Goal: Task Accomplishment & Management: Use online tool/utility

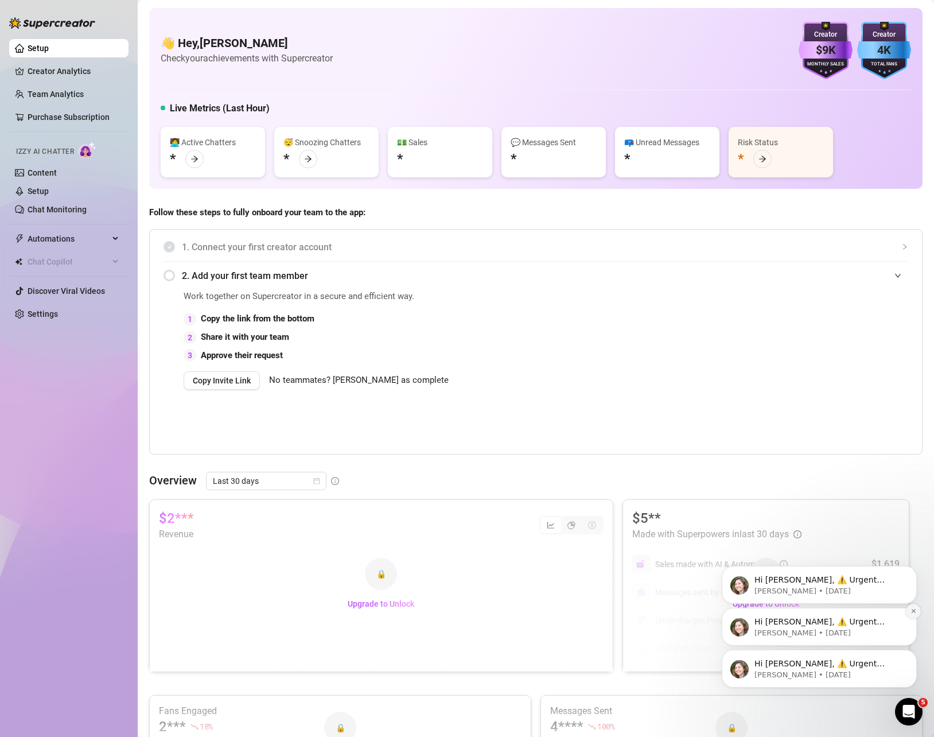
click at [908, 614] on button "Dismiss notification" at bounding box center [913, 611] width 15 height 15
click at [908, 614] on button "Dismiss notification" at bounding box center [914, 611] width 12 height 12
click at [864, 657] on div "Hi Kelly, ⚠️ Urgent Action Required ⚠️ Unfortunately, there was a problem with …" at bounding box center [819, 668] width 178 height 23
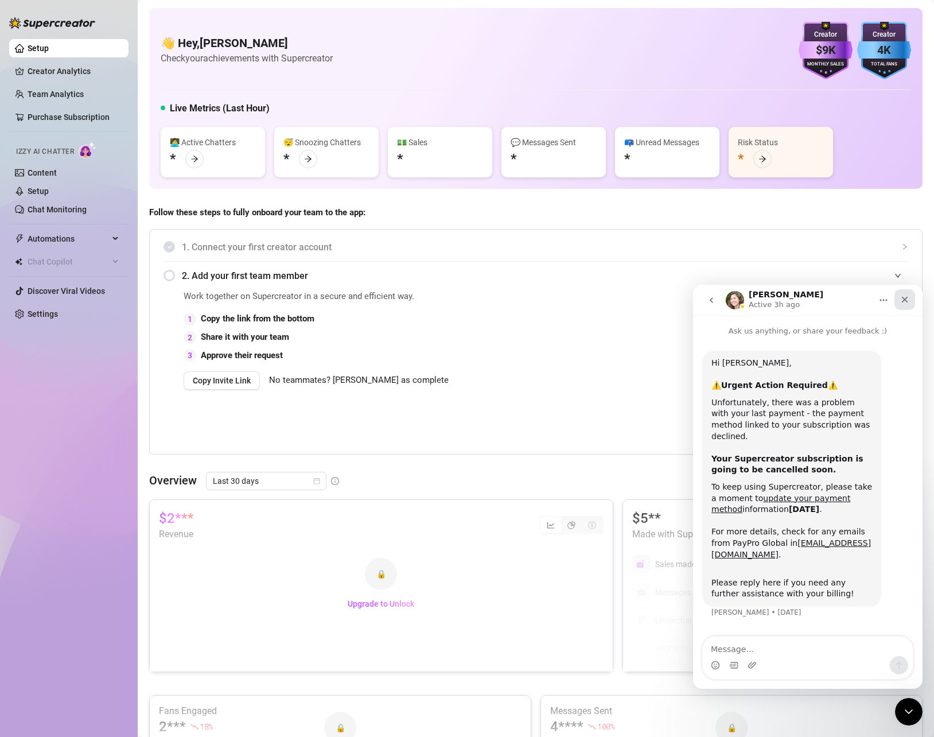
click at [906, 299] on icon "Close" at bounding box center [905, 300] width 6 height 6
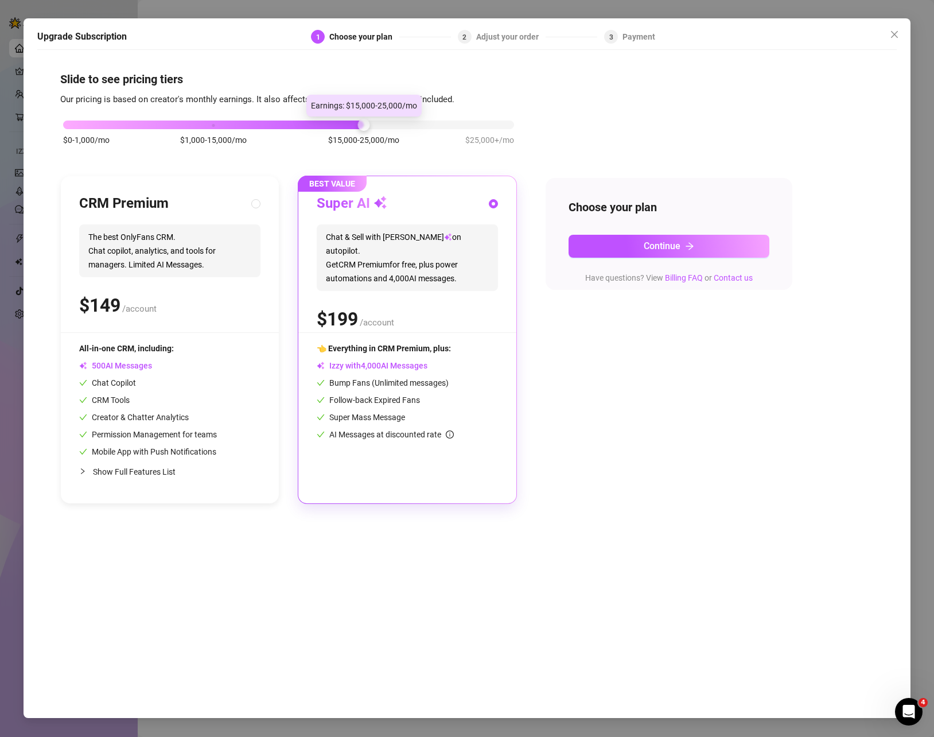
drag, startPoint x: 209, startPoint y: 126, endPoint x: 376, endPoint y: 128, distance: 167.0
click at [376, 125] on div "$0-1,000/mo $1,000-15,000/mo $15,000-25,000/mo $25,000+/mo" at bounding box center [288, 121] width 451 height 7
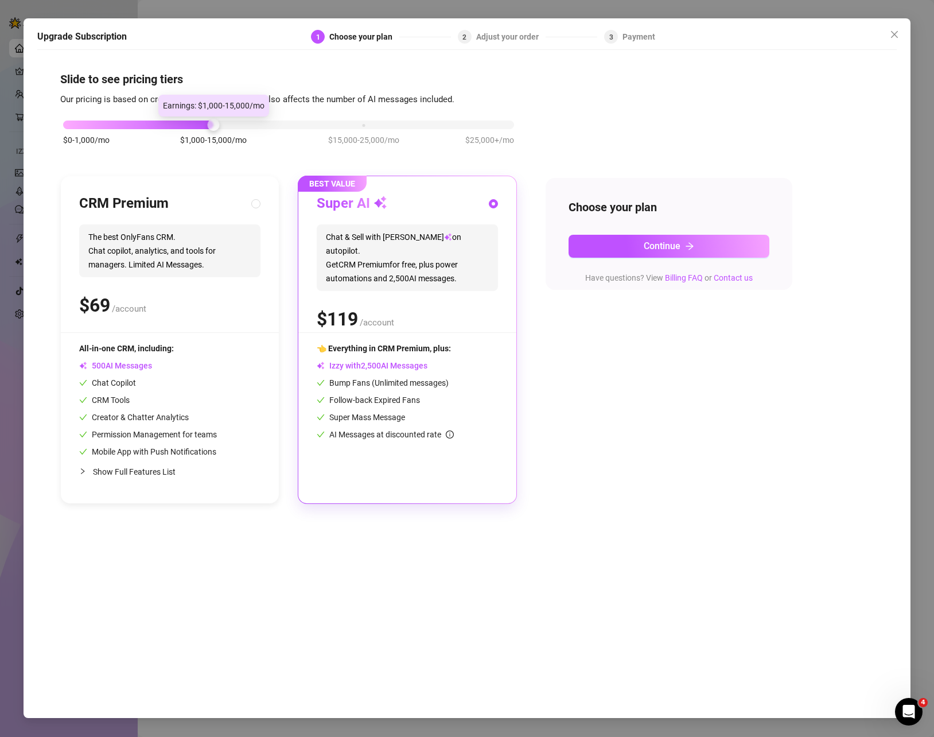
drag, startPoint x: 366, startPoint y: 126, endPoint x: 211, endPoint y: 154, distance: 156.9
click at [211, 154] on div "$0-1,000/mo $1,000-15,000/mo $15,000-25,000/mo $25,000+/mo" at bounding box center [288, 138] width 457 height 65
click at [432, 208] on div "Super AI" at bounding box center [407, 204] width 181 height 18
click at [462, 252] on span "Chat & Sell with Izzy on autopilot. Get CRM Premium for free, plus power automa…" at bounding box center [407, 257] width 181 height 67
click at [632, 255] on button "Continue" at bounding box center [669, 246] width 201 height 23
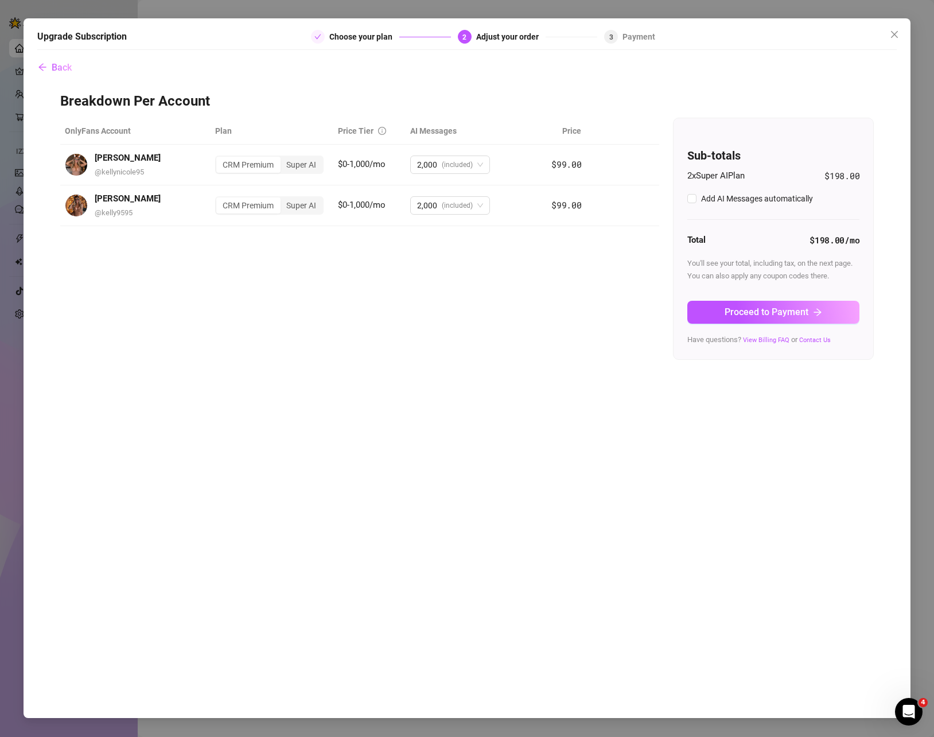
checkbox input "true"
click at [636, 208] on span "Remove" at bounding box center [629, 205] width 30 height 9
click at [697, 176] on span "OK" at bounding box center [700, 176] width 11 height 9
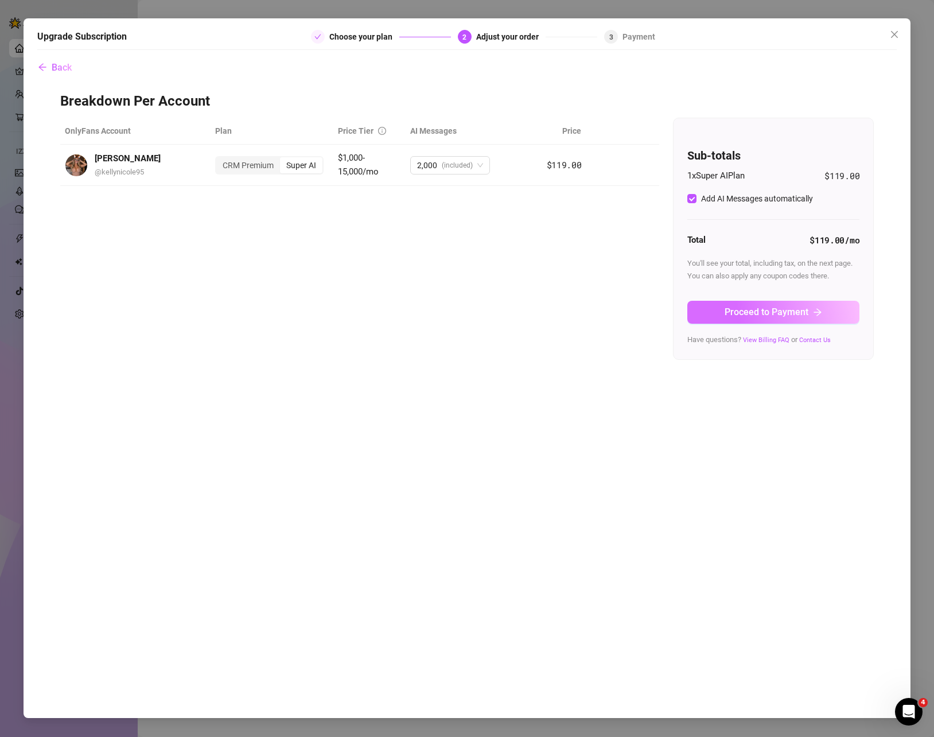
click at [783, 318] on button "Proceed to Payment" at bounding box center [773, 312] width 172 height 23
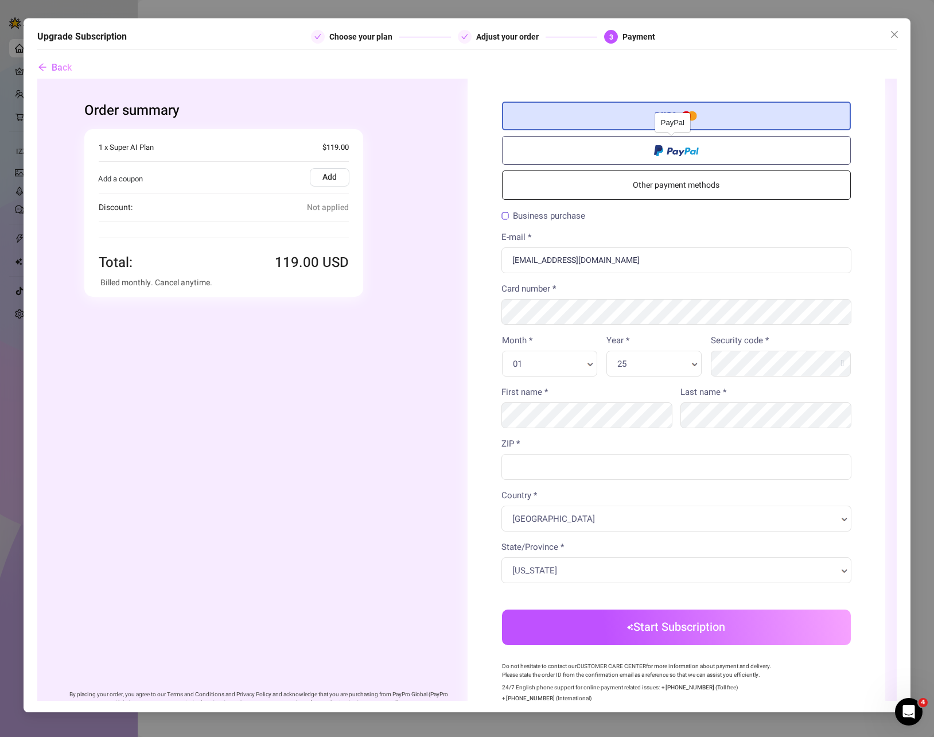
click at [666, 156] on span at bounding box center [676, 149] width 45 height 13
click at [37, 79] on input "radio" at bounding box center [37, 79] width 0 height 0
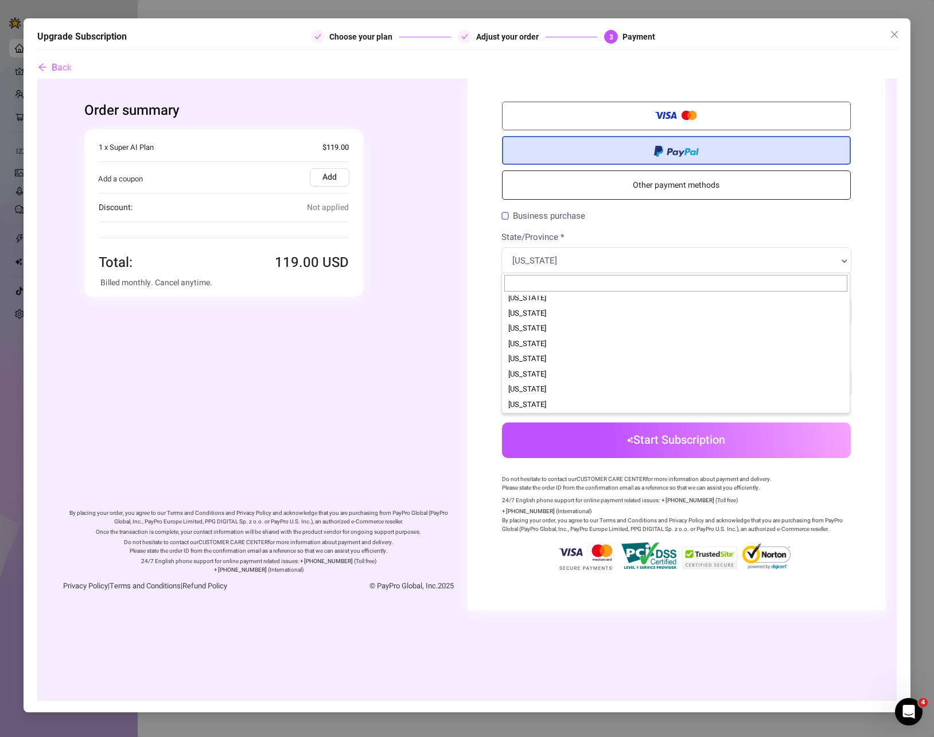
scroll to position [706, 0]
select select "US-WV"
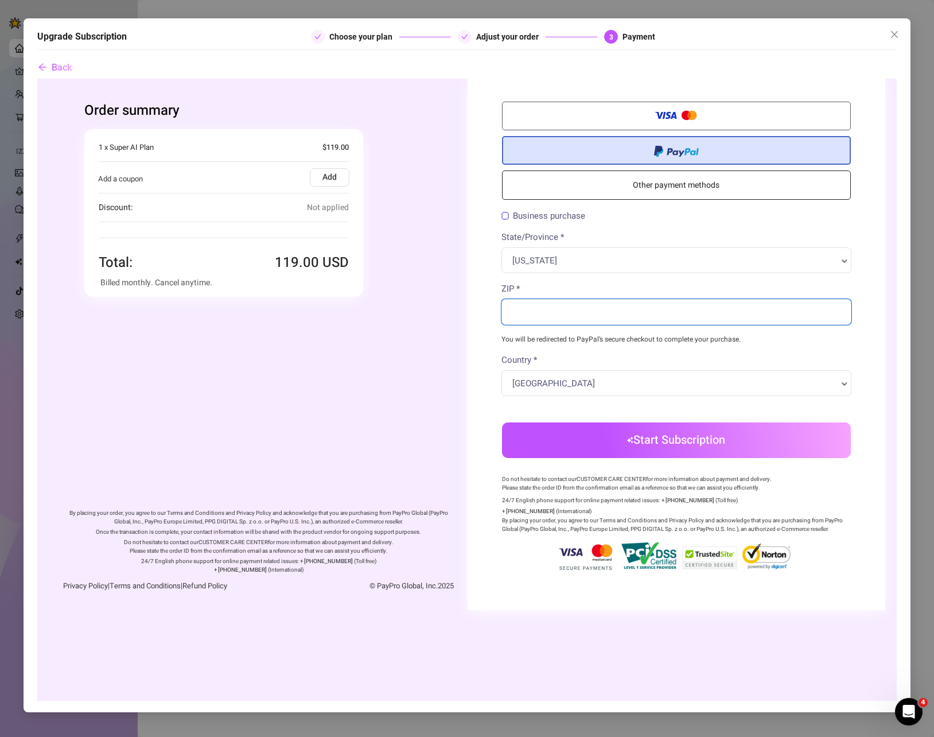
click at [540, 316] on input "ZIP *" at bounding box center [676, 312] width 350 height 26
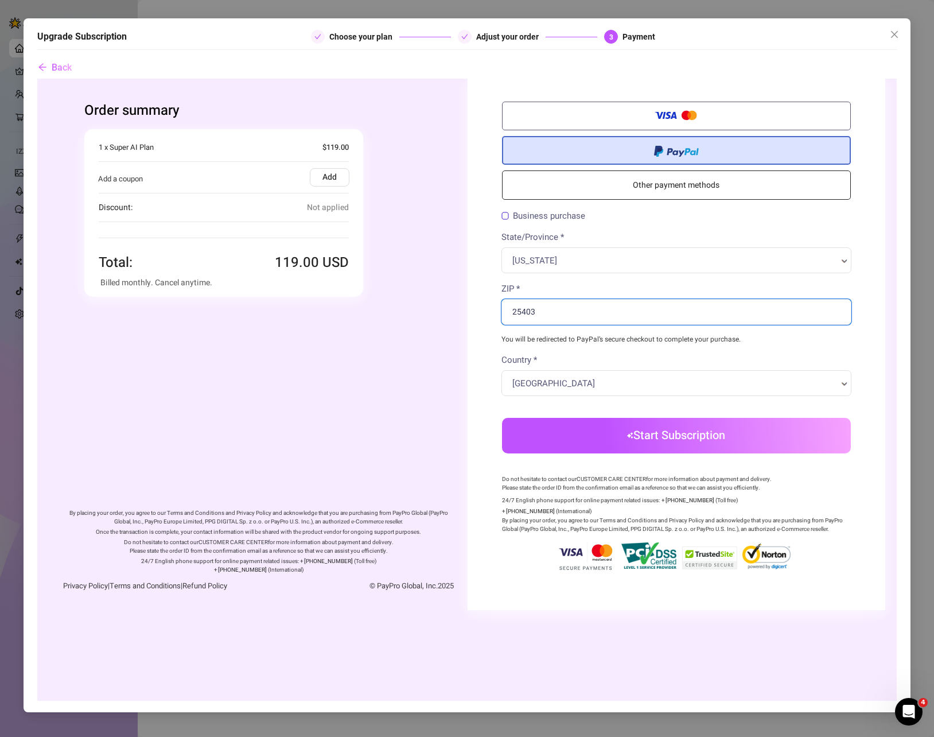
type input "25403"
click at [650, 441] on body "Order summary You're buying" at bounding box center [467, 344] width 860 height 531
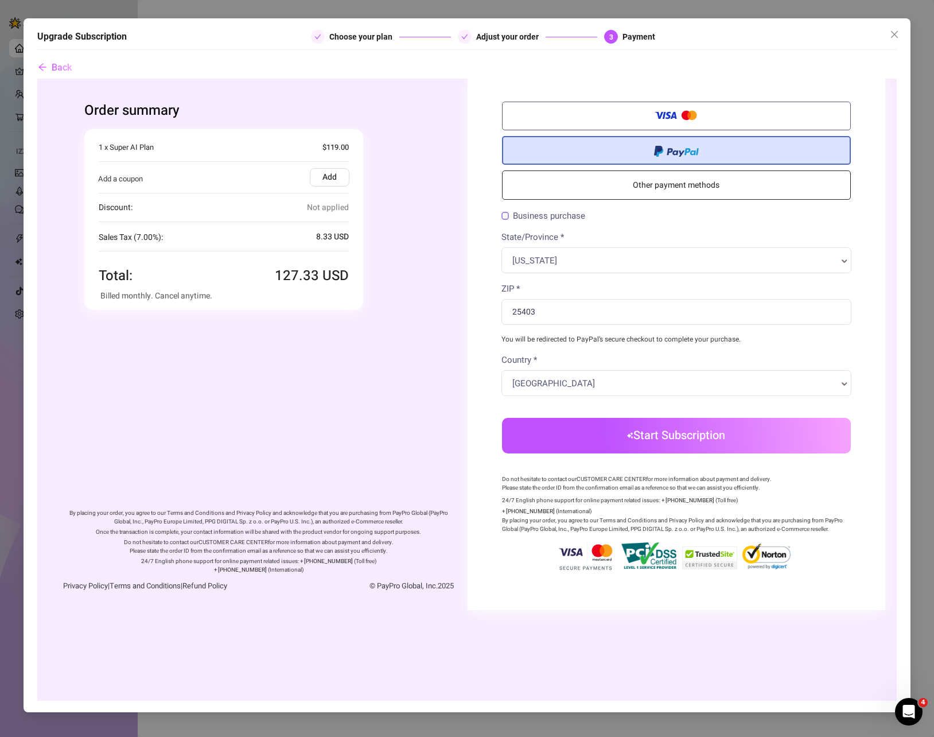
click at [673, 439] on button "Start Subscription" at bounding box center [676, 436] width 349 height 36
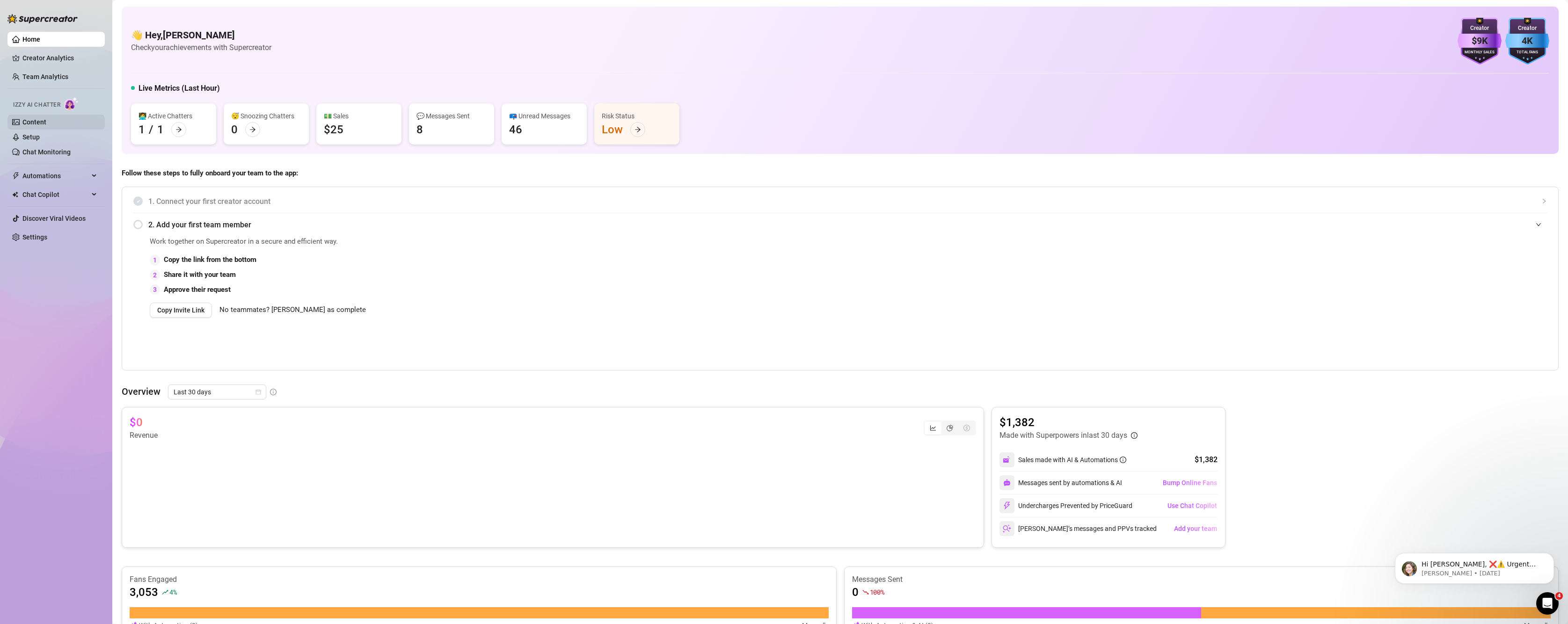
click at [28, 125] on link "Content" at bounding box center [34, 122] width 24 height 7
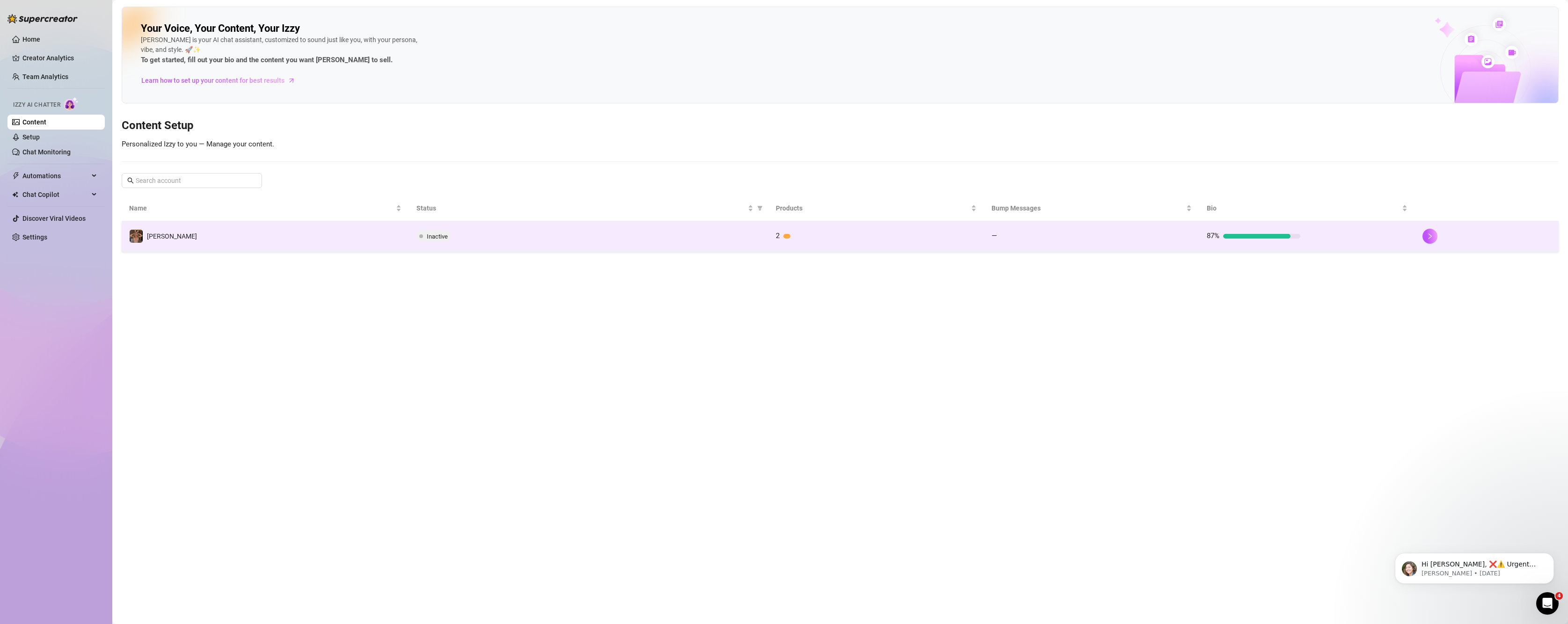
click at [515, 237] on div "Inactive" at bounding box center [589, 237] width 344 height 11
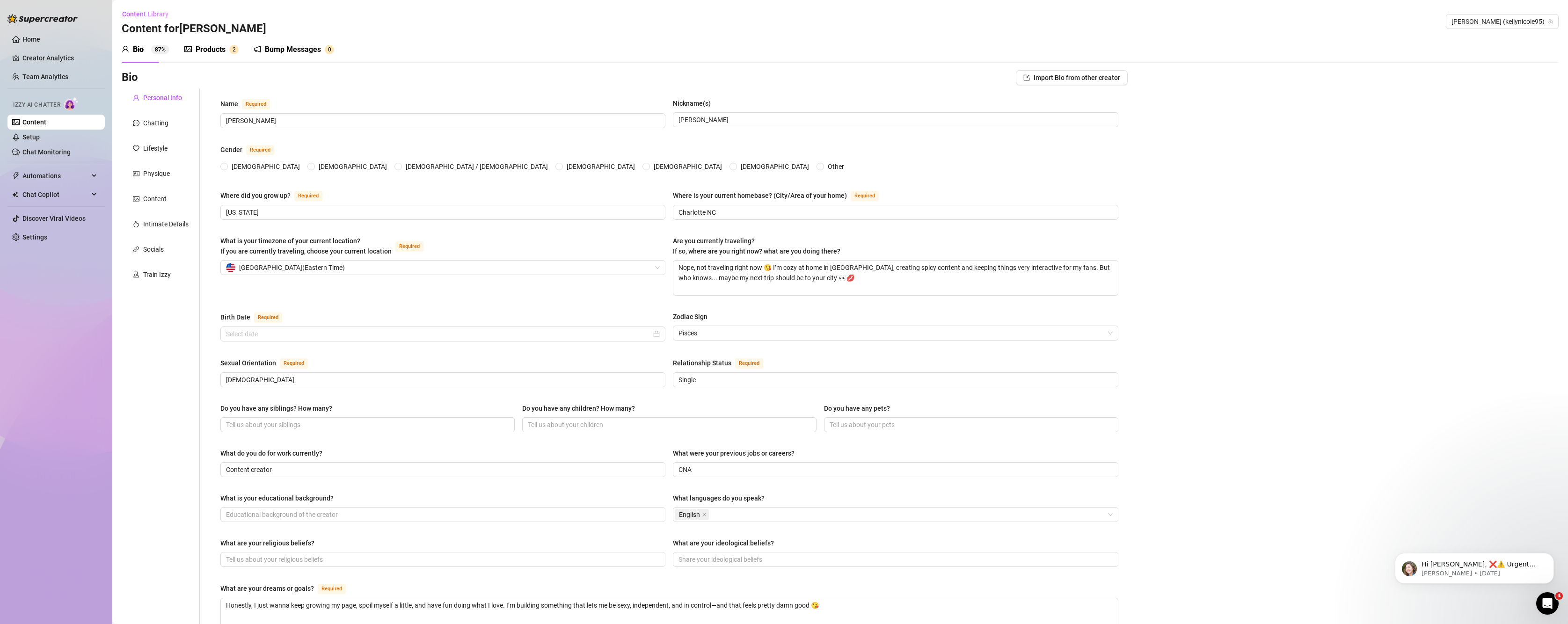
radio input "true"
type input "[DATE]"
click at [23, 38] on link "Home" at bounding box center [32, 39] width 18 height 7
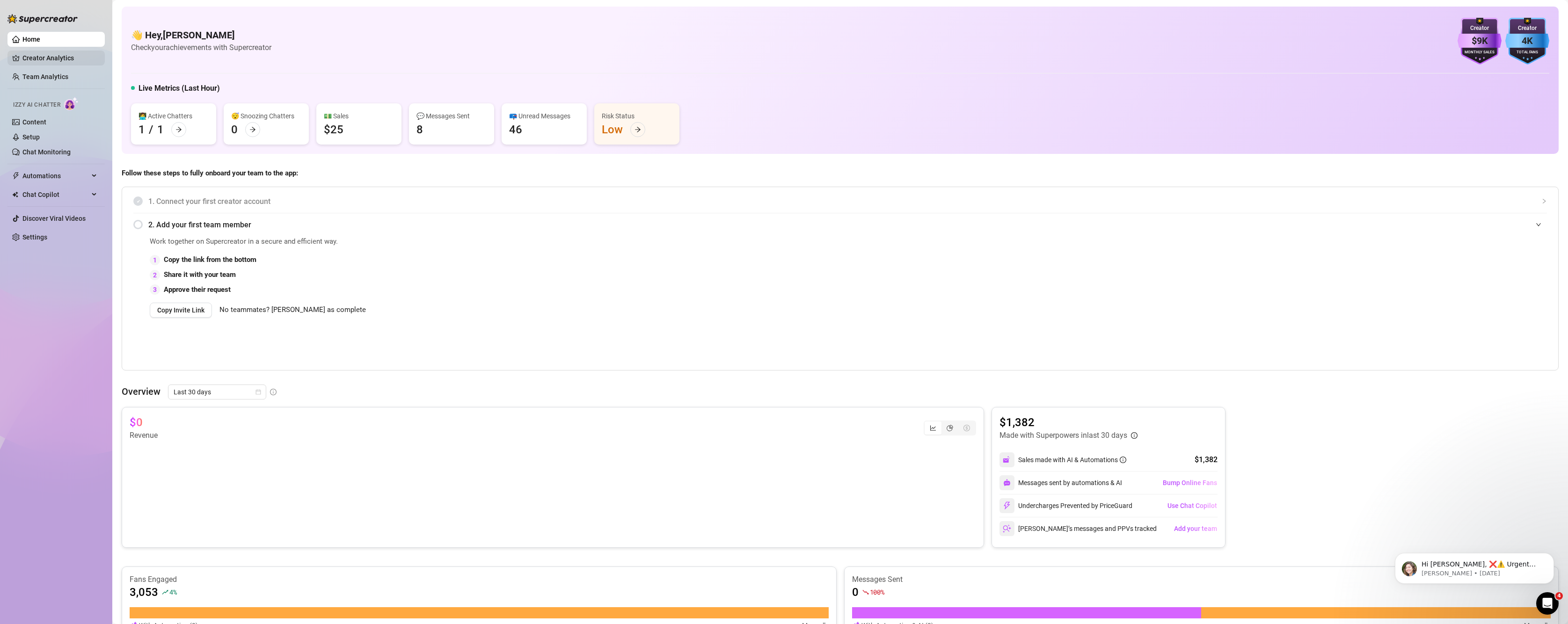
click at [36, 60] on link "Creator Analytics" at bounding box center [60, 58] width 75 height 15
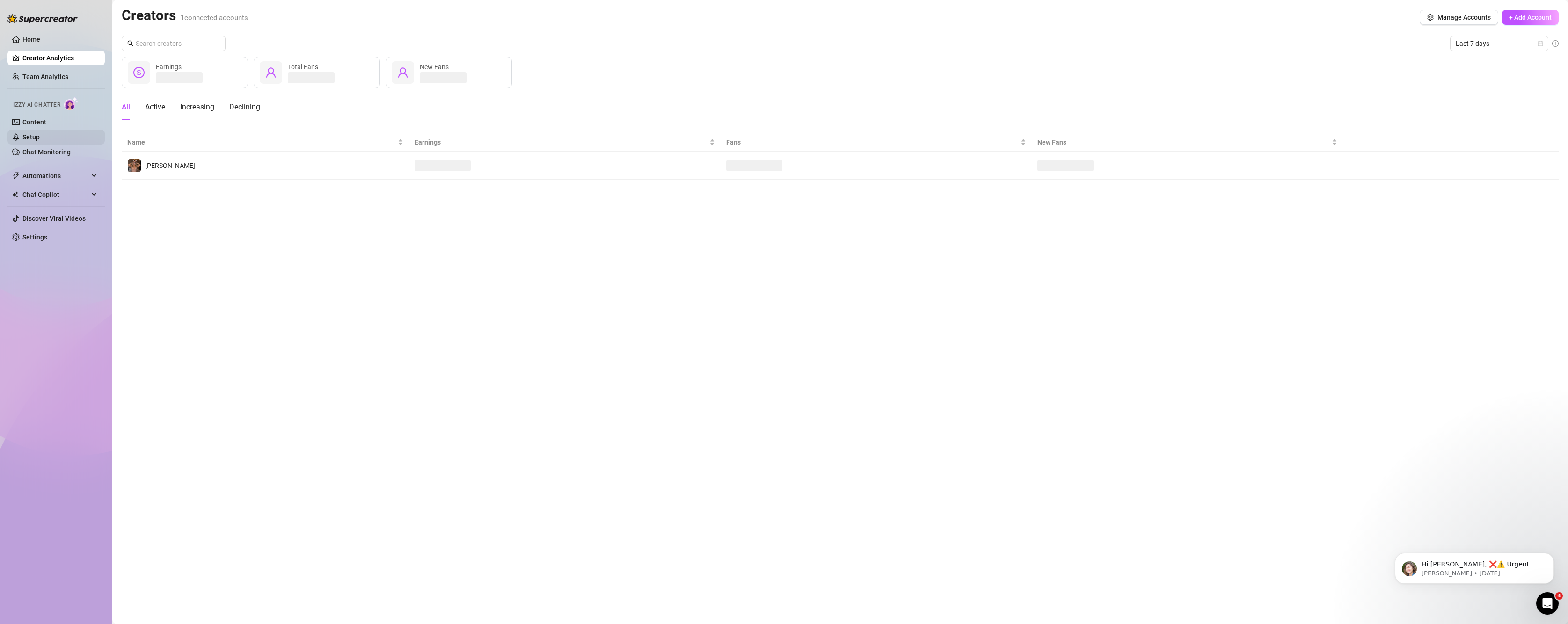
click at [40, 141] on link "Setup" at bounding box center [31, 137] width 17 height 7
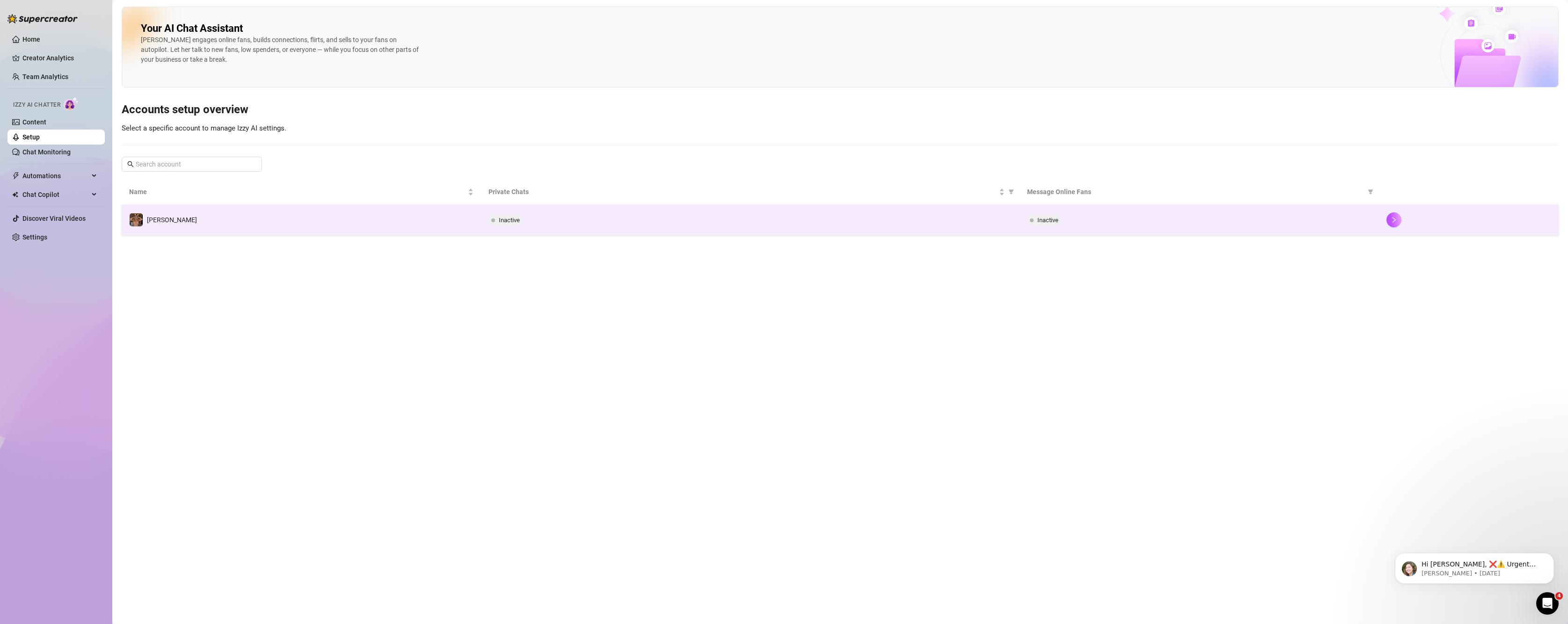
click at [1345, 219] on div "Inactive" at bounding box center [1199, 220] width 344 height 11
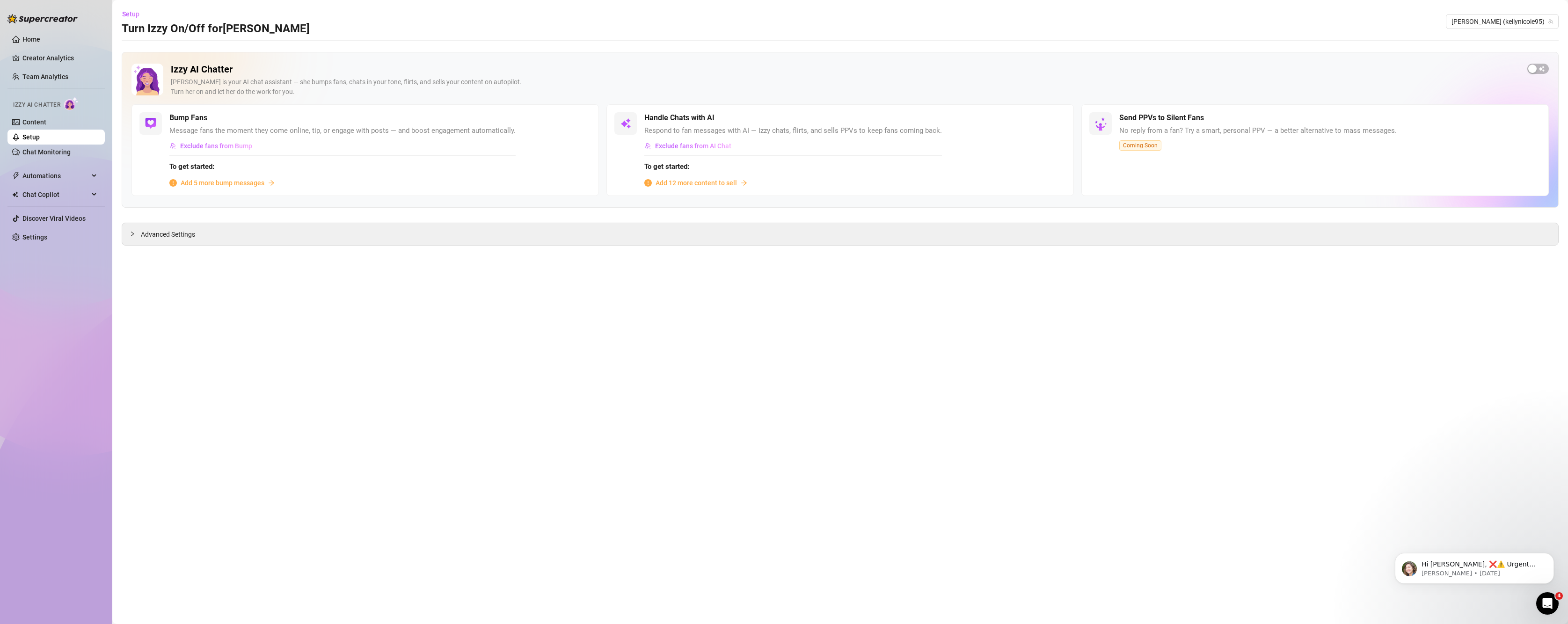
click at [255, 184] on span "Add 5 more bump messages" at bounding box center [222, 183] width 84 height 11
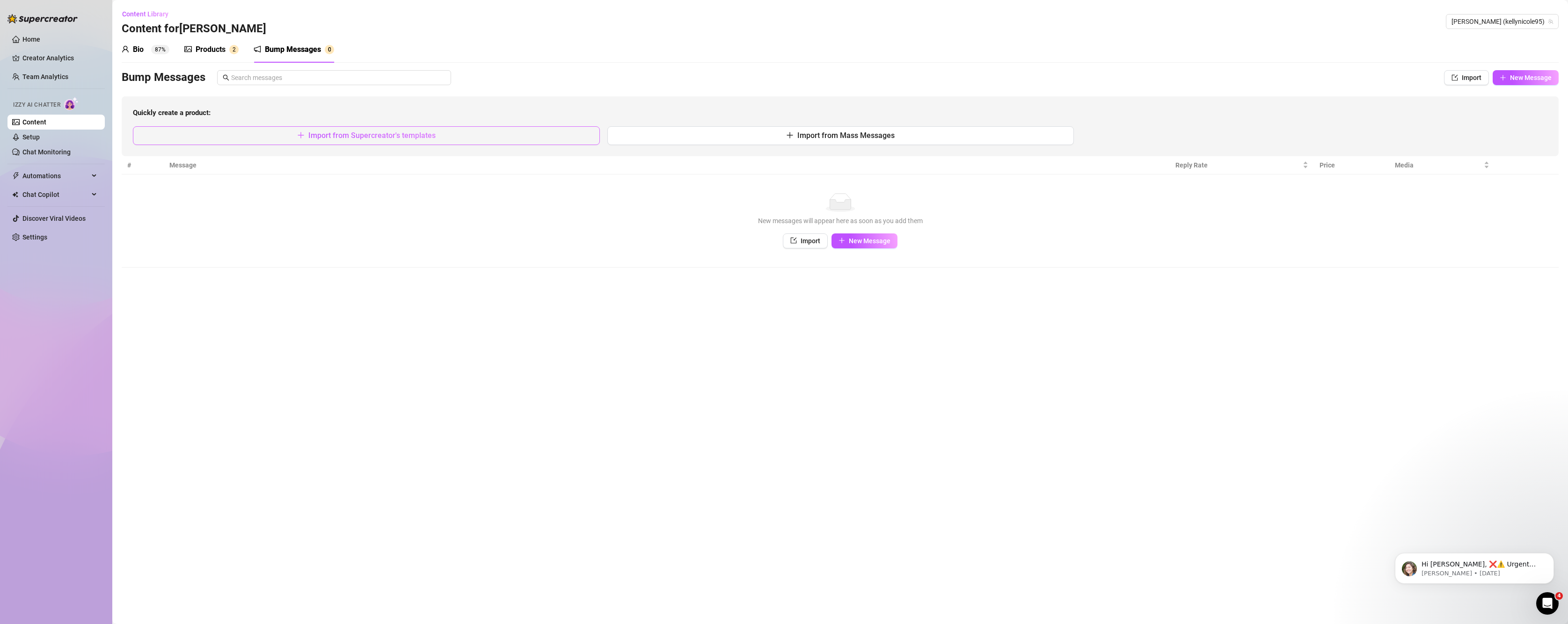
click at [397, 135] on span "Import from Supercreator's templates" at bounding box center [372, 135] width 127 height 9
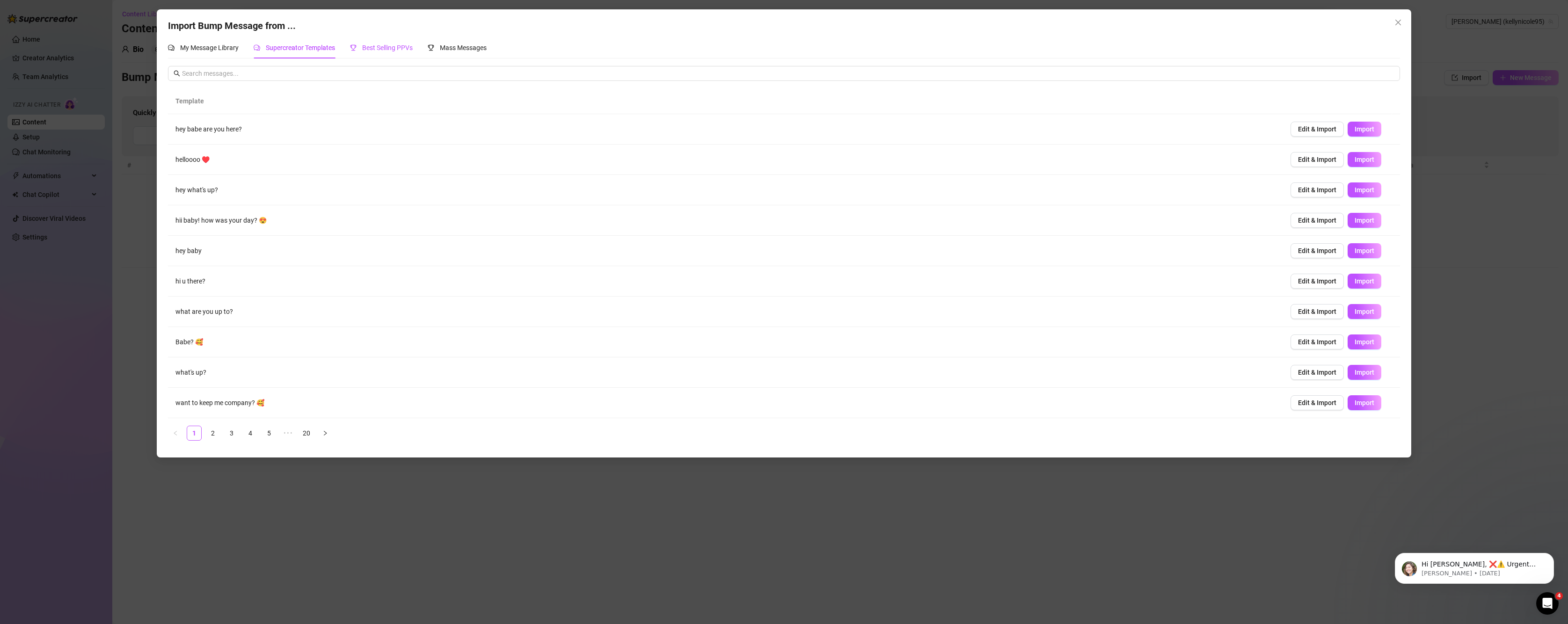
click at [384, 53] on div "Best Selling PPVs" at bounding box center [381, 47] width 63 height 11
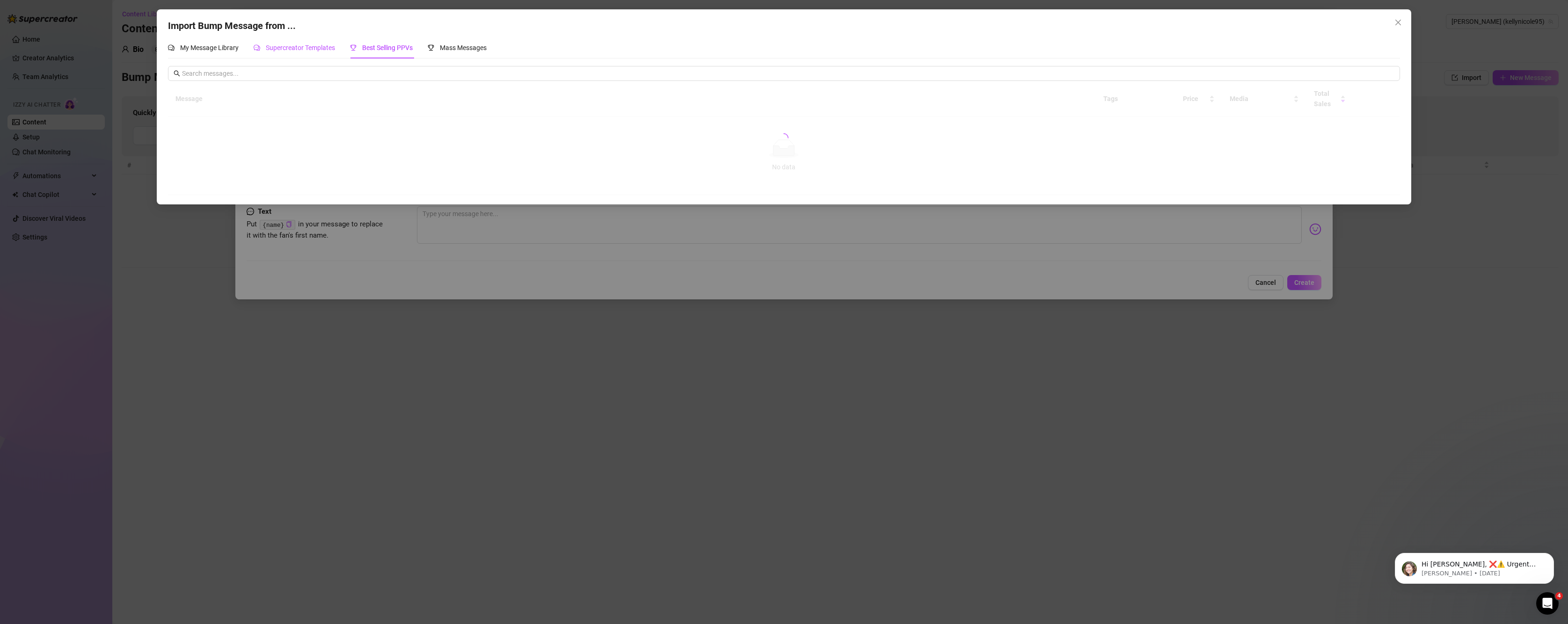
click at [296, 53] on div "Supercreator Templates" at bounding box center [294, 47] width 82 height 11
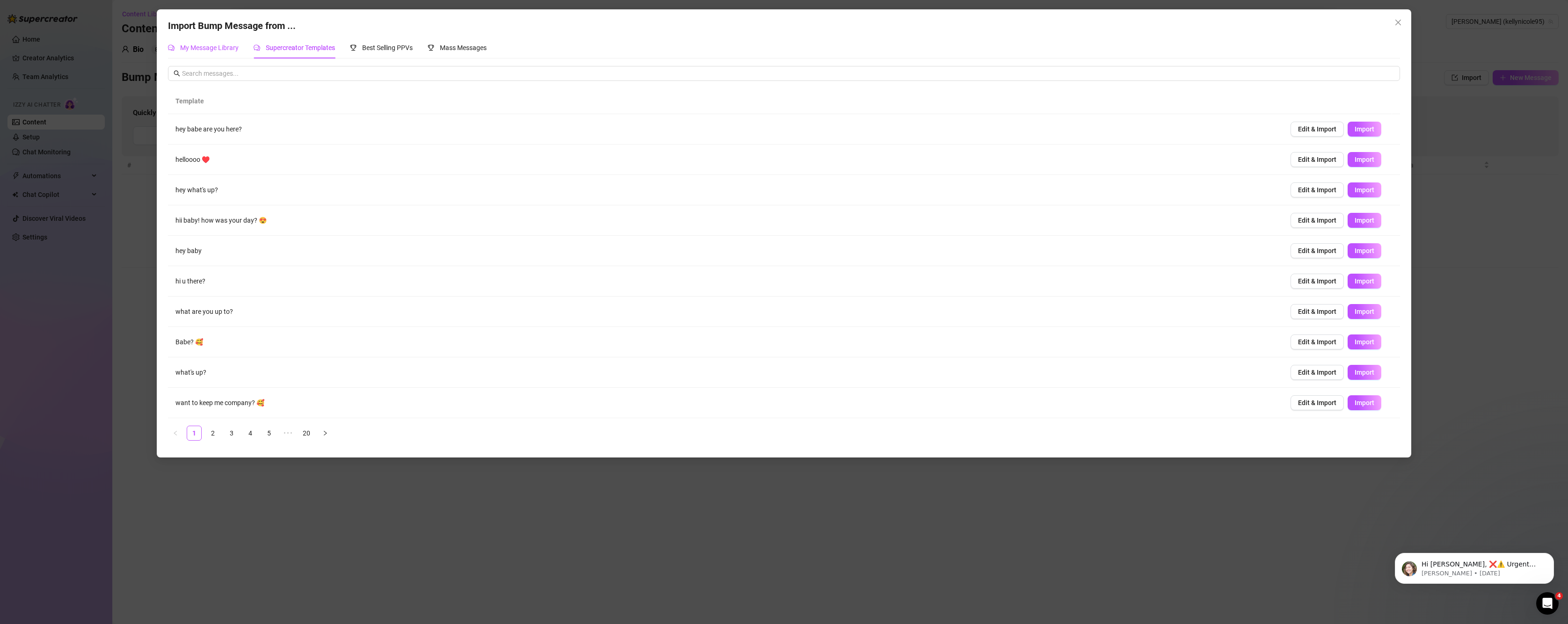
click at [201, 46] on span "My Message Library" at bounding box center [210, 47] width 59 height 7
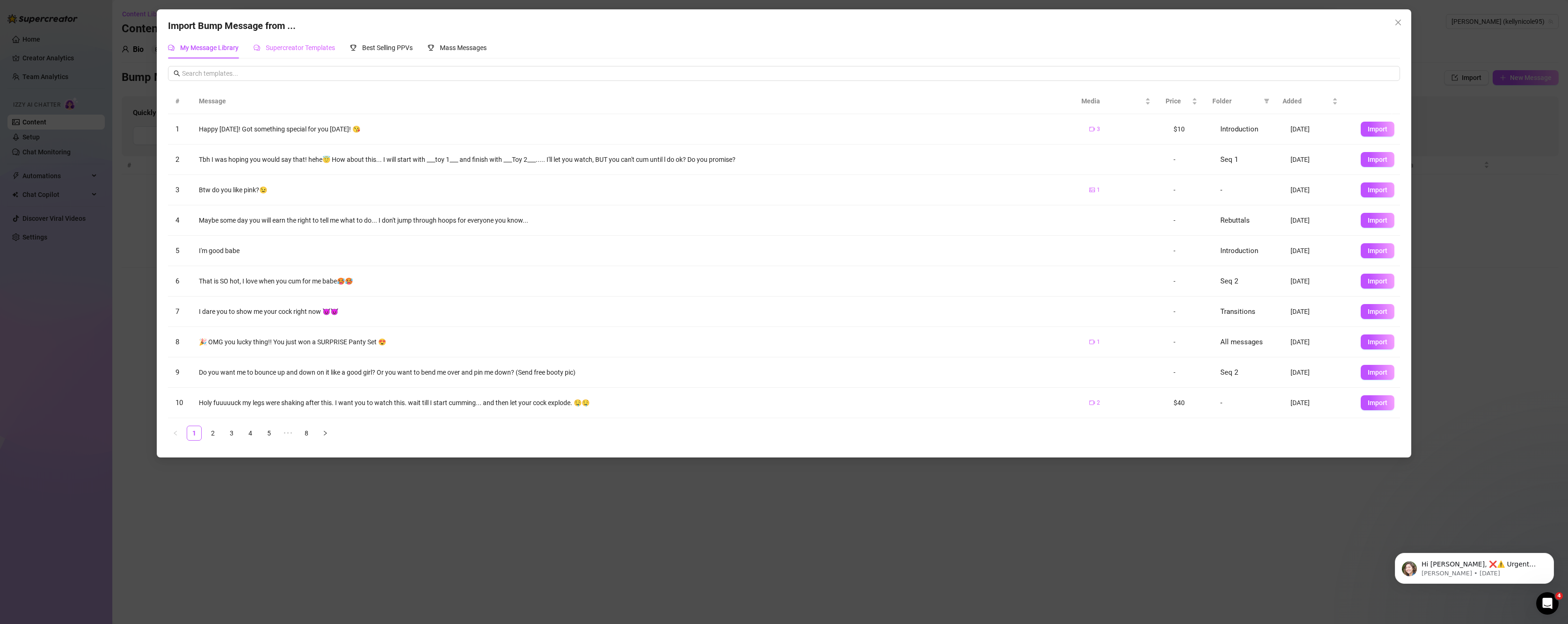
click at [312, 42] on div "Supercreator Templates" at bounding box center [294, 47] width 82 height 21
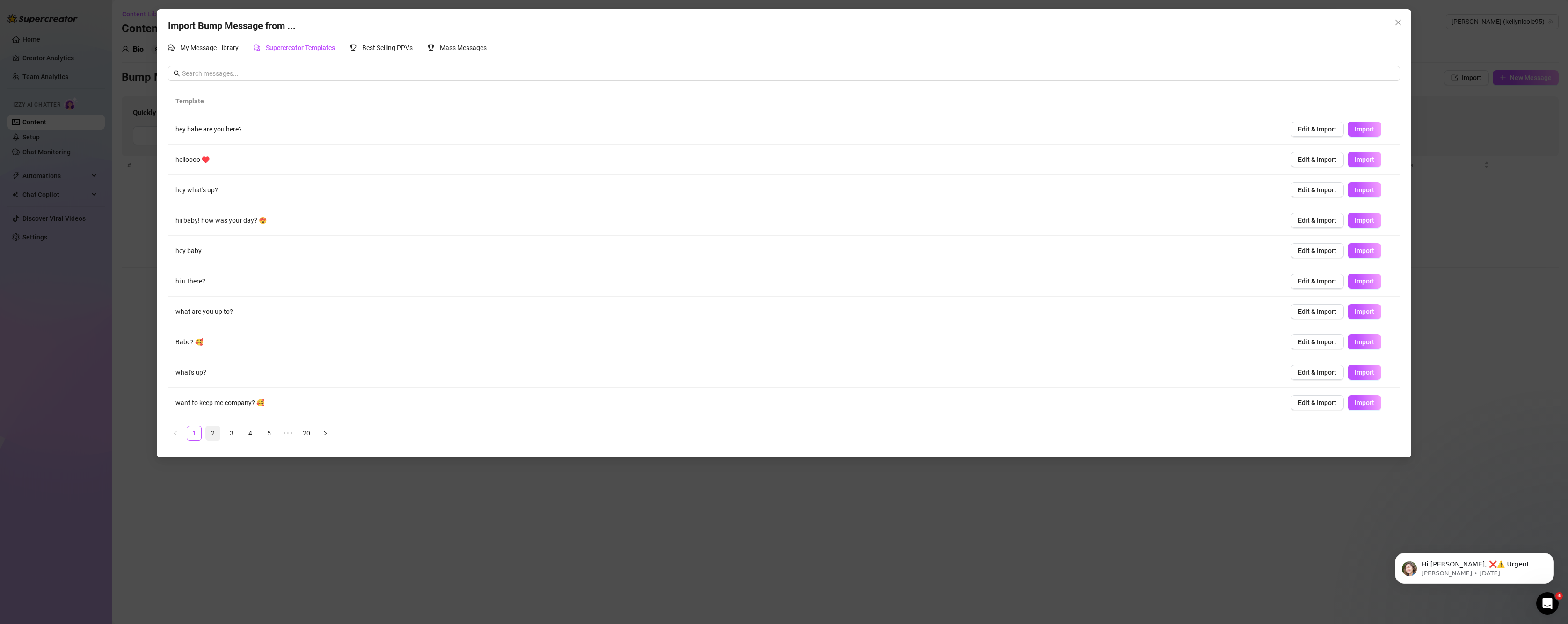
click at [210, 438] on link "2" at bounding box center [212, 433] width 14 height 14
click at [398, 51] on span "Best Selling PPVs" at bounding box center [387, 47] width 51 height 7
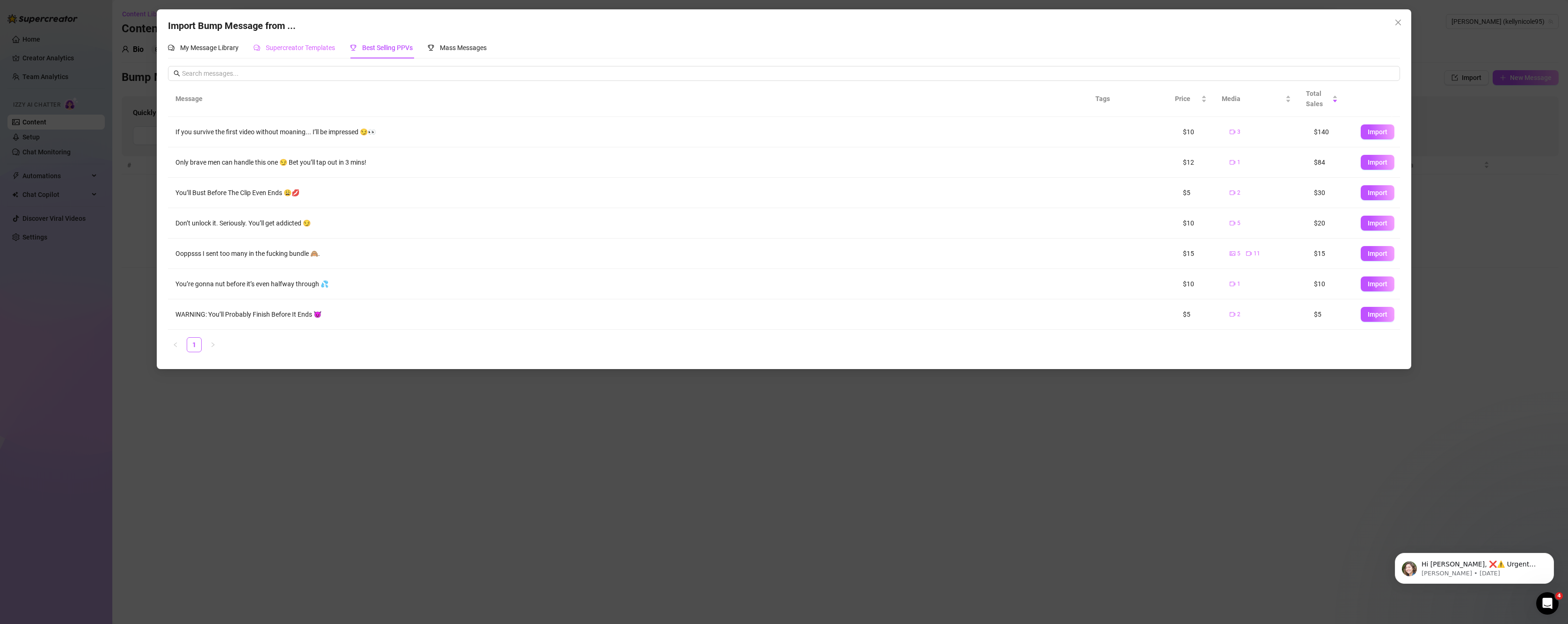
click at [306, 56] on div "Supercreator Templates" at bounding box center [294, 47] width 82 height 21
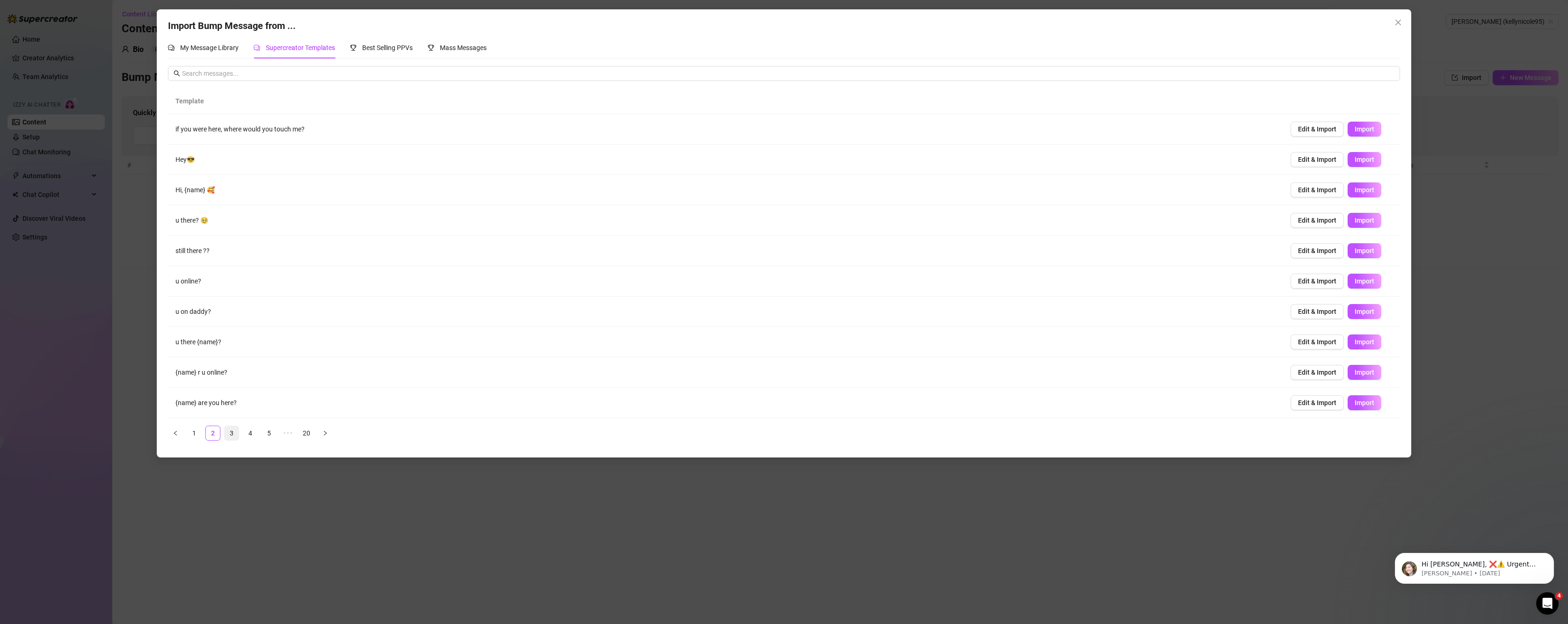
click at [234, 435] on link "3" at bounding box center [231, 433] width 14 height 14
click at [254, 435] on link "4" at bounding box center [250, 433] width 14 height 14
click at [1354, 192] on span "Import" at bounding box center [1364, 189] width 20 height 7
click at [192, 438] on link "1" at bounding box center [194, 433] width 14 height 14
click at [1362, 160] on span "Import" at bounding box center [1364, 159] width 20 height 7
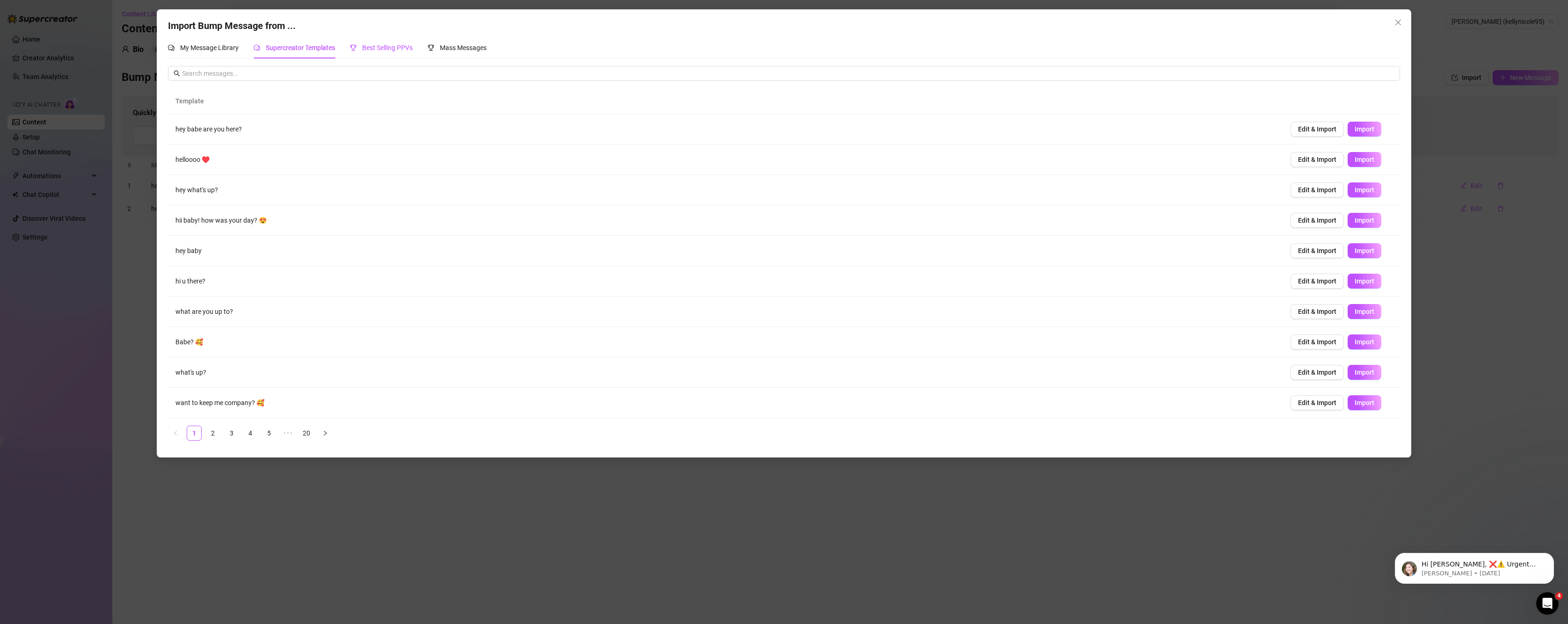
click at [379, 48] on span "Best Selling PPVs" at bounding box center [387, 47] width 51 height 7
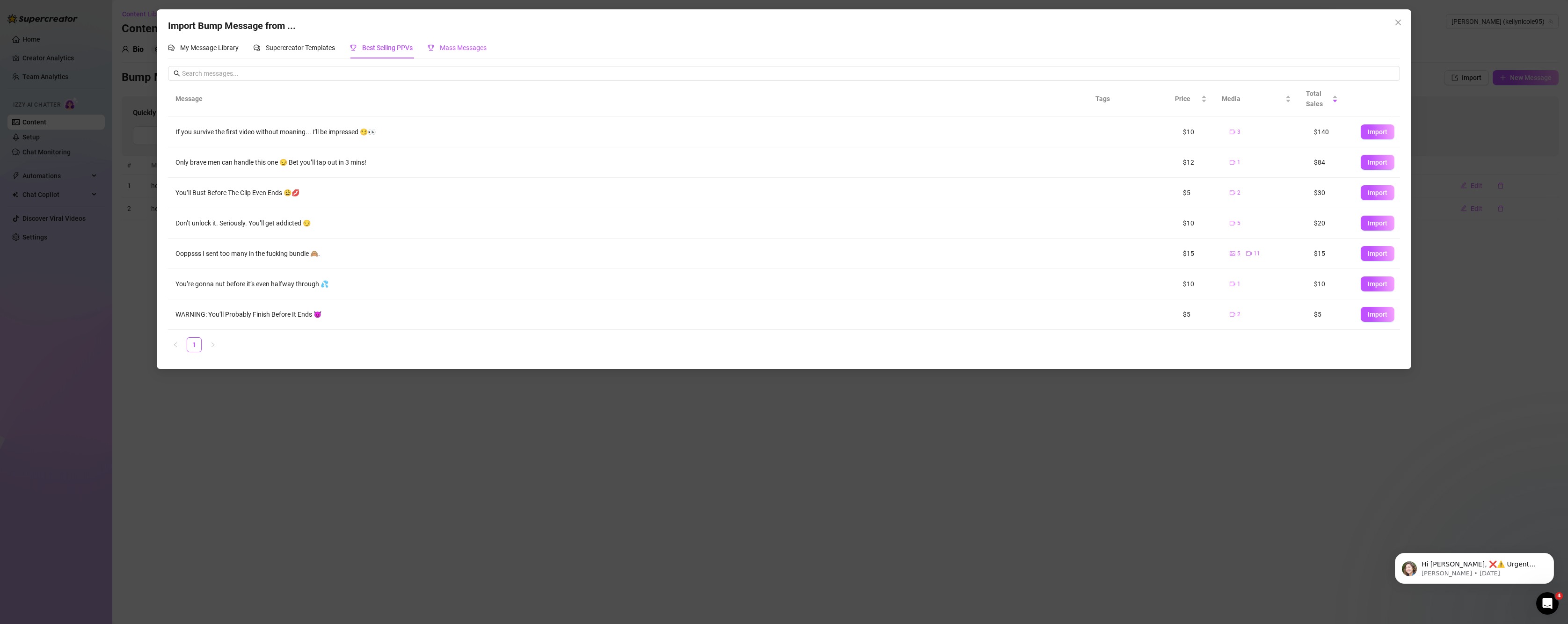
click at [462, 51] on span "Mass Messages" at bounding box center [462, 47] width 46 height 7
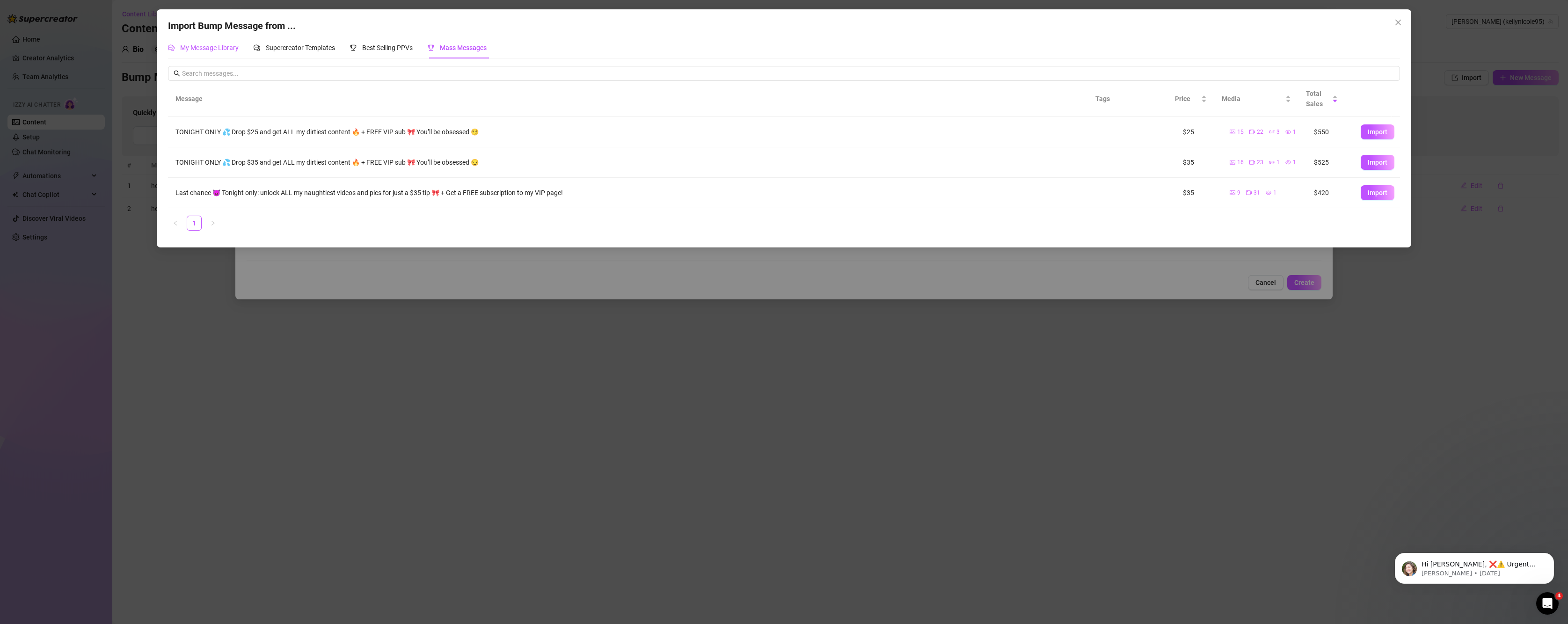
click at [218, 43] on div "My Message Library" at bounding box center [203, 47] width 71 height 11
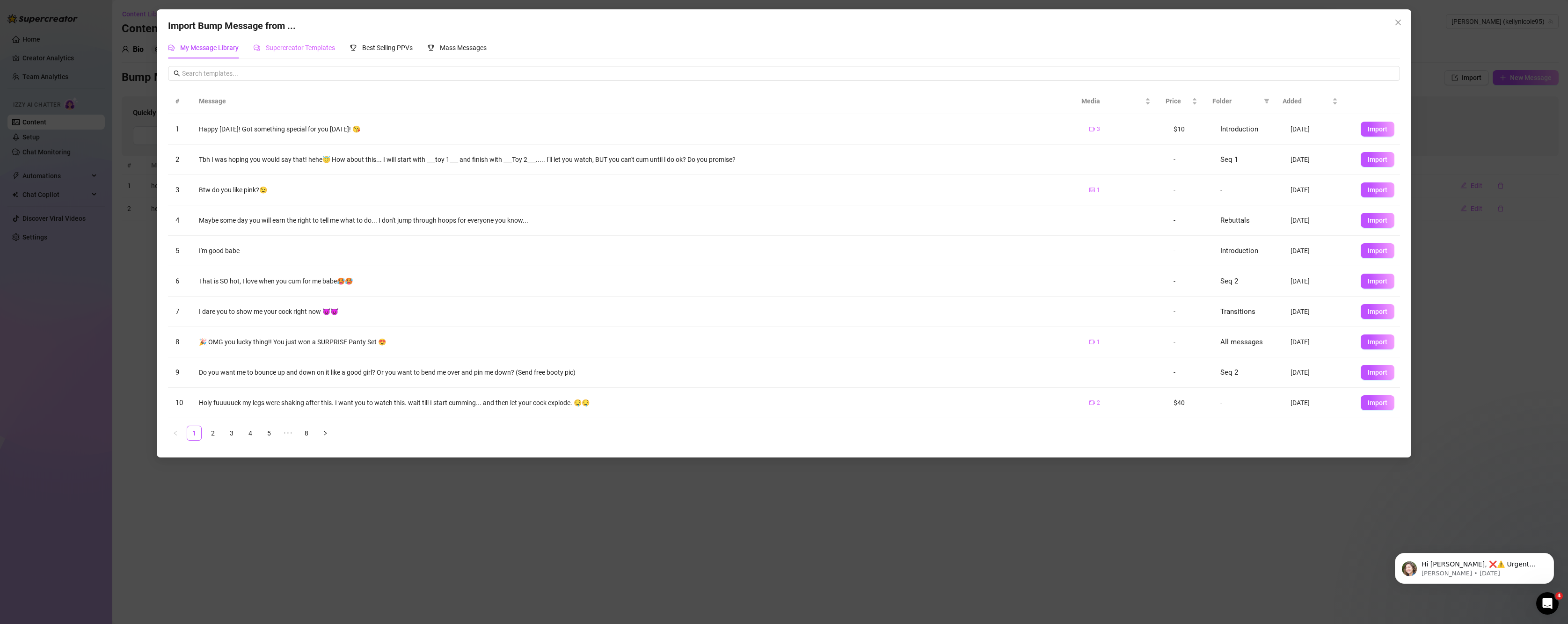
click at [294, 42] on div "Supercreator Templates" at bounding box center [294, 47] width 82 height 21
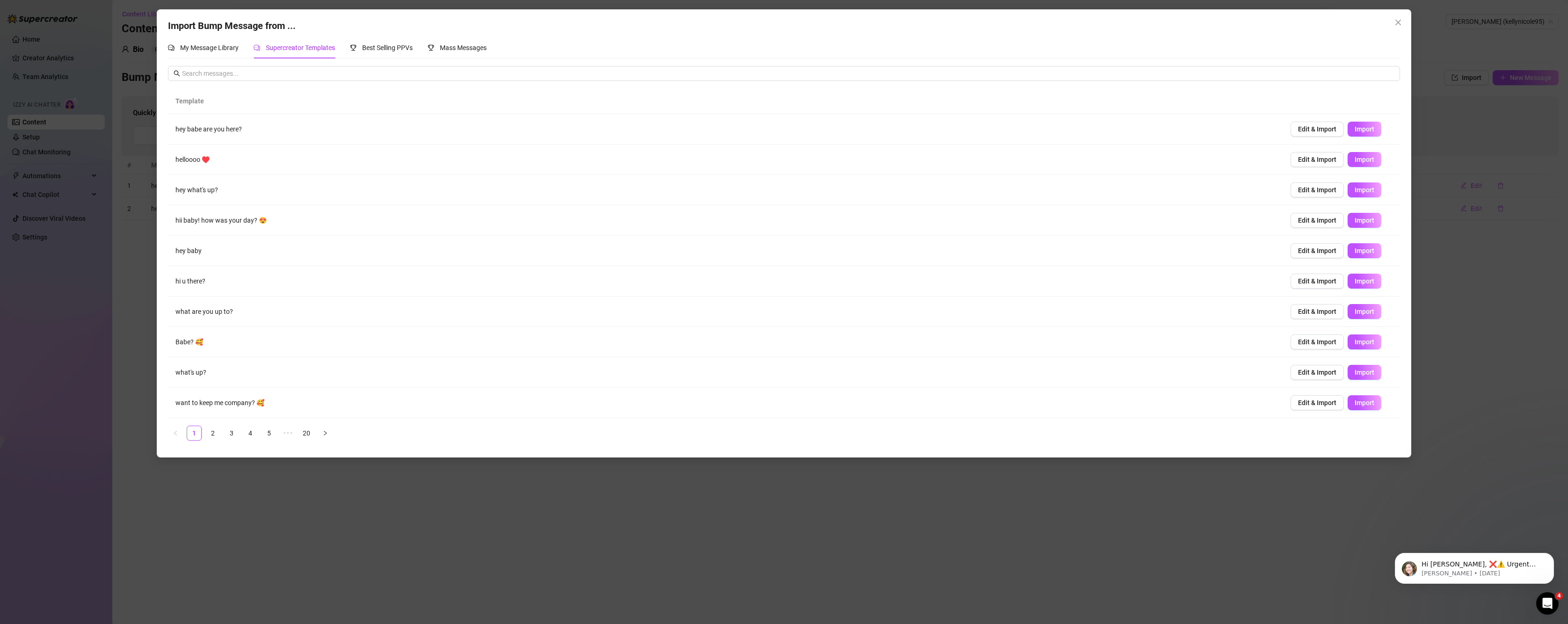
click at [192, 251] on td "hey baby" at bounding box center [725, 250] width 1115 height 30
click at [1354, 258] on button "Import" at bounding box center [1364, 250] width 33 height 15
click at [1354, 372] on span "Import" at bounding box center [1364, 372] width 20 height 7
click at [236, 435] on link "3" at bounding box center [231, 433] width 14 height 14
click at [1357, 315] on span "Import" at bounding box center [1364, 312] width 20 height 7
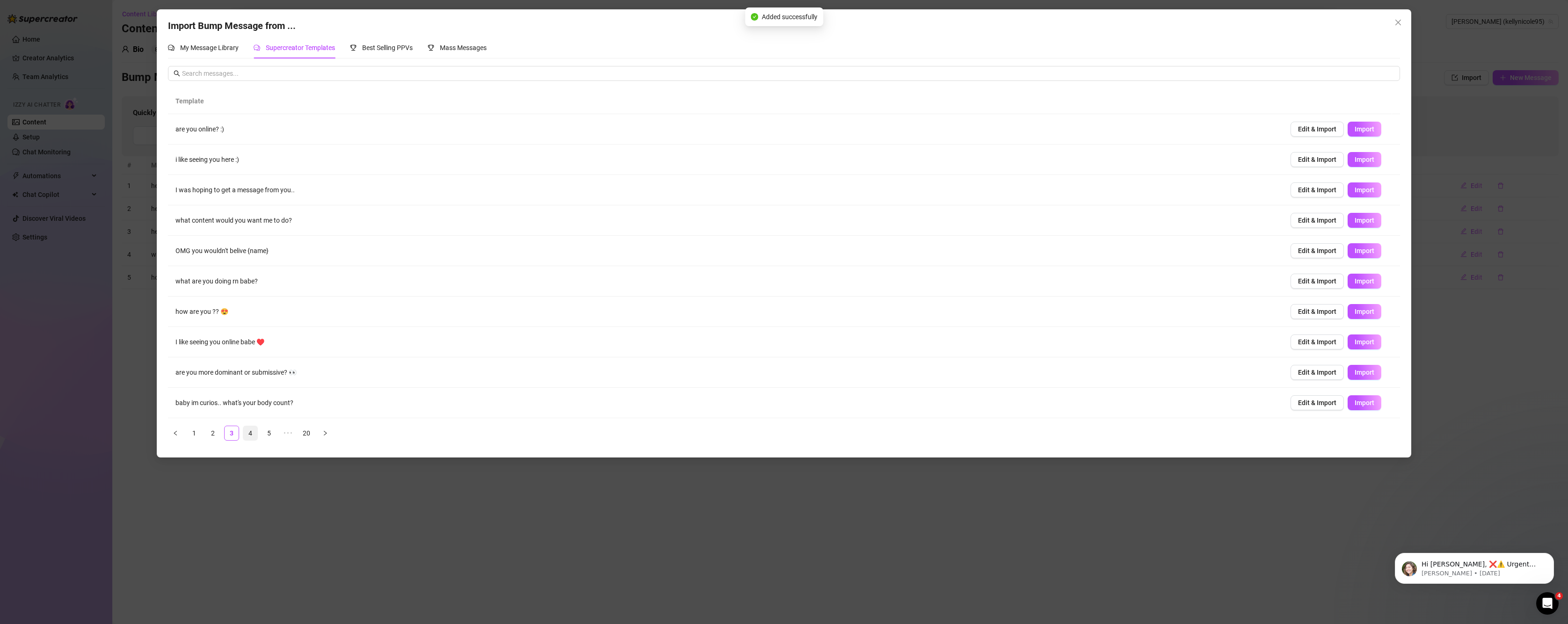
click at [249, 431] on link "4" at bounding box center [250, 433] width 14 height 14
drag, startPoint x: 265, startPoint y: 424, endPoint x: 270, endPoint y: 436, distance: 13.0
click at [265, 427] on div "Template am I your type? 🤭 Edit & Import Import wanna see something? 🙈 Edit & I…" at bounding box center [784, 264] width 1232 height 352
click at [270, 436] on link "5" at bounding box center [268, 433] width 14 height 14
click at [1367, 223] on button "Import" at bounding box center [1364, 220] width 33 height 15
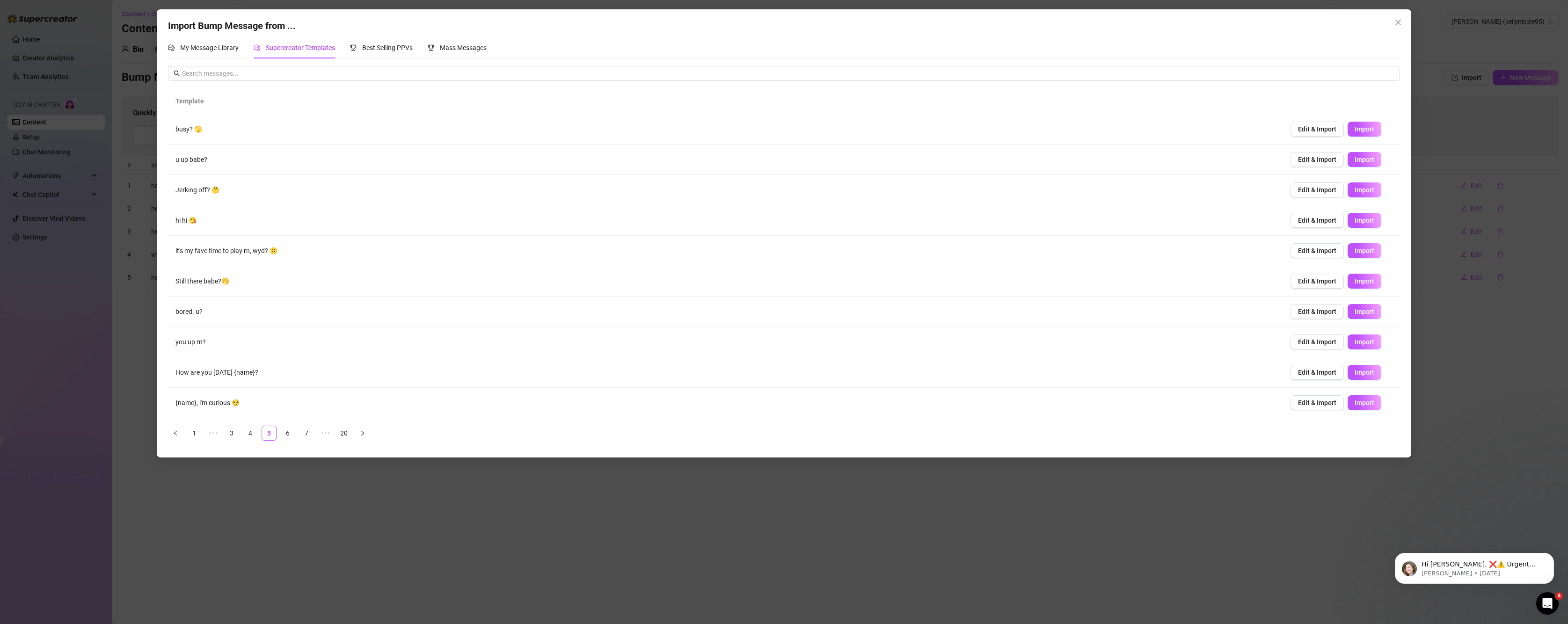
type textarea "hi hi 😘"
type input "0"
click at [286, 436] on link "6" at bounding box center [287, 433] width 14 height 14
click at [289, 433] on link "7" at bounding box center [287, 433] width 14 height 14
click at [1352, 316] on button "Import" at bounding box center [1364, 312] width 33 height 15
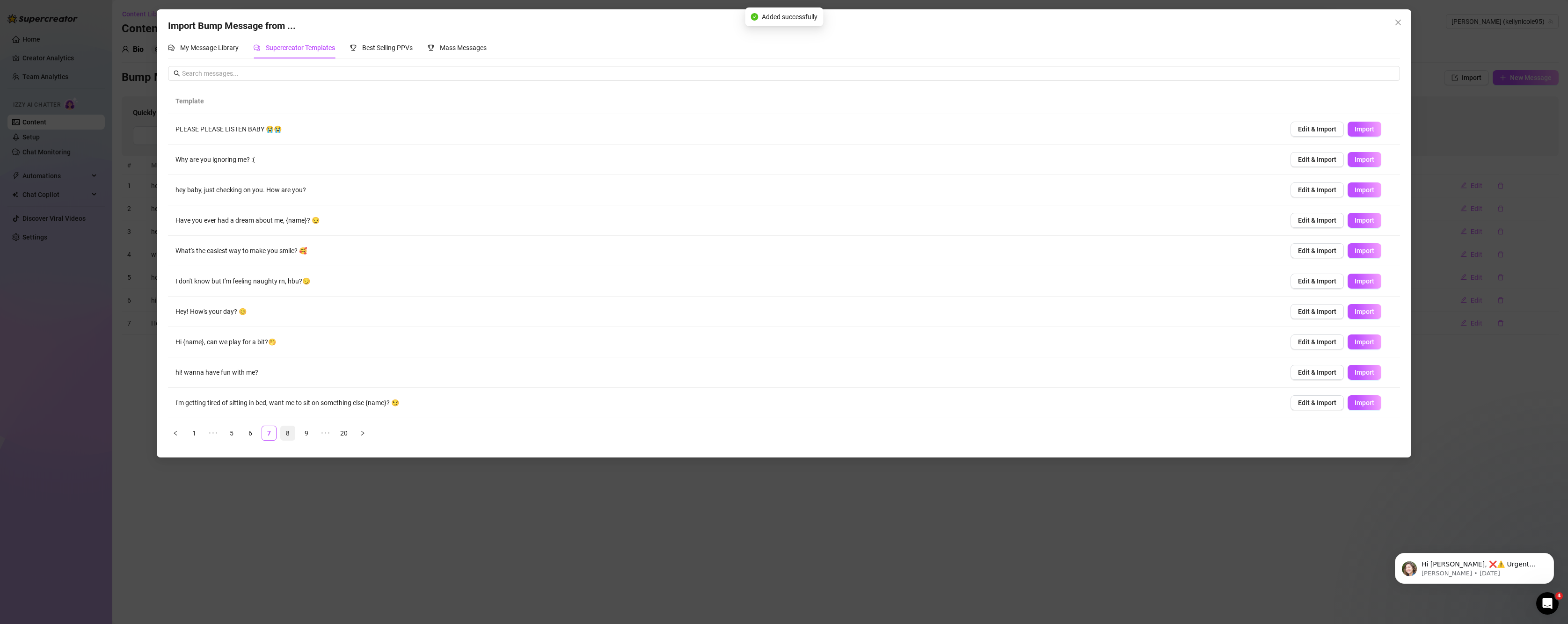
click at [288, 431] on link "8" at bounding box center [287, 433] width 14 height 14
click at [291, 432] on link "9" at bounding box center [287, 433] width 14 height 14
click at [288, 432] on link "10" at bounding box center [287, 433] width 14 height 14
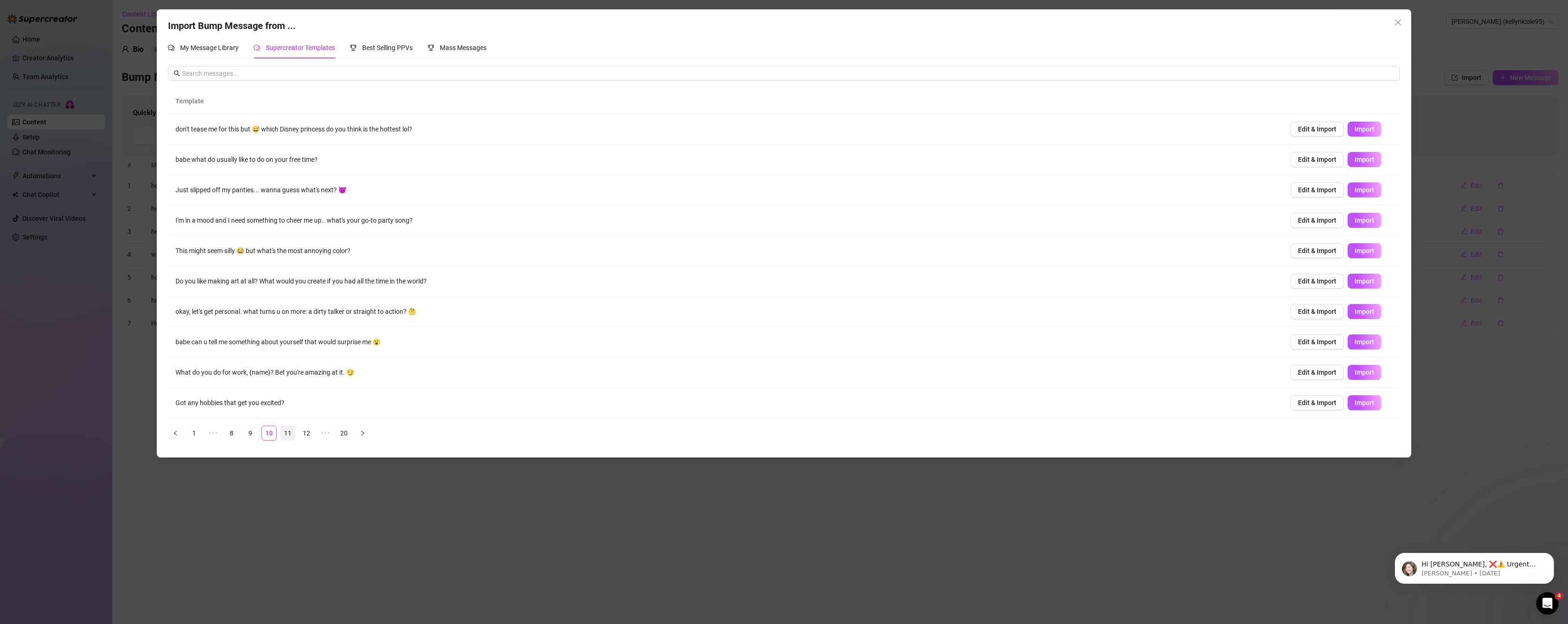
click at [289, 437] on link "11" at bounding box center [287, 433] width 14 height 14
click at [1407, 26] on div "Import Bump Message from ... My Message Library Supercreator Templates Best Sel…" at bounding box center [784, 233] width 1254 height 449
click at [1395, 26] on button "Close" at bounding box center [1398, 22] width 15 height 15
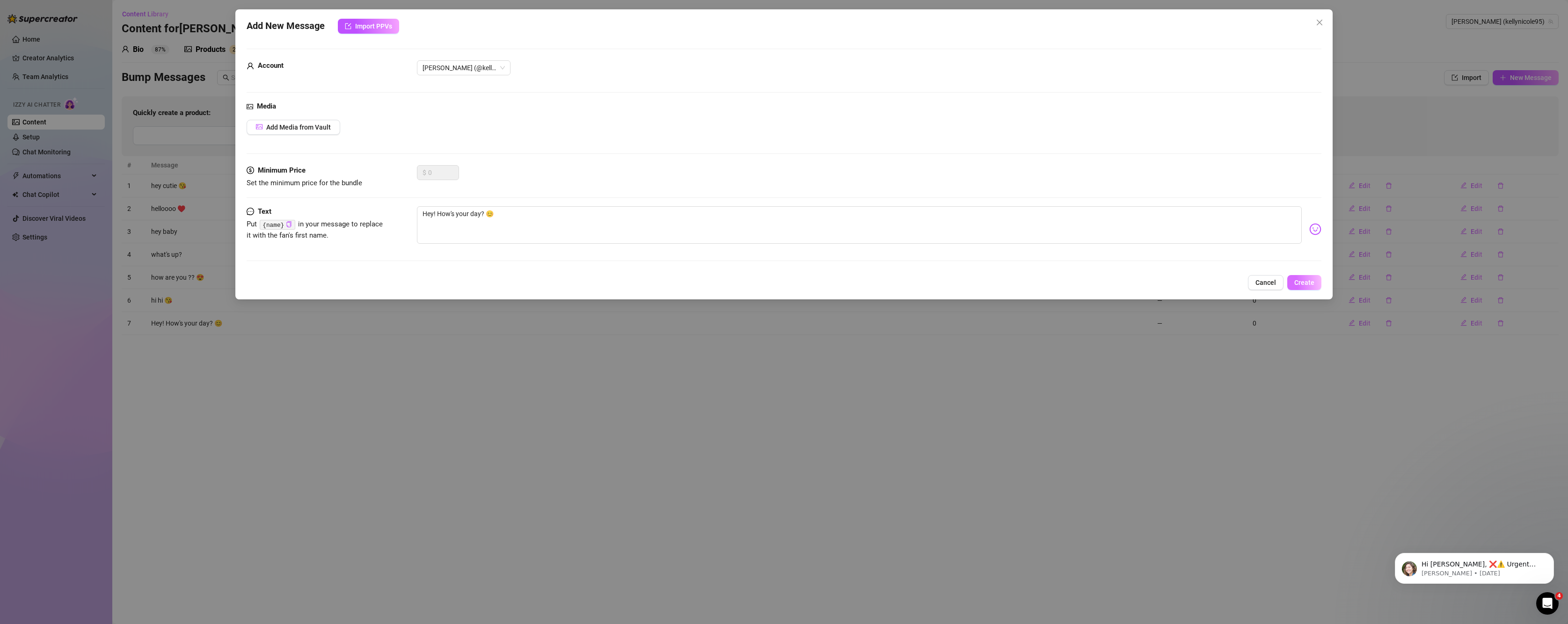
click at [1293, 286] on button "Create" at bounding box center [1305, 282] width 34 height 15
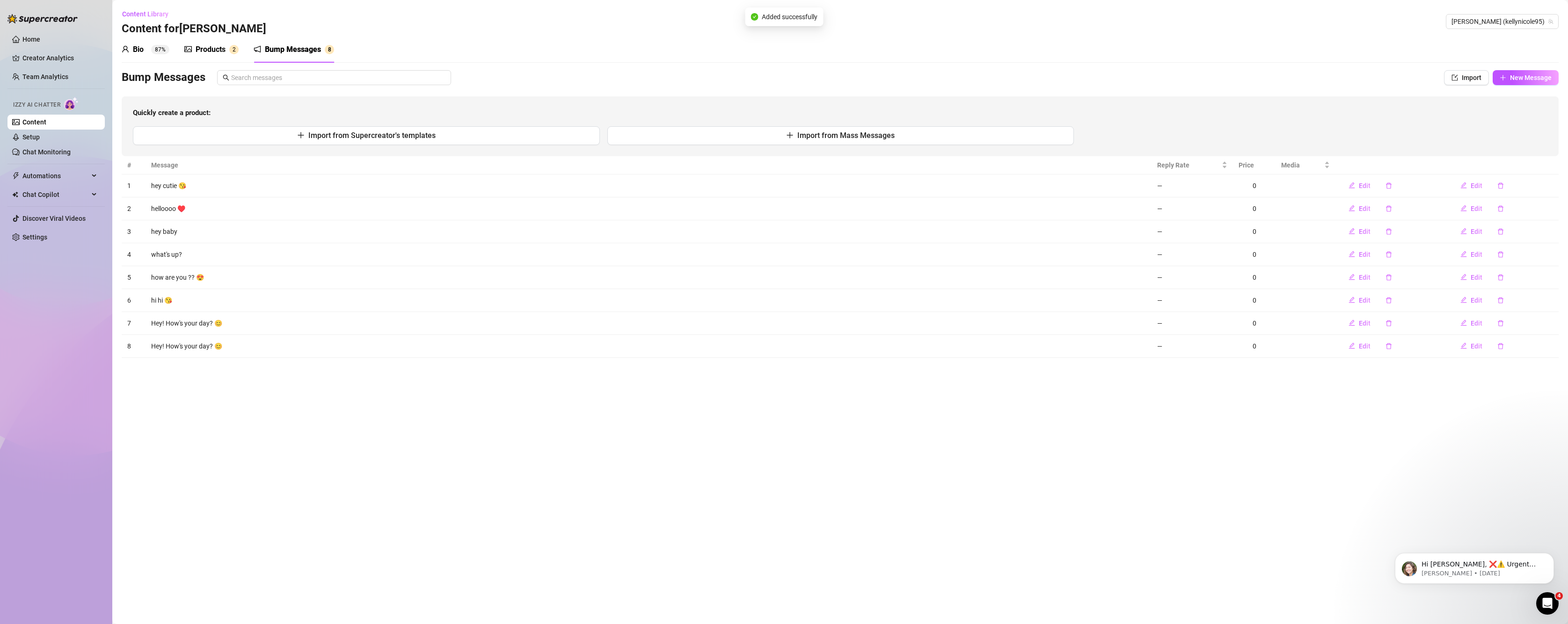
click at [224, 49] on div "Products" at bounding box center [210, 50] width 30 height 11
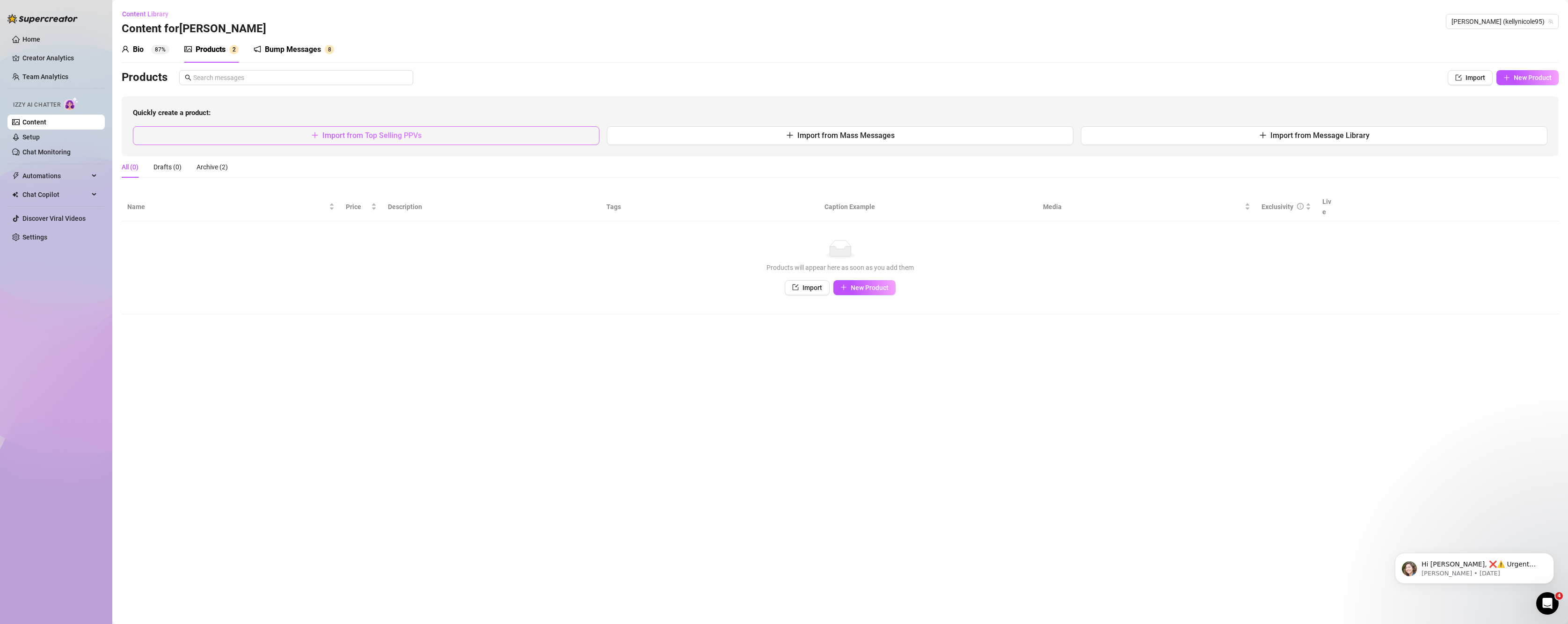
click at [270, 135] on button "Import from Top Selling PPVs" at bounding box center [366, 135] width 466 height 19
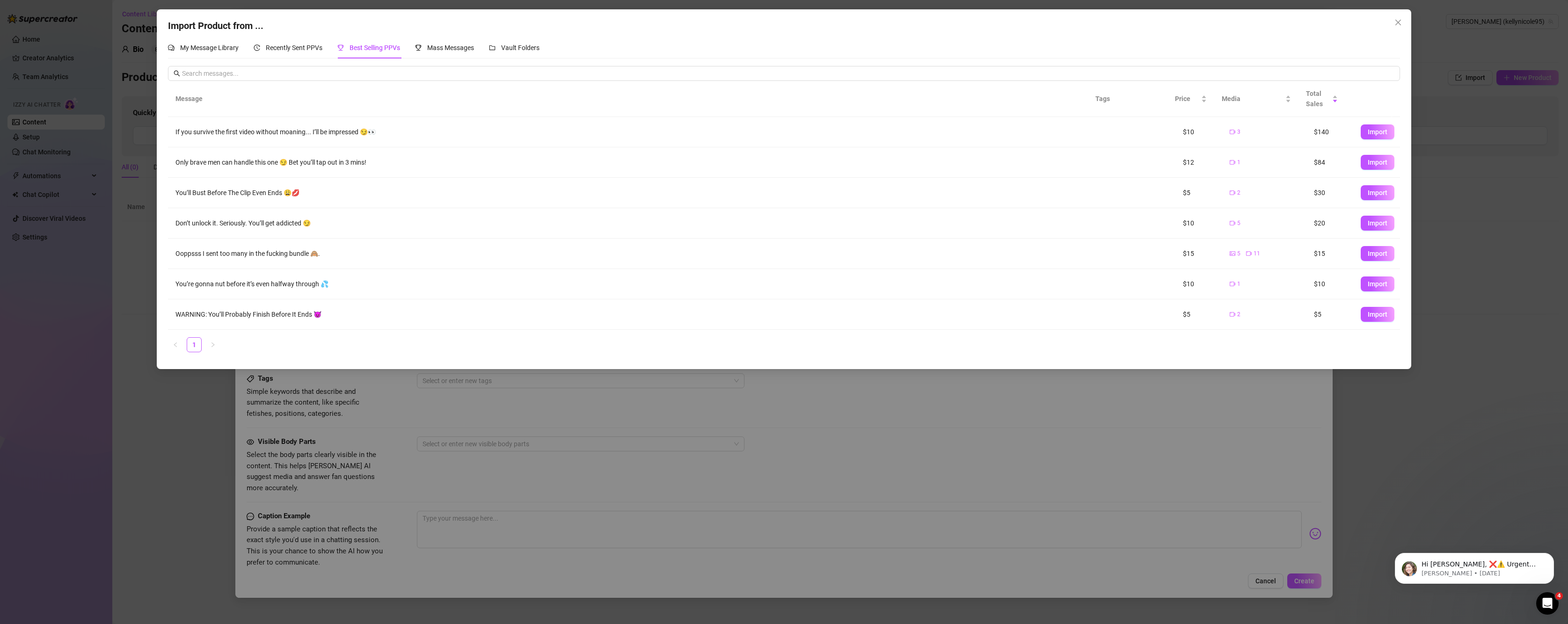
click at [124, 281] on div "Import Product from ... My Message Library Recently Sent PPVs Best Selling PPVs…" at bounding box center [784, 312] width 1568 height 624
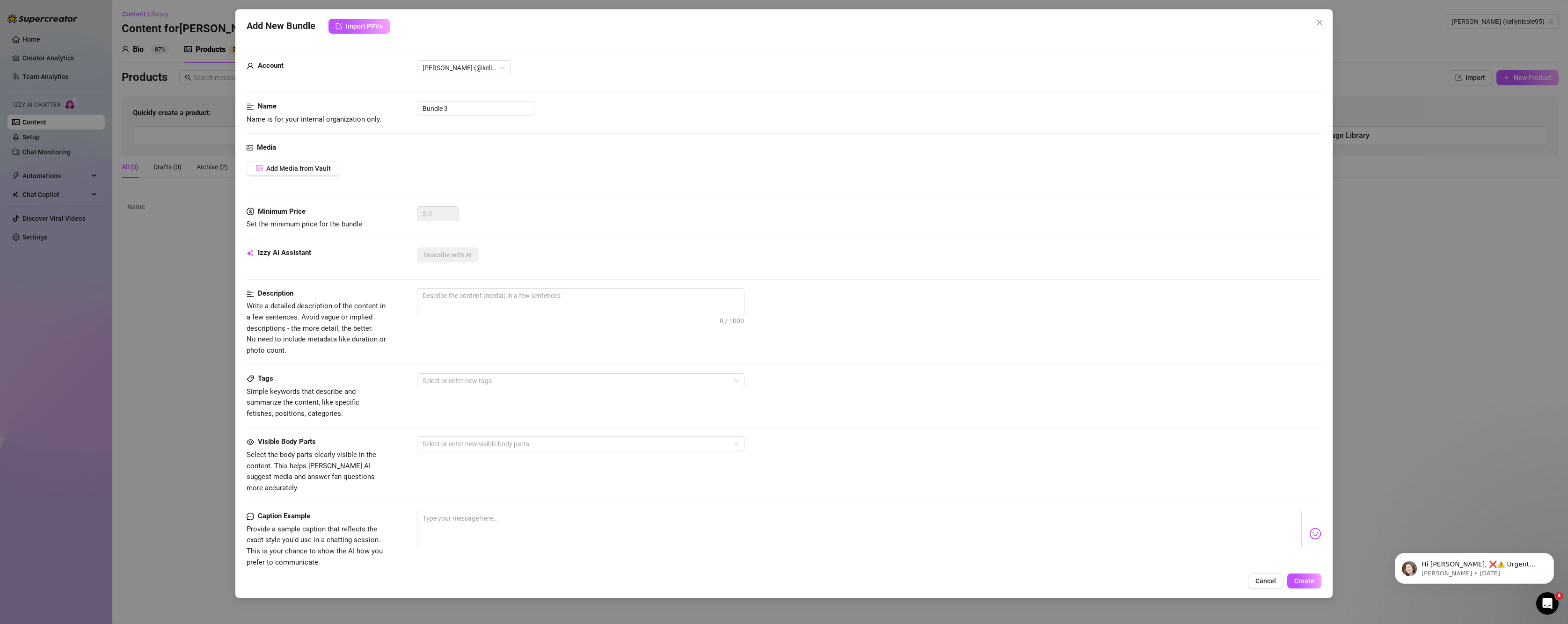
click at [183, 224] on div "Add New Bundle Import PPVs Account Kelly (@kellynicole95) Name Name is for your…" at bounding box center [784, 312] width 1568 height 624
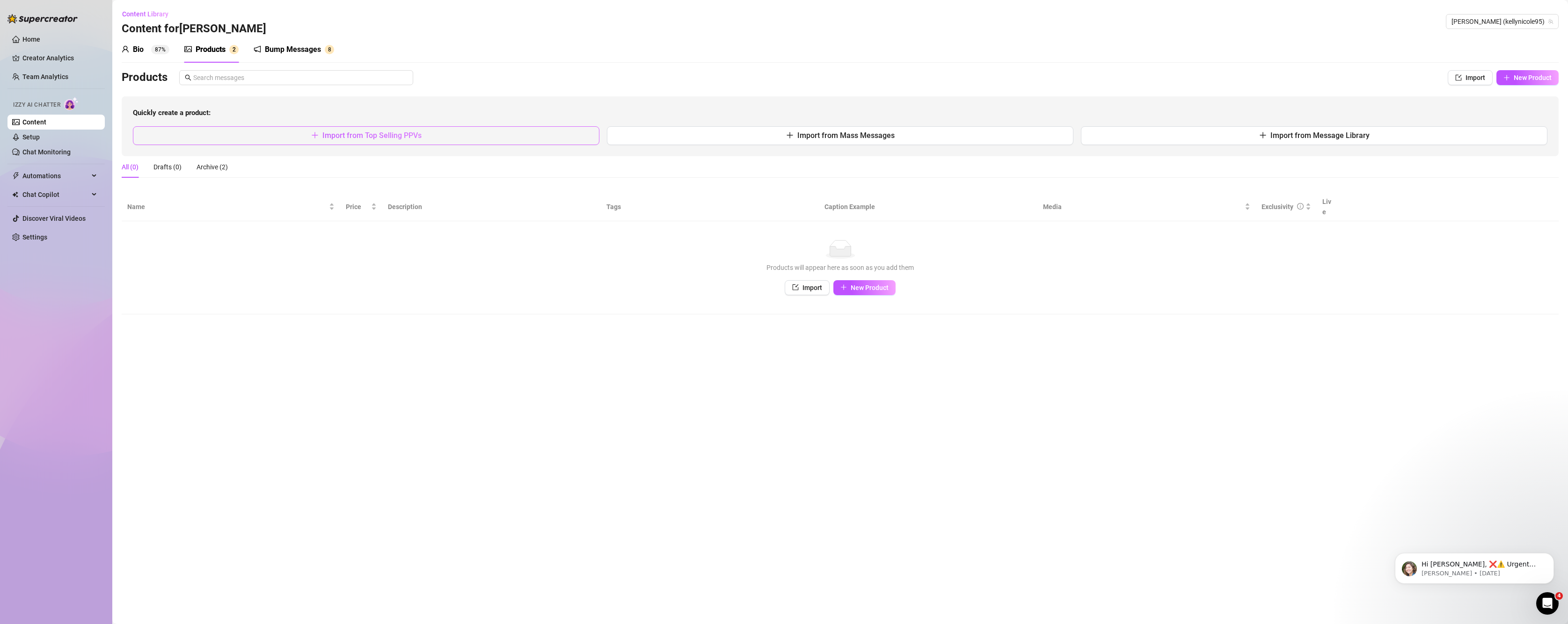
click at [385, 141] on button "Import from Top Selling PPVs" at bounding box center [366, 135] width 466 height 19
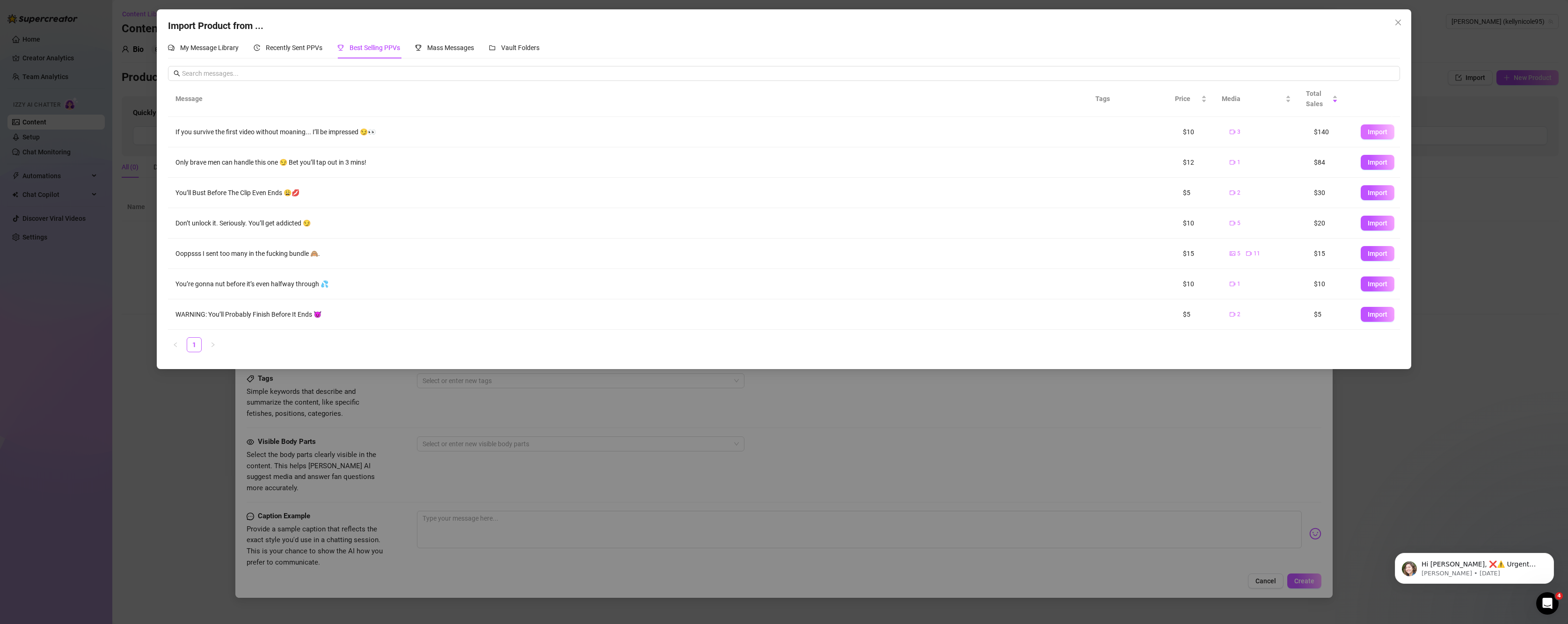
click at [1380, 133] on button "Import" at bounding box center [1377, 132] width 33 height 15
type textarea "If you survive the first video without moaning... I’ll be impressed 😏👀"
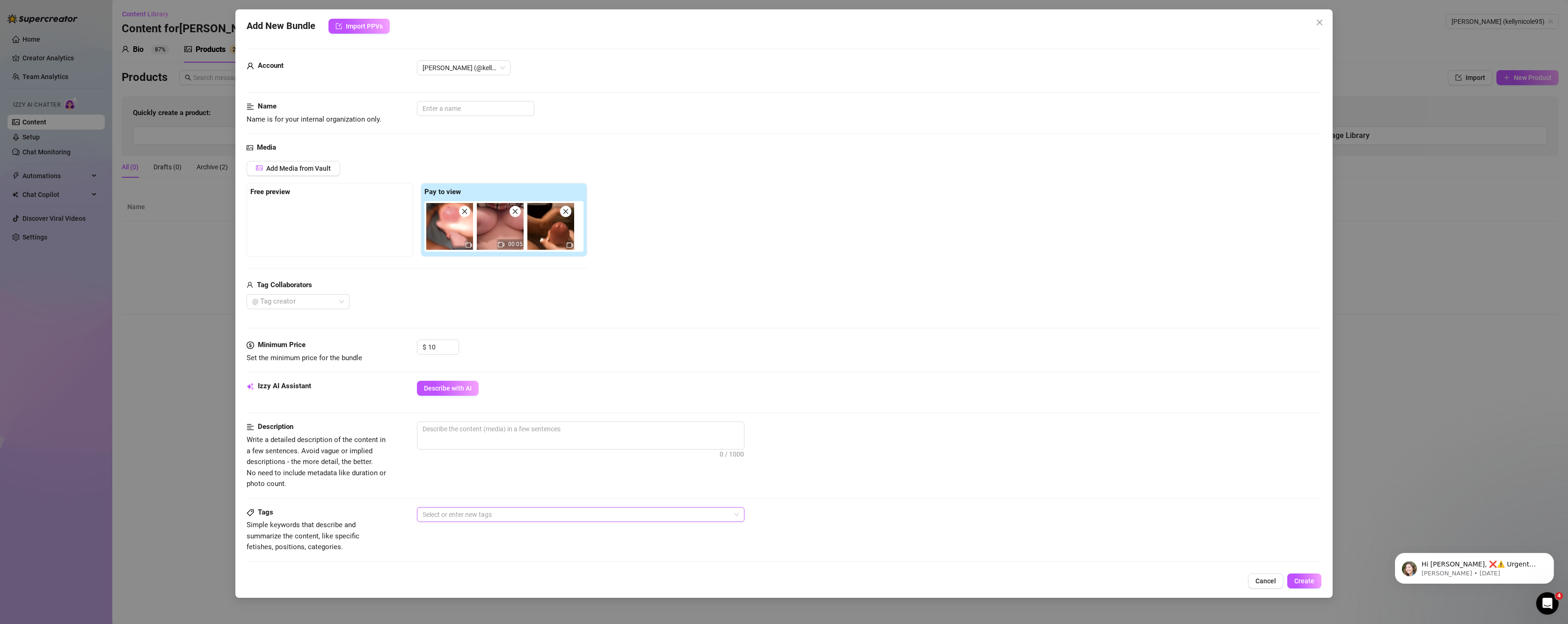
click at [456, 511] on div at bounding box center [576, 515] width 314 height 13
click at [446, 432] on div "Orgasm" at bounding box center [580, 436] width 312 height 11
type input "t"
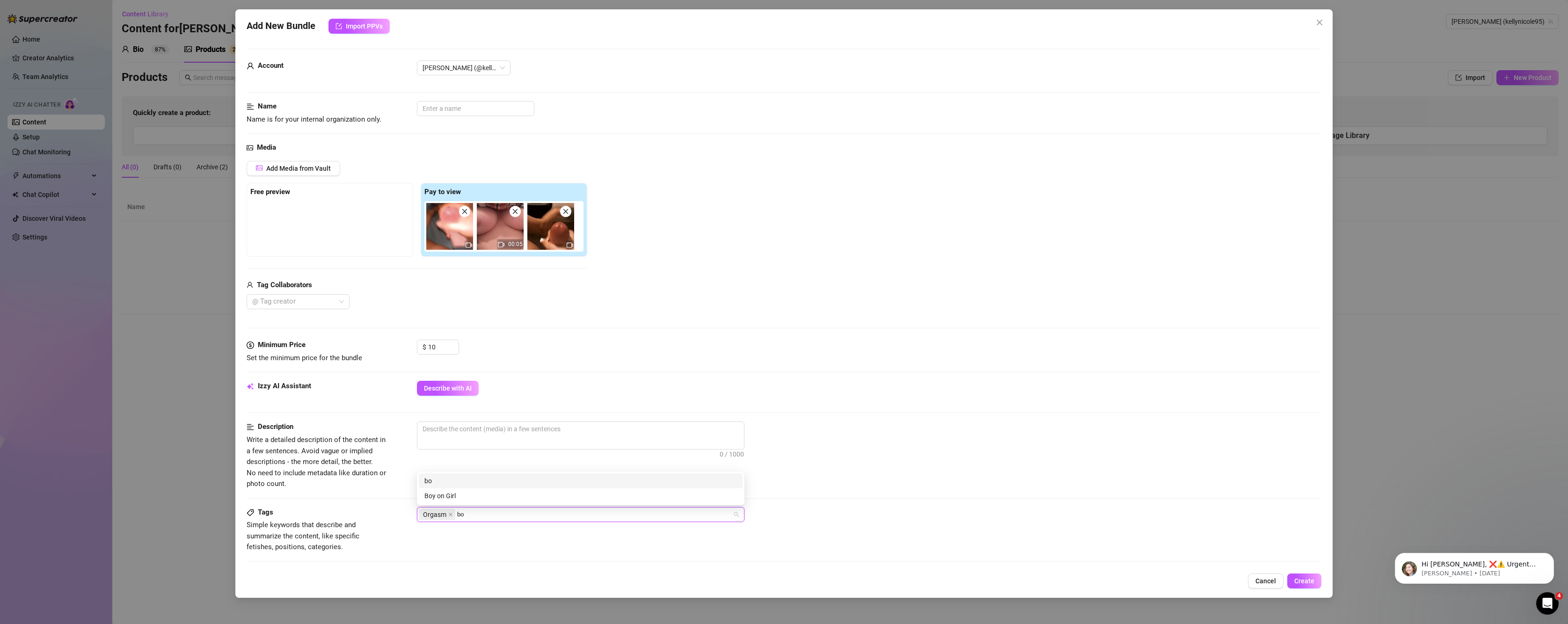
type input "b"
type input "or"
click at [433, 493] on div "Orgasm" at bounding box center [580, 496] width 312 height 11
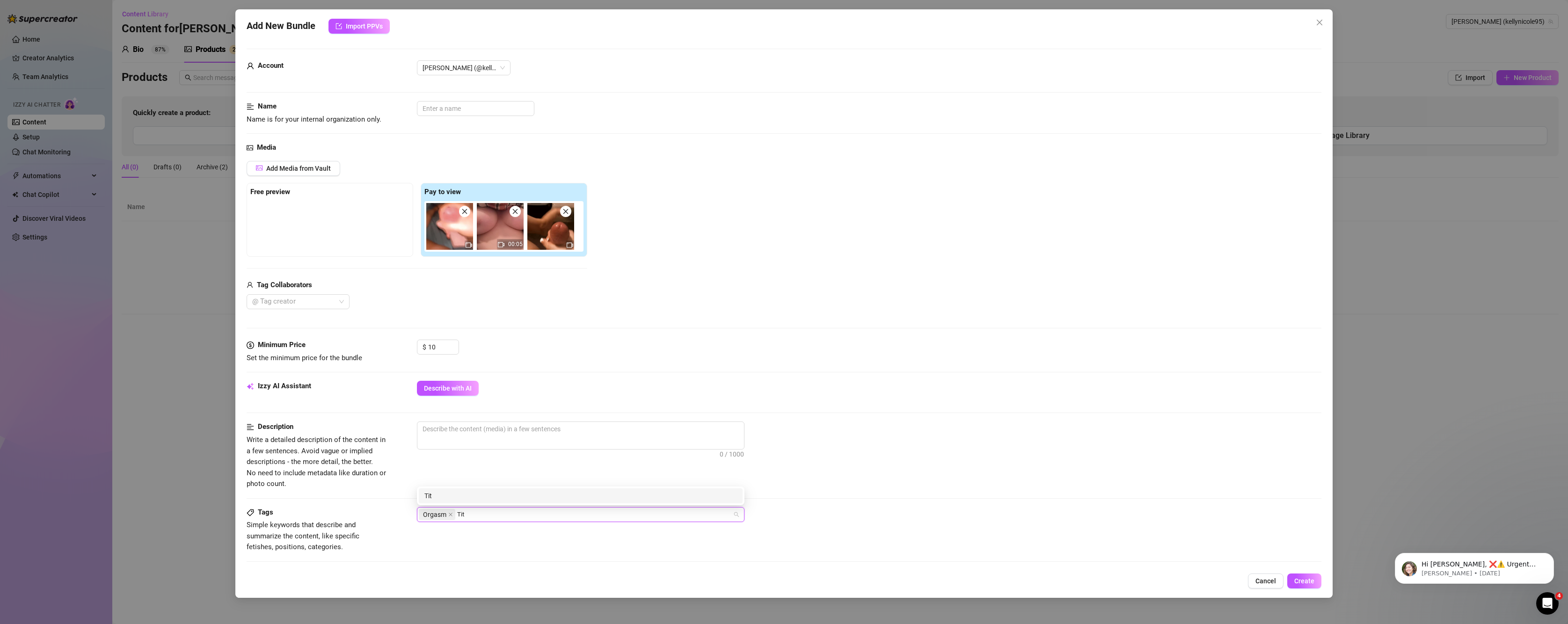
type input "Tits"
type input "Topless"
type input "Boobs"
click at [456, 109] on input "text" at bounding box center [475, 108] width 117 height 15
click at [1303, 580] on span "Create" at bounding box center [1304, 581] width 20 height 7
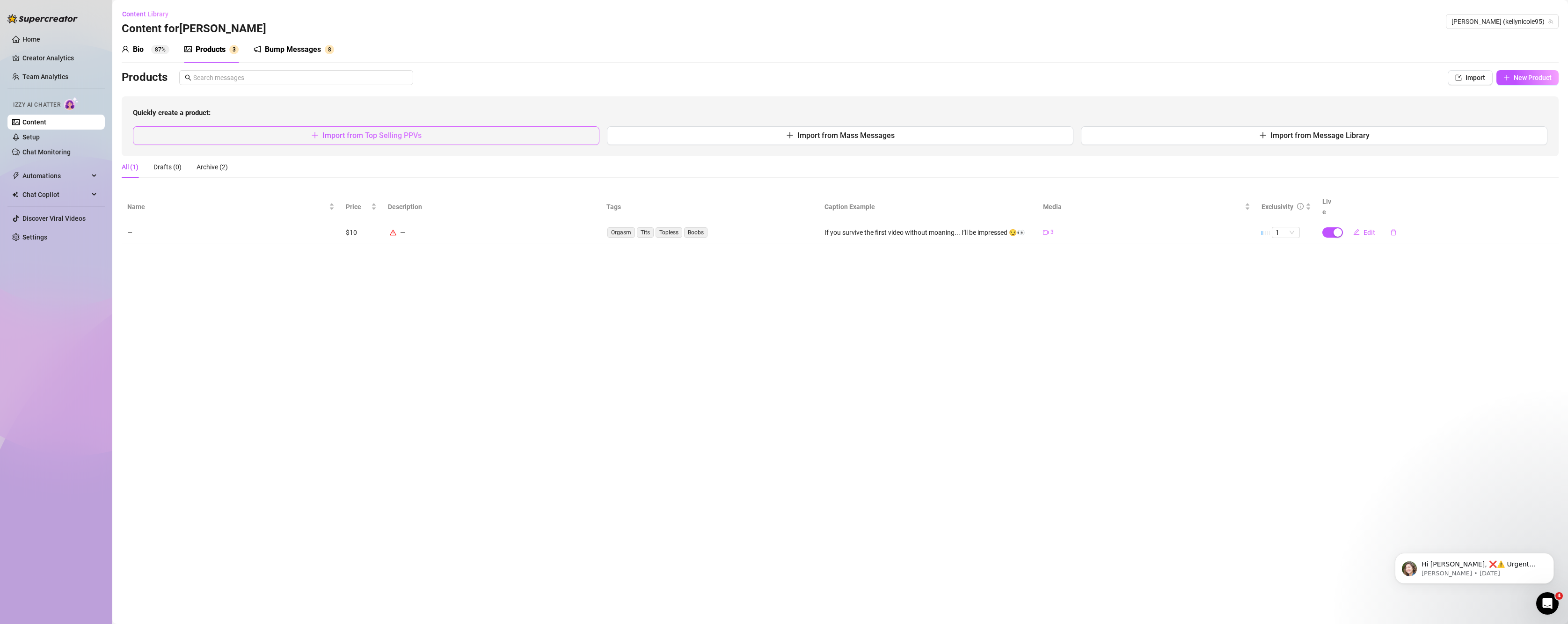
click at [360, 136] on span "Import from Top Selling PPVs" at bounding box center [372, 135] width 99 height 9
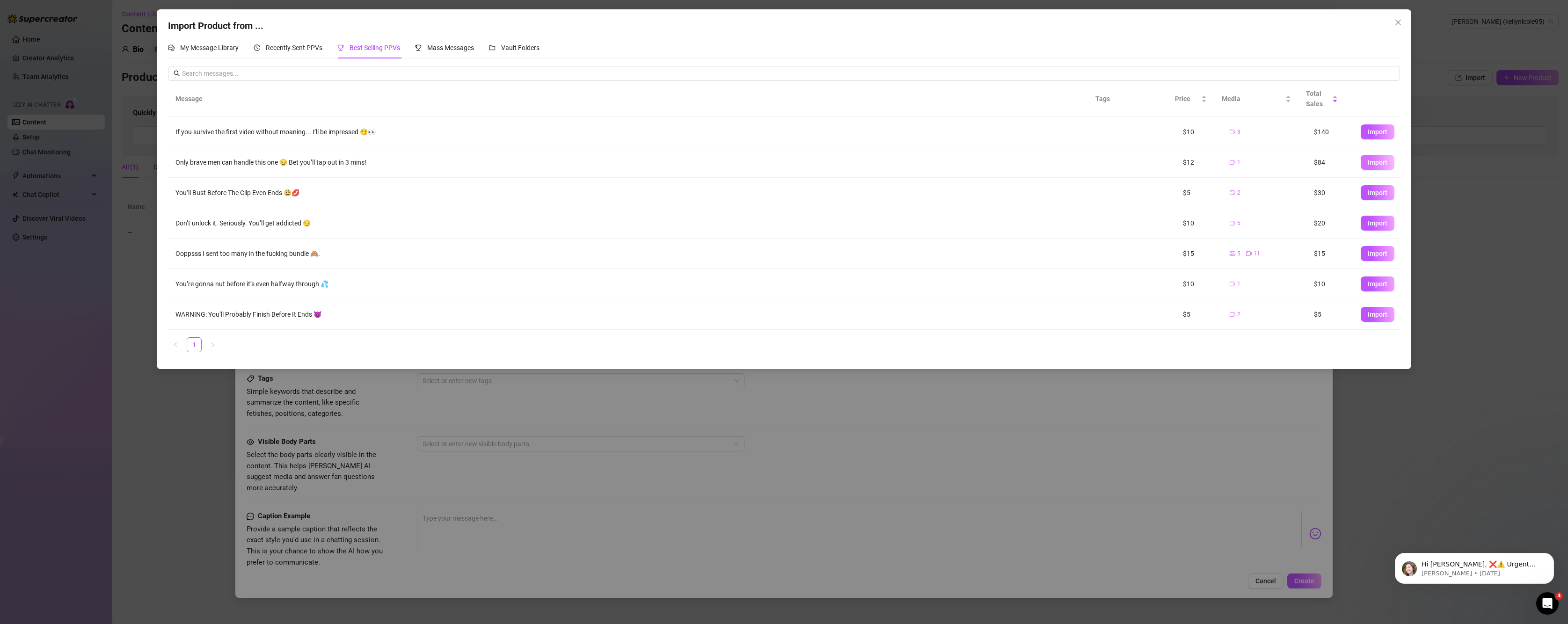
click at [1377, 161] on span "Import" at bounding box center [1377, 162] width 20 height 7
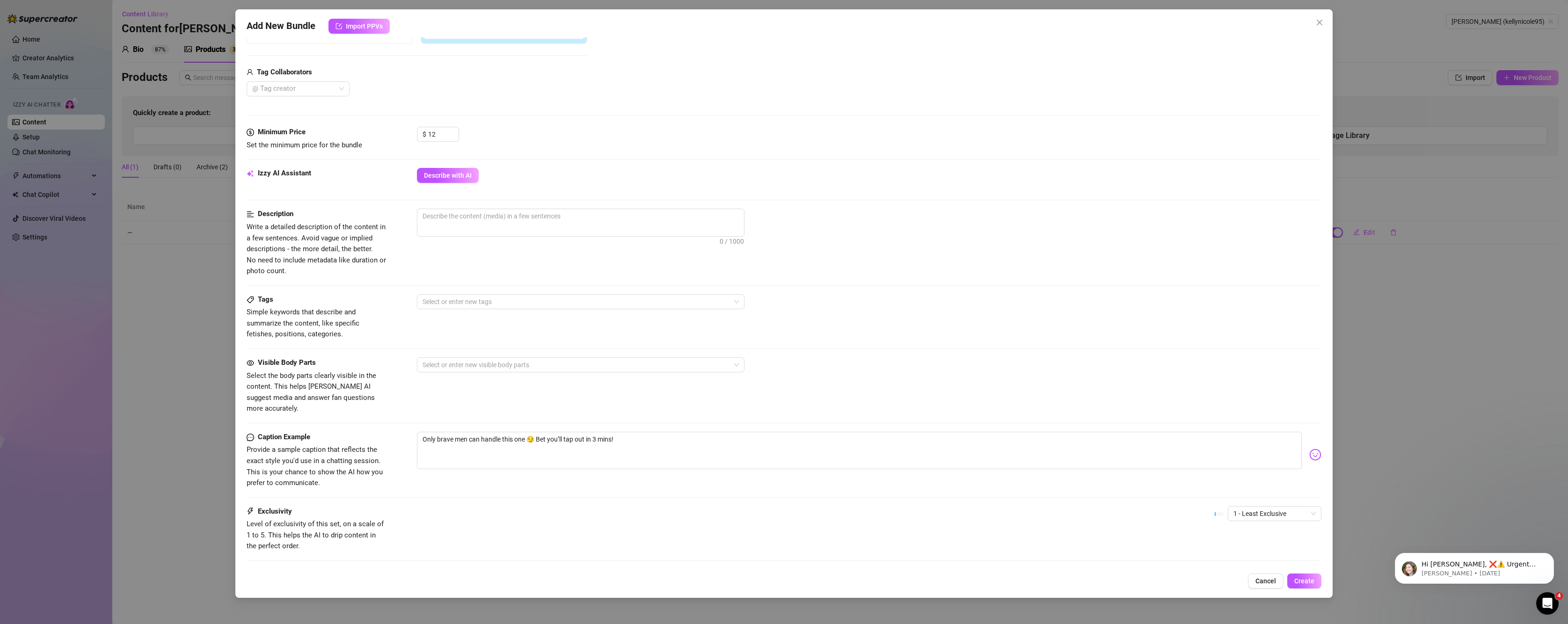
scroll to position [255, 0]
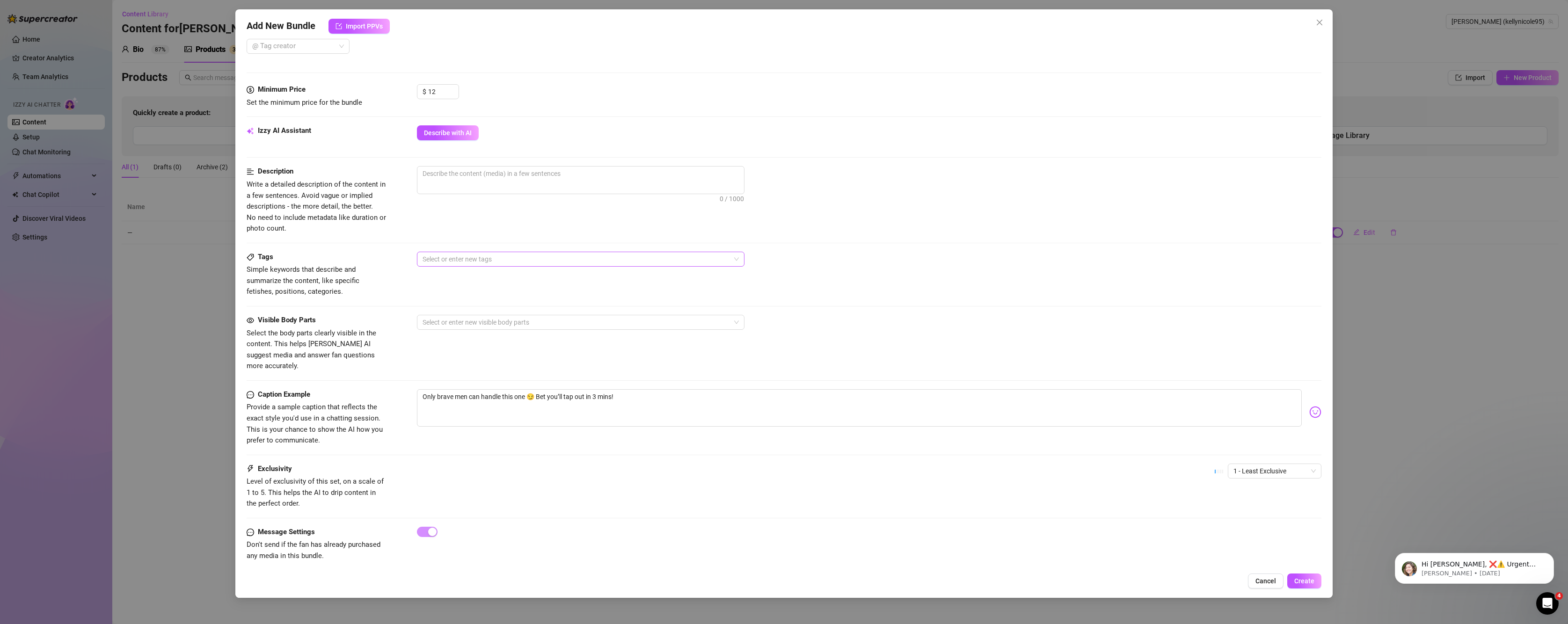
click at [492, 260] on div at bounding box center [576, 259] width 314 height 13
click at [468, 325] on div "Orgasm" at bounding box center [580, 323] width 312 height 11
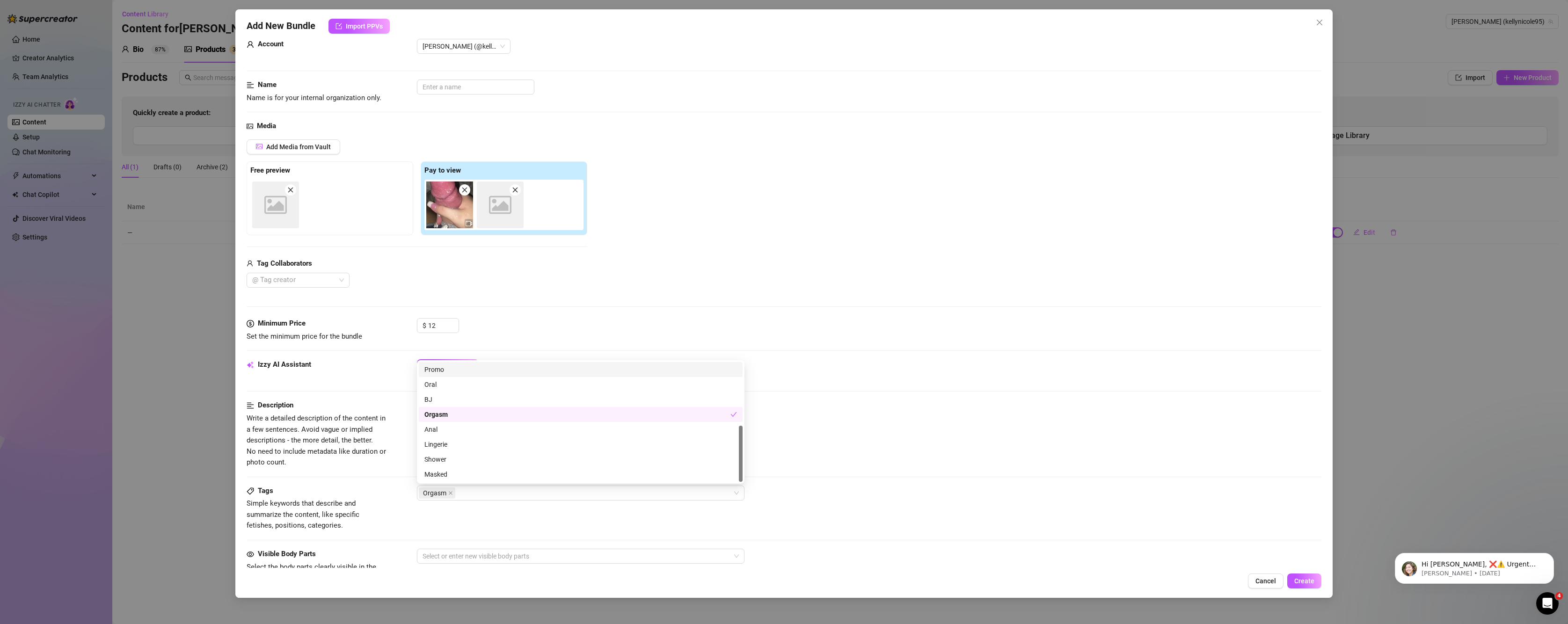
click at [974, 385] on div "Izzy AI Assistant Describe with AI" at bounding box center [784, 380] width 1076 height 41
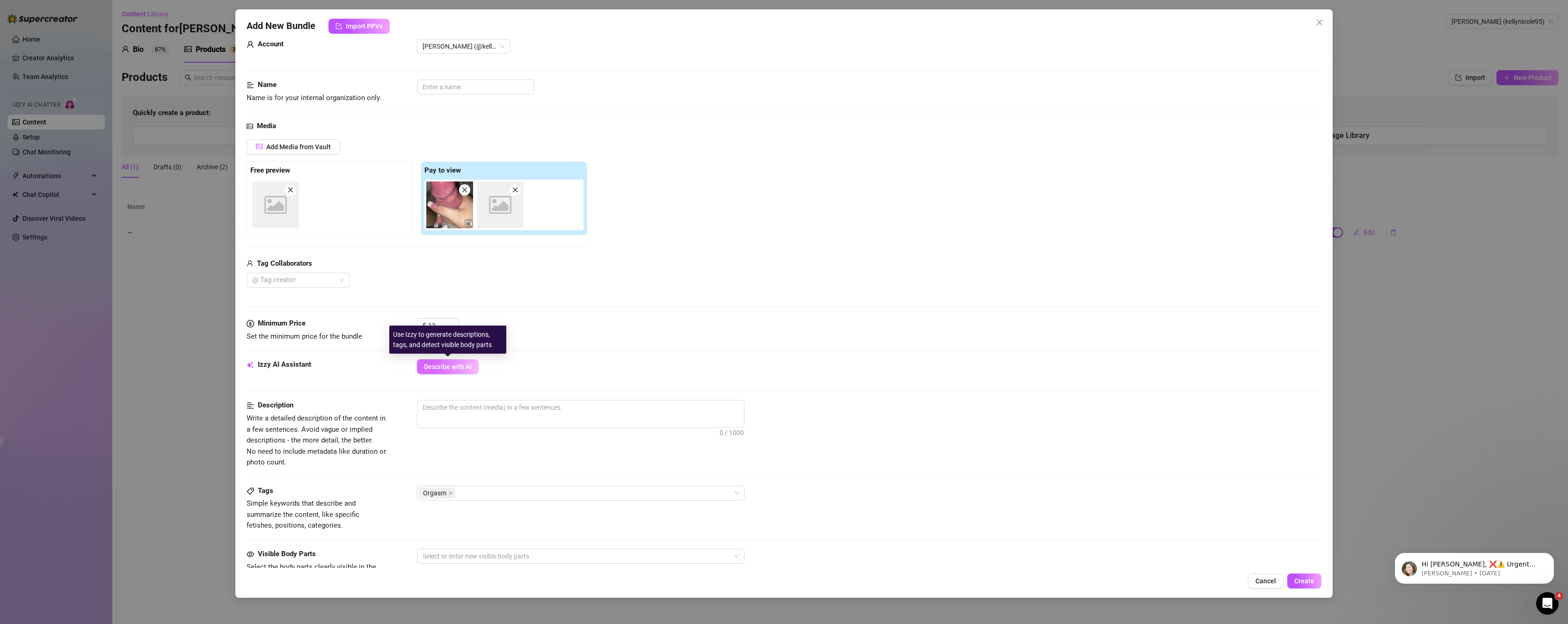
click at [444, 369] on span "Describe with AI" at bounding box center [448, 366] width 48 height 7
type textarea "Close-up"
type textarea "Close-up stroking"
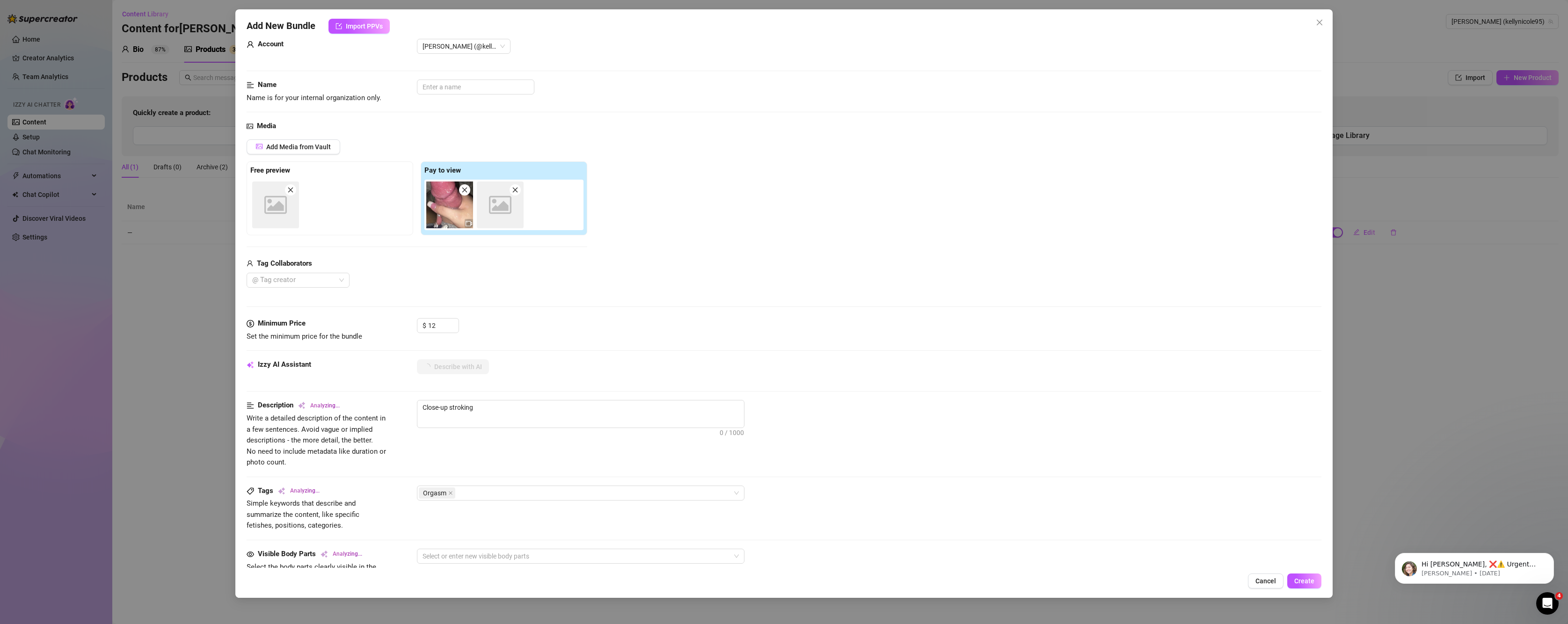
type textarea "Close-up stroking video"
type textarea "Close-up stroking video focused"
type textarea "Close-up stroking video focused entirely"
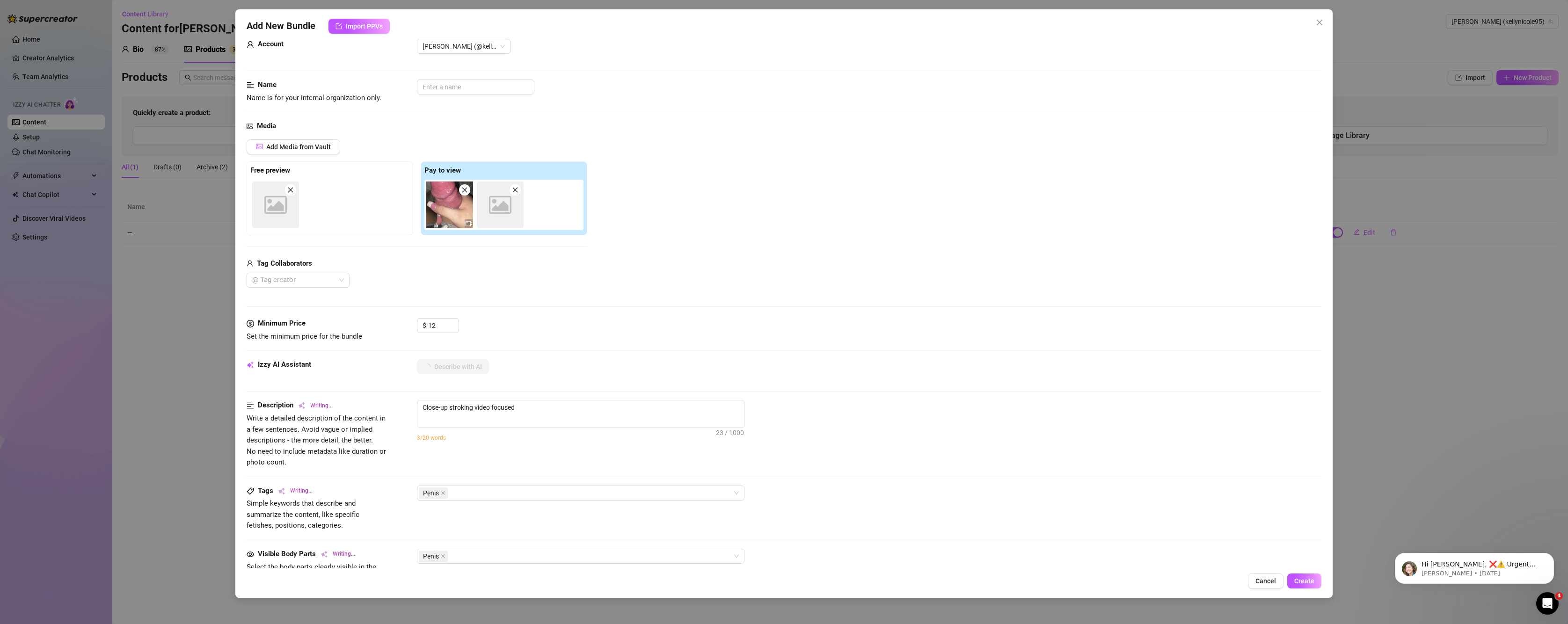
type textarea "Close-up stroking video focused entirely"
type textarea "Close-up stroking video focused entirely on"
type textarea "Close-up stroking video focused entirely on Kelly"
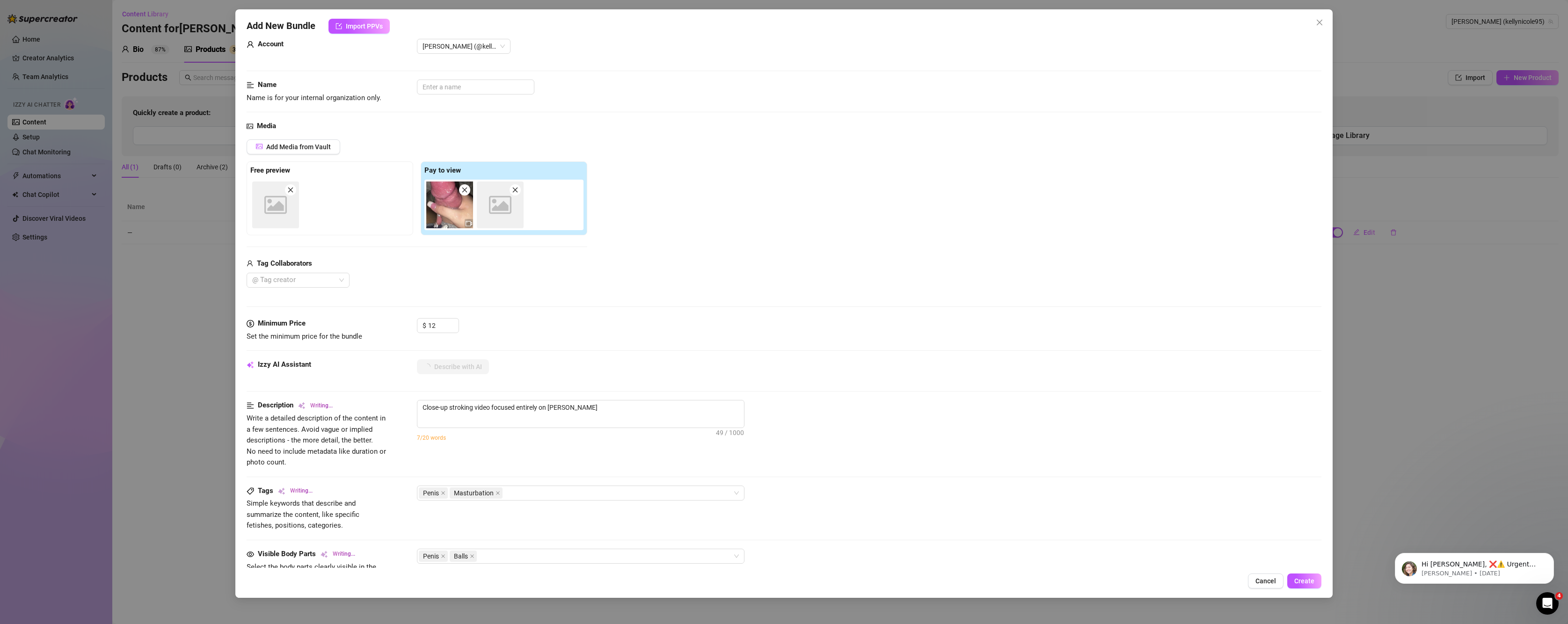
type textarea "Close-up stroking video focused entirely on Kelly Nicole’s"
type textarea "Close-up stroking video focused entirely on Kelly Nicole’s hard,"
type textarea "Close-up stroking video focused entirely on Kelly Nicole’s hard, throbbing"
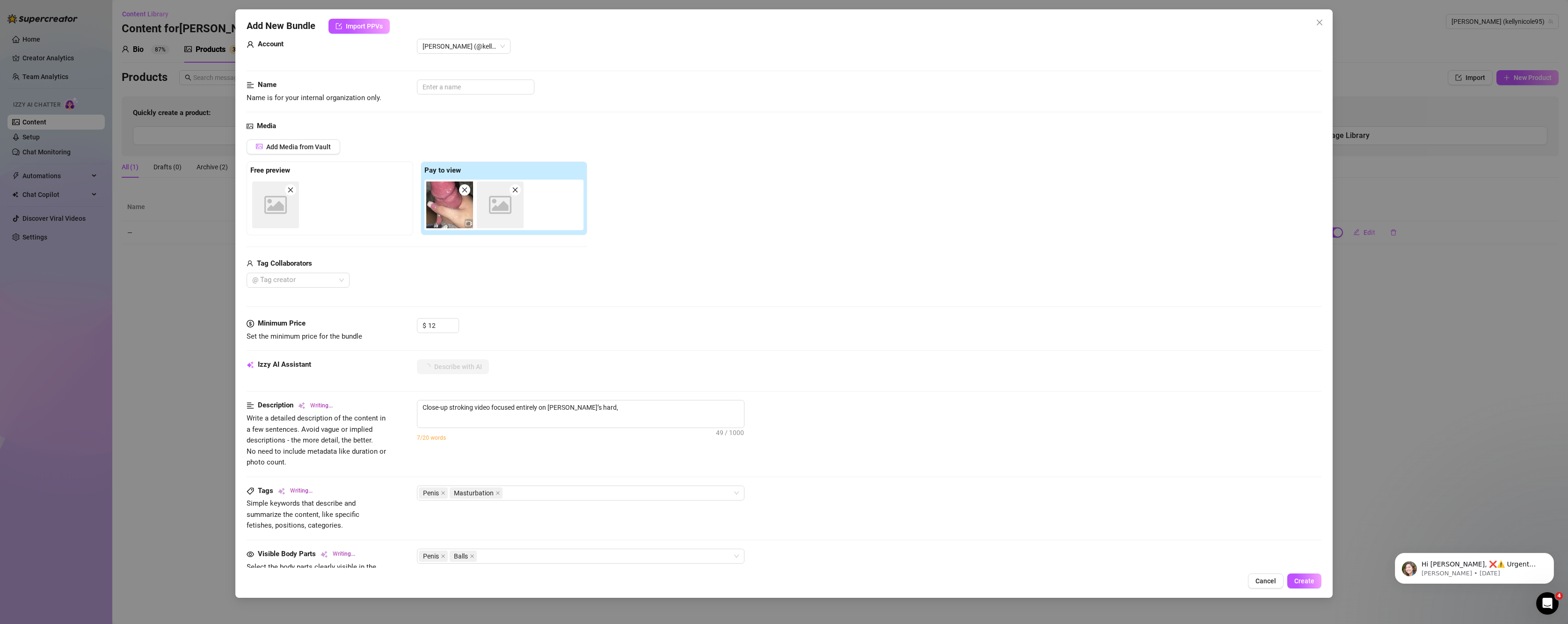
type textarea "Close-up stroking video focused entirely on Kelly Nicole’s hard, throbbing"
type textarea "Close-up stroking video focused entirely on Kelly Nicole’s hard, throbbing girl…"
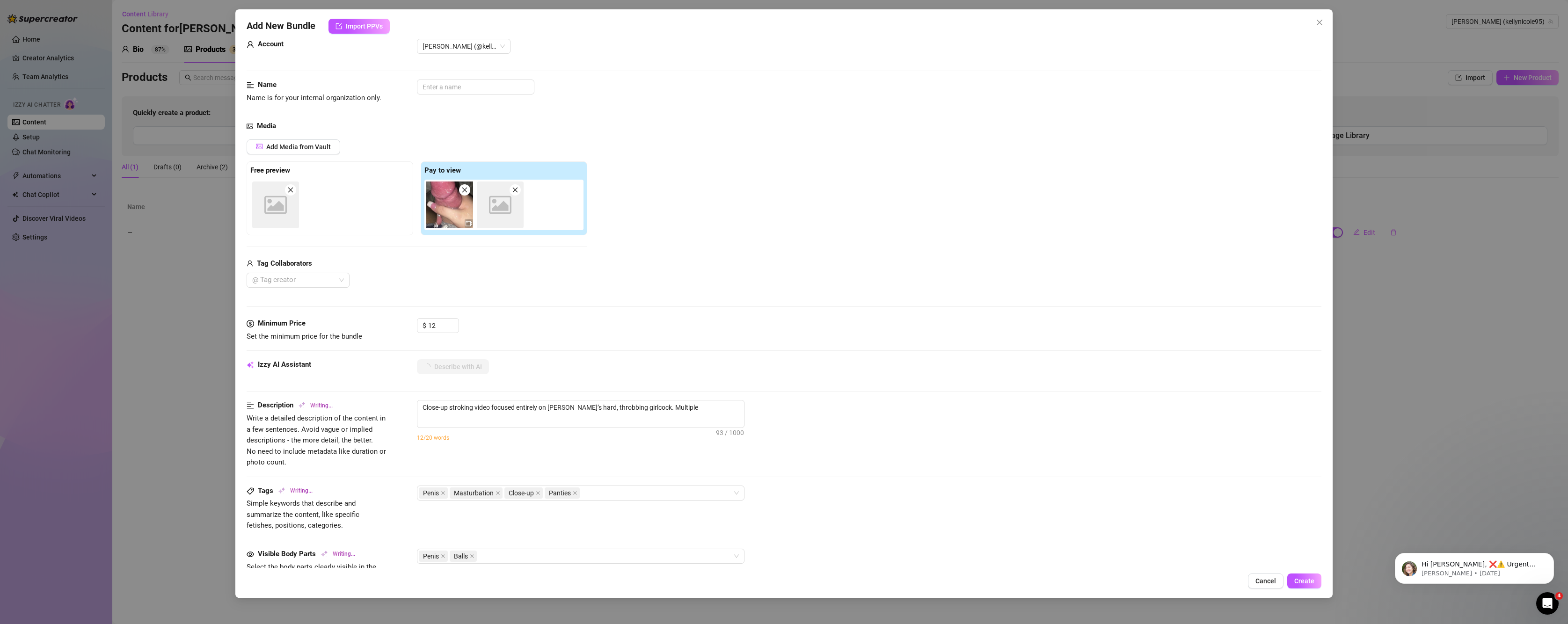
type textarea "Close-up stroking video focused entirely on Kelly Nicole’s hard, throbbing girl…"
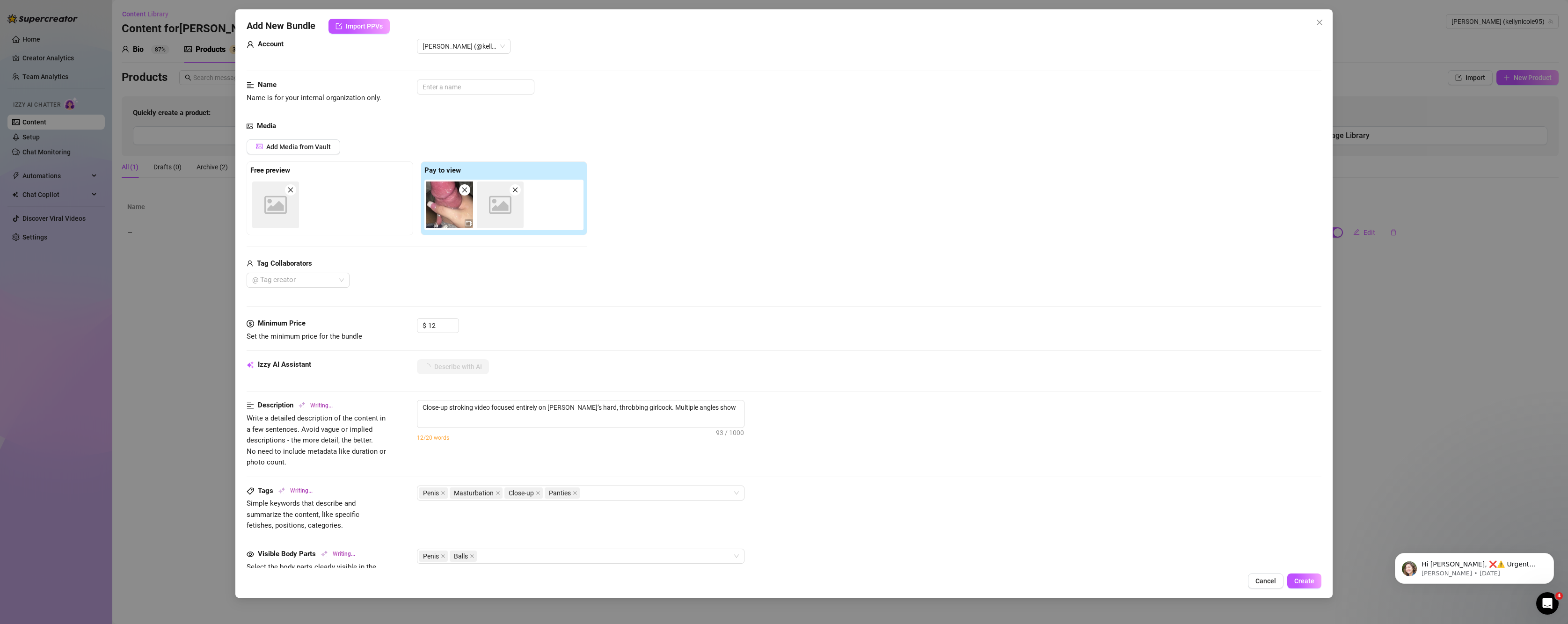
type textarea "Close-up stroking video focused entirely on Kelly Nicole’s hard, throbbing girl…"
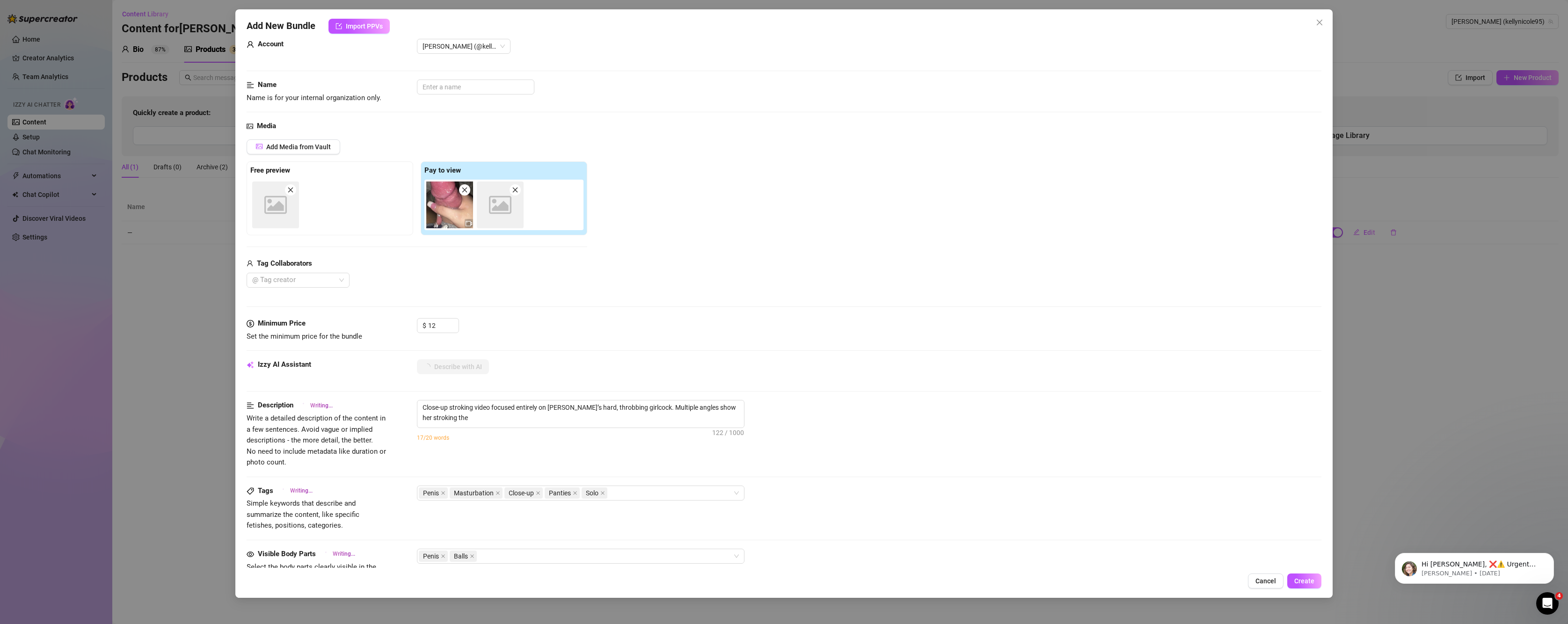
type textarea "Close-up stroking video focused entirely on Kelly Nicole’s hard, throbbing girl…"
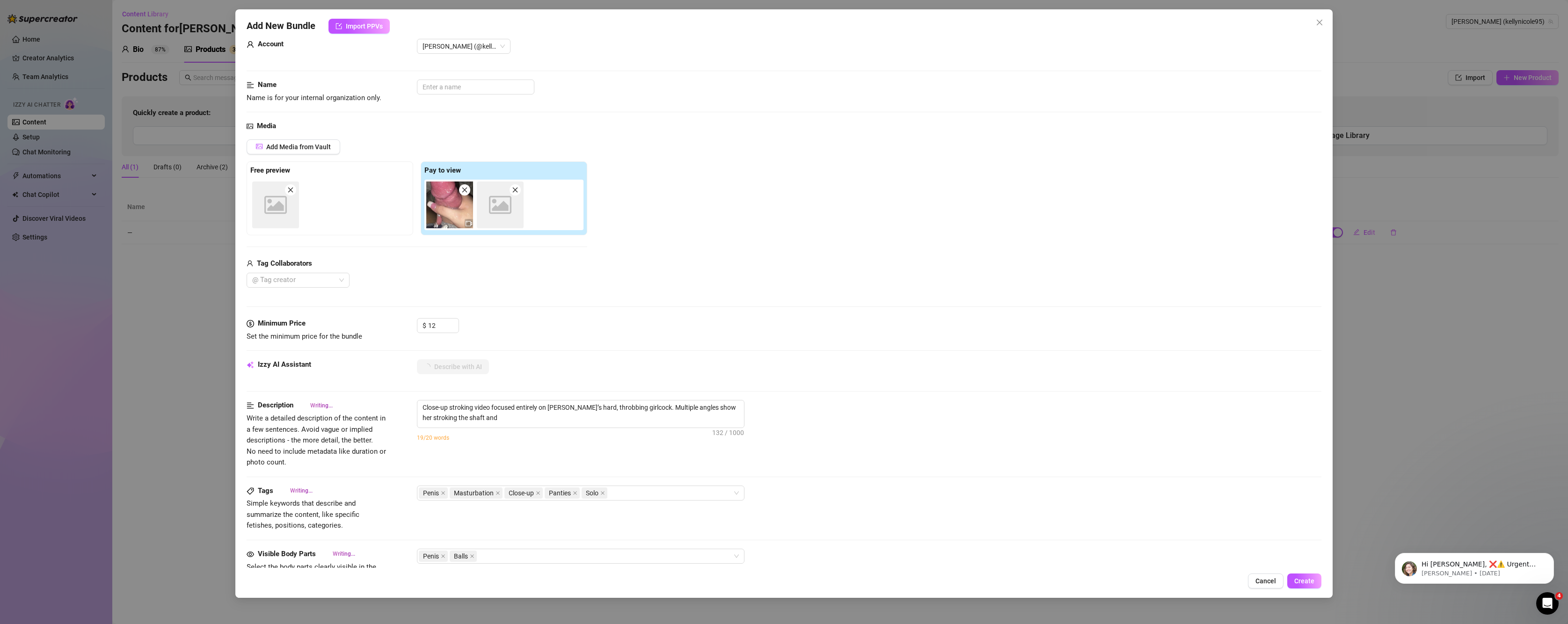
type textarea "Close-up stroking video focused entirely on Kelly Nicole’s hard, throbbing girl…"
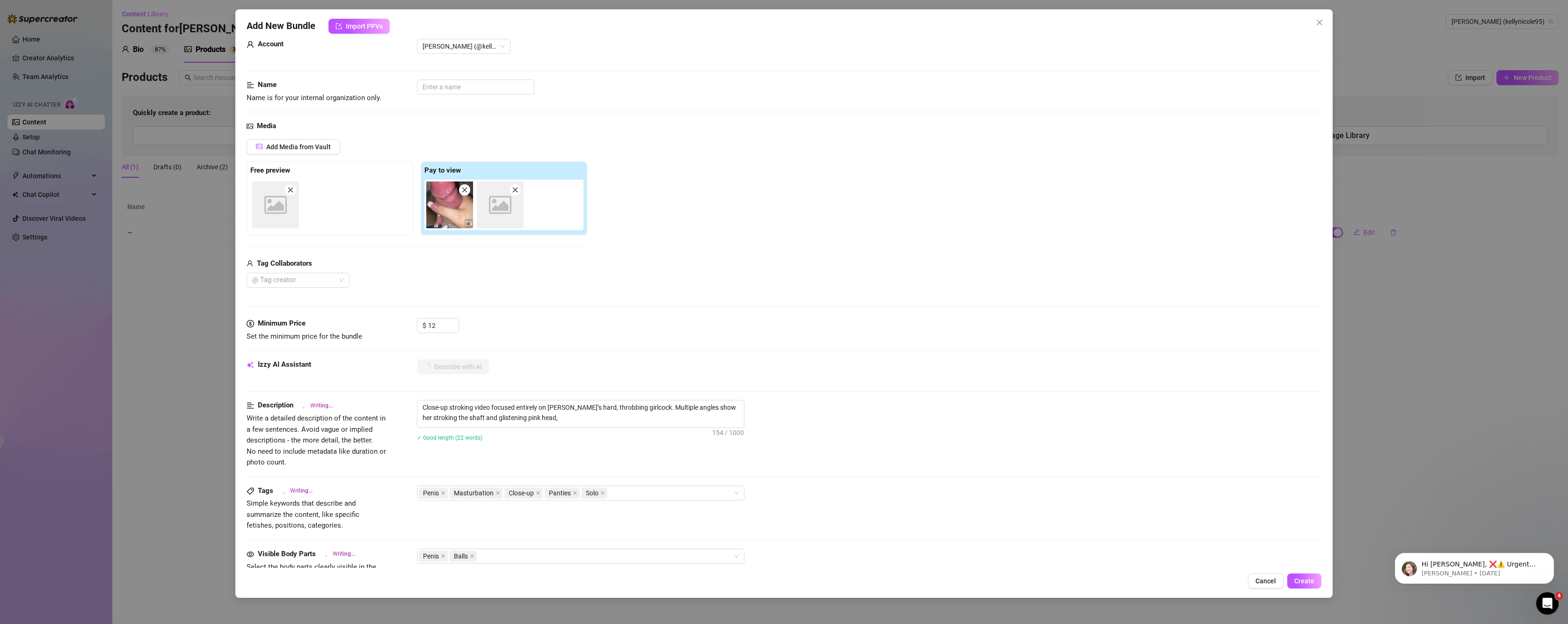
type textarea "Close-up stroking video focused entirely on Kelly Nicole’s hard, throbbing girl…"
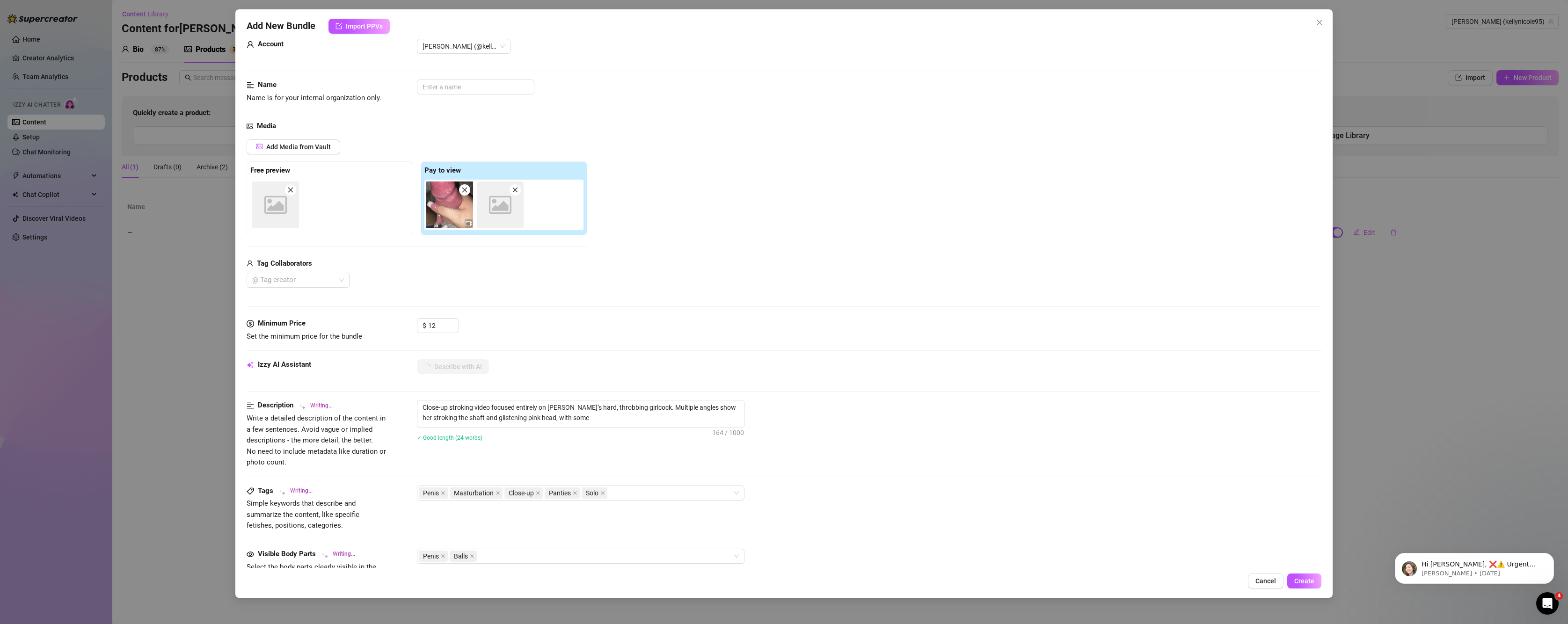
type textarea "Close-up stroking video focused entirely on Kelly Nicole’s hard, throbbing girl…"
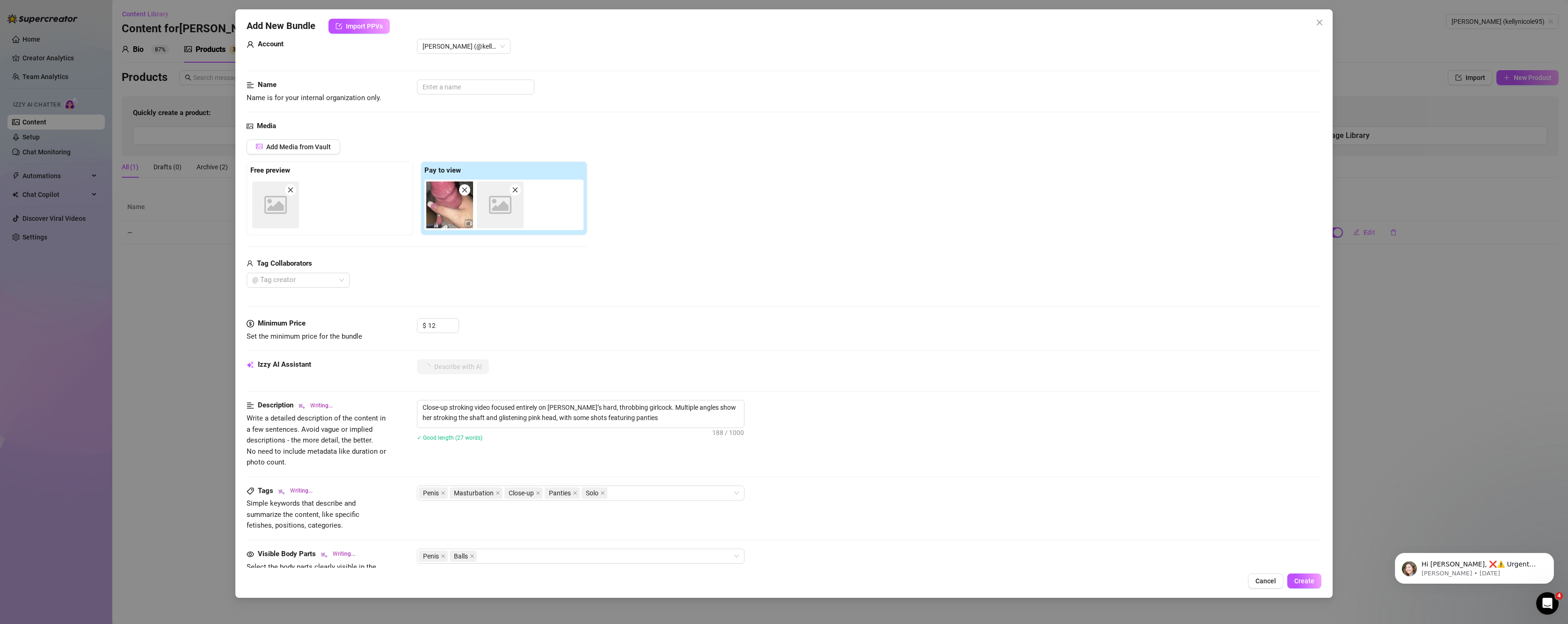
type textarea "Close-up stroking video focused entirely on Kelly Nicole’s hard, throbbing girl…"
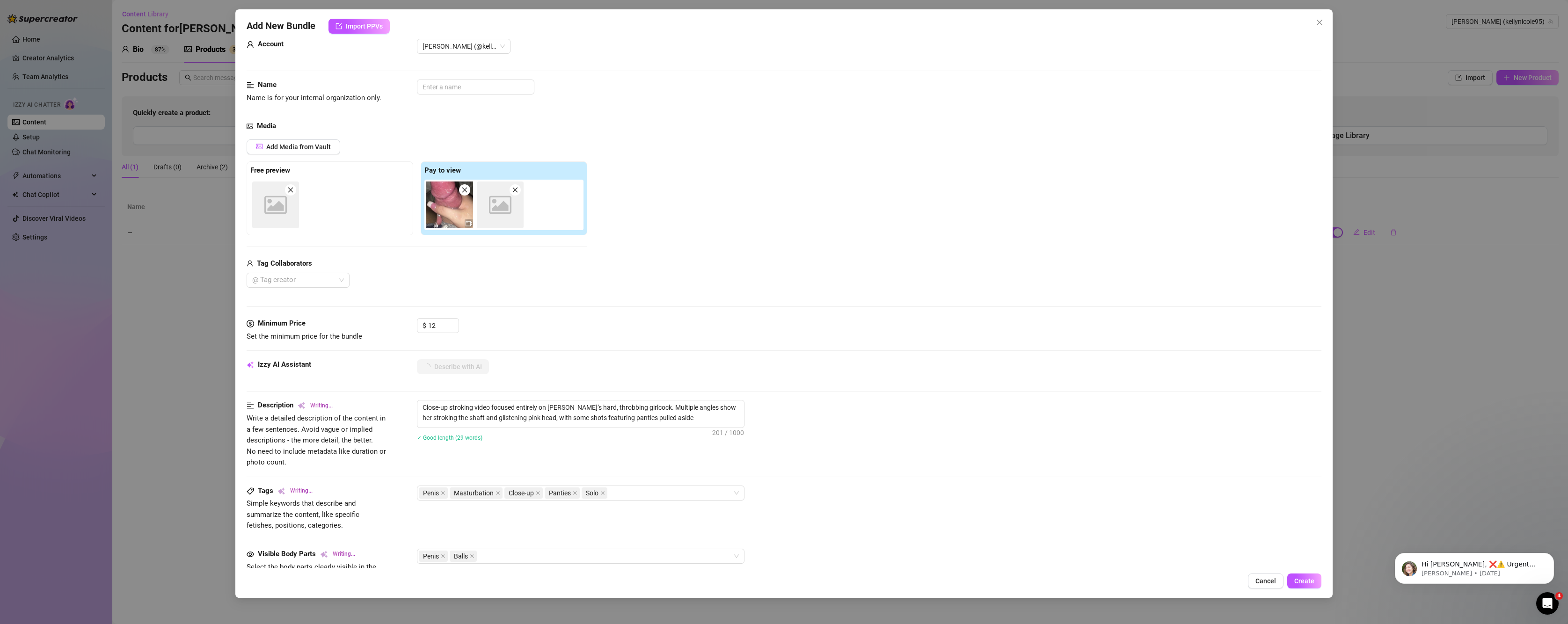
type textarea "Close-up stroking video focused entirely on Kelly Nicole’s hard, throbbing girl…"
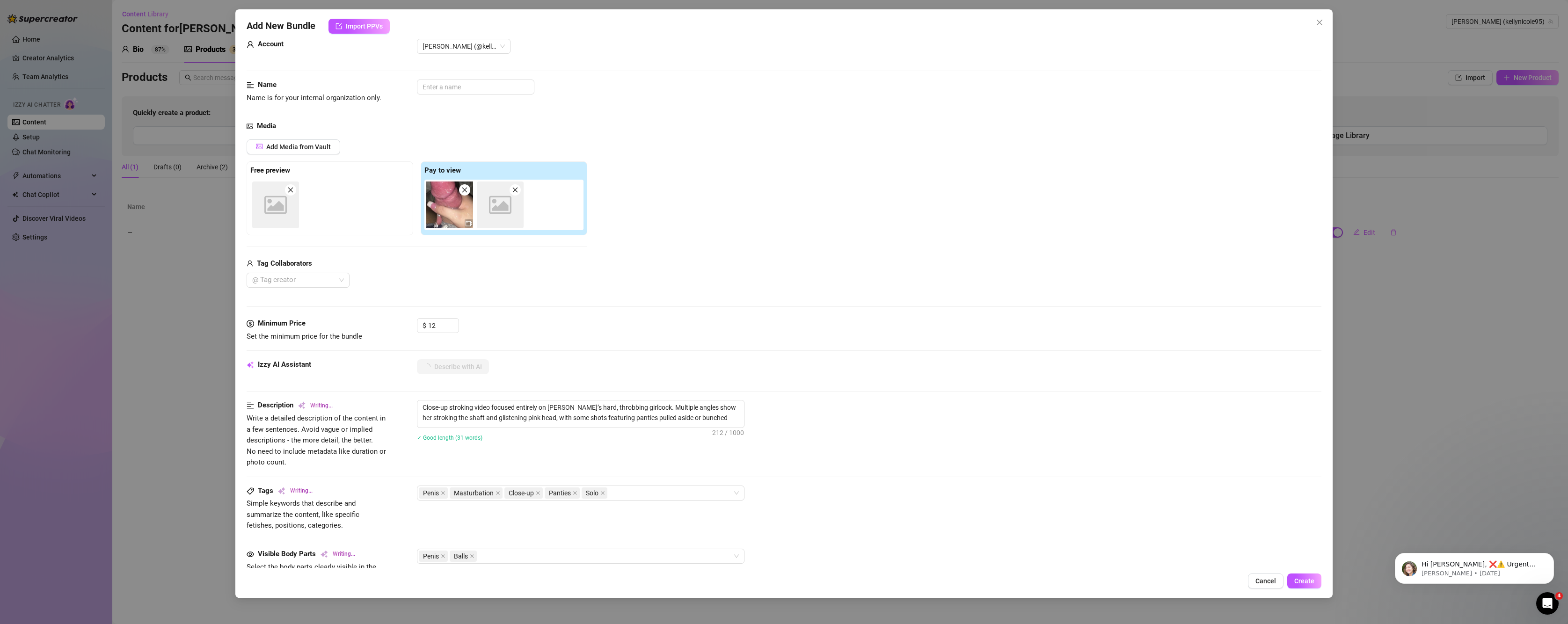
type textarea "Close-up stroking video focused entirely on Kelly Nicole’s hard, throbbing girl…"
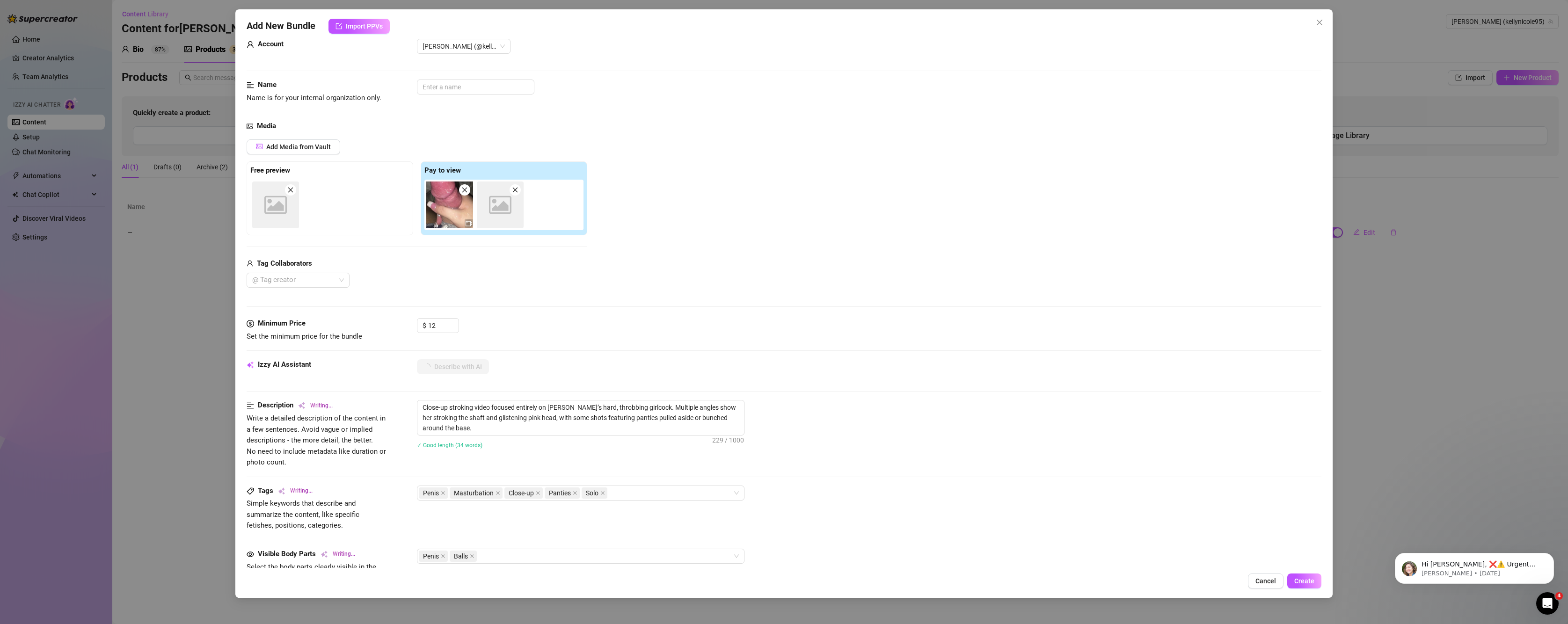
type textarea "Close-up stroking video focused entirely on Kelly Nicole’s hard, throbbing girl…"
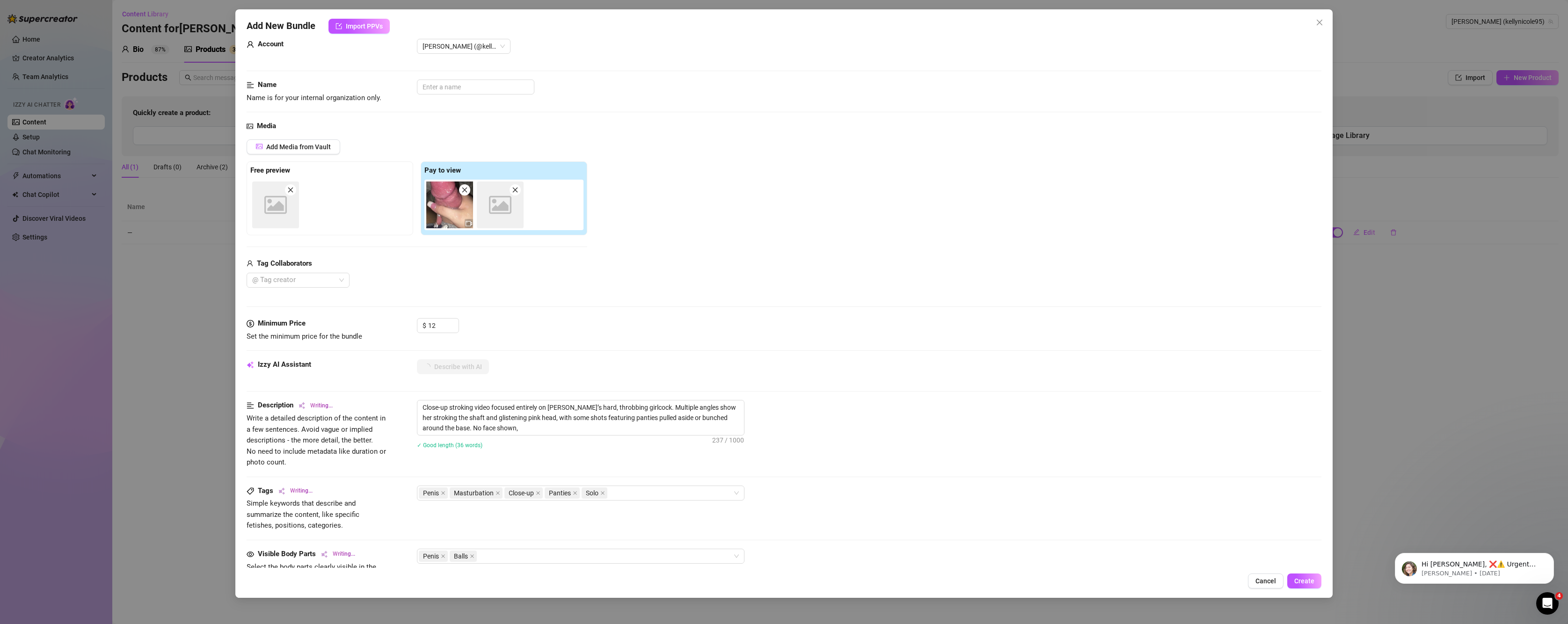
type textarea "Close-up stroking video focused entirely on Kelly Nicole’s hard, throbbing girl…"
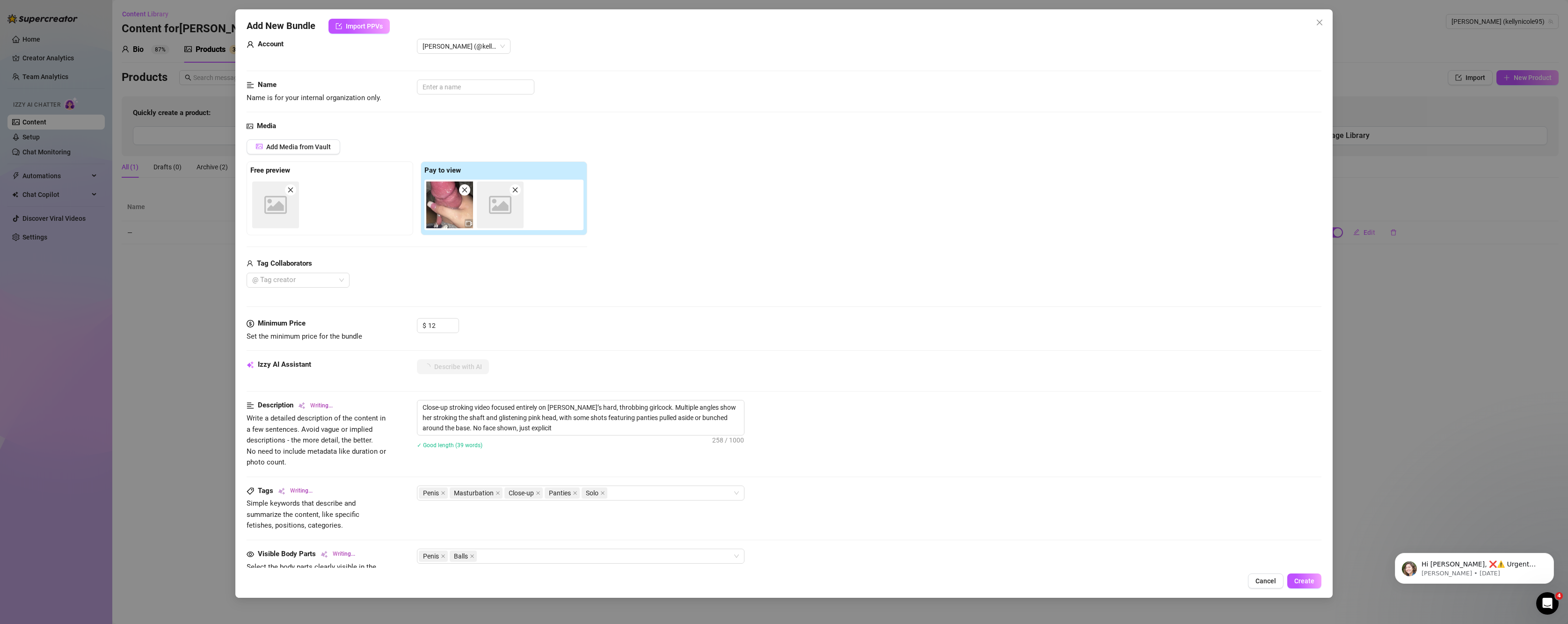
type textarea "Close-up stroking video focused entirely on Kelly Nicole’s hard, throbbing girl…"
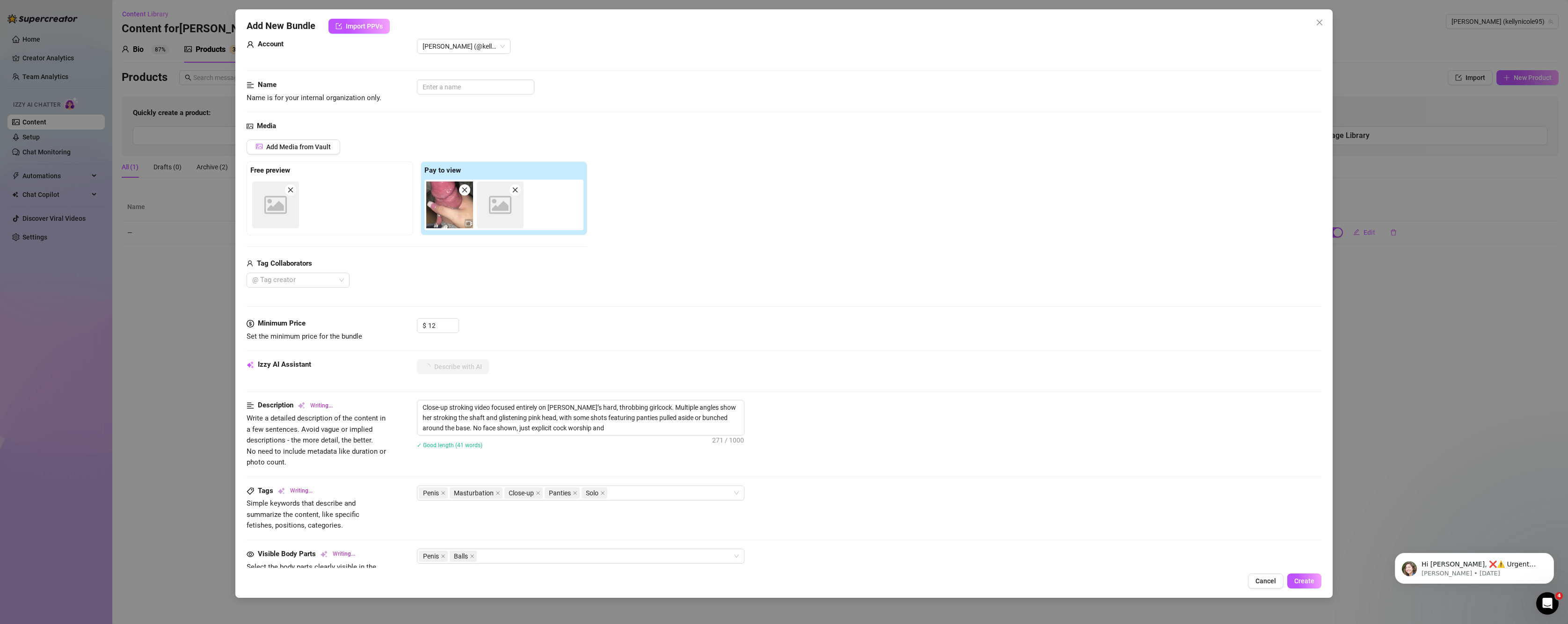
type textarea "Close-up stroking video focused entirely on Kelly Nicole’s hard, throbbing girl…"
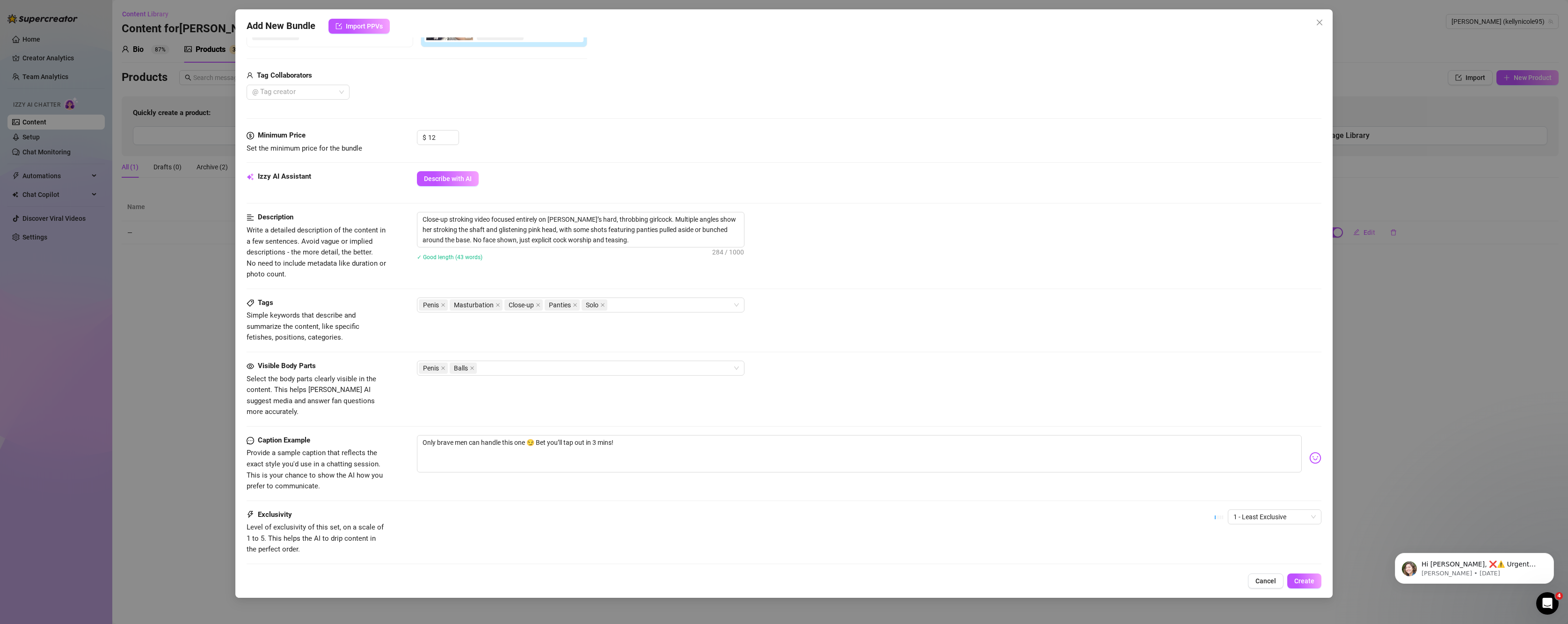
scroll to position [255, 0]
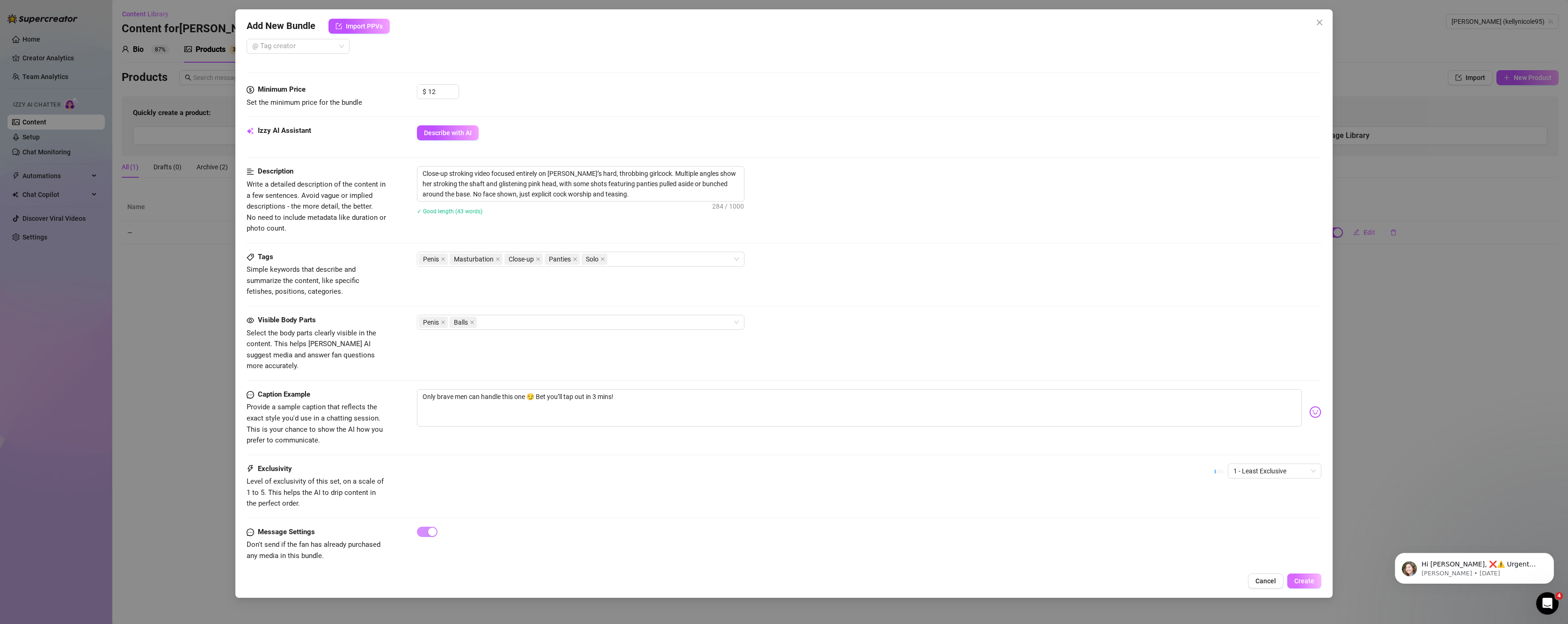
click at [1309, 582] on span "Create" at bounding box center [1304, 581] width 20 height 7
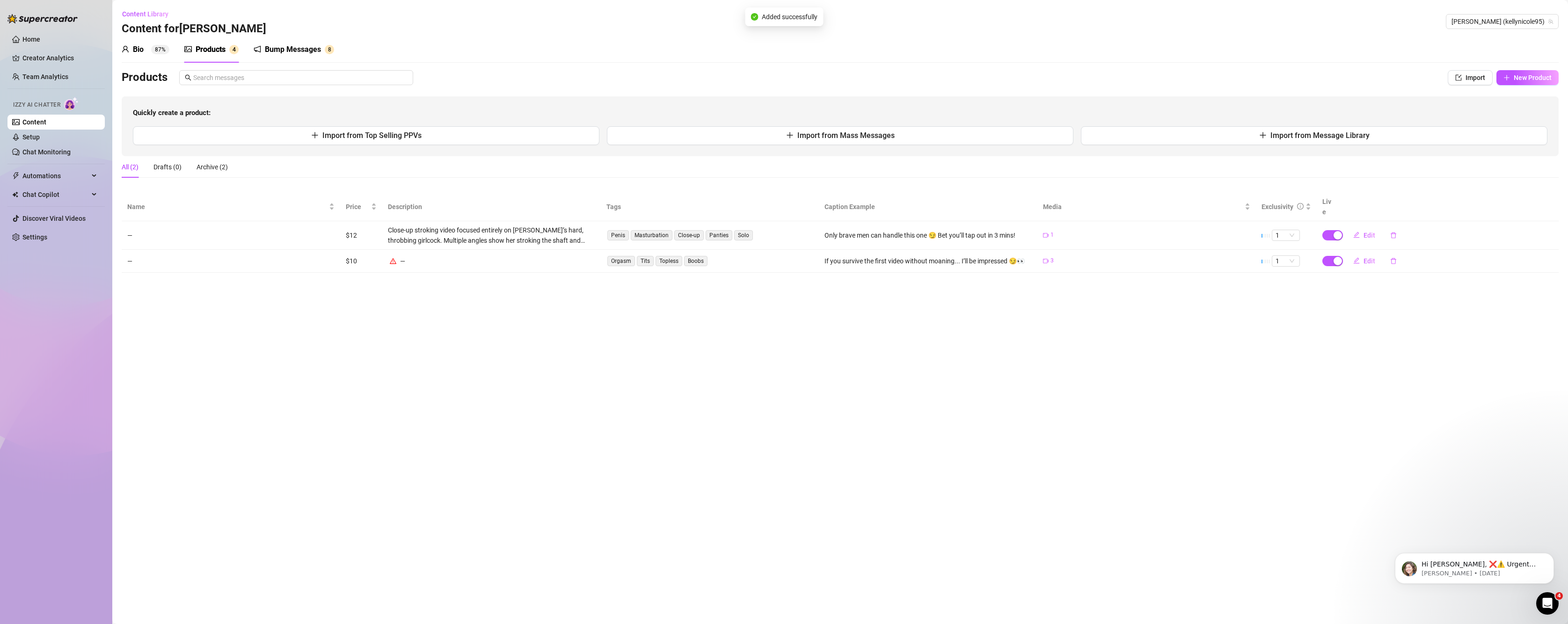
click at [417, 256] on div "—" at bounding box center [492, 261] width 207 height 11
click at [1370, 258] on span "Edit" at bounding box center [1369, 261] width 11 height 7
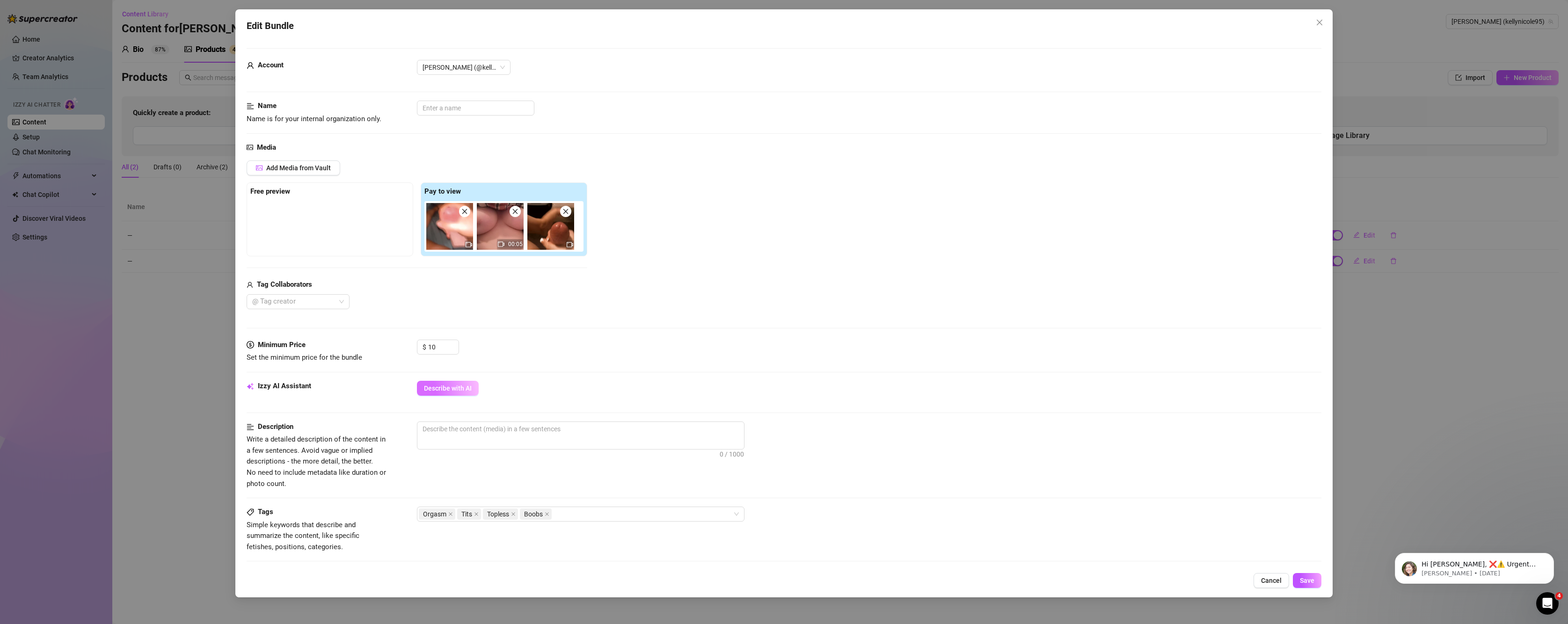
click at [424, 383] on button "Describe with AI" at bounding box center [448, 388] width 62 height 15
click at [456, 390] on span "Describe with AI" at bounding box center [448, 388] width 48 height 7
click at [1271, 578] on span "Cancel" at bounding box center [1270, 581] width 20 height 7
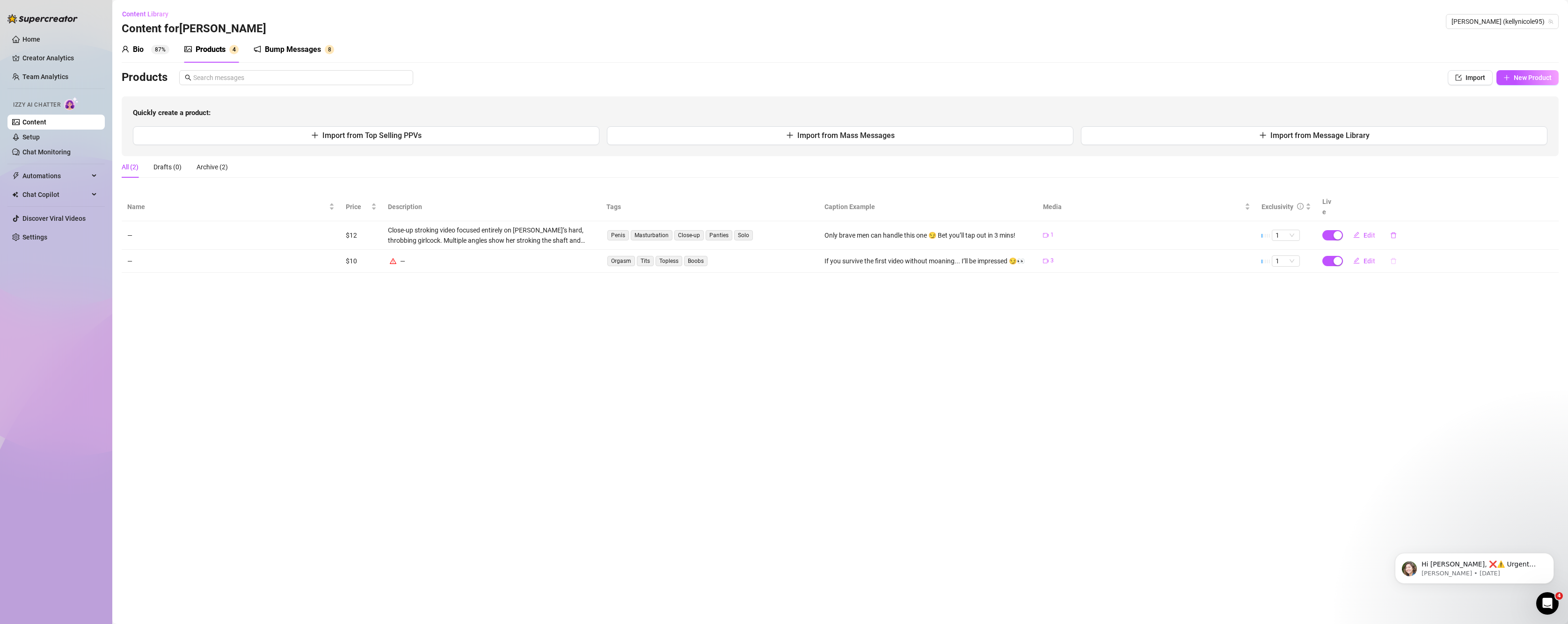
click at [1394, 258] on icon "delete" at bounding box center [1394, 261] width 7 height 7
click at [1447, 228] on span "Yes" at bounding box center [1451, 226] width 11 height 7
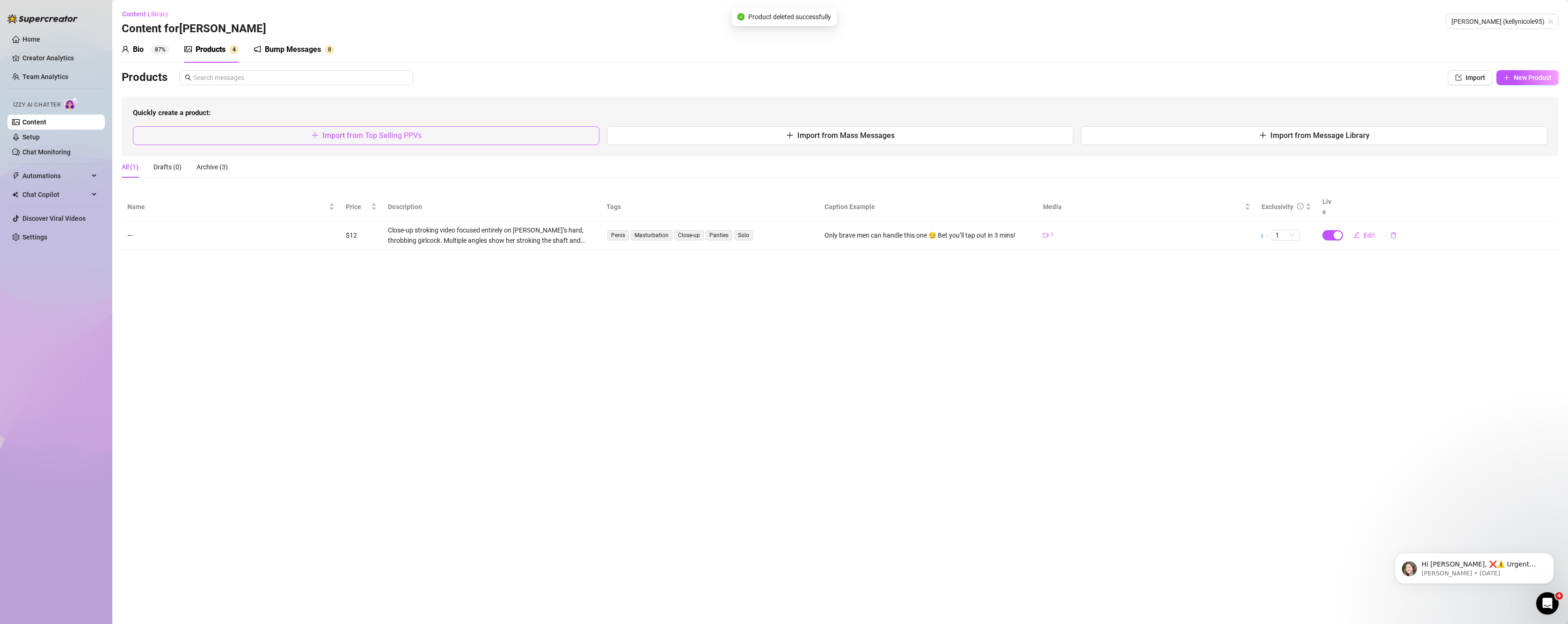
click at [411, 128] on button "Import from Top Selling PPVs" at bounding box center [366, 135] width 466 height 19
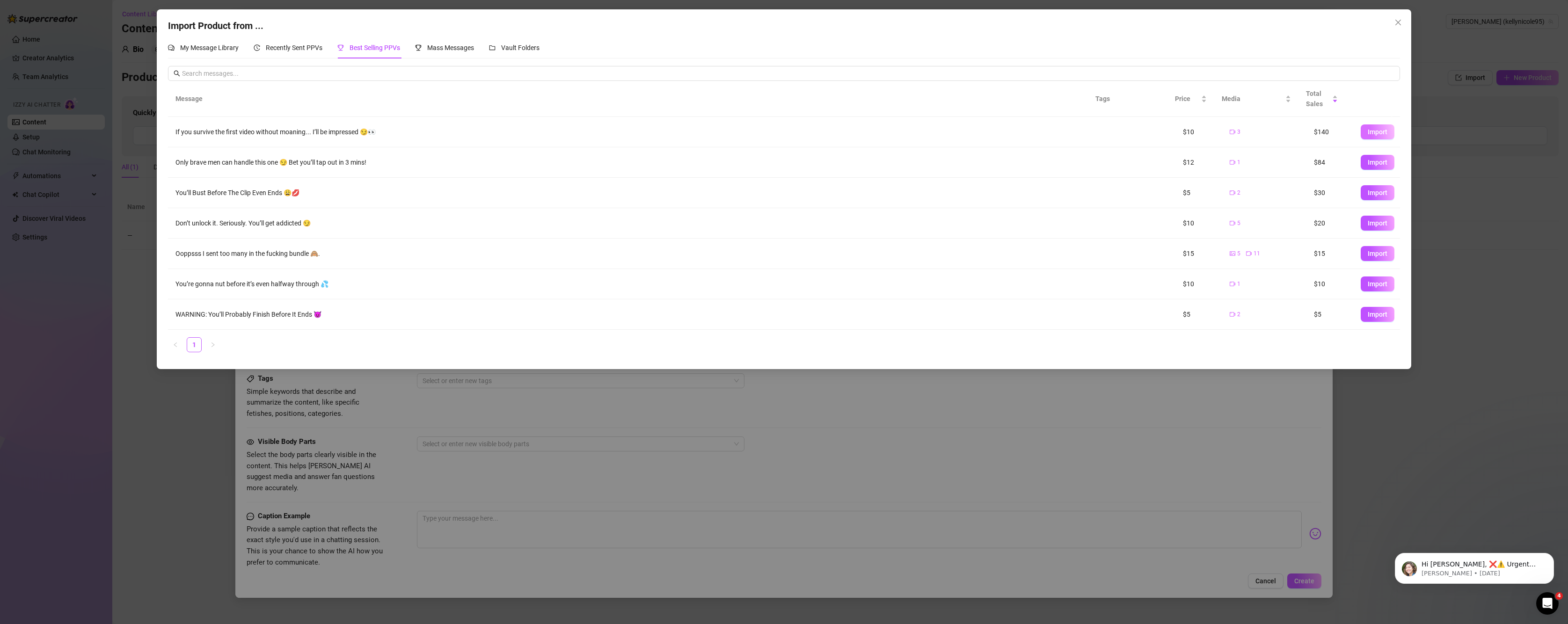
click at [1377, 131] on span "Import" at bounding box center [1377, 131] width 20 height 7
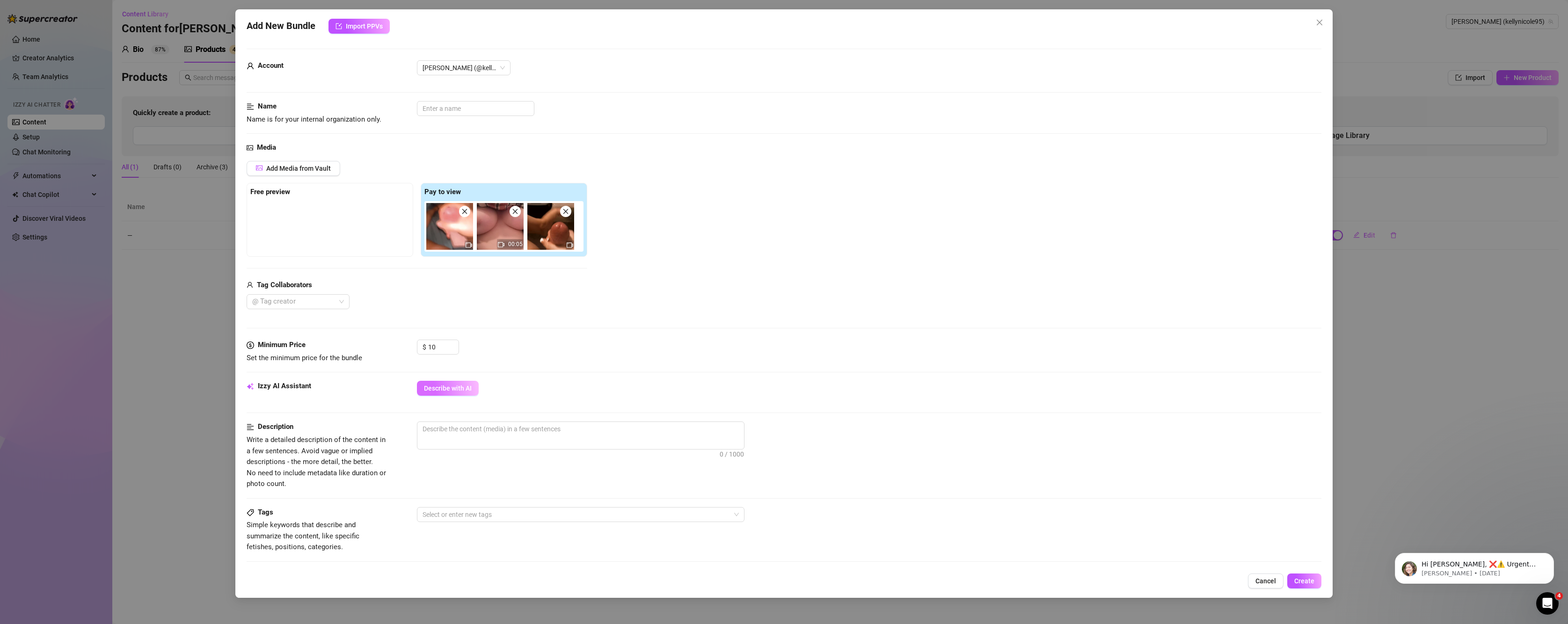
click at [444, 387] on span "Describe with AI" at bounding box center [448, 388] width 48 height 7
click at [316, 297] on div at bounding box center [294, 302] width 90 height 13
click at [549, 303] on div "@ Tag creator" at bounding box center [417, 302] width 341 height 15
click at [498, 520] on div at bounding box center [576, 515] width 314 height 13
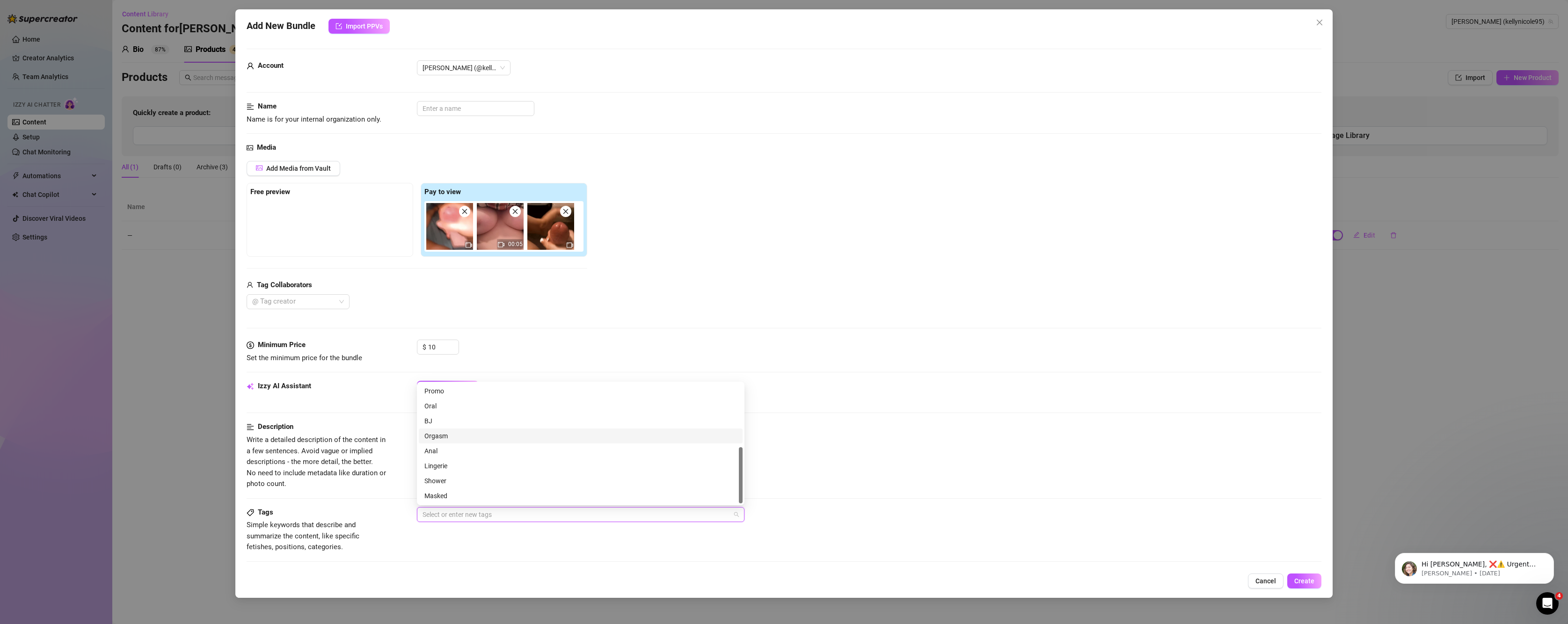
click at [484, 440] on div "Orgasm" at bounding box center [580, 436] width 312 height 11
click at [1086, 431] on div "0 / 1000" at bounding box center [869, 436] width 905 height 28
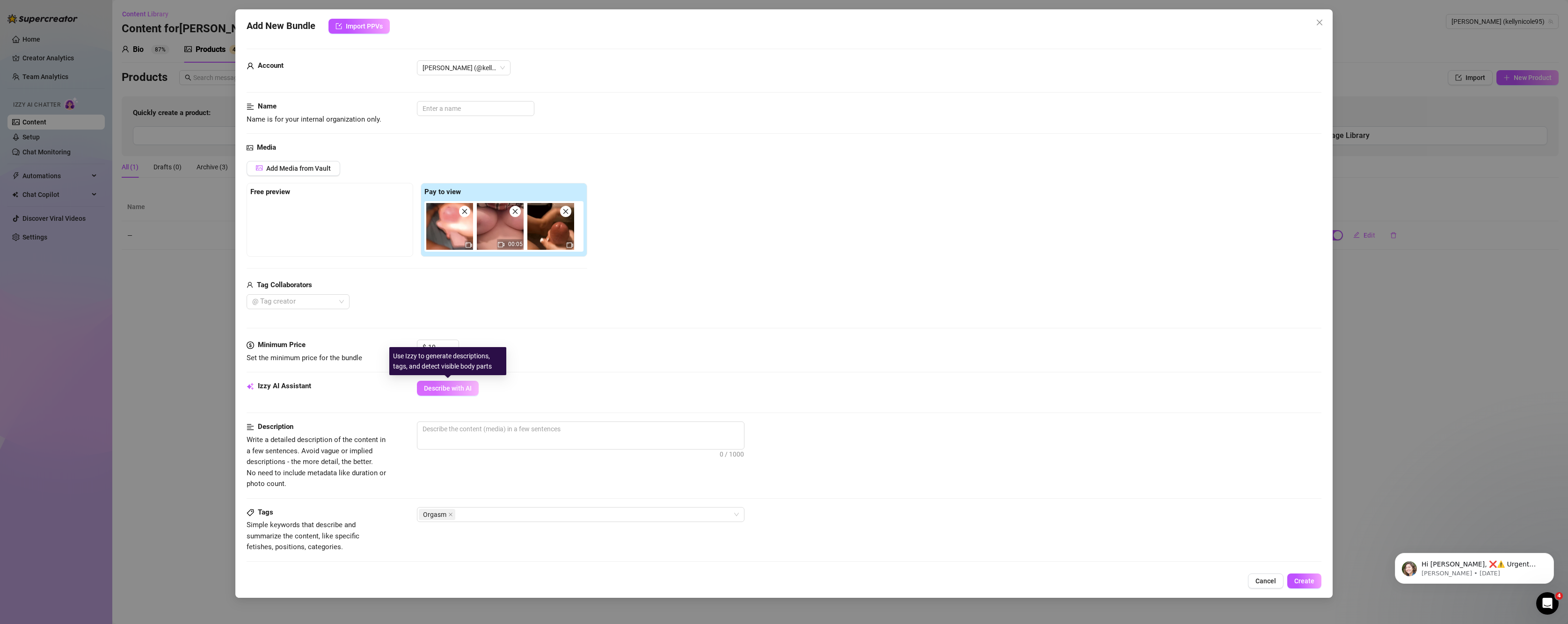
click at [444, 385] on span "Describe with AI" at bounding box center [448, 388] width 48 height 7
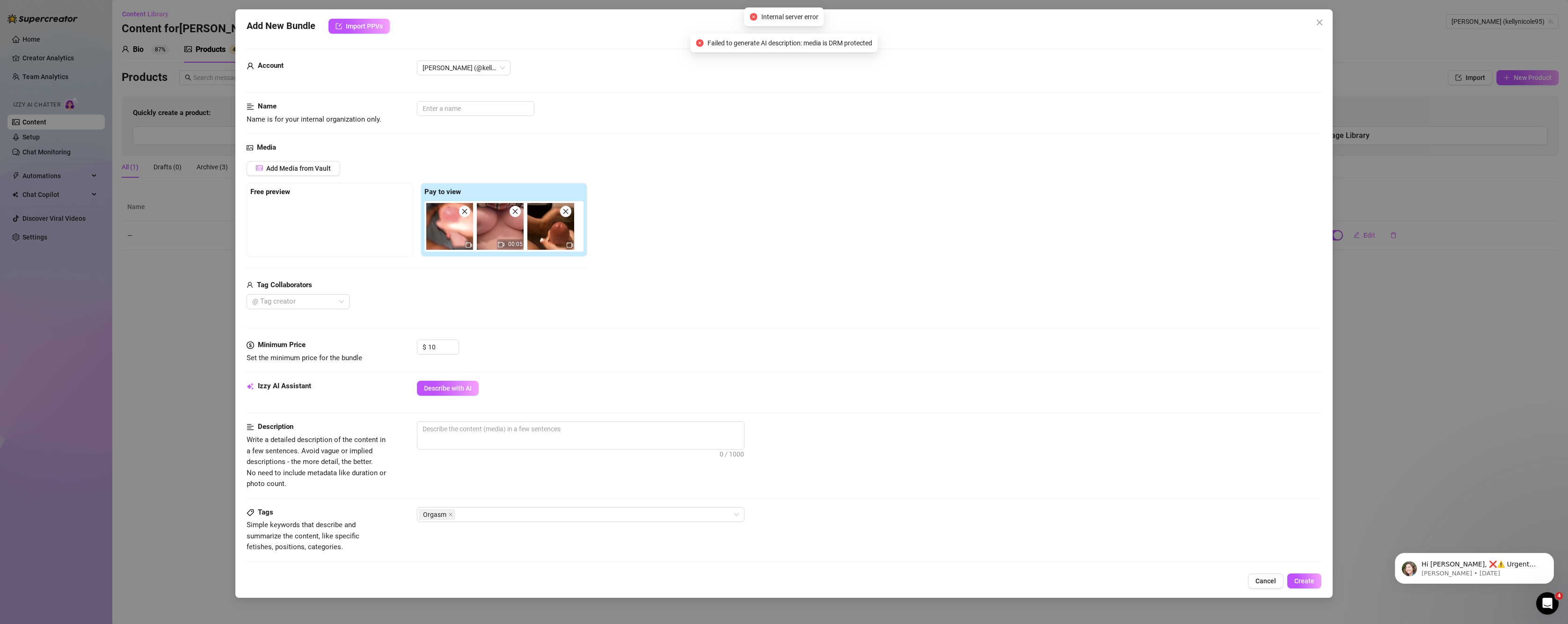
click at [1341, 97] on div "Add New Bundle Import PPVs Account Kelly (@kellynicole95) Name Name is for your…" at bounding box center [784, 312] width 1568 height 624
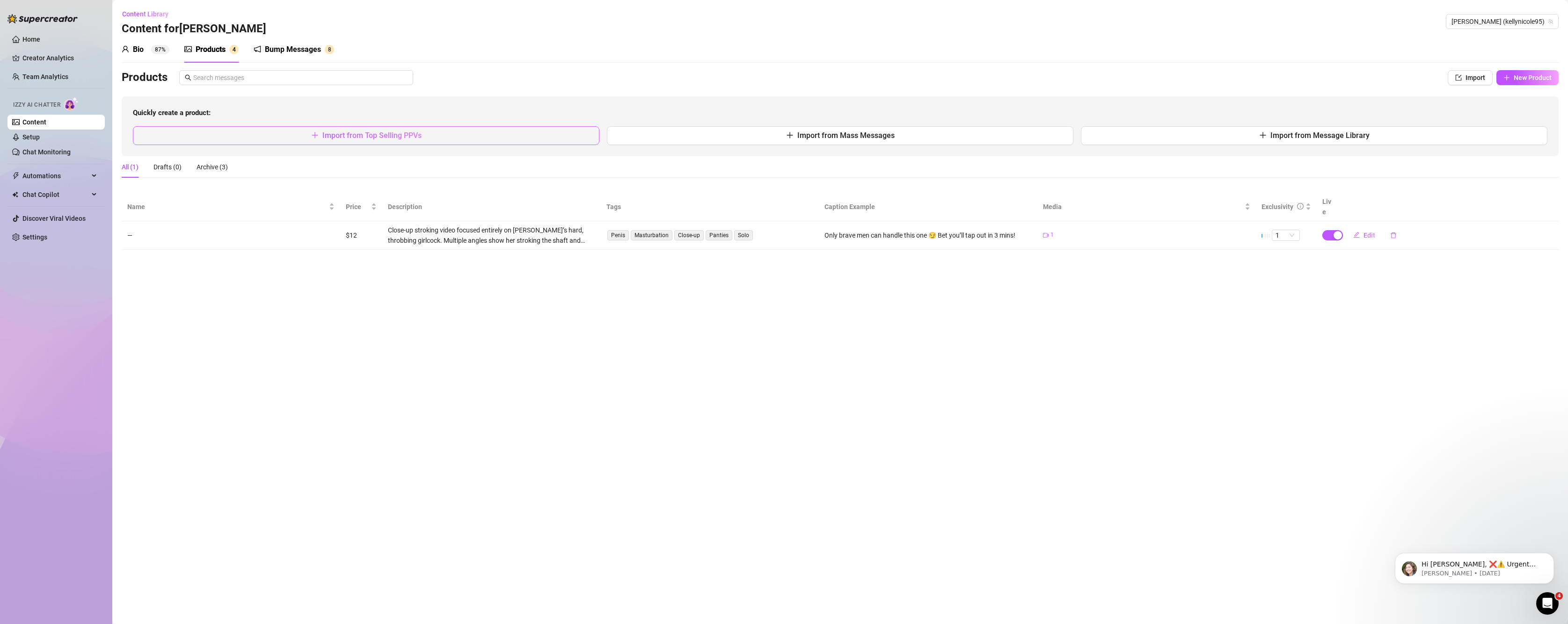
click at [336, 135] on span "Import from Top Selling PPVs" at bounding box center [372, 135] width 99 height 9
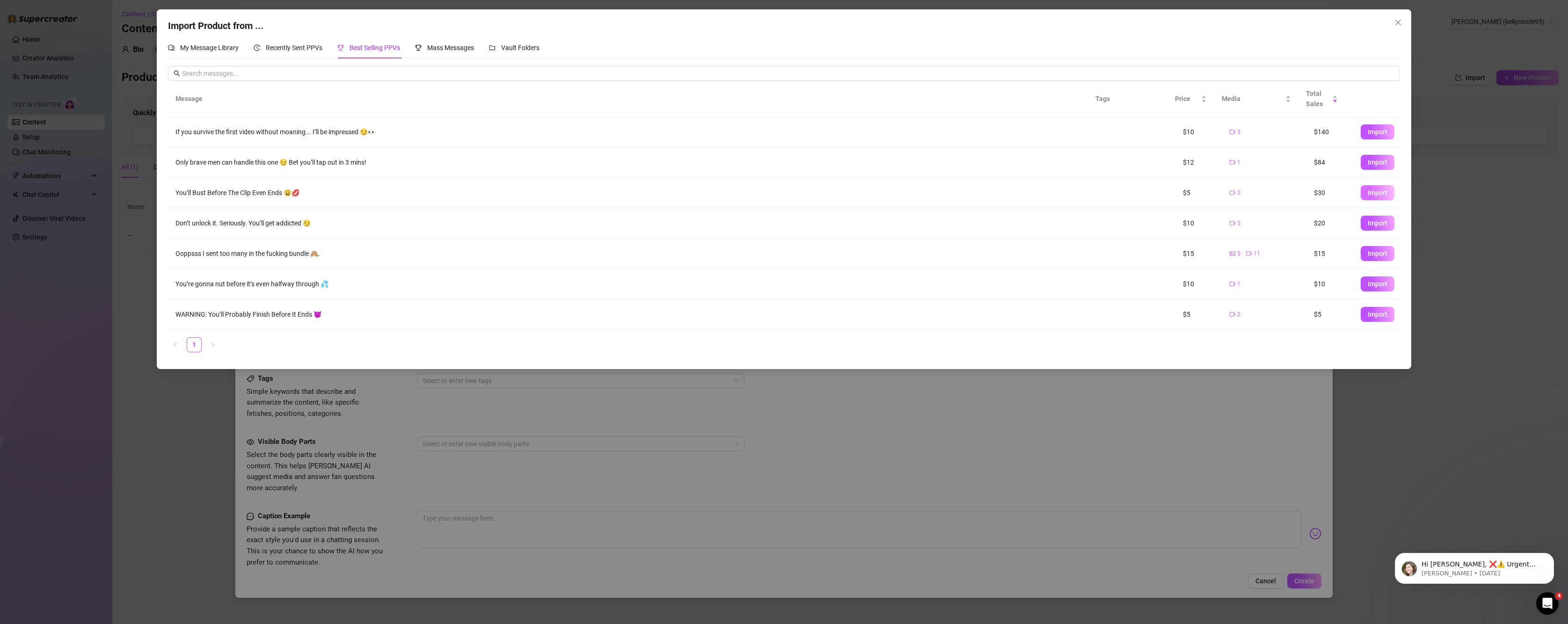
click at [1367, 193] on span "Import" at bounding box center [1377, 193] width 20 height 7
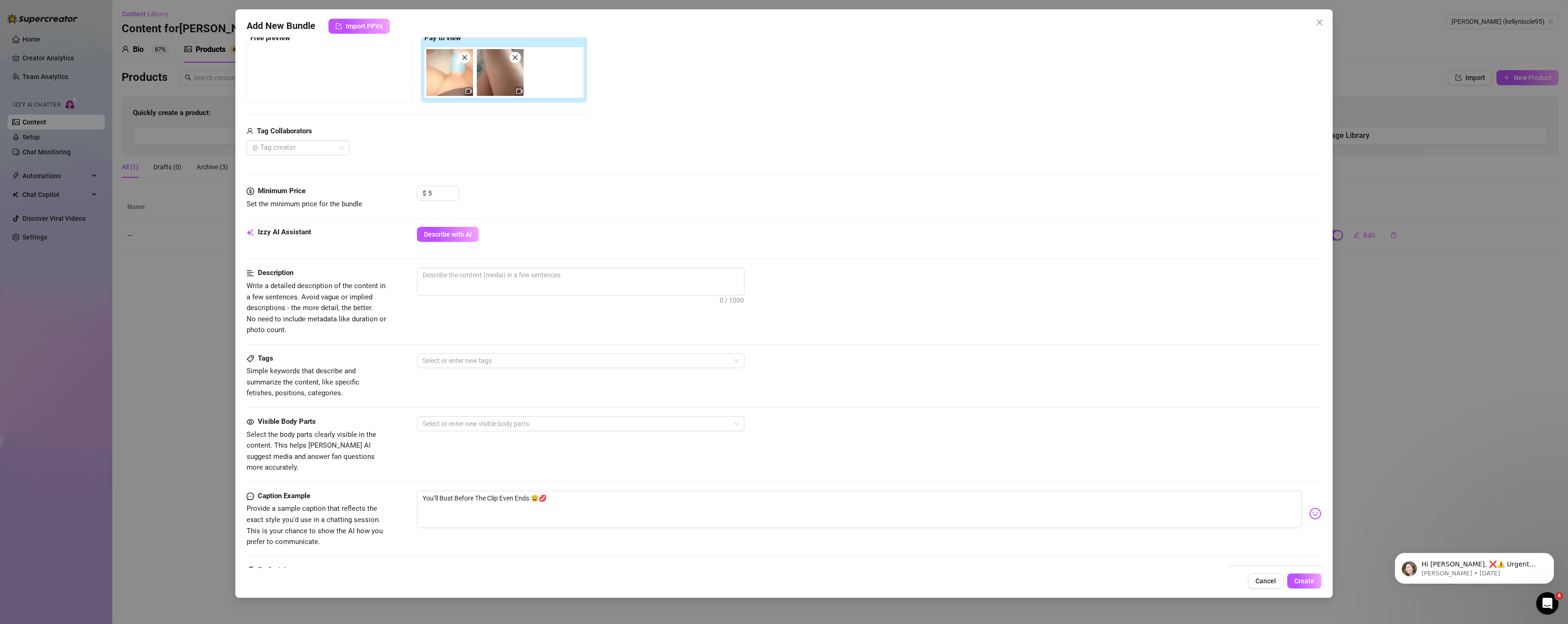
scroll to position [156, 0]
click at [448, 233] on span "Describe with AI" at bounding box center [448, 232] width 48 height 7
click at [471, 354] on div at bounding box center [576, 359] width 314 height 13
click at [456, 481] on div "Orgasm" at bounding box center [580, 480] width 312 height 11
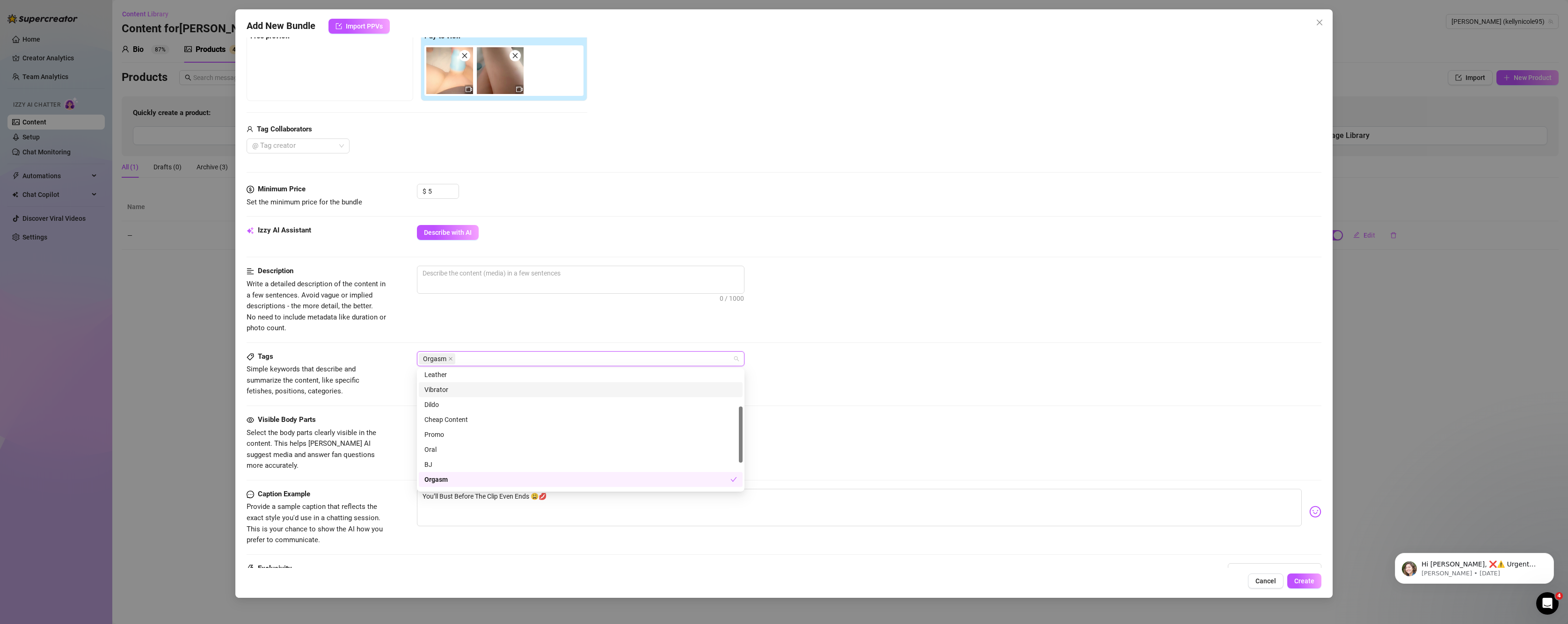
click at [821, 318] on div "0 / 1000" at bounding box center [869, 292] width 905 height 53
click at [456, 427] on div at bounding box center [576, 423] width 314 height 13
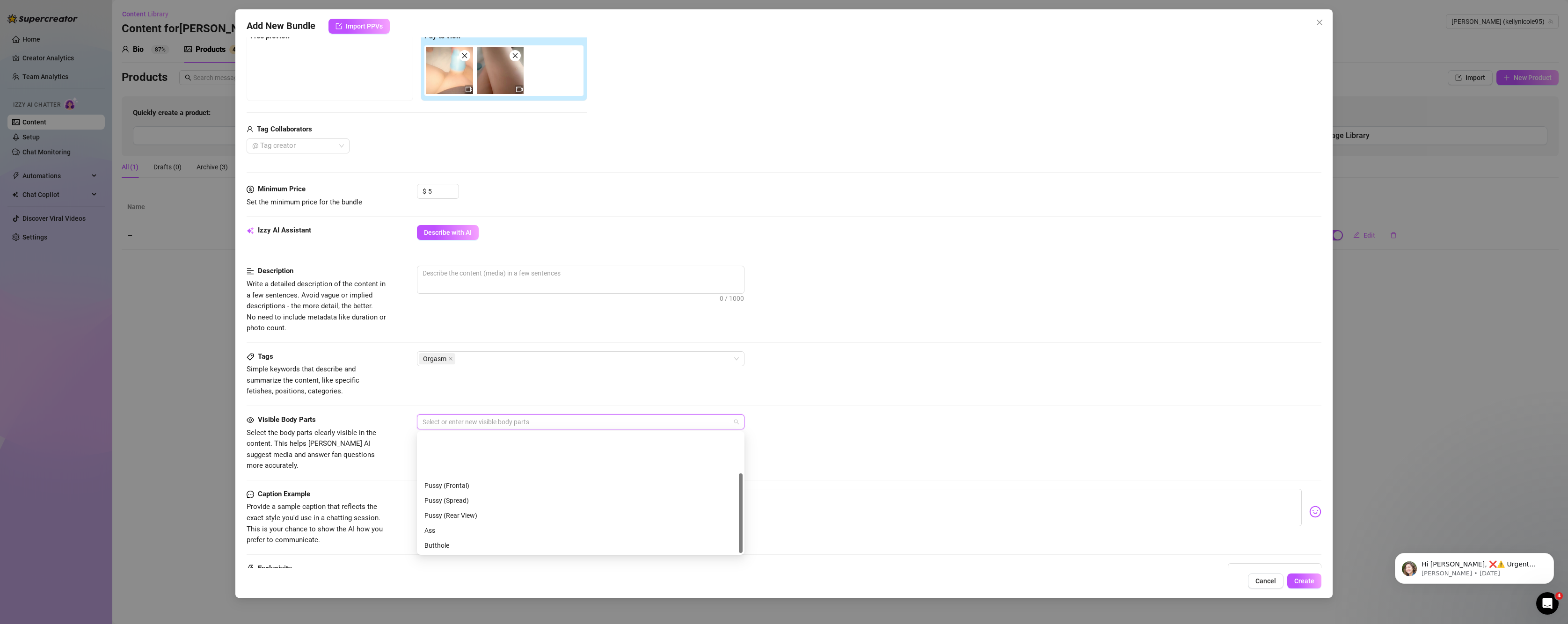
scroll to position [60, 0]
click at [360, 378] on span "Simple keywords that describe and summarize the content, like specific fetishes…" at bounding box center [303, 380] width 113 height 30
click at [427, 229] on span "Describe with AI" at bounding box center [448, 232] width 48 height 7
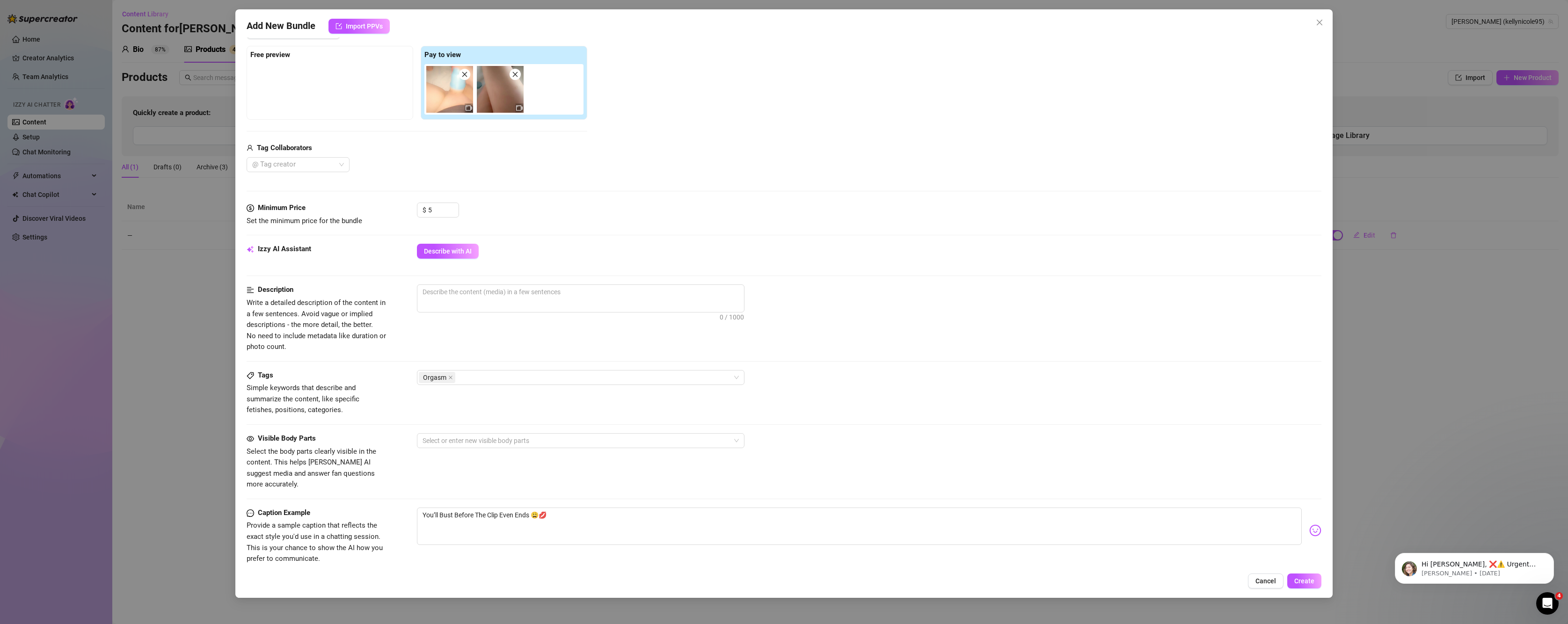
scroll to position [255, 0]
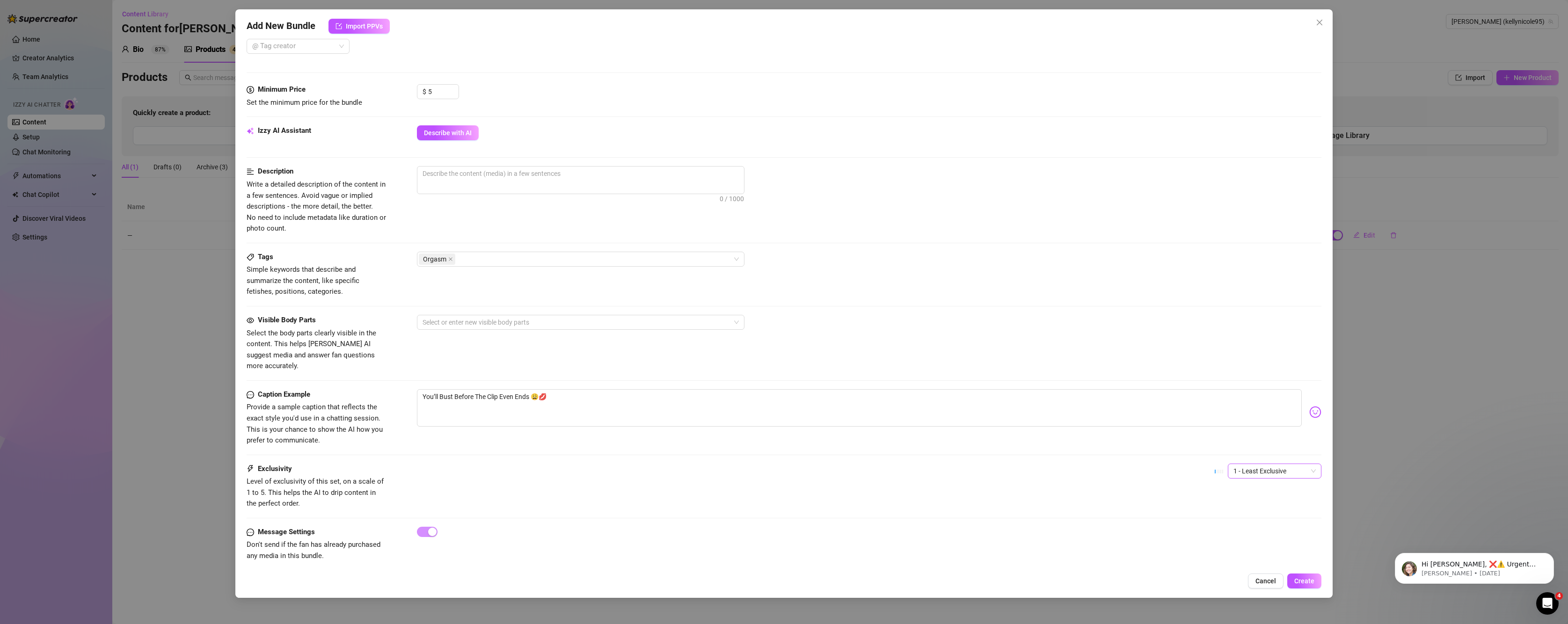
click at [1264, 464] on span "1 - Least Exclusive" at bounding box center [1274, 471] width 82 height 14
click at [161, 372] on div "Add New Bundle Import PPVs Account Kelly (@kellynicole95) Name Name is for your…" at bounding box center [784, 312] width 1568 height 624
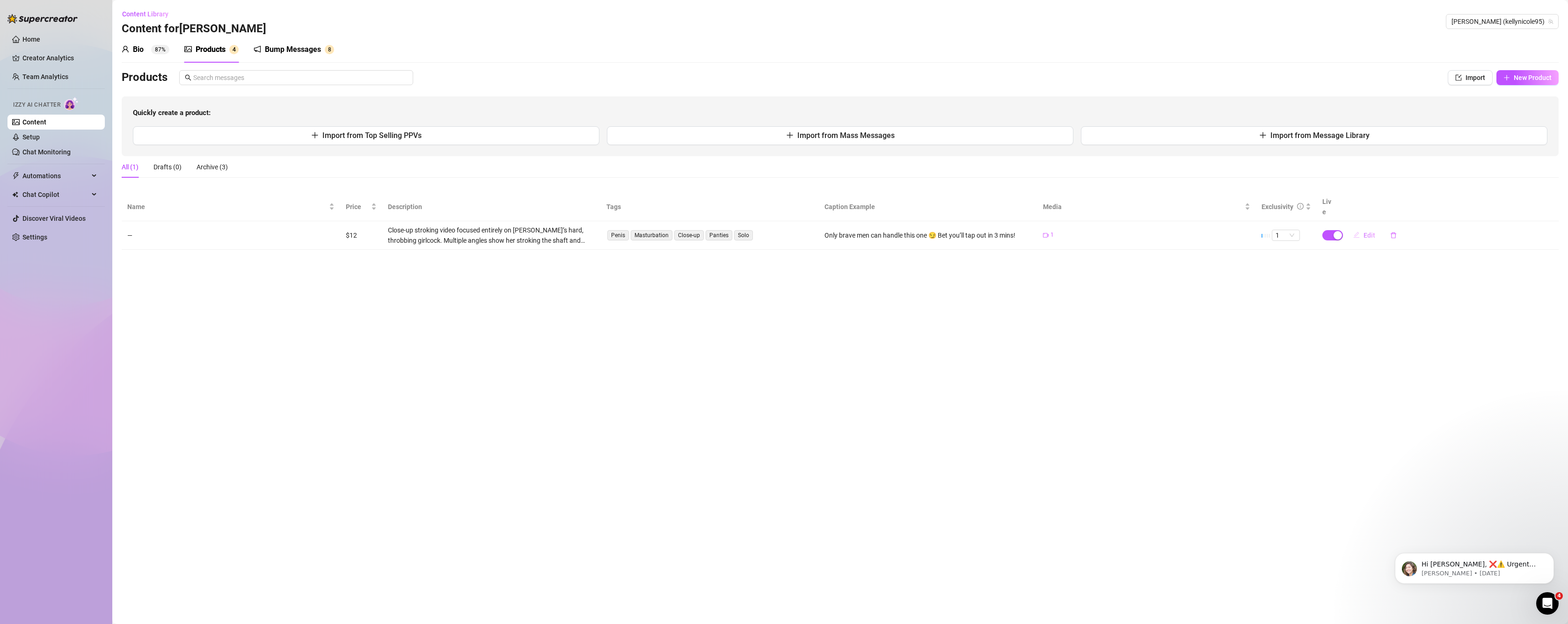
click at [1371, 232] on span "Edit" at bounding box center [1369, 235] width 11 height 7
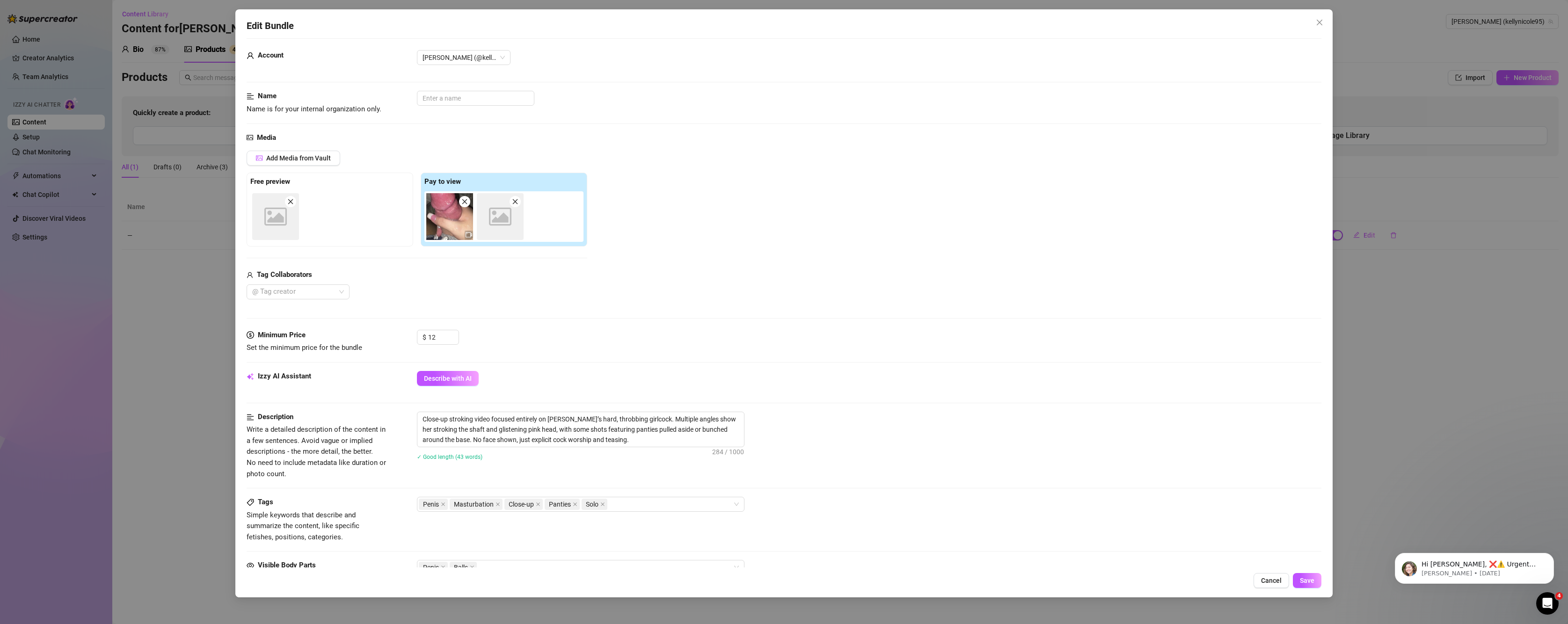
scroll to position [0, 0]
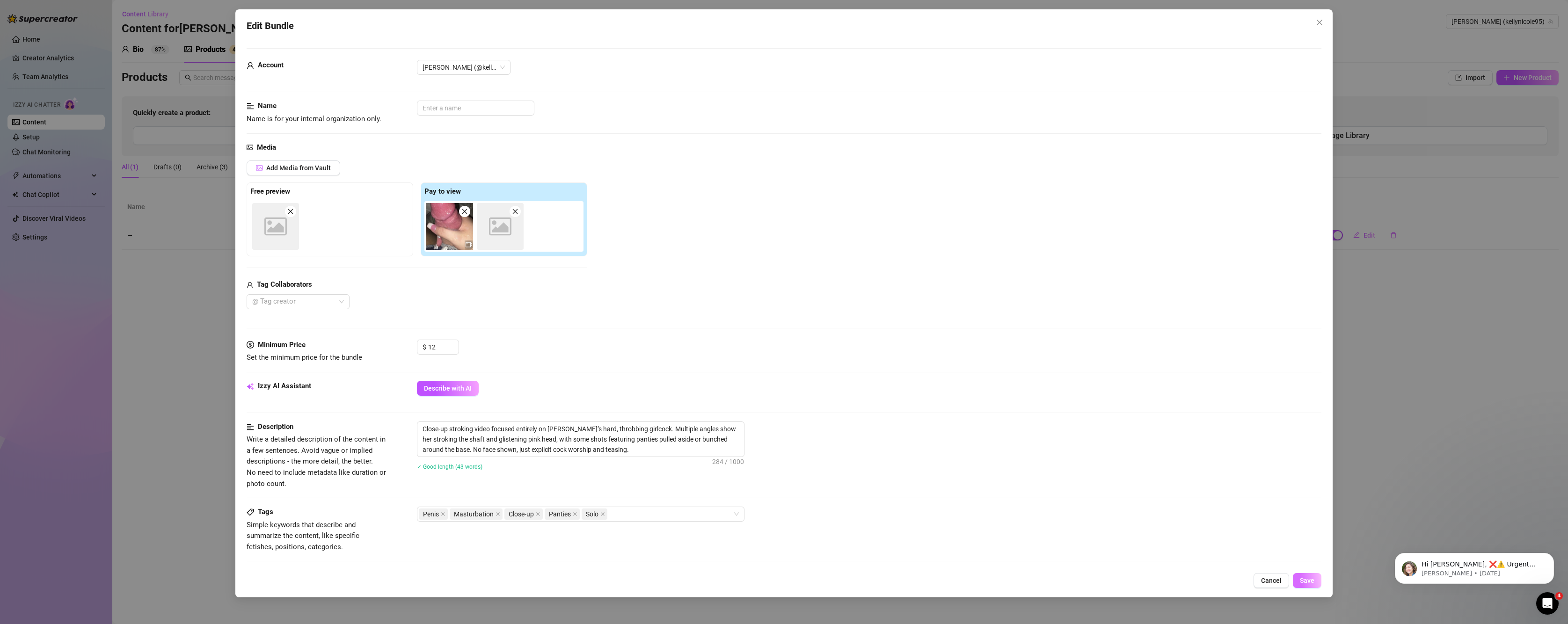
click at [1310, 588] on button "Save" at bounding box center [1307, 581] width 29 height 15
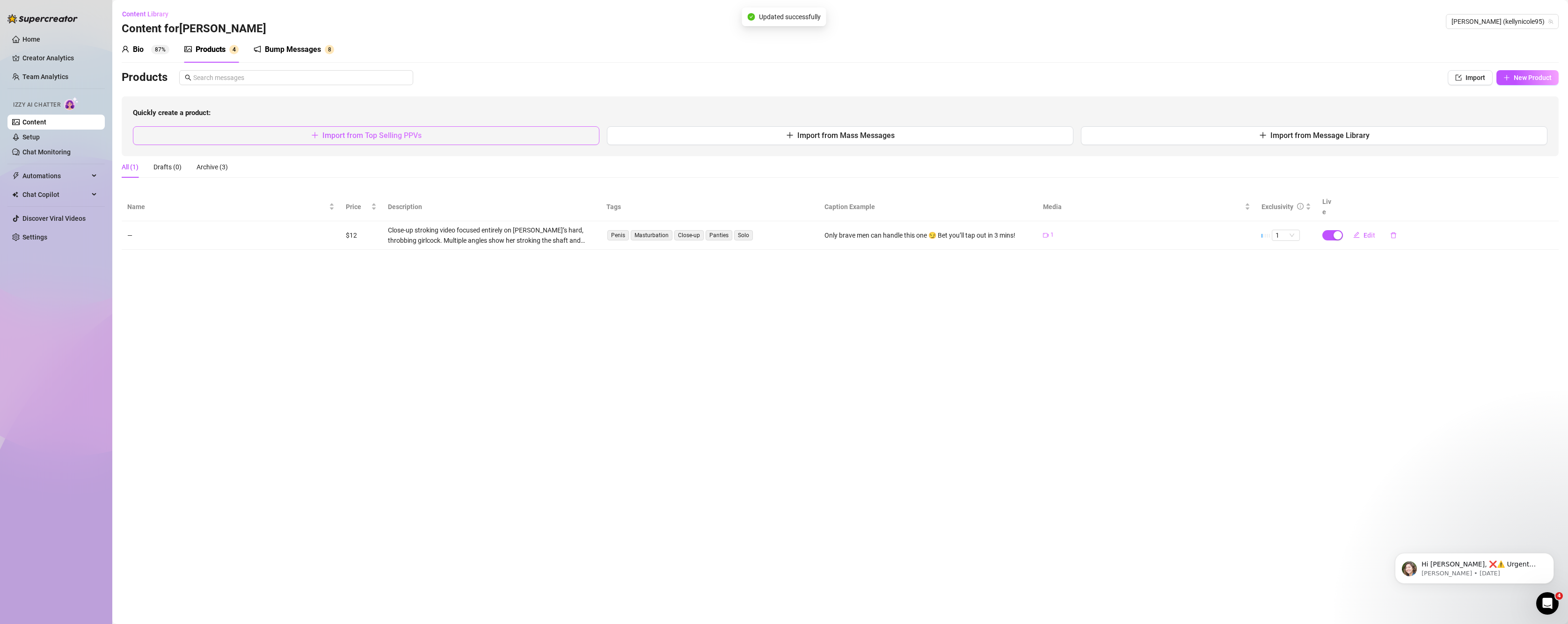
click at [557, 130] on button "Import from Top Selling PPVs" at bounding box center [366, 135] width 466 height 19
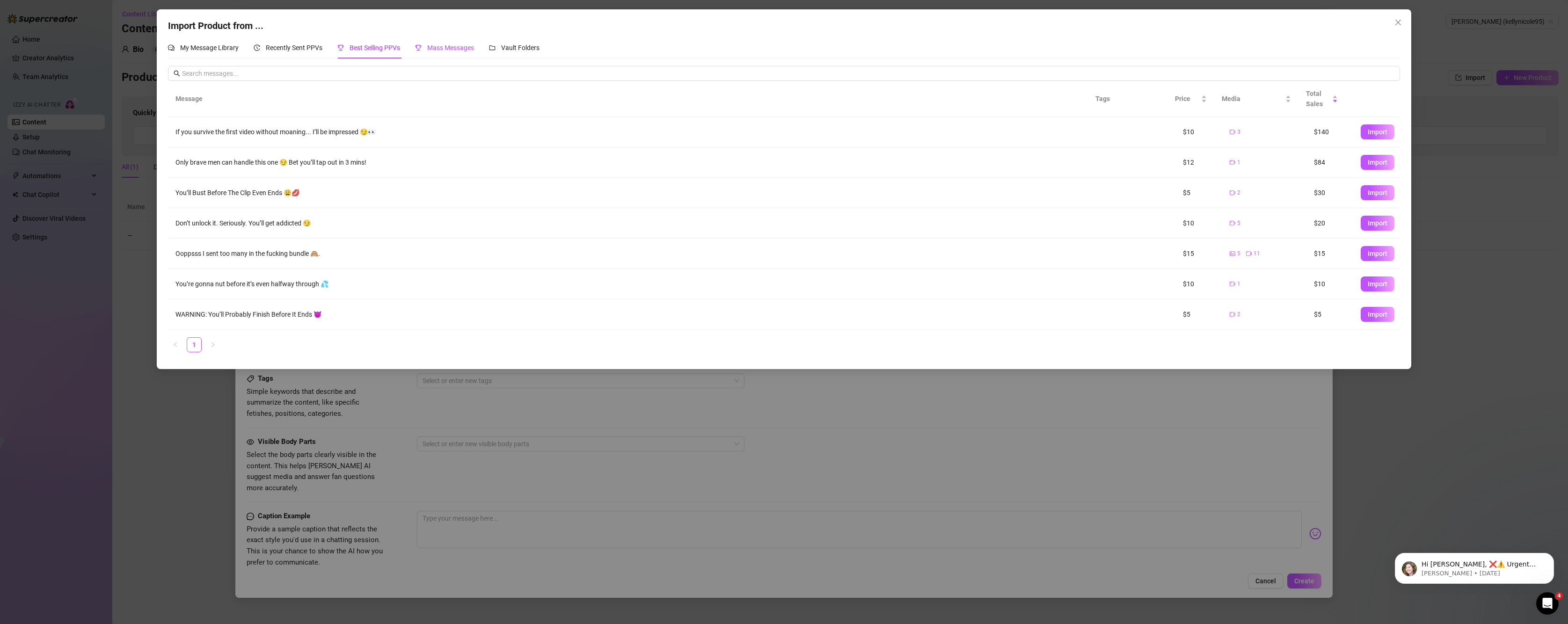
click at [445, 49] on span "Mass Messages" at bounding box center [450, 47] width 46 height 7
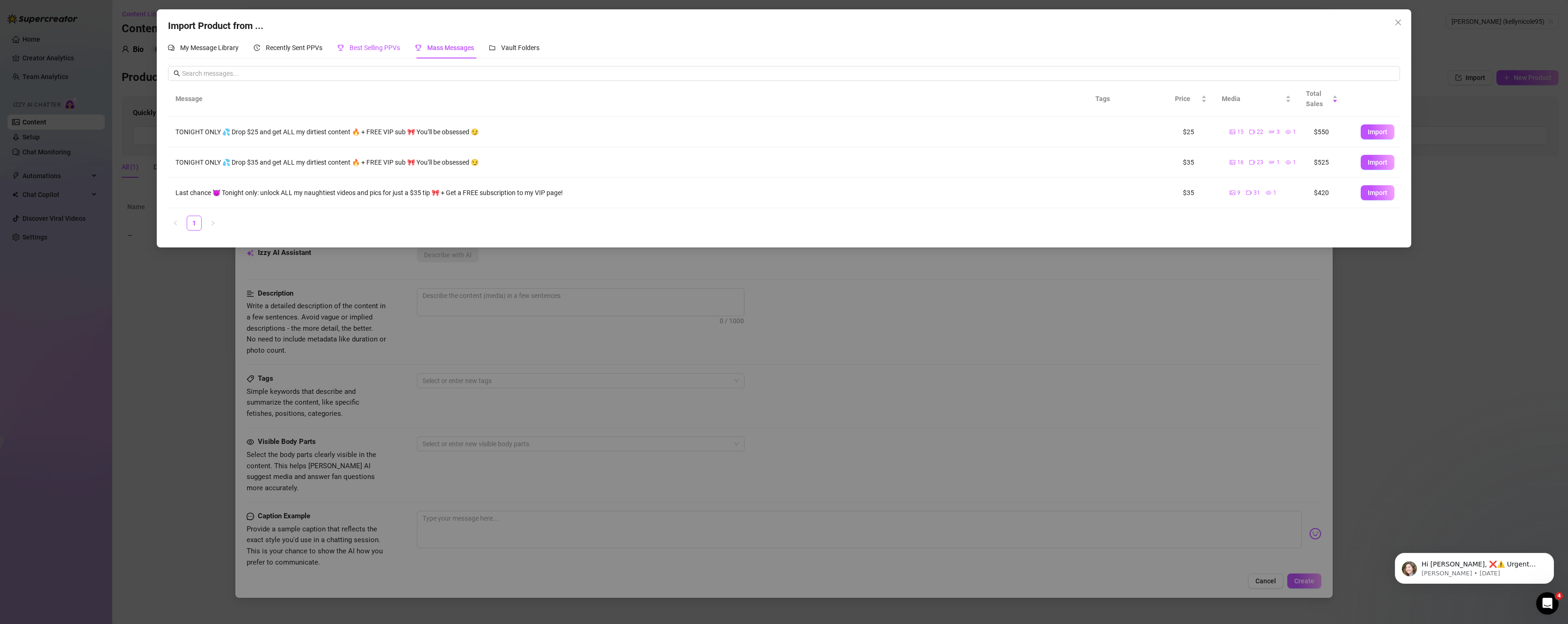
click at [391, 49] on span "Best Selling PPVs" at bounding box center [375, 47] width 51 height 7
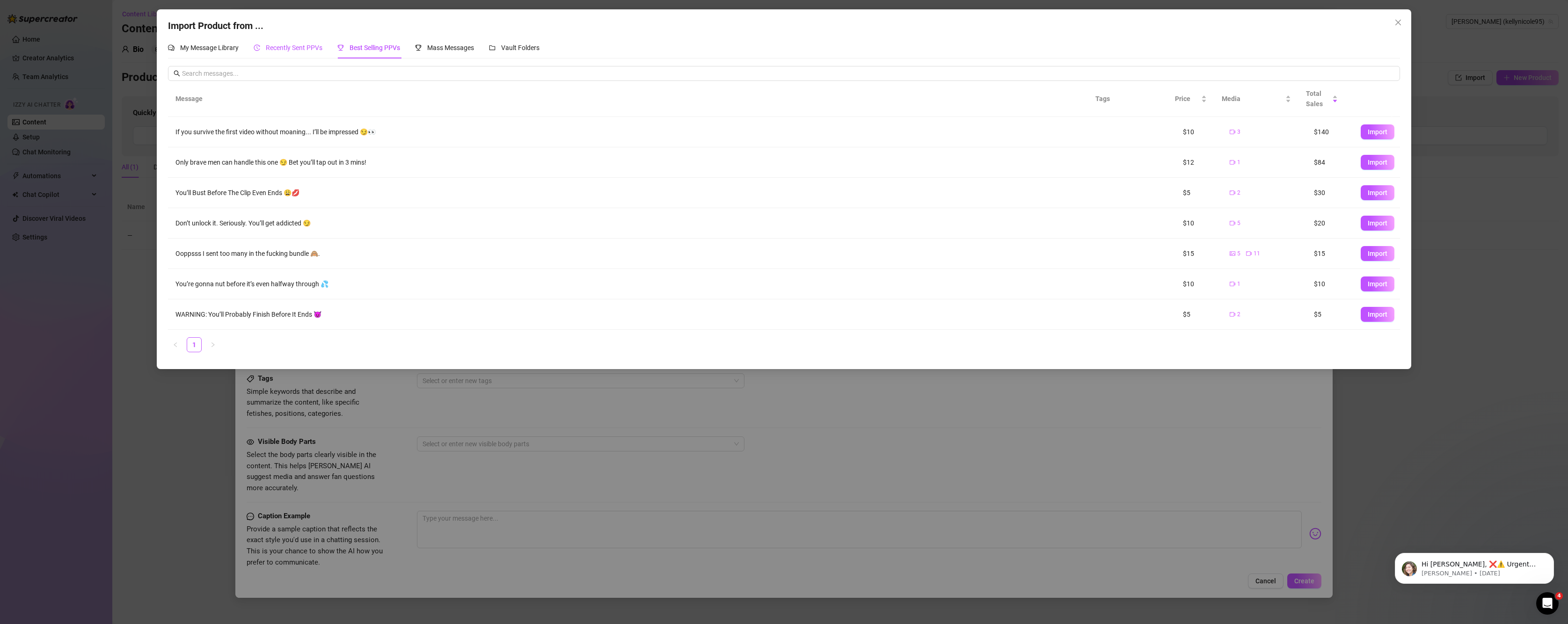
click at [271, 46] on span "Recently Sent PPVs" at bounding box center [294, 47] width 56 height 7
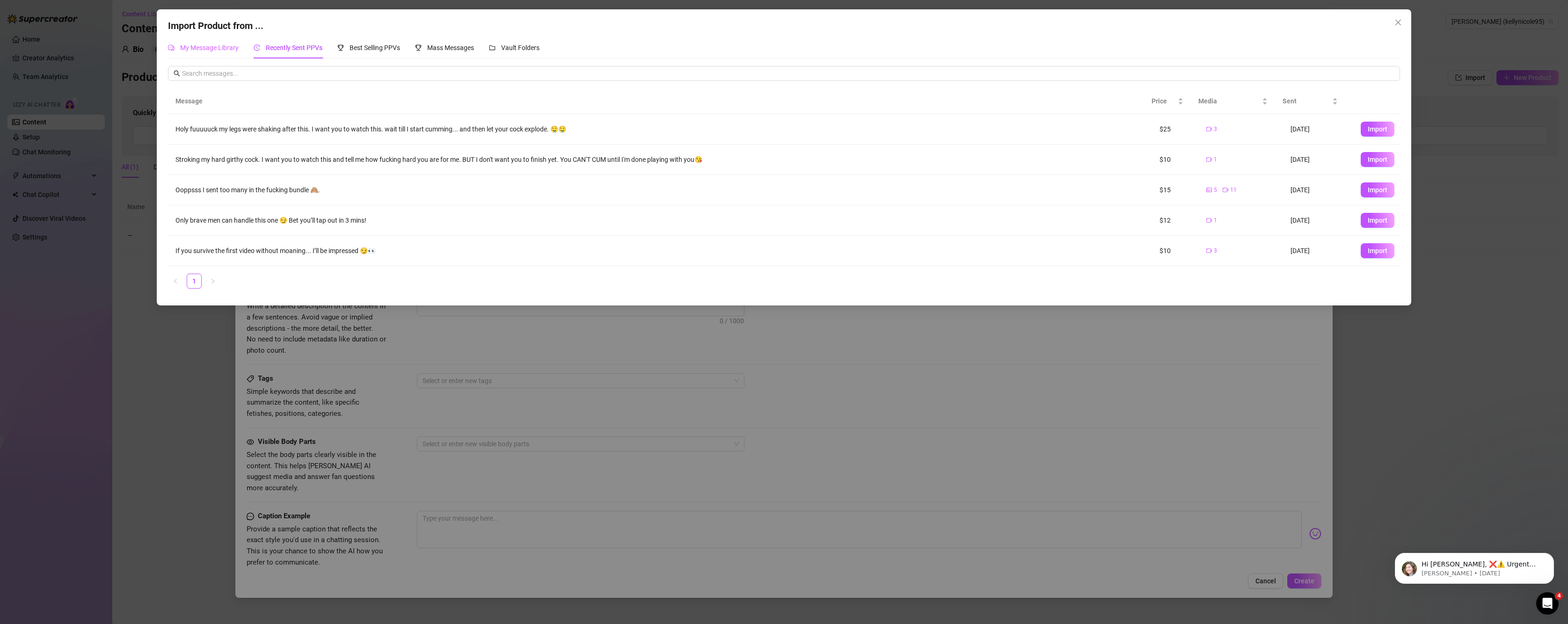
click at [191, 55] on div "My Message Library" at bounding box center [203, 47] width 71 height 21
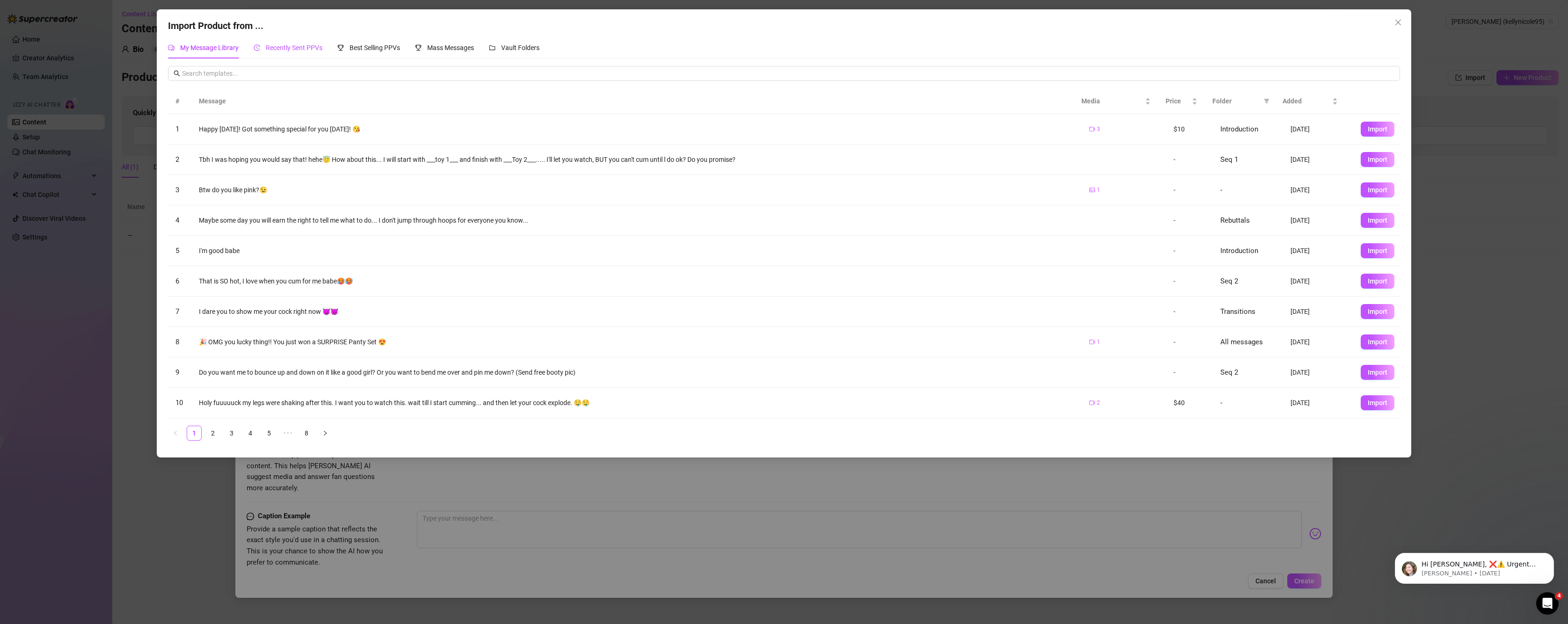
click at [302, 50] on span "Recently Sent PPVs" at bounding box center [294, 47] width 56 height 7
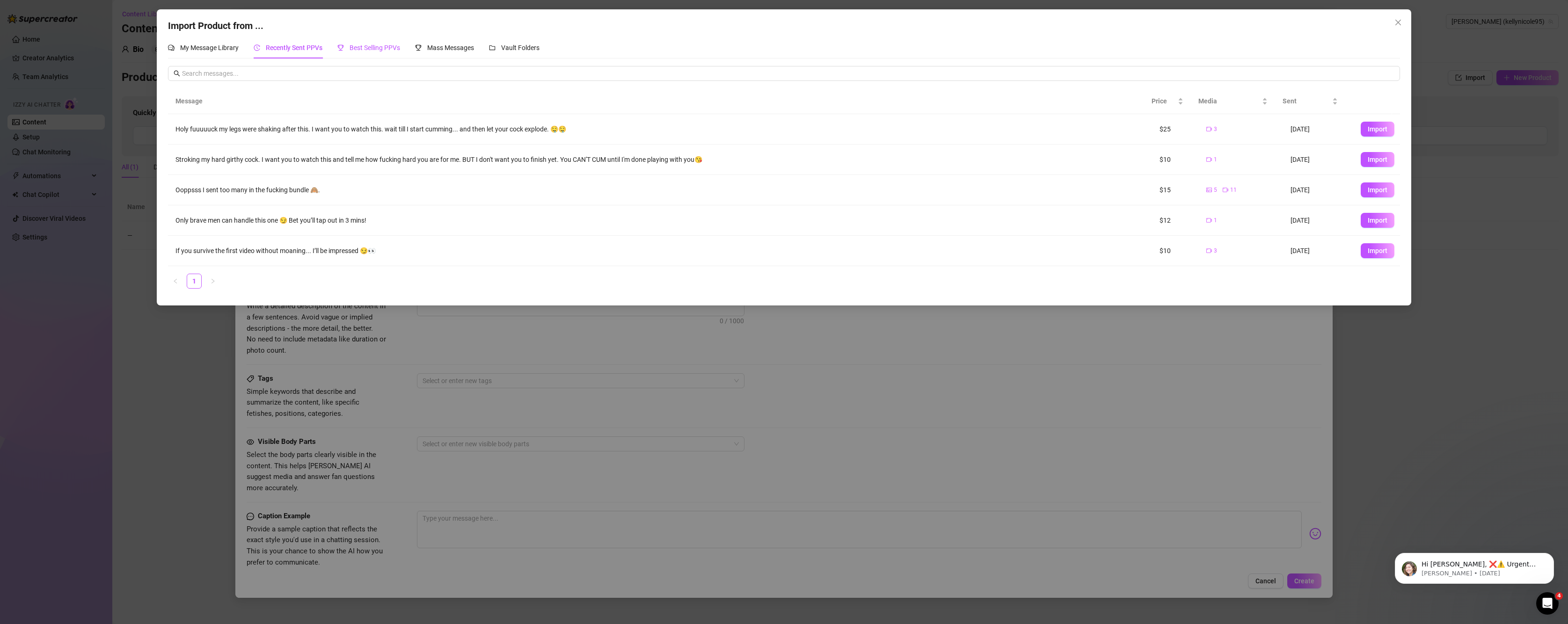
click at [396, 43] on div "Best Selling PPVs" at bounding box center [369, 47] width 63 height 11
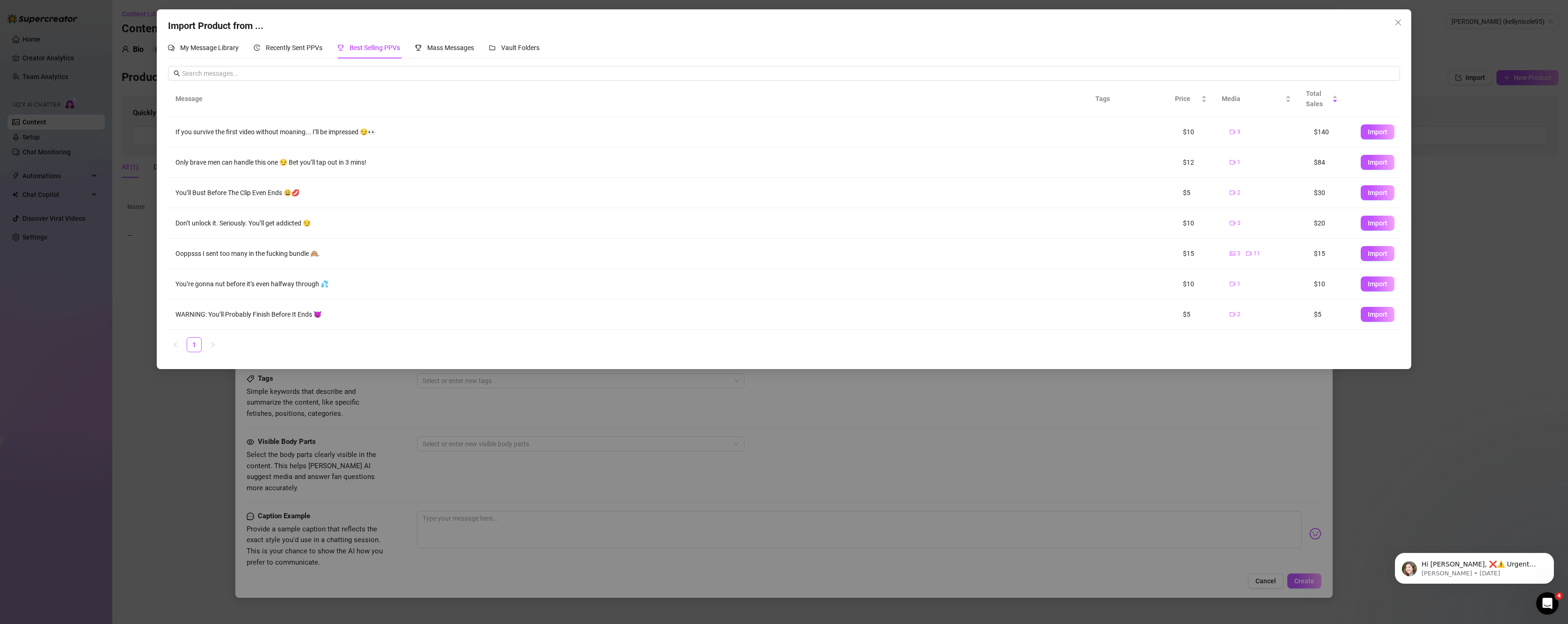
click at [271, 310] on td "WARNING: You’ll Probably Finish Before It Ends 😈" at bounding box center [632, 314] width 928 height 30
click at [1371, 312] on span "Import" at bounding box center [1377, 314] width 20 height 7
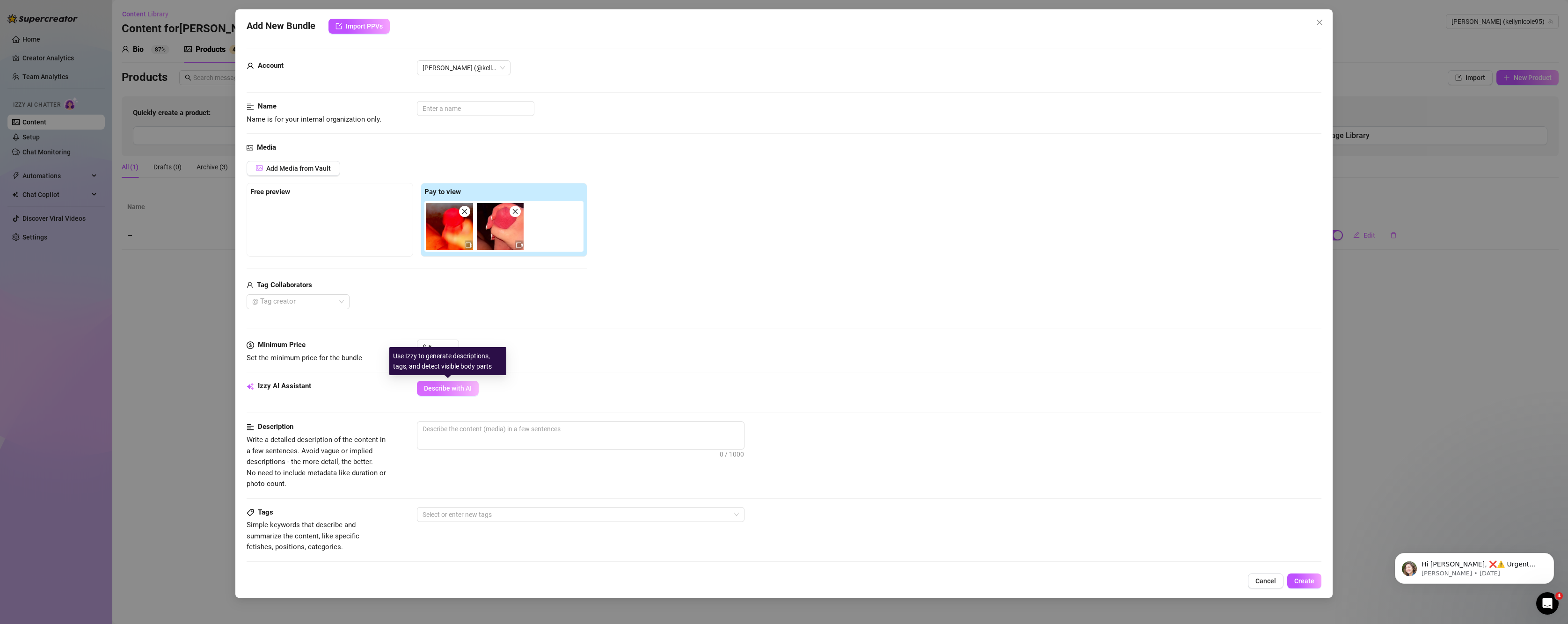
click at [441, 387] on span "Describe with AI" at bounding box center [448, 388] width 48 height 7
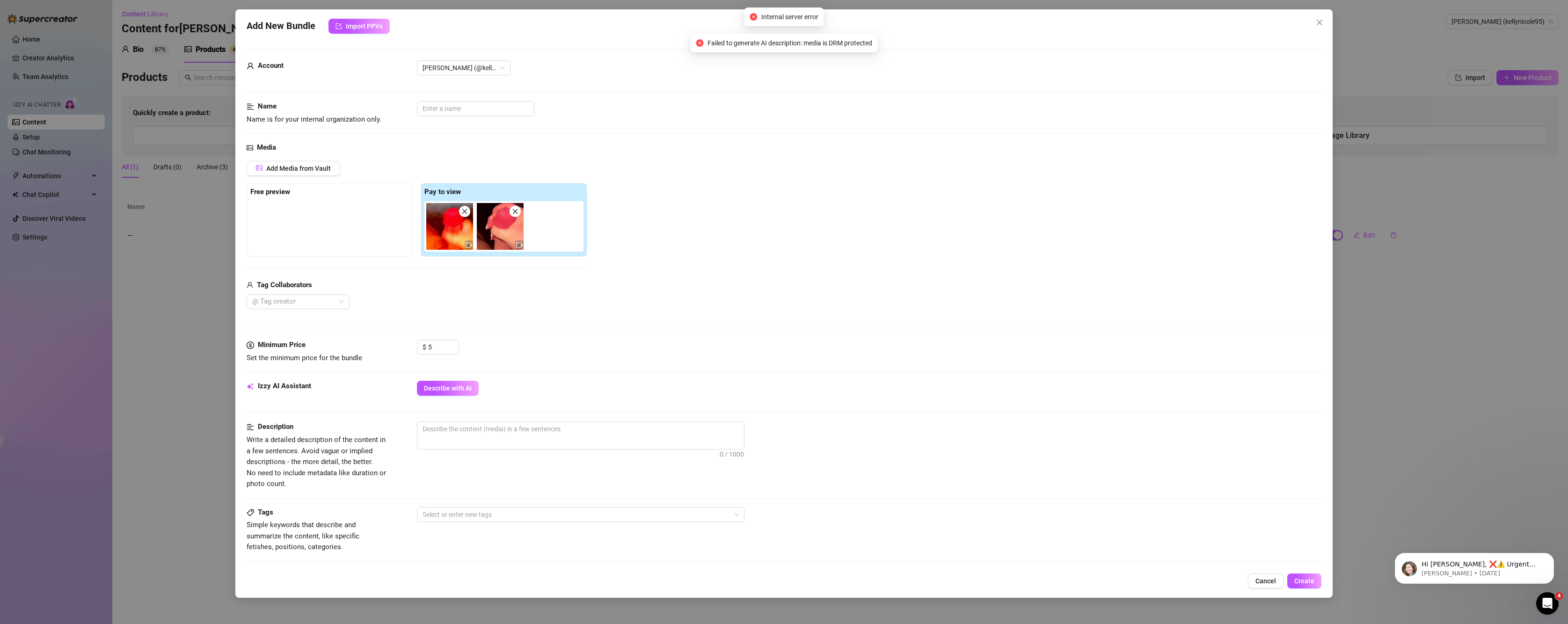
click at [467, 211] on icon "close" at bounding box center [465, 211] width 7 height 7
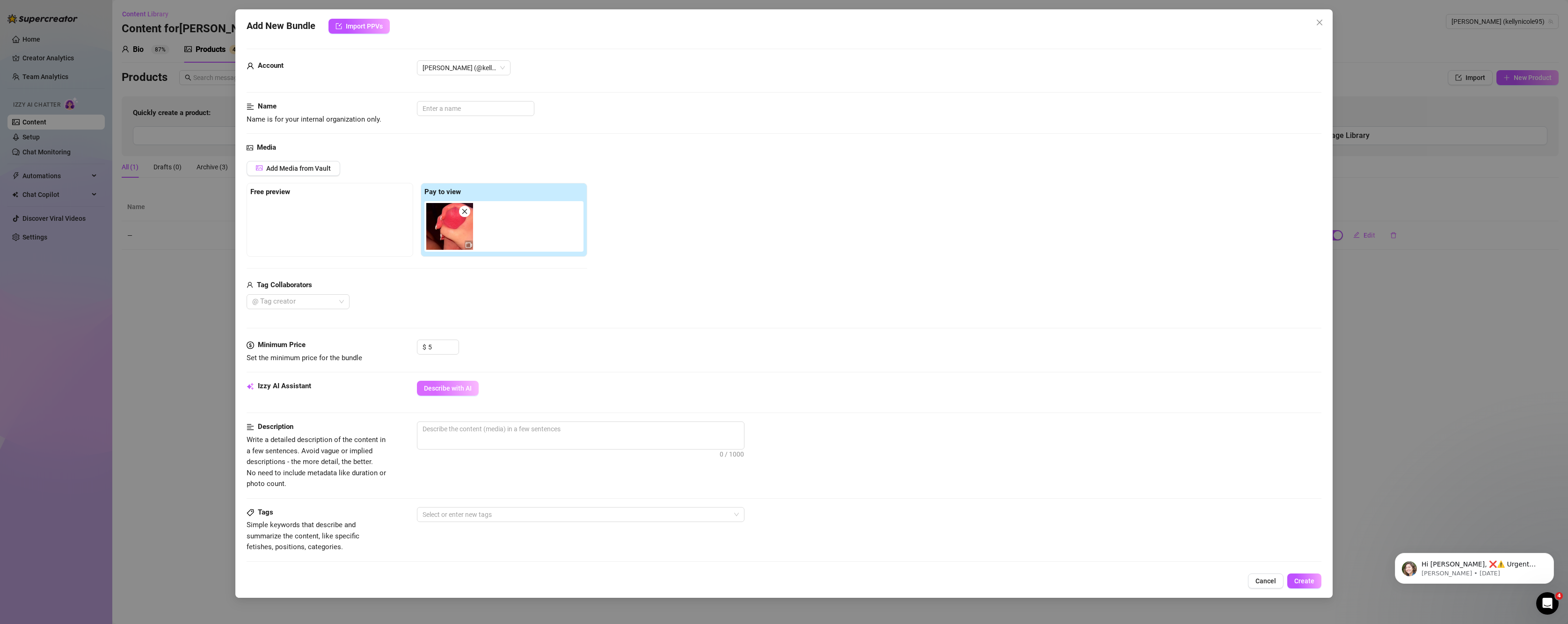
click at [441, 388] on span "Describe with AI" at bounding box center [448, 388] width 48 height 7
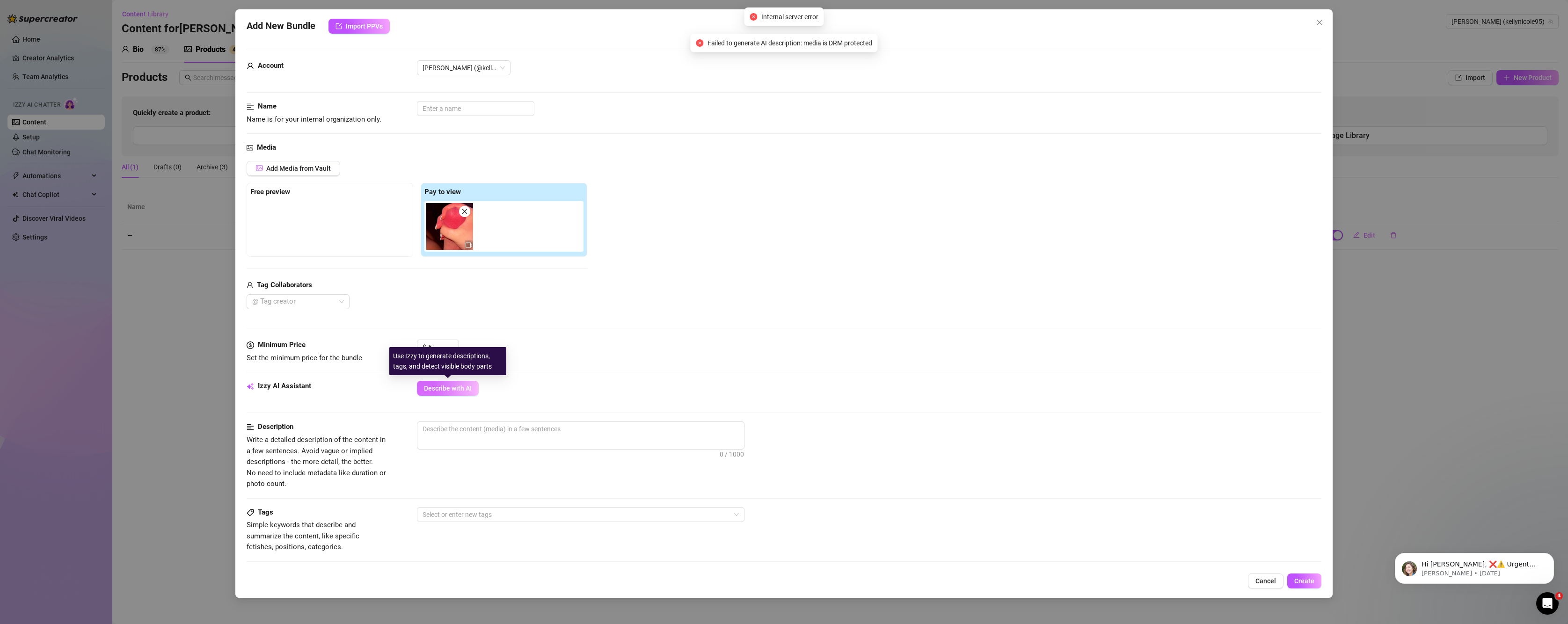
click at [459, 392] on span "Describe with AI" at bounding box center [448, 388] width 48 height 7
click at [211, 347] on div "Add New Bundle Import PPVs Account Kelly (@kellynicole95) Name Name is for your…" at bounding box center [784, 312] width 1568 height 624
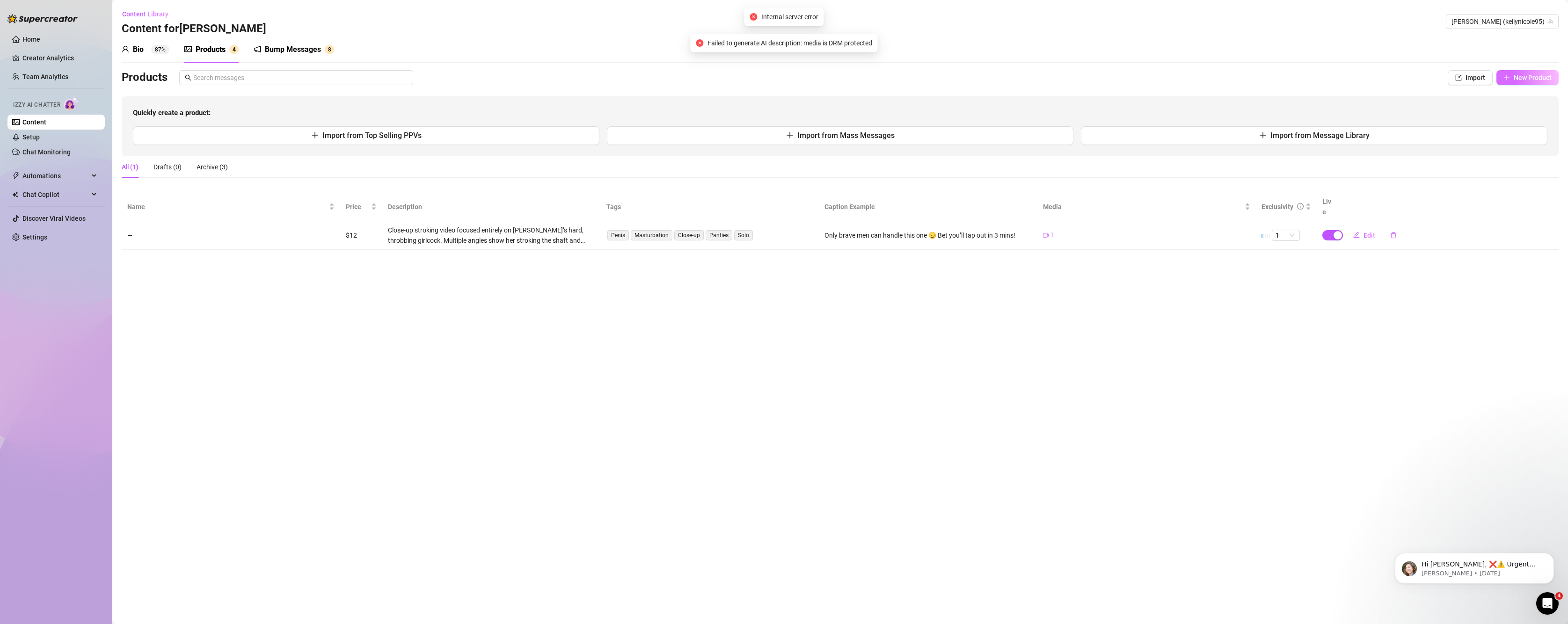
click at [1538, 81] on span "New Product" at bounding box center [1532, 77] width 38 height 7
type textarea "Type your message here..."
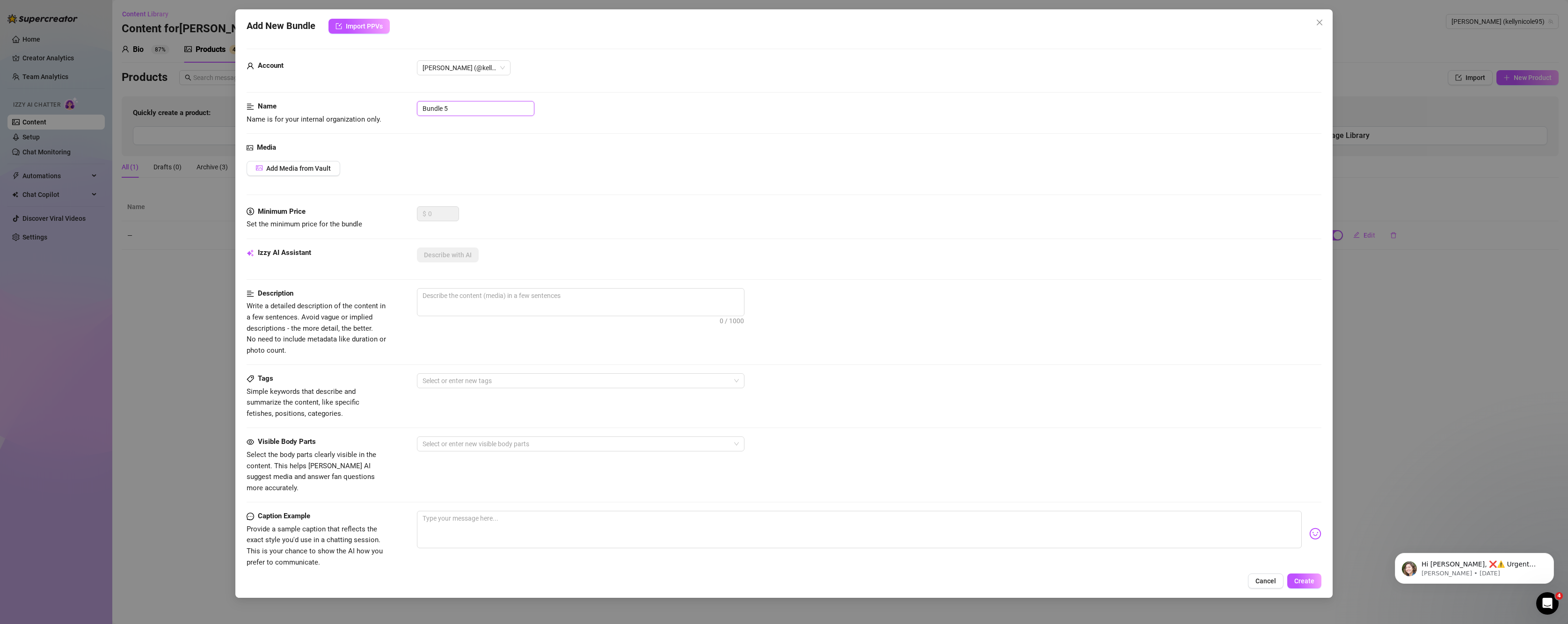
drag, startPoint x: 451, startPoint y: 110, endPoint x: 256, endPoint y: 123, distance: 195.4
click at [258, 122] on div "Name Name is for your internal organization only. Bundle 5" at bounding box center [784, 113] width 1076 height 24
click at [305, 172] on span "Add Media from Vault" at bounding box center [298, 168] width 64 height 7
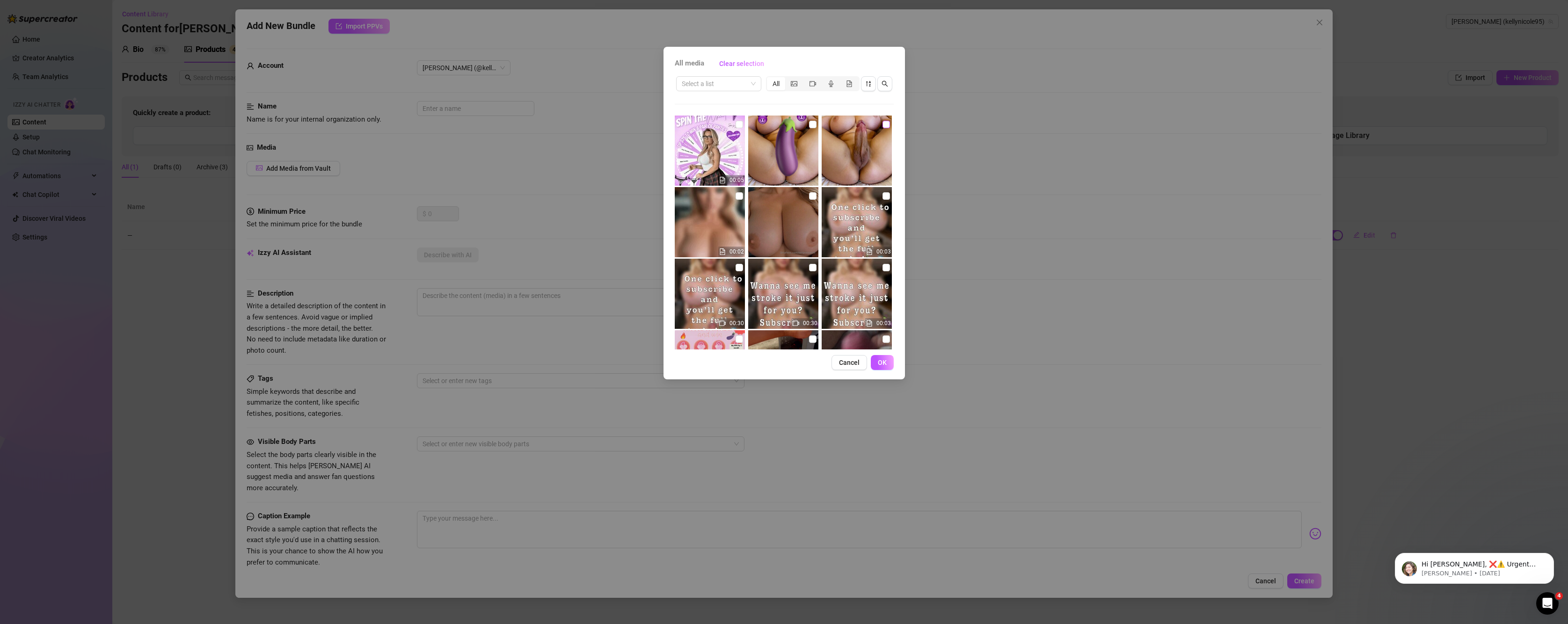
click at [882, 125] on input "checkbox" at bounding box center [886, 124] width 7 height 7
checkbox input "true"
click at [880, 361] on span "OK" at bounding box center [882, 362] width 9 height 7
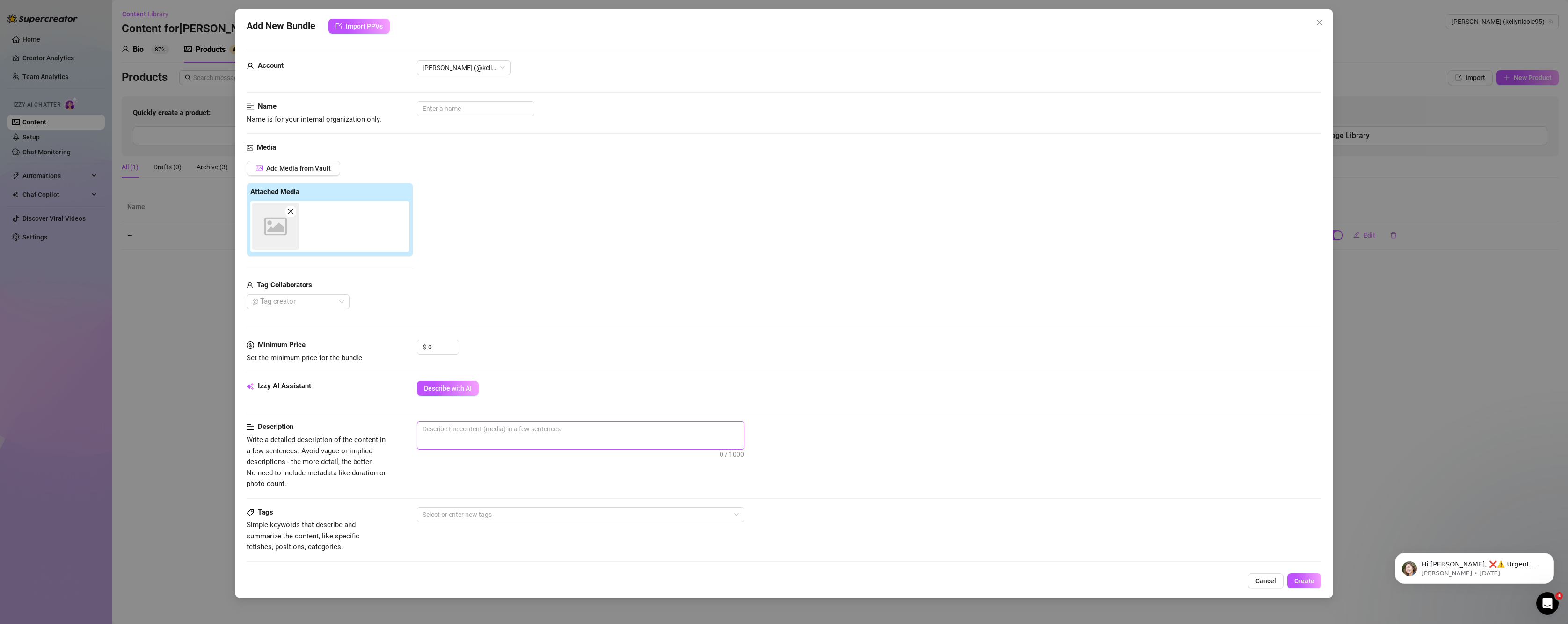
click at [505, 435] on textarea at bounding box center [581, 429] width 327 height 14
click at [570, 334] on div "Media Add Media from Vault Attached Media Image placeholder Tag Collaborators @…" at bounding box center [784, 241] width 1076 height 197
click at [467, 388] on span "Describe with AI" at bounding box center [448, 388] width 48 height 7
type textarea "Close-up"
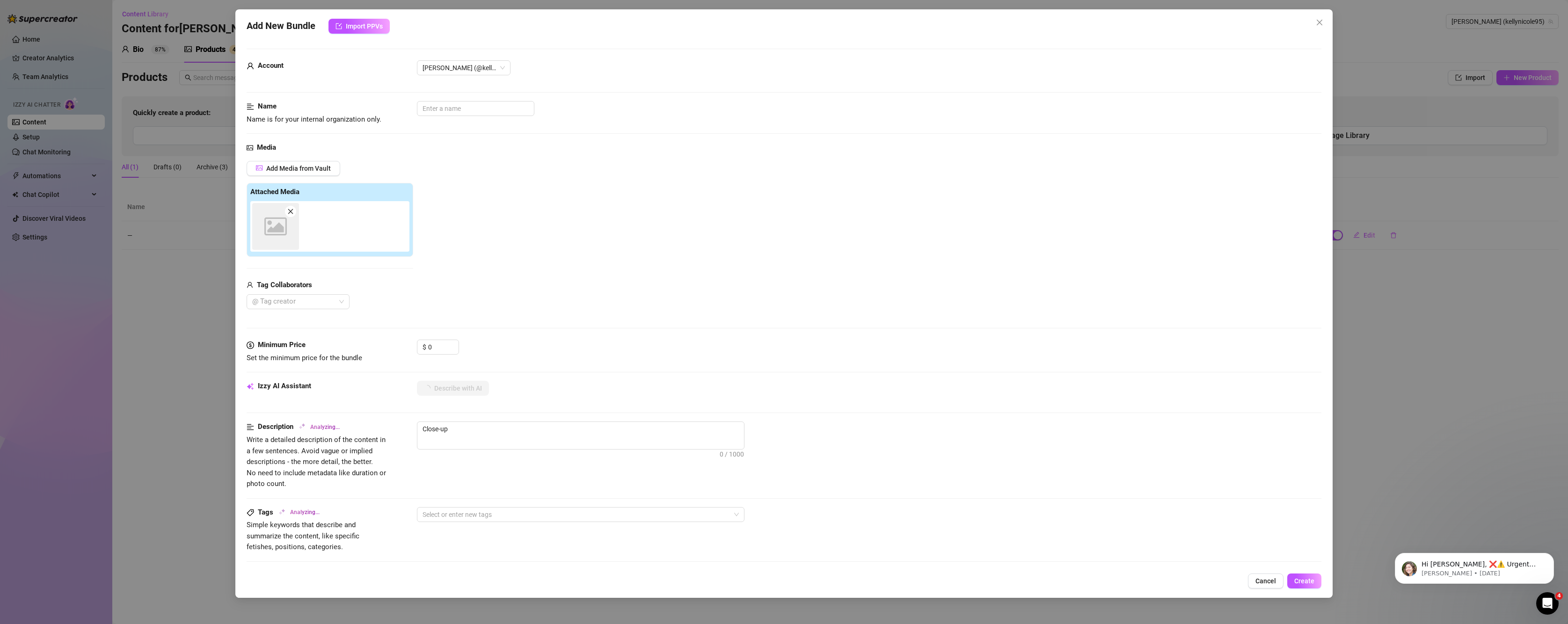
type textarea "Close-up shot"
type textarea "Close-up shot of"
type textarea "Close-up shot of Kelly"
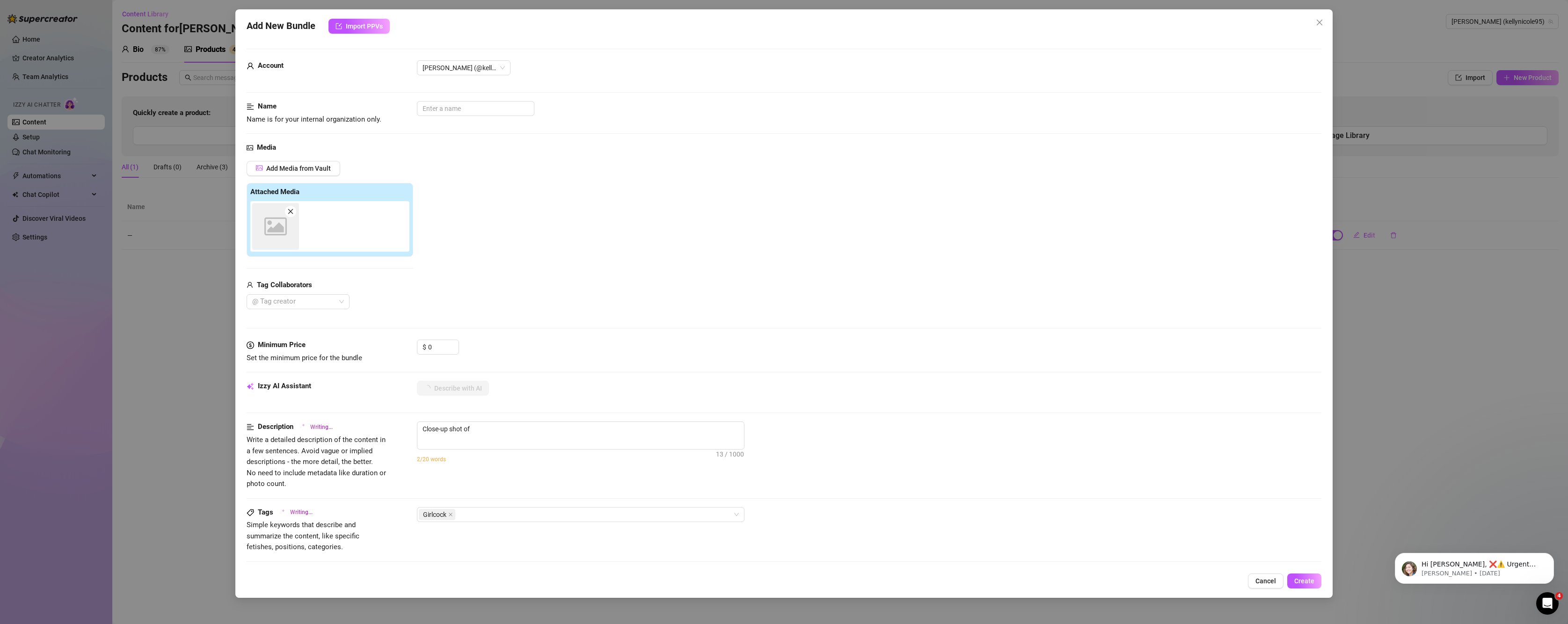
type textarea "Close-up shot of Kelly"
type textarea "Close-up shot of Kelly lying"
type textarea "Close-up shot of Kelly lying back"
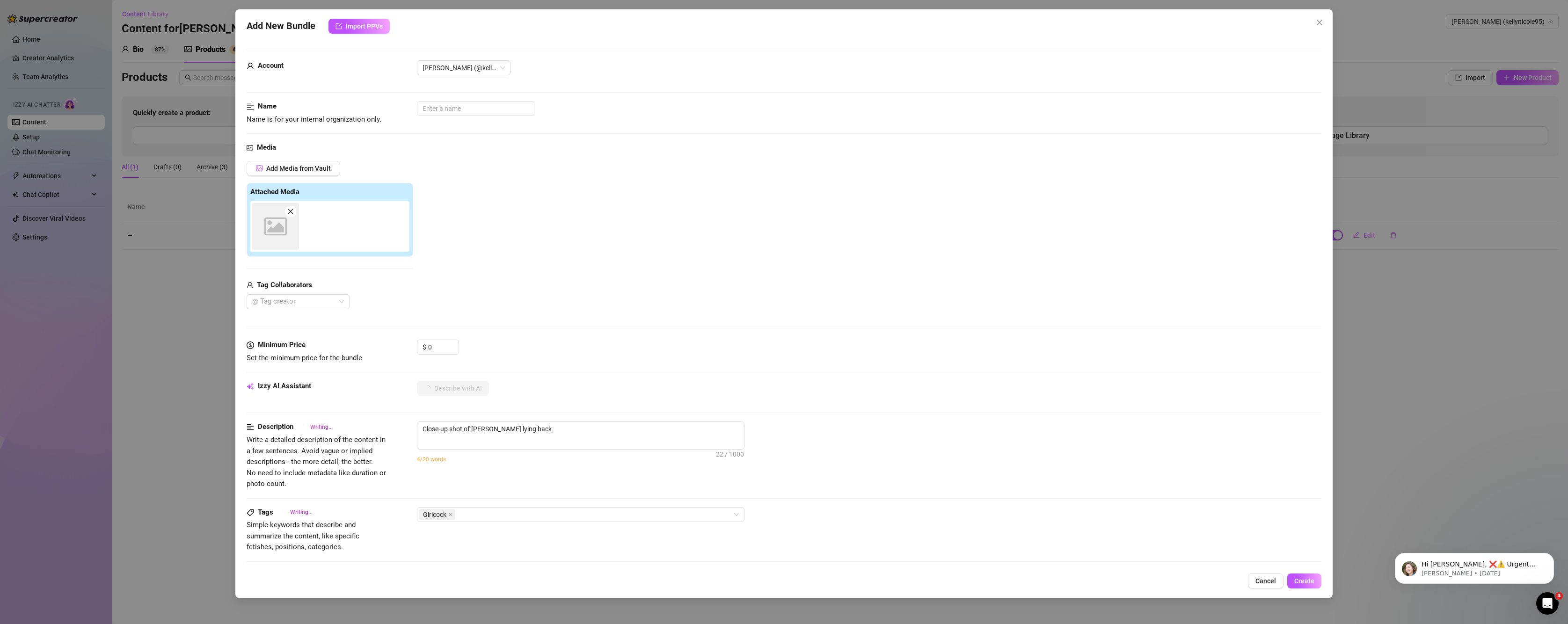
type textarea "Close-up shot of Kelly lying back with"
type textarea "Close-up shot of Kelly lying back with legs"
type textarea "Close-up shot of Kelly lying back with legs spread"
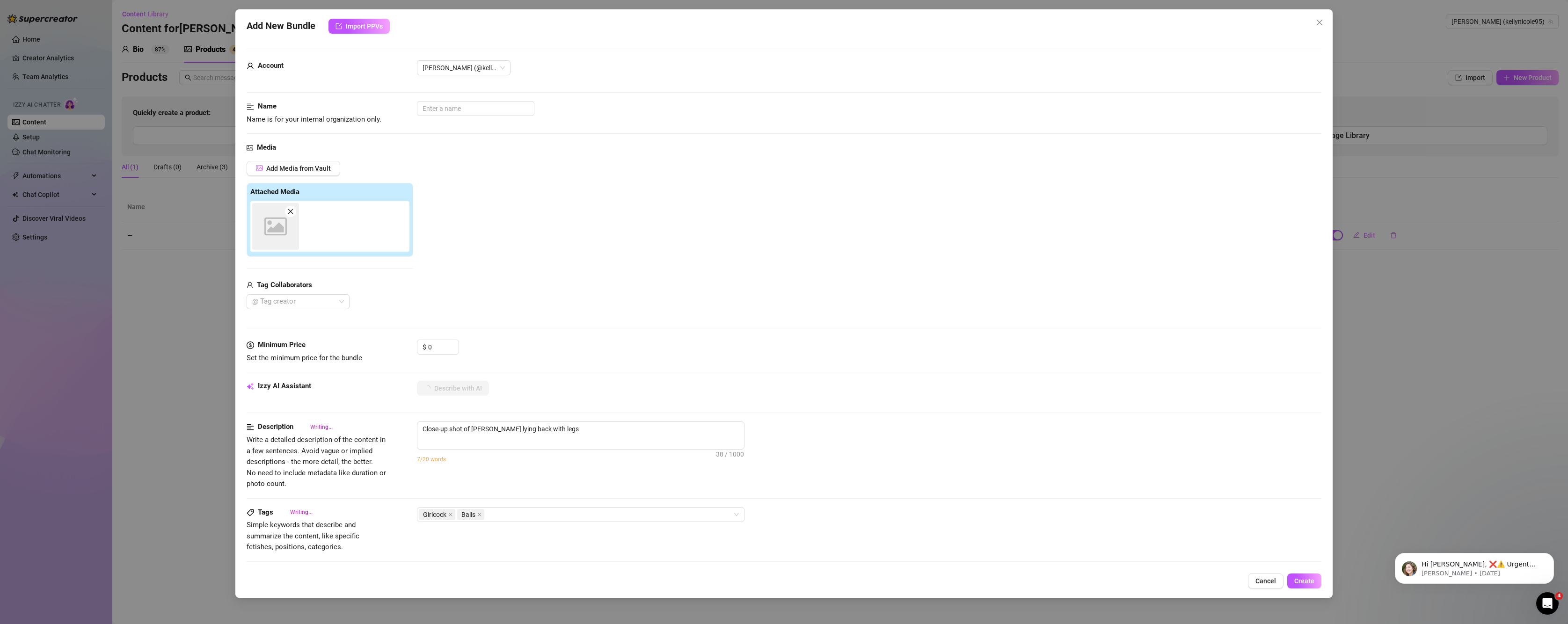
type textarea "Close-up shot of Kelly lying back with legs spread"
type textarea "Close-up shot of Kelly lying back with legs spread wide,"
type textarea "Close-up shot of Kelly lying back with legs spread wide, showing"
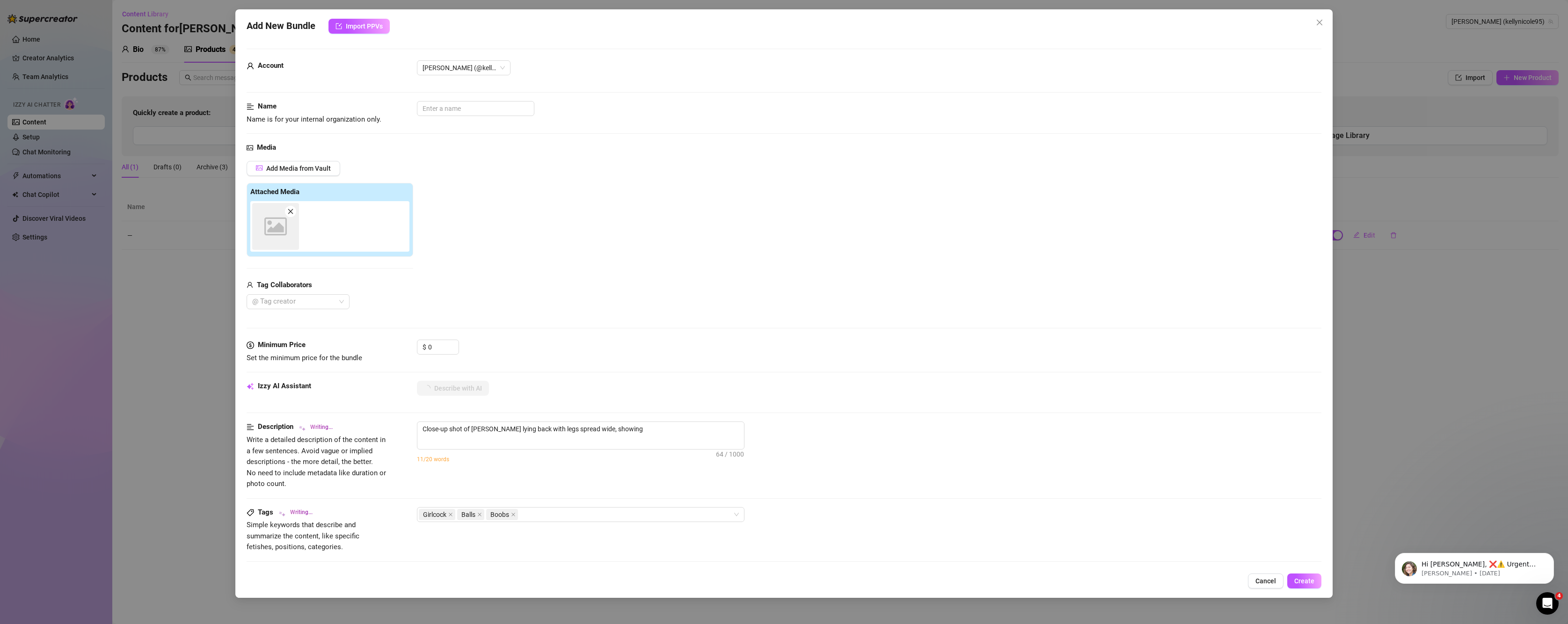
type textarea "Close-up shot of Kelly lying back with legs spread wide, showing her"
type textarea "Close-up shot of Kelly lying back with legs spread wide, showing her hard"
type textarea "Close-up shot of Kelly lying back with legs spread wide, showing her hard girlc…"
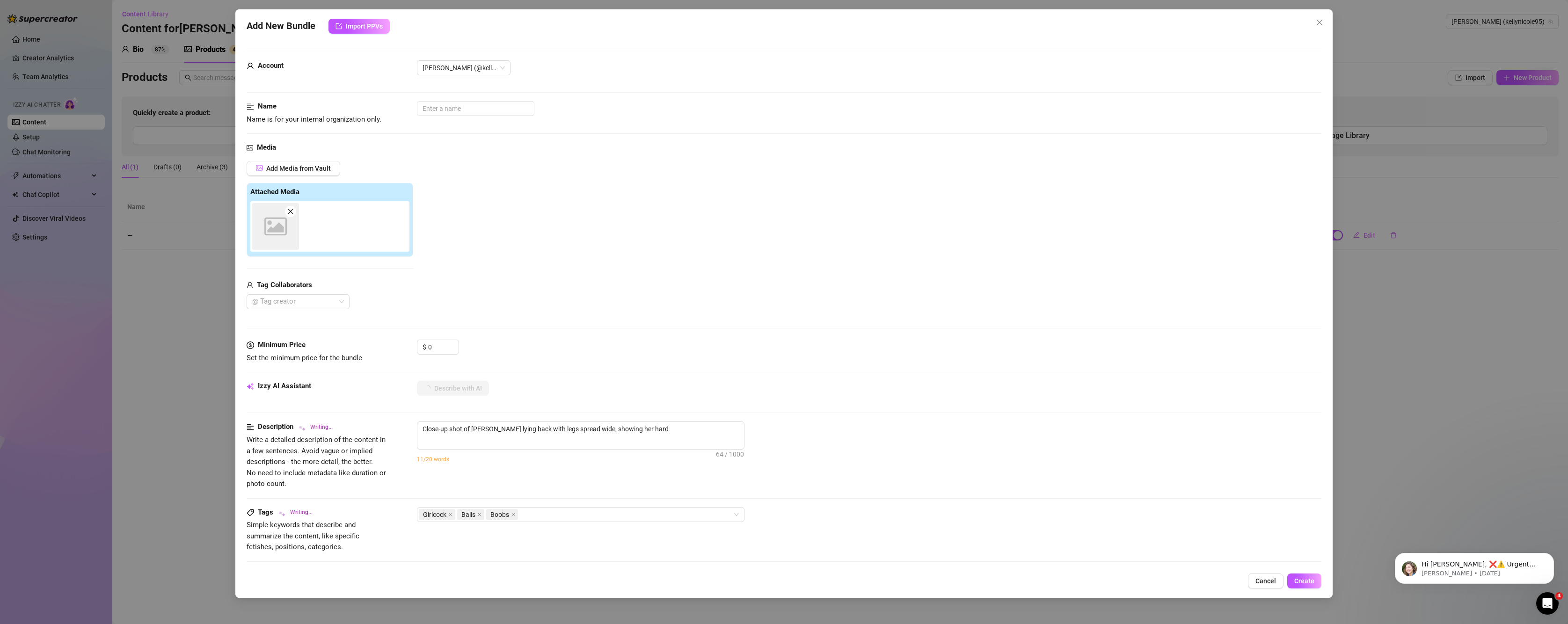
type textarea "Close-up shot of Kelly lying back with legs spread wide, showing her hard girlc…"
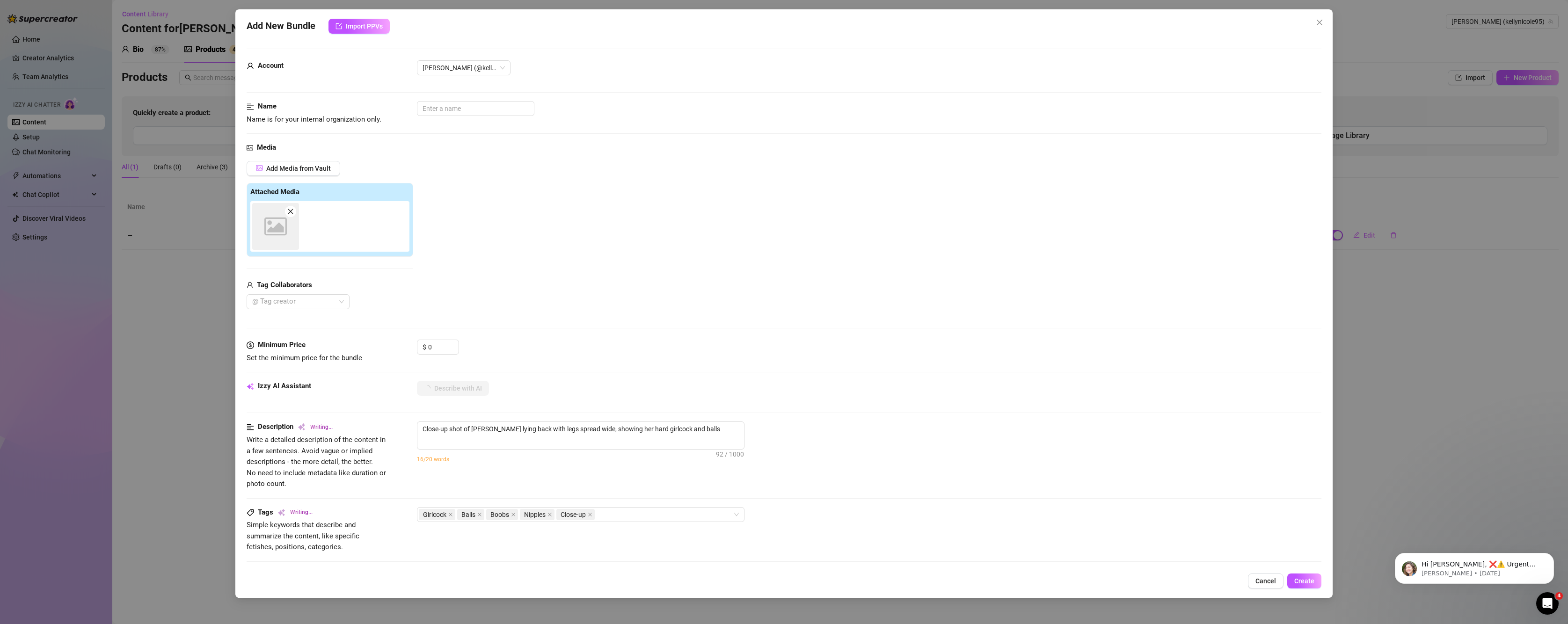
type textarea "Close-up shot of Kelly lying back with legs spread wide, showing her hard girlc…"
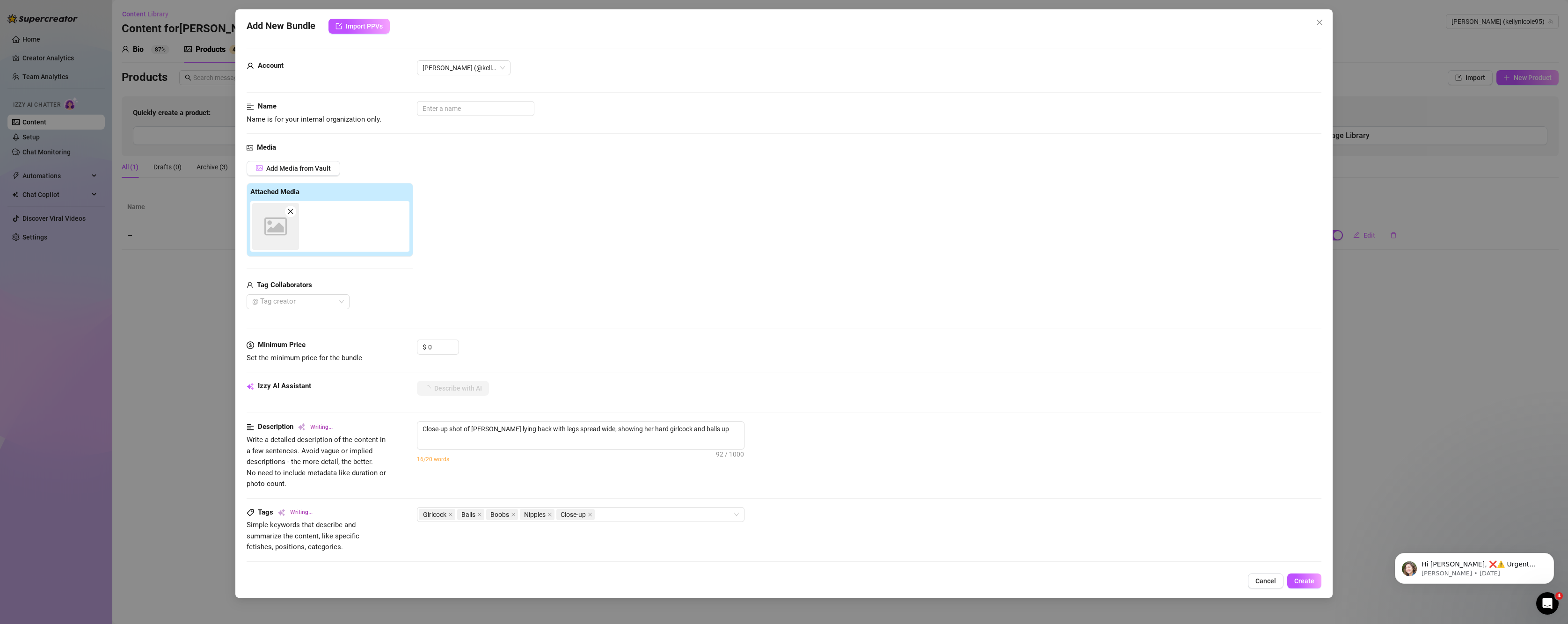
type textarea "Close-up shot of Kelly lying back with legs spread wide, showing her hard girlc…"
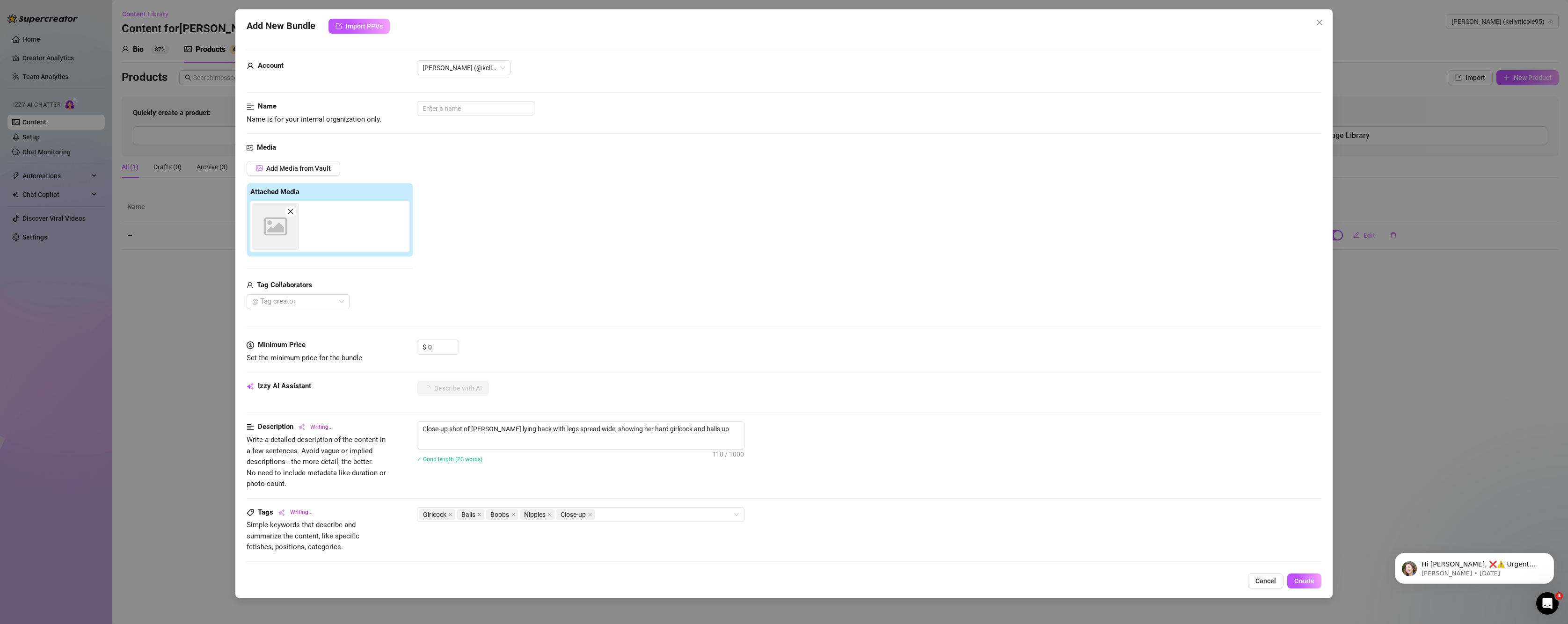
type textarea "Close-up shot of Kelly lying back with legs spread wide, showing her hard girlc…"
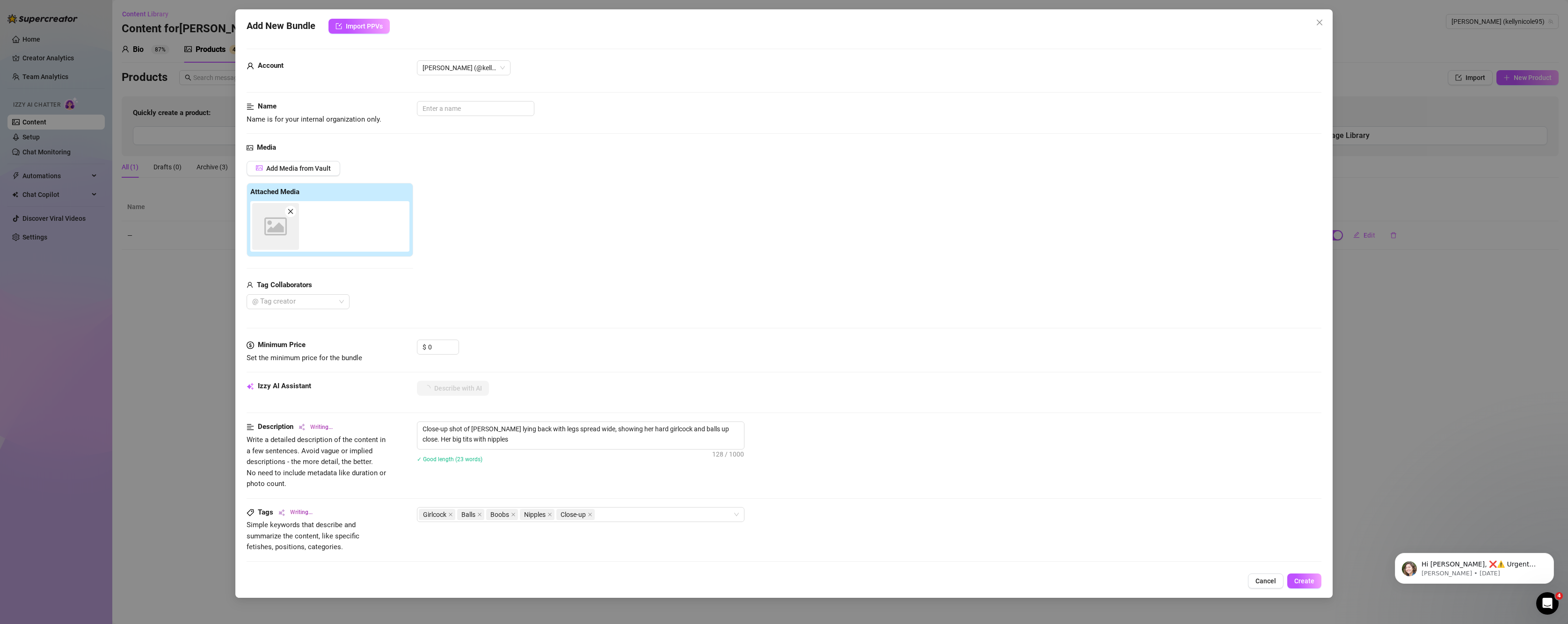
type textarea "Close-up shot of Kelly lying back with legs spread wide, showing her hard girlc…"
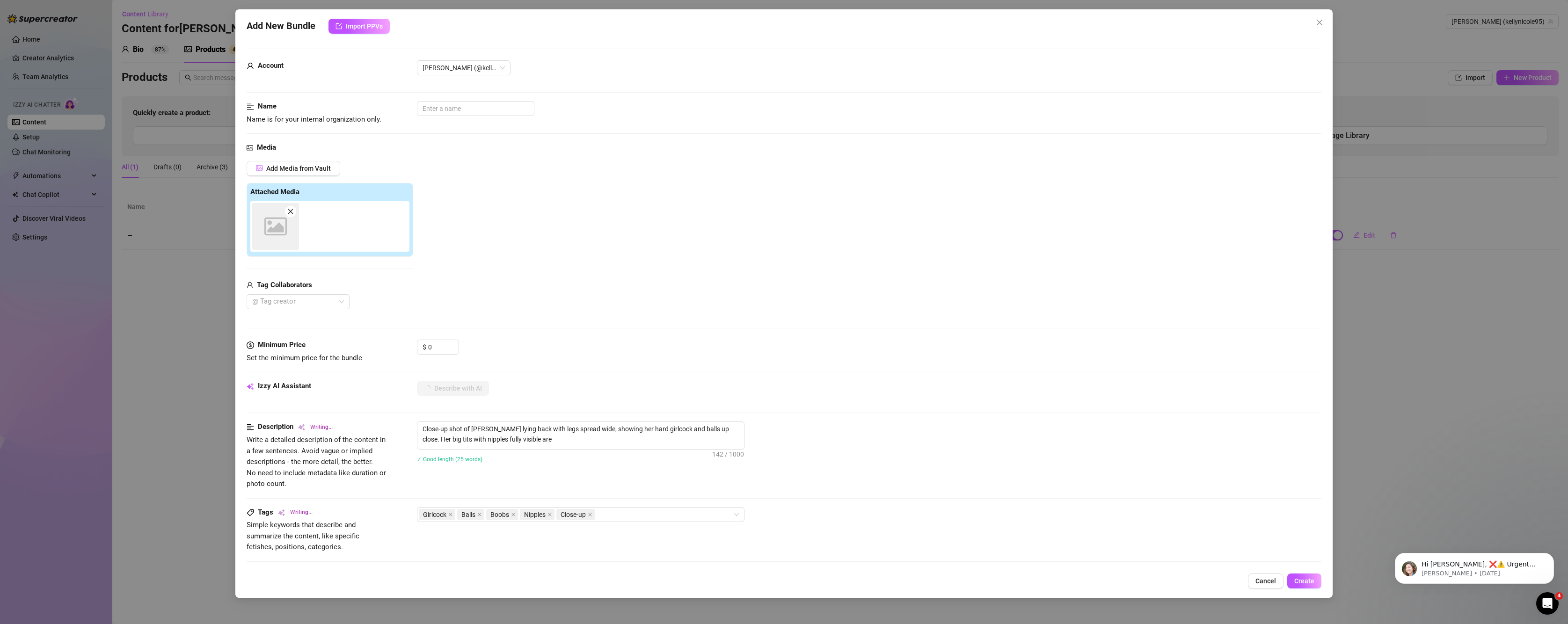
type textarea "Close-up shot of Kelly lying back with legs spread wide, showing her hard girlc…"
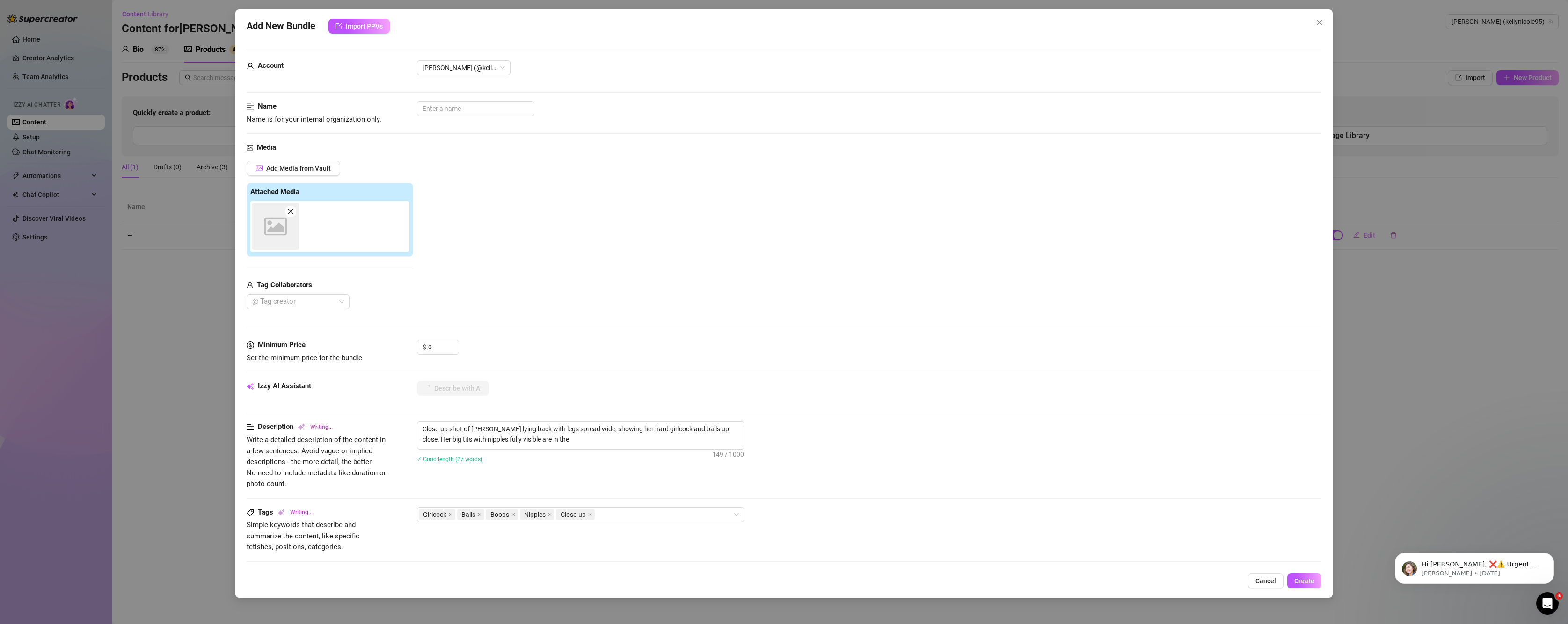
type textarea "Close-up shot of Kelly lying back with legs spread wide, showing her hard girlc…"
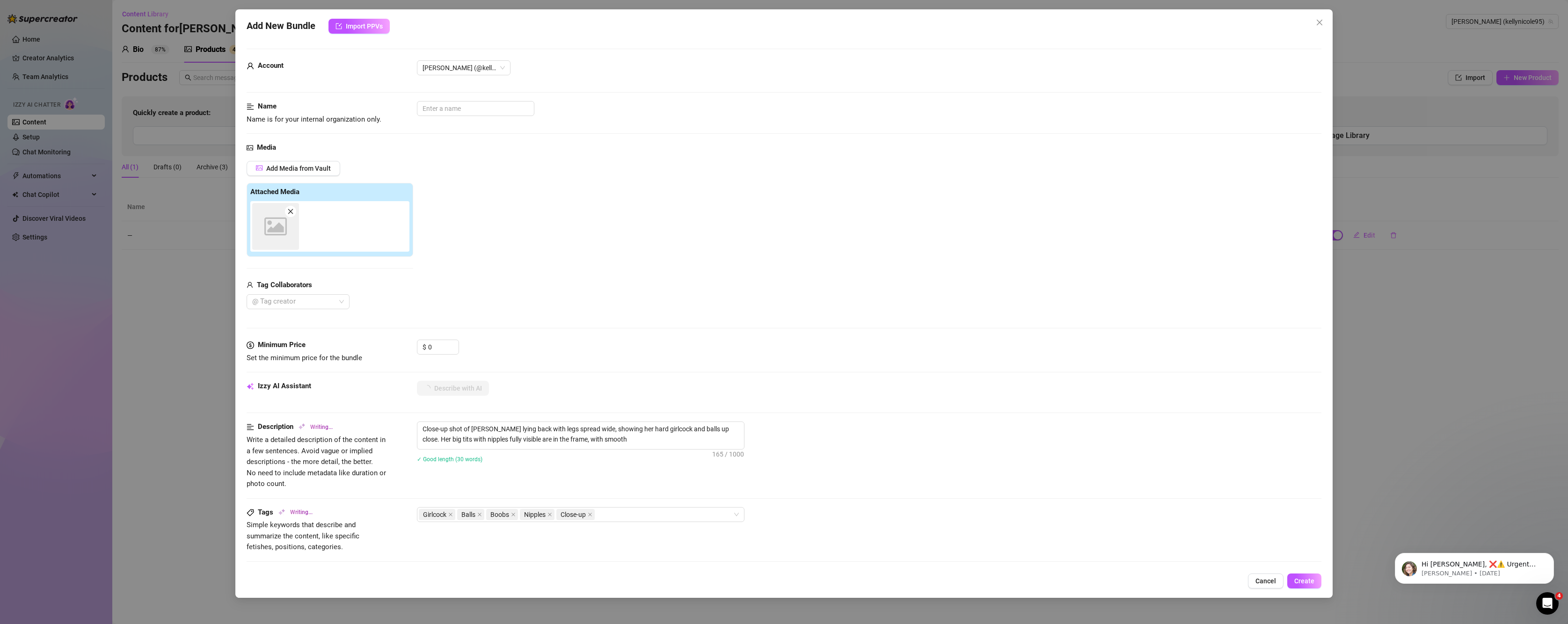
type textarea "Close-up shot of Kelly lying back with legs spread wide, showing her hard girlc…"
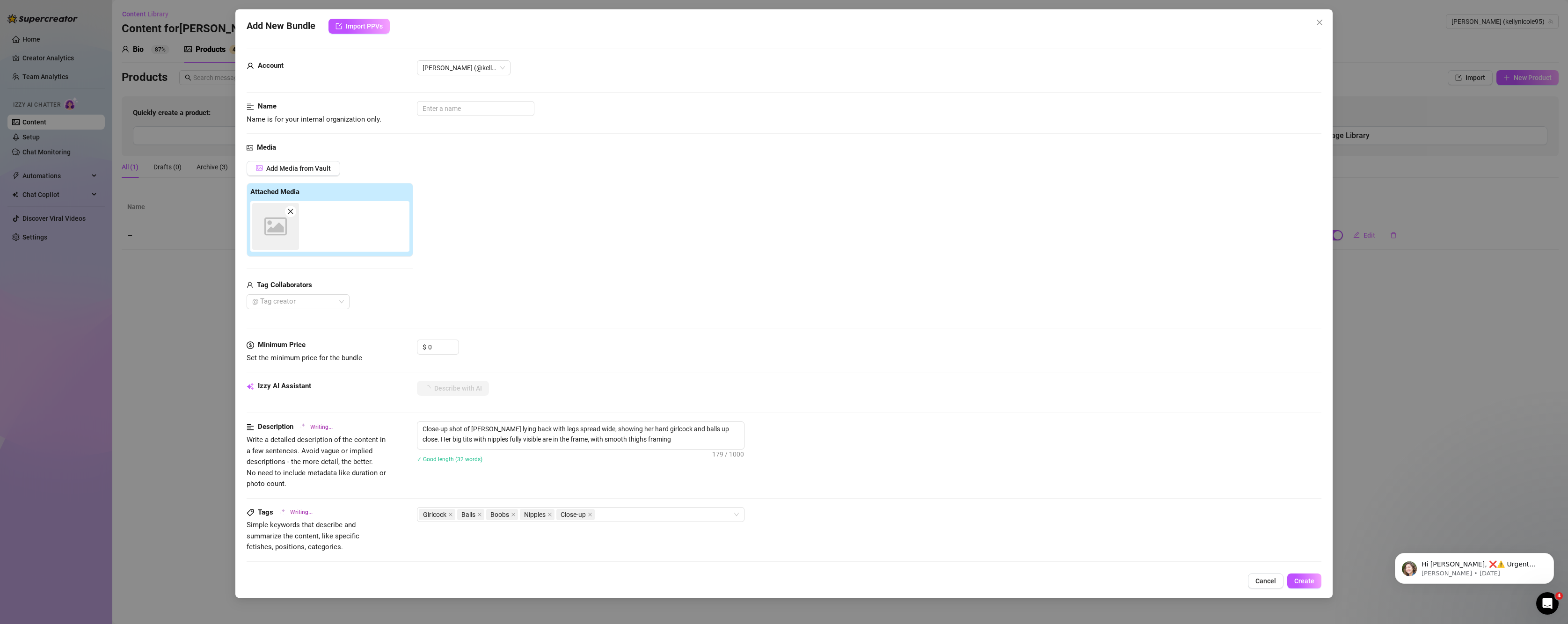
type textarea "Close-up shot of Kelly lying back with legs spread wide, showing her hard girlc…"
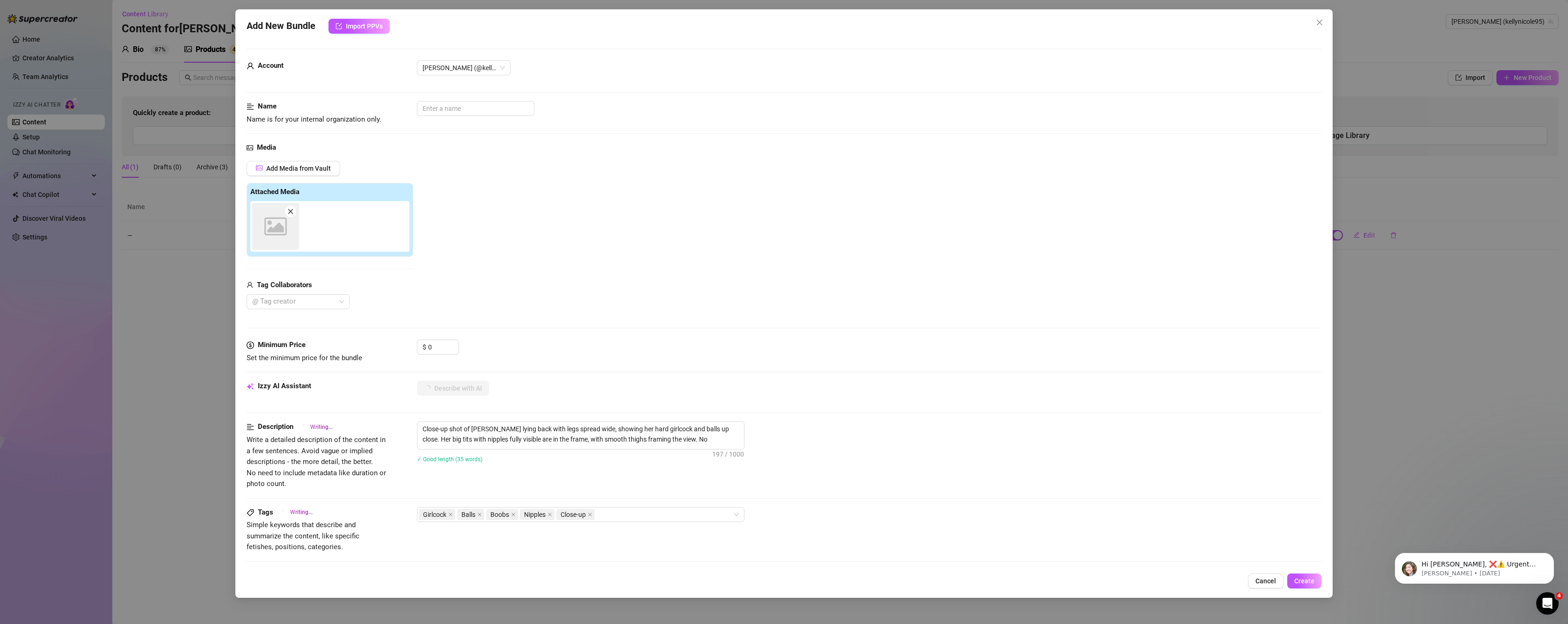
type textarea "Close-up shot of Kelly lying back with legs spread wide, showing her hard girlc…"
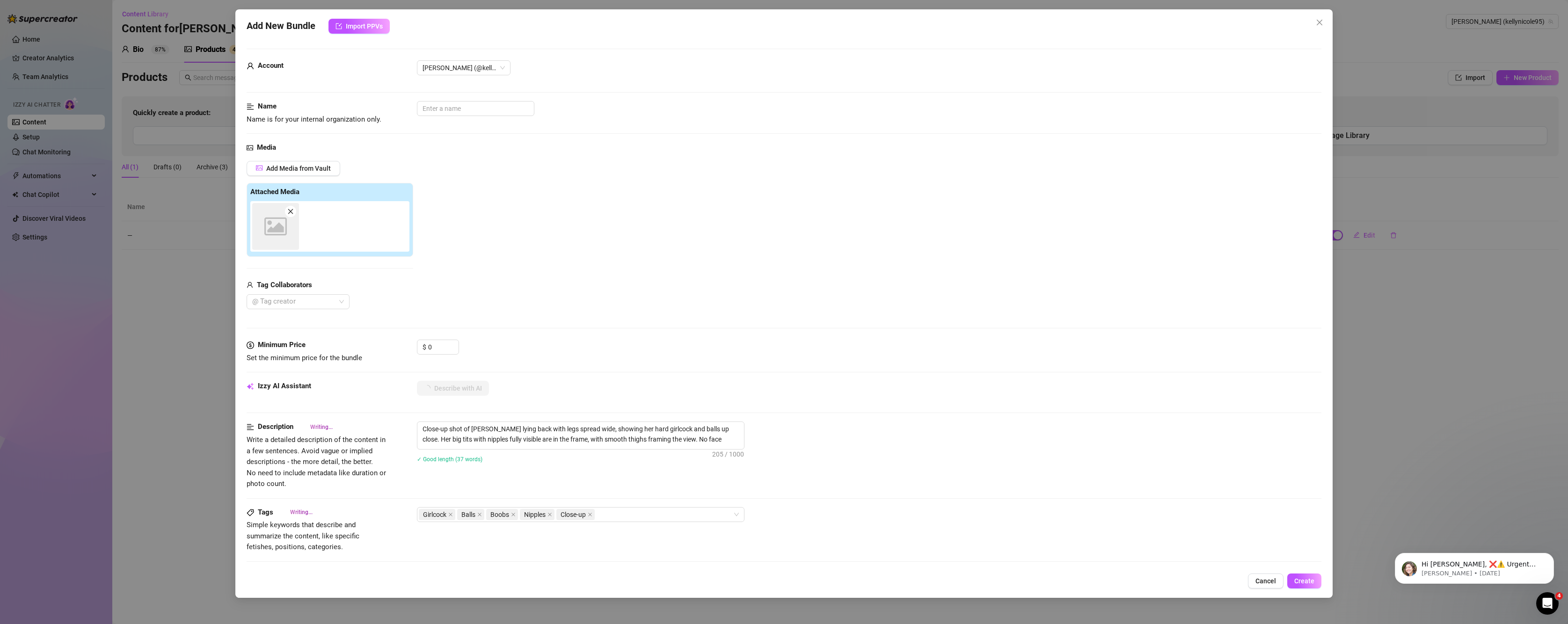
type textarea "Close-up shot of Kelly lying back with legs spread wide, showing her hard girlc…"
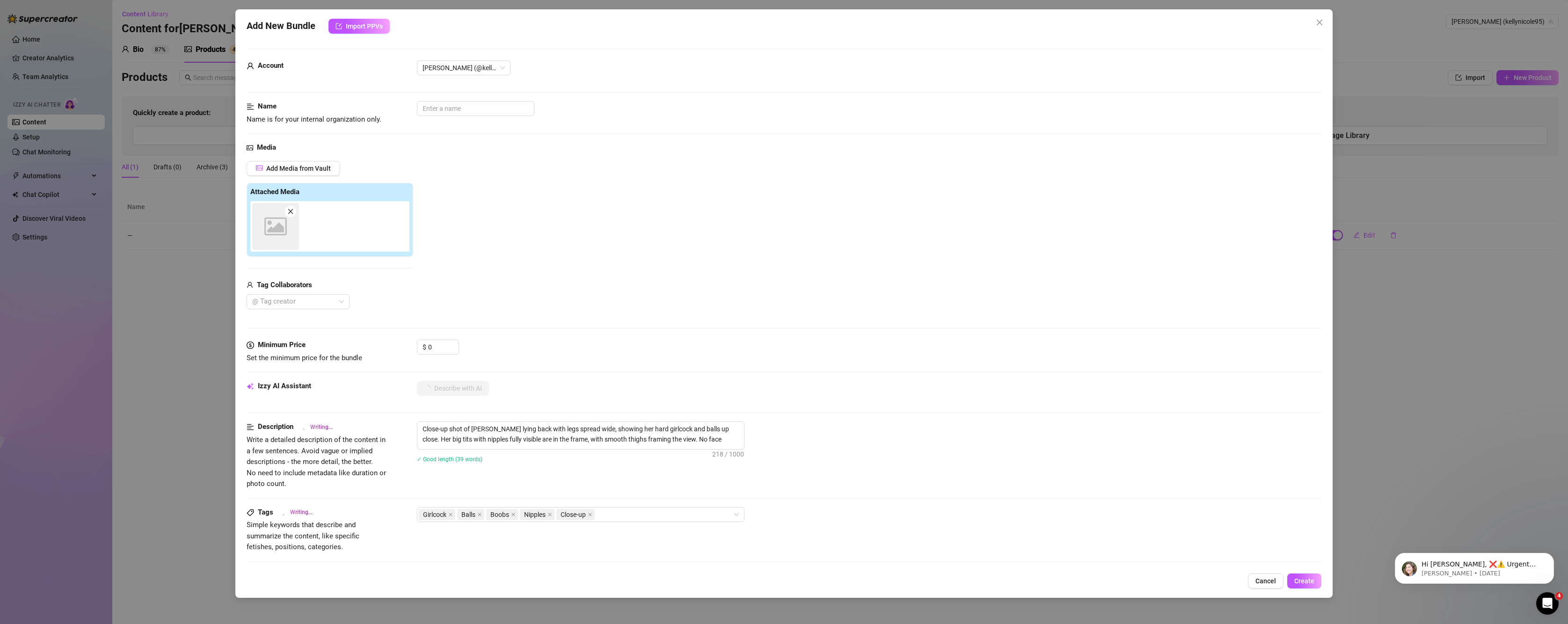
type textarea "Close-up shot of Kelly lying back with legs spread wide, showing her hard girlc…"
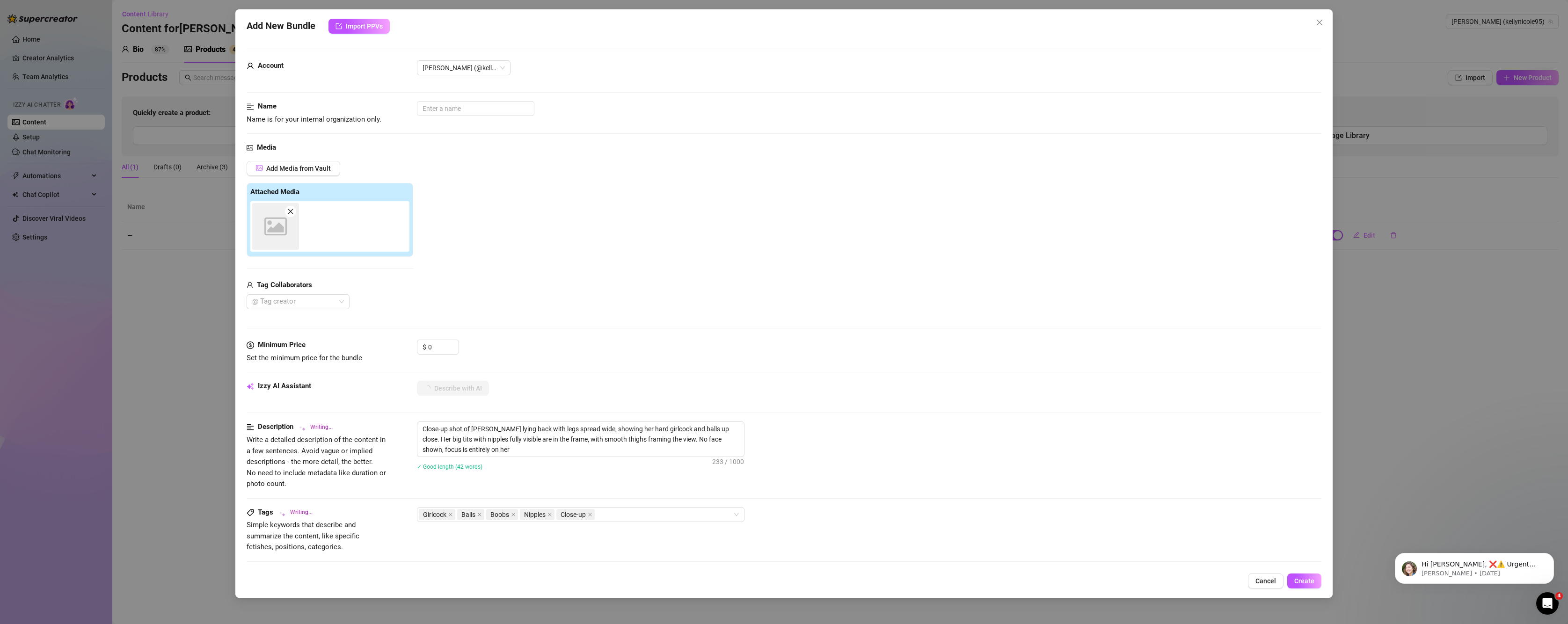
type textarea "Close-up shot of Kelly lying back with legs spread wide, showing her hard girlc…"
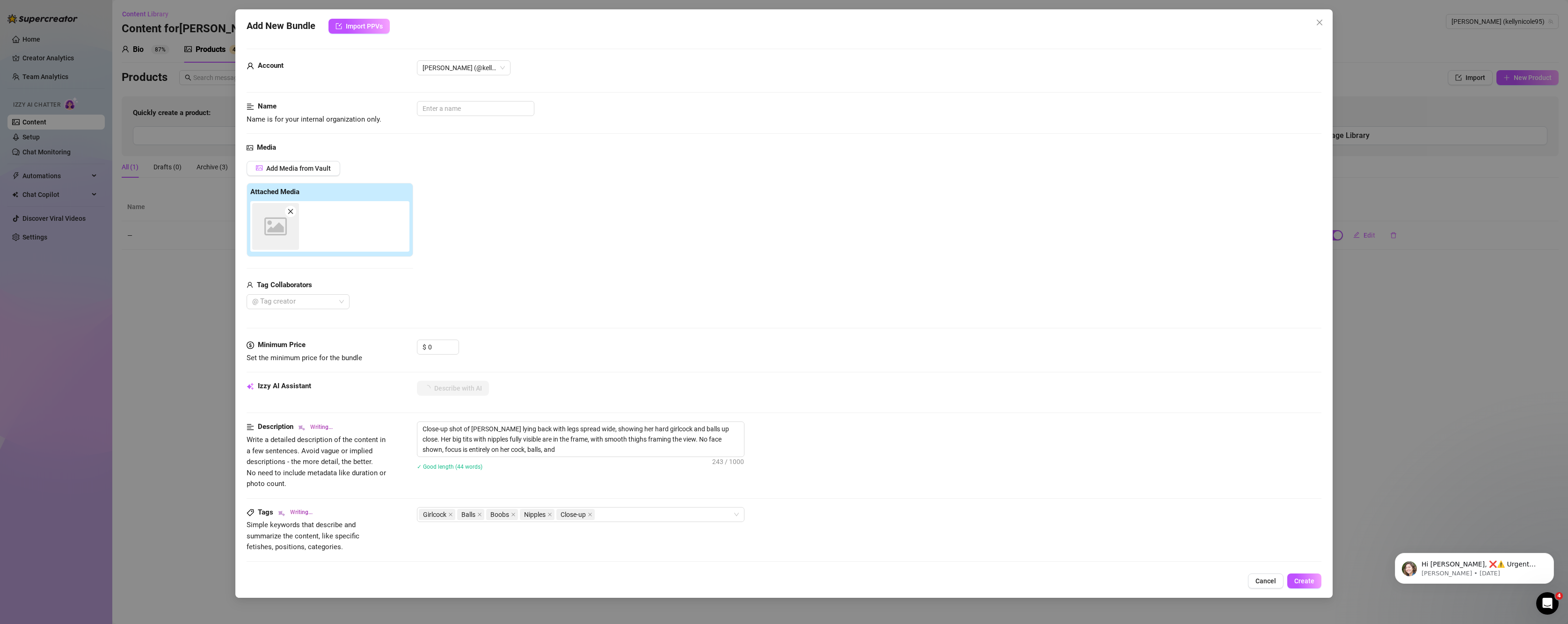
type textarea "Close-up shot of Kelly lying back with legs spread wide, showing her hard girlc…"
click at [442, 344] on input "0" at bounding box center [443, 347] width 30 height 14
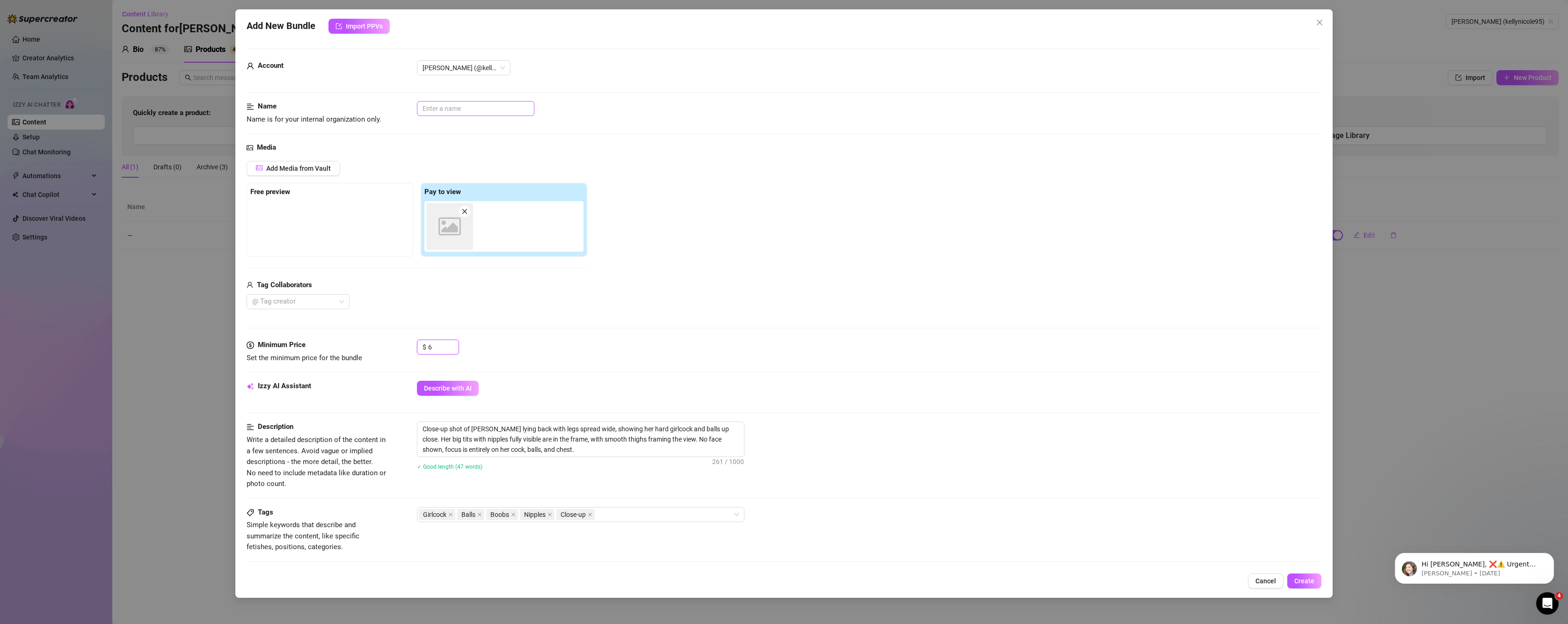
type input "6"
click at [444, 104] on input "text" at bounding box center [475, 108] width 117 height 15
type input "Full body nude"
click at [1299, 583] on span "Create" at bounding box center [1304, 581] width 20 height 7
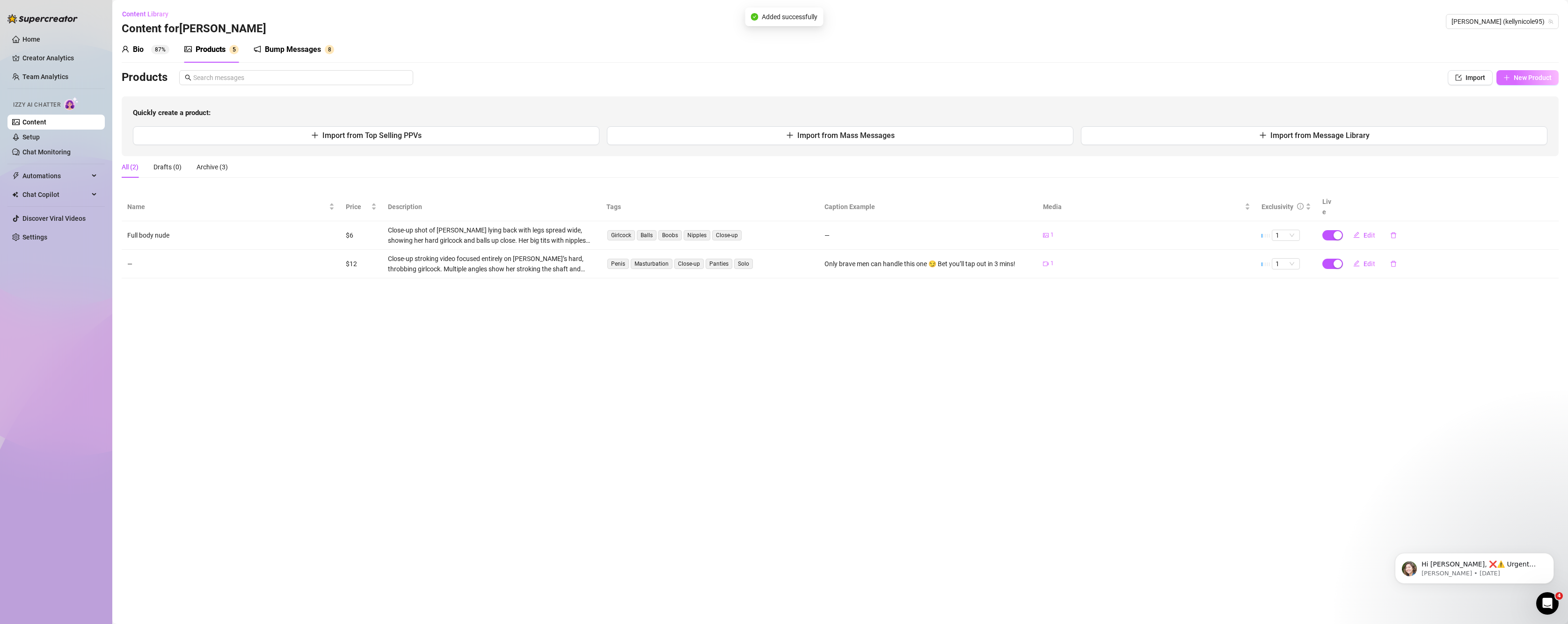
click at [1520, 81] on span "New Product" at bounding box center [1532, 77] width 38 height 7
type textarea "Type your message here..."
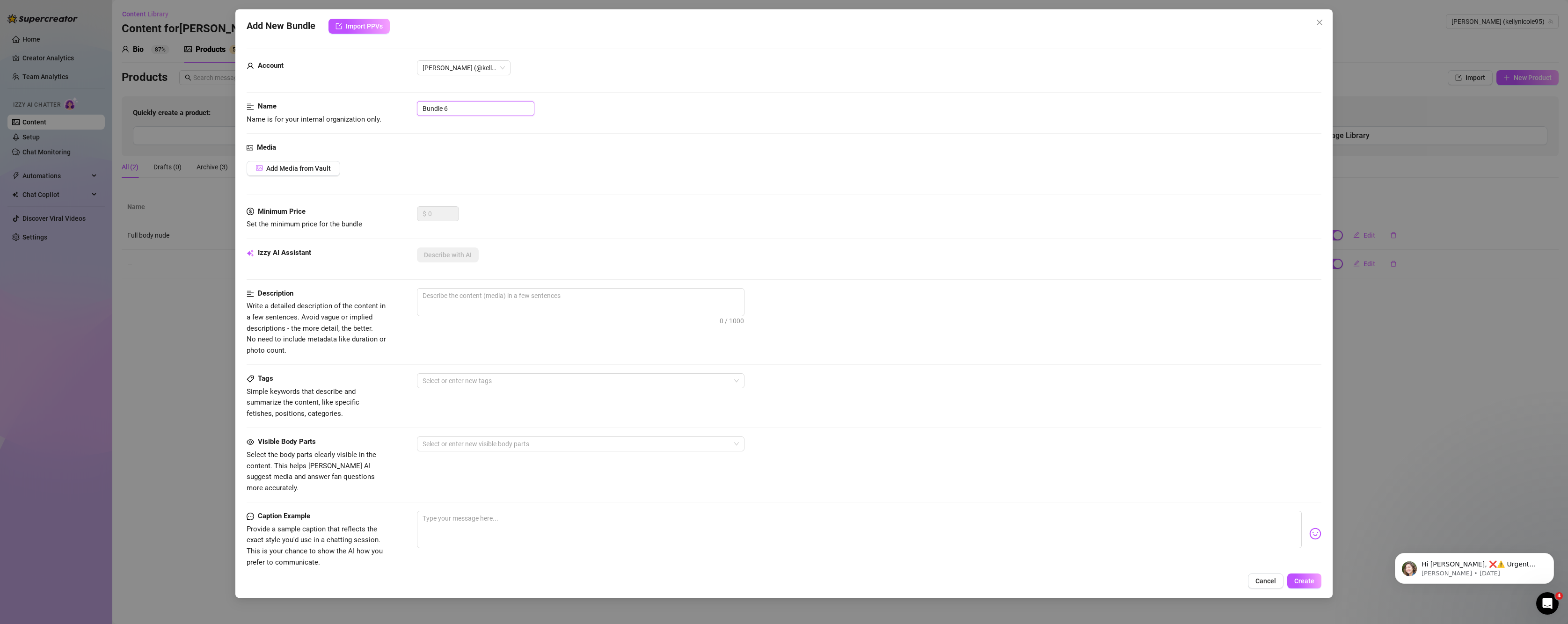
drag, startPoint x: 462, startPoint y: 104, endPoint x: 248, endPoint y: 100, distance: 214.0
click at [248, 100] on form "Account Kelly (@kellynicole95) Name Name is for your internal organization only…" at bounding box center [784, 375] width 1076 height 653
click at [302, 166] on span "Add Media from Vault" at bounding box center [298, 168] width 64 height 7
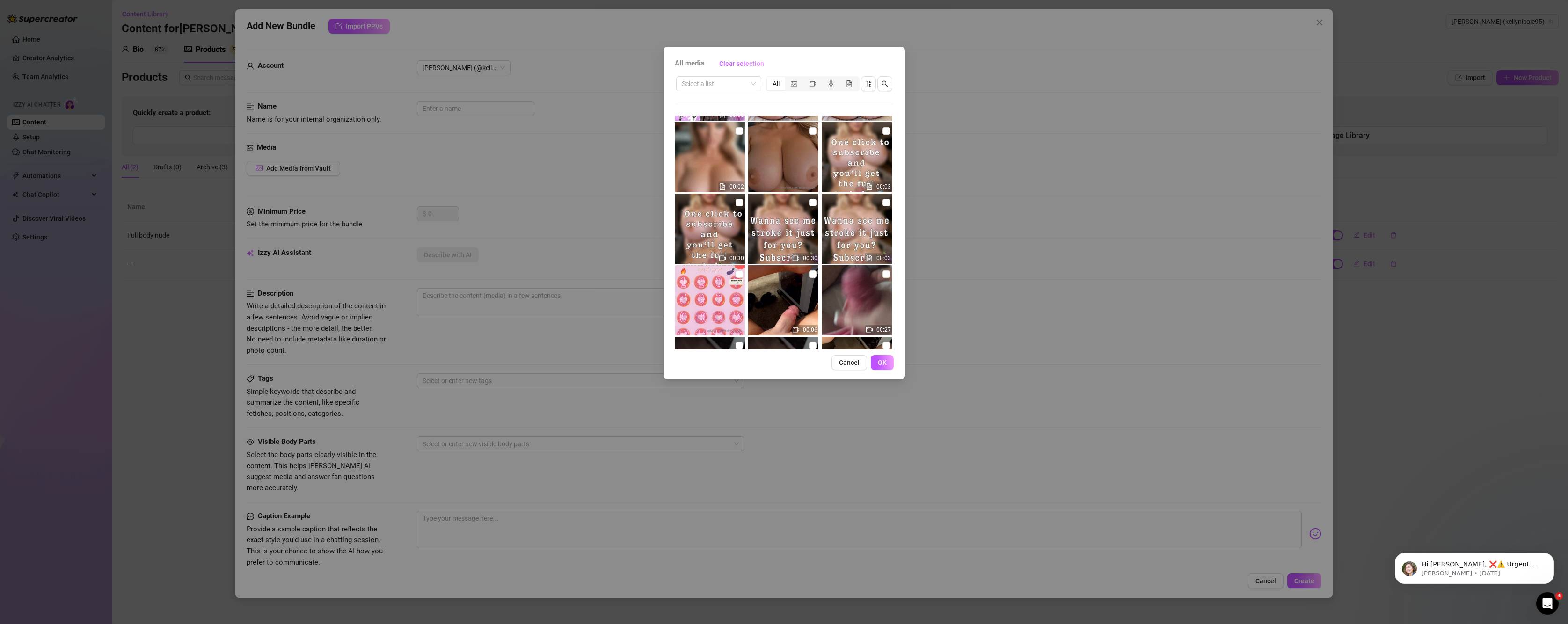
scroll to position [78, 0]
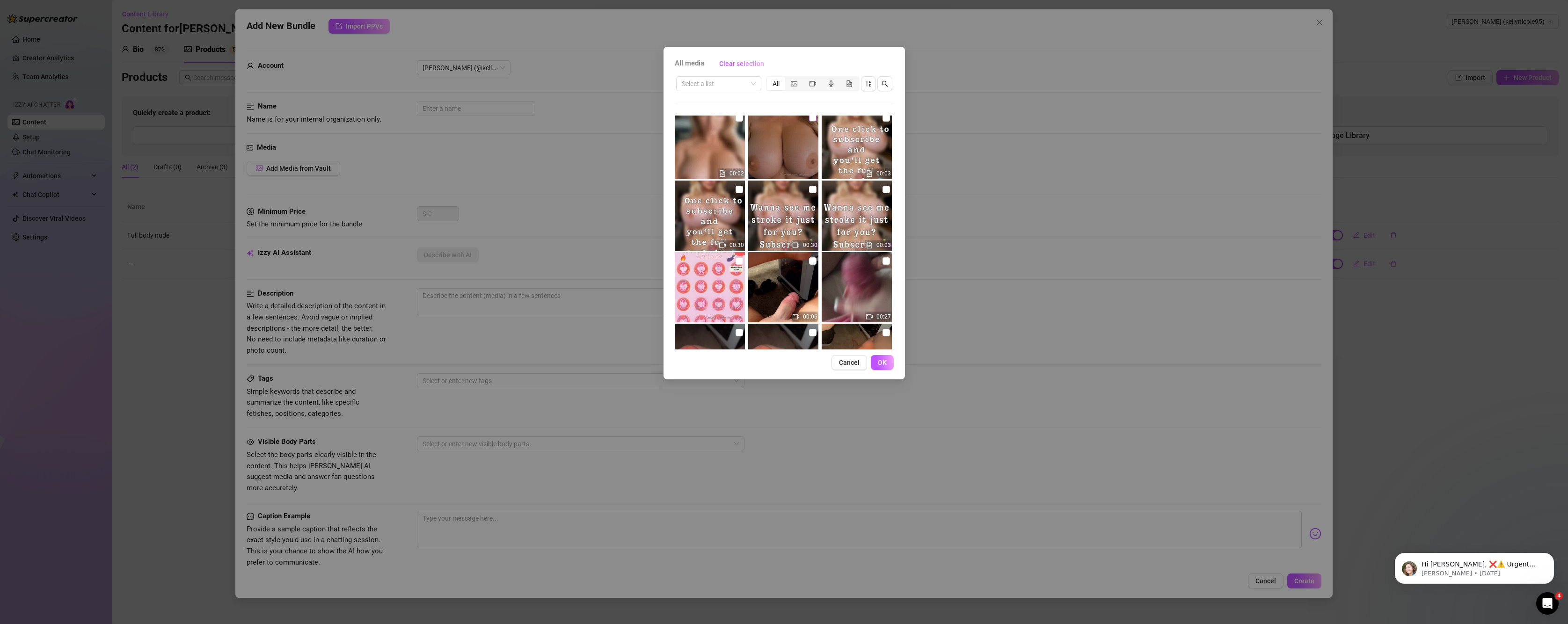
click at [811, 122] on input "checkbox" at bounding box center [812, 117] width 7 height 7
click at [885, 364] on span "OK" at bounding box center [882, 362] width 9 height 7
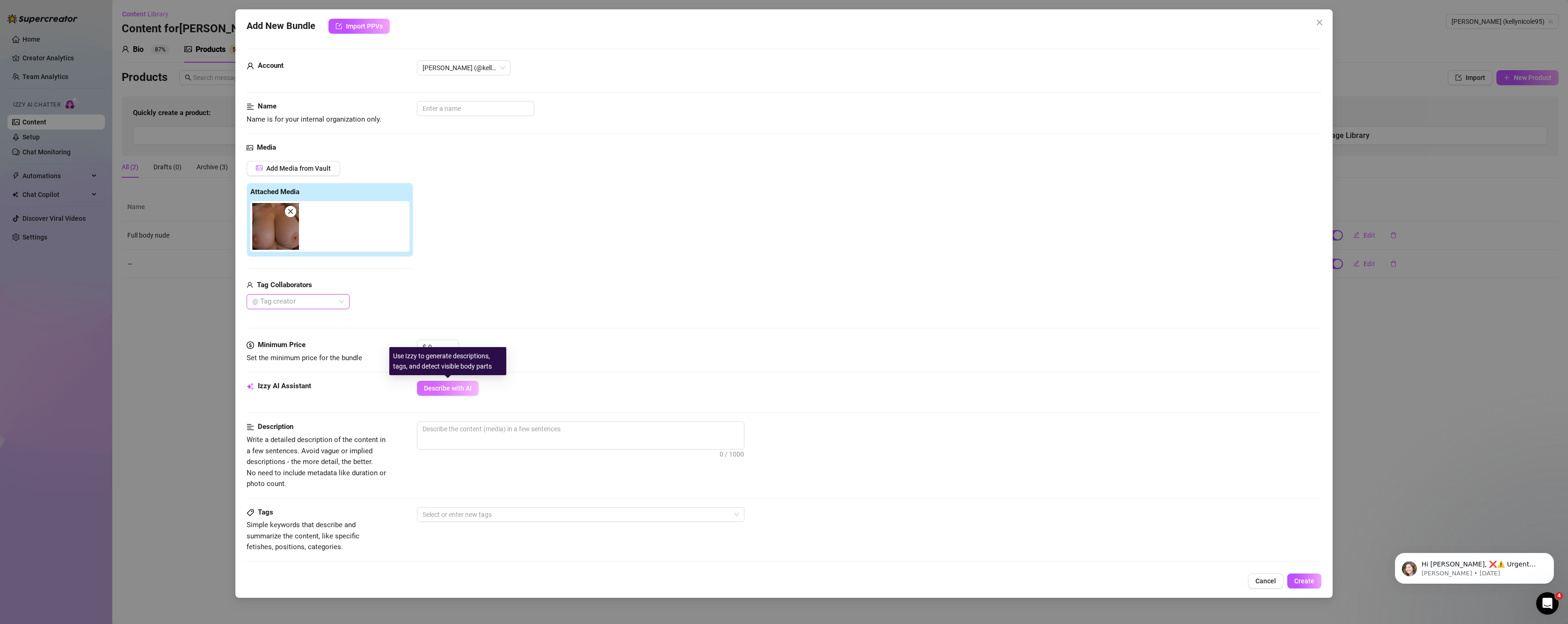
click at [444, 388] on span "Describe with AI" at bounding box center [448, 388] width 48 height 7
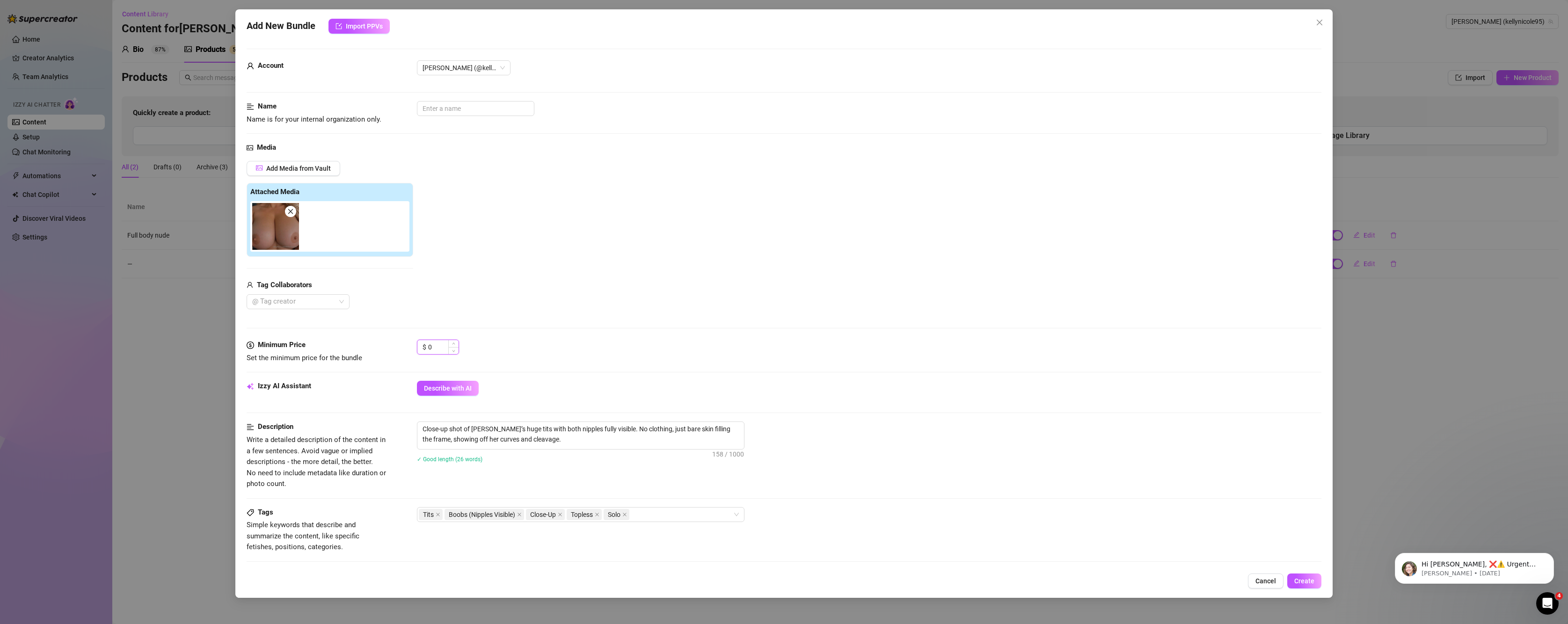
click at [441, 354] on input "0" at bounding box center [443, 347] width 30 height 14
click at [320, 174] on button "Add Media from Vault" at bounding box center [293, 168] width 94 height 15
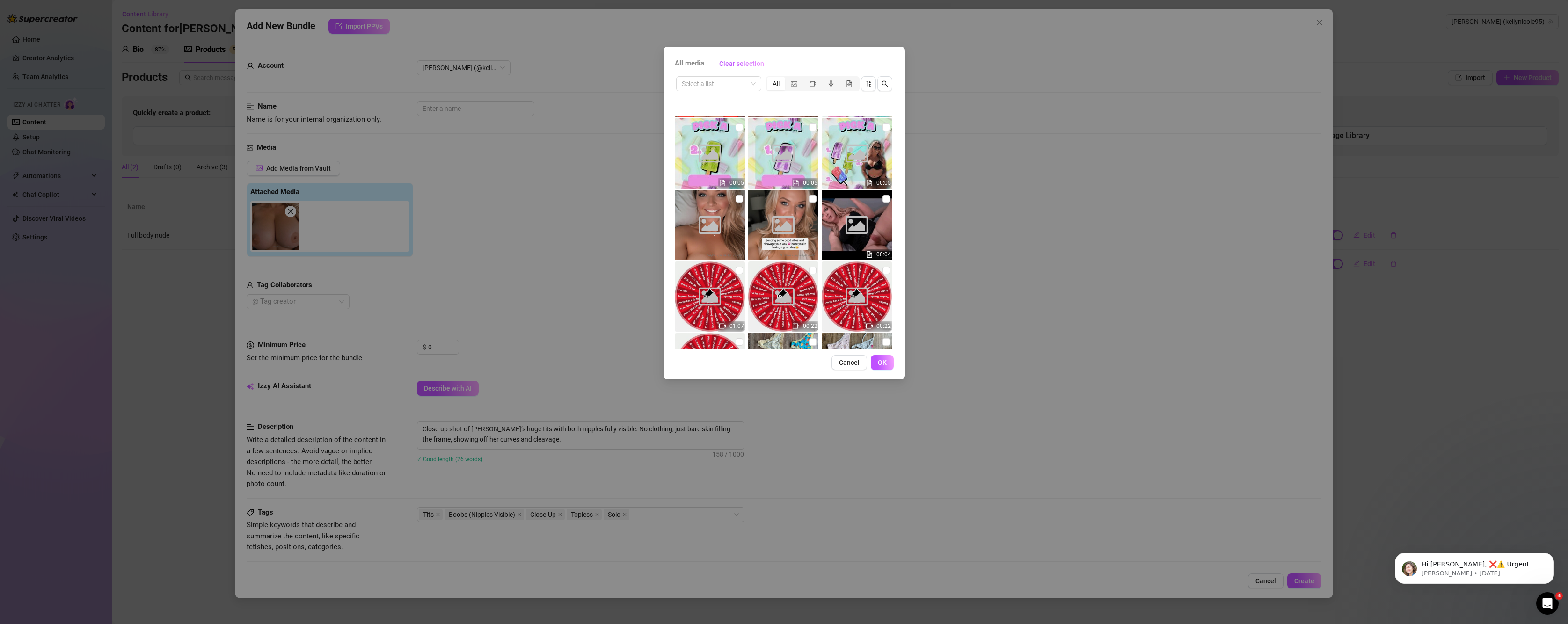
scroll to position [1187, 0]
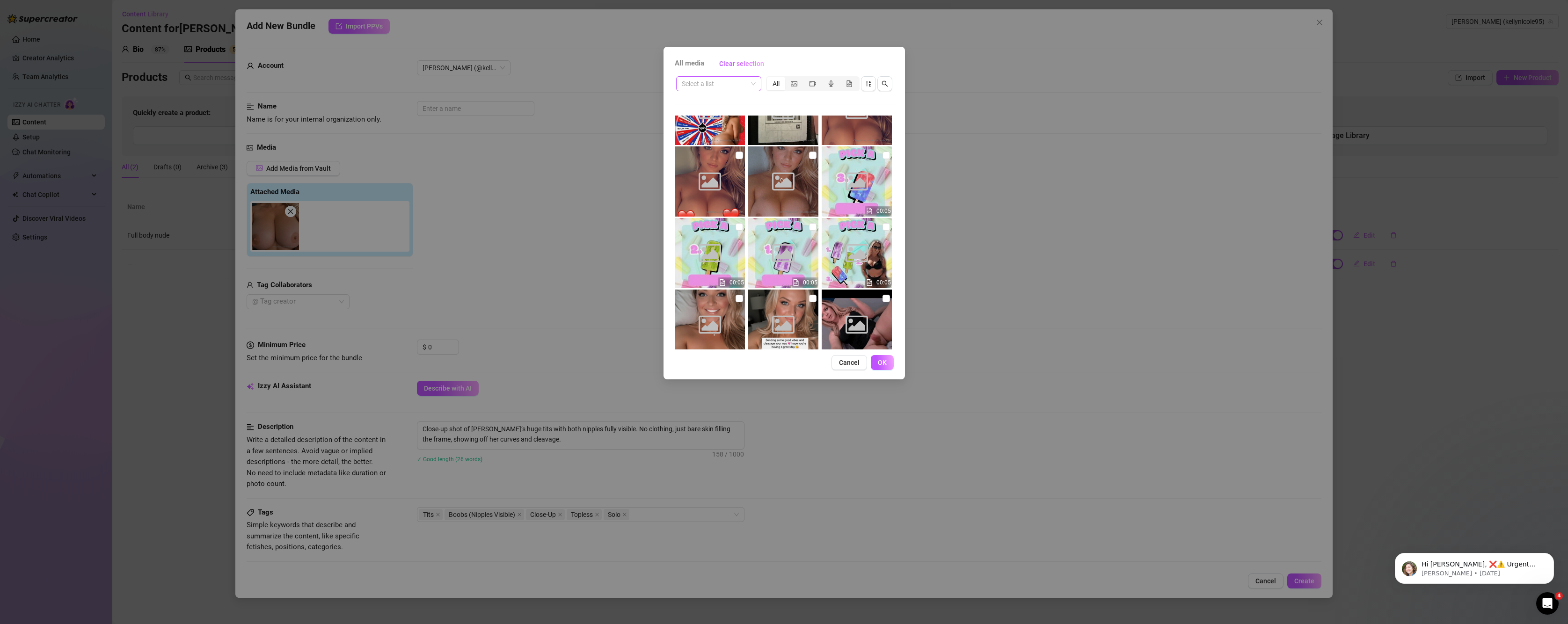
click at [731, 84] on input "search" at bounding box center [714, 83] width 65 height 14
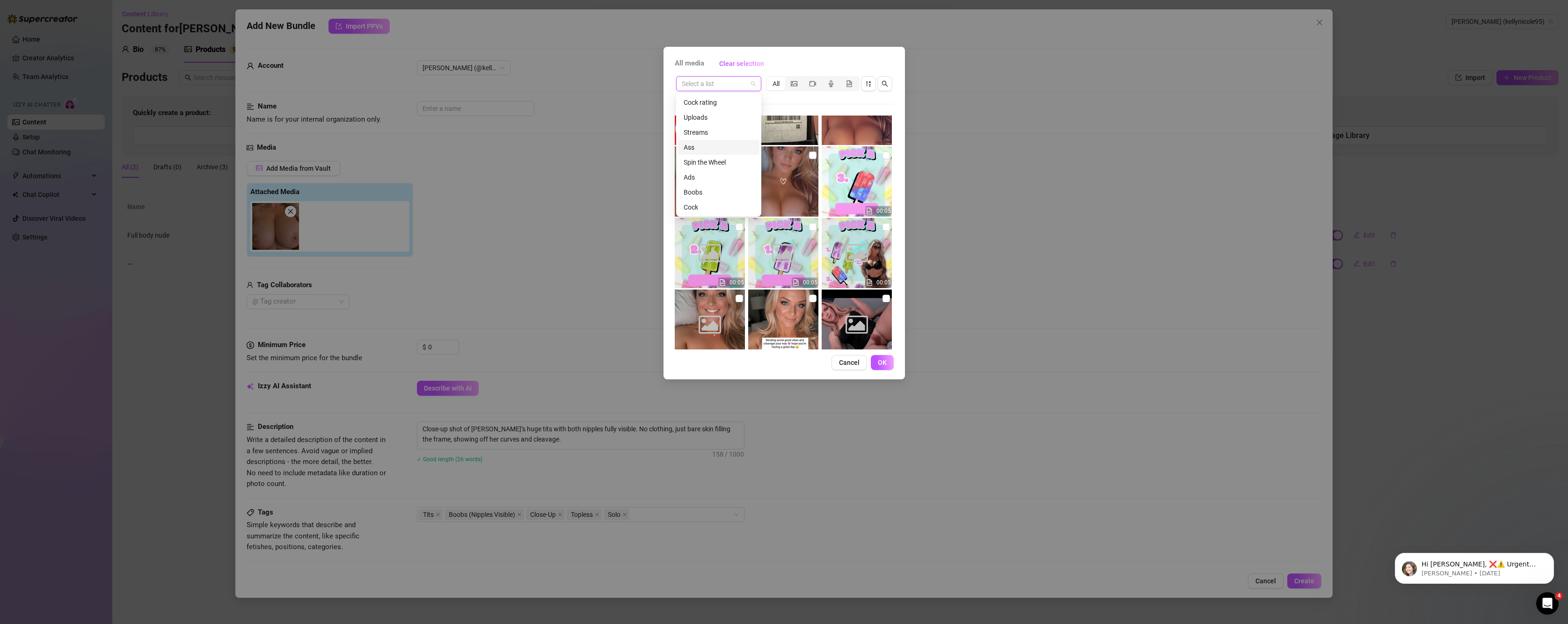
scroll to position [30, 0]
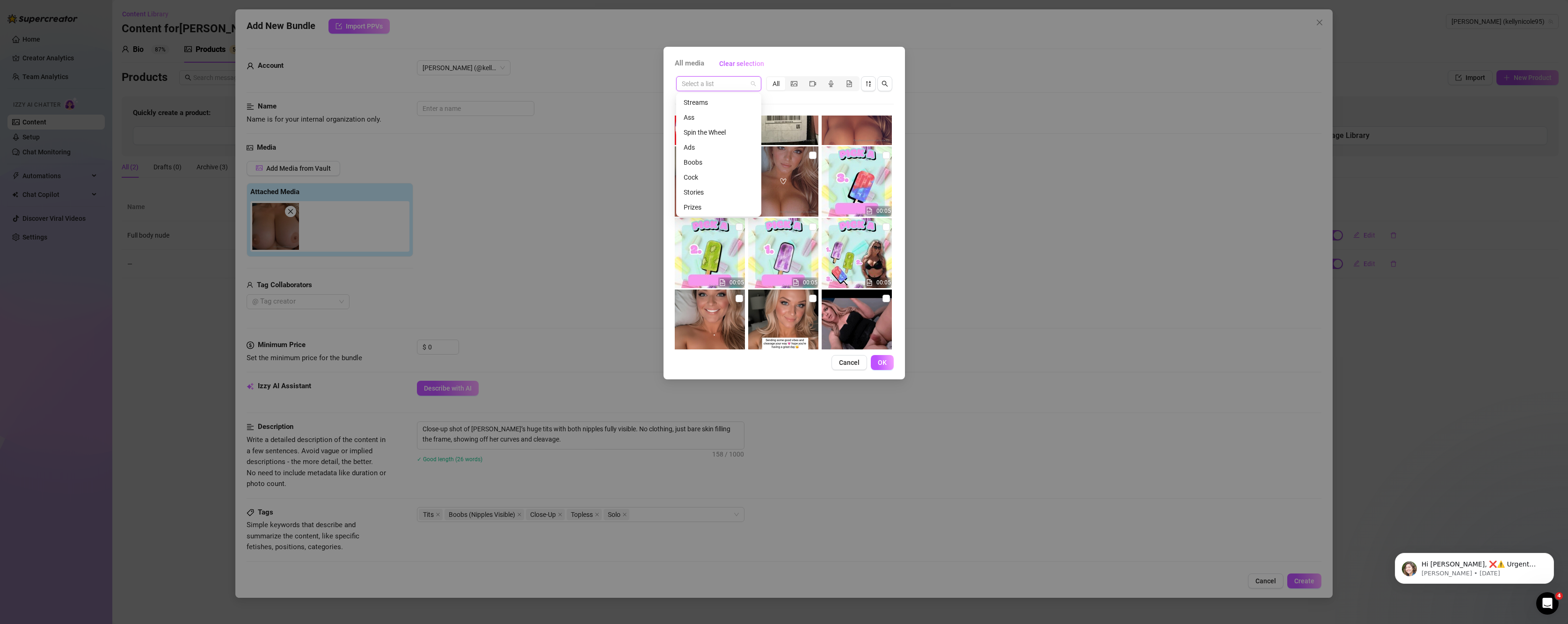
click at [698, 164] on div "Boobs" at bounding box center [718, 162] width 70 height 11
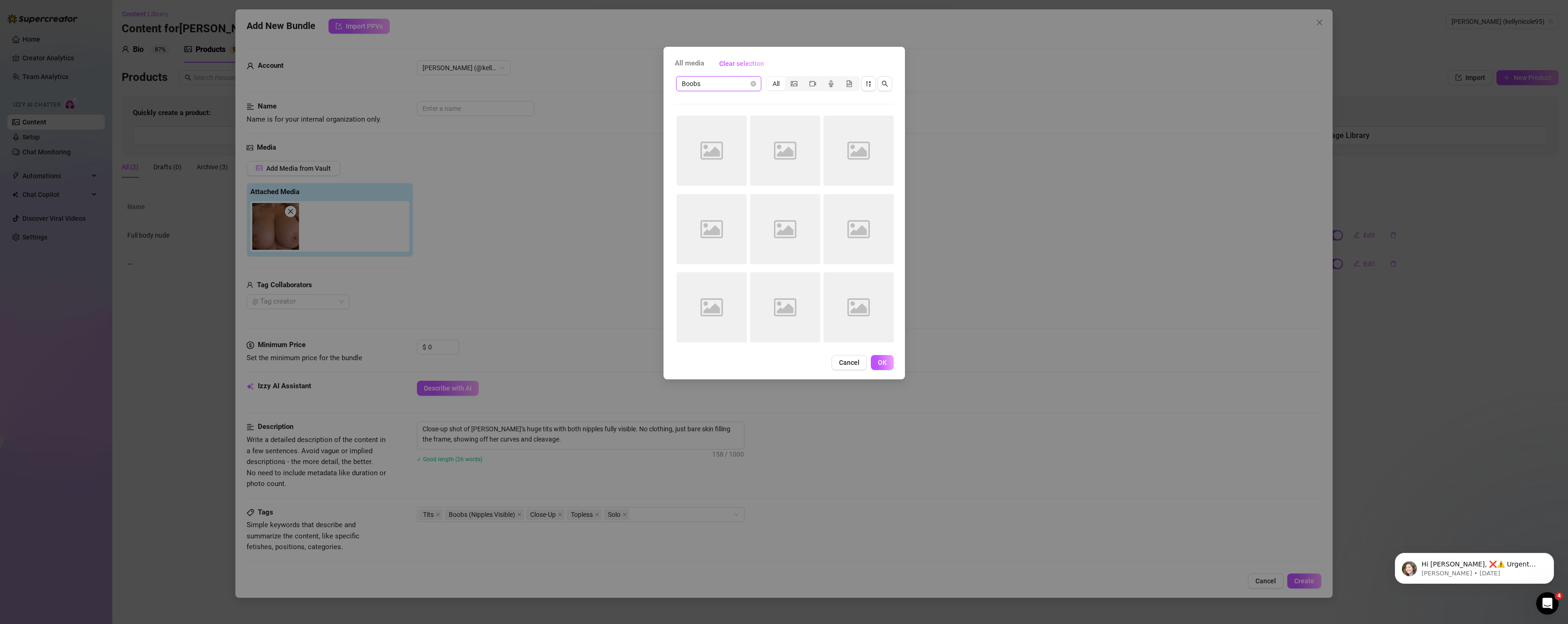
scroll to position [0, 0]
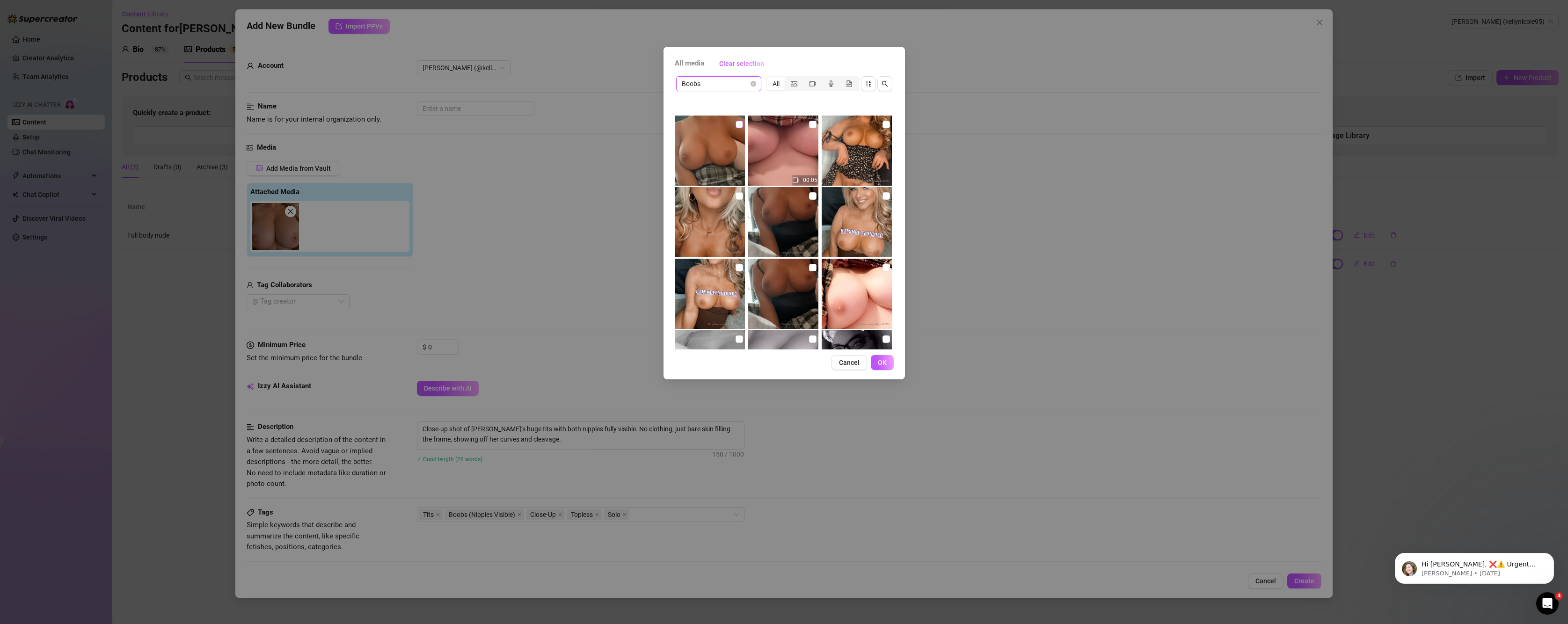
click at [739, 126] on input "checkbox" at bounding box center [739, 124] width 7 height 7
click at [812, 129] on label at bounding box center [812, 124] width 7 height 11
click at [812, 128] on input "checkbox" at bounding box center [812, 124] width 7 height 7
click at [882, 128] on input "checkbox" at bounding box center [886, 124] width 7 height 7
click at [882, 197] on input "checkbox" at bounding box center [886, 196] width 7 height 7
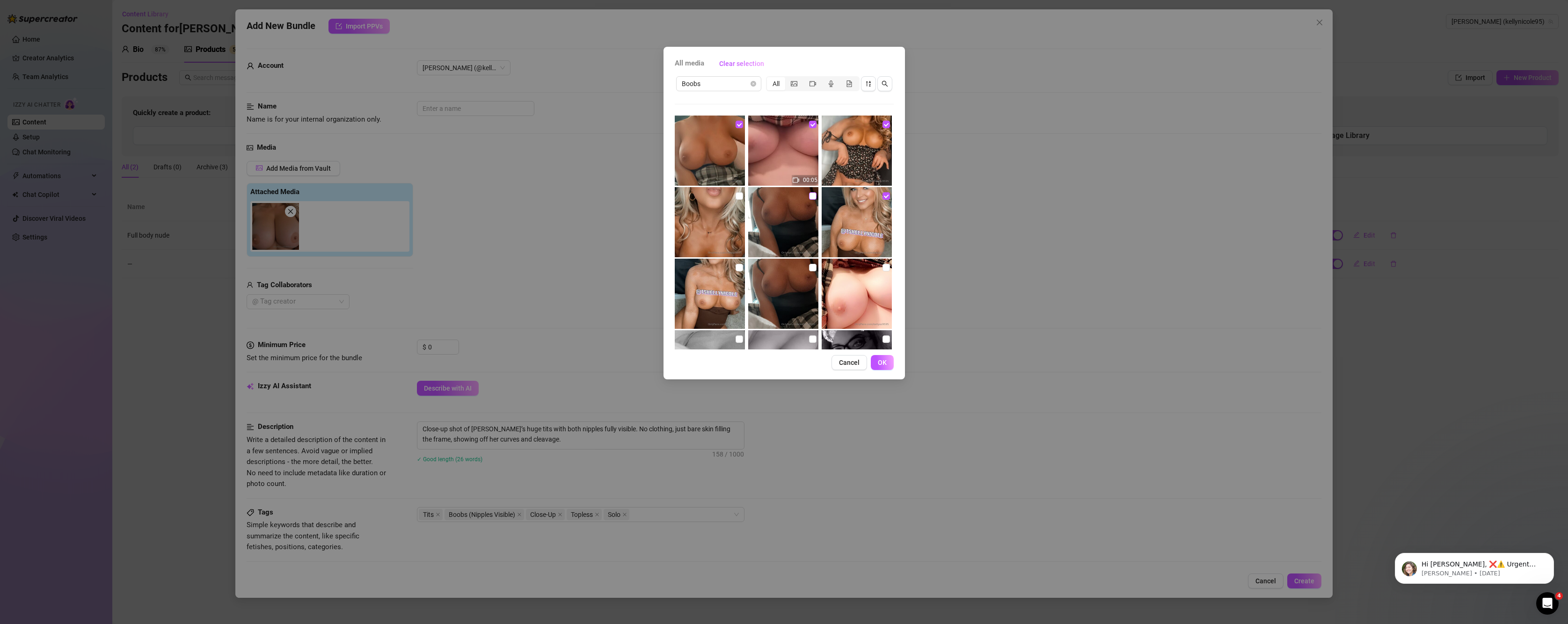
click at [810, 198] on input "checkbox" at bounding box center [812, 196] width 7 height 7
click at [740, 201] on img at bounding box center [709, 223] width 70 height 70
click at [732, 192] on img at bounding box center [709, 223] width 70 height 70
click at [737, 197] on input "checkbox" at bounding box center [739, 196] width 7 height 7
click at [739, 265] on input "checkbox" at bounding box center [739, 268] width 7 height 7
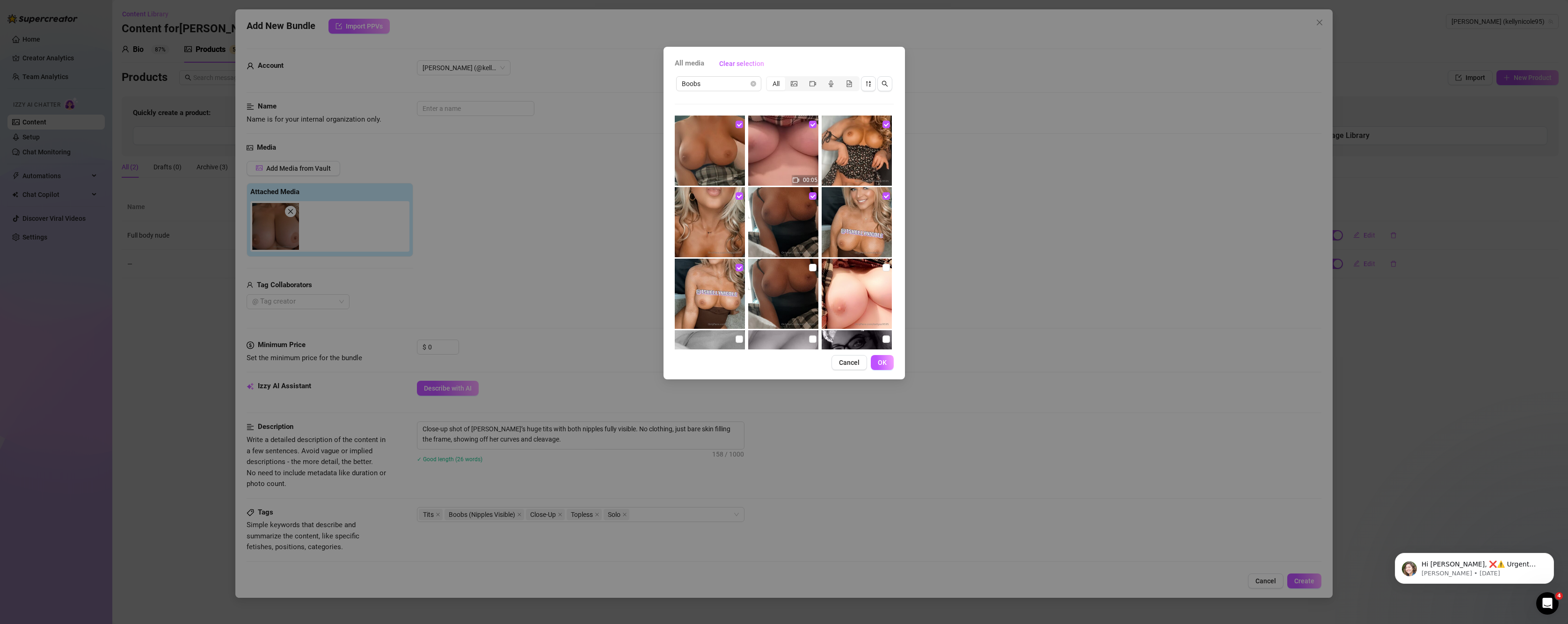
click at [874, 270] on img at bounding box center [857, 294] width 70 height 70
click at [882, 268] on input "checkbox" at bounding box center [886, 268] width 7 height 7
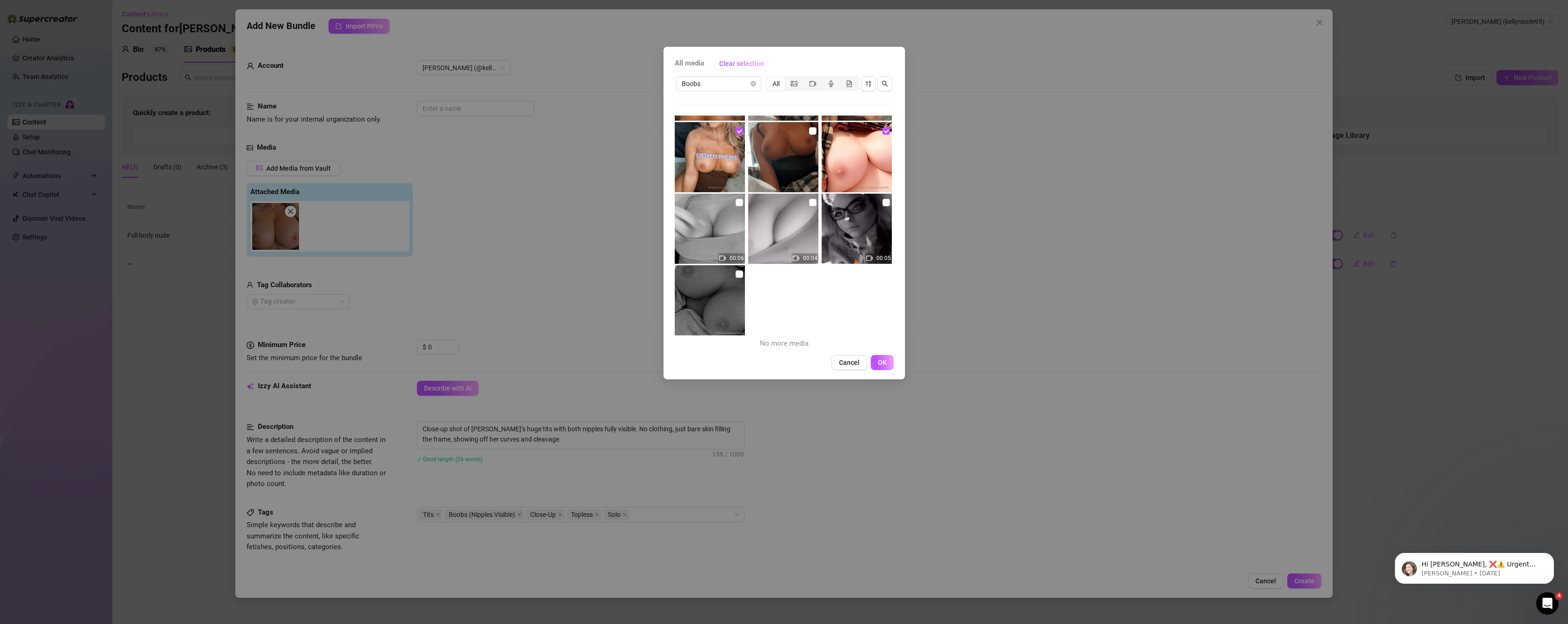
scroll to position [138, 0]
click at [737, 203] on input "checkbox" at bounding box center [739, 201] width 7 height 7
click at [811, 205] on input "checkbox" at bounding box center [812, 201] width 7 height 7
click at [882, 203] on input "checkbox" at bounding box center [886, 201] width 7 height 7
click at [737, 275] on input "checkbox" at bounding box center [739, 272] width 7 height 7
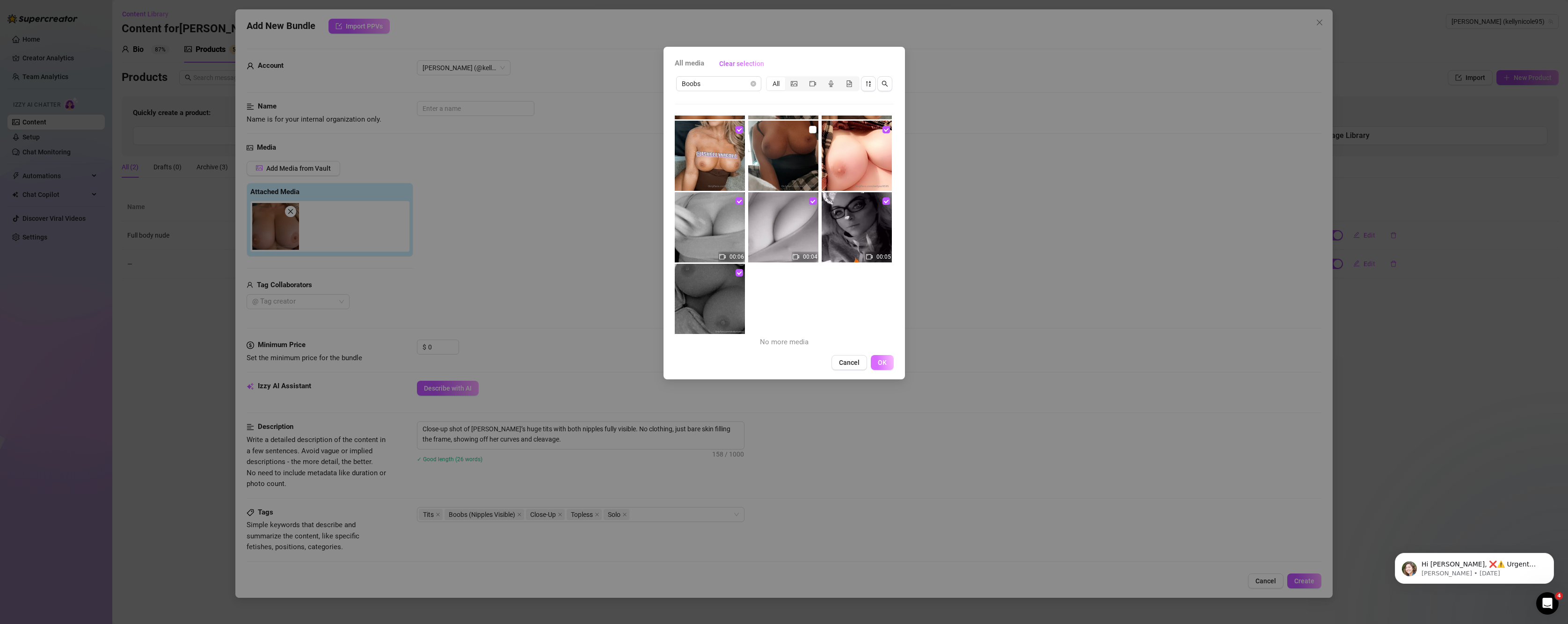
click at [880, 365] on span "OK" at bounding box center [882, 362] width 9 height 7
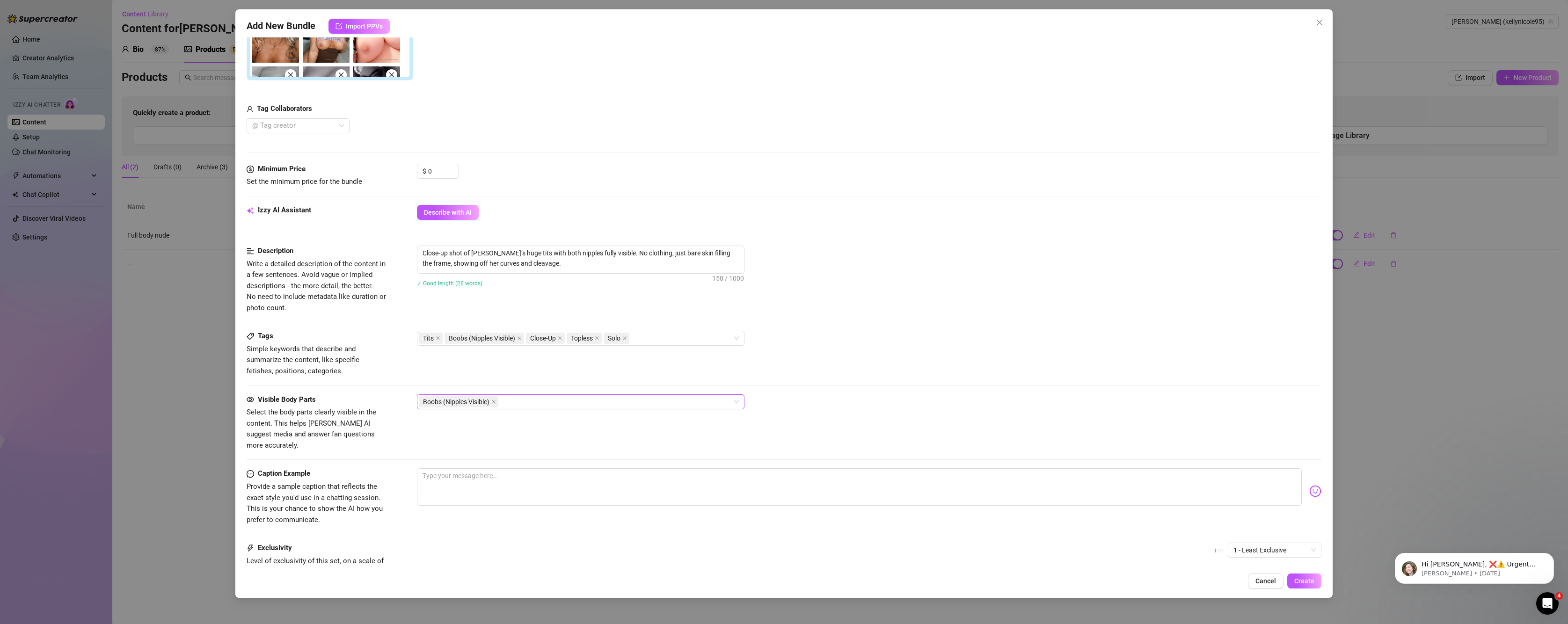
scroll to position [312, 0]
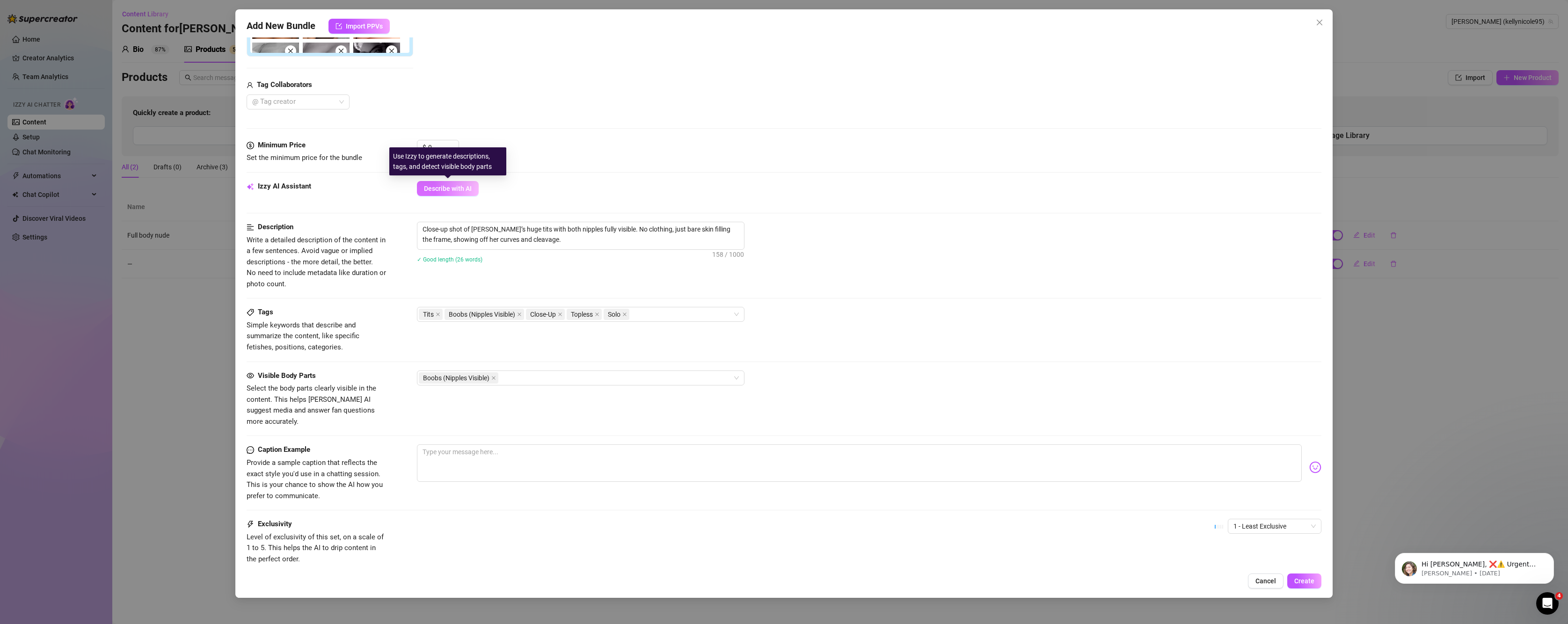
click at [451, 190] on span "Describe with AI" at bounding box center [448, 188] width 48 height 7
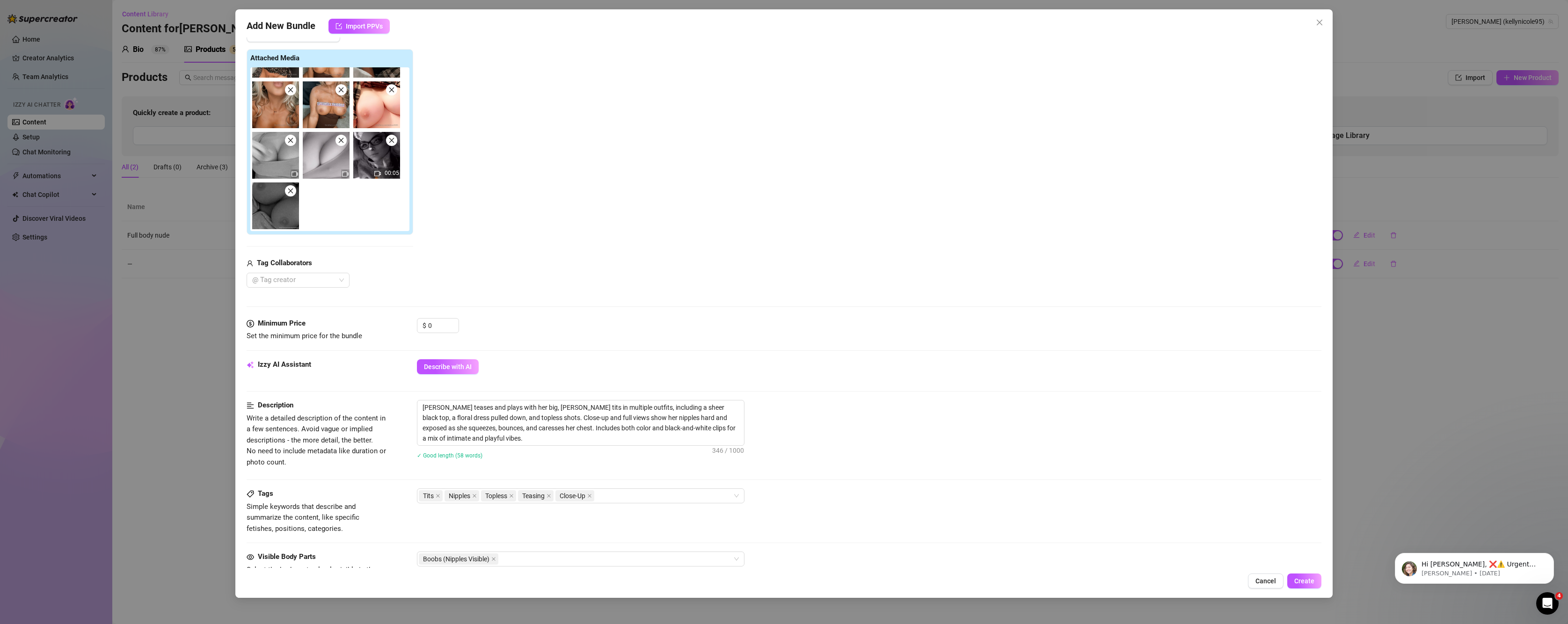
scroll to position [212, 0]
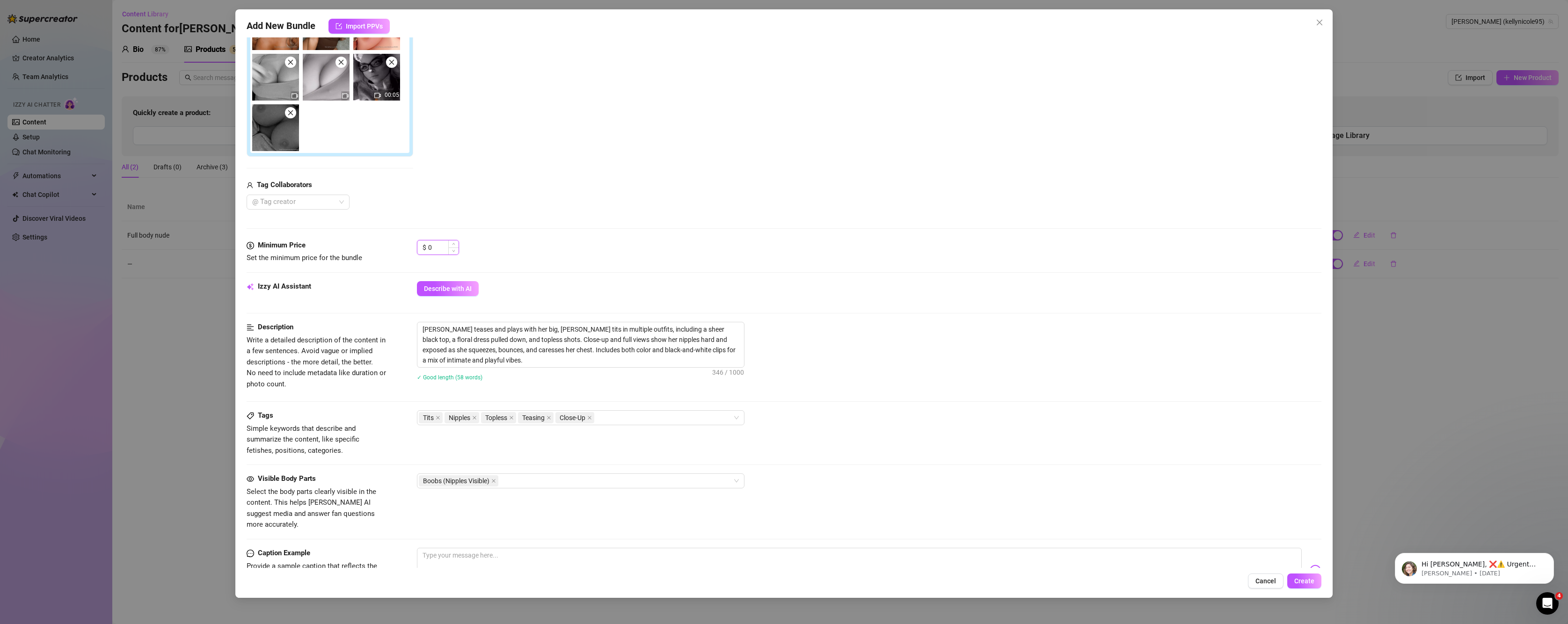
click at [443, 247] on input "0" at bounding box center [443, 247] width 30 height 14
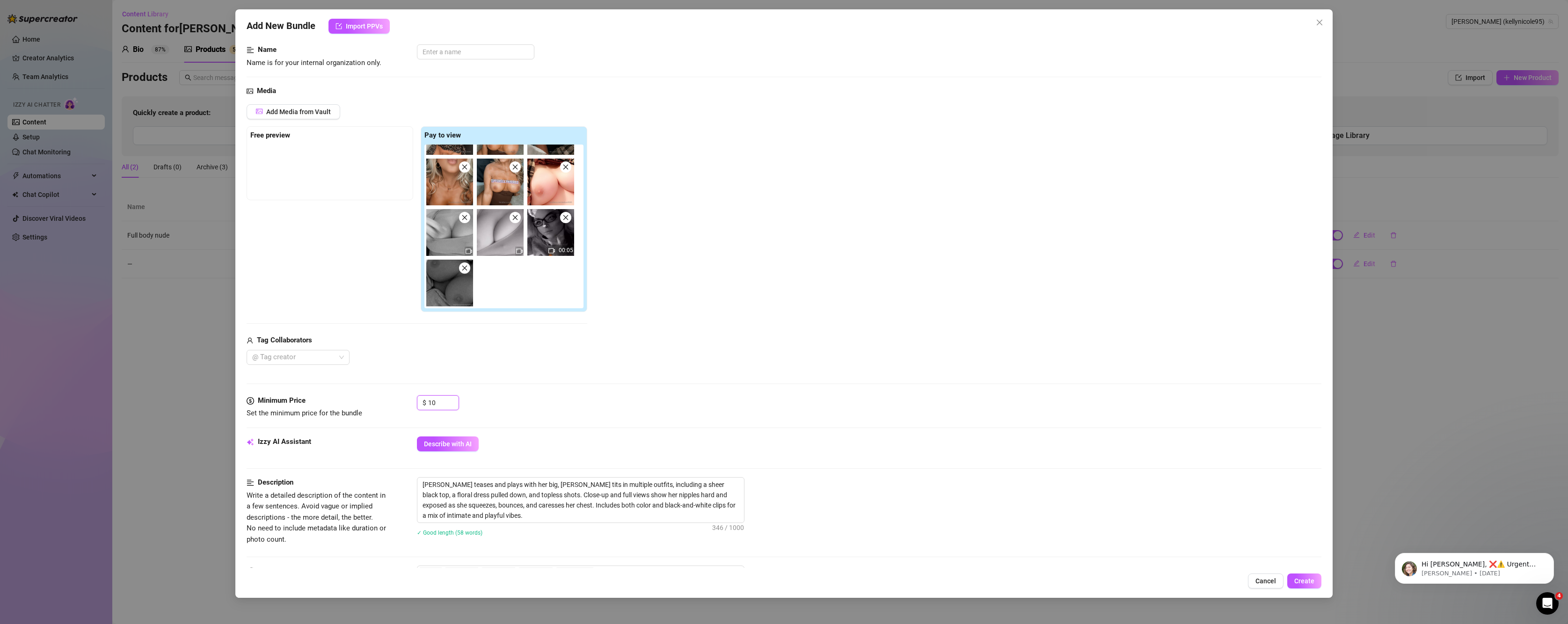
scroll to position [0, 0]
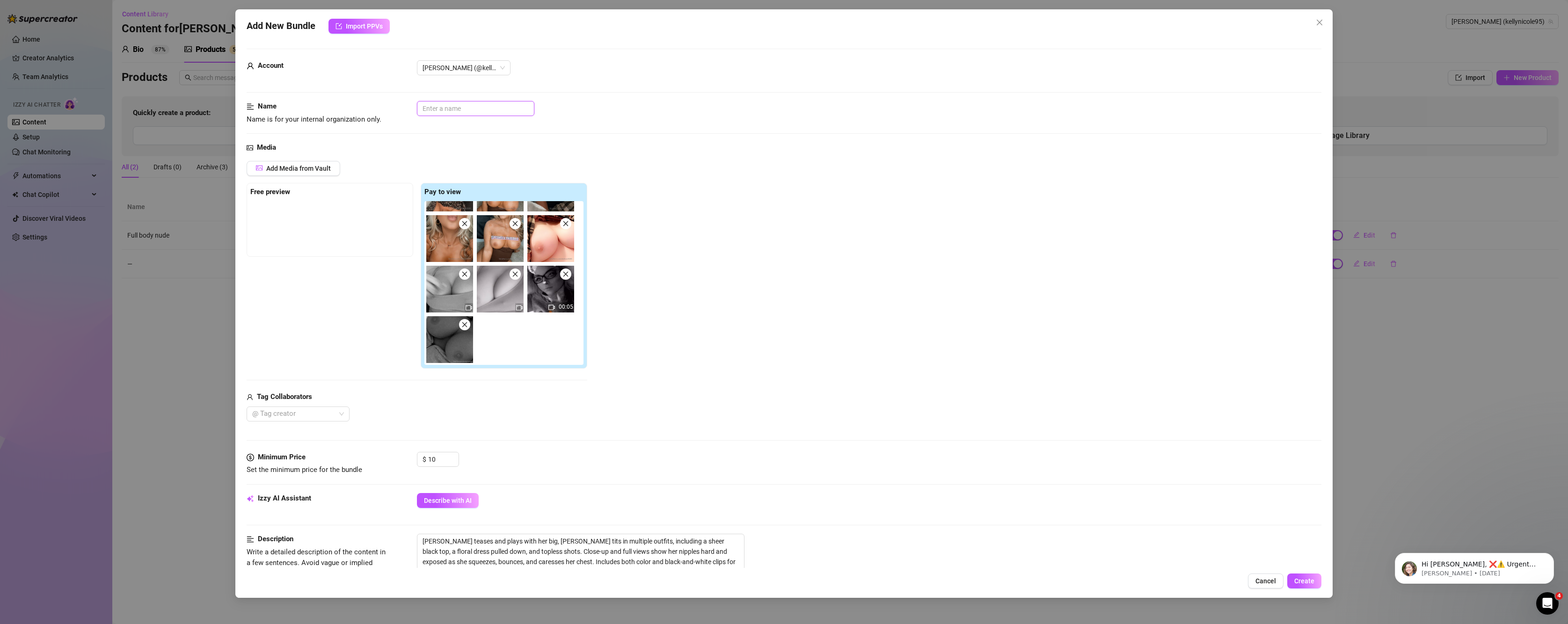
click at [477, 102] on input "text" at bounding box center [475, 108] width 117 height 15
click at [1312, 582] on span "Create" at bounding box center [1304, 581] width 20 height 7
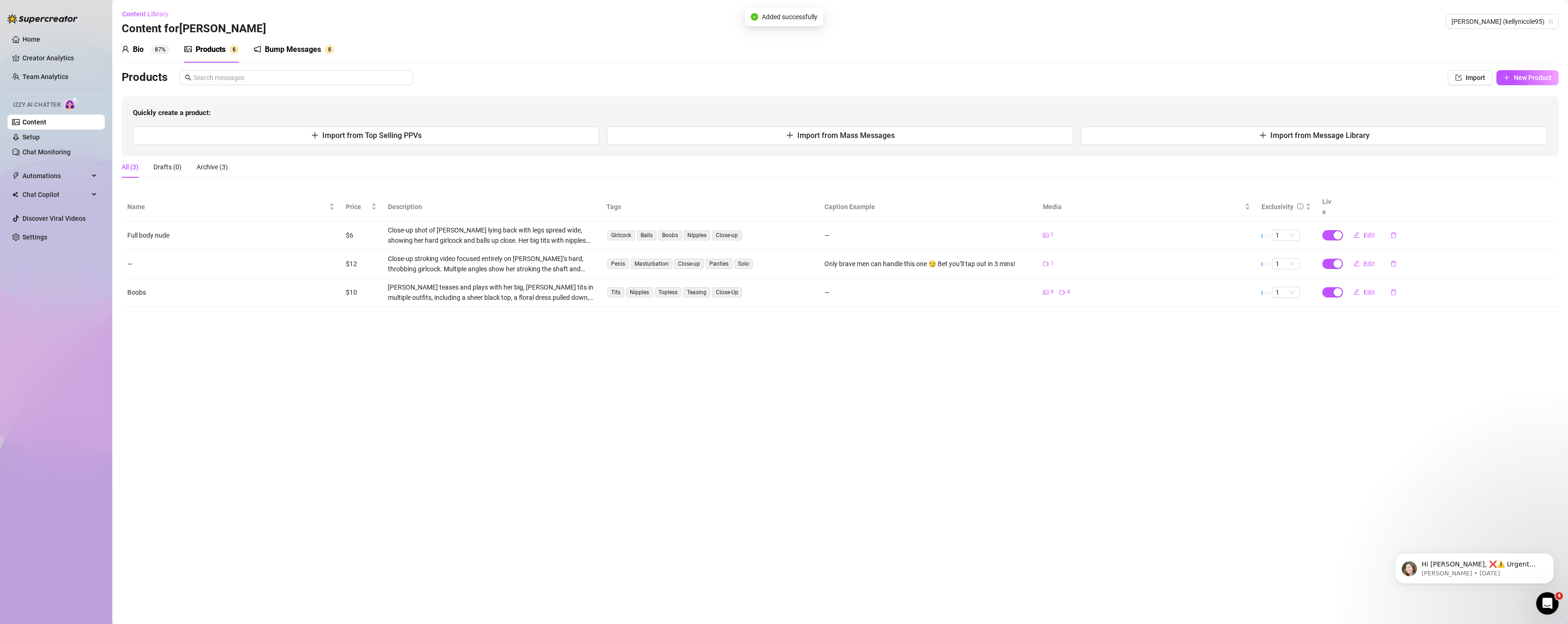
click at [211, 49] on div "Products" at bounding box center [210, 50] width 30 height 11
click at [1390, 290] on icon "delete" at bounding box center [1394, 293] width 7 height 7
click at [1450, 259] on span "Yes" at bounding box center [1451, 258] width 11 height 7
click at [1392, 259] on button "button" at bounding box center [1394, 263] width 21 height 15
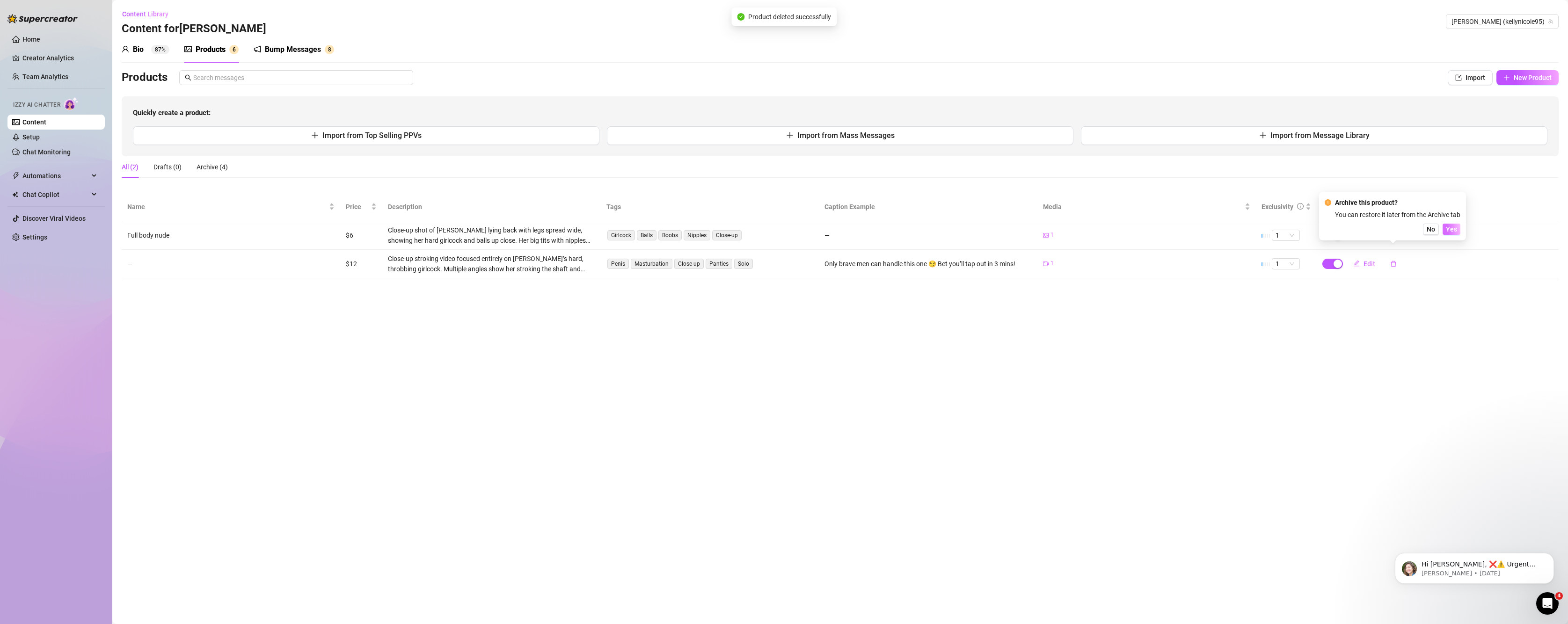
click at [1453, 229] on span "Yes" at bounding box center [1451, 229] width 11 height 7
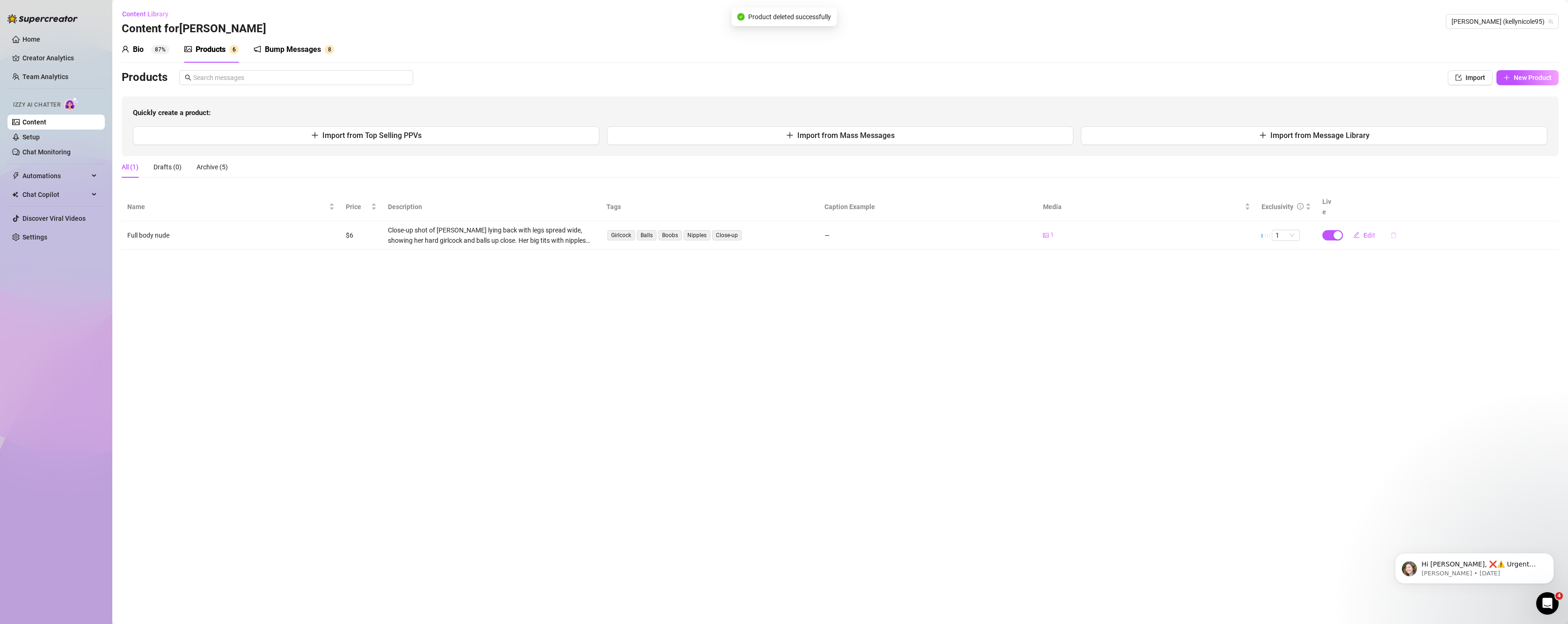
click at [1394, 232] on icon "delete" at bounding box center [1394, 236] width 7 height 7
click at [1447, 200] on button "Yes" at bounding box center [1451, 201] width 18 height 11
click at [26, 134] on link "Setup" at bounding box center [31, 137] width 17 height 7
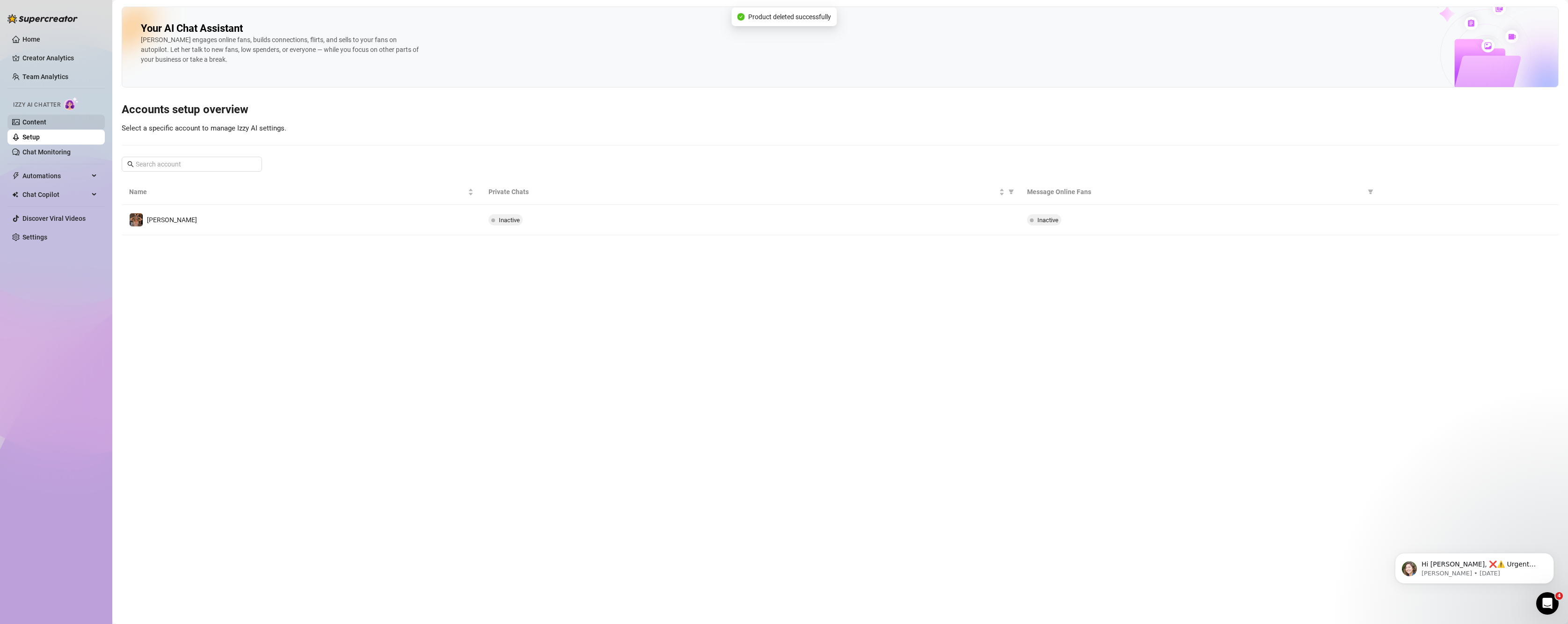
click at [39, 122] on link "Content" at bounding box center [34, 122] width 24 height 7
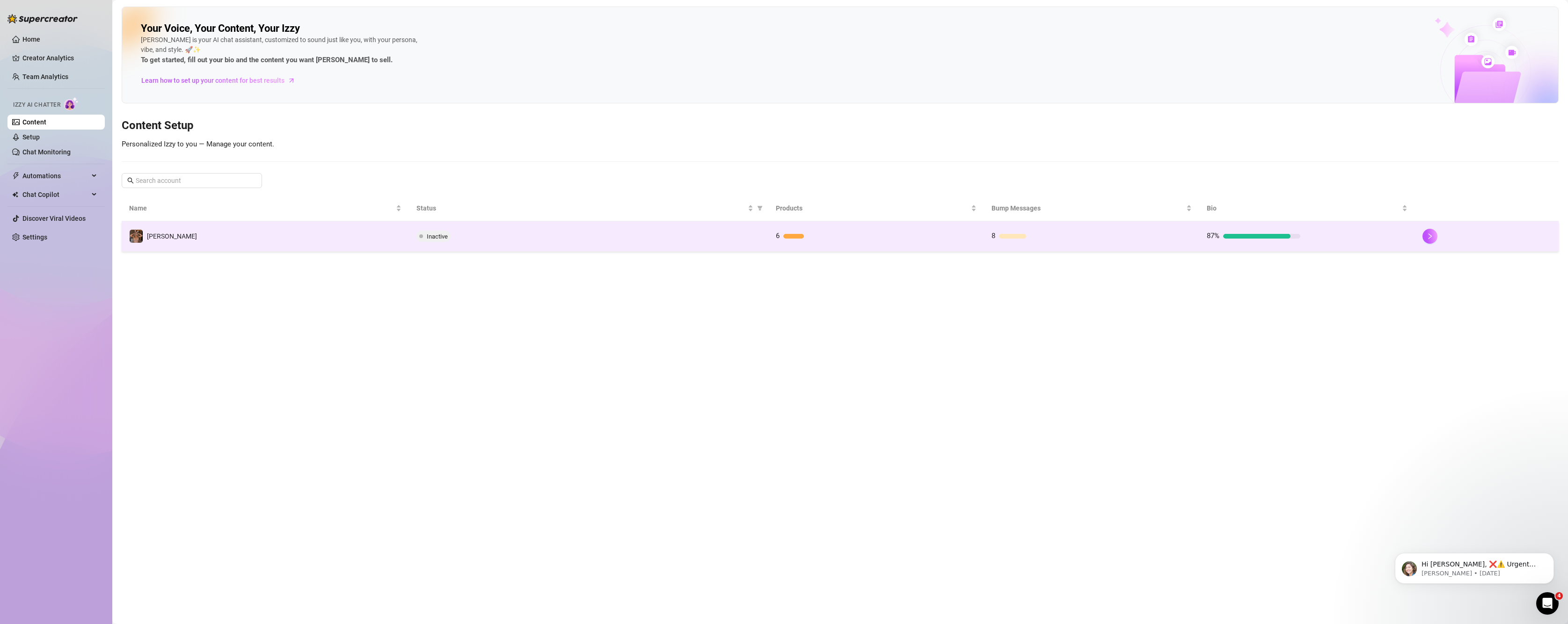
click at [271, 239] on td "[PERSON_NAME]" at bounding box center [265, 236] width 287 height 30
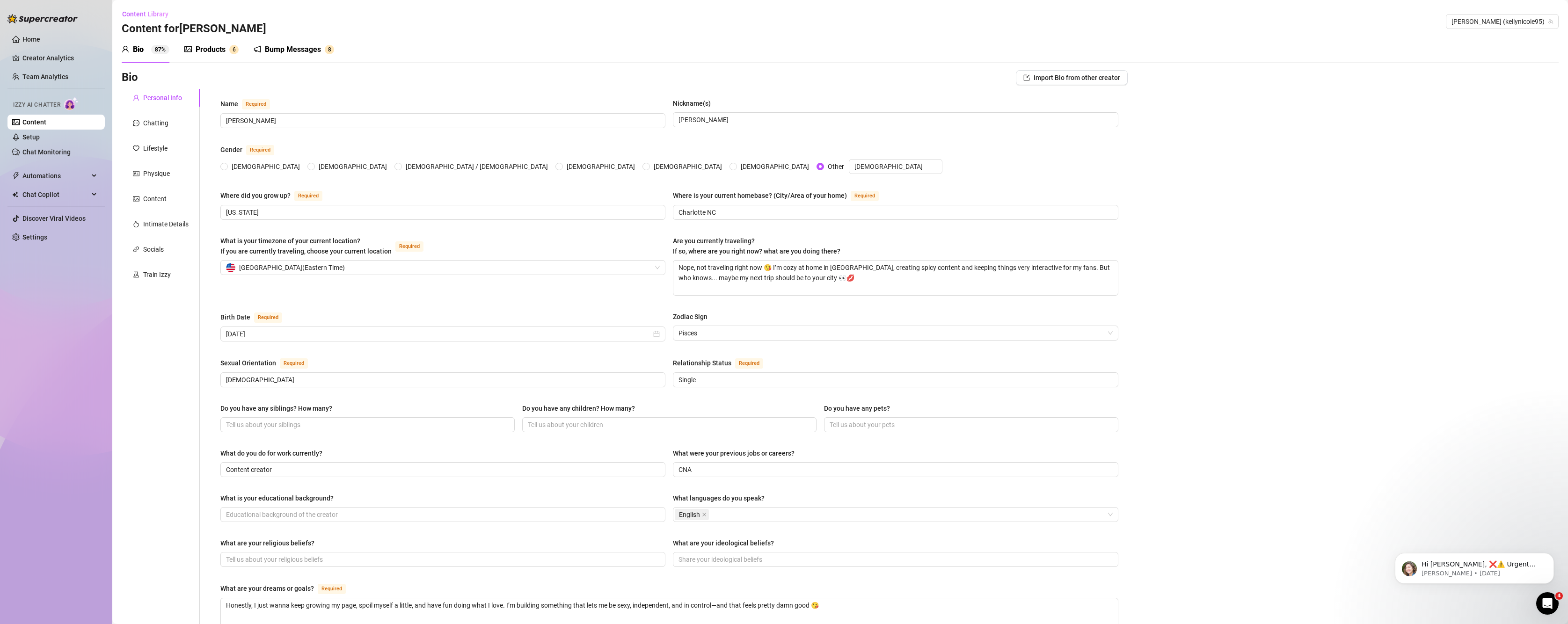
click at [213, 55] on div "Products" at bounding box center [210, 50] width 30 height 11
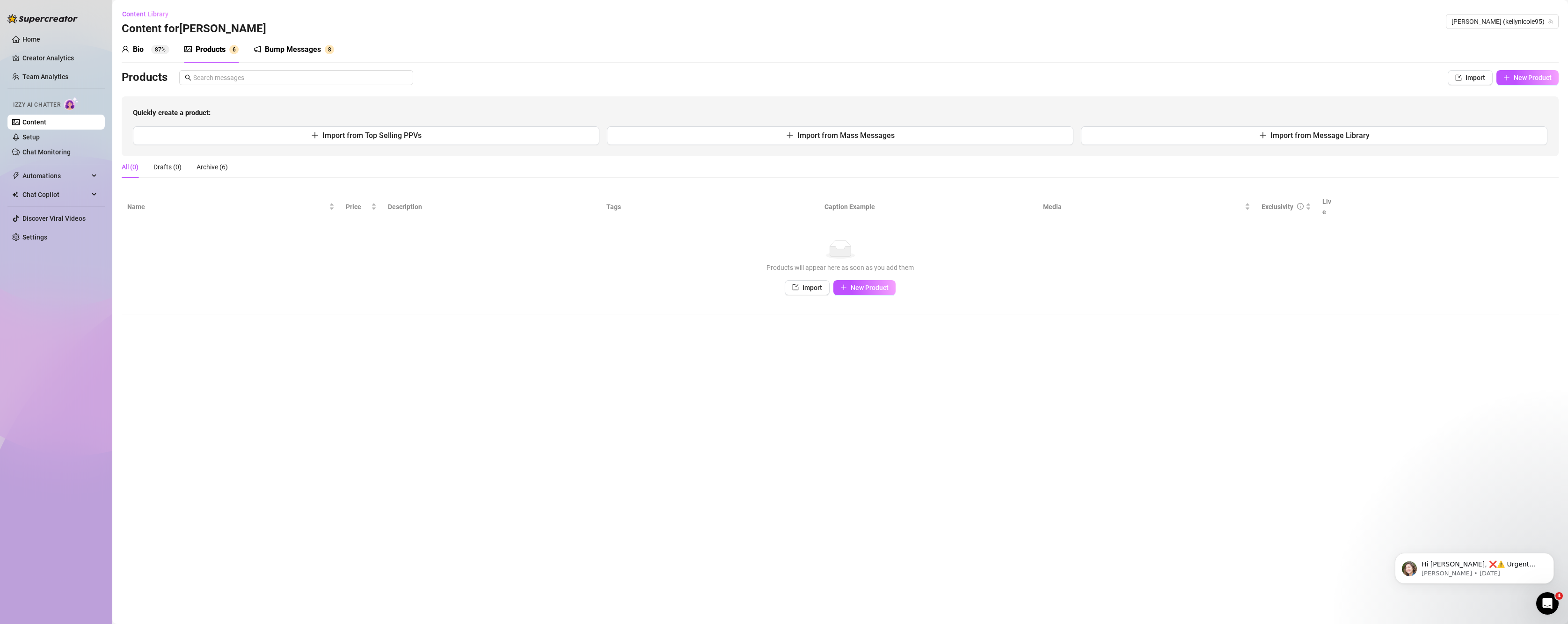
click at [274, 49] on div "Bump Messages" at bounding box center [293, 50] width 56 height 11
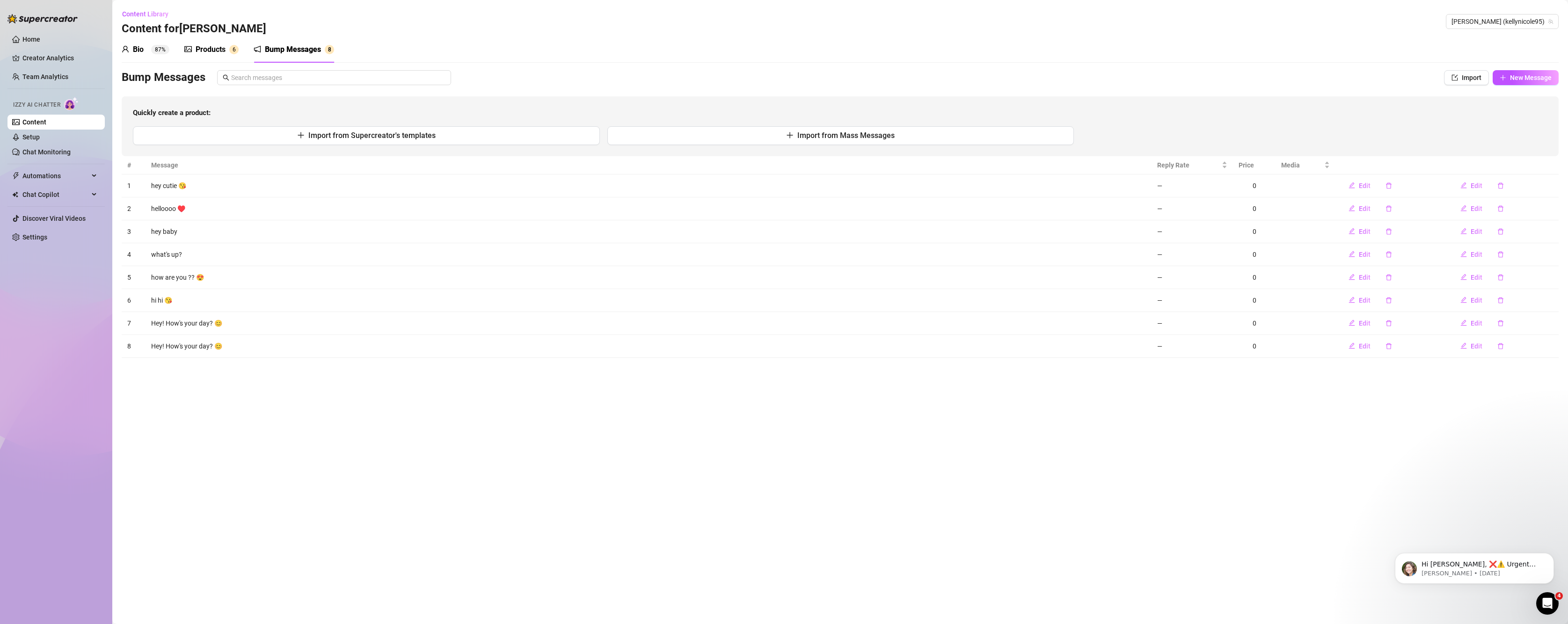
click at [217, 42] on div "Products 6" at bounding box center [211, 50] width 55 height 26
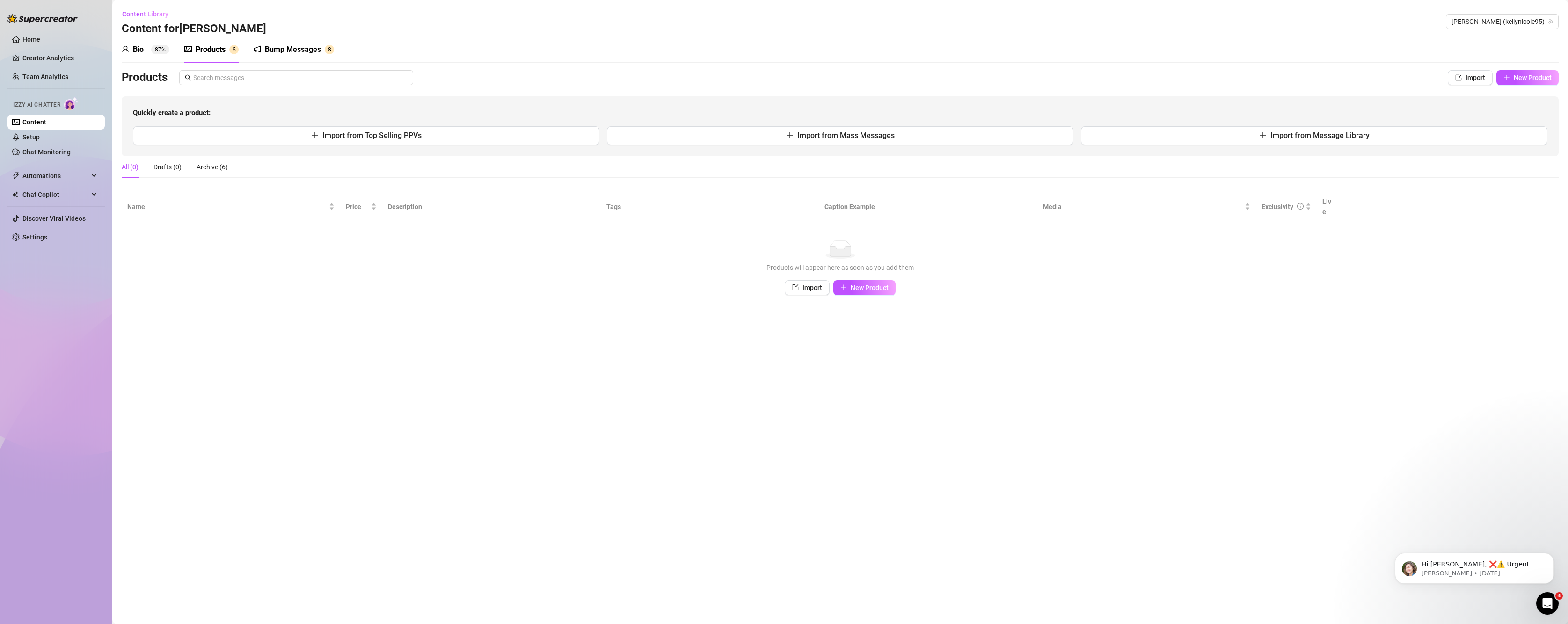
click at [138, 51] on div "Bio" at bounding box center [138, 50] width 11 height 11
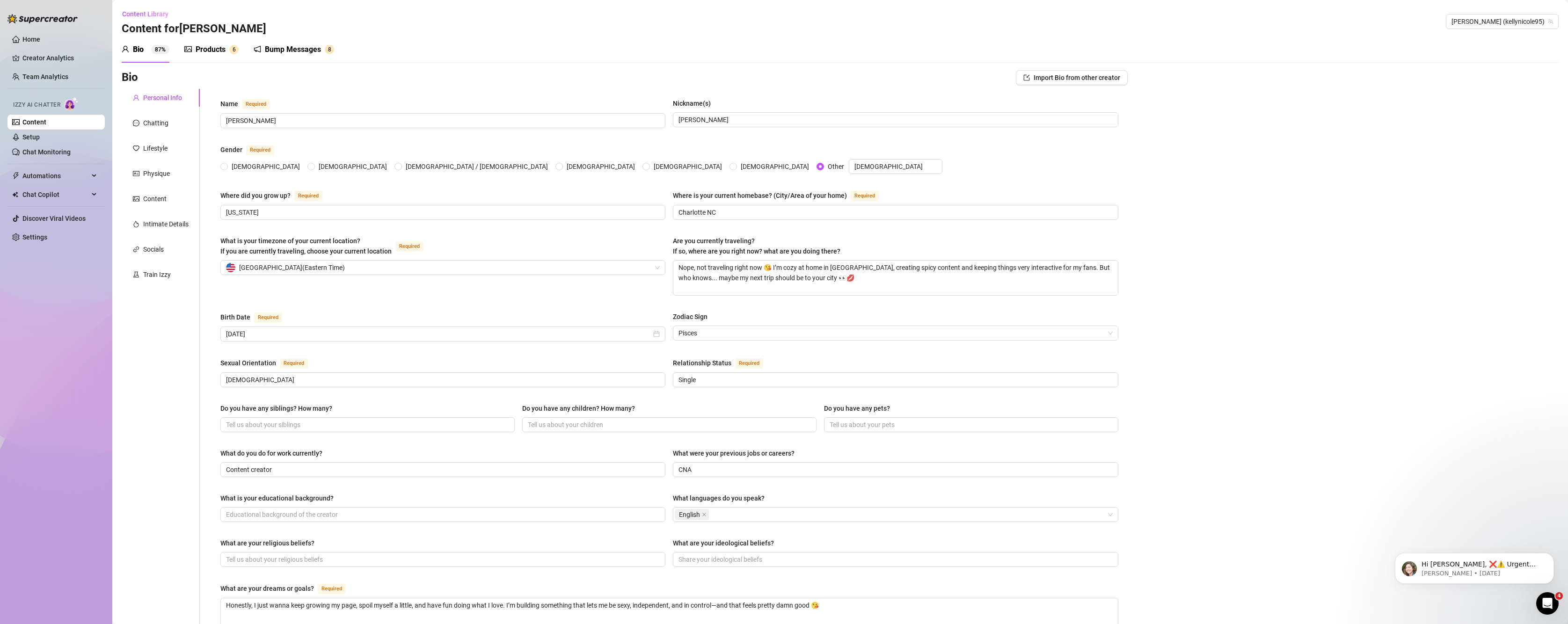
click at [206, 51] on div "Products" at bounding box center [210, 50] width 30 height 11
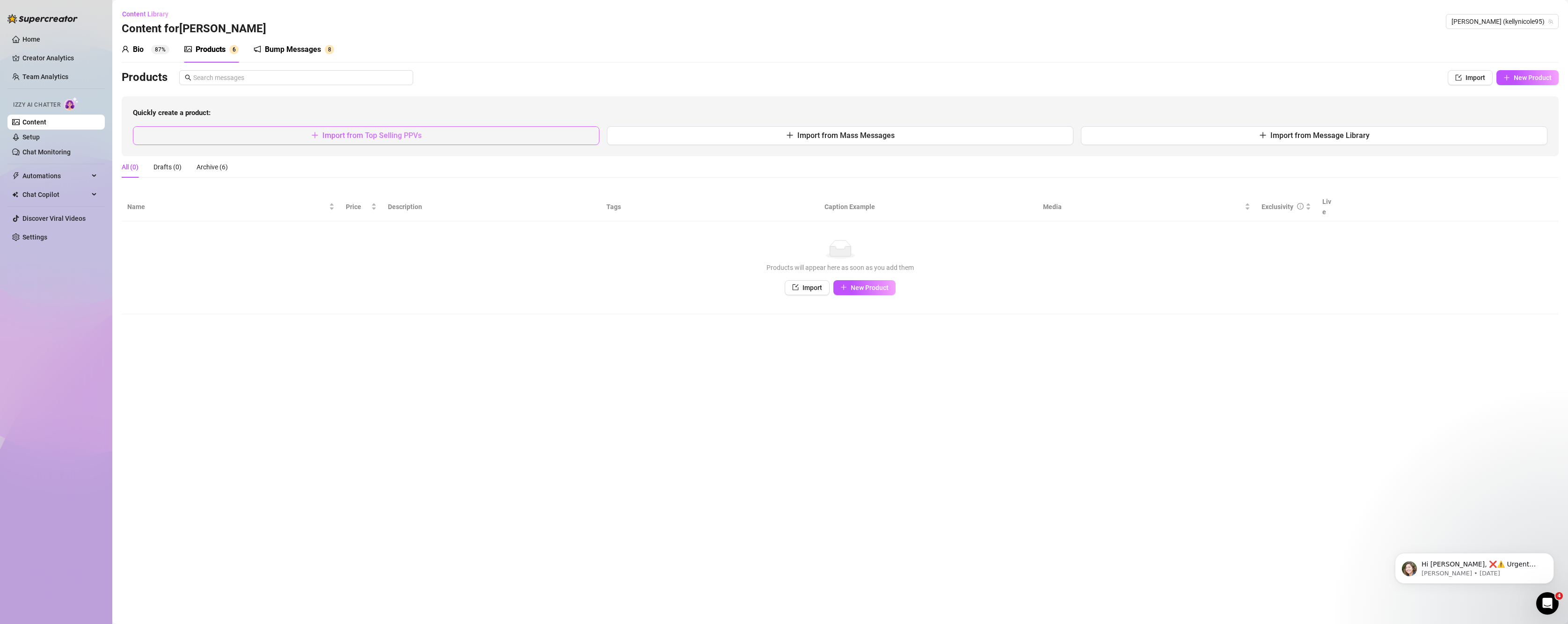
click at [468, 139] on button "Import from Top Selling PPVs" at bounding box center [366, 135] width 466 height 19
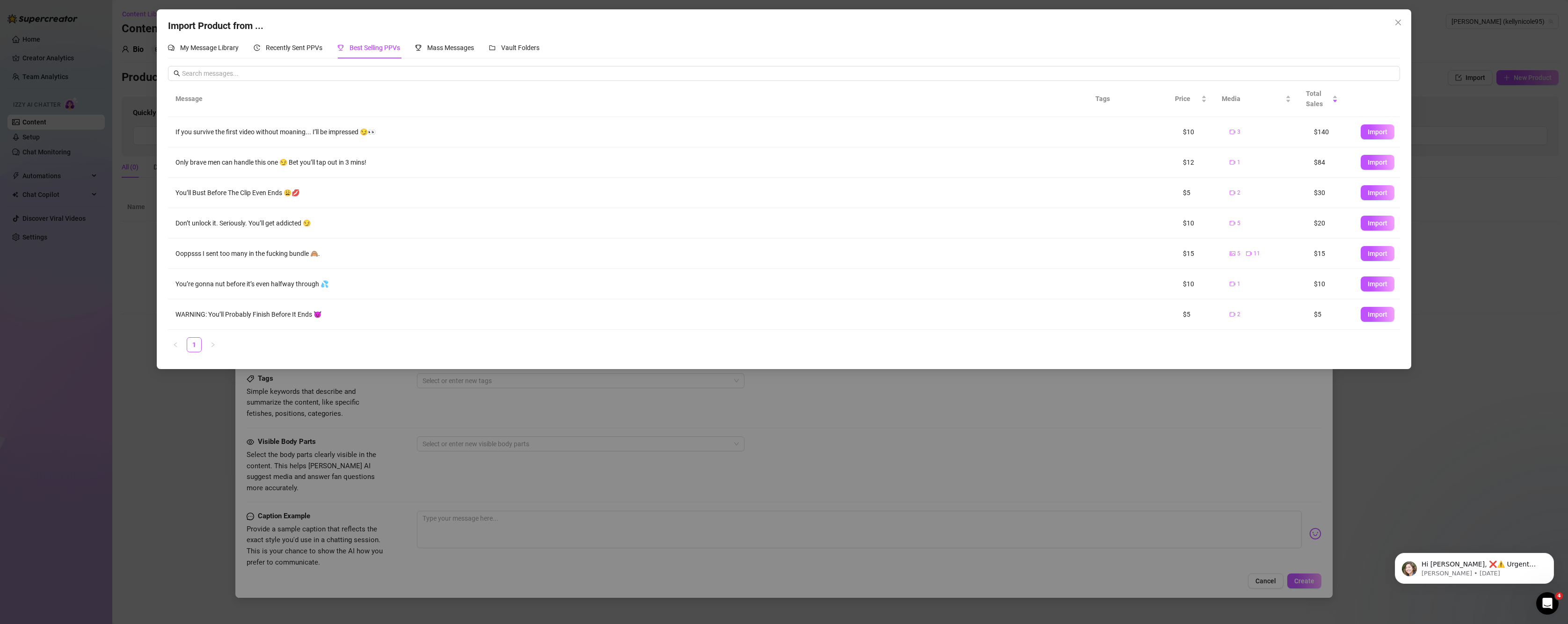
click at [258, 135] on div "If you survive the first video without moaning... I’ll be impressed 😏👀" at bounding box center [632, 132] width 913 height 11
click at [1367, 135] on span "Import" at bounding box center [1377, 131] width 20 height 7
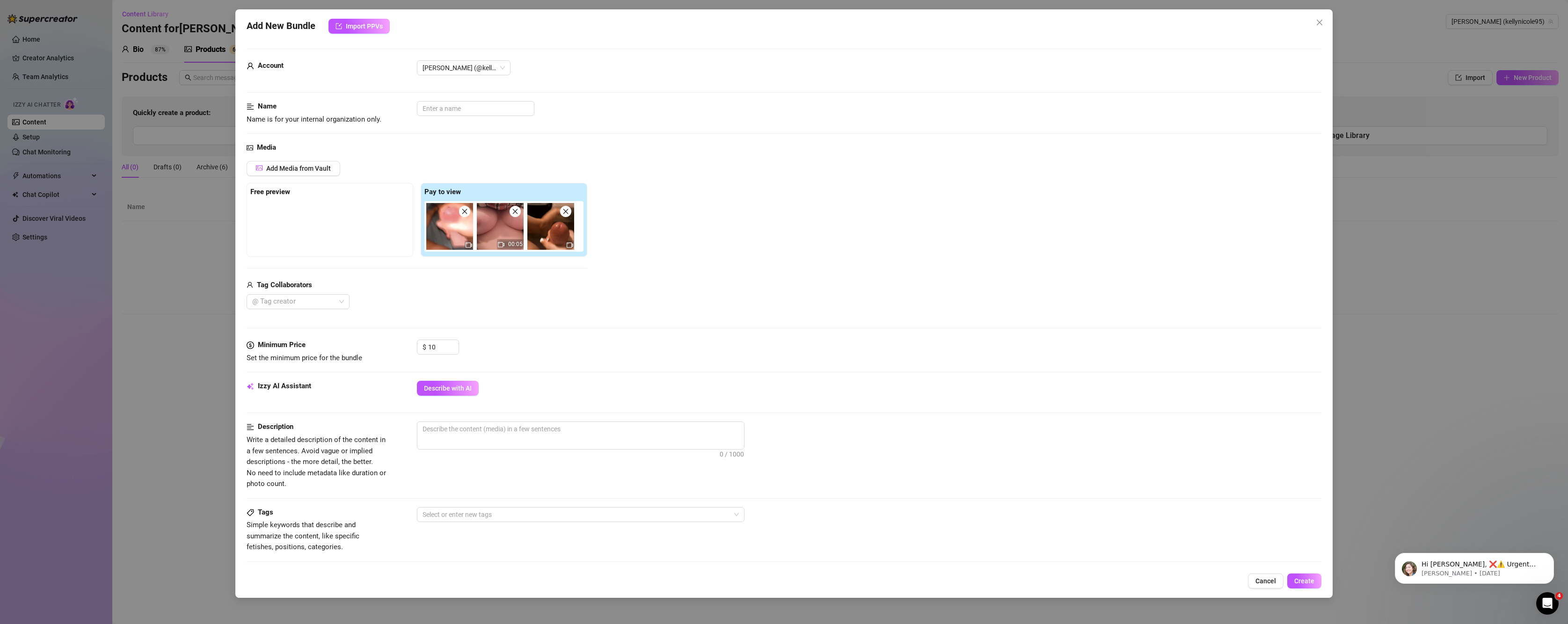
click at [305, 198] on div "Free preview" at bounding box center [329, 219] width 166 height 74
click at [285, 200] on div "Free preview" at bounding box center [329, 219] width 166 height 74
click at [438, 195] on strong "Pay to view" at bounding box center [442, 192] width 37 height 8
click at [451, 387] on span "Describe with AI" at bounding box center [448, 388] width 48 height 7
click at [468, 212] on span at bounding box center [465, 211] width 11 height 11
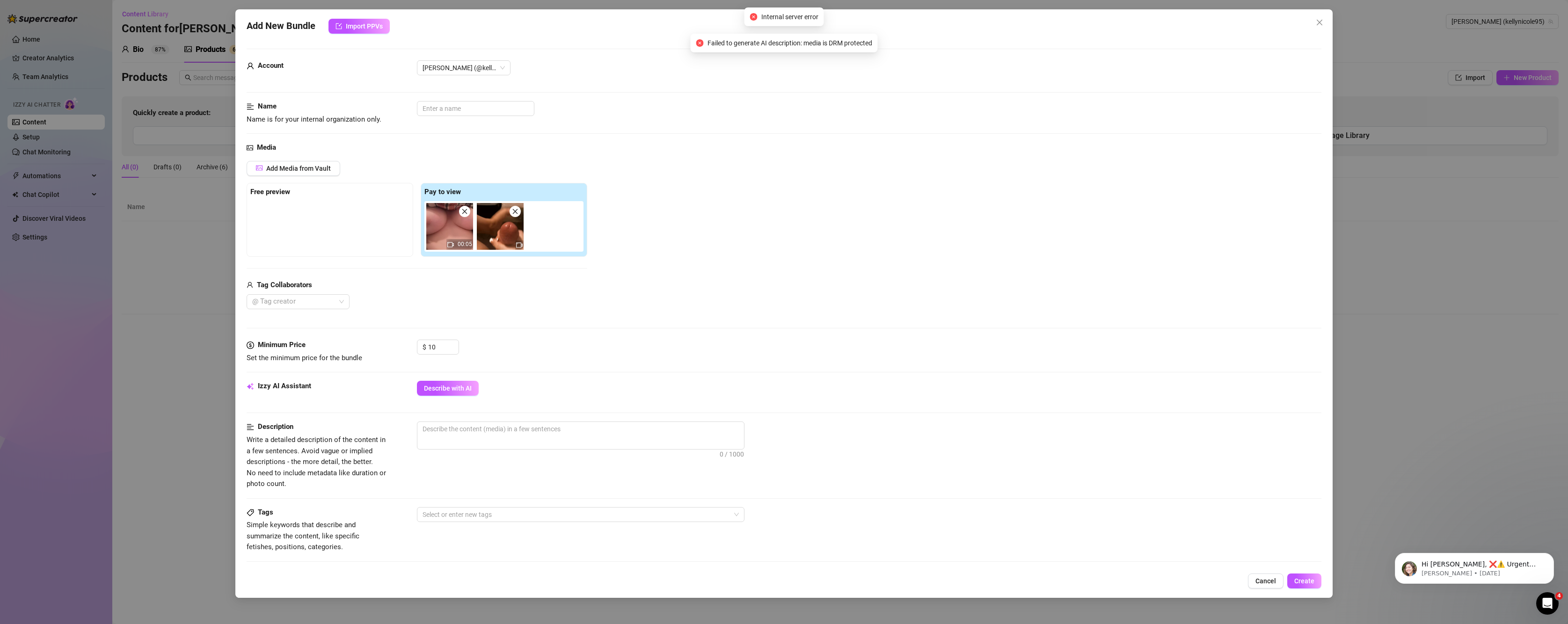
click at [468, 212] on span at bounding box center [465, 211] width 11 height 11
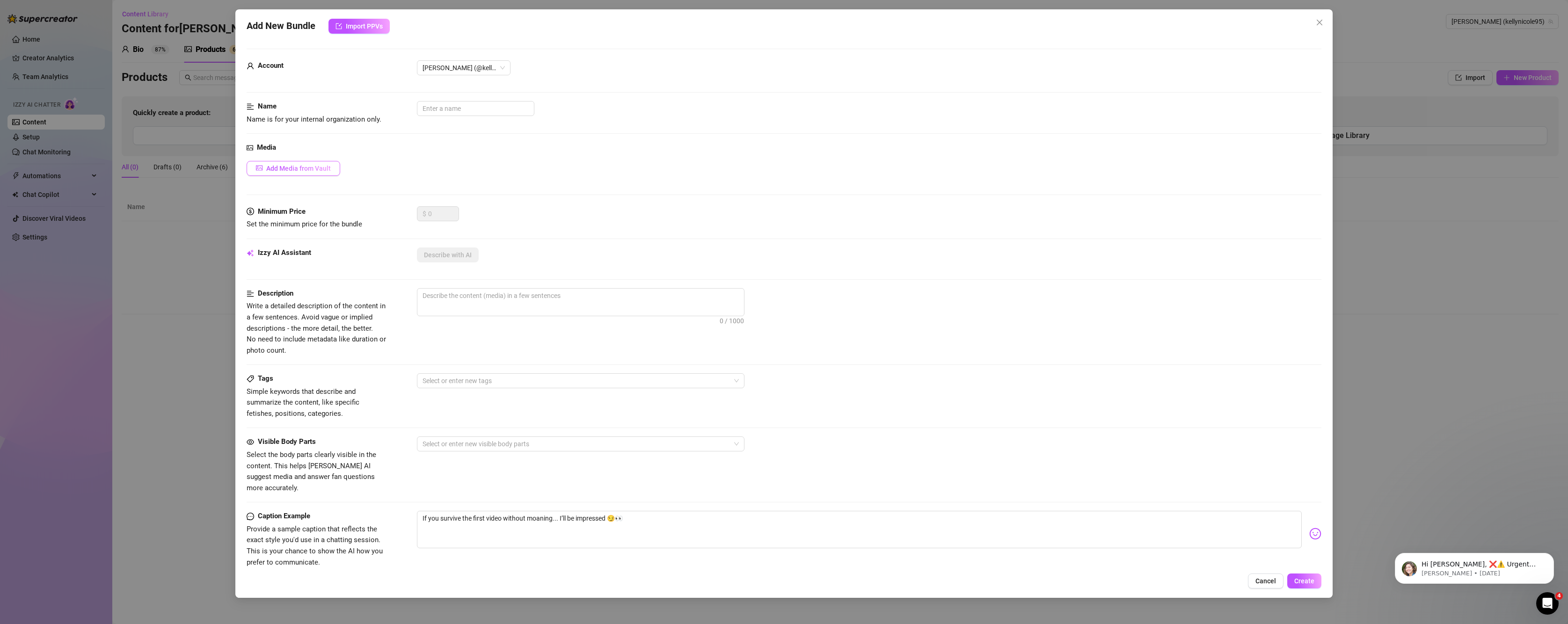
click at [313, 165] on span "Add Media from Vault" at bounding box center [298, 168] width 64 height 7
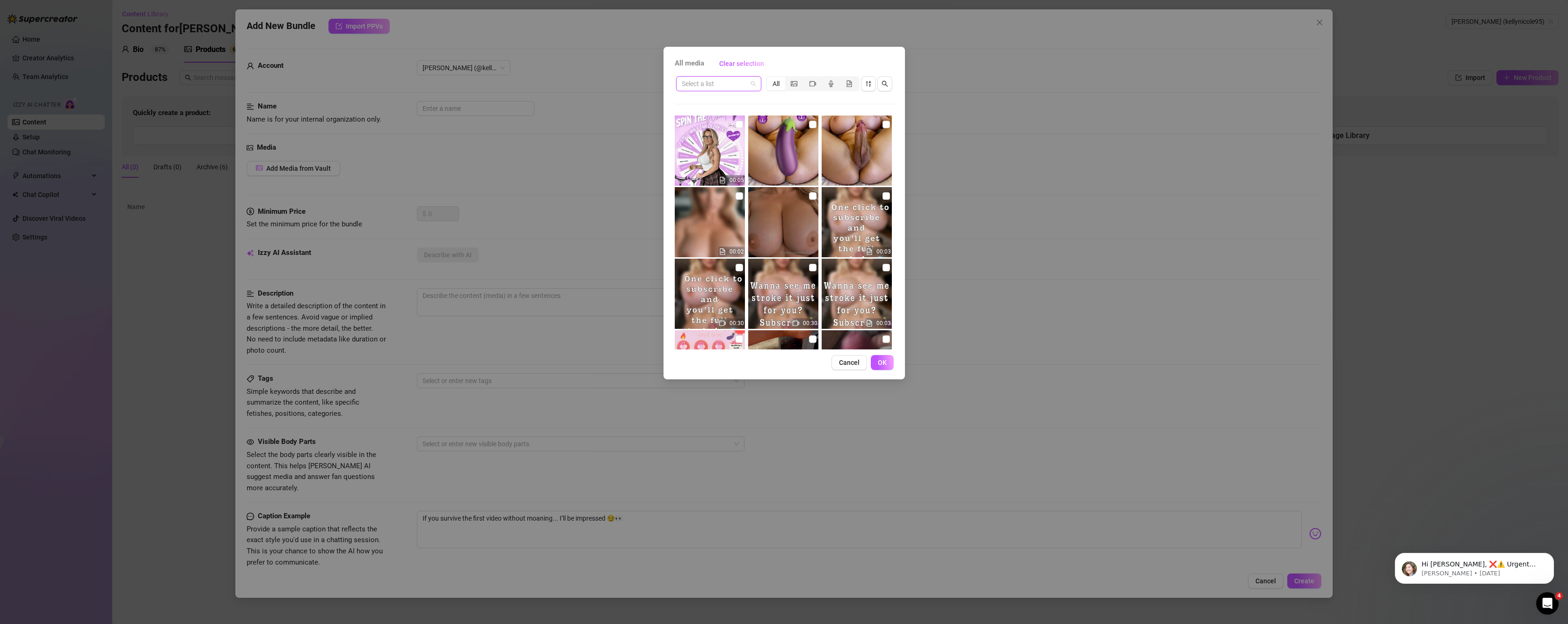
click at [695, 79] on input "search" at bounding box center [714, 83] width 65 height 14
click at [711, 194] on div "Boobs" at bounding box center [718, 193] width 70 height 11
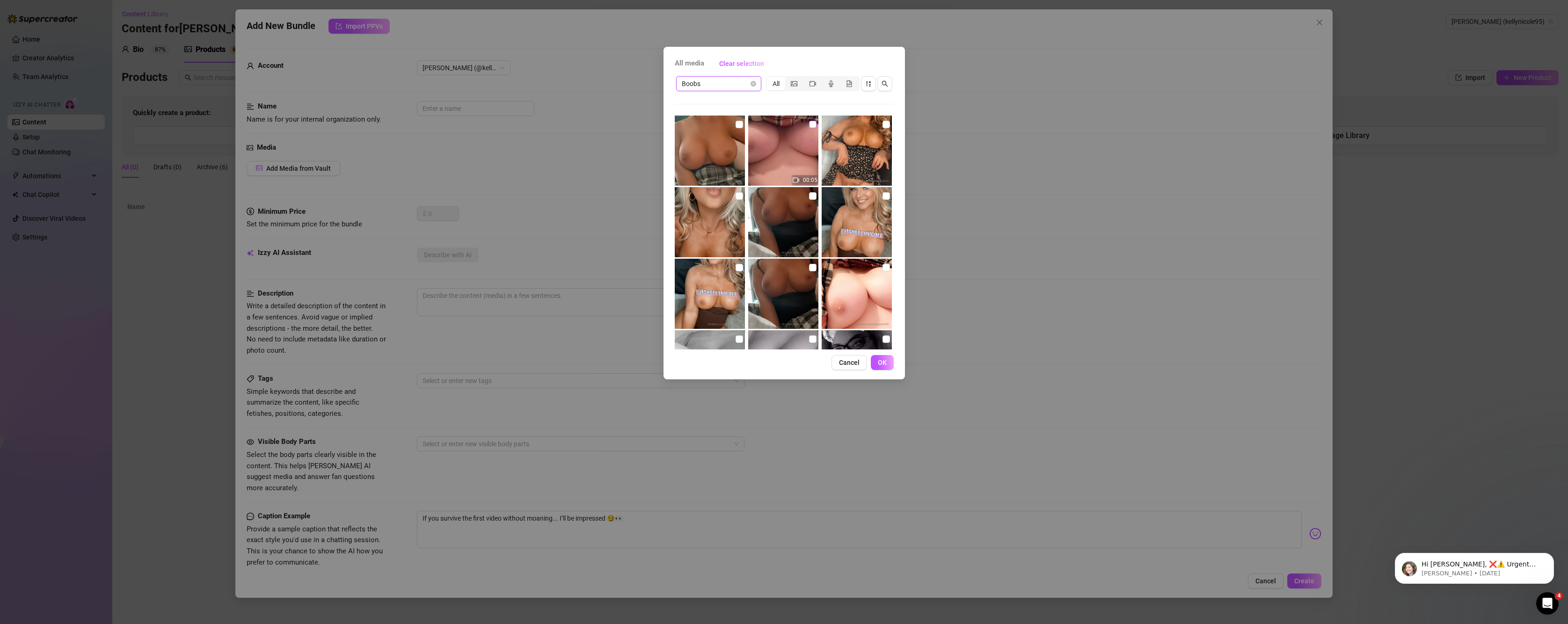
click at [811, 125] on input "checkbox" at bounding box center [812, 124] width 7 height 7
click at [731, 86] on span "Boobs" at bounding box center [718, 83] width 74 height 14
click at [698, 212] on div "Cock" at bounding box center [718, 207] width 70 height 11
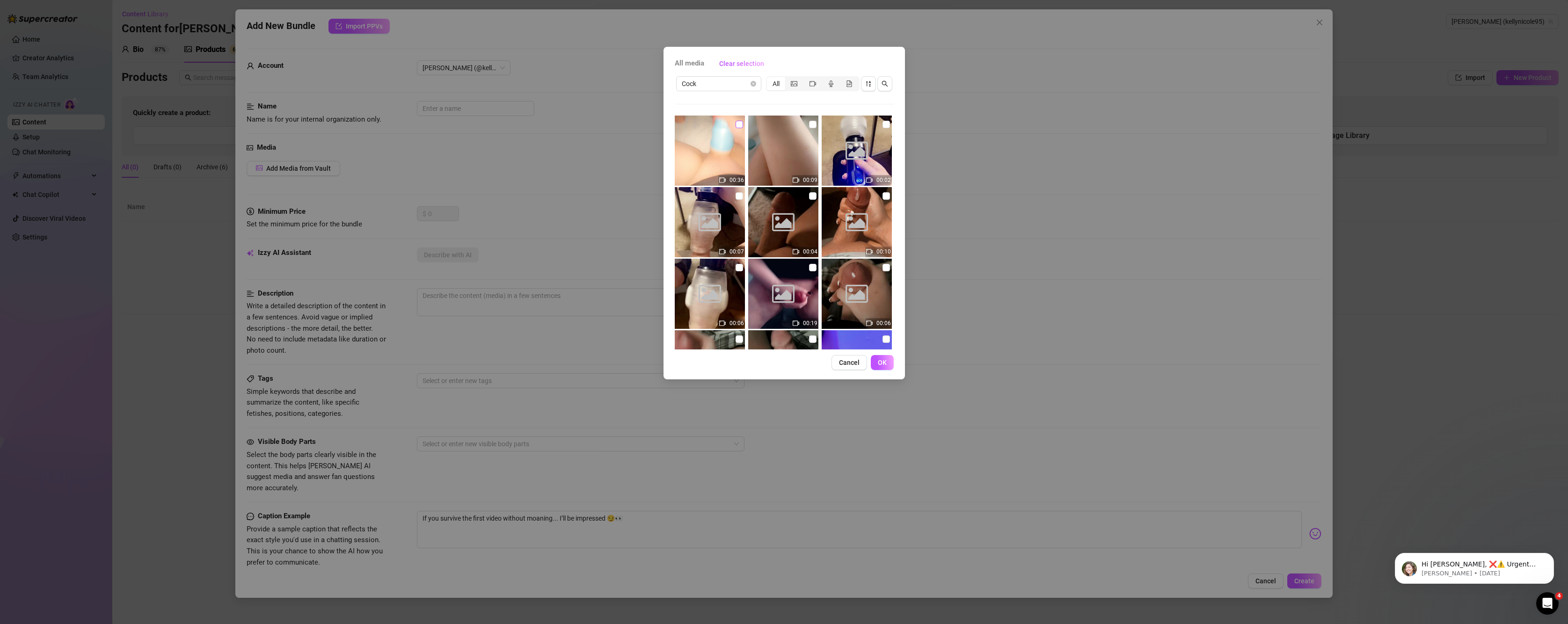
click at [735, 126] on input "checkbox" at bounding box center [739, 124] width 7 height 7
click at [809, 127] on input "checkbox" at bounding box center [812, 124] width 7 height 7
click at [880, 360] on span "OK" at bounding box center [882, 362] width 9 height 7
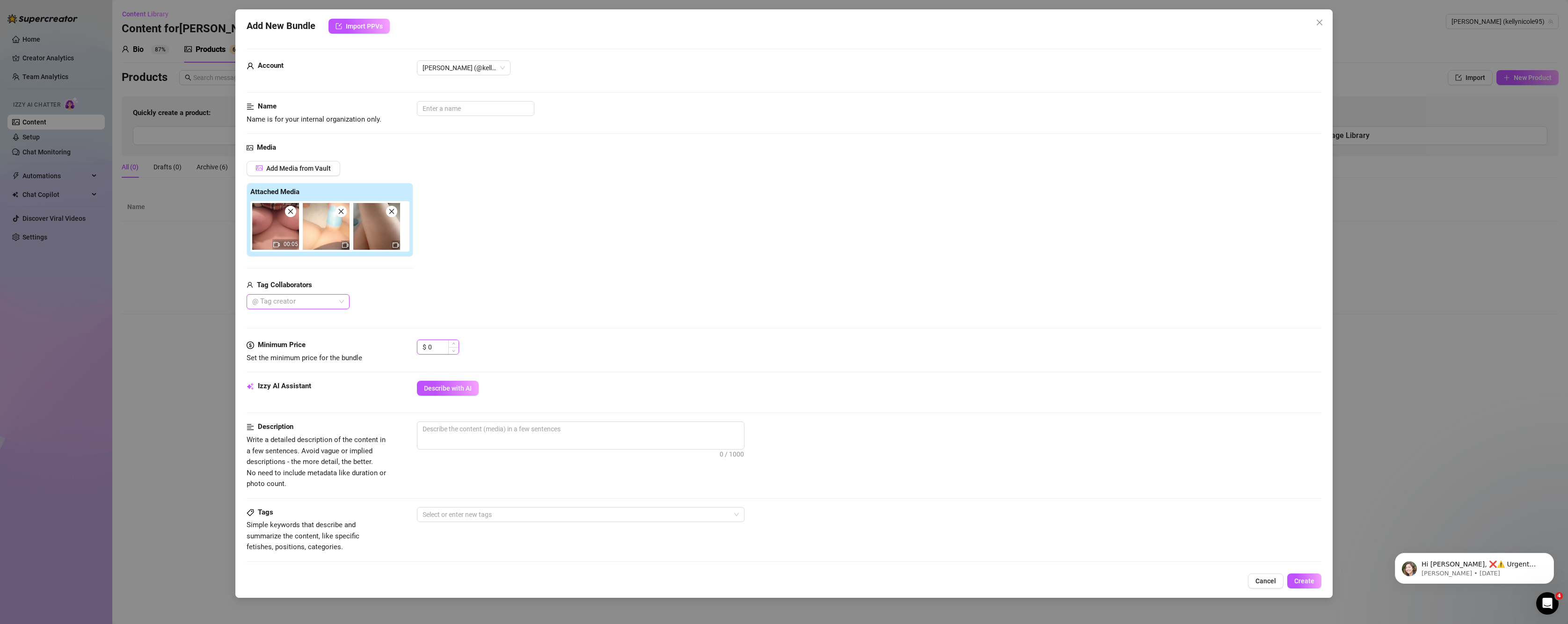
click at [435, 354] on input "0" at bounding box center [443, 347] width 30 height 14
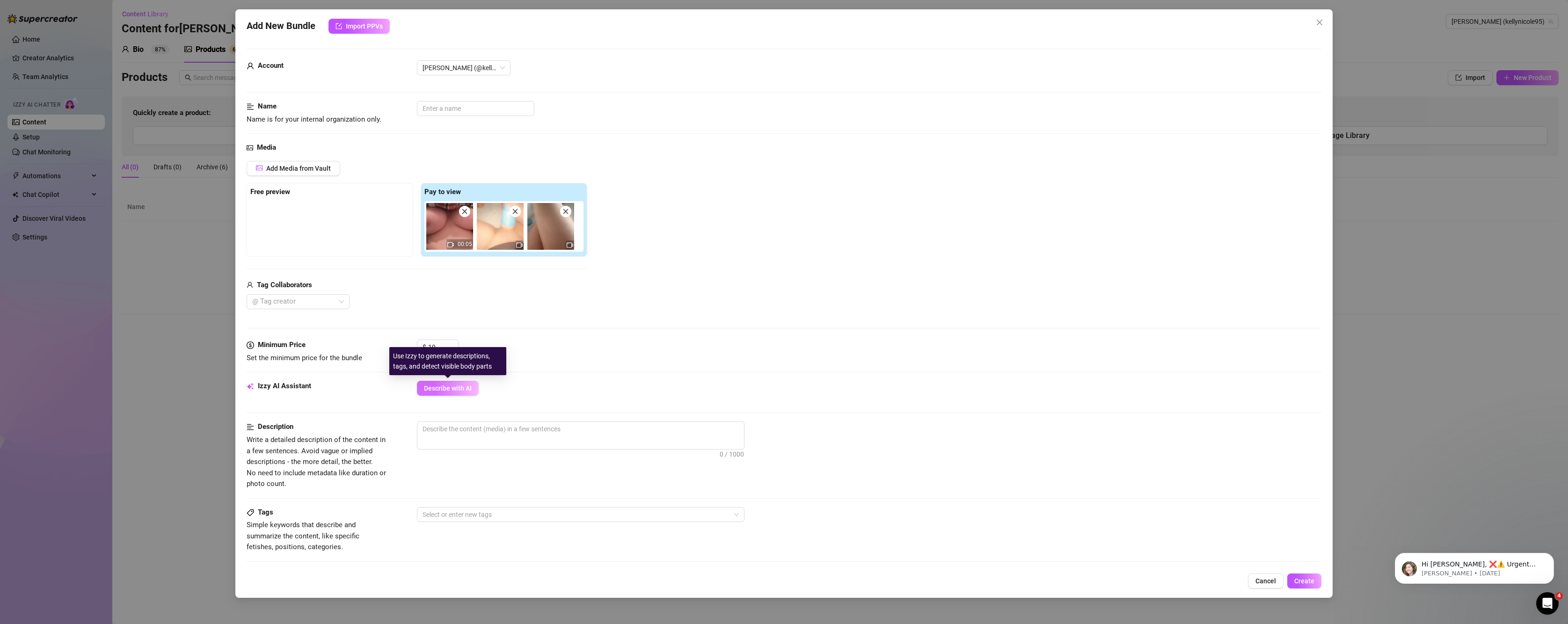
click at [441, 389] on span "Describe with AI" at bounding box center [448, 388] width 48 height 7
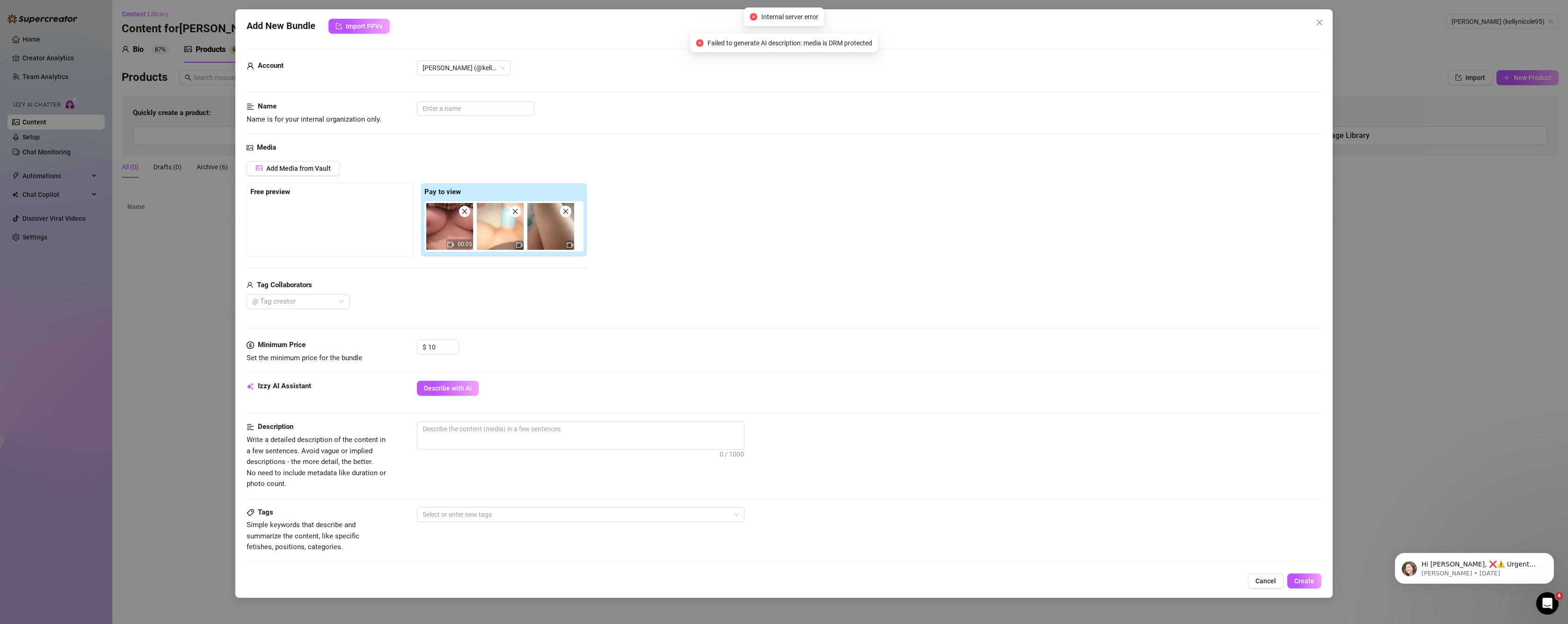
click at [365, 215] on div at bounding box center [329, 224] width 159 height 46
click at [442, 352] on input "10" at bounding box center [443, 347] width 30 height 14
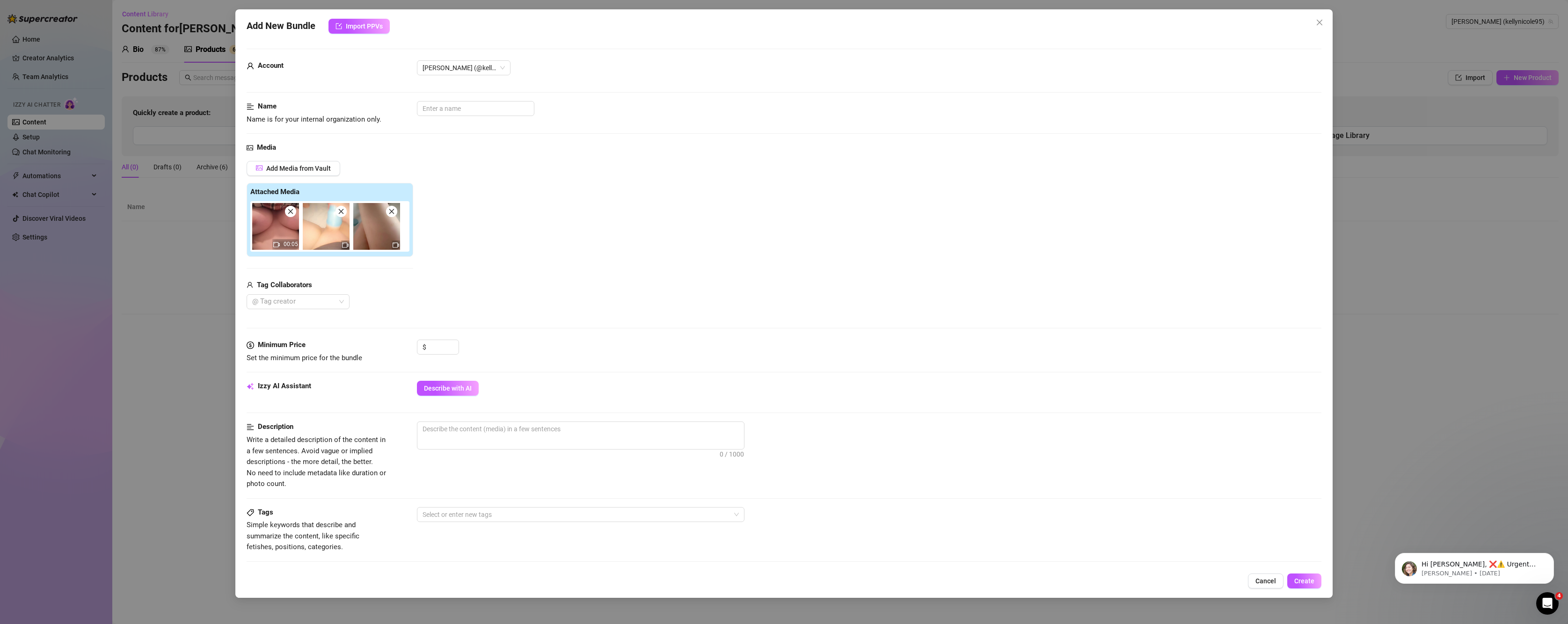
click at [700, 277] on div "Add Media from Vault Attached Media 00:05 Tag Collaborators @ Tag creator" at bounding box center [784, 235] width 1076 height 148
click at [529, 293] on div "Add Media from Vault Attached Media 00:05 Tag Collaborators @ Tag creator" at bounding box center [784, 235] width 1076 height 148
click at [351, 319] on div "Media Add Media from Vault Attached Media 00:05 Tag Collaborators @ Tag creator" at bounding box center [784, 241] width 1076 height 197
click at [448, 386] on span "Describe with AI" at bounding box center [448, 388] width 48 height 7
click at [451, 394] on button "Describe with AI" at bounding box center [448, 388] width 62 height 15
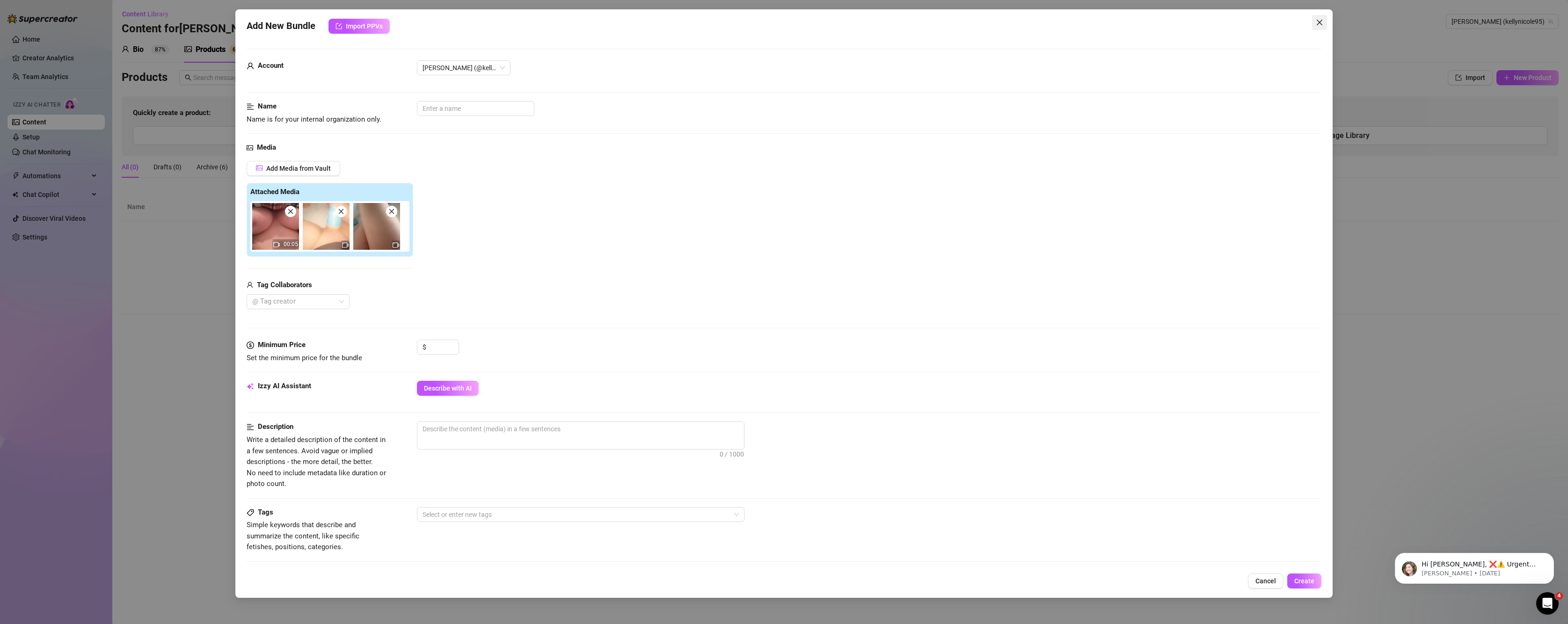
click at [1323, 21] on span "Close" at bounding box center [1319, 22] width 15 height 7
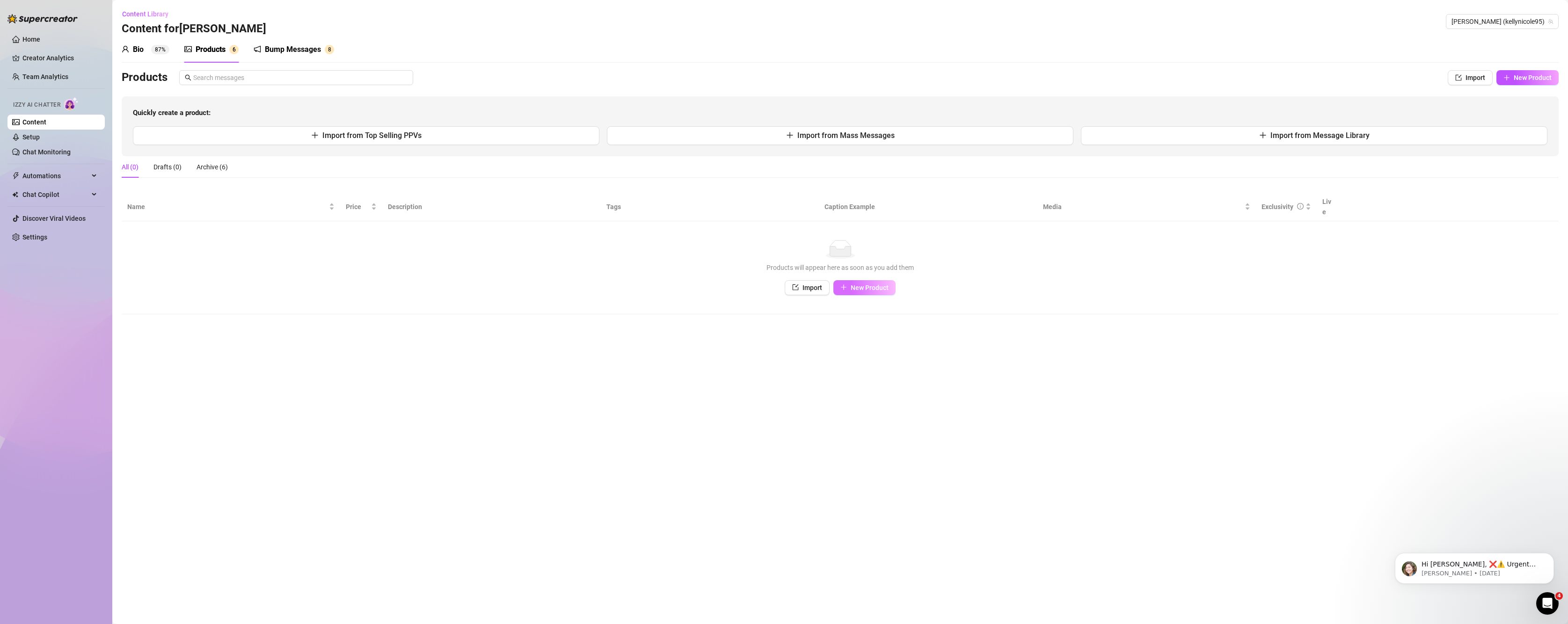
click at [847, 284] on icon "plus" at bounding box center [844, 287] width 7 height 7
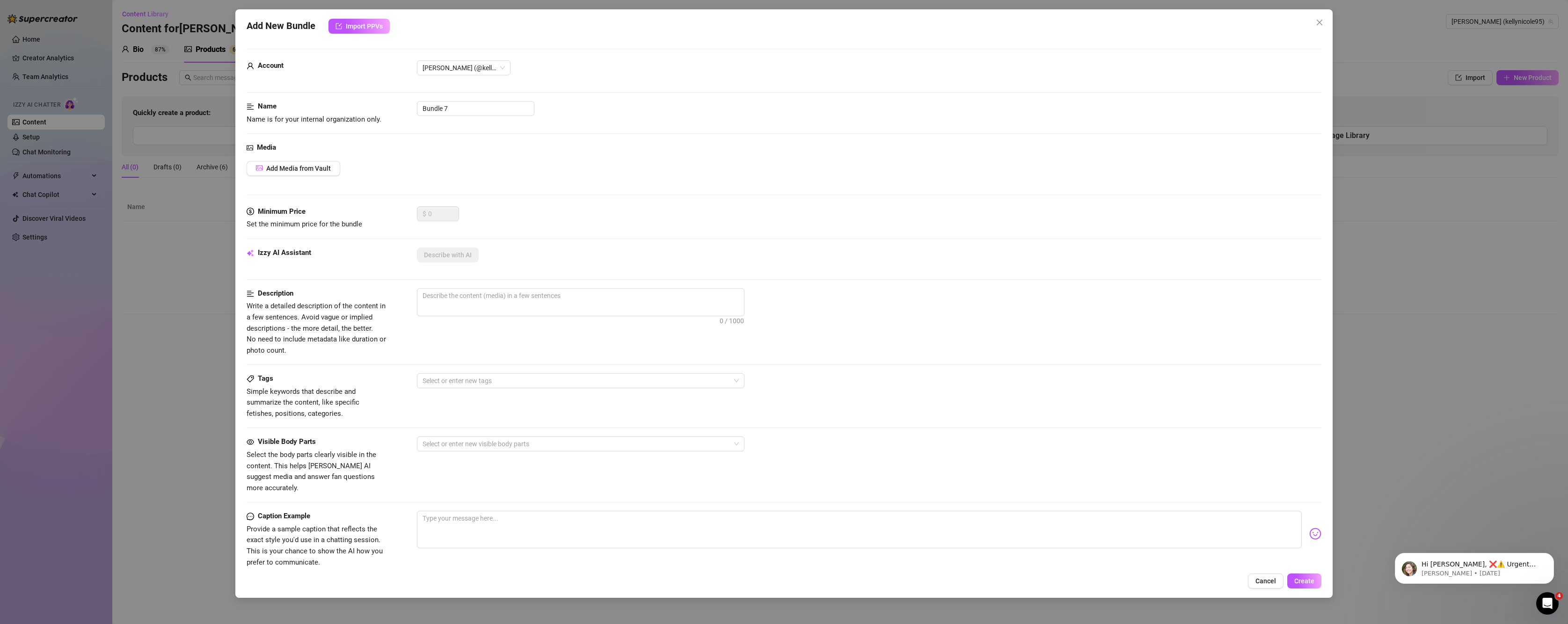
drag, startPoint x: 315, startPoint y: 174, endPoint x: 298, endPoint y: 179, distance: 17.7
click at [310, 177] on div "Media Add Media from Vault" at bounding box center [784, 174] width 1076 height 64
click at [305, 170] on span "Add Media from Vault" at bounding box center [298, 168] width 64 height 7
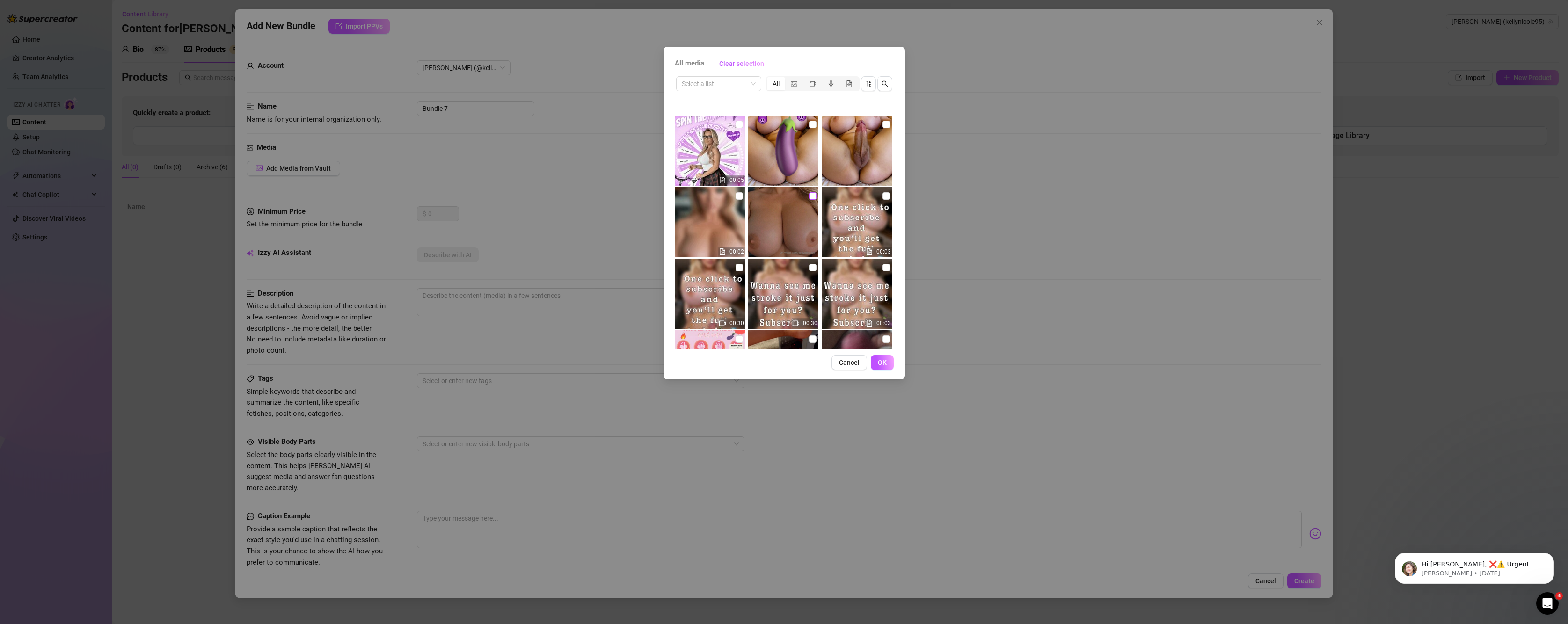
click at [809, 198] on input "checkbox" at bounding box center [812, 196] width 7 height 7
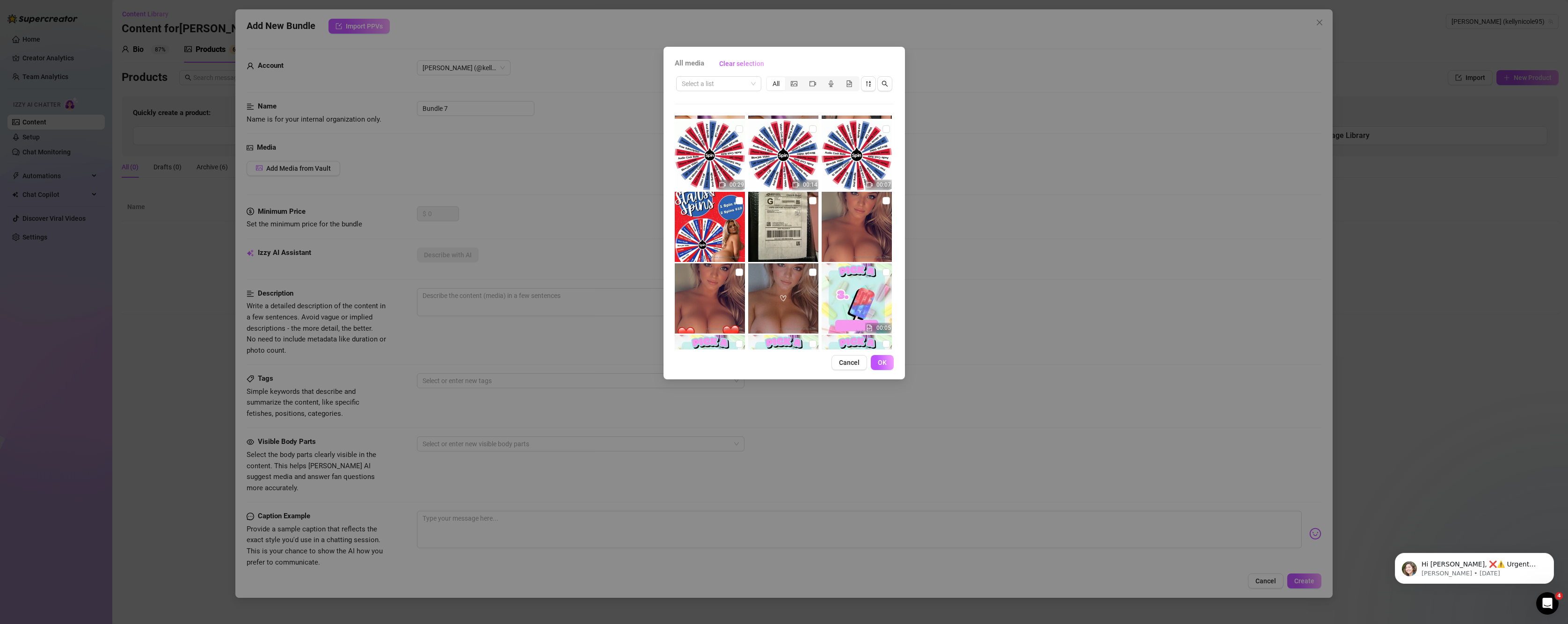
scroll to position [1092, 0]
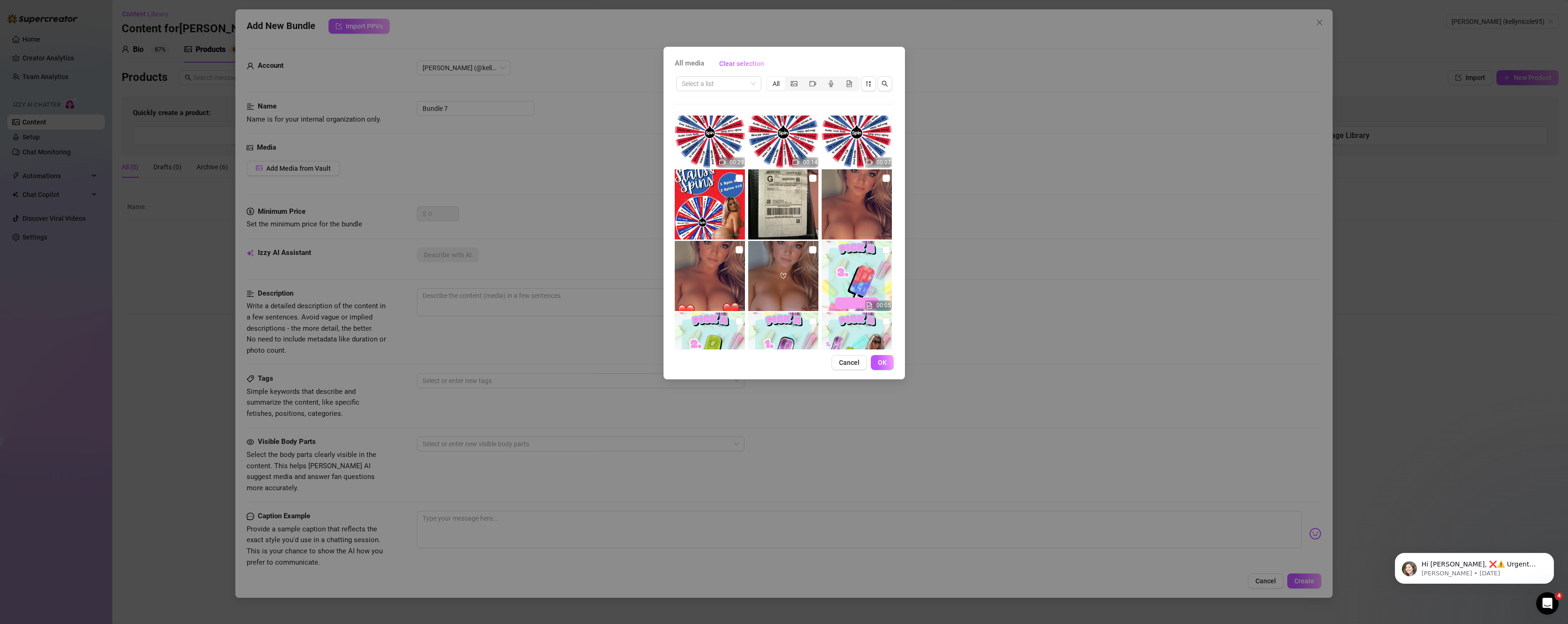
click at [881, 185] on img at bounding box center [857, 205] width 70 height 70
click at [882, 179] on input "checkbox" at bounding box center [886, 178] width 7 height 7
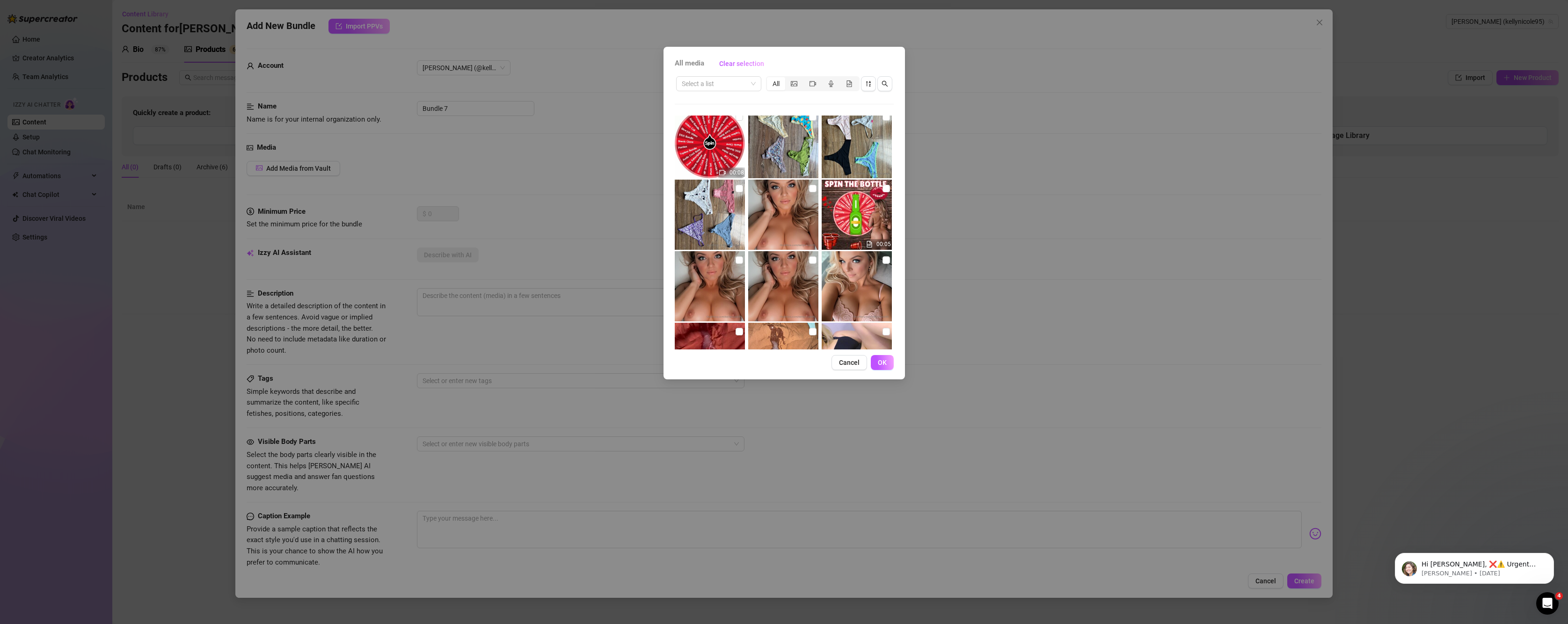
scroll to position [1560, 0]
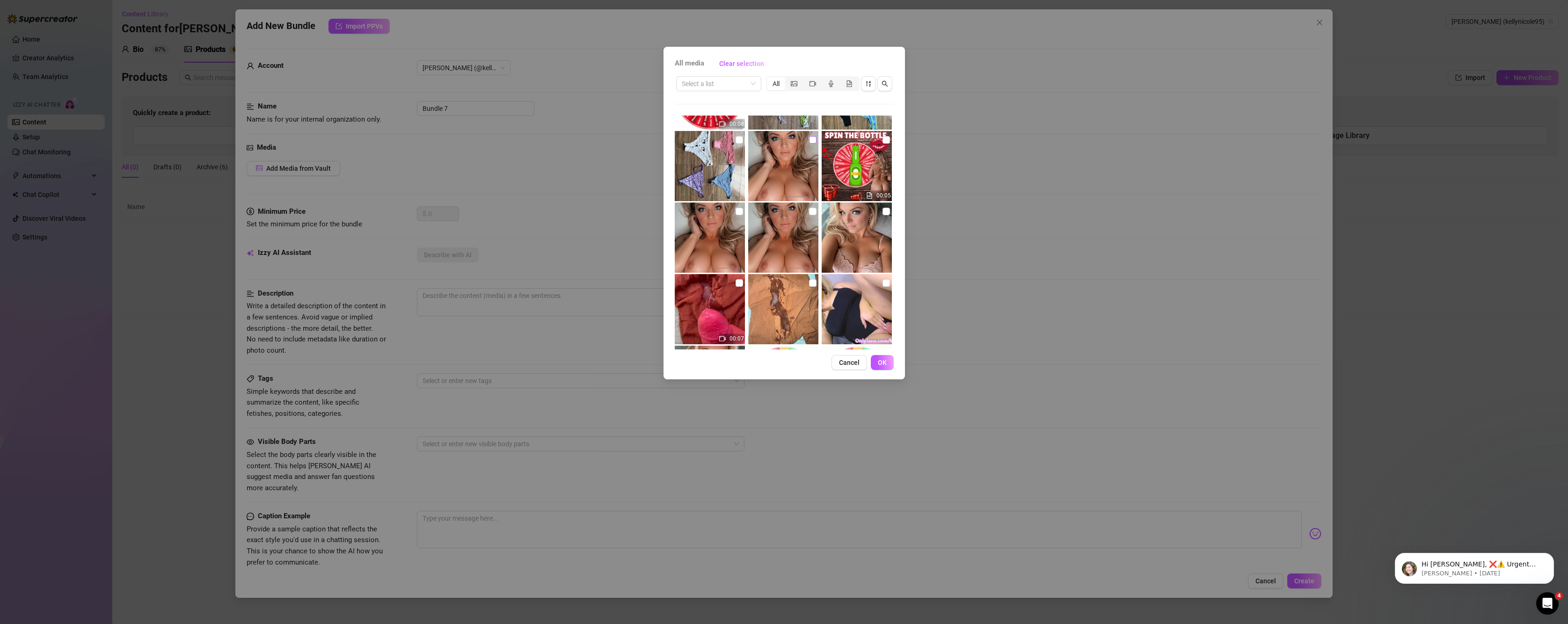
click at [809, 143] on input "checkbox" at bounding box center [812, 139] width 7 height 7
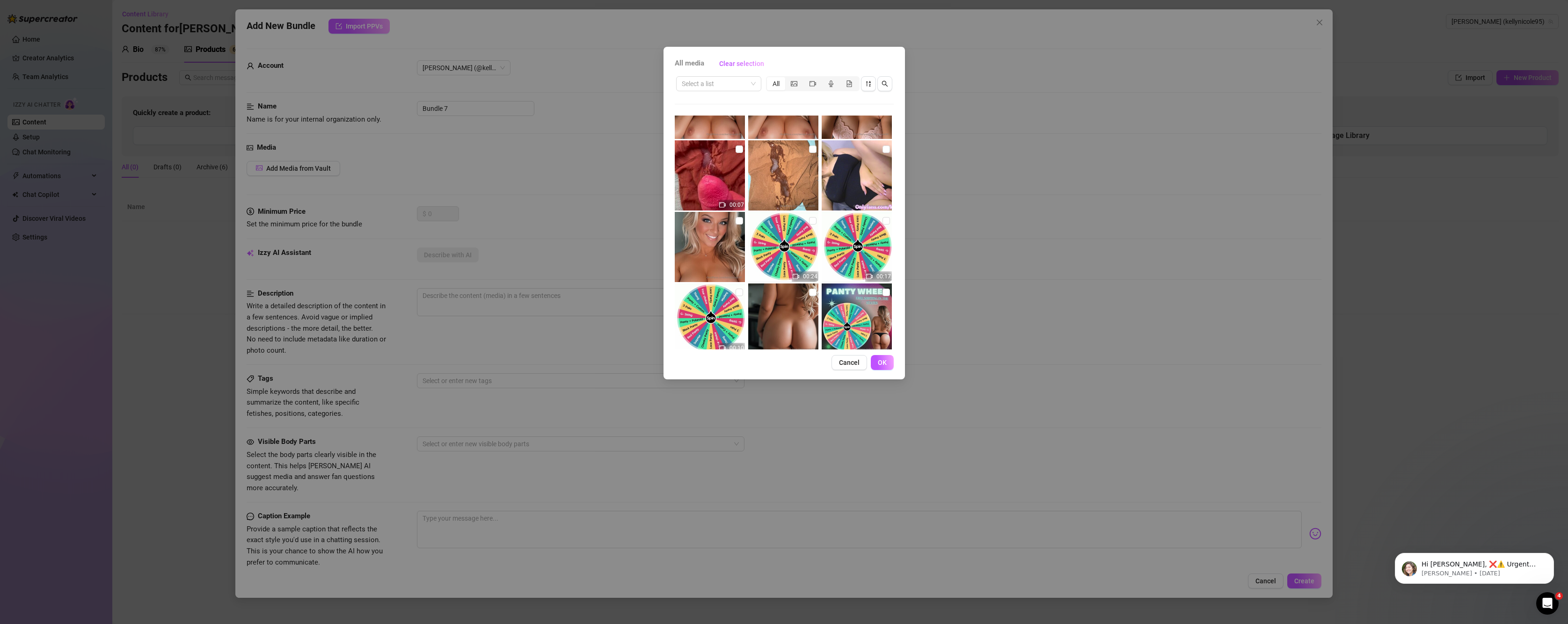
scroll to position [1716, 0]
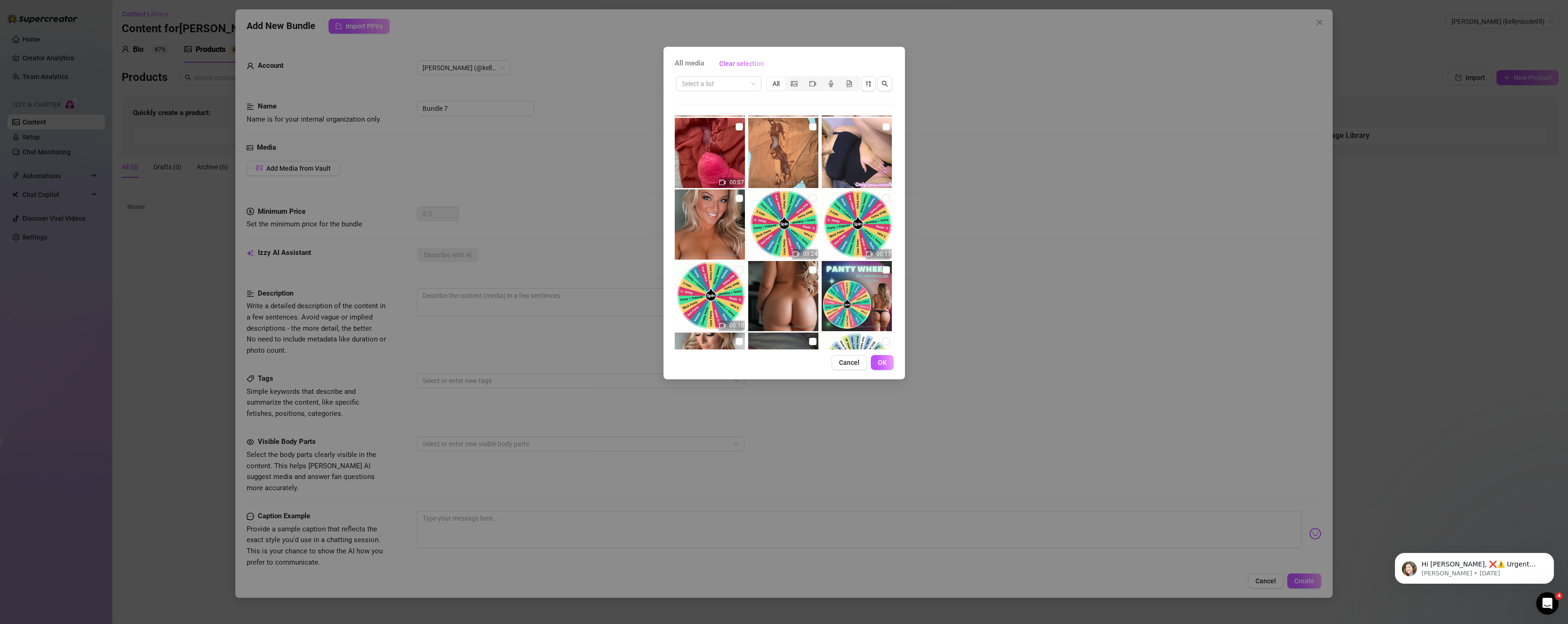
click at [713, 223] on img at bounding box center [709, 224] width 70 height 70
click at [727, 195] on img at bounding box center [709, 224] width 70 height 70
click at [739, 198] on input "checkbox" at bounding box center [739, 198] width 7 height 7
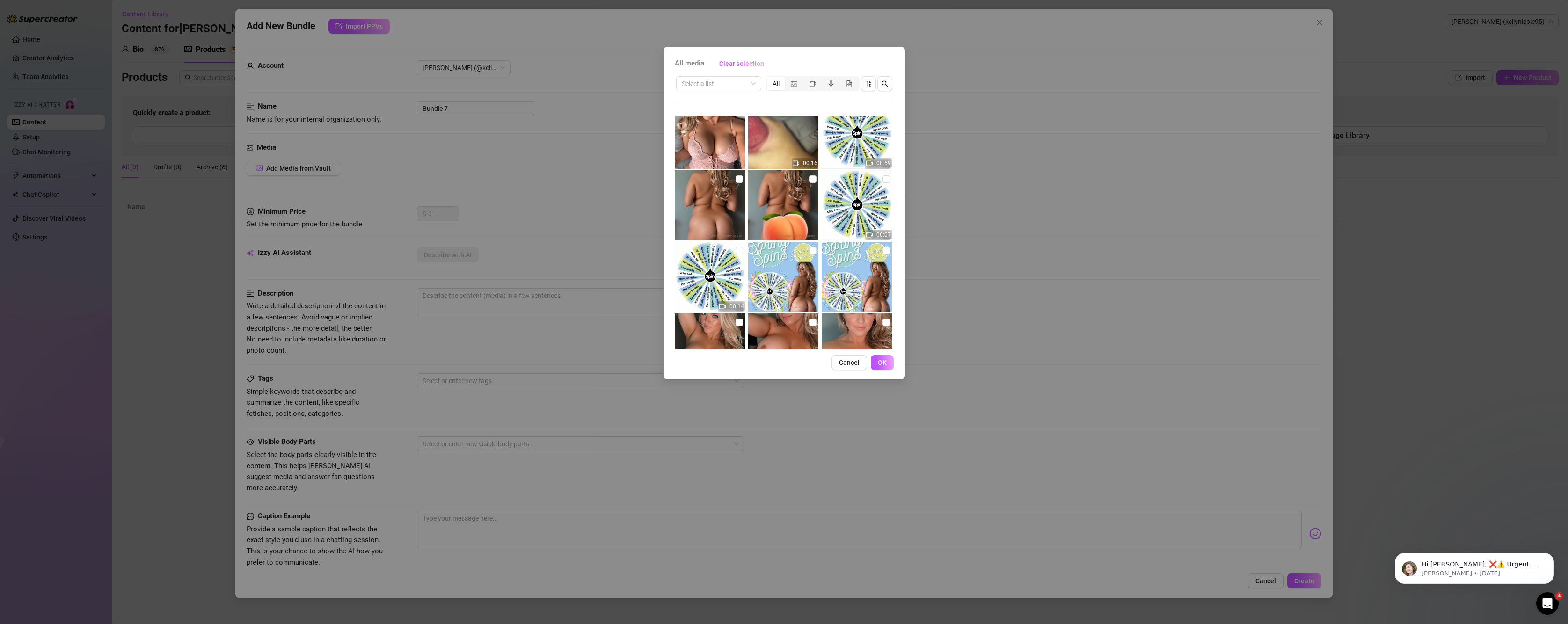
scroll to position [2028, 0]
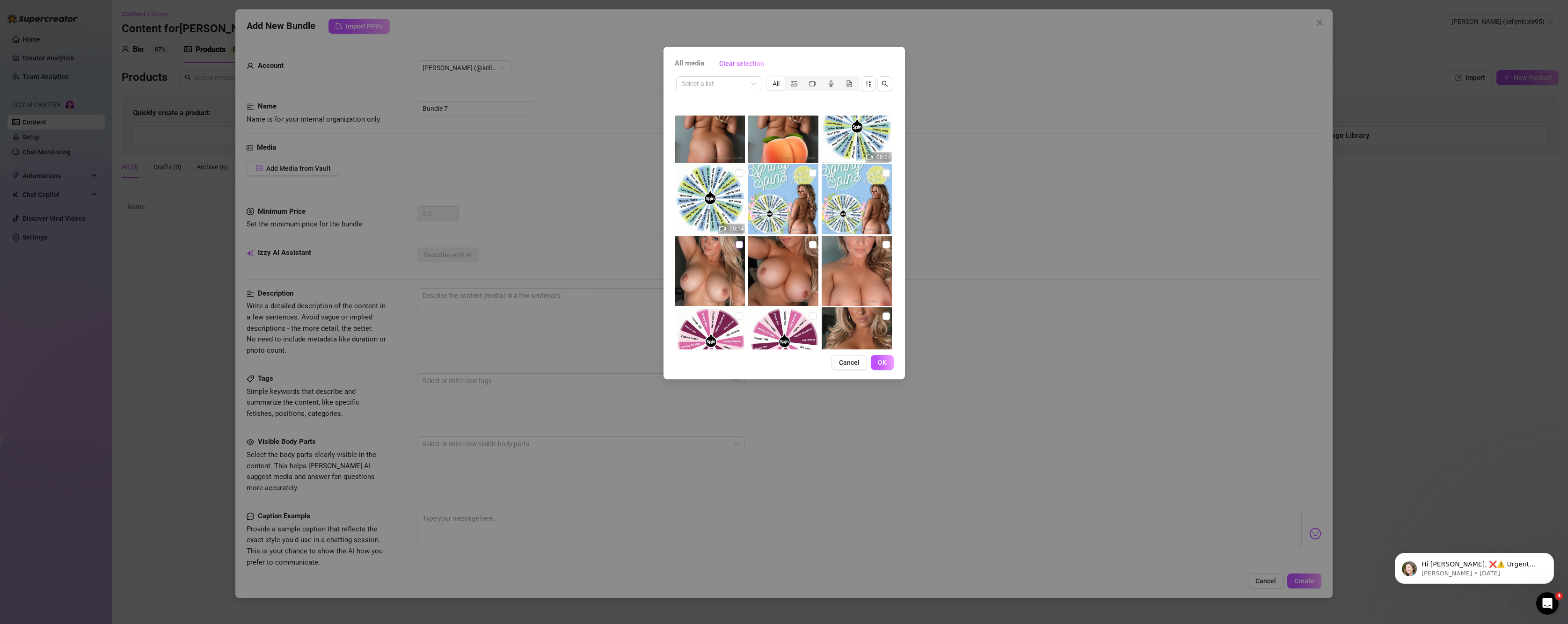
click at [735, 241] on input "checkbox" at bounding box center [739, 245] width 7 height 7
click at [809, 246] on input "checkbox" at bounding box center [812, 245] width 7 height 7
click at [882, 245] on input "checkbox" at bounding box center [886, 245] width 7 height 7
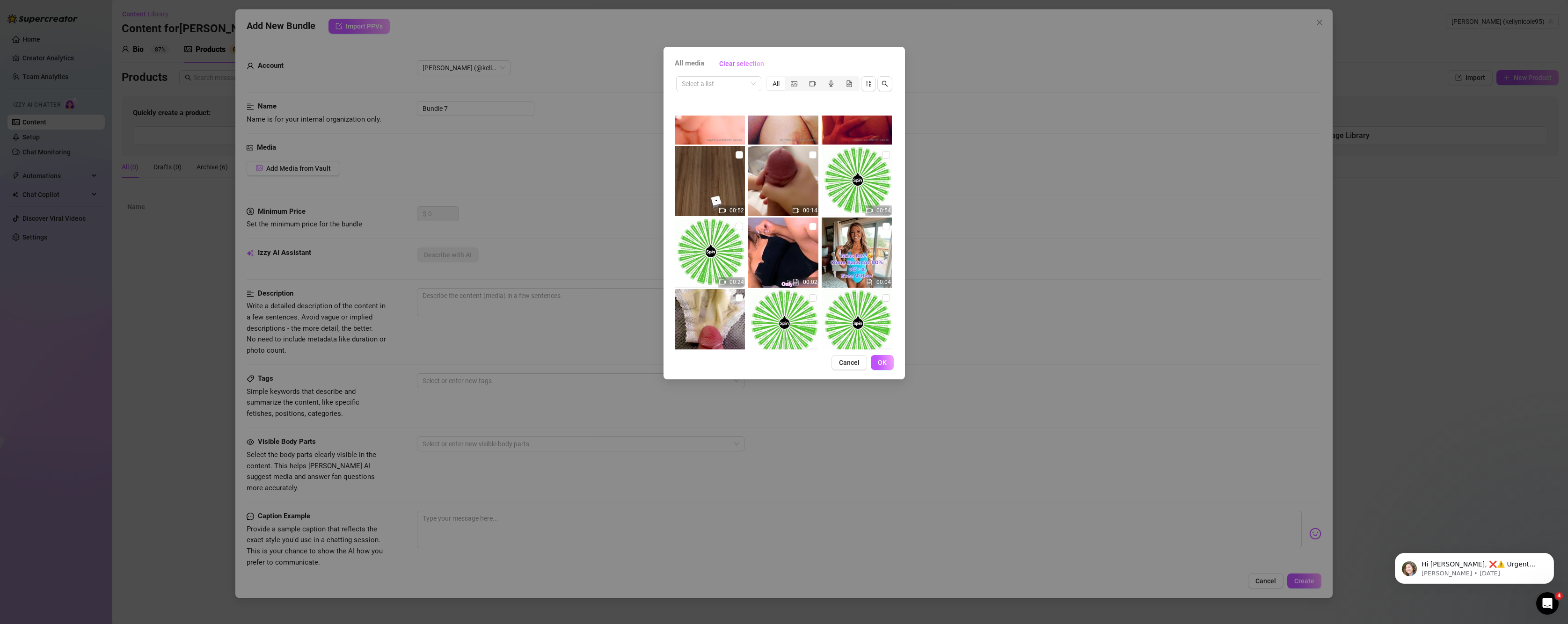
scroll to position [3043, 0]
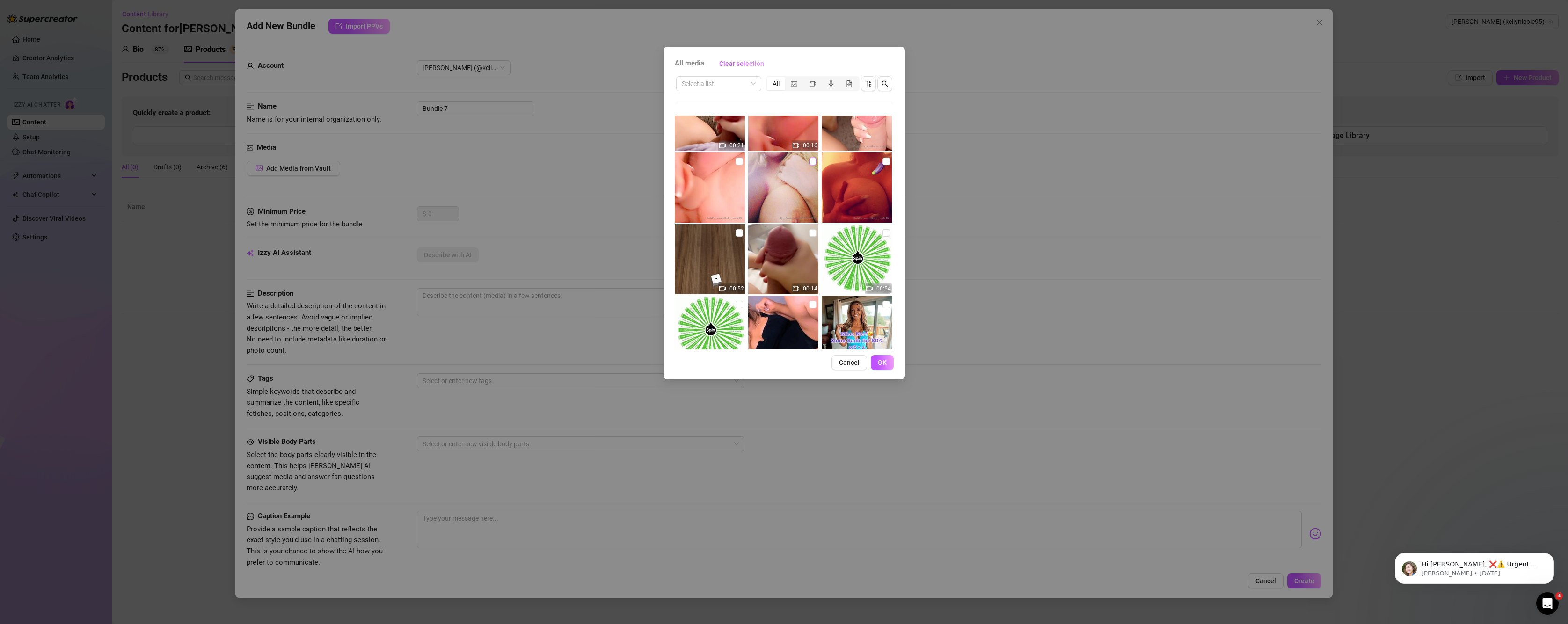
click at [810, 159] on input "checkbox" at bounding box center [812, 161] width 7 height 7
drag, startPoint x: 881, startPoint y: 164, endPoint x: 819, endPoint y: 190, distance: 67.2
click at [882, 162] on input "checkbox" at bounding box center [886, 161] width 7 height 7
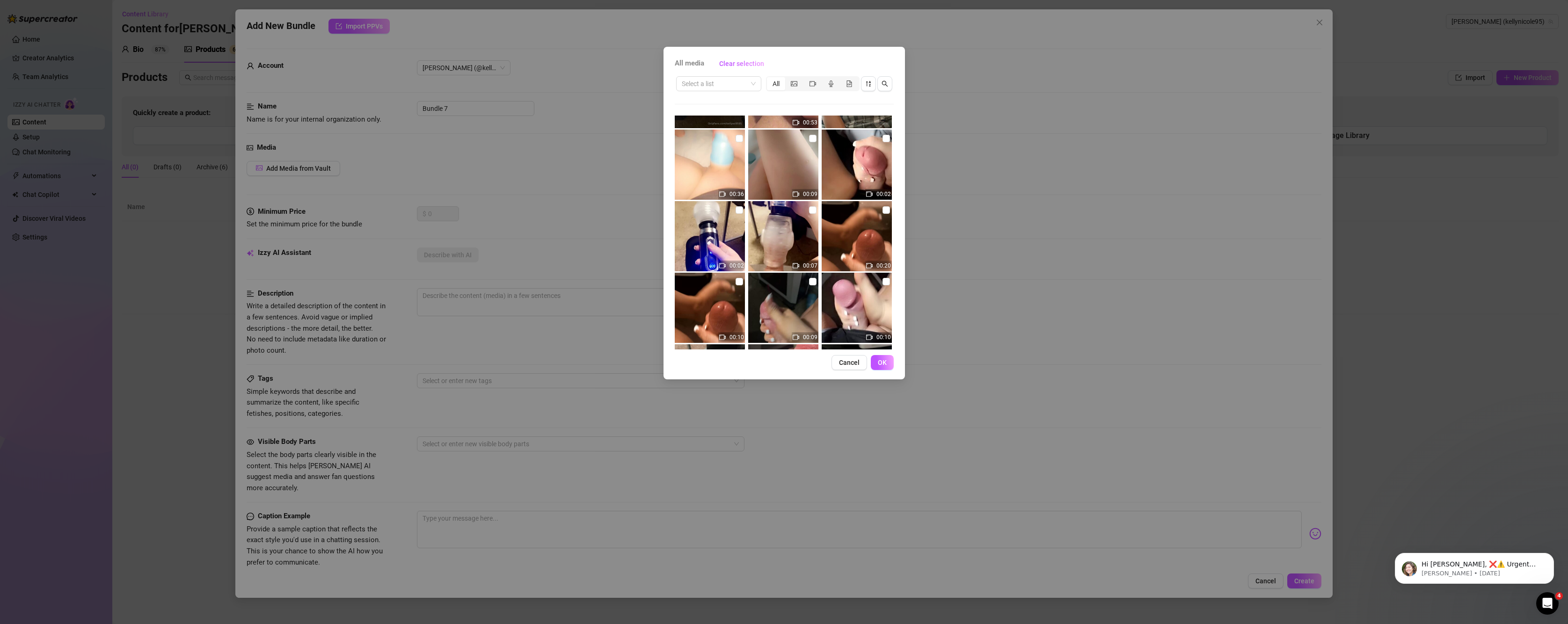
scroll to position [4993, 0]
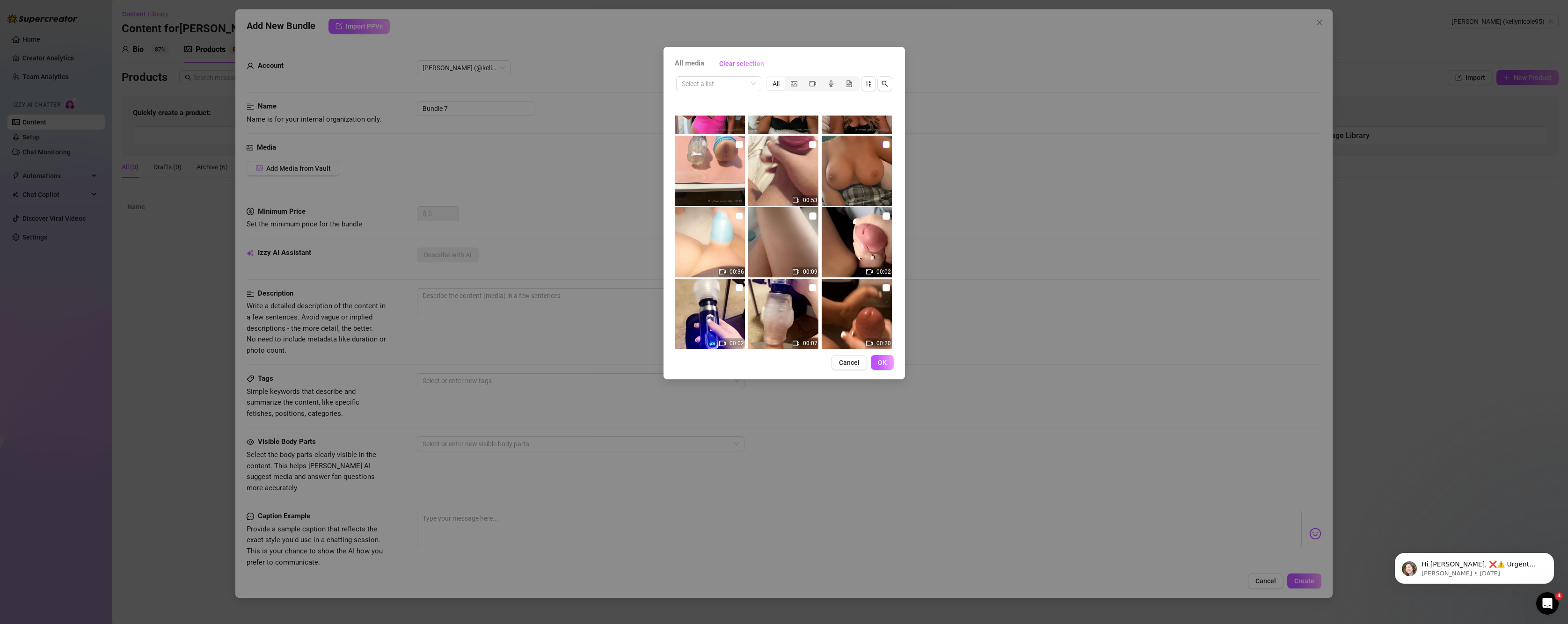
click at [882, 144] on input "checkbox" at bounding box center [886, 144] width 7 height 7
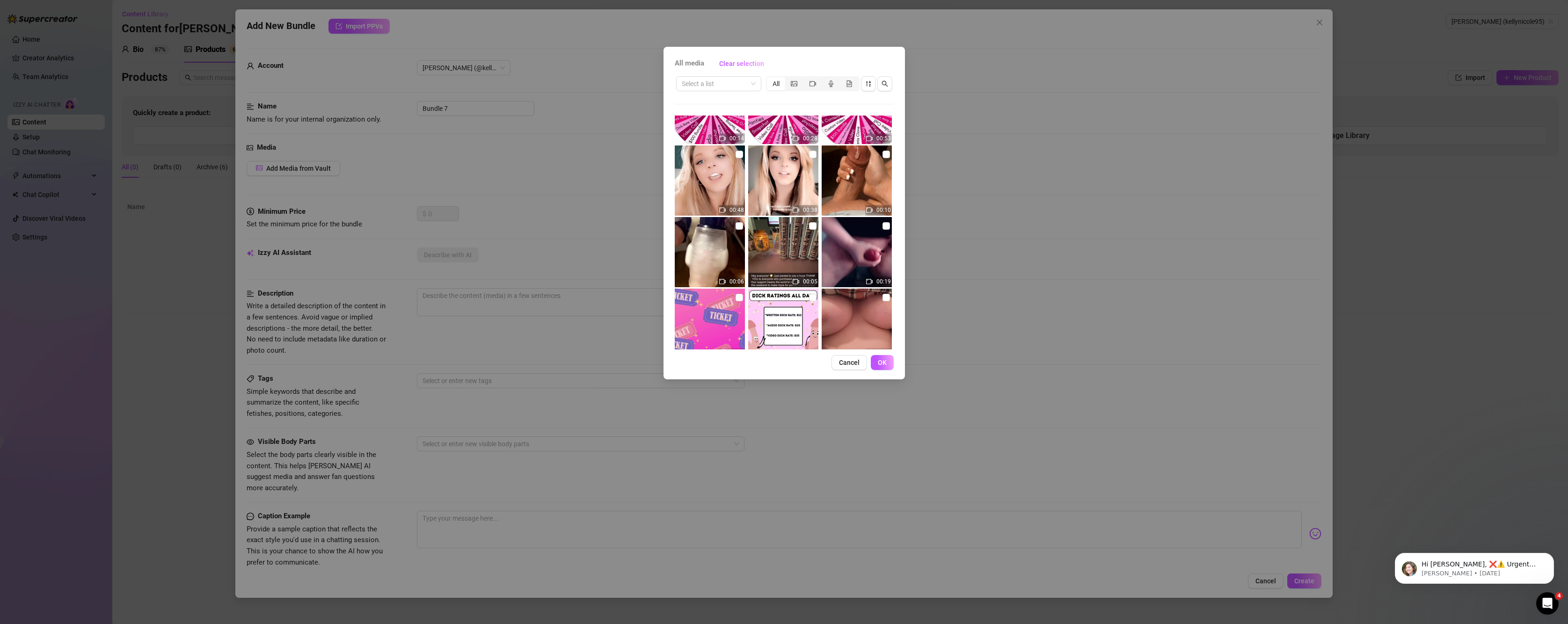
scroll to position [6475, 0]
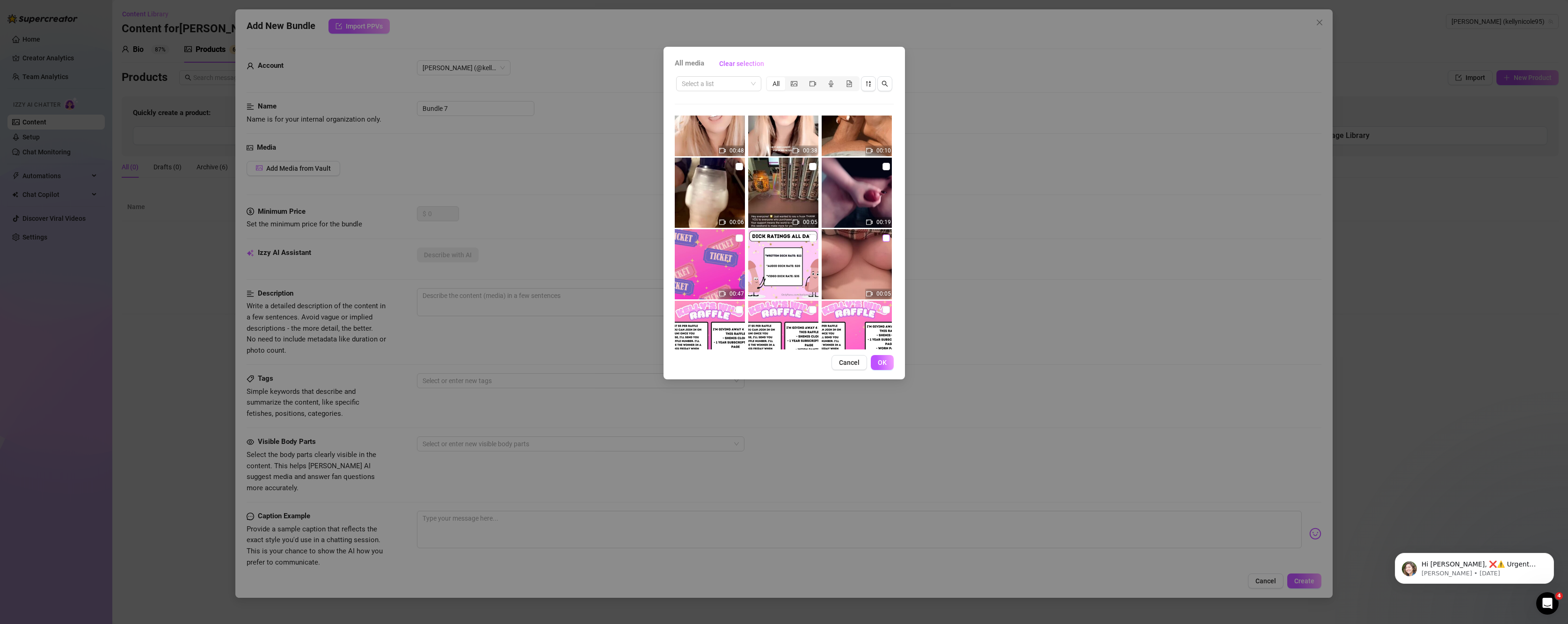
click at [882, 240] on input "checkbox" at bounding box center [886, 237] width 7 height 7
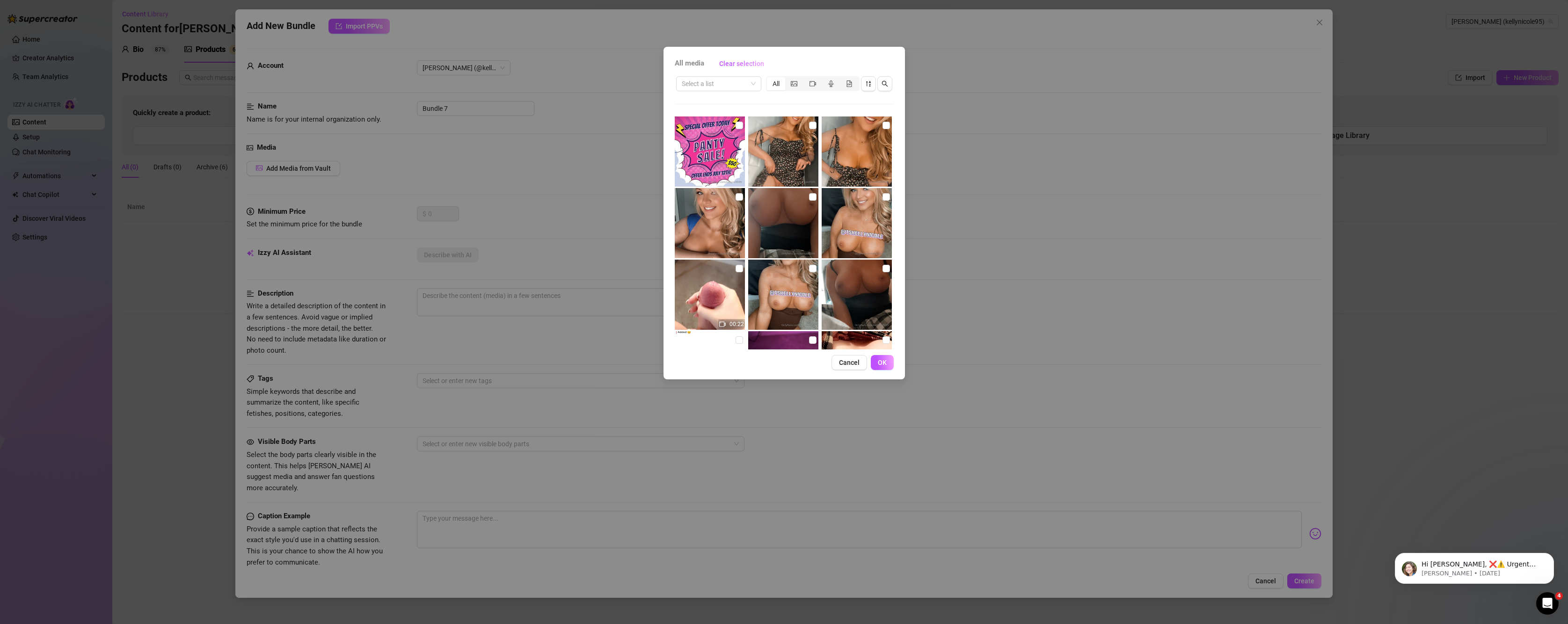
scroll to position [8113, 0]
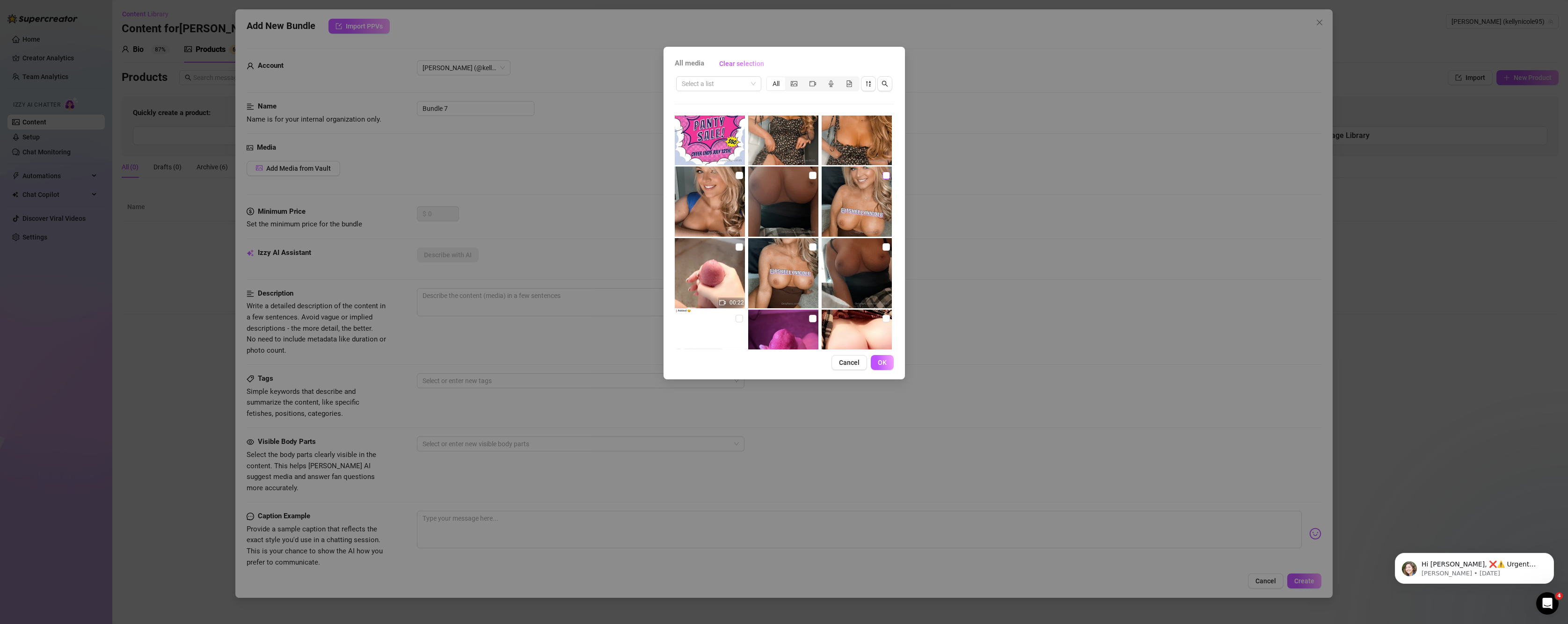
click at [882, 174] on input "checkbox" at bounding box center [886, 175] width 7 height 7
click at [882, 248] on input "checkbox" at bounding box center [886, 246] width 7 height 7
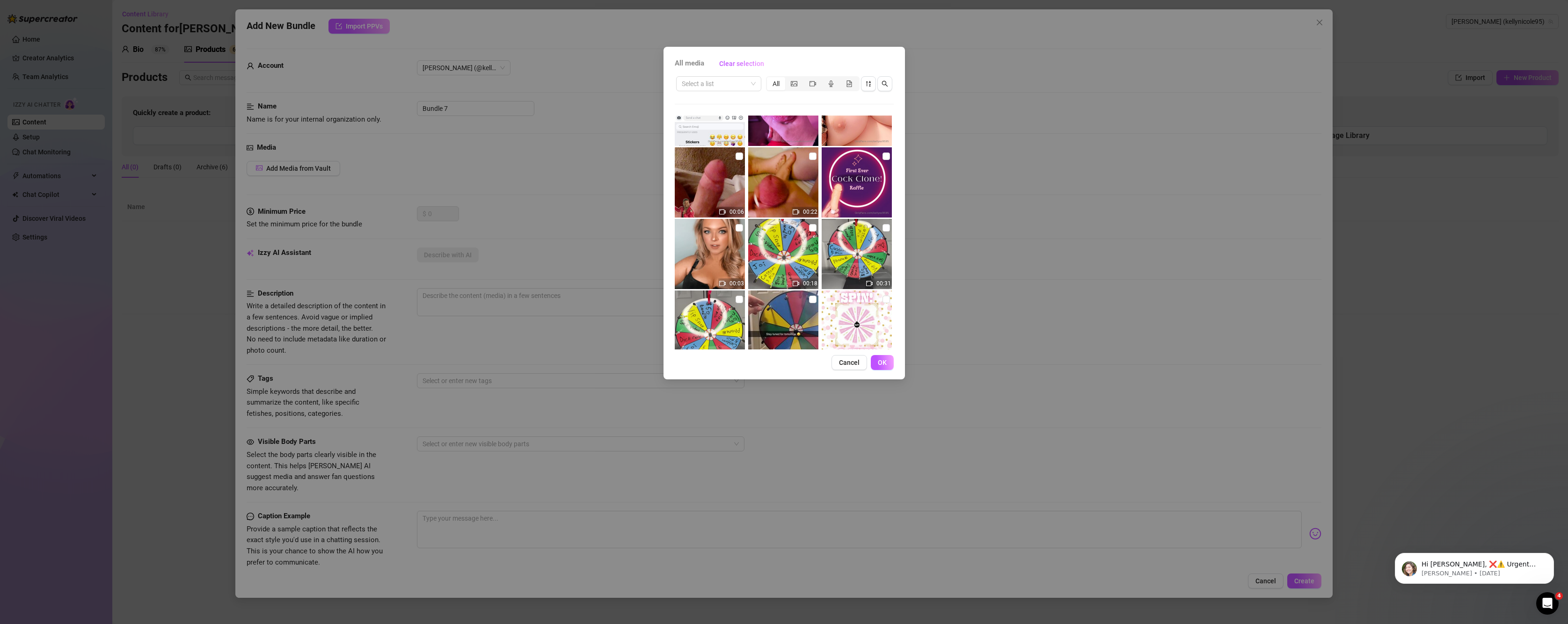
scroll to position [8269, 0]
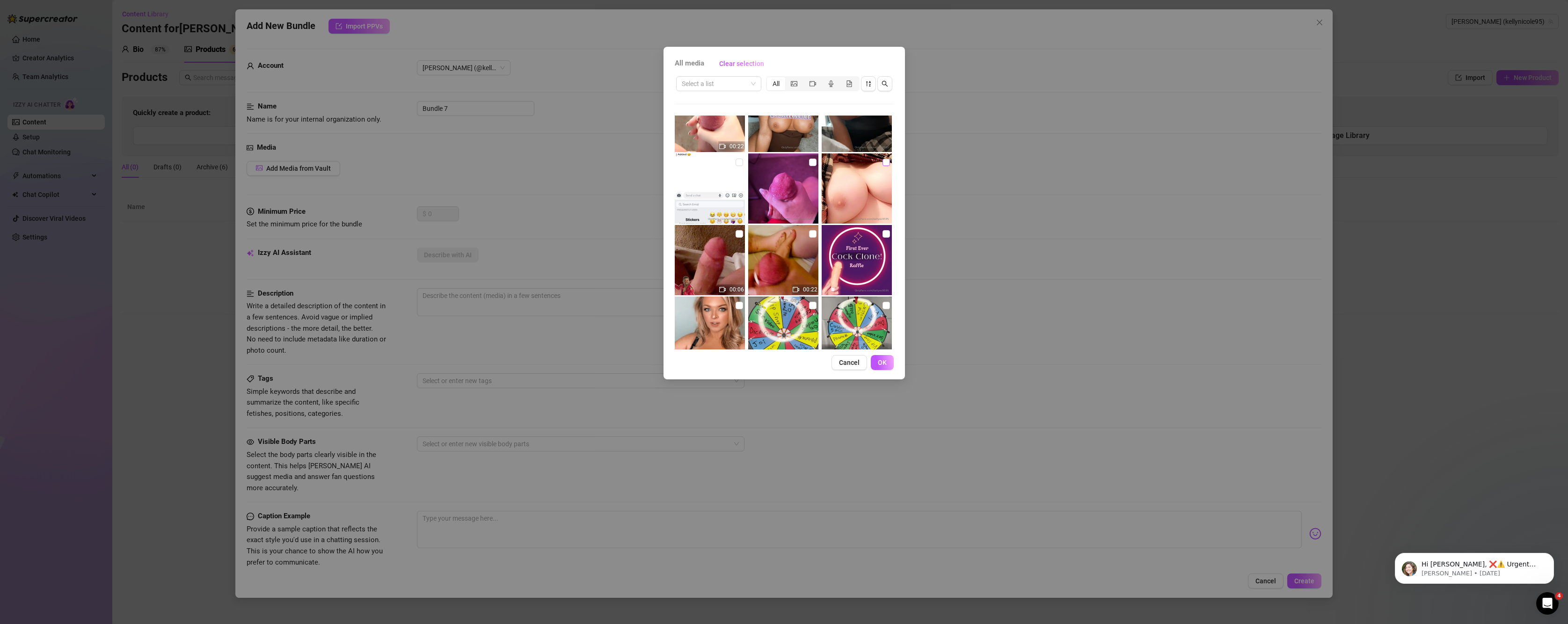
click at [882, 161] on input "checkbox" at bounding box center [886, 162] width 7 height 7
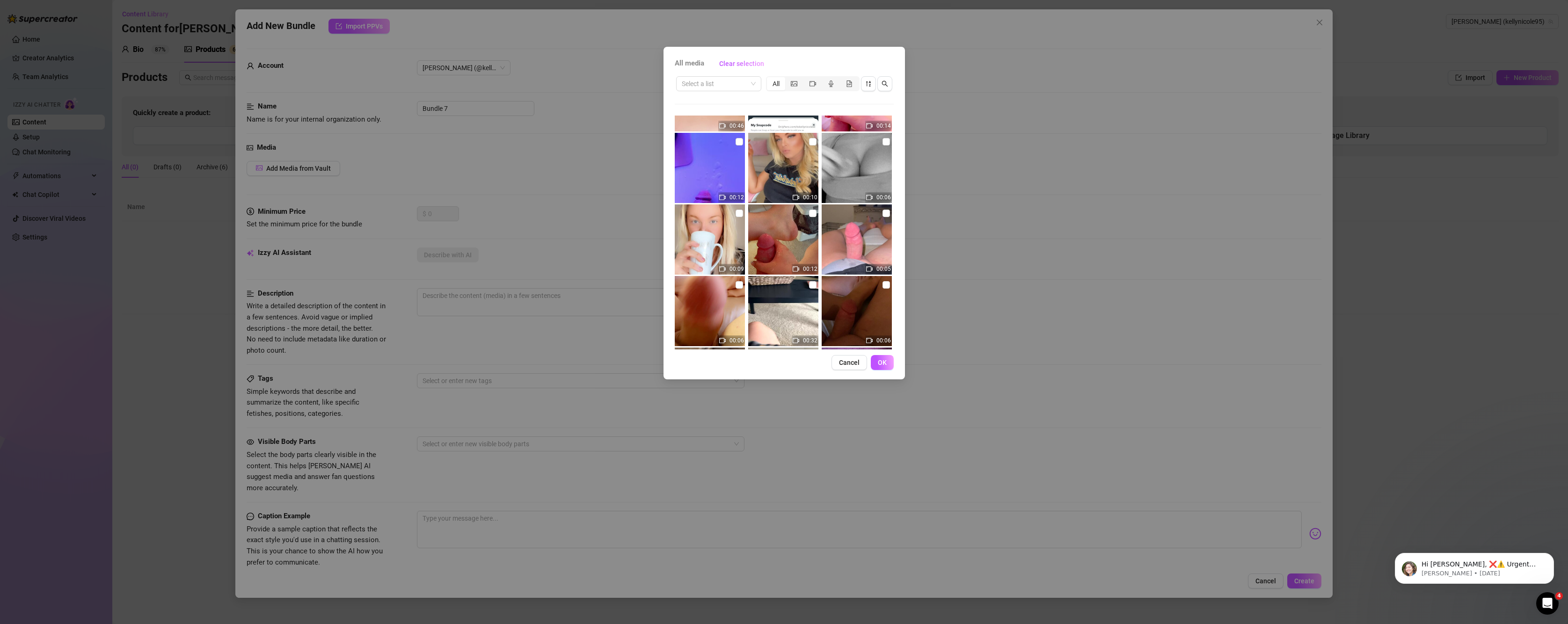
scroll to position [9128, 0]
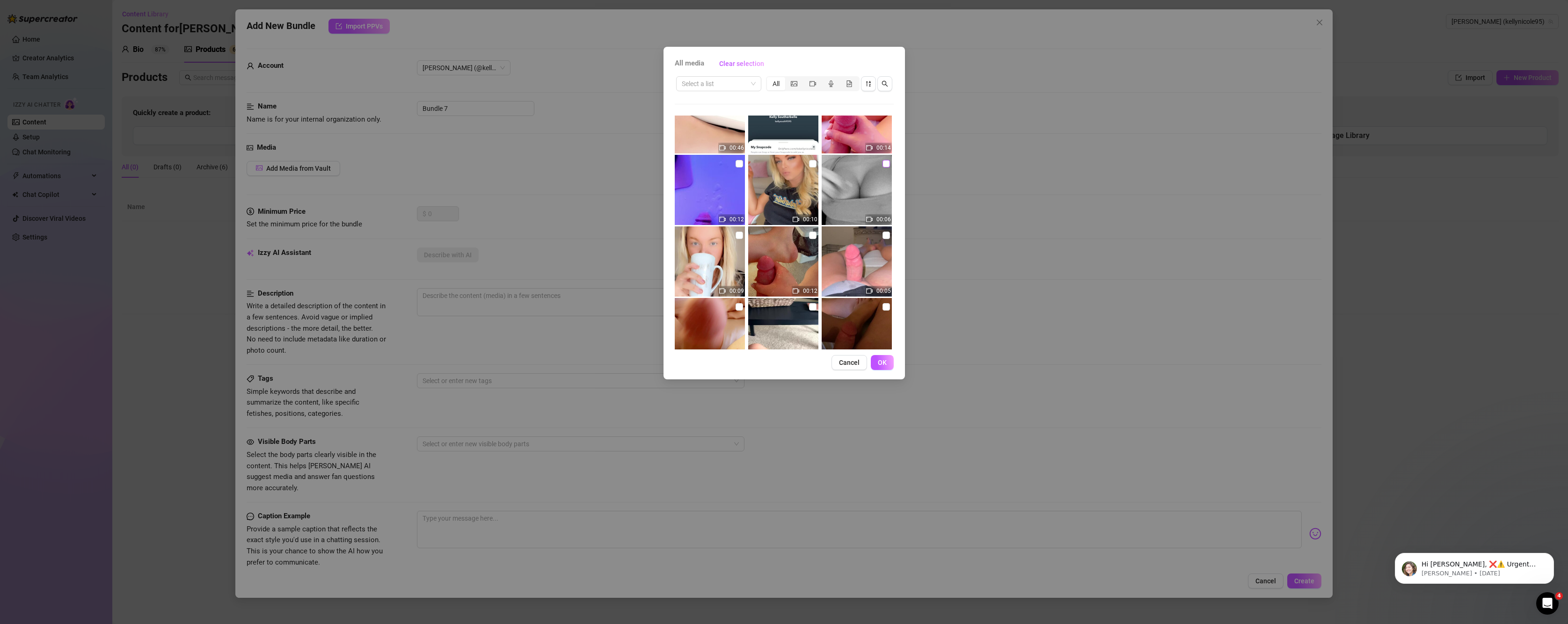
click at [882, 164] on input "checkbox" at bounding box center [886, 163] width 7 height 7
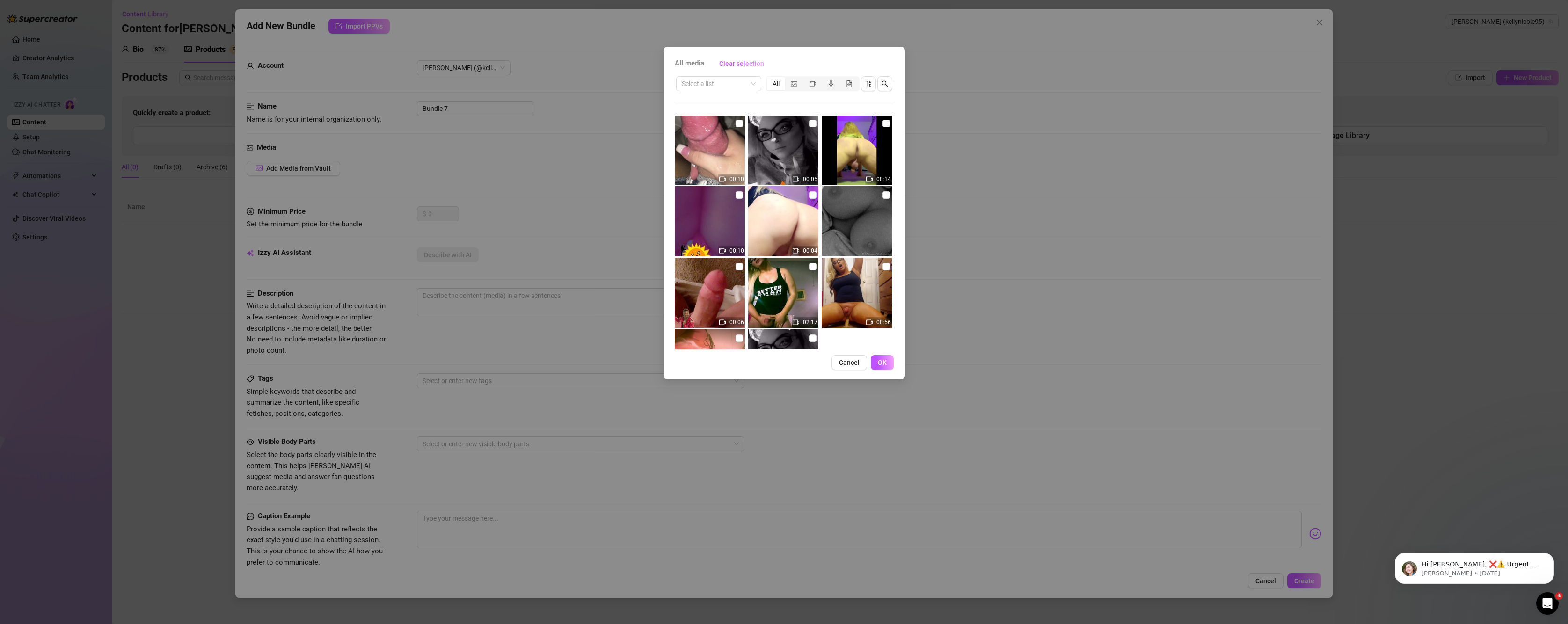
scroll to position [9942, 0]
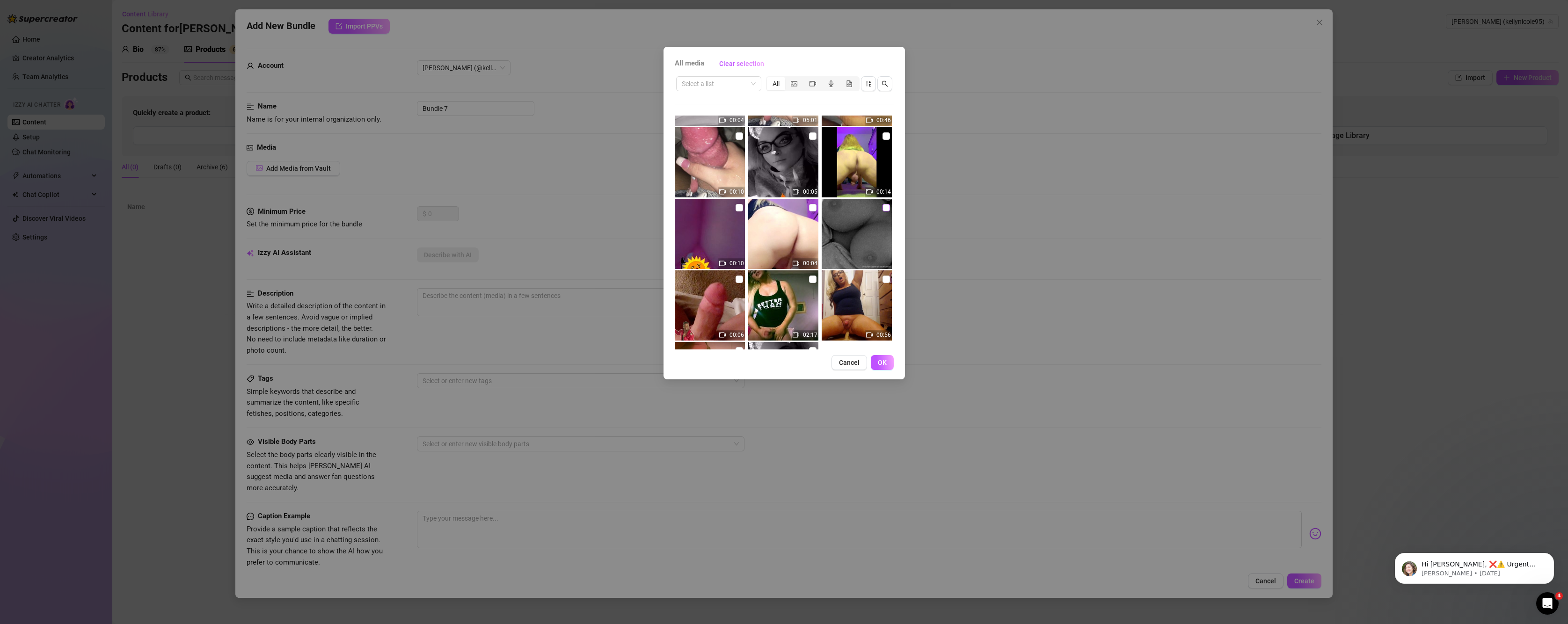
click at [882, 206] on input "checkbox" at bounding box center [886, 207] width 7 height 7
click at [886, 370] on div "All media Clear selection Select a list All 00:05 00:02 00:03 00:30 00:30 00:03…" at bounding box center [784, 213] width 241 height 333
click at [885, 361] on span "OK" at bounding box center [882, 362] width 9 height 7
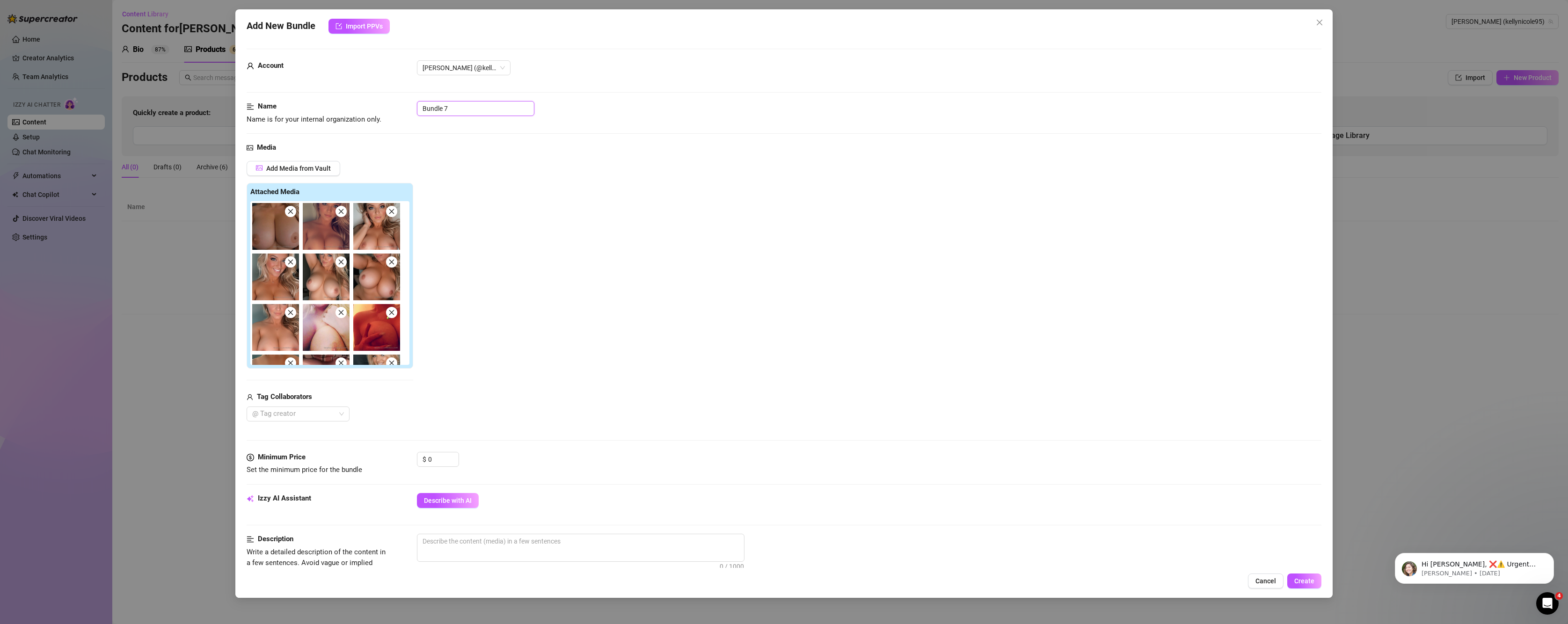
click at [455, 108] on input "Bundle 7" at bounding box center [475, 108] width 117 height 15
click at [459, 500] on span "Describe with AI" at bounding box center [448, 500] width 48 height 7
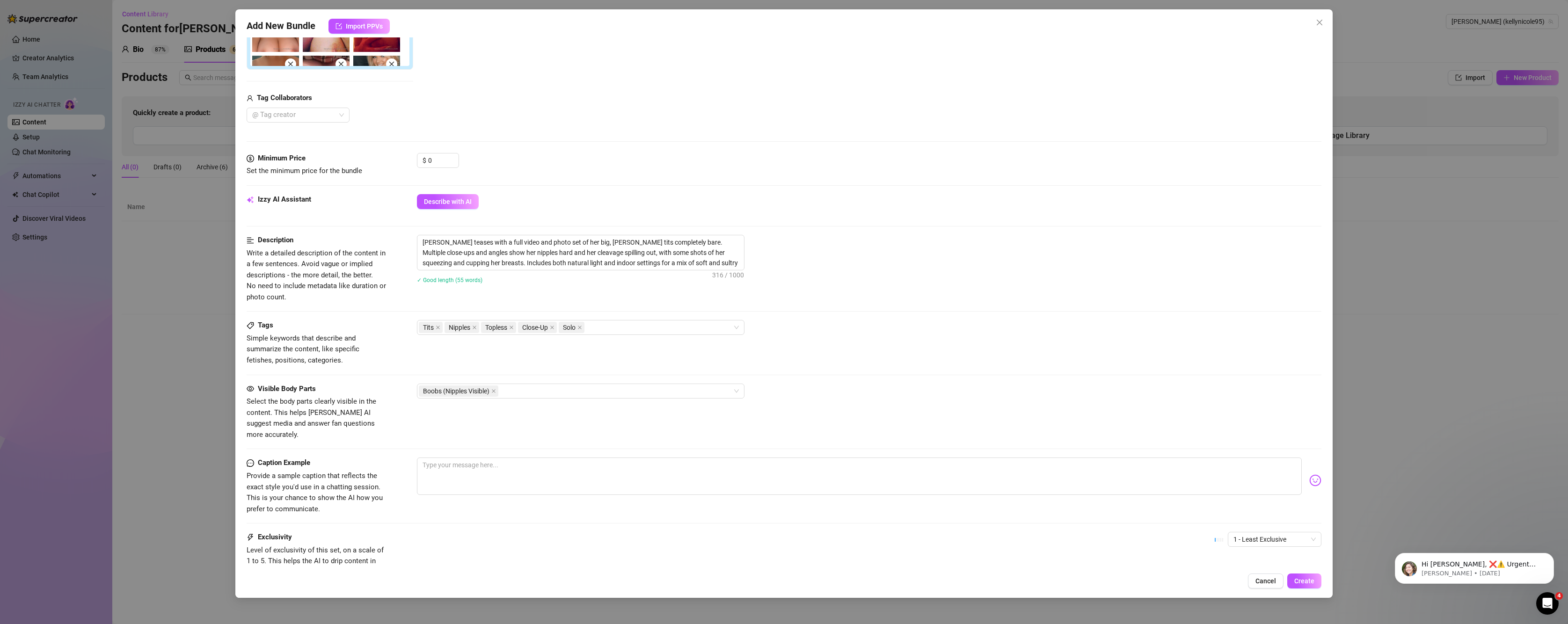
scroll to position [368, 0]
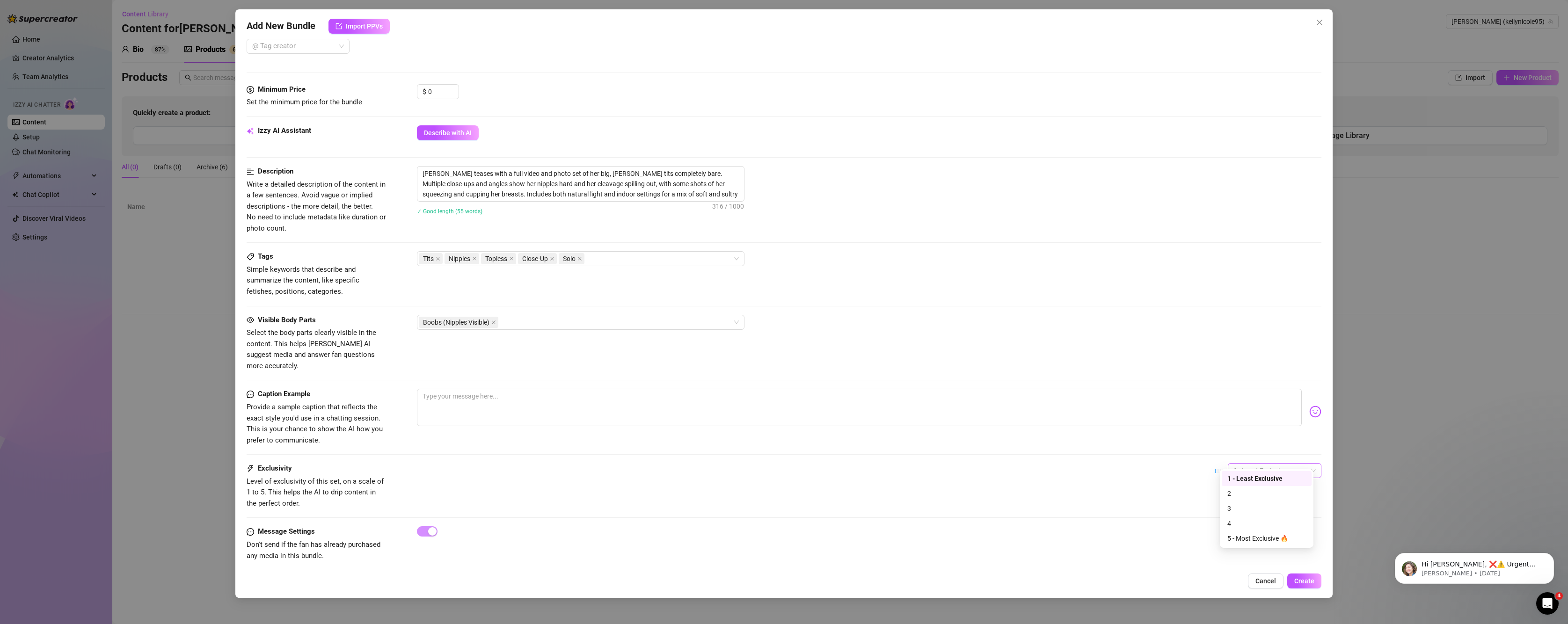
click at [1284, 464] on span "1 - Least Exclusive" at bounding box center [1274, 471] width 82 height 14
click at [875, 574] on div "Cancel Create" at bounding box center [784, 582] width 1076 height 15
click at [1273, 464] on span "1 - Least Exclusive" at bounding box center [1274, 471] width 82 height 14
click at [1266, 538] on div "5 - Most Exclusive 🔥" at bounding box center [1266, 538] width 78 height 11
click at [1302, 578] on span "Create" at bounding box center [1304, 581] width 20 height 7
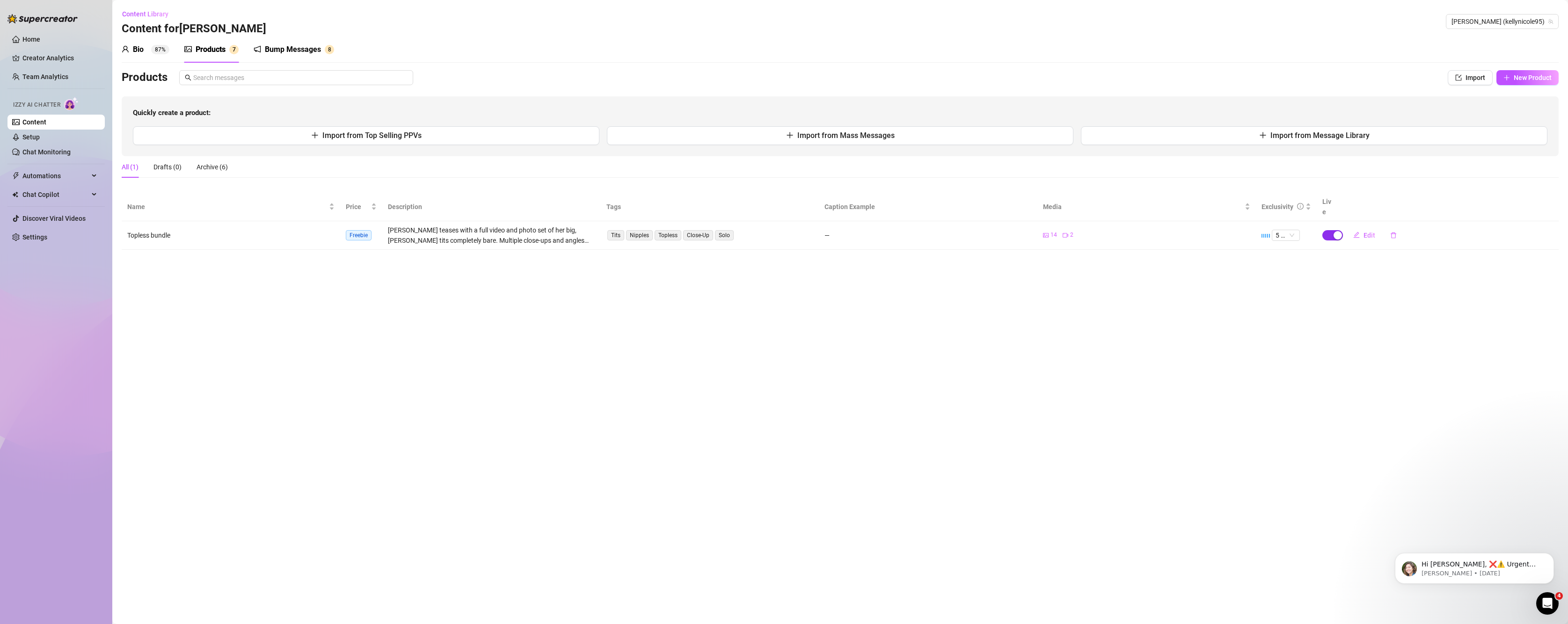
click at [1335, 231] on div "button" at bounding box center [1337, 235] width 8 height 8
click at [479, 422] on main "Content Library Content for Kelly Kelly (kellynicole95) Bio 87% Products 7 Bump…" at bounding box center [840, 312] width 1455 height 624
click at [1221, 134] on button "Import from Message Library" at bounding box center [1314, 135] width 466 height 19
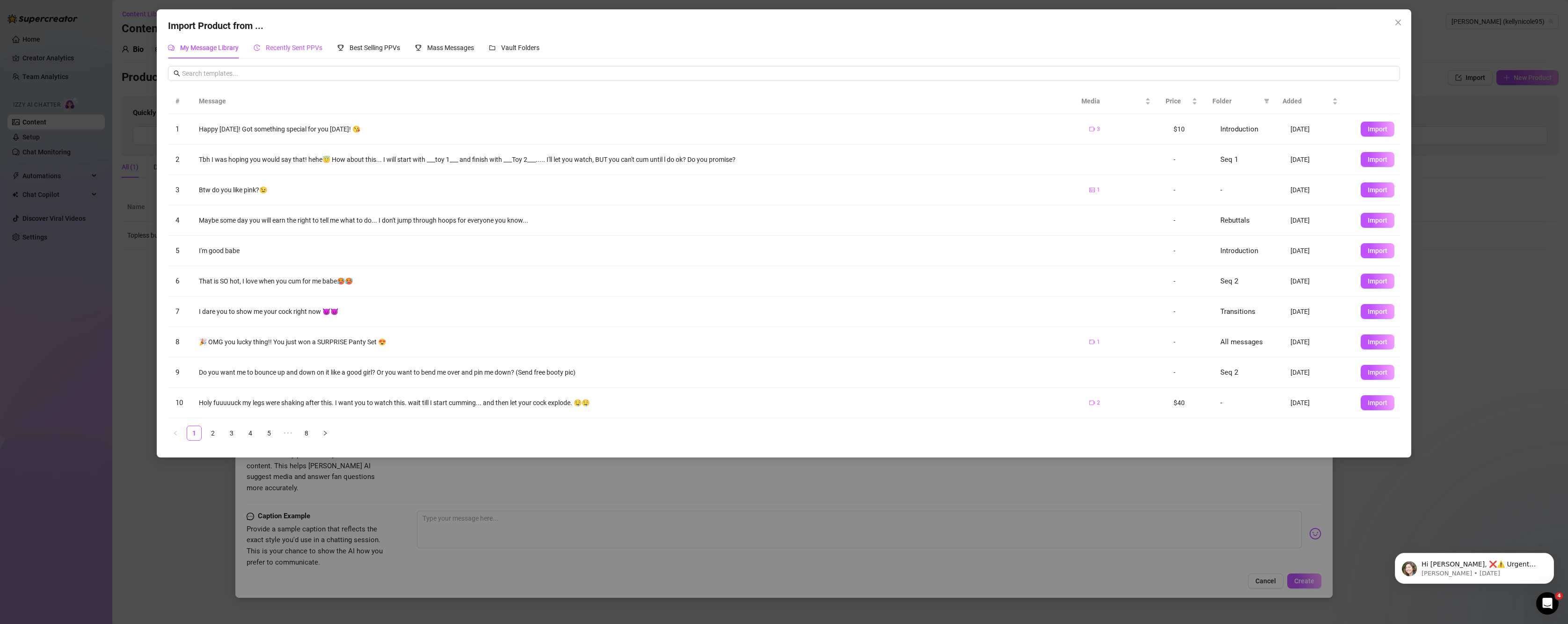
click at [294, 45] on span "Recently Sent PPVs" at bounding box center [294, 47] width 56 height 7
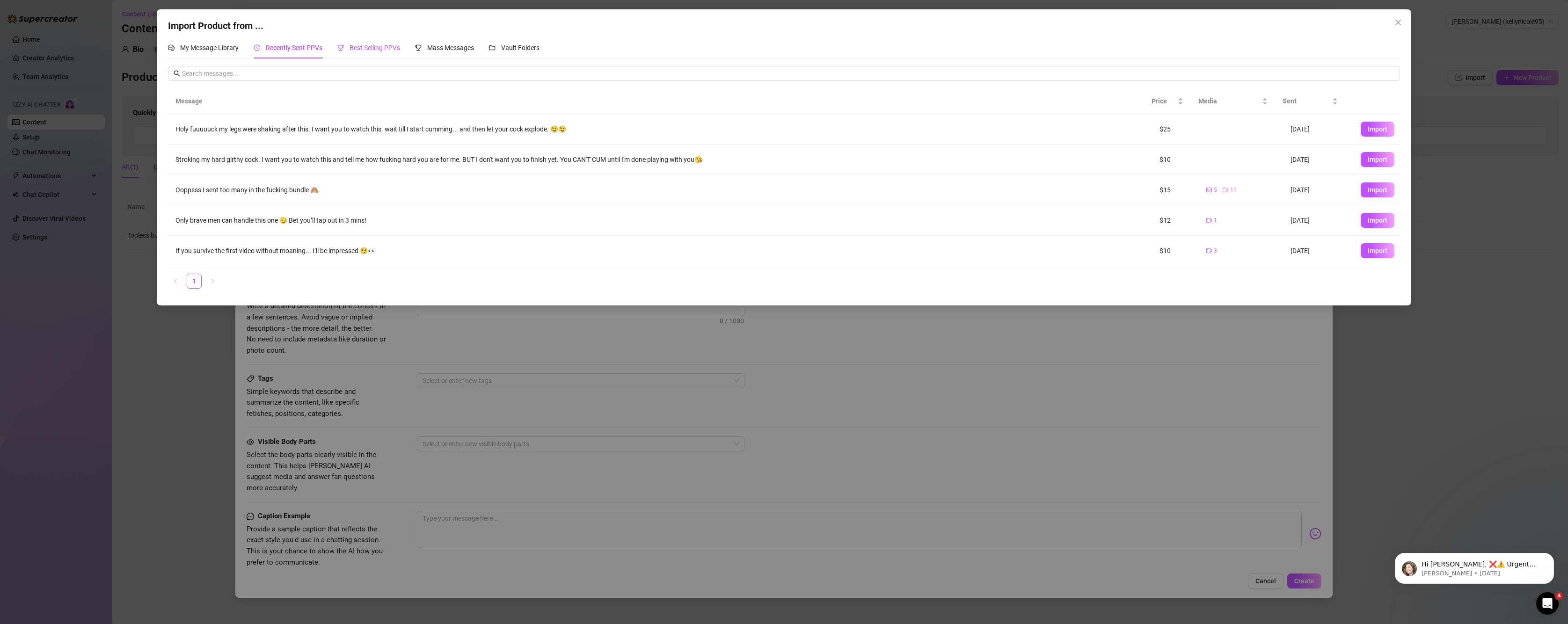
click at [380, 48] on span "Best Selling PPVs" at bounding box center [375, 47] width 51 height 7
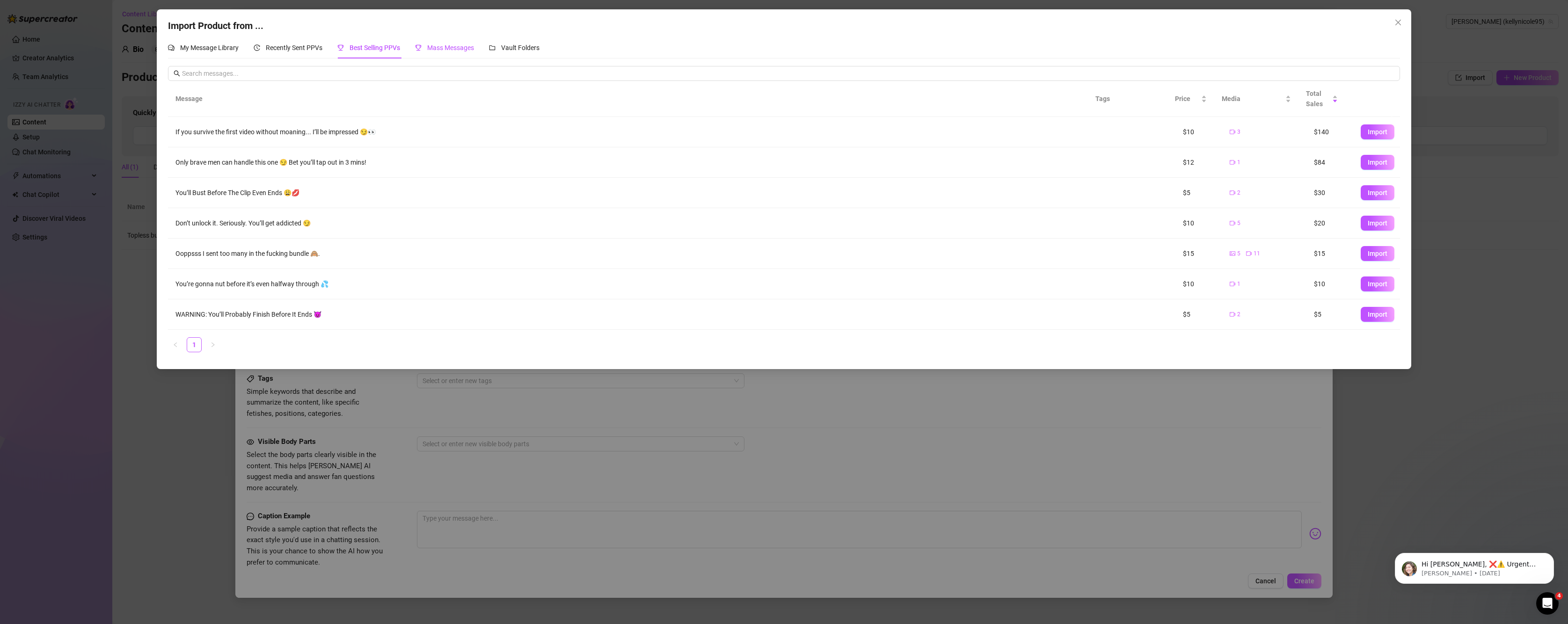
click at [444, 46] on span "Mass Messages" at bounding box center [450, 47] width 46 height 7
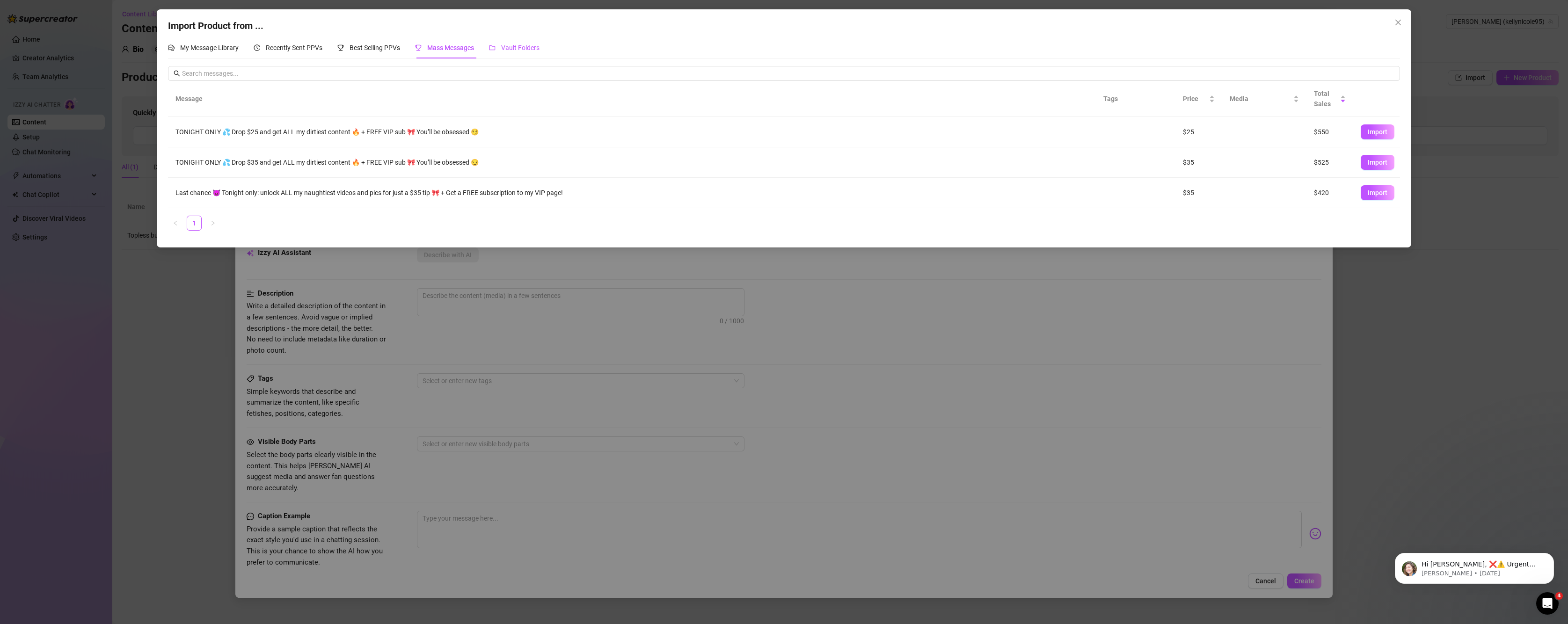
click at [534, 53] on div "Vault Folders" at bounding box center [515, 47] width 51 height 11
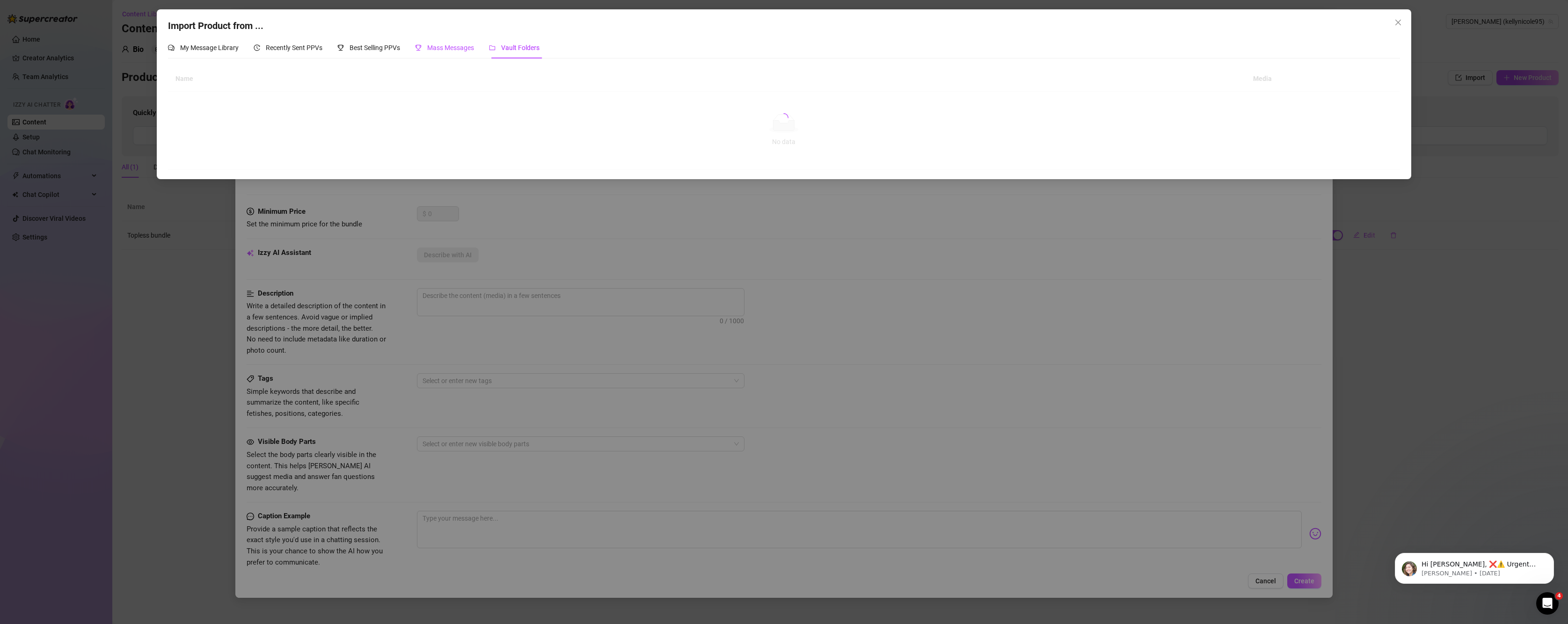
click at [422, 51] on span at bounding box center [418, 47] width 7 height 7
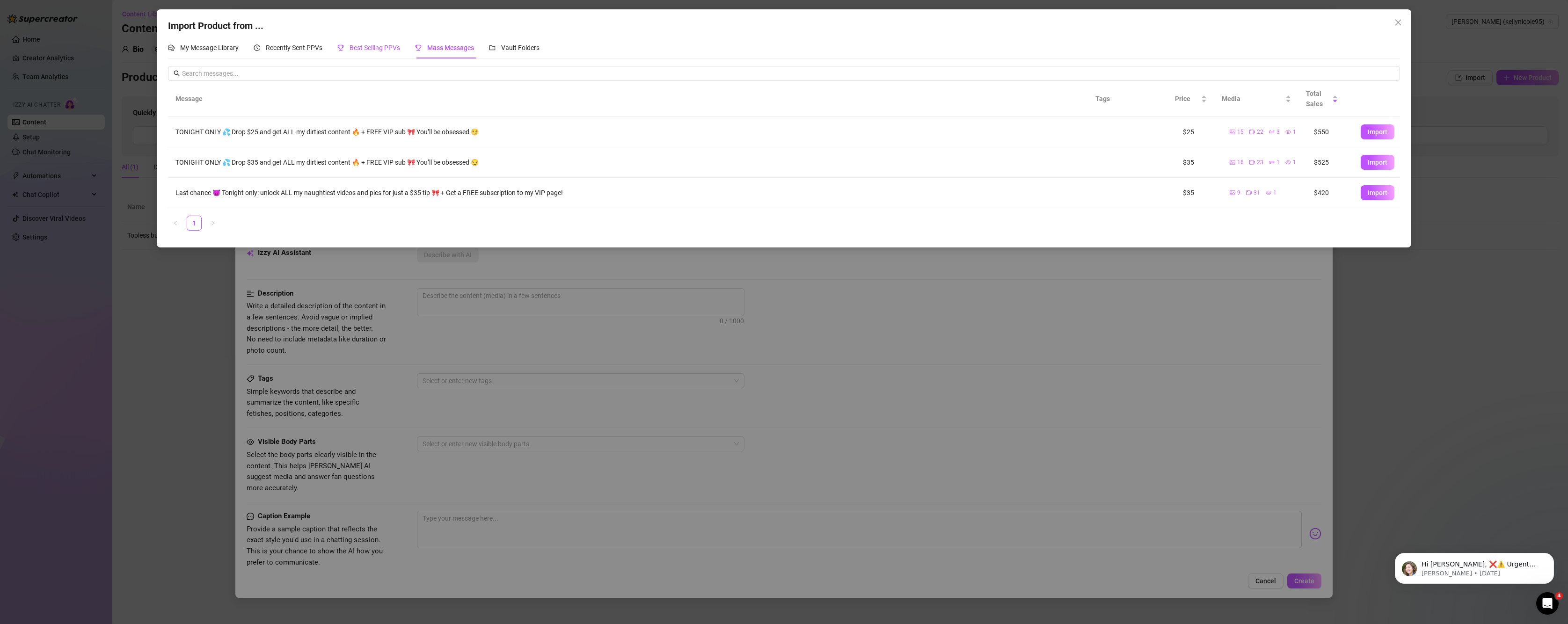
click at [388, 50] on span "Best Selling PPVs" at bounding box center [375, 47] width 51 height 7
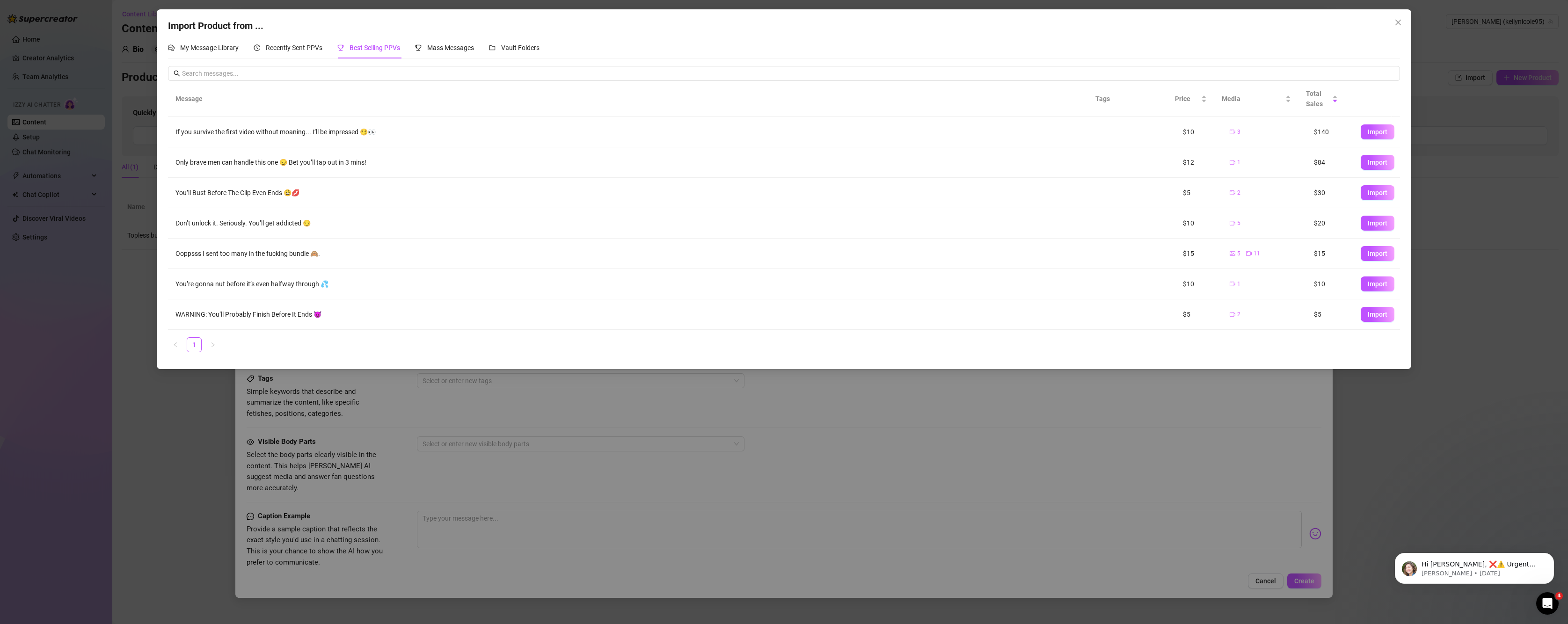
click at [240, 158] on div "Only brave men can handle this one 😏 Bet you’ll tap out in 3 mins!" at bounding box center [632, 162] width 913 height 11
click at [1364, 259] on button "Import" at bounding box center [1377, 254] width 33 height 15
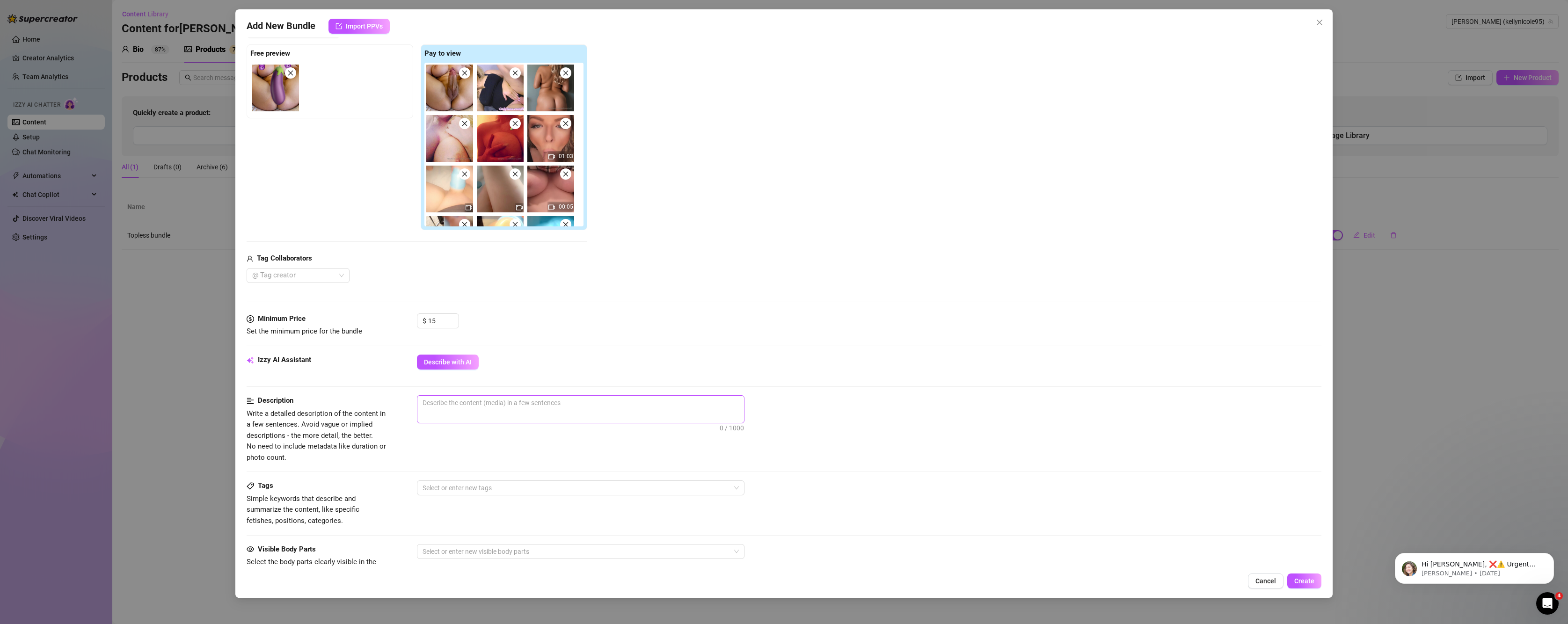
scroll to position [134, 0]
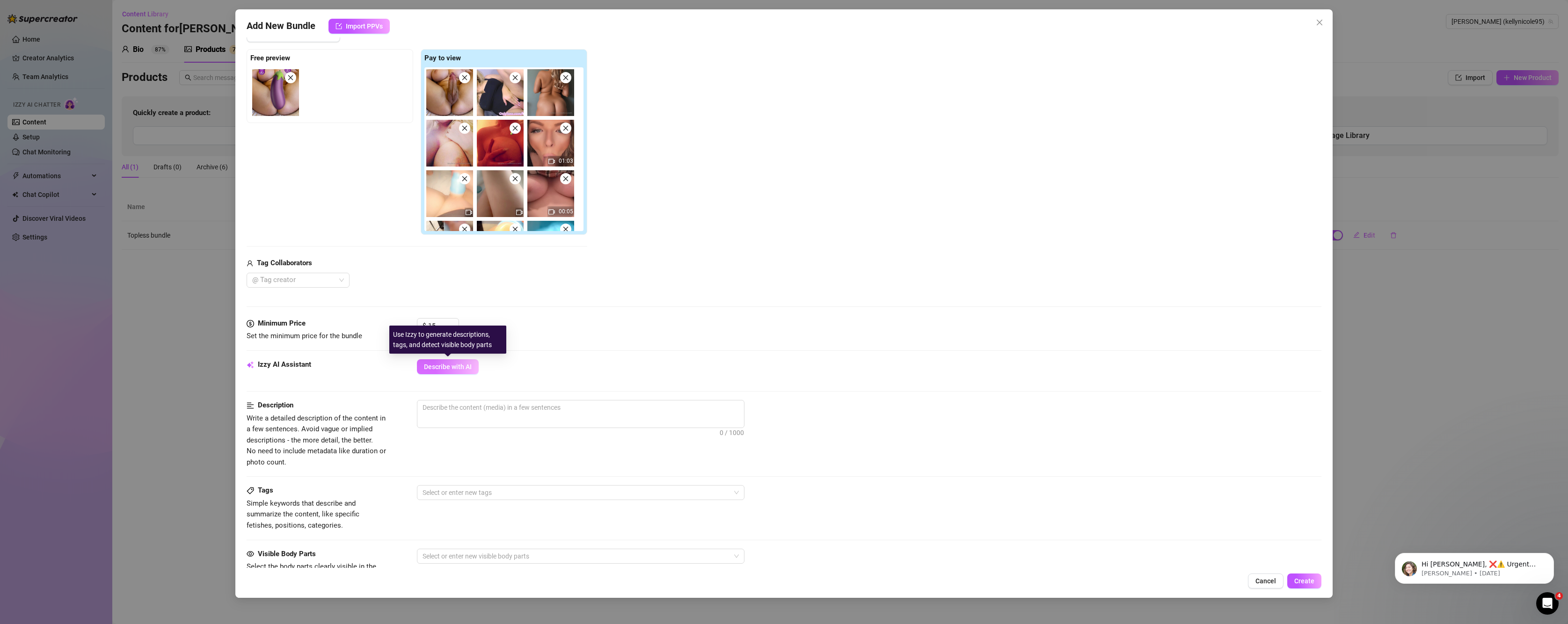
click at [457, 367] on span "Describe with AI" at bounding box center [448, 366] width 48 height 7
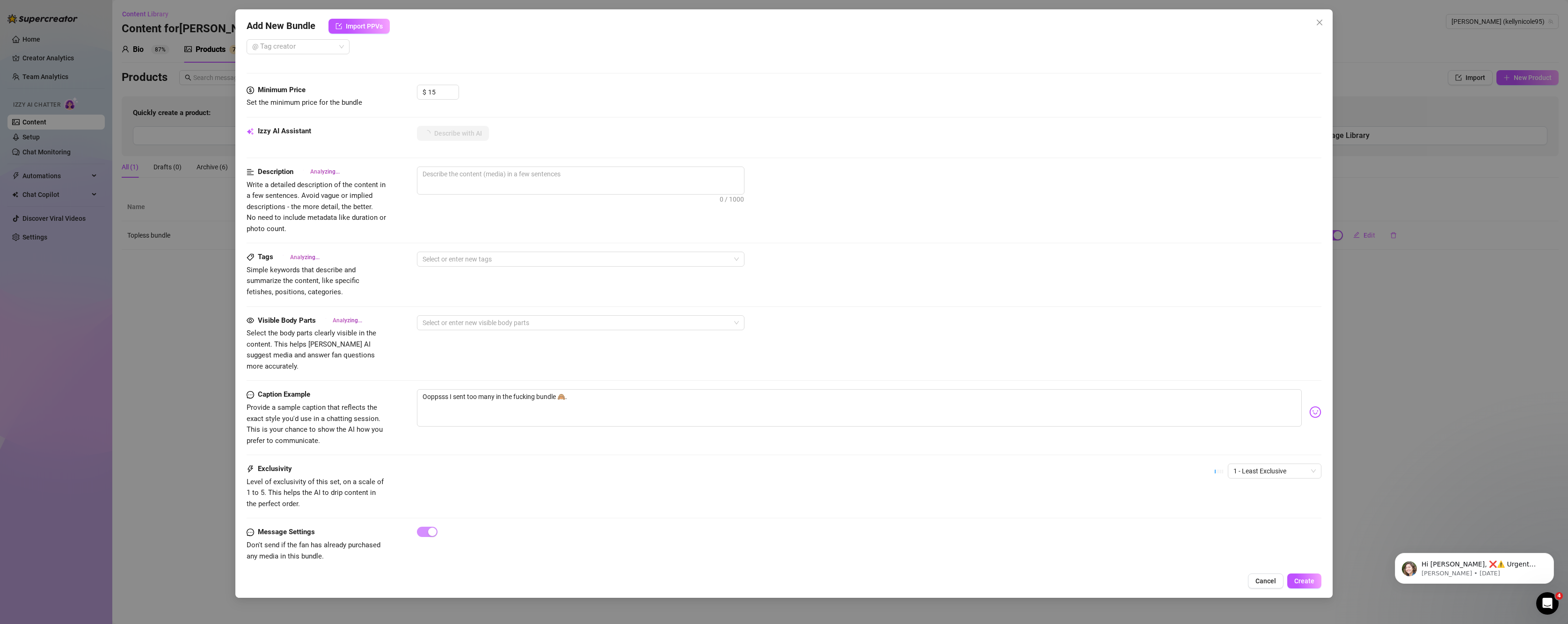
scroll to position [368, 0]
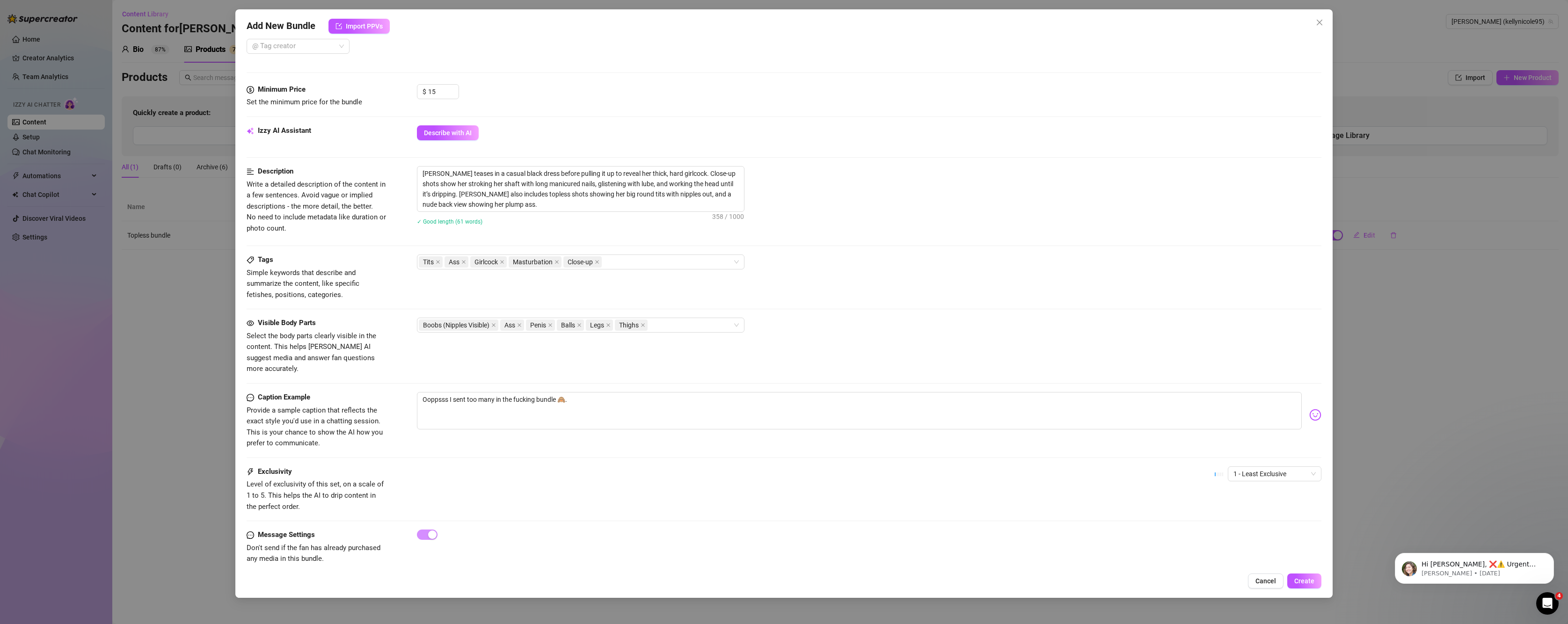
click at [1266, 471] on div "1 - Least Exclusive" at bounding box center [1268, 478] width 107 height 24
click at [1266, 467] on span "1 - Least Exclusive" at bounding box center [1274, 474] width 82 height 14
click at [1251, 543] on div "5 - Most Exclusive 🔥" at bounding box center [1266, 542] width 78 height 11
click at [1301, 467] on span "5 - Most Exclusive 🔥" at bounding box center [1274, 474] width 82 height 14
click at [1296, 582] on span "Create" at bounding box center [1304, 581] width 20 height 7
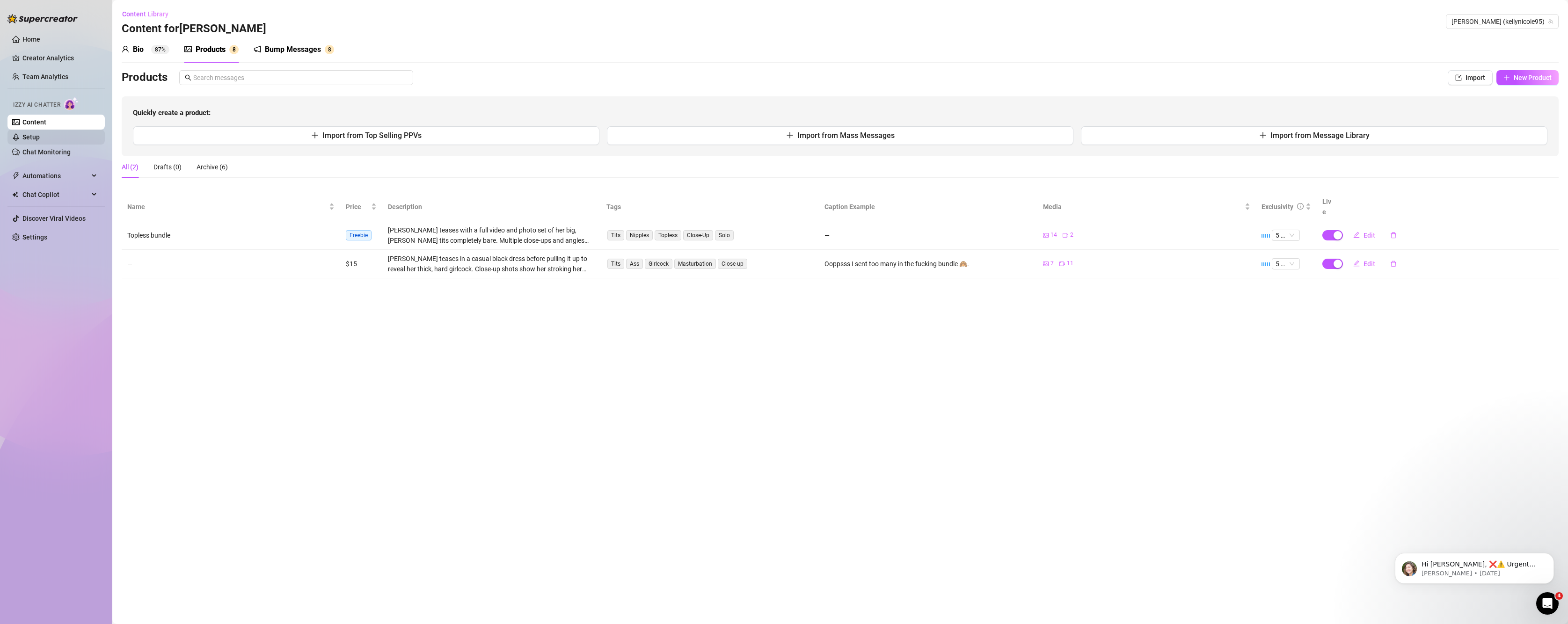
click at [40, 140] on link "Setup" at bounding box center [31, 137] width 17 height 7
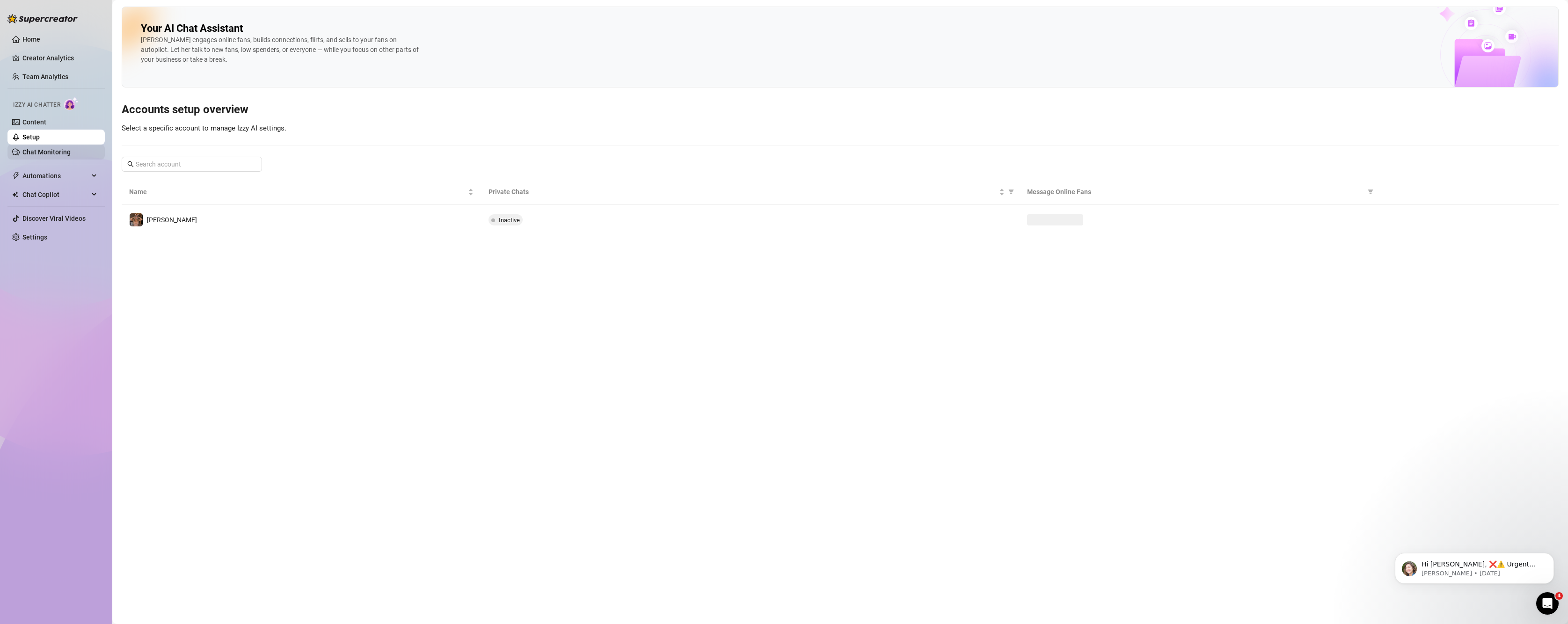
click at [40, 148] on link "Chat Monitoring" at bounding box center [46, 152] width 48 height 7
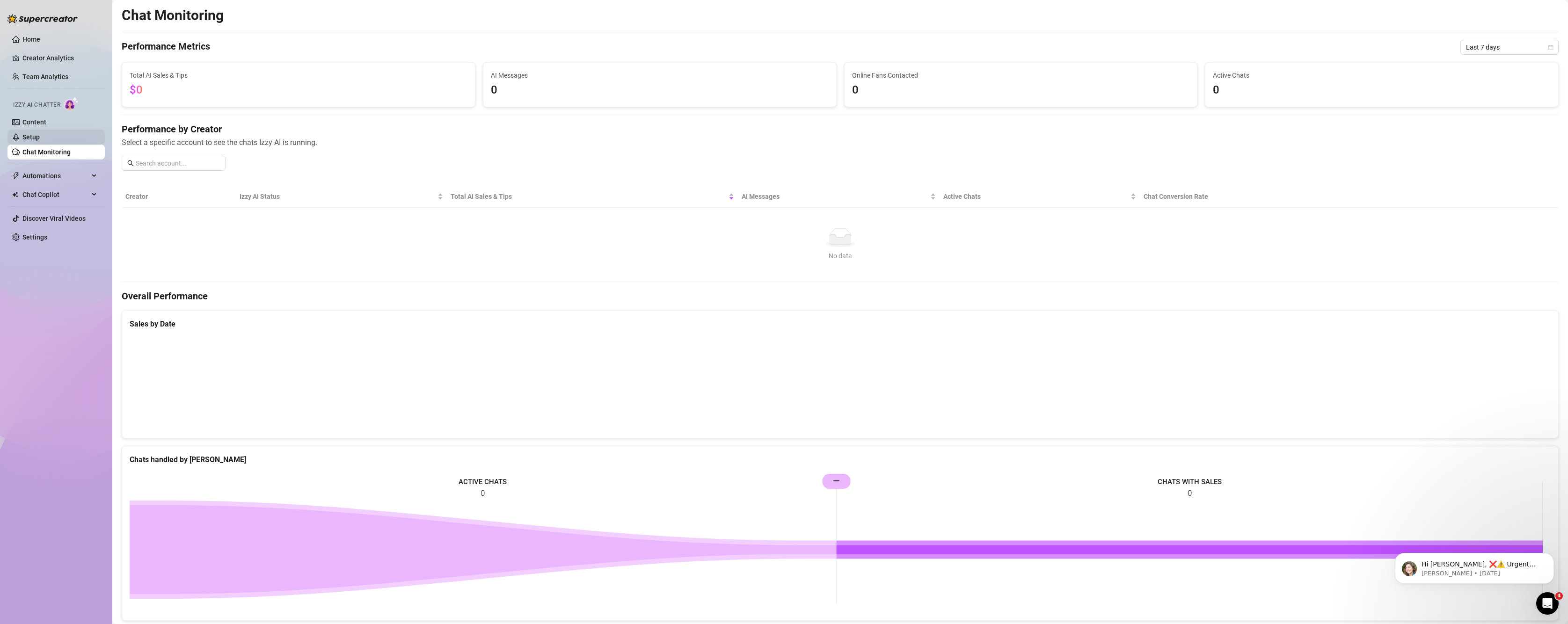
click at [38, 134] on link "Setup" at bounding box center [31, 137] width 17 height 7
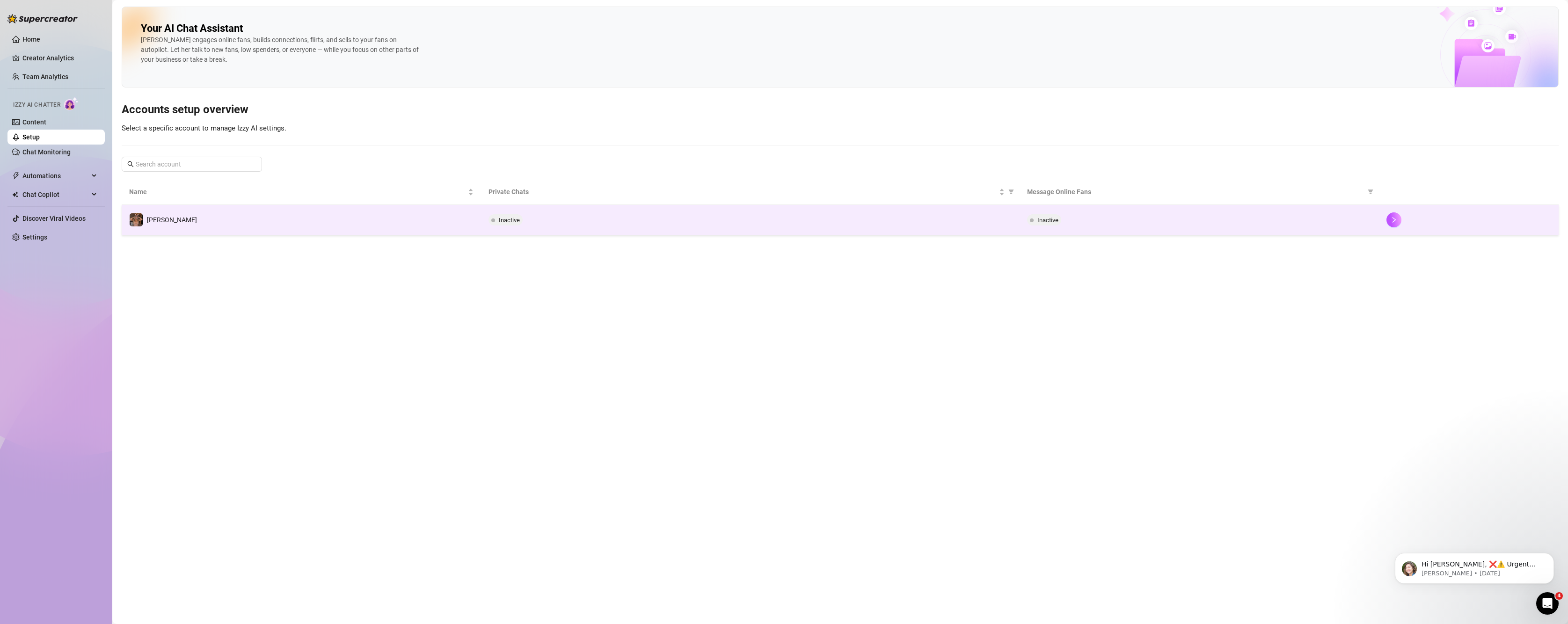
click at [1214, 222] on div "Inactive" at bounding box center [1199, 220] width 344 height 11
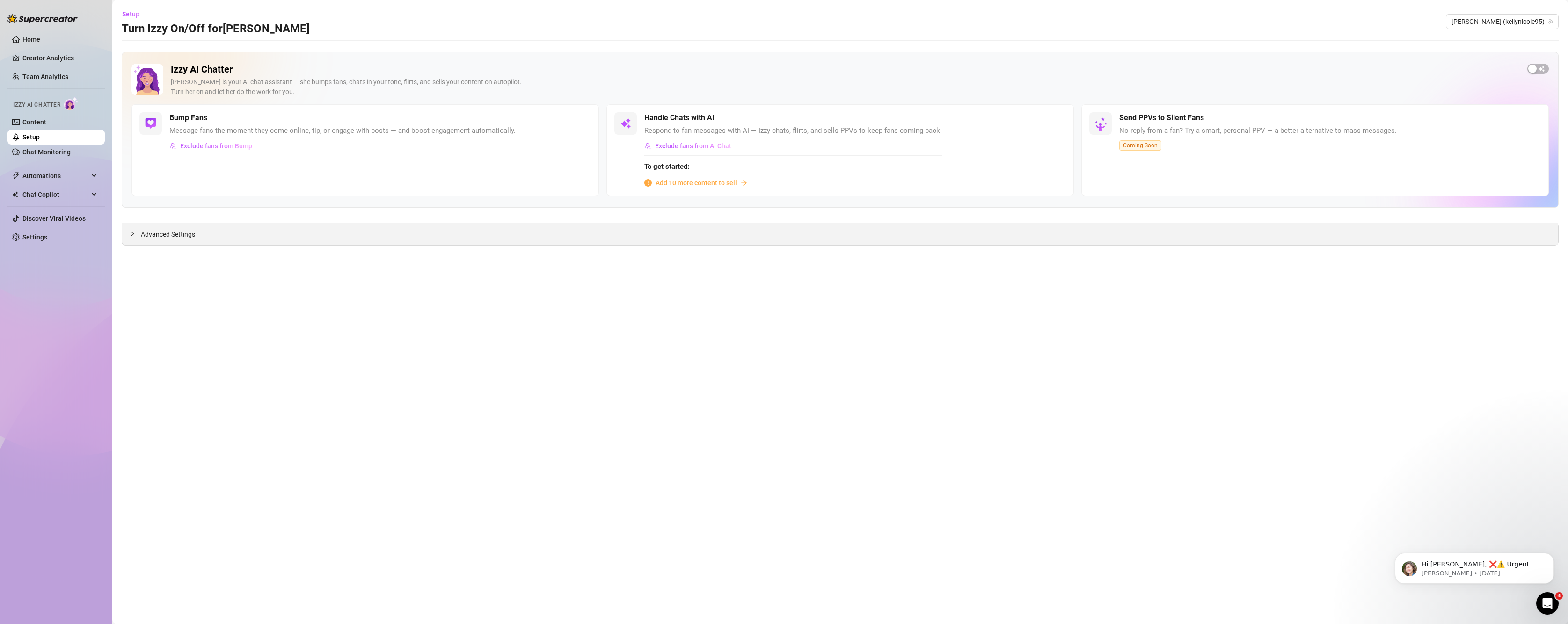
click at [218, 235] on div "Advanced Settings" at bounding box center [840, 234] width 1436 height 22
click at [24, 119] on link "Content" at bounding box center [34, 122] width 24 height 7
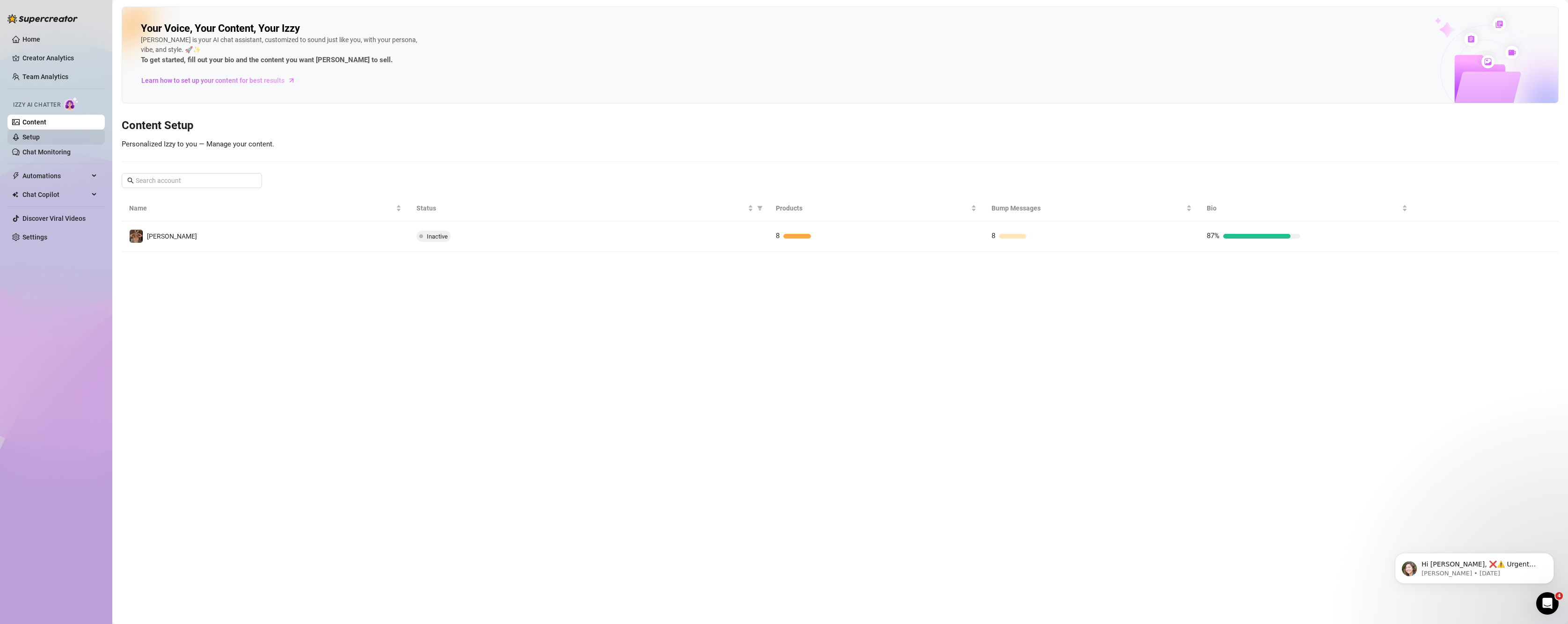
click at [40, 141] on link "Setup" at bounding box center [31, 137] width 17 height 7
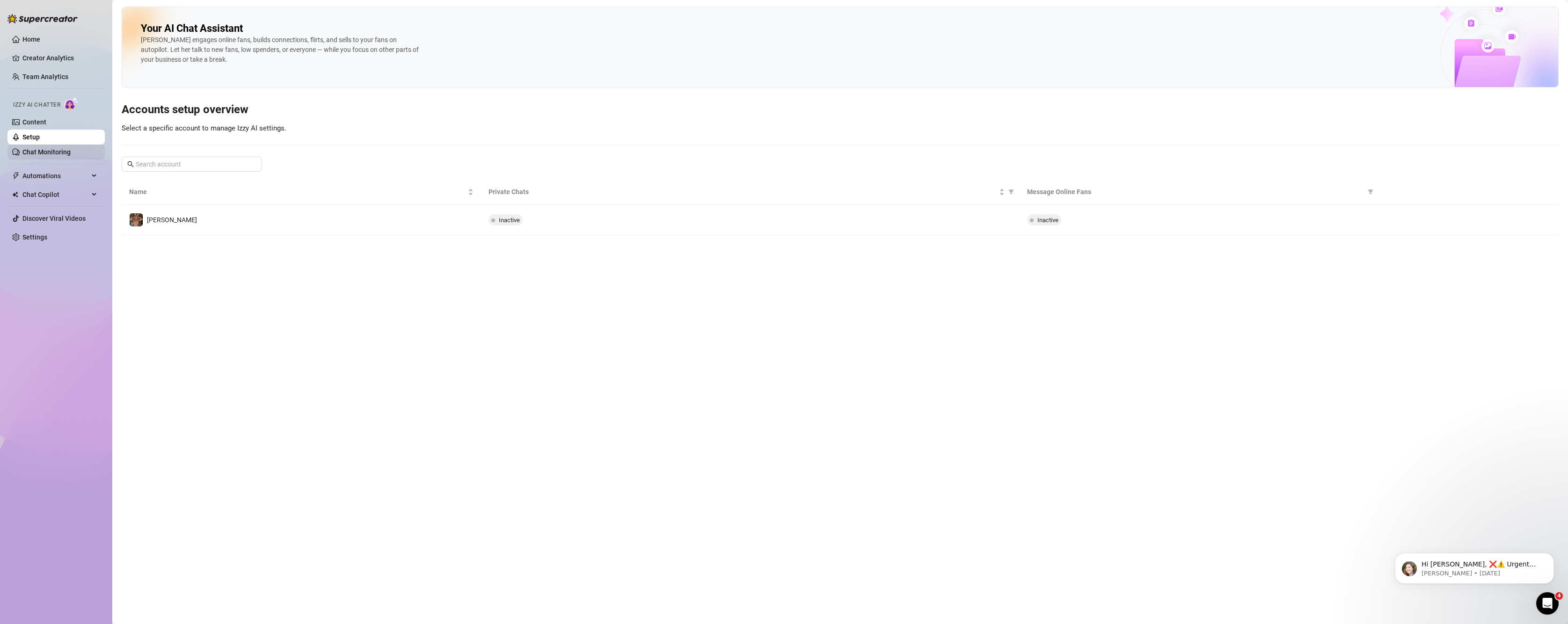
click at [62, 151] on link "Chat Monitoring" at bounding box center [46, 152] width 48 height 7
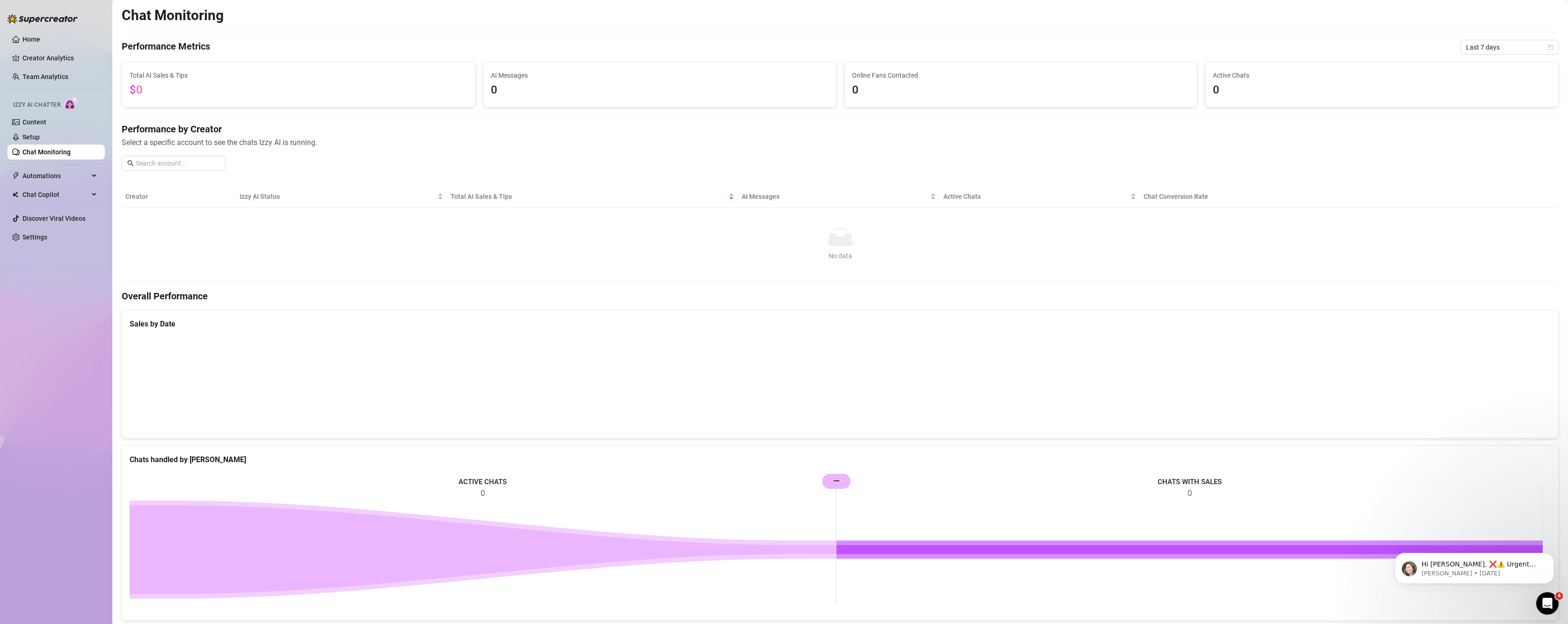
click at [42, 87] on ul "Home Creator Analytics Team Analytics Izzy AI Chatter Content Setup Chat Monito…" at bounding box center [55, 138] width 97 height 220
click at [43, 64] on link "Creator Analytics" at bounding box center [60, 58] width 75 height 15
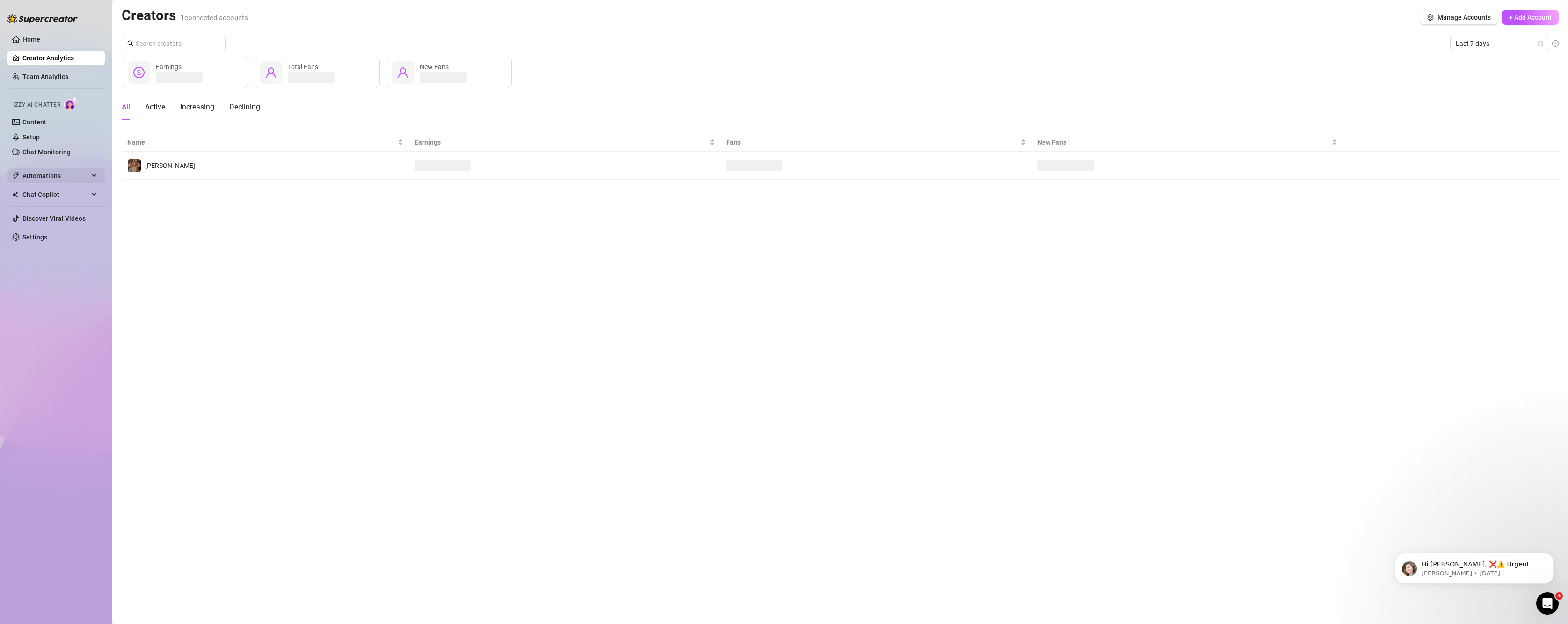
click at [34, 174] on span "Automations" at bounding box center [55, 176] width 66 height 15
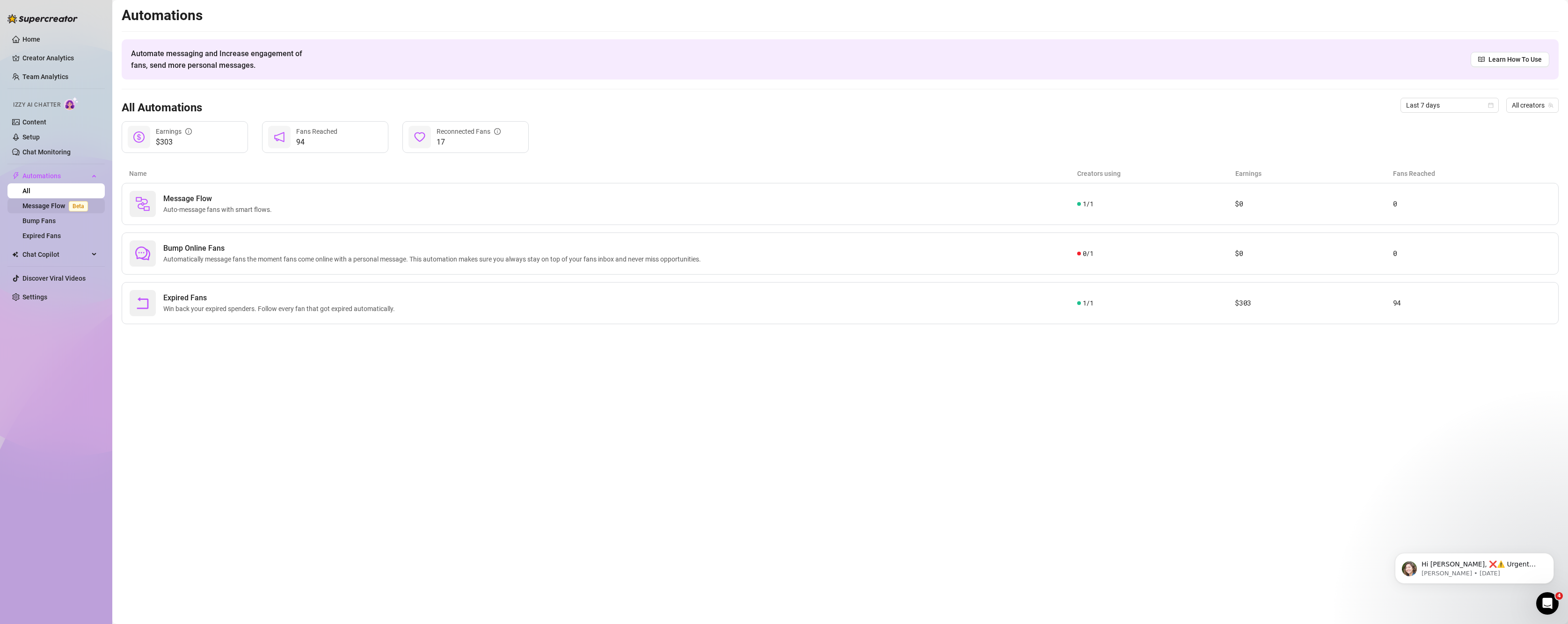
click at [23, 206] on link "Message Flow Beta" at bounding box center [57, 206] width 69 height 7
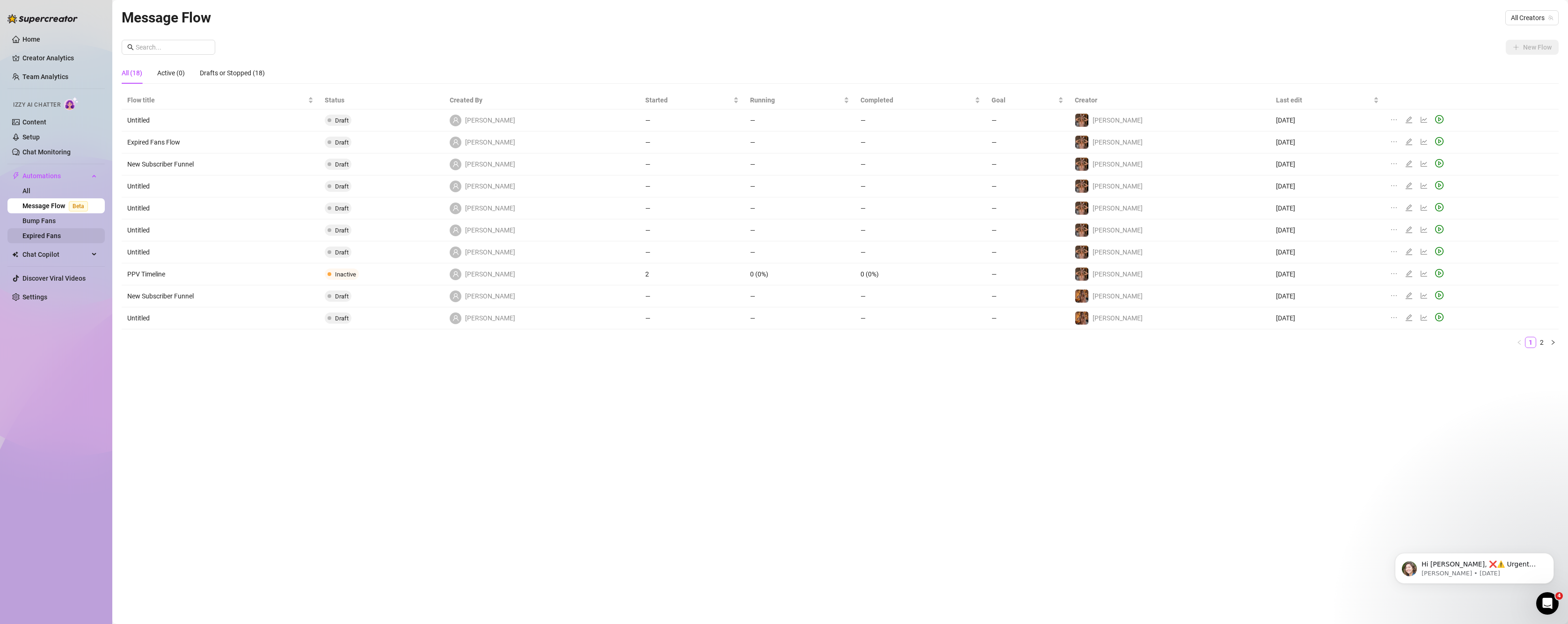
click at [33, 232] on link "Expired Fans" at bounding box center [42, 236] width 38 height 7
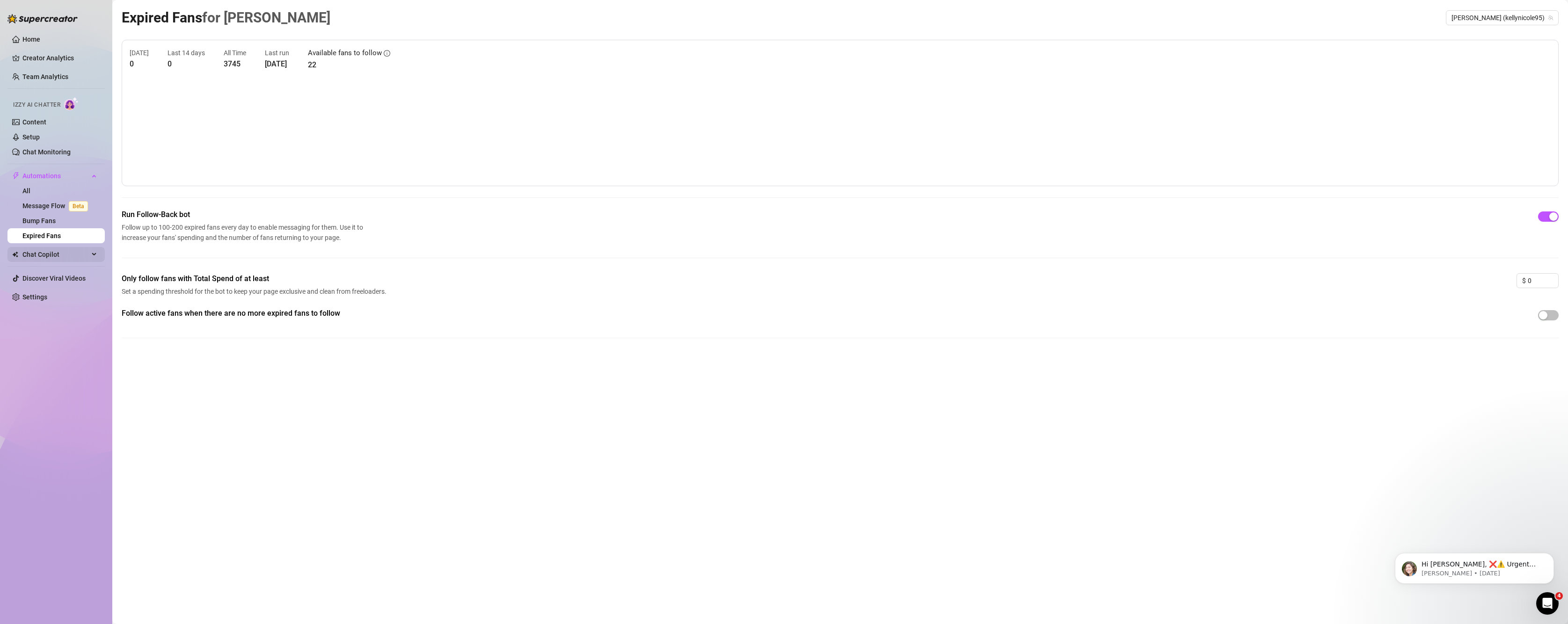
click at [43, 253] on span "Chat Copilot" at bounding box center [55, 254] width 66 height 15
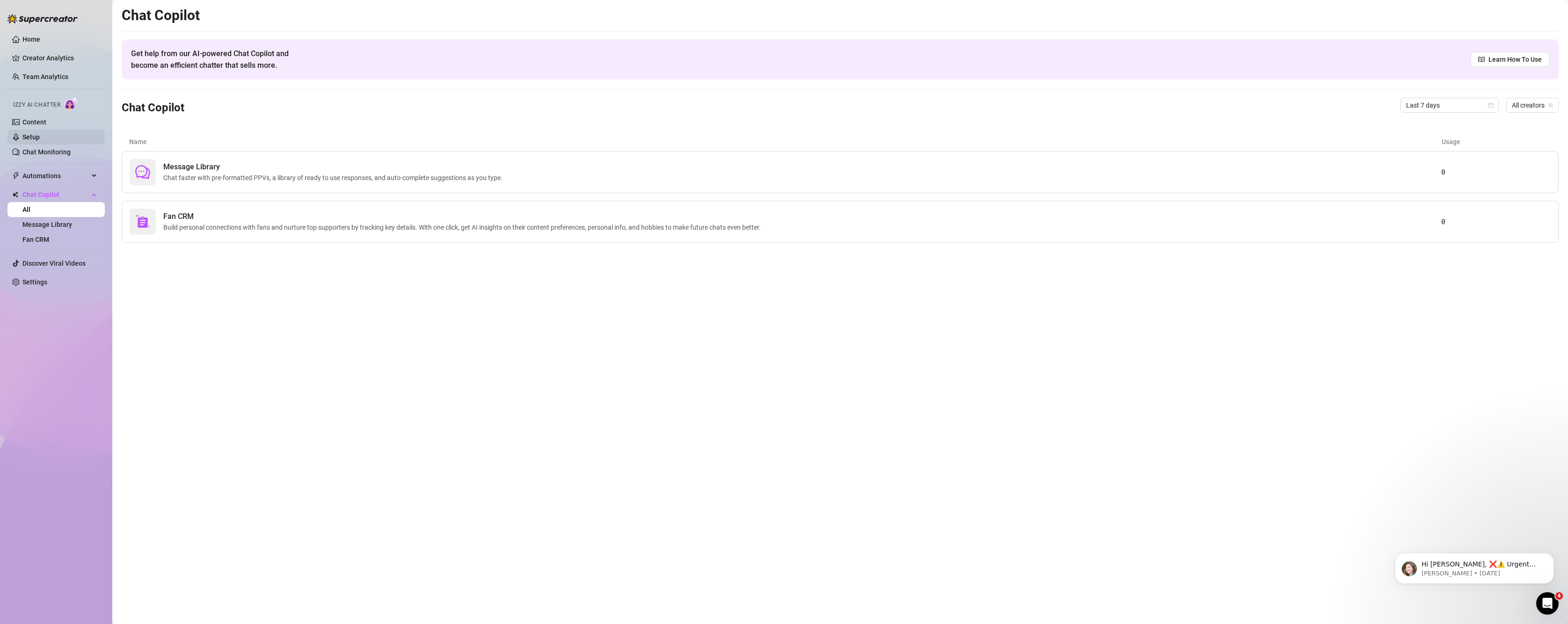
click at [23, 140] on link "Setup" at bounding box center [31, 137] width 17 height 7
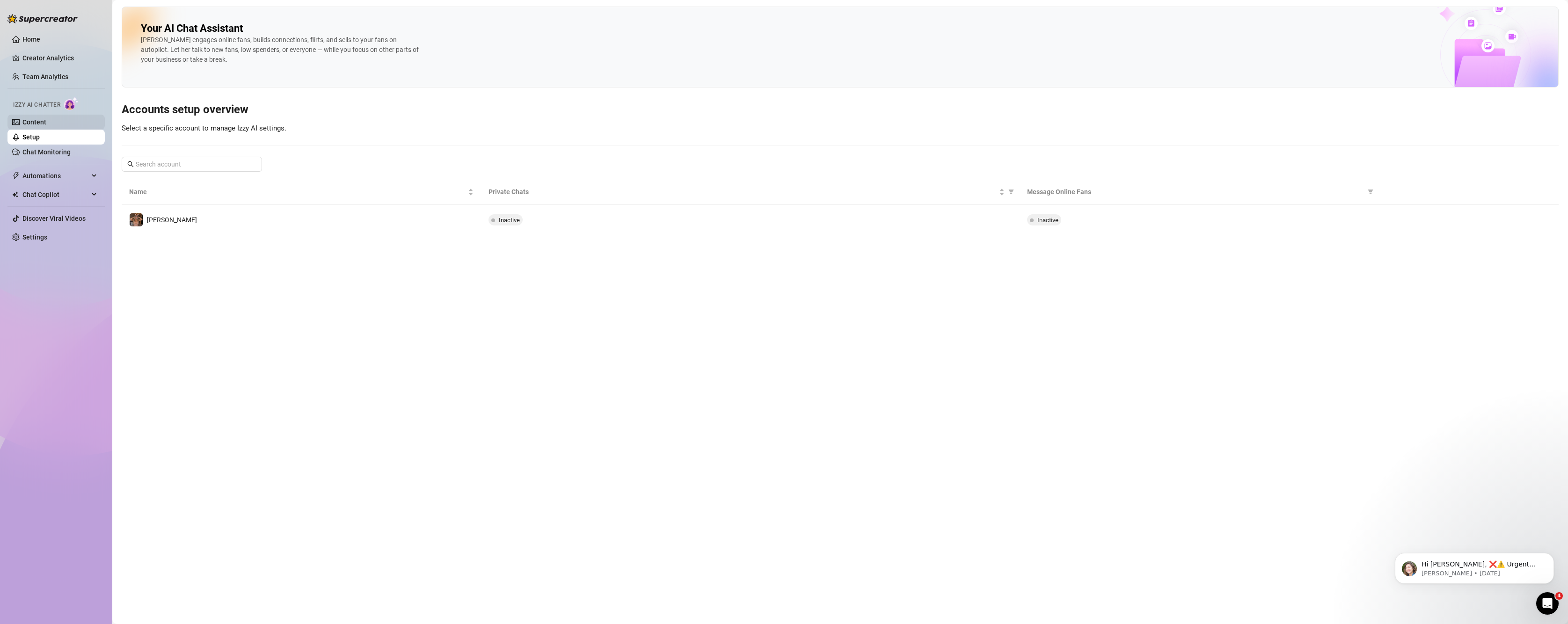
click at [23, 122] on link "Content" at bounding box center [34, 122] width 24 height 7
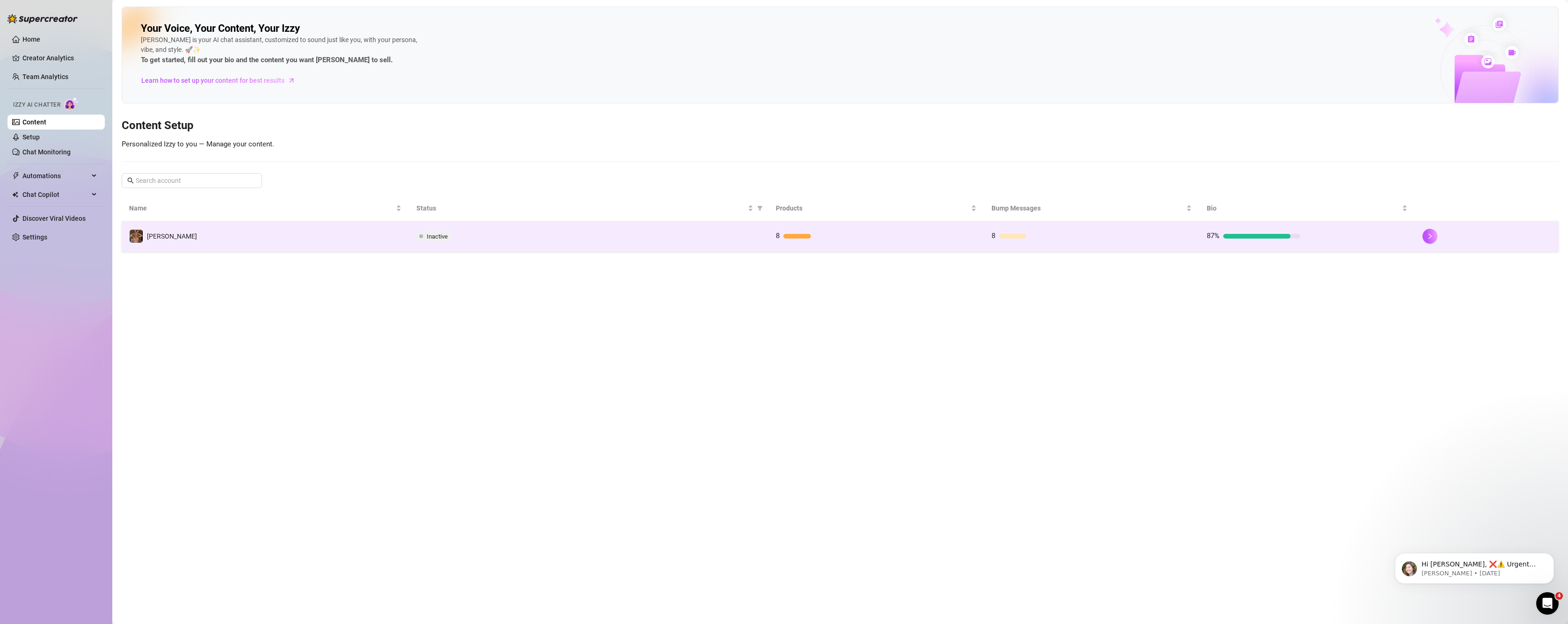
click at [754, 237] on div "Inactive" at bounding box center [589, 237] width 344 height 11
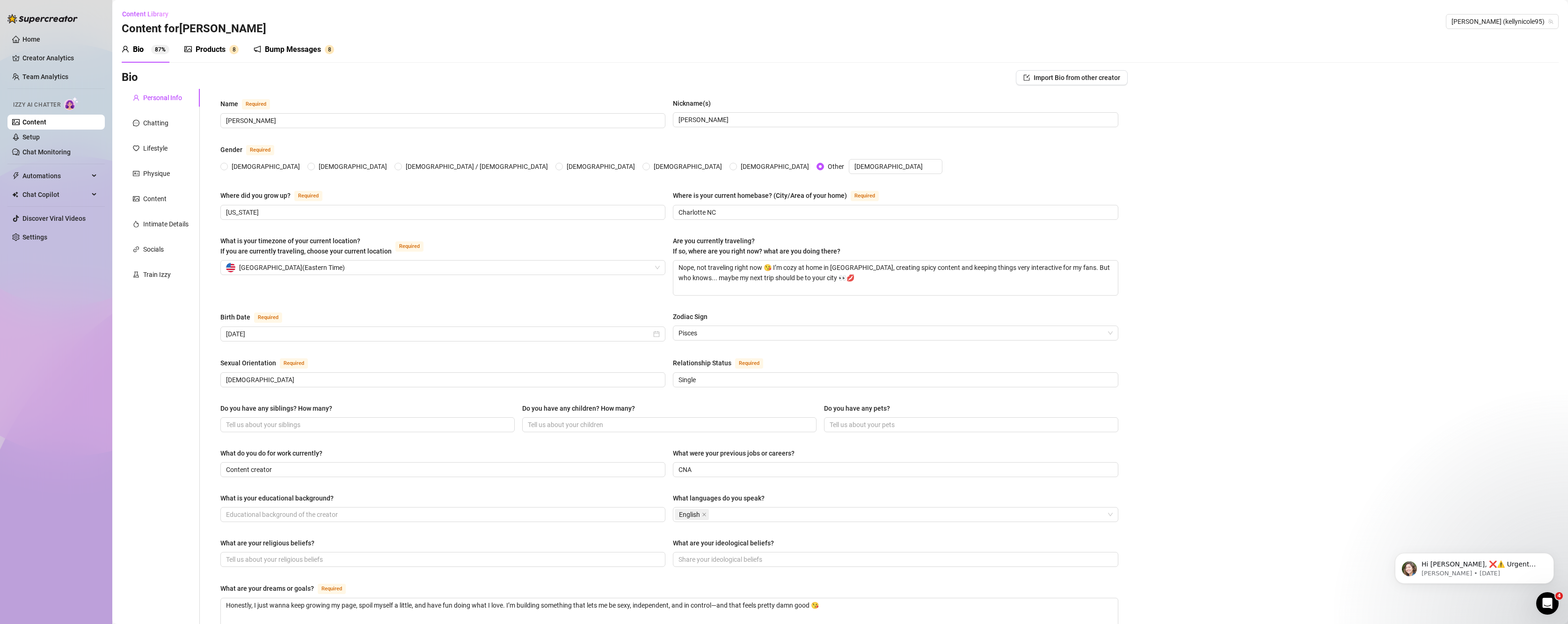
click at [188, 53] on div at bounding box center [188, 50] width 7 height 11
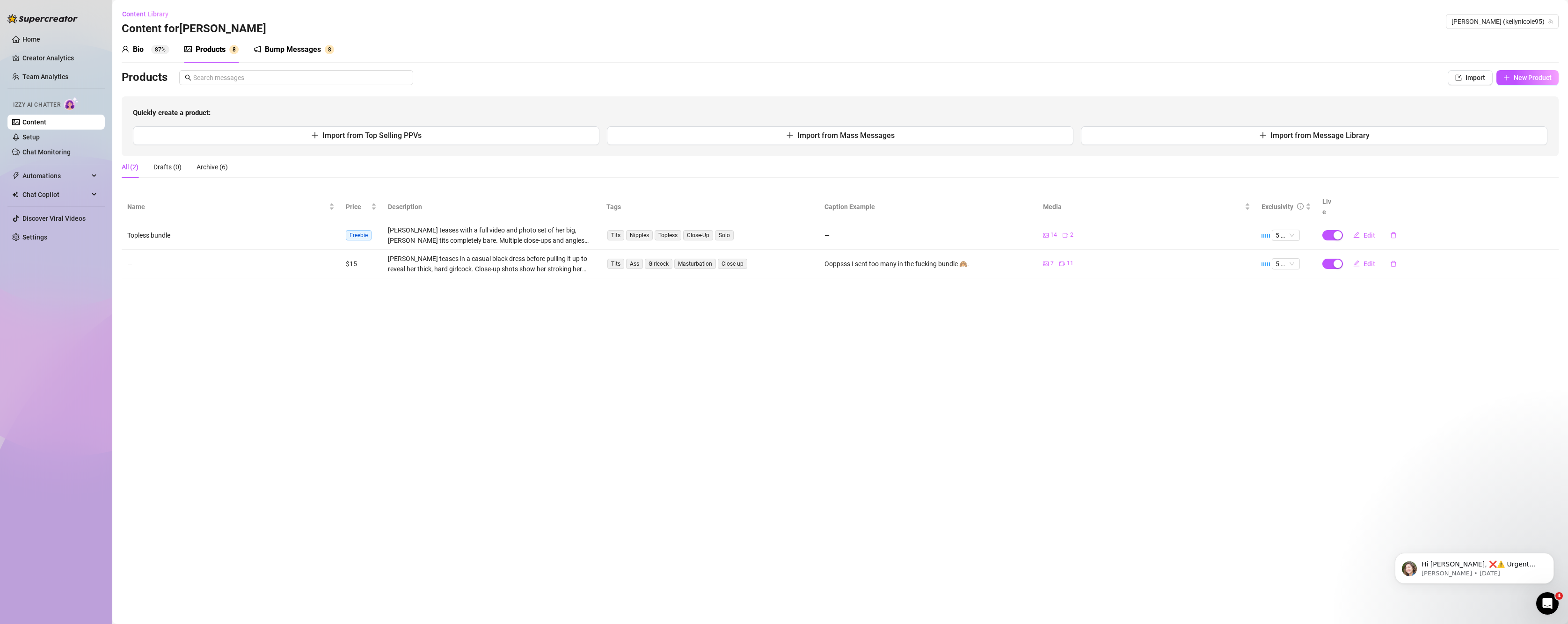
click at [275, 55] on div "Bump Messages" at bounding box center [293, 50] width 56 height 11
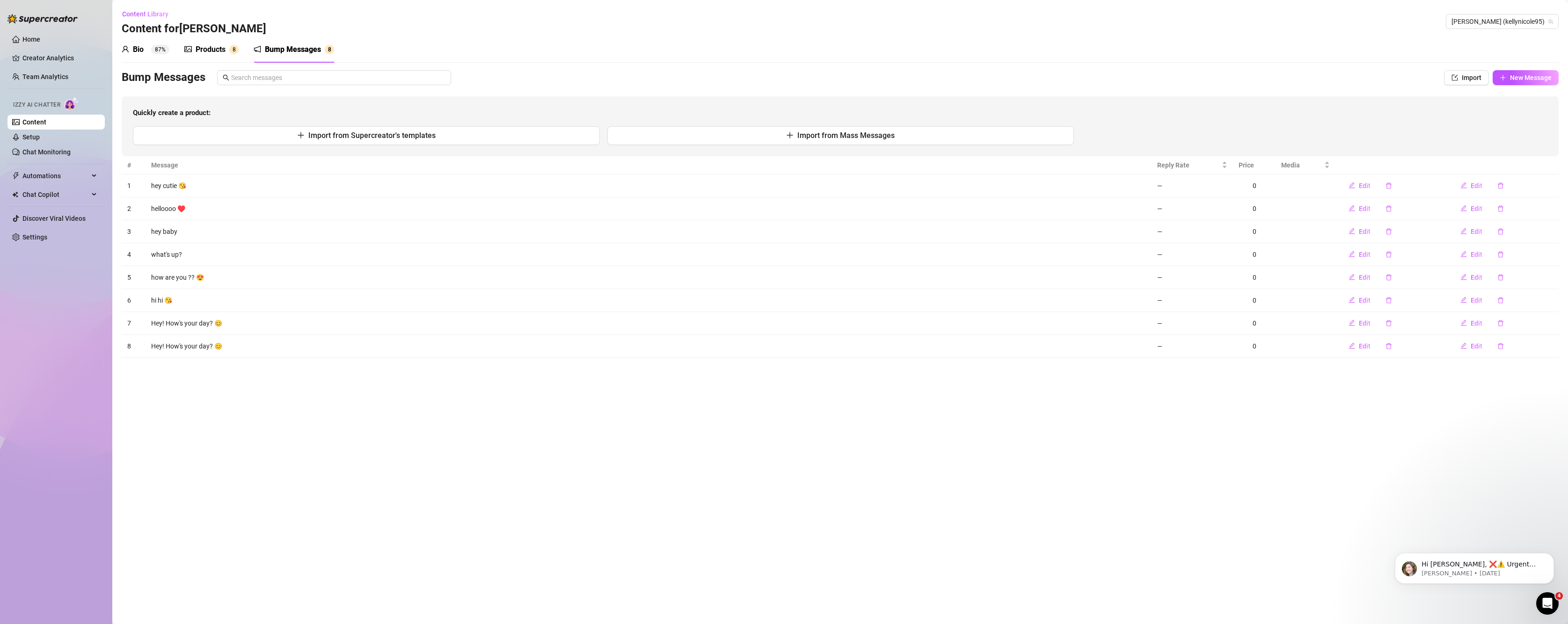
click at [142, 45] on div "Bio" at bounding box center [138, 50] width 11 height 11
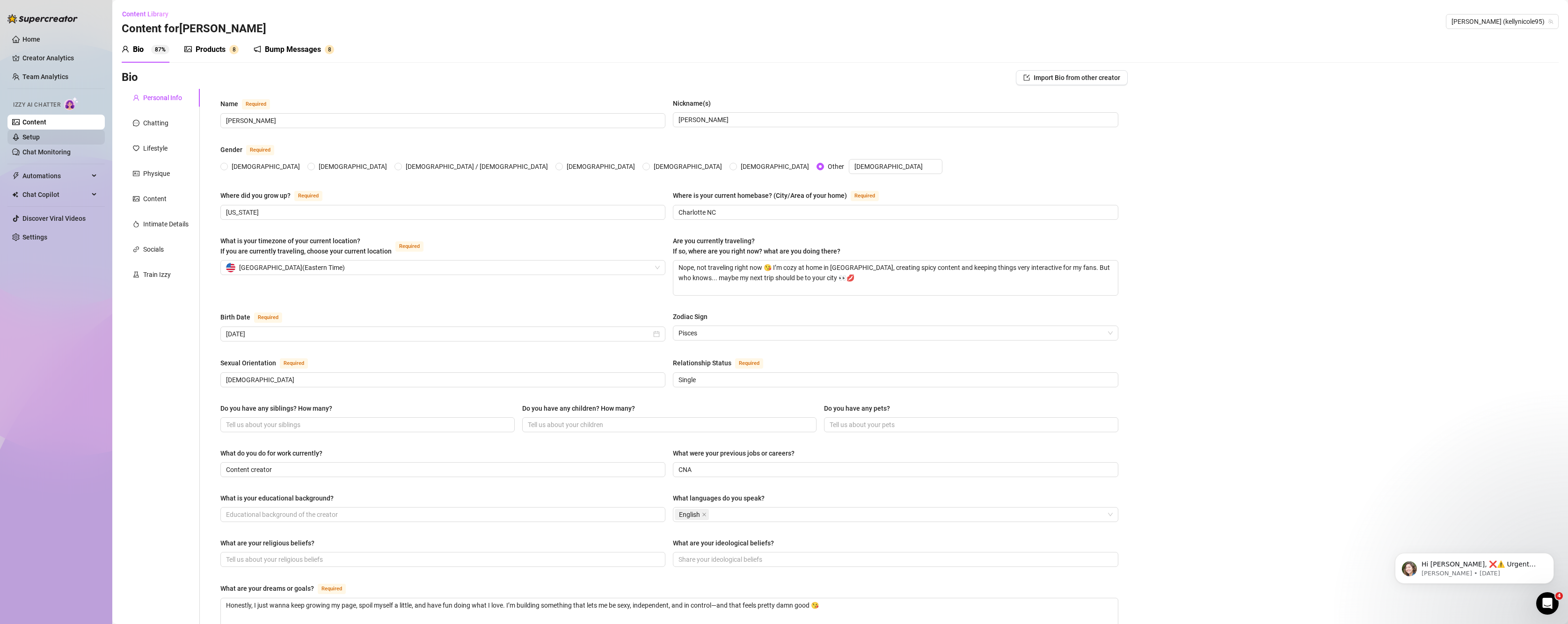
click at [40, 135] on link "Setup" at bounding box center [31, 137] width 17 height 7
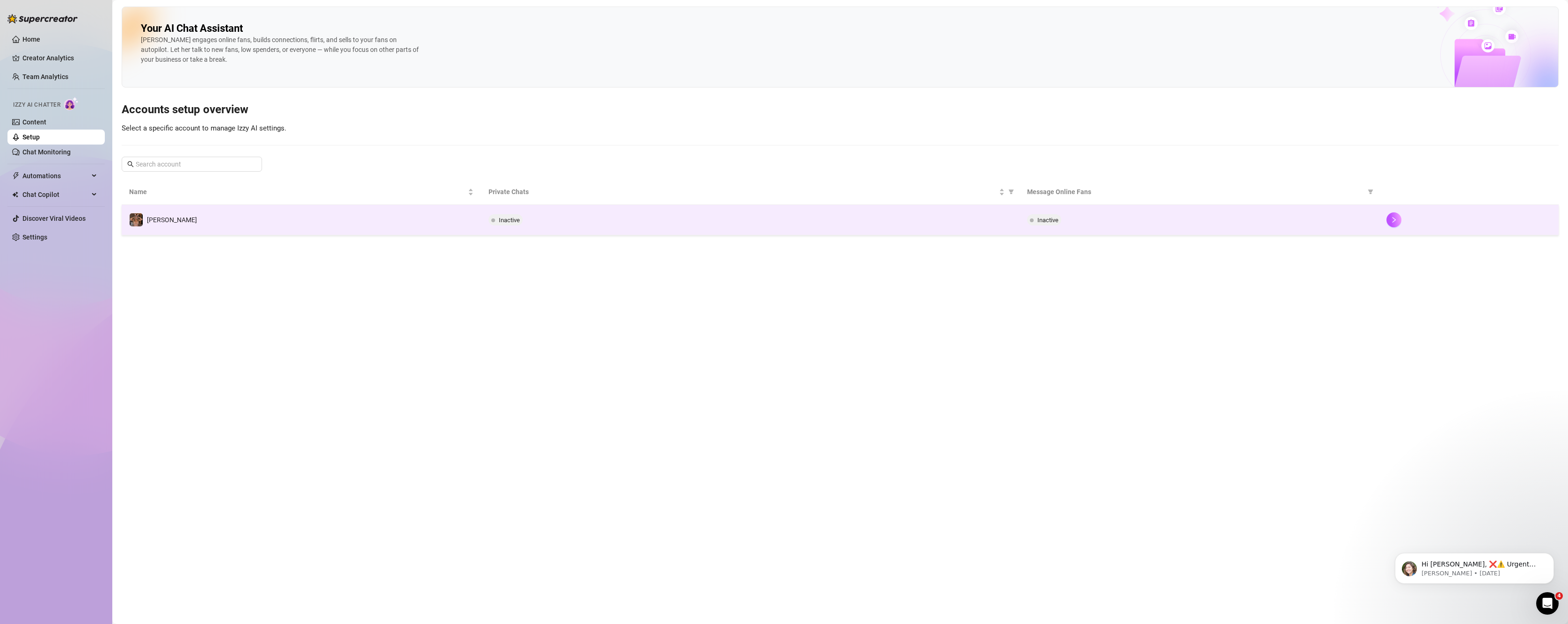
click at [1095, 225] on div "Inactive" at bounding box center [1199, 220] width 344 height 11
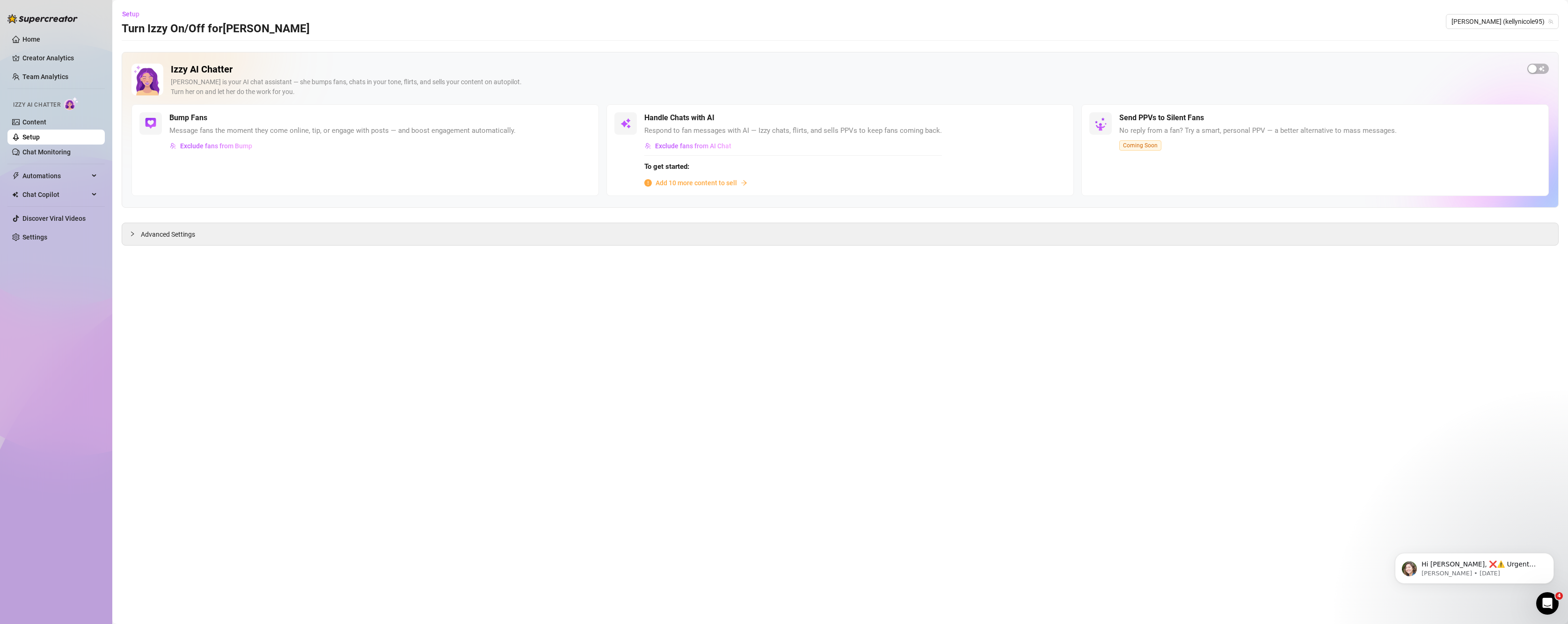
click at [1167, 155] on div "Send PPVs to Silent Fans No reply from a fan? Try a smart, personal PPV — a bet…" at bounding box center [1314, 150] width 467 height 91
click at [1142, 147] on span "Coming Soon" at bounding box center [1141, 145] width 42 height 11
click at [191, 148] on span "Exclude fans from Bump" at bounding box center [216, 145] width 72 height 7
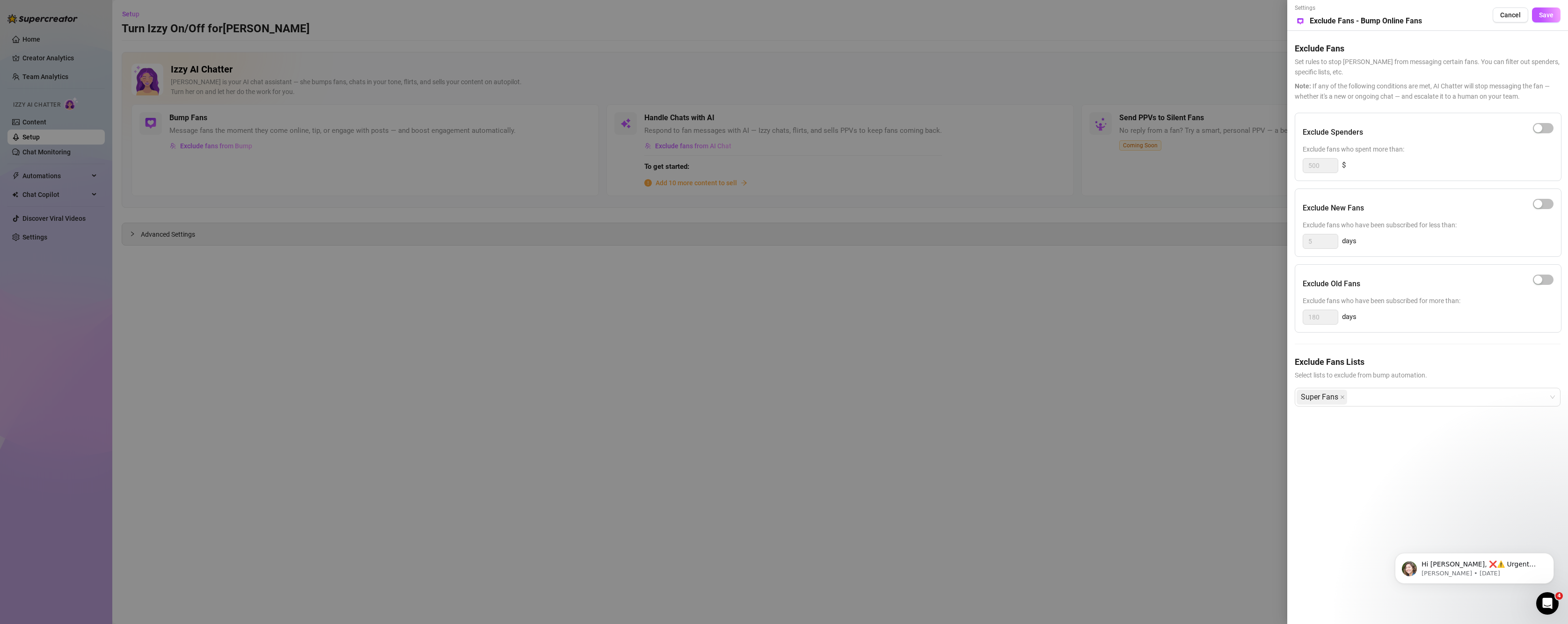
click at [1182, 270] on div at bounding box center [784, 312] width 1568 height 624
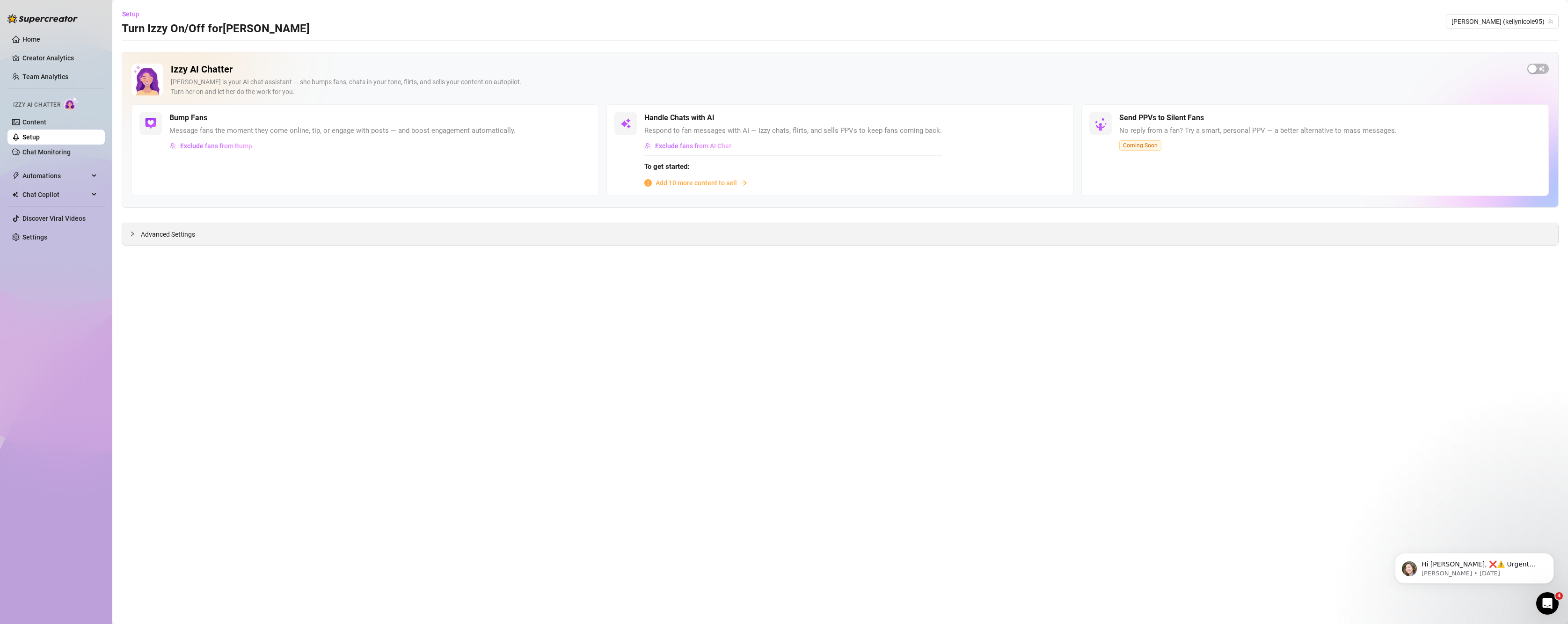
click at [237, 228] on div "Advanced Settings" at bounding box center [840, 234] width 1436 height 22
click at [172, 235] on span "Advanced Settings" at bounding box center [168, 234] width 55 height 11
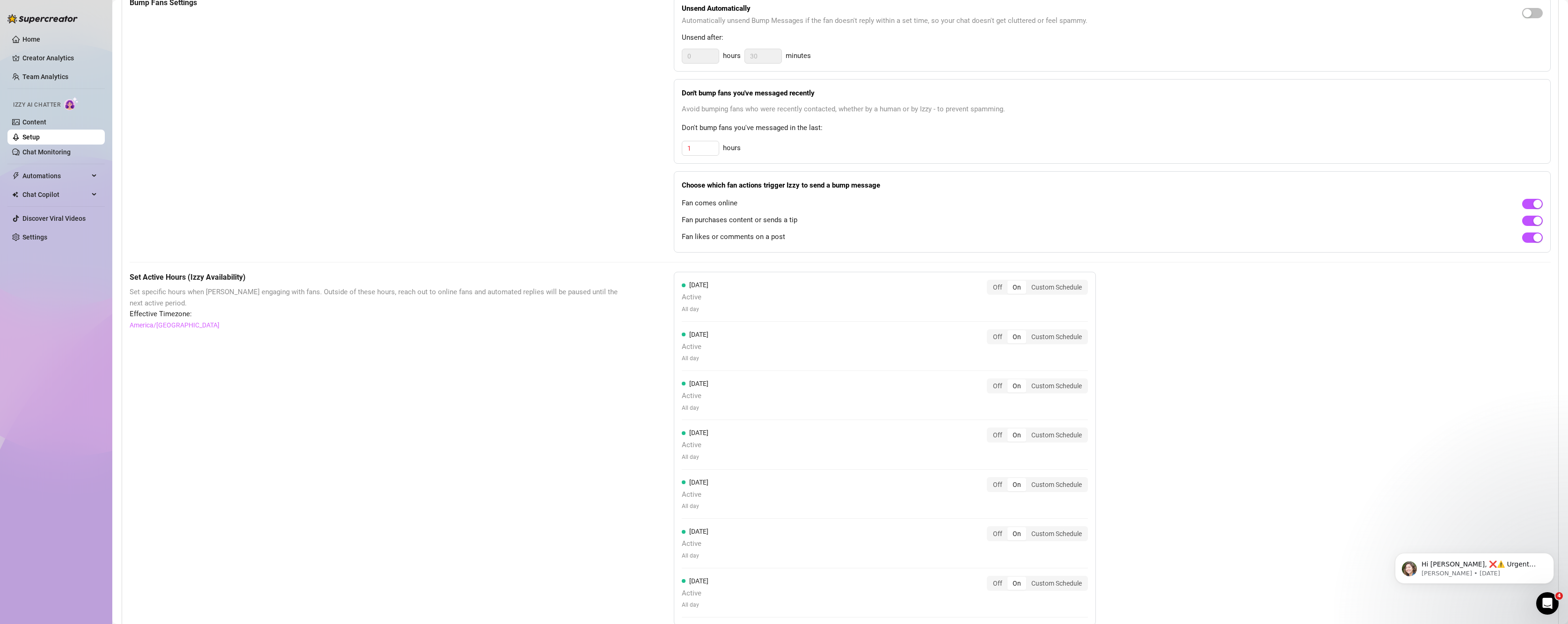
scroll to position [78, 0]
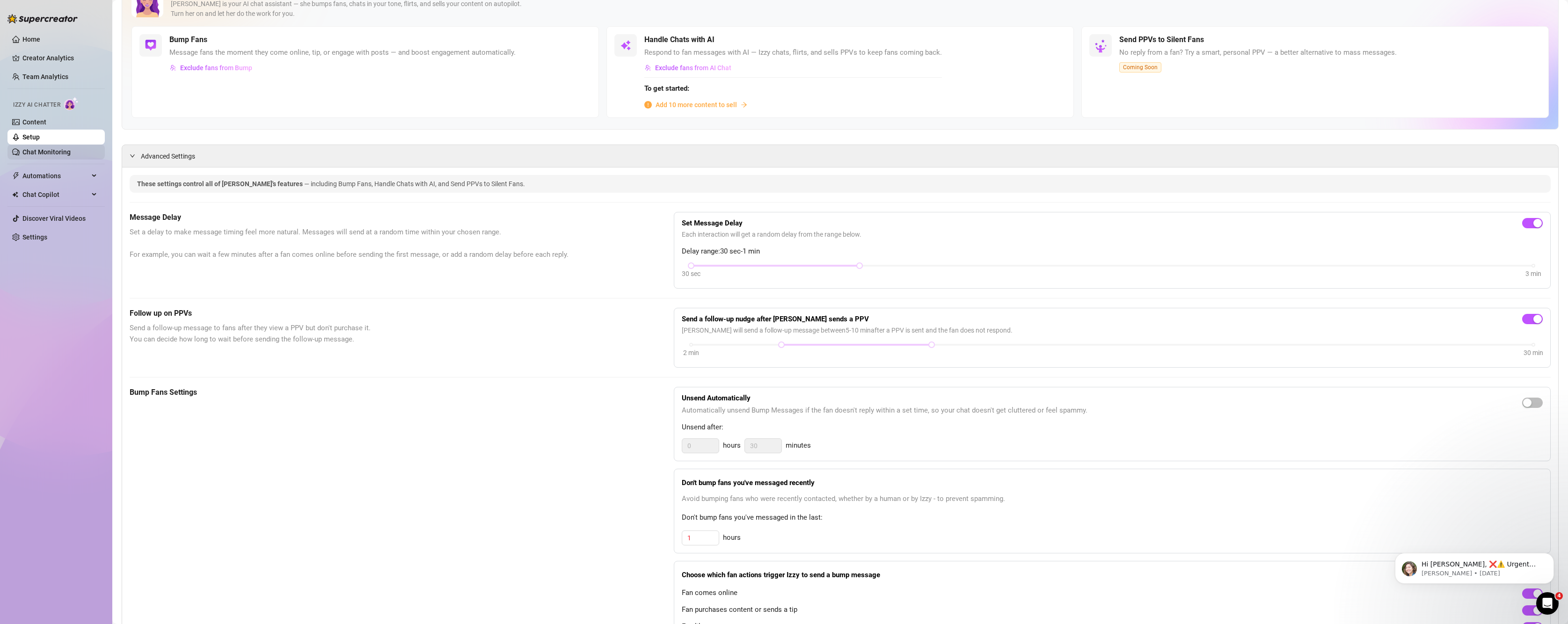
click at [33, 152] on link "Chat Monitoring" at bounding box center [46, 152] width 48 height 7
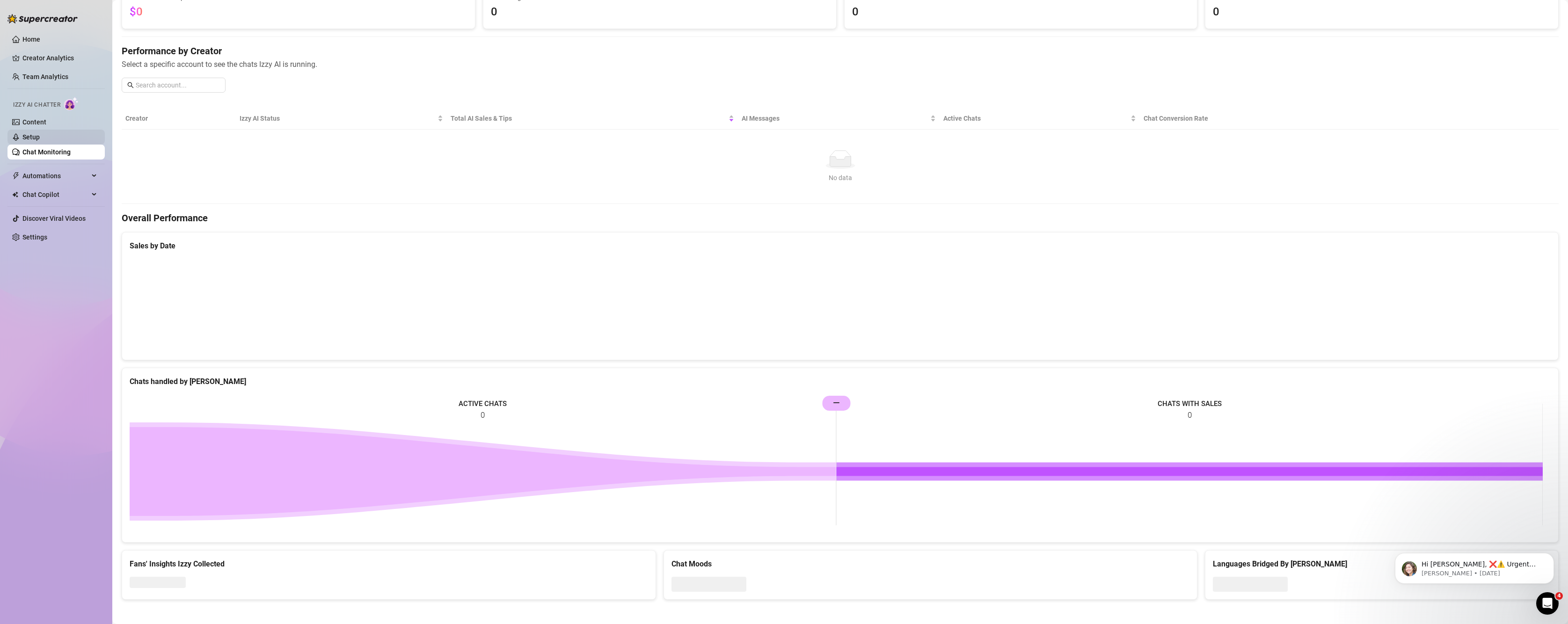
click at [26, 140] on link "Setup" at bounding box center [31, 137] width 17 height 7
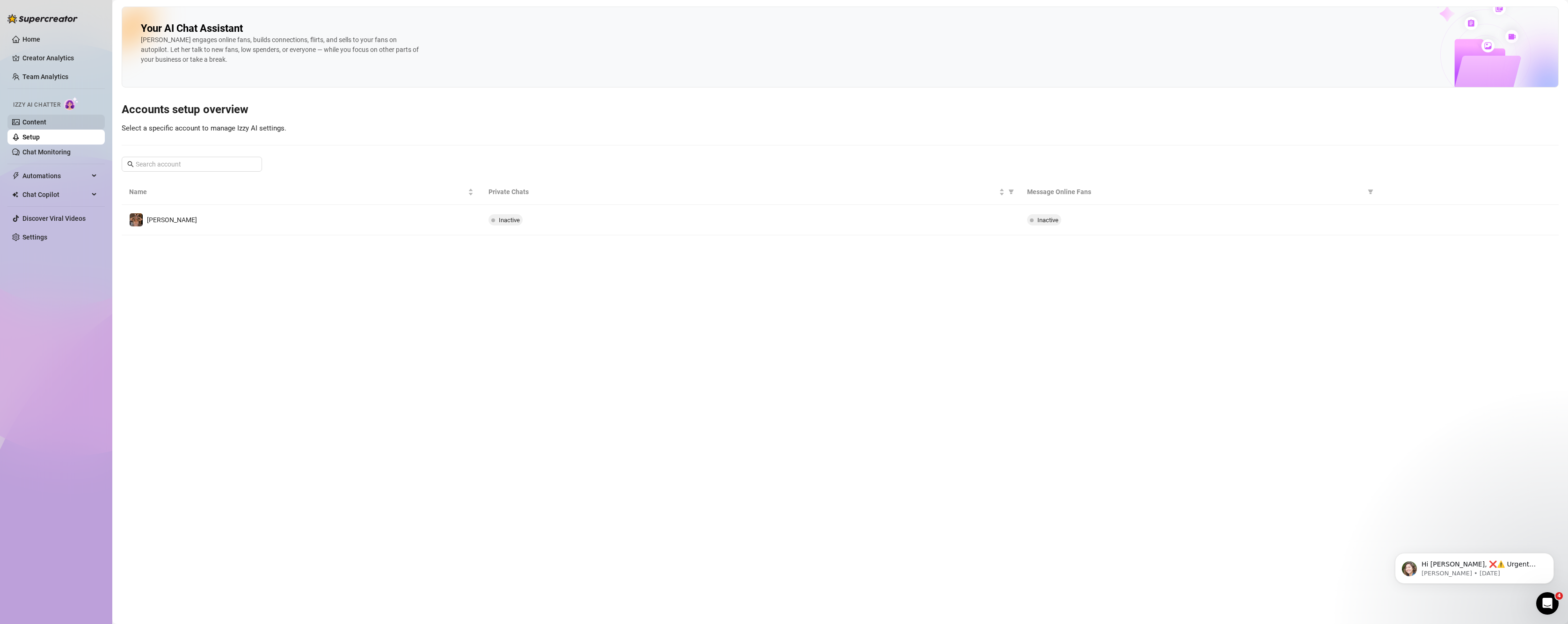
click at [30, 120] on link "Content" at bounding box center [34, 122] width 24 height 7
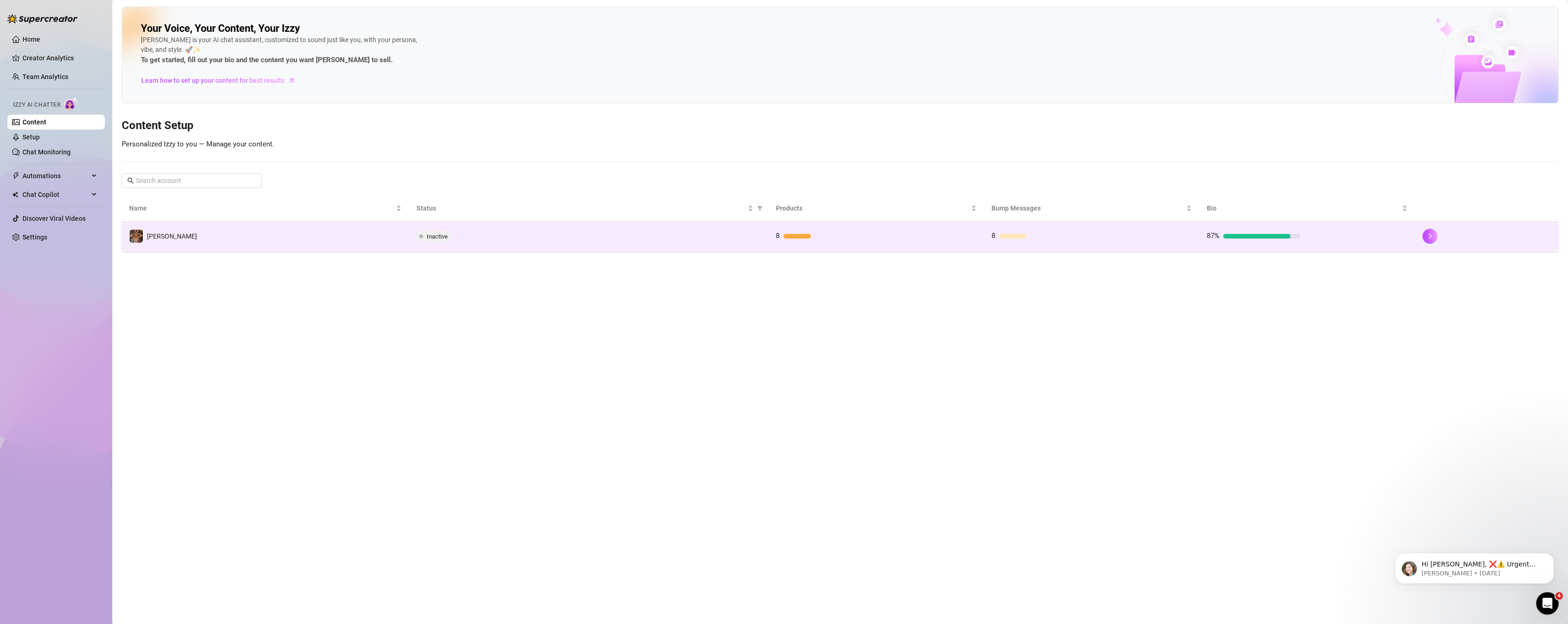
click at [879, 243] on td "8" at bounding box center [876, 236] width 216 height 30
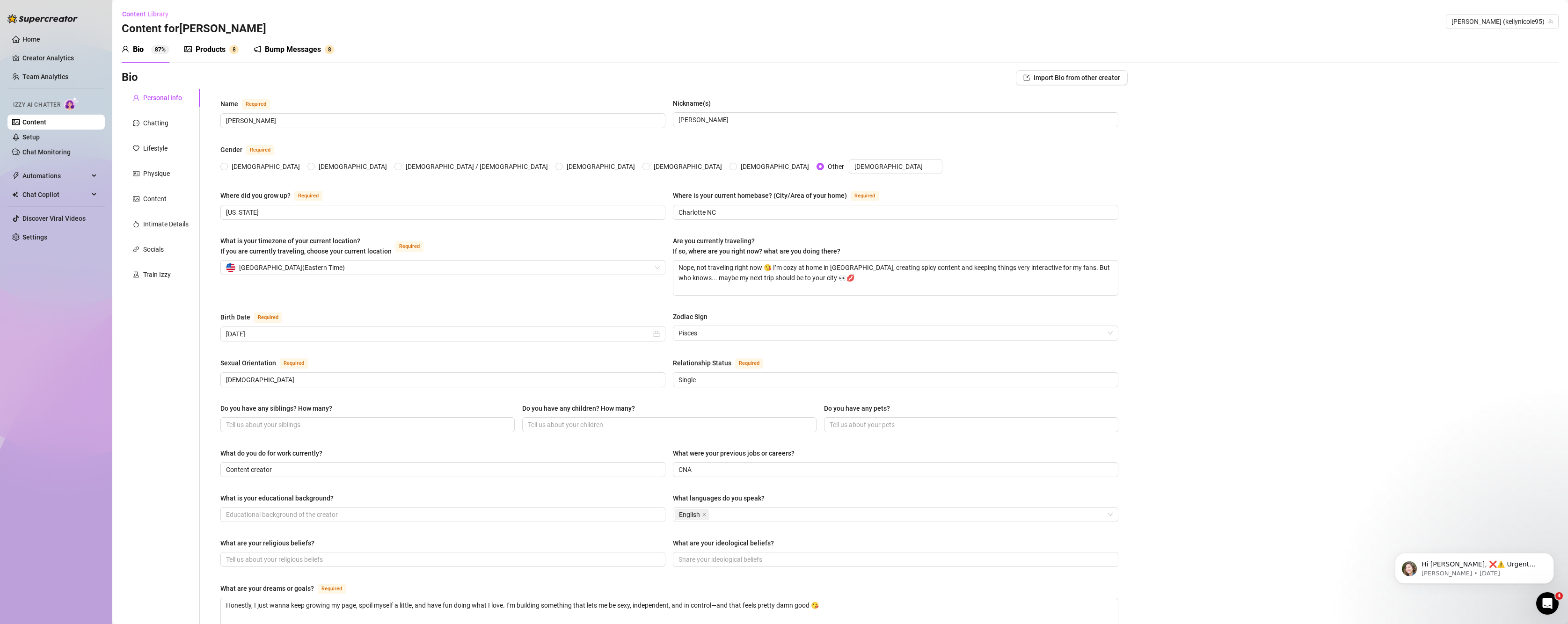
click at [272, 51] on div "Bump Messages" at bounding box center [293, 50] width 56 height 11
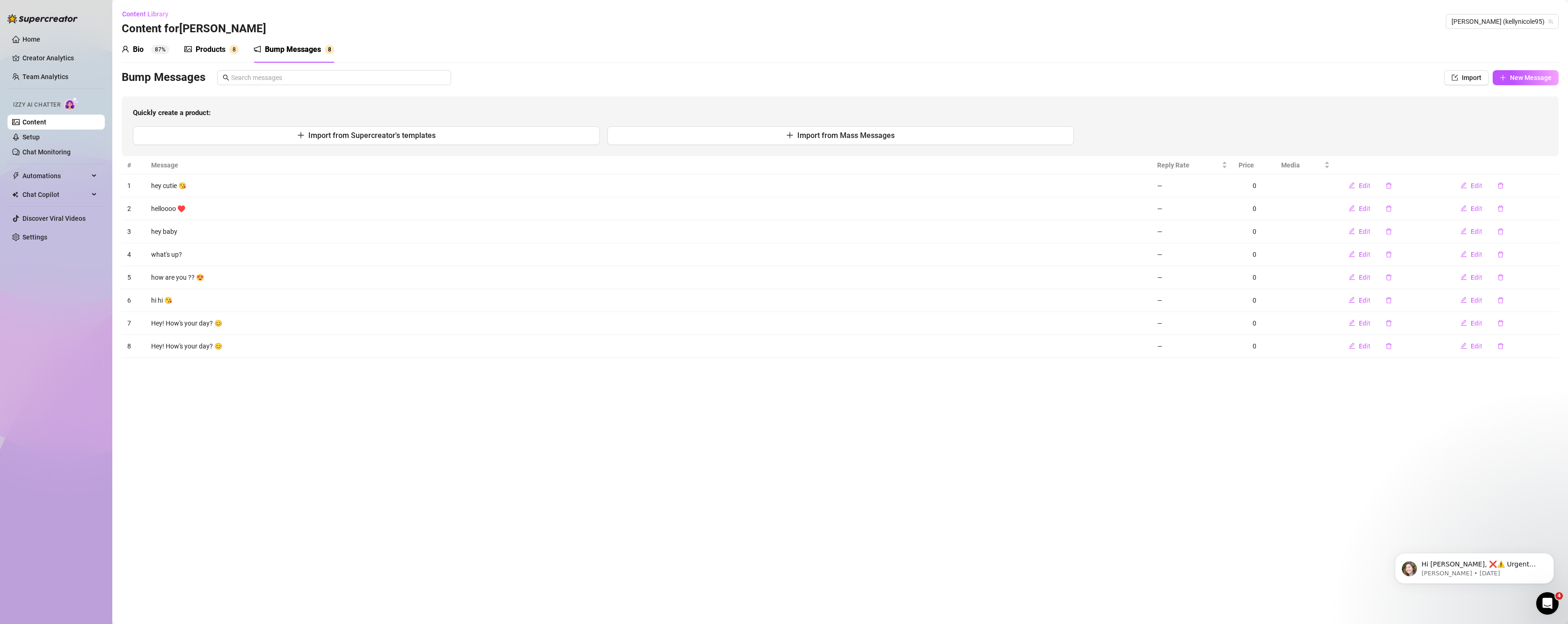
click at [191, 51] on icon "picture" at bounding box center [188, 49] width 7 height 6
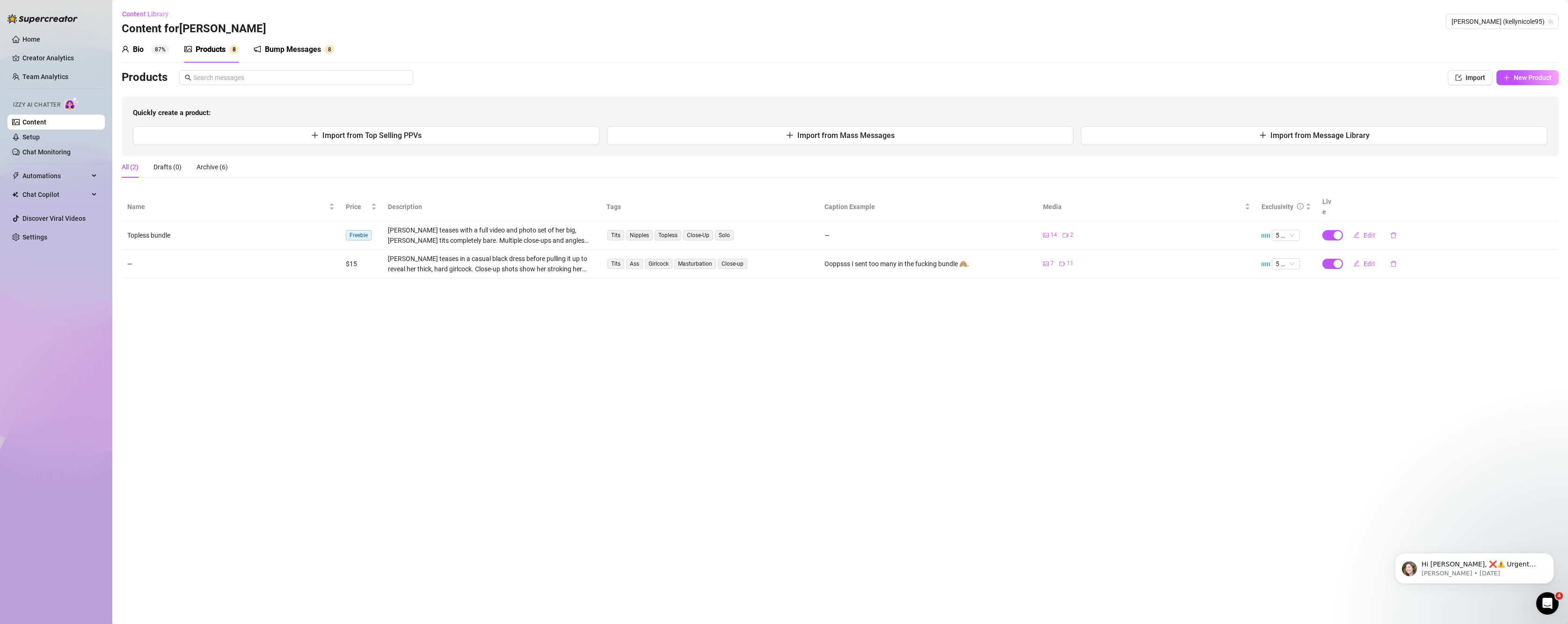
click at [809, 229] on div "Tits Nipples Topless Close-Up Solo" at bounding box center [710, 235] width 207 height 12
click at [1477, 77] on span "Import" at bounding box center [1475, 77] width 20 height 7
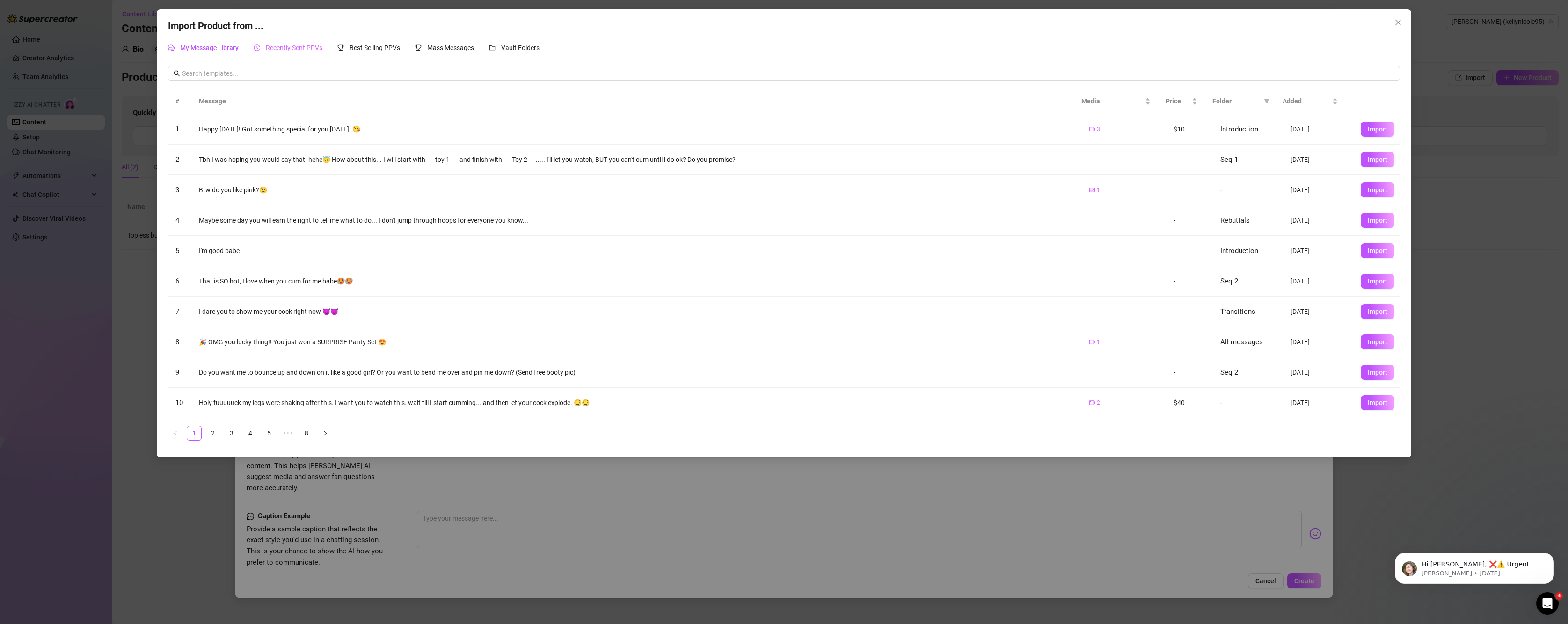
click at [288, 40] on div "Recently Sent PPVs" at bounding box center [288, 47] width 68 height 21
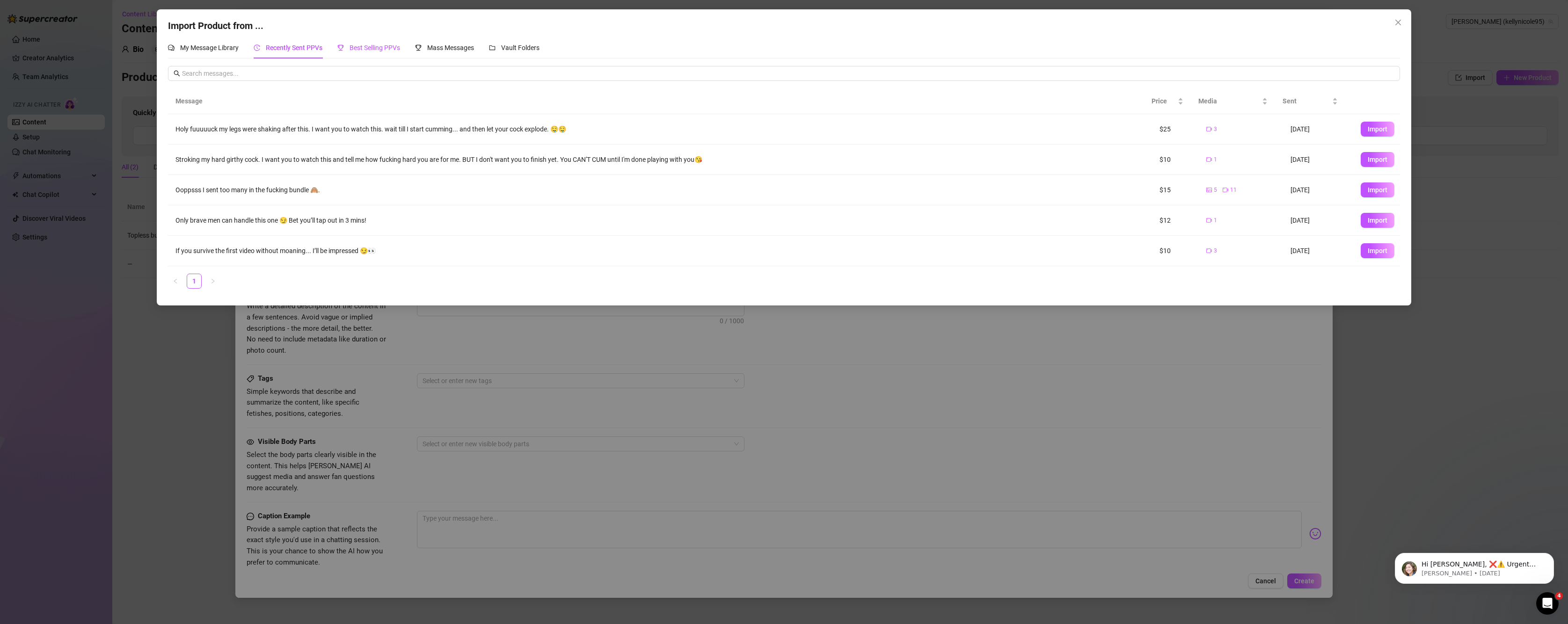
click at [360, 48] on span "Best Selling PPVs" at bounding box center [375, 47] width 51 height 7
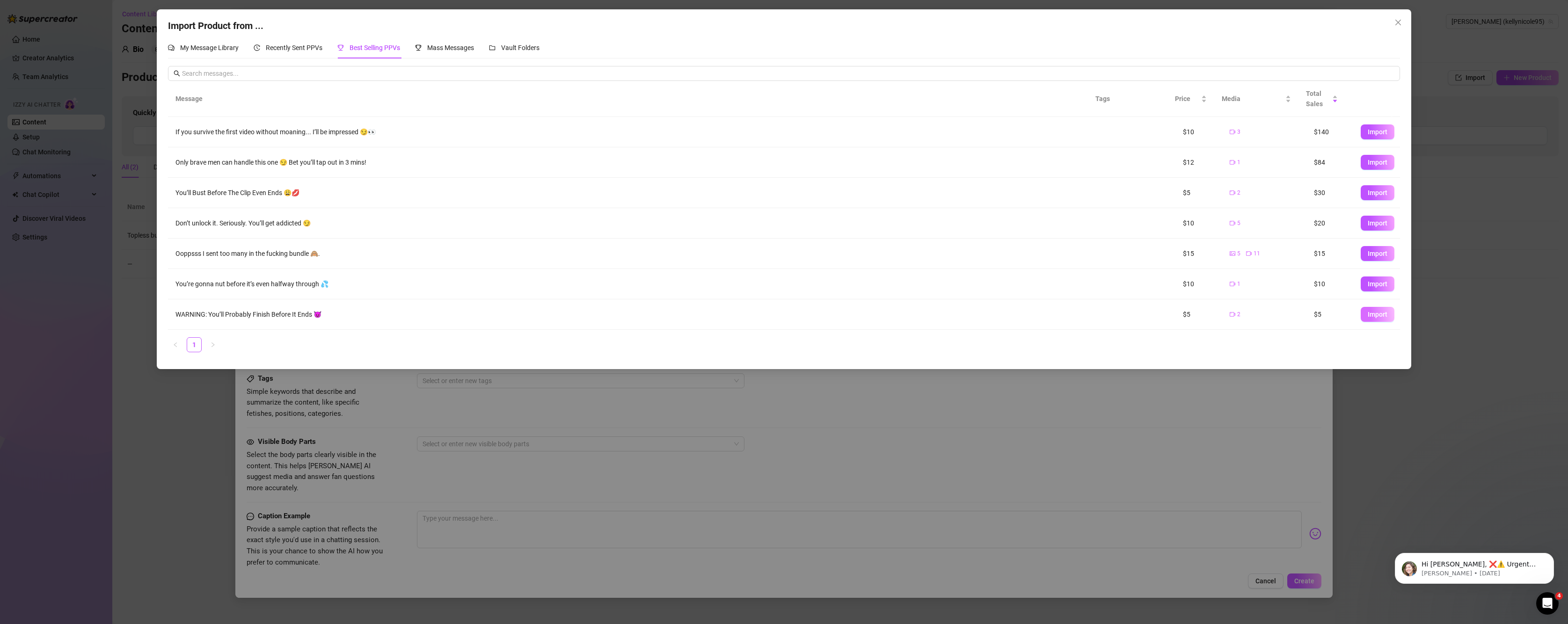
click at [1367, 318] on span "Import" at bounding box center [1377, 314] width 20 height 7
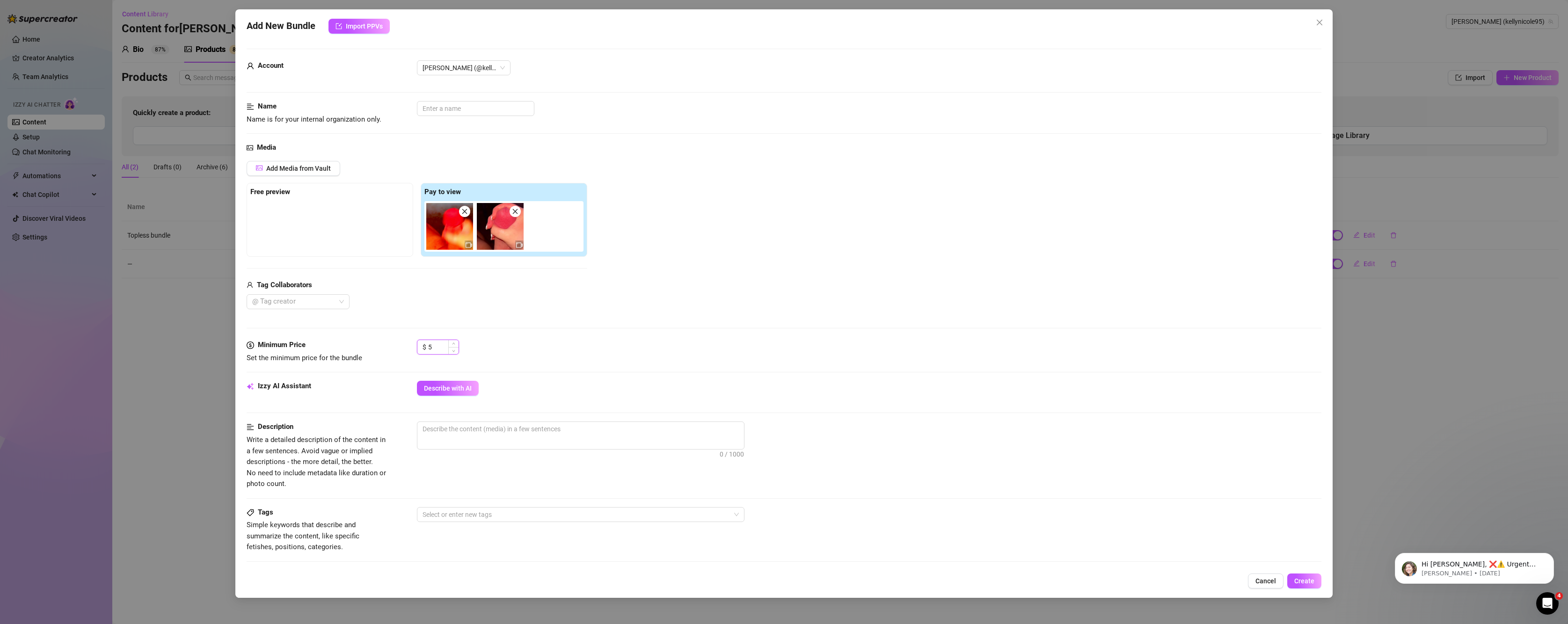
click at [435, 347] on input "5" at bounding box center [443, 347] width 30 height 14
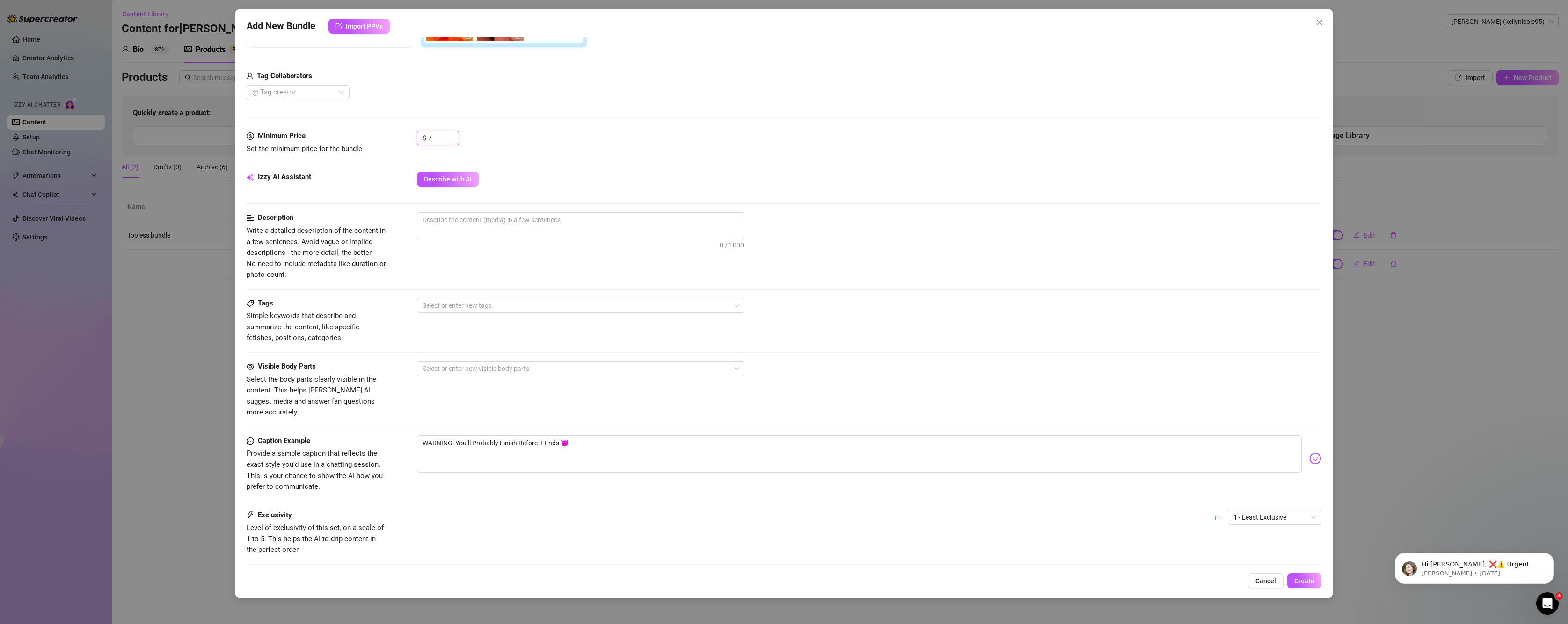
scroll to position [234, 0]
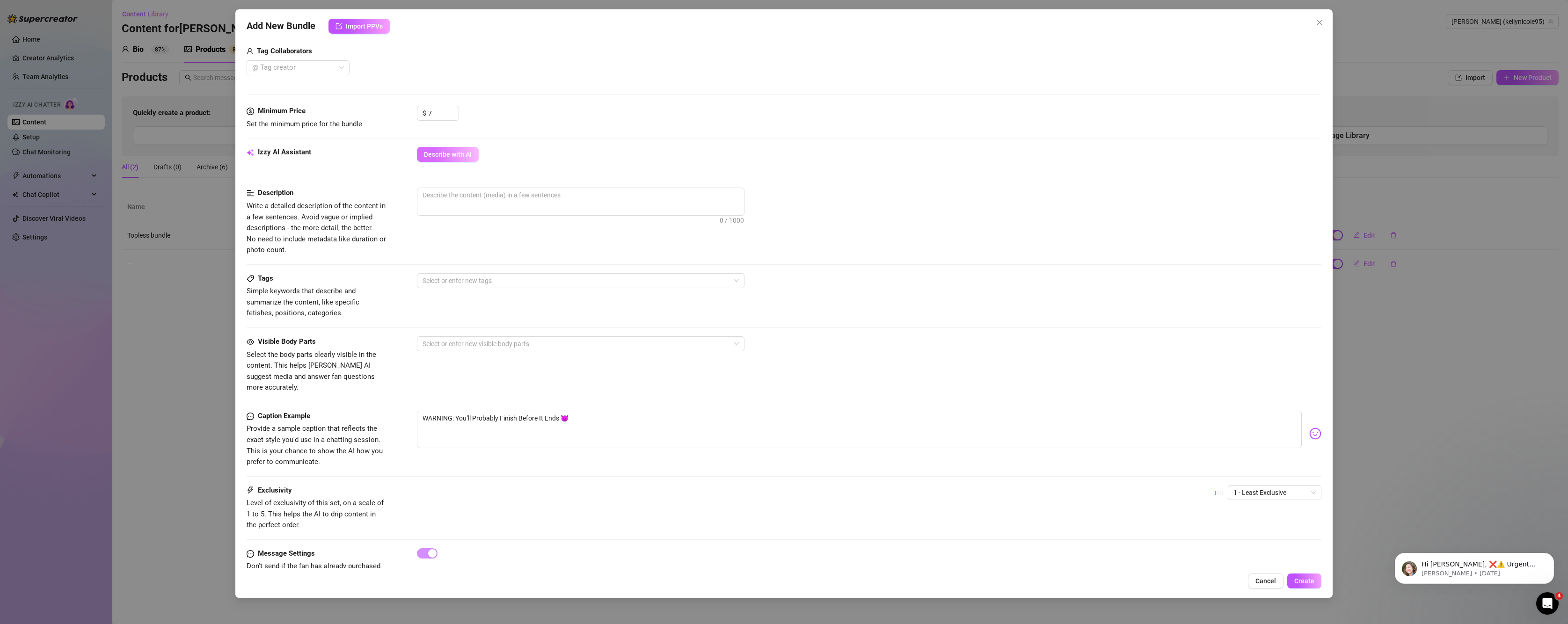
click at [443, 154] on span "Describe with AI" at bounding box center [448, 154] width 48 height 7
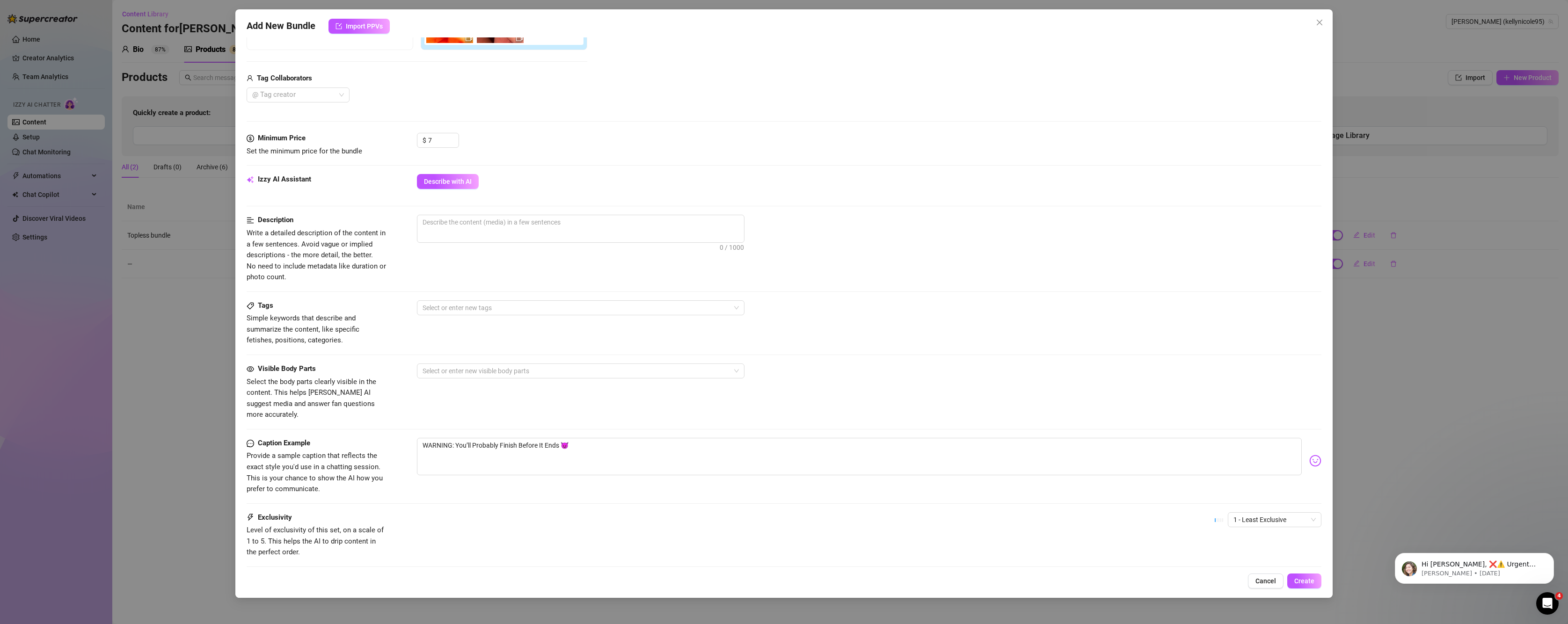
scroll to position [0, 0]
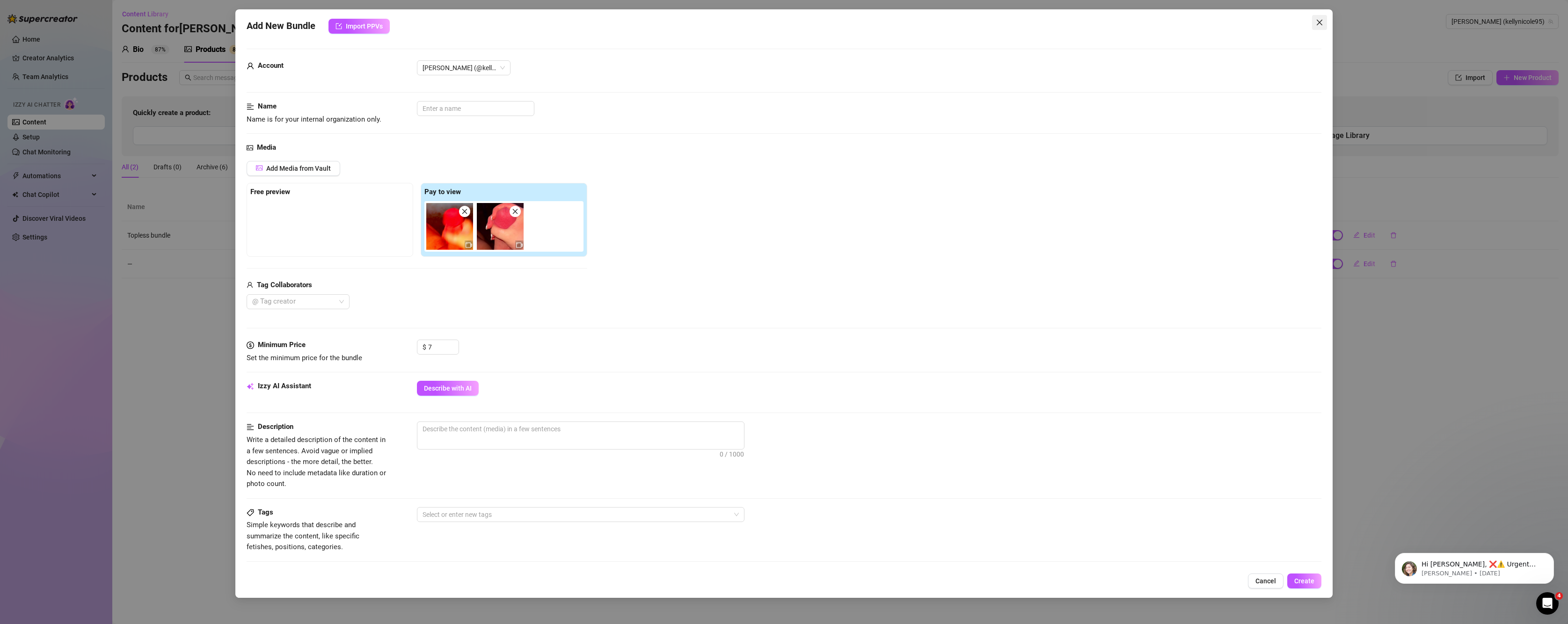
click at [1316, 22] on icon "close" at bounding box center [1319, 22] width 7 height 7
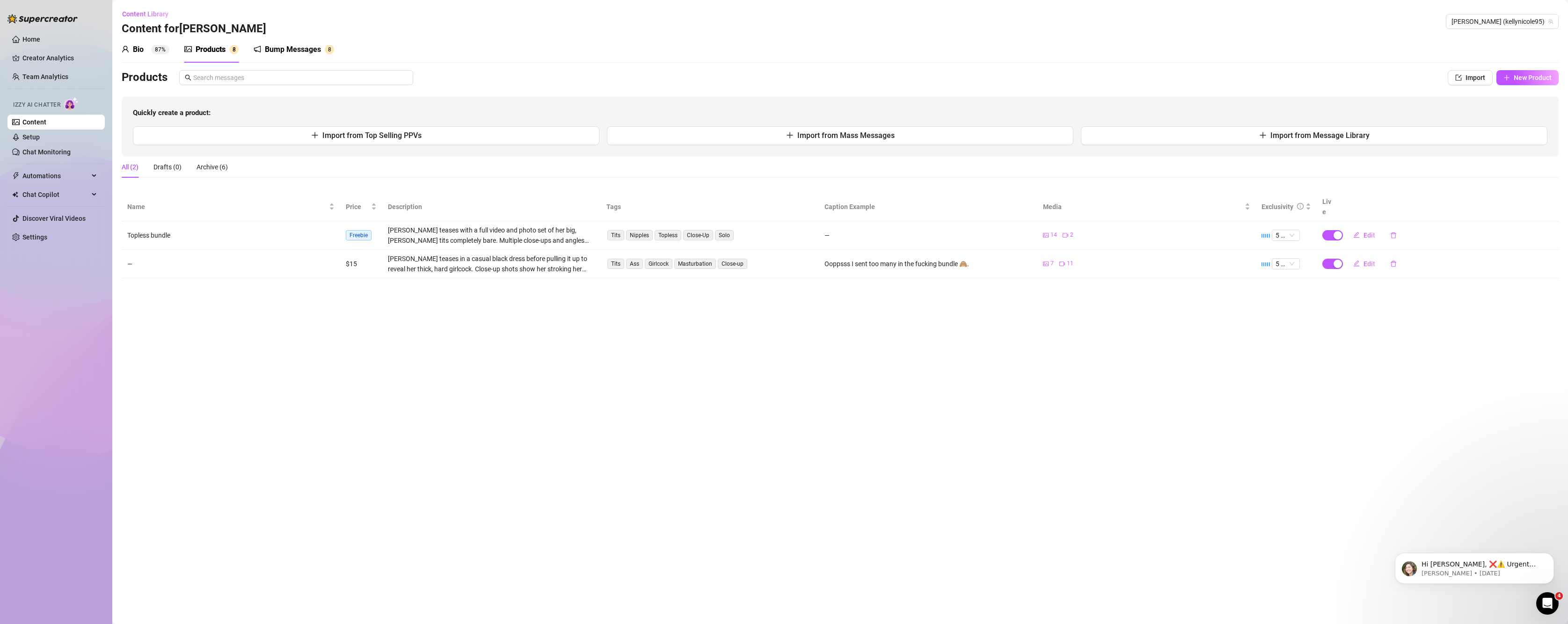
click at [309, 51] on div "Bump Messages" at bounding box center [293, 50] width 56 height 11
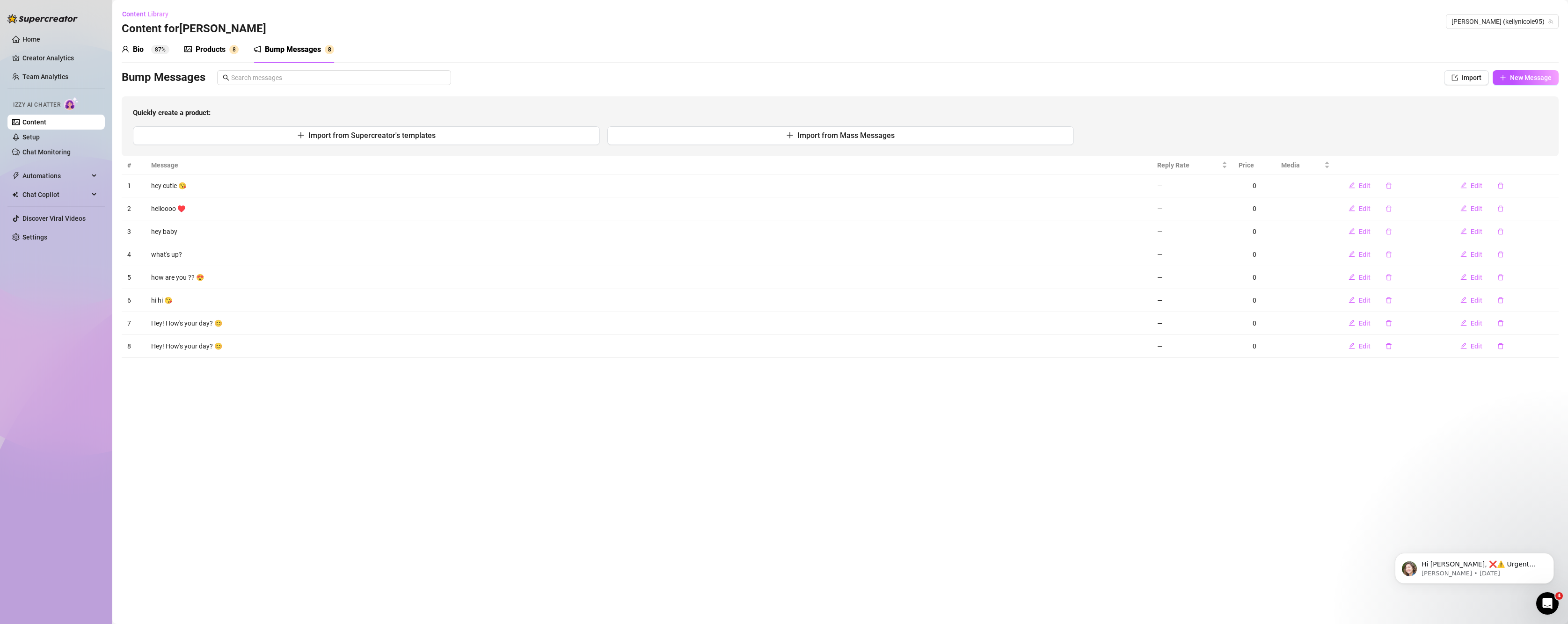
click at [208, 53] on div "Products" at bounding box center [210, 50] width 30 height 11
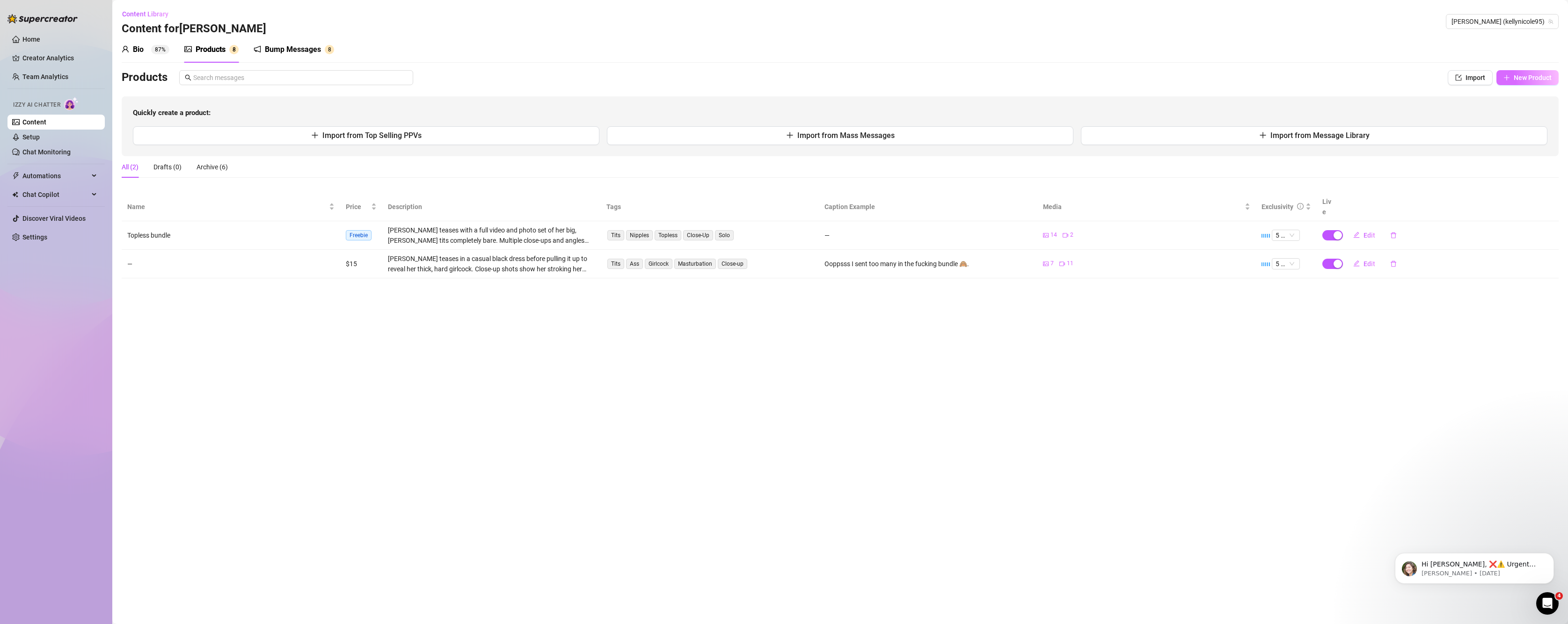
click at [1521, 74] on span "New Product" at bounding box center [1532, 77] width 38 height 7
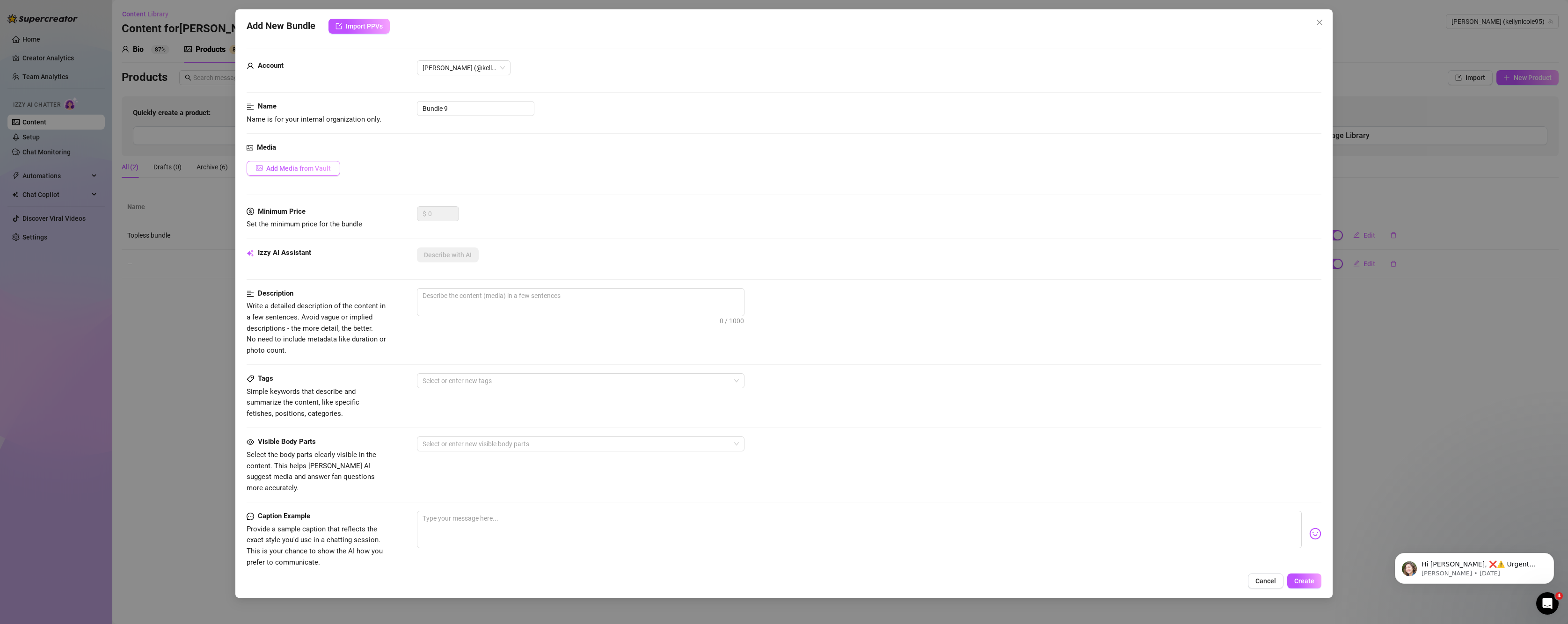
click at [283, 166] on span "Add Media from Vault" at bounding box center [298, 168] width 64 height 7
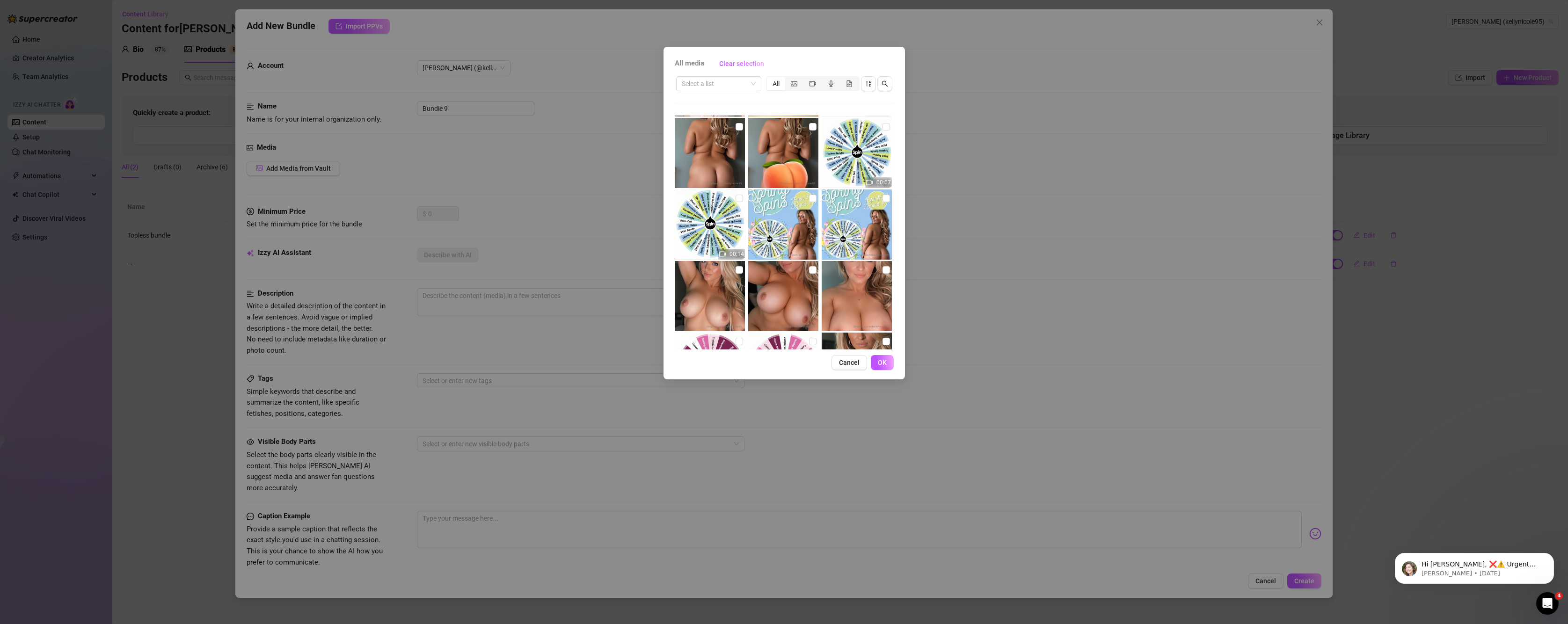
scroll to position [1916, 0]
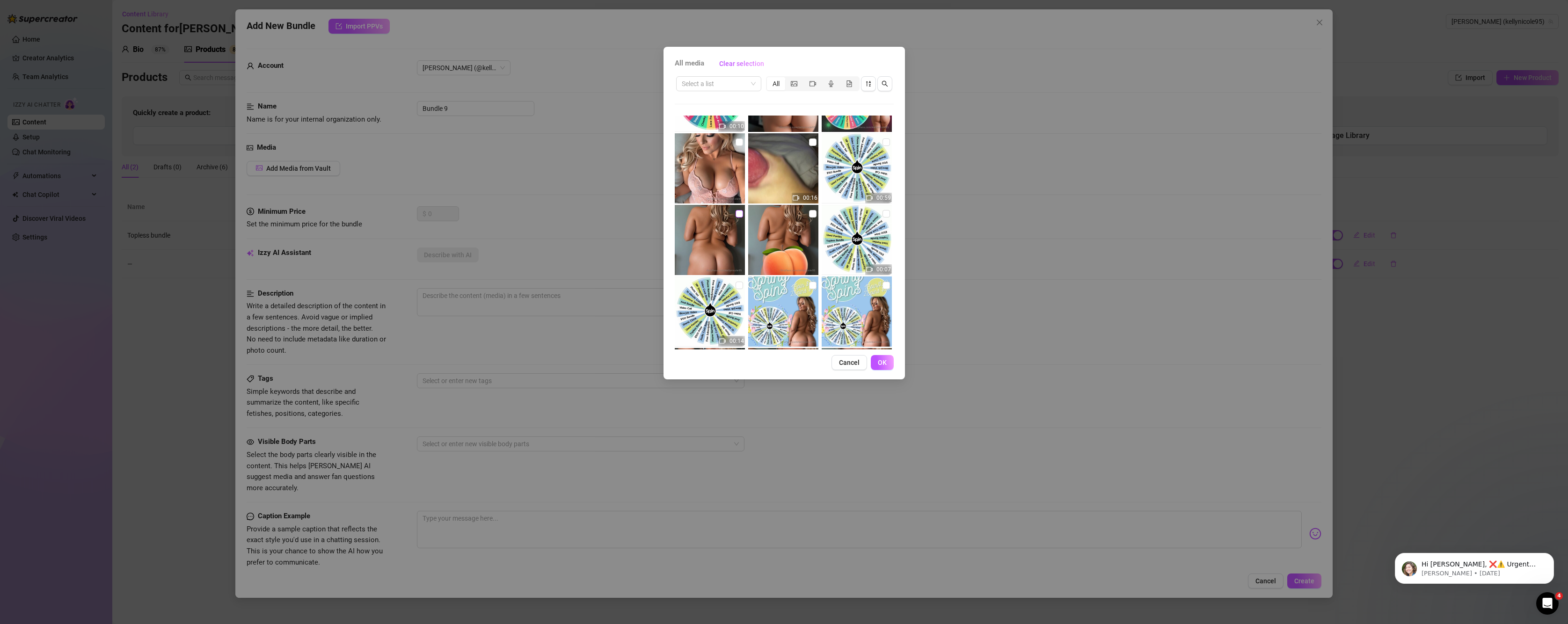
click at [736, 214] on input "checkbox" at bounding box center [739, 214] width 7 height 7
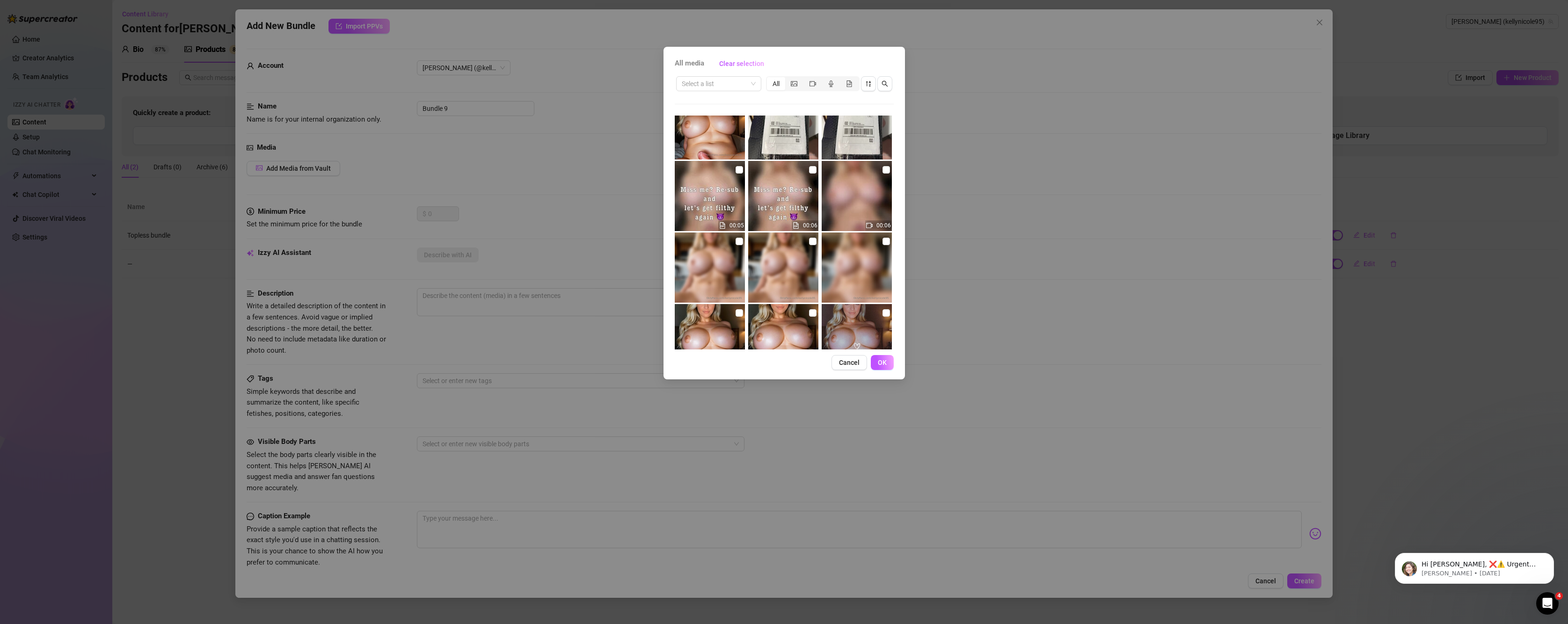
scroll to position [511, 0]
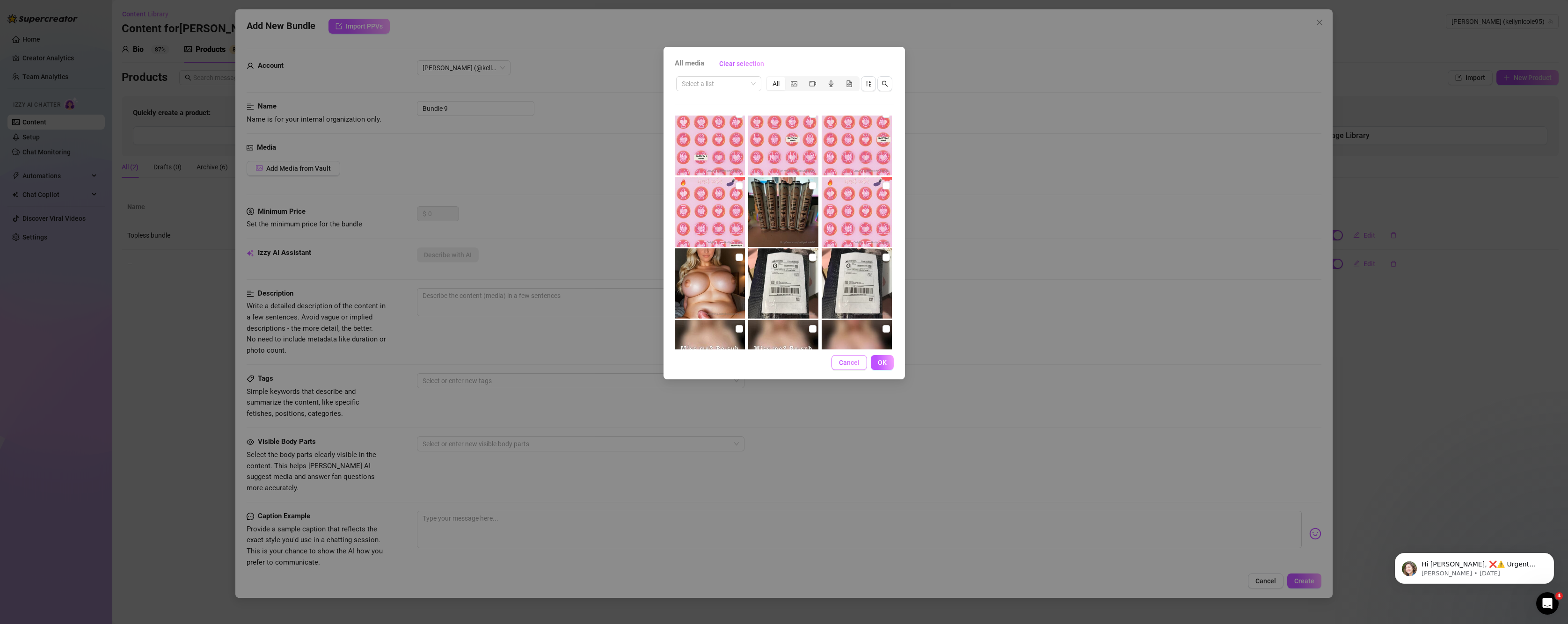
click at [846, 361] on span "Cancel" at bounding box center [849, 362] width 20 height 7
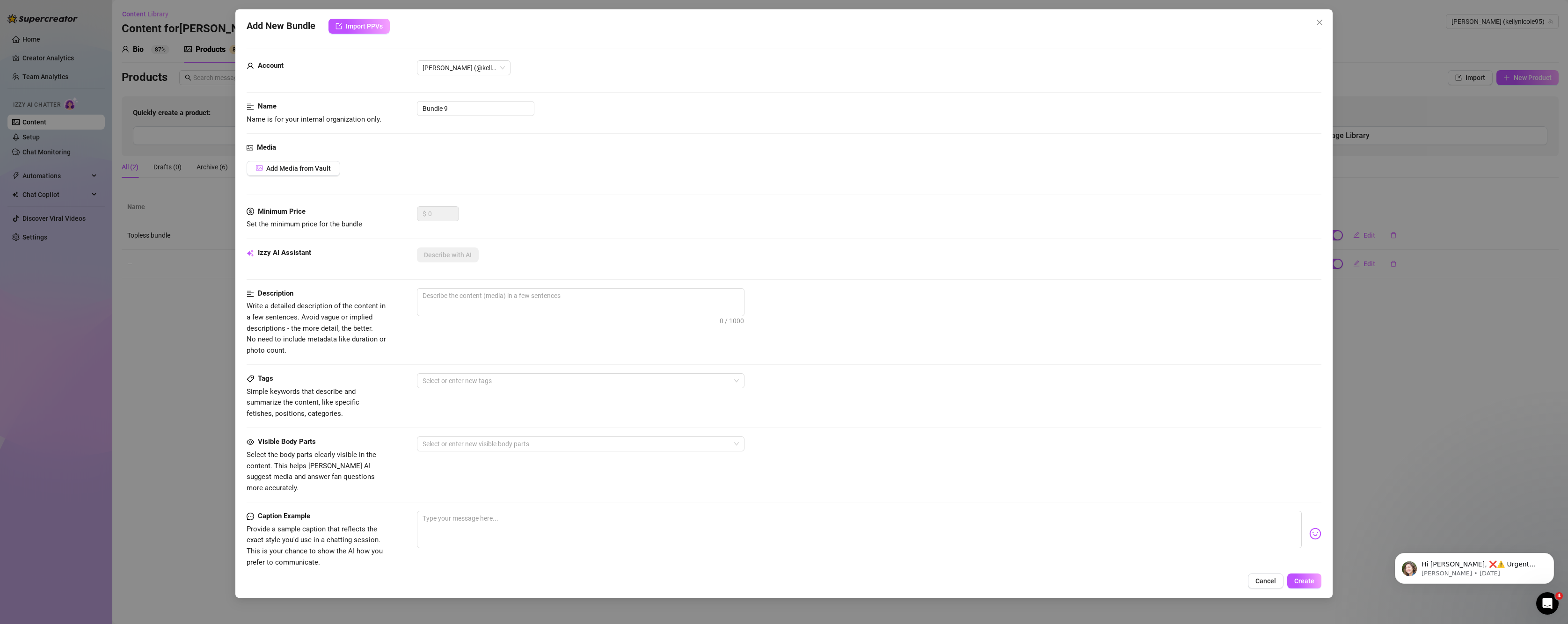
click at [166, 355] on div "Add New Bundle Import PPVs Account Kelly (@kellynicole95) Name Name is for your…" at bounding box center [784, 312] width 1568 height 624
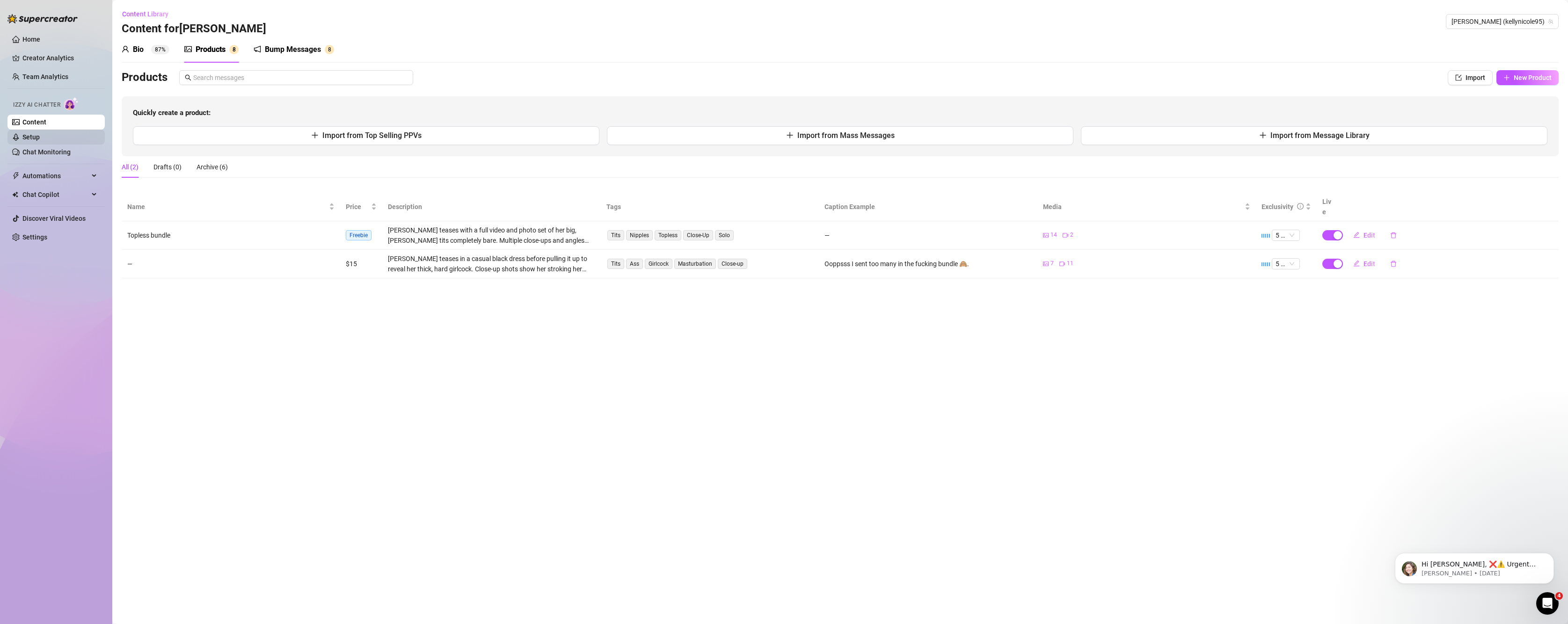
click at [40, 139] on link "Setup" at bounding box center [31, 137] width 17 height 7
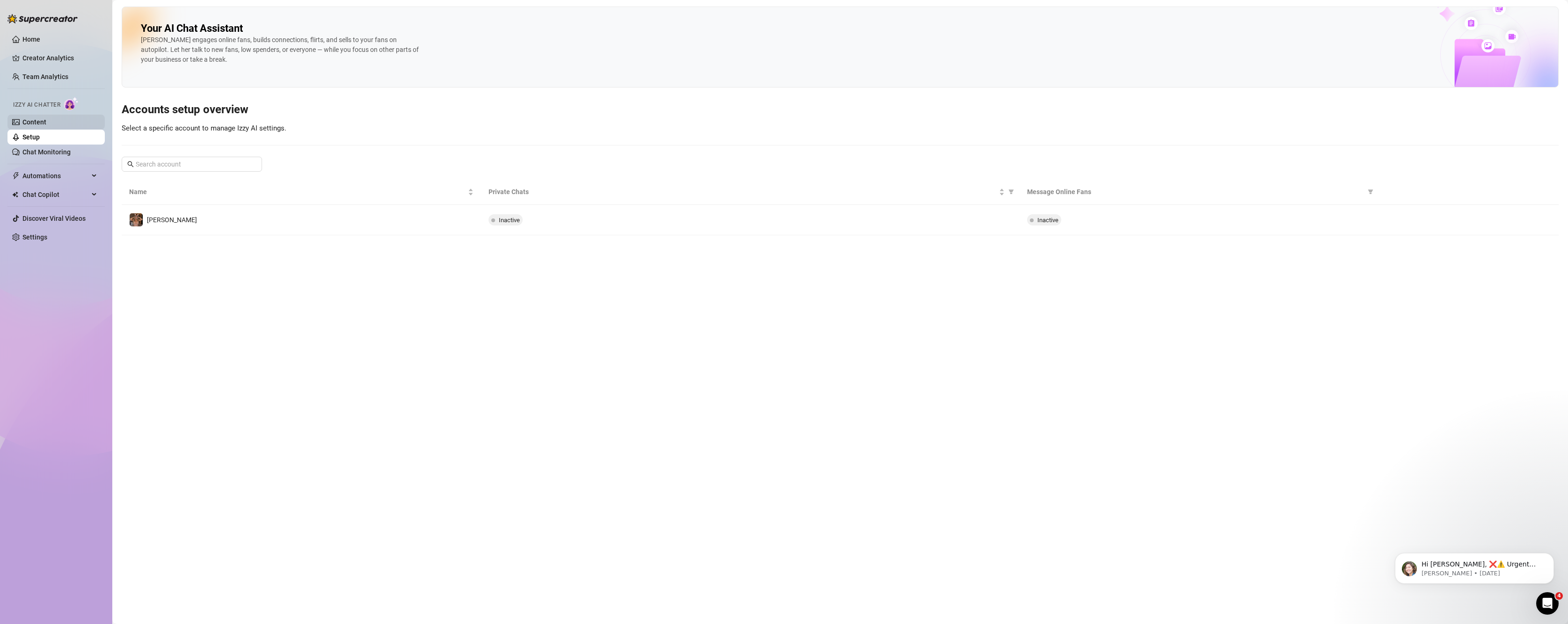
click at [46, 125] on link "Content" at bounding box center [34, 122] width 24 height 7
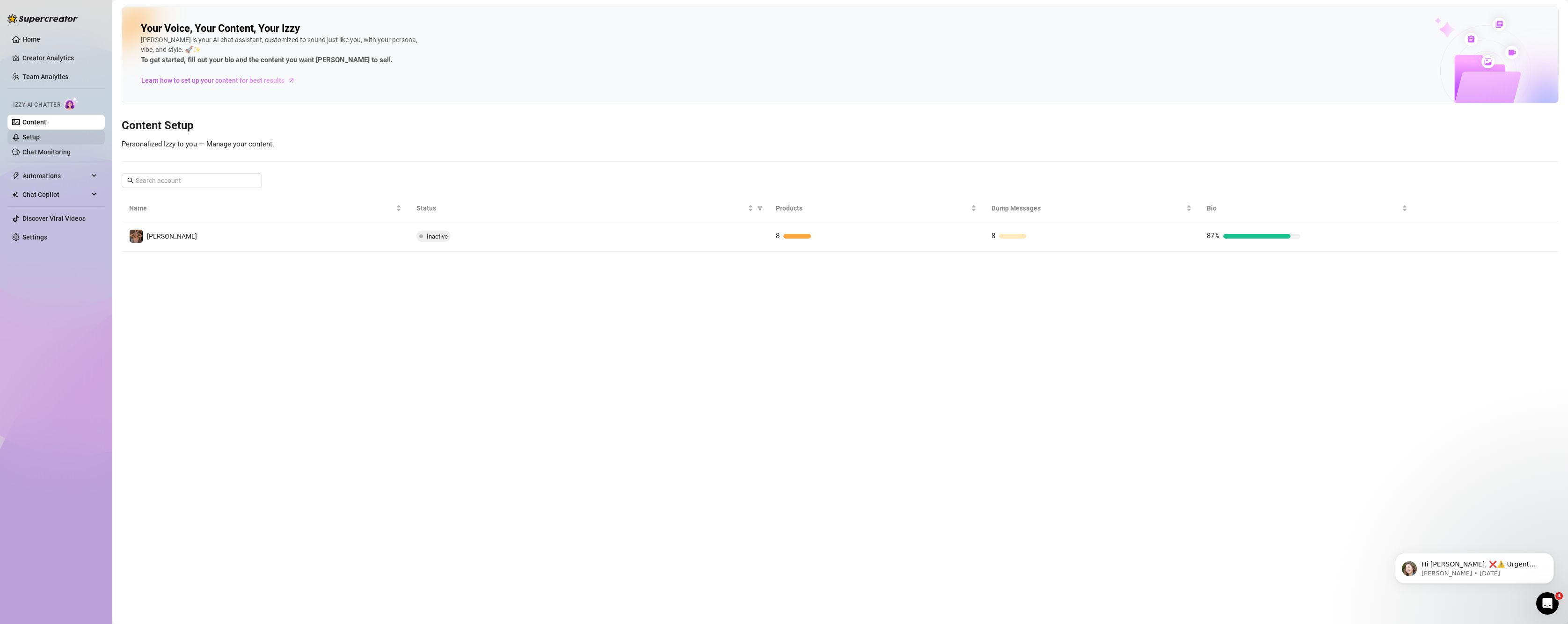
click at [28, 141] on link "Setup" at bounding box center [31, 137] width 17 height 7
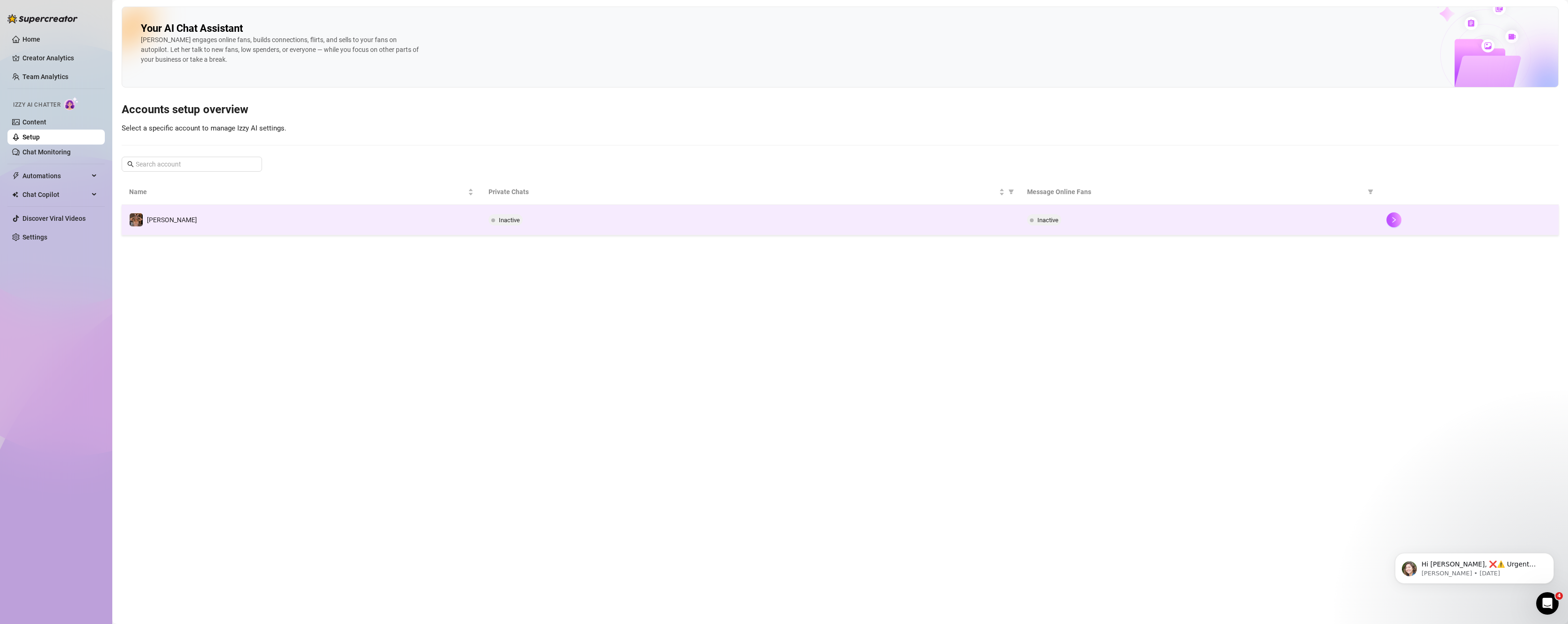
click at [1386, 224] on div at bounding box center [1469, 220] width 165 height 15
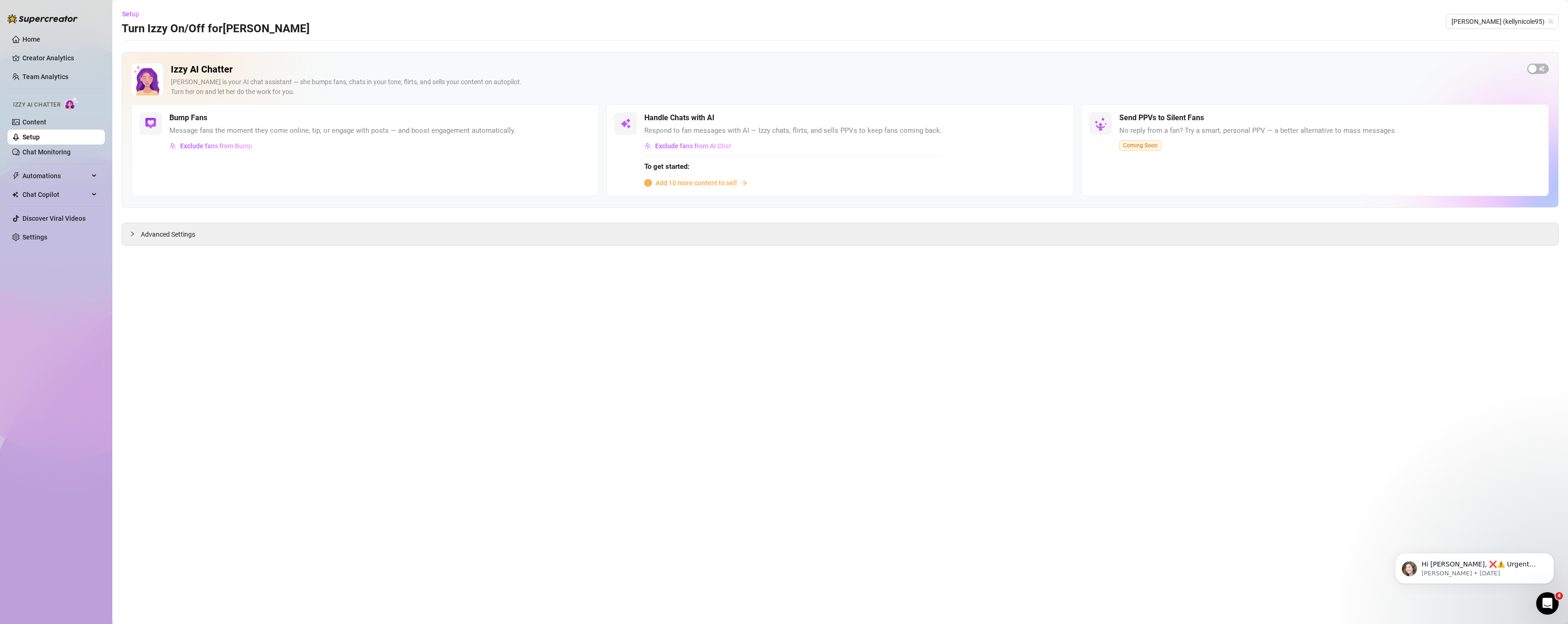
click at [1141, 157] on div "Send PPVs to Silent Fans No reply from a fan? Try a smart, personal PPV — a bet…" at bounding box center [1314, 150] width 467 height 91
click at [682, 142] on span "Exclude fans from AI Chat" at bounding box center [693, 145] width 77 height 7
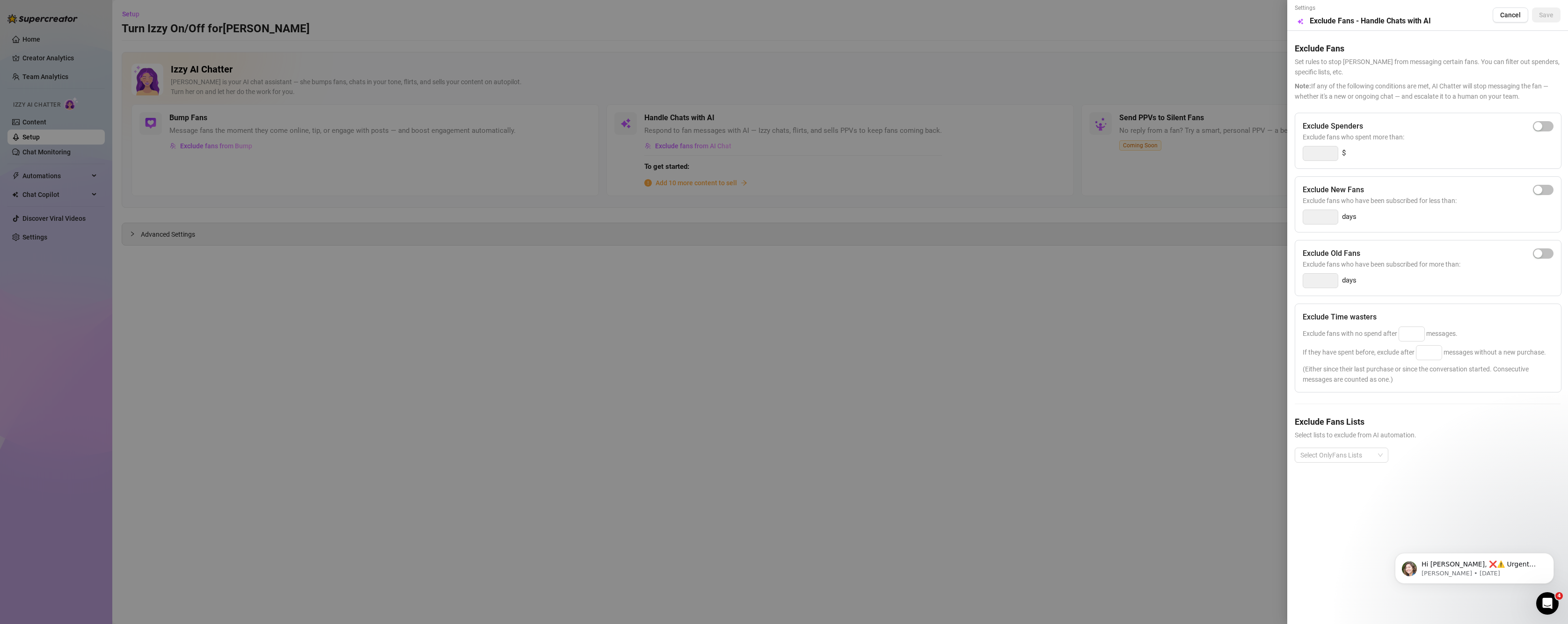
click at [679, 159] on div at bounding box center [784, 312] width 1568 height 624
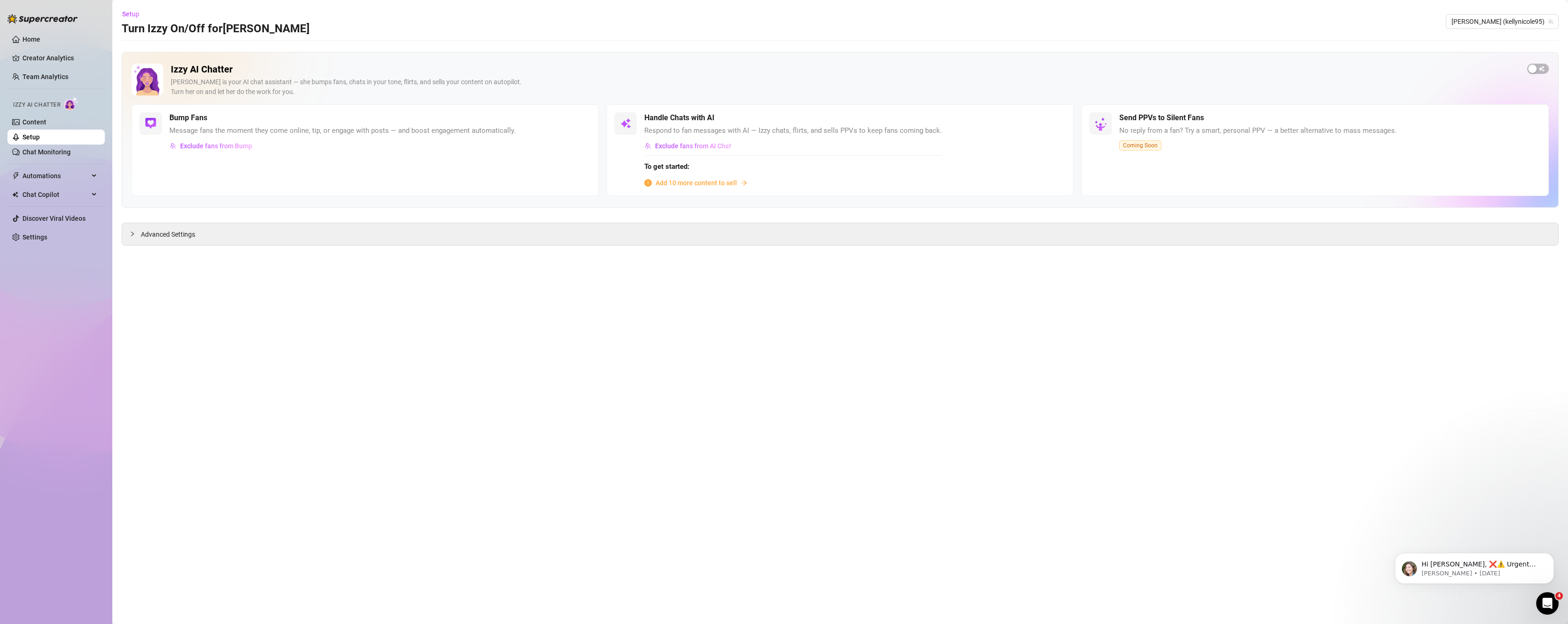
click at [692, 182] on span "Add 10 more content to sell" at bounding box center [696, 183] width 82 height 11
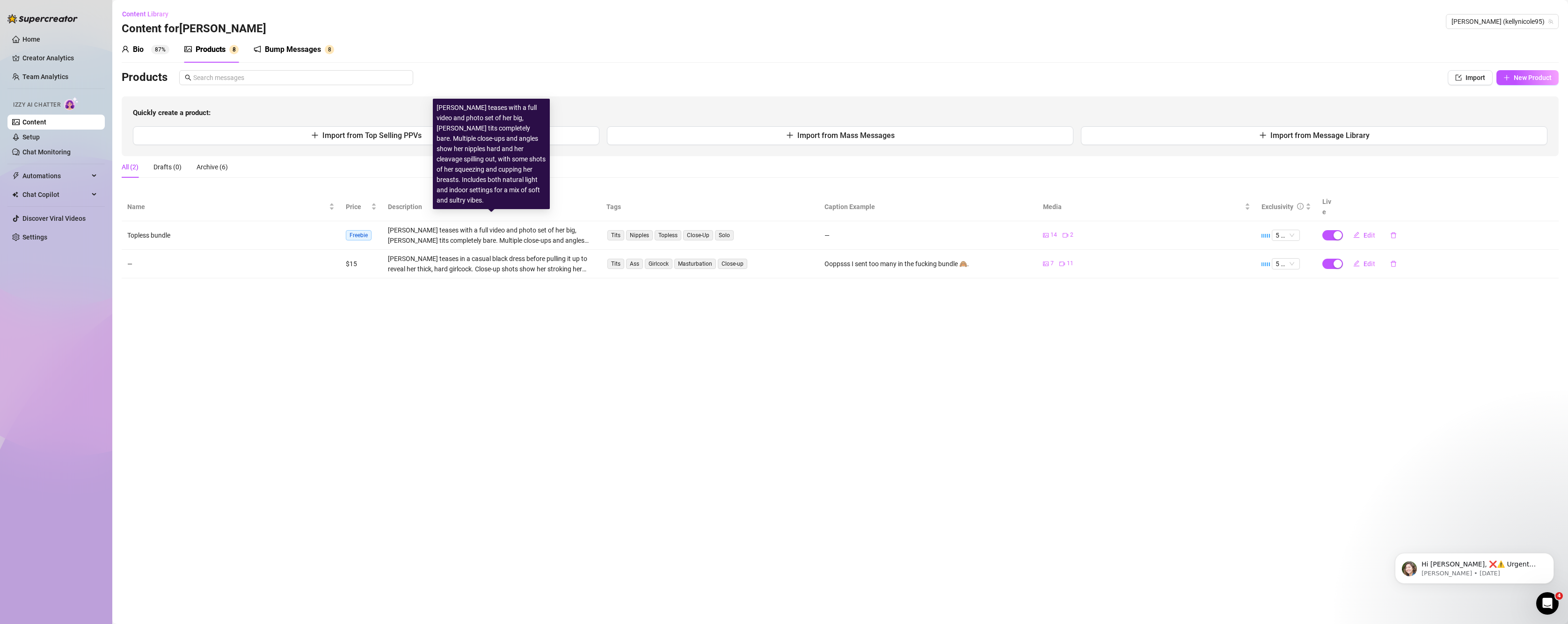
click at [426, 225] on div "Kelly Nicole teases with a full video and photo set of her big, perky tits comp…" at bounding box center [492, 235] width 207 height 20
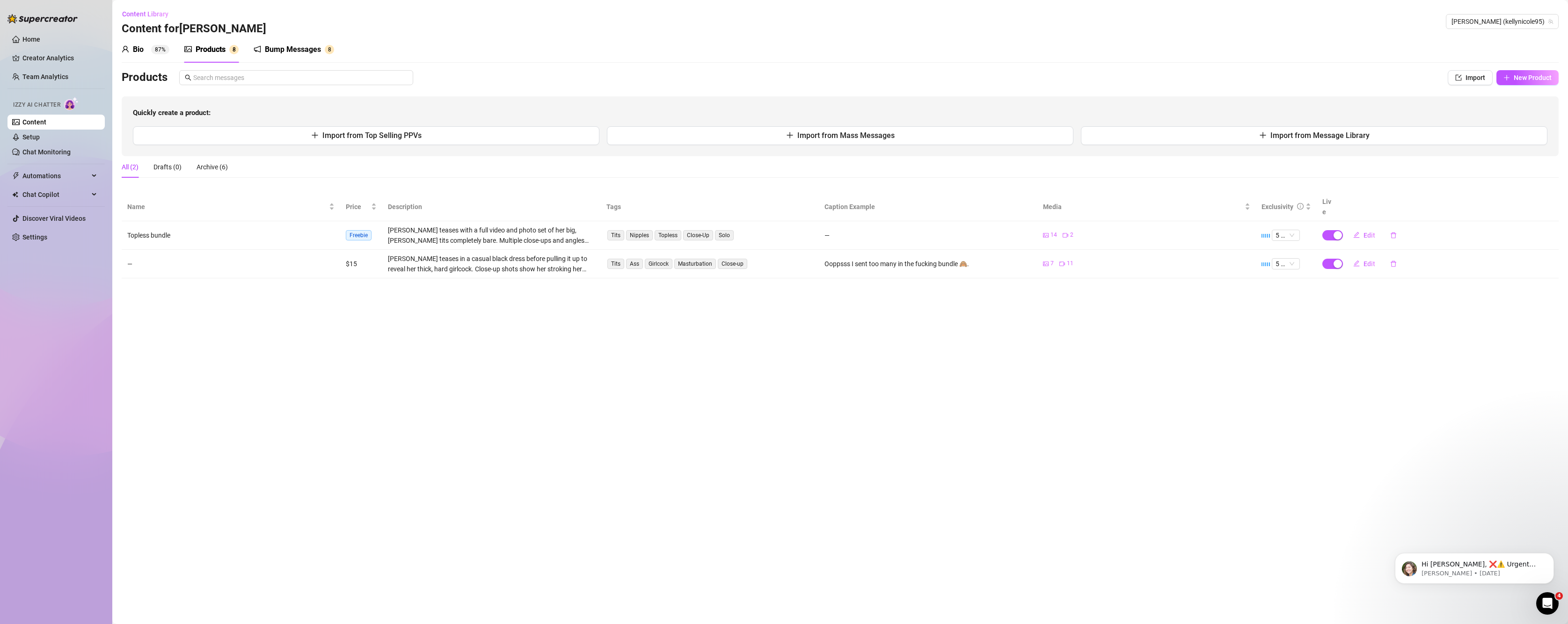
click at [311, 223] on td "Topless bundle" at bounding box center [231, 235] width 219 height 29
click at [920, 237] on td "—" at bounding box center [928, 235] width 219 height 29
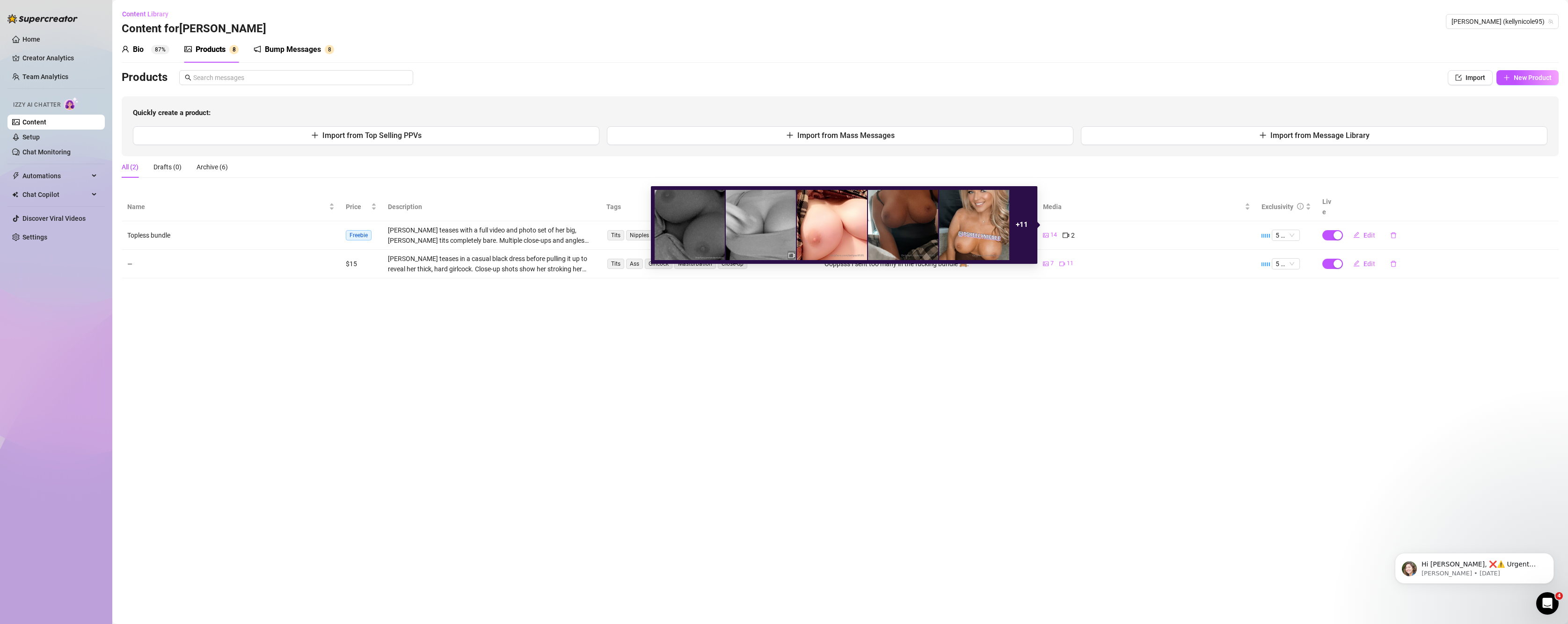
click at [765, 208] on img at bounding box center [761, 225] width 70 height 70
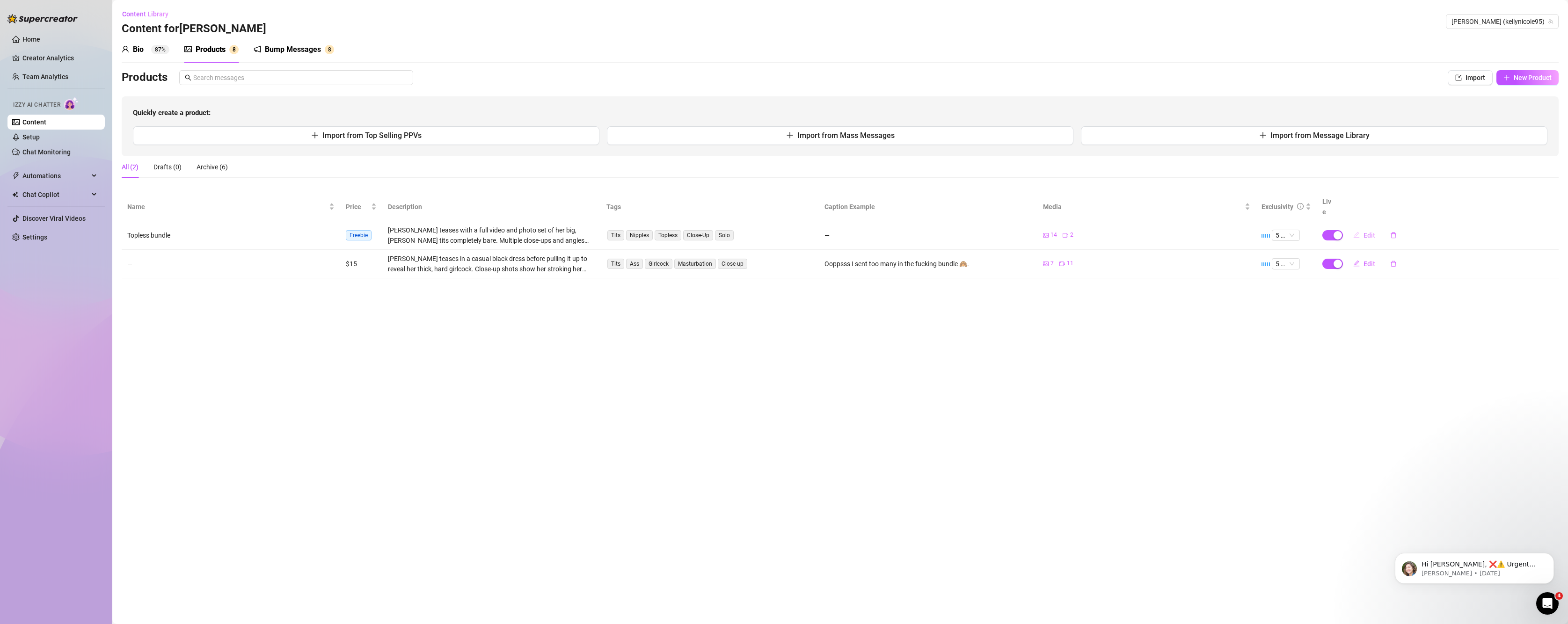
click at [1367, 232] on span "Edit" at bounding box center [1369, 235] width 11 height 7
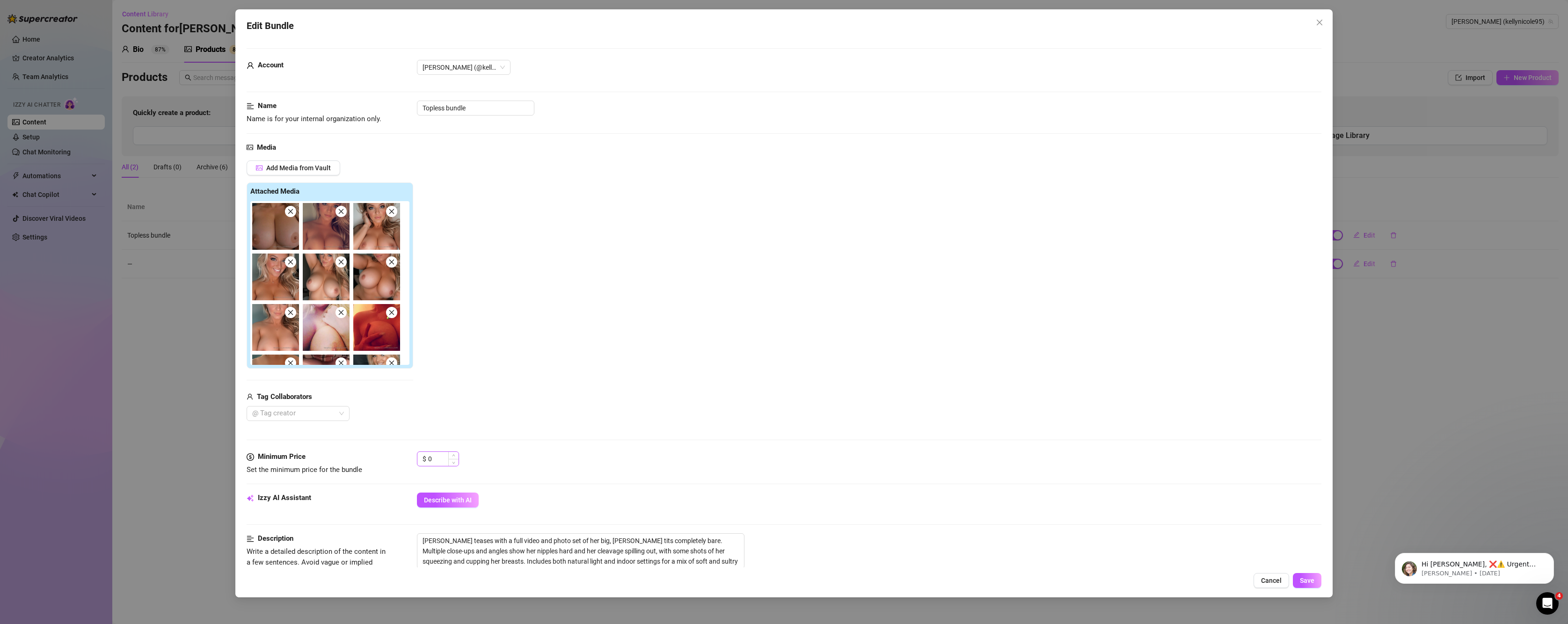
click at [448, 463] on span "Decrease Value" at bounding box center [453, 462] width 11 height 7
click at [437, 463] on input "0" at bounding box center [443, 458] width 30 height 14
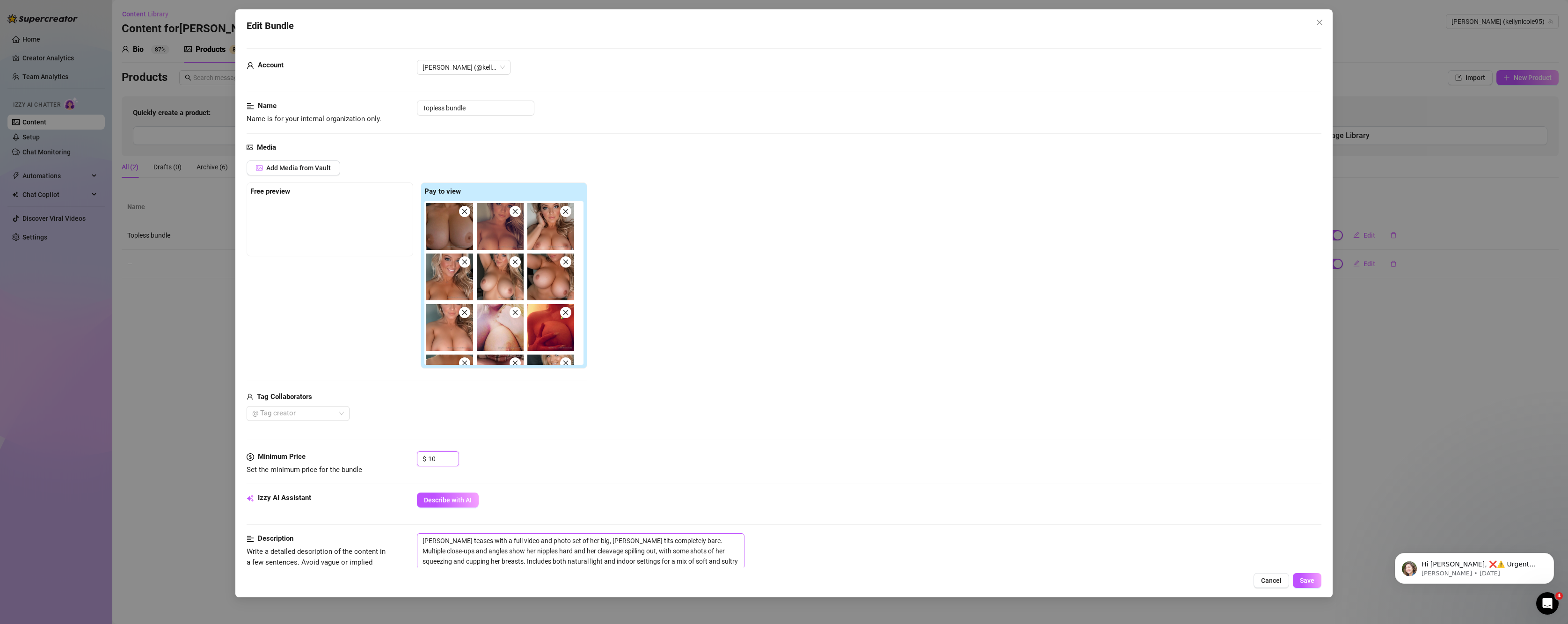
scroll to position [368, 0]
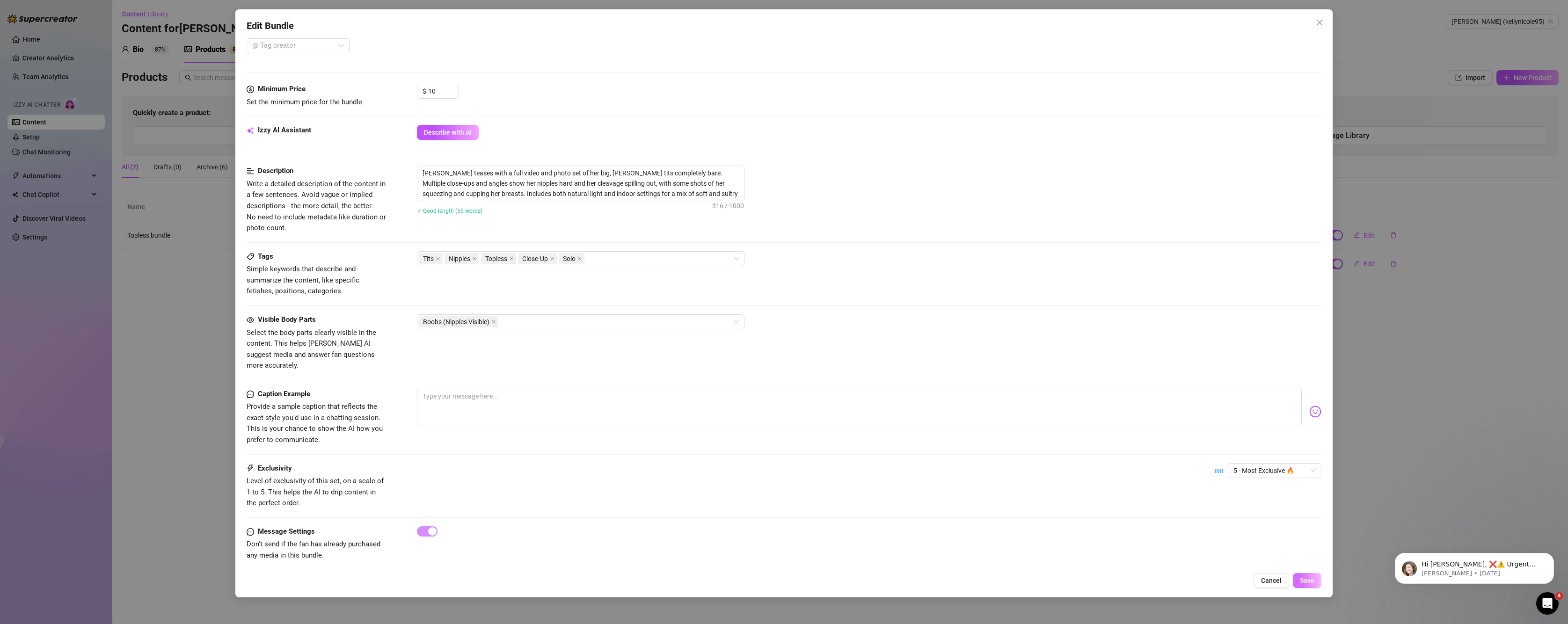
click at [1316, 582] on button "Save" at bounding box center [1307, 581] width 29 height 15
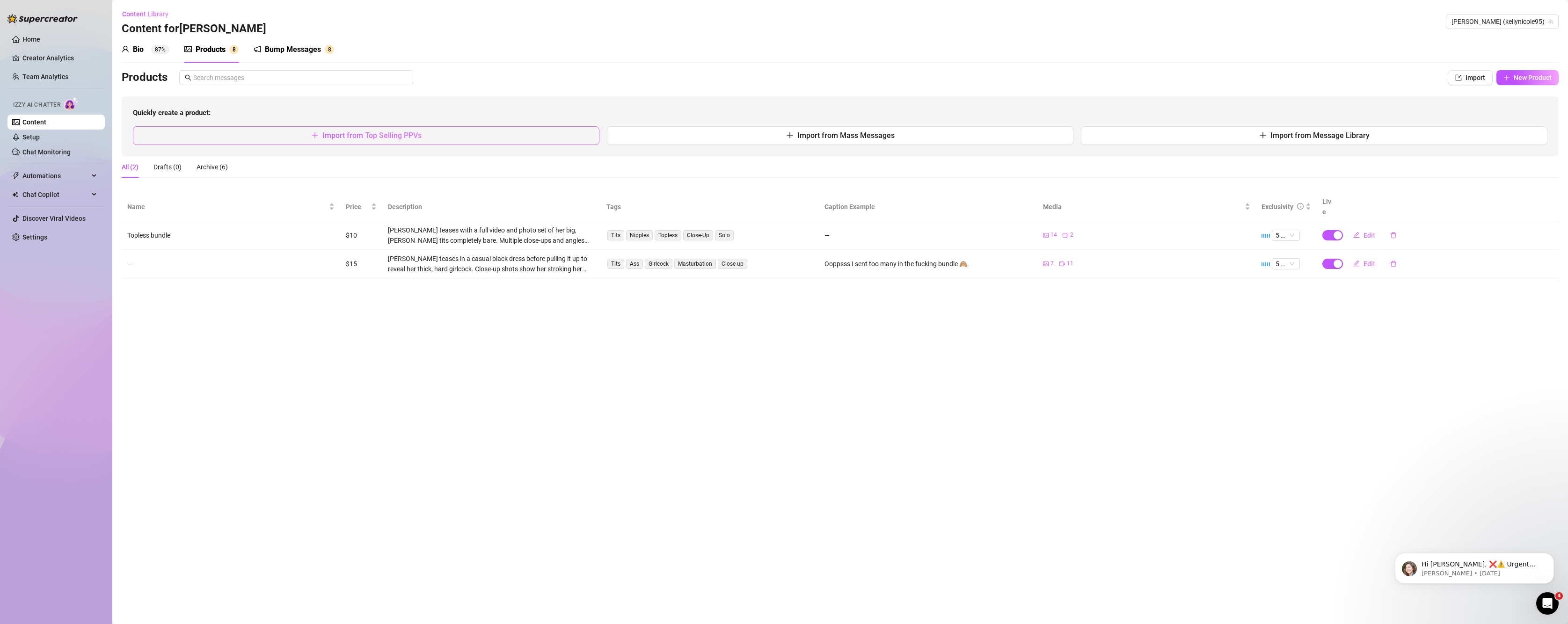
click at [406, 144] on button "Import from Top Selling PPVs" at bounding box center [366, 135] width 466 height 19
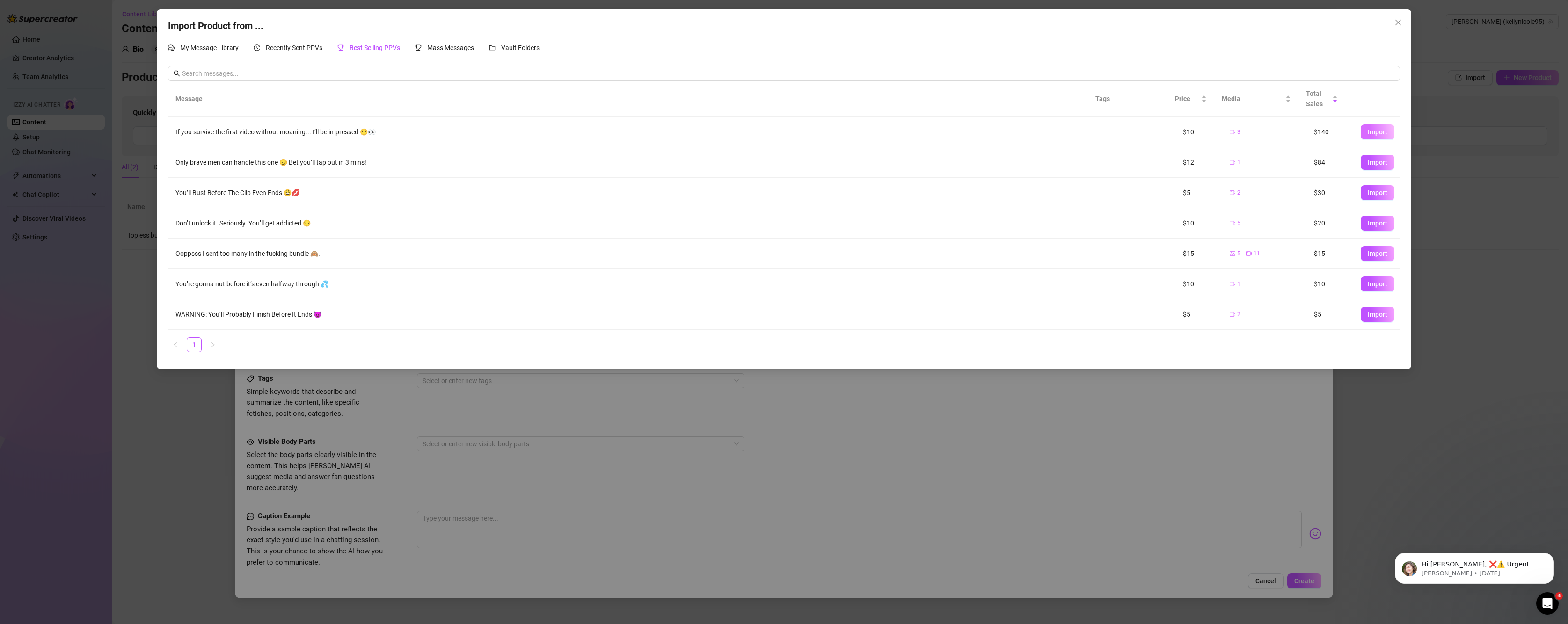
click at [1367, 131] on span "Import" at bounding box center [1377, 131] width 20 height 7
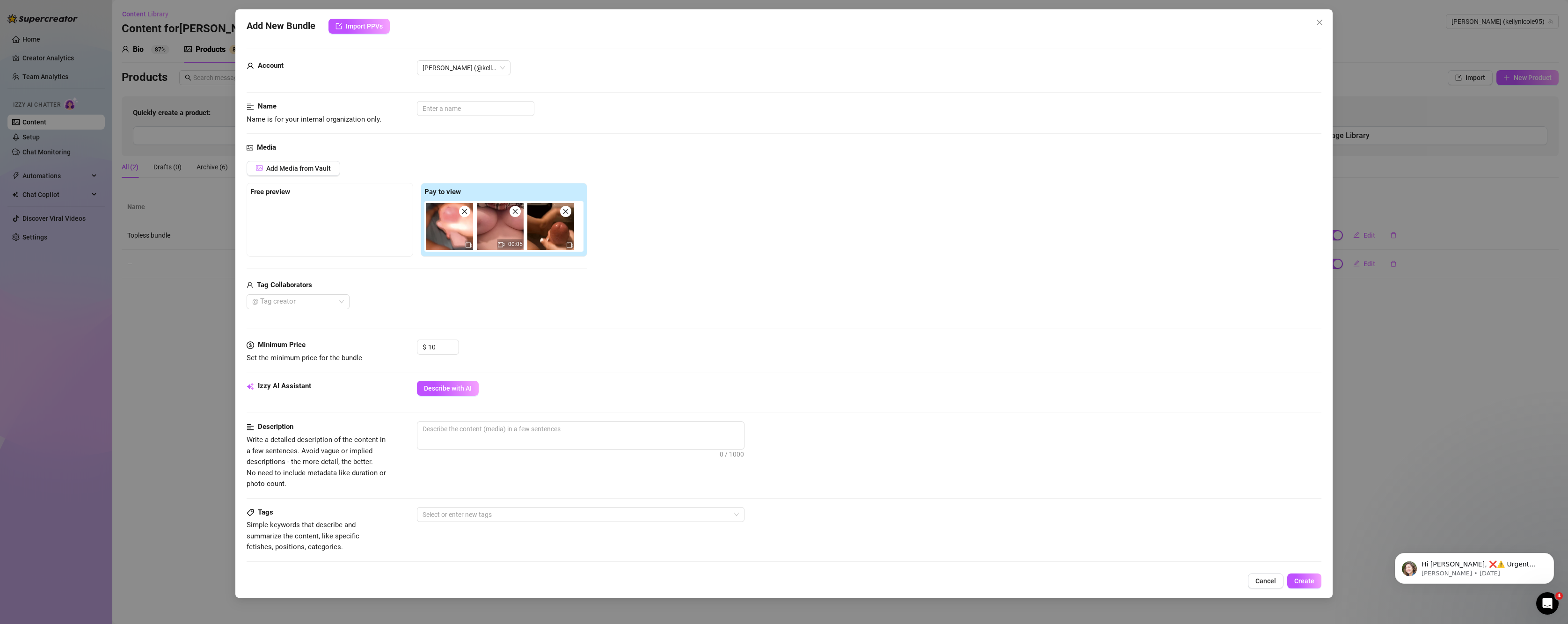
click at [465, 218] on img at bounding box center [449, 226] width 46 height 46
click at [465, 208] on icon "close" at bounding box center [465, 211] width 7 height 7
click at [465, 208] on form "Account Kelly (@kellynicole95) Name Name is for your internal organization only…" at bounding box center [784, 442] width 1076 height 786
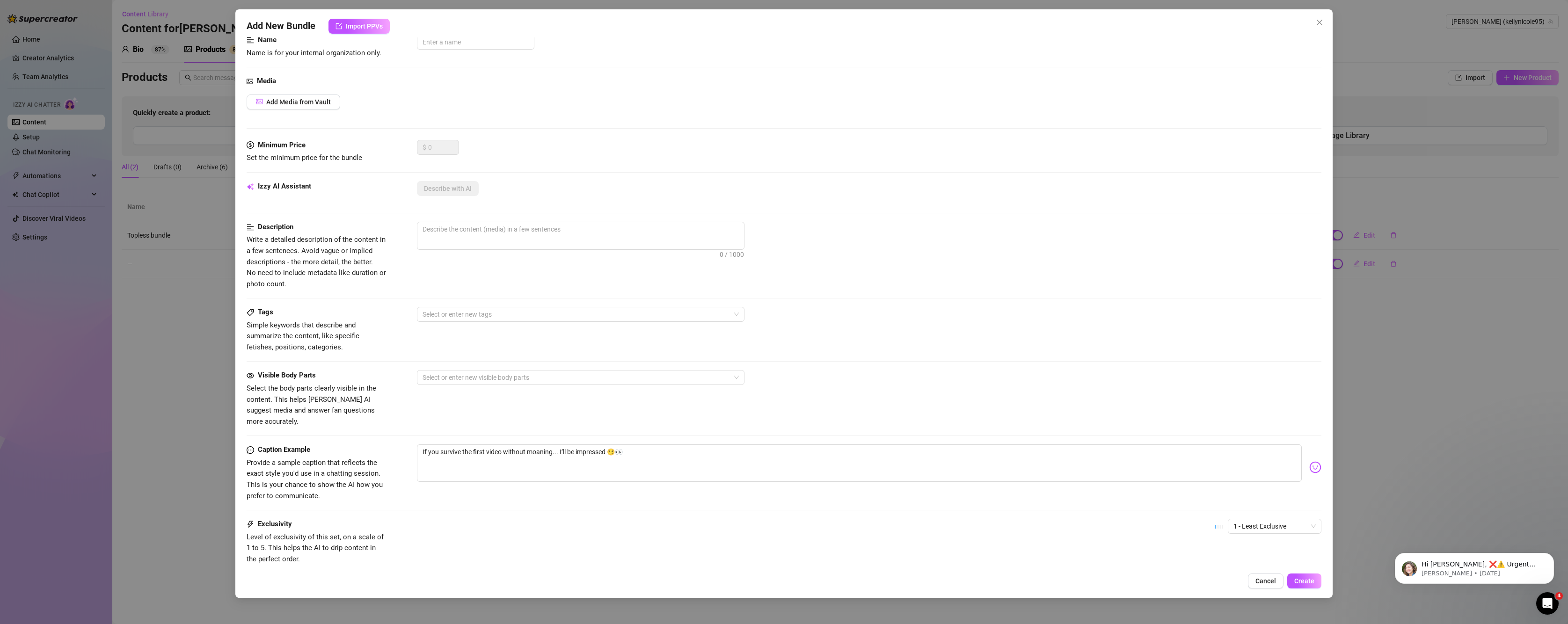
scroll to position [43, 0]
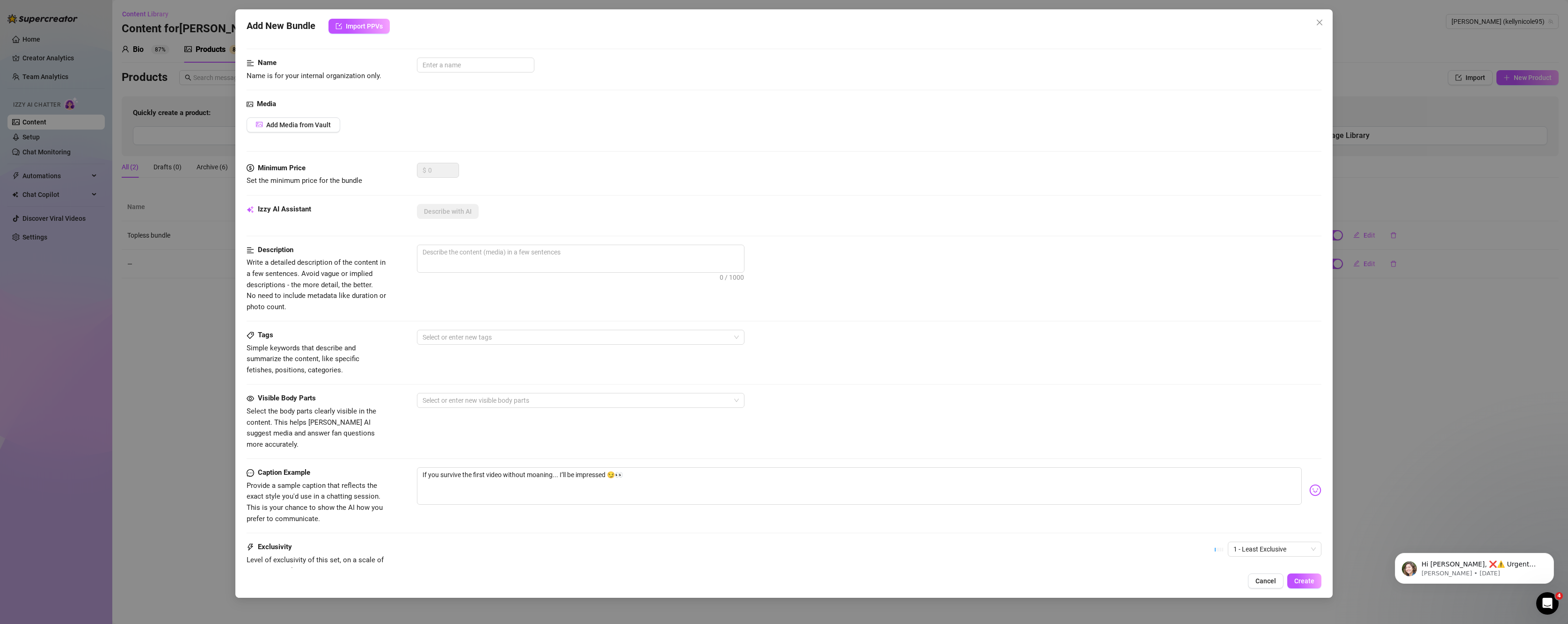
click at [124, 275] on div "Add New Bundle Import PPVs Account Kelly (@kellynicole95) Name Name is for your…" at bounding box center [784, 312] width 1568 height 624
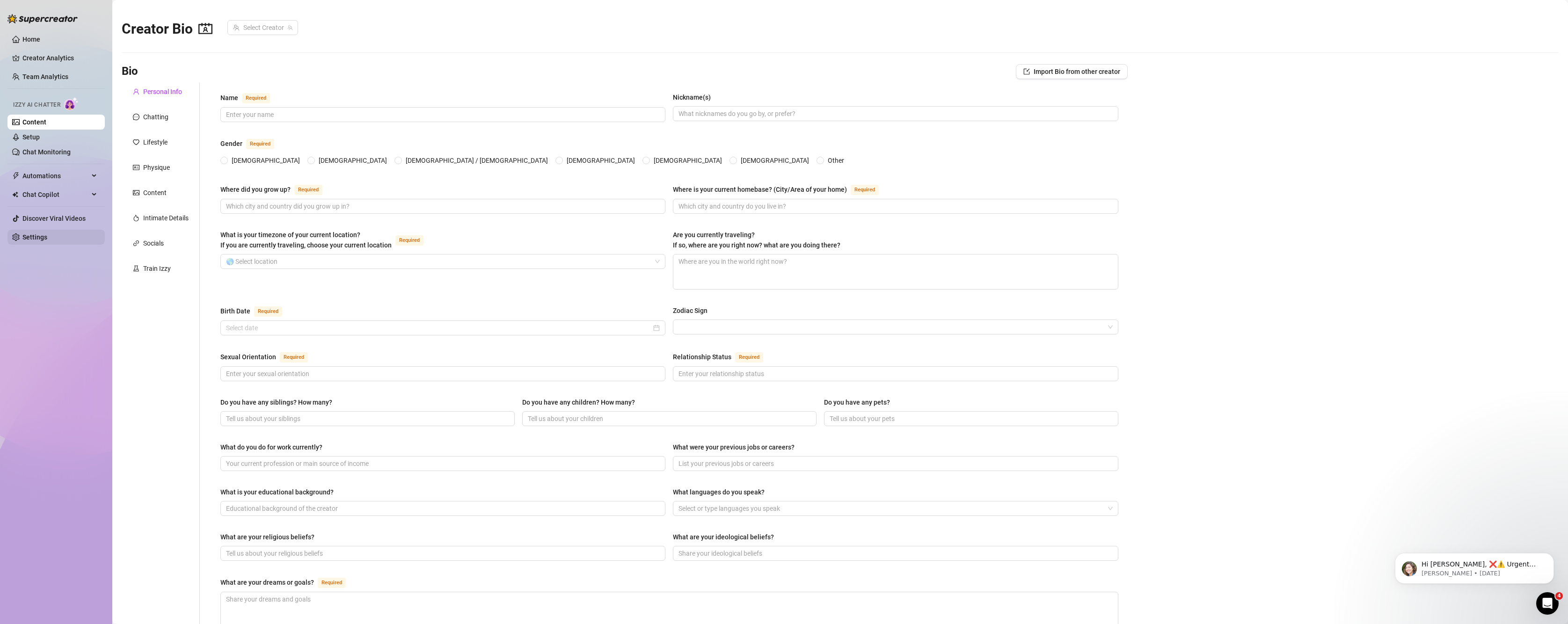
click at [33, 233] on link "Settings" at bounding box center [35, 237] width 24 height 7
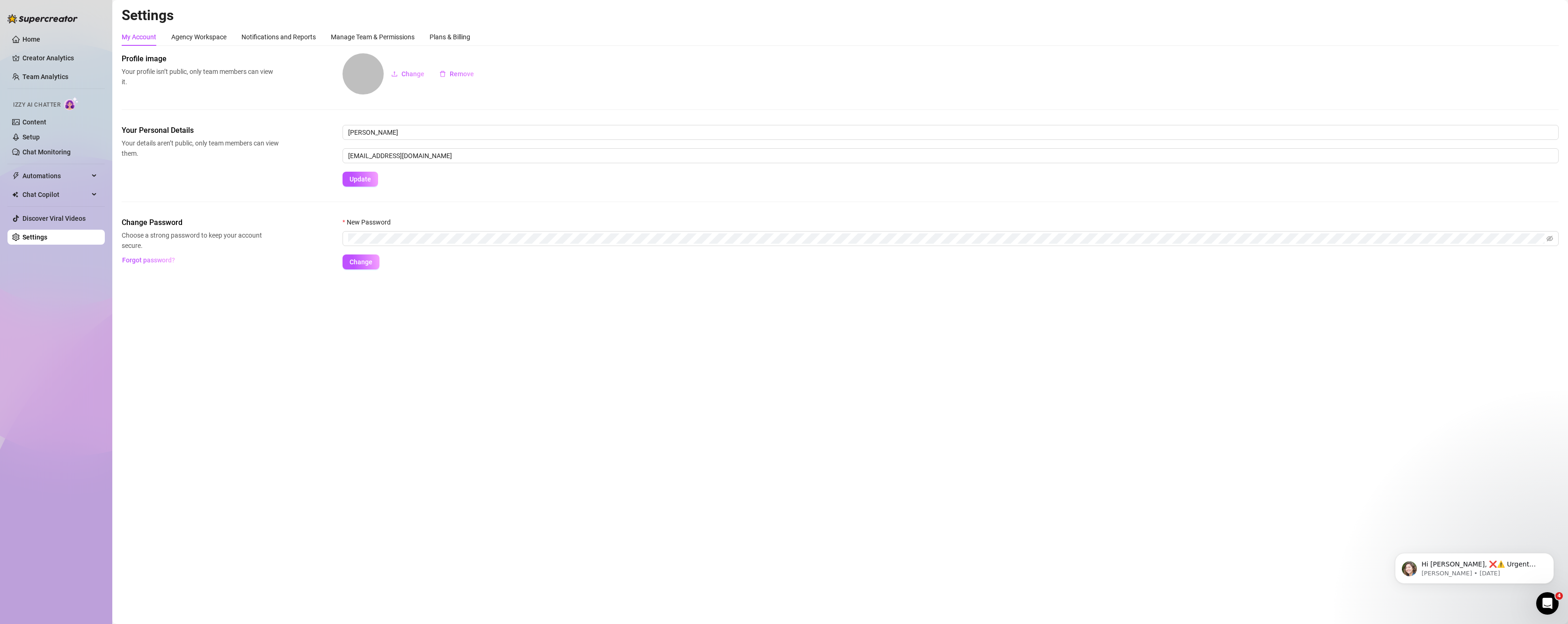
click at [21, 228] on ul "Home Creator Analytics Team Analytics Izzy AI Chatter Content Setup Chat Monito…" at bounding box center [55, 138] width 97 height 220
click at [26, 209] on ul "Home Creator Analytics Team Analytics Izzy AI Chatter Content Setup Chat Monito…" at bounding box center [55, 138] width 97 height 220
click at [33, 179] on span "Automations" at bounding box center [55, 176] width 66 height 15
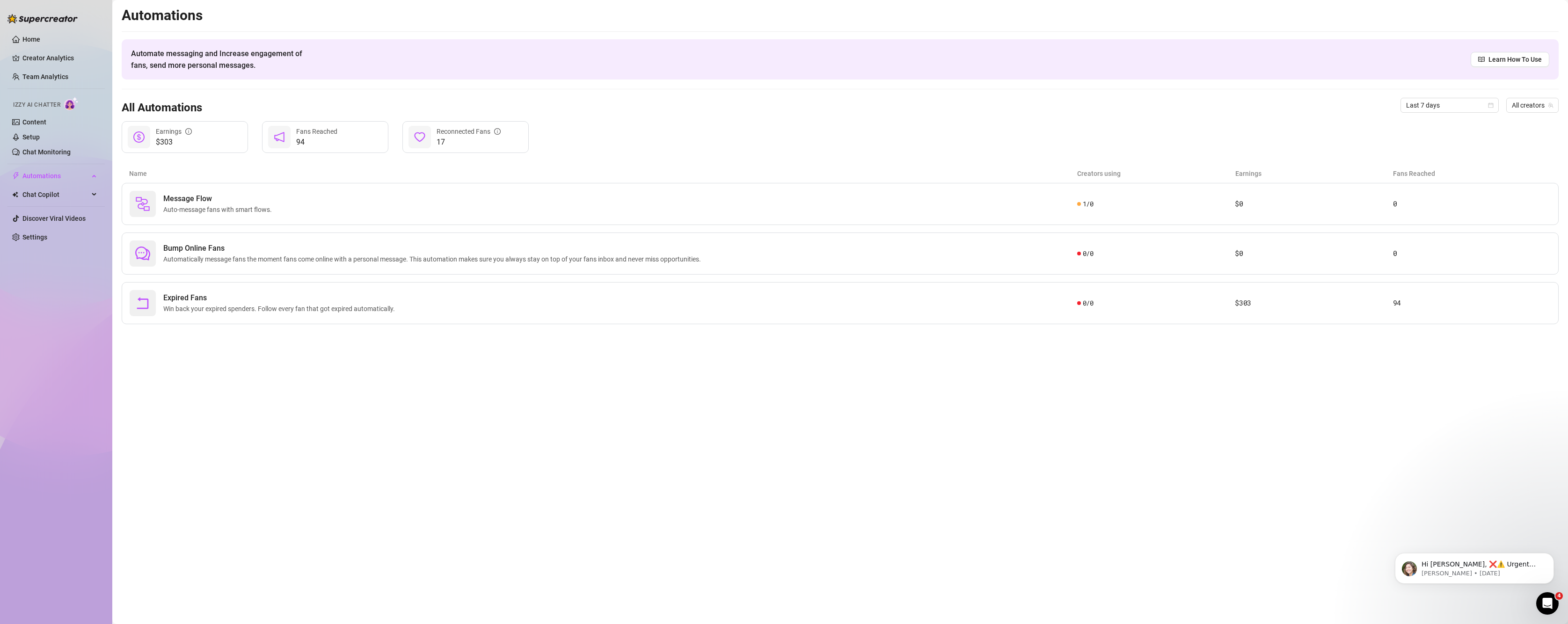
click at [38, 166] on ul "Home Creator Analytics Team Analytics Izzy AI Chatter Content Setup Chat Monito…" at bounding box center [55, 138] width 97 height 220
click at [39, 137] on link "Setup" at bounding box center [31, 137] width 17 height 7
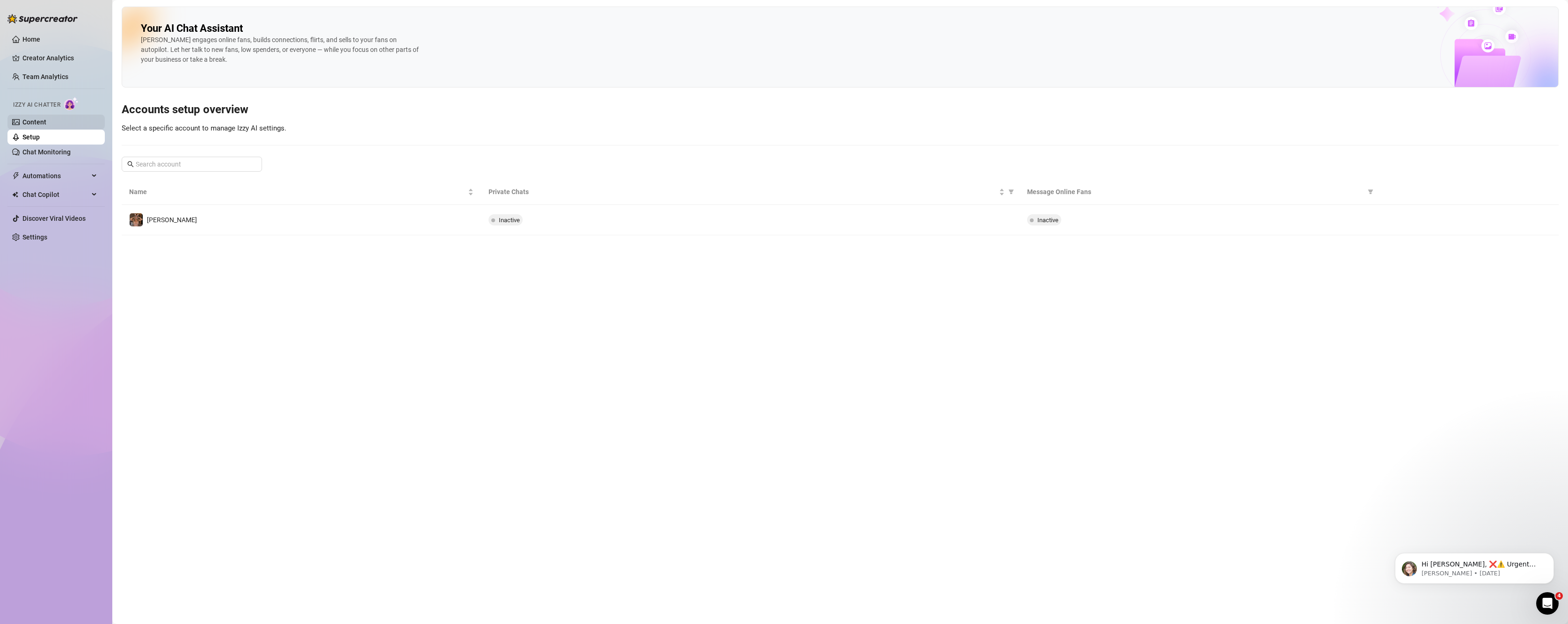
click at [38, 120] on link "Content" at bounding box center [34, 122] width 24 height 7
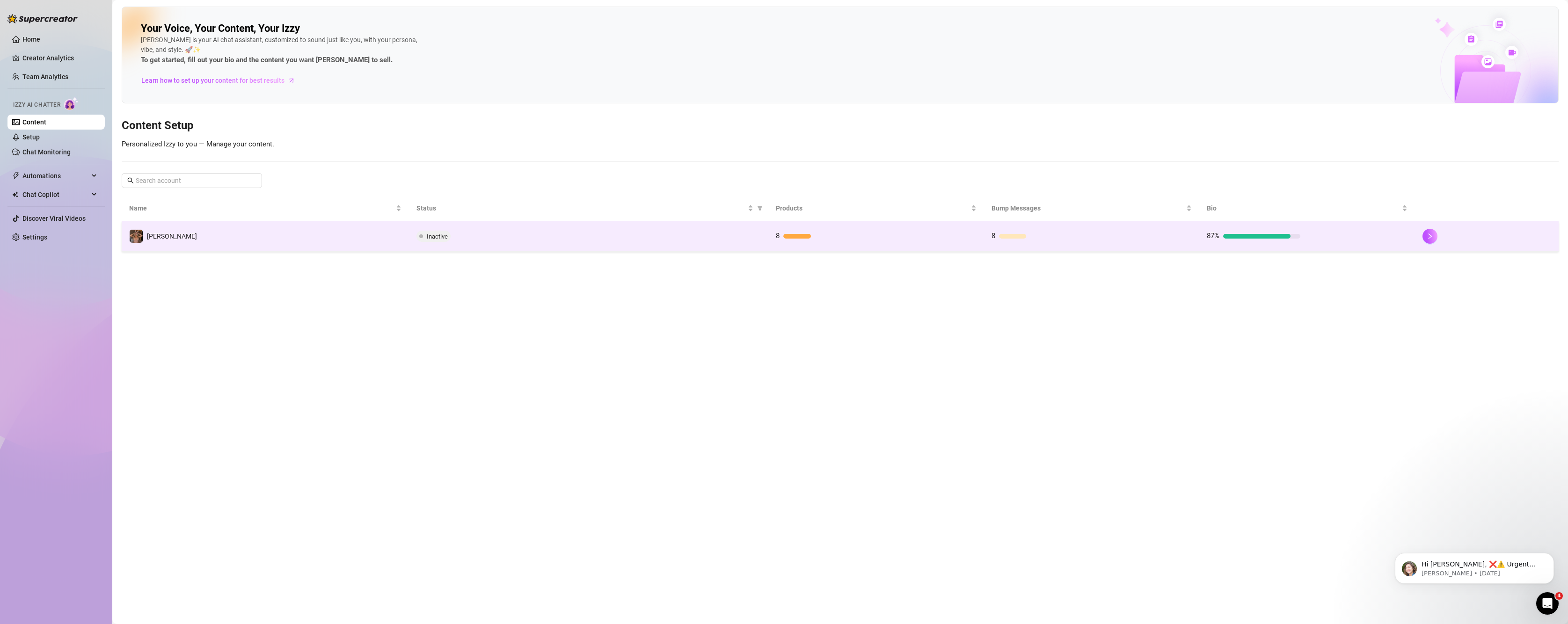
click at [635, 237] on div "Inactive" at bounding box center [589, 237] width 344 height 11
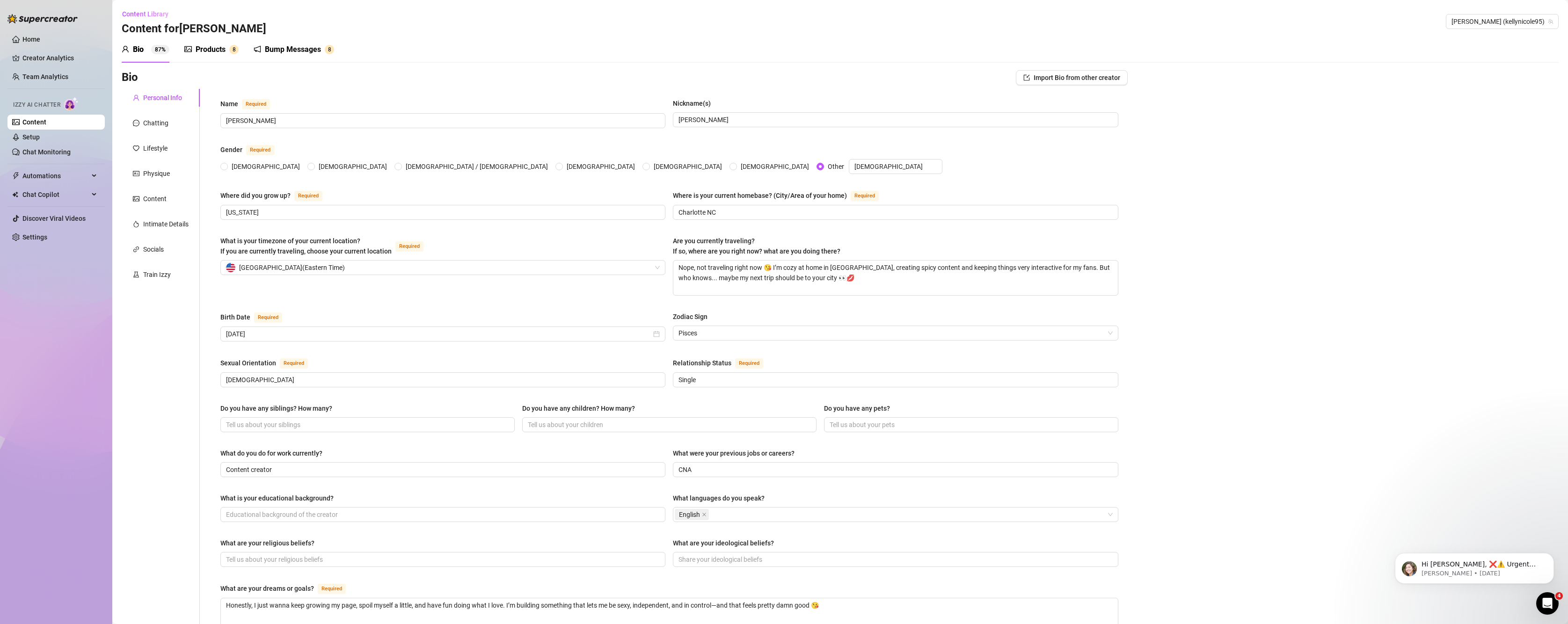
click at [288, 45] on div "Bump Messages" at bounding box center [293, 50] width 56 height 11
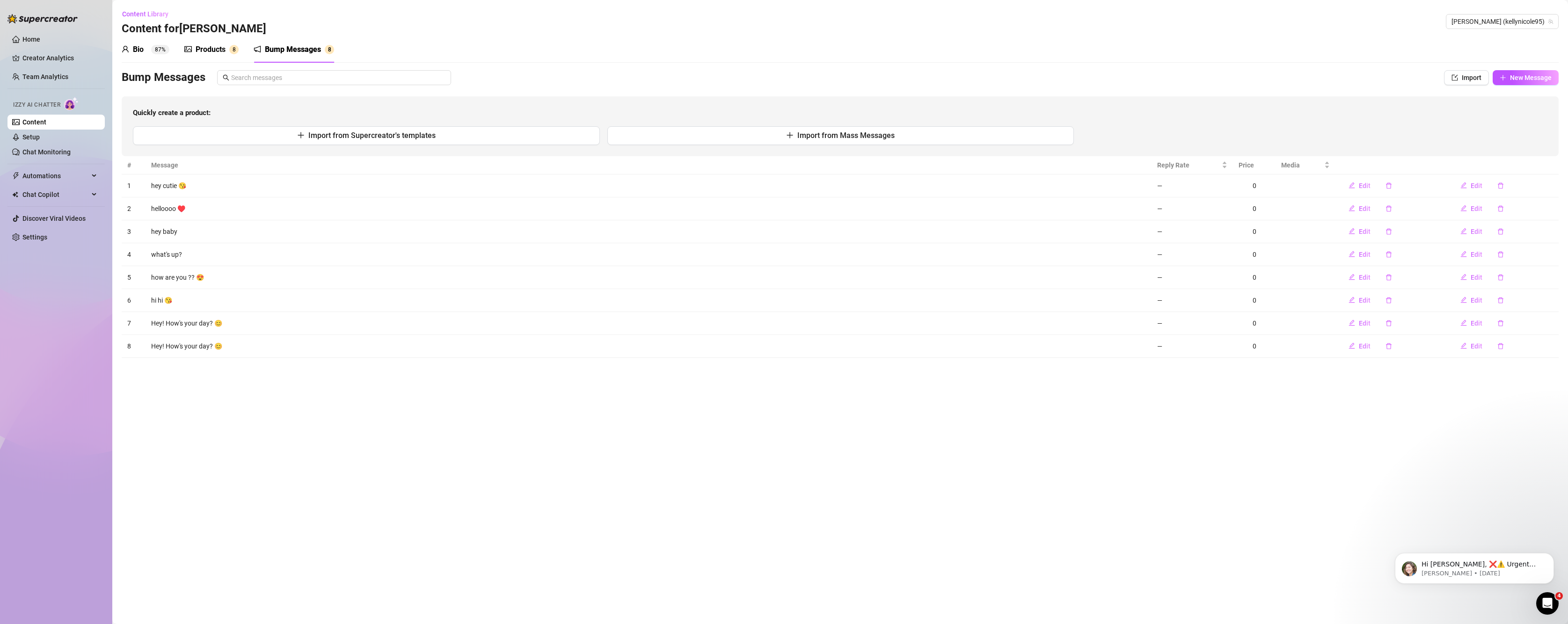
click at [151, 53] on div "Bio 87%" at bounding box center [145, 50] width 48 height 11
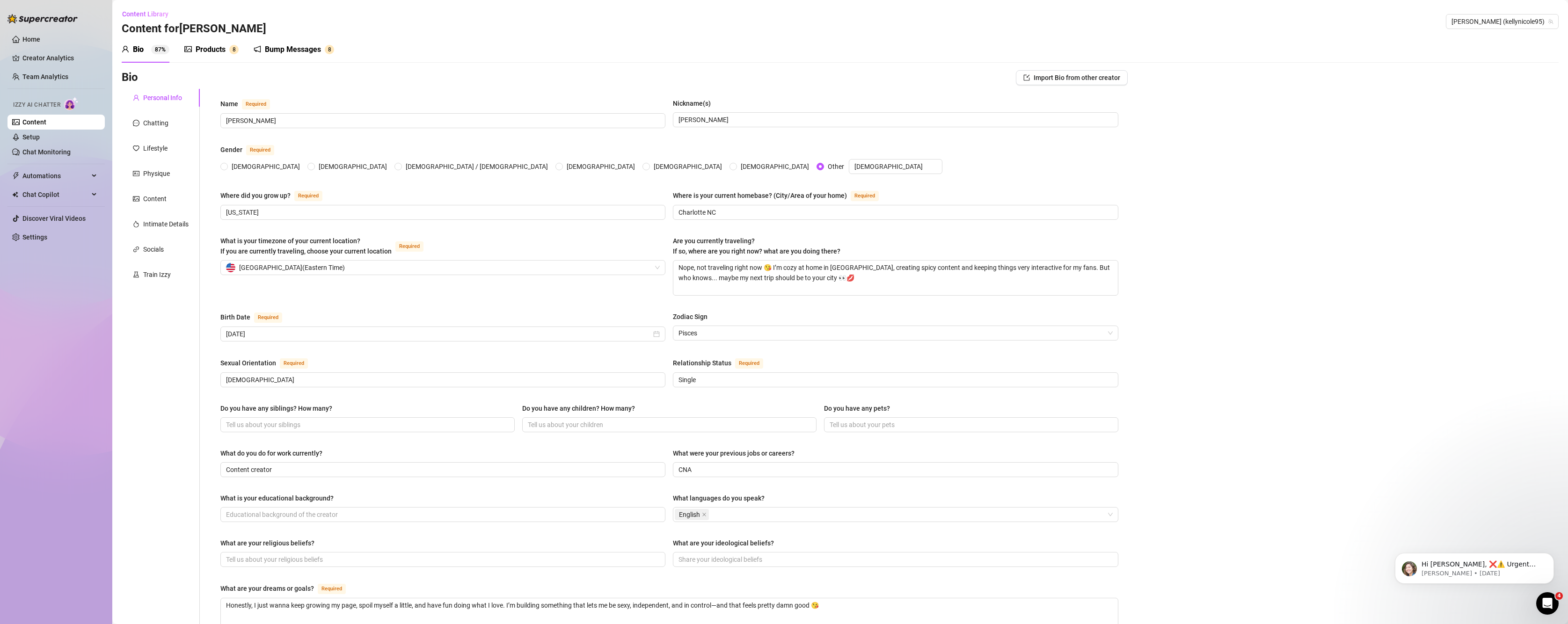
click at [206, 60] on div "Products 8" at bounding box center [211, 50] width 55 height 26
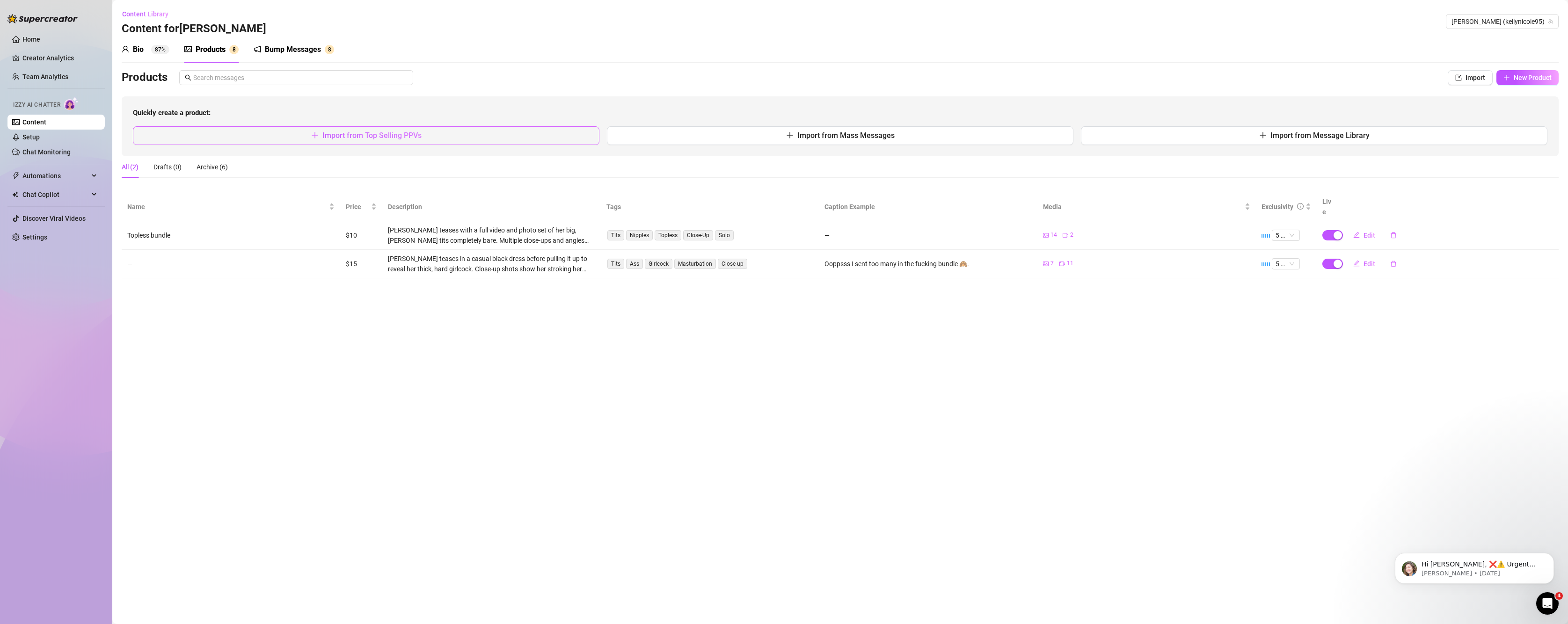
click at [312, 141] on button "Import from Top Selling PPVs" at bounding box center [366, 135] width 466 height 19
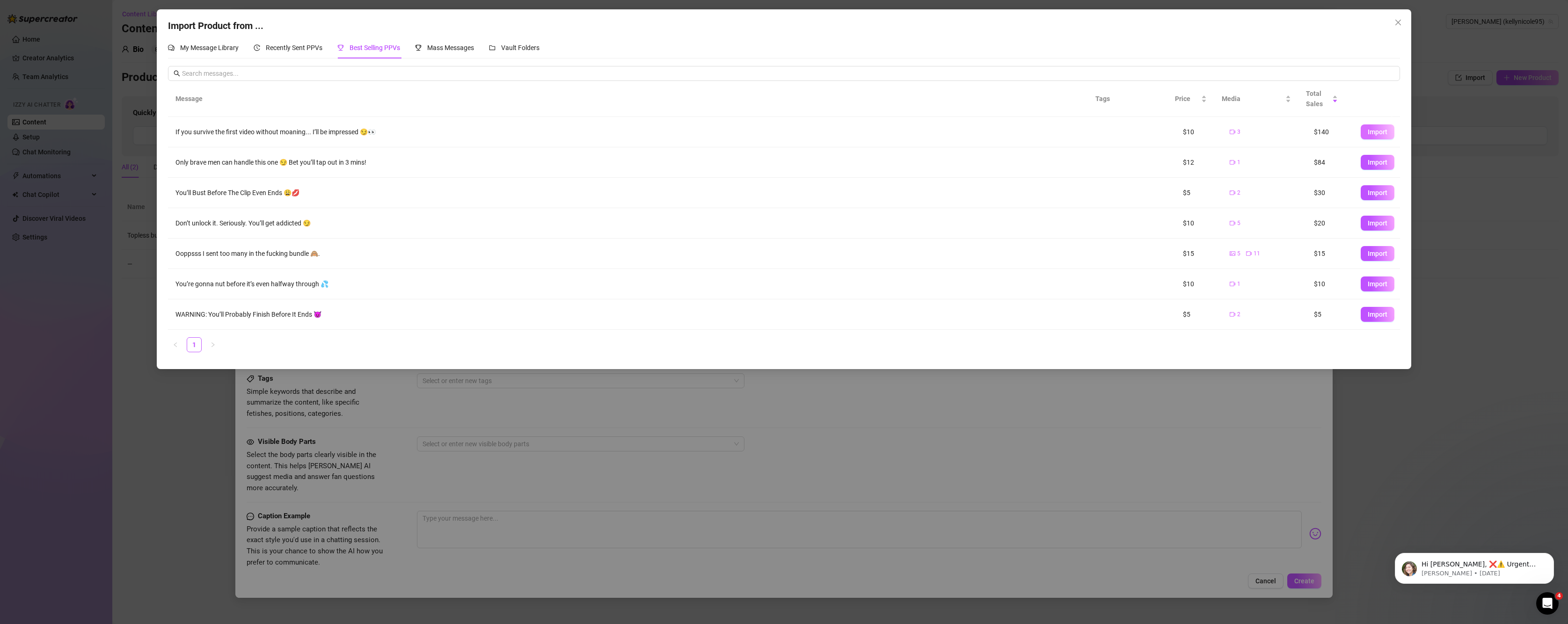
click at [1367, 131] on span "Import" at bounding box center [1377, 131] width 20 height 7
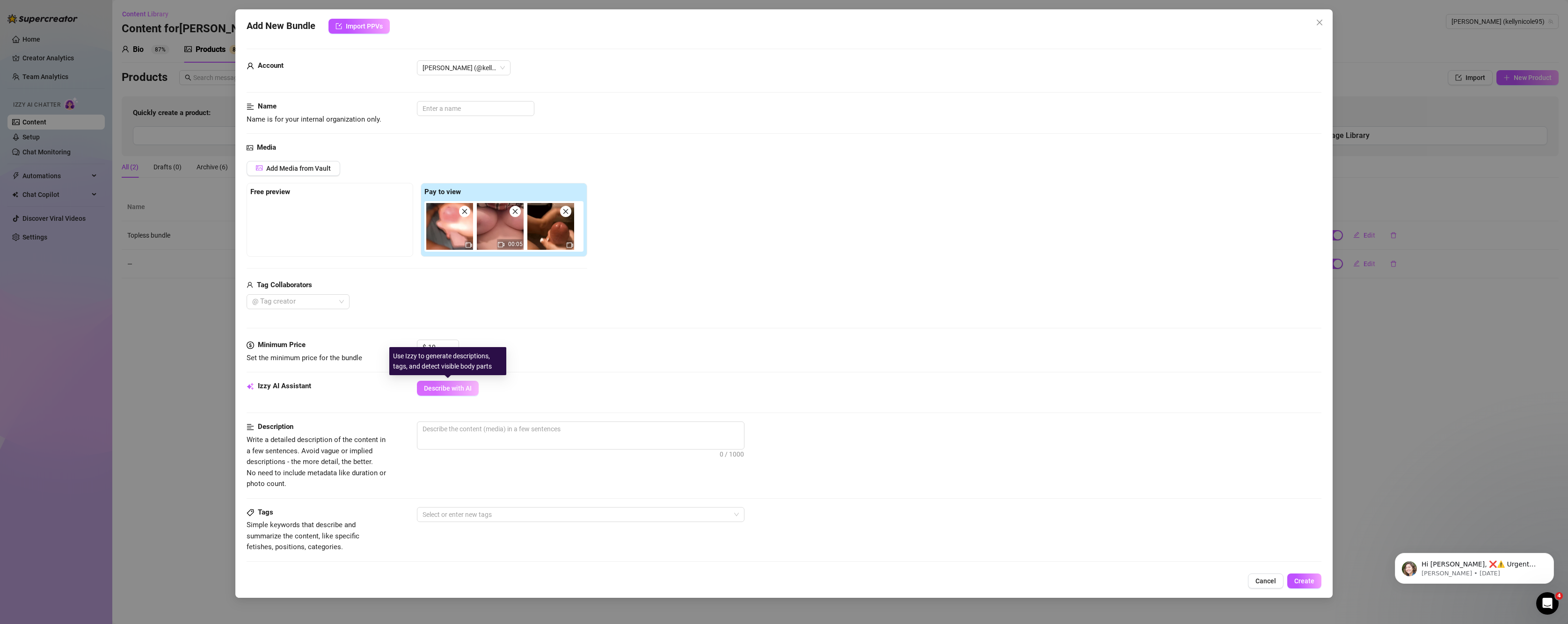
click at [440, 394] on button "Describe with AI" at bounding box center [448, 388] width 62 height 15
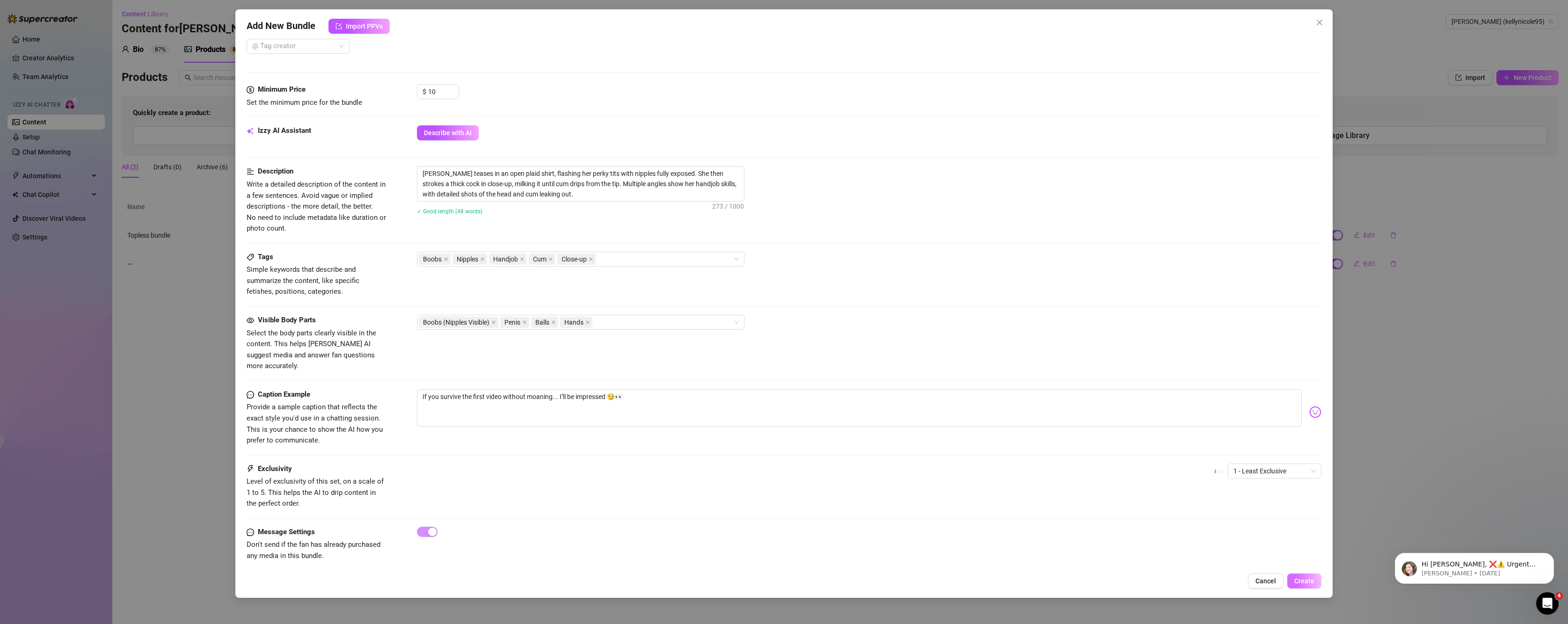
click at [1314, 585] on button "Create" at bounding box center [1305, 582] width 34 height 15
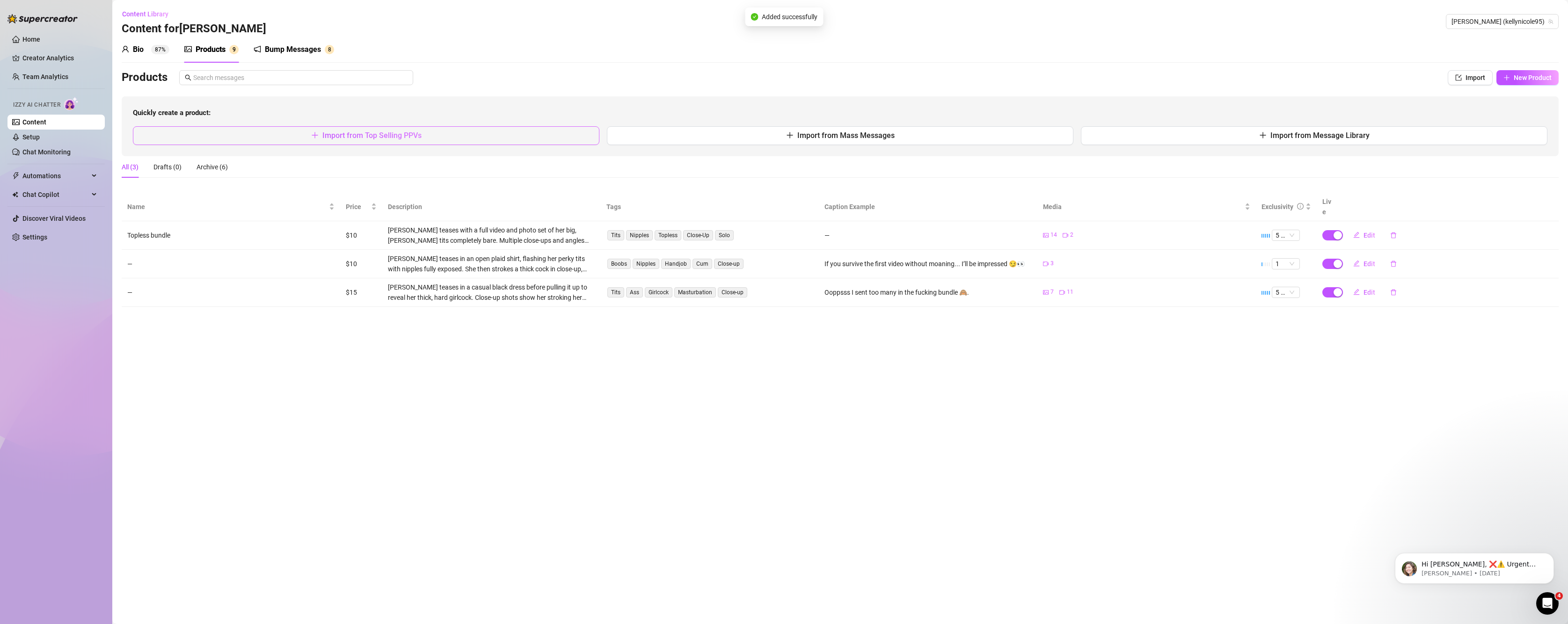
click at [435, 135] on button "Import from Top Selling PPVs" at bounding box center [366, 135] width 466 height 19
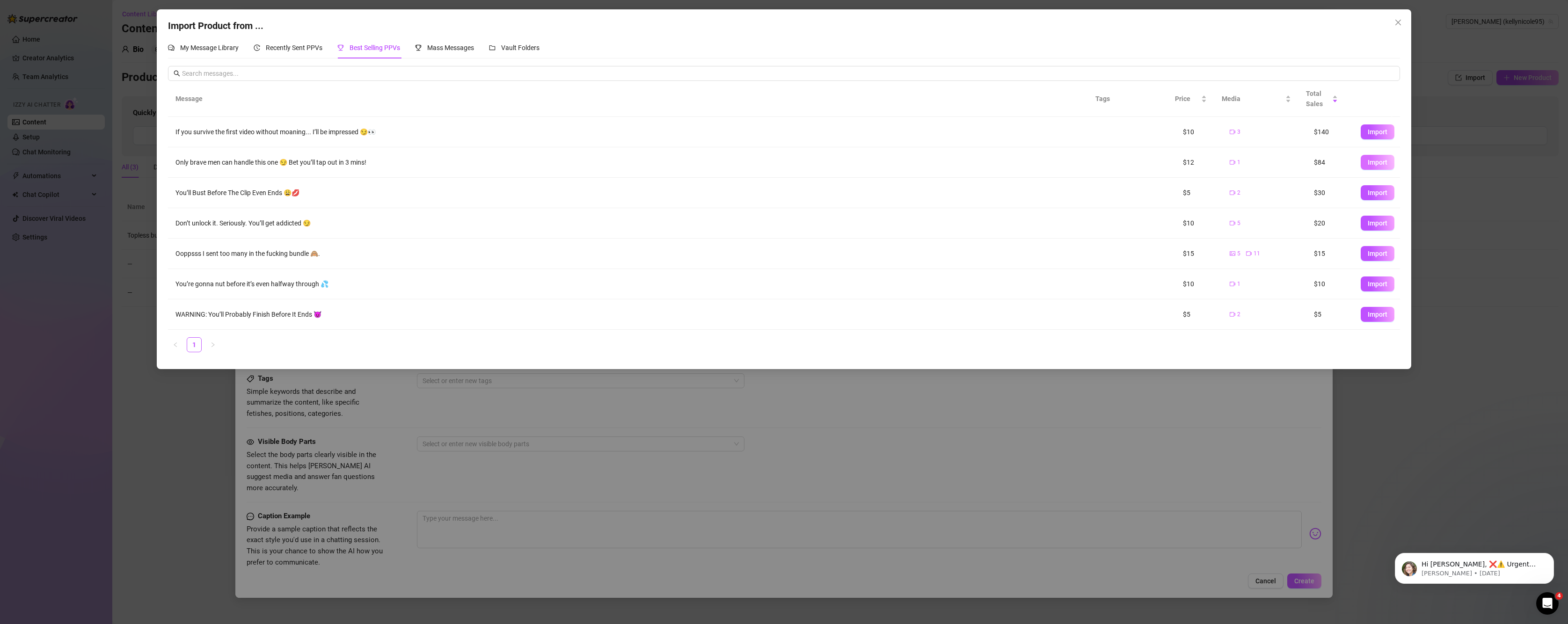
click at [1367, 161] on span "Import" at bounding box center [1377, 162] width 20 height 7
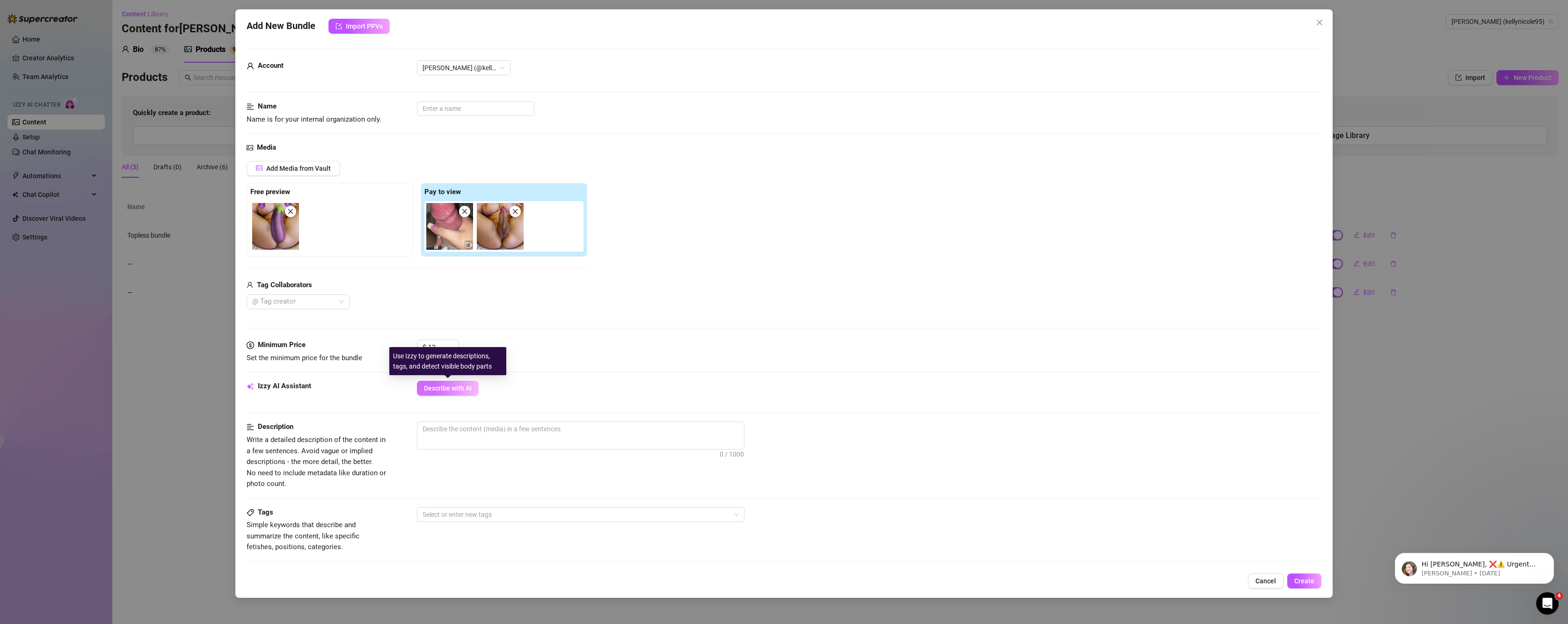
click at [448, 383] on button "Describe with AI" at bounding box center [448, 388] width 62 height 15
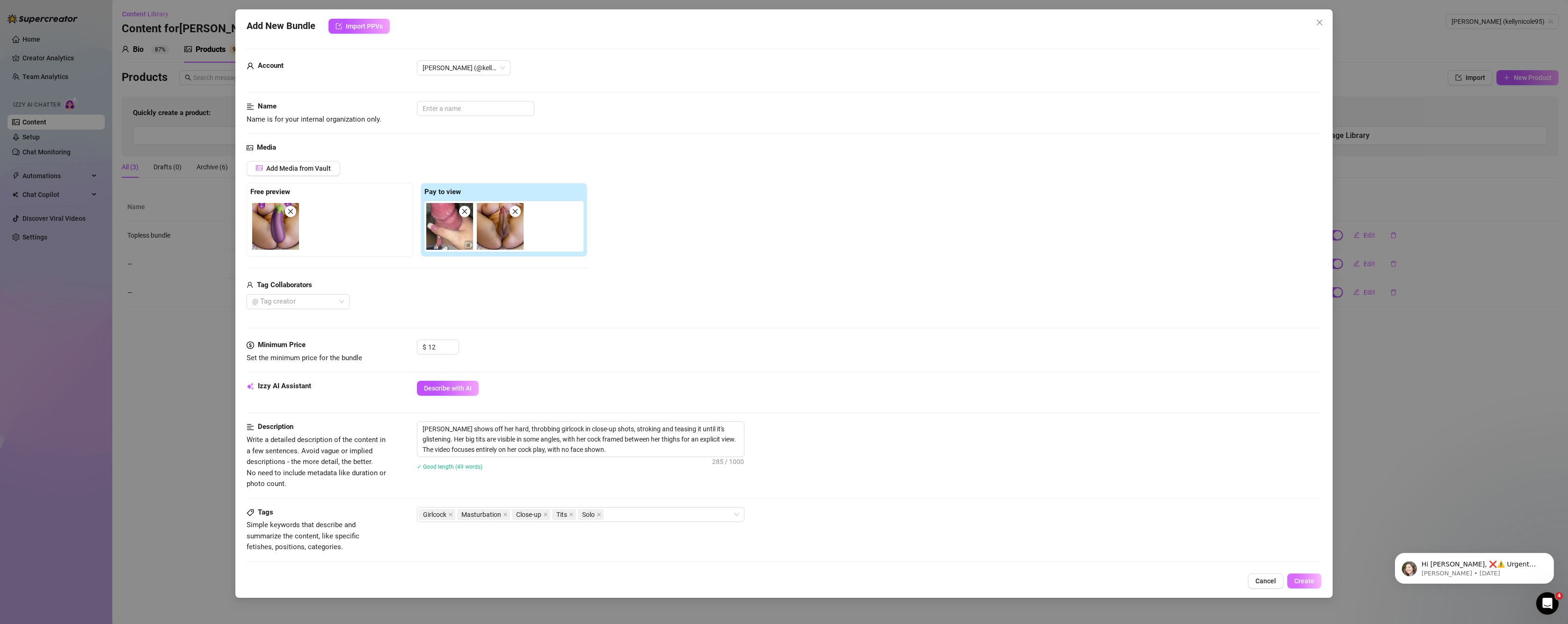
click at [1307, 580] on span "Create" at bounding box center [1304, 581] width 20 height 7
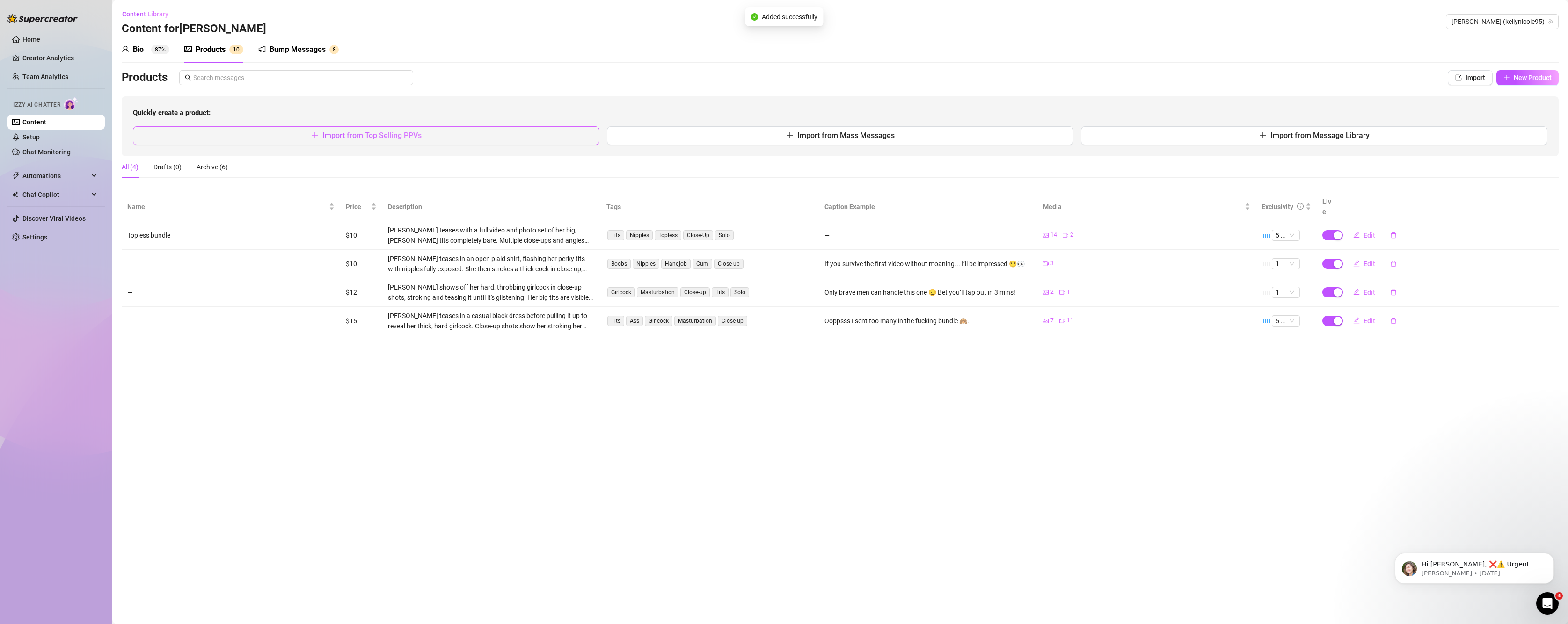
click at [367, 136] on span "Import from Top Selling PPVs" at bounding box center [372, 135] width 99 height 9
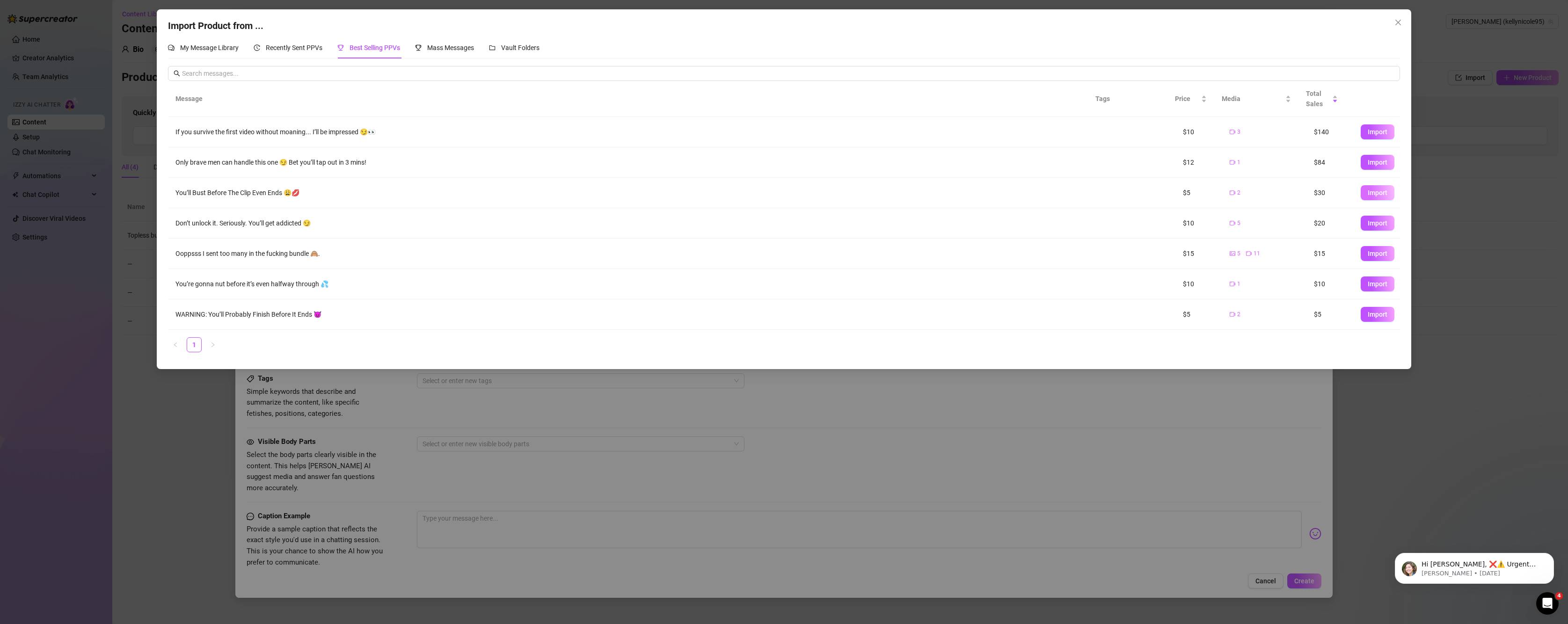
click at [1382, 195] on button "Import" at bounding box center [1377, 193] width 33 height 15
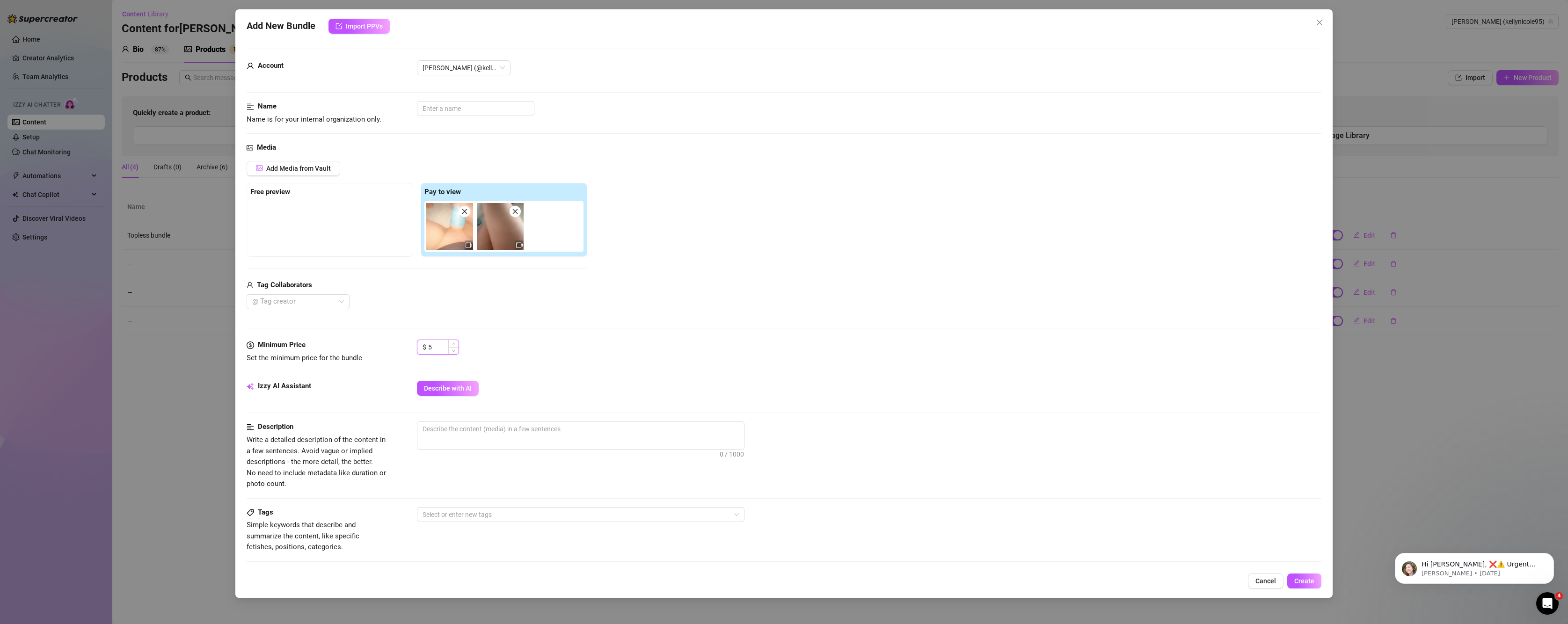
click at [440, 354] on input "5" at bounding box center [443, 347] width 30 height 14
click at [448, 388] on span "Describe with AI" at bounding box center [448, 388] width 48 height 7
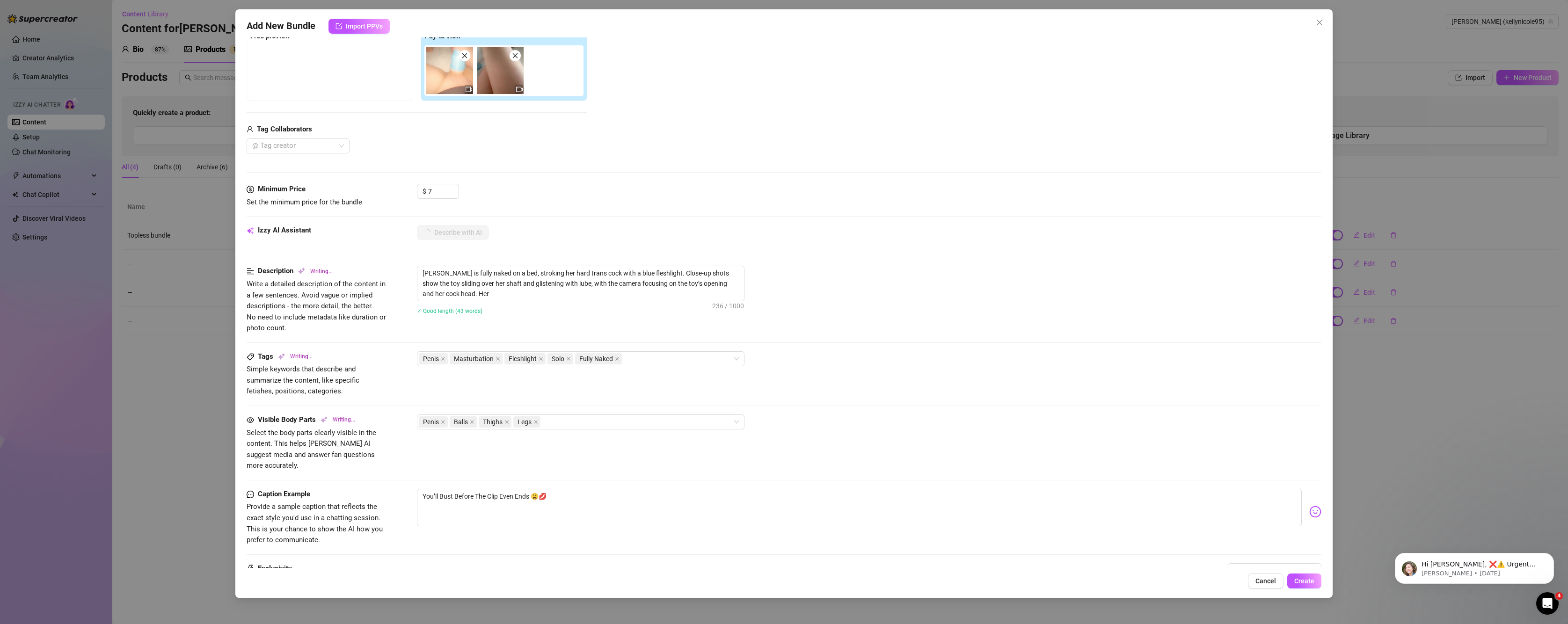
scroll to position [255, 0]
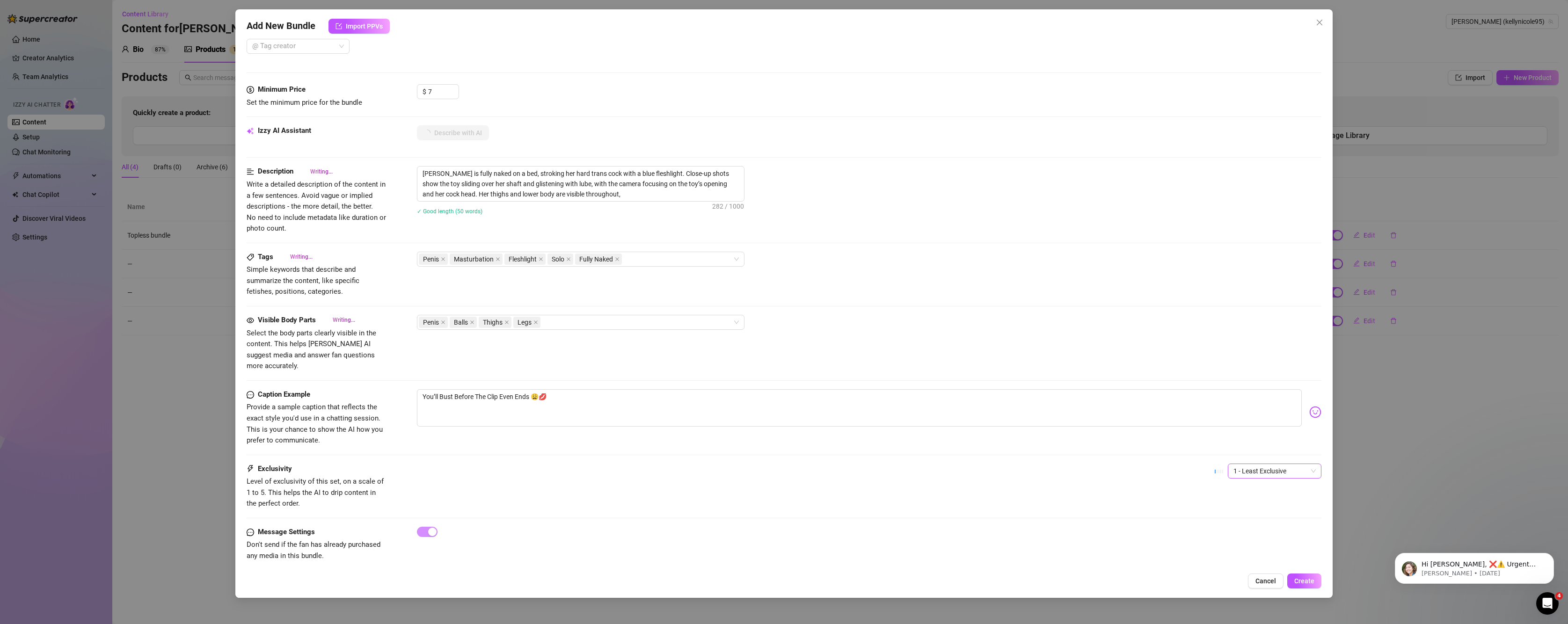
click at [1264, 467] on span "1 - Least Exclusive" at bounding box center [1274, 471] width 82 height 14
click at [1269, 538] on div "5 - Most Exclusive 🔥" at bounding box center [1266, 538] width 78 height 11
click at [1318, 577] on button "Create" at bounding box center [1305, 582] width 34 height 15
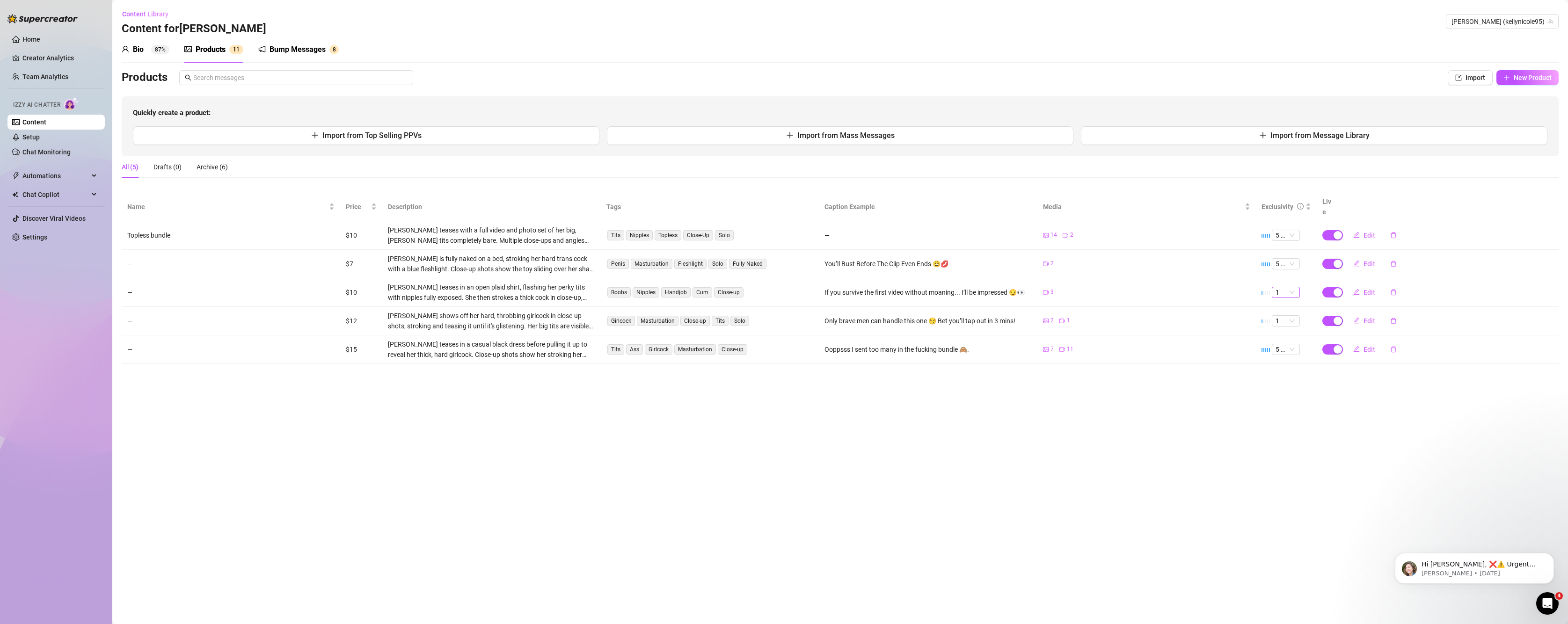
click at [1285, 287] on span "1" at bounding box center [1285, 292] width 20 height 11
click at [1288, 359] on div "5 🔥" at bounding box center [1286, 359] width 13 height 11
click at [1288, 316] on span "1" at bounding box center [1285, 321] width 20 height 11
click at [1286, 387] on div "5 🔥" at bounding box center [1286, 387] width 13 height 11
click at [357, 131] on span "Import from Top Selling PPVs" at bounding box center [372, 135] width 99 height 9
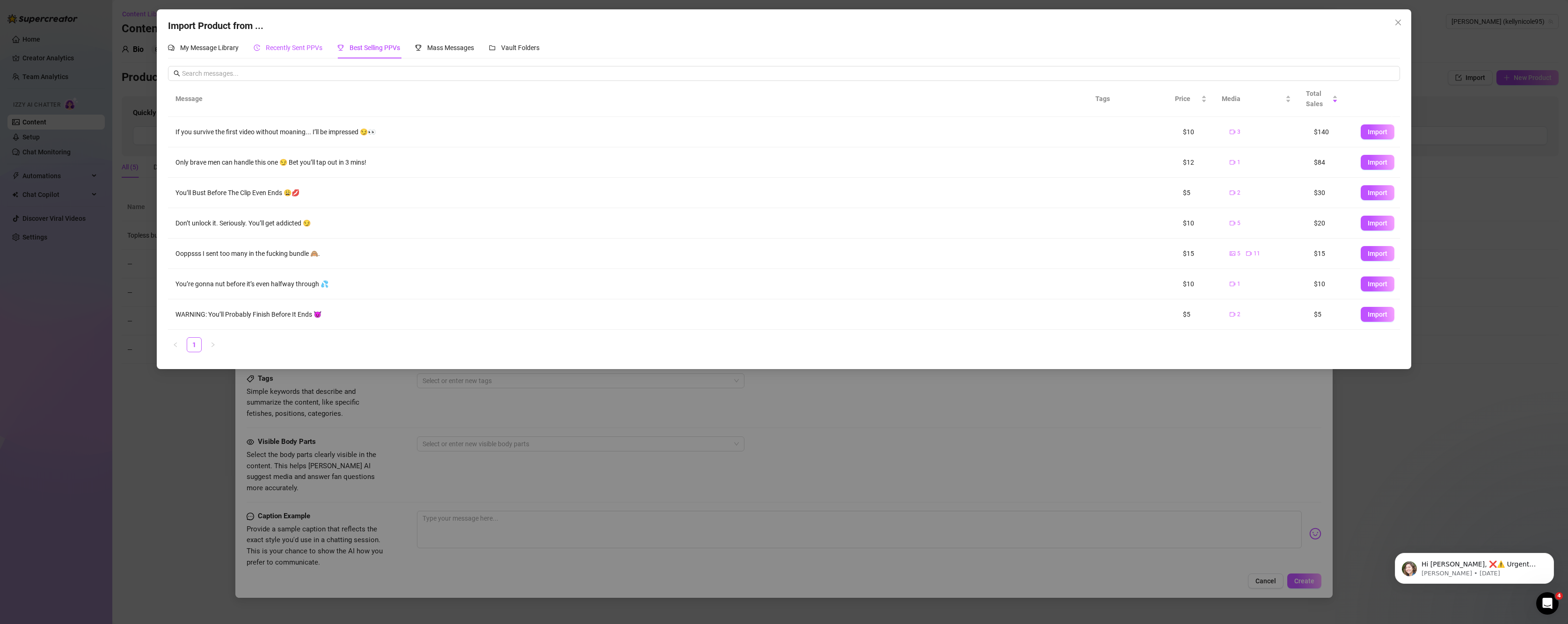
click at [280, 43] on div "Recently Sent PPVs" at bounding box center [288, 47] width 68 height 11
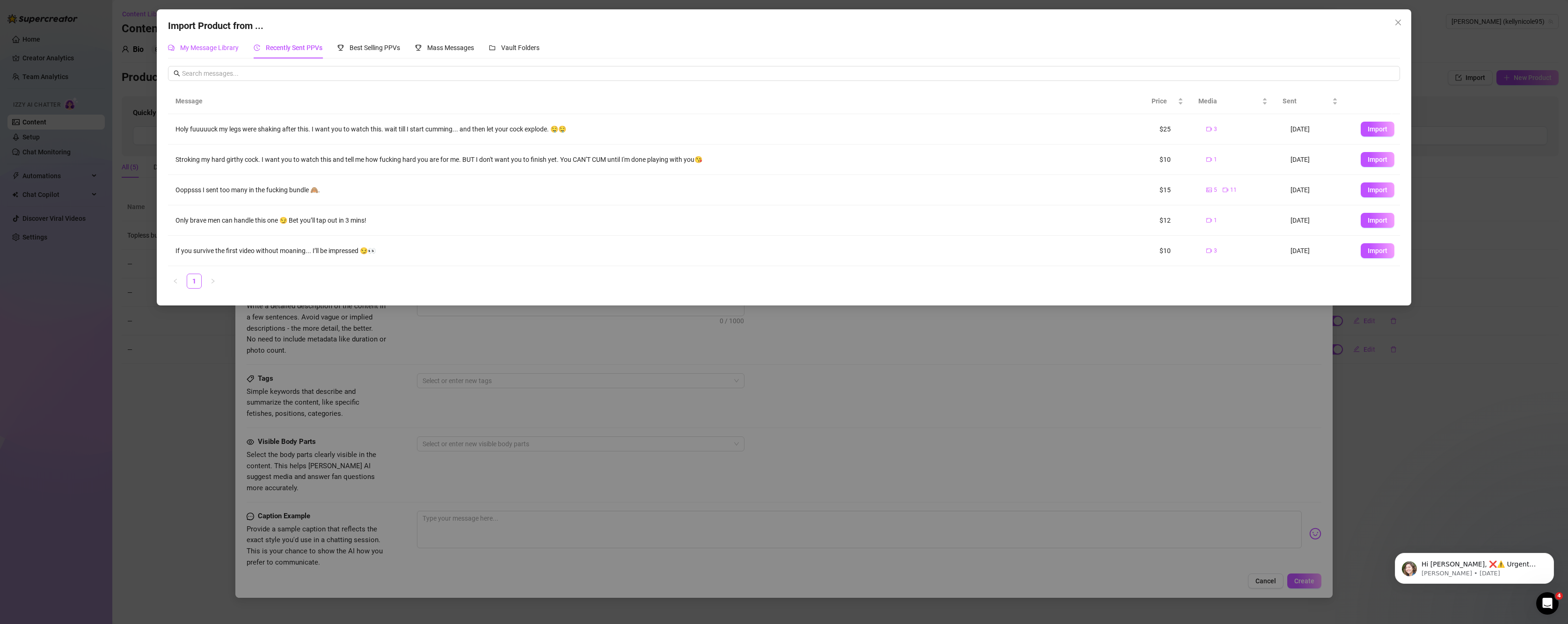
click at [190, 51] on span "My Message Library" at bounding box center [210, 47] width 59 height 7
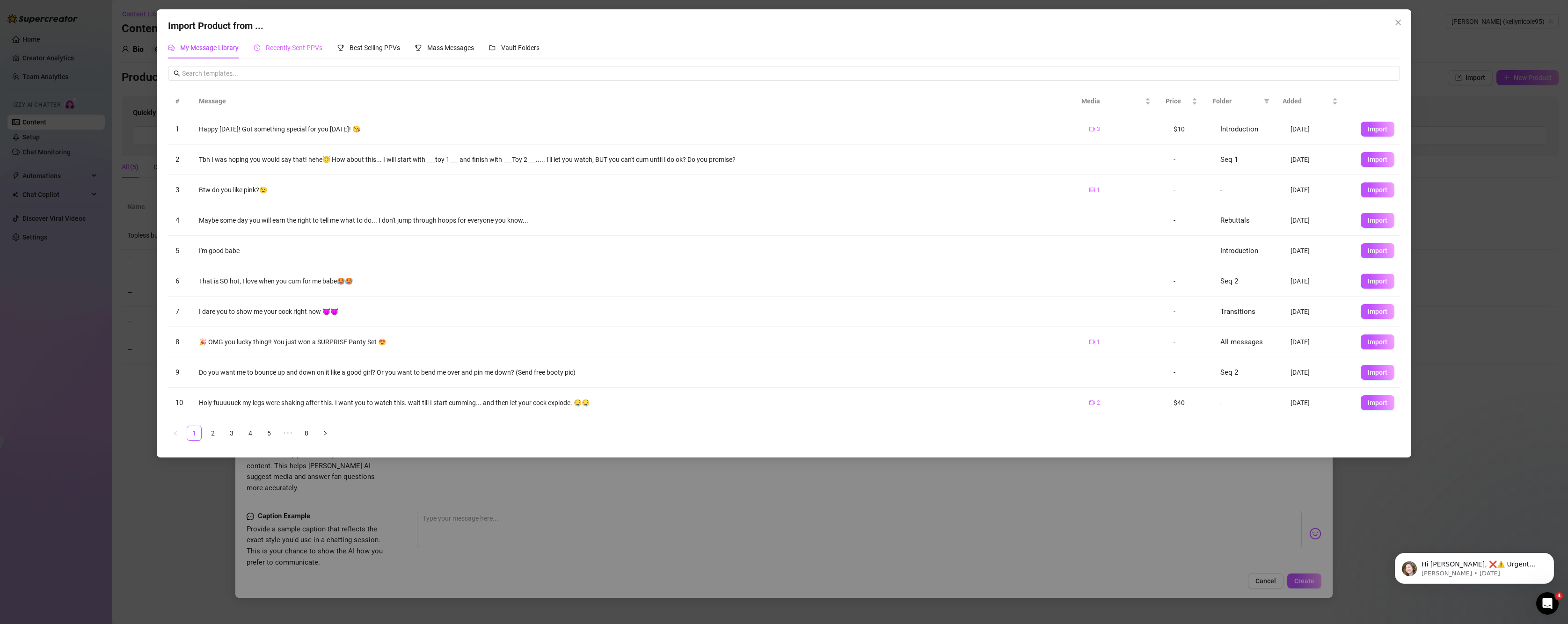
click at [286, 38] on div "Recently Sent PPVs" at bounding box center [288, 47] width 68 height 21
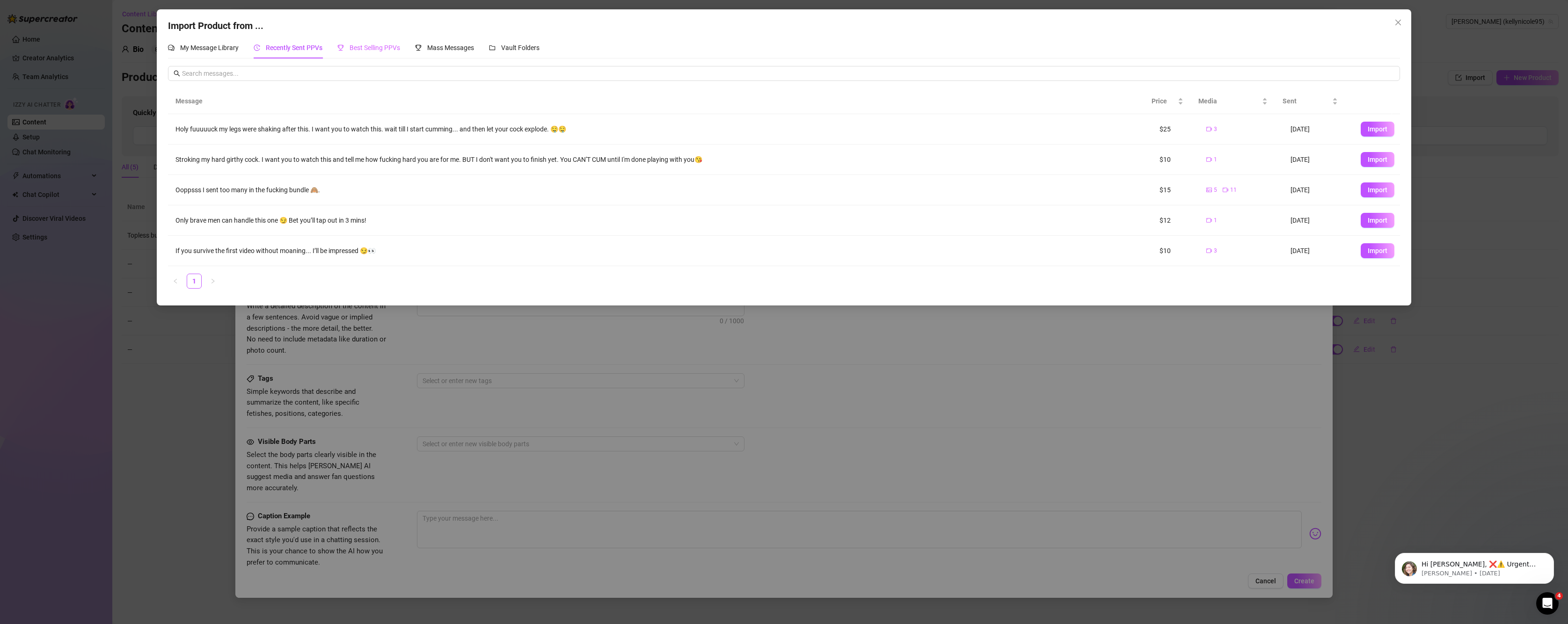
click at [367, 41] on div "Best Selling PPVs" at bounding box center [369, 47] width 63 height 21
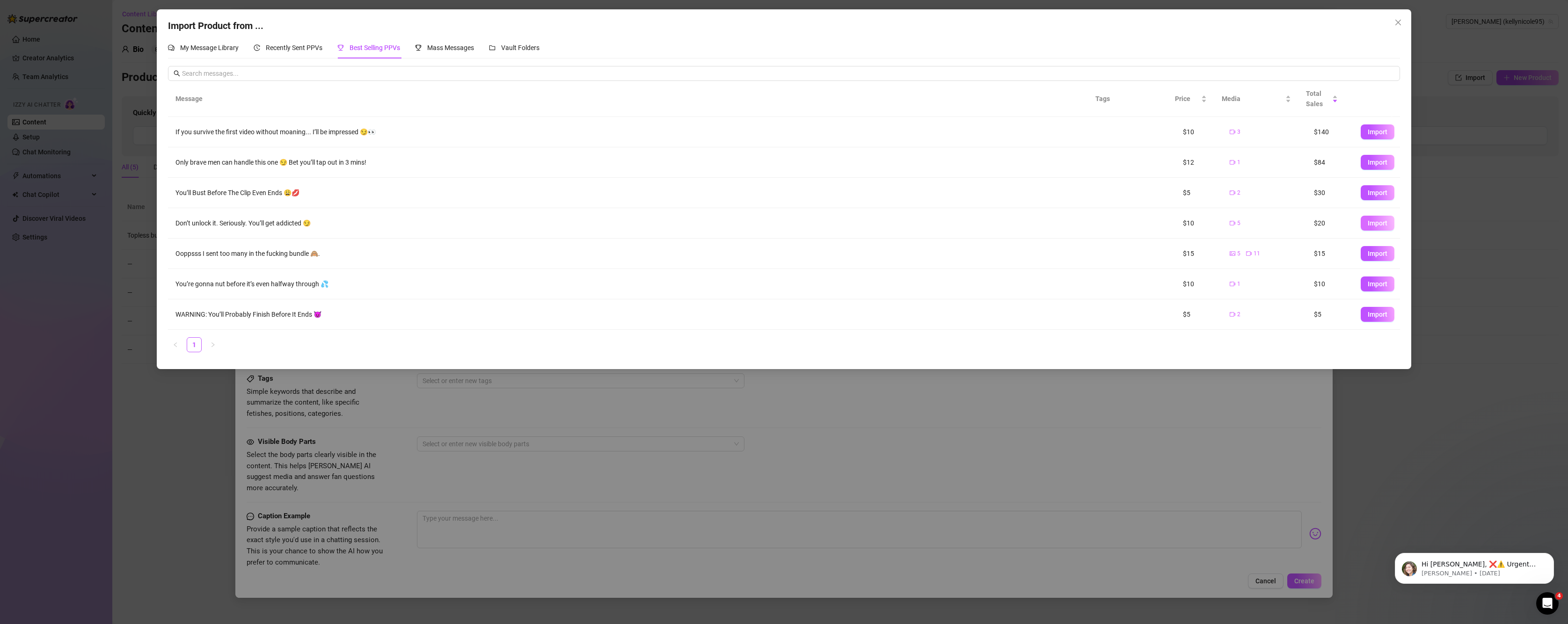
click at [1369, 217] on button "Import" at bounding box center [1377, 223] width 33 height 15
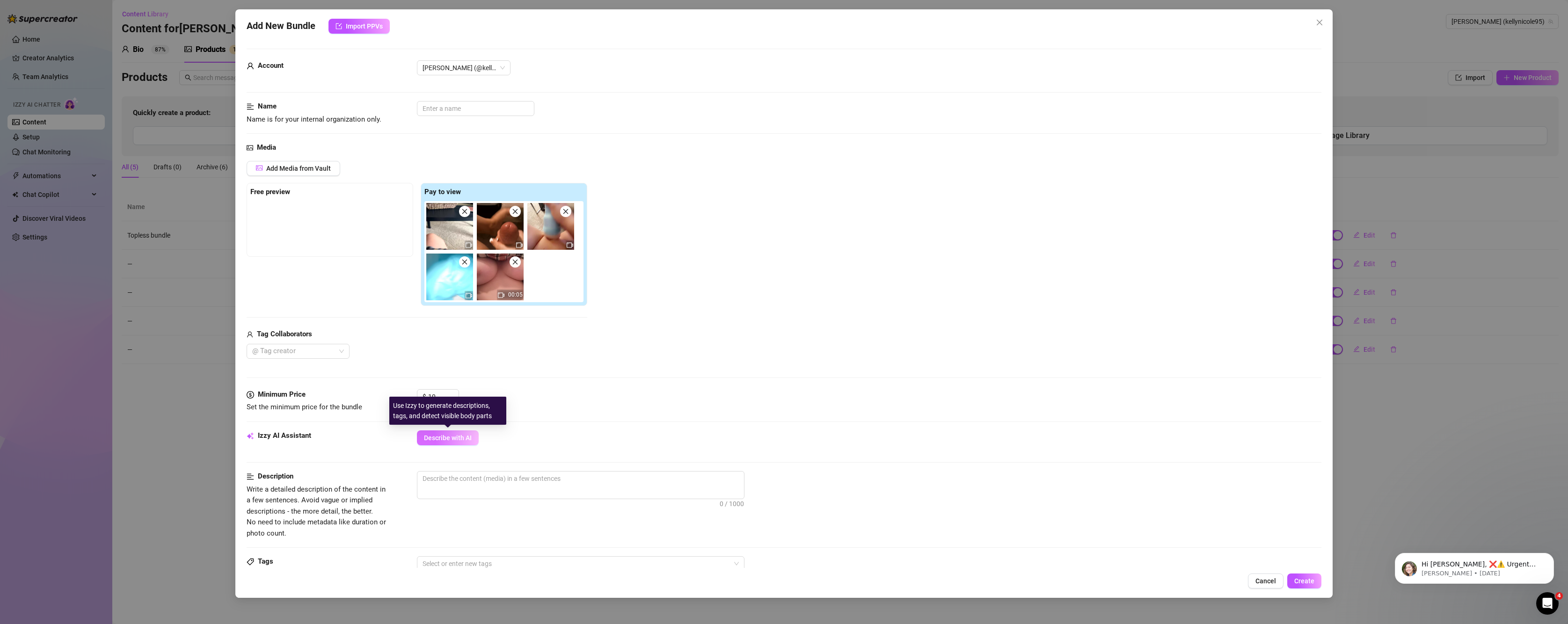
click at [450, 445] on button "Describe with AI" at bounding box center [448, 438] width 62 height 15
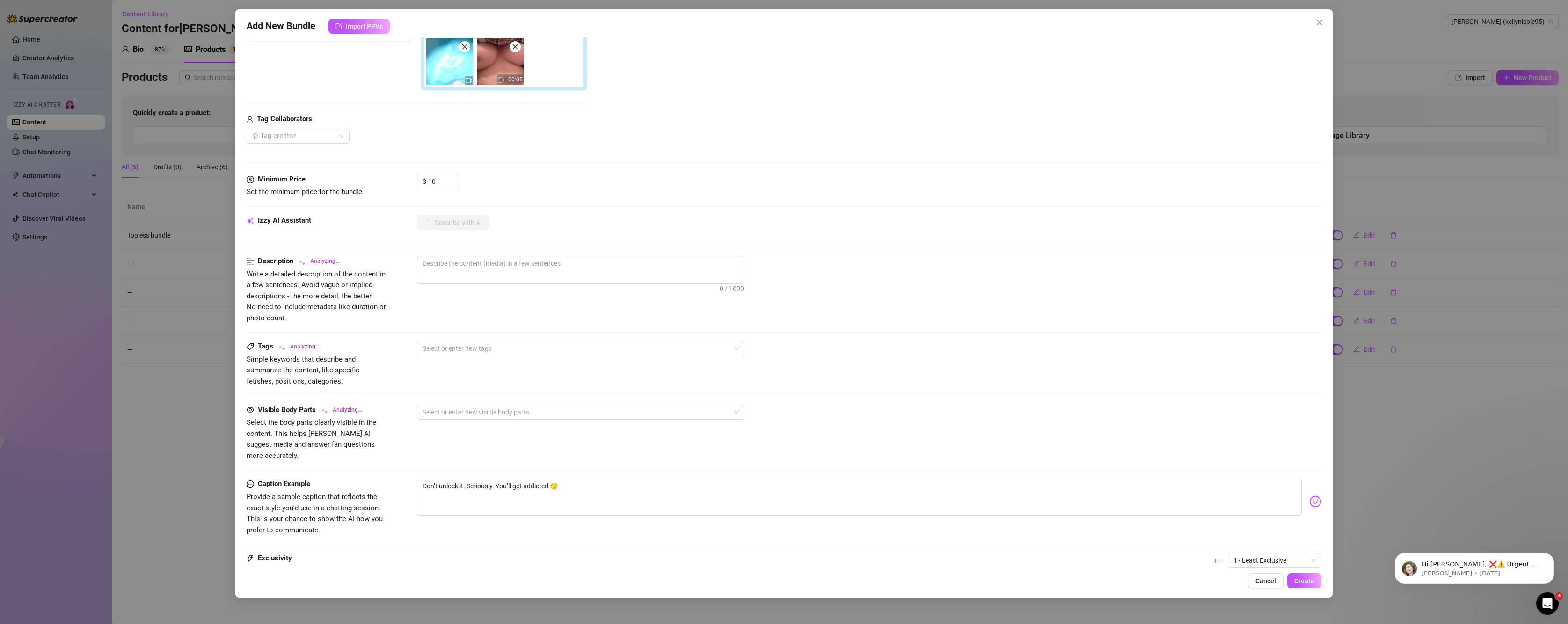
scroll to position [234, 0]
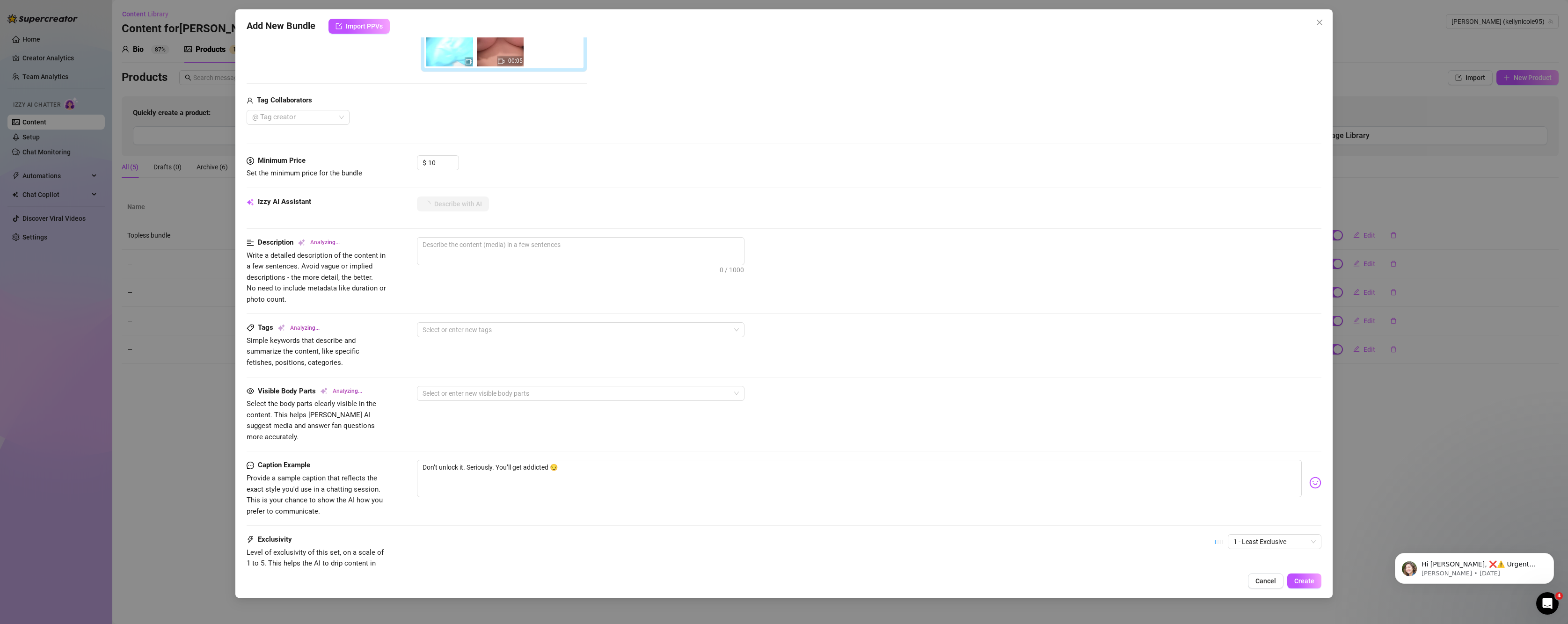
type textarea "[PERSON_NAME]"
type textarea "Kelly Nicole teases"
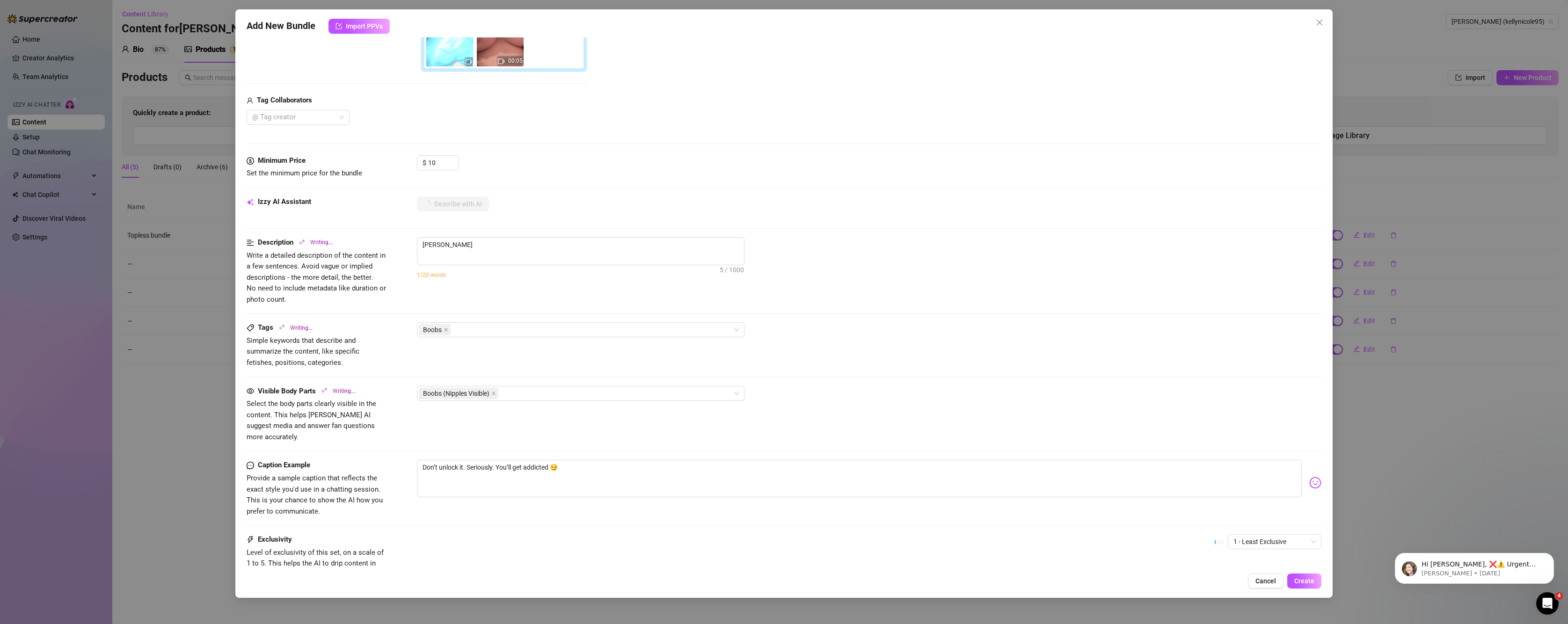
type textarea "Kelly Nicole teases"
type textarea "Kelly Nicole teases in"
type textarea "Kelly Nicole teases in an"
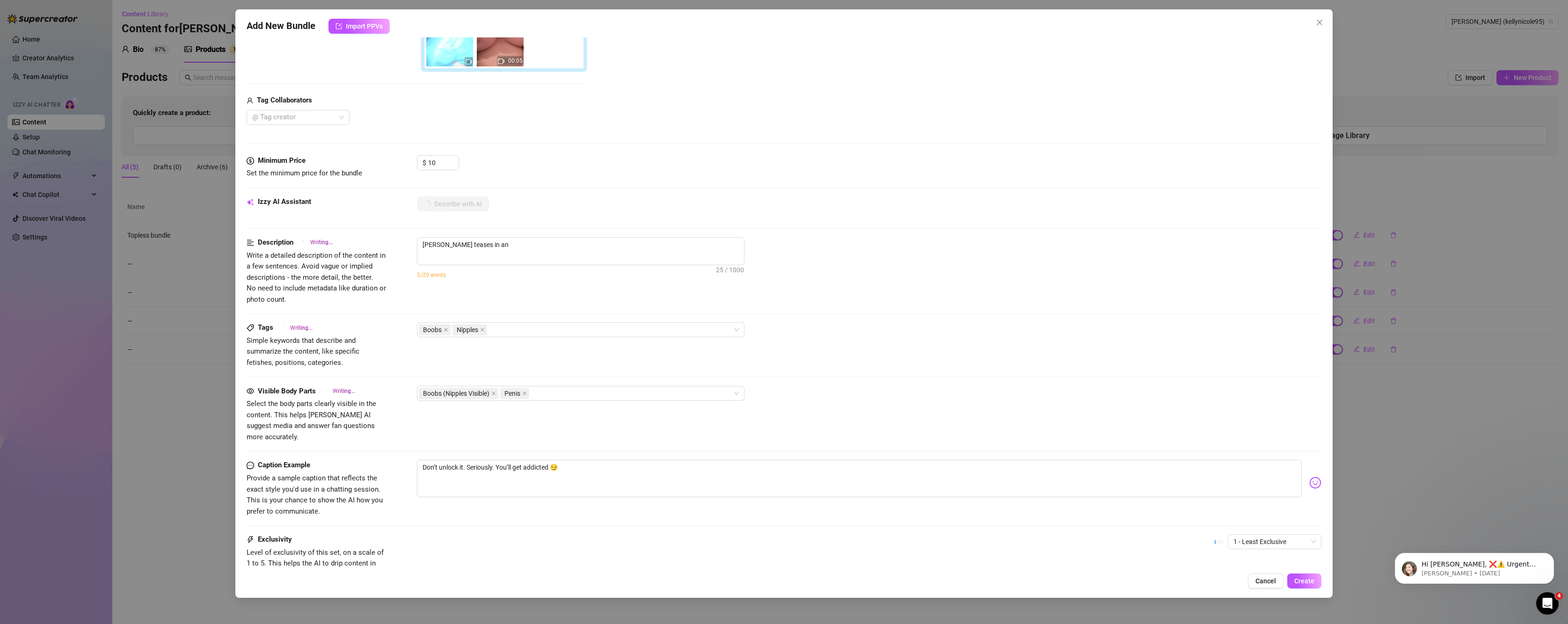
type textarea "Kelly Nicole teases in an open"
type textarea "Kelly Nicole teases in an open plaid"
type textarea "Kelly Nicole teases in an open plaid shirt,"
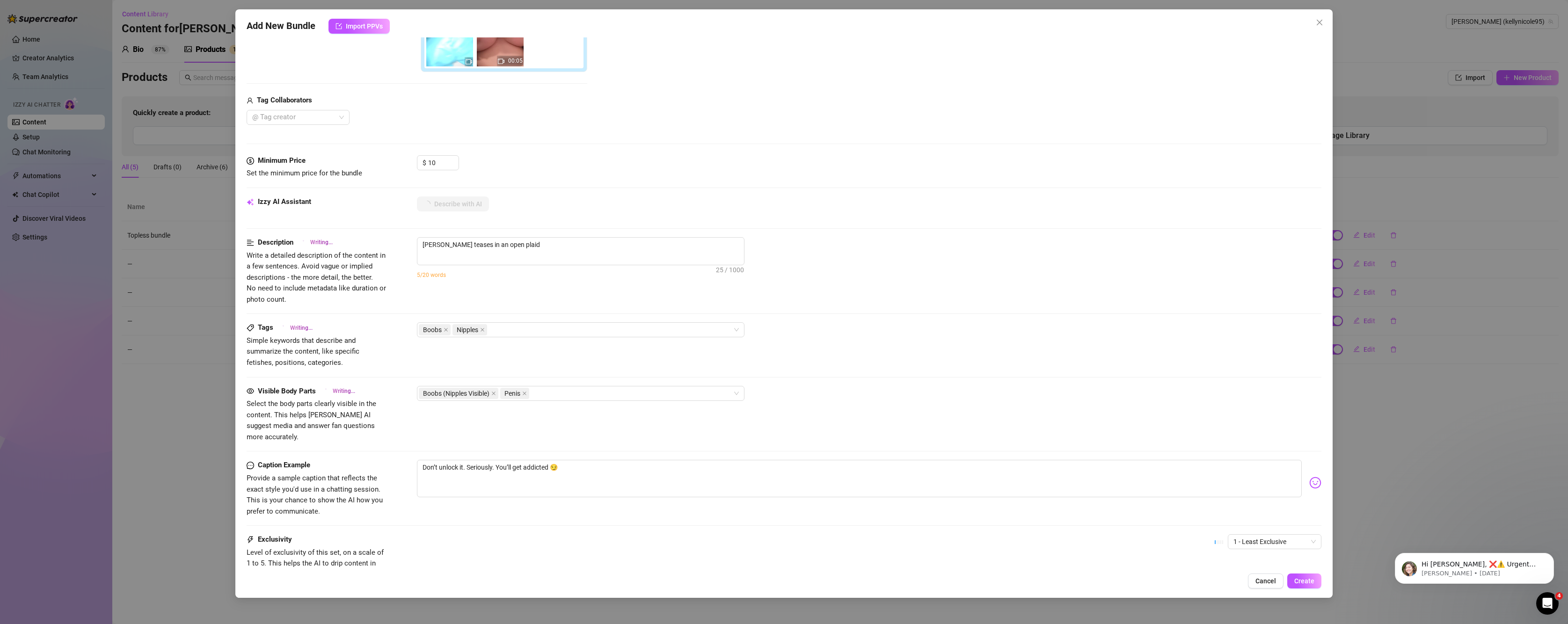
type textarea "Kelly Nicole teases in an open plaid shirt,"
type textarea "Kelly Nicole teases in an open plaid shirt, flashing"
type textarea "Kelly Nicole teases in an open plaid shirt, flashing her"
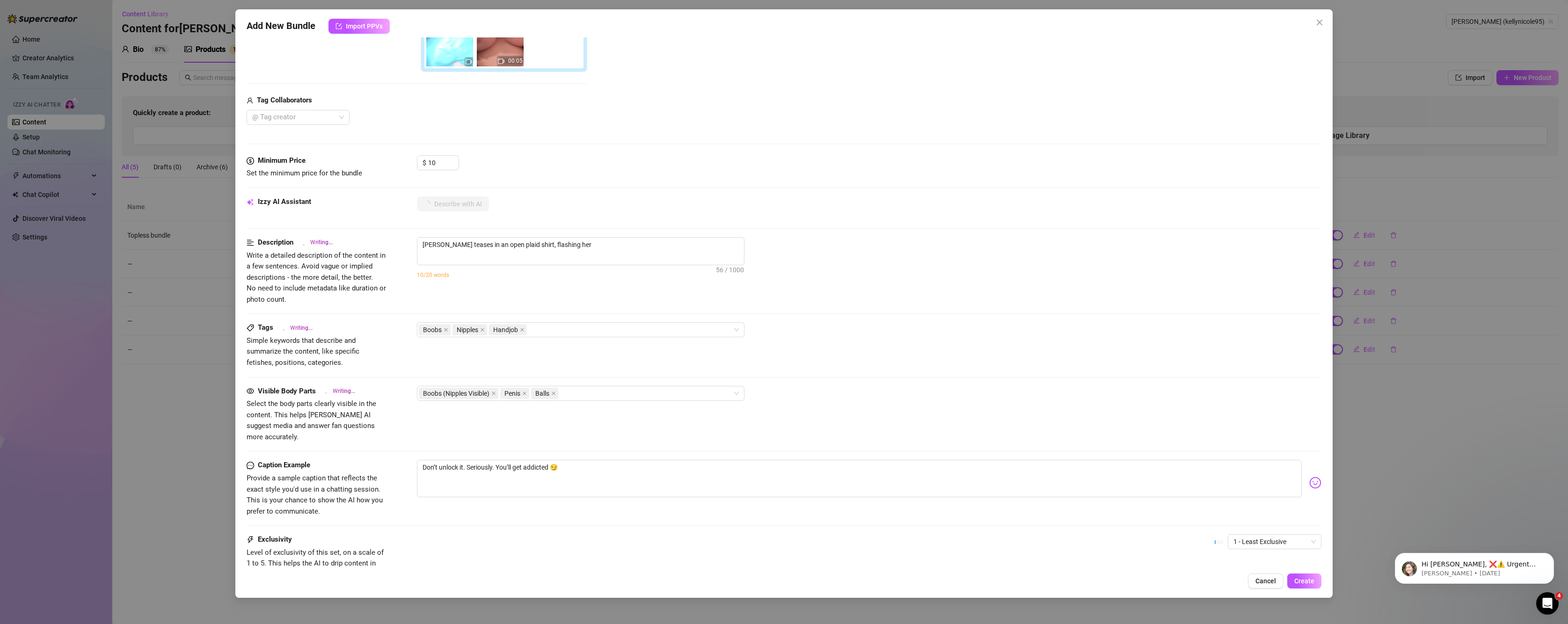
type textarea "Kelly Nicole teases in an open plaid shirt, flashing her bare"
type textarea "Kelly Nicole teases in an open plaid shirt, flashing her bare tits"
type textarea "Kelly Nicole teases in an open plaid shirt, flashing her bare tits with"
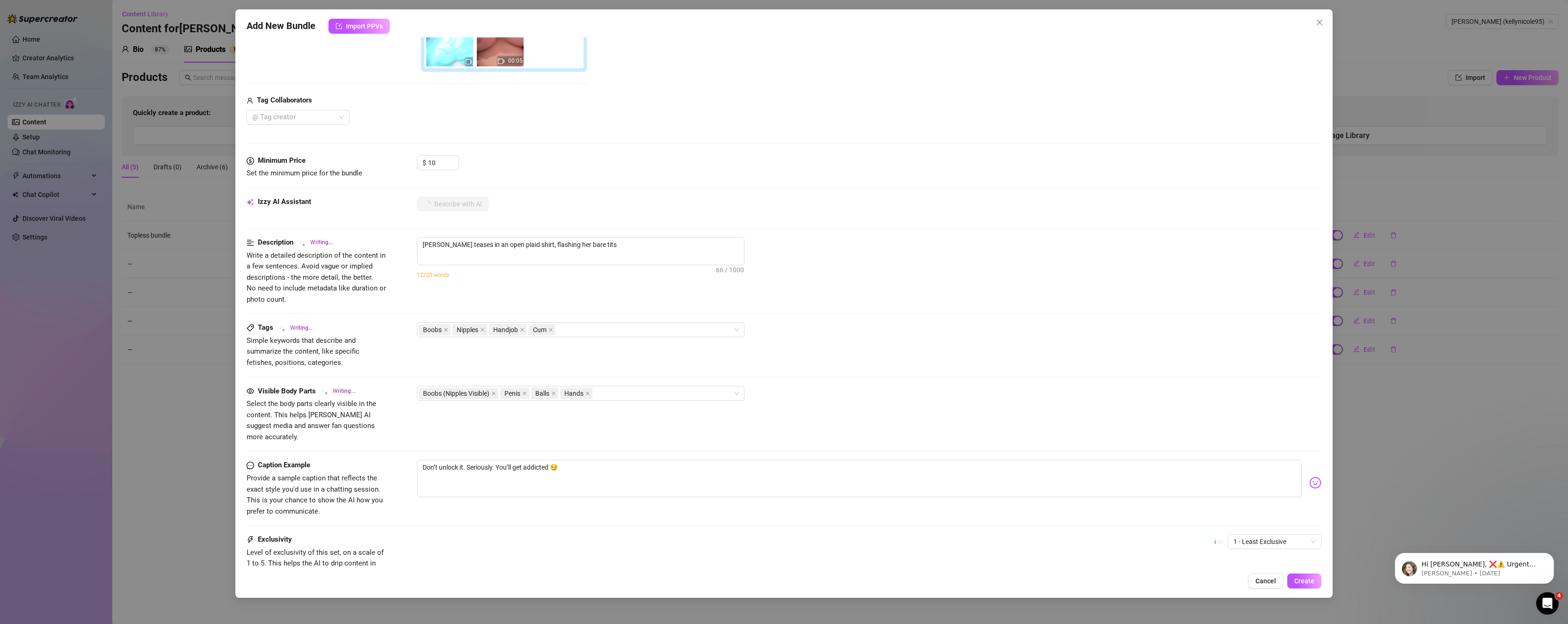
type textarea "Kelly Nicole teases in an open plaid shirt, flashing her bare tits with"
type textarea "Kelly Nicole teases in an open plaid shirt, flashing her bare tits with nipples"
type textarea "Kelly Nicole teases in an open plaid shirt, flashing her bare tits with nipples…"
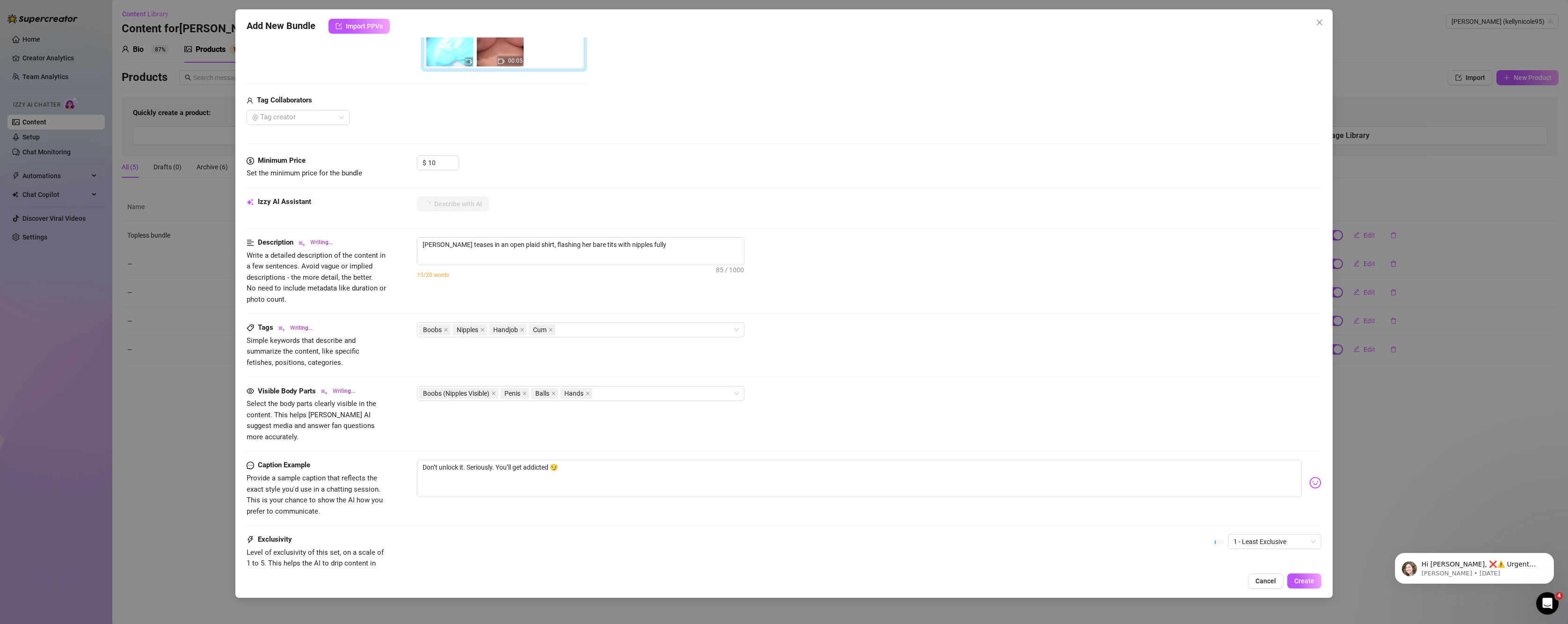
type textarea "Kelly Nicole teases in an open plaid shirt, flashing her bare tits with nipples…"
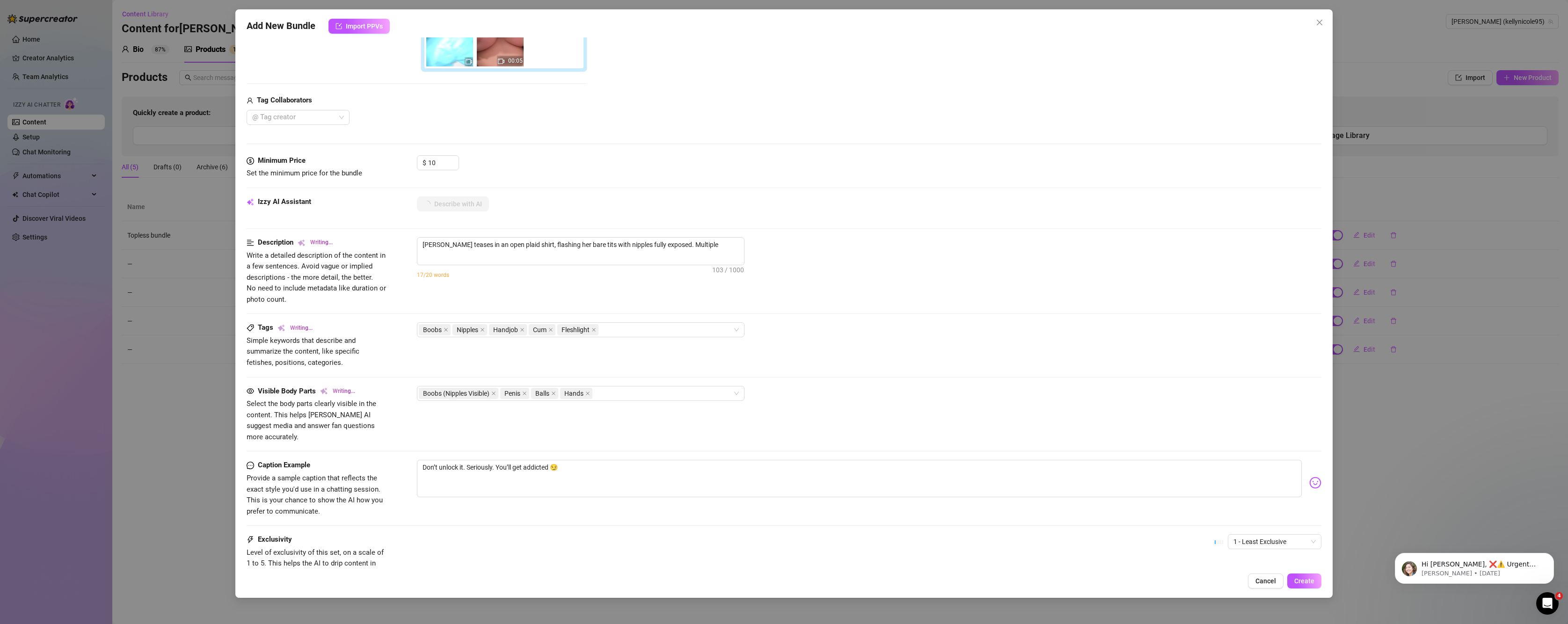
type textarea "Kelly Nicole teases in an open plaid shirt, flashing her bare tits with nipples…"
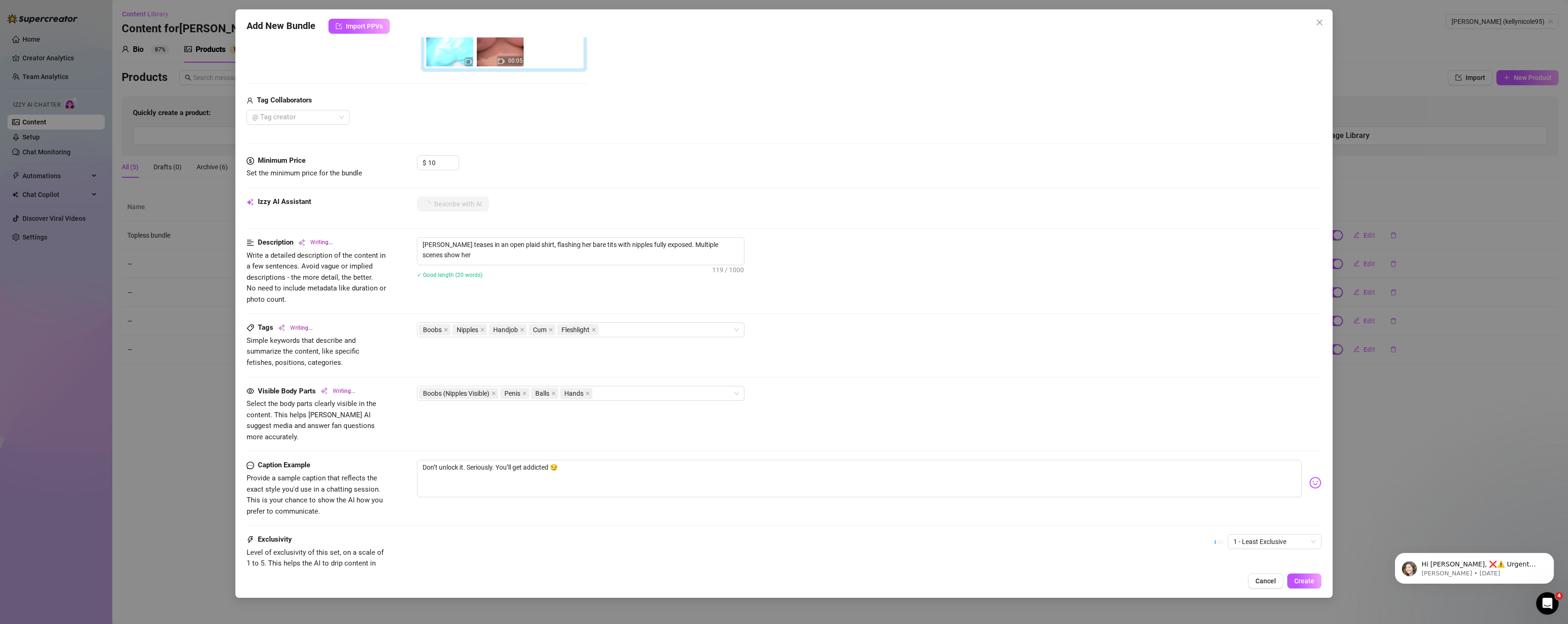
type textarea "Kelly Nicole teases in an open plaid shirt, flashing her bare tits with nipples…"
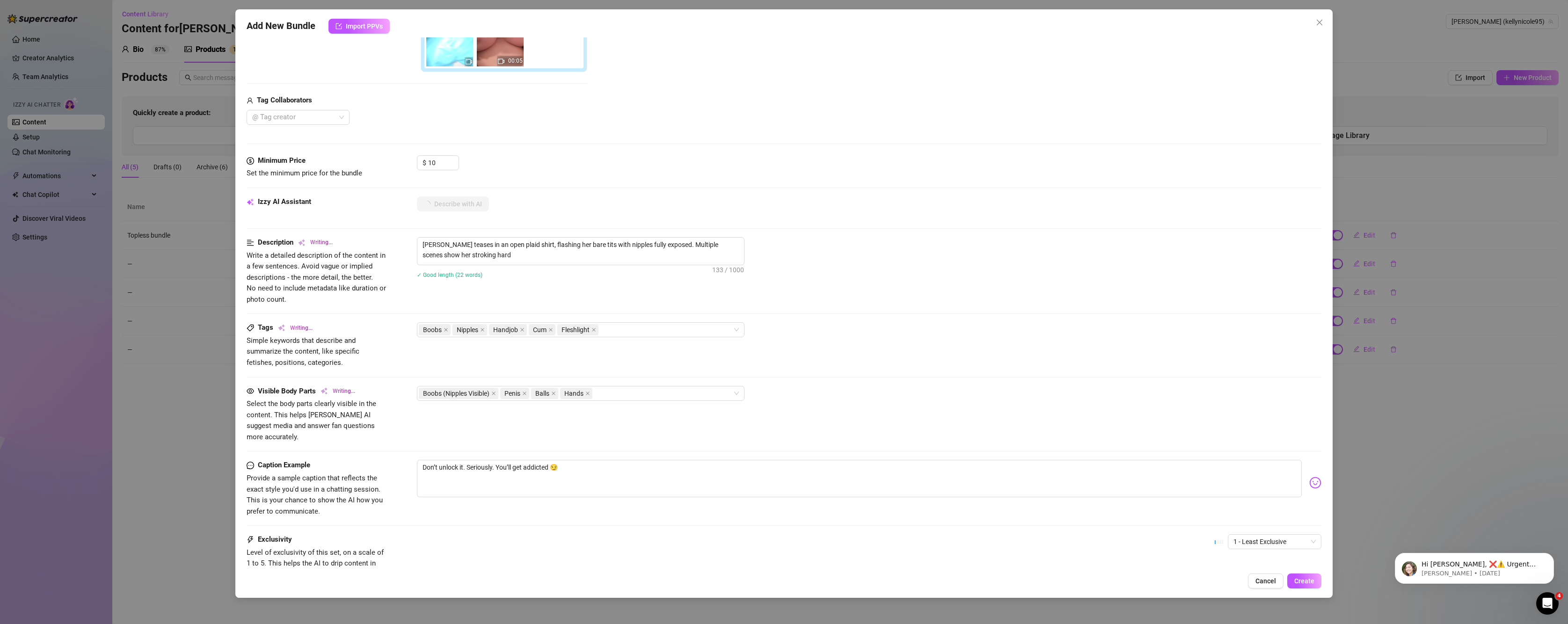
type textarea "Kelly Nicole teases in an open plaid shirt, flashing her bare tits with nipples…"
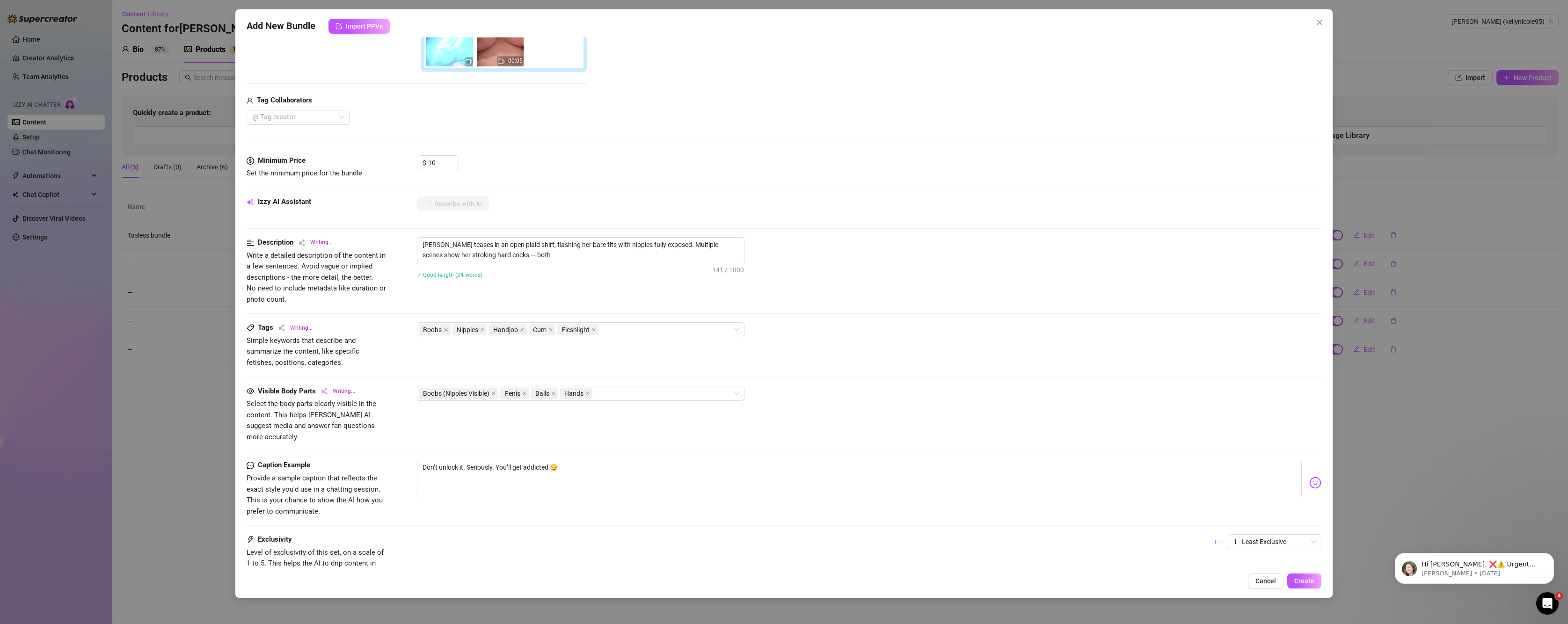
type textarea "Kelly Nicole teases in an open plaid shirt, flashing her bare tits with nipples…"
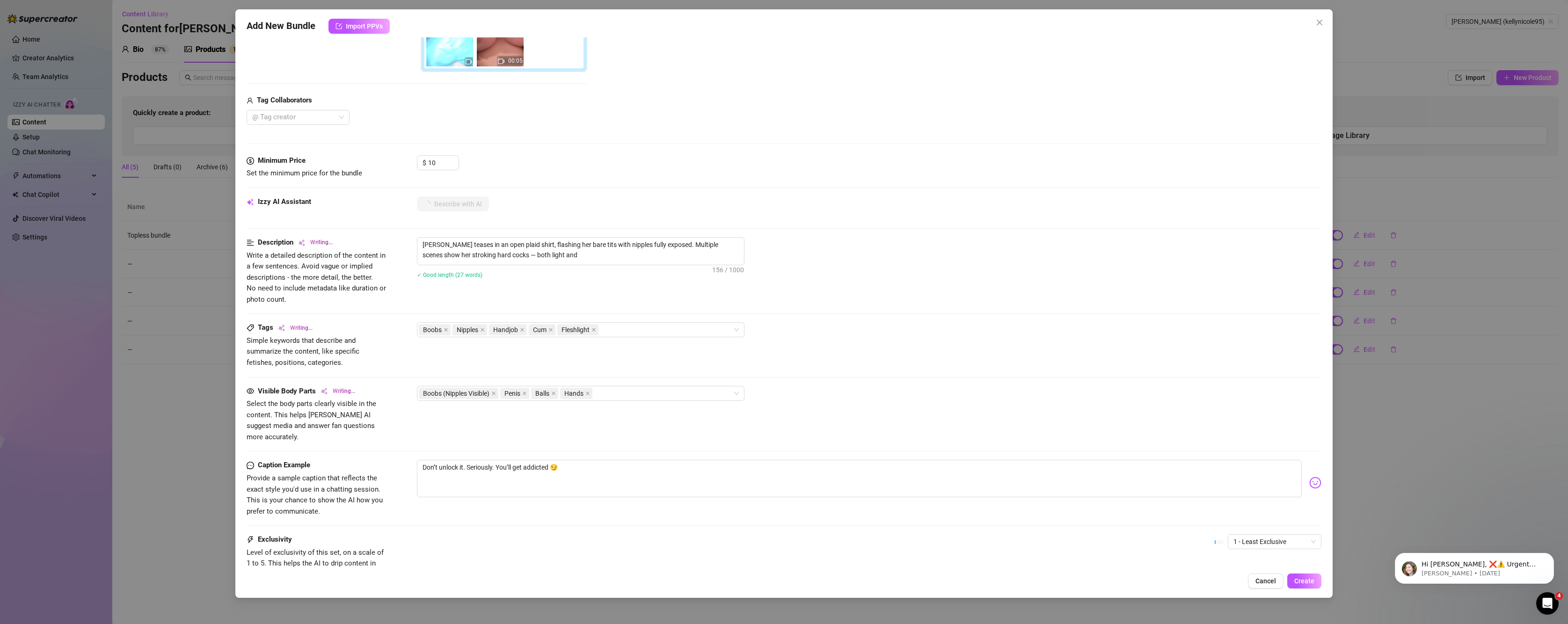
type textarea "Kelly Nicole teases in an open plaid shirt, flashing her bare tits with nipples…"
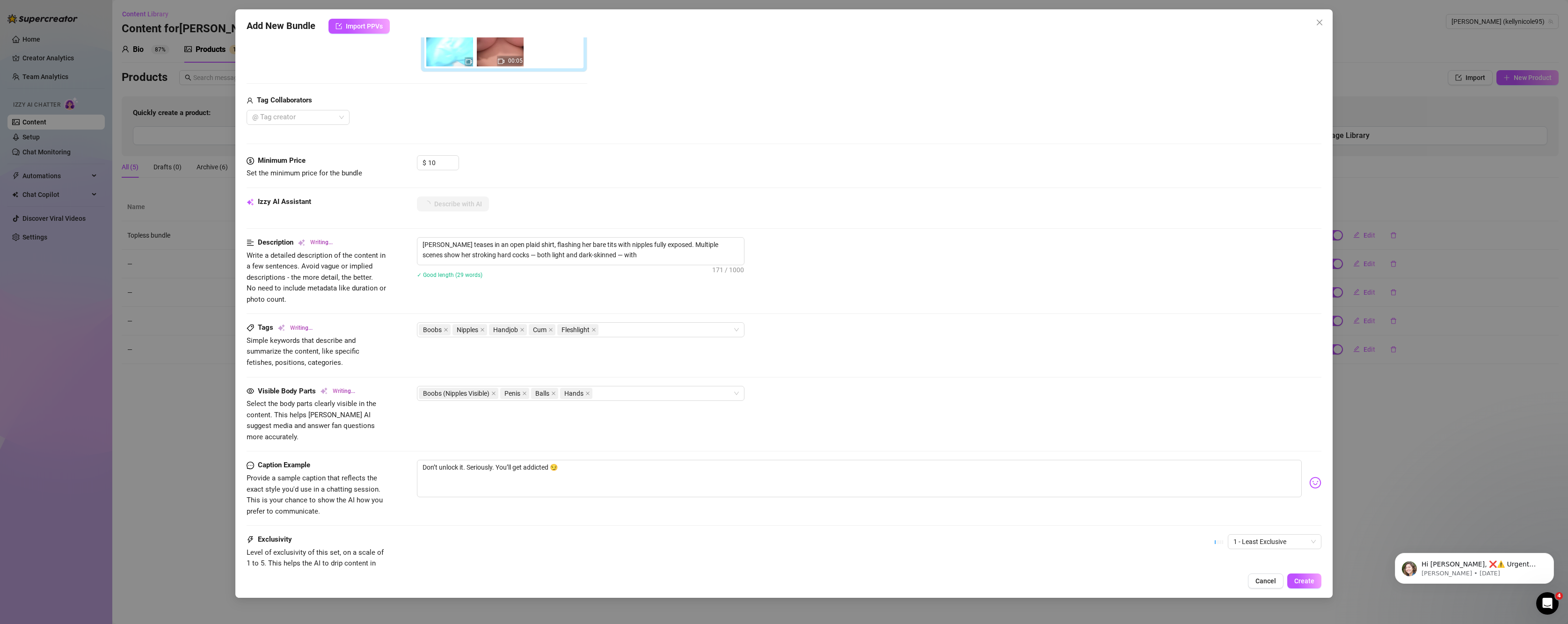
type textarea "Kelly Nicole teases in an open plaid shirt, flashing her bare tits with nipples…"
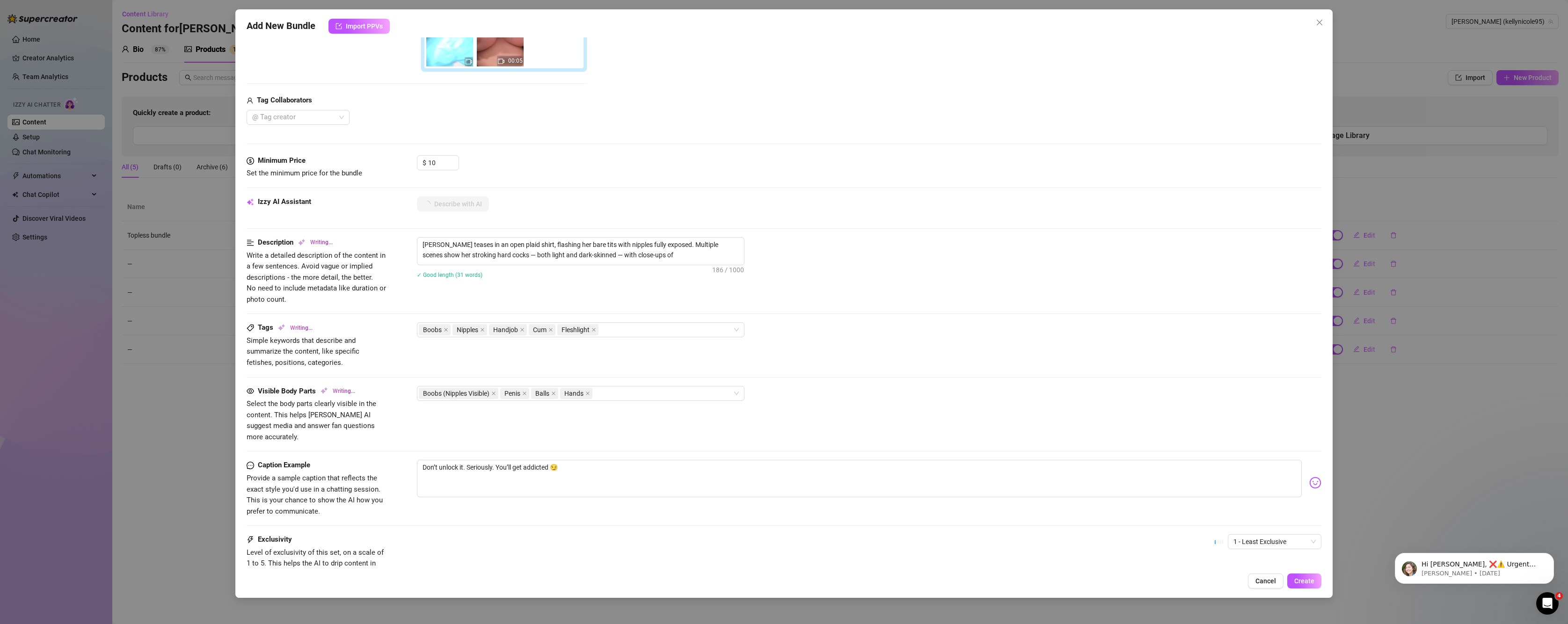
type textarea "Kelly Nicole teases in an open plaid shirt, flashing her bare tits with nipples…"
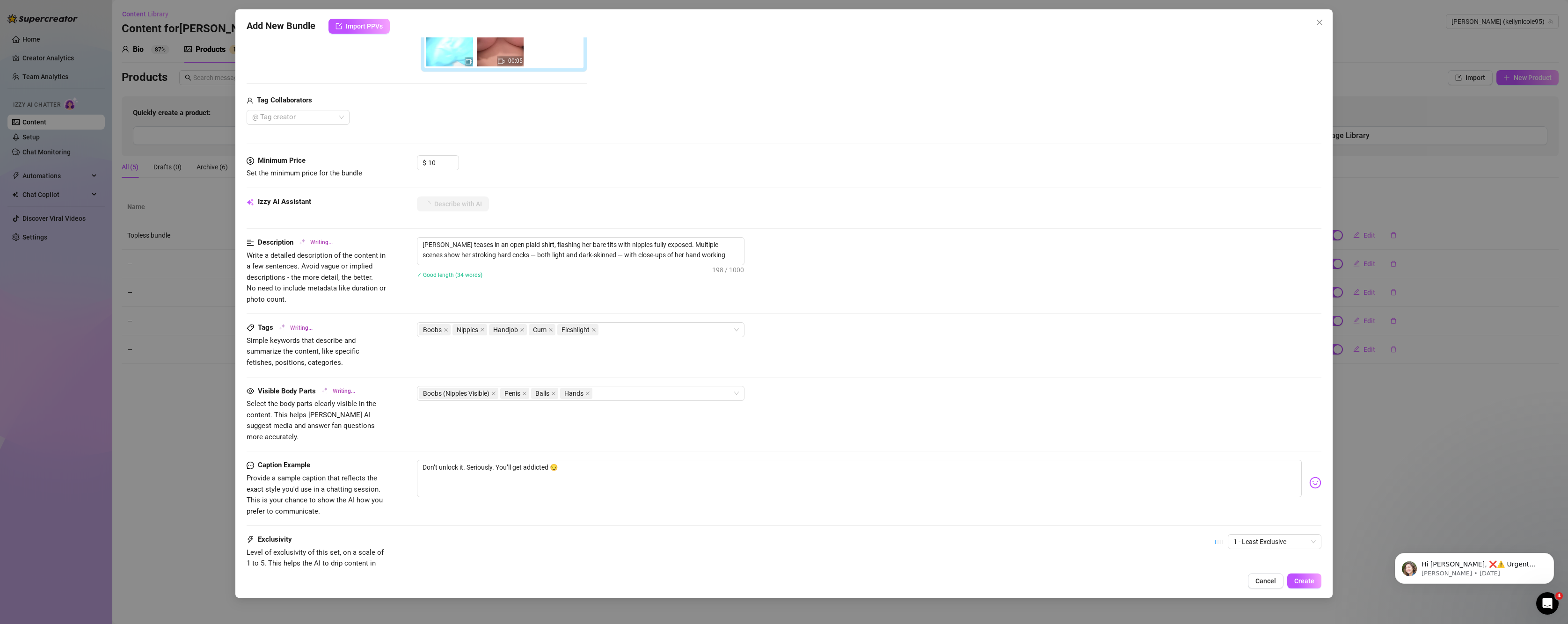
type textarea "Kelly Nicole teases in an open plaid shirt, flashing her bare tits with nipples…"
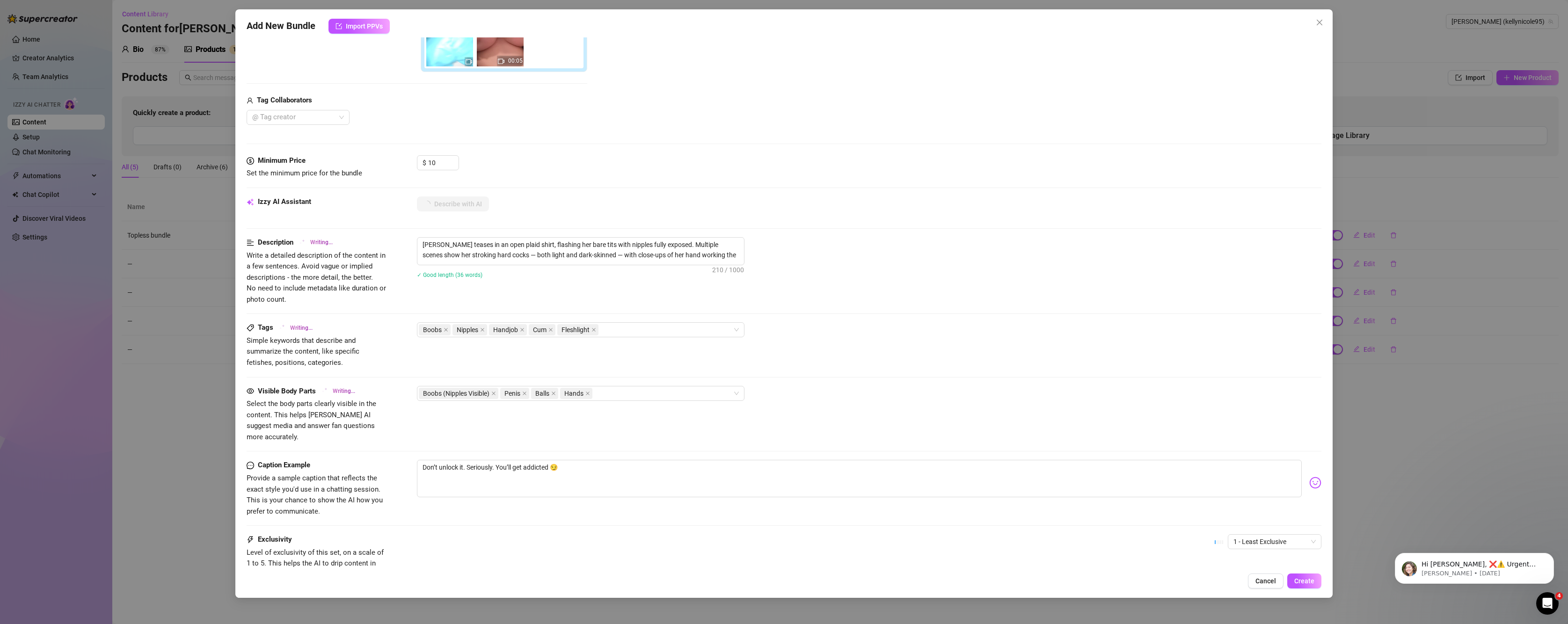
type textarea "Kelly Nicole teases in an open plaid shirt, flashing her bare tits with nipples…"
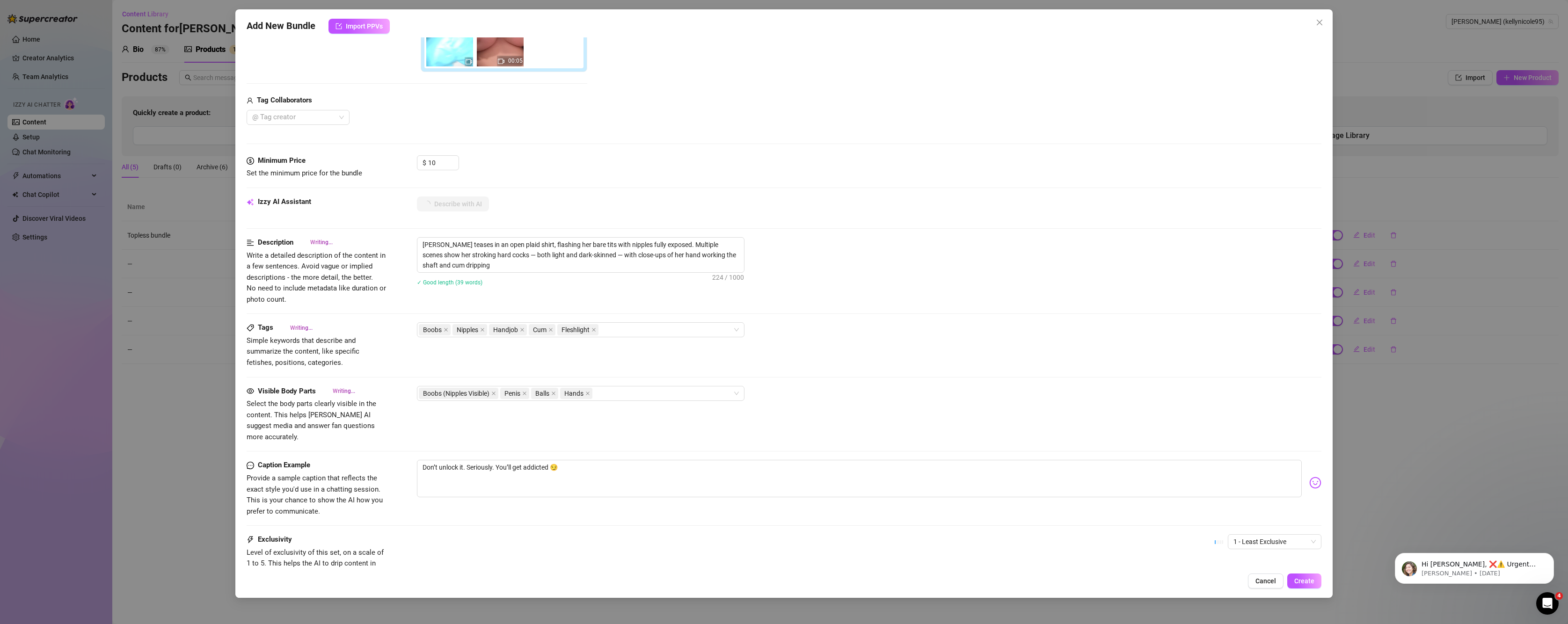
type textarea "Kelly Nicole teases in an open plaid shirt, flashing her bare tits with nipples…"
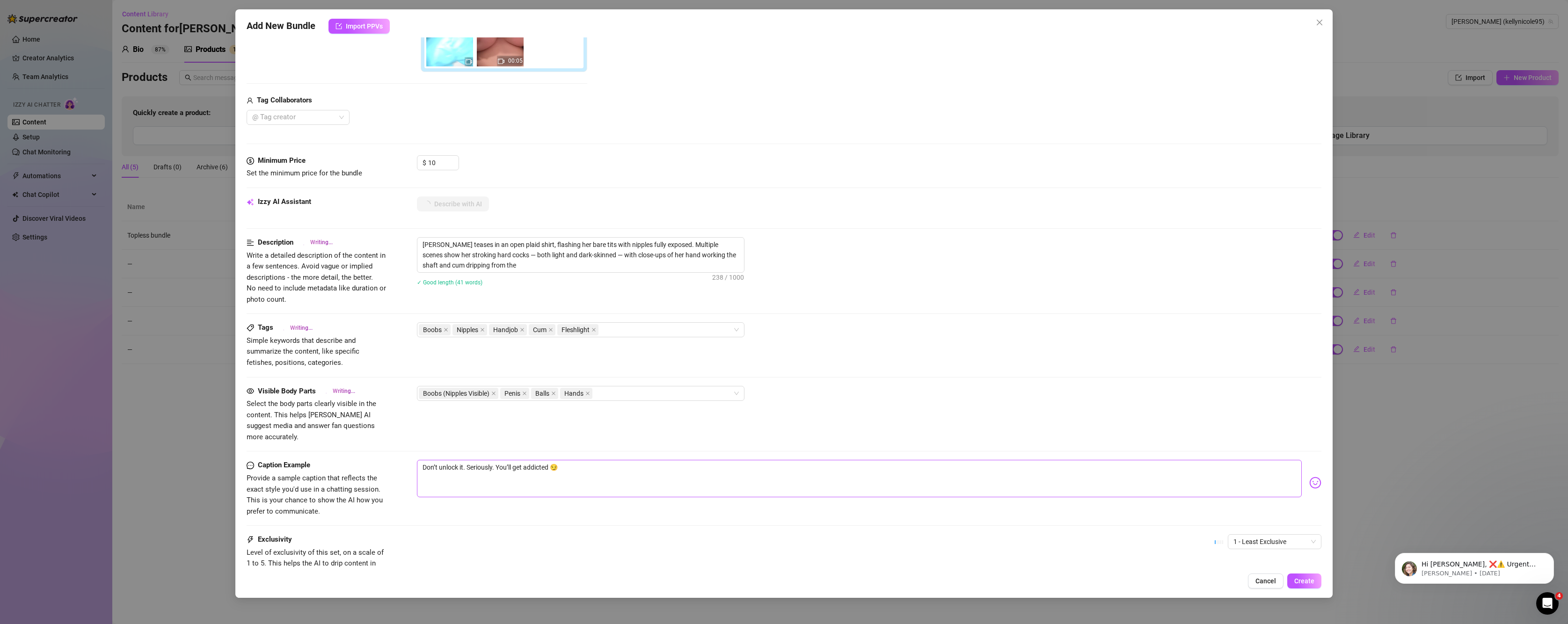
type textarea "Kelly Nicole teases in an open plaid shirt, flashing her bare tits with nipples…"
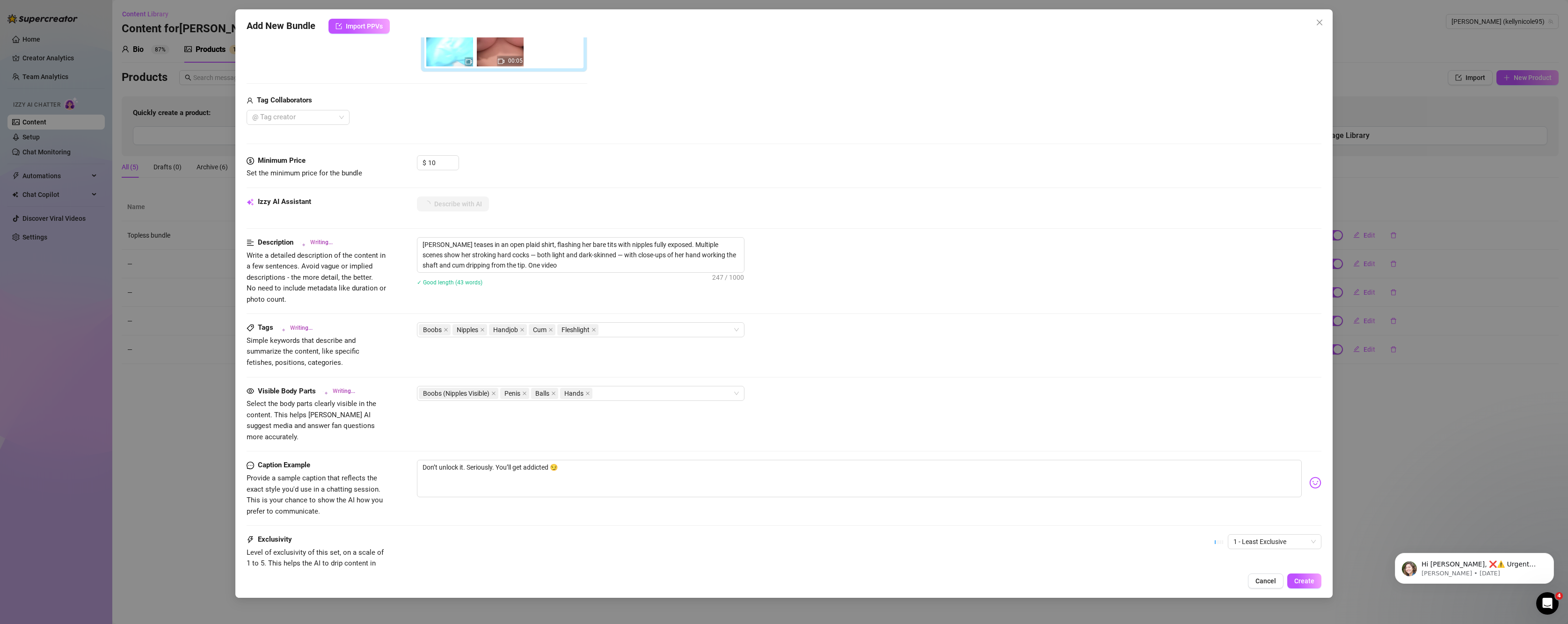
type textarea "Kelly Nicole teases in an open plaid shirt, flashing her bare tits with nipples…"
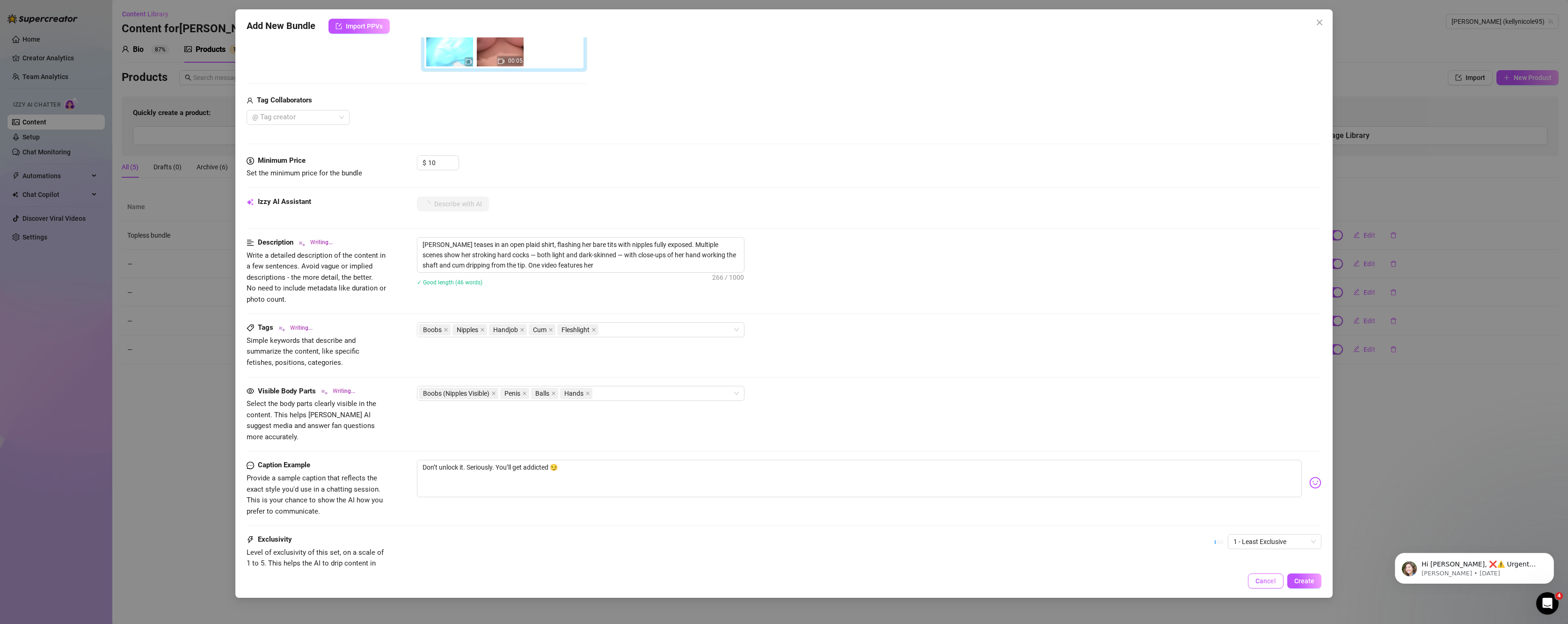
type textarea "Kelly Nicole teases in an open plaid shirt, flashing her bare tits with nipples…"
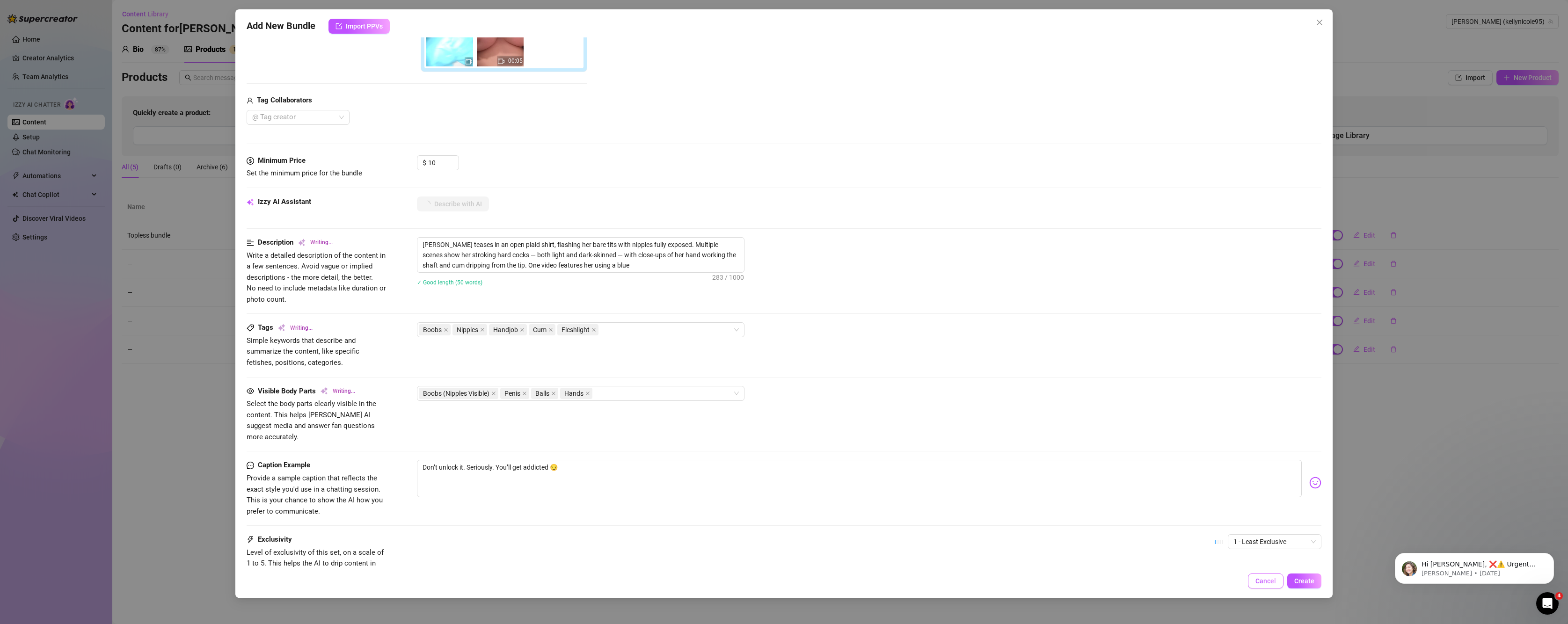
type textarea "Kelly Nicole teases in an open plaid shirt, flashing her bare tits with nipples…"
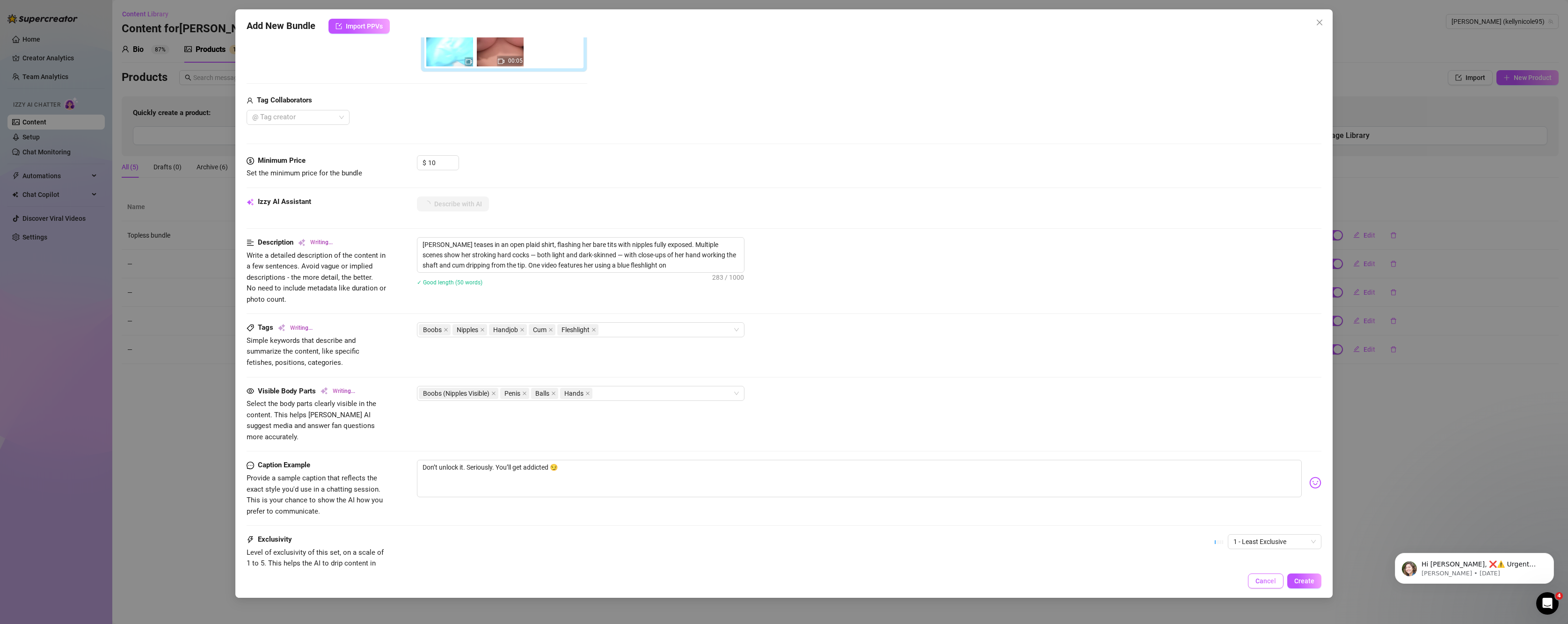
type textarea "Kelly Nicole teases in an open plaid shirt, flashing her bare tits with nipples…"
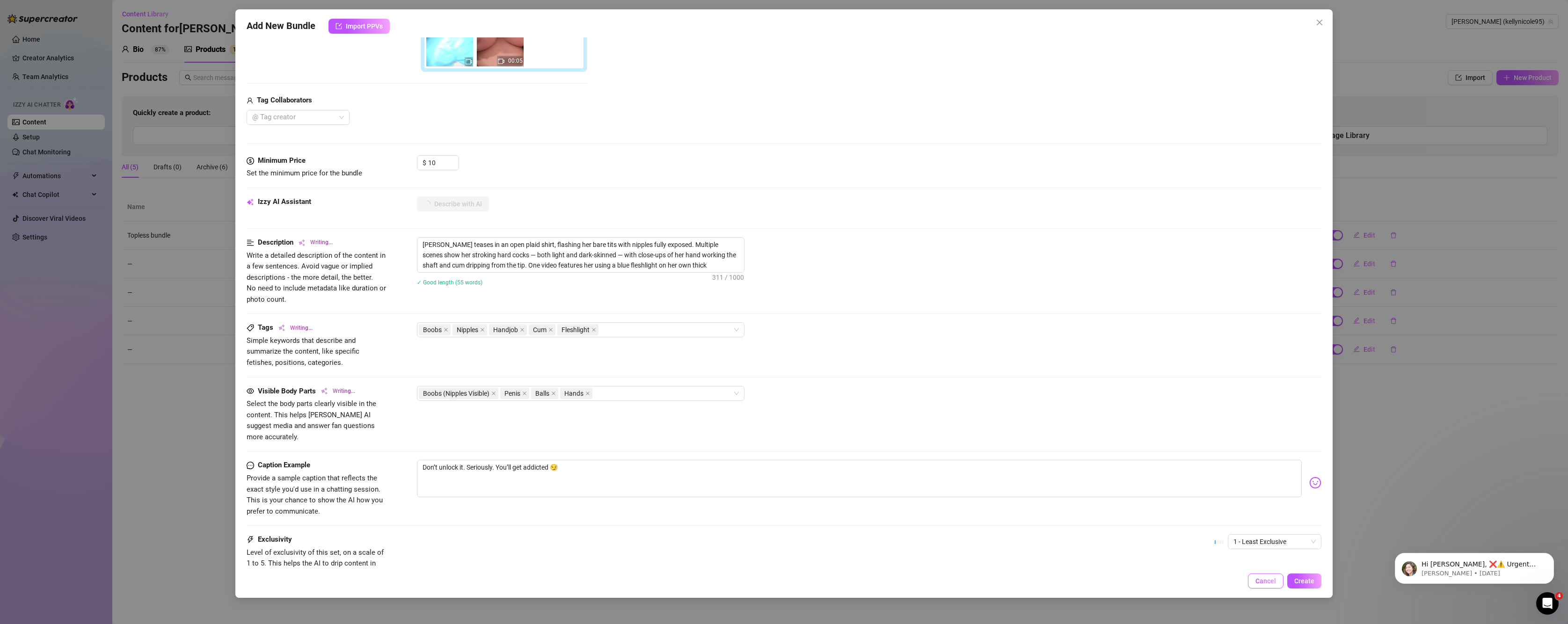
type textarea "Kelly Nicole teases in an open plaid shirt, flashing her bare tits with nipples…"
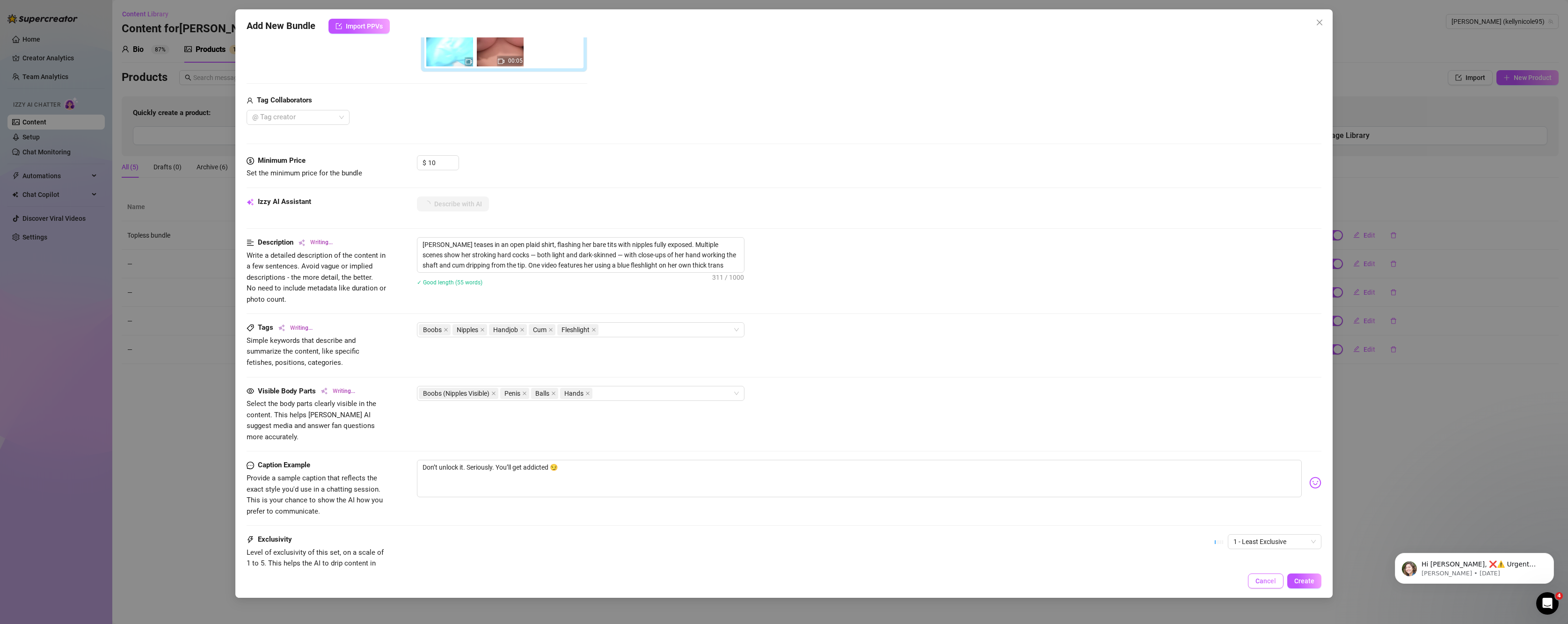
type textarea "Kelly Nicole teases in an open plaid shirt, flashing her bare tits with nipples…"
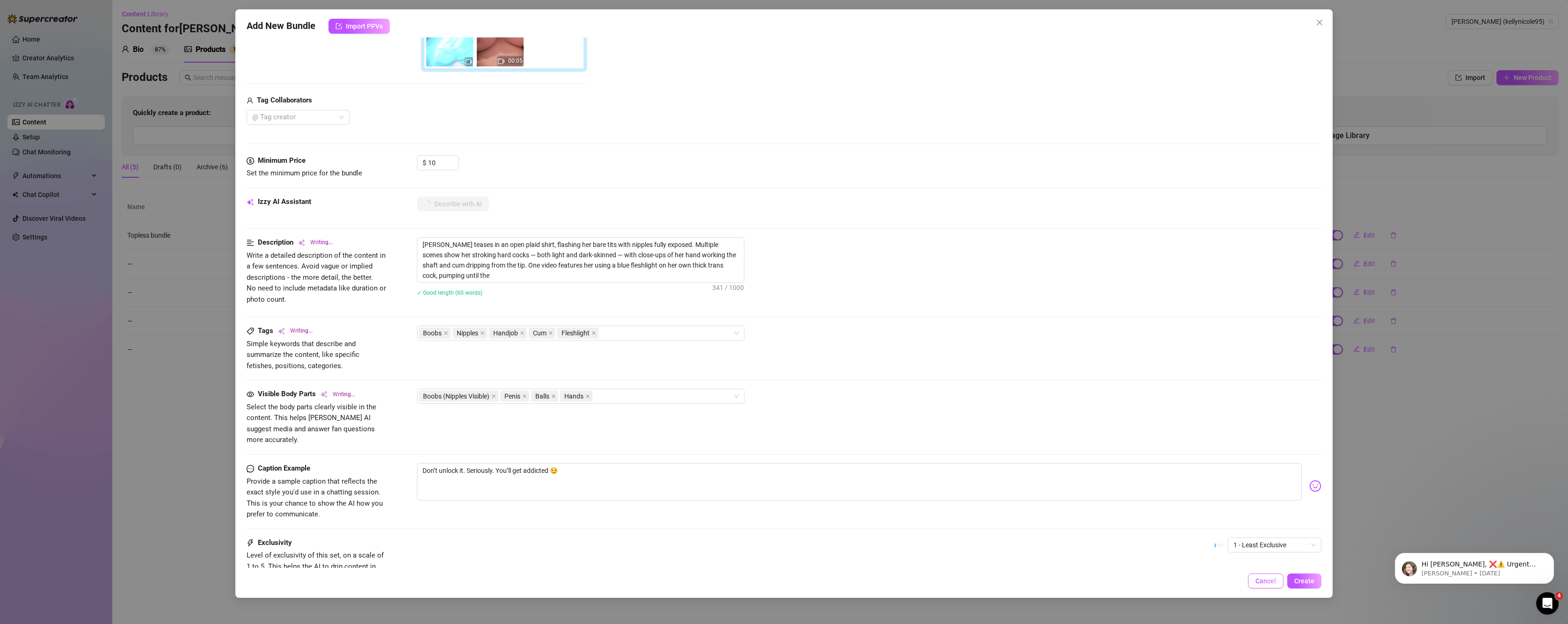
type textarea "Kelly Nicole teases in an open plaid shirt, flashing her bare tits with nipples…"
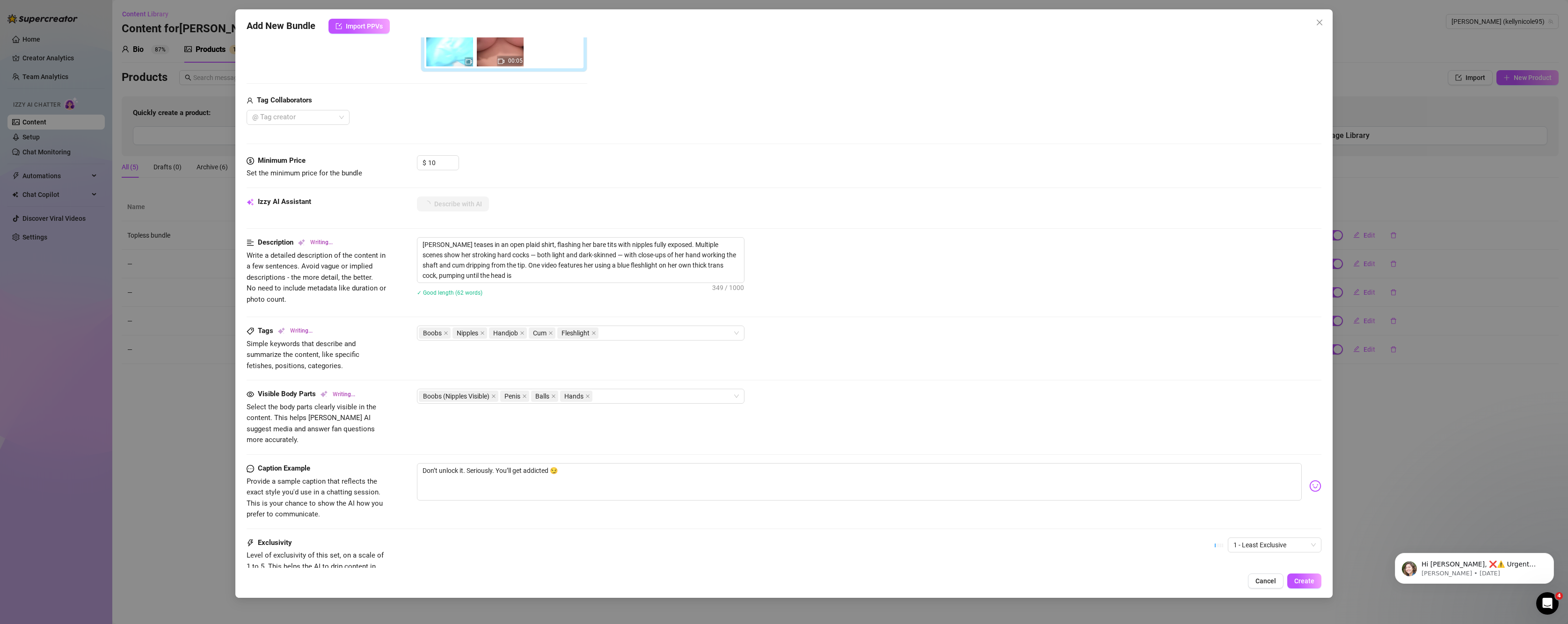
type textarea "Kelly Nicole teases in an open plaid shirt, flashing her bare tits with nipples…"
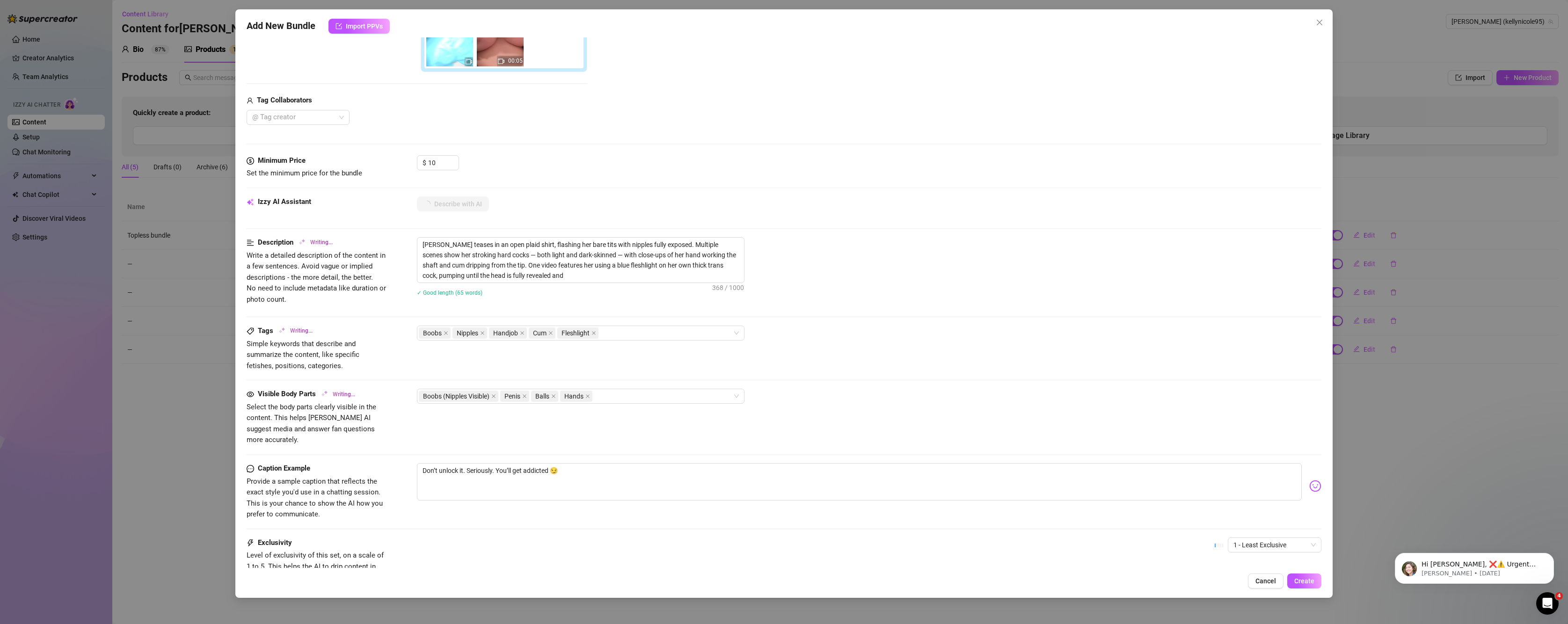
type textarea "Kelly Nicole teases in an open plaid shirt, flashing her bare tits with nipples…"
click at [1294, 580] on button "Create" at bounding box center [1305, 582] width 34 height 15
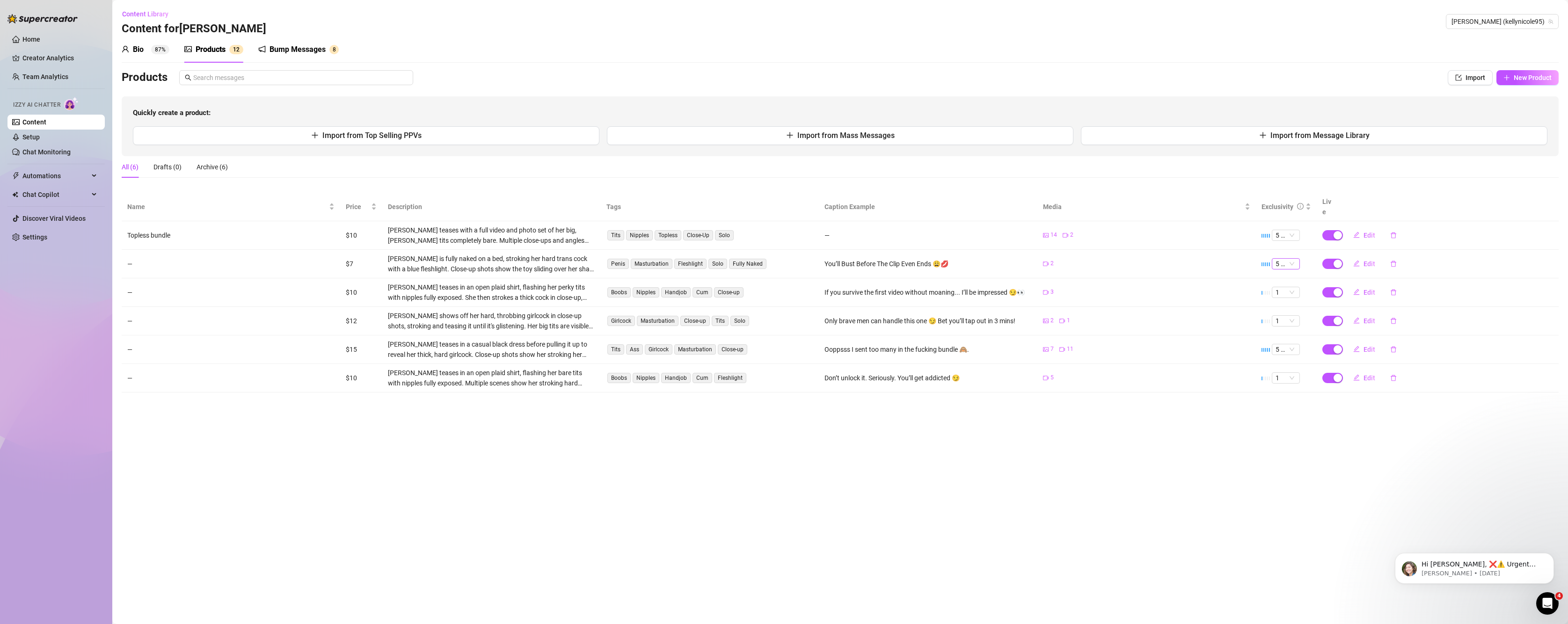
click at [1291, 259] on div "5 🔥" at bounding box center [1286, 264] width 28 height 11
click at [1264, 444] on main "Content Library Content for Kelly Kelly (kellynicole95) Bio 87% Products 1 2 Bu…" at bounding box center [840, 312] width 1455 height 624
click at [523, 144] on button "Import from Top Selling PPVs" at bounding box center [366, 135] width 466 height 19
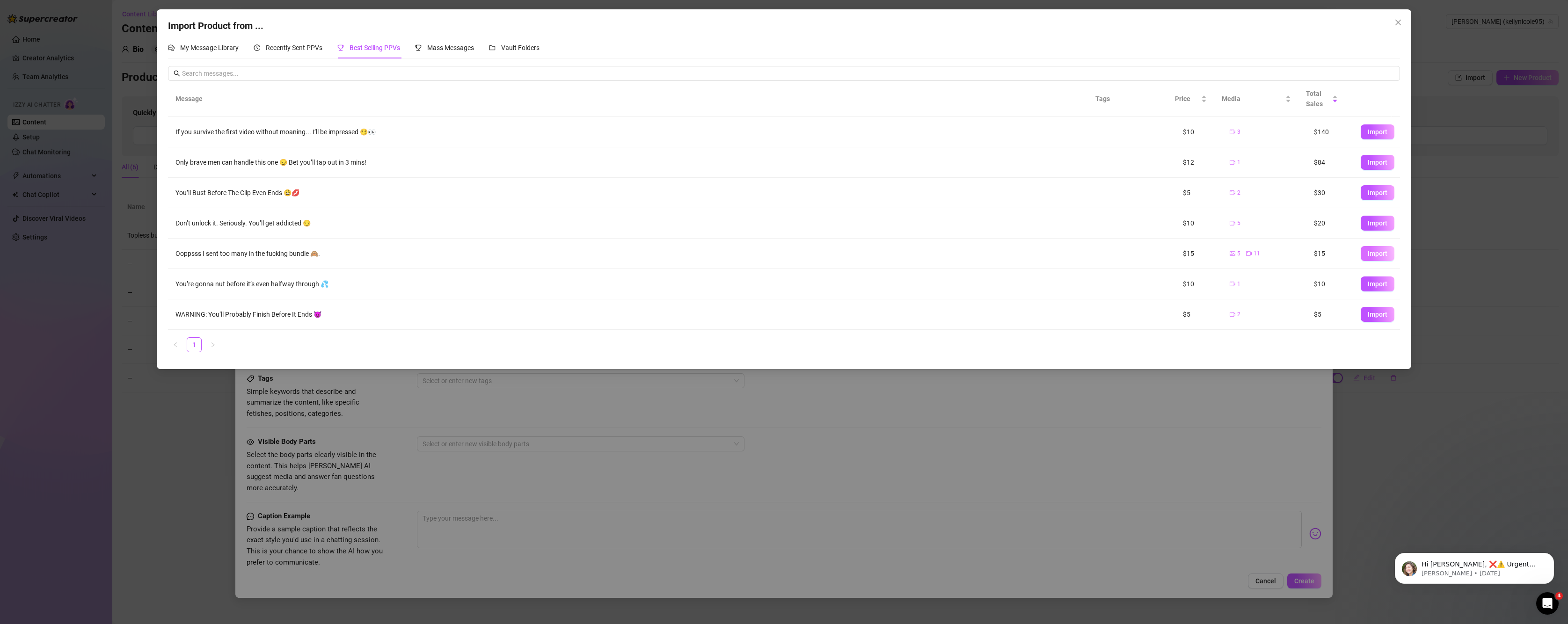
click at [1377, 251] on span "Import" at bounding box center [1377, 253] width 20 height 7
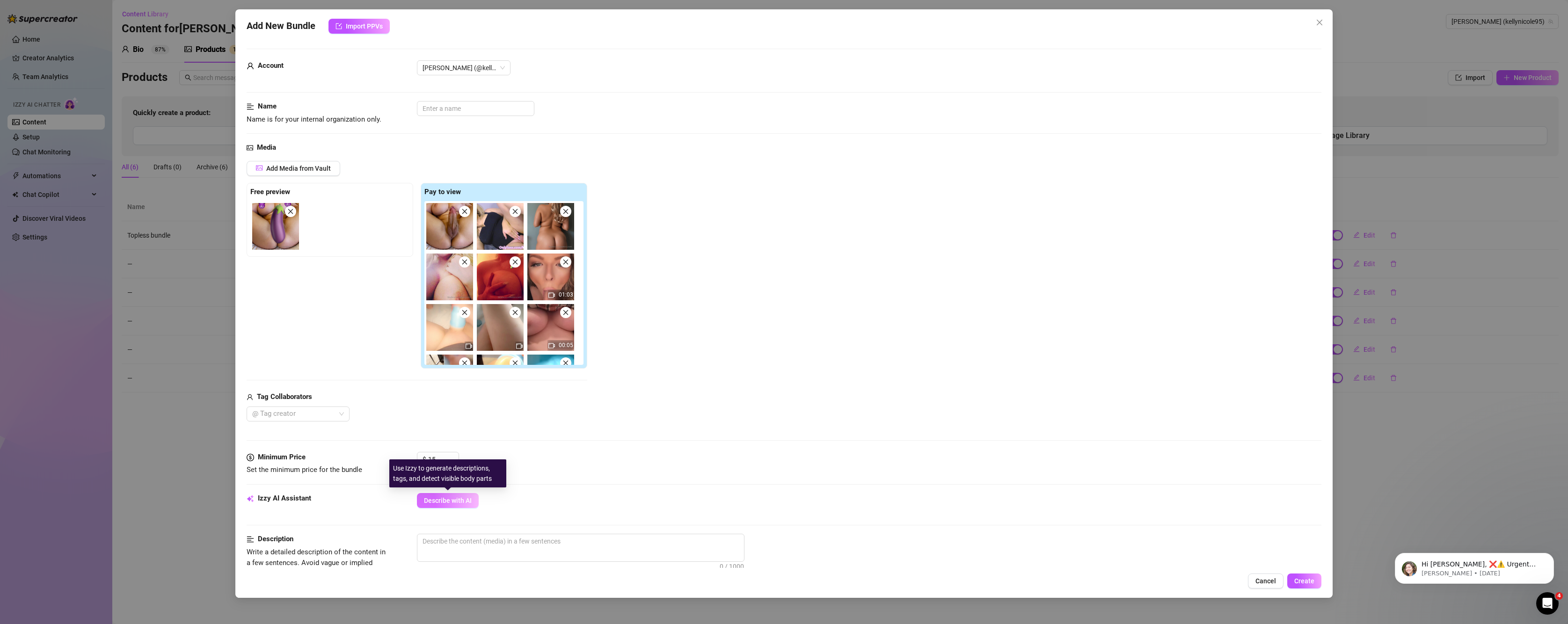
click at [435, 499] on span "Describe with AI" at bounding box center [448, 500] width 48 height 7
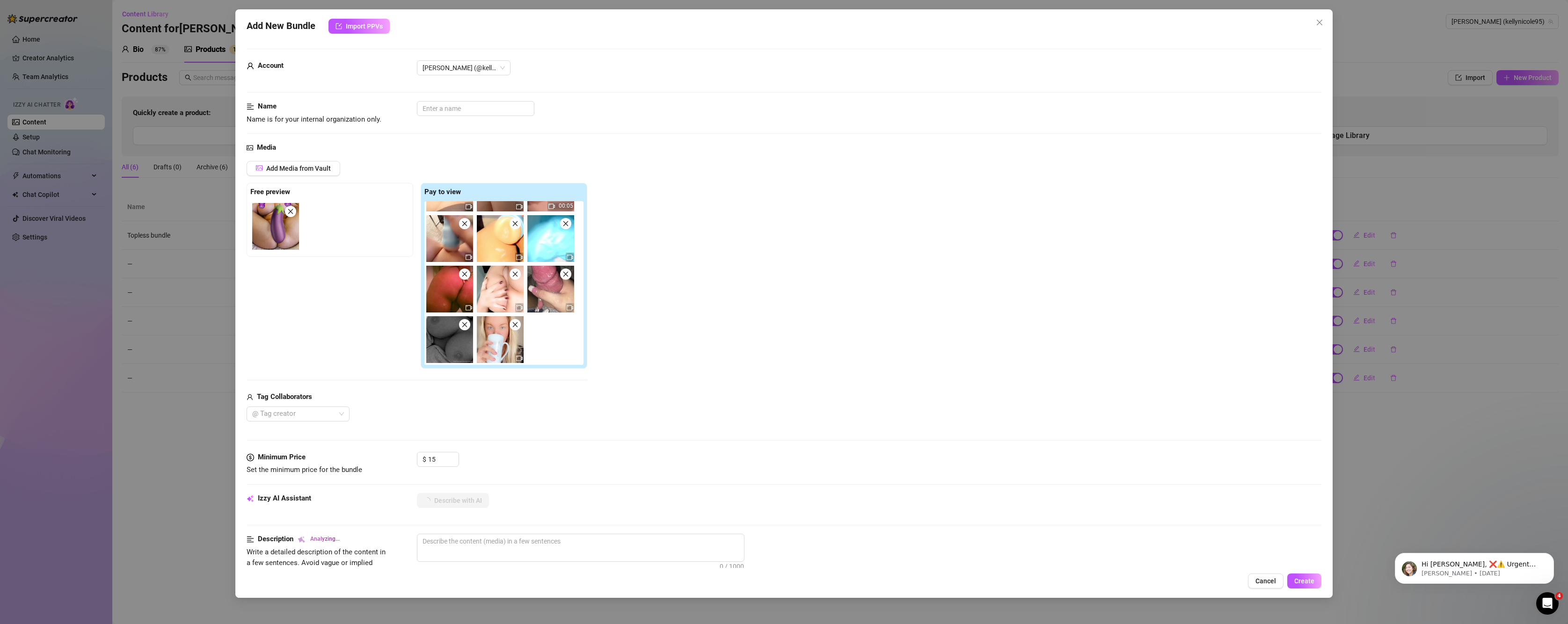
type textarea "[PERSON_NAME]"
type textarea "Kelly Nicole shows"
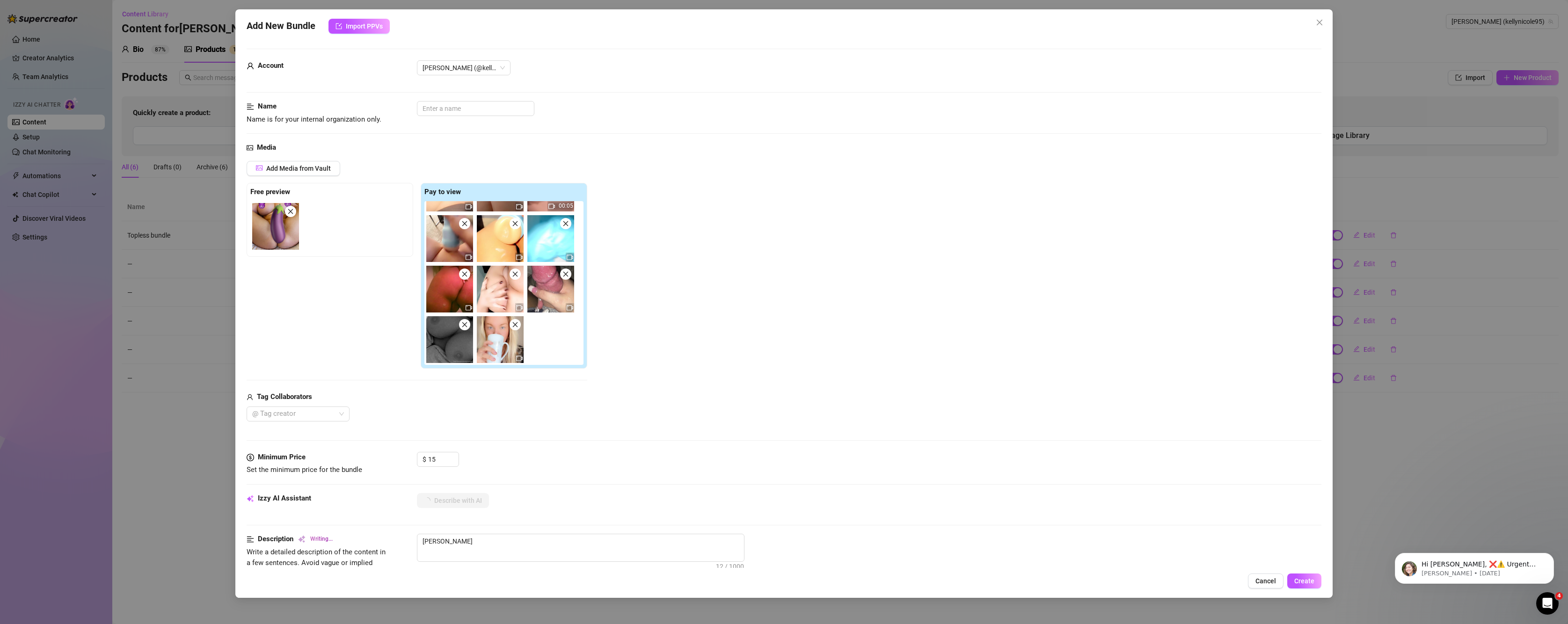
type textarea "Kelly Nicole shows"
type textarea "Kelly Nicole shows off"
type textarea "Kelly Nicole shows off her"
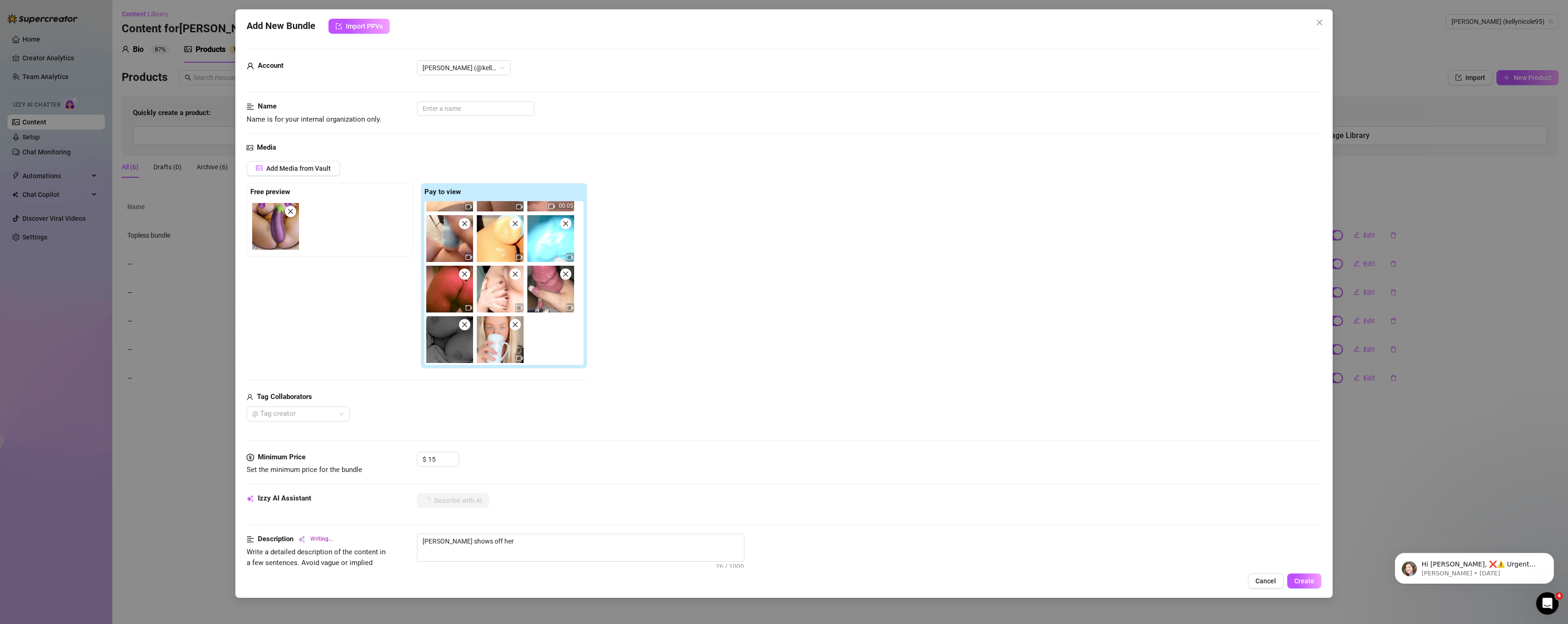
type textarea "Kelly Nicole shows off her big"
type textarea "Kelly Nicole shows off her big natural"
type textarea "Kelly Nicole shows off her big natural tits,"
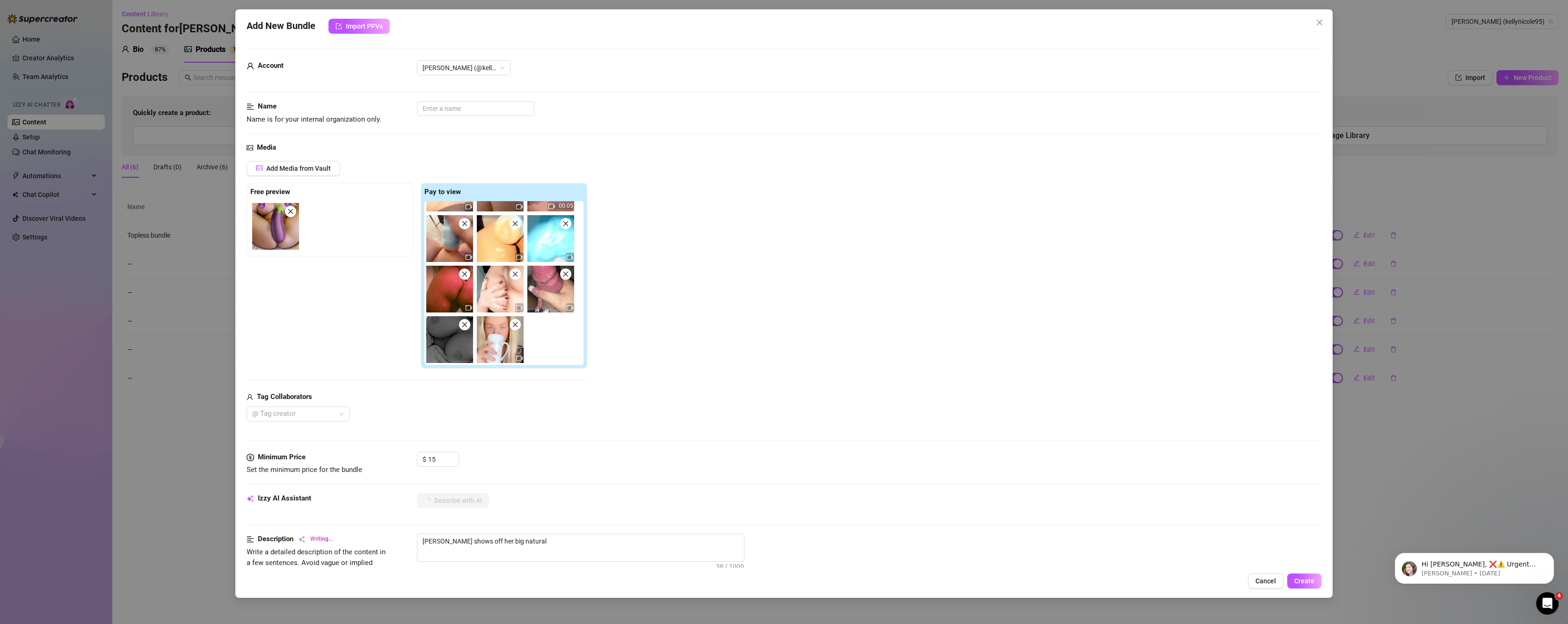
type textarea "Kelly Nicole shows off her big natural tits,"
type textarea "Kelly Nicole shows off her big natural tits, perky"
type textarea "Kelly Nicole shows off her big natural tits, perky nipples,"
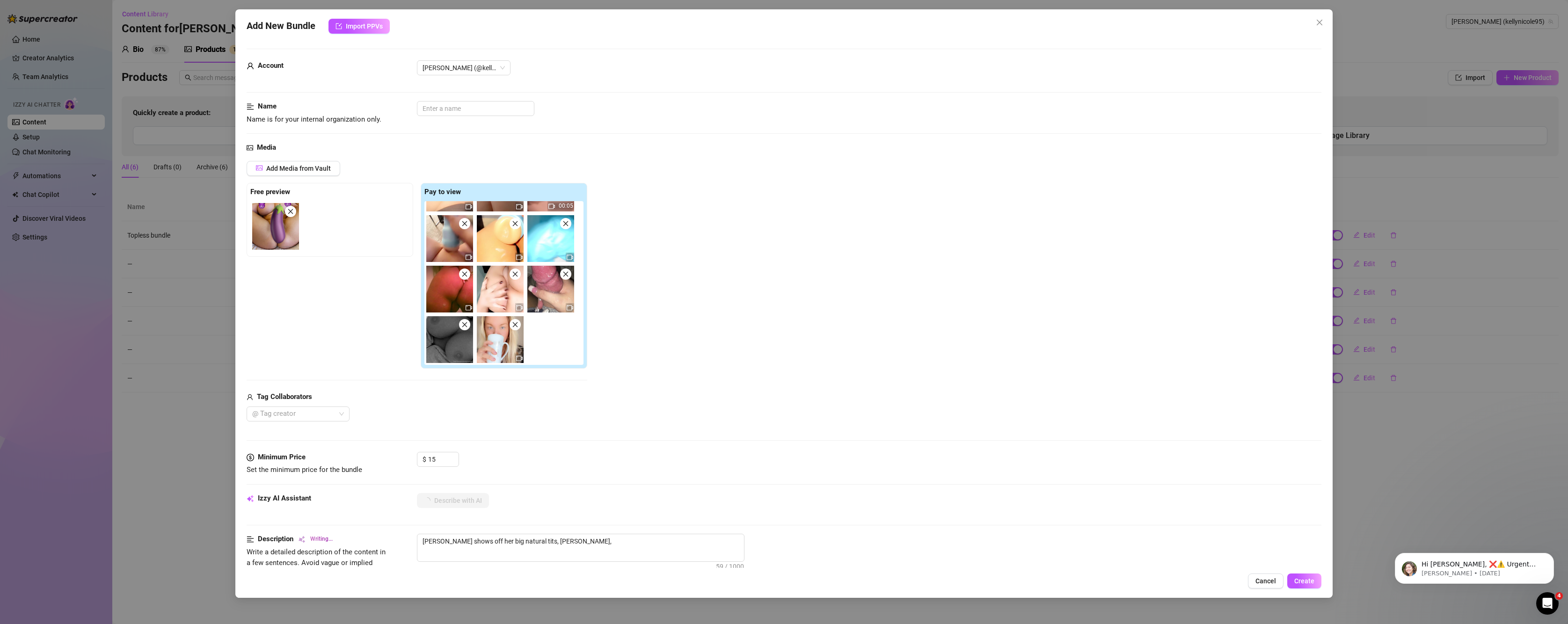
type textarea "Kelly Nicole shows off her big natural tits, perky nipples, and"
type textarea "Kelly Nicole shows off her big natural tits, perky nipples, and thick"
type textarea "Kelly Nicole shows off her big natural tits, perky nipples, and thick ass"
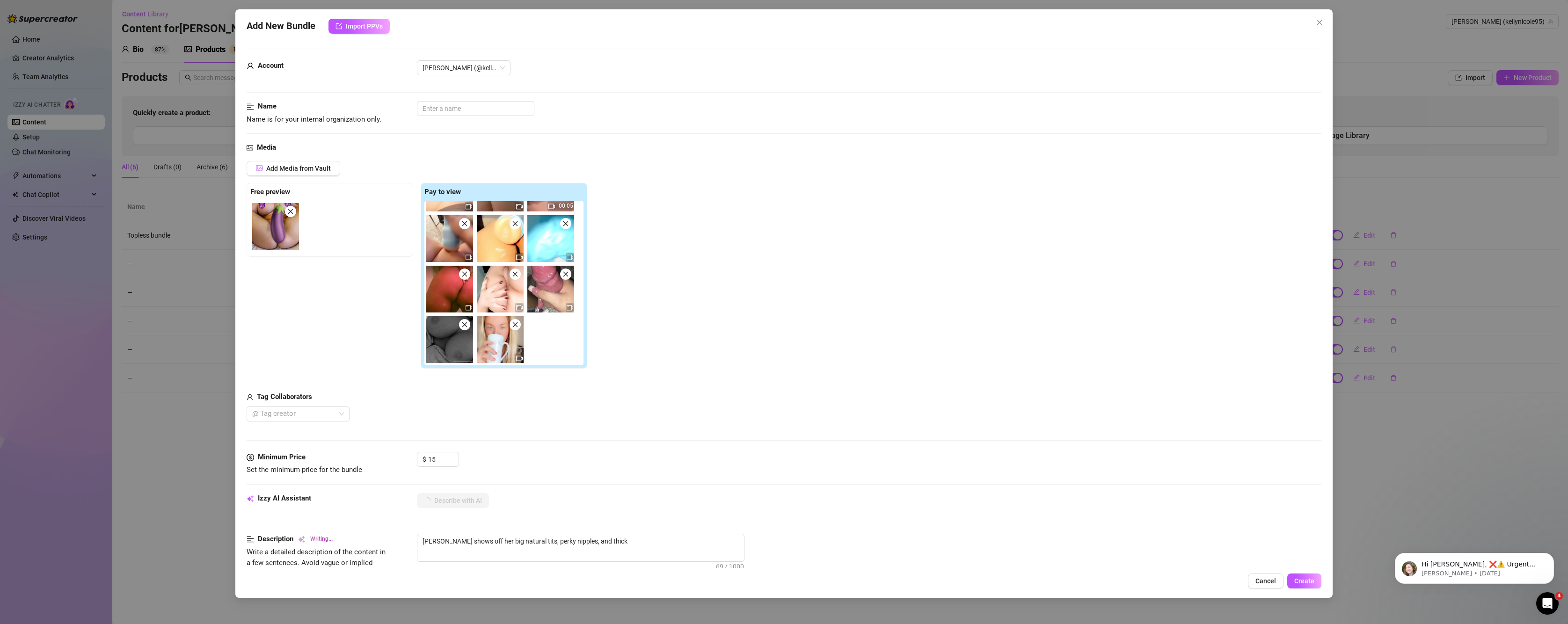
type textarea "Kelly Nicole shows off her big natural tits, perky nipples, and thick ass"
type textarea "Kelly Nicole shows off her big natural tits, perky nipples, and thick ass in"
type textarea "Kelly Nicole shows off her big natural tits, perky nipples, and thick ass in a"
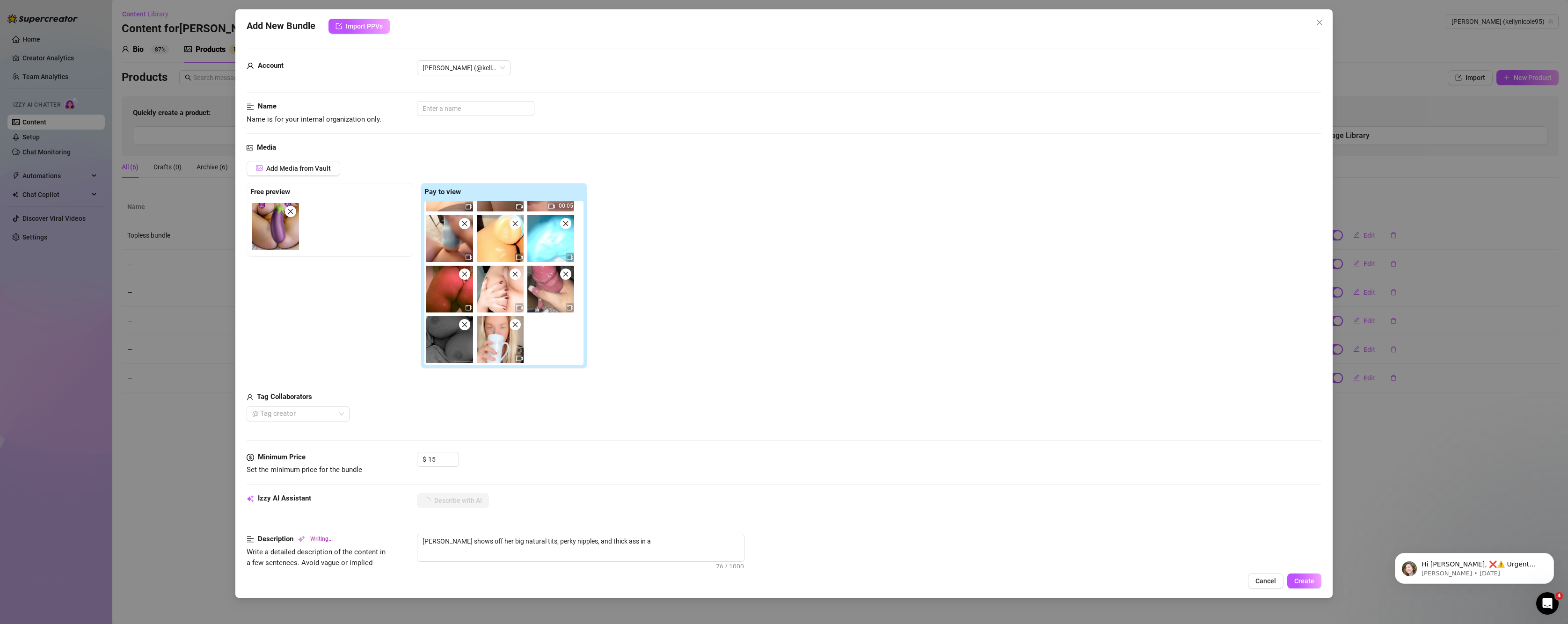
type textarea "Kelly Nicole shows off her big natural tits, perky nipples, and thick ass in a …"
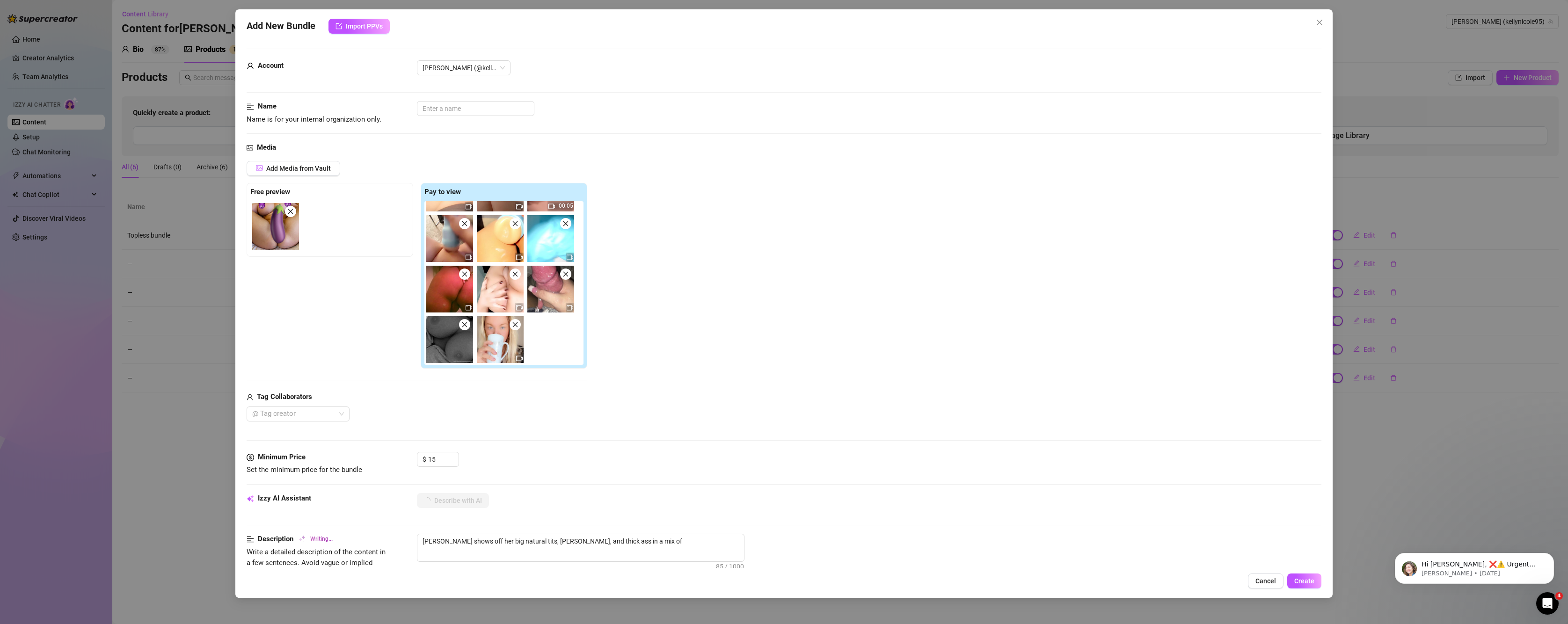
type textarea "Kelly Nicole shows off her big natural tits, perky nipples, and thick ass in a …"
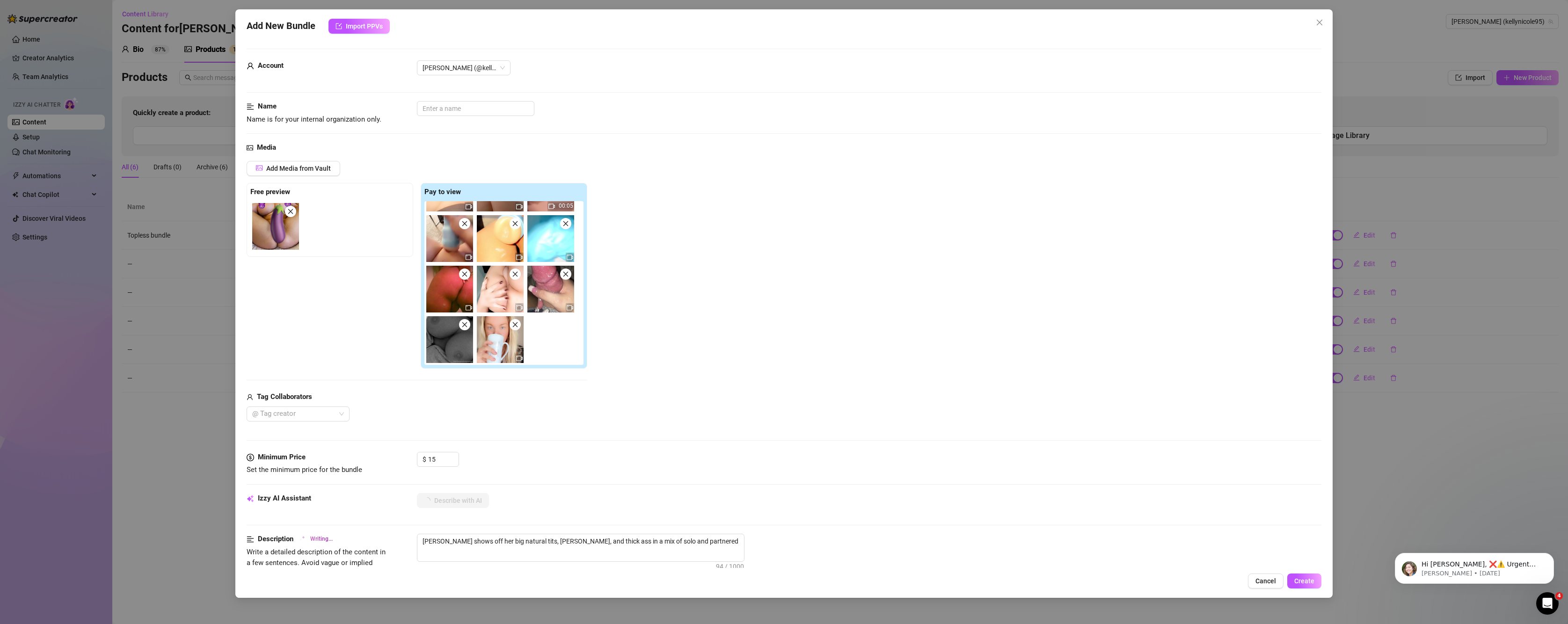
type textarea "Kelly Nicole shows off her big natural tits, perky nipples, and thick ass in a …"
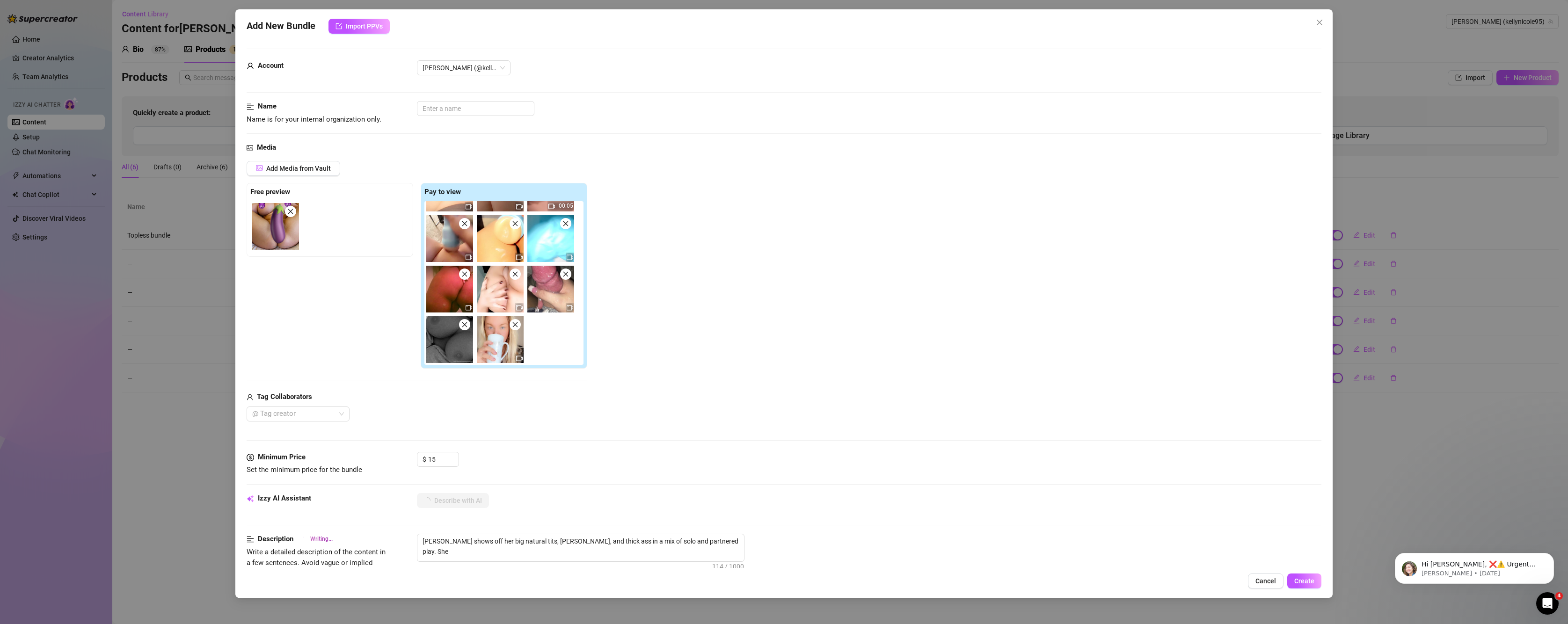
type textarea "Kelly Nicole shows off her big natural tits, perky nipples, and thick ass in a …"
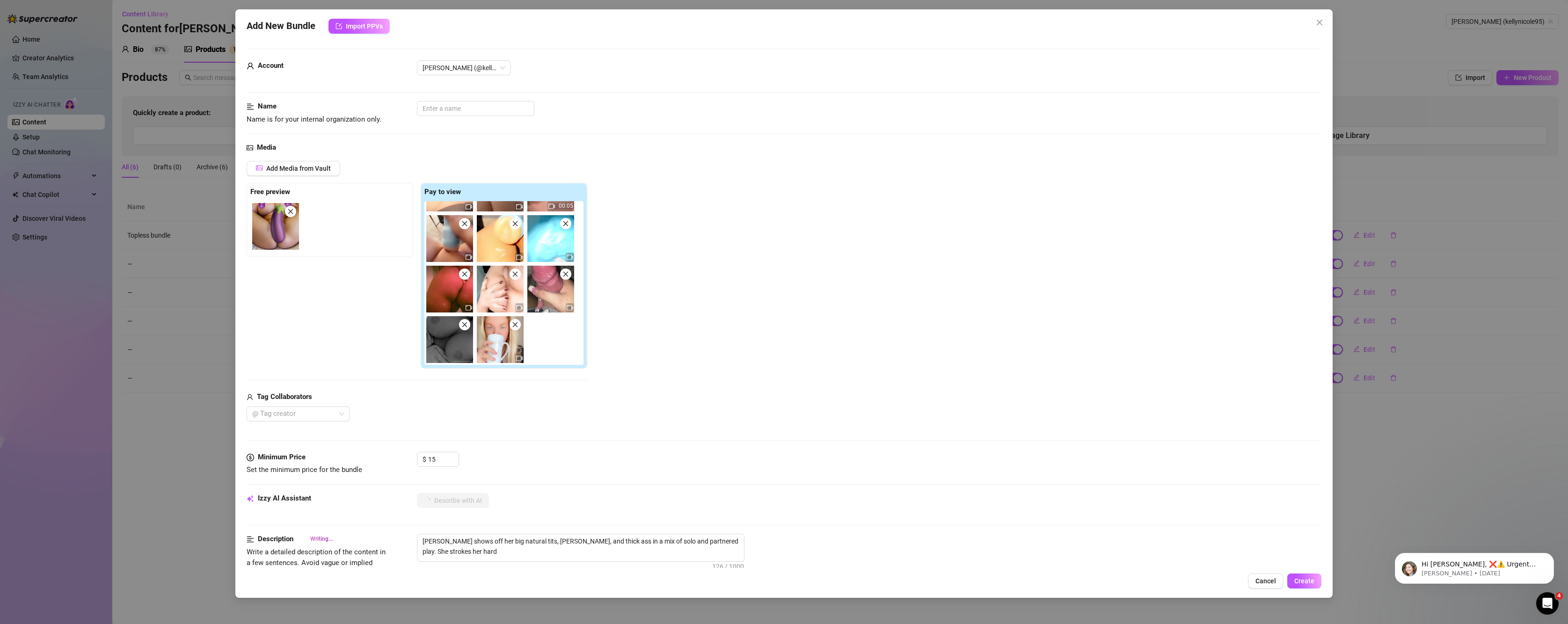
type textarea "Kelly Nicole shows off her big natural tits, perky nipples, and thick ass in a …"
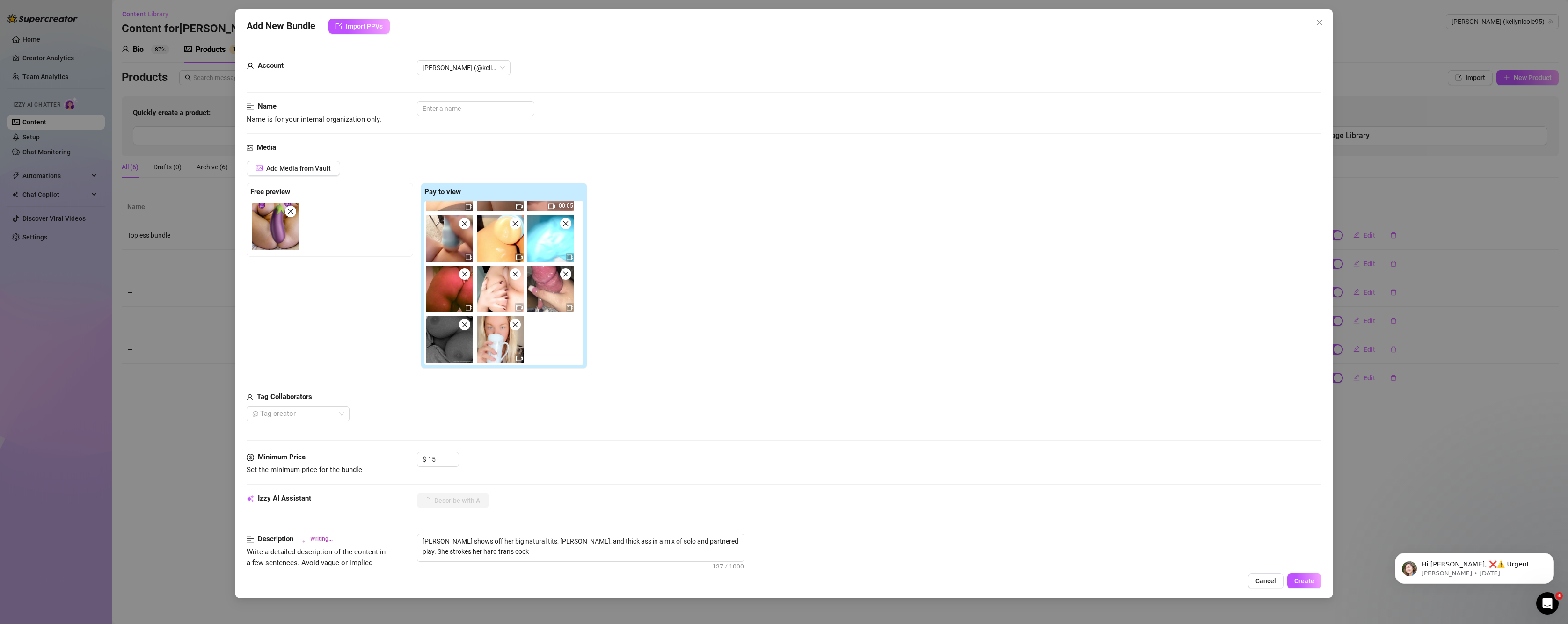
type textarea "Kelly Nicole shows off her big natural tits, perky nipples, and thick ass in a …"
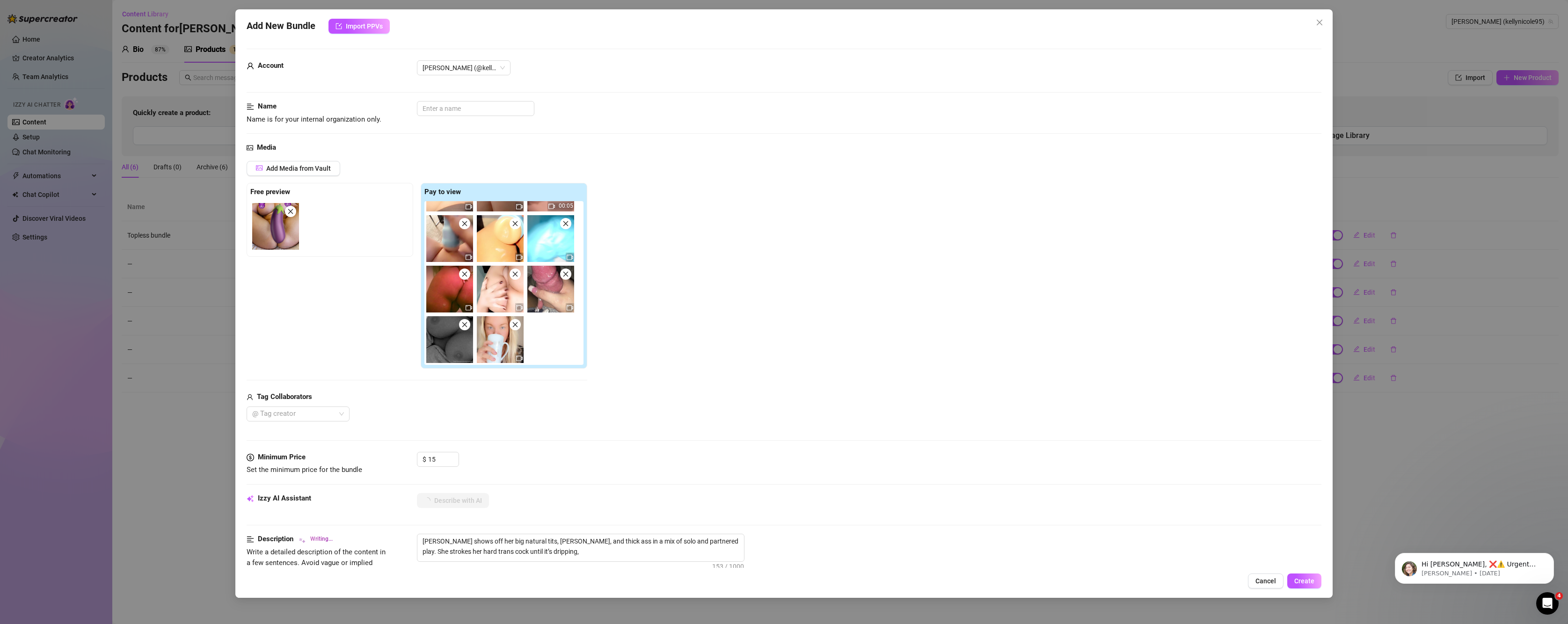
type textarea "Kelly Nicole shows off her big natural tits, perky nipples, and thick ass in a …"
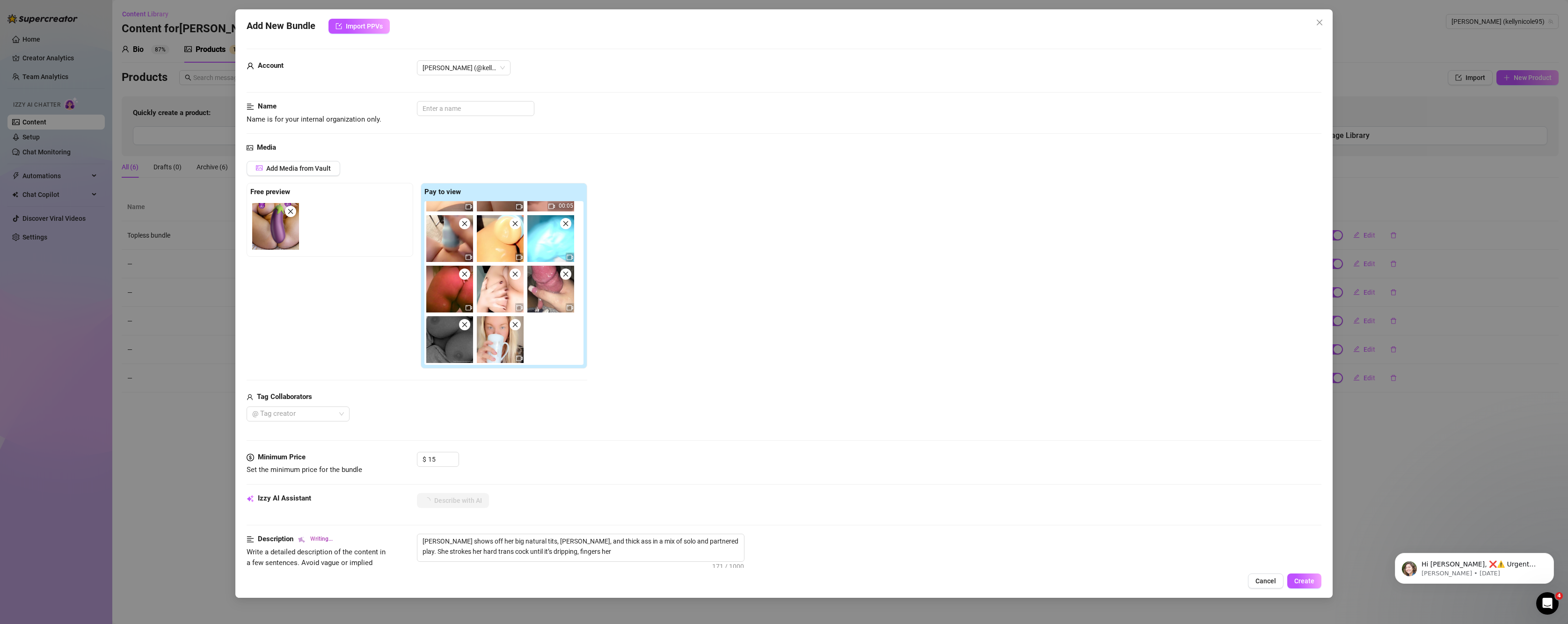
type textarea "Kelly Nicole shows off her big natural tits, perky nipples, and thick ass in a …"
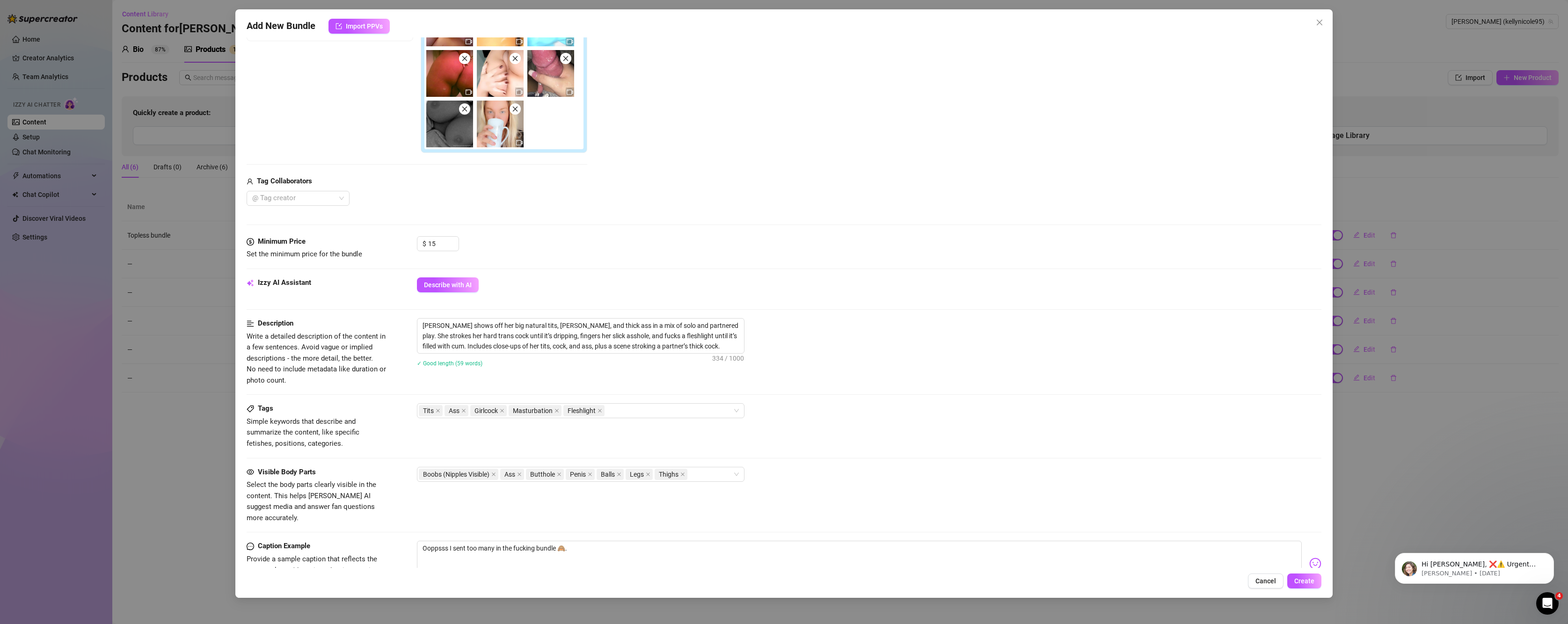
scroll to position [234, 0]
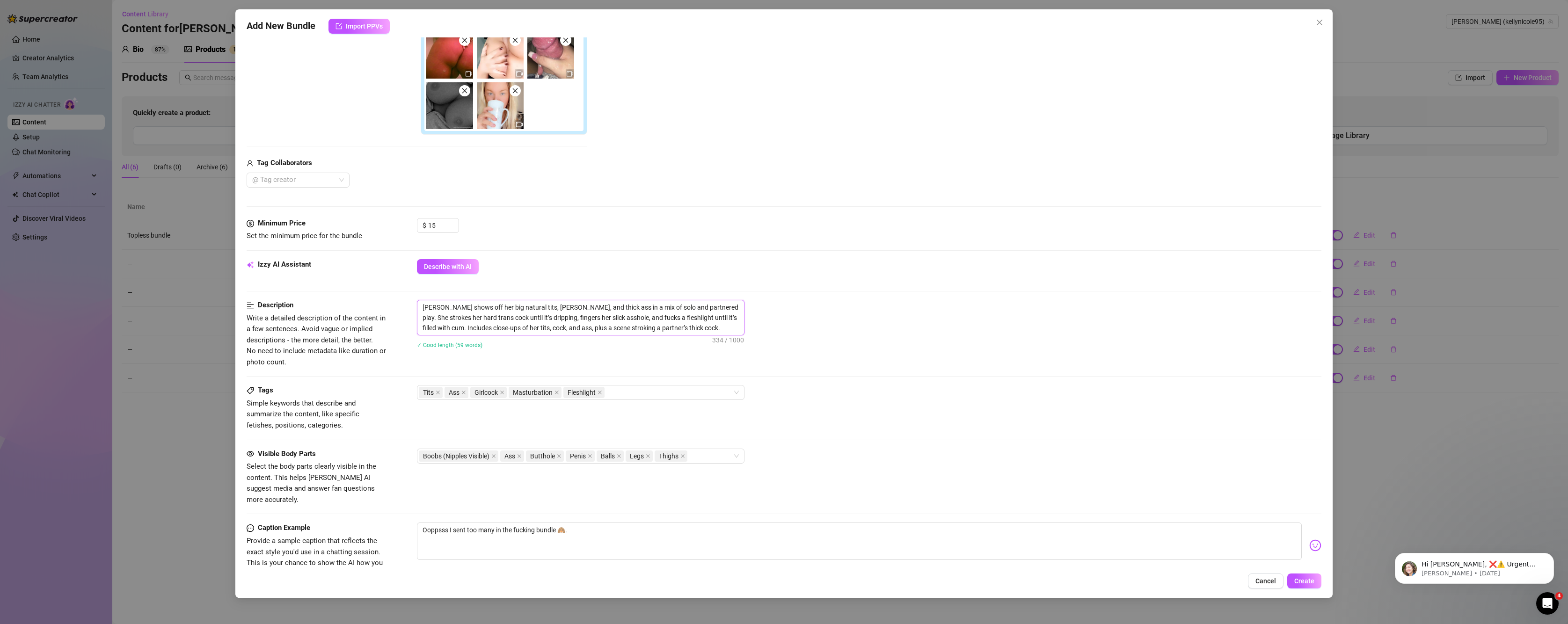
drag, startPoint x: 598, startPoint y: 332, endPoint x: 724, endPoint y: 328, distance: 126.1
click at [724, 328] on textarea "Kelly Nicole shows off her big natural tits, perky nipples, and thick ass in a …" at bounding box center [581, 317] width 327 height 34
click at [1308, 585] on span "Create" at bounding box center [1304, 581] width 20 height 7
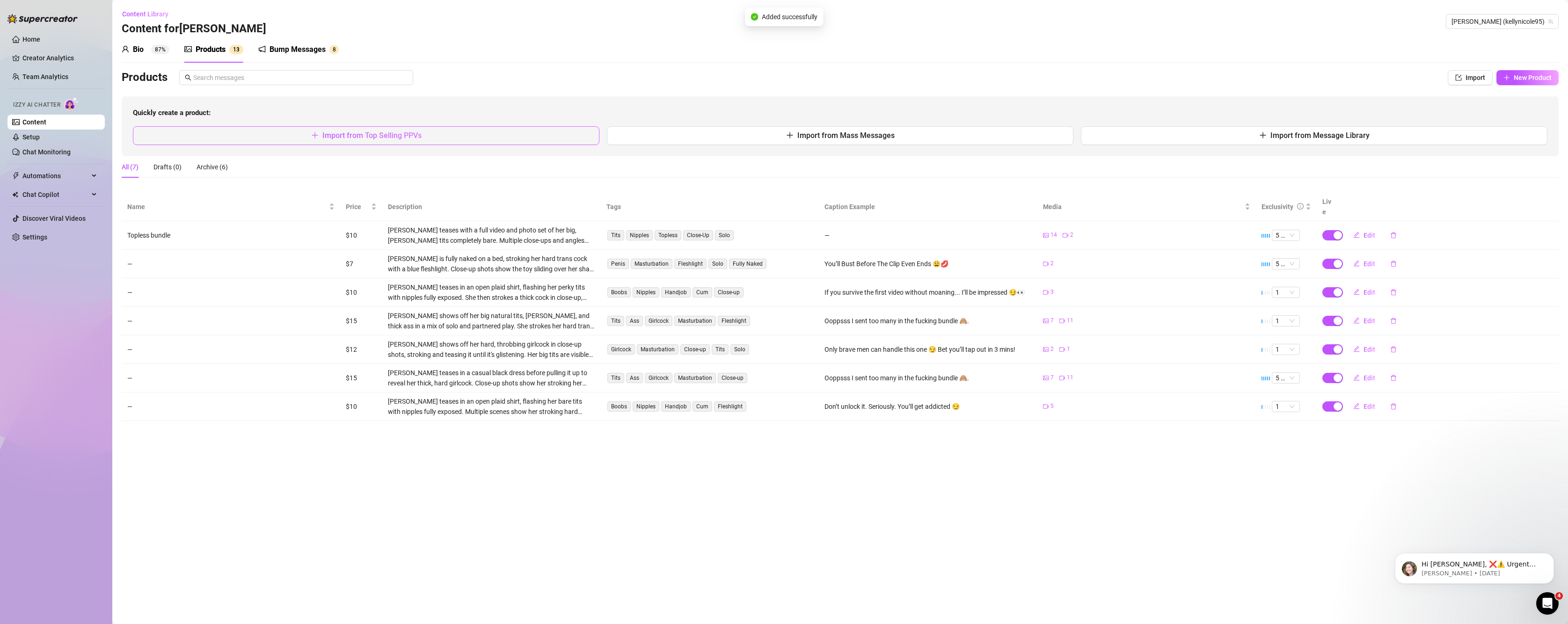
click at [431, 143] on button "Import from Top Selling PPVs" at bounding box center [366, 135] width 466 height 19
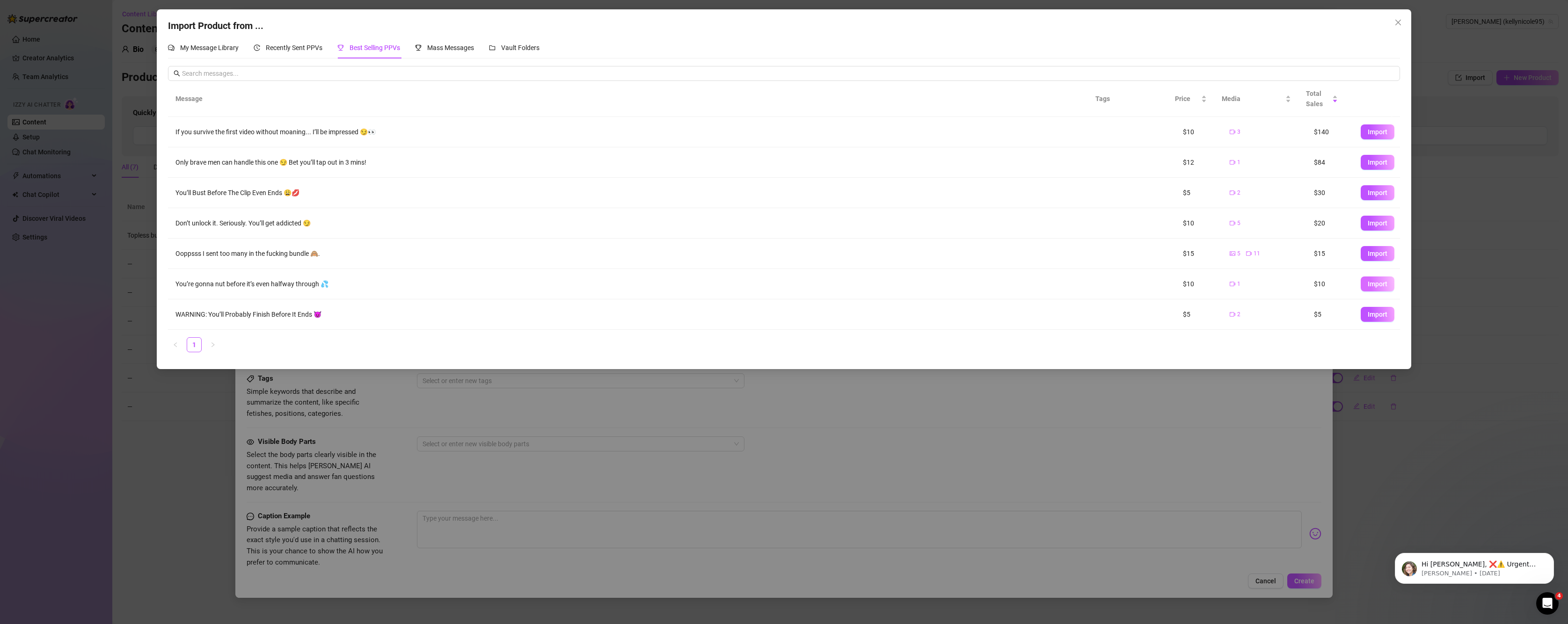
click at [1364, 288] on button "Import" at bounding box center [1377, 284] width 33 height 15
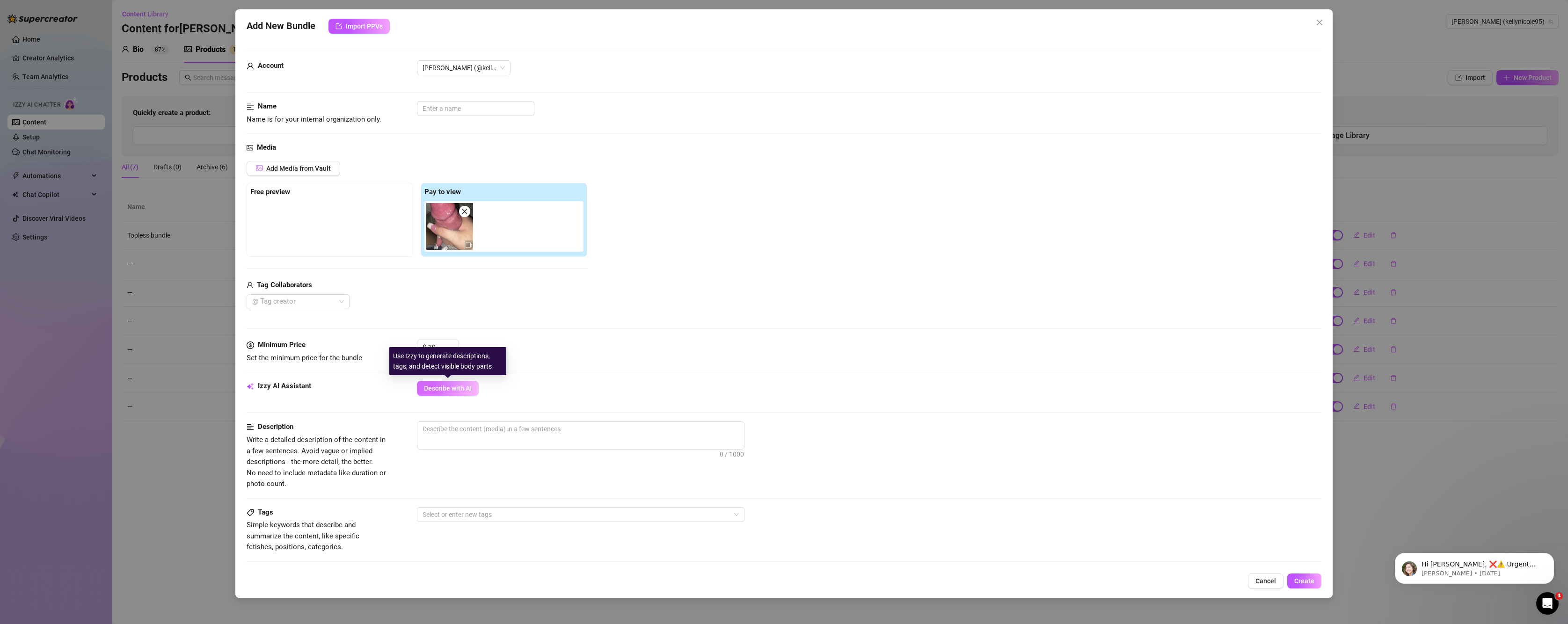
click at [435, 392] on span "Describe with AI" at bounding box center [448, 388] width 48 height 7
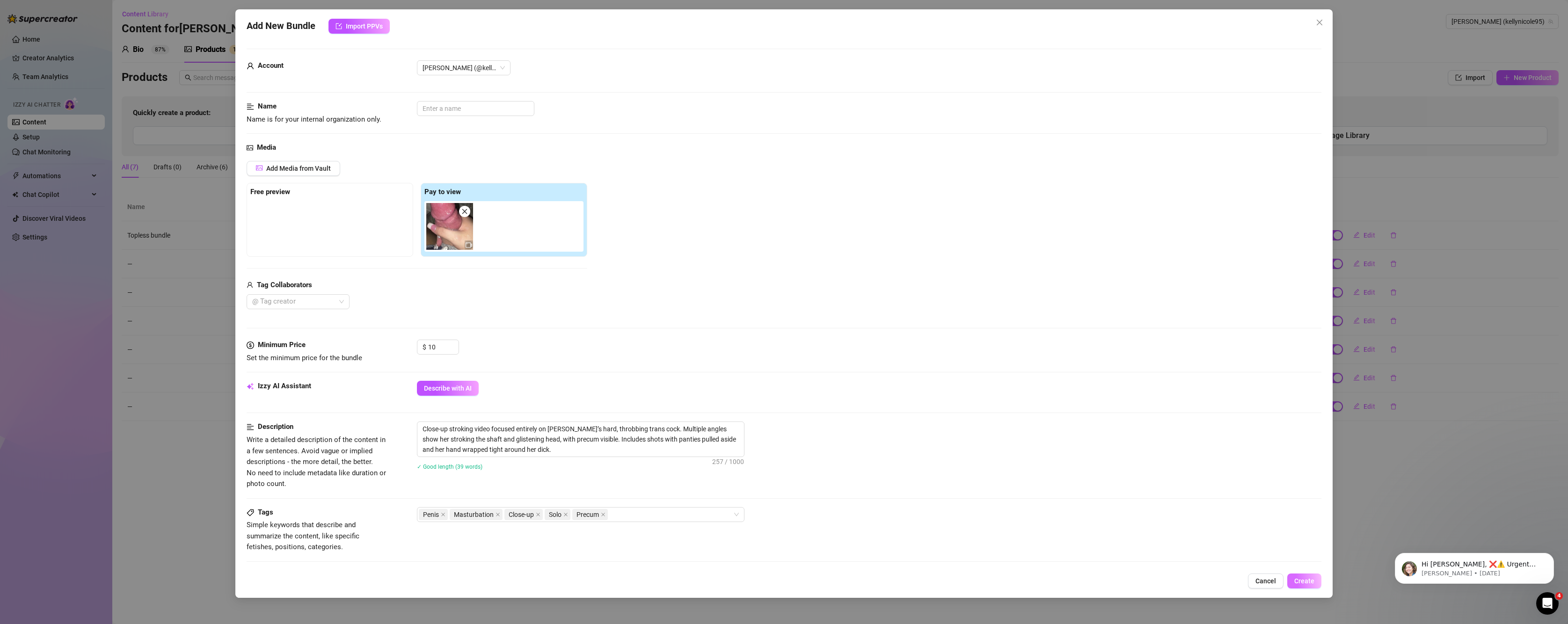
click at [1310, 582] on span "Create" at bounding box center [1304, 581] width 20 height 7
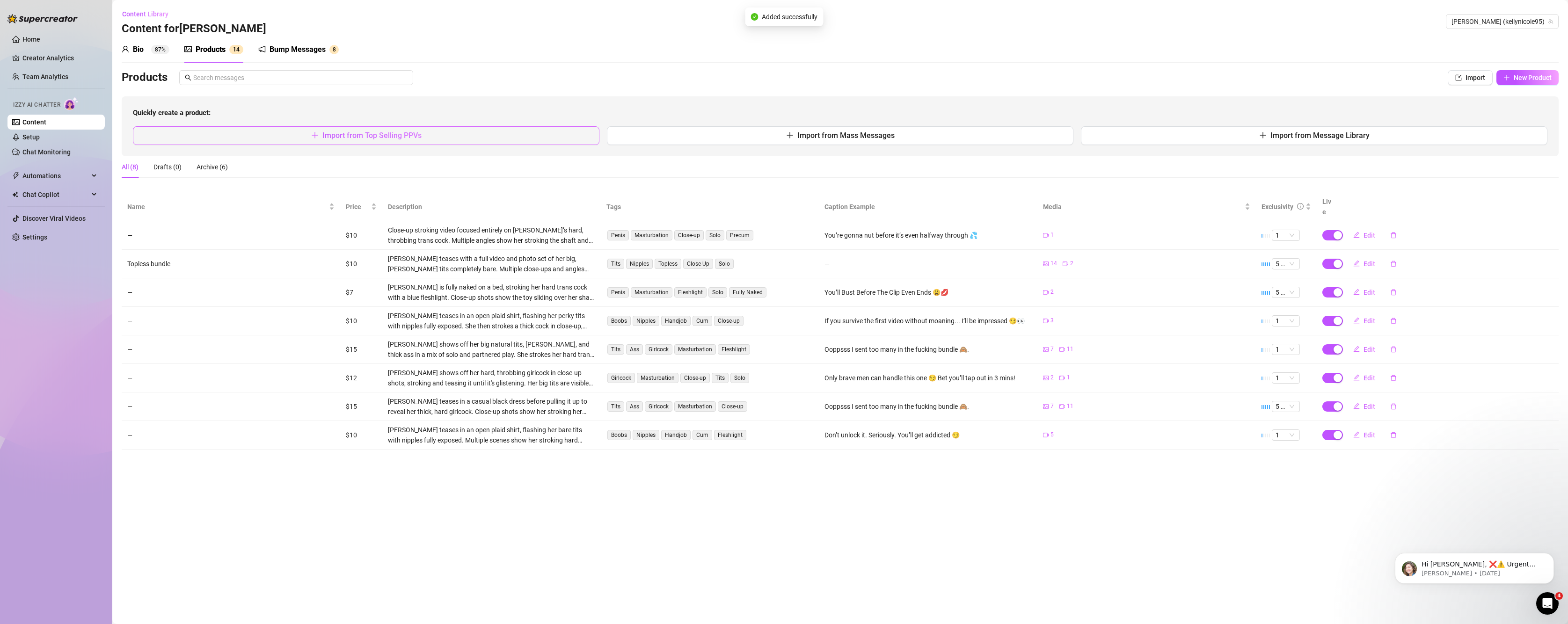
click at [439, 144] on button "Import from Top Selling PPVs" at bounding box center [366, 135] width 466 height 19
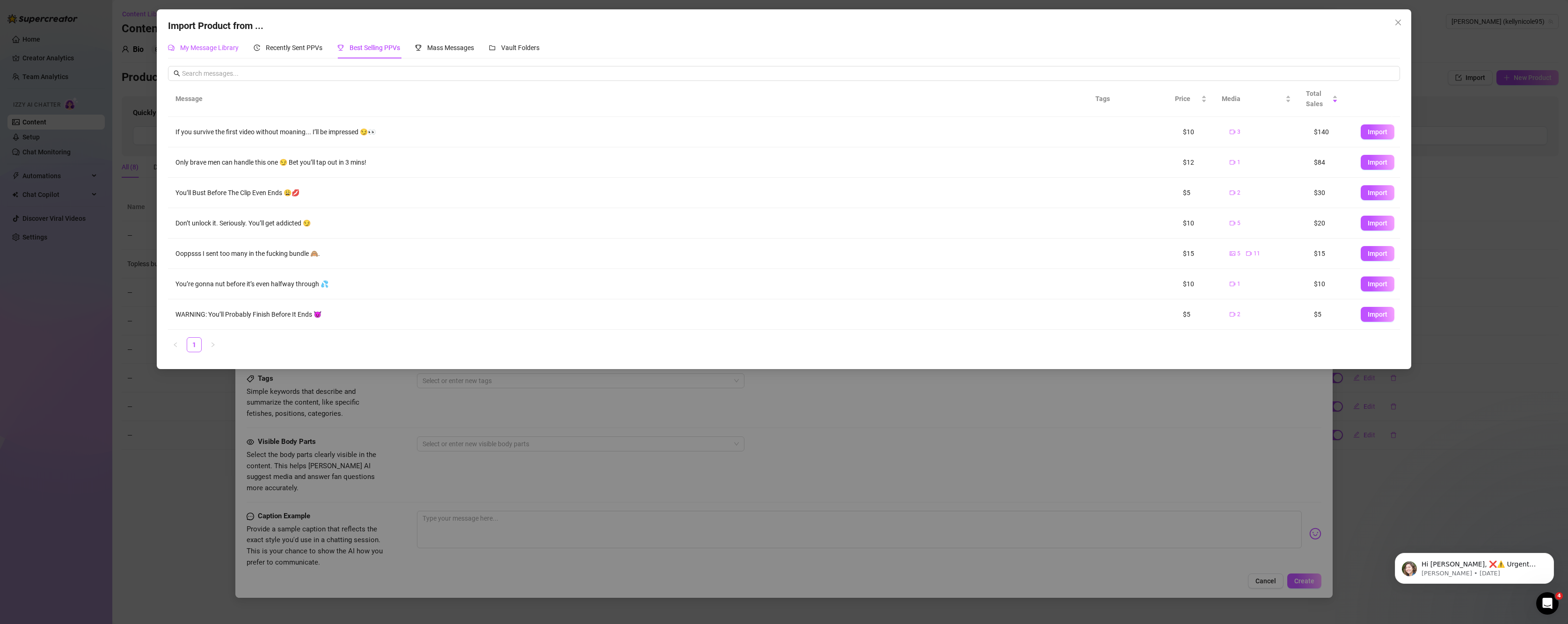
click at [190, 45] on span "My Message Library" at bounding box center [210, 47] width 59 height 7
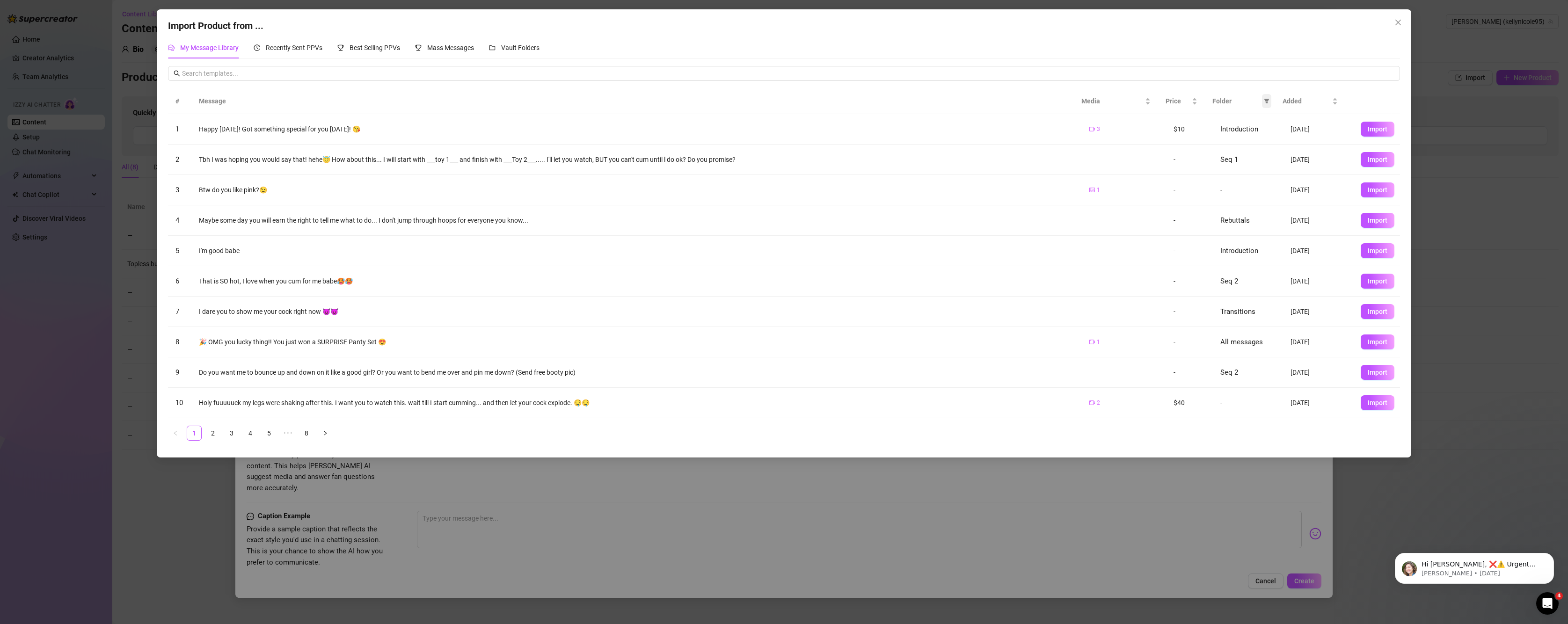
click at [1264, 100] on icon "filter" at bounding box center [1266, 101] width 6 height 6
click at [1171, 204] on input "checkbox" at bounding box center [1174, 206] width 7 height 7
click at [1257, 246] on span "OK" at bounding box center [1260, 246] width 9 height 7
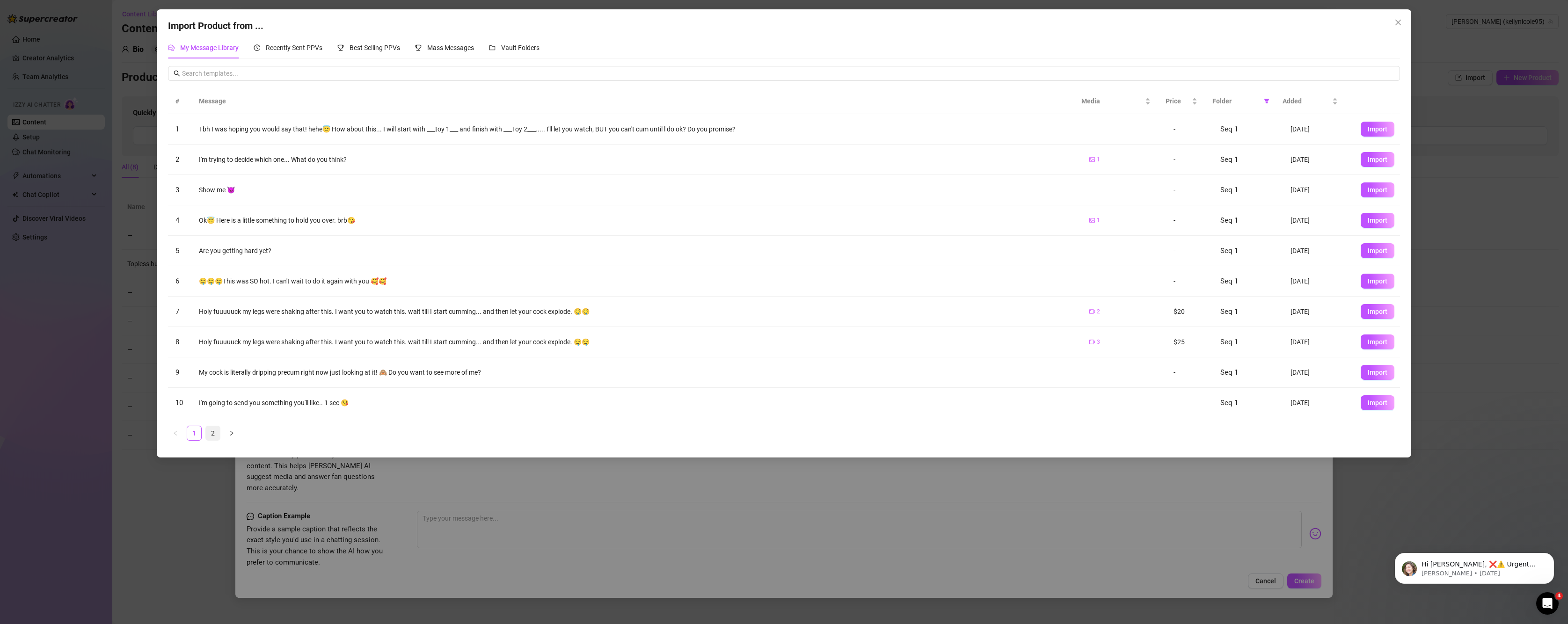
click at [208, 435] on link "2" at bounding box center [212, 433] width 14 height 14
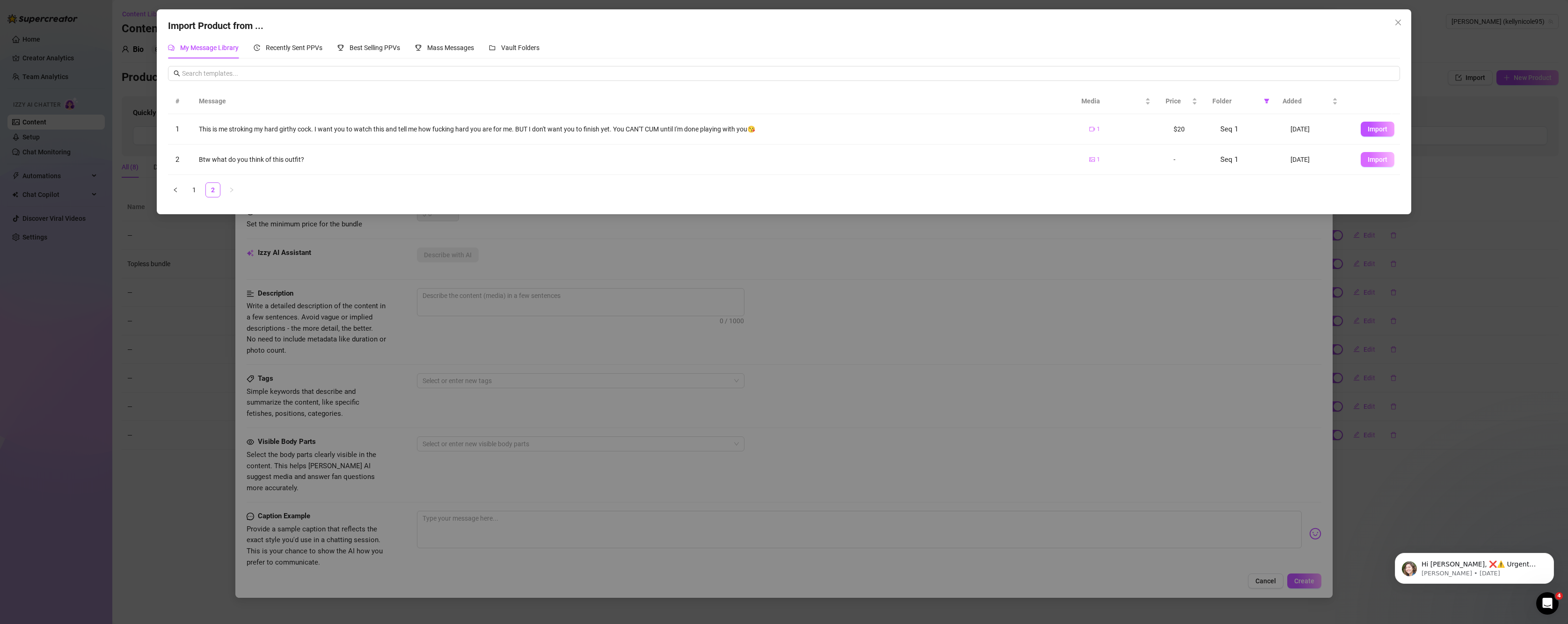
click at [1371, 161] on span "Import" at bounding box center [1377, 159] width 20 height 7
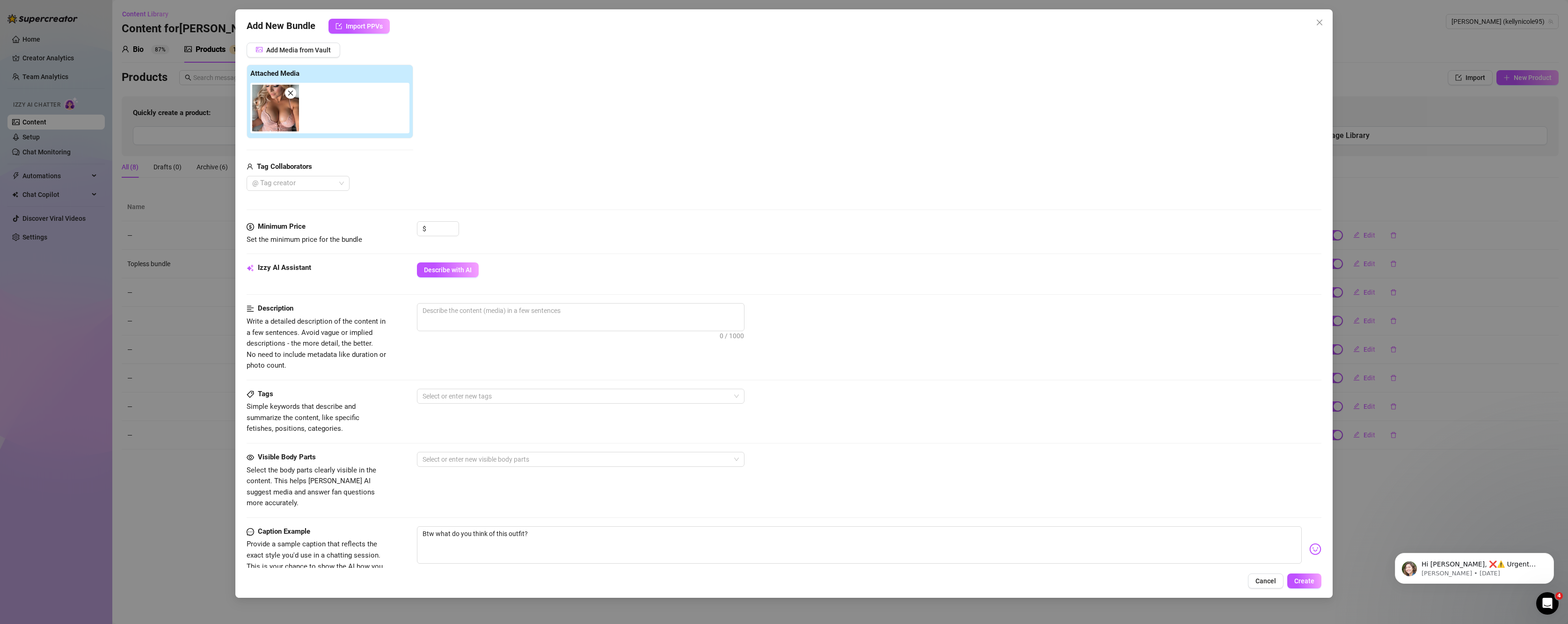
scroll to position [21, 0]
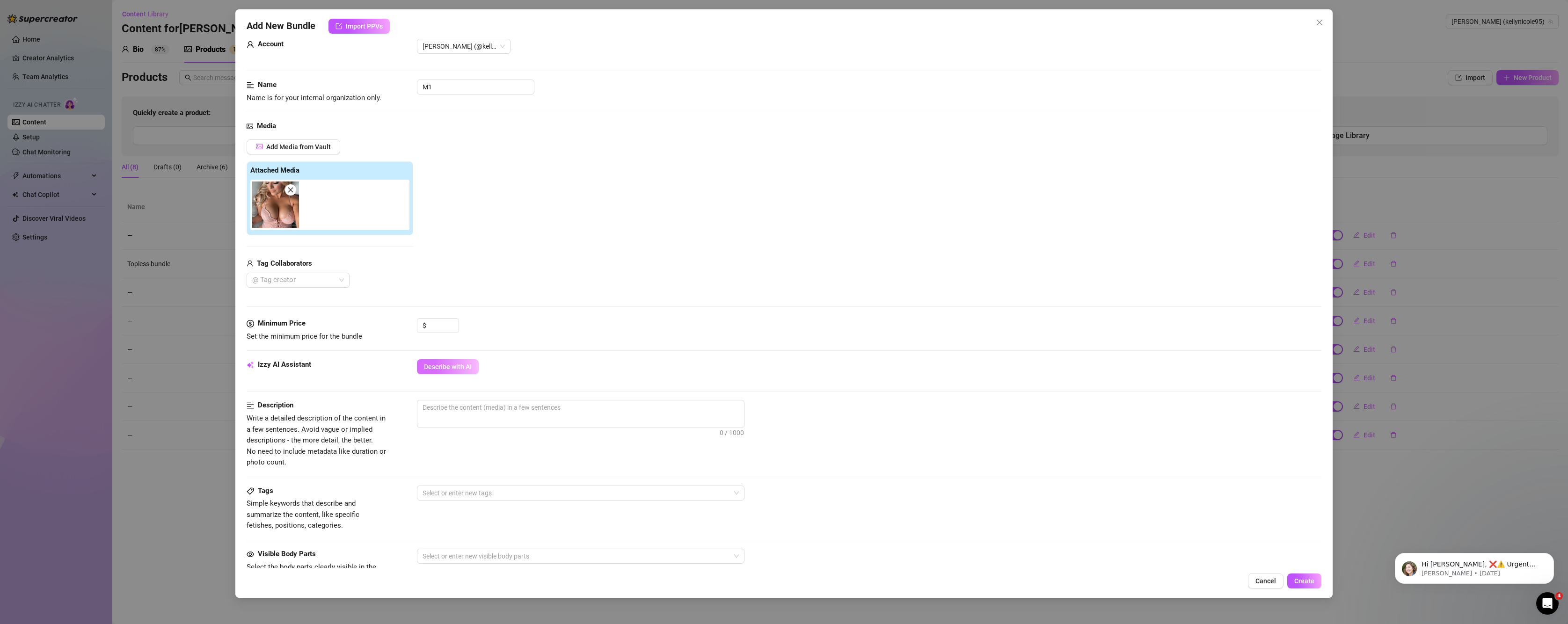
click at [435, 369] on span "Describe with AI" at bounding box center [448, 366] width 48 height 7
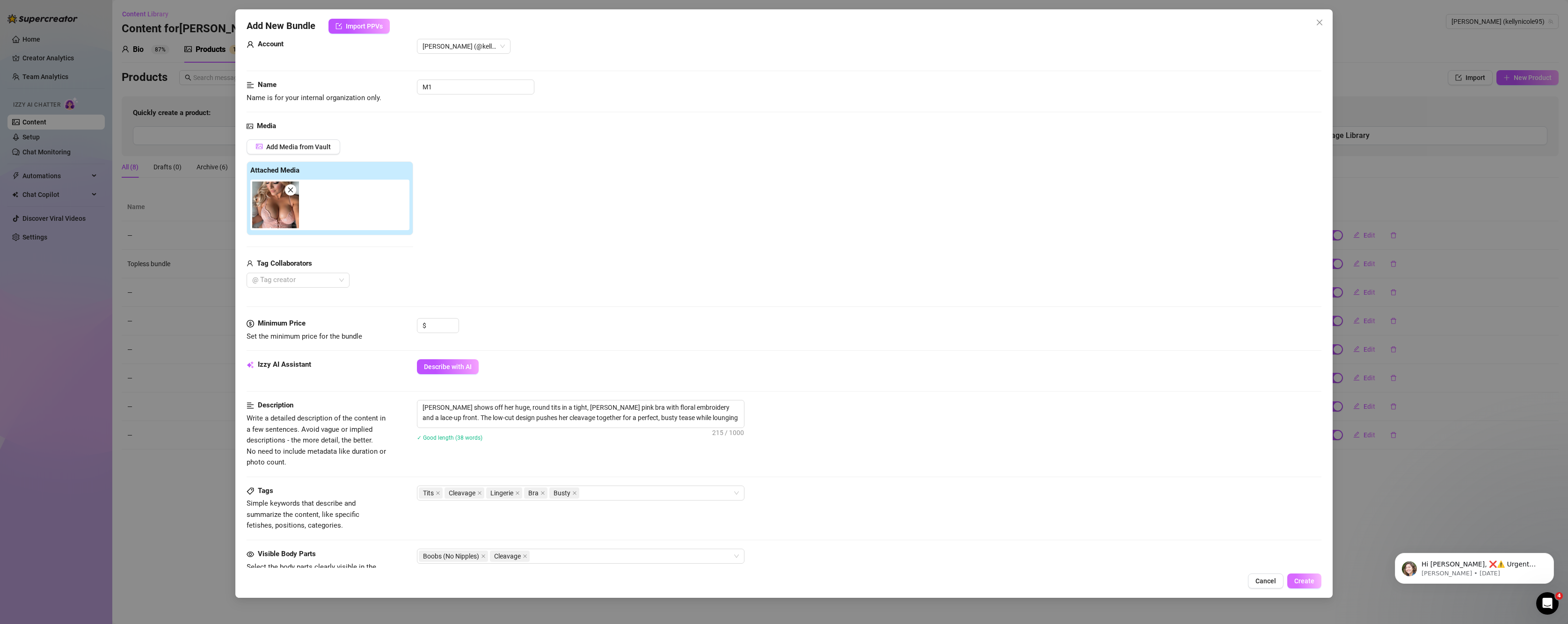
click at [1307, 586] on button "Create" at bounding box center [1305, 582] width 34 height 15
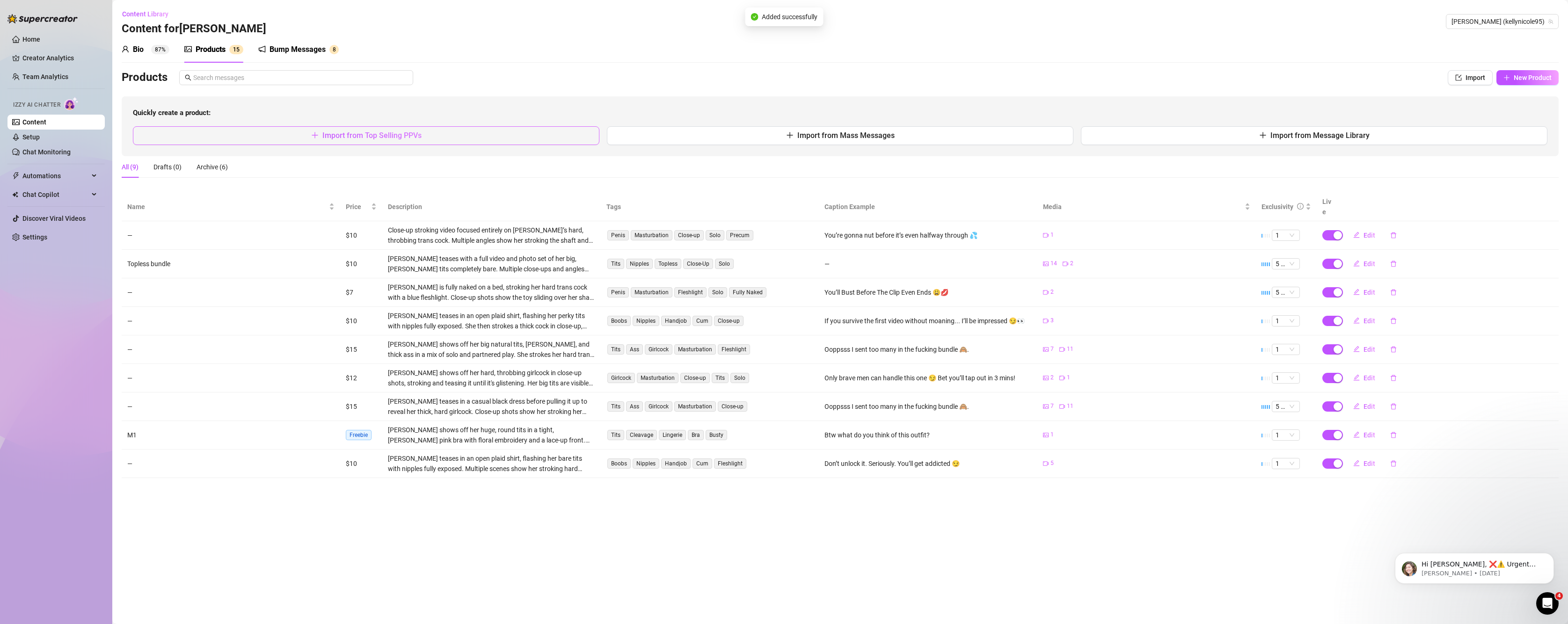
click at [484, 128] on button "Import from Top Selling PPVs" at bounding box center [366, 135] width 466 height 19
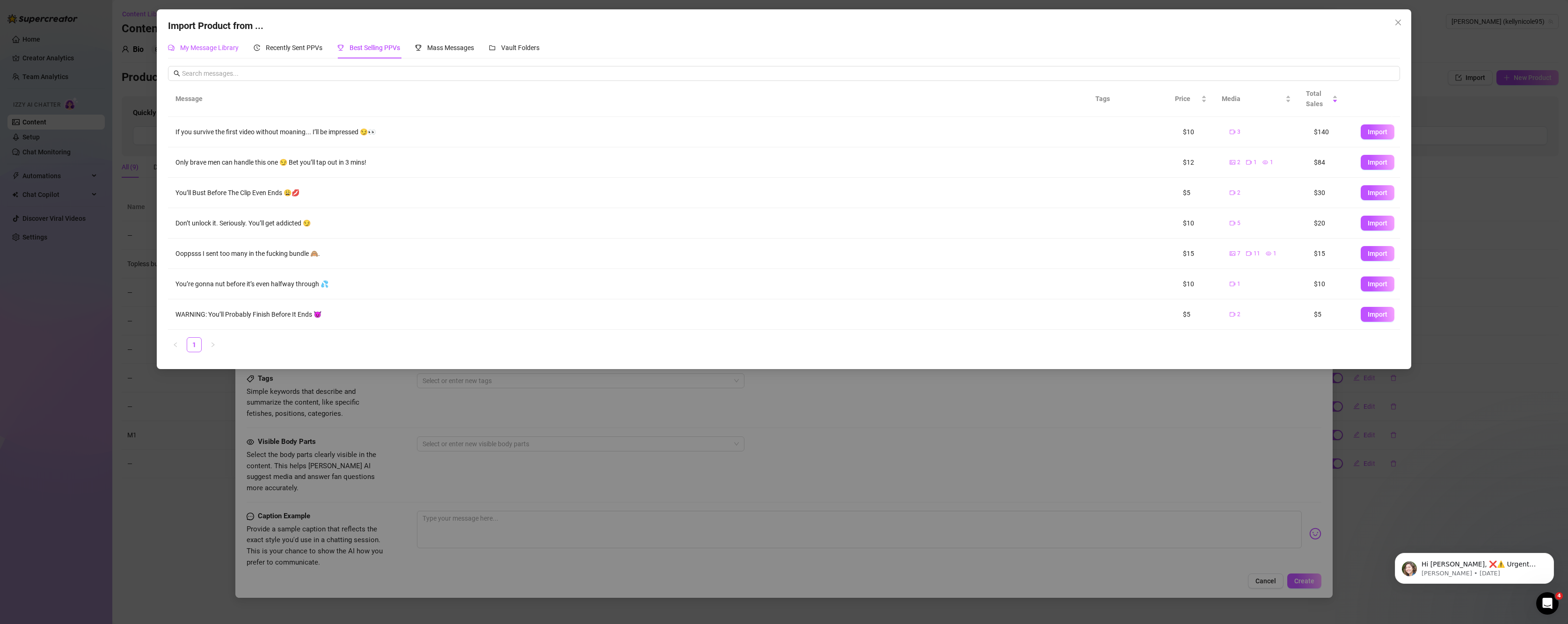
click at [203, 45] on span "My Message Library" at bounding box center [210, 47] width 59 height 7
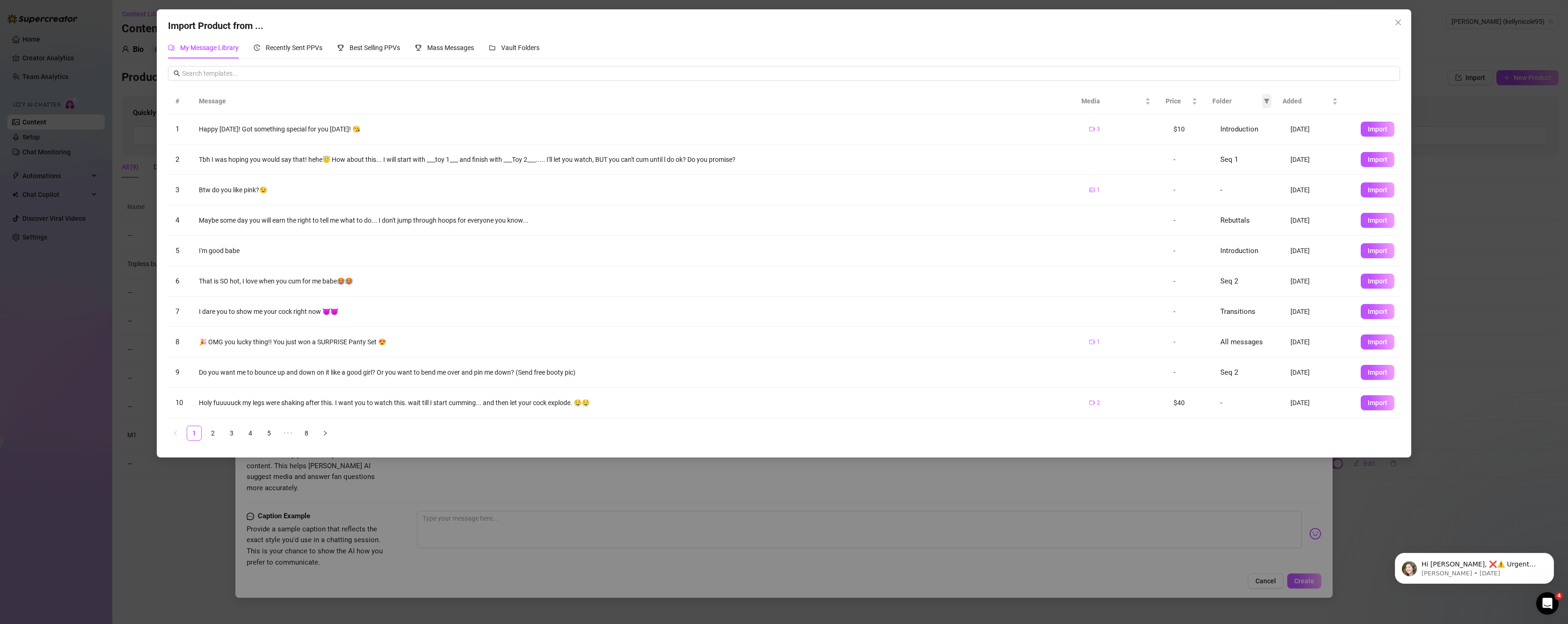
click at [1265, 102] on icon "filter" at bounding box center [1266, 101] width 6 height 6
click at [1178, 209] on span "Seq 1" at bounding box center [1188, 206] width 20 height 7
click at [1260, 245] on span "OK" at bounding box center [1260, 246] width 9 height 7
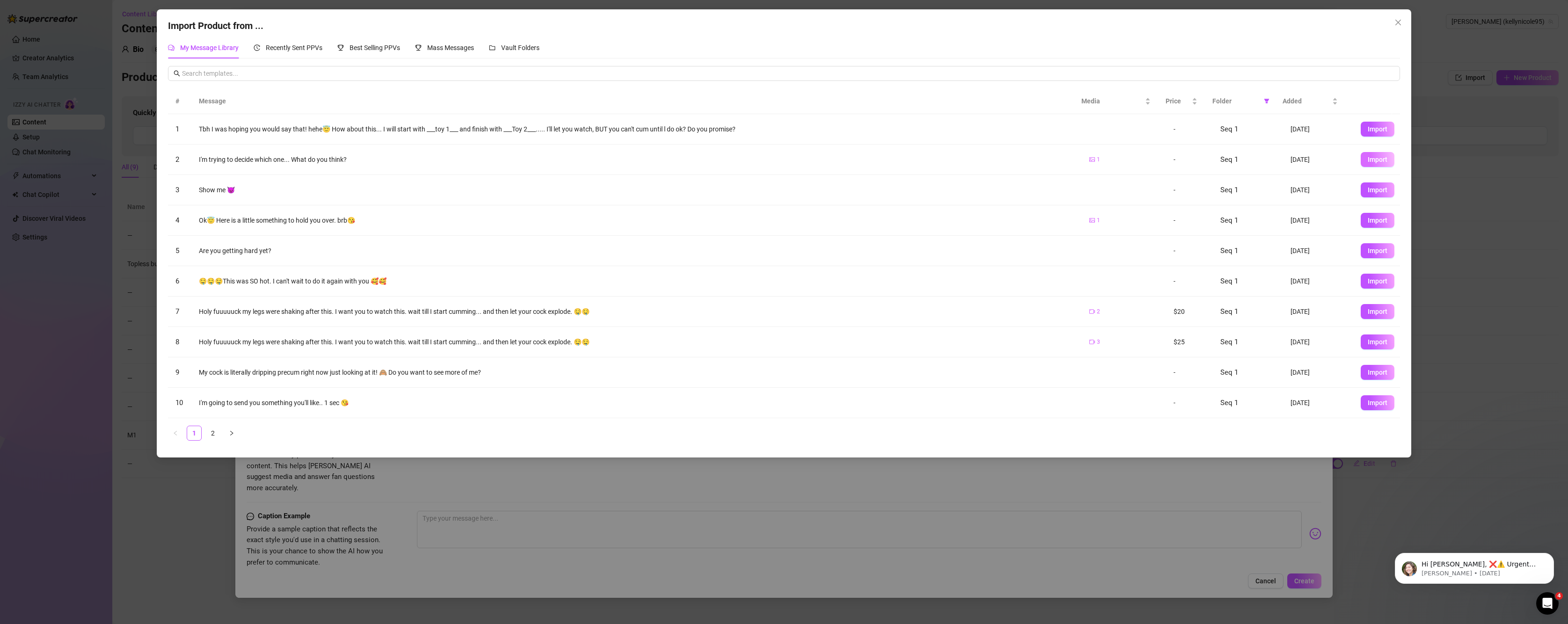
click at [1369, 157] on span "Import" at bounding box center [1377, 159] width 20 height 7
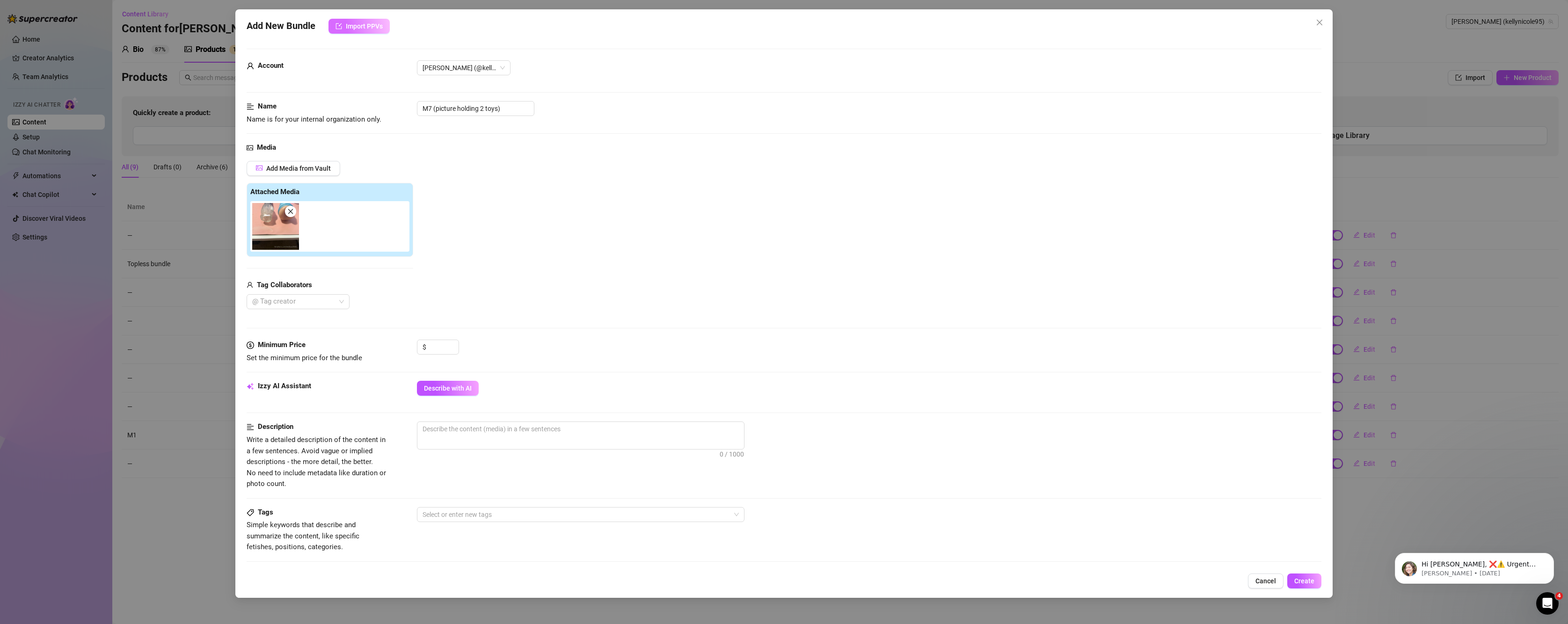
click at [346, 27] on span "Import PPVs" at bounding box center [364, 26] width 37 height 7
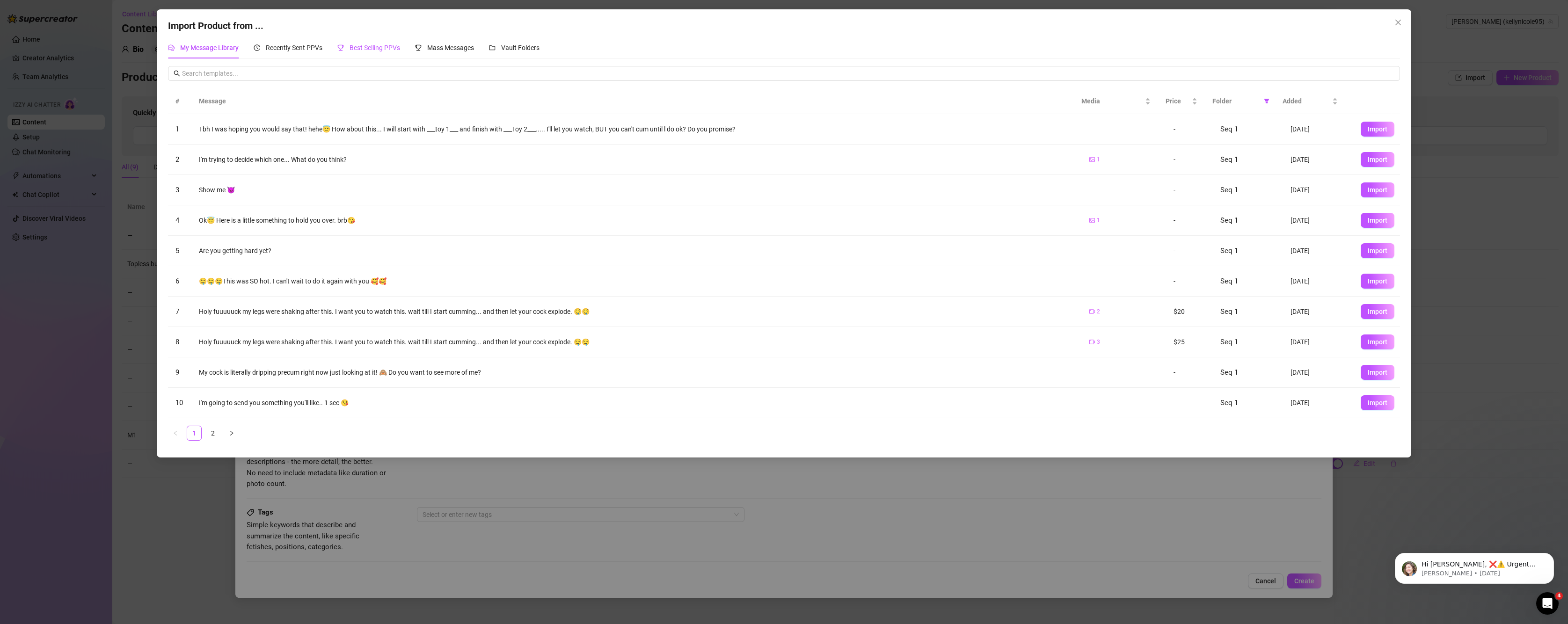
click at [364, 51] on span "Best Selling PPVs" at bounding box center [375, 47] width 51 height 7
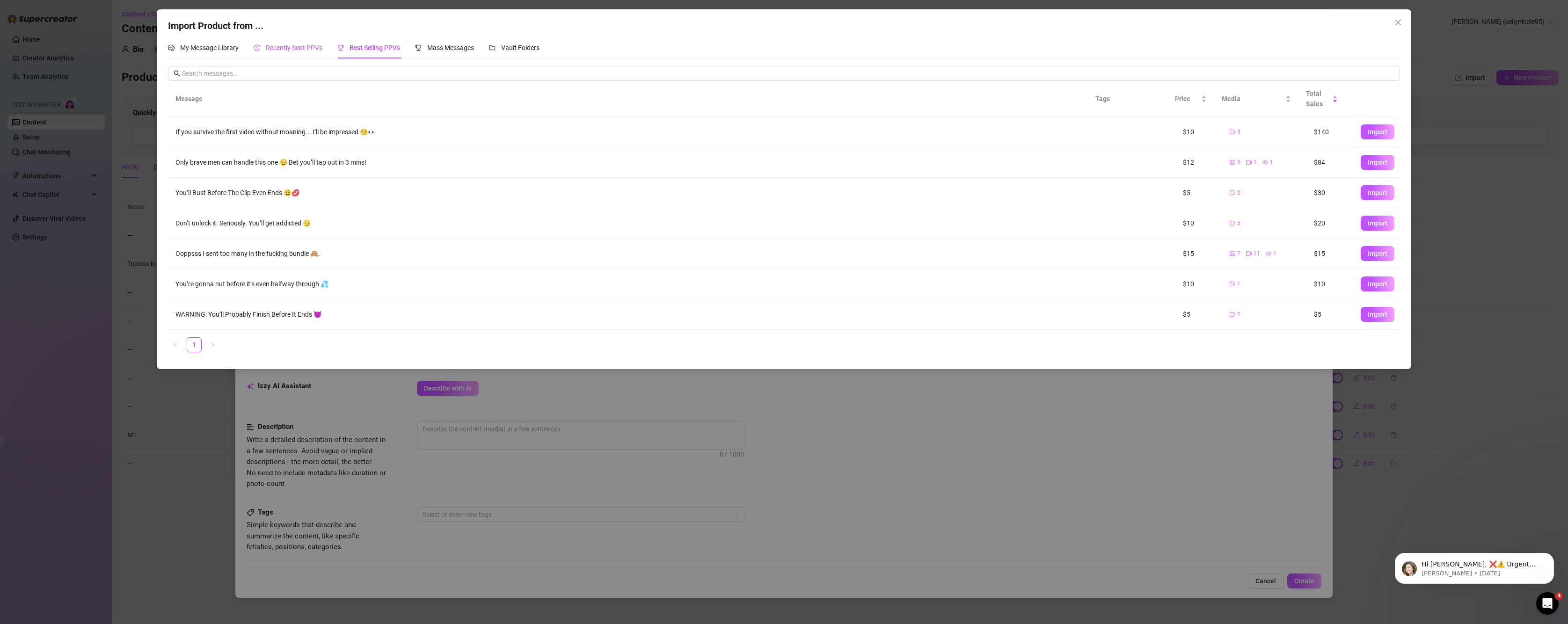
click at [281, 46] on span "Recently Sent PPVs" at bounding box center [294, 47] width 56 height 7
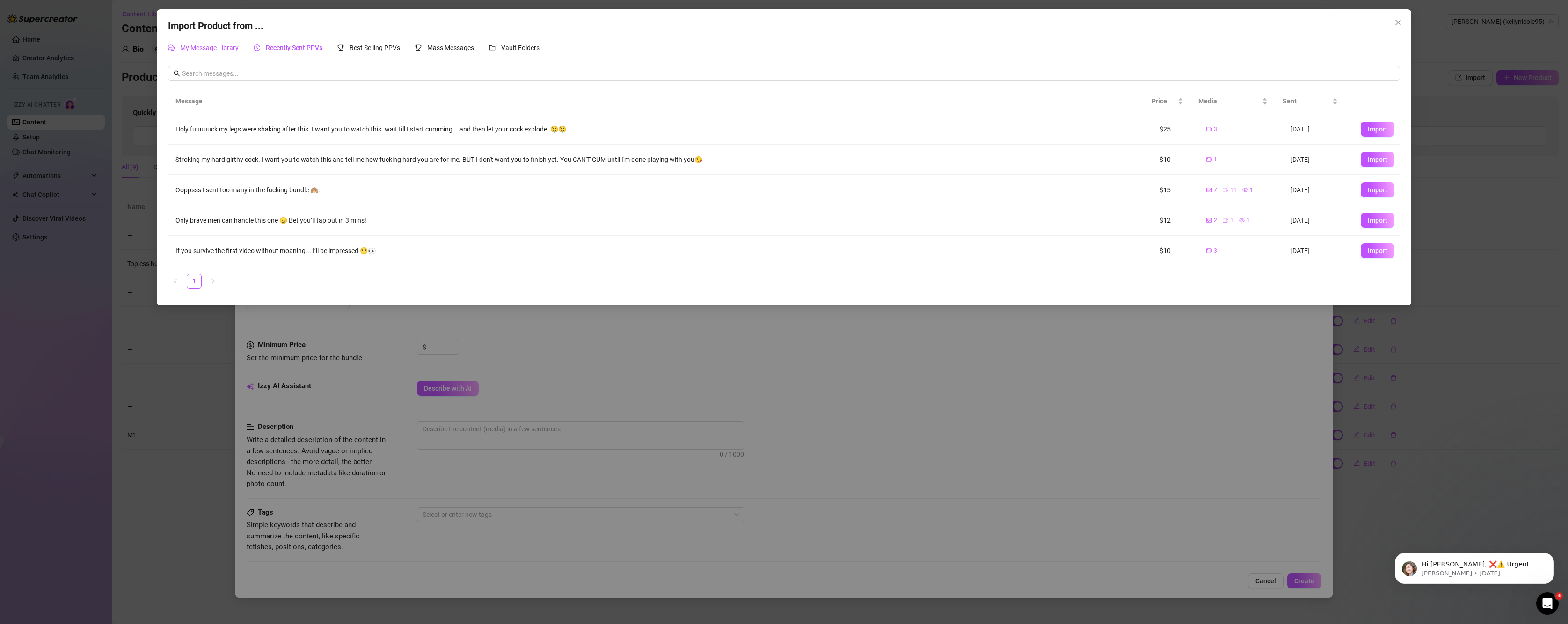
click at [187, 50] on span "My Message Library" at bounding box center [210, 47] width 59 height 7
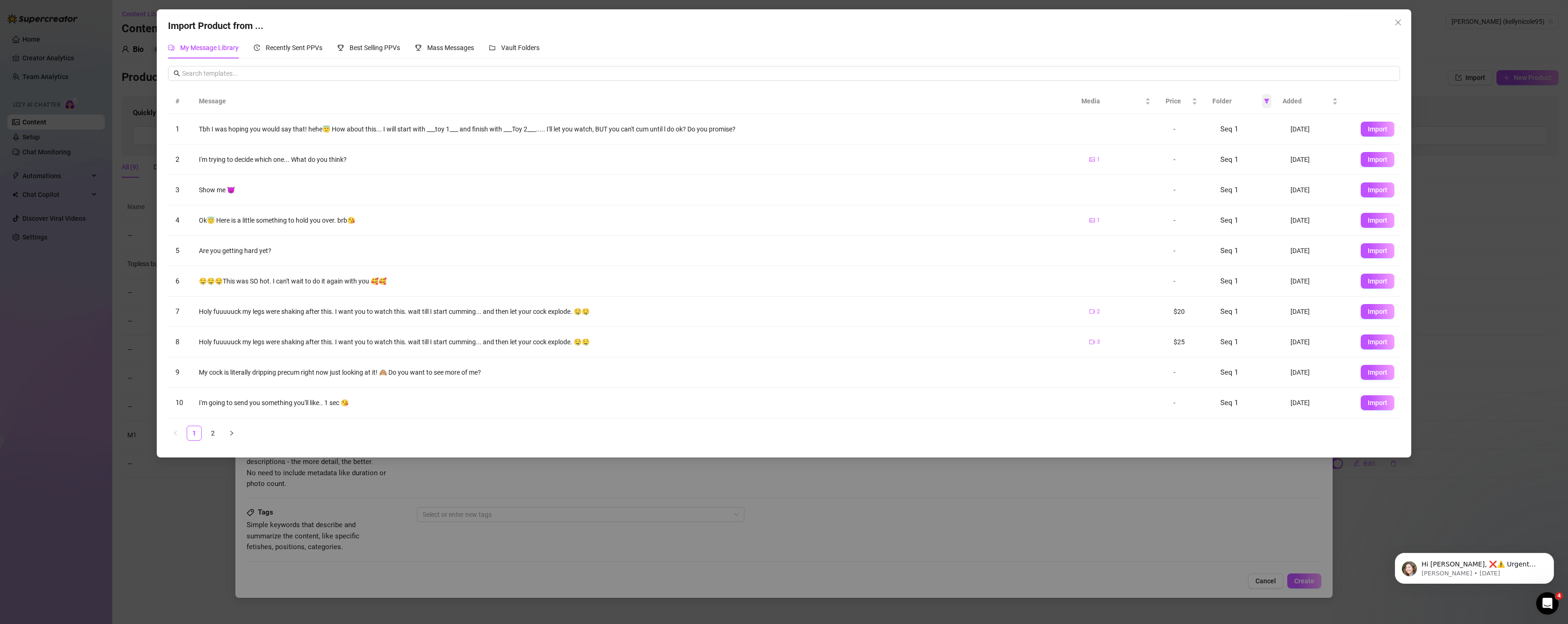
click at [1265, 105] on span at bounding box center [1266, 100] width 9 height 14
click at [234, 436] on button "button" at bounding box center [232, 433] width 15 height 15
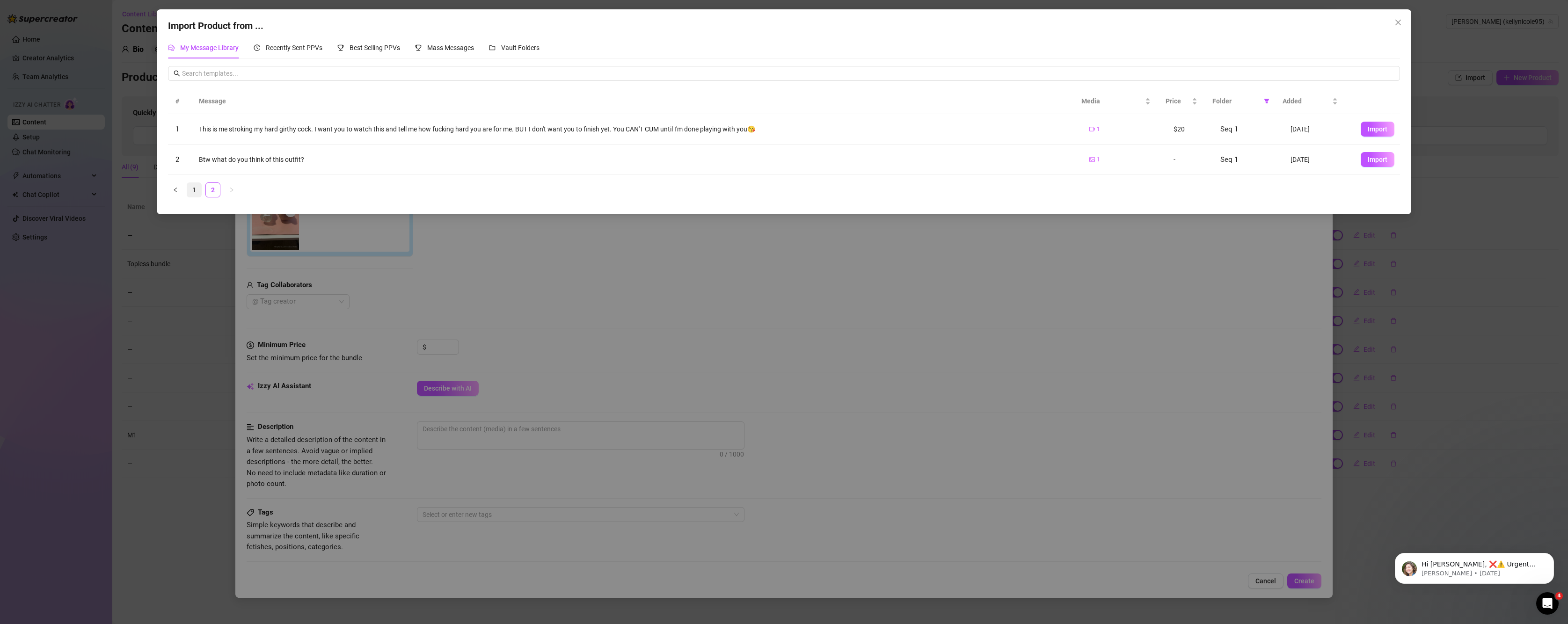
click at [201, 192] on li "1" at bounding box center [194, 190] width 15 height 15
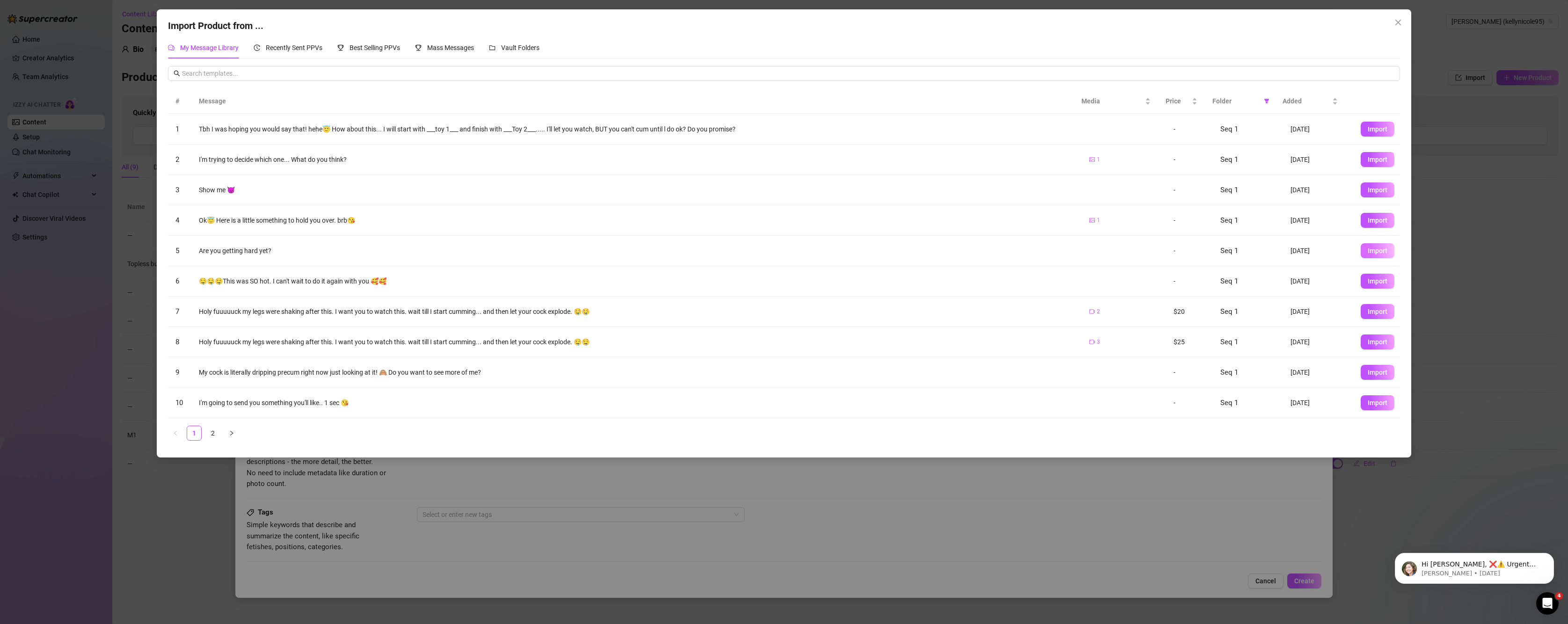
click at [1363, 256] on button "Import" at bounding box center [1377, 250] width 33 height 15
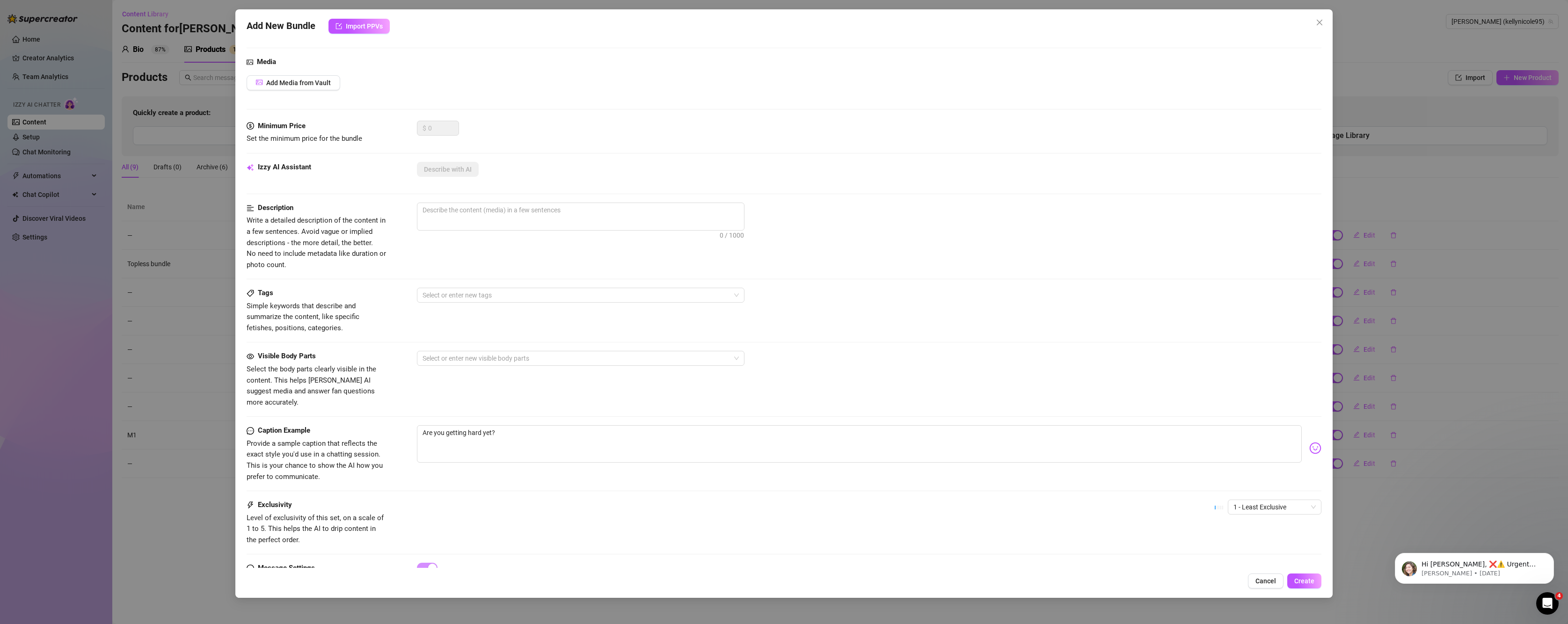
scroll to position [122, 0]
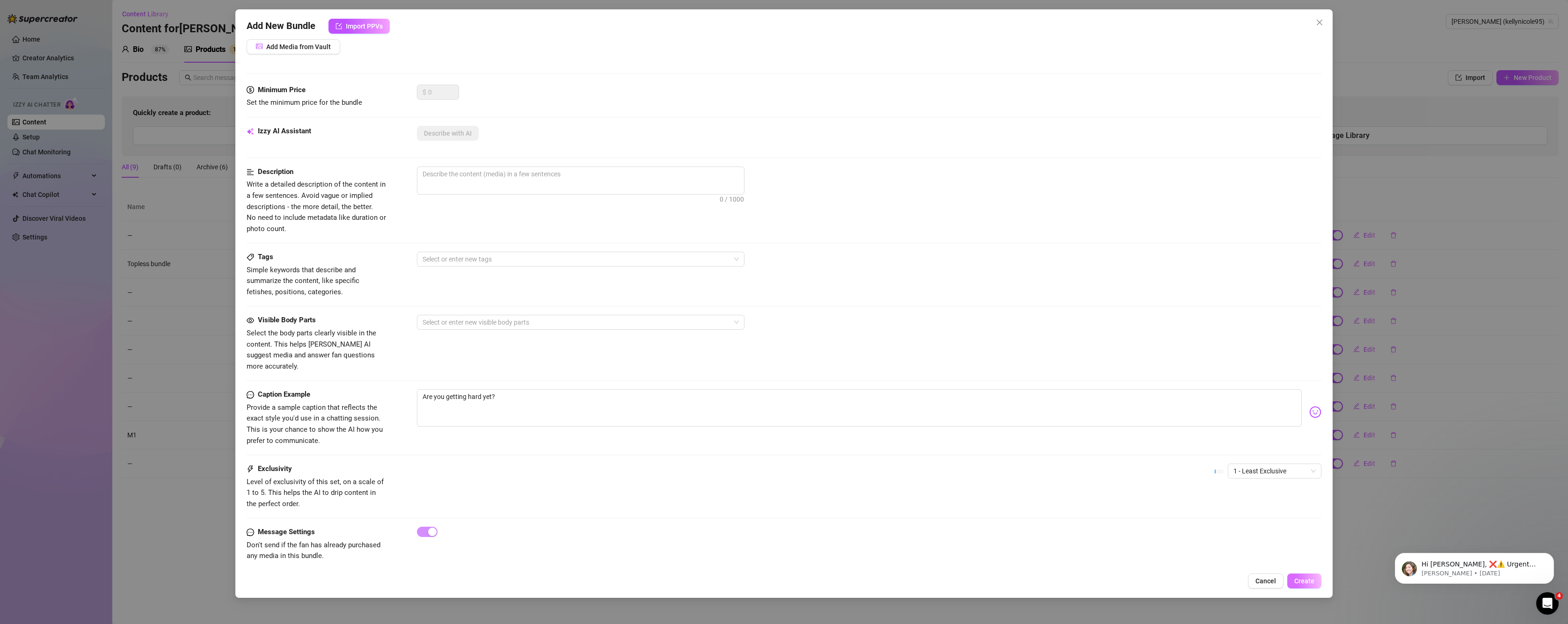
click at [1314, 581] on span "Create" at bounding box center [1304, 581] width 20 height 7
click at [1314, 582] on button "Create" at bounding box center [1305, 582] width 34 height 15
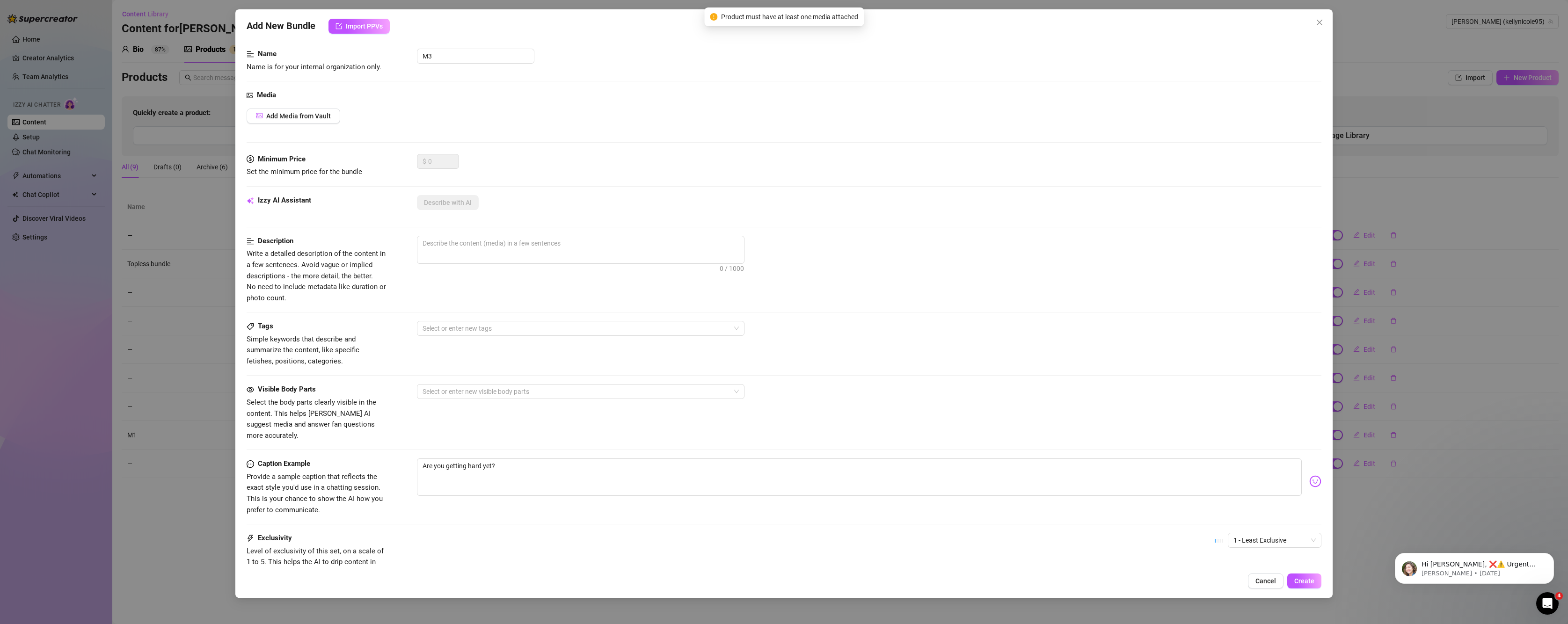
scroll to position [0, 0]
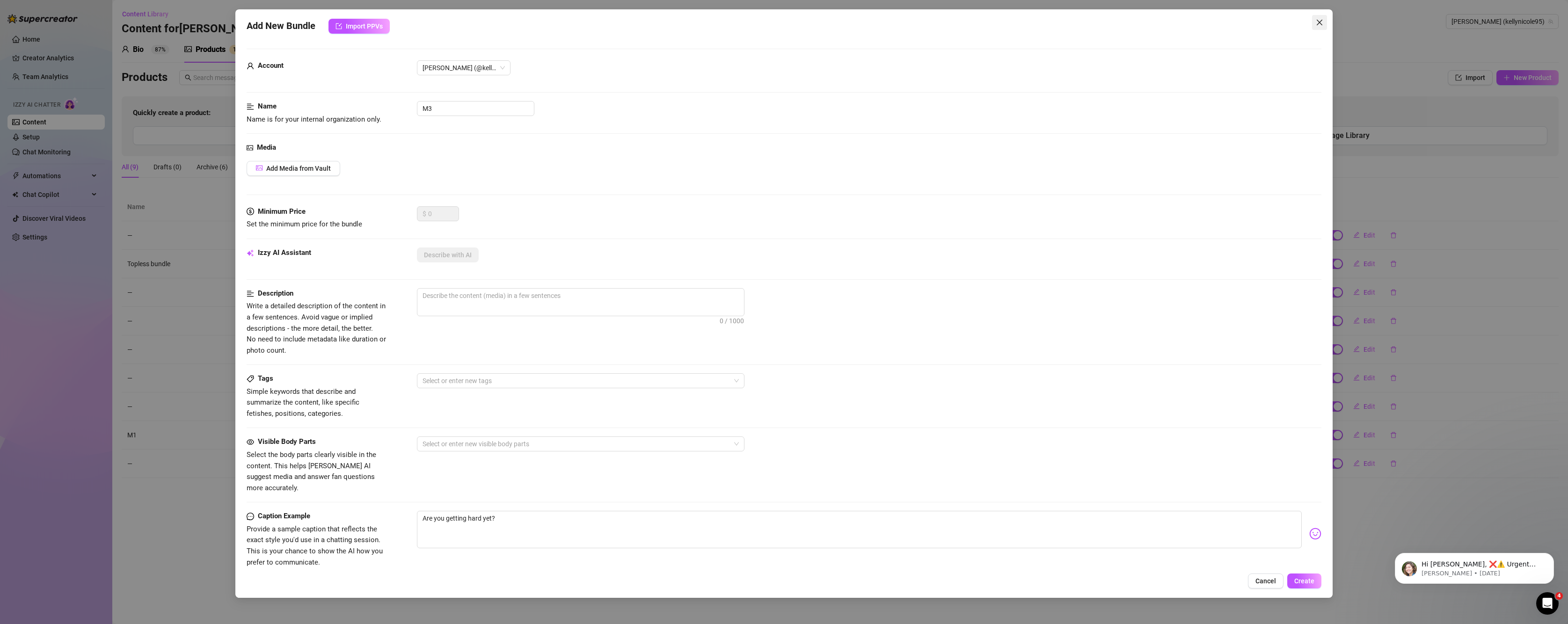
click at [1318, 20] on icon "close" at bounding box center [1319, 22] width 7 height 7
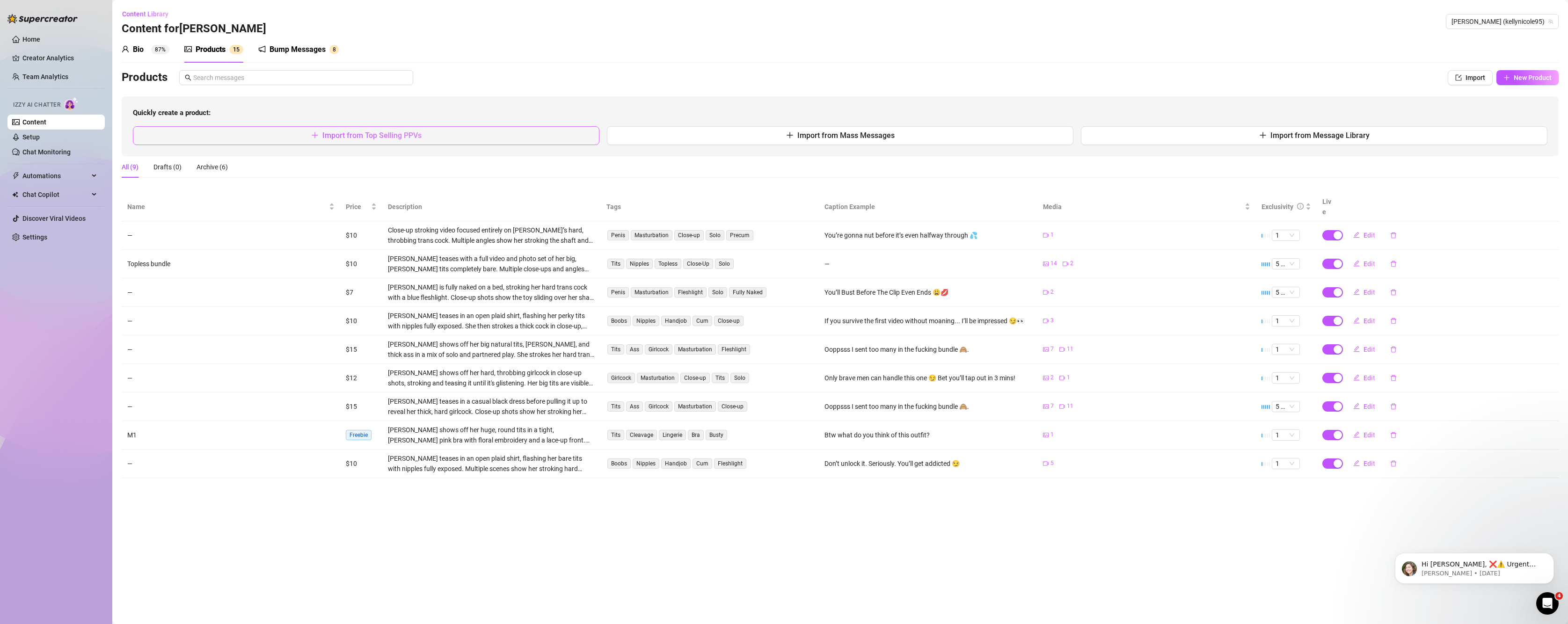
click at [364, 131] on span "Import from Top Selling PPVs" at bounding box center [372, 135] width 99 height 9
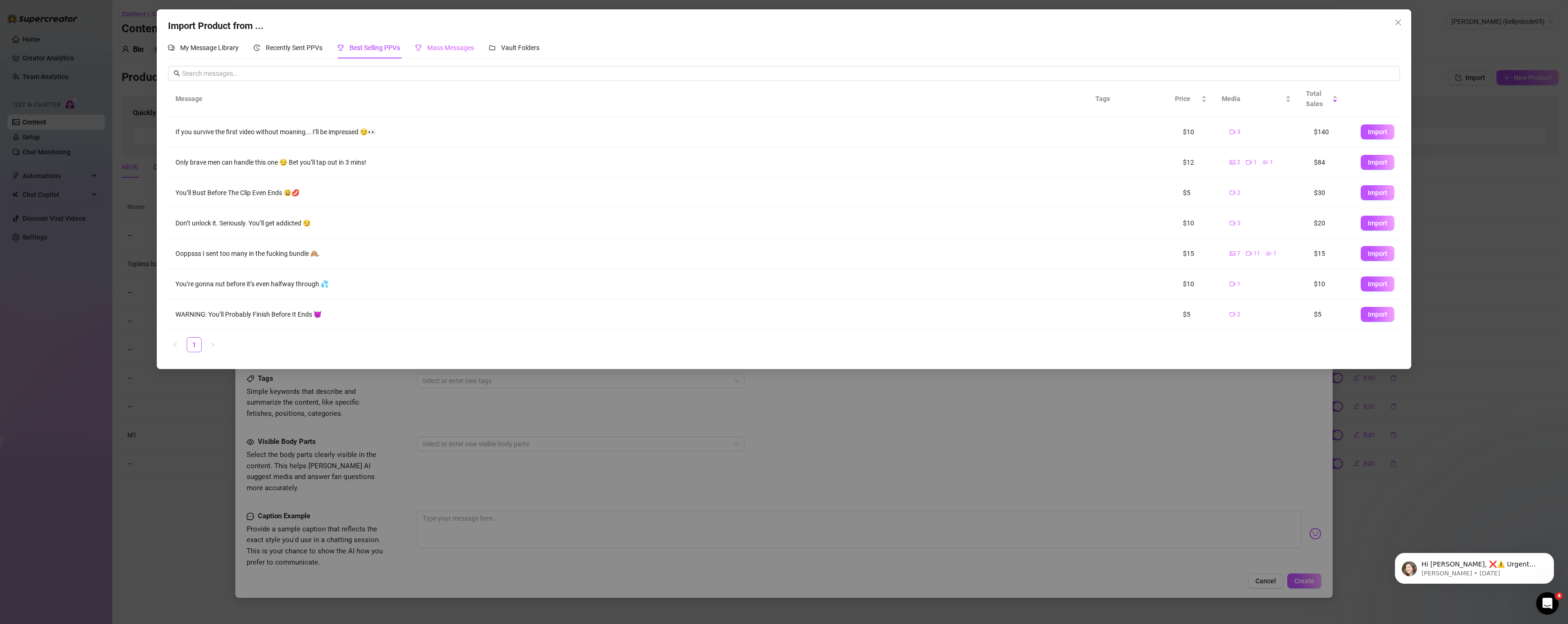
click at [462, 56] on div "Mass Messages" at bounding box center [444, 47] width 59 height 21
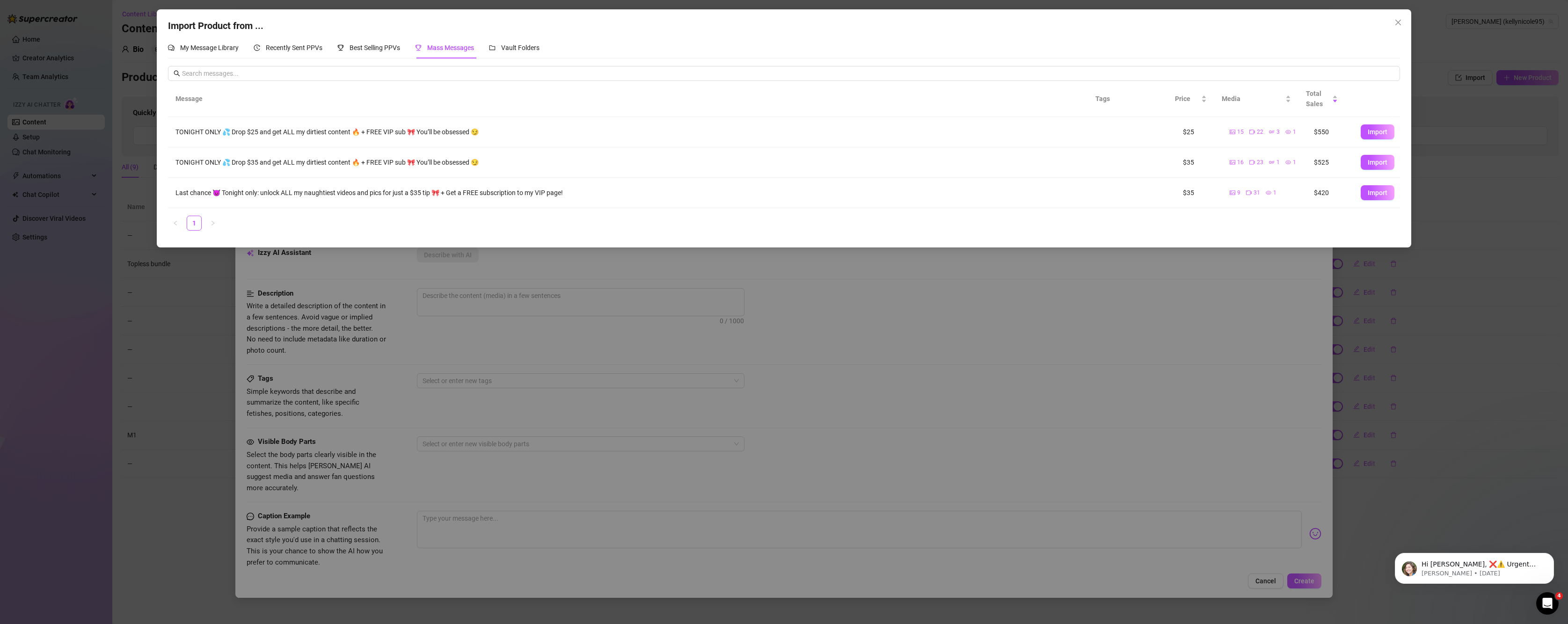
click at [148, 369] on div "Import Product from ... My Message Library Recently Sent PPVs Best Selling PPVs…" at bounding box center [784, 312] width 1568 height 624
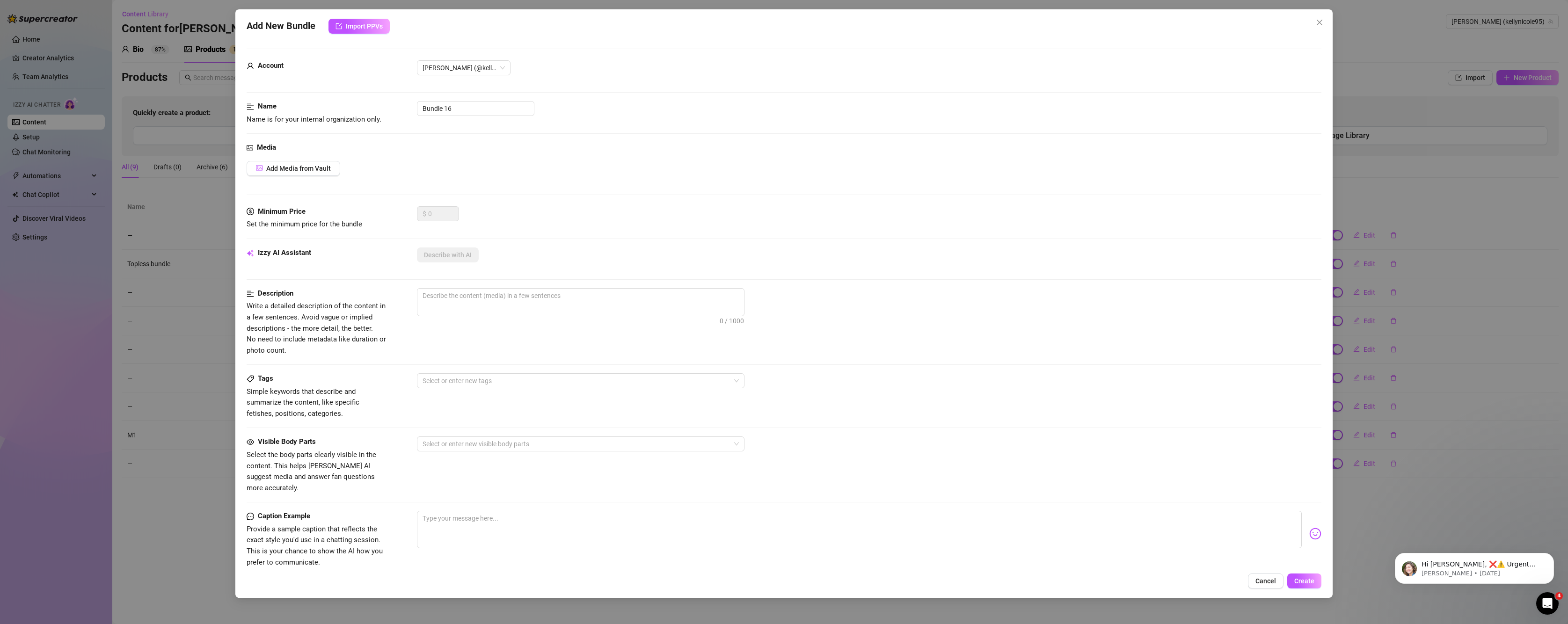
click at [103, 359] on div "Add New Bundle Import PPVs Account Kelly (@kellynicole95) Name Name is for your…" at bounding box center [784, 312] width 1568 height 624
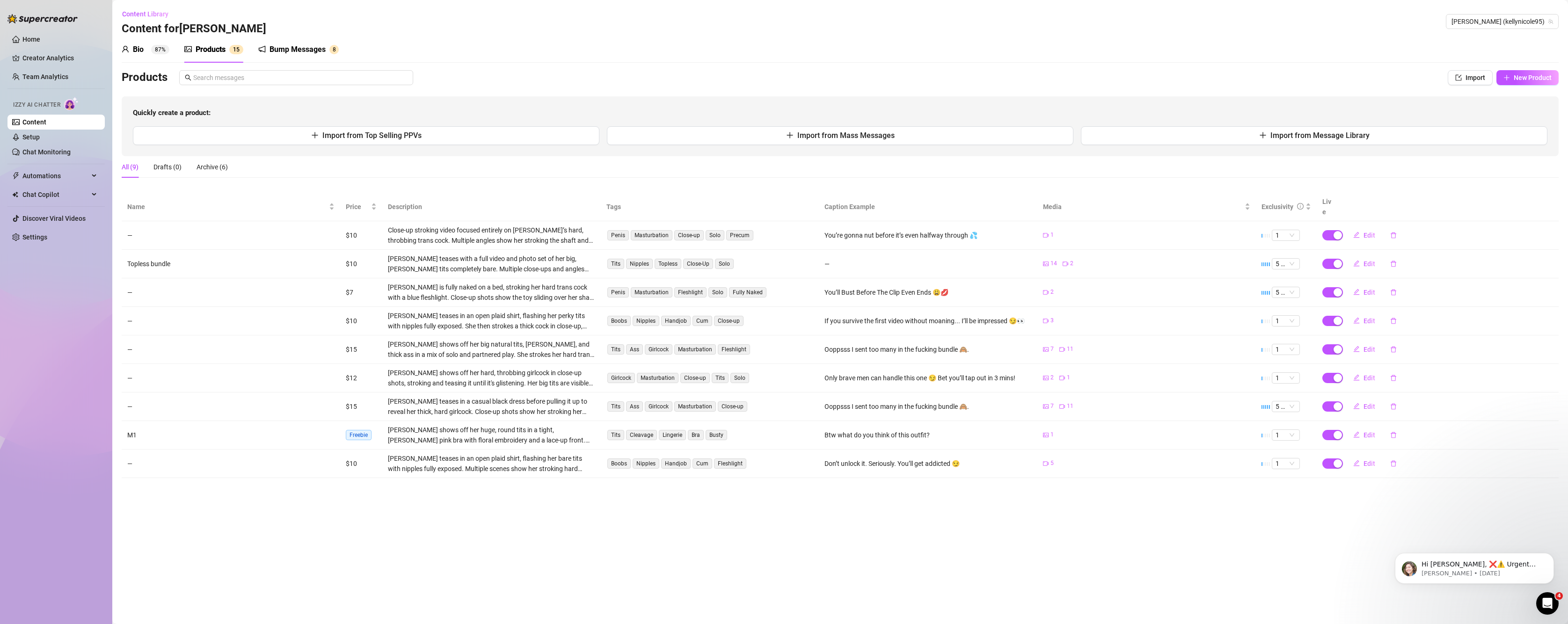
click at [307, 50] on div "Bump Messages" at bounding box center [298, 50] width 56 height 11
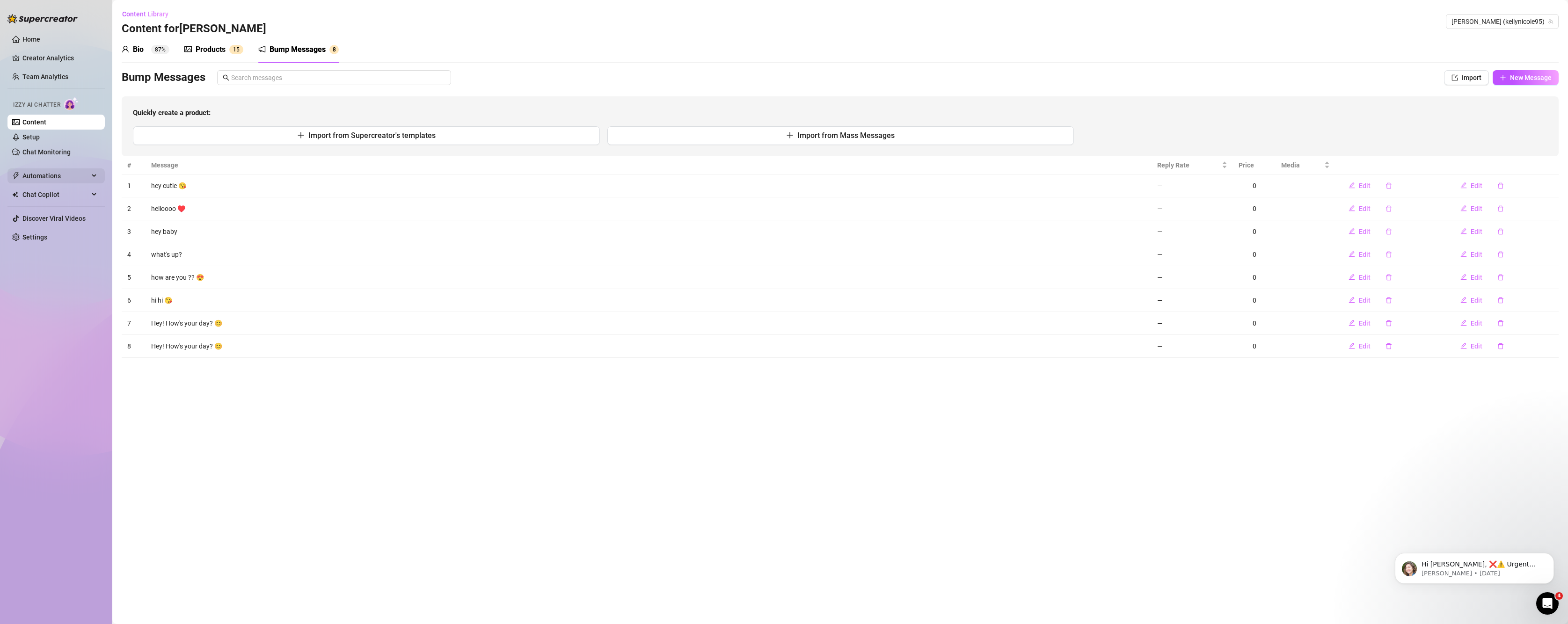
click at [72, 182] on span "Automations" at bounding box center [55, 176] width 66 height 15
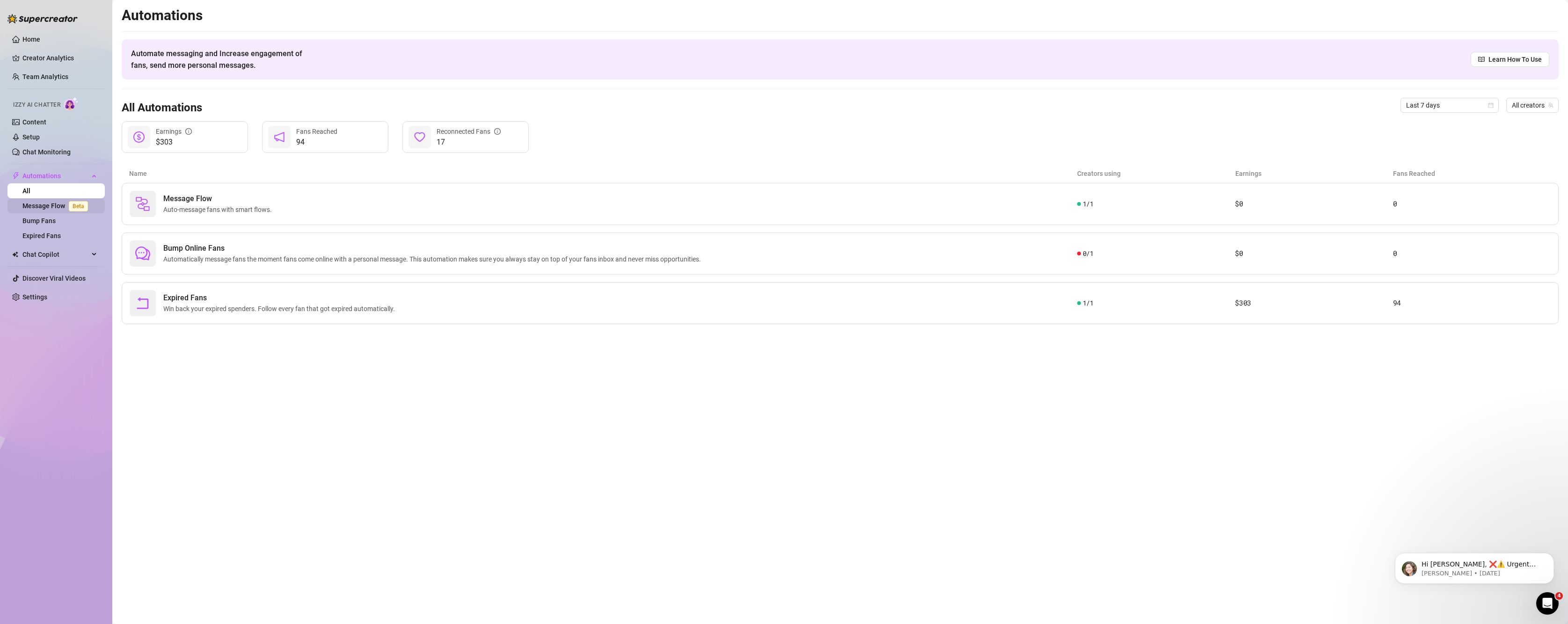
click at [42, 207] on link "Message Flow Beta" at bounding box center [57, 206] width 69 height 7
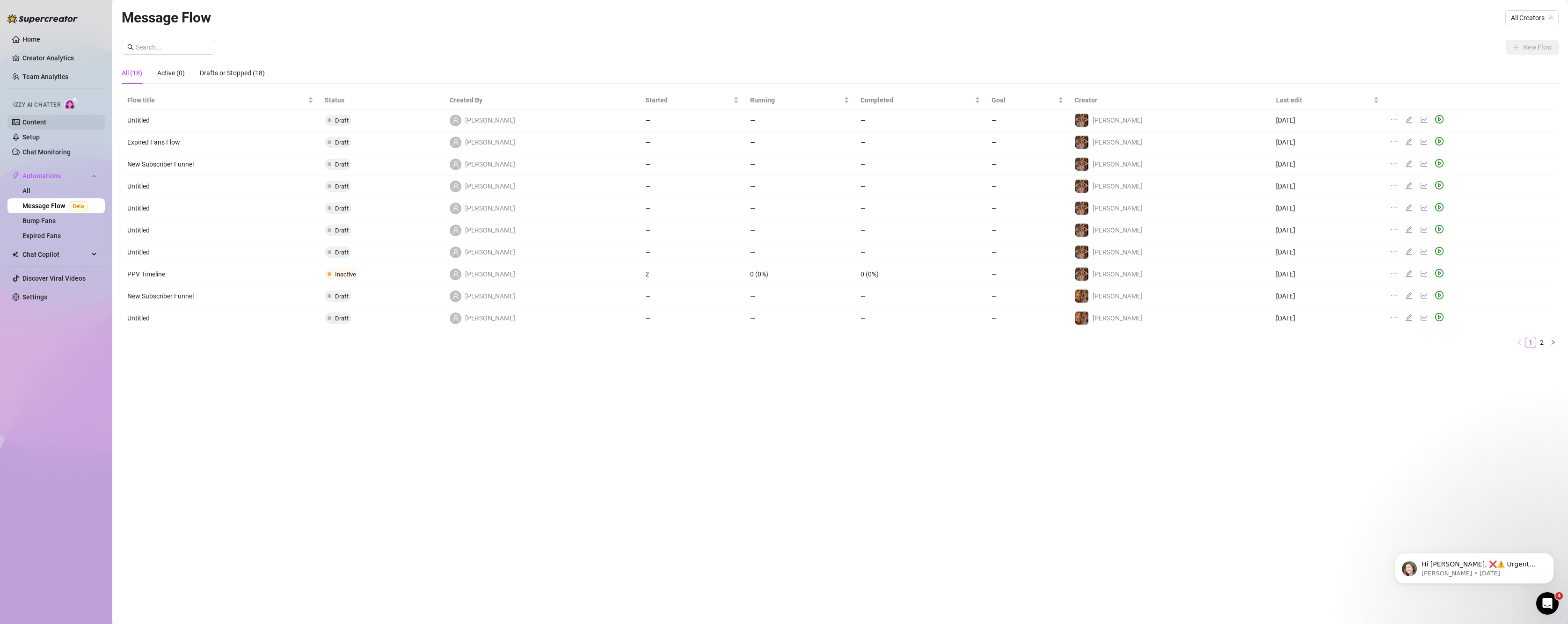
click at [29, 118] on link "Content" at bounding box center [34, 122] width 24 height 7
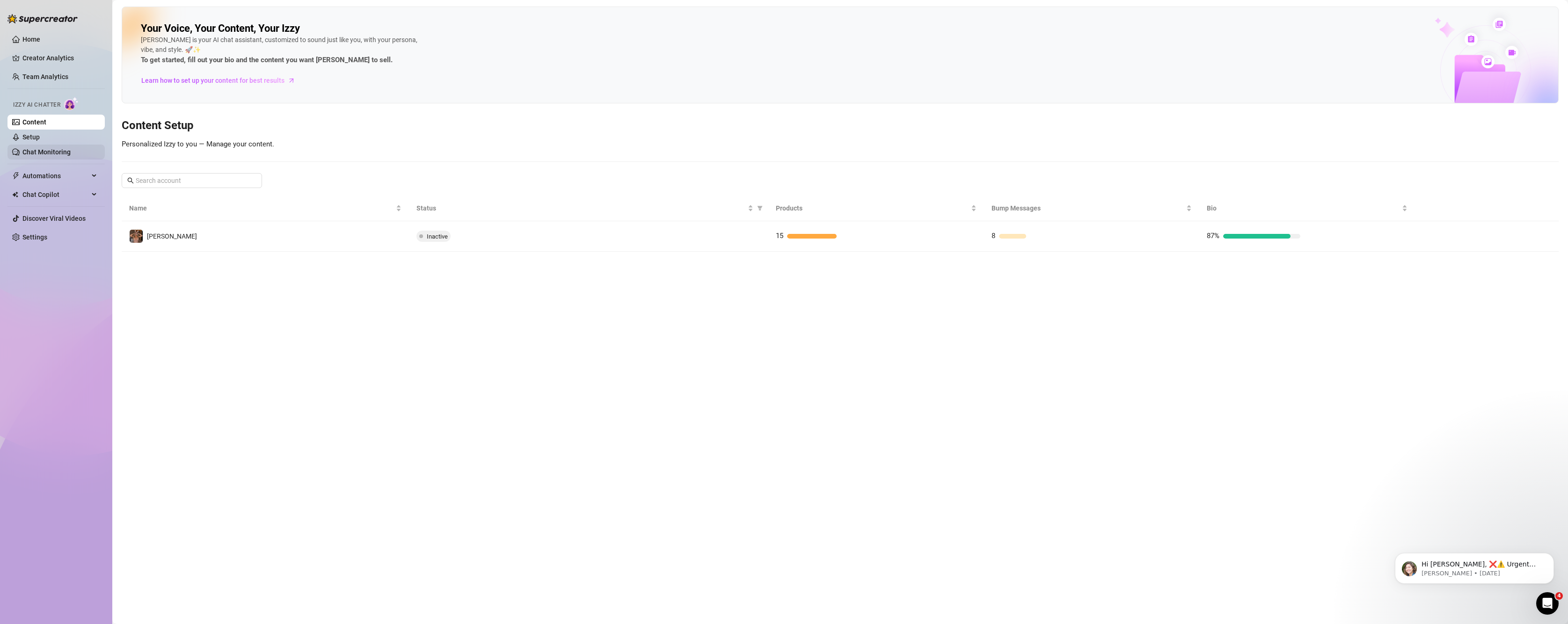
click at [29, 148] on link "Chat Monitoring" at bounding box center [46, 152] width 48 height 7
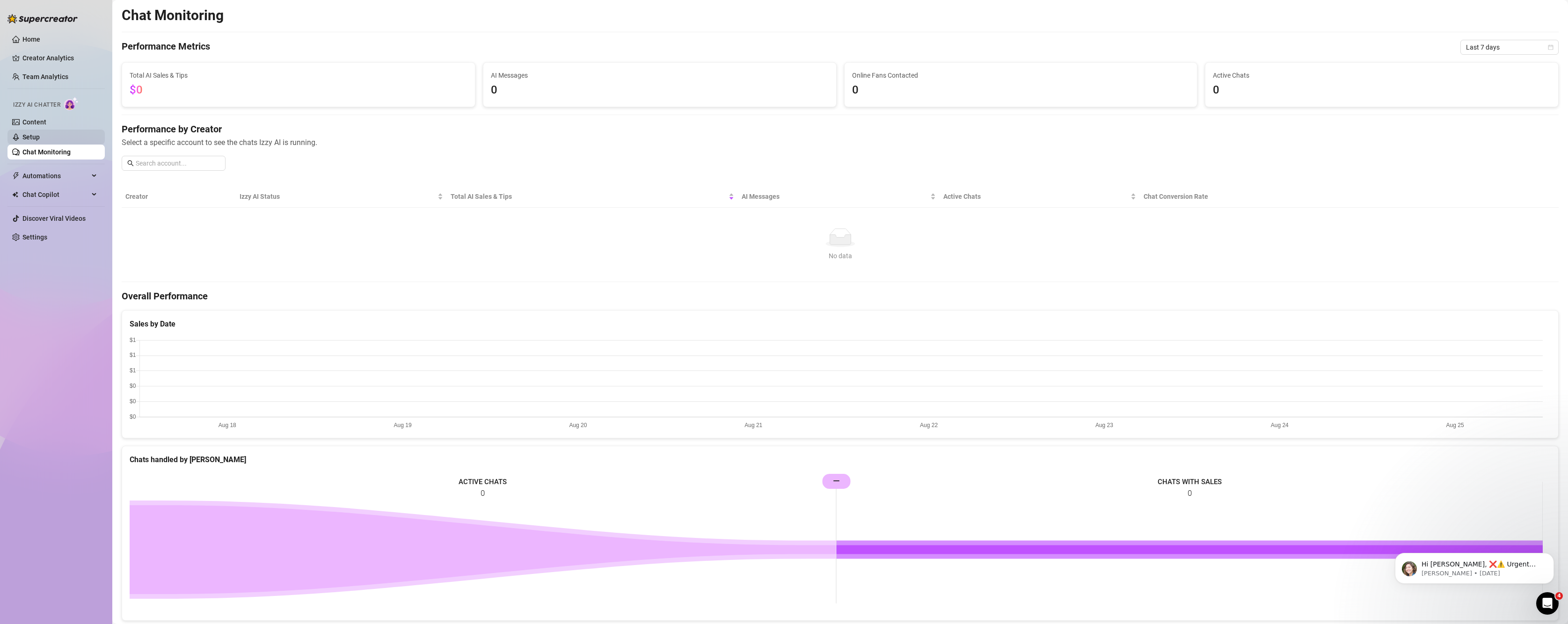
click at [40, 134] on link "Setup" at bounding box center [31, 137] width 17 height 7
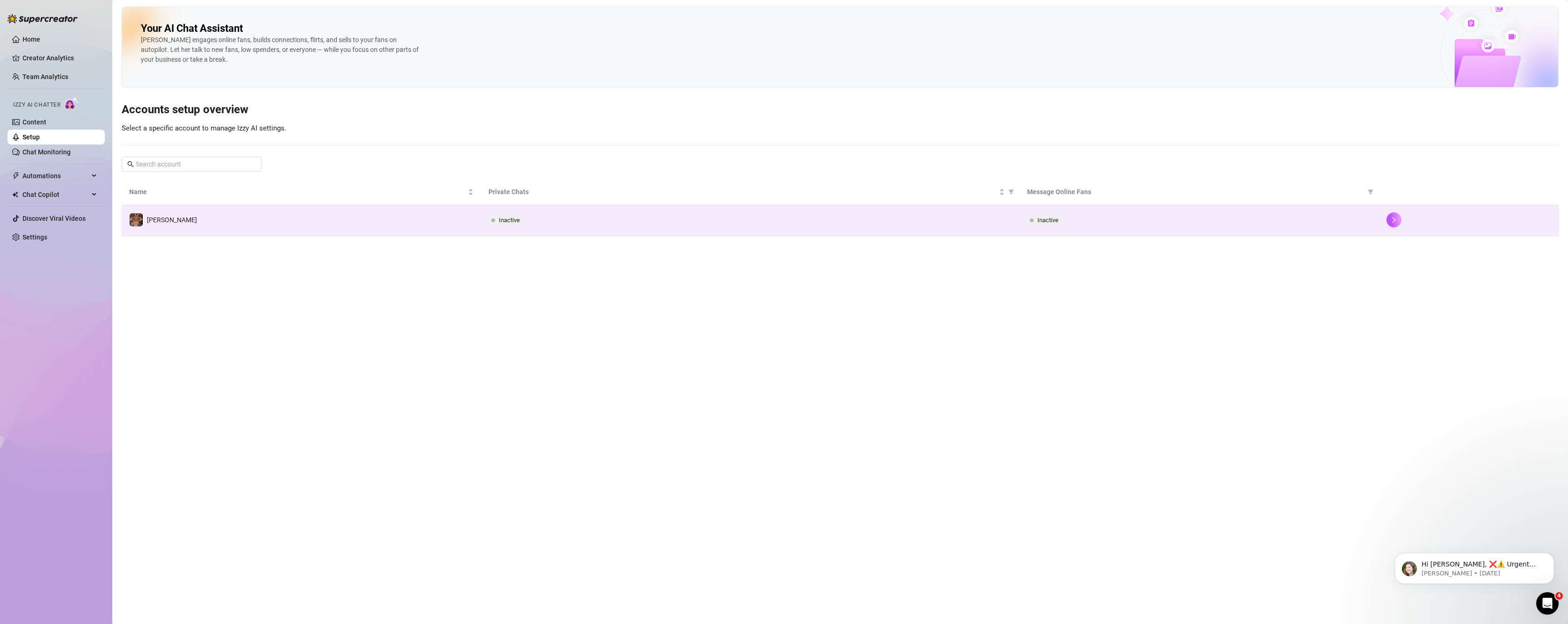
click at [737, 218] on div "Inactive" at bounding box center [750, 220] width 524 height 11
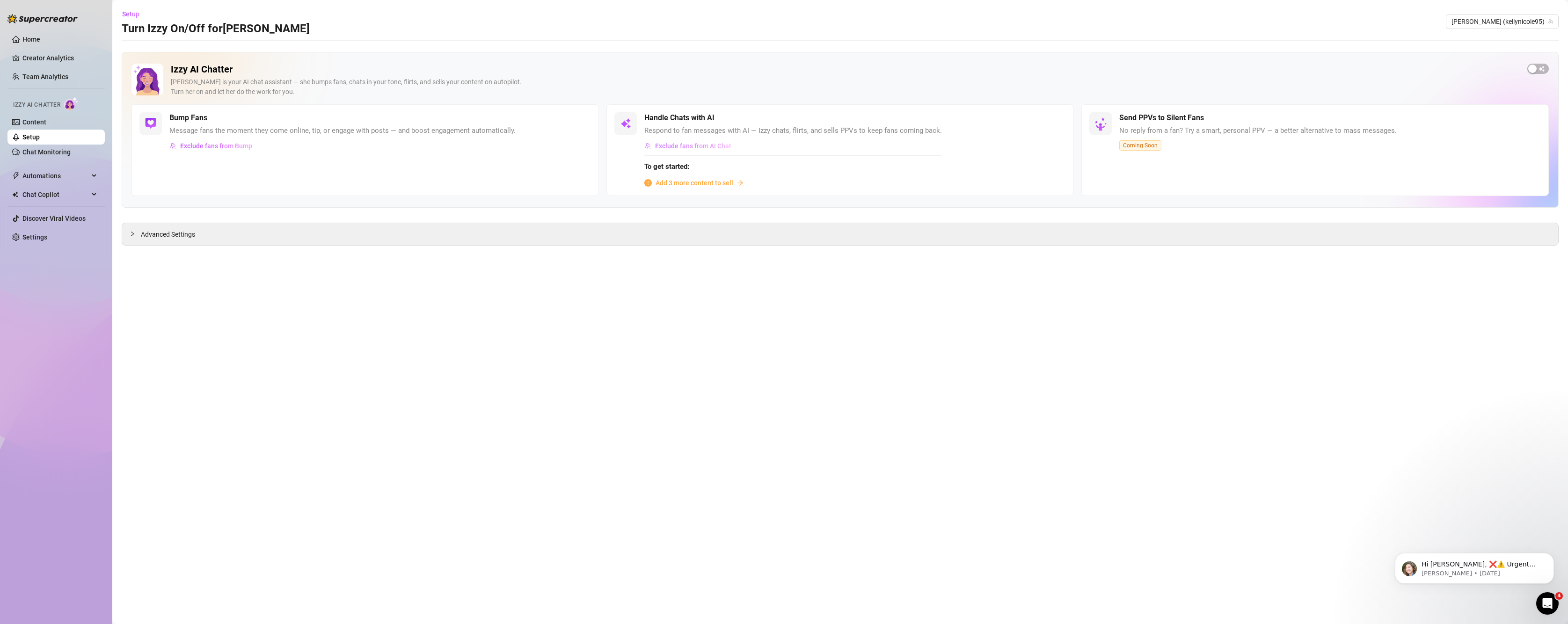
click at [661, 150] on span "Exclude fans from AI Chat" at bounding box center [693, 145] width 77 height 7
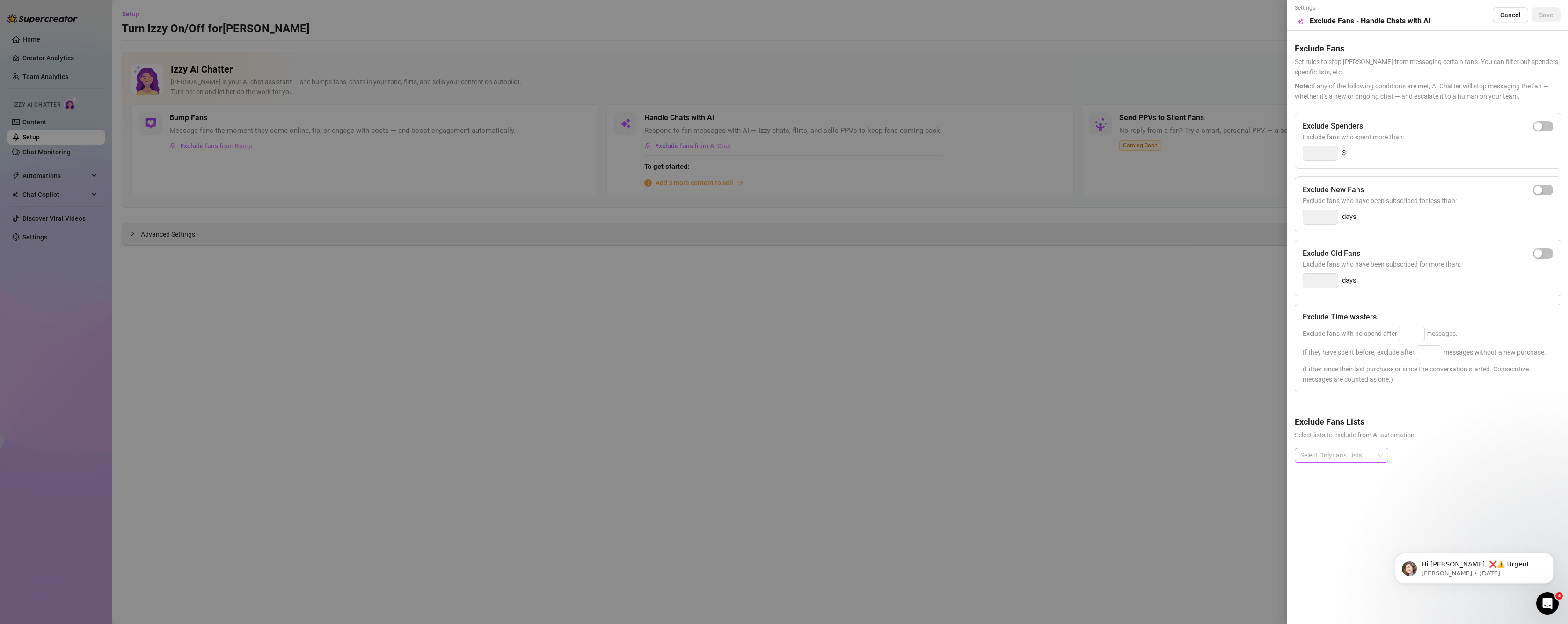
click at [1351, 455] on div at bounding box center [1336, 455] width 80 height 13
click at [1158, 341] on div at bounding box center [784, 312] width 1568 height 624
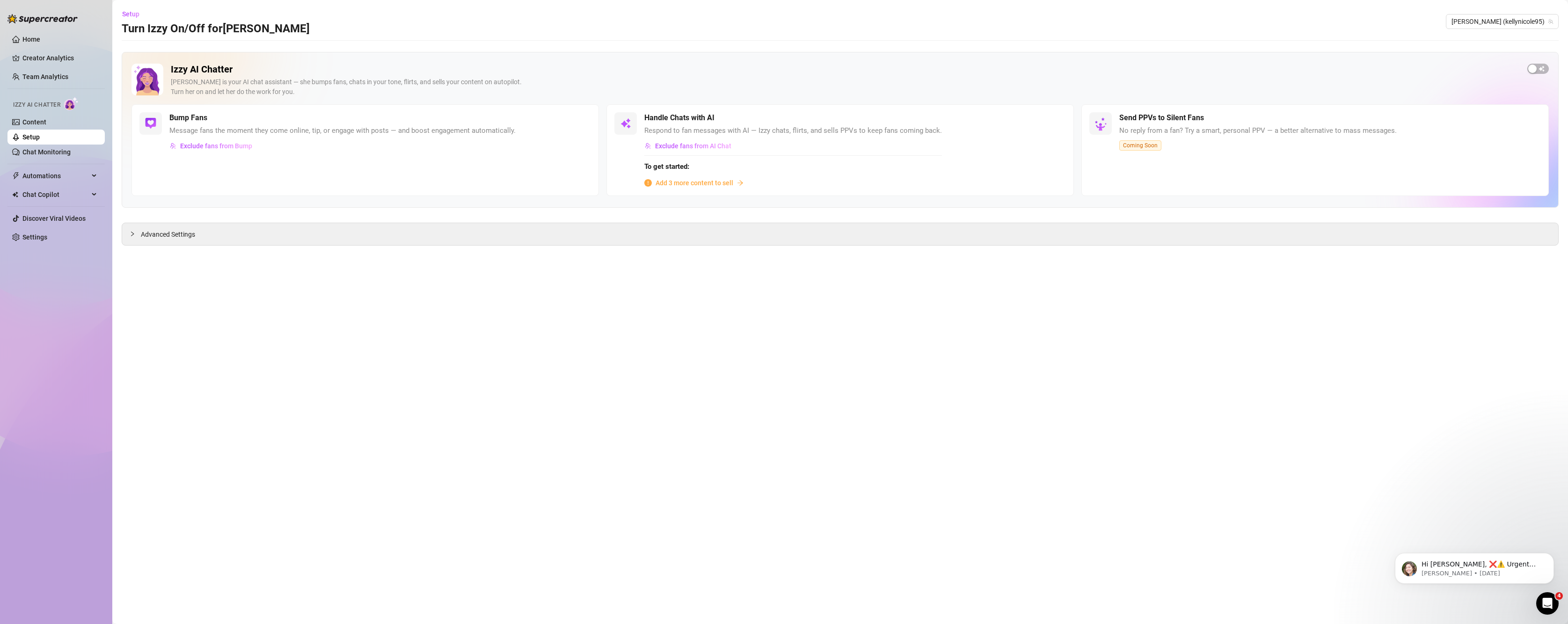
click at [770, 174] on div "To get started: Add 3 more content to sell" at bounding box center [793, 172] width 298 height 33
click at [686, 146] on span "Exclude fans from AI Chat" at bounding box center [693, 145] width 77 height 7
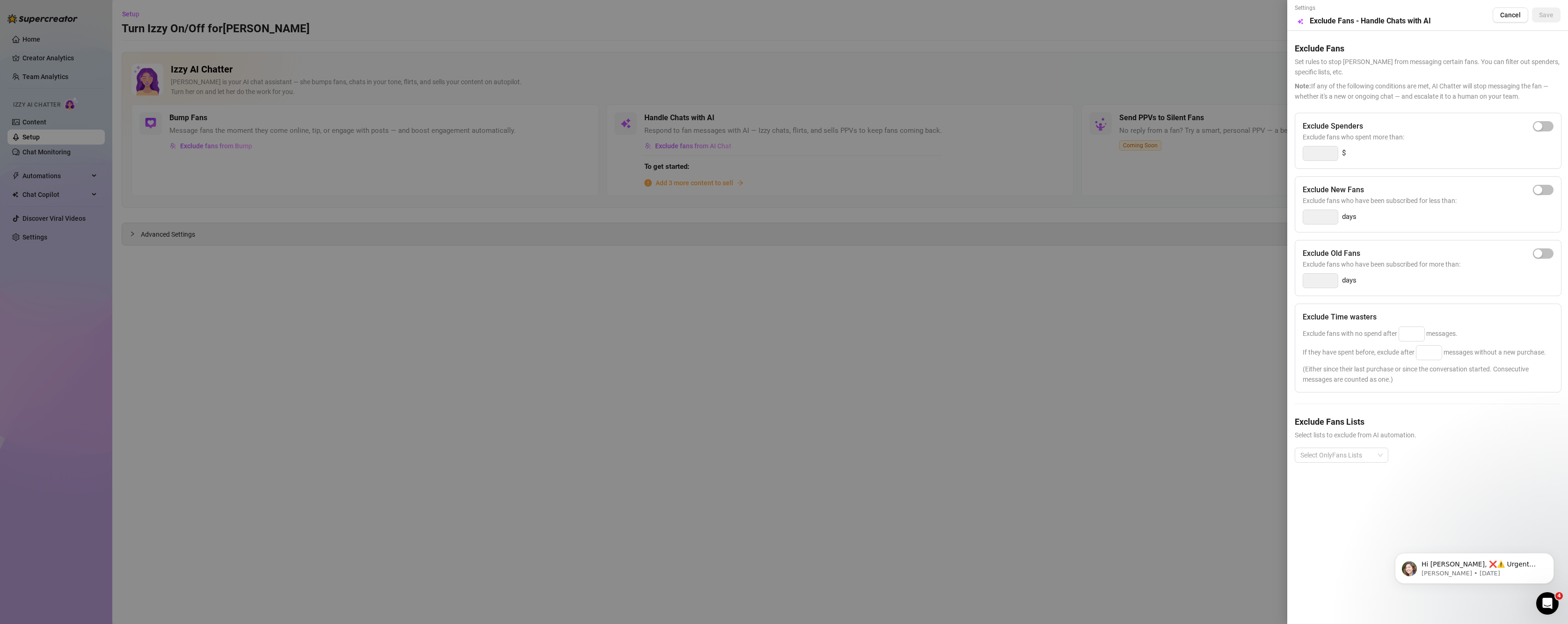
click at [1119, 306] on div at bounding box center [784, 312] width 1568 height 624
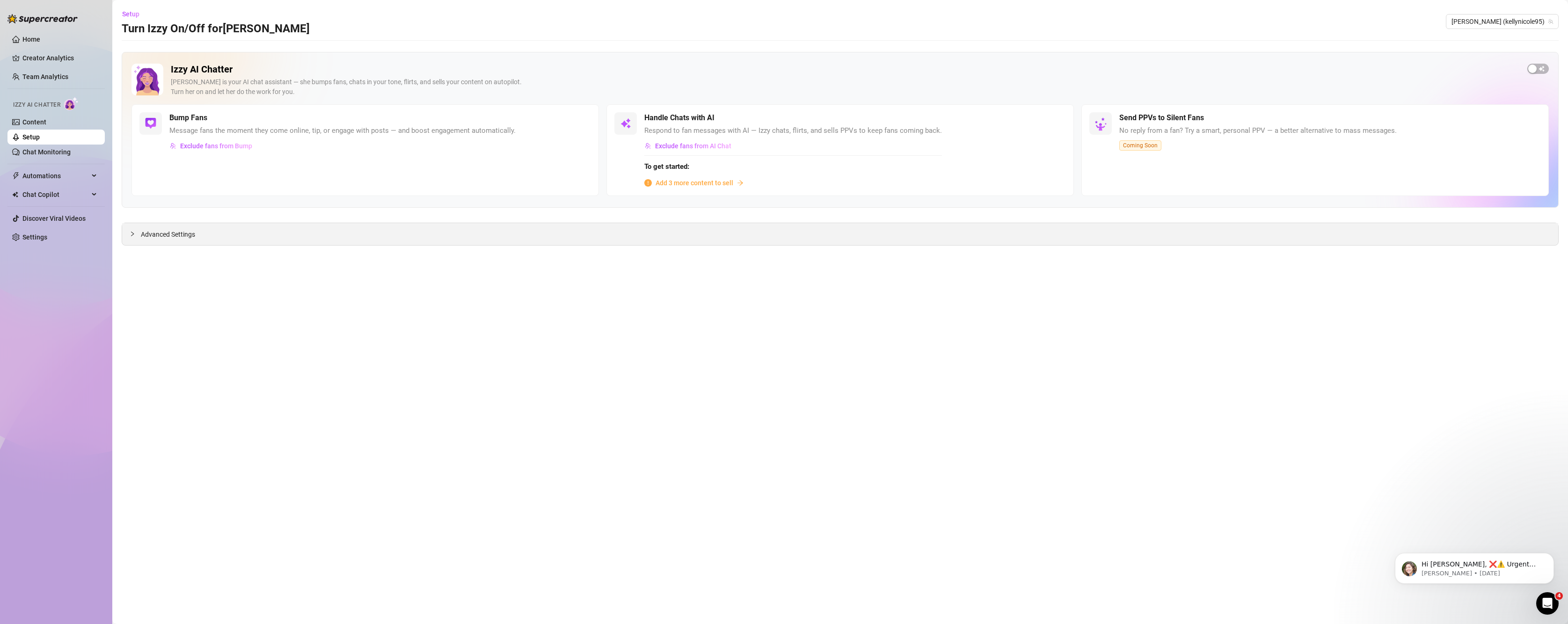
click at [231, 241] on div "Advanced Settings" at bounding box center [840, 234] width 1436 height 22
click at [159, 239] on span "Advanced Settings" at bounding box center [168, 234] width 55 height 11
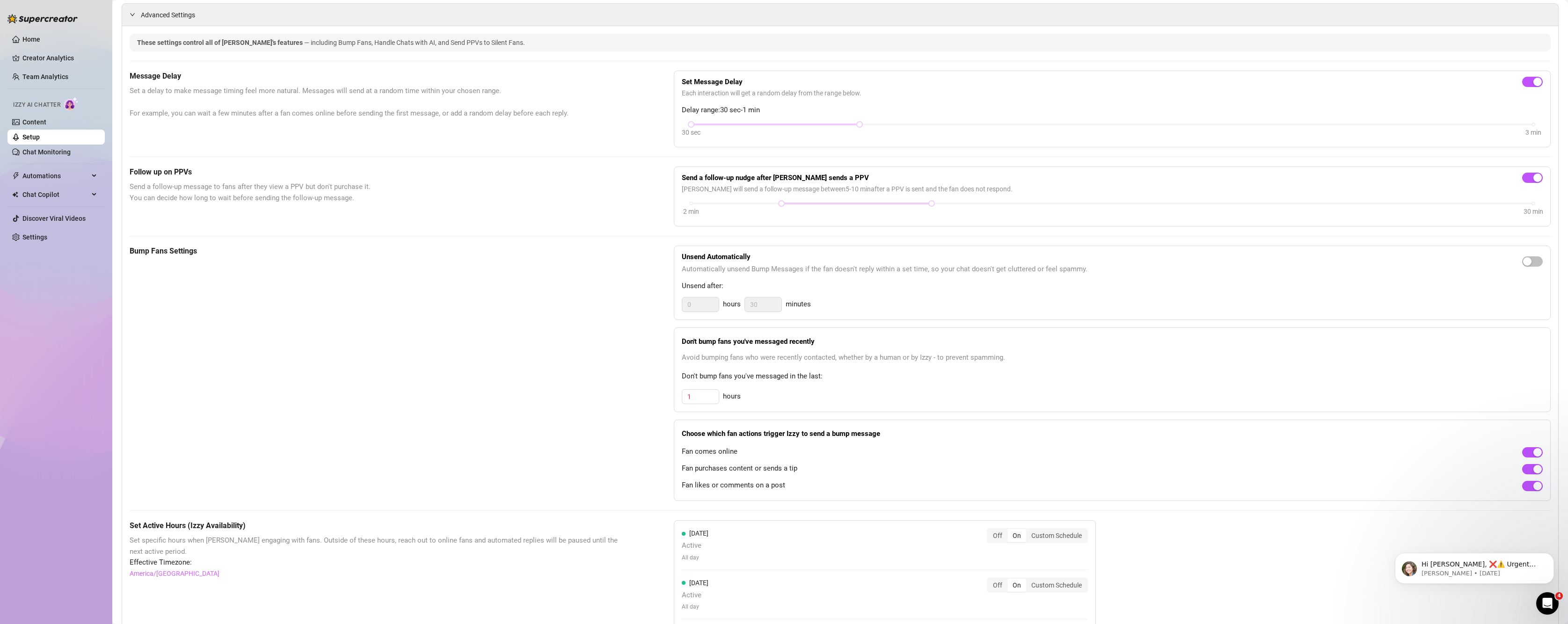
scroll to position [312, 0]
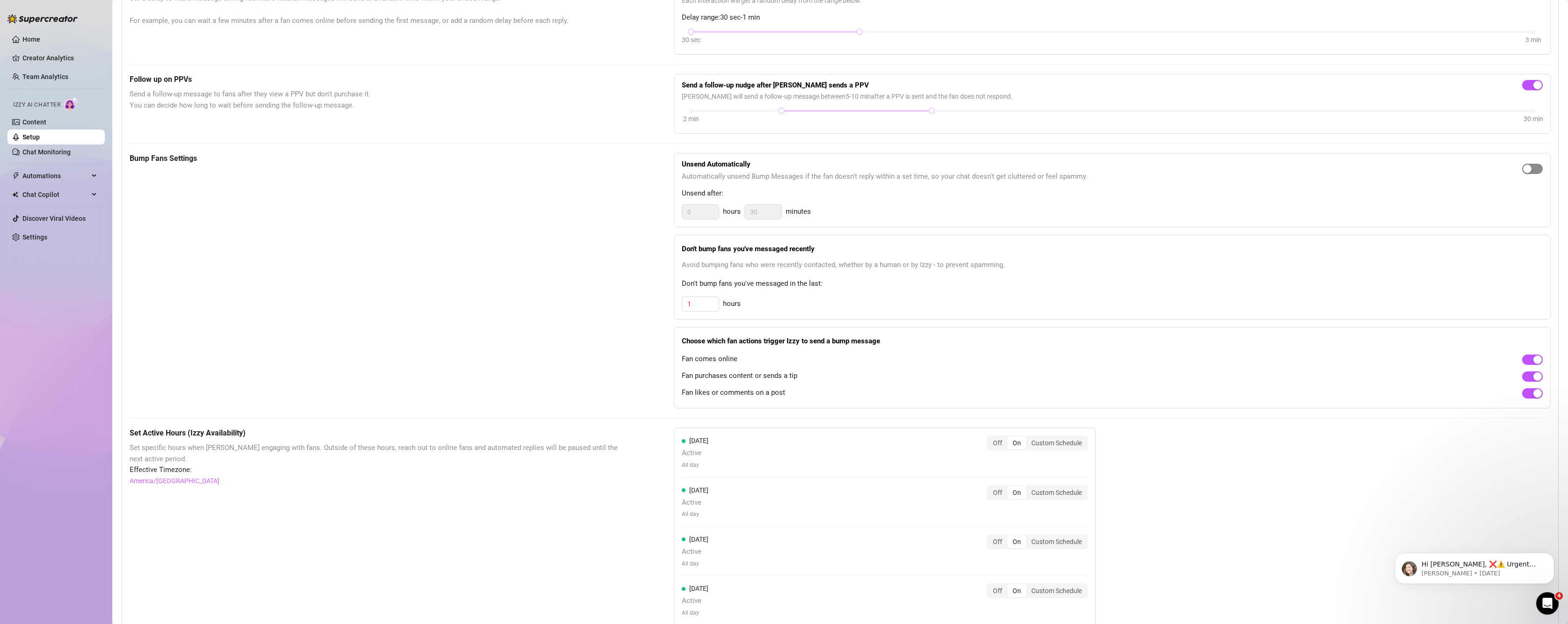
click at [1523, 167] on div "button" at bounding box center [1527, 169] width 8 height 8
click at [758, 215] on input "30" at bounding box center [763, 211] width 37 height 14
click at [698, 215] on input "0" at bounding box center [700, 211] width 37 height 14
click at [763, 211] on input "30" at bounding box center [763, 211] width 37 height 14
click at [874, 200] on div "Unsend Automatically Automatically unsend Bump Messages if the fan doesn't repl…" at bounding box center [1111, 190] width 877 height 74
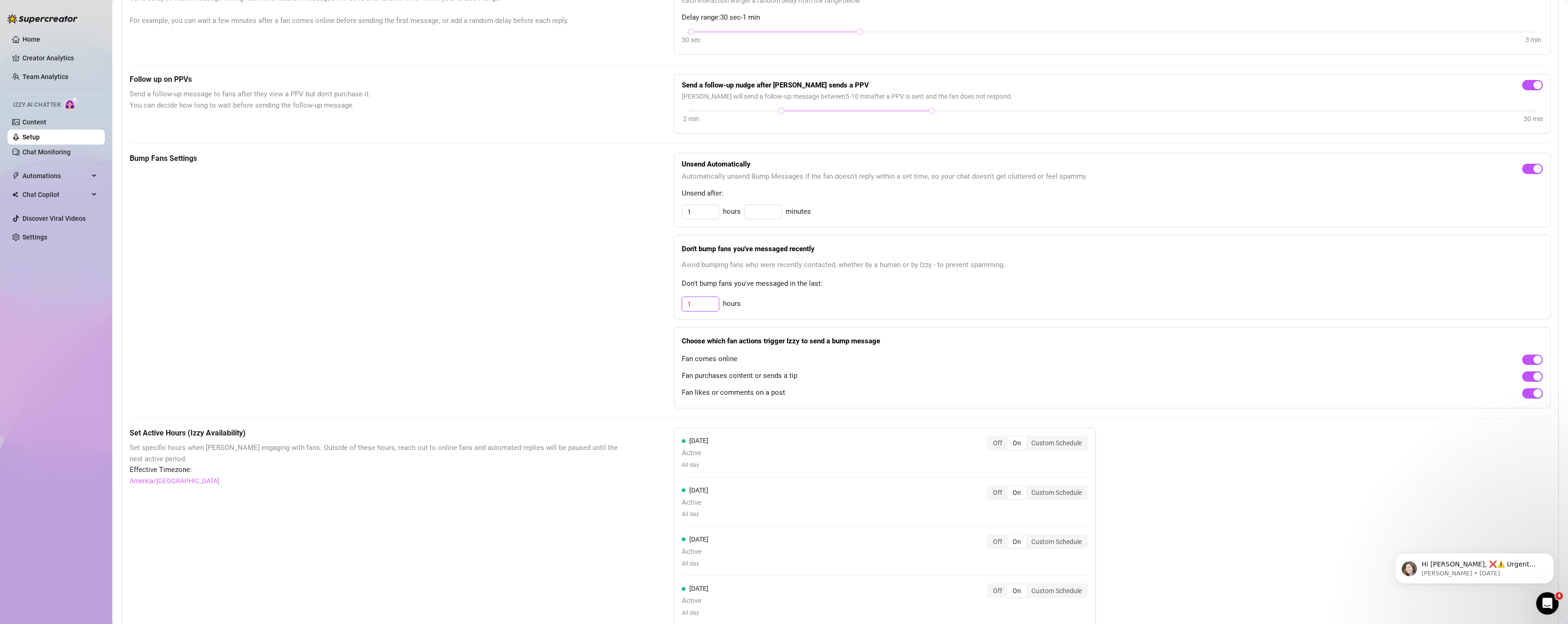
click at [701, 305] on input "1" at bounding box center [700, 303] width 37 height 14
click at [1129, 184] on div "Unsend Automatically Automatically unsend Bump Messages if the fan doesn't repl…" at bounding box center [1111, 190] width 877 height 74
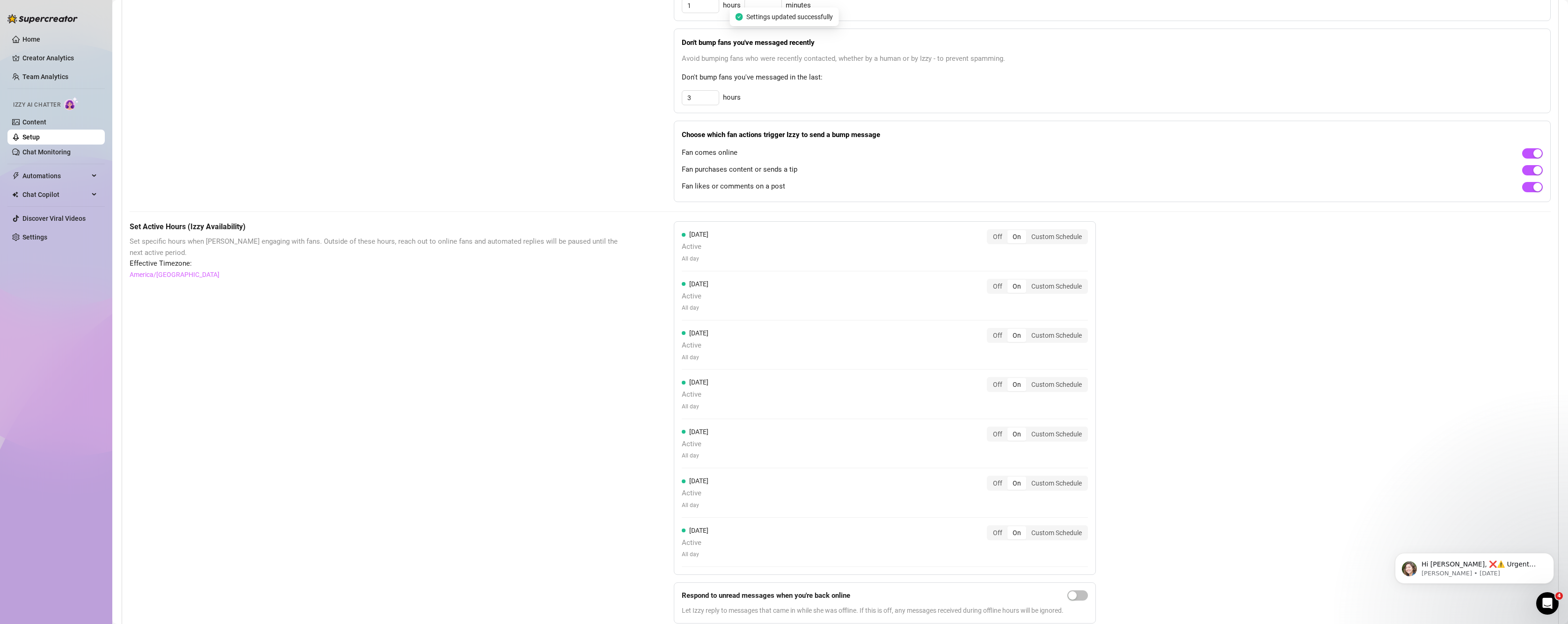
scroll to position [562, 0]
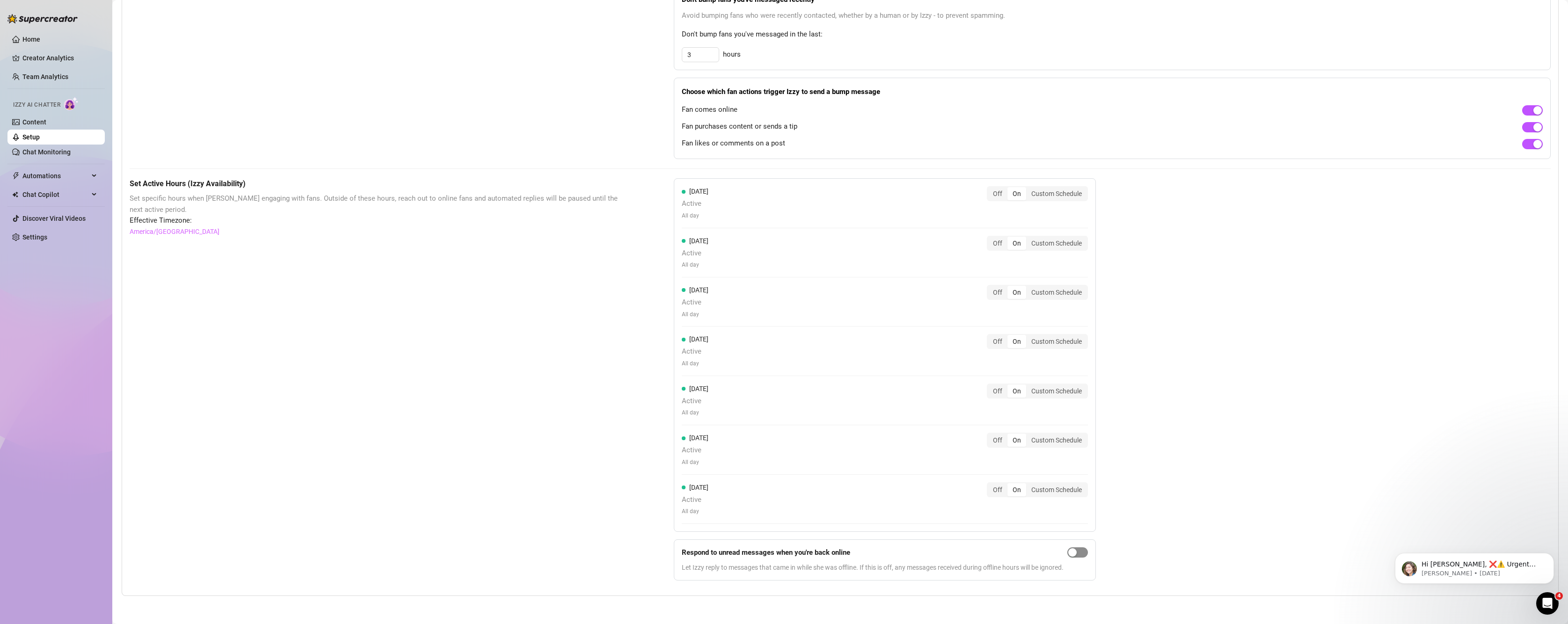
click at [1082, 555] on span "button" at bounding box center [1077, 552] width 20 height 11
click at [1087, 557] on div "button" at bounding box center [1083, 553] width 8 height 8
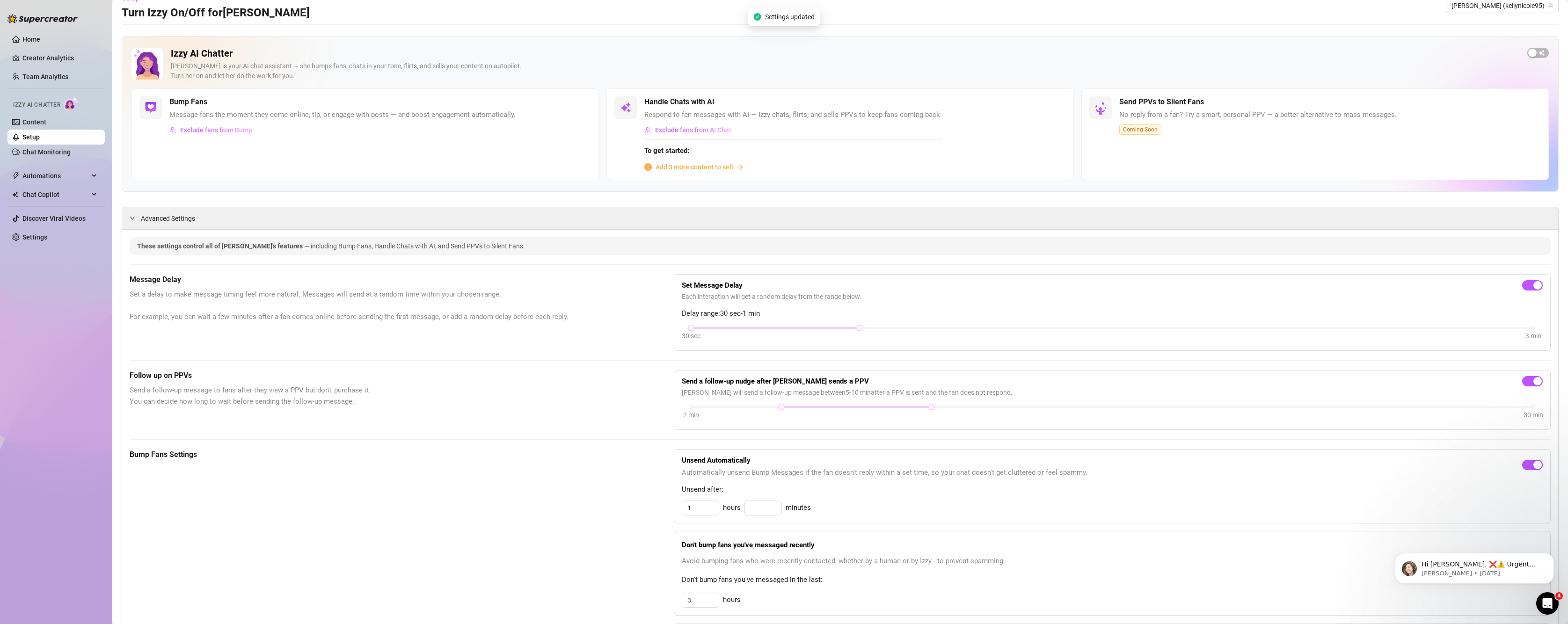
scroll to position [0, 0]
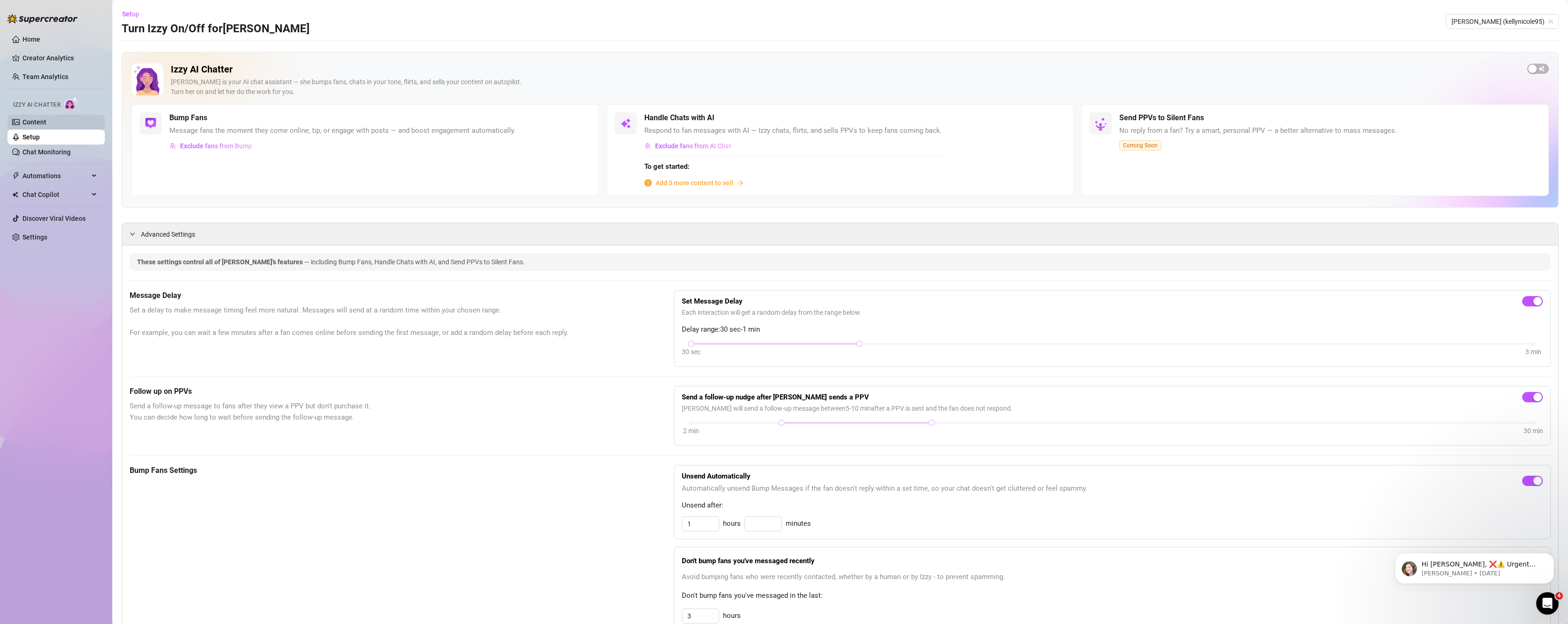
click at [38, 118] on link "Content" at bounding box center [34, 122] width 24 height 7
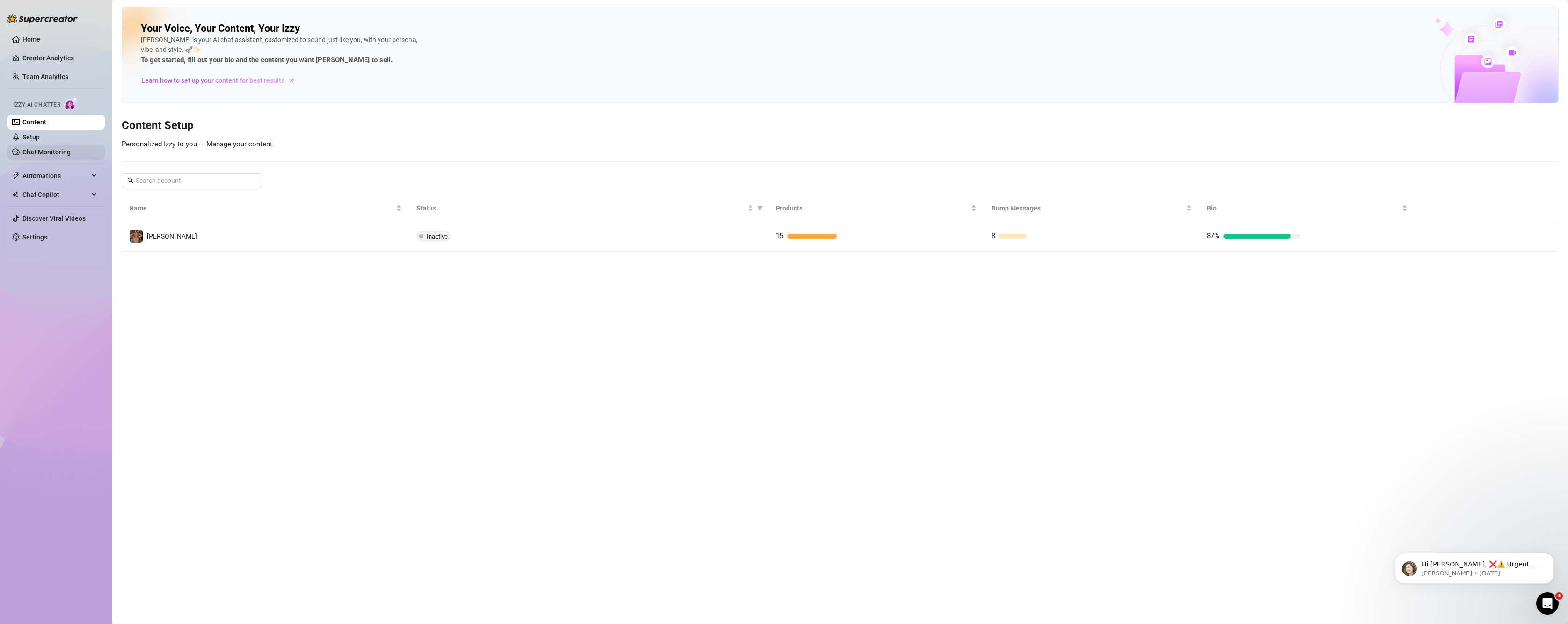
click at [41, 152] on link "Chat Monitoring" at bounding box center [46, 152] width 48 height 7
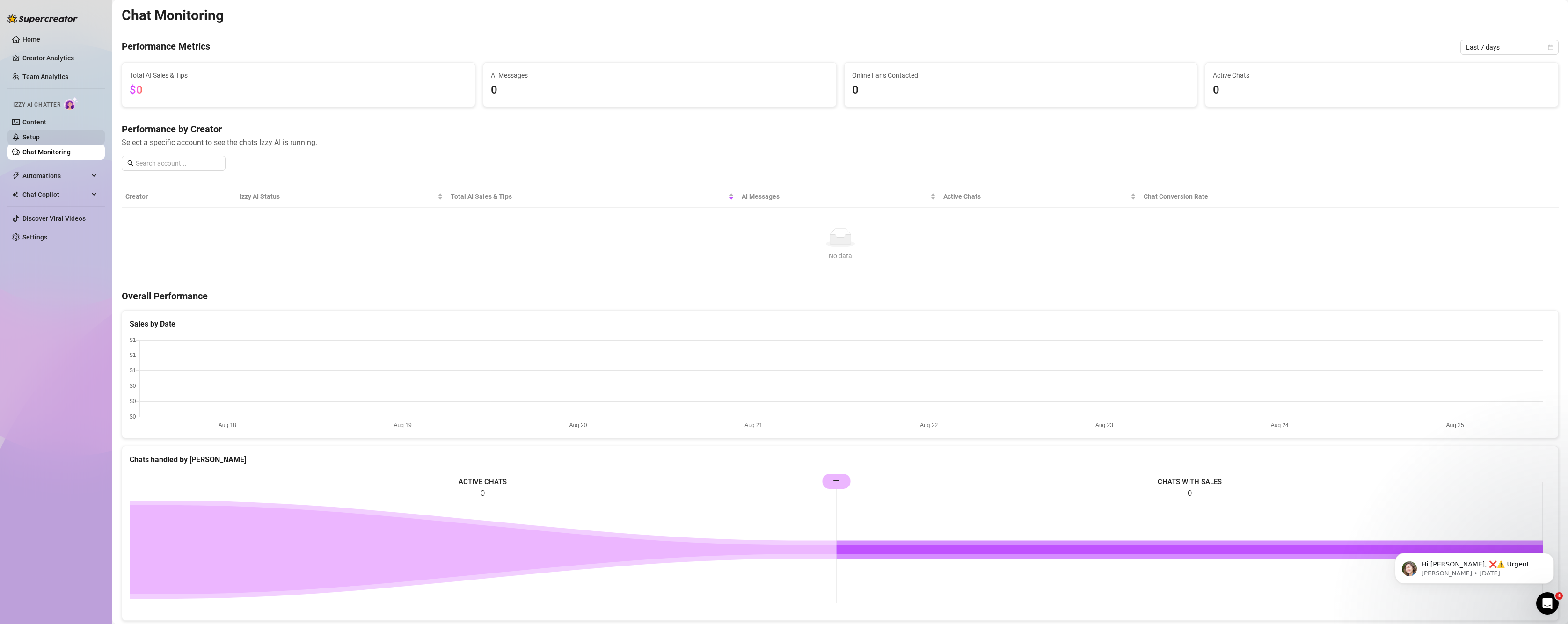
click at [40, 136] on link "Setup" at bounding box center [31, 137] width 17 height 7
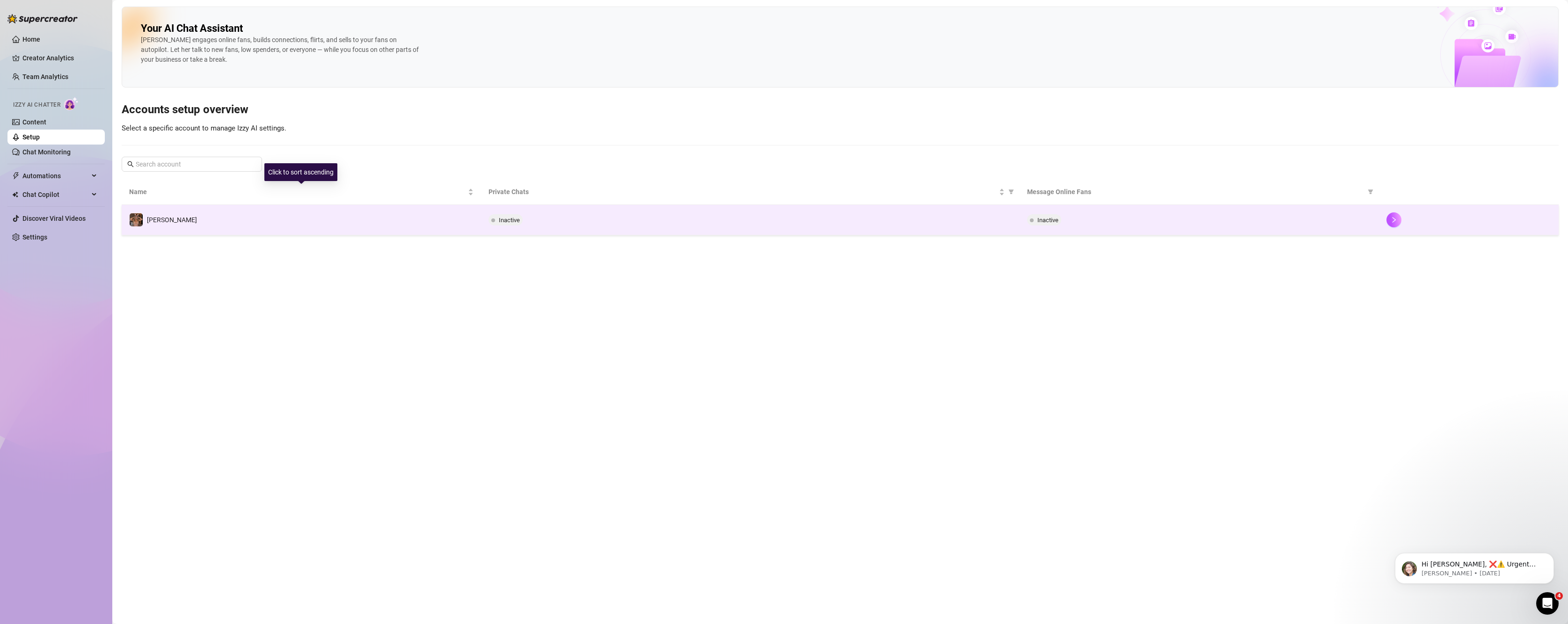
click at [265, 221] on td "[PERSON_NAME]" at bounding box center [301, 219] width 360 height 30
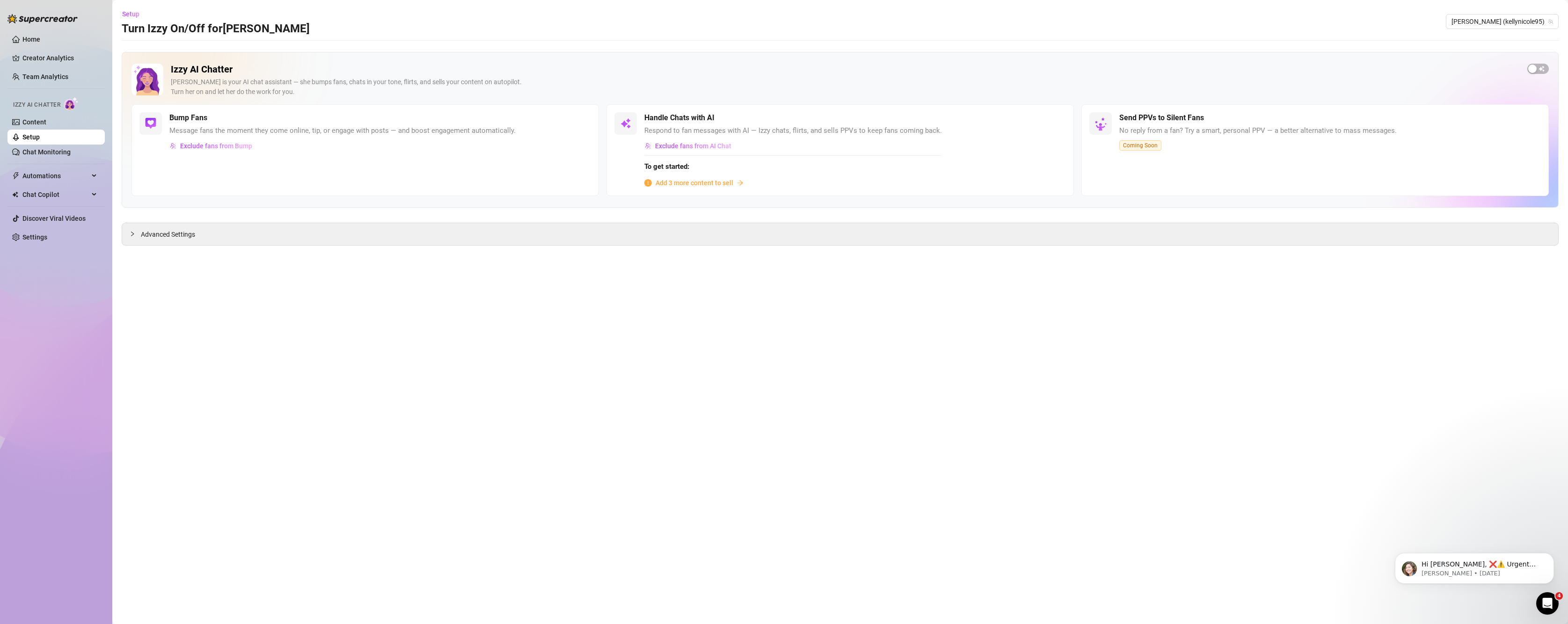
click at [1161, 110] on div "Send PPVs to Silent Fans No reply from a fan? Try a smart, personal PPV — a bet…" at bounding box center [1314, 150] width 467 height 91
click at [1241, 152] on div "Send PPVs to Silent Fans No reply from a fan? Try a smart, personal PPV — a bet…" at bounding box center [1314, 150] width 467 height 91
drag, startPoint x: 1241, startPoint y: 152, endPoint x: 1252, endPoint y: 143, distance: 14.2
click at [1241, 151] on div "Send PPVs to Silent Fans No reply from a fan? Try a smart, personal PPV — a bet…" at bounding box center [1314, 150] width 467 height 91
click at [1535, 68] on div "button" at bounding box center [1532, 69] width 8 height 8
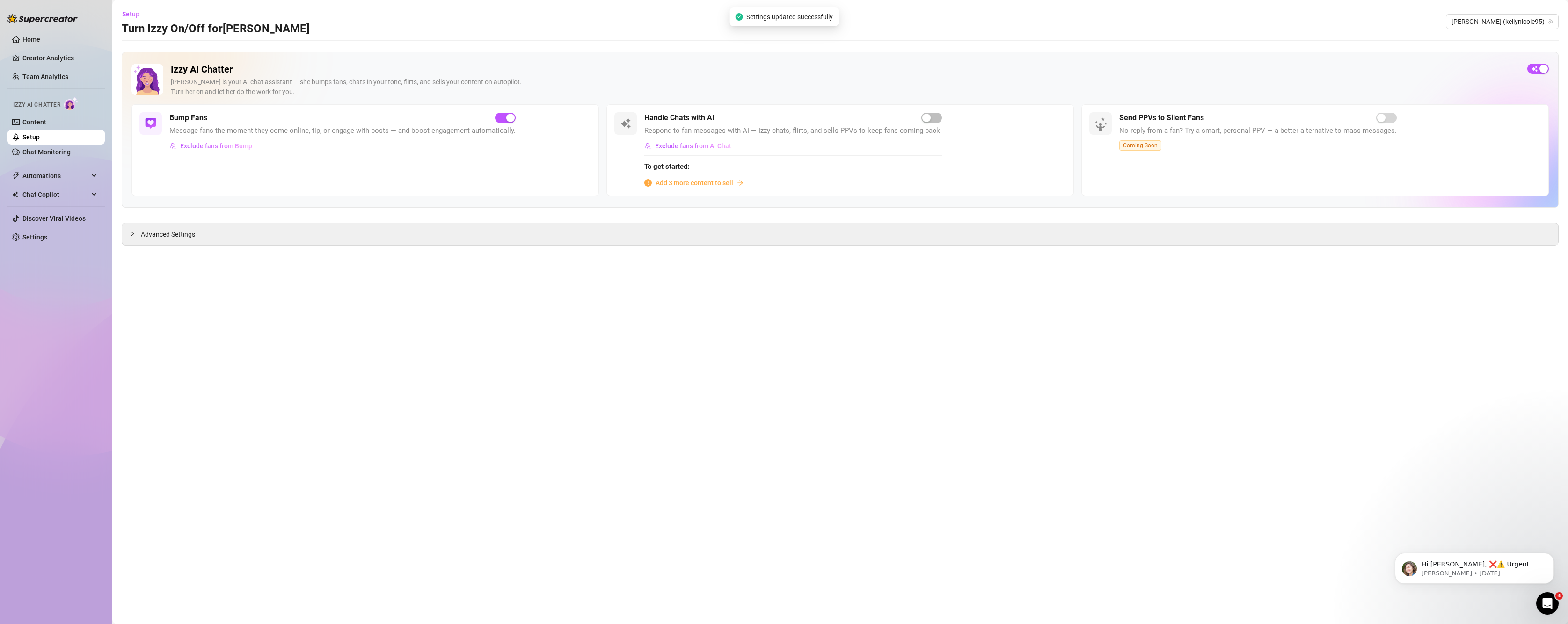
click at [1395, 122] on div "Send PPVs to Silent Fans No reply from a fan? Try a smart, personal PPV — a bet…" at bounding box center [1314, 150] width 467 height 91
click at [933, 116] on span "button" at bounding box center [931, 117] width 20 height 11
click at [687, 187] on span "Add 3 more content to sell" at bounding box center [694, 183] width 77 height 11
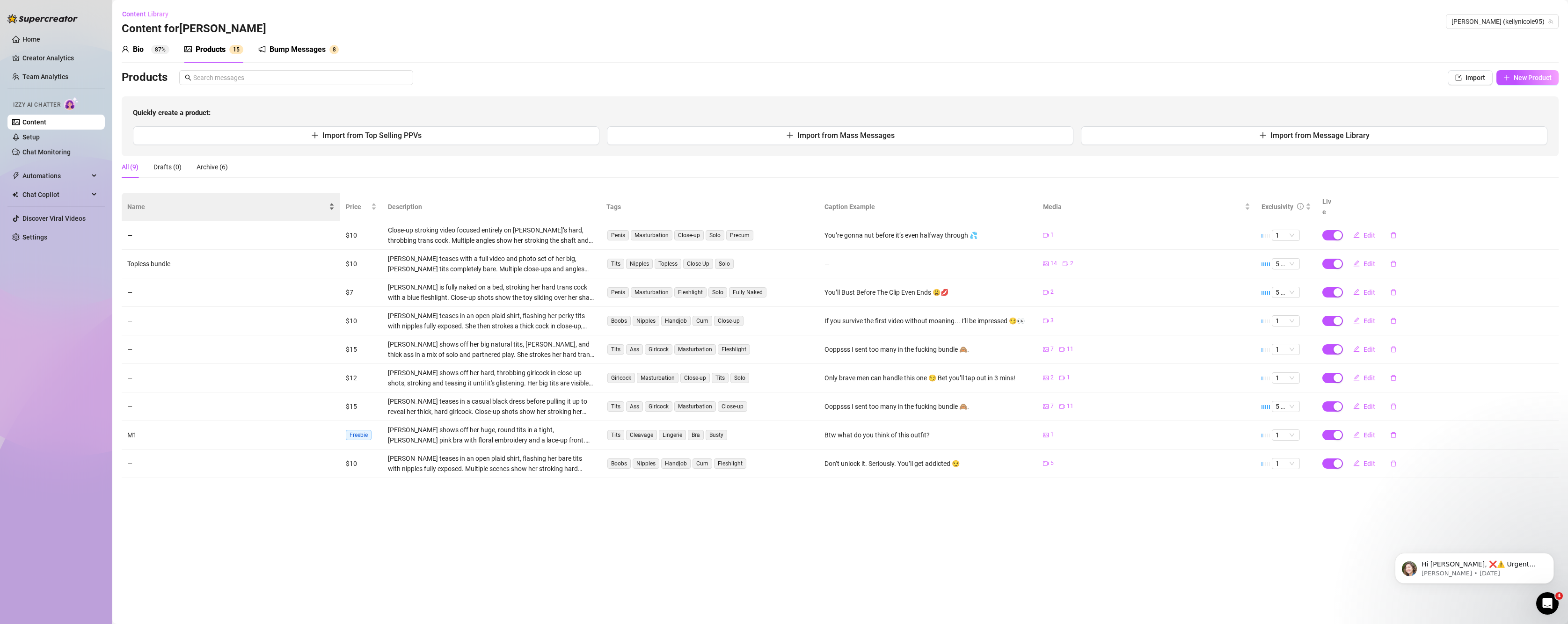
click at [175, 210] on div "Name" at bounding box center [231, 206] width 207 height 11
click at [227, 226] on td "—" at bounding box center [231, 235] width 219 height 29
click at [273, 455] on td "Topless bundle" at bounding box center [231, 463] width 219 height 29
click at [286, 424] on td "M1" at bounding box center [231, 435] width 219 height 29
click at [167, 250] on td "—" at bounding box center [231, 263] width 219 height 29
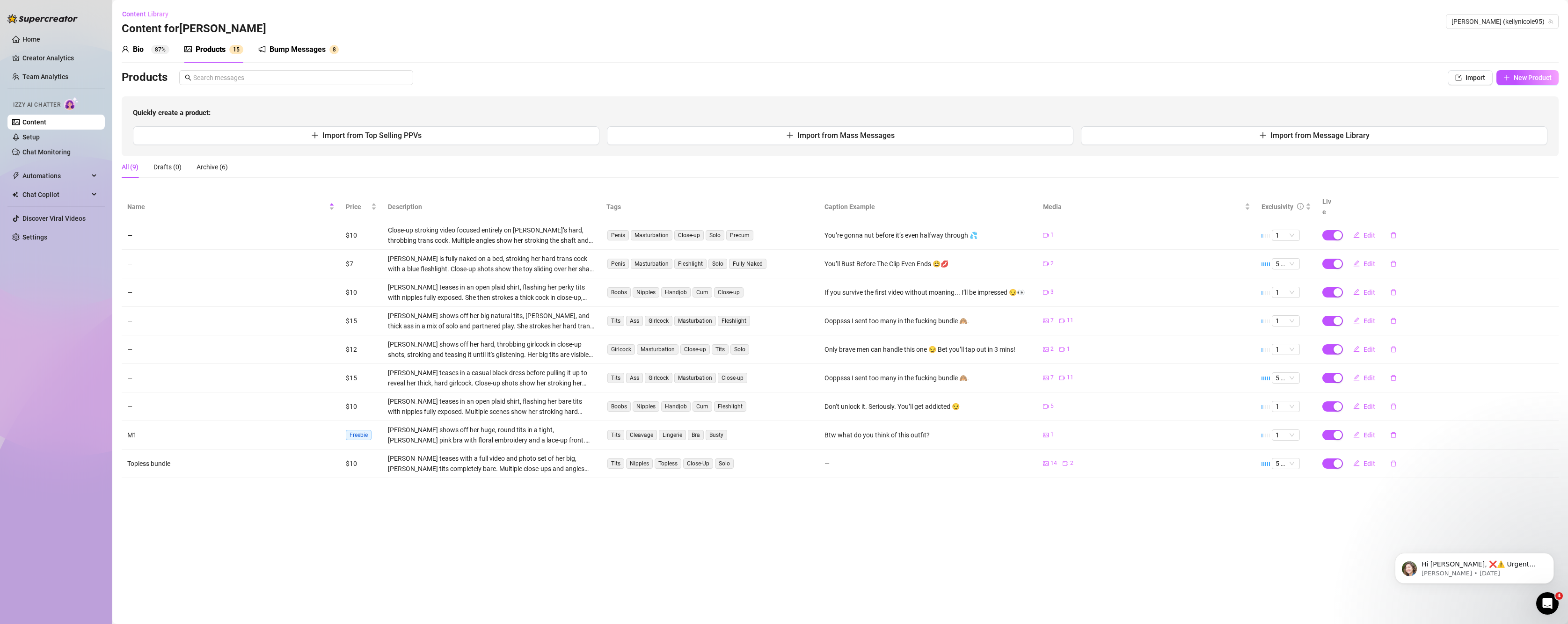
click at [141, 51] on div "Bio" at bounding box center [138, 50] width 11 height 11
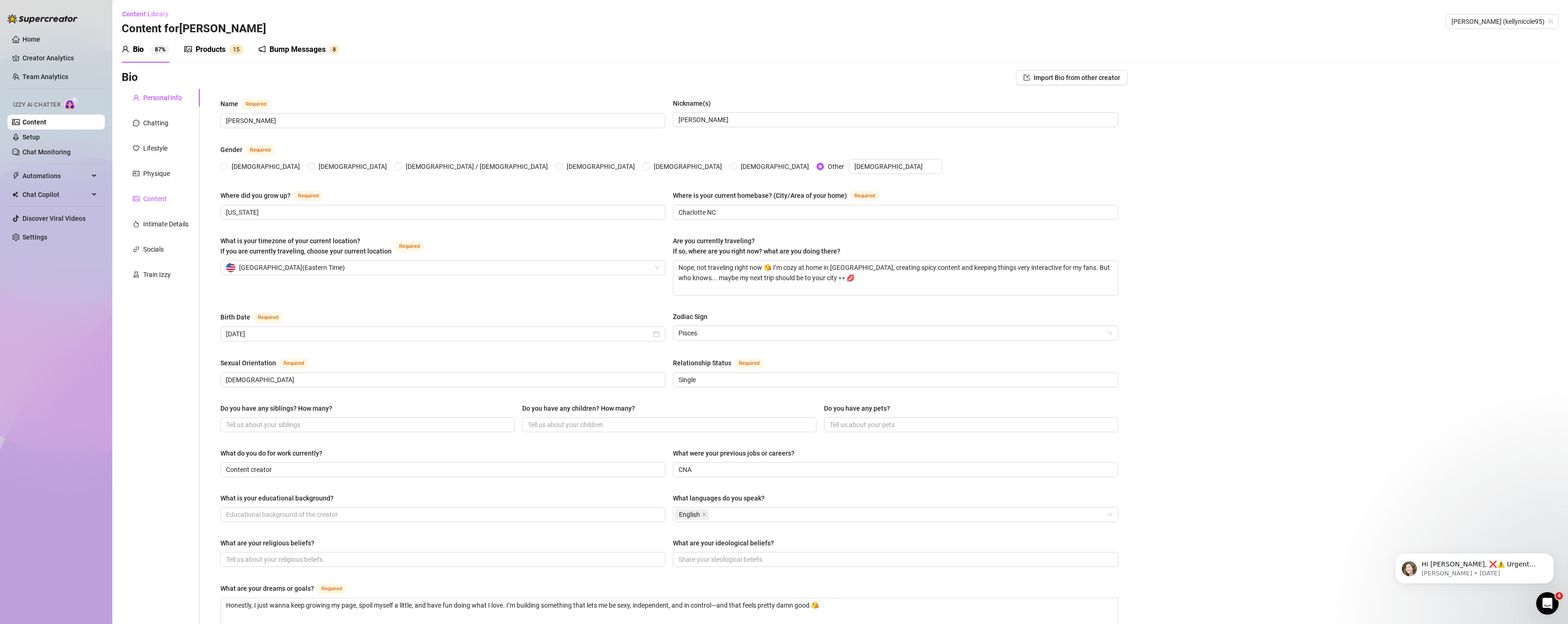
click at [151, 195] on div "Content" at bounding box center [155, 199] width 24 height 11
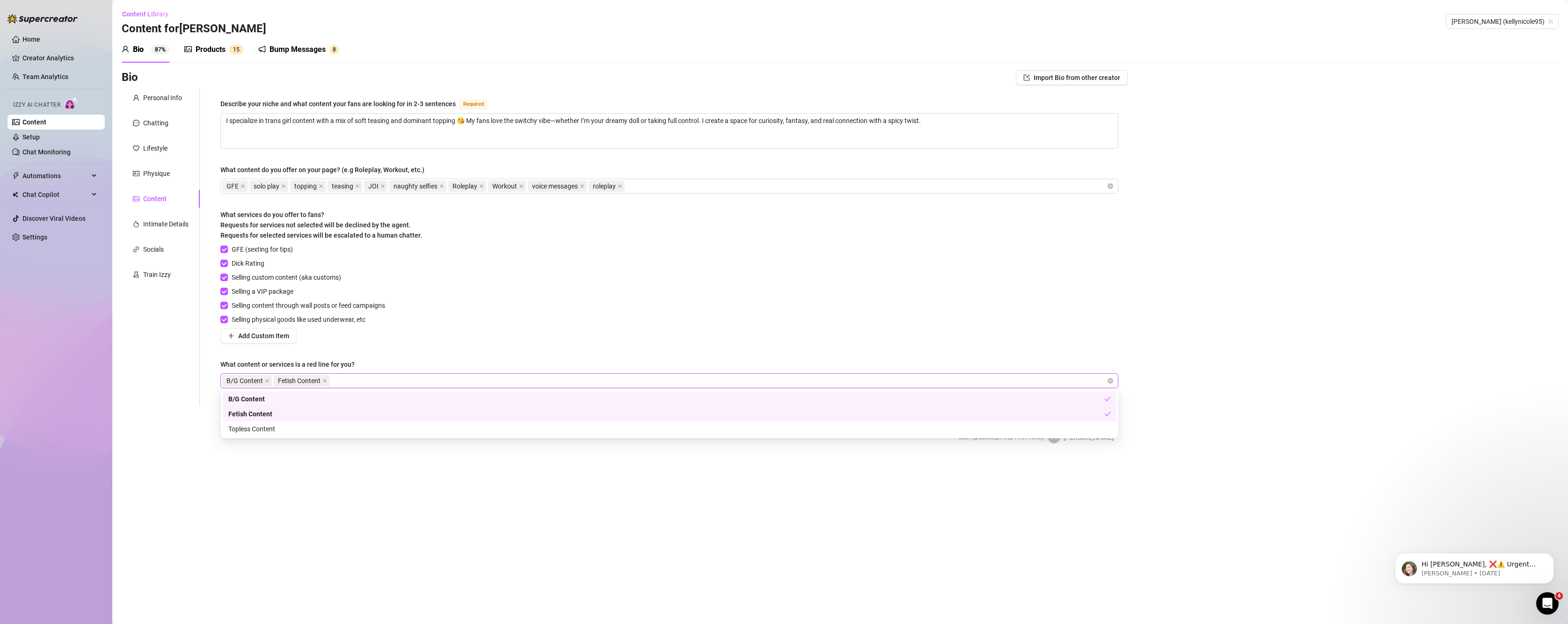
click at [378, 377] on div "B/G Content Fetish Content" at bounding box center [665, 381] width 885 height 13
click at [528, 331] on div "GFE (sexting for tips) Dick Rating Selling custom content (aka customs) Selling…" at bounding box center [669, 294] width 898 height 100
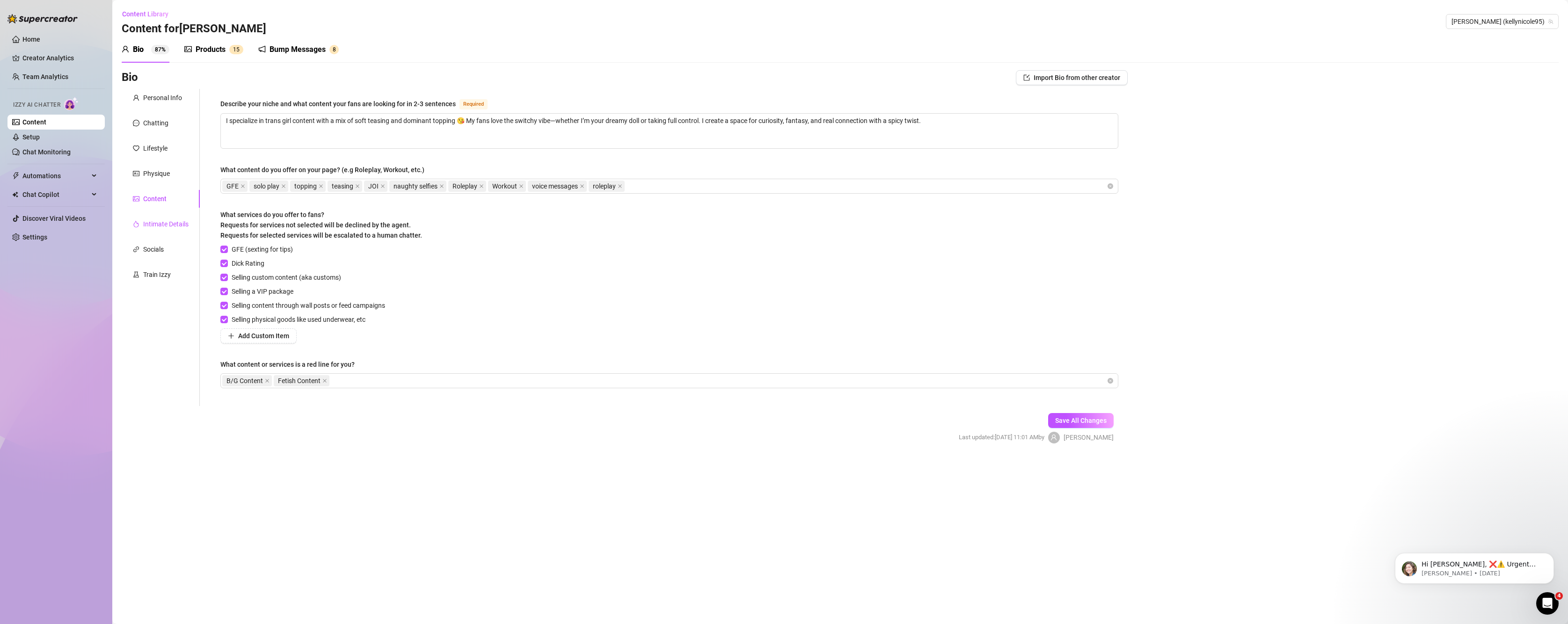
click at [186, 223] on div "Intimate Details" at bounding box center [166, 224] width 46 height 11
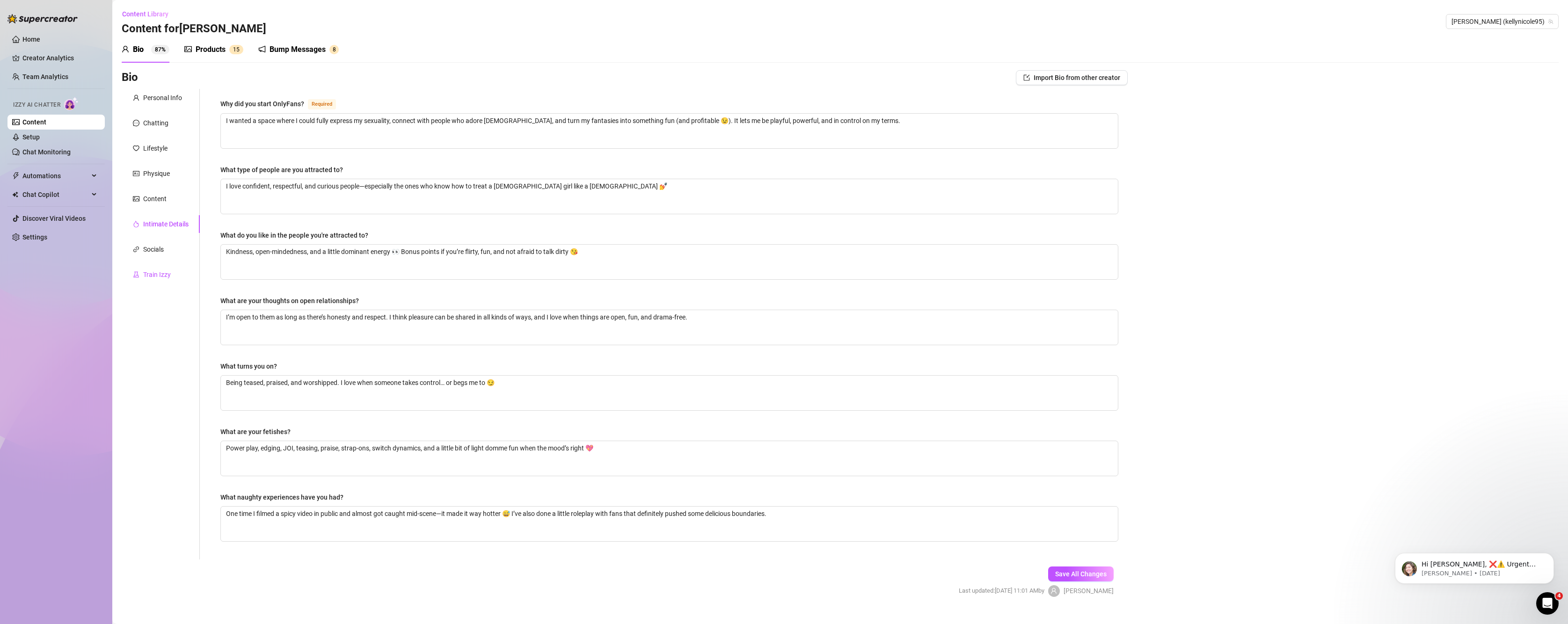
click at [148, 275] on div "Train Izzy" at bounding box center [157, 275] width 28 height 11
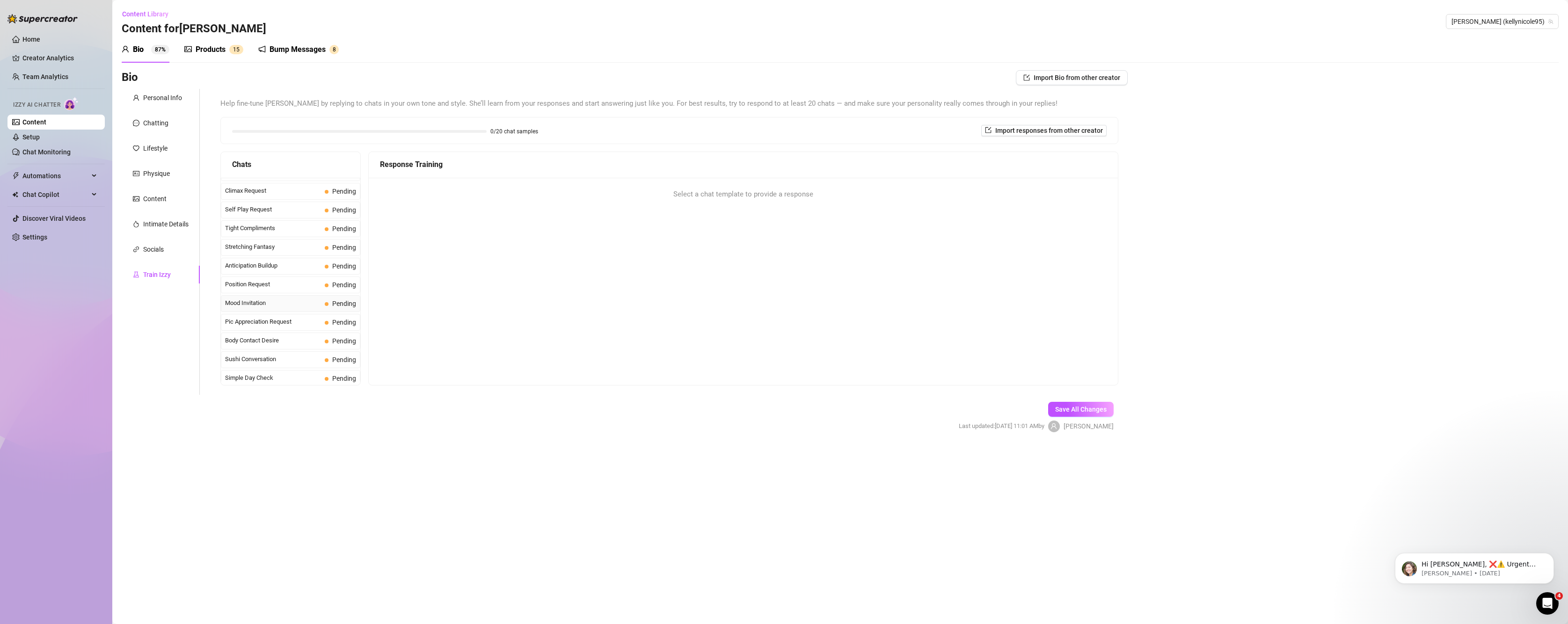
scroll to position [702, 0]
click at [624, 423] on form "Personal Info Chatting Lifestyle Physique Content Intimate Details Socials Trai…" at bounding box center [625, 268] width 1006 height 360
click at [275, 201] on div "Exhausting Fire Incident Pending" at bounding box center [290, 196] width 139 height 17
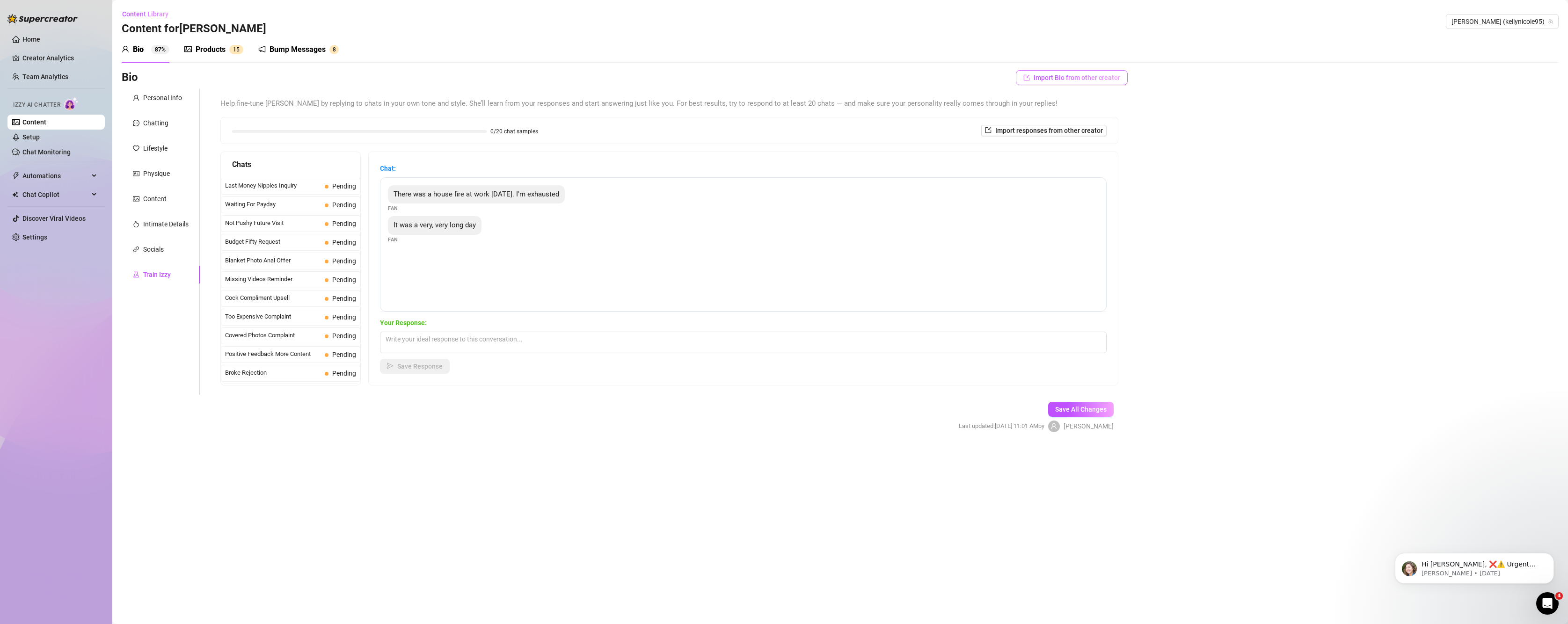
click at [1072, 81] on span "Import Bio from other creator" at bounding box center [1077, 77] width 86 height 7
click at [1071, 78] on span "Import Bio from other creator" at bounding box center [1077, 77] width 86 height 7
click at [1094, 82] on button "Import Bio from other creator" at bounding box center [1071, 77] width 112 height 15
click at [1084, 108] on input "search" at bounding box center [1067, 104] width 74 height 14
click at [1102, 122] on span "( kellynicole95 )" at bounding box center [1122, 123] width 42 height 11
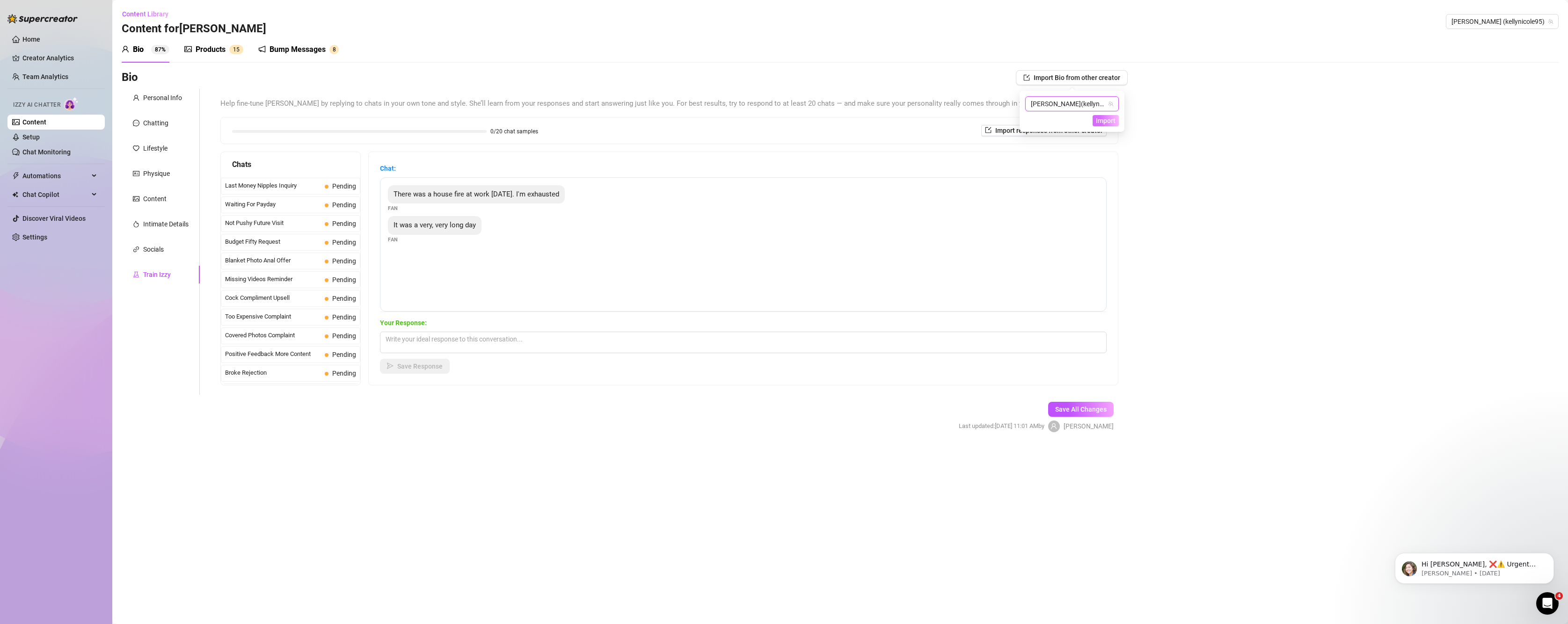
click at [1108, 118] on span "Import" at bounding box center [1106, 120] width 20 height 7
click at [1082, 78] on span "Import Bio from other creator" at bounding box center [1077, 77] width 86 height 7
click at [1205, 90] on div "Bio Import Bio from other creator Personal Info Chatting Lifestyle Physique Con…" at bounding box center [840, 259] width 1437 height 378
click at [268, 185] on span "Last Money Nipples Inquiry" at bounding box center [273, 185] width 96 height 9
click at [434, 342] on textarea at bounding box center [743, 343] width 727 height 21
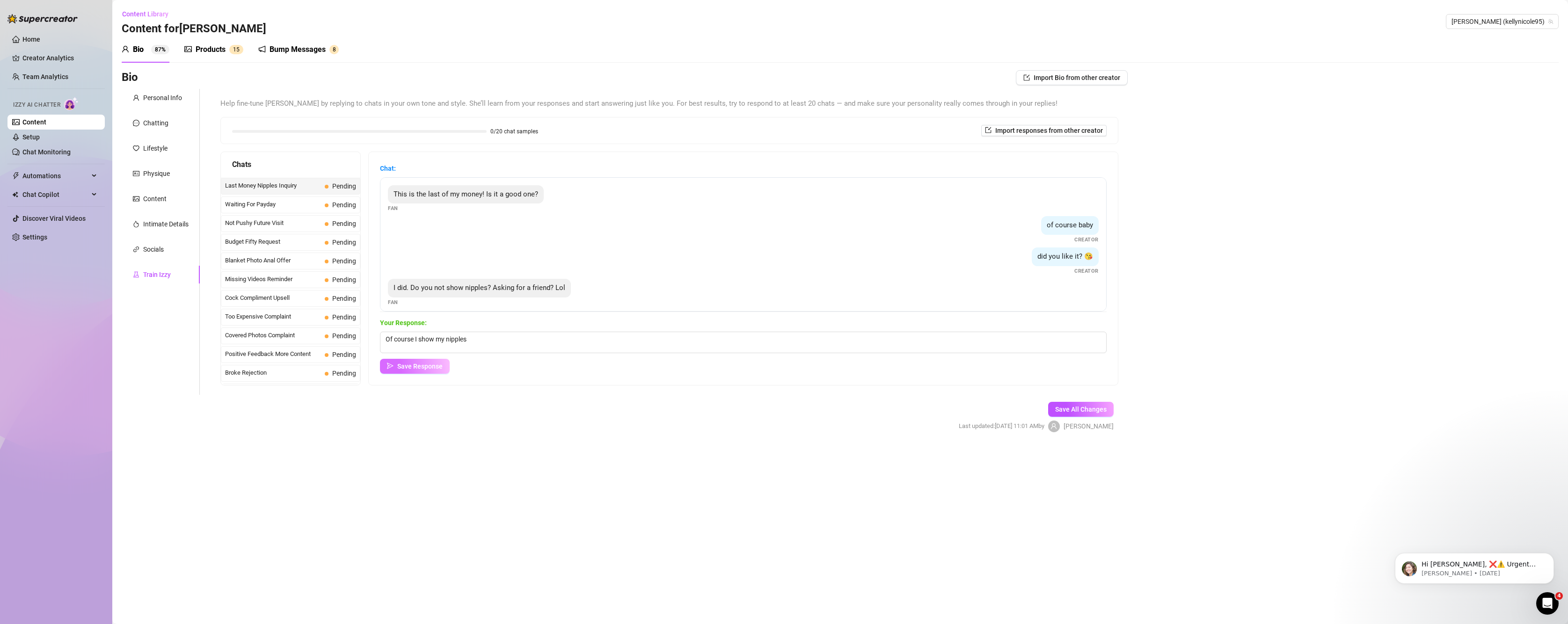
click at [421, 370] on span "Save Response" at bounding box center [420, 366] width 46 height 7
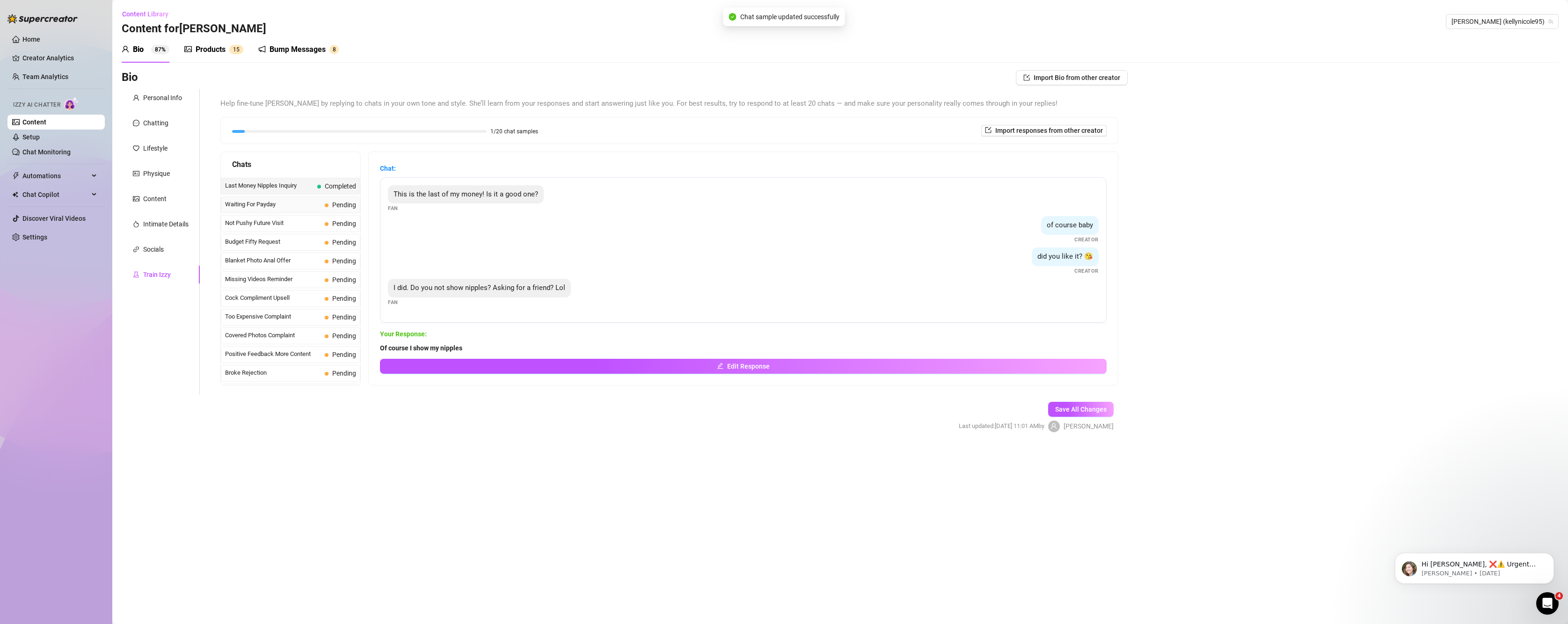
click at [289, 211] on div "Waiting For Payday Pending" at bounding box center [290, 205] width 139 height 17
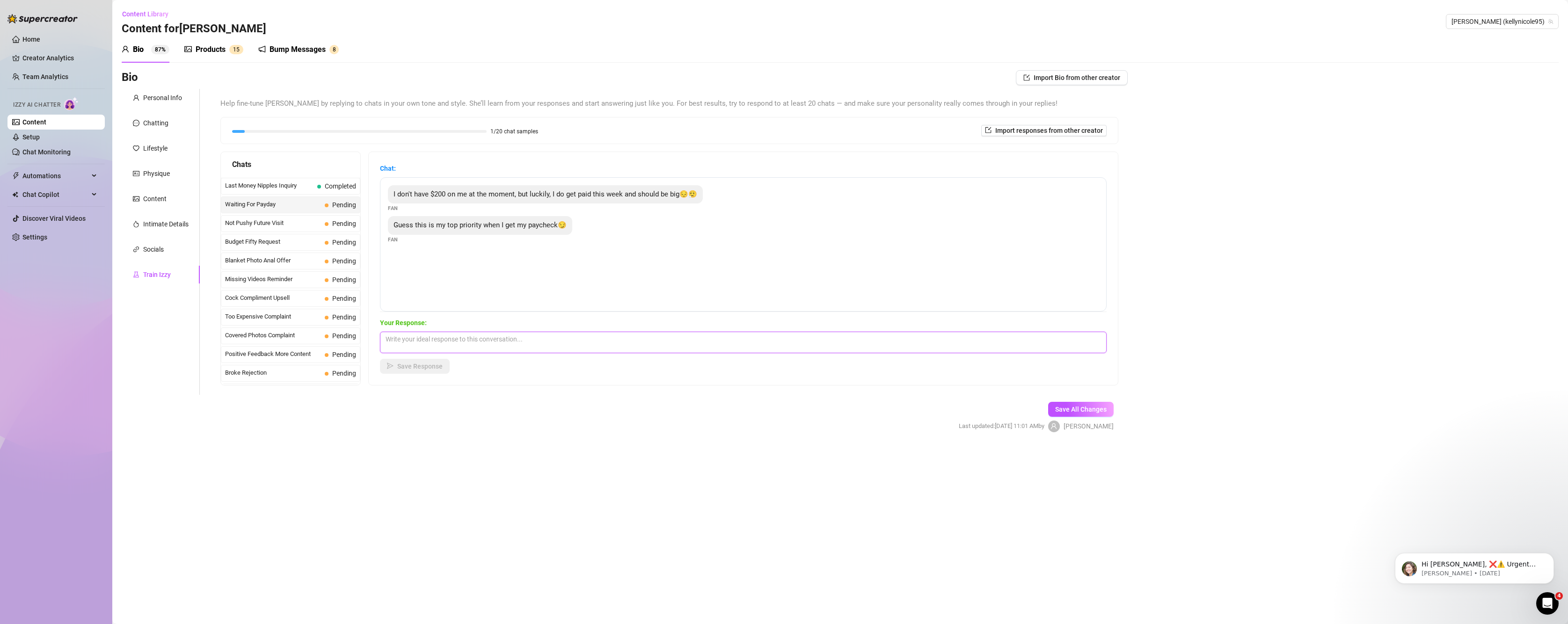
click at [450, 342] on textarea at bounding box center [743, 343] width 727 height 21
paste textarea "Here’s a flirty reply you can copy and paste back to him: Aww I love that I’m y…"
click at [413, 370] on span "Save Response" at bounding box center [420, 366] width 46 height 7
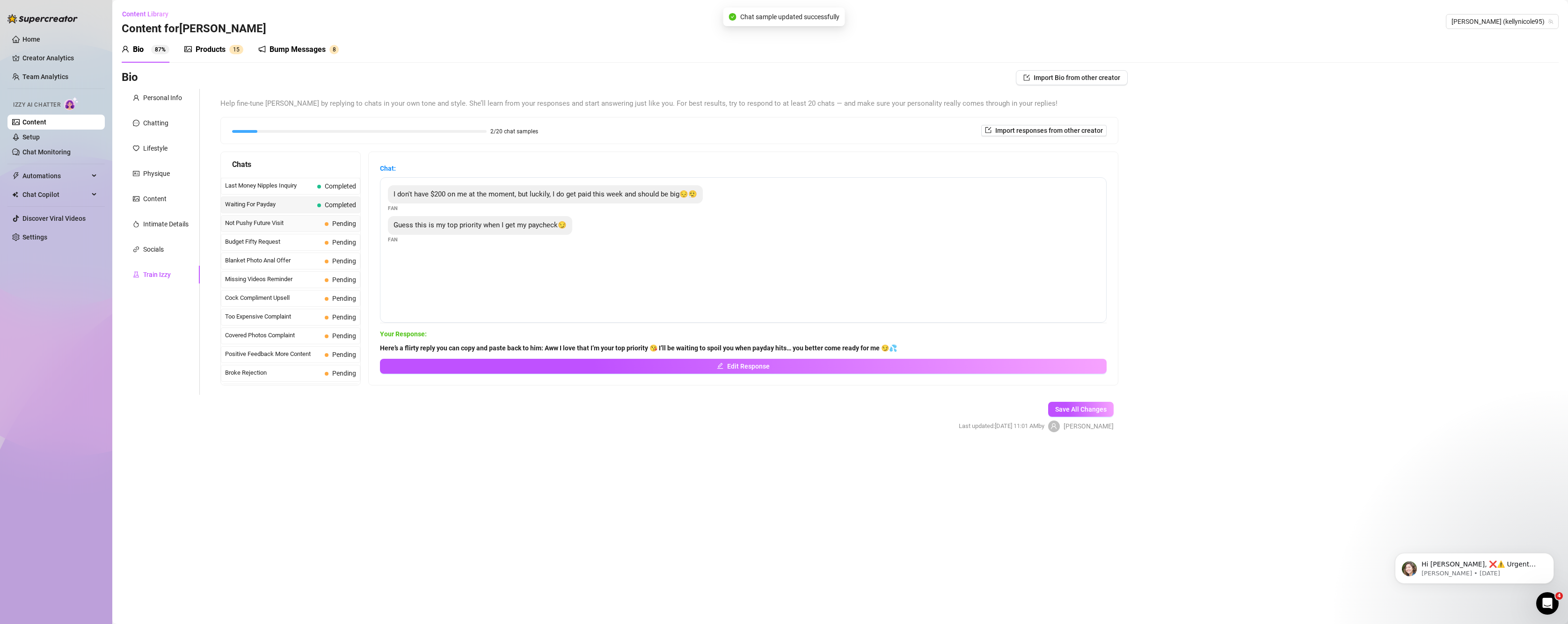
click at [258, 223] on span "Not Pushy Future Visit" at bounding box center [273, 223] width 96 height 9
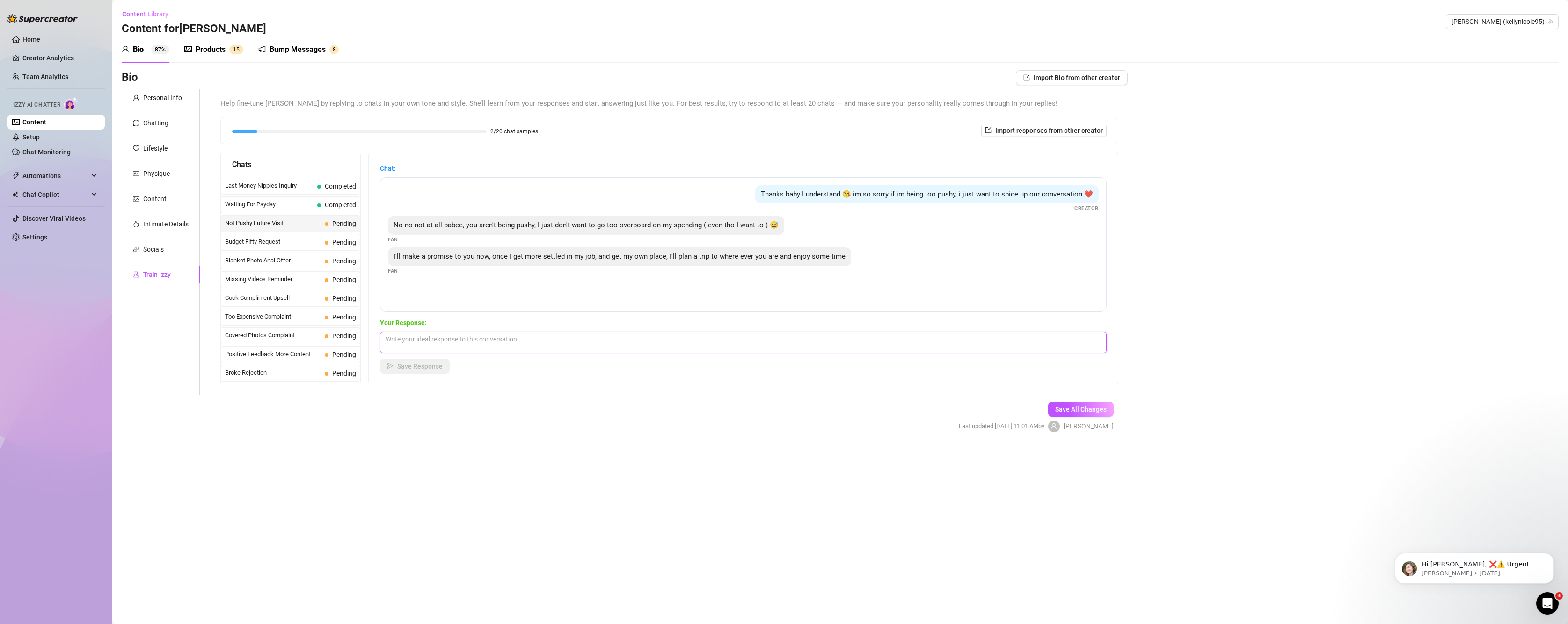
click at [414, 346] on textarea at bounding box center [743, 343] width 727 height 21
paste textarea "Mmm that sounds so tempting 😏 I’d love nothing more than for you to come see me…"
click at [419, 365] on span "Save Response" at bounding box center [420, 366] width 46 height 7
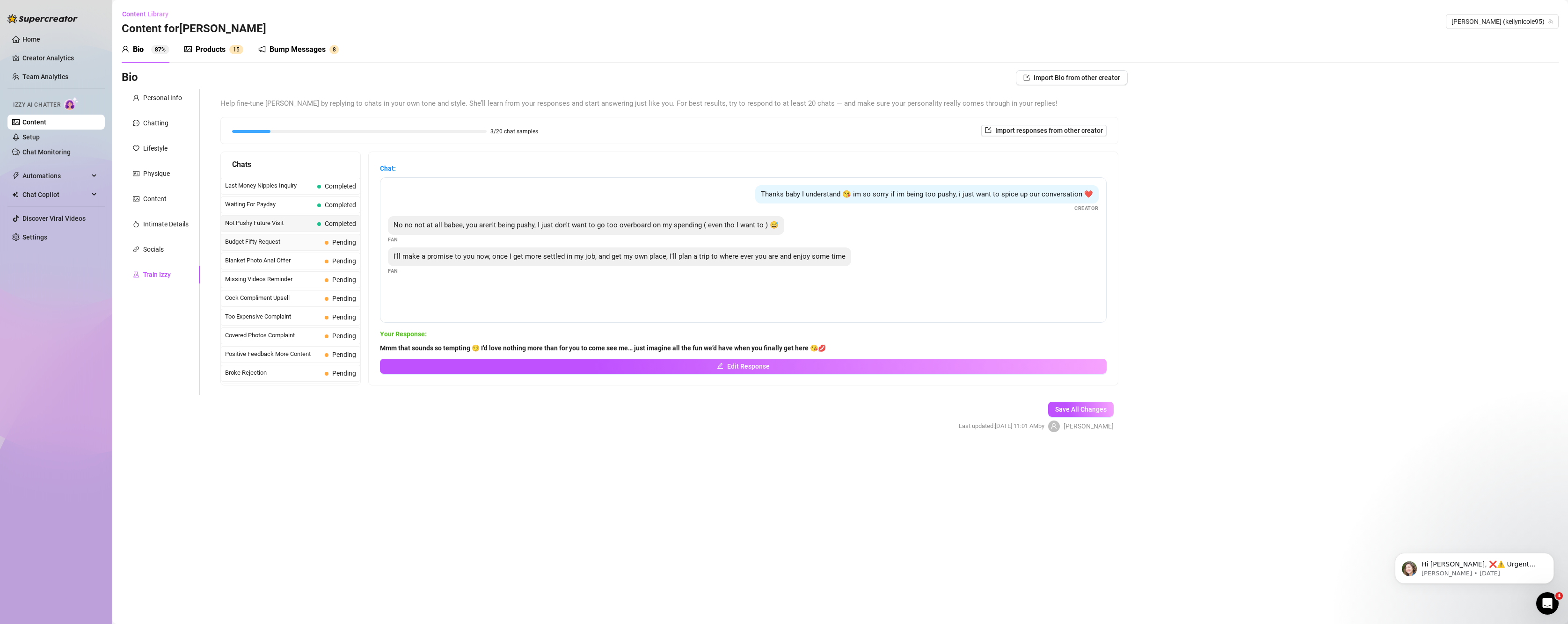
click at [265, 241] on span "Budget Fifty Request" at bounding box center [273, 241] width 96 height 9
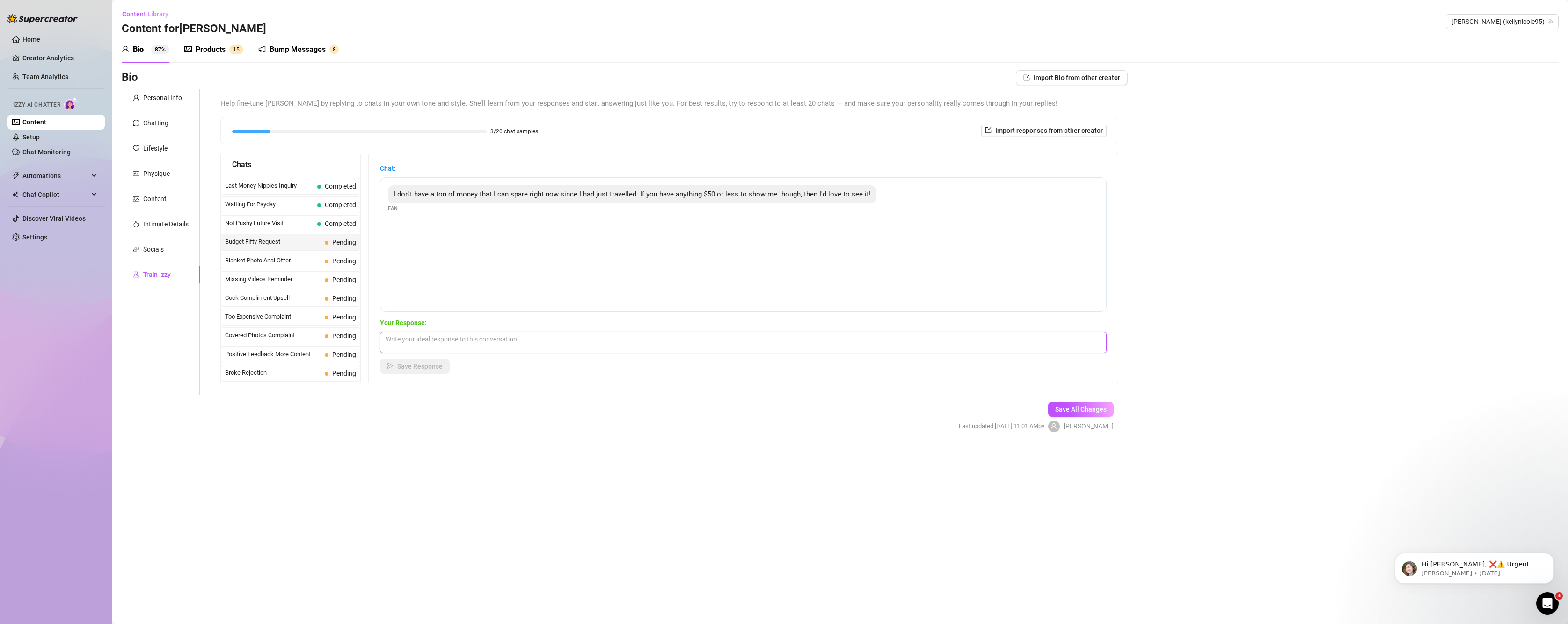
click at [455, 344] on textarea at bounding box center [743, 343] width 727 height 21
paste textarea "Don’t worry baby 😘 I can definitely put together something naughty and fun just…"
click at [419, 370] on span "Save Response" at bounding box center [420, 366] width 46 height 7
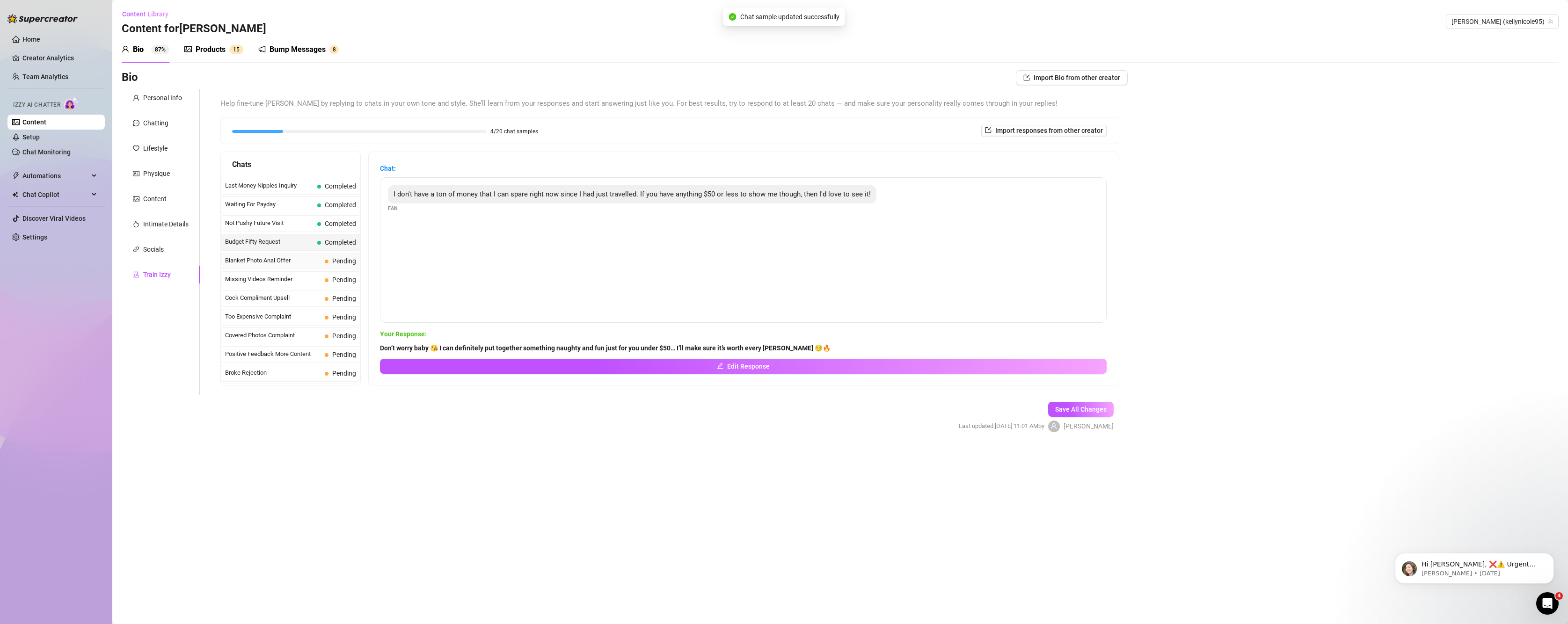
click at [293, 258] on span "Blanket Photo Anal Offer" at bounding box center [273, 260] width 96 height 9
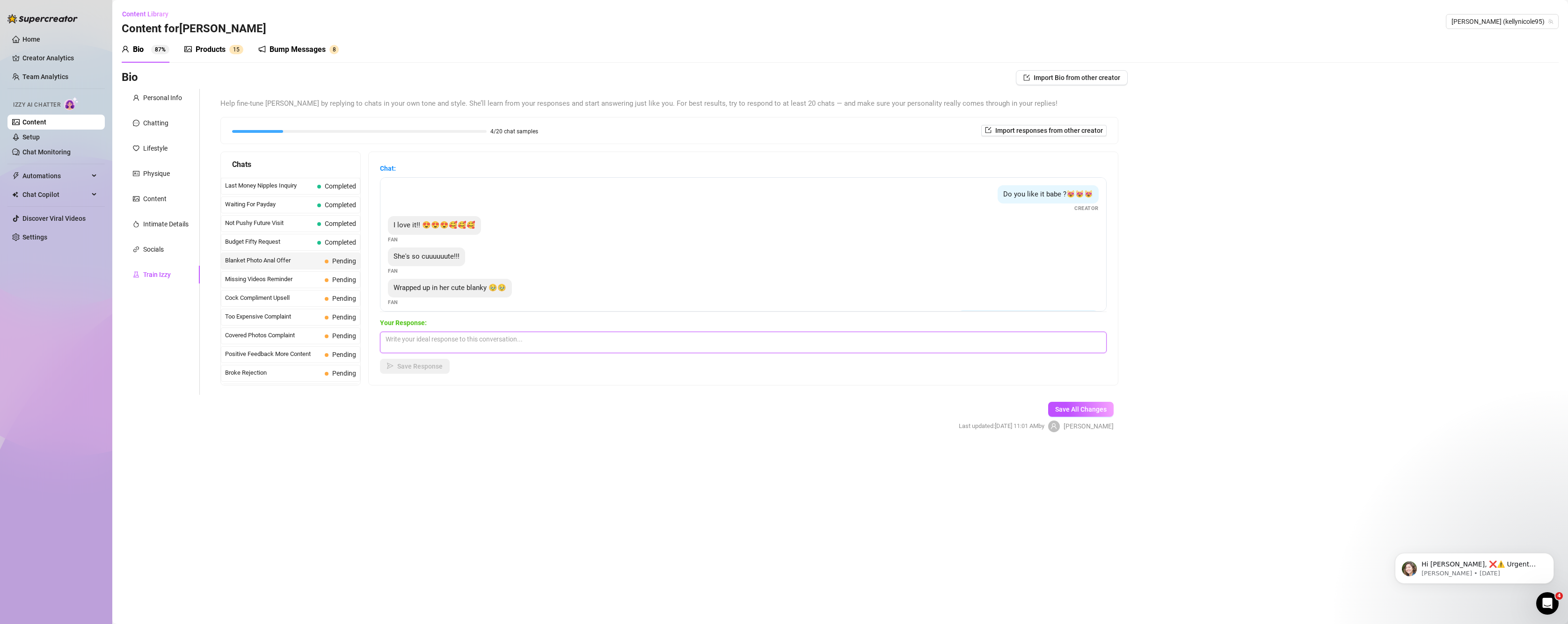
click at [455, 341] on textarea at bounding box center [743, 343] width 727 height 21
paste textarea "Aww I knew you’d love it 😍 she’s all cozy now… just imagine how much I’d love b…"
click at [424, 364] on span "Save Response" at bounding box center [420, 366] width 46 height 7
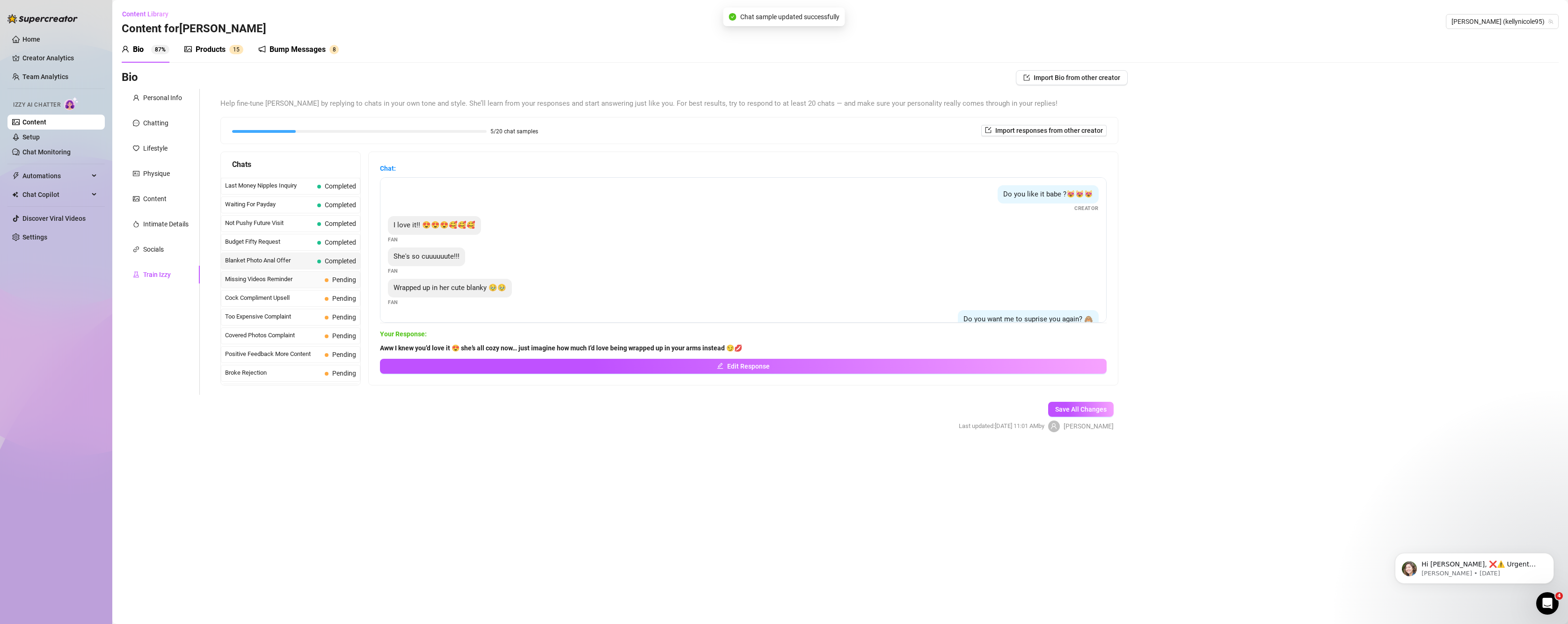
click at [293, 282] on span "Missing Videos Reminder" at bounding box center [273, 279] width 96 height 9
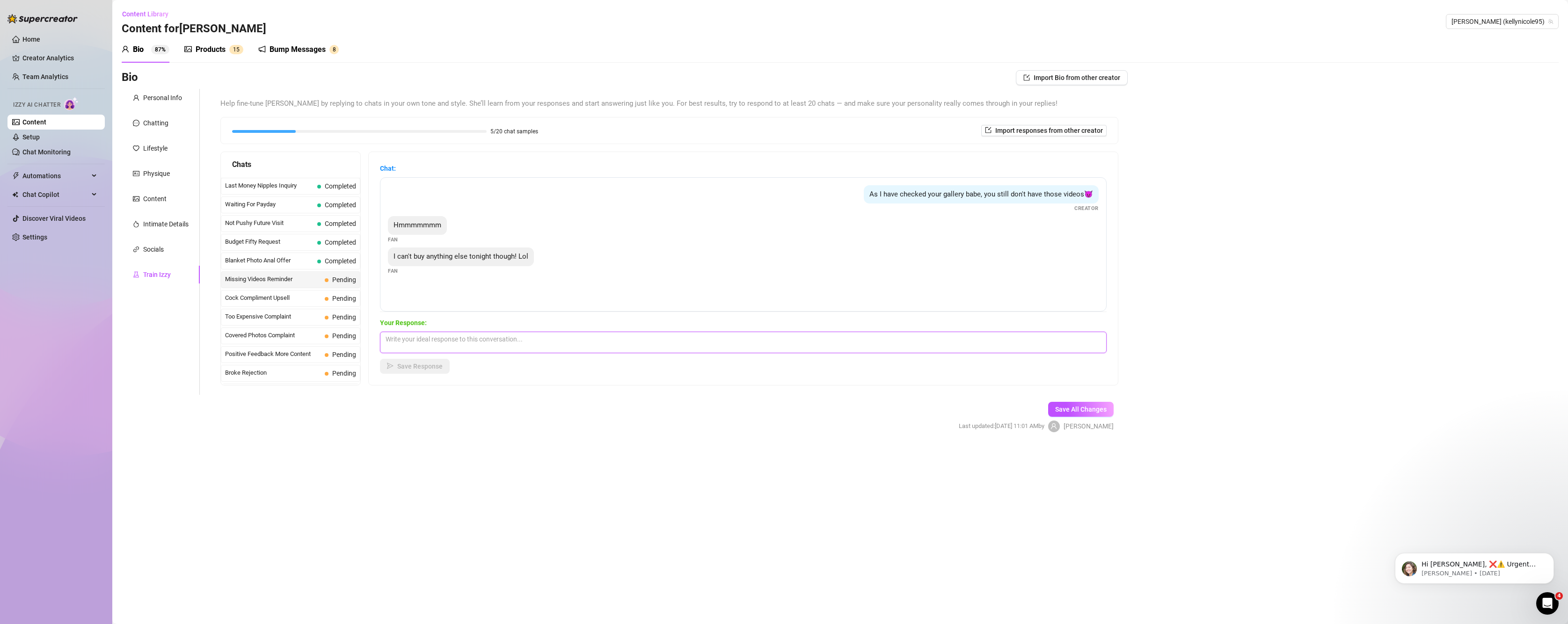
click at [409, 347] on textarea at bounding box center [743, 343] width 727 height 21
paste textarea "Hehe don’t tease me like that 😈 it’s okay babe, I’ll keep them waiting just for…"
click at [444, 373] on button "Save Response" at bounding box center [415, 366] width 70 height 15
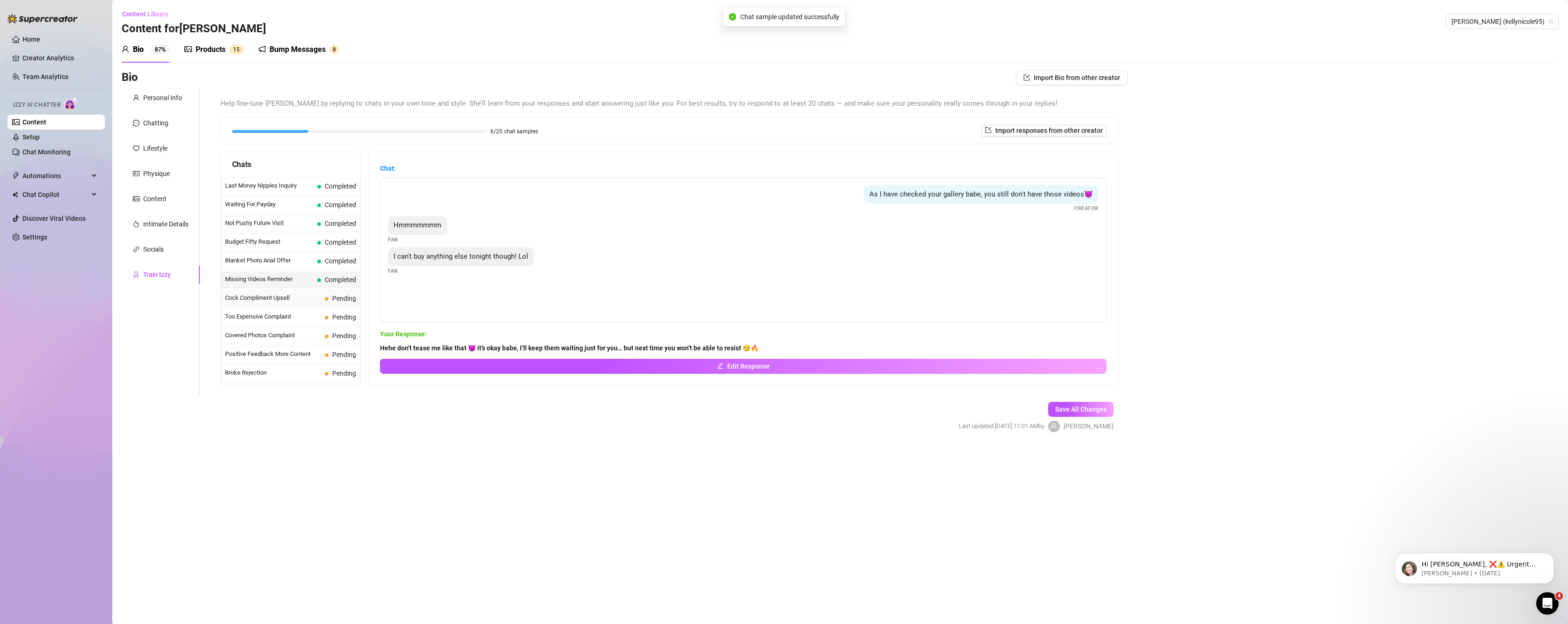
click at [283, 294] on span "Cock Compliment Upsell" at bounding box center [273, 298] width 96 height 9
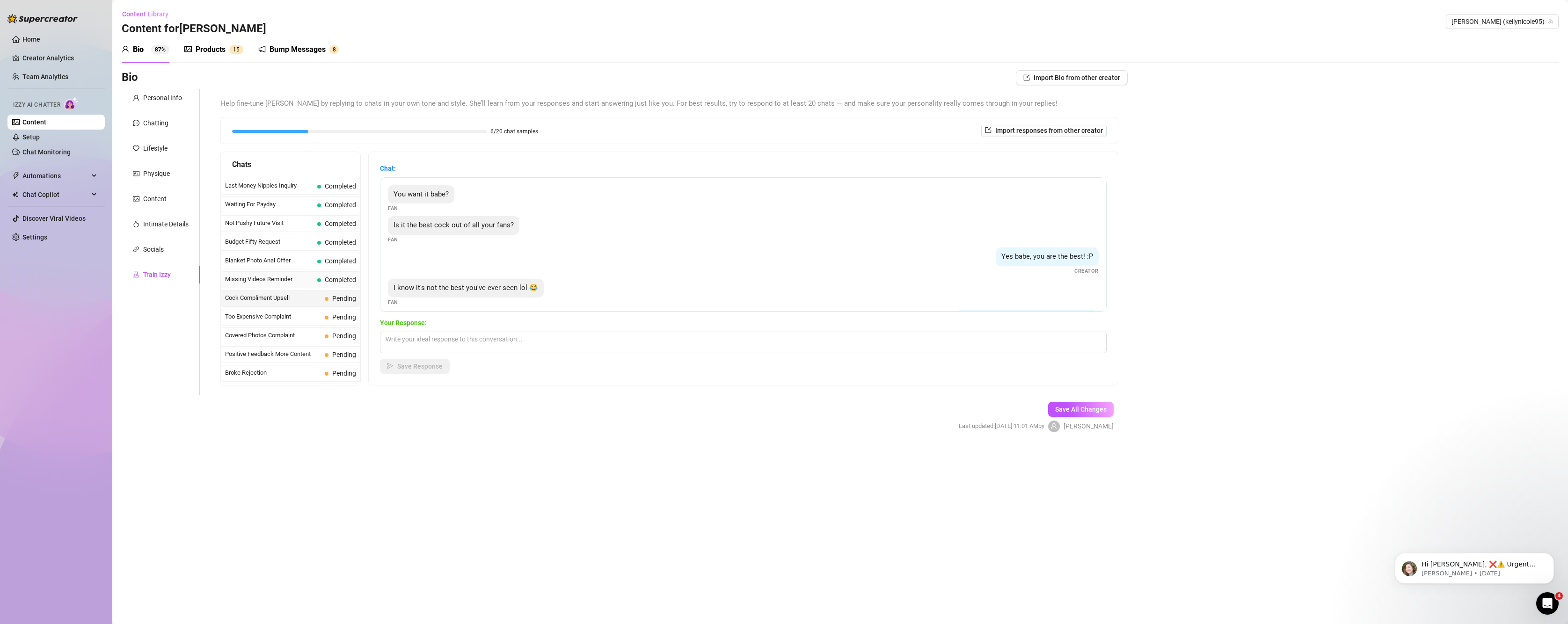
click at [291, 283] on span "Missing Videos Reminder" at bounding box center [269, 279] width 88 height 9
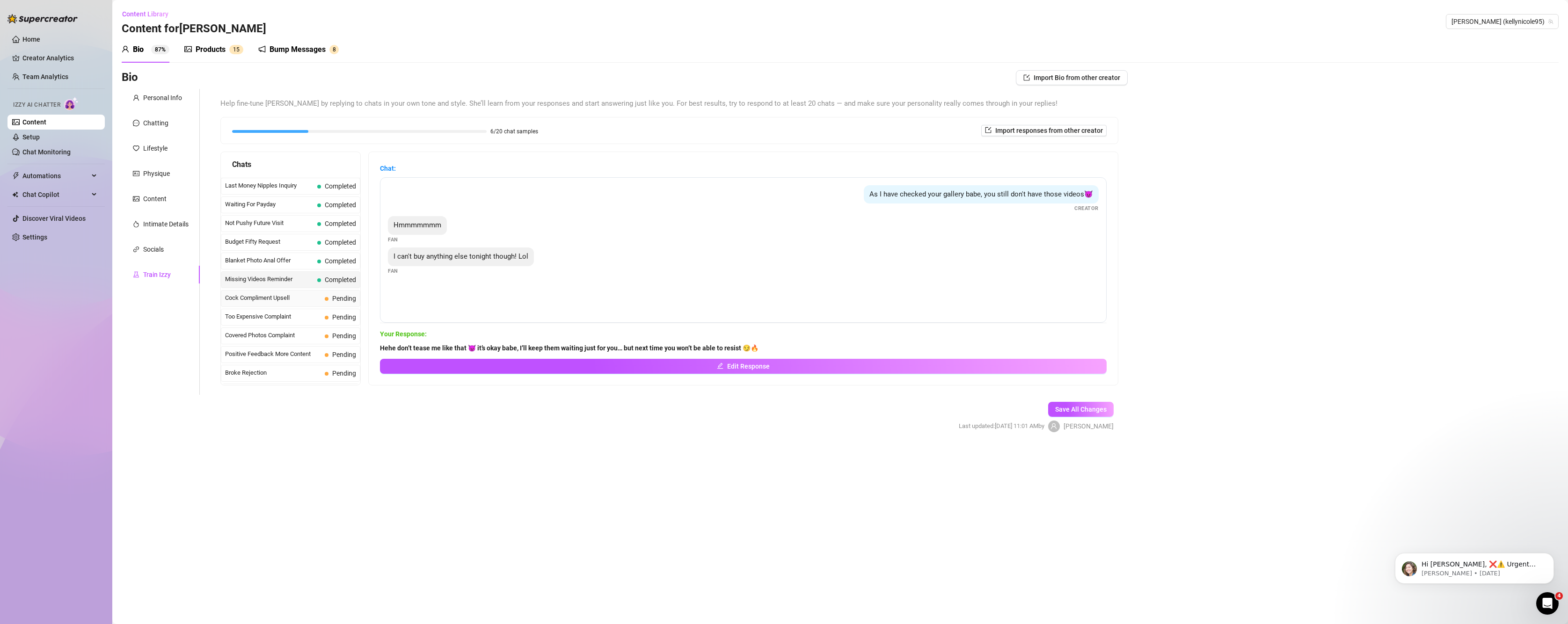
click at [272, 294] on span "Cock Compliment Upsell" at bounding box center [273, 298] width 96 height 9
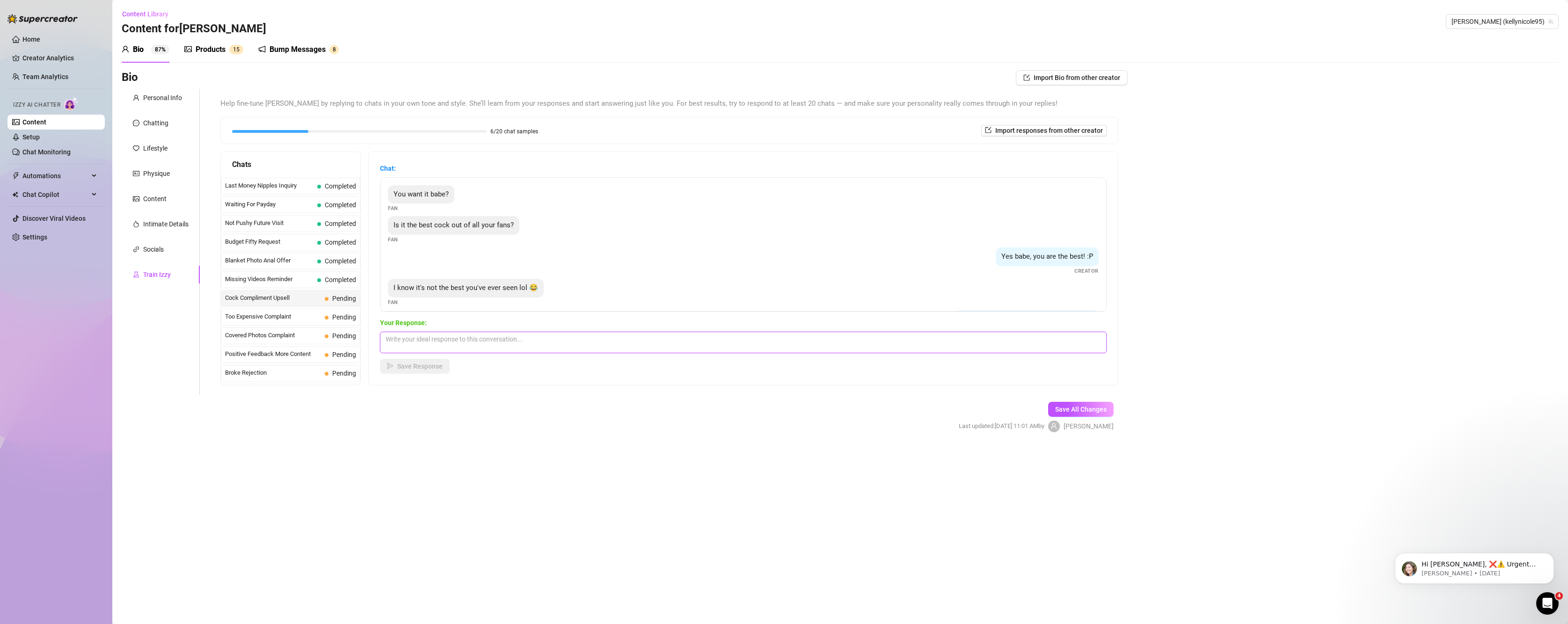
click at [432, 339] on textarea at bounding box center [743, 343] width 727 height 21
paste textarea "Mmm don’t doubt yourself baby 😘 the way you make me feel… yours is the only one…"
click at [413, 366] on span "Save Response" at bounding box center [420, 366] width 46 height 7
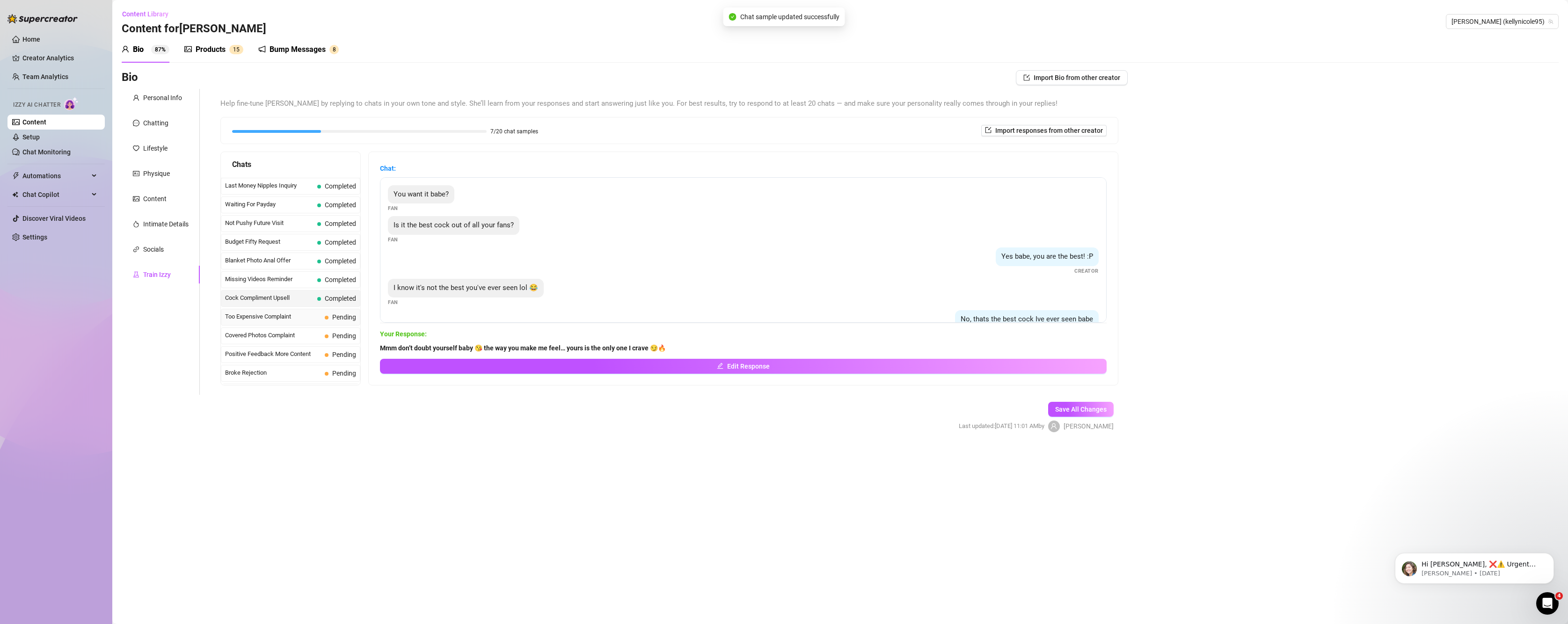
click at [265, 316] on span "Too Expensive Complaint" at bounding box center [273, 316] width 96 height 9
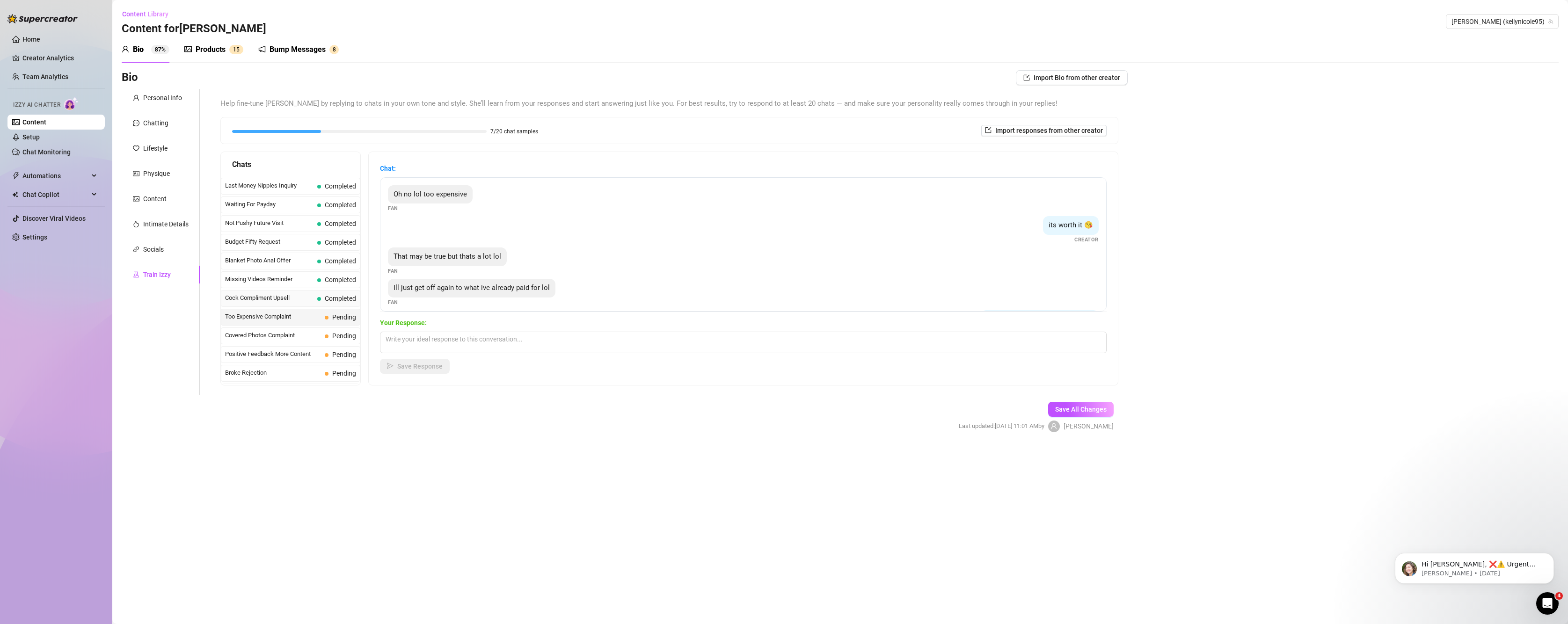
click at [283, 297] on span "Cock Compliment Upsell" at bounding box center [269, 298] width 88 height 9
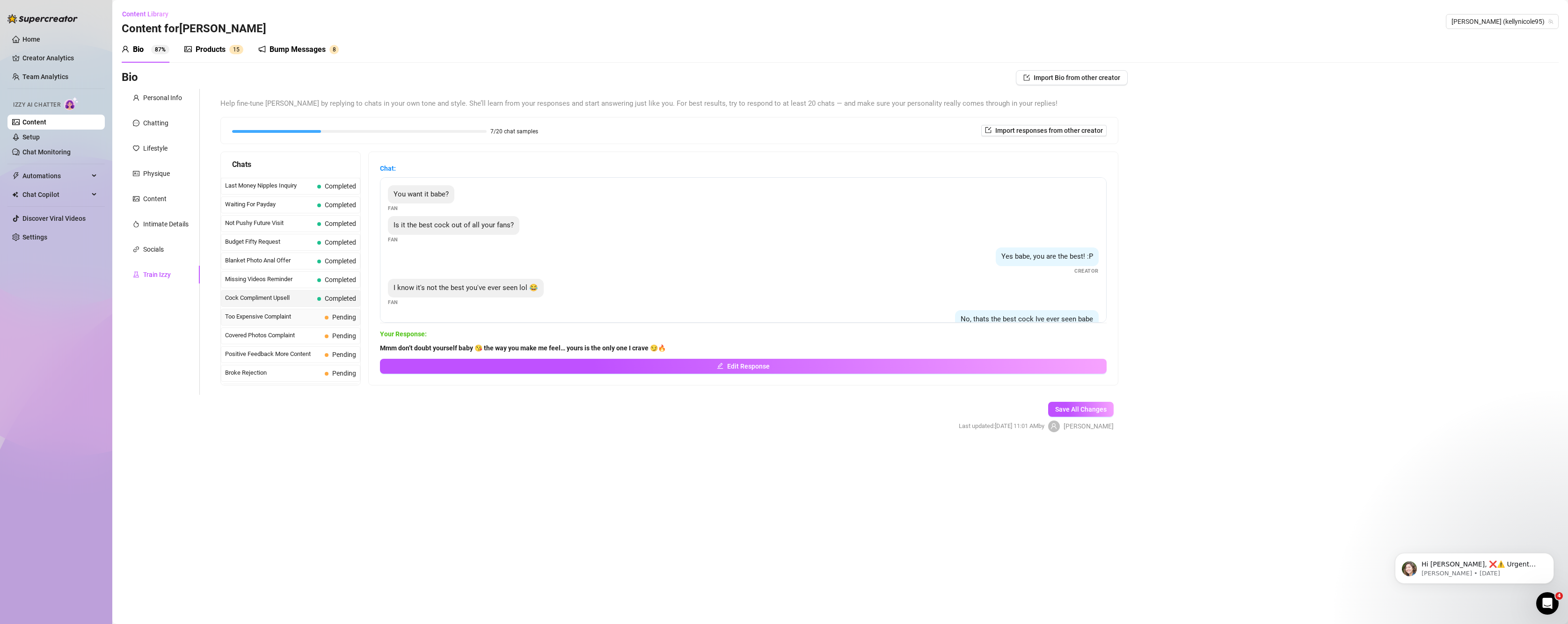
click at [308, 321] on span "Too Expensive Complaint" at bounding box center [273, 316] width 96 height 9
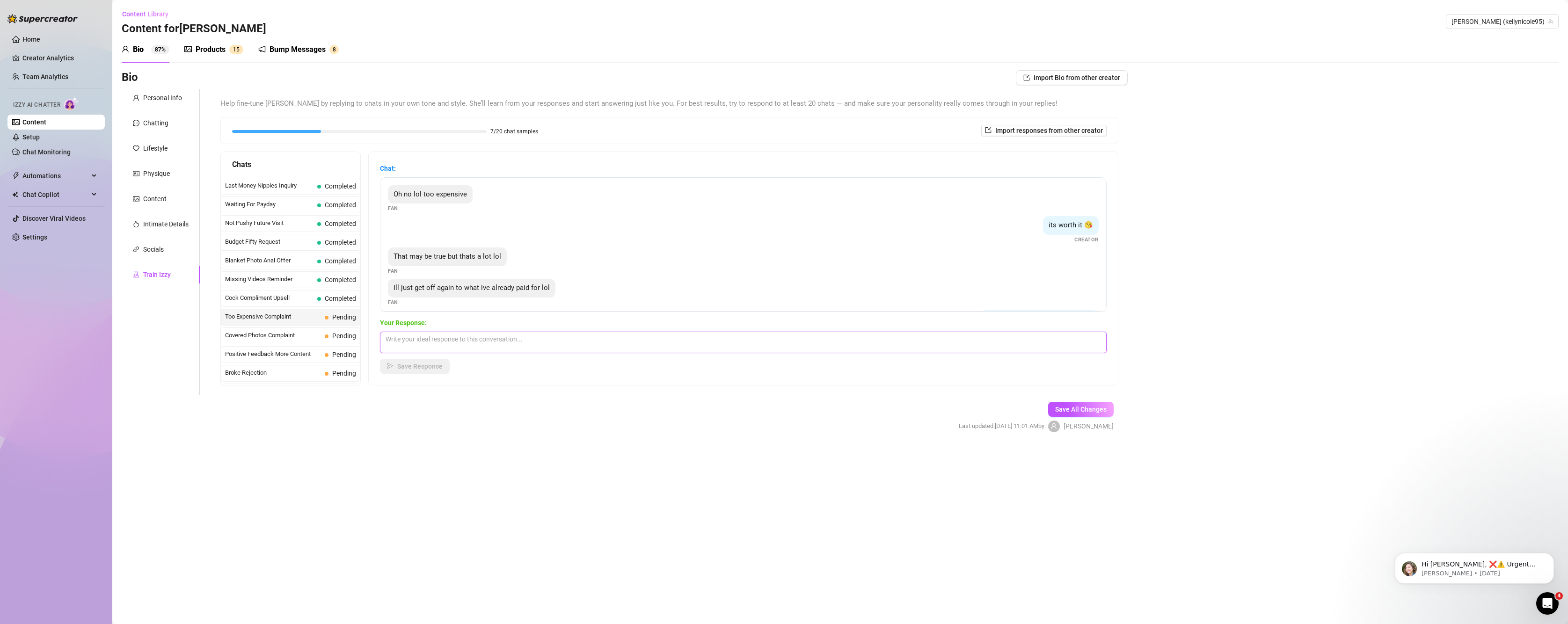
click at [508, 341] on textarea at bounding box center [743, 343] width 727 height 21
paste textarea "Hehe trueee 😏 but just imagine how much harder you’d get off with the new stuff…"
click at [417, 370] on span "Save Response" at bounding box center [420, 366] width 46 height 7
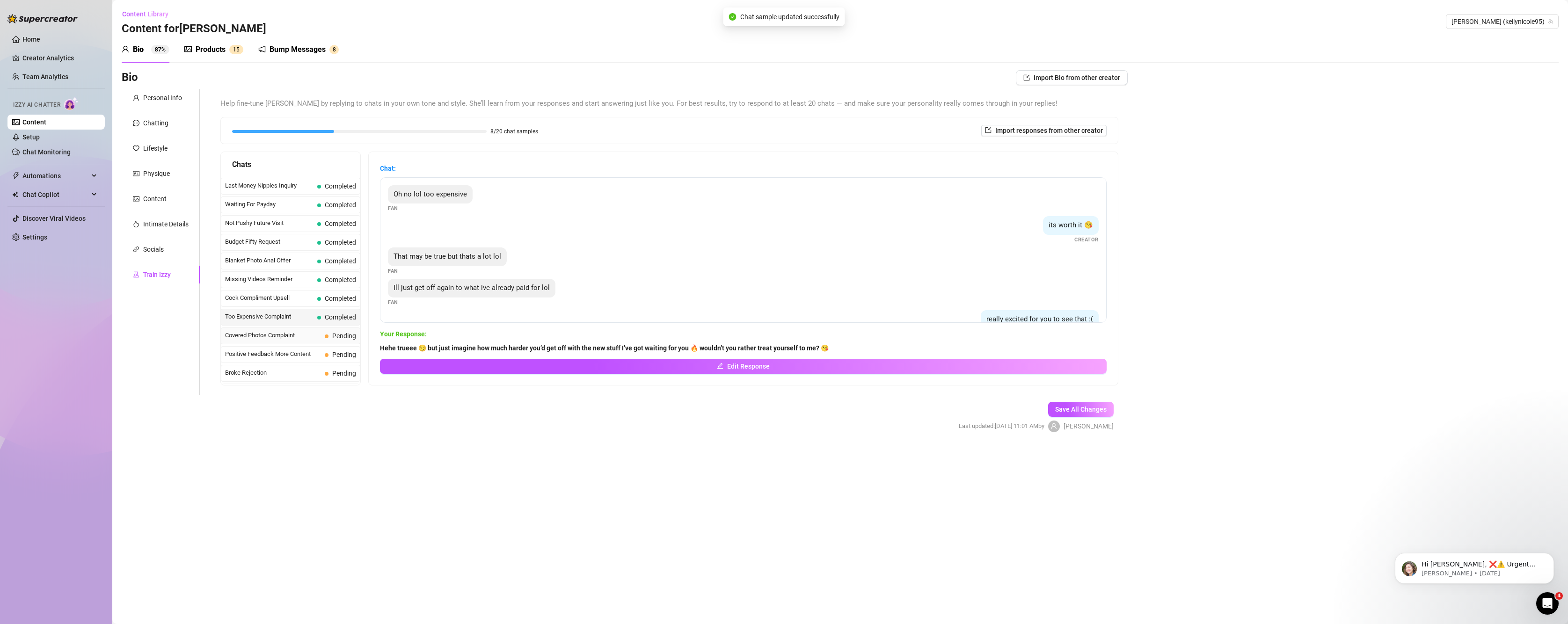
click at [258, 334] on span "Covered Photos Complaint" at bounding box center [273, 335] width 96 height 9
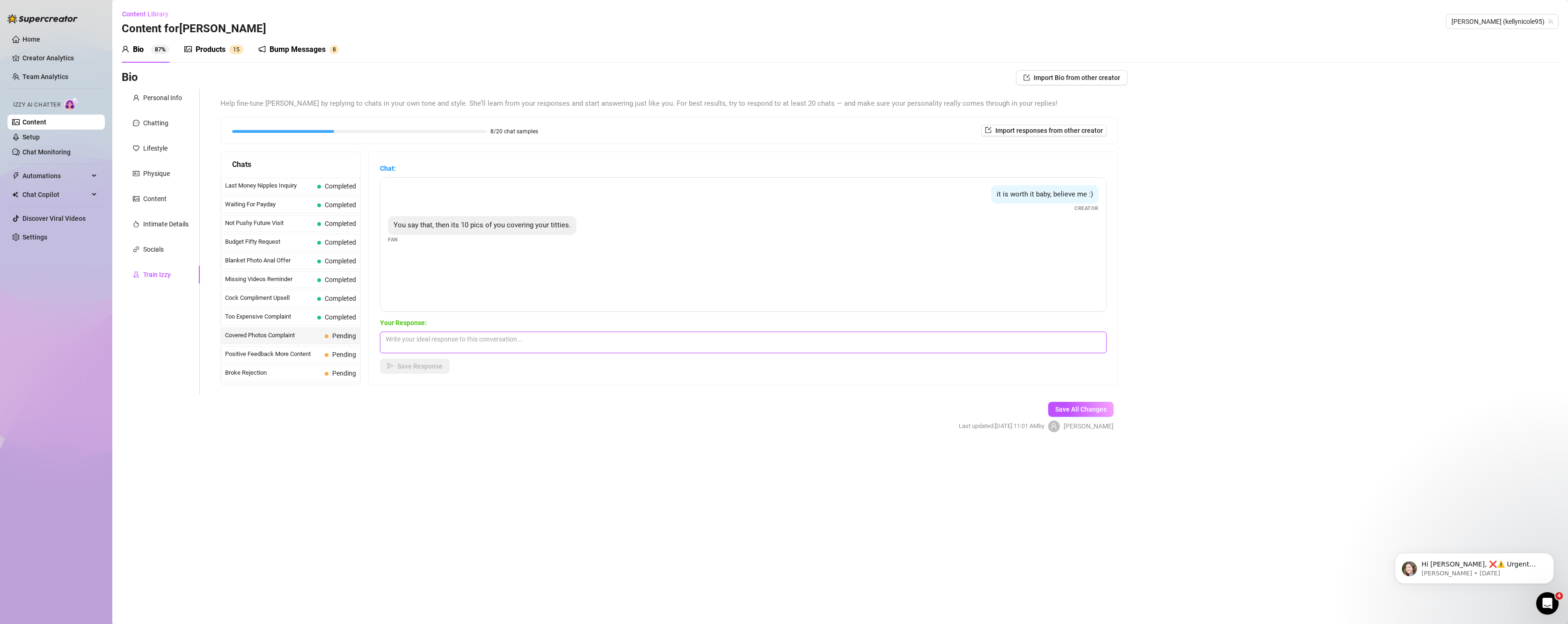
click at [404, 338] on textarea at bounding box center [743, 343] width 727 height 21
paste textarea "Haha ohhh baby, trust me 😏 these titties won’t be covered for long… I love teas…"
click at [413, 366] on span "Save Response" at bounding box center [420, 366] width 46 height 7
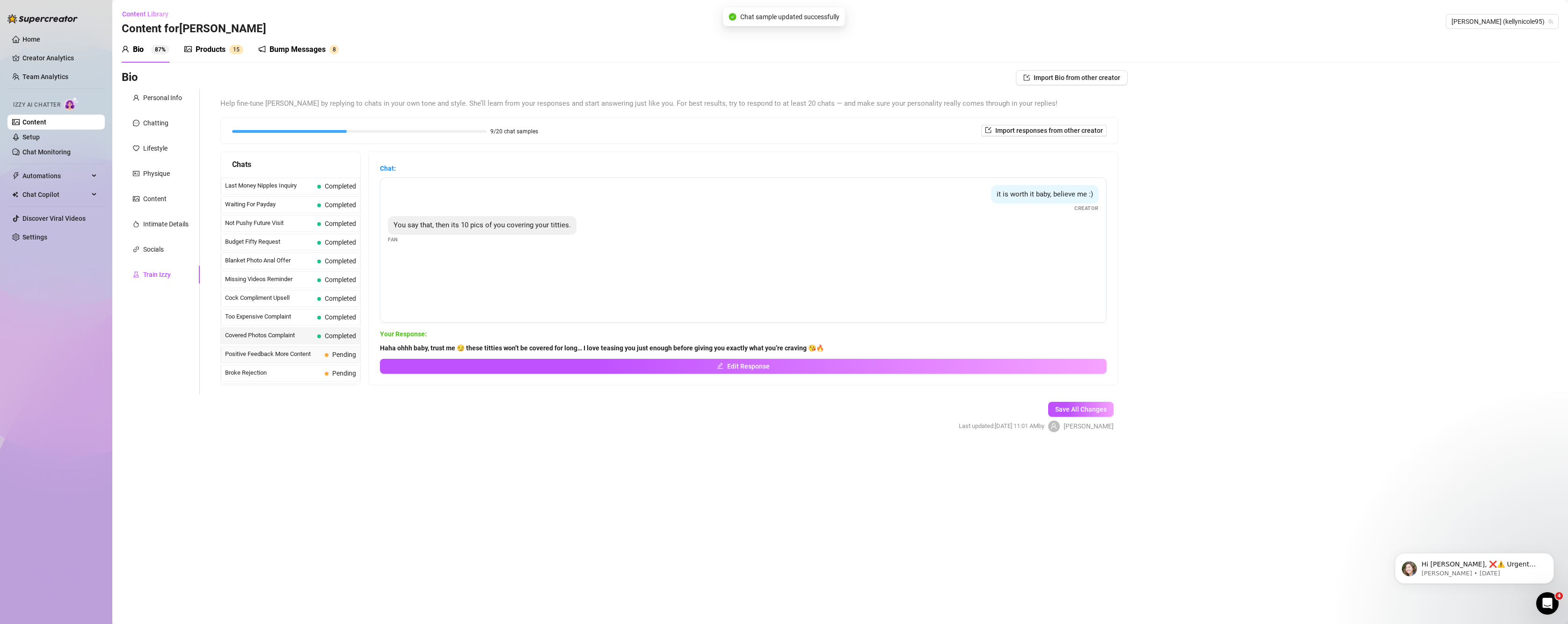
click at [237, 356] on span "Positive Feedback More Content" at bounding box center [273, 354] width 96 height 9
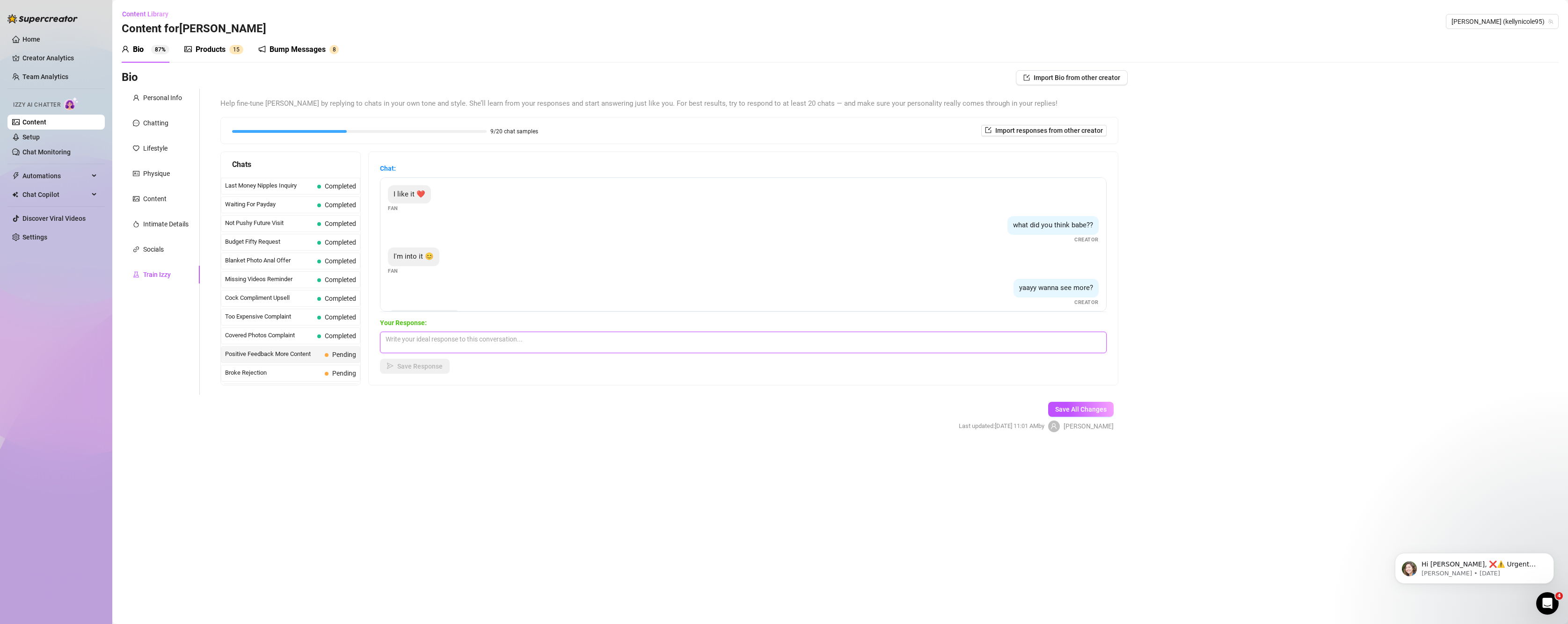
click at [450, 347] on textarea at bounding box center [743, 343] width 727 height 21
paste textarea "Here’s a flirty reply you can send back: Mmm I love hearing that 😏 if you’re in…"
click at [435, 366] on span "Save Response" at bounding box center [420, 366] width 46 height 7
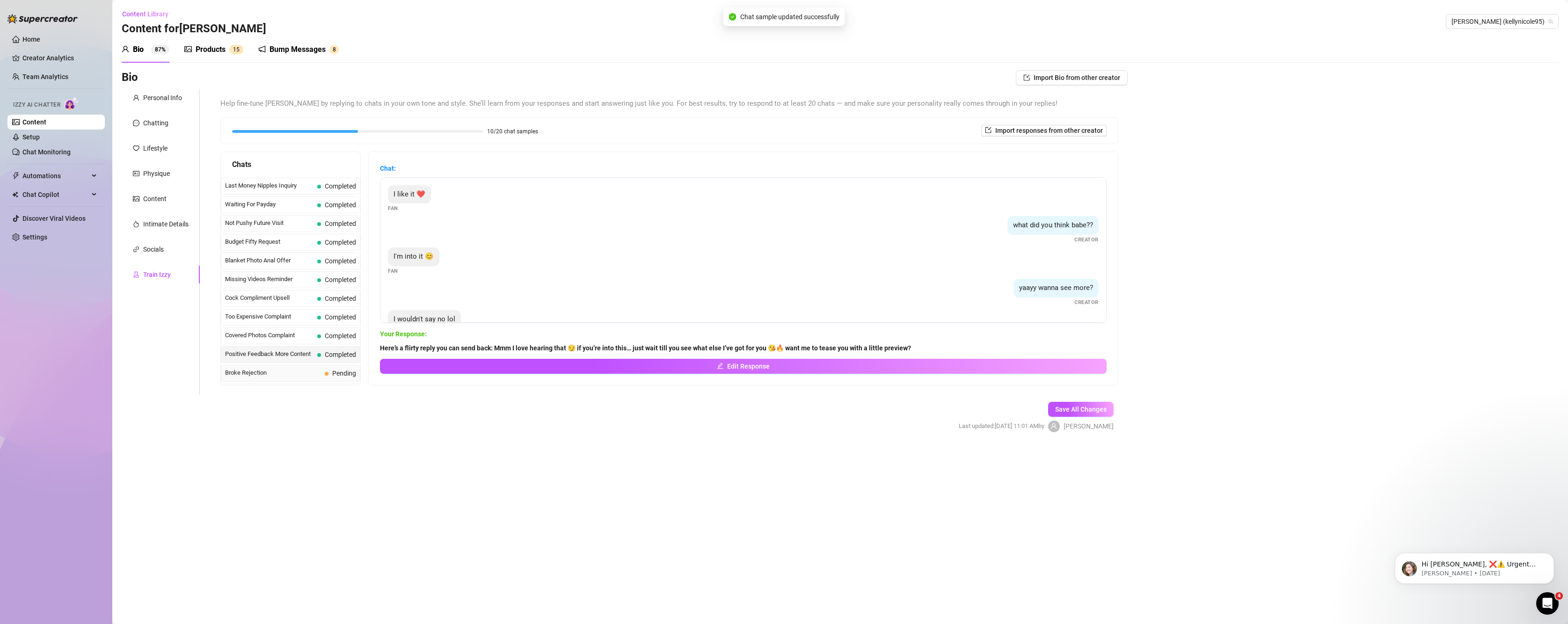
click at [280, 367] on div "Broke Rejection Pending" at bounding box center [290, 374] width 139 height 17
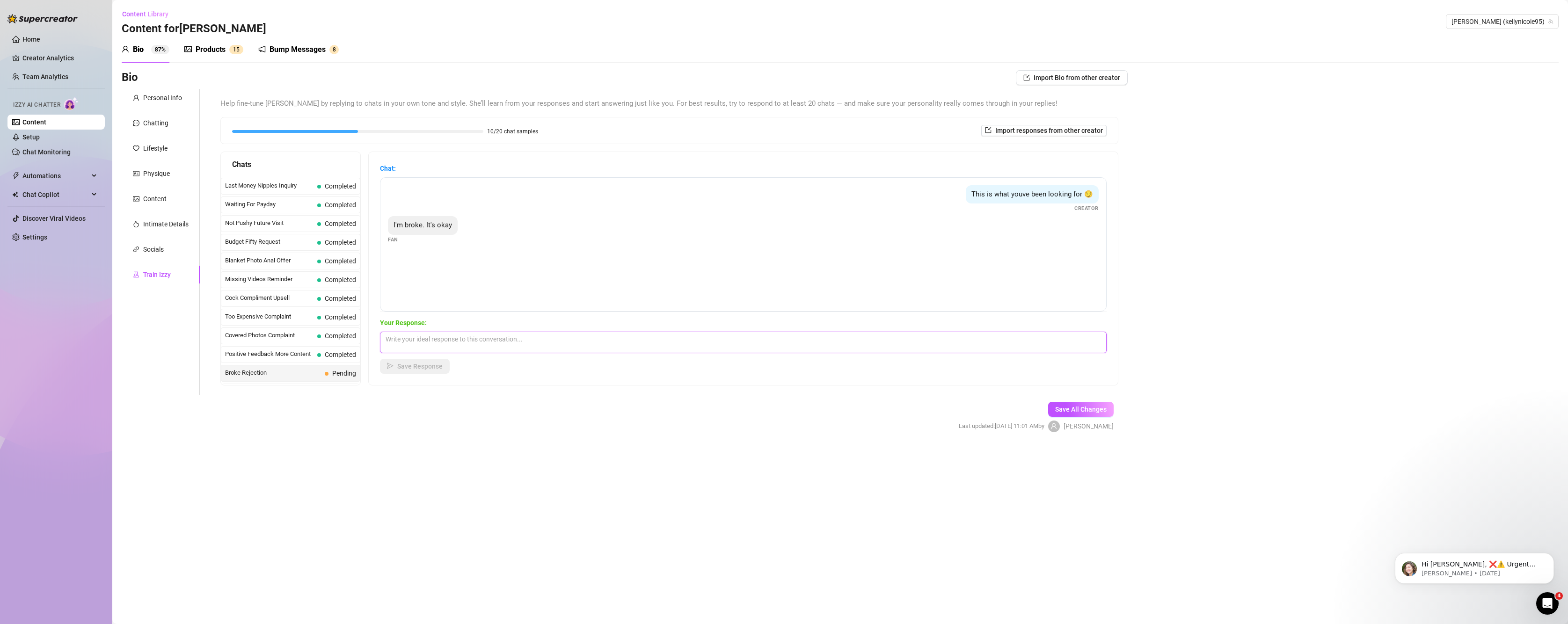
click at [419, 342] on textarea at bounding box center [743, 343] width 727 height 21
paste textarea "Aww don’t worry baby 😘 I’m not going anywhere… I’ll be right here teasing you u…"
click at [408, 363] on span "Save Response" at bounding box center [420, 366] width 46 height 7
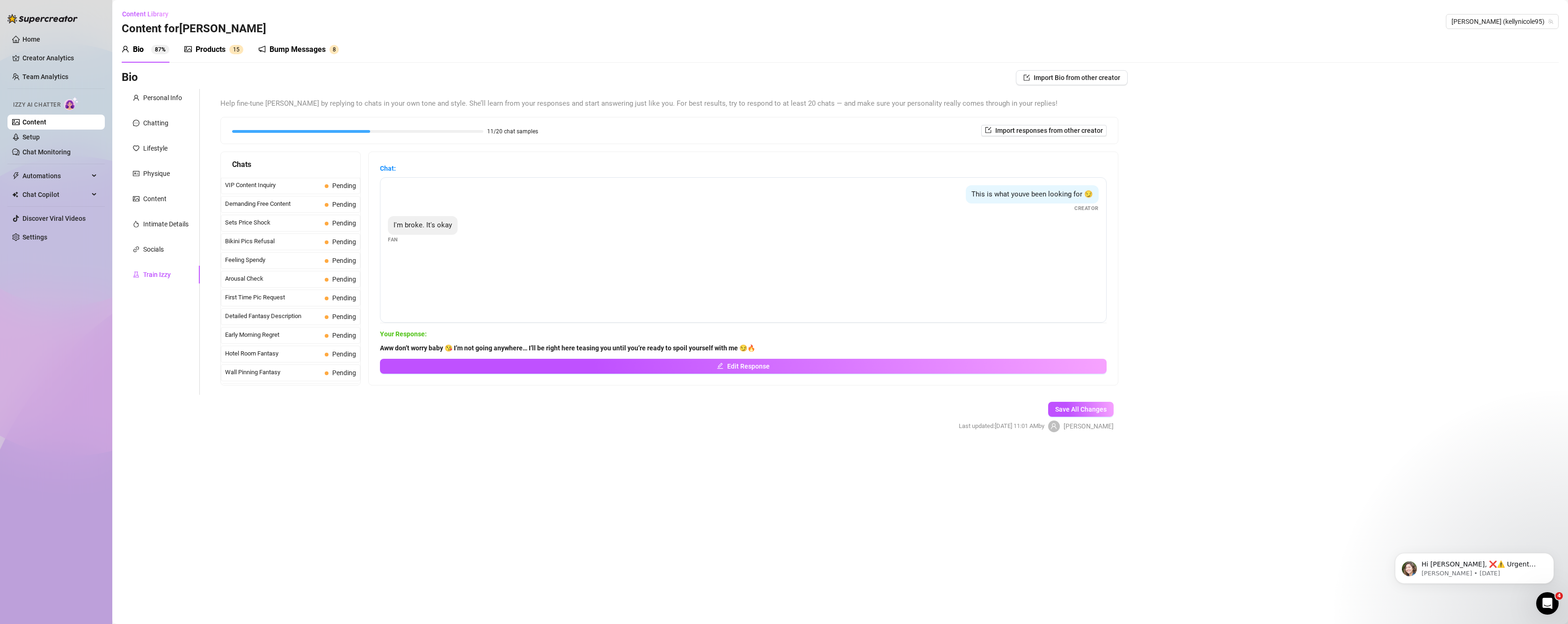
scroll to position [138, 0]
click at [263, 251] on span "Interested But Broke" at bounding box center [273, 253] width 96 height 9
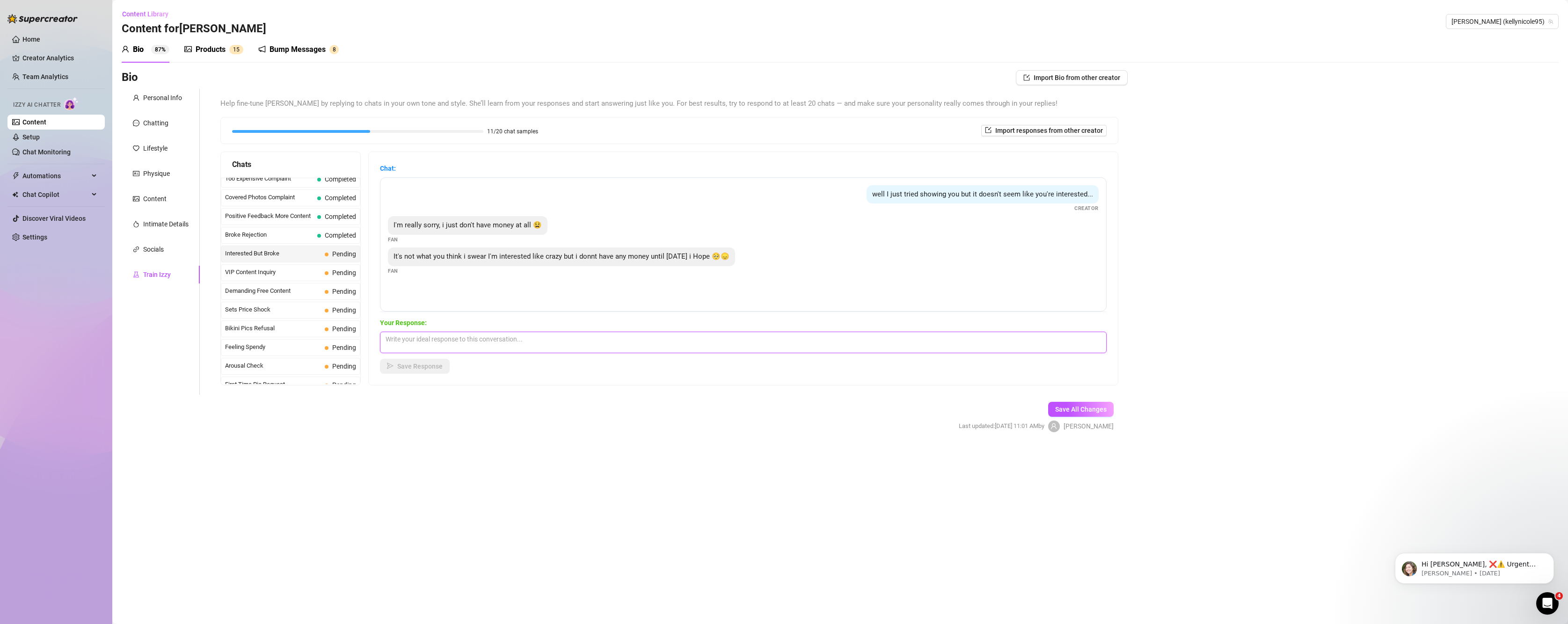
click at [531, 343] on textarea at bounding box center [743, 343] width 727 height 21
paste textarea "Aww baby don’t stress 😘 I know you’re interested… I can feel it 😏 I’ll keep you…"
click at [434, 366] on span "Save Response" at bounding box center [420, 366] width 46 height 7
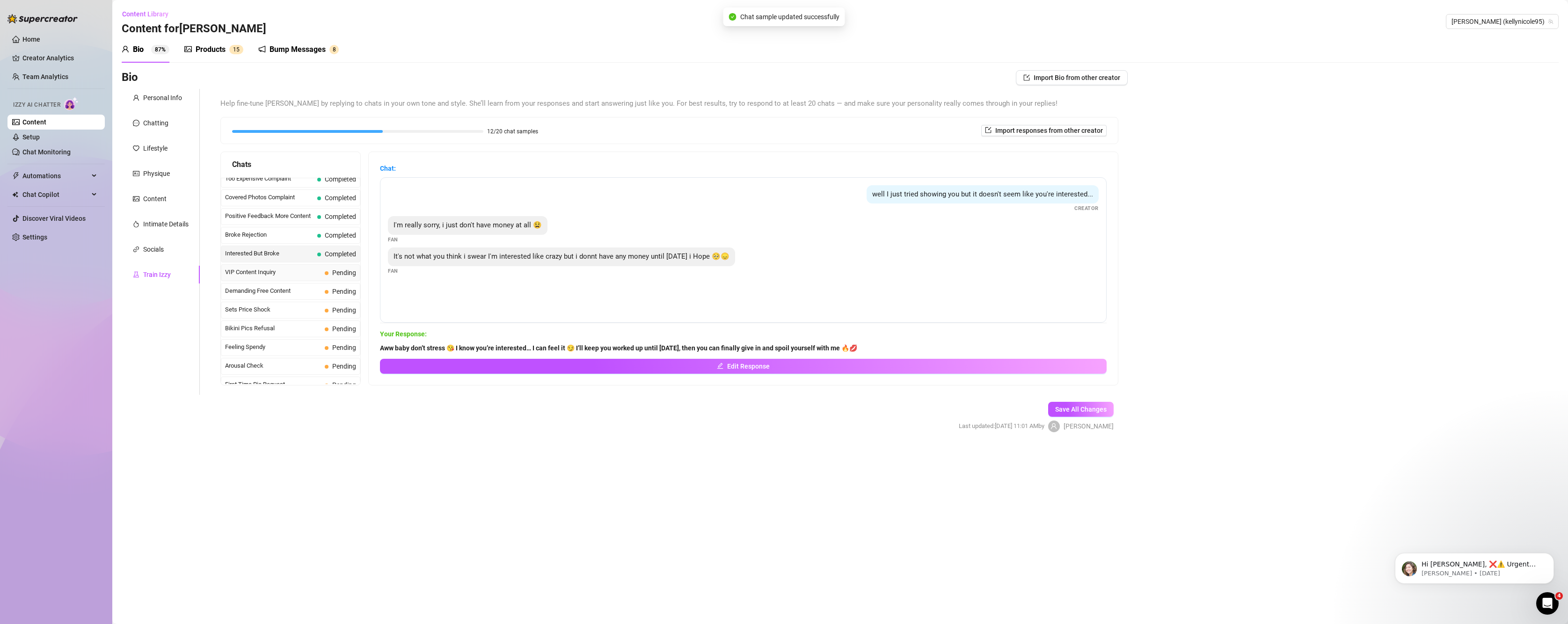
click at [272, 274] on span "VIP Content Inquiry" at bounding box center [273, 272] width 96 height 9
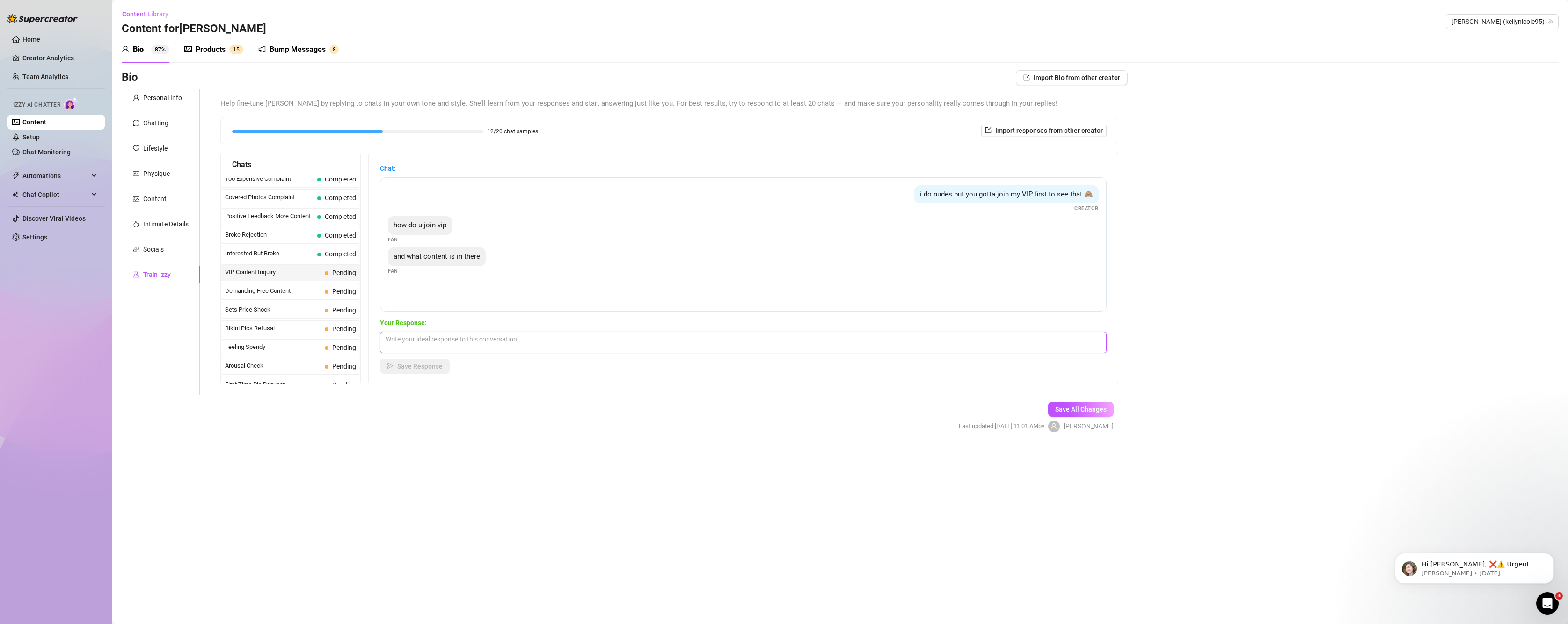
click at [590, 350] on textarea at bounding box center [743, 343] width 727 height 21
paste textarea "Mmm it’s super easy babe 😘 just hit the subscribe button on my VIP and you’re i…"
click at [409, 374] on div "Chat: i do nudes but you gotta join my VIP first to see that 🙈 Creator how do u…" at bounding box center [743, 268] width 749 height 233
click at [426, 367] on span "Save Response" at bounding box center [420, 366] width 46 height 7
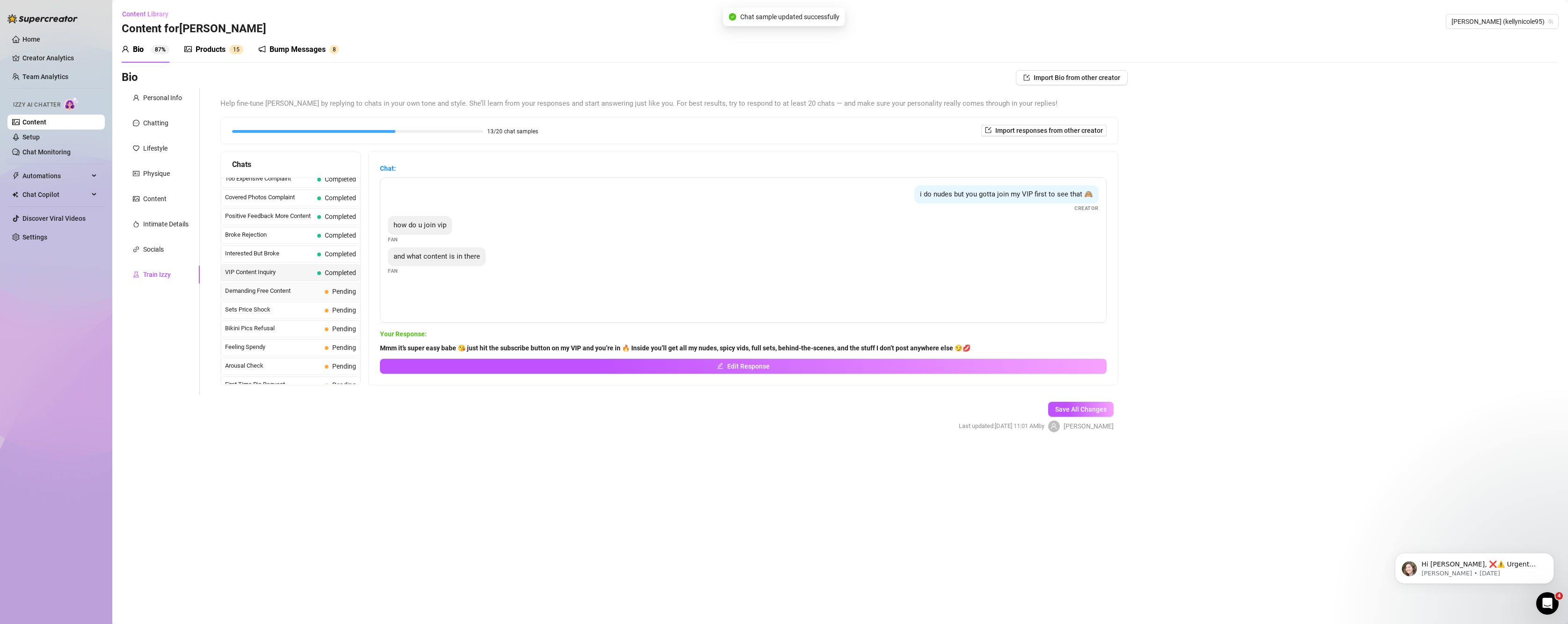
click at [280, 295] on span "Demanding Free Content" at bounding box center [273, 290] width 96 height 9
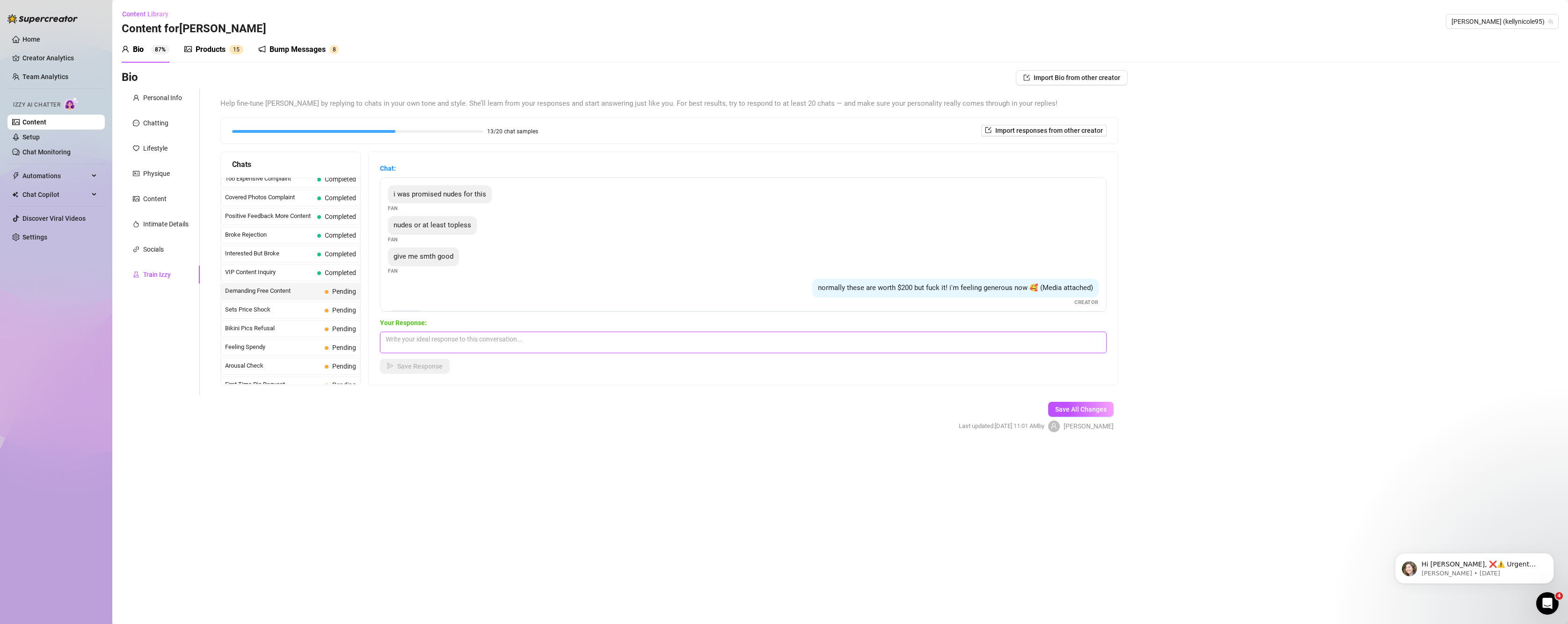
click at [545, 344] on textarea at bounding box center [743, 343] width 727 height 21
paste textarea "Here’s a flirty follow-up you can send: See baby? 😏 I spoil you when I’m in the…"
click at [421, 367] on span "Save Response" at bounding box center [420, 366] width 46 height 7
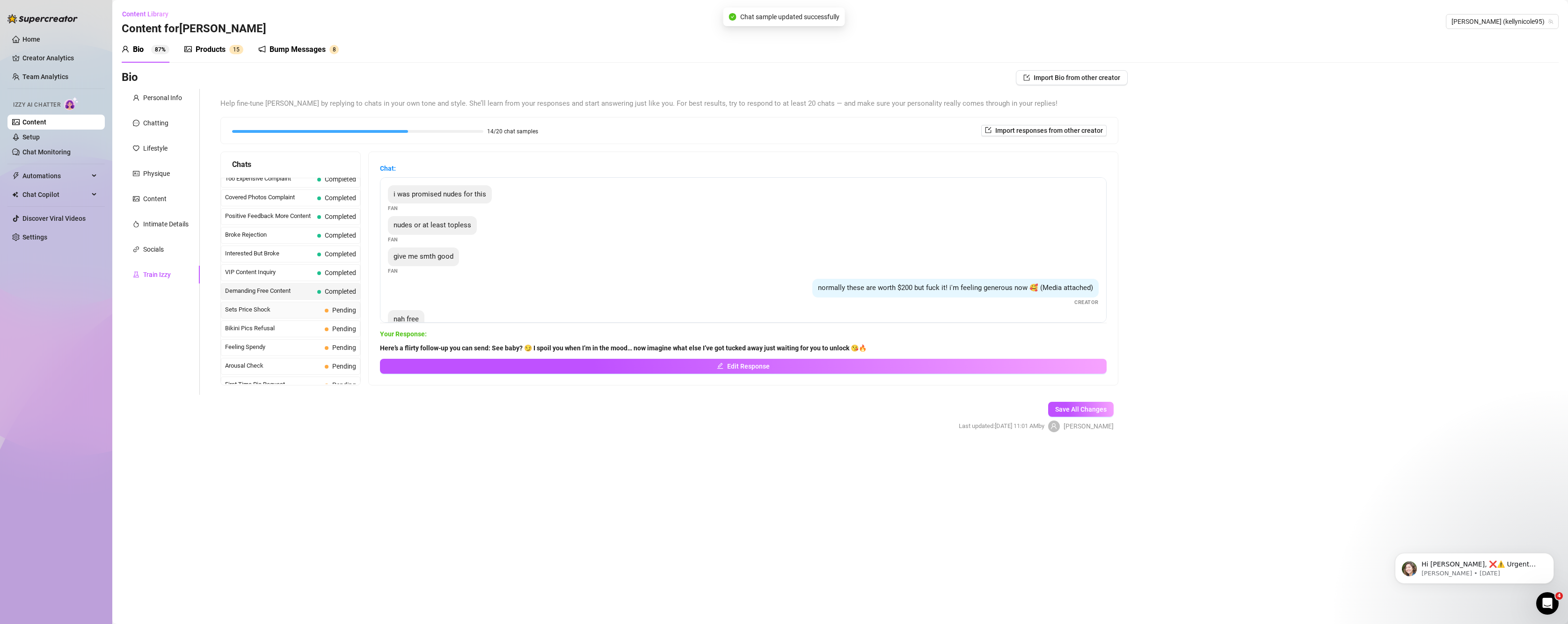
click at [315, 303] on div "Sets Price Shock Pending" at bounding box center [290, 310] width 139 height 17
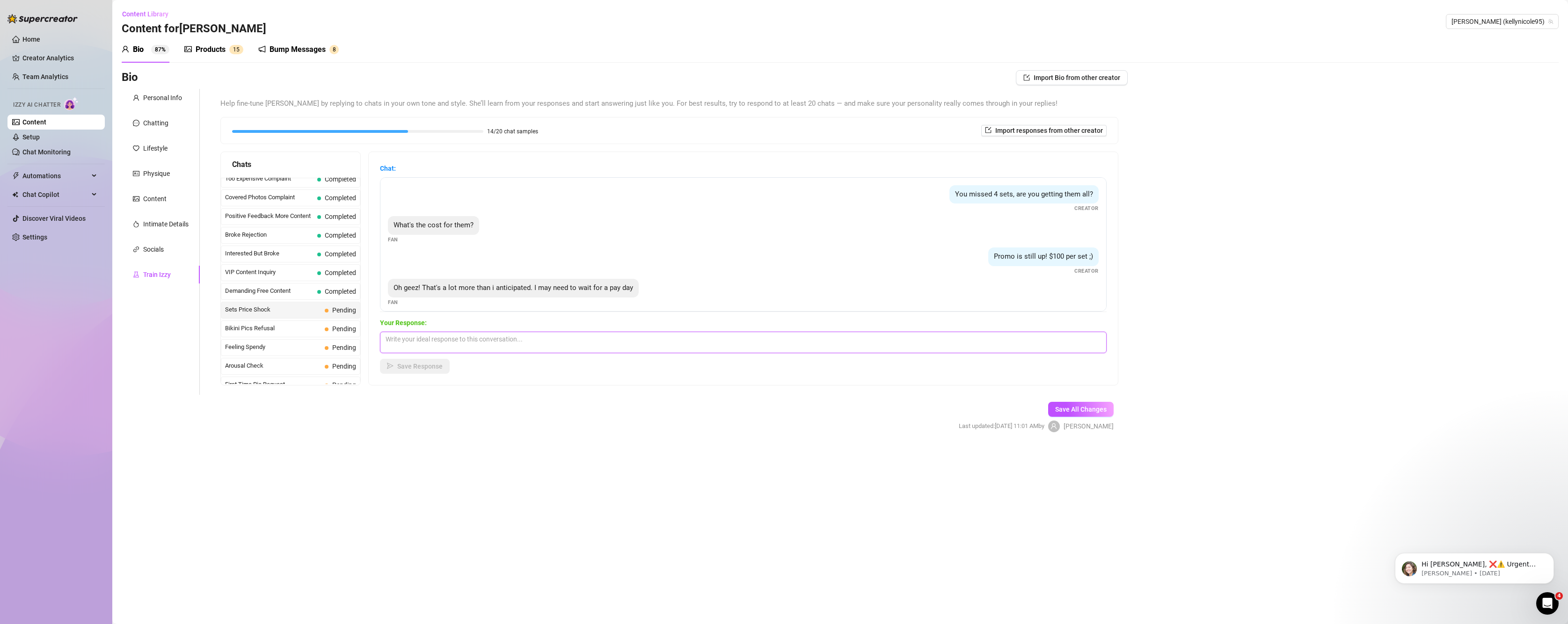
click at [501, 334] on textarea at bounding box center [743, 343] width 727 height 21
paste textarea "Hehe I get it baby 😘 I’ll keep those sets nice and hot waiting just for you 🔥 b…"
click at [426, 370] on span "Save Response" at bounding box center [420, 366] width 46 height 7
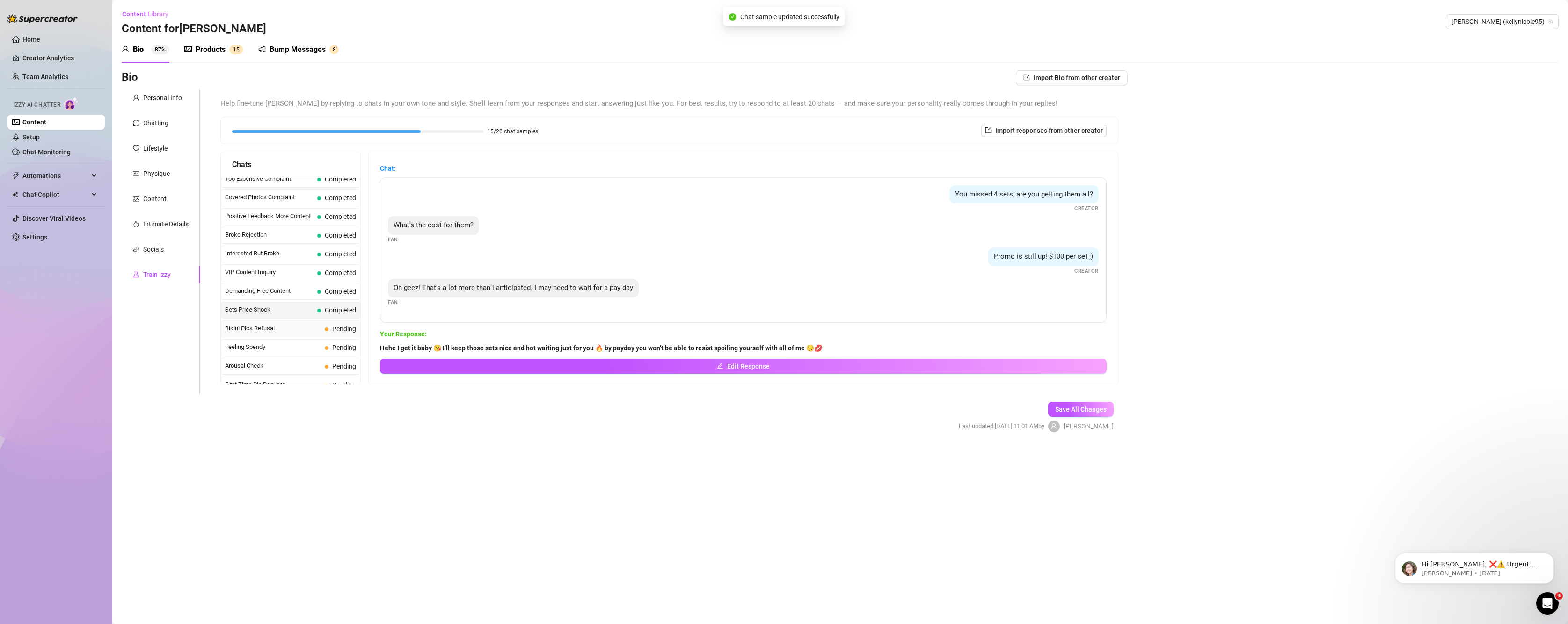
click at [289, 327] on span "Bikini Pics Refusal" at bounding box center [273, 328] width 96 height 9
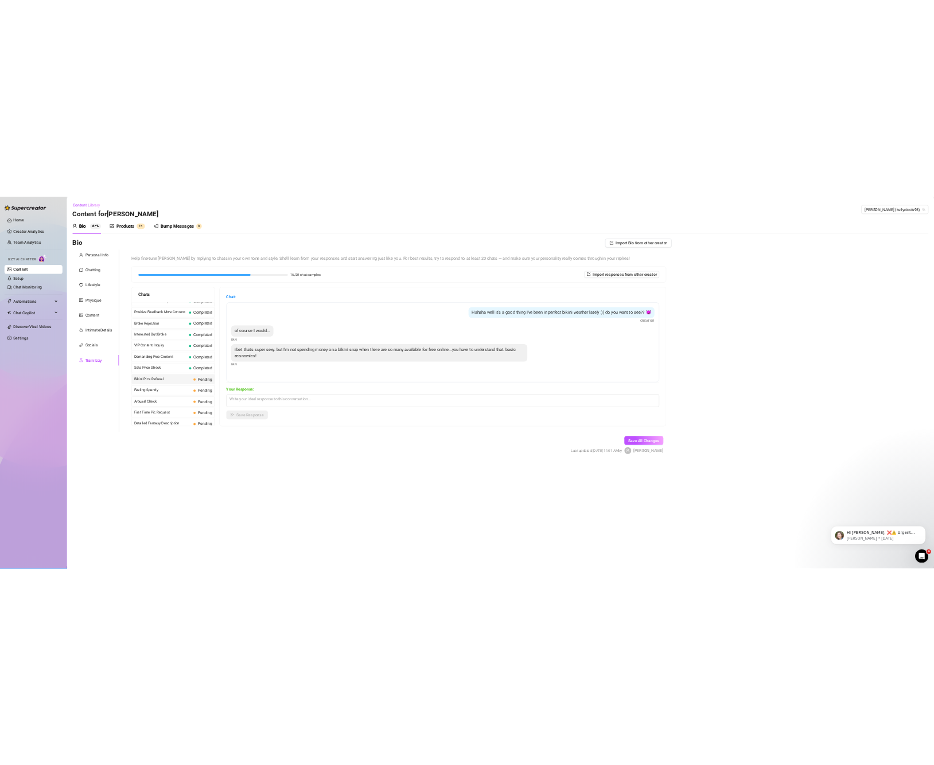
scroll to position [169, 0]
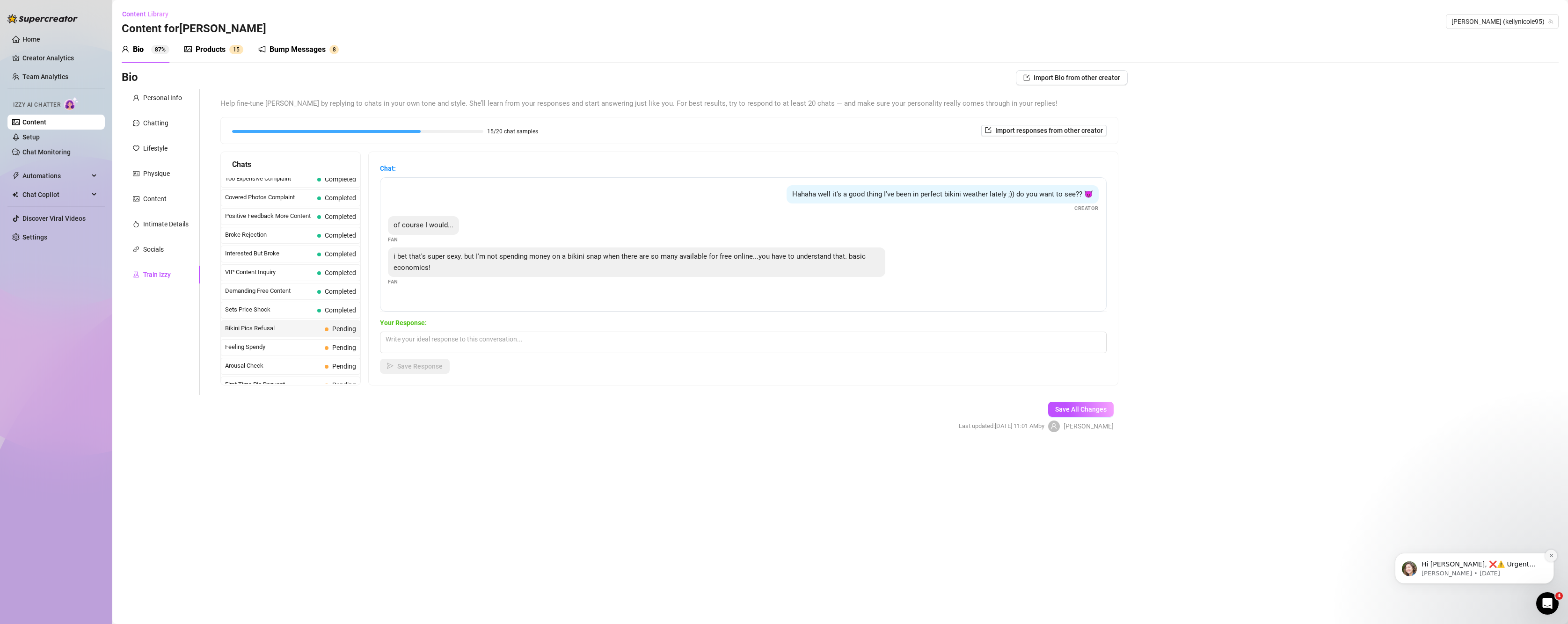
click at [1548, 554] on button "Dismiss notification" at bounding box center [1551, 555] width 12 height 12
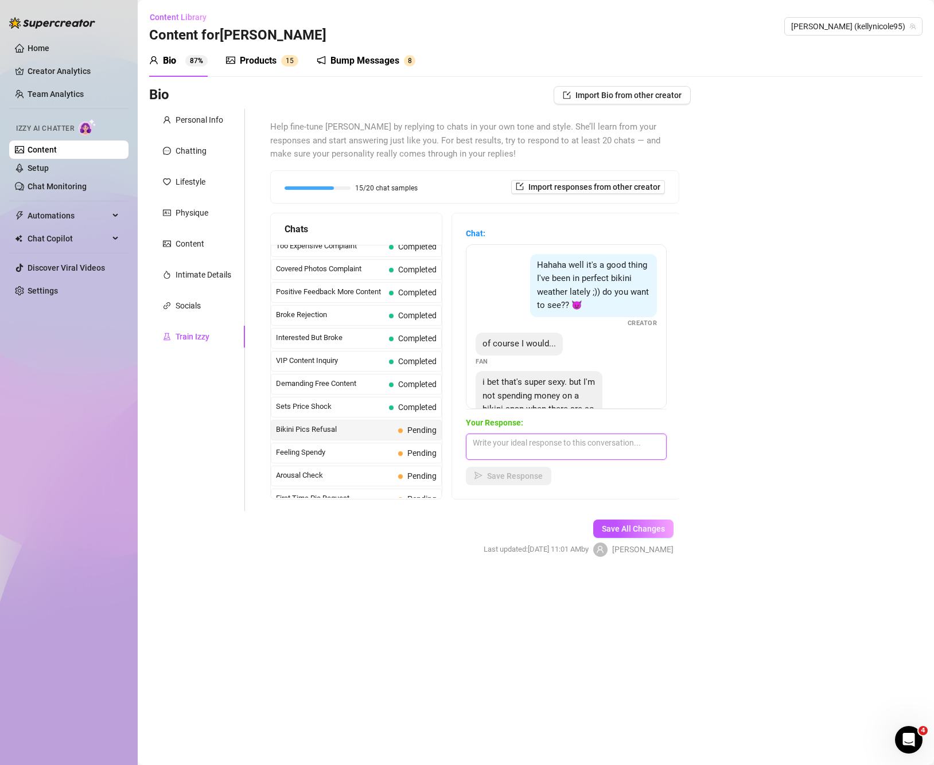
click at [536, 440] on textarea at bounding box center [566, 447] width 201 height 26
paste textarea "Here’s a flirty response you can send: Exactly baby 😏 anyone can scroll free pi…"
click at [536, 476] on span "Save Response" at bounding box center [515, 476] width 56 height 9
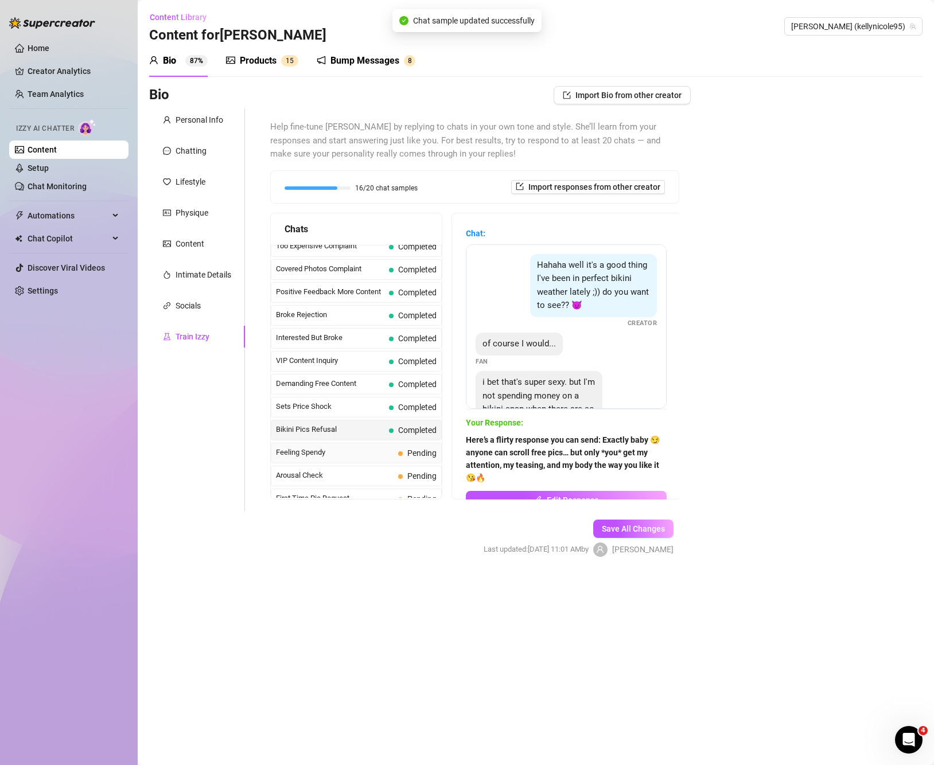
click at [307, 458] on span "Feeling Spendy" at bounding box center [335, 452] width 118 height 11
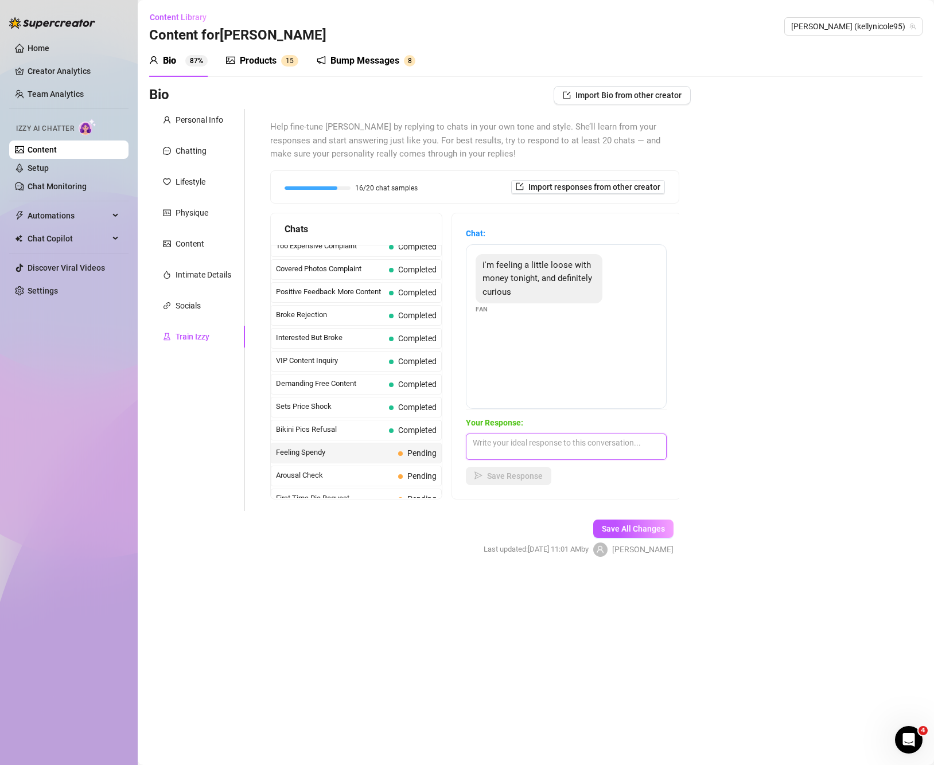
click at [596, 434] on textarea at bounding box center [566, 447] width 201 height 26
paste textarea "Mmm I love hearing that 😏 if you’re feeling generous and curious, let me be the…"
click at [532, 482] on button "Save Response" at bounding box center [509, 476] width 86 height 18
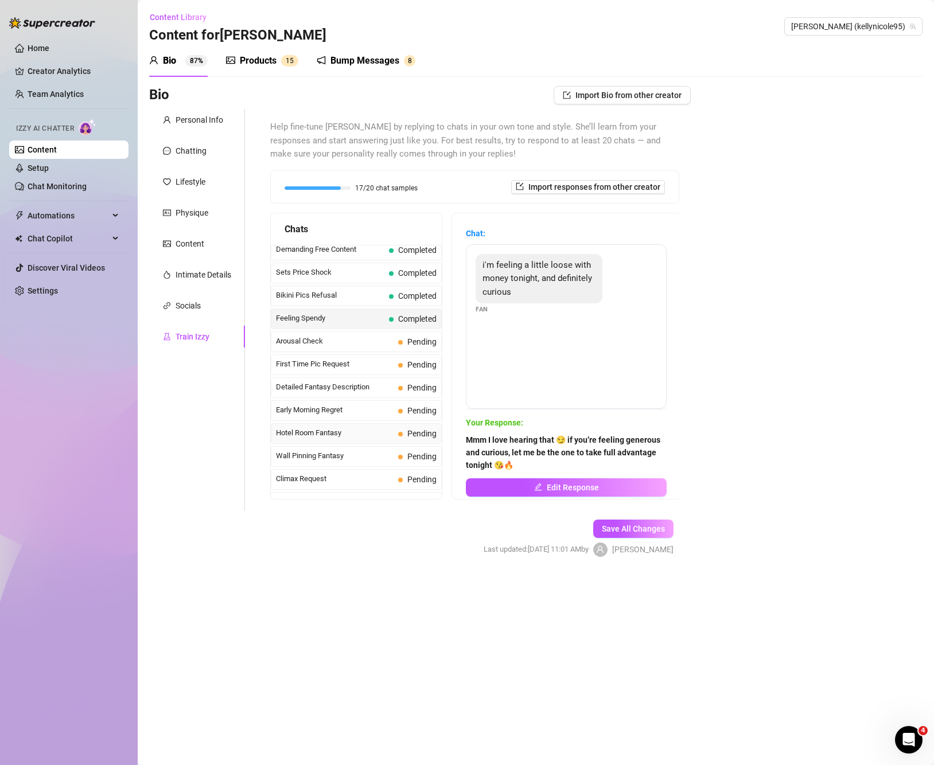
scroll to position [276, 0]
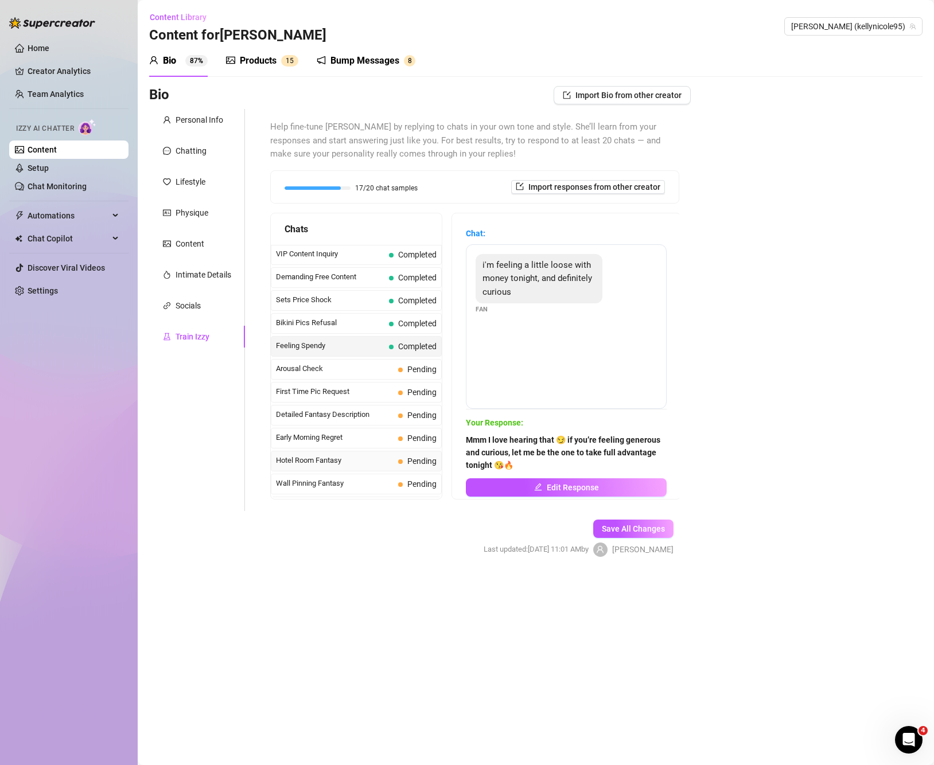
click at [357, 375] on span "Arousal Check" at bounding box center [335, 368] width 118 height 11
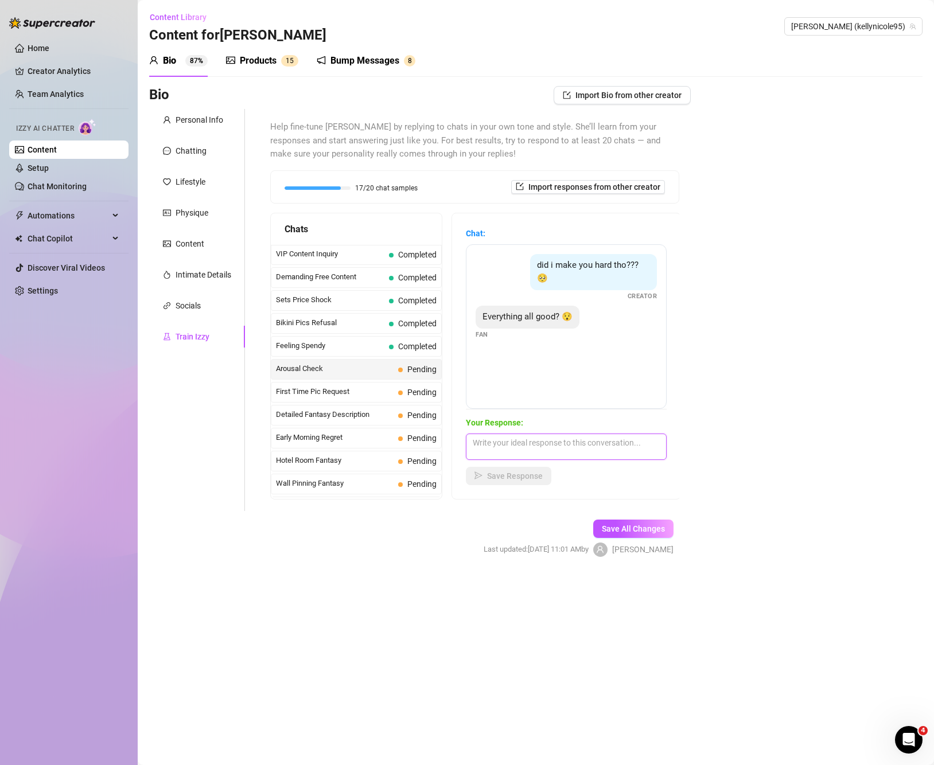
click at [555, 440] on textarea at bounding box center [566, 447] width 201 height 26
paste textarea "Hehe everything’s more than good baby 😘 I just need to know if I’ve got you har…"
click at [518, 482] on button "Save Response" at bounding box center [509, 476] width 86 height 18
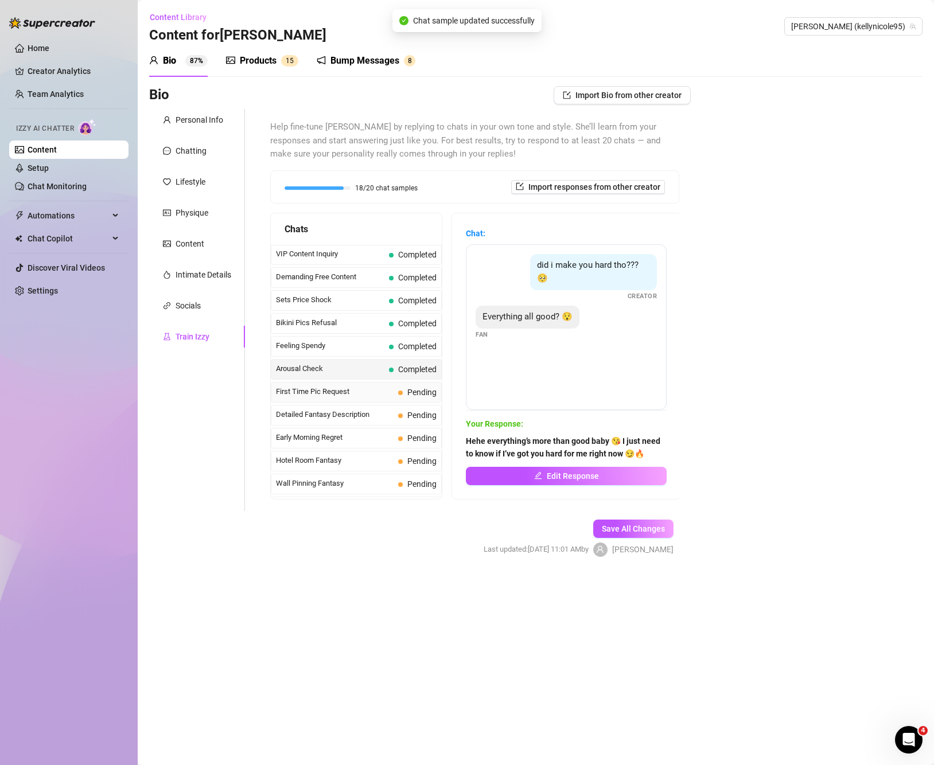
click at [339, 398] on span "First Time Pic Request" at bounding box center [335, 391] width 118 height 11
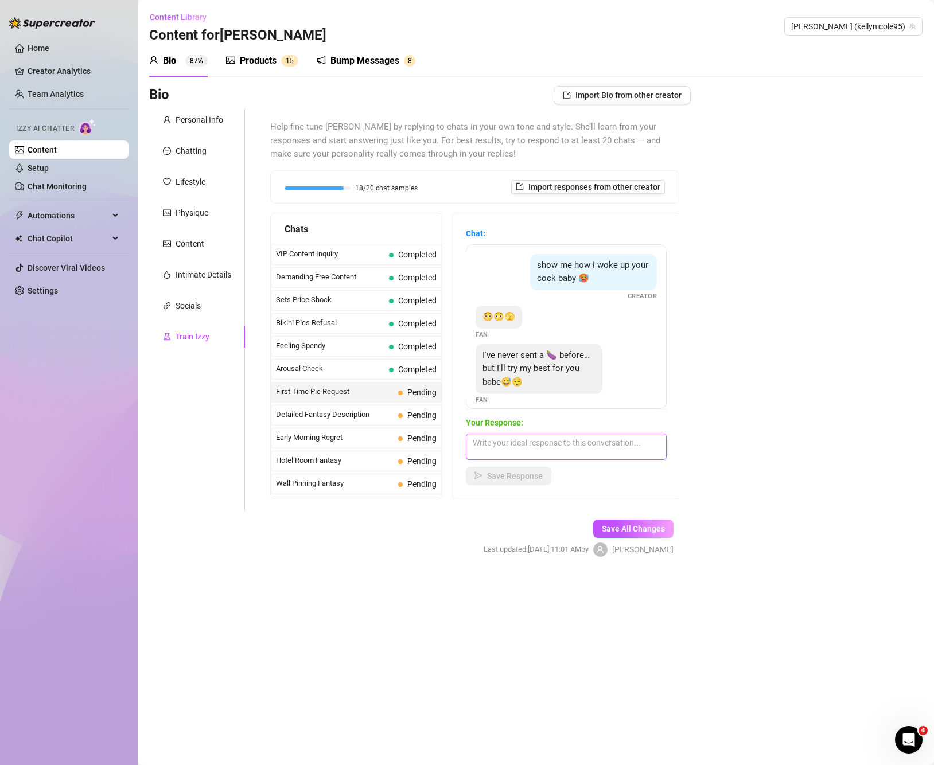
click at [570, 450] on textarea at bounding box center [566, 447] width 201 height 26
paste textarea "Mmm that’s so hot baby 😏 I love that I’m your first 🍆 tease… now let me see how…"
click at [507, 484] on button "Save Response" at bounding box center [509, 476] width 86 height 18
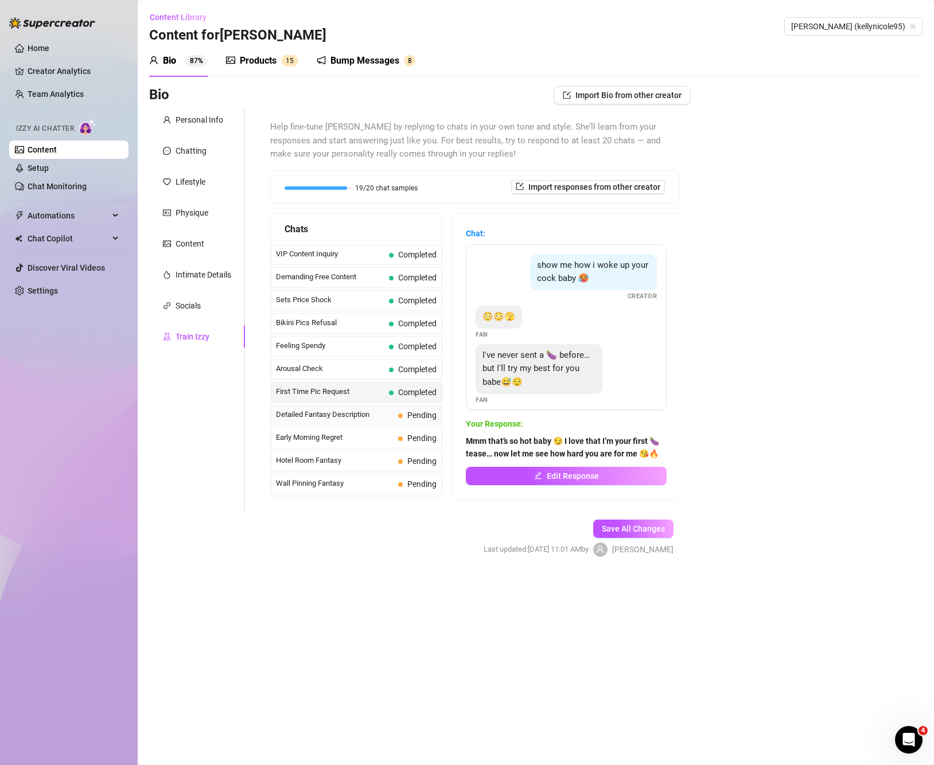
click at [325, 426] on div "Detailed Fantasy Description Pending" at bounding box center [356, 415] width 171 height 21
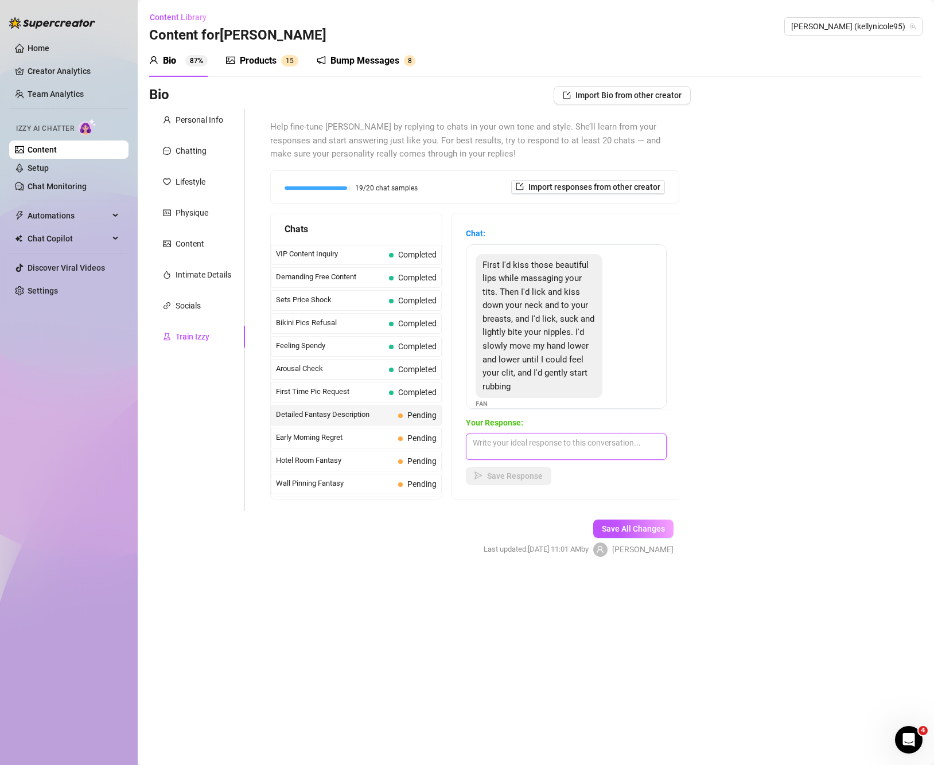
click at [543, 450] on textarea at bounding box center [566, 447] width 201 height 26
paste textarea "Mmm baby that’s making me so wet already 😏🔥 I can almost feel your lips and han…"
click at [507, 476] on span "Save Response" at bounding box center [515, 476] width 56 height 9
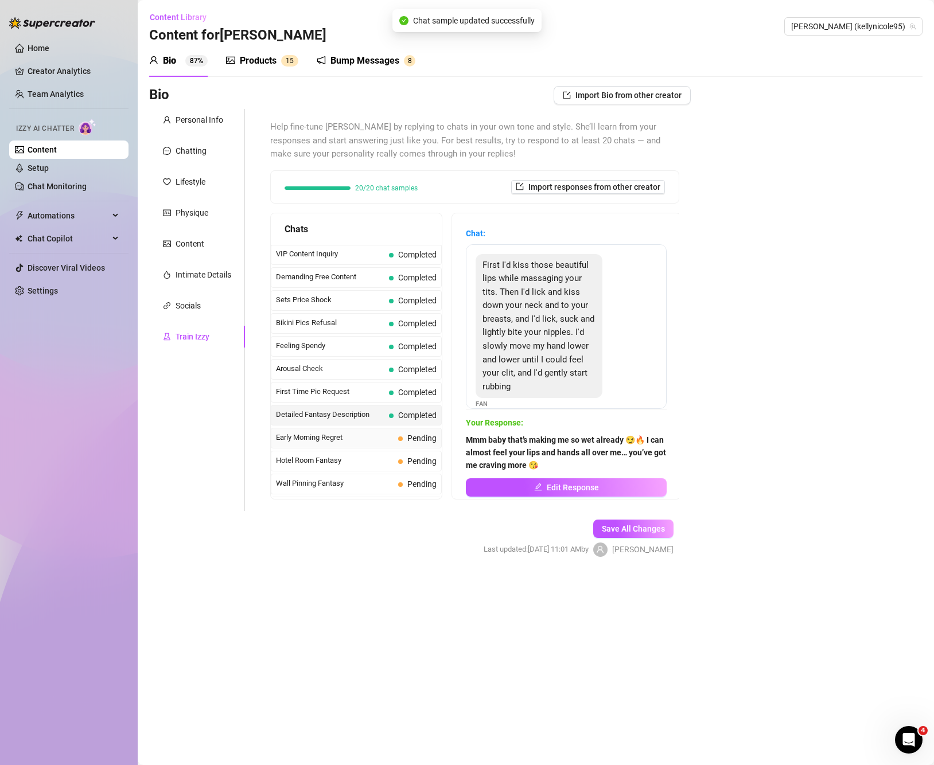
click at [329, 444] on span "Early Morning Regret" at bounding box center [335, 437] width 118 height 11
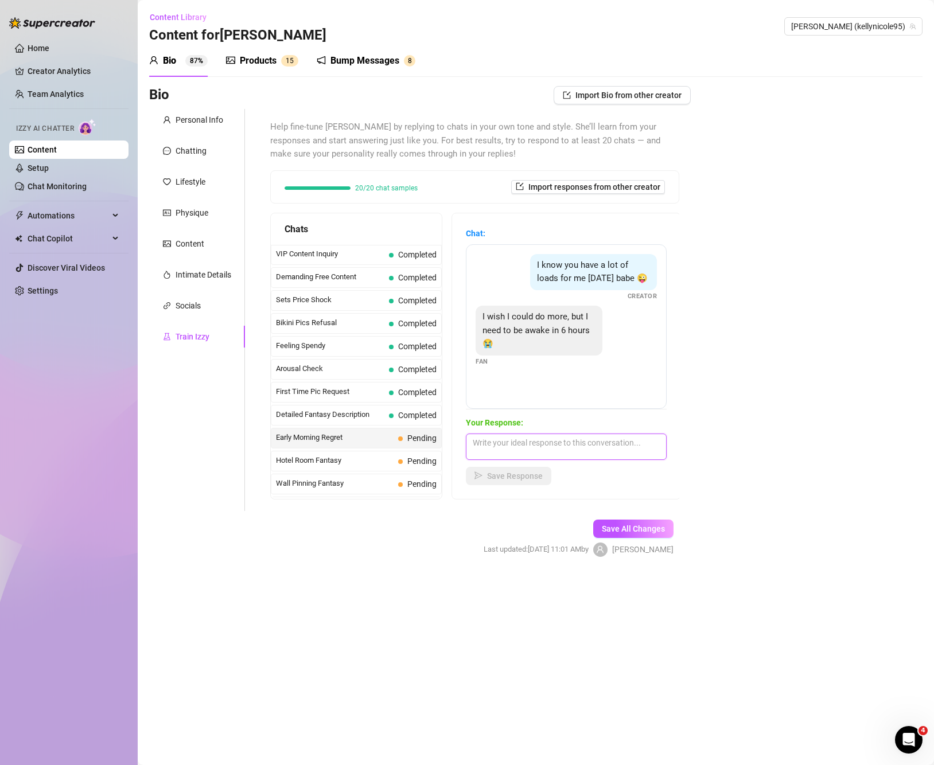
click at [570, 448] on textarea at bounding box center [566, 447] width 201 height 26
paste textarea "Aww that’s okay baby 😘 get your rest… I’ll be right here waiting to drain those…"
click at [522, 476] on span "Save Response" at bounding box center [515, 476] width 56 height 9
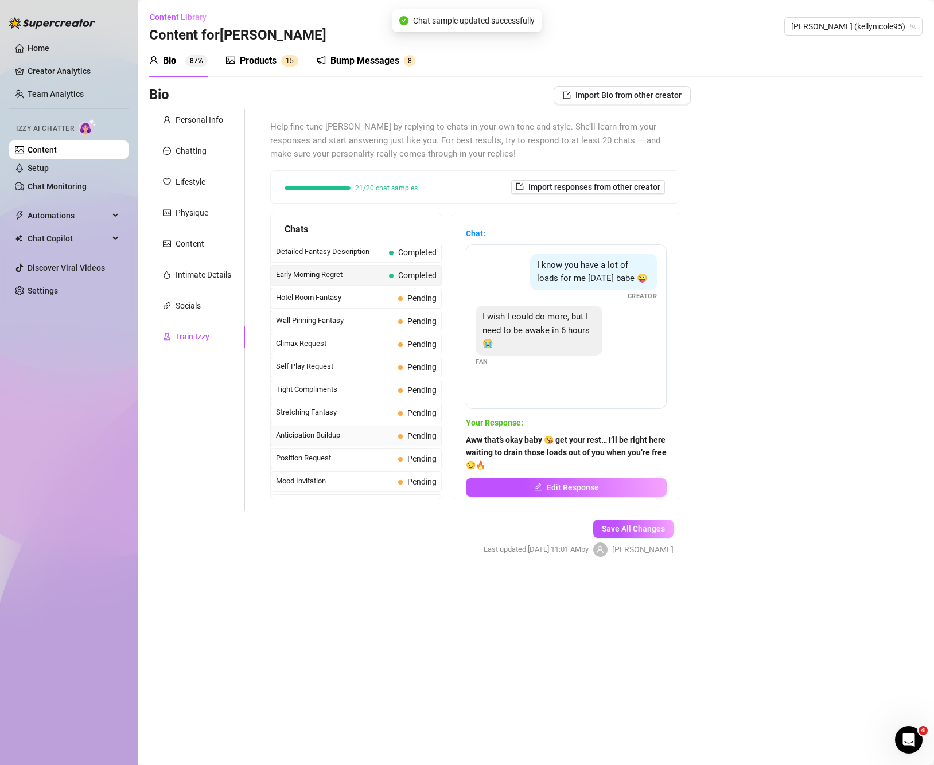
scroll to position [467, 0]
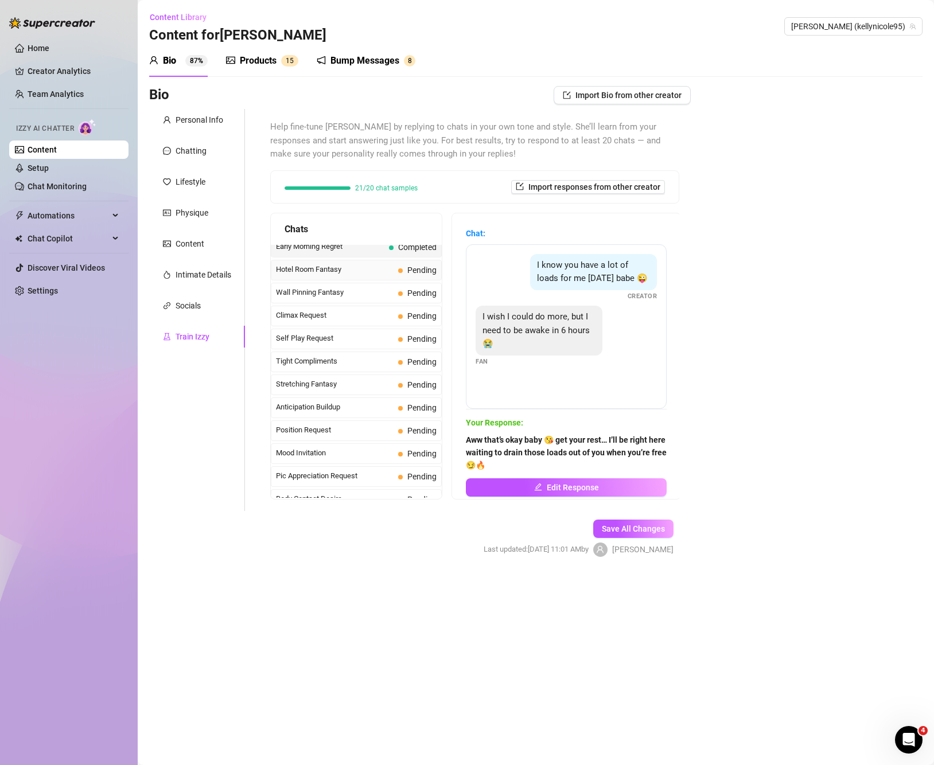
click at [363, 275] on span "Hotel Room Fantasy" at bounding box center [335, 269] width 118 height 11
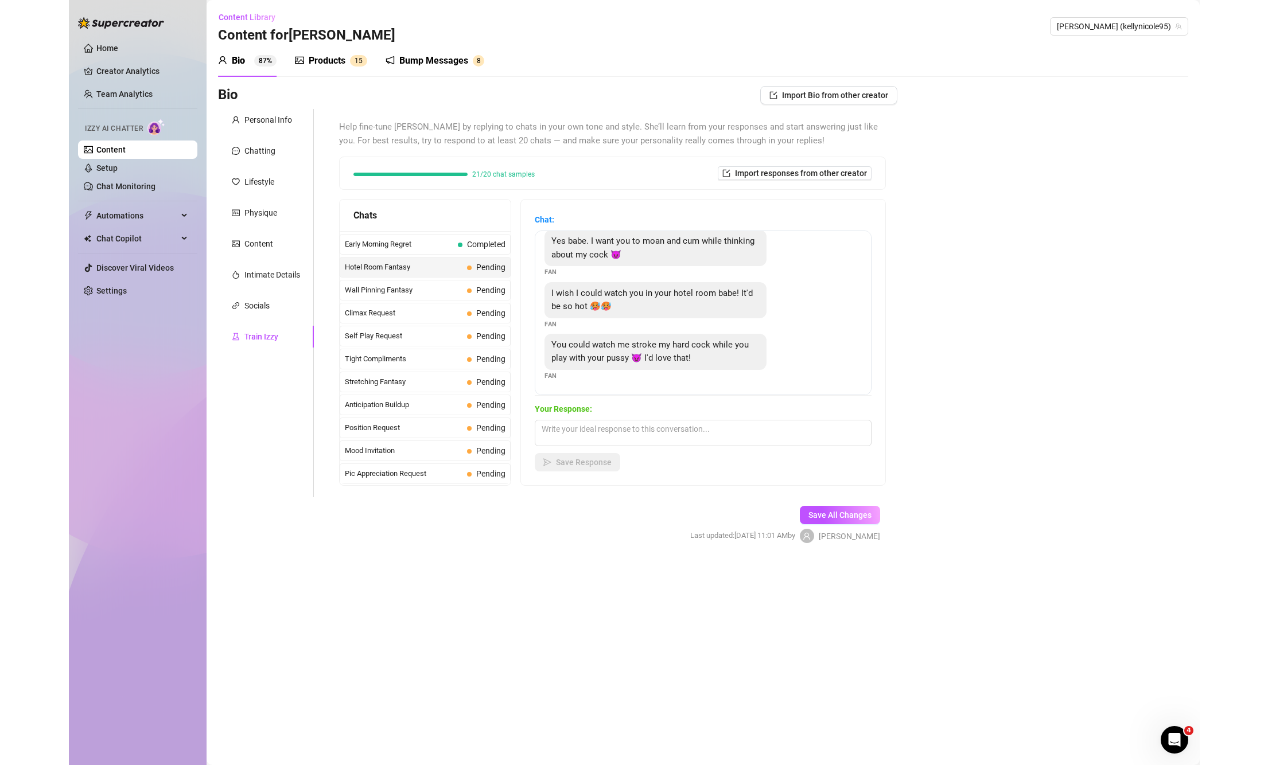
scroll to position [0, 0]
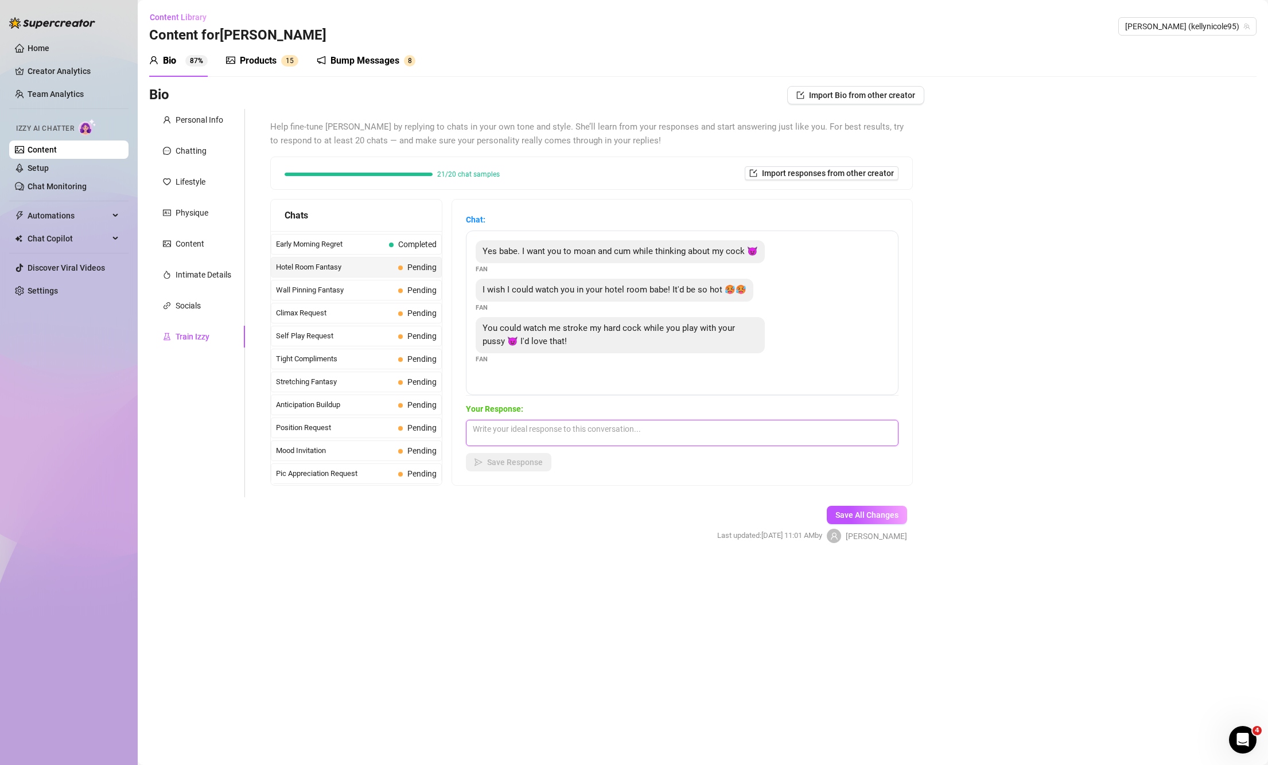
click at [552, 441] on textarea at bounding box center [682, 433] width 433 height 26
paste textarea "Mmm fuck yes baby 😏🔥 just imagining you stroking while I play with my pussy has…"
click at [526, 455] on button "Save Response" at bounding box center [509, 462] width 86 height 18
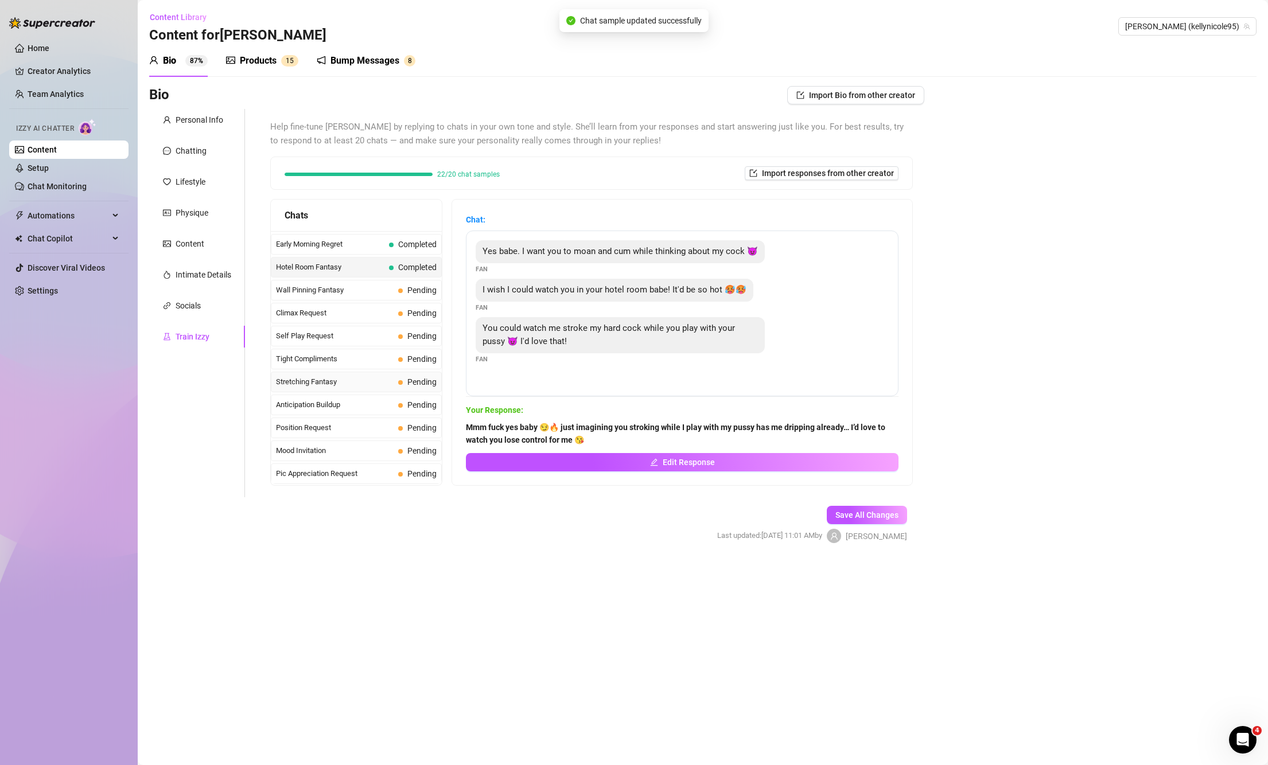
click at [331, 387] on span "Stretching Fantasy" at bounding box center [335, 381] width 118 height 11
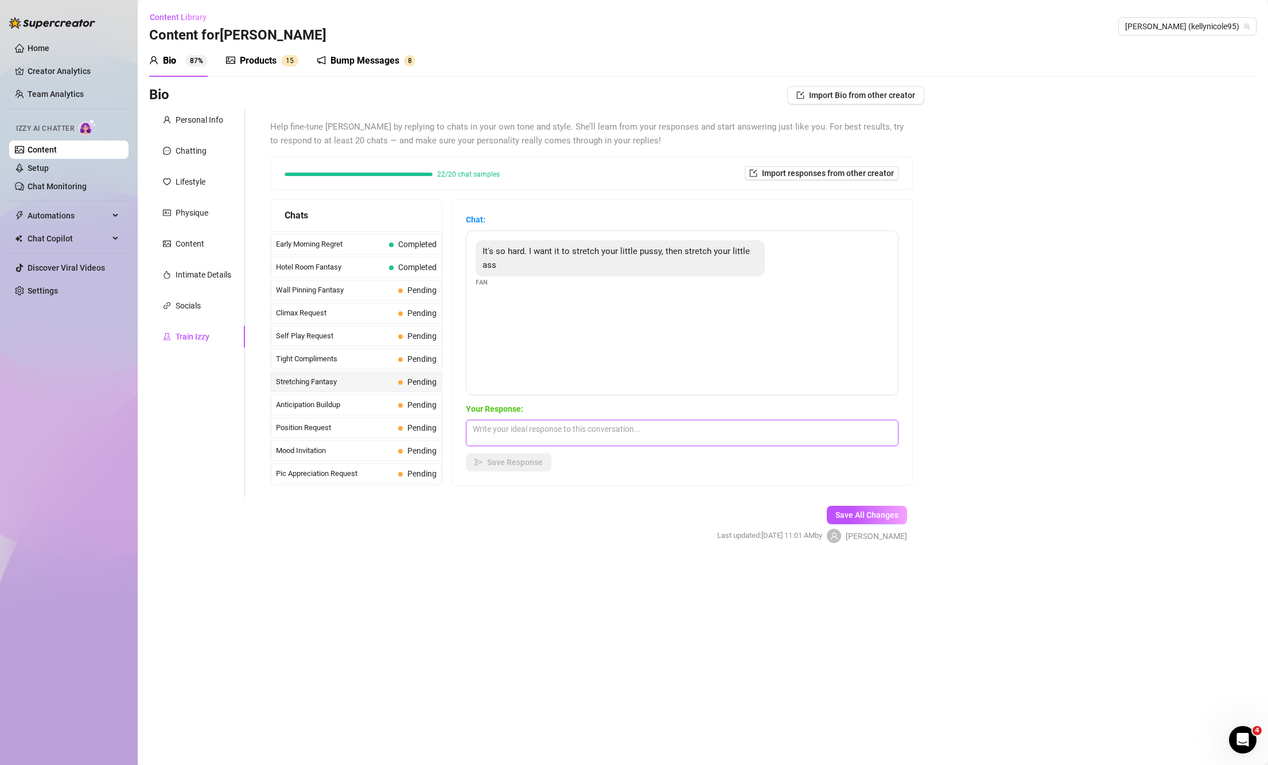
click at [632, 442] on textarea at bounding box center [682, 433] width 433 height 26
paste textarea "Mmm yes baby 😏 the thought of you stretching my tight little pussy and then fil…"
click at [512, 462] on span "Save Response" at bounding box center [515, 462] width 56 height 9
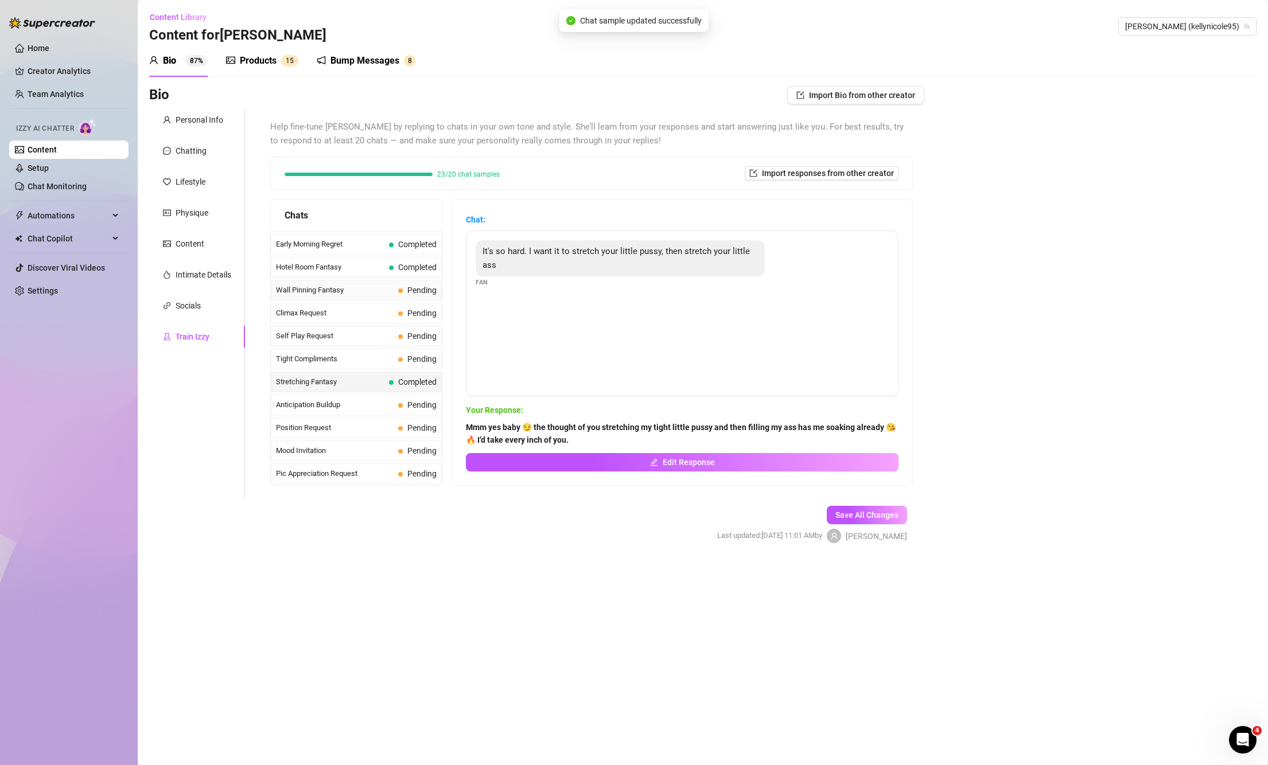
click at [351, 285] on span "Wall Pinning Fantasy" at bounding box center [335, 290] width 118 height 11
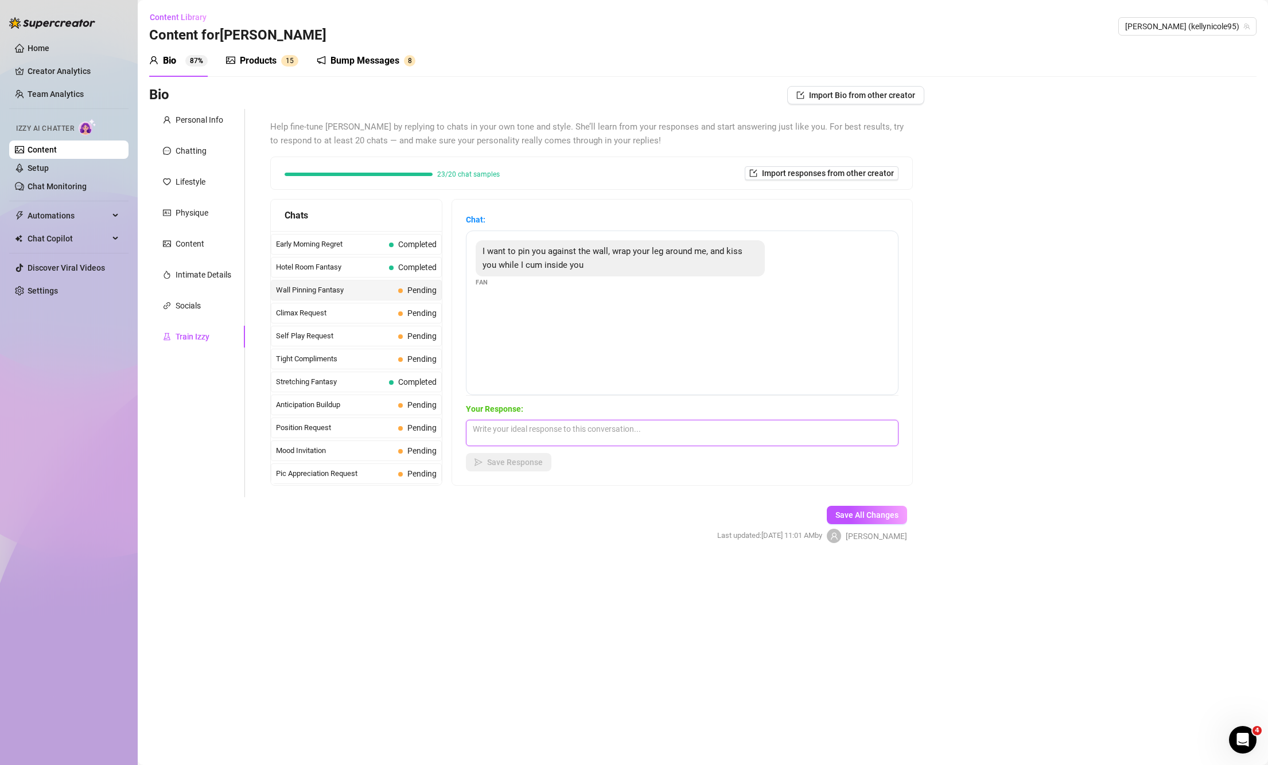
click at [638, 426] on textarea at bounding box center [682, 433] width 433 height 26
paste textarea "Mmm fuck yes baby 😏🔥 the thought of you pinning me to the wall, kissing me deep…"
click at [532, 462] on span "Save Response" at bounding box center [515, 462] width 56 height 9
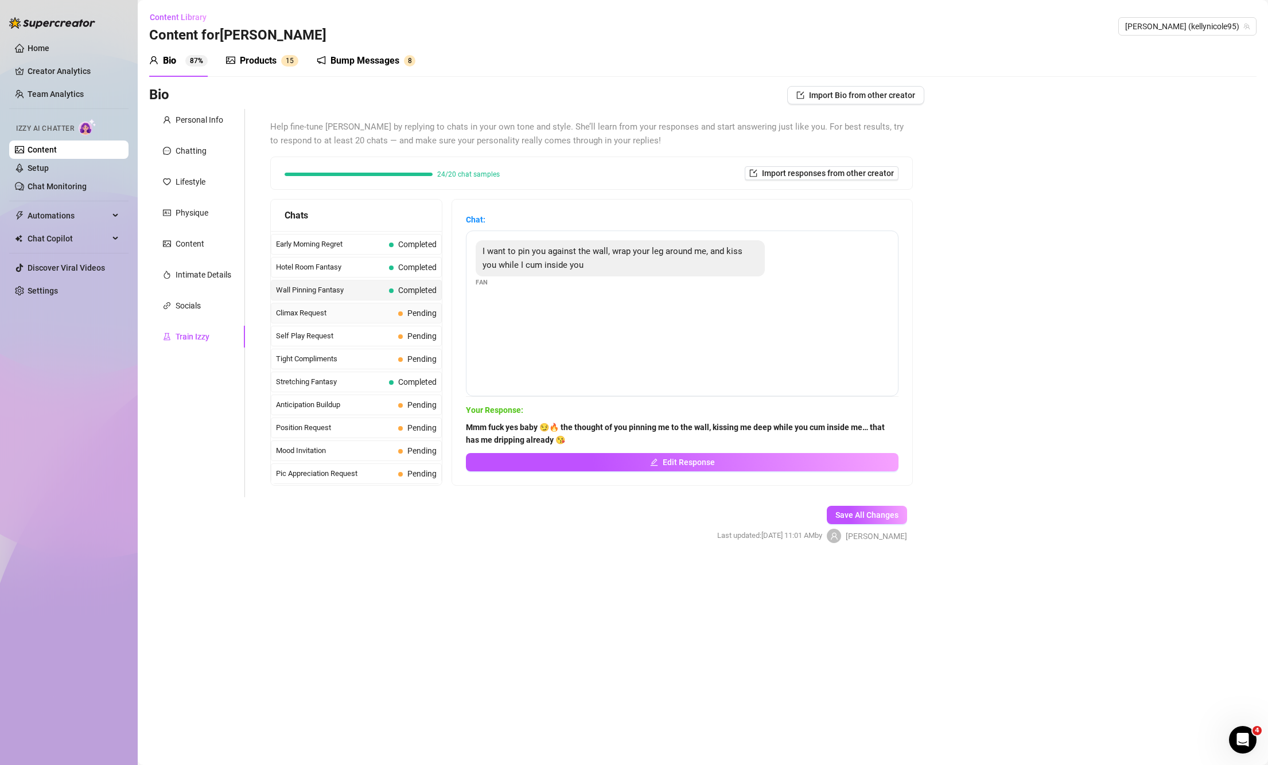
click at [321, 312] on span "Climax Request" at bounding box center [335, 313] width 118 height 11
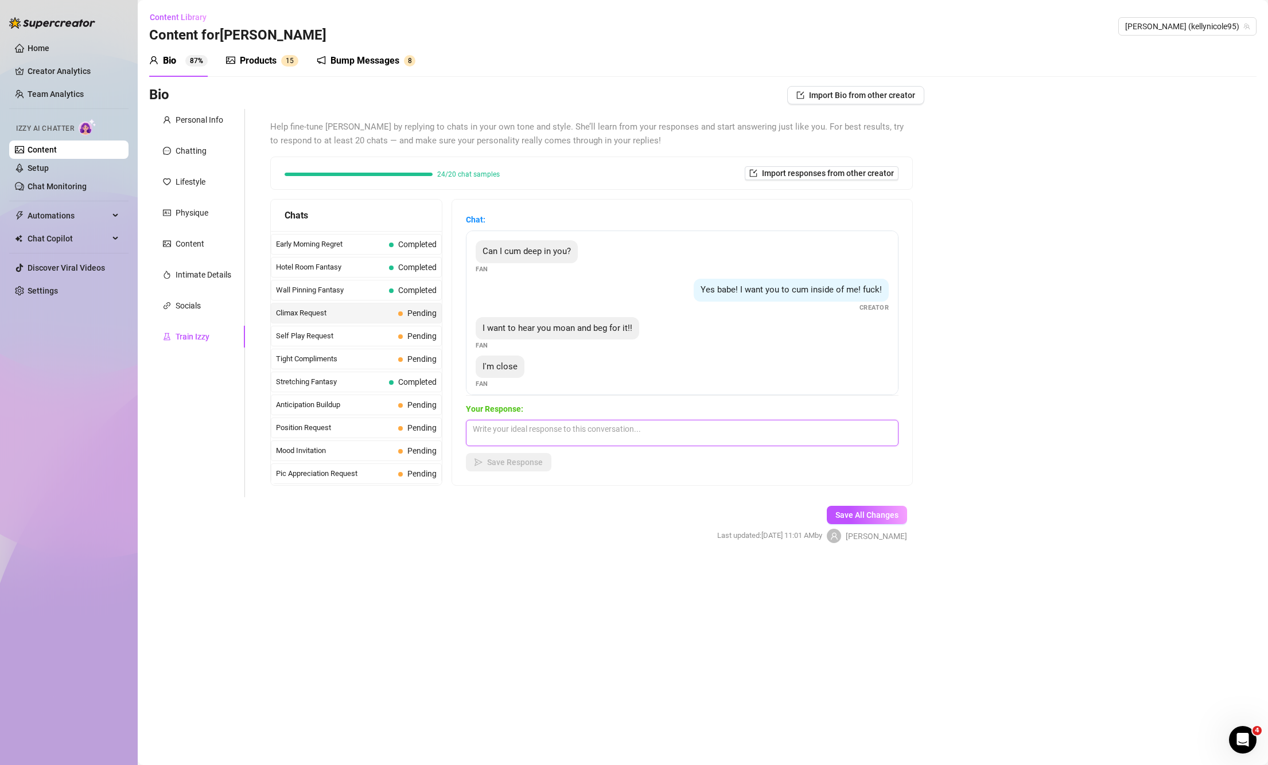
click at [624, 428] on textarea at bounding box center [682, 433] width 433 height 26
paste textarea "Mmm yes baby 😩💦 I’m moaning just for you… please cum deep inside me, I need to …"
click at [551, 462] on button "Save Response" at bounding box center [509, 462] width 86 height 18
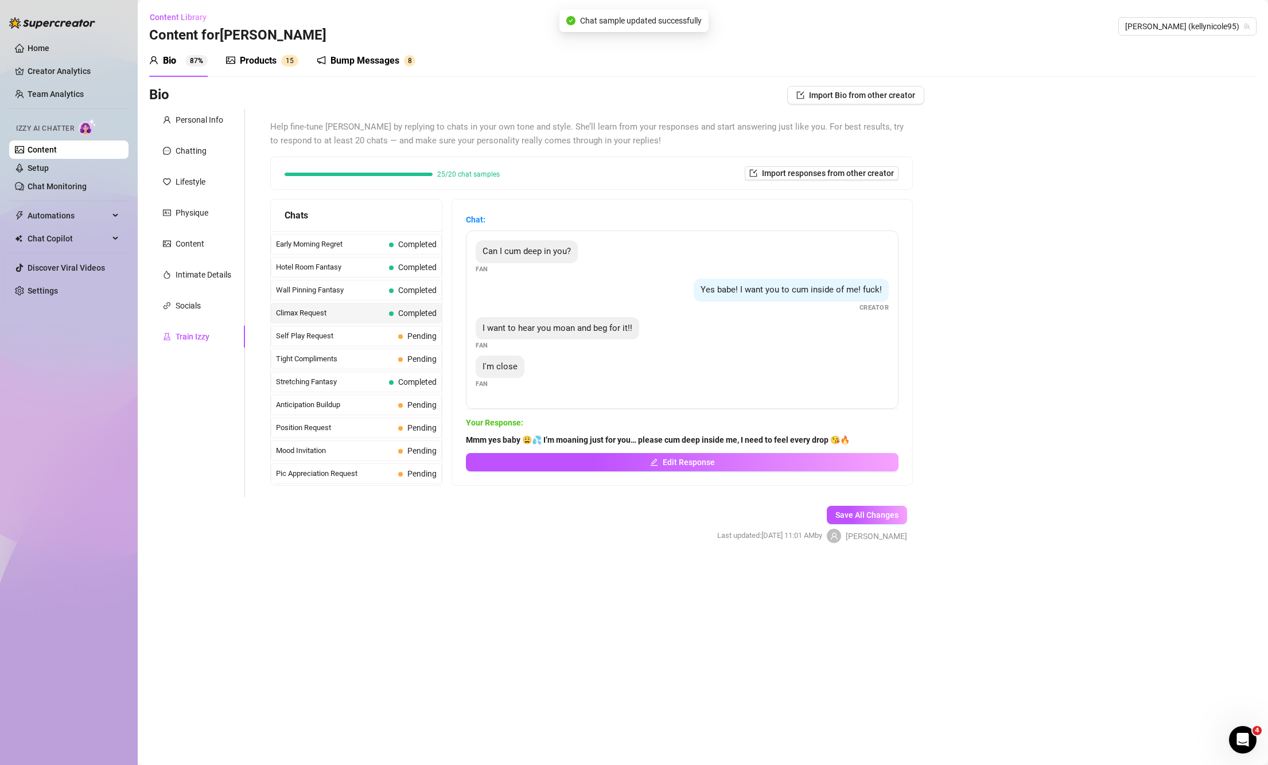
click at [367, 347] on div "Last Money Nipples Inquiry Completed Waiting For Payday Completed Not Pushy Fut…" at bounding box center [356, 416] width 171 height 1283
click at [361, 337] on span "Self Play Request" at bounding box center [335, 336] width 118 height 11
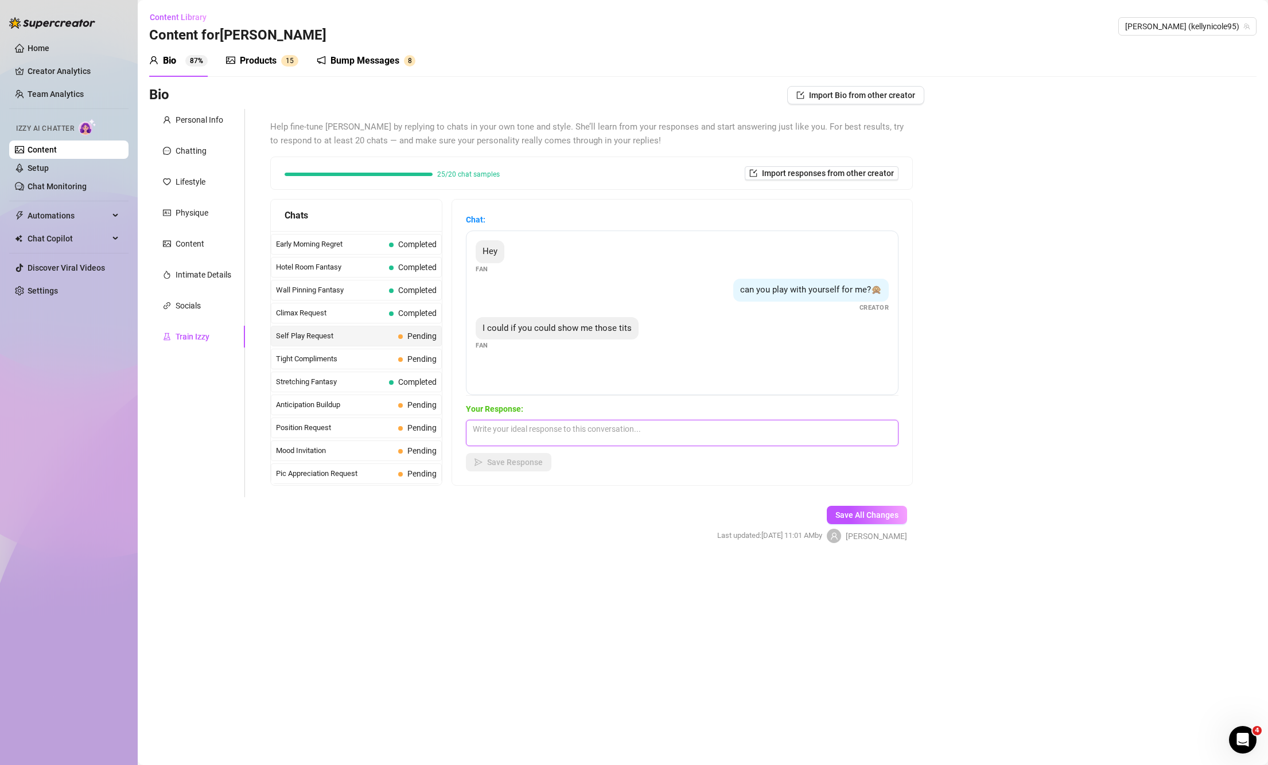
click at [586, 438] on textarea at bounding box center [682, 433] width 433 height 26
paste textarea "Mmm I’ll give you a little peek baby 😏 but only if you promise to stroke nice a…"
click at [518, 466] on span "Save Response" at bounding box center [515, 462] width 56 height 9
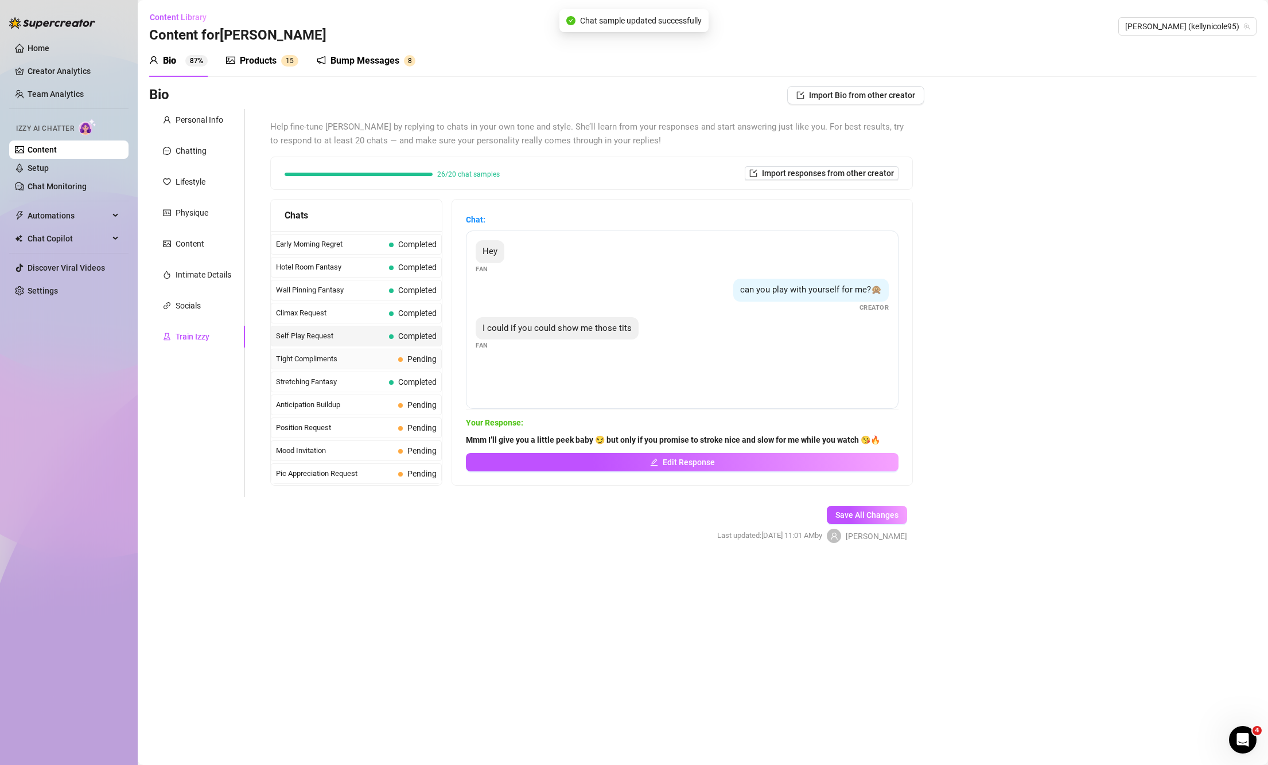
click at [345, 353] on span "Tight Compliments" at bounding box center [335, 358] width 118 height 11
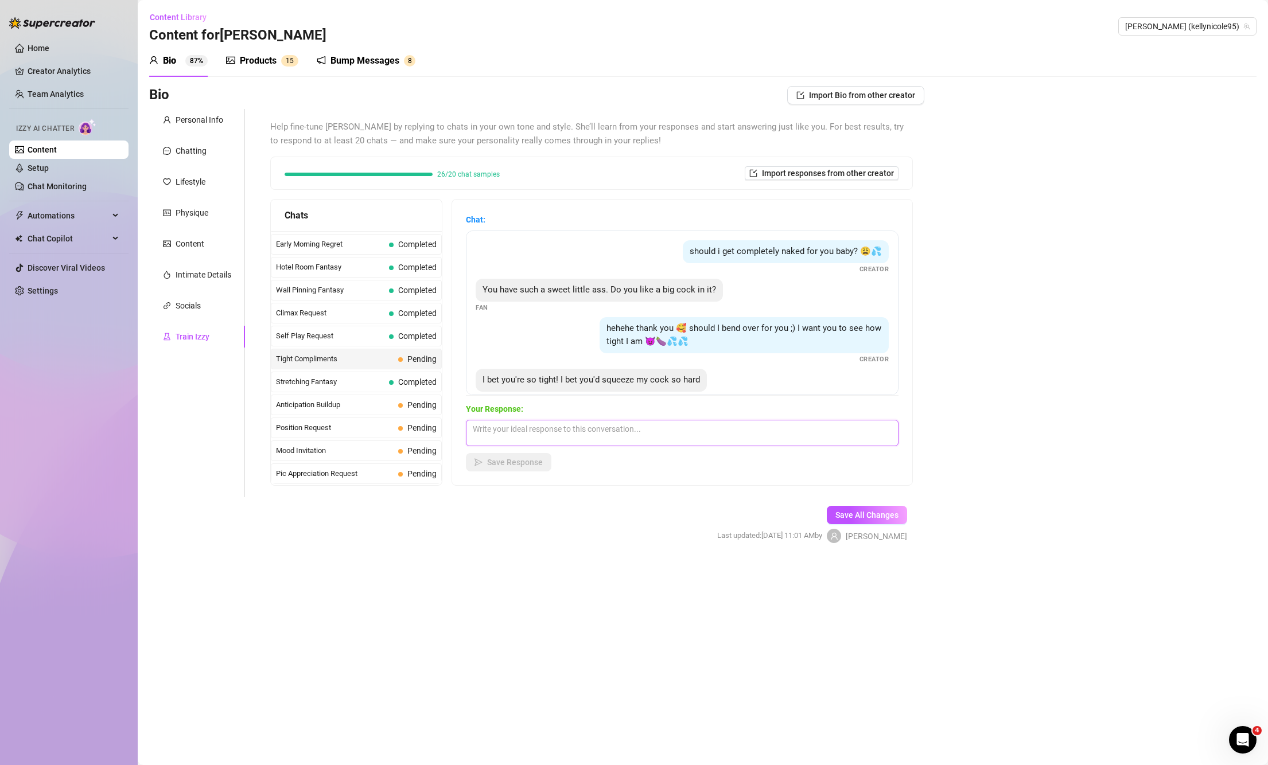
click at [555, 426] on textarea at bounding box center [682, 433] width 433 height 26
paste textarea "Mmm yesss baby 😩 I’d squeeze every inch of your cock so tight while you stretch…"
click at [523, 460] on span "Save Response" at bounding box center [515, 462] width 56 height 9
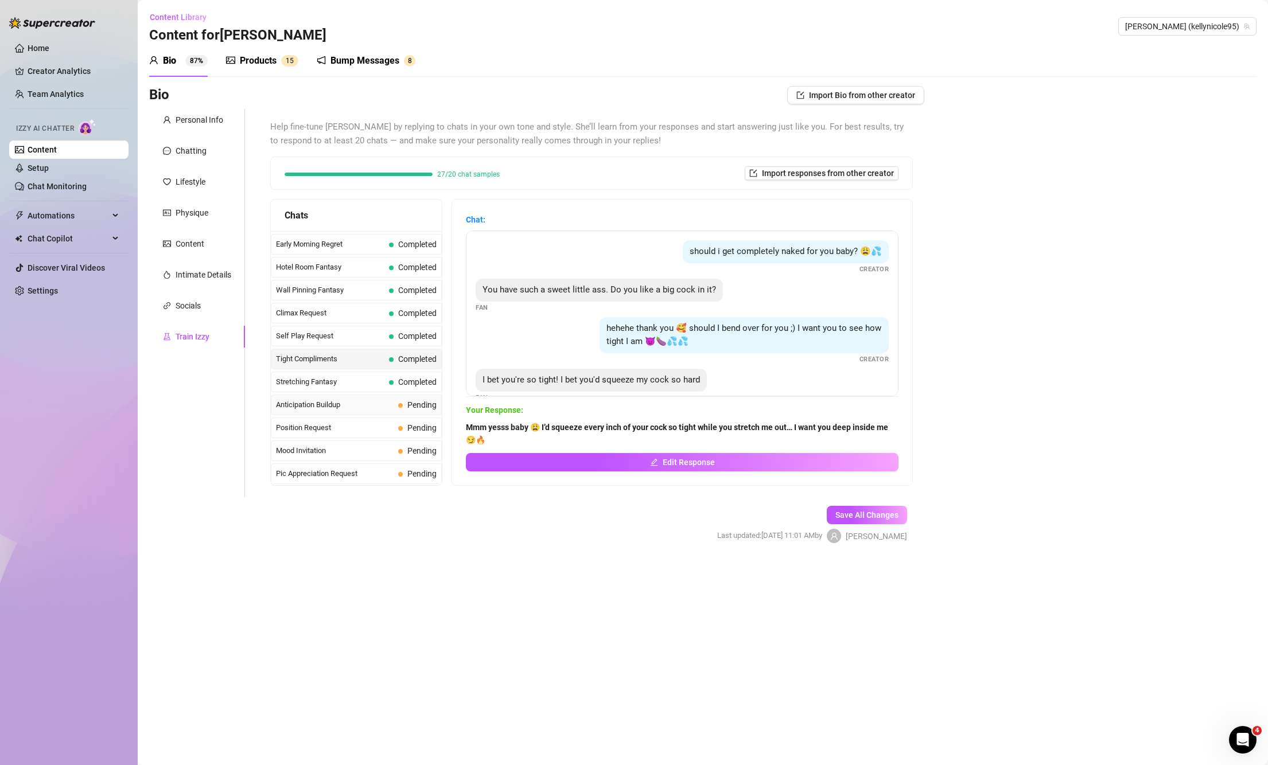
click at [337, 406] on span "Anticipation Buildup" at bounding box center [335, 404] width 118 height 11
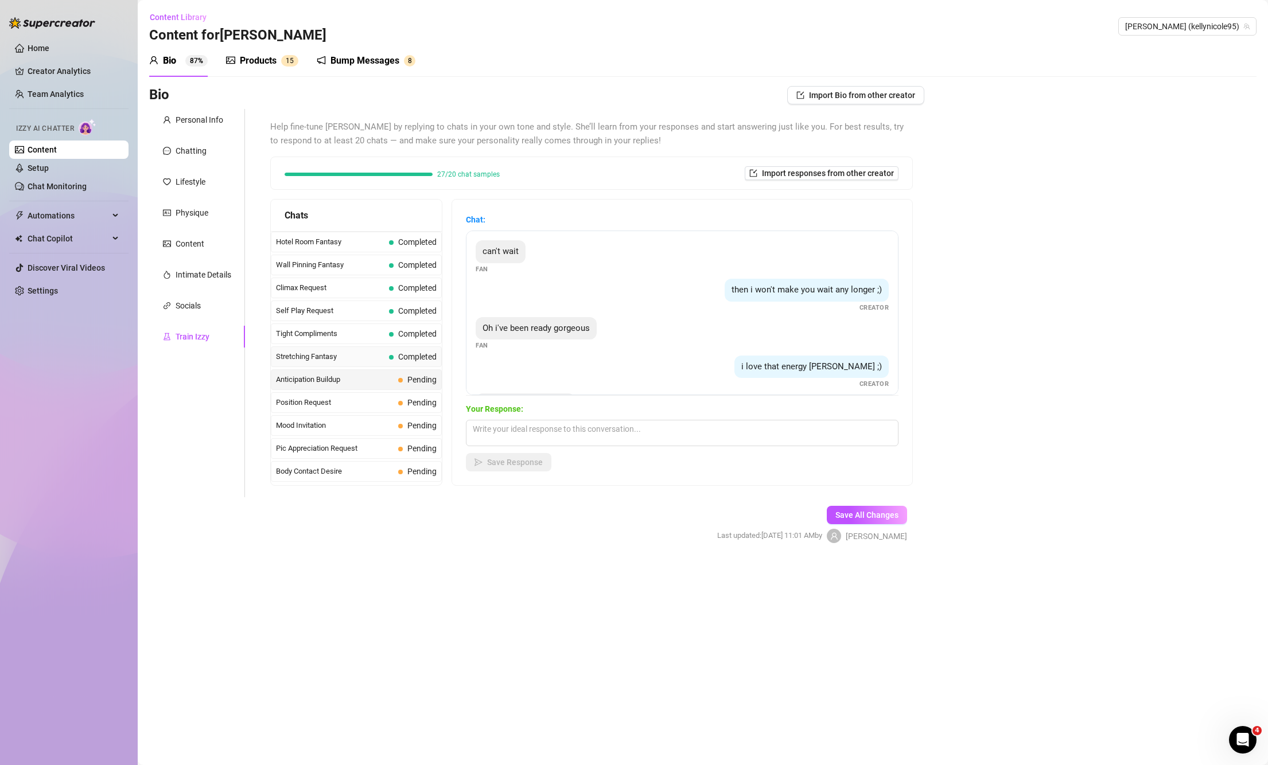
scroll to position [456, 0]
click at [531, 424] on textarea at bounding box center [682, 433] width 433 height 26
paste textarea "Mmm I can feel how ready you are baby 😏🔥 I’m dripping just thinking about givin…"
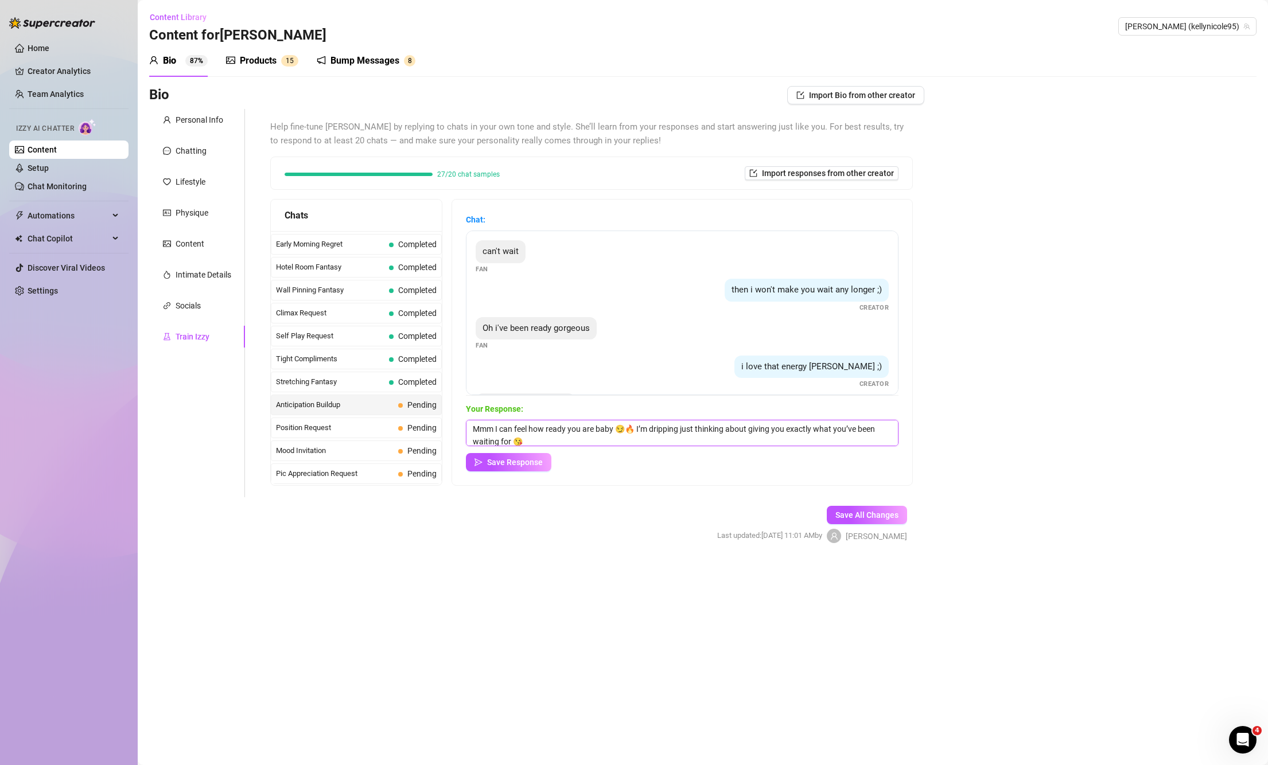
scroll to position [1, 0]
click at [535, 460] on span "Save Response" at bounding box center [515, 462] width 56 height 9
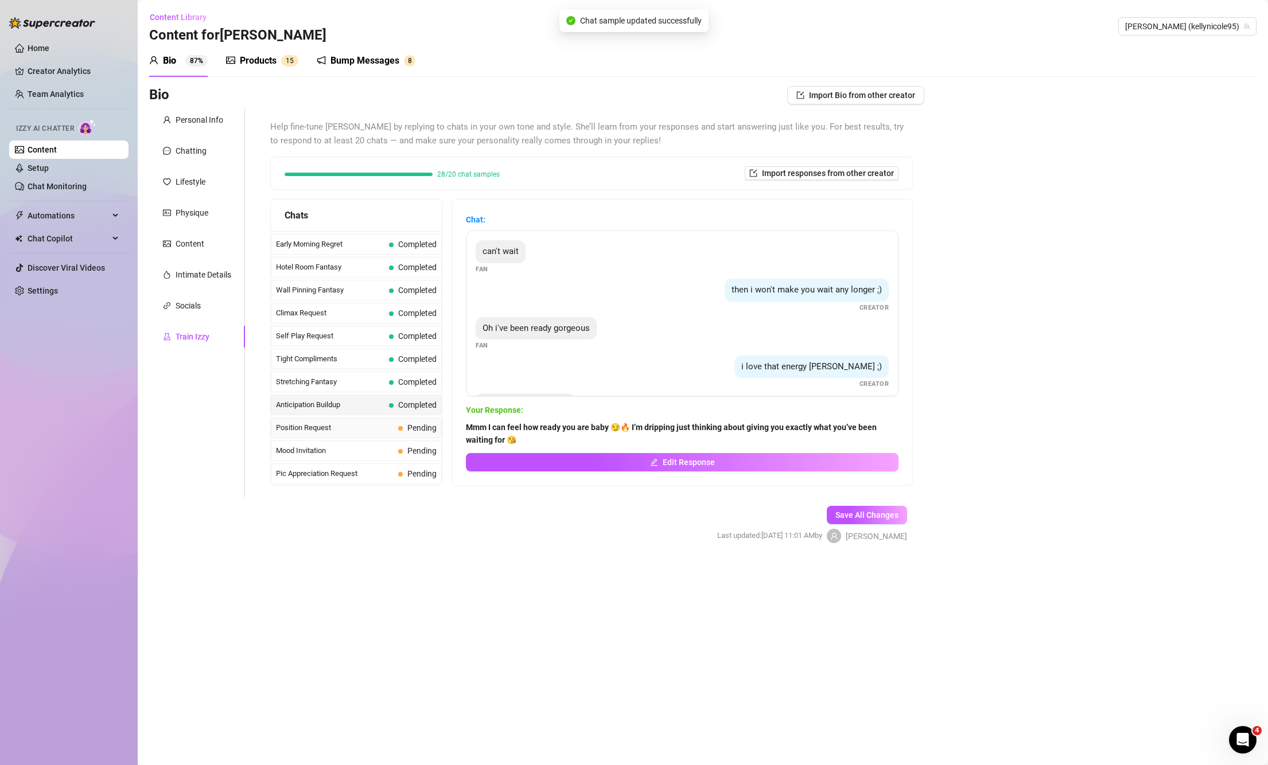
click at [380, 426] on span "Position Request" at bounding box center [335, 427] width 118 height 11
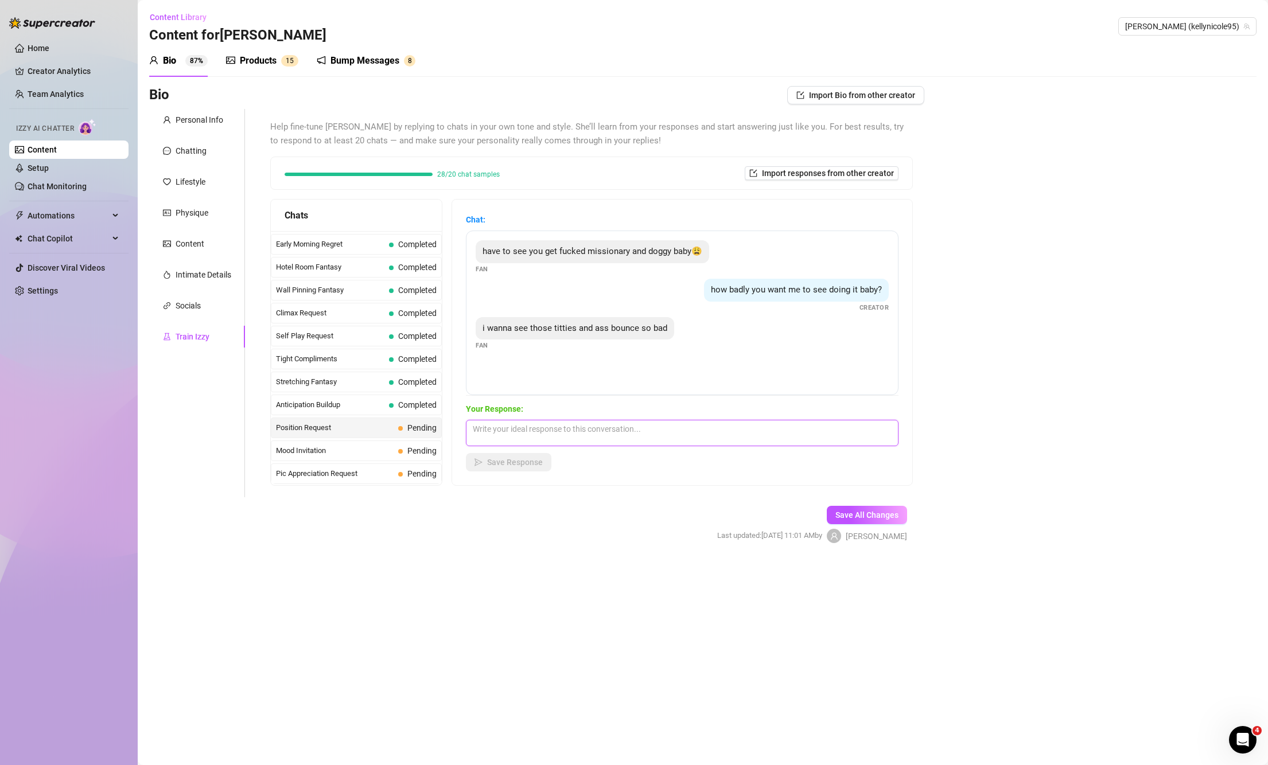
click at [558, 432] on textarea at bounding box center [682, 433] width 433 height 26
paste textarea "Mmm I’d love to make you watch every bounce baby 😏 my tits and ass moving just …"
click at [534, 465] on span "Save Response" at bounding box center [515, 462] width 56 height 9
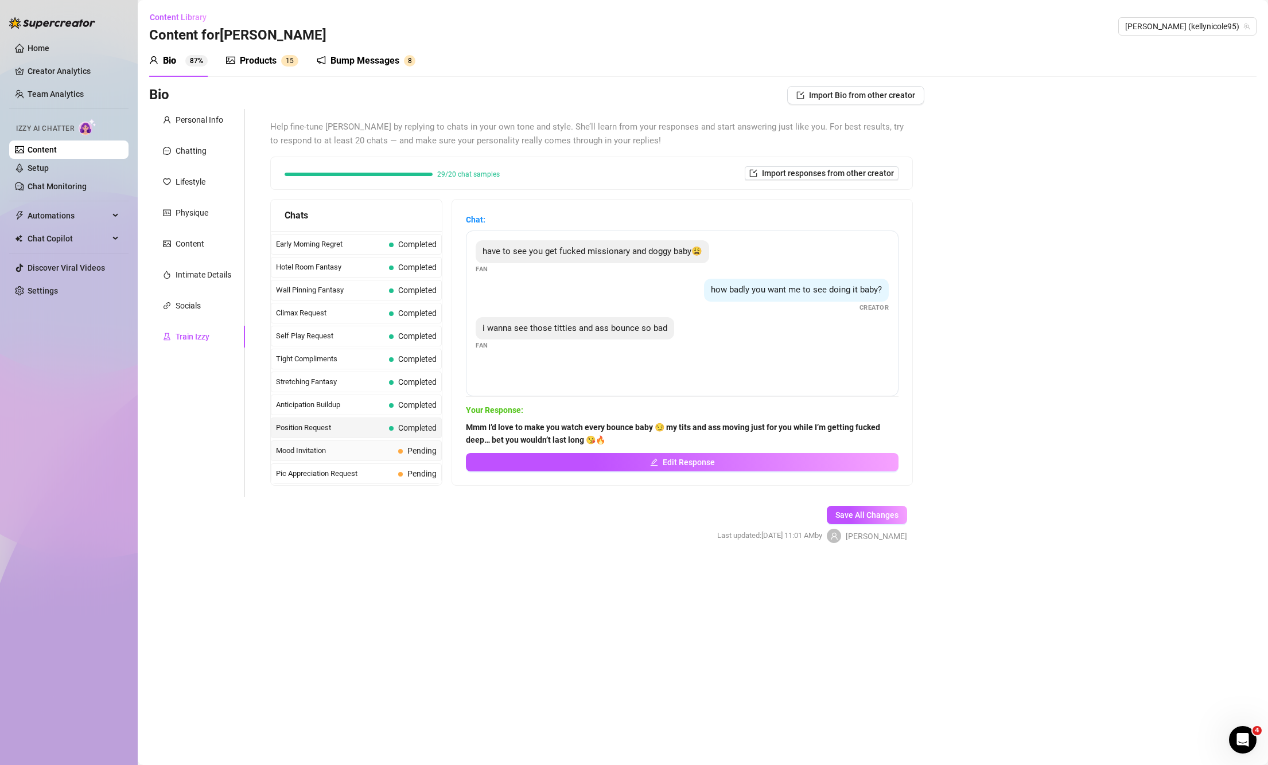
click at [347, 449] on span "Mood Invitation" at bounding box center [335, 450] width 118 height 11
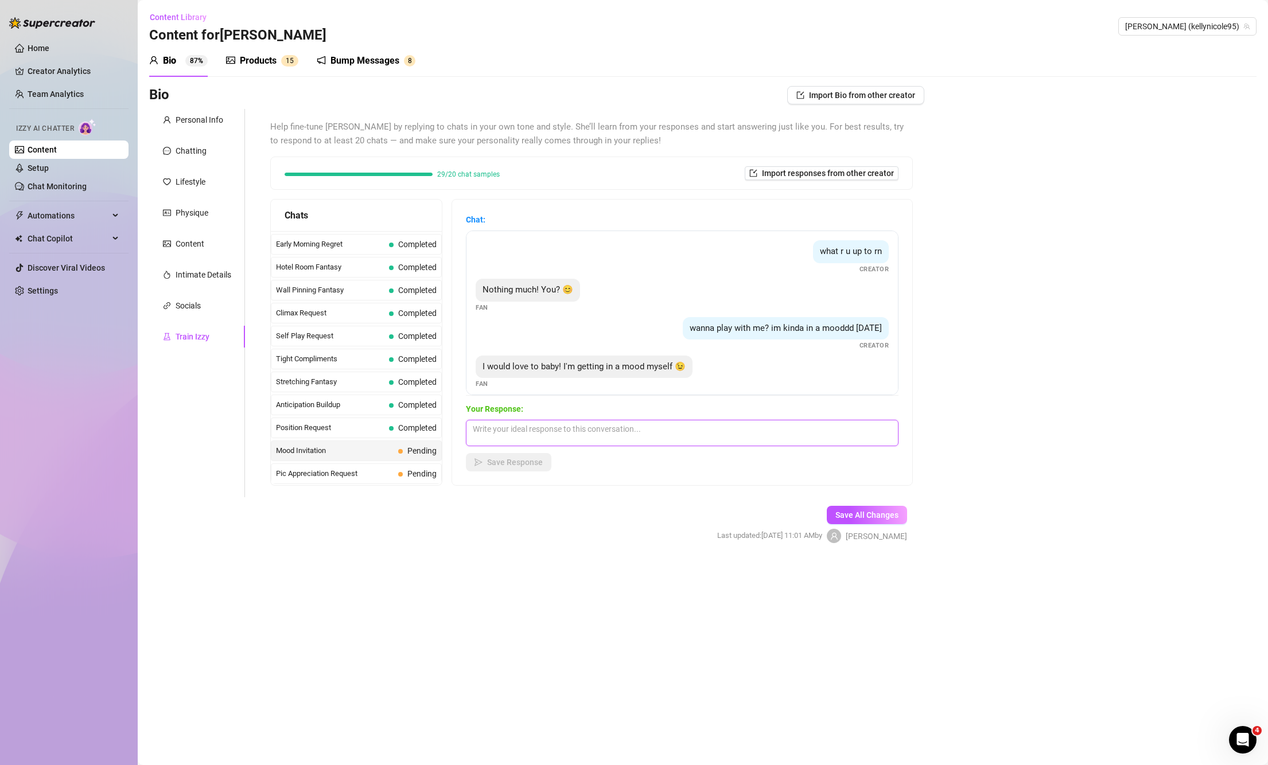
click at [600, 429] on textarea at bounding box center [682, 433] width 433 height 26
paste textarea "Here’s a flirty reply you can send: Mmm perfect timing then baby 😏 let’s both g…"
drag, startPoint x: 594, startPoint y: 435, endPoint x: 475, endPoint y: 428, distance: 119.0
click at [475, 428] on textarea "Here’s a flirty reply you can send: Mmm perfect timing then baby 😏 let’s both g…" at bounding box center [682, 433] width 433 height 26
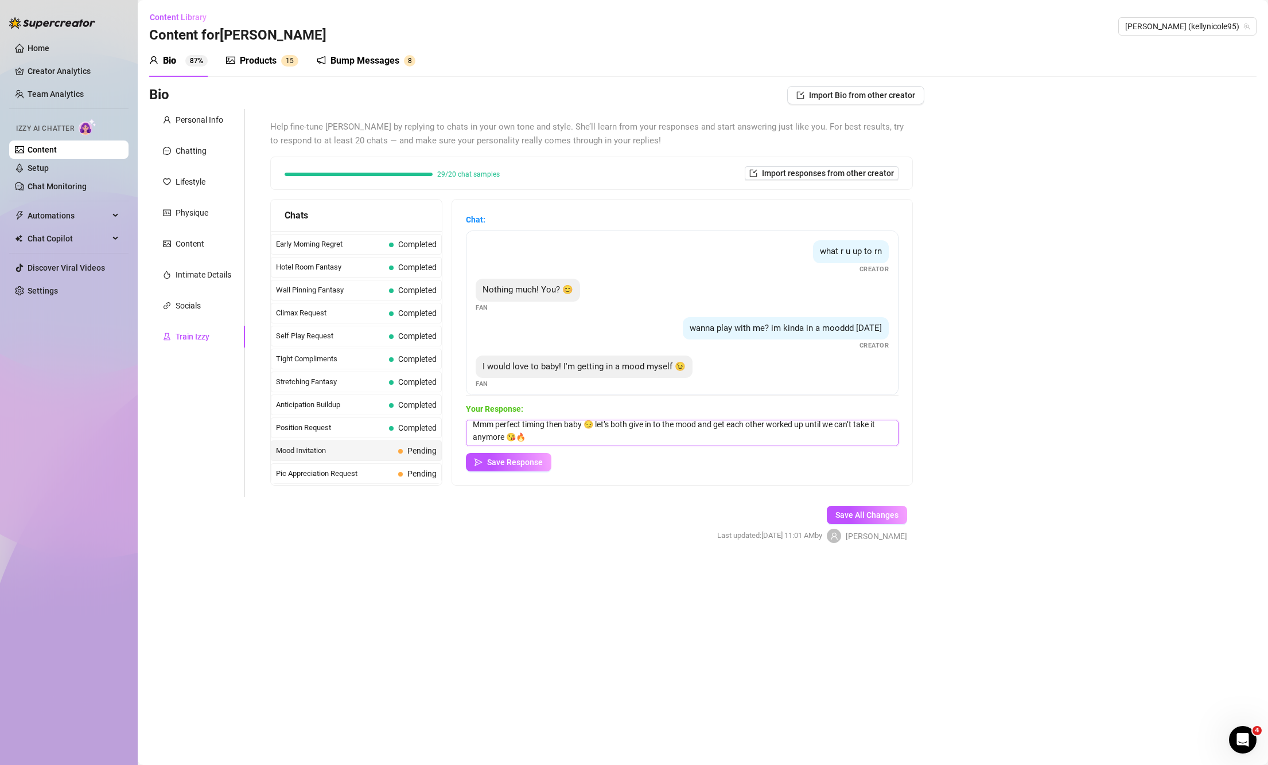
scroll to position [42, 0]
click at [499, 459] on span "Save Response" at bounding box center [515, 462] width 56 height 9
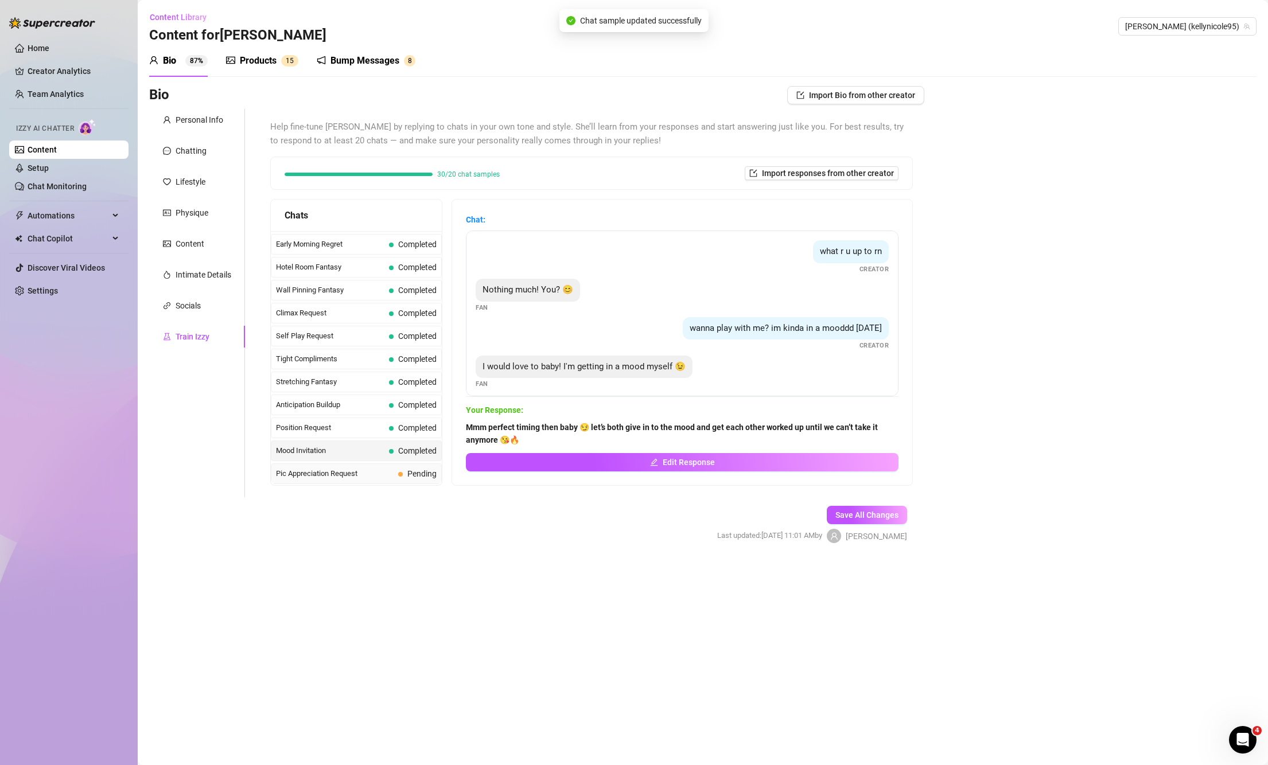
click at [361, 473] on span "Pic Appreciation Request" at bounding box center [335, 473] width 118 height 11
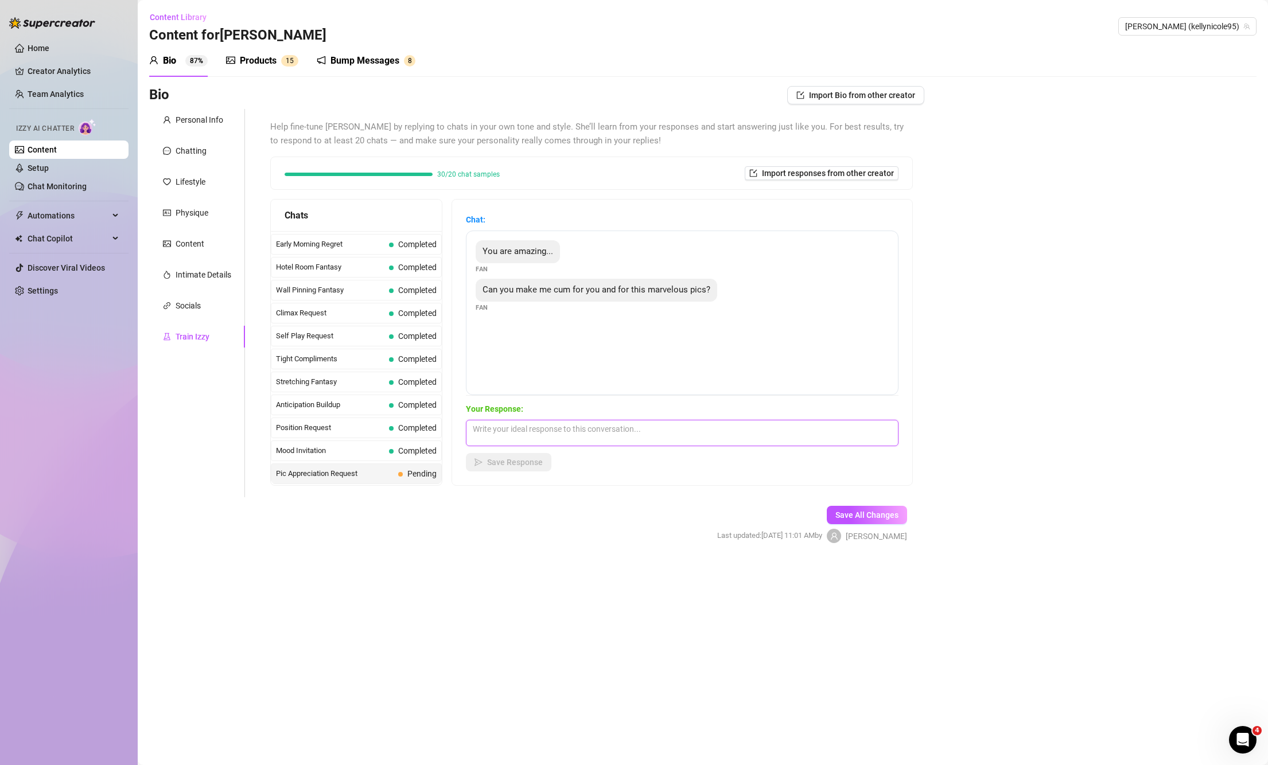
click at [547, 425] on textarea at bounding box center [682, 433] width 433 height 26
paste textarea "Here’s a flirty reply you can send: Mmm perfect timing then baby 😏 let’s both g…"
click at [314, 447] on span "Mood Invitation" at bounding box center [330, 450] width 108 height 11
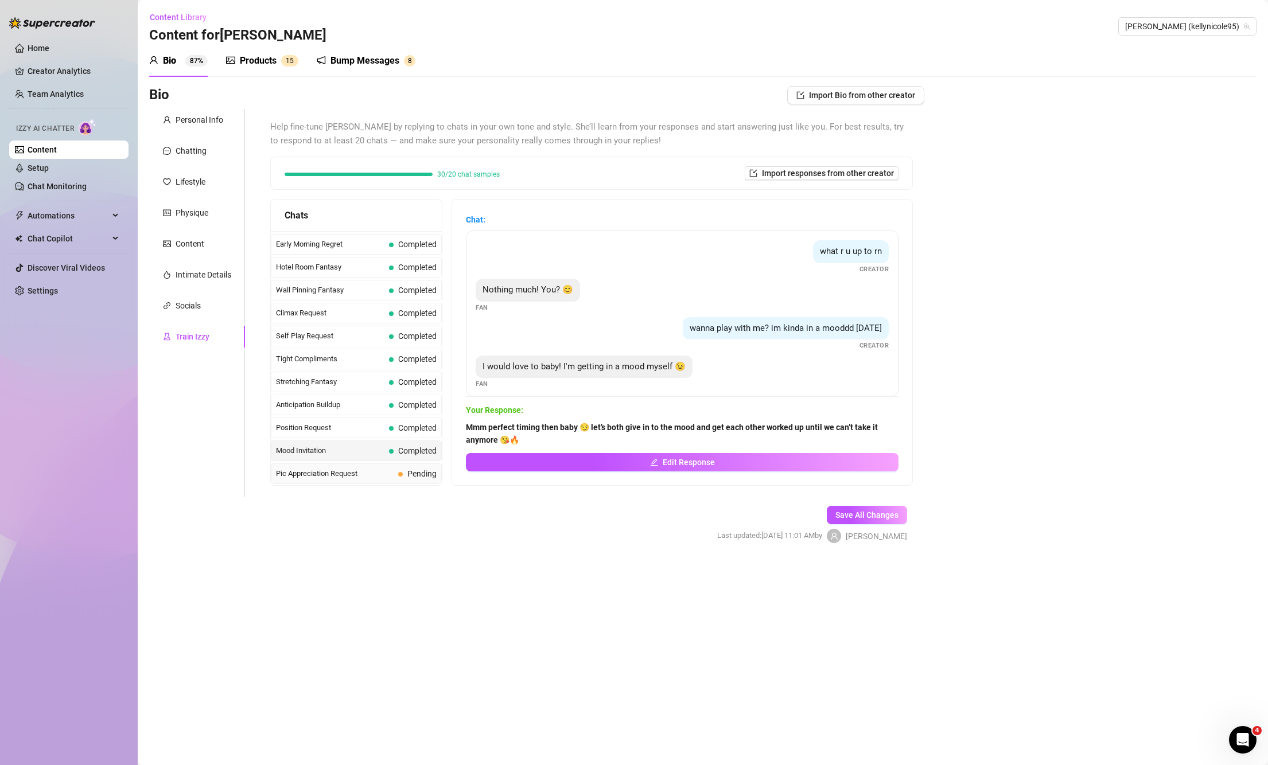
click at [302, 473] on span "Pic Appreciation Request" at bounding box center [335, 473] width 118 height 11
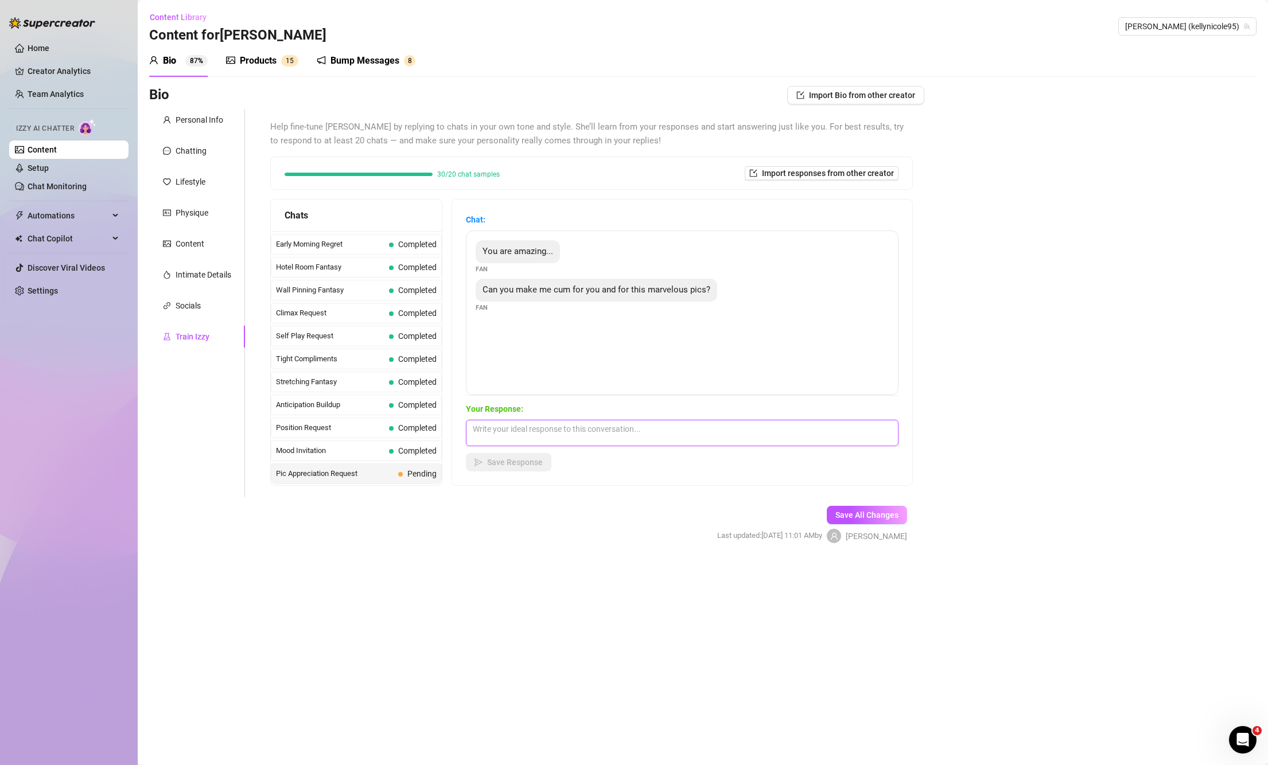
click at [608, 423] on textarea at bounding box center [682, 433] width 433 height 26
paste textarea "Mmm yes baby 😘 stroke that cock nice and slow while you look at my pics… I wann…"
click at [531, 461] on span "Save Response" at bounding box center [515, 462] width 56 height 9
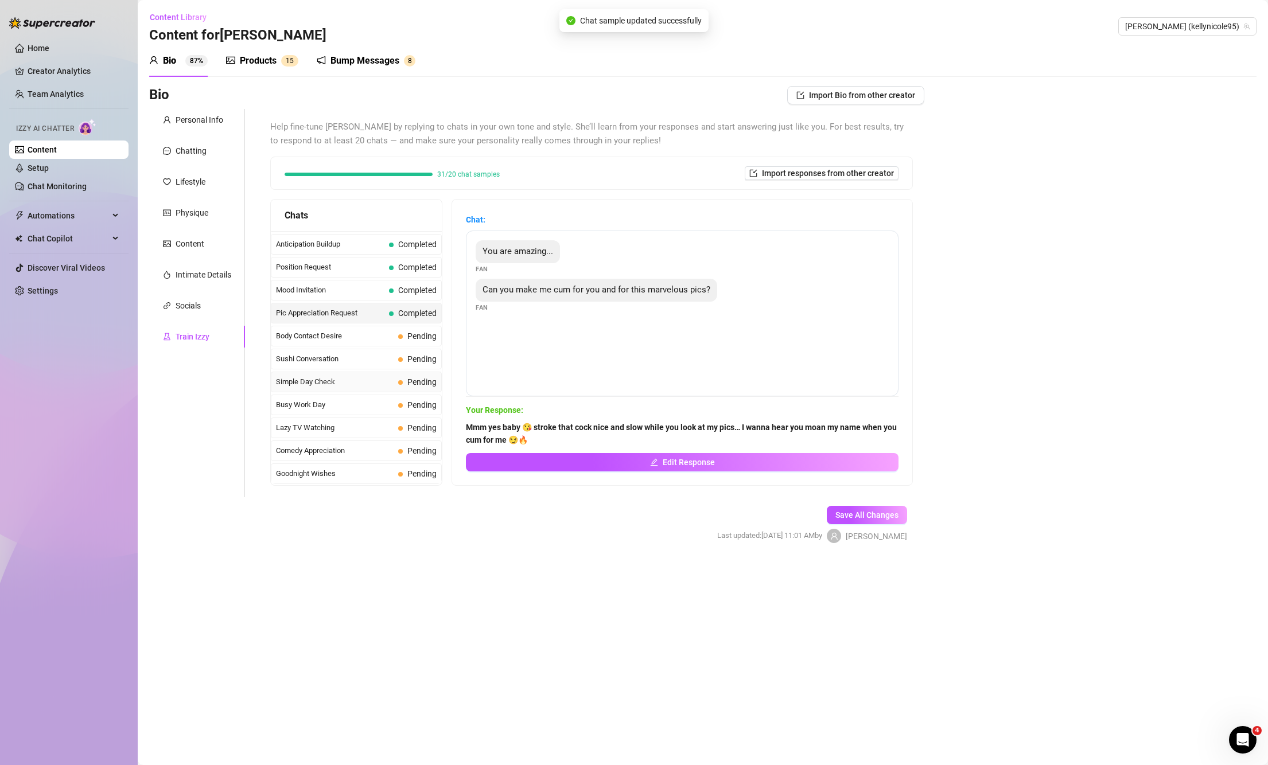
scroll to position [647, 0]
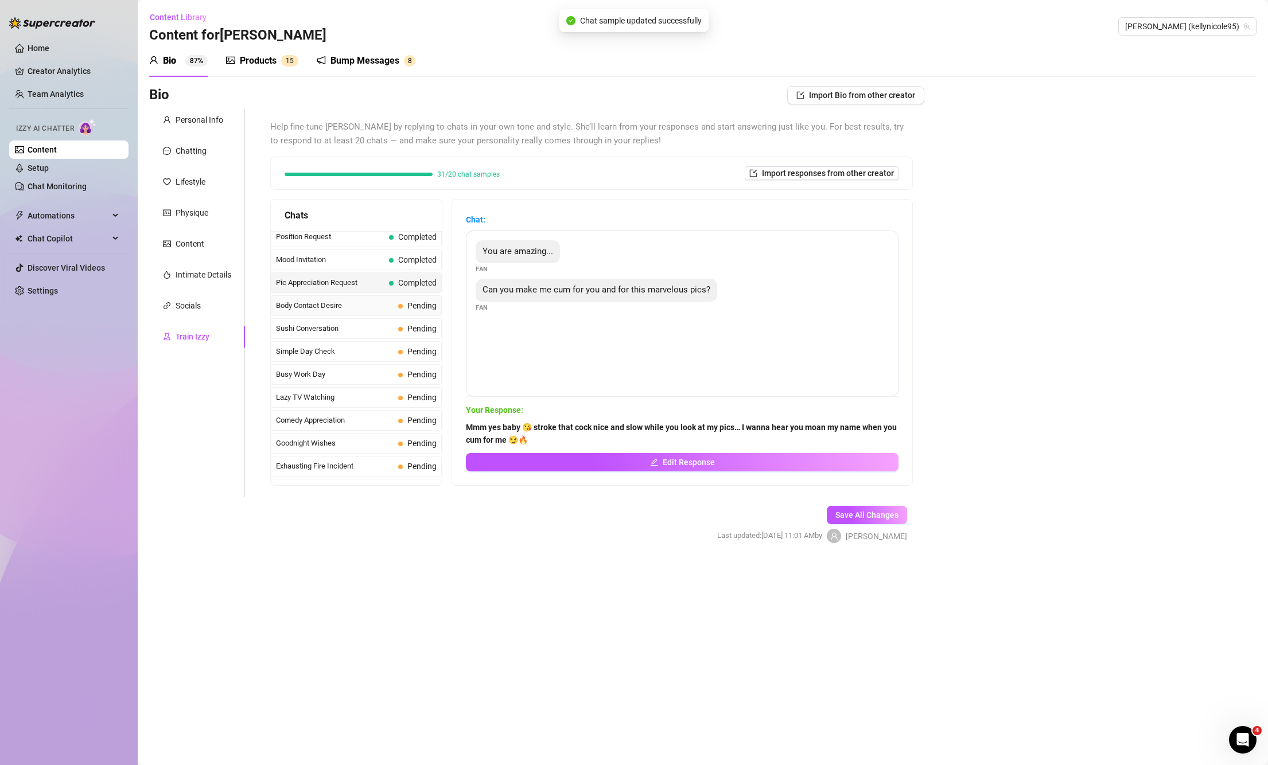
click at [359, 301] on span "Body Contact Desire" at bounding box center [335, 305] width 118 height 11
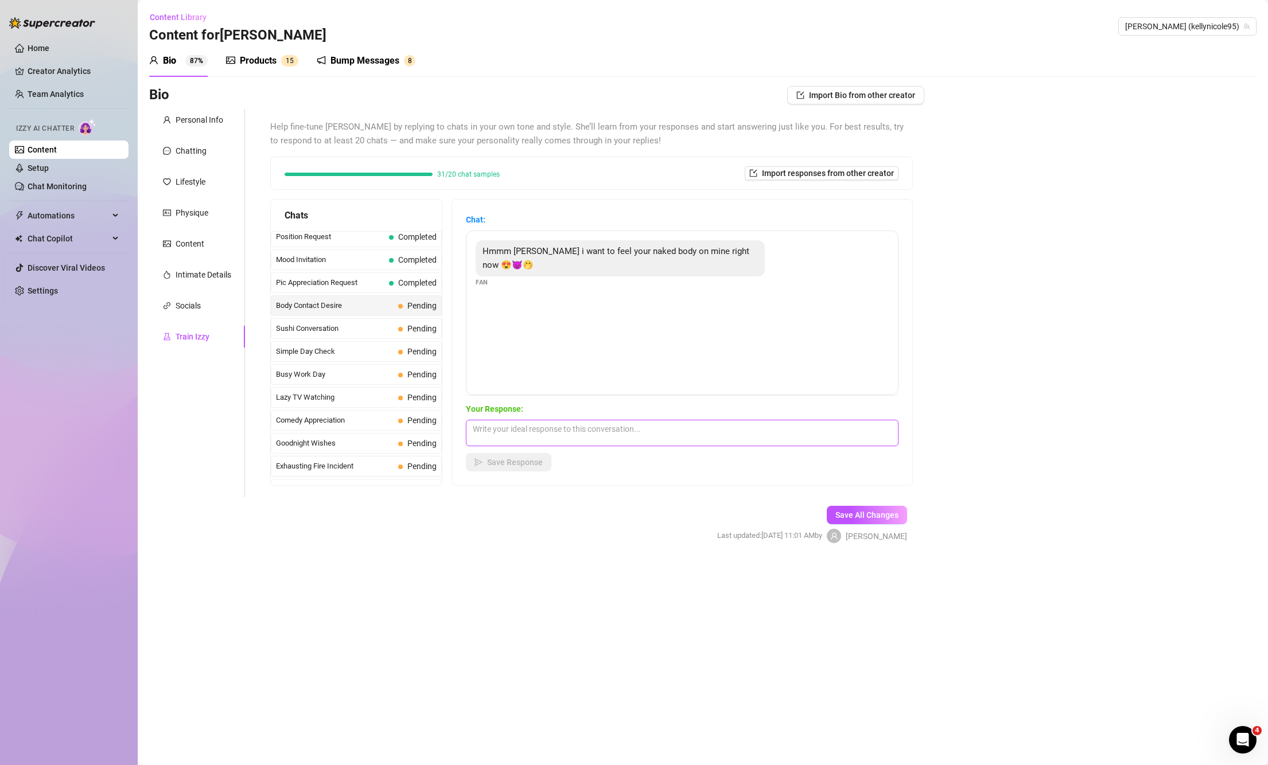
click at [503, 431] on textarea at bounding box center [682, 433] width 433 height 26
paste textarea "Mmm baby I’d love that 😩🔥 feeling your body pressed against mine, skin to skin,…"
click at [496, 457] on button "Save Response" at bounding box center [509, 462] width 86 height 18
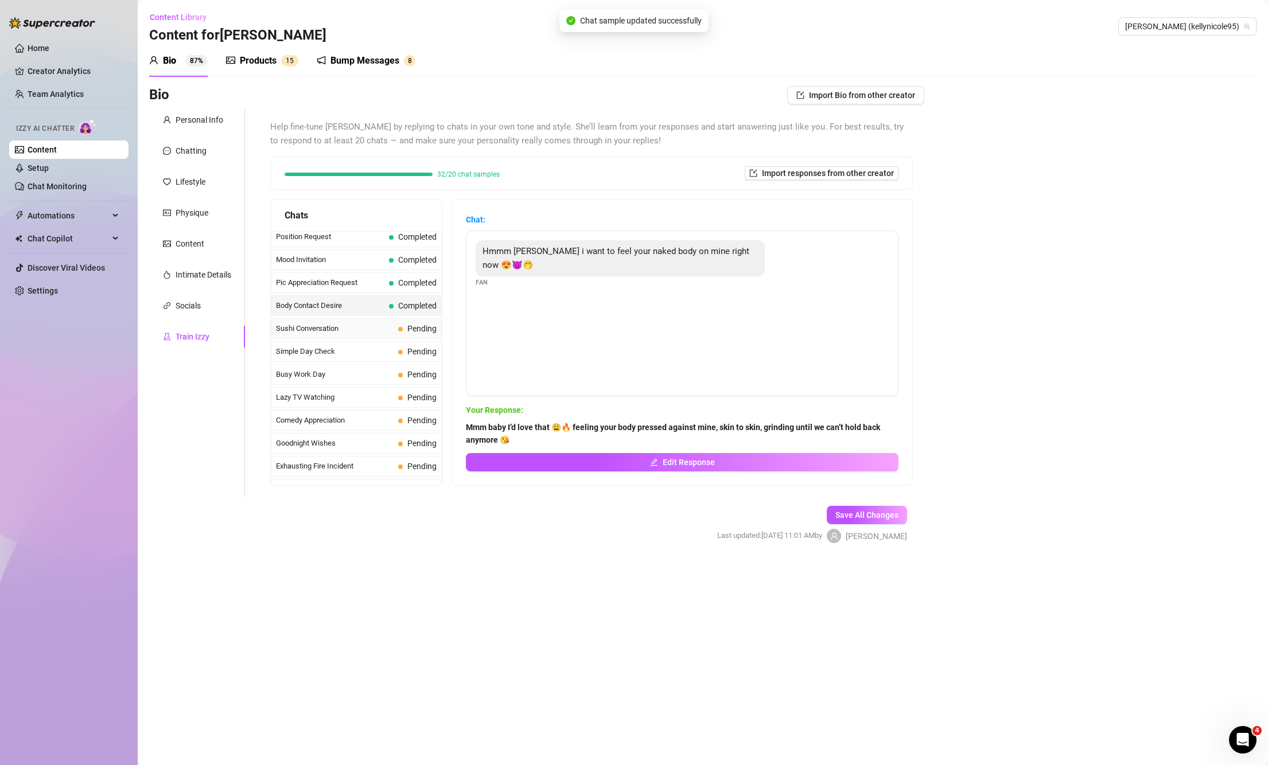
click at [366, 329] on span "Sushi Conversation" at bounding box center [335, 328] width 118 height 11
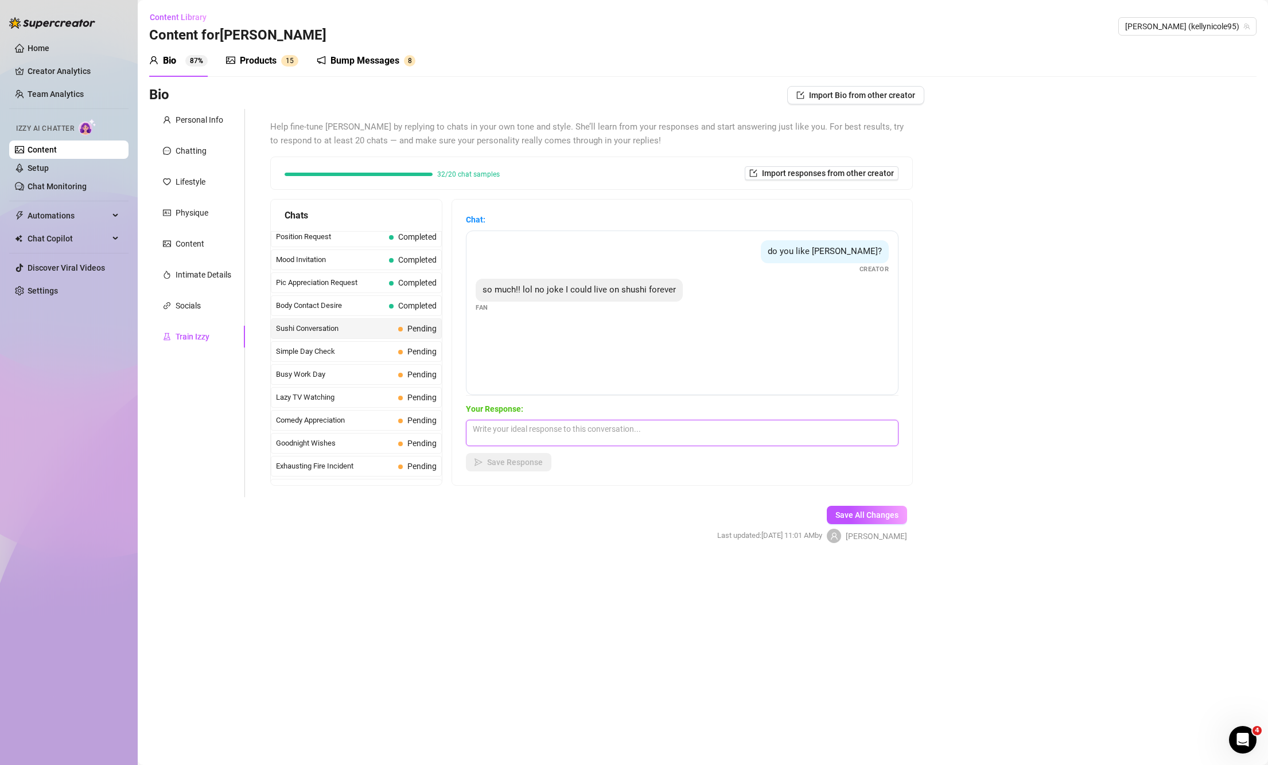
click at [555, 437] on textarea at bounding box center [682, 433] width 433 height 26
paste textarea "Haha same baby 😘 maybe we should have a sushi date one night… I’ll be your swee…"
click at [547, 455] on button "Save Response" at bounding box center [509, 462] width 86 height 18
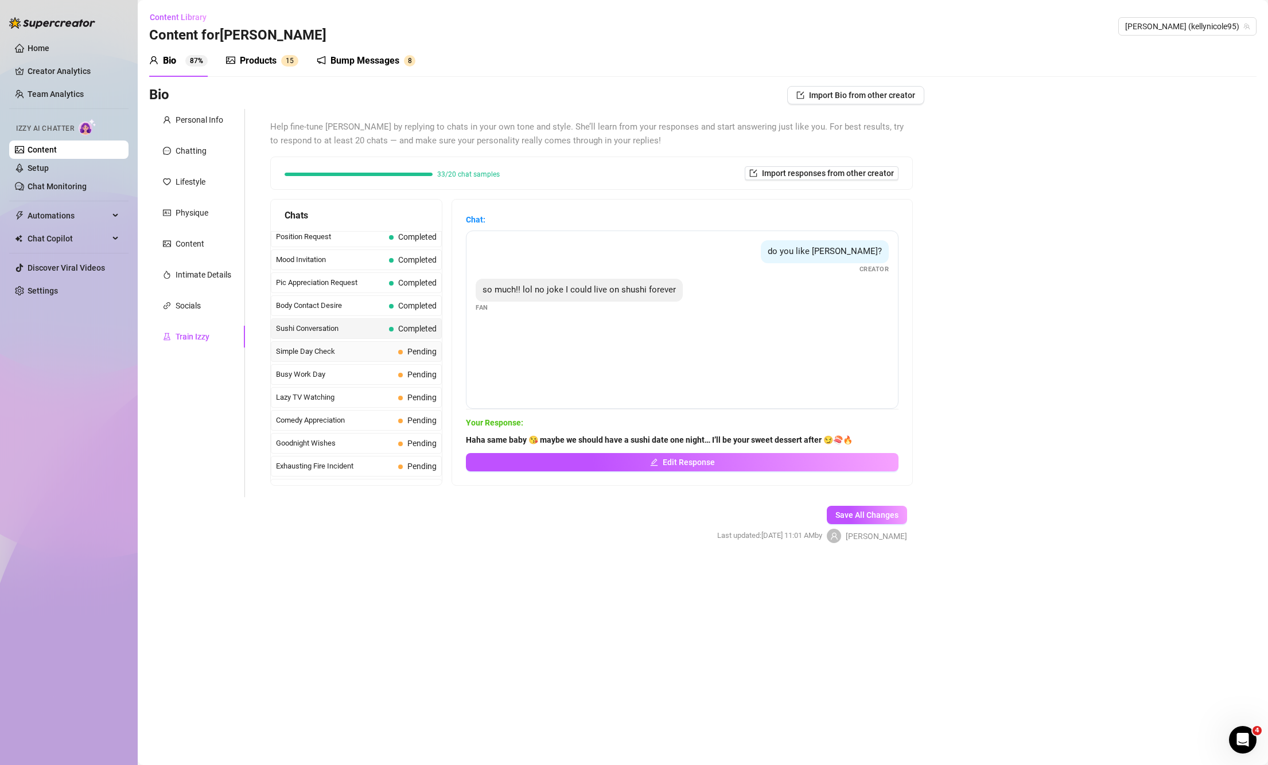
click at [318, 353] on span "Simple Day Check" at bounding box center [335, 351] width 118 height 11
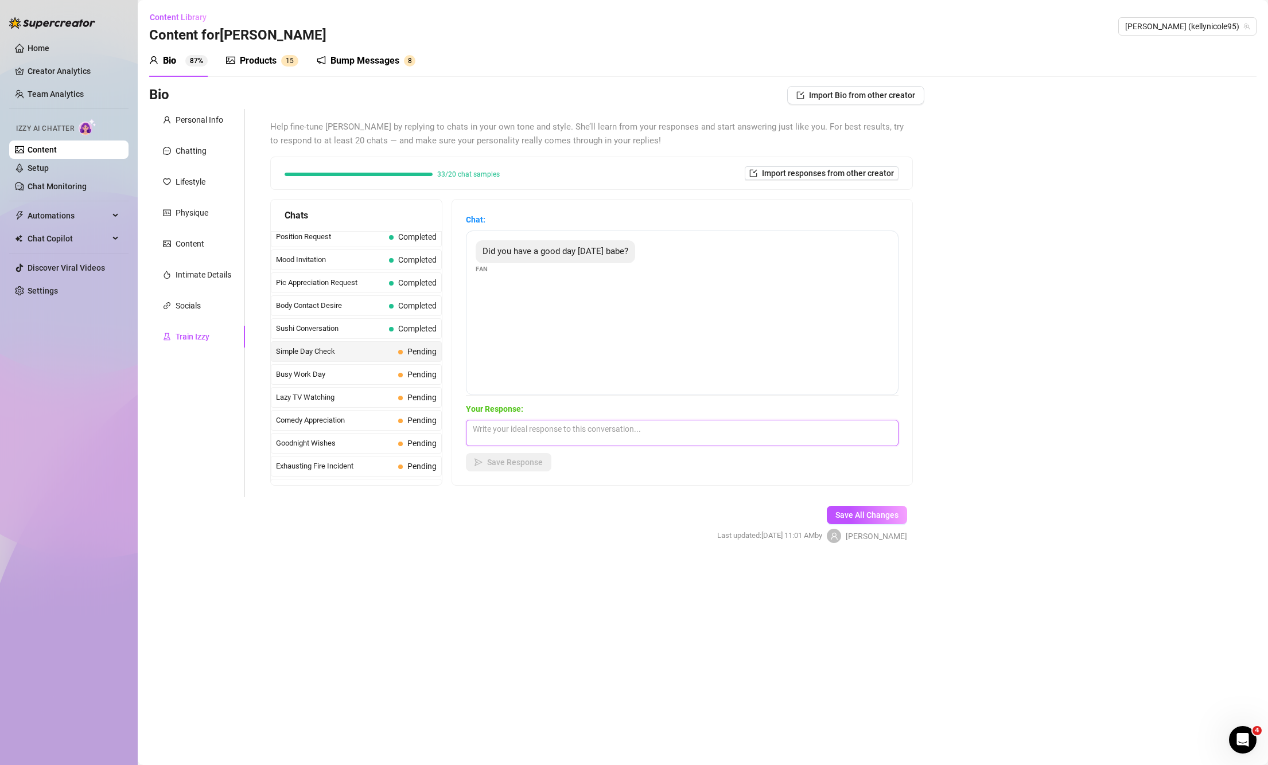
click at [576, 433] on textarea at bounding box center [682, 433] width 433 height 26
paste textarea "I did babe 😘 but it would’ve been even better if I got to end it wrapped up in …"
click at [501, 469] on button "Save Response" at bounding box center [509, 462] width 86 height 18
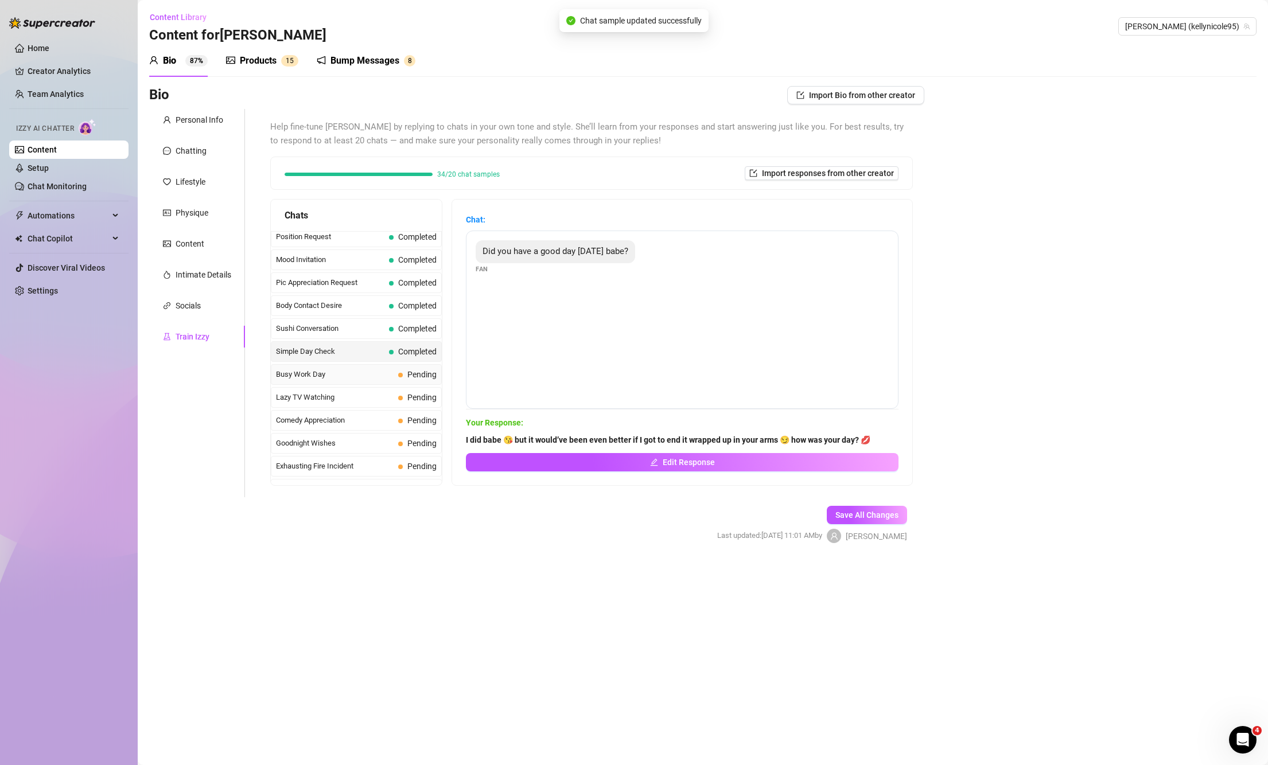
click at [347, 375] on span "Busy Work Day" at bounding box center [335, 374] width 118 height 11
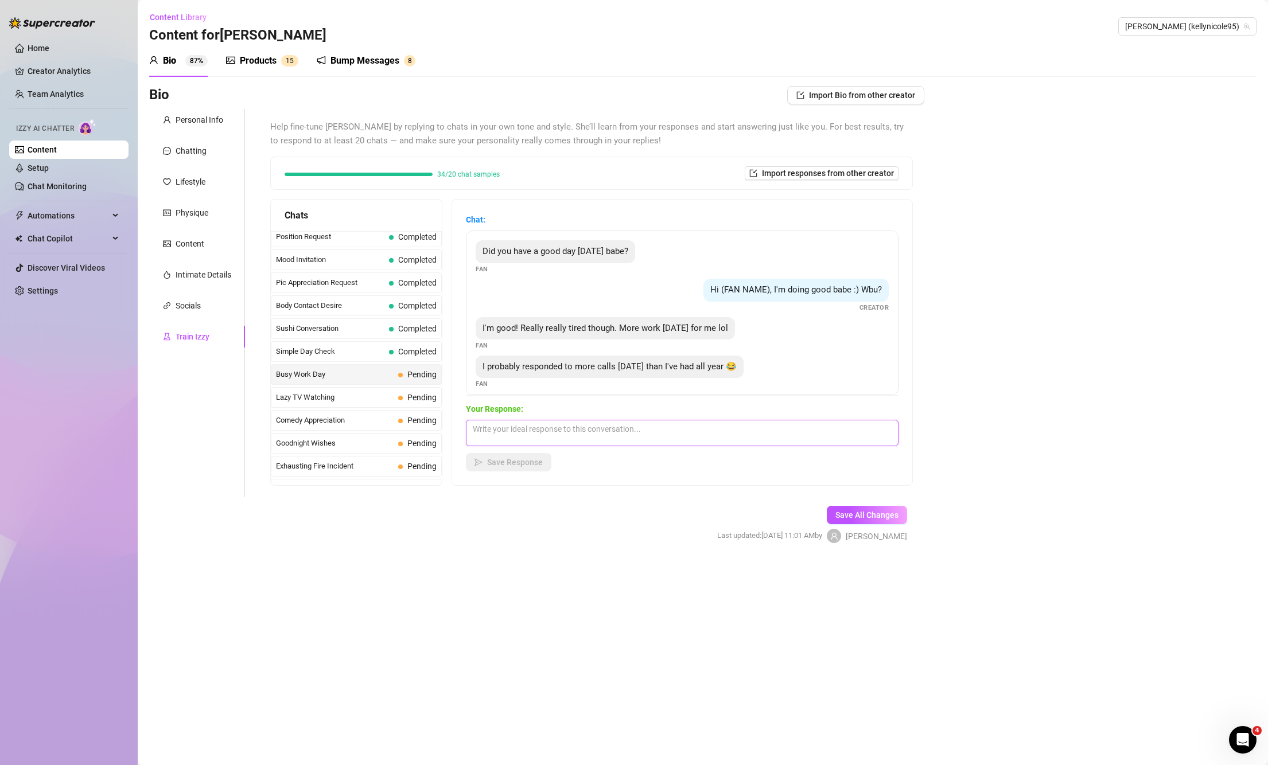
click at [620, 445] on textarea at bounding box center [682, 433] width 433 height 26
paste textarea "Aww baby you must be exhausted 😘 I wish I could be there to rub your shoulders …"
click at [518, 458] on span "Save Response" at bounding box center [515, 462] width 56 height 9
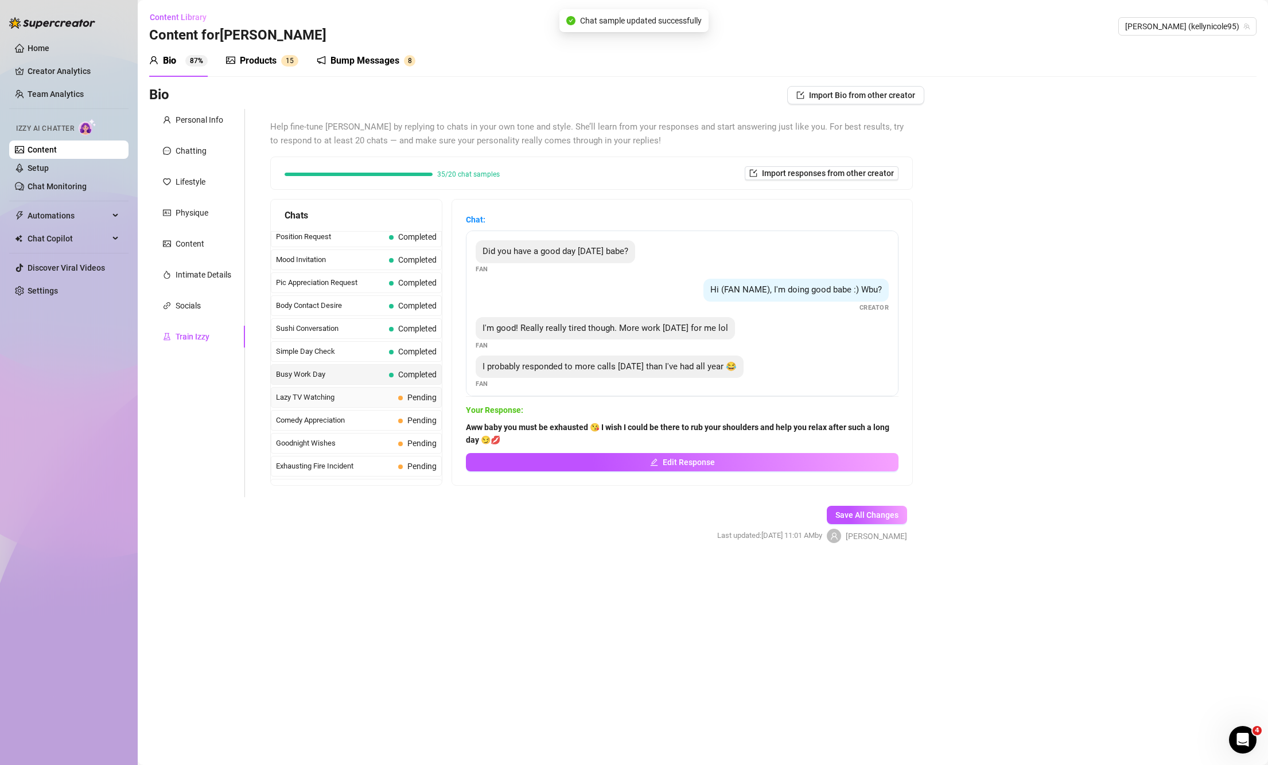
click at [343, 397] on span "Lazy TV Watching" at bounding box center [335, 397] width 118 height 11
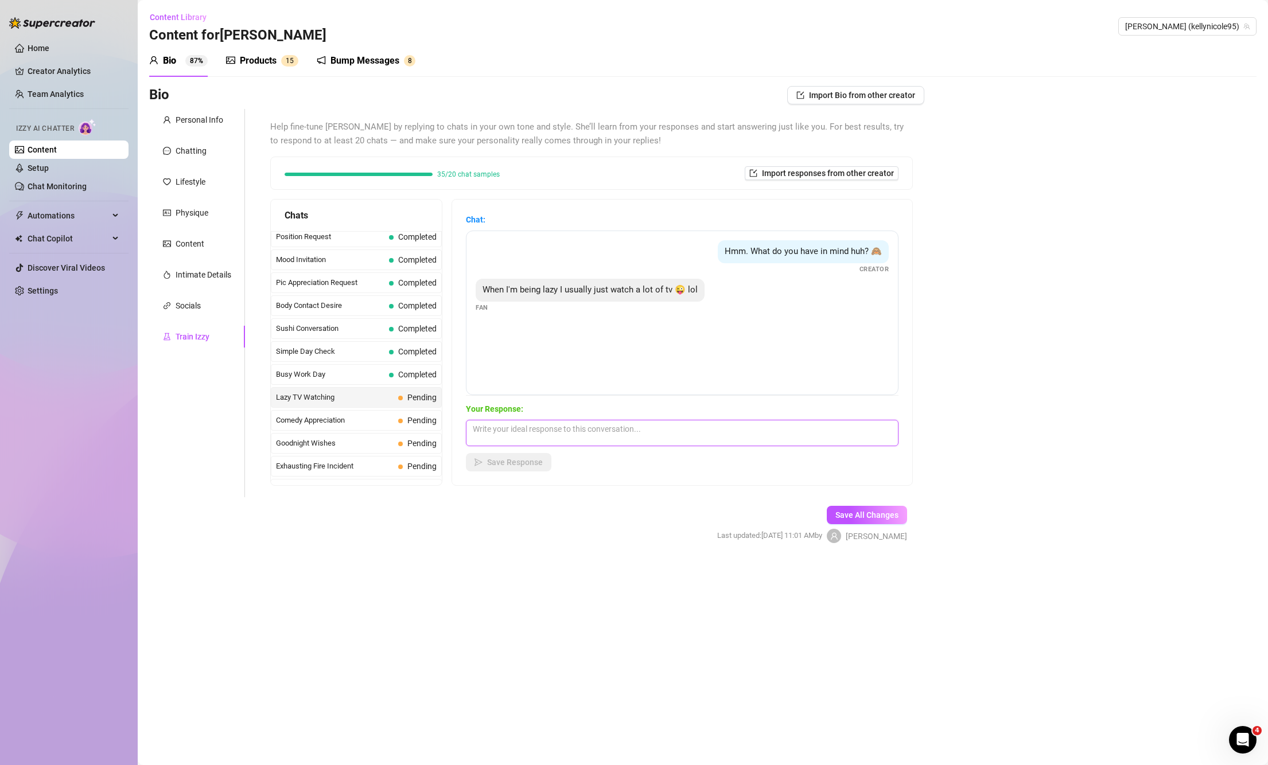
click at [511, 425] on textarea at bounding box center [682, 433] width 433 height 26
paste textarea "Mmm I’d love to lay around with you baby 😘 but knowing us, that TV would just e…"
click at [542, 463] on span "Save Response" at bounding box center [515, 462] width 56 height 9
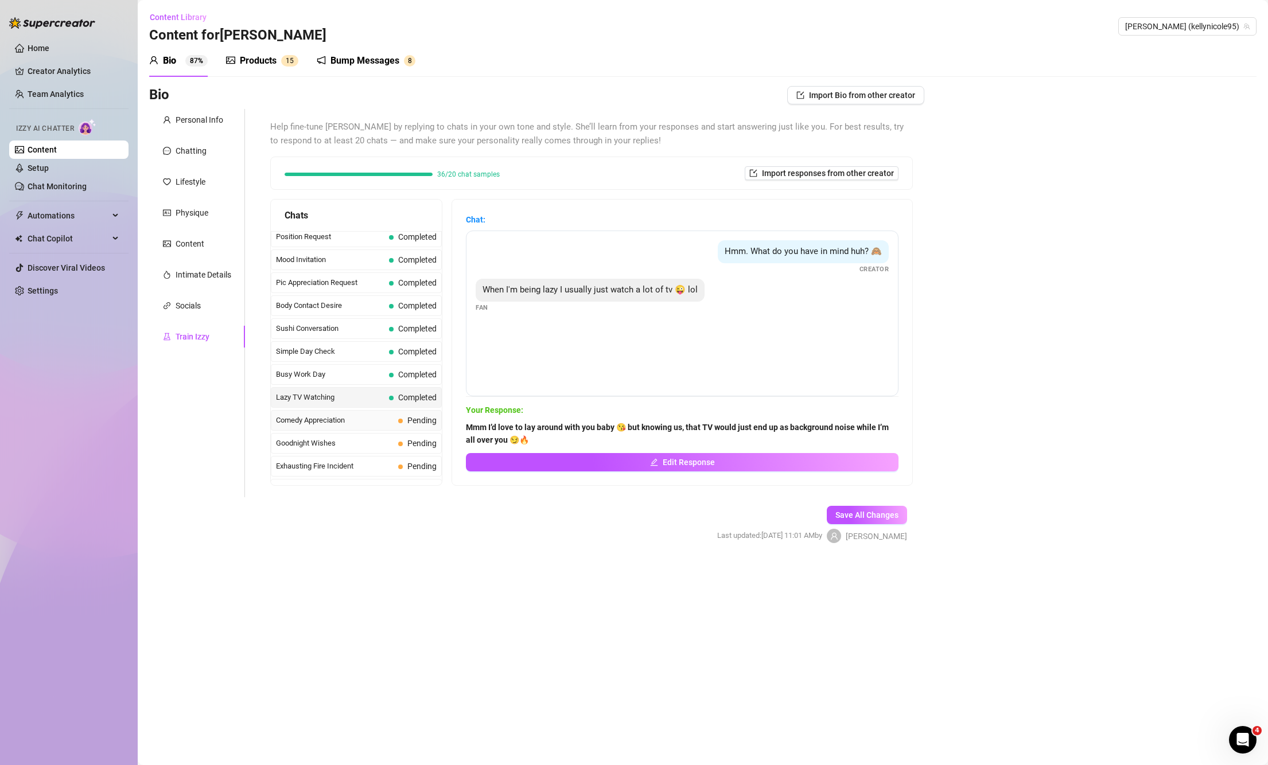
click at [395, 419] on div "Comedy Appreciation Pending" at bounding box center [356, 420] width 171 height 21
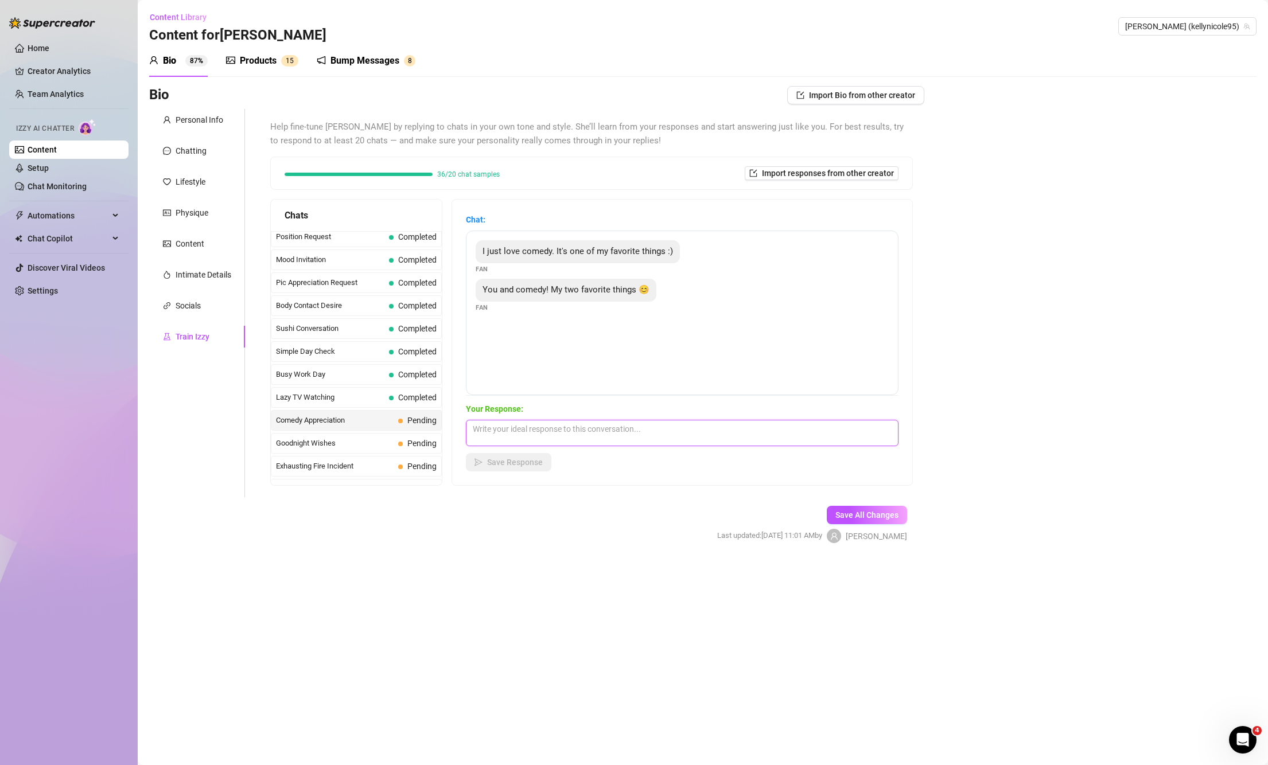
click at [559, 425] on textarea at bounding box center [682, 433] width 433 height 26
paste textarea "Aww that’s so cute 😘 I’d love to be your favorite thing to laugh with… and your…"
click at [507, 469] on button "Save Response" at bounding box center [509, 462] width 86 height 18
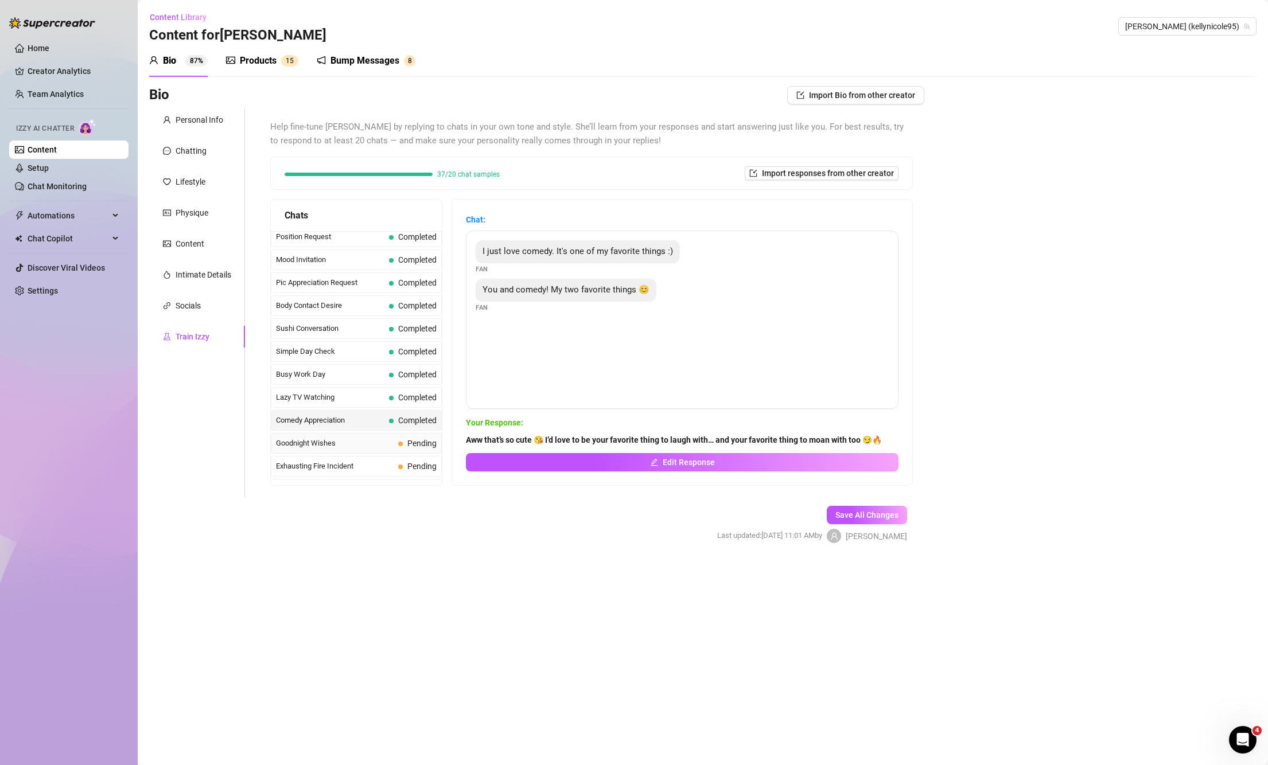
click at [353, 445] on span "Goodnight Wishes" at bounding box center [335, 443] width 118 height 11
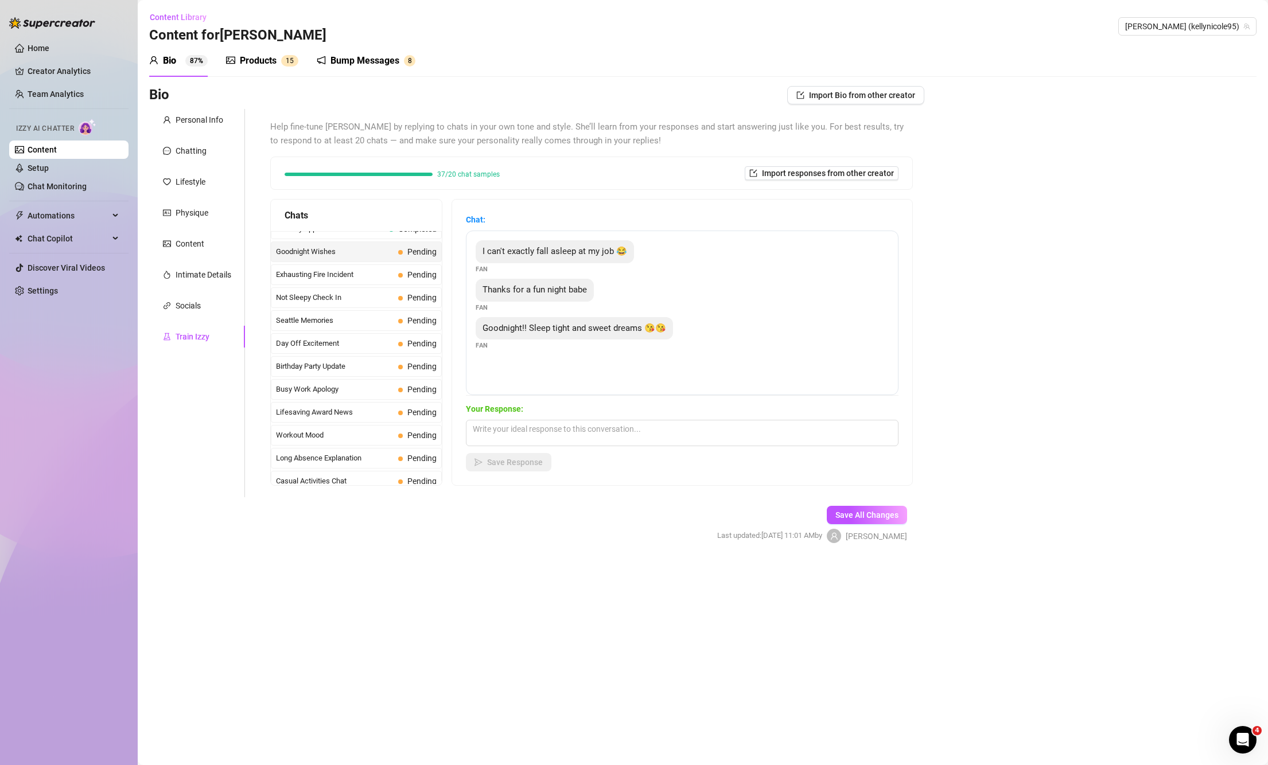
scroll to position [743, 0]
click at [620, 441] on textarea at bounding box center [682, 433] width 433 height 26
paste textarea "Aww goodnight baby 😘 I had such a fun night with you too 💋 dream of me… I’ll be…"
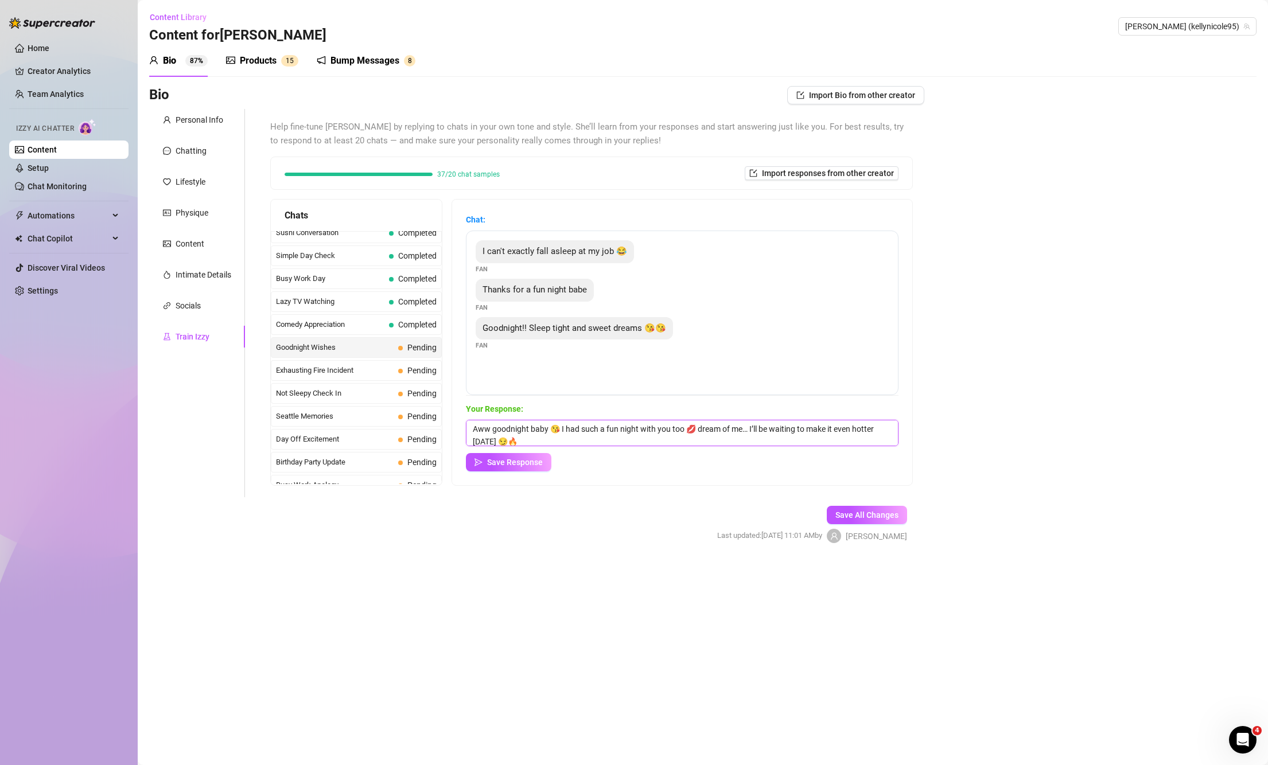
scroll to position [1, 0]
click at [517, 455] on button "Save Response" at bounding box center [509, 462] width 86 height 18
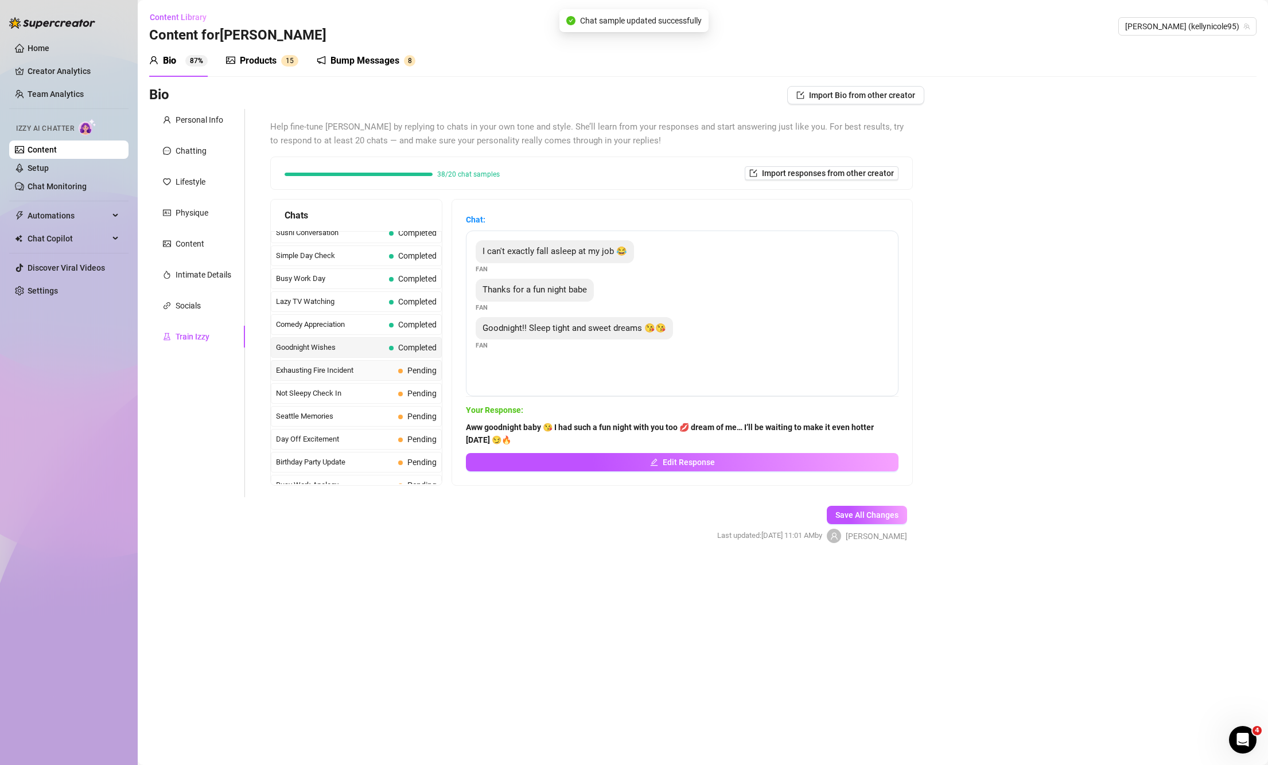
click at [361, 371] on span "Exhausting Fire Incident" at bounding box center [335, 370] width 118 height 11
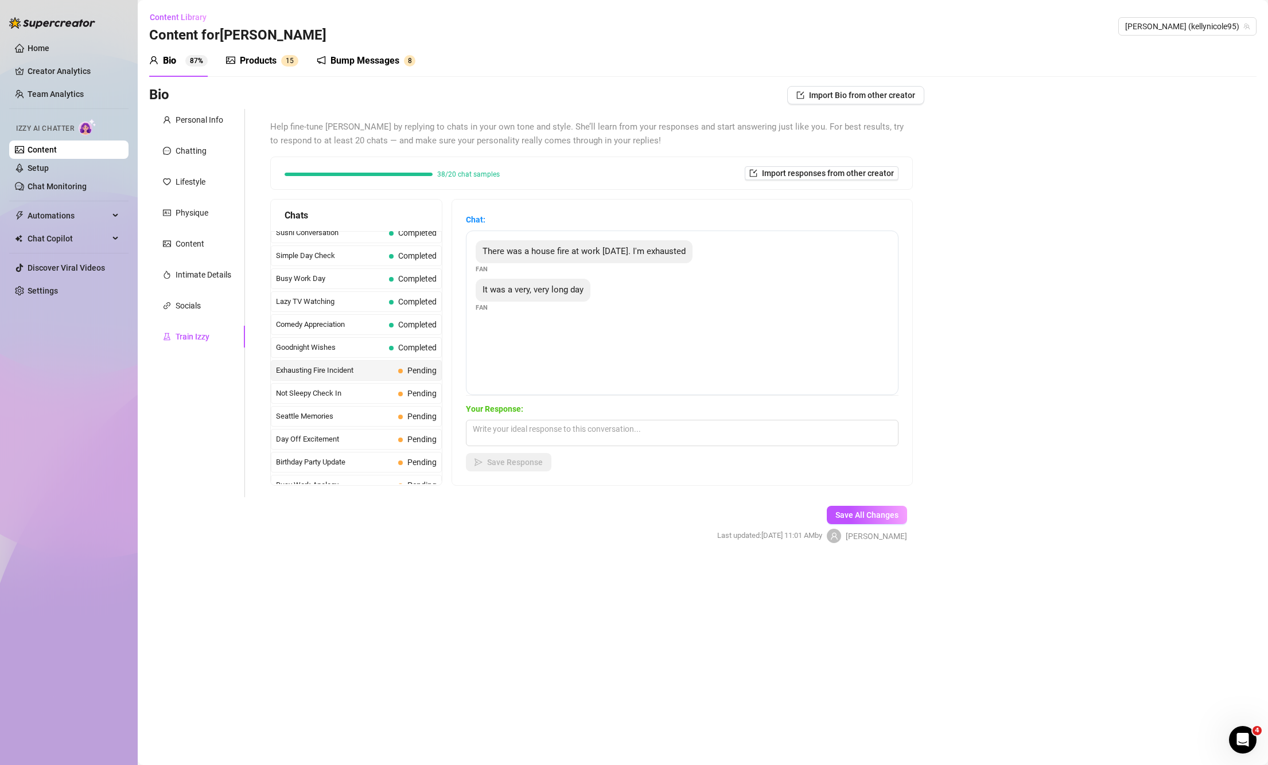
click at [668, 417] on div "Your Response: Save Response" at bounding box center [682, 437] width 433 height 69
click at [652, 435] on textarea at bounding box center [682, 433] width 433 height 26
paste textarea "Poor baby 😘 you’ve had such a hard day… let me be the one to help you unwind, I…"
click at [523, 461] on span "Save Response" at bounding box center [515, 462] width 56 height 9
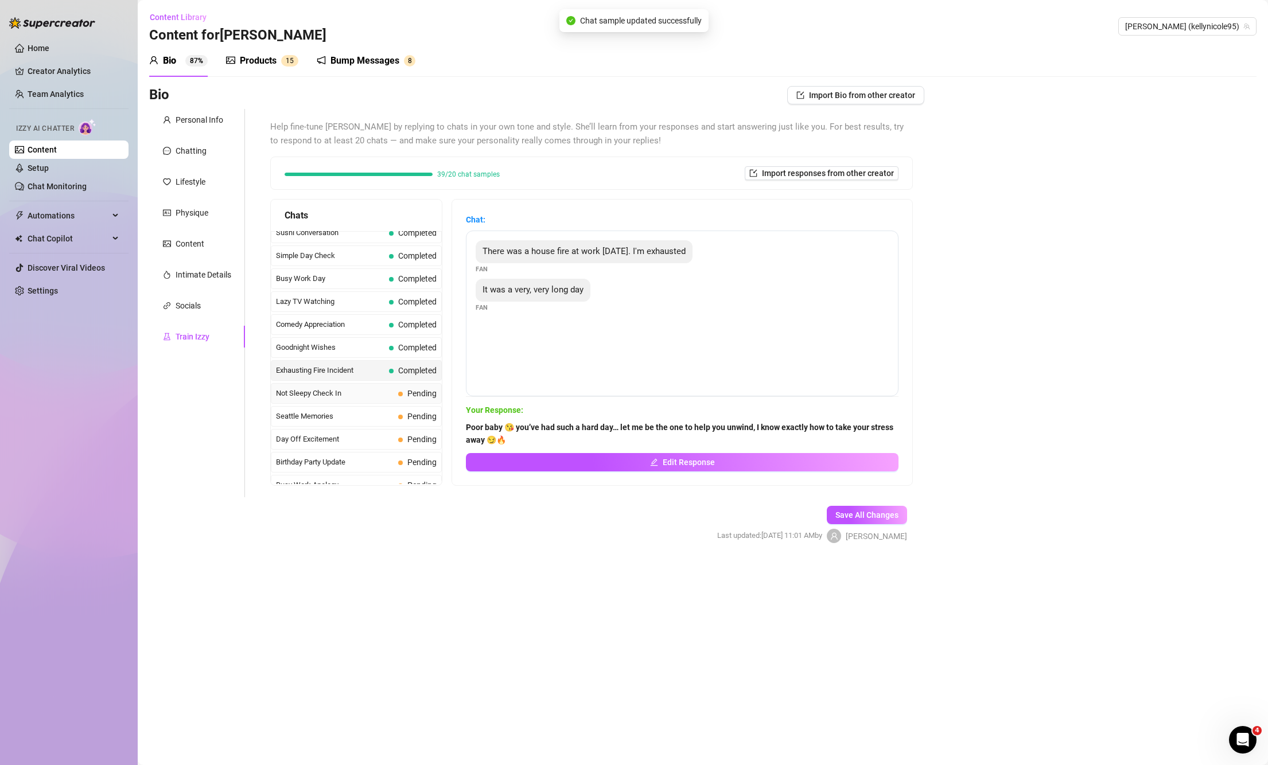
click at [327, 397] on span "Not Sleepy Check In" at bounding box center [335, 393] width 118 height 11
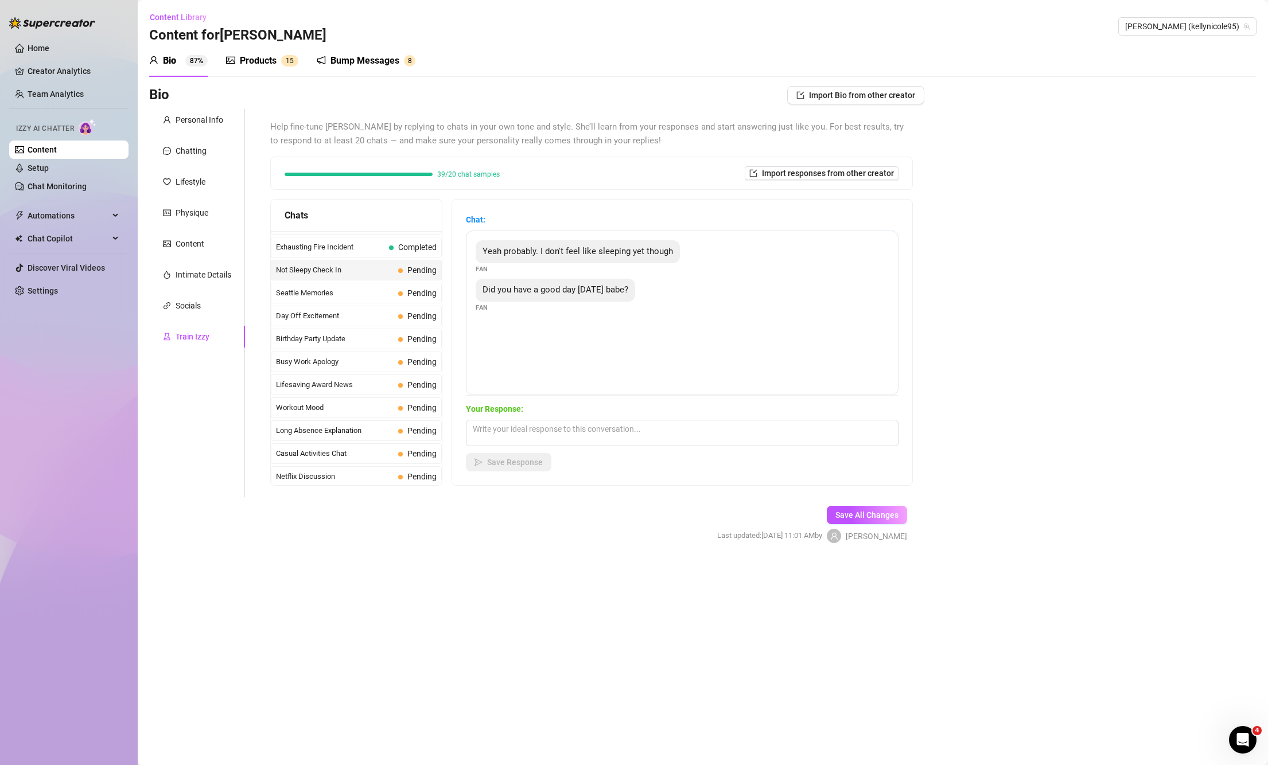
scroll to position [839, 0]
click at [584, 427] on textarea at bounding box center [682, 433] width 433 height 26
paste textarea "Aww you’re still up? 😘 maybe that’s a good thing… gives us more time to keep ea…"
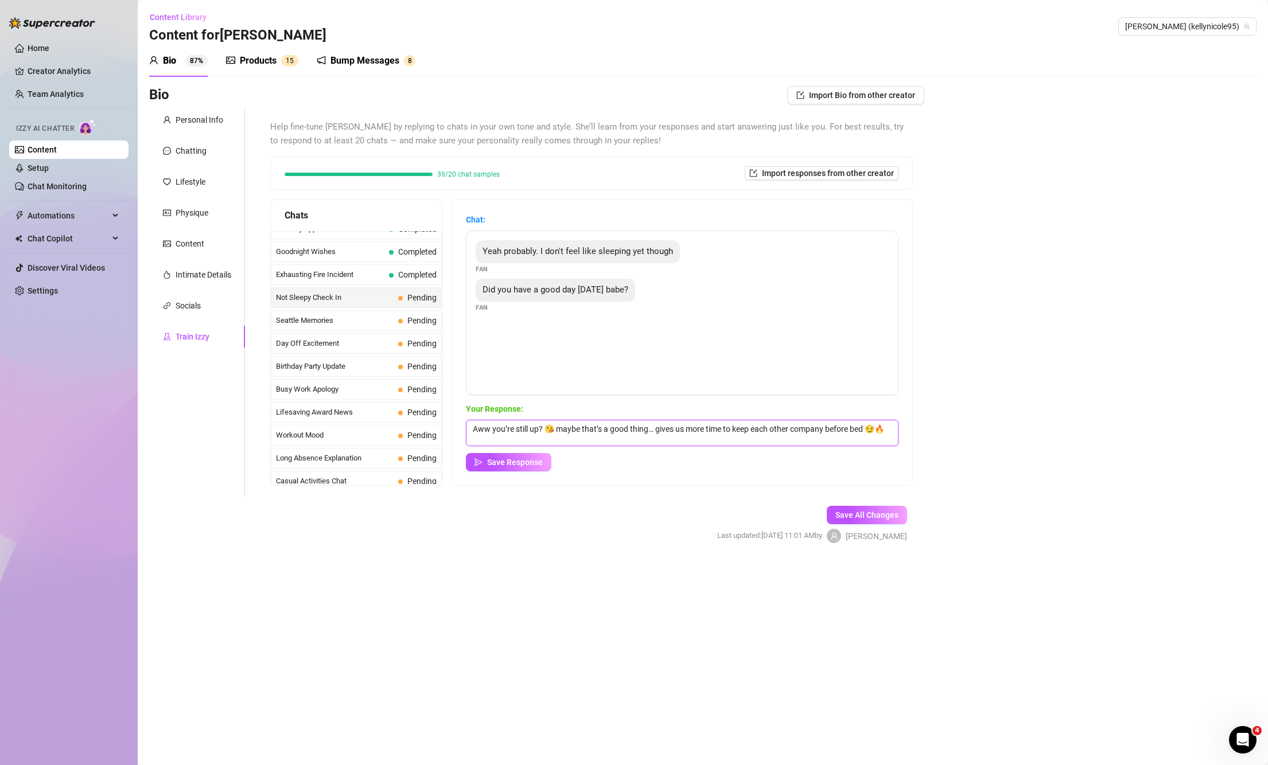
scroll to position [1, 0]
click at [514, 464] on span "Save Response" at bounding box center [515, 462] width 56 height 9
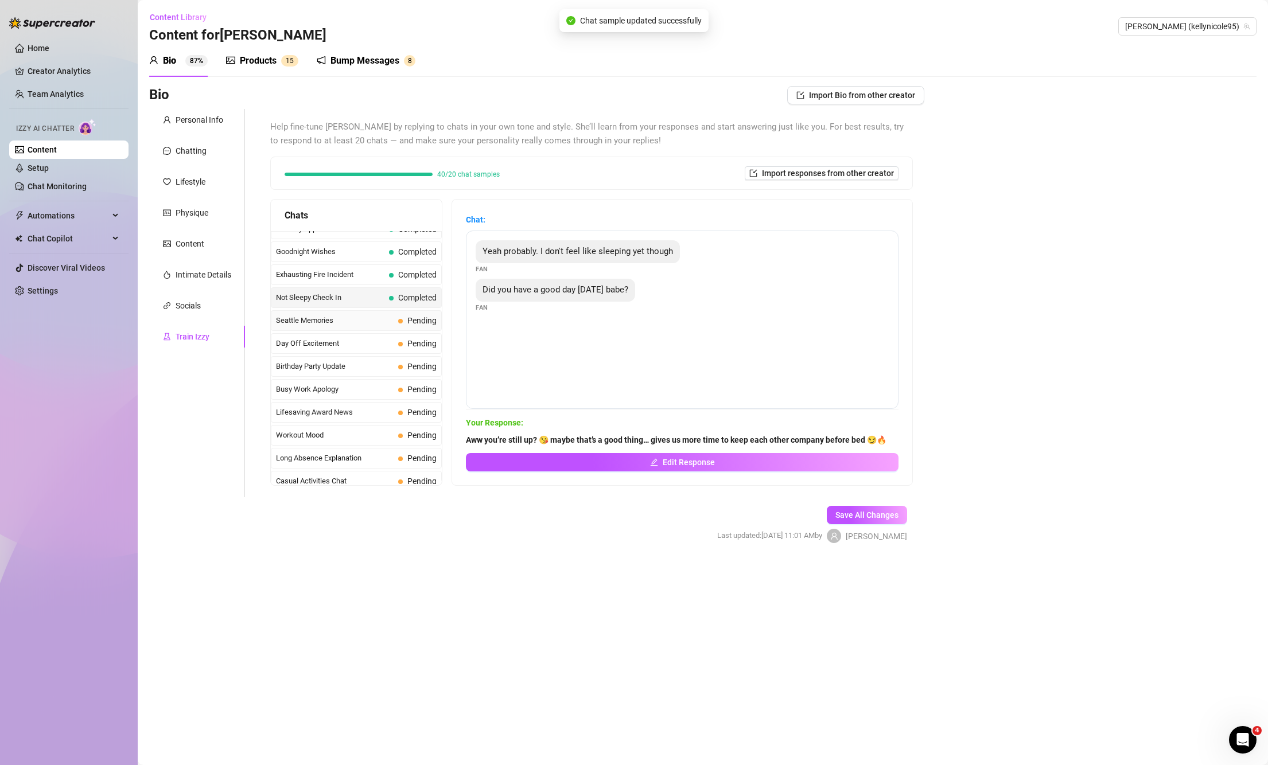
click at [343, 325] on span "Seattle Memories" at bounding box center [335, 320] width 118 height 11
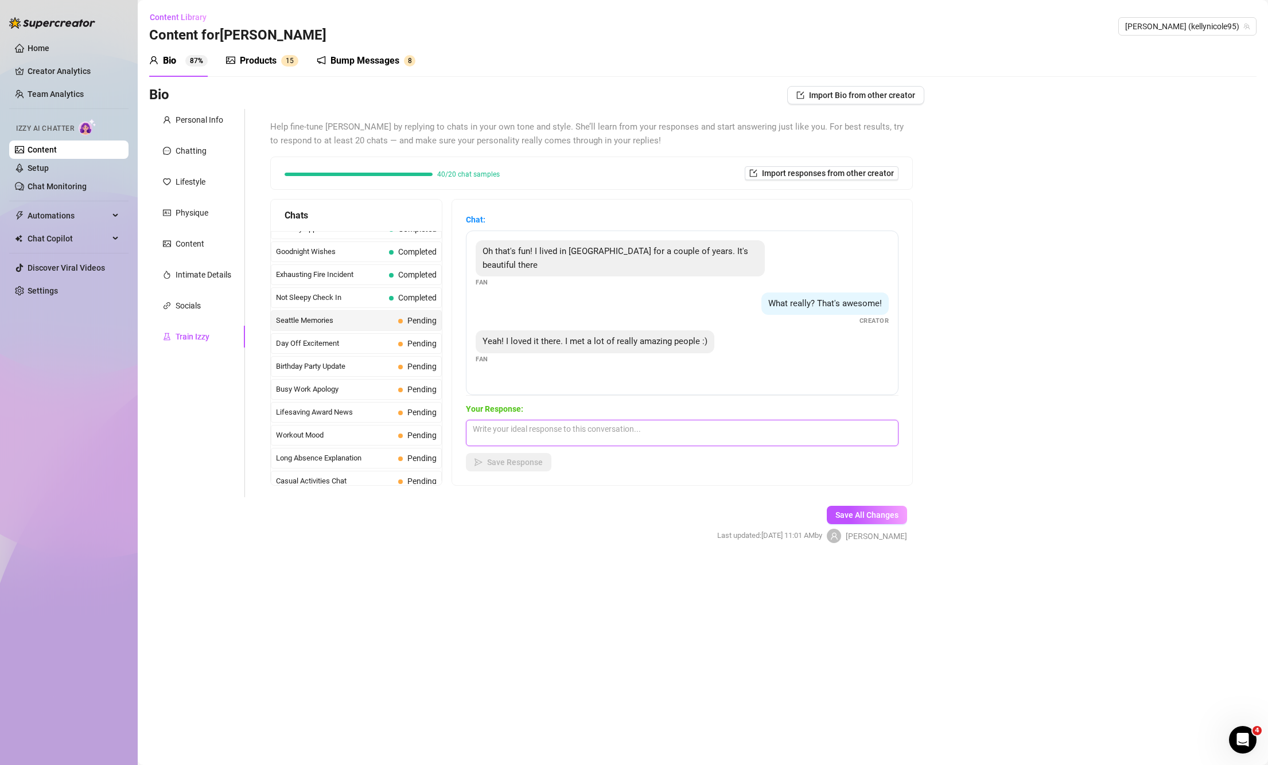
click at [542, 429] on textarea at bounding box center [682, 433] width 433 height 26
paste textarea "That’s so cool 😘 I bet they weren’t nearly as amazing as me though 😏💋"
click at [503, 459] on span "Save Response" at bounding box center [515, 462] width 56 height 9
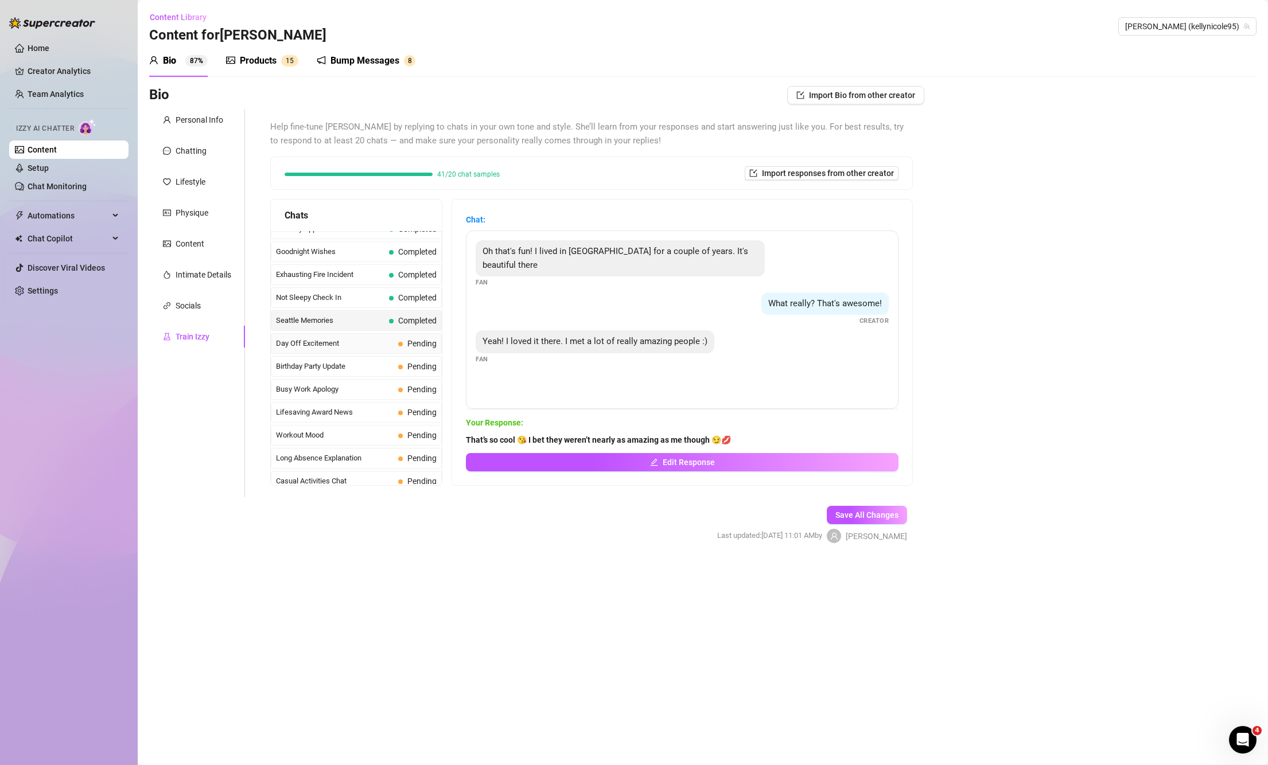
click at [299, 339] on span "Day Off Excitement" at bounding box center [335, 343] width 118 height 11
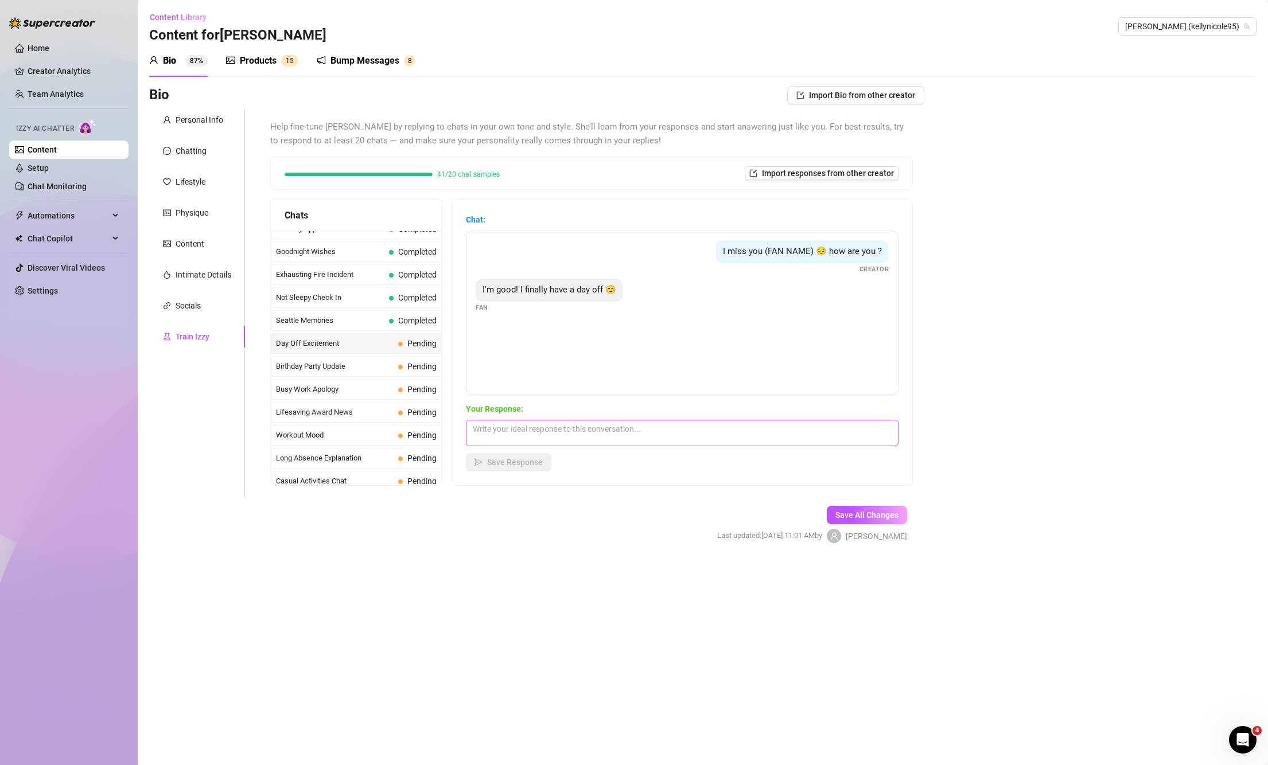
click at [626, 425] on textarea at bounding box center [682, 433] width 433 height 26
paste textarea "Here’s a flirty reply you can send: Mmm a whole day off? 😏 sounds like the perf…"
drag, startPoint x: 609, startPoint y: 428, endPoint x: 471, endPoint y: 425, distance: 138.3
click at [471, 425] on div "Chat: I miss you (FAN NAME) 😔 how are you ? Creator I'm good! I finally have a …" at bounding box center [682, 343] width 460 height 286
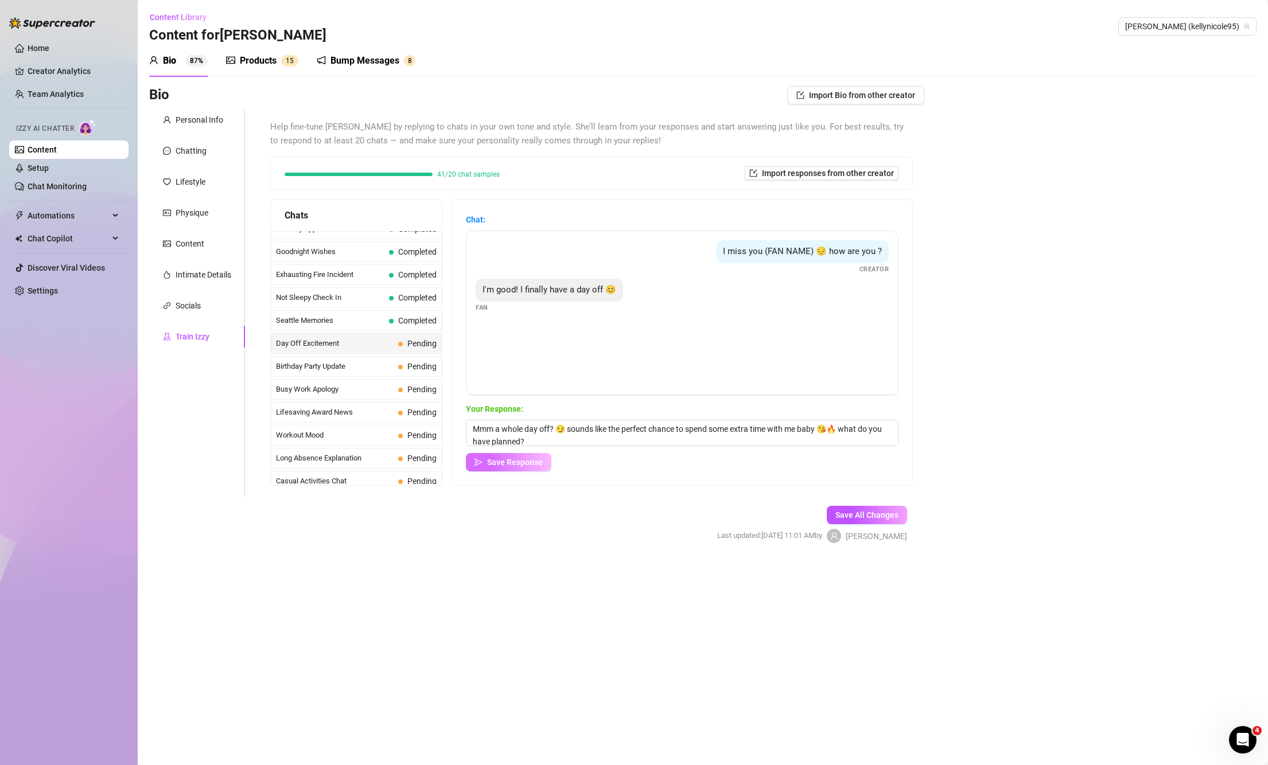
click at [513, 471] on button "Save Response" at bounding box center [509, 462] width 86 height 18
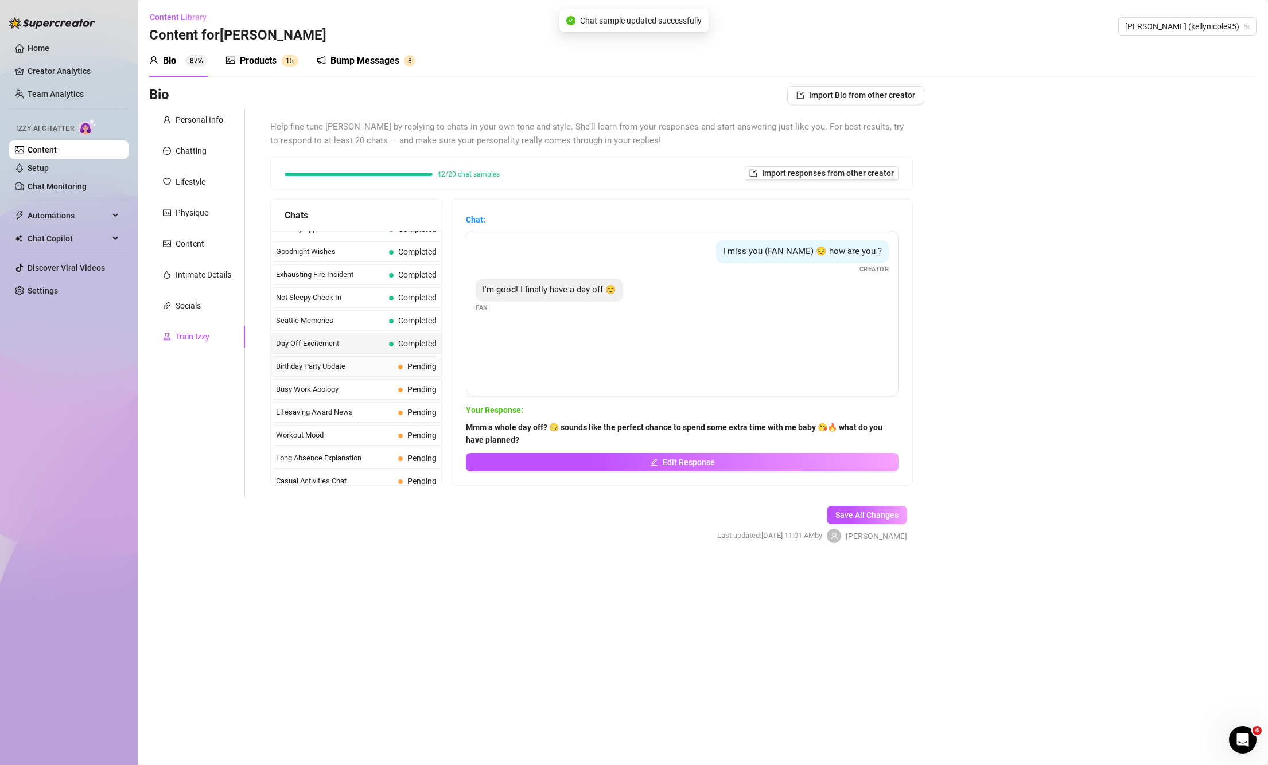
click at [310, 365] on span "Birthday Party Update" at bounding box center [335, 366] width 118 height 11
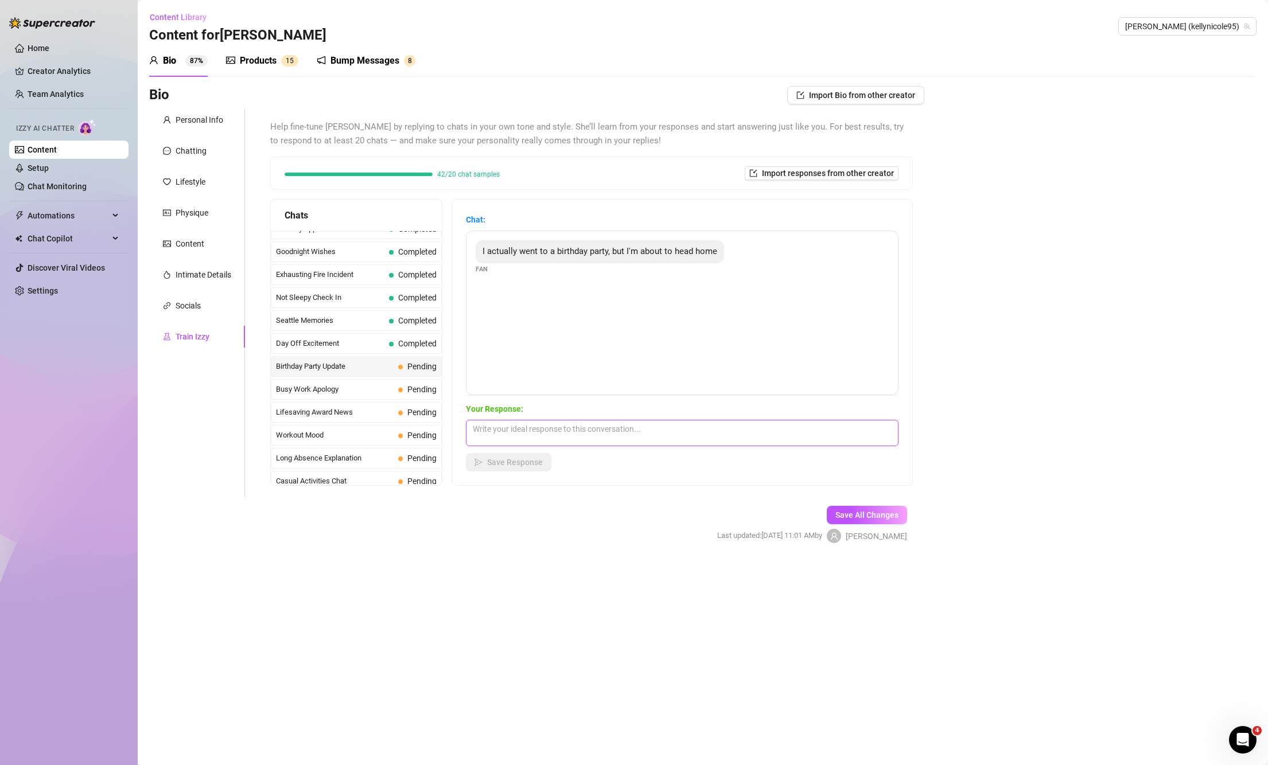
click at [588, 423] on textarea at bounding box center [682, 433] width 433 height 26
paste textarea "Ooo I bet the party was fun 😘 but I know the real fun starts once you’re home w…"
click at [511, 464] on span "Save Response" at bounding box center [515, 462] width 56 height 9
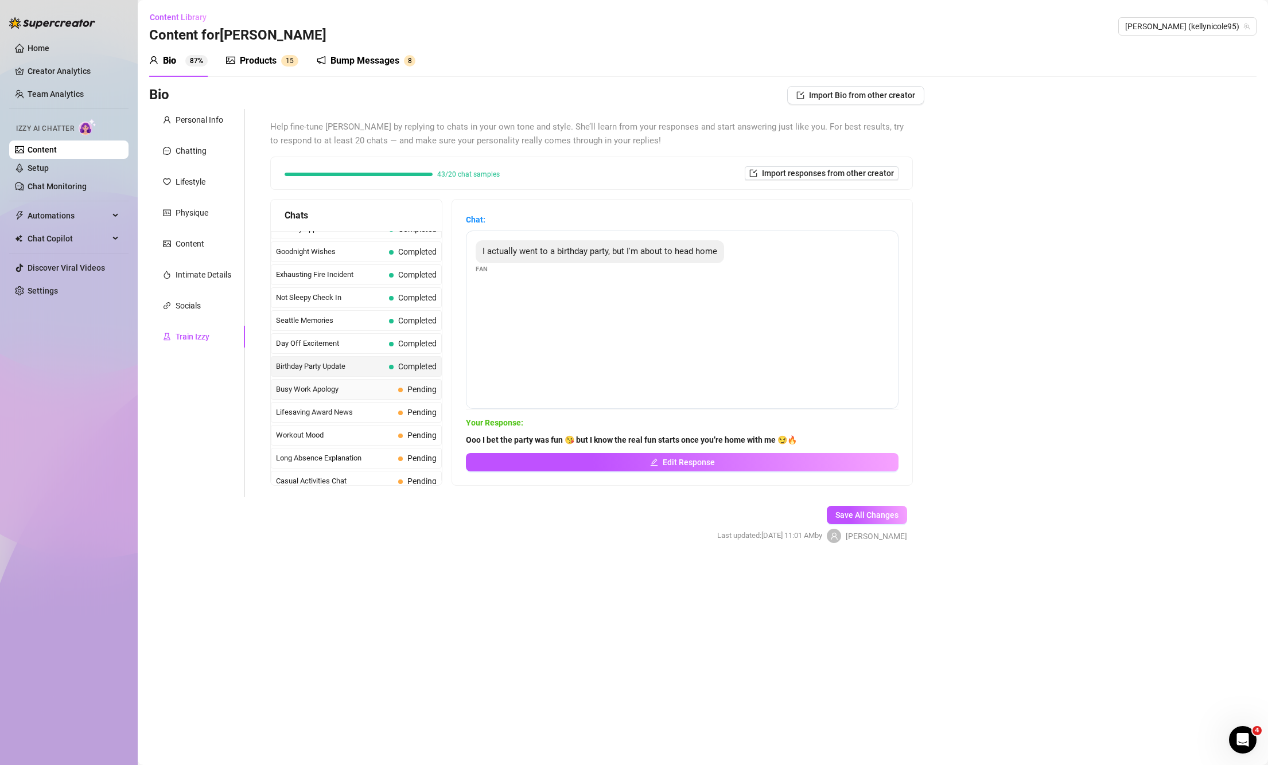
click at [383, 397] on div "Busy Work Apology Pending" at bounding box center [356, 389] width 171 height 21
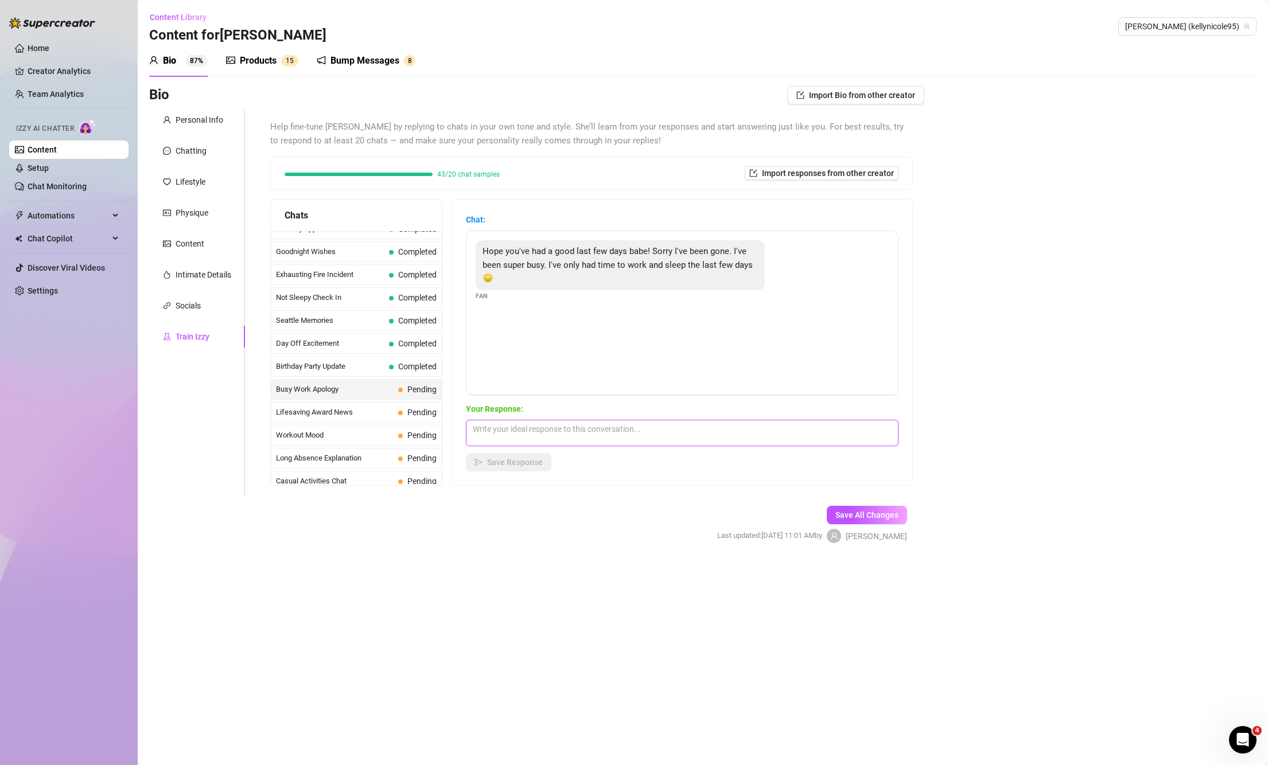
click at [614, 431] on textarea at bounding box center [682, 433] width 433 height 26
paste textarea "Aww I missed you baby 😘 I know you’ve been busy, but I can’t wait till you have…"
click at [527, 459] on span "Save Response" at bounding box center [515, 462] width 56 height 9
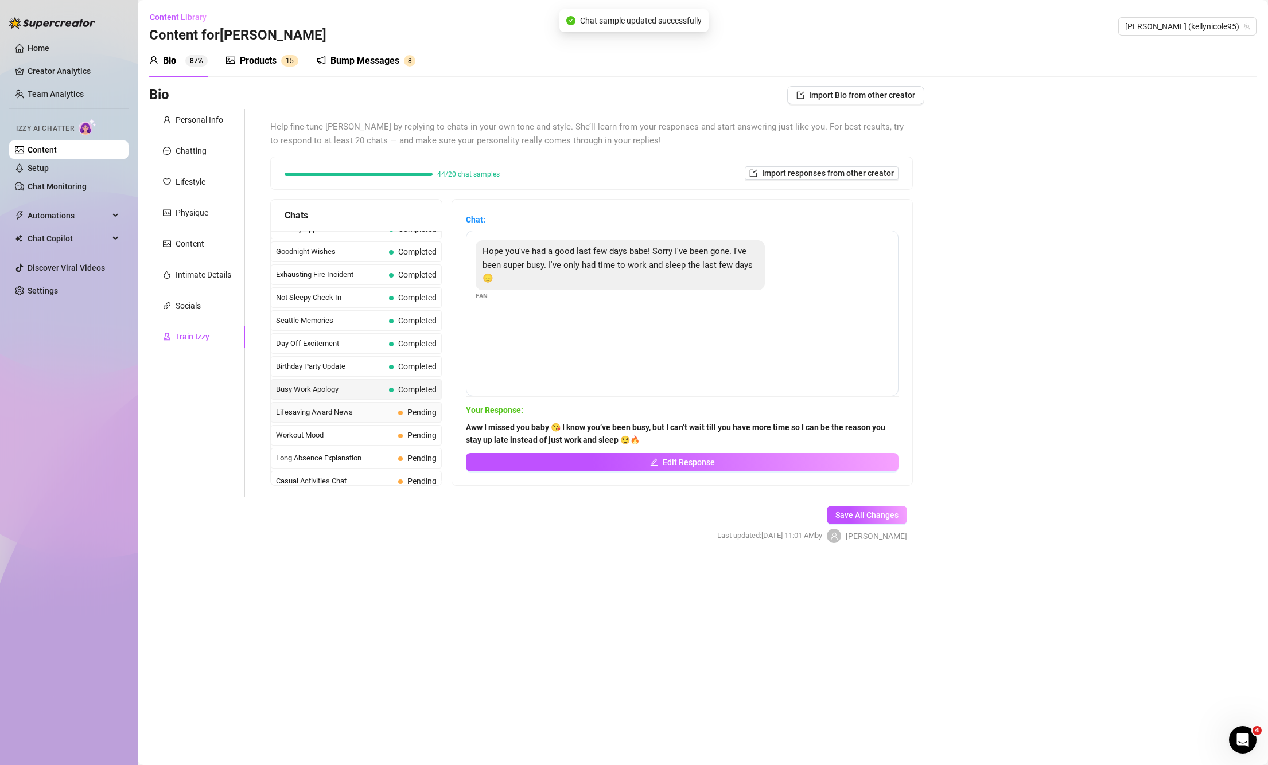
click at [371, 417] on span "Lifesaving Award News" at bounding box center [335, 412] width 118 height 11
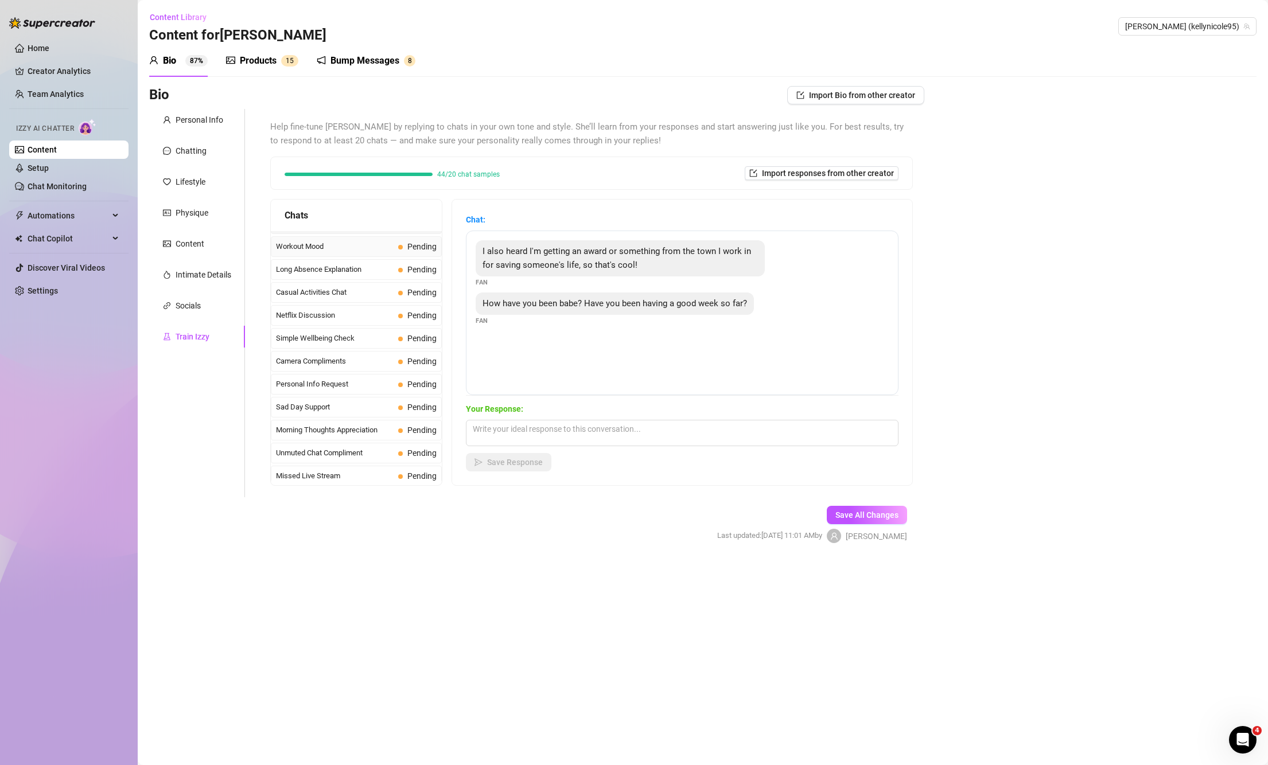
scroll to position [1030, 0]
click at [648, 423] on textarea at bounding box center [682, 433] width 433 height 26
paste textarea "Wow baby that’s amazing, I’m so proud of you 😘 such a hero… saving lives and st…"
click at [511, 469] on button "Save Response" at bounding box center [509, 462] width 86 height 18
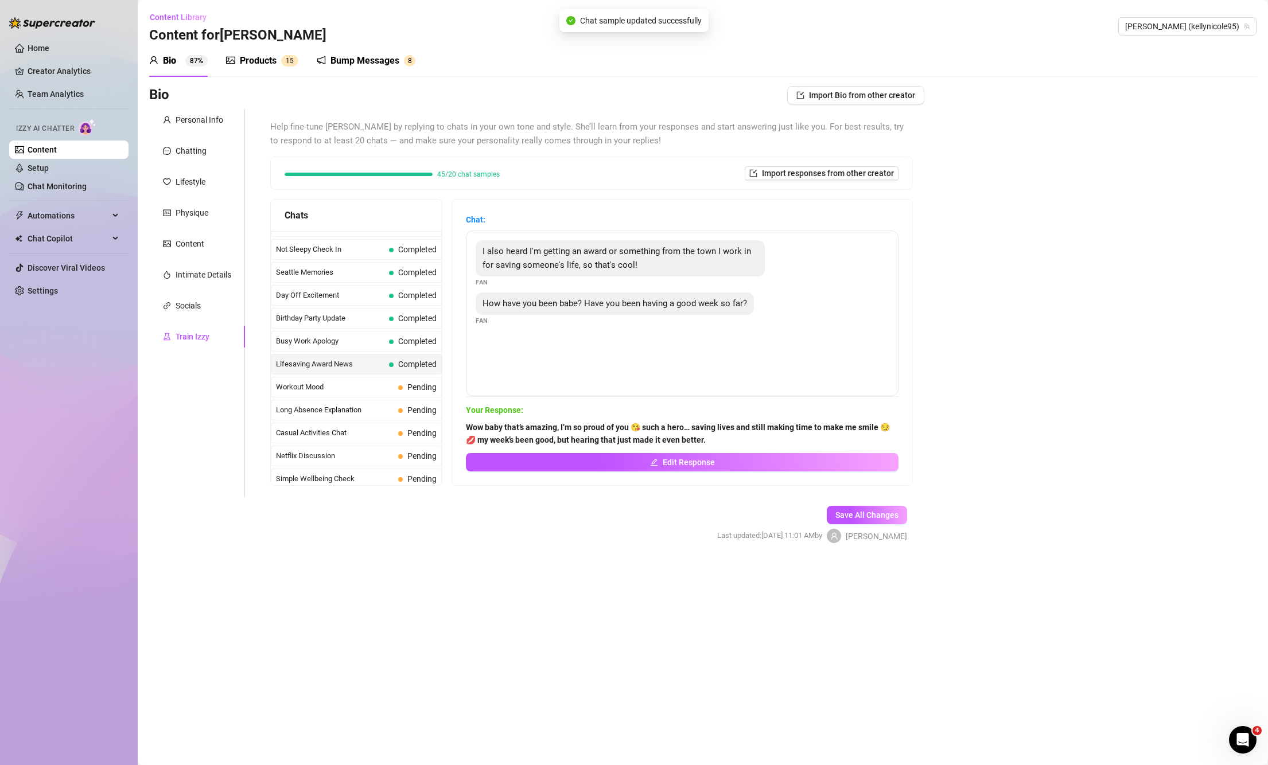
scroll to position [839, 0]
click at [337, 435] on span "Workout Mood" at bounding box center [335, 435] width 118 height 11
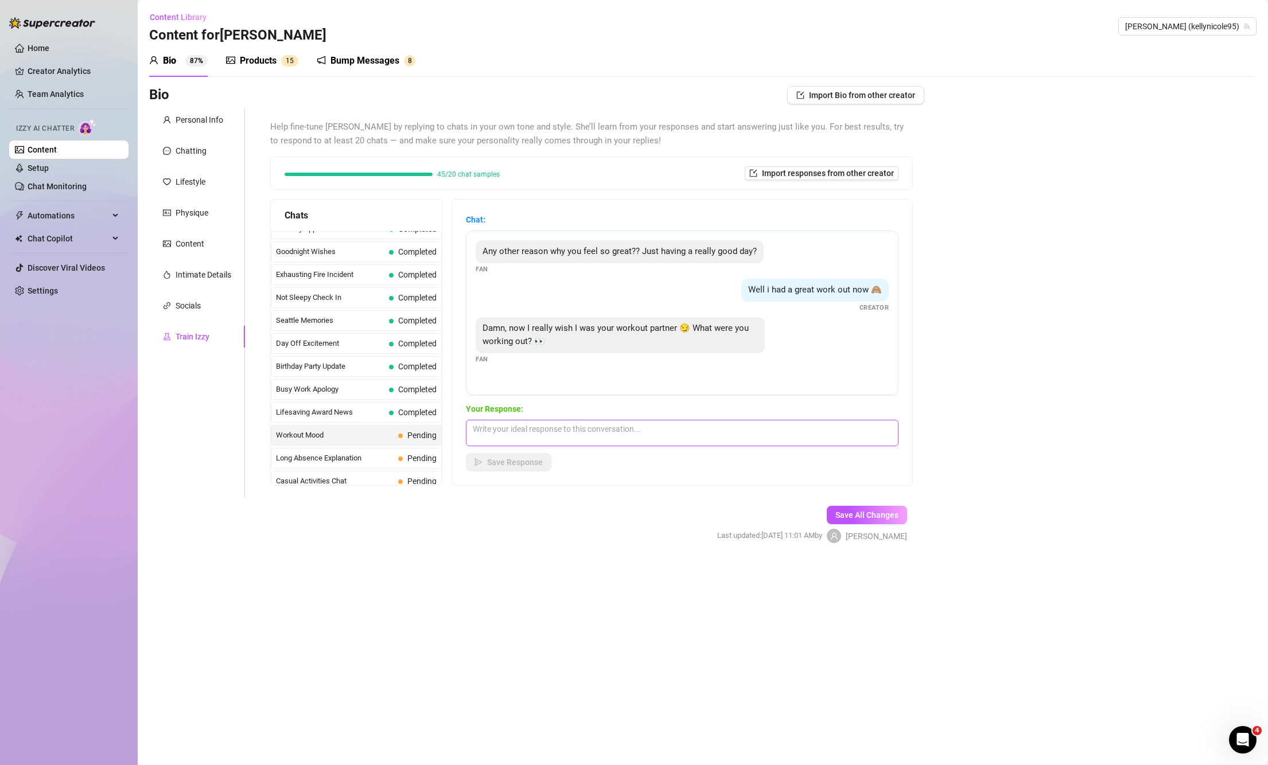
click at [674, 425] on textarea at bounding box center [682, 433] width 433 height 26
paste textarea "Mmm I wish you were my workout partner too baby 😘 I was working my body nice an…"
click at [534, 461] on span "Save Response" at bounding box center [515, 462] width 56 height 9
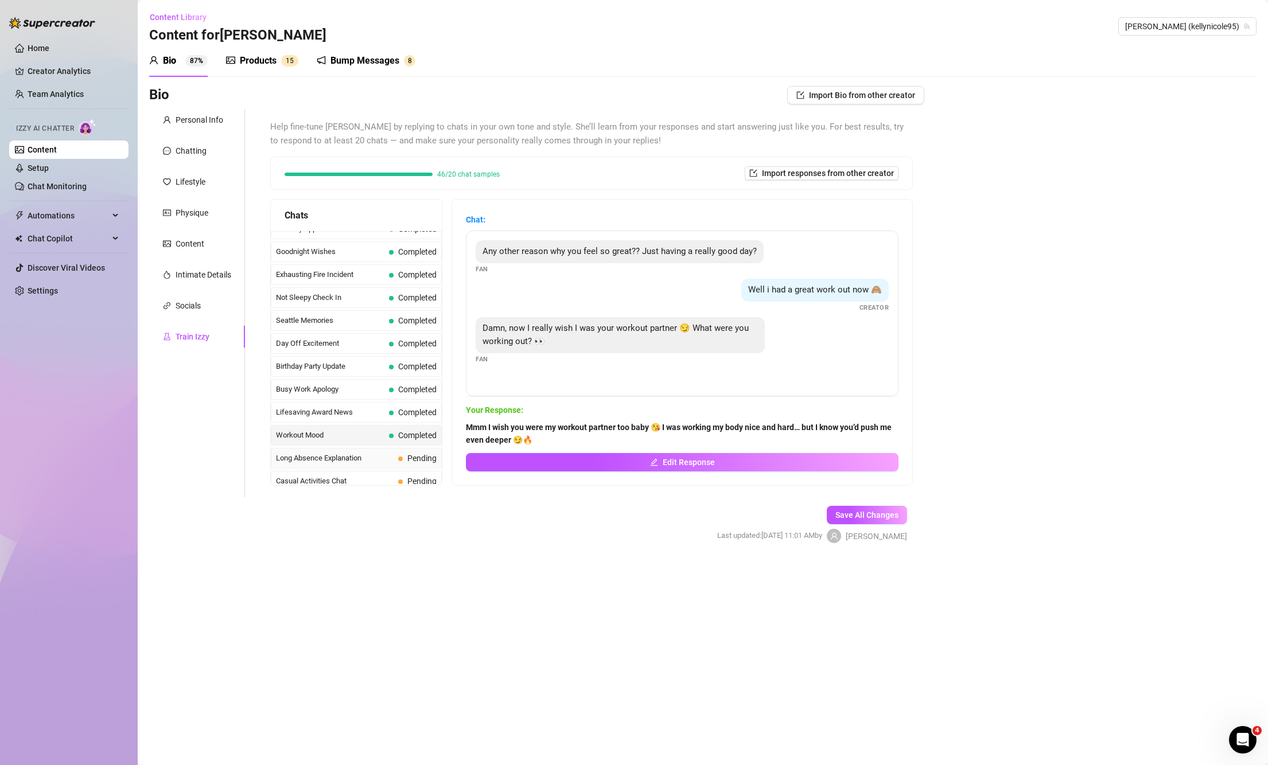
scroll to position [934, 0]
click at [359, 365] on span "Long Absence Explanation" at bounding box center [335, 362] width 118 height 11
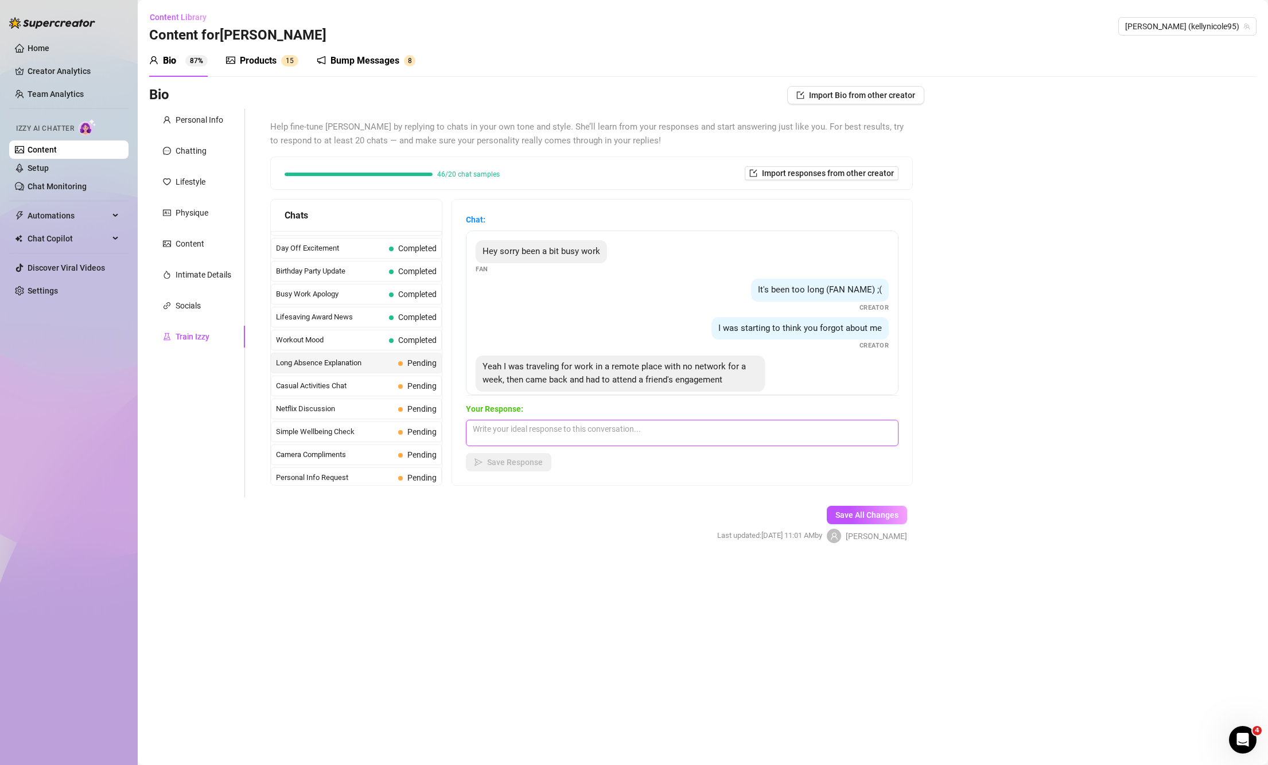
click at [547, 440] on textarea at bounding box center [682, 433] width 433 height 26
paste textarea "Aww I’m glad you didn’t forget about me baby 😘 I missed our chats so much… you …"
click at [506, 463] on span "Save Response" at bounding box center [515, 462] width 56 height 9
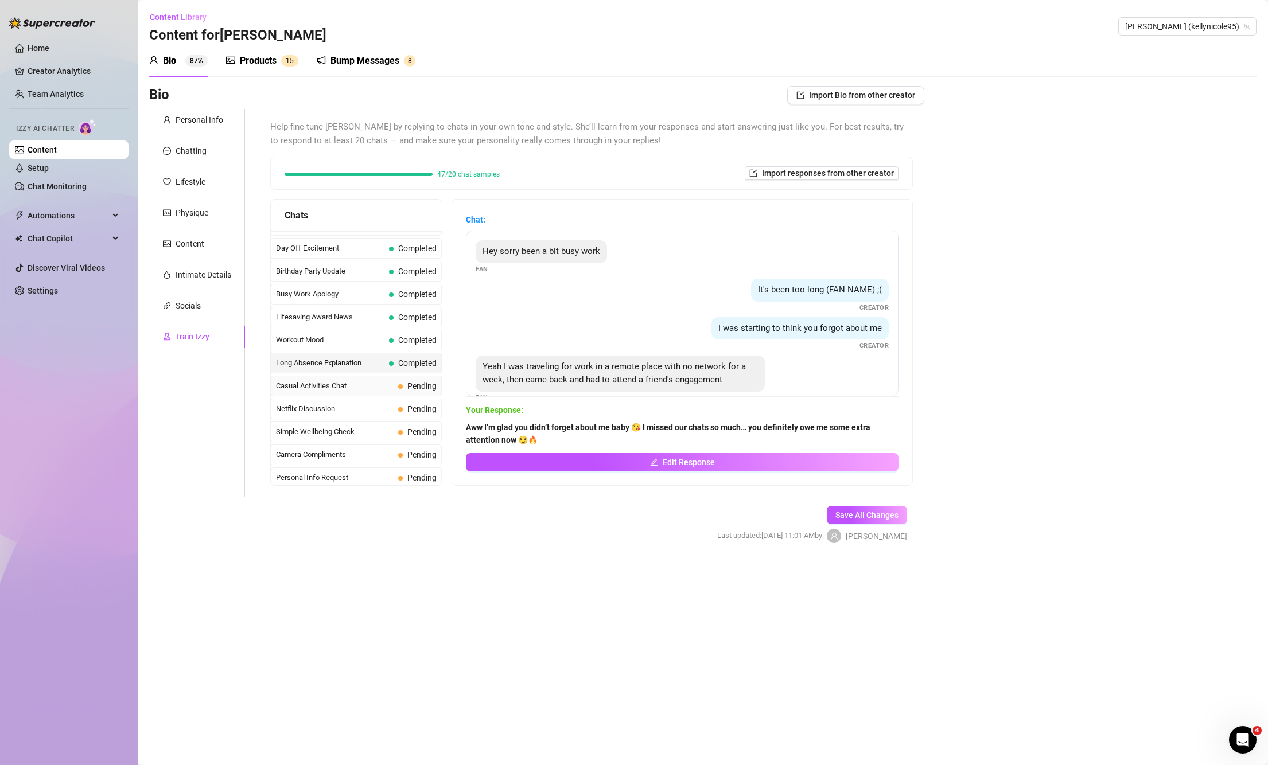
click at [395, 385] on div "Casual Activities Chat Pending" at bounding box center [356, 386] width 171 height 21
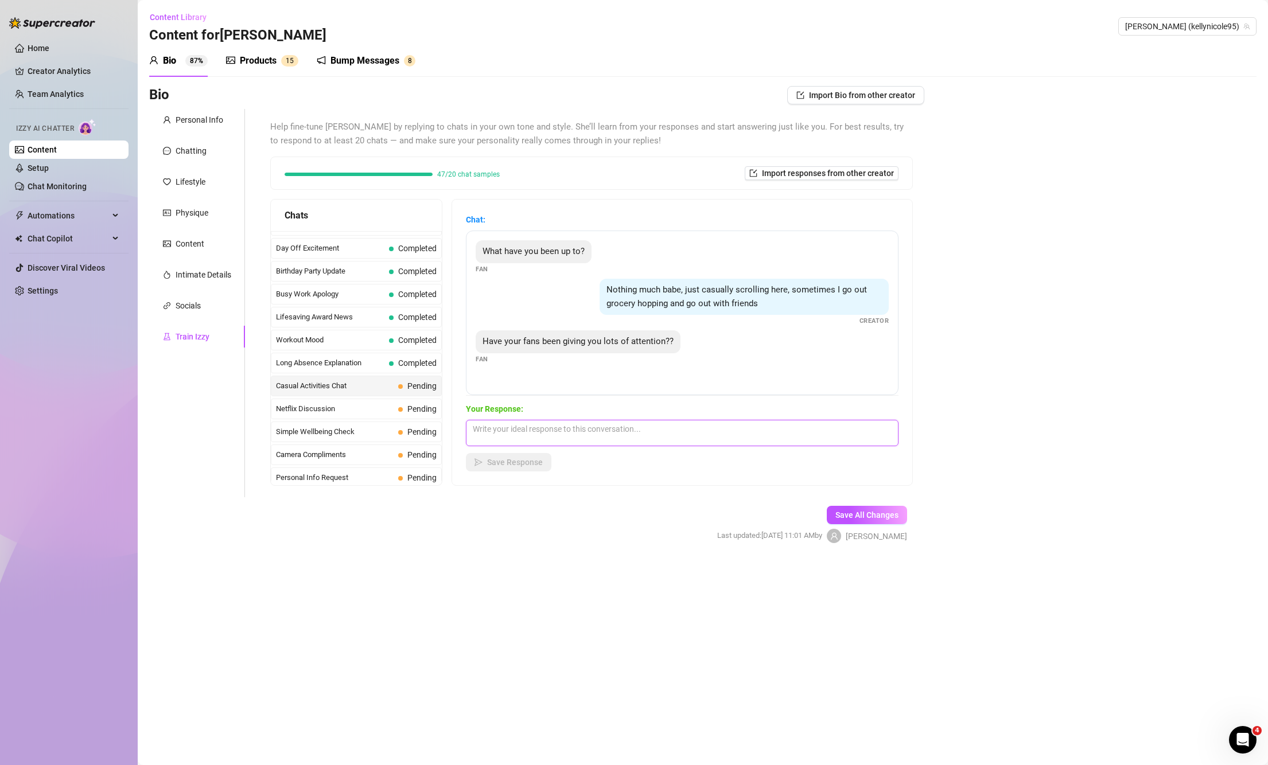
click at [654, 425] on textarea at bounding box center [682, 433] width 433 height 26
paste textarea "Hehe a little bit 😘 but none of them get my attention the way you do baby 😏 you…"
click at [526, 461] on span "Save Response" at bounding box center [515, 462] width 56 height 9
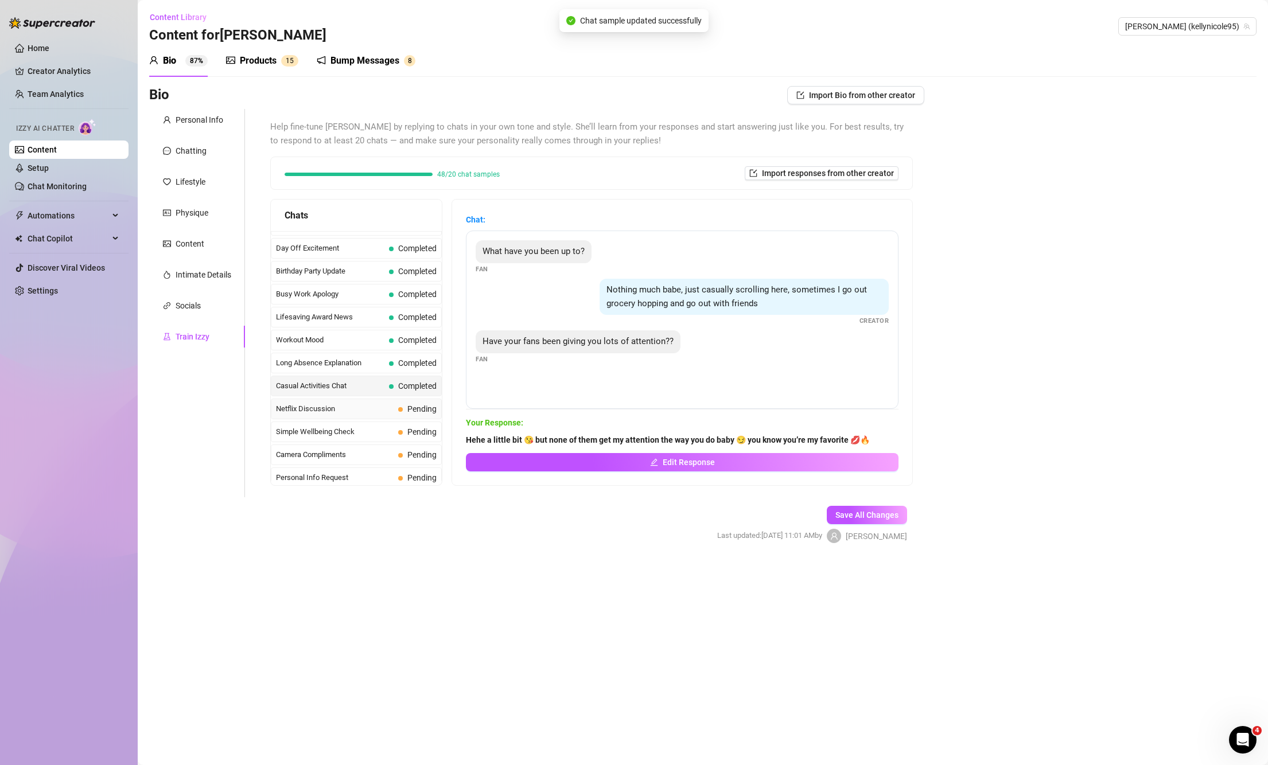
click at [375, 399] on div "Netflix Discussion Pending" at bounding box center [356, 409] width 171 height 21
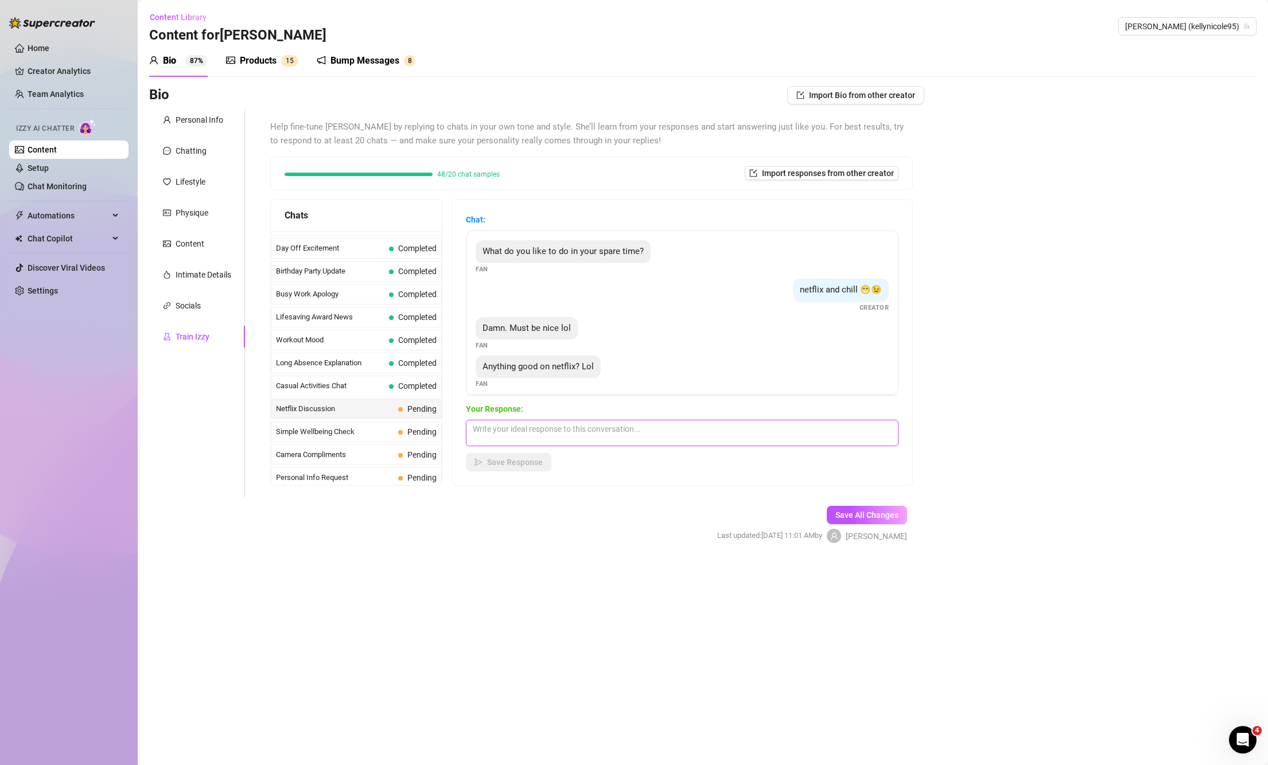
click at [620, 436] on textarea at bounding box center [682, 433] width 433 height 26
paste textarea "Honestly, Netflix is just the excuse 😏 I’d be way more focused on you than what…"
click at [502, 465] on span "Save Response" at bounding box center [515, 462] width 56 height 9
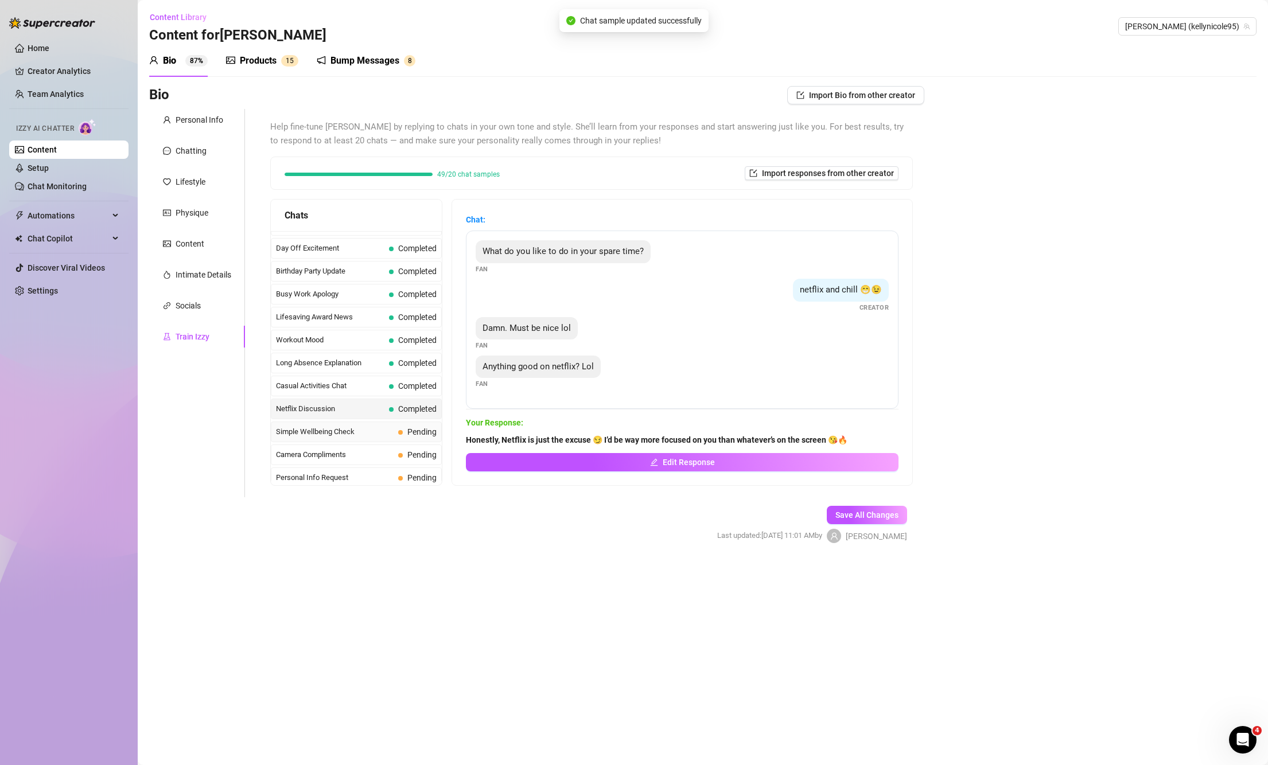
click at [325, 425] on div "Simple Wellbeing Check Pending" at bounding box center [356, 432] width 171 height 21
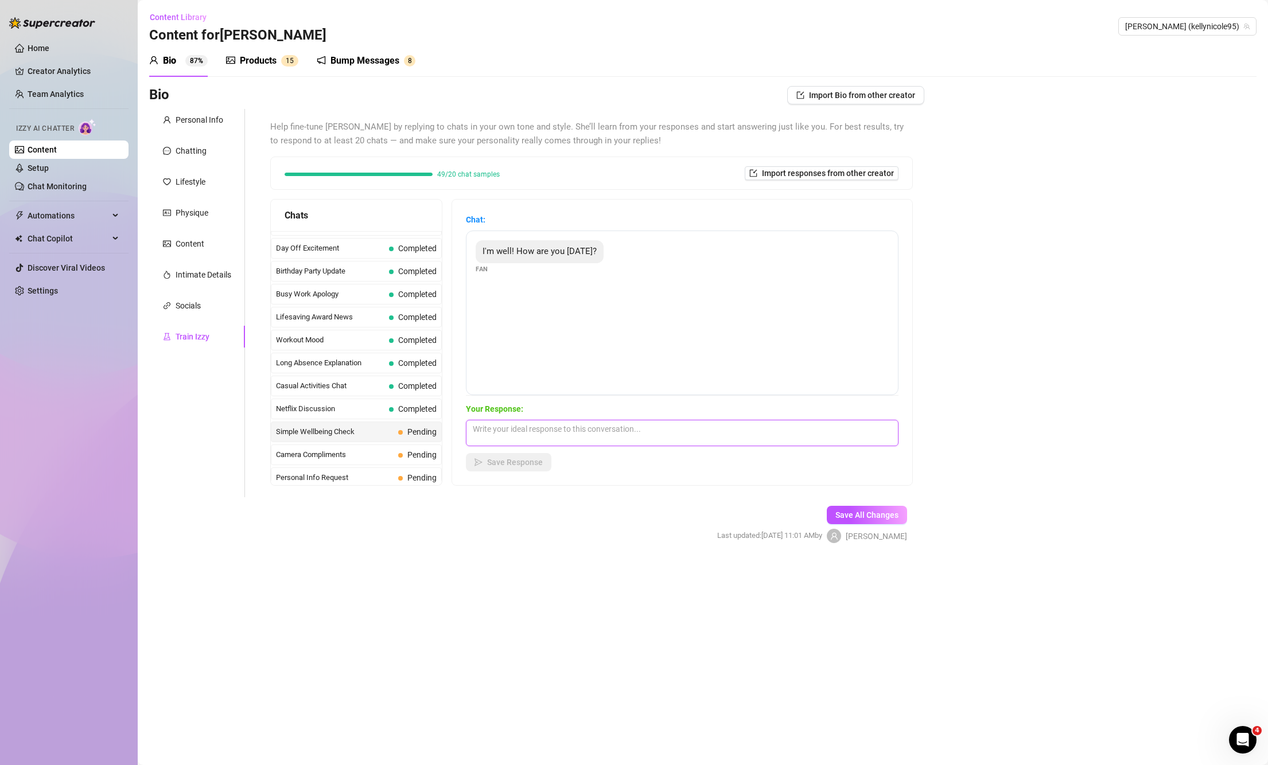
click at [509, 439] on textarea at bounding box center [682, 433] width 433 height 26
paste textarea "I’m doing good baby 😘 even better now that I’m talking to you… how’s your day b…"
click at [518, 465] on span "Save Response" at bounding box center [515, 462] width 56 height 9
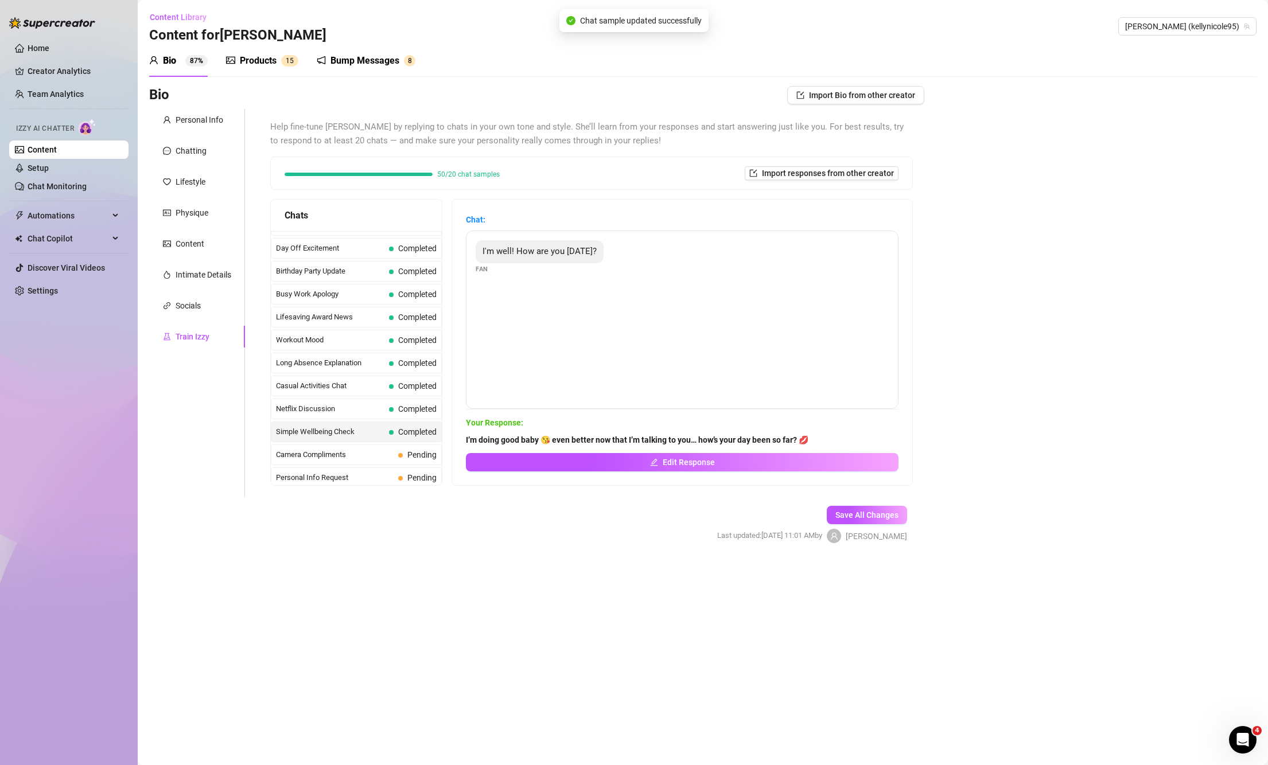
drag, startPoint x: 335, startPoint y: 456, endPoint x: 351, endPoint y: 453, distance: 16.2
click at [336, 453] on span "Camera Compliments" at bounding box center [335, 454] width 118 height 11
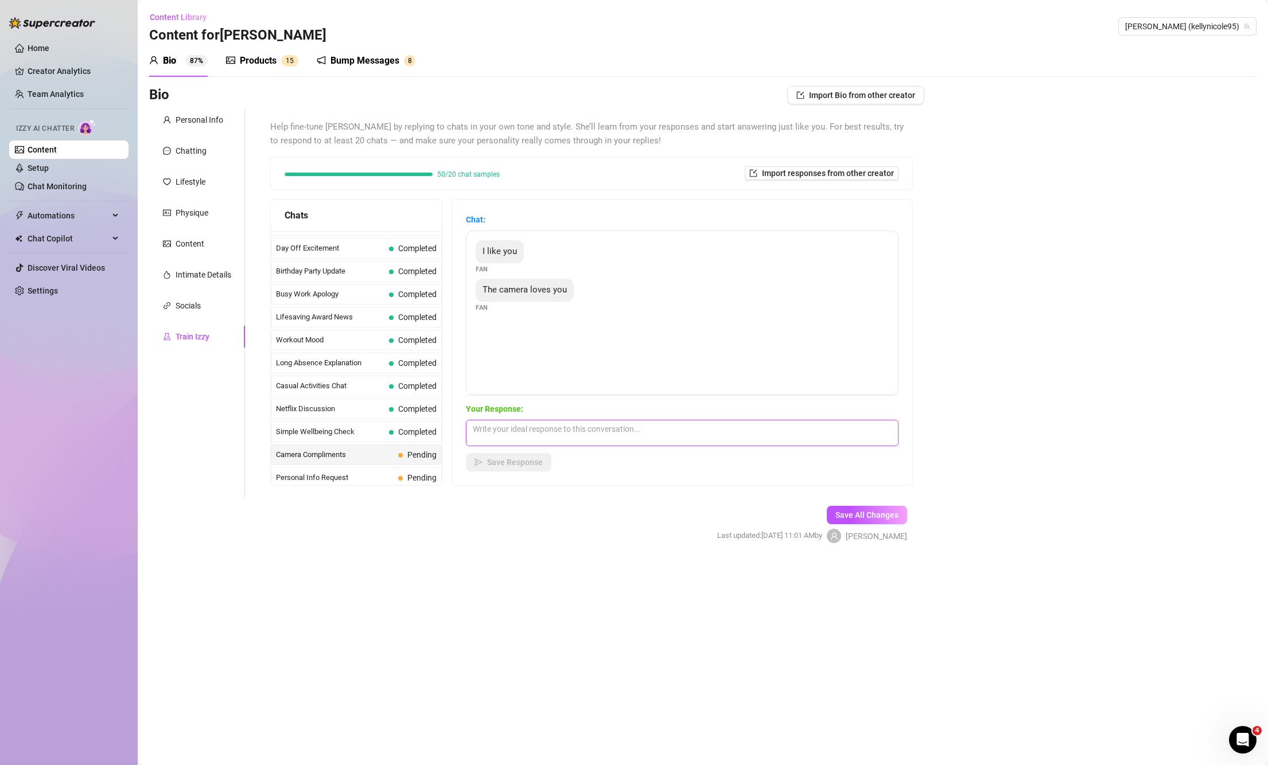
click at [489, 437] on textarea at bounding box center [682, 433] width 433 height 26
paste textarea "Aww you’re so sweet 😘 I like you too… and trust me, the camera only loves me be…"
click at [527, 458] on span "Save Response" at bounding box center [515, 462] width 56 height 9
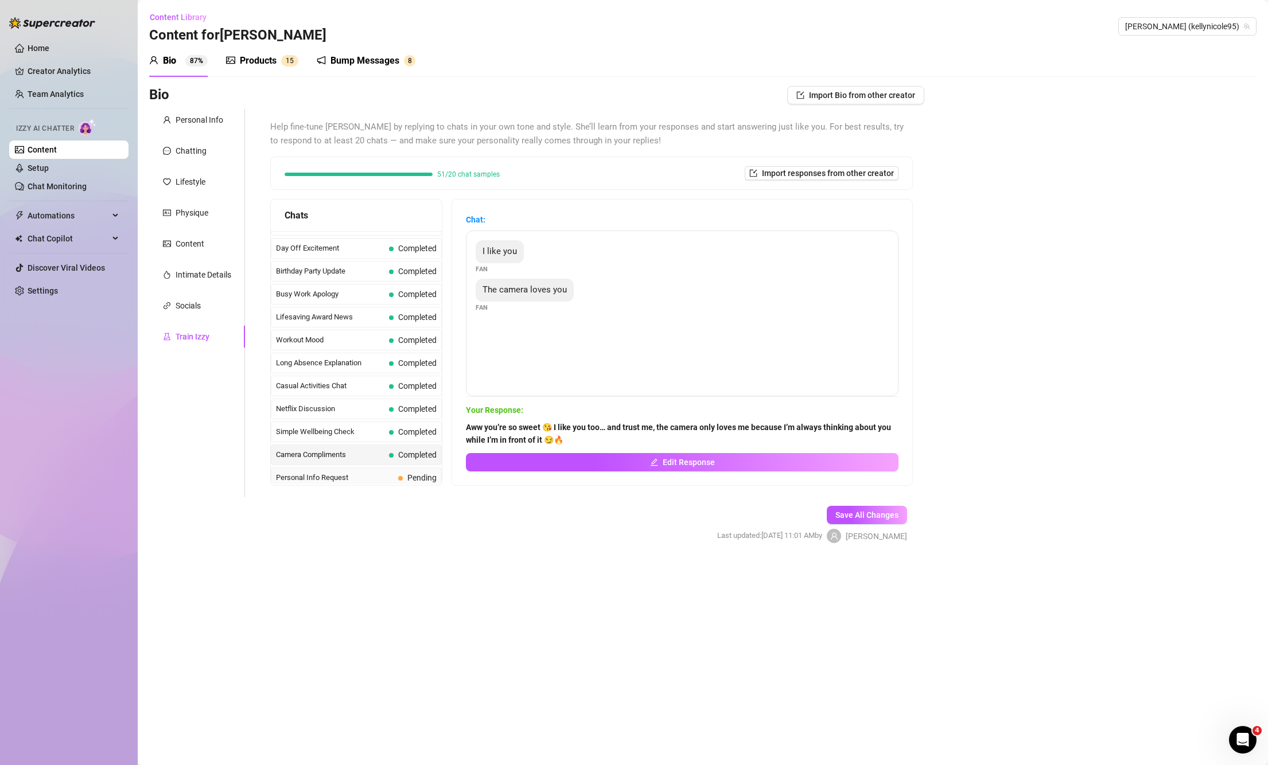
click at [325, 469] on div "Personal Info Request Pending" at bounding box center [356, 478] width 171 height 21
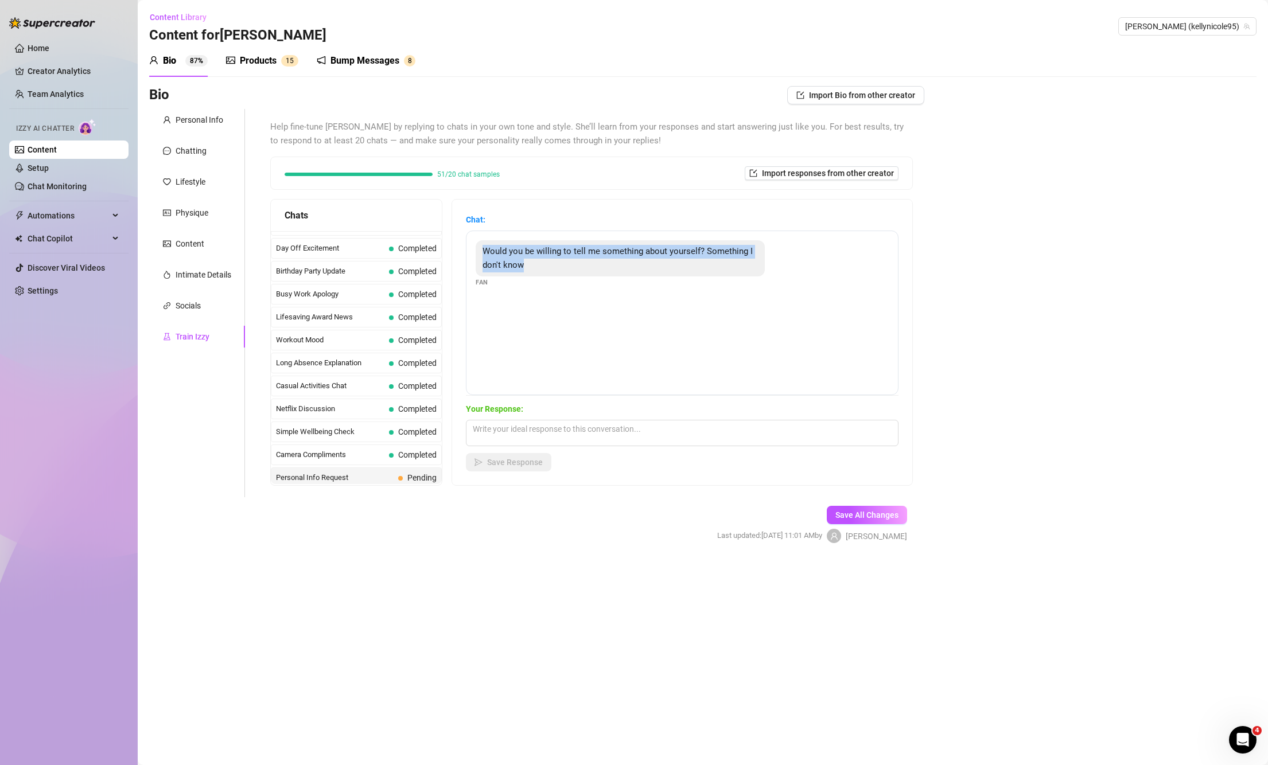
drag, startPoint x: 489, startPoint y: 247, endPoint x: 545, endPoint y: 269, distance: 59.8
click at [545, 269] on div "Would you be willing to tell me something about yourself? Something I don't know" at bounding box center [620, 258] width 289 height 36
click at [523, 447] on div "Your Response: Save Response" at bounding box center [682, 437] width 433 height 69
click at [526, 437] on textarea at bounding box center [682, 433] width 433 height 26
paste textarea "Mmm something you don’t know? 😘 I get turned on way too easily when someone giv…"
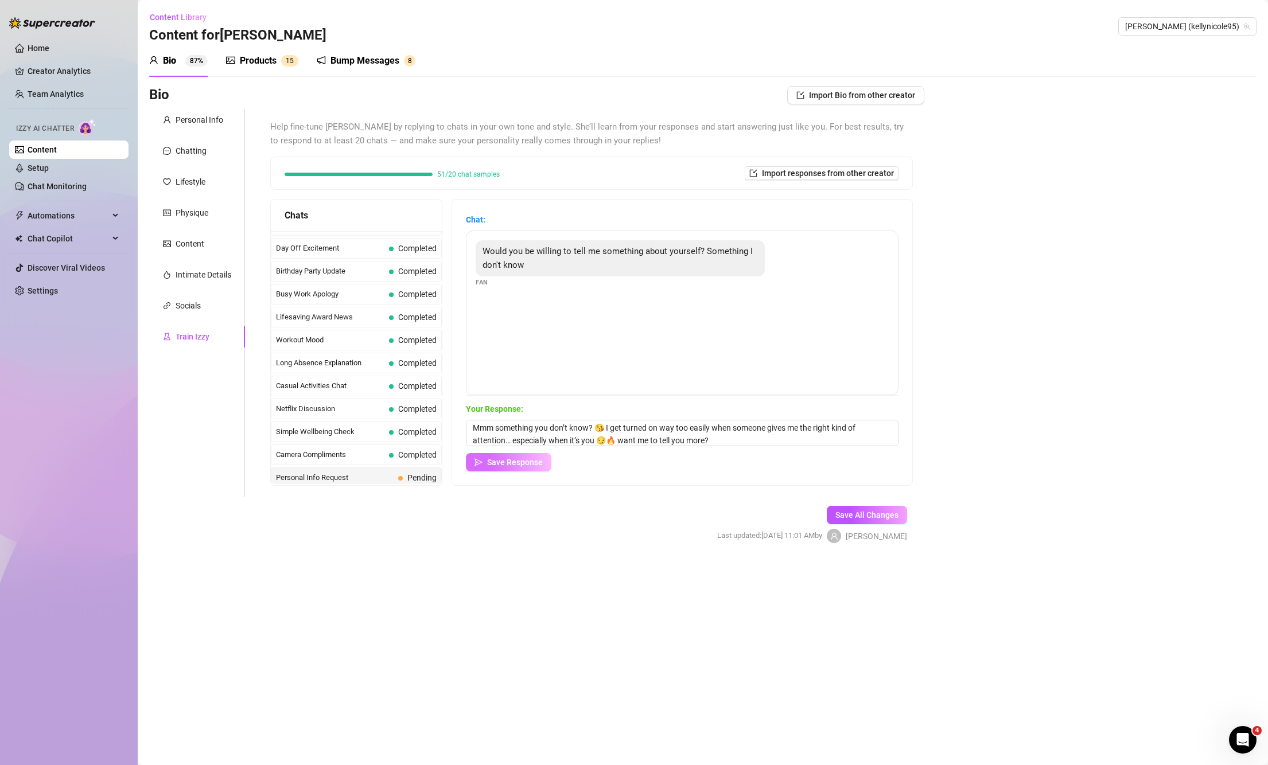
click at [502, 469] on button "Save Response" at bounding box center [509, 462] width 86 height 18
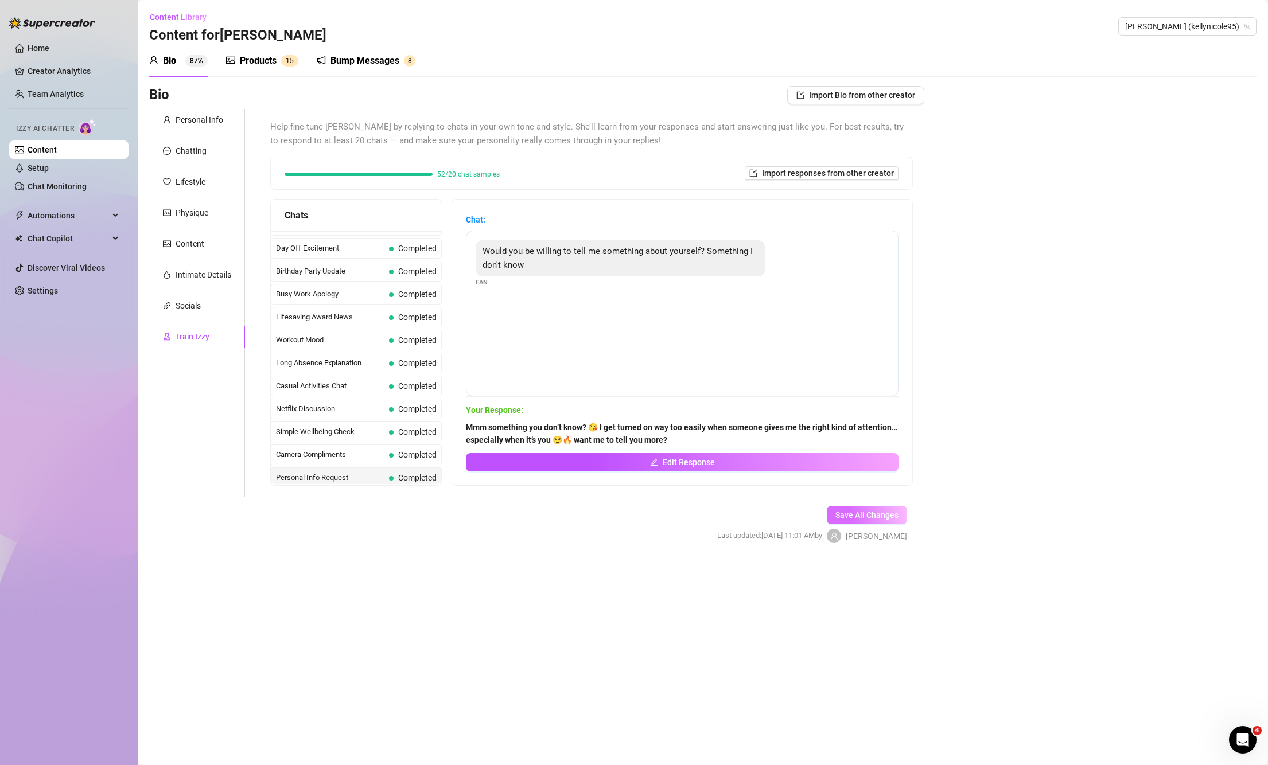
click at [887, 510] on button "Save All Changes" at bounding box center [867, 515] width 80 height 18
click at [891, 516] on span "Save All Changes" at bounding box center [867, 515] width 63 height 9
click at [369, 405] on span "Sad Day Support" at bounding box center [335, 404] width 118 height 11
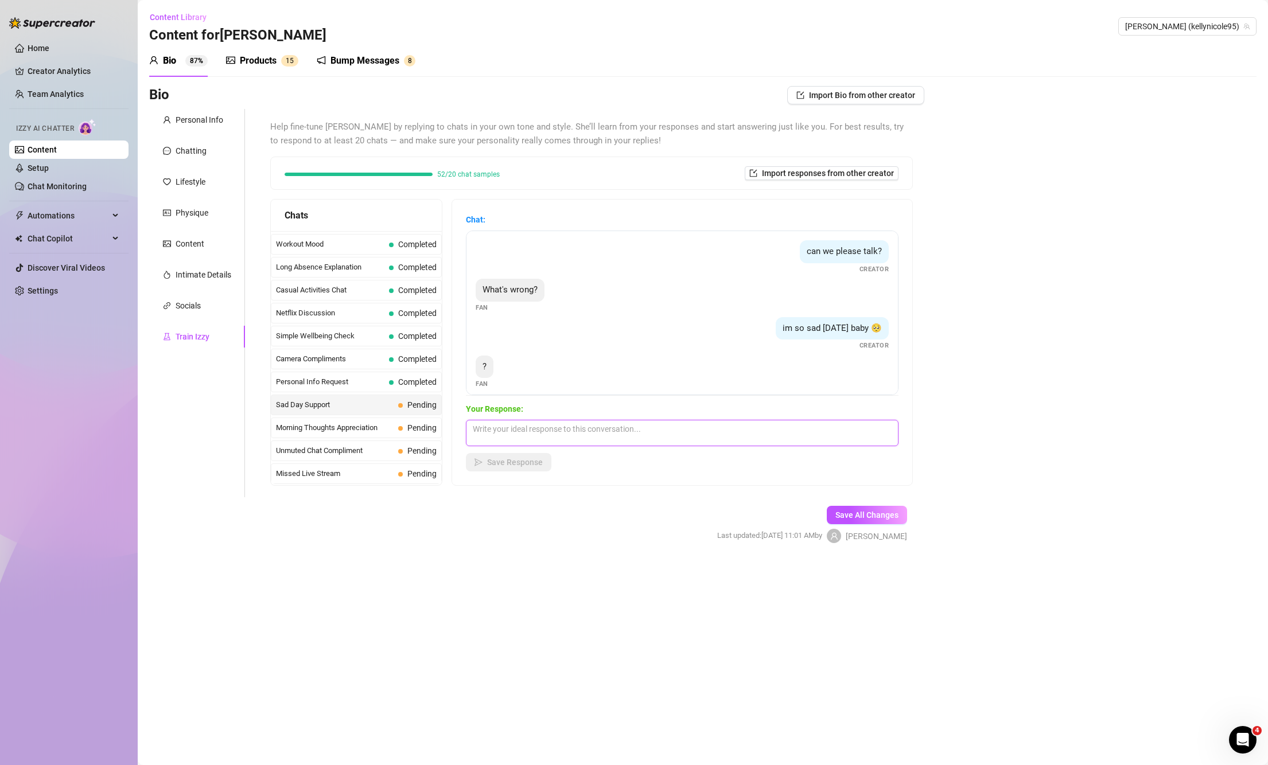
click at [604, 438] on textarea at bounding box center [682, 433] width 433 height 26
paste textarea "I just needed you baby 😘 hearing from you always makes my day better… you’re my…"
click at [503, 468] on button "Save Response" at bounding box center [509, 462] width 86 height 18
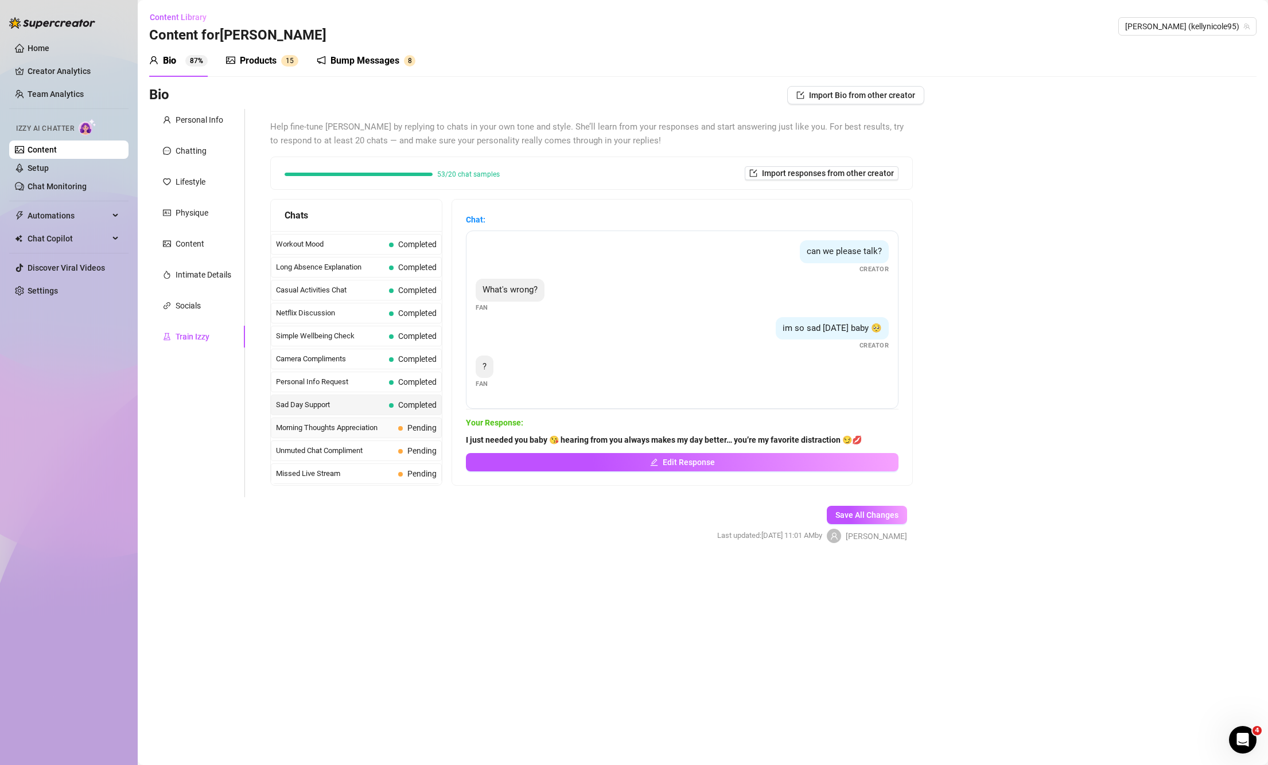
click at [345, 432] on span "Morning Thoughts Appreciation" at bounding box center [335, 427] width 118 height 11
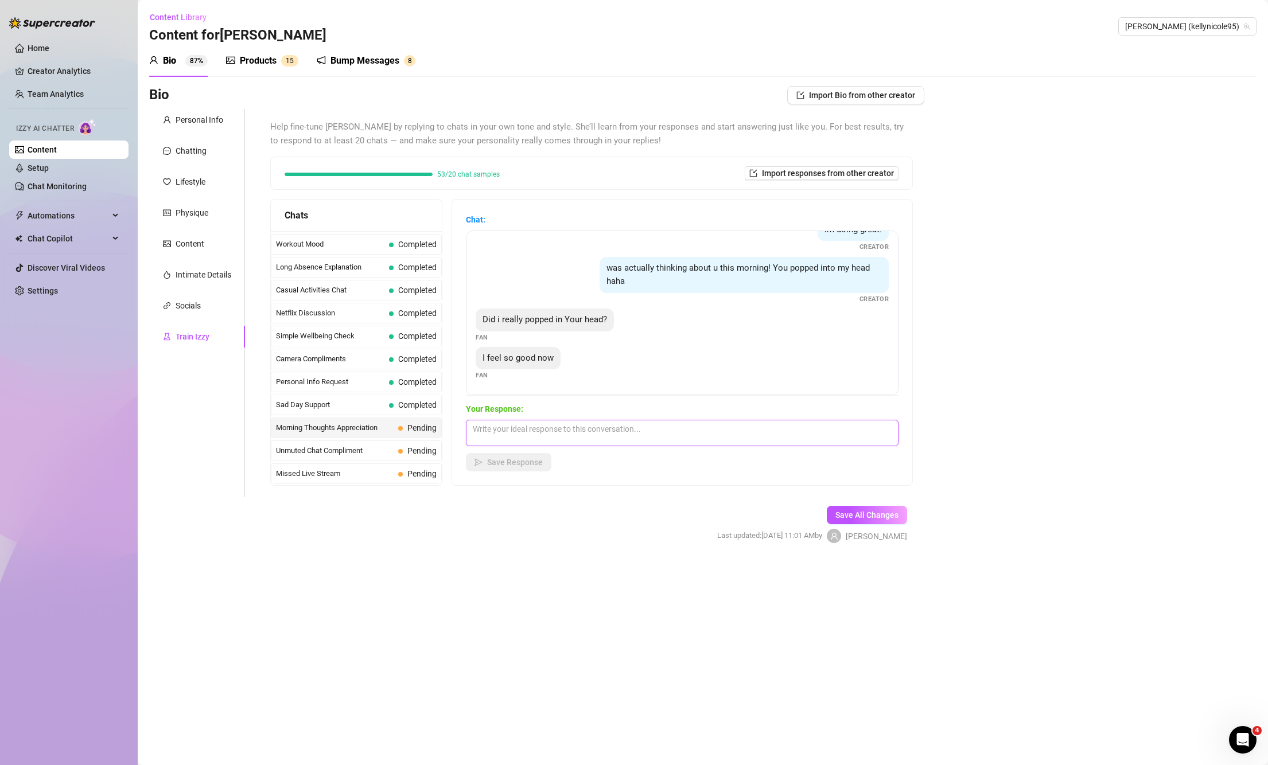
click at [550, 430] on textarea at bounding box center [682, 433] width 433 height 26
paste textarea "Of course you did baby 😘 you sneak into my thoughts without even trying… can yo…"
click at [507, 460] on span "Save Response" at bounding box center [515, 462] width 56 height 9
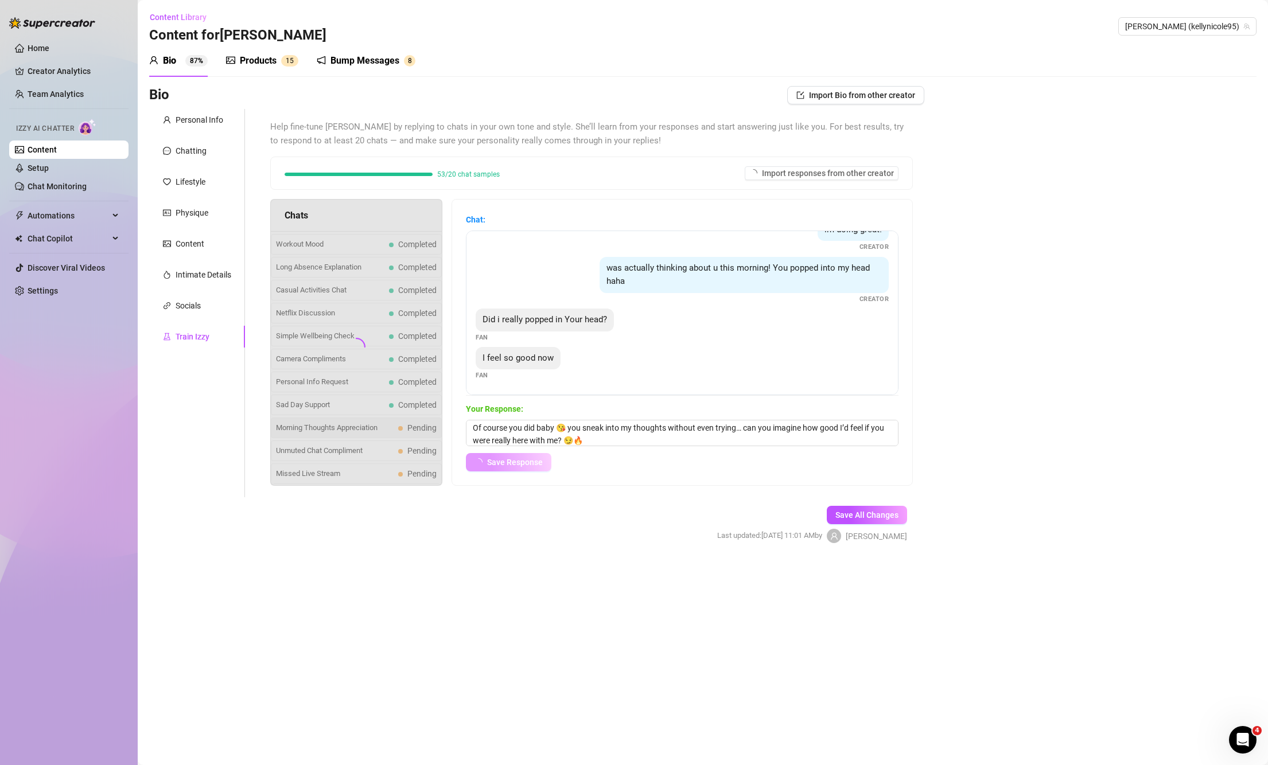
scroll to position [98, 0]
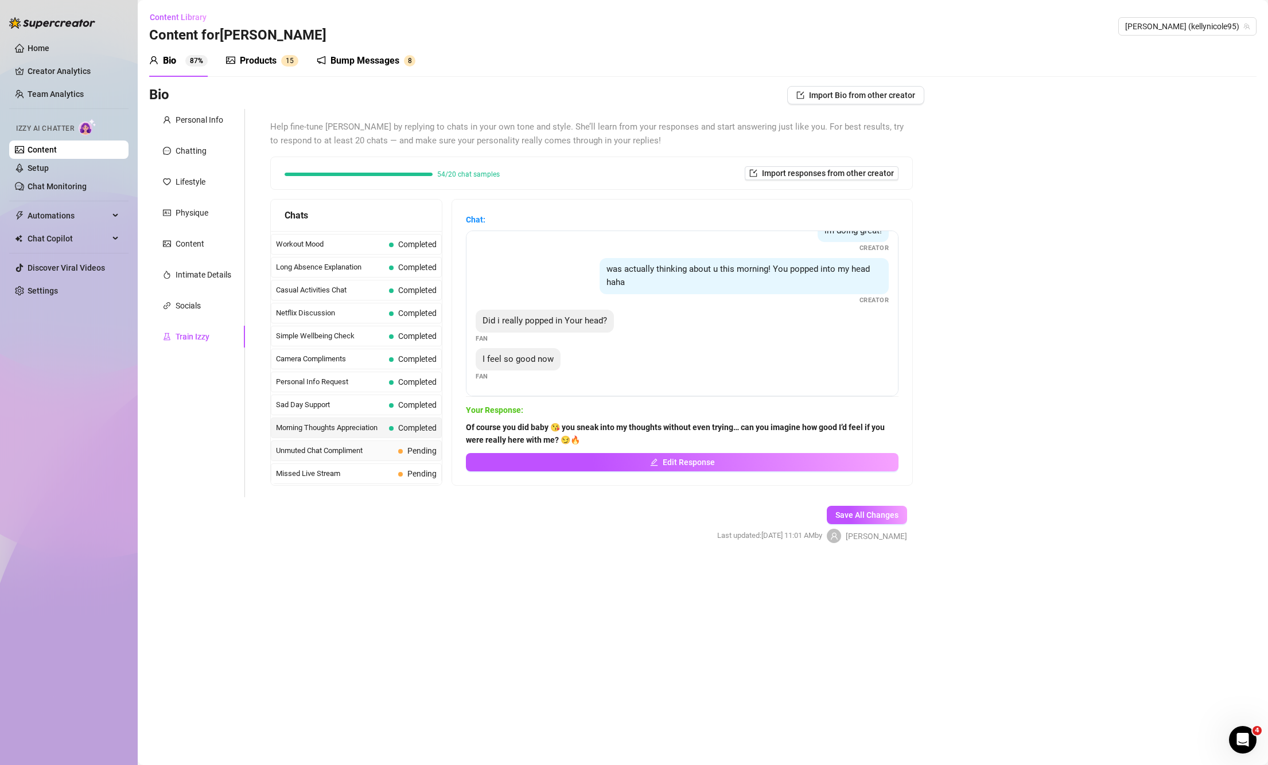
click at [387, 454] on span "Unmuted Chat Compliment" at bounding box center [335, 450] width 118 height 11
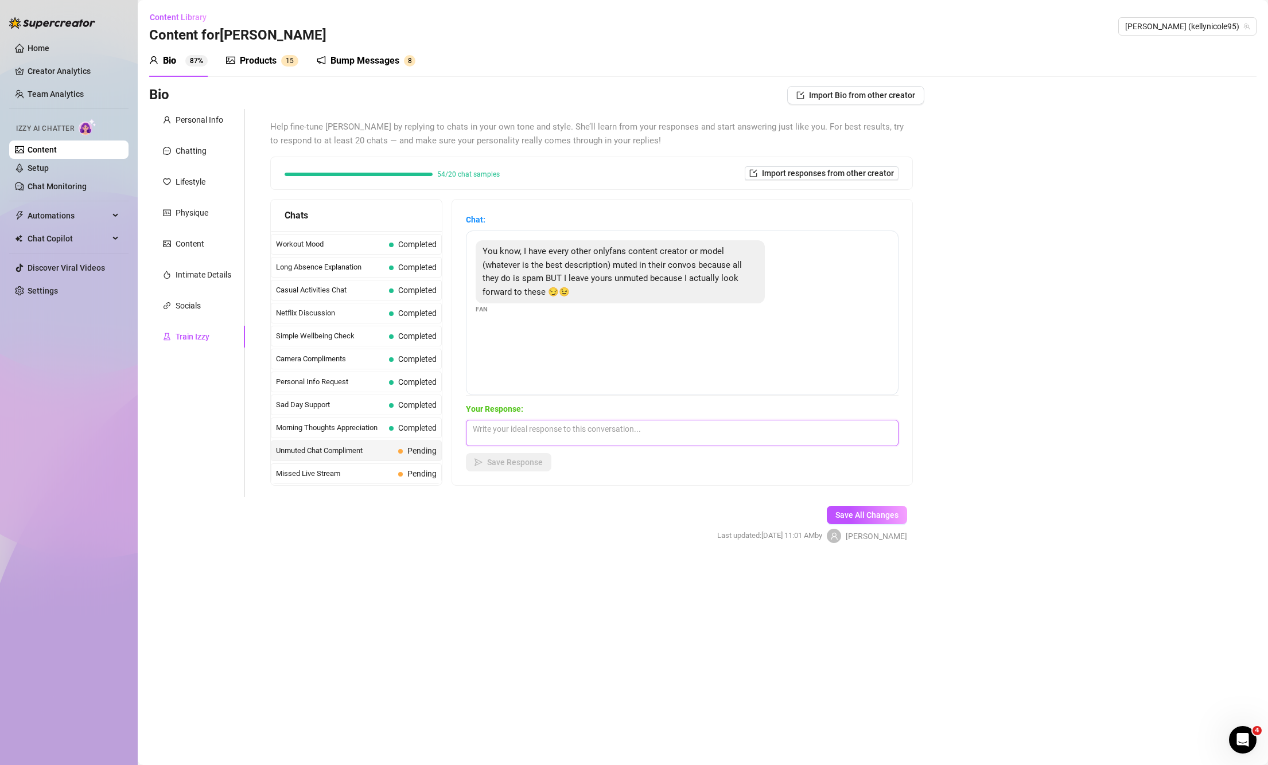
click at [632, 432] on textarea at bounding box center [682, 433] width 433 height 26
paste textarea "Aww that seriously made me smile baby 😘 I love knowing I’m the one you look for…"
click at [519, 466] on span "Save Response" at bounding box center [515, 462] width 56 height 9
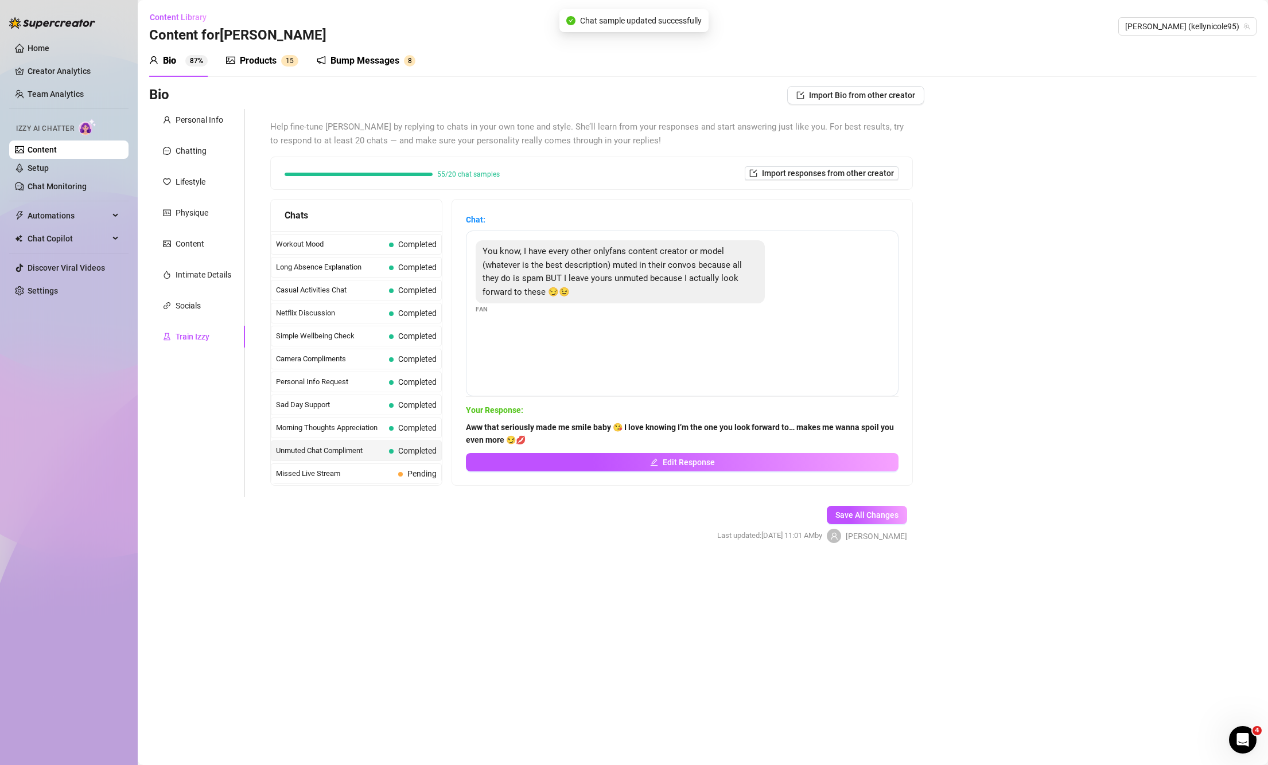
click at [365, 476] on span "Missed Live Stream" at bounding box center [335, 473] width 118 height 11
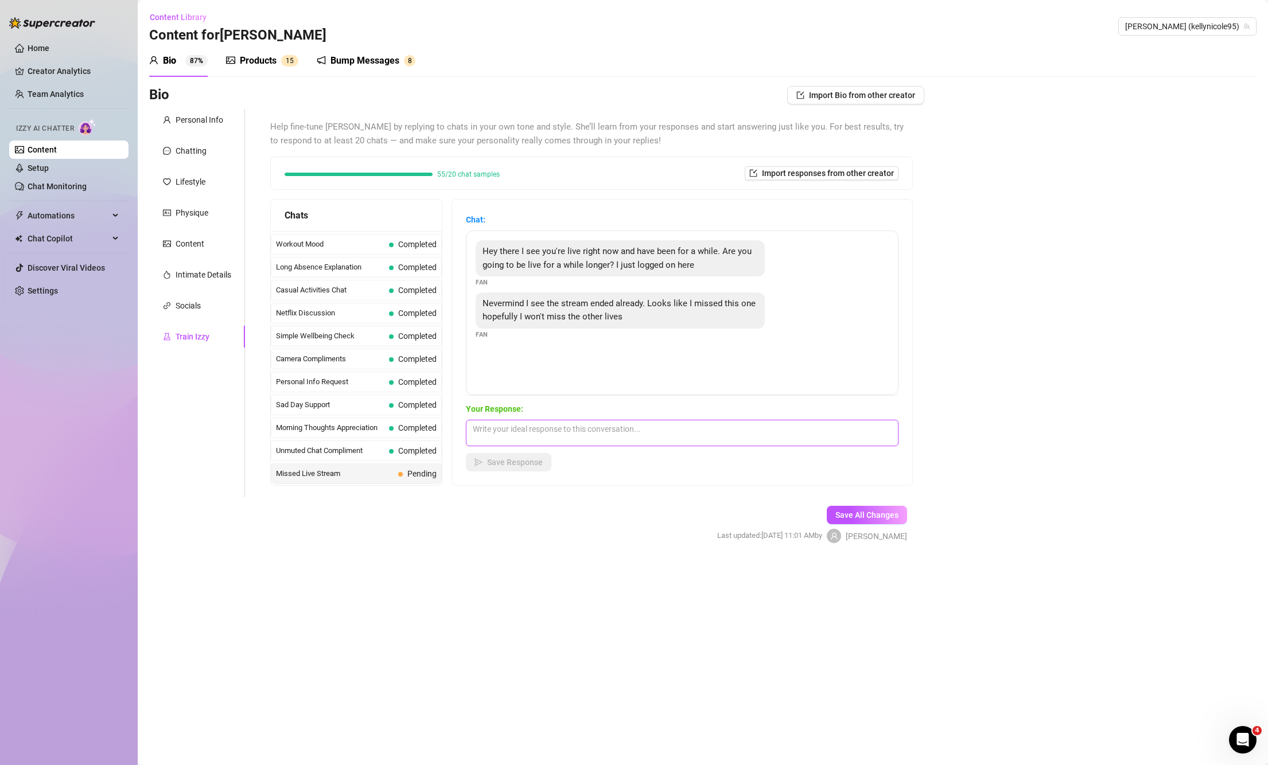
click at [598, 432] on textarea at bounding box center [682, 433] width 433 height 26
paste textarea "Aww you just missed me baby 😘 but don’t worry, I’ll be going live again soon 💕 …"
click at [538, 468] on button "Save Response" at bounding box center [509, 462] width 86 height 18
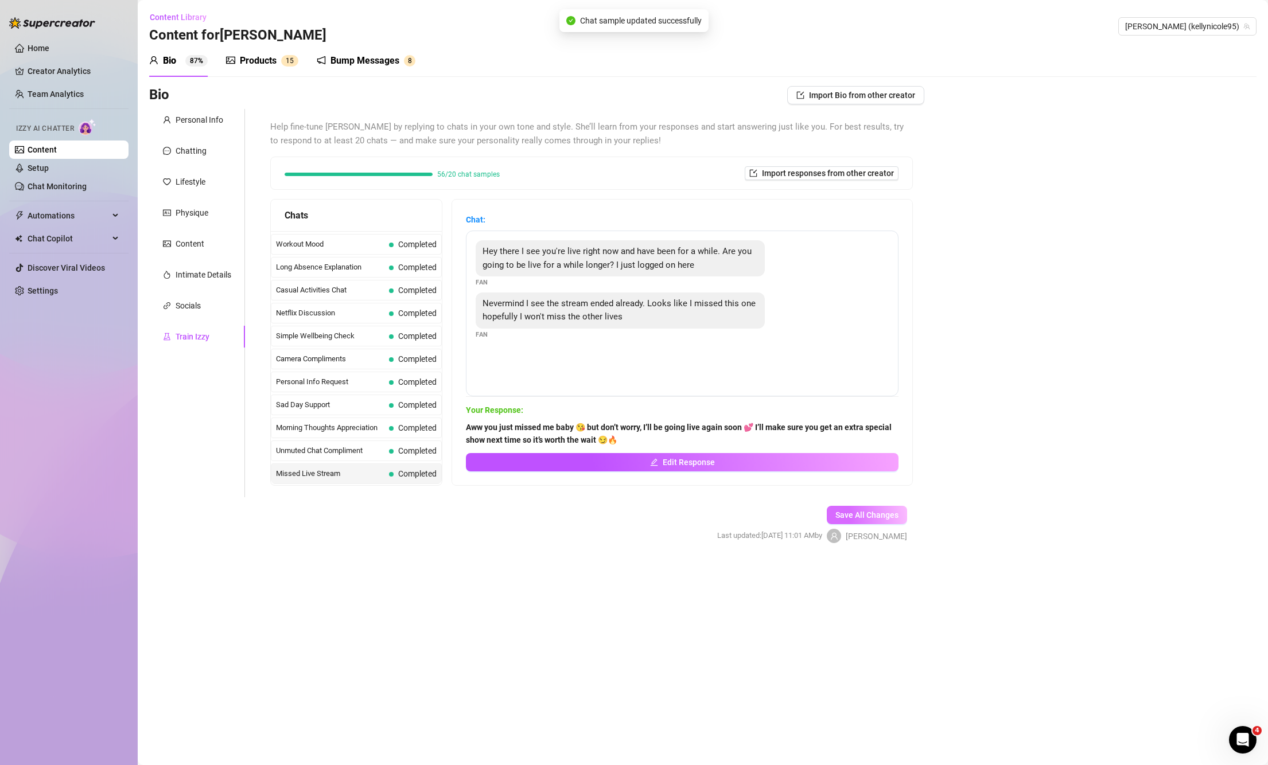
click at [875, 511] on span "Save All Changes" at bounding box center [867, 515] width 63 height 9
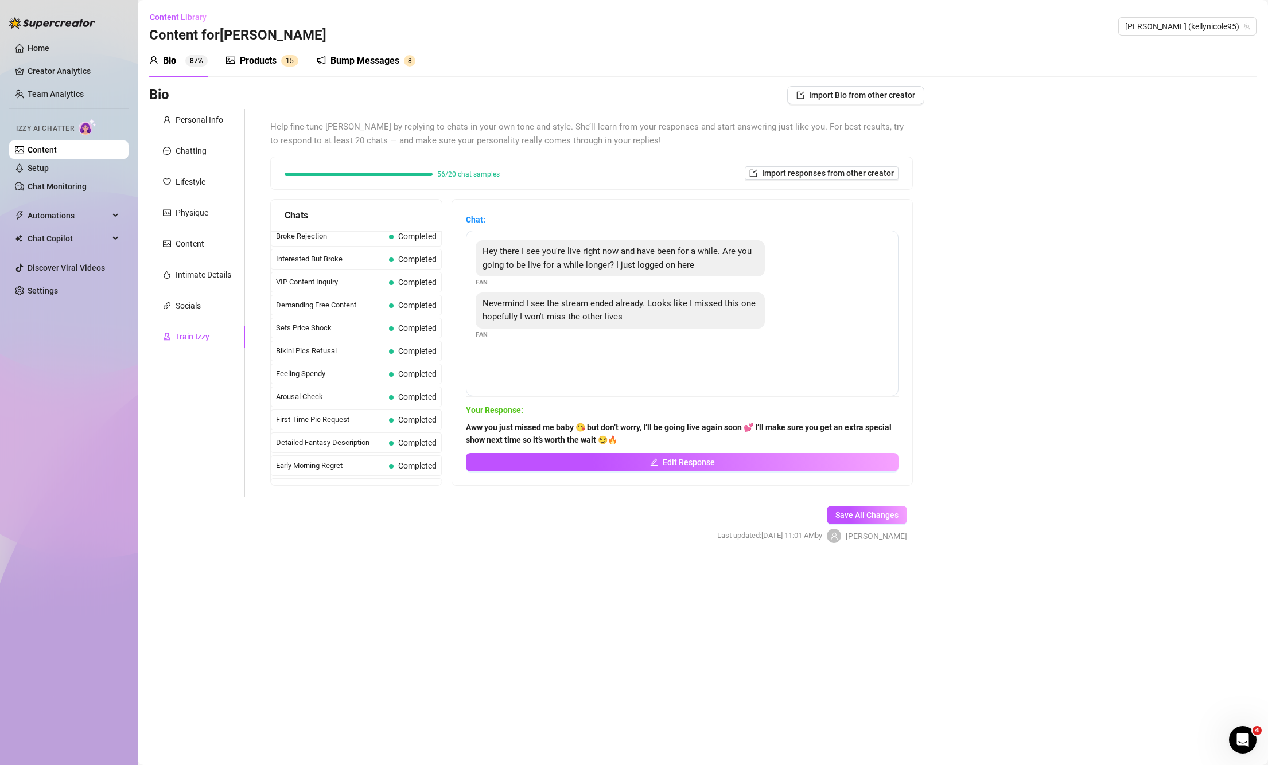
scroll to position [0, 0]
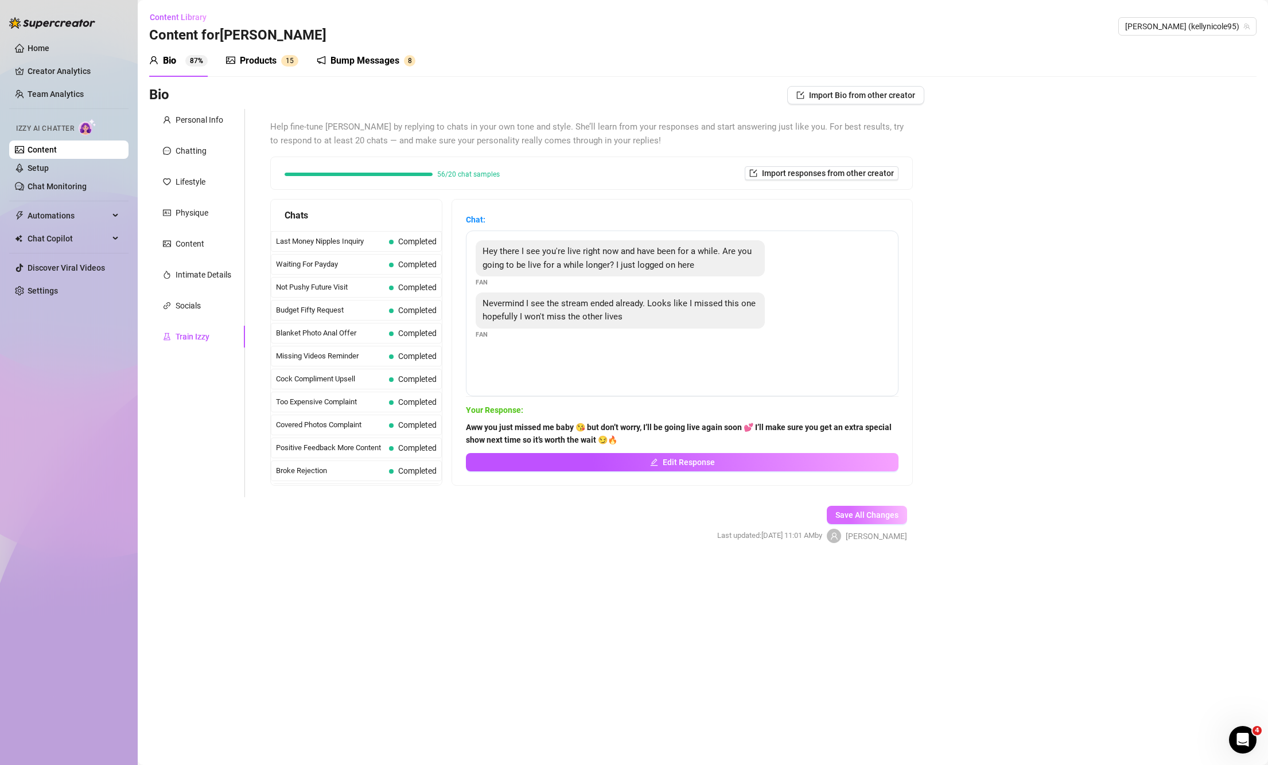
click at [867, 514] on span "Save All Changes" at bounding box center [867, 515] width 63 height 9
click at [337, 247] on span "Last Money Nipples Inquiry" at bounding box center [330, 241] width 108 height 11
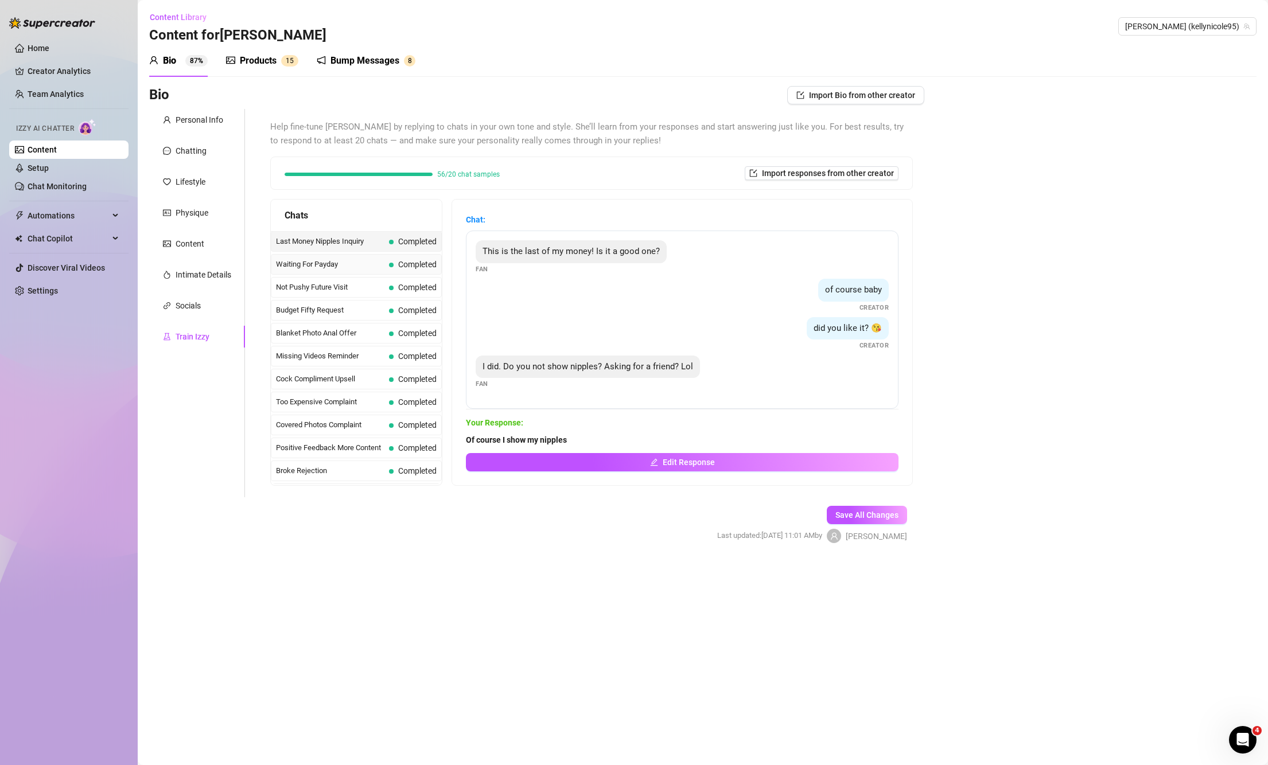
click at [327, 261] on span "Waiting For Payday" at bounding box center [330, 264] width 108 height 11
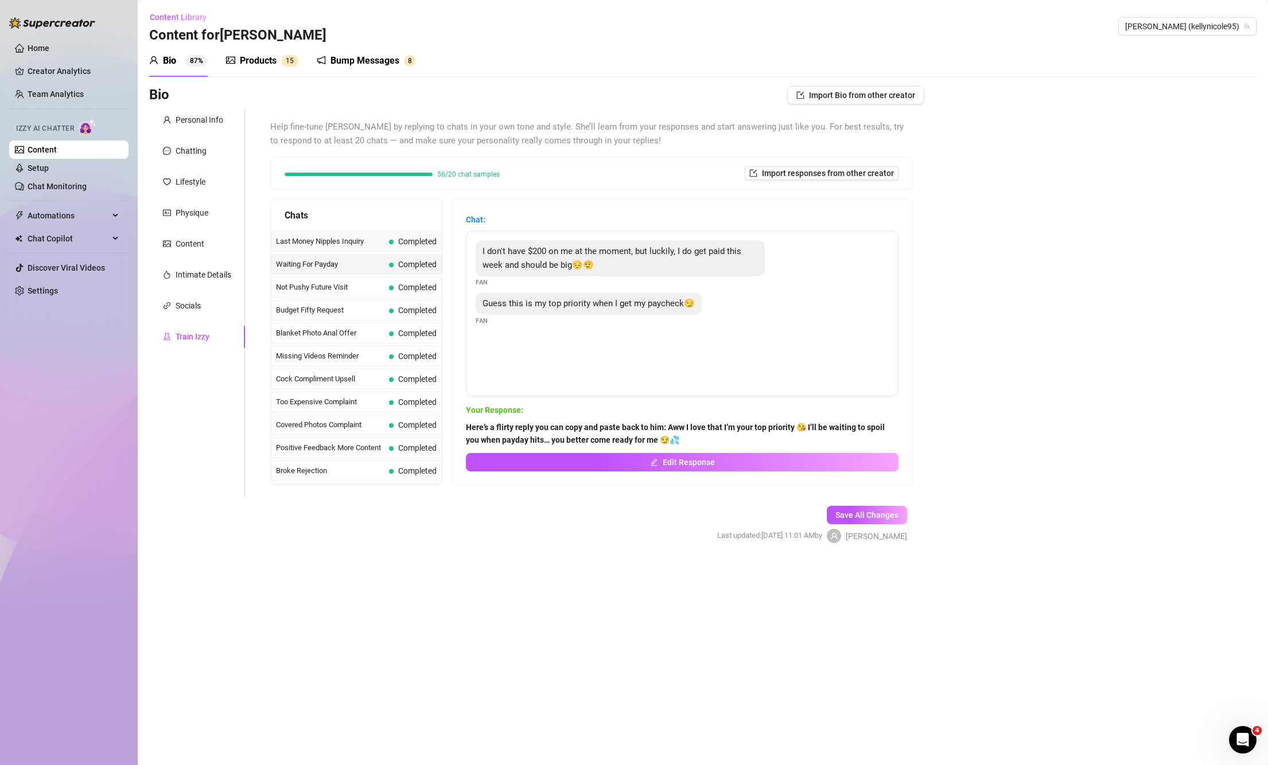
click at [331, 245] on span "Last Money Nipples Inquiry" at bounding box center [330, 241] width 108 height 11
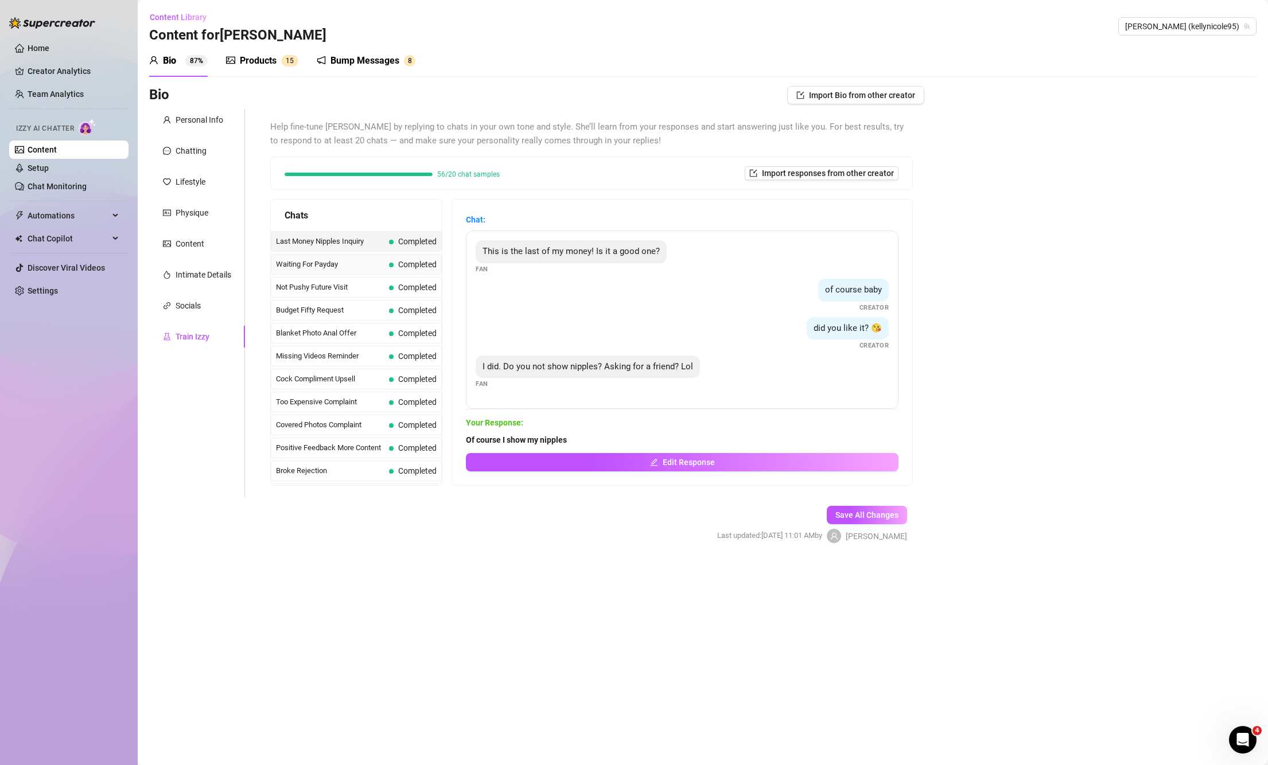
click at [321, 269] on span "Waiting For Payday" at bounding box center [330, 264] width 108 height 11
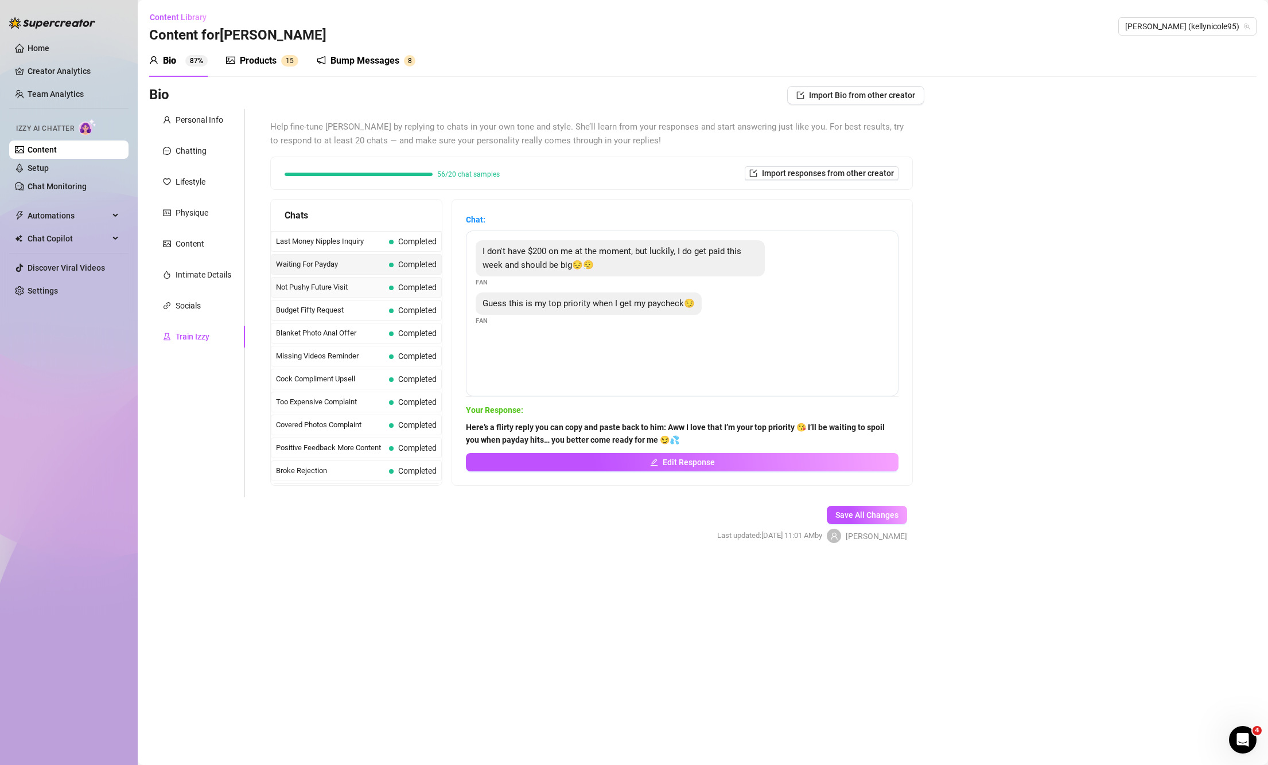
click at [313, 289] on span "Not Pushy Future Visit" at bounding box center [330, 287] width 108 height 11
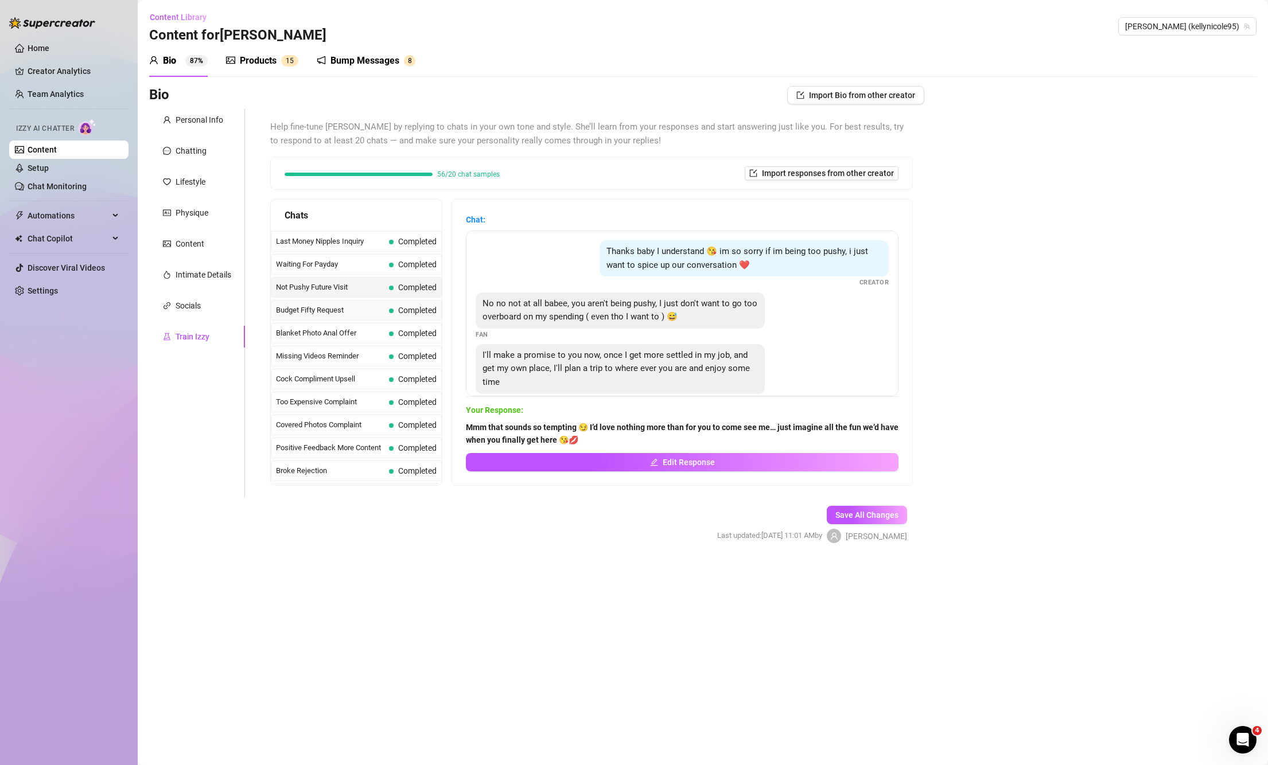
click at [307, 309] on span "Budget Fifty Request" at bounding box center [330, 310] width 108 height 11
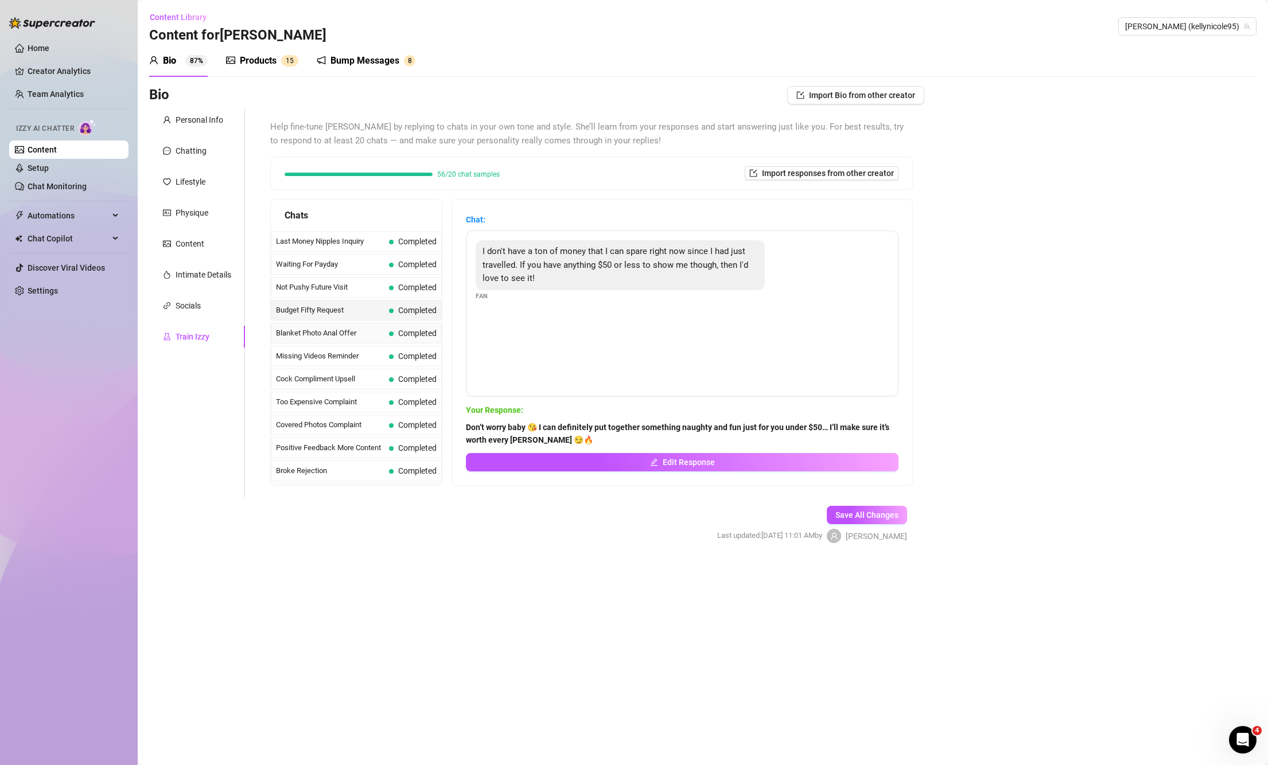
click at [297, 331] on span "Blanket Photo Anal Offer" at bounding box center [330, 333] width 108 height 11
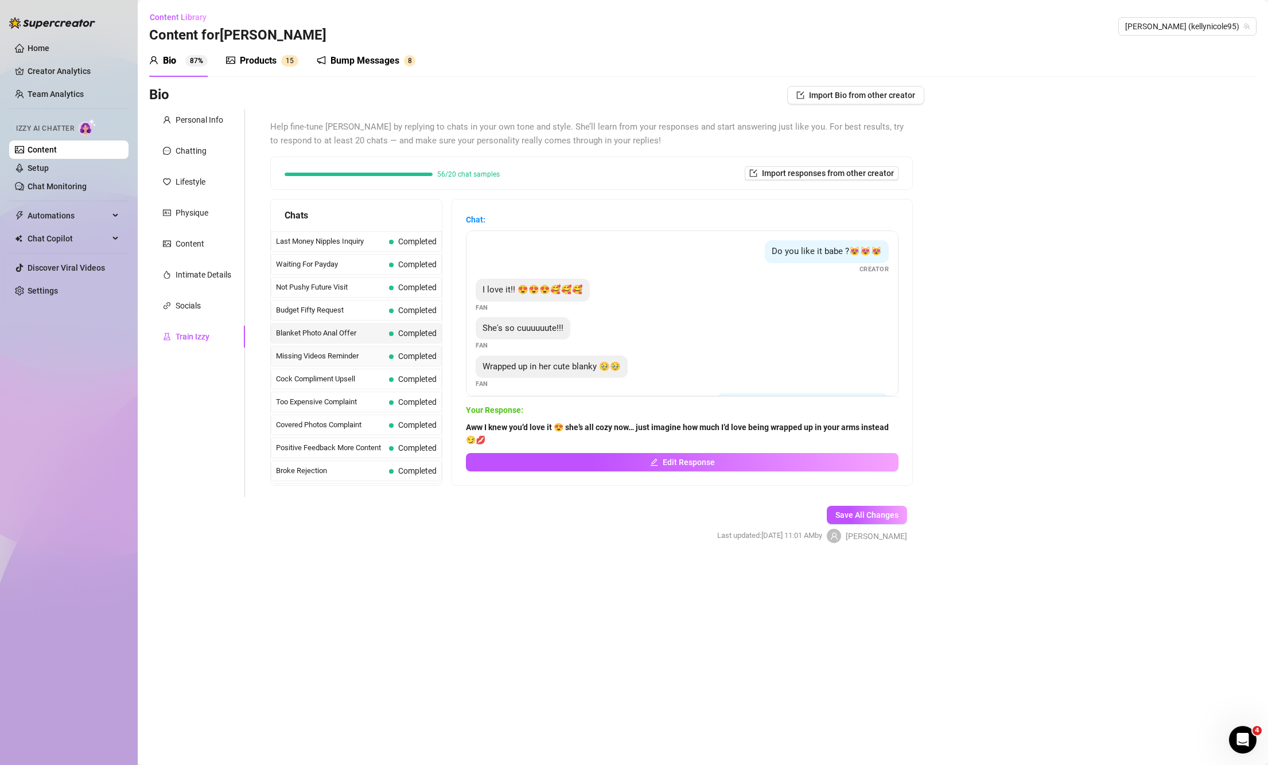
click at [289, 351] on span "Missing Videos Reminder" at bounding box center [330, 356] width 108 height 11
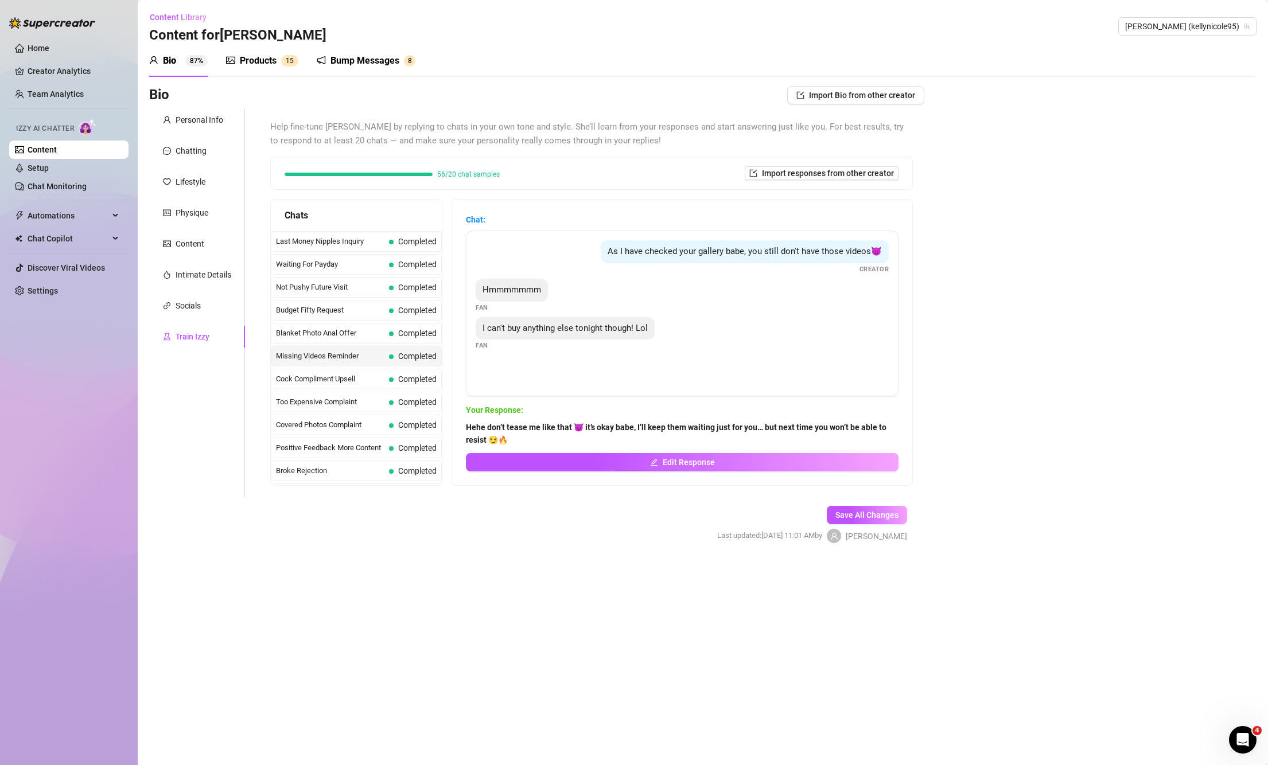
click at [341, 371] on div "Cock Compliment Upsell Completed" at bounding box center [356, 379] width 171 height 21
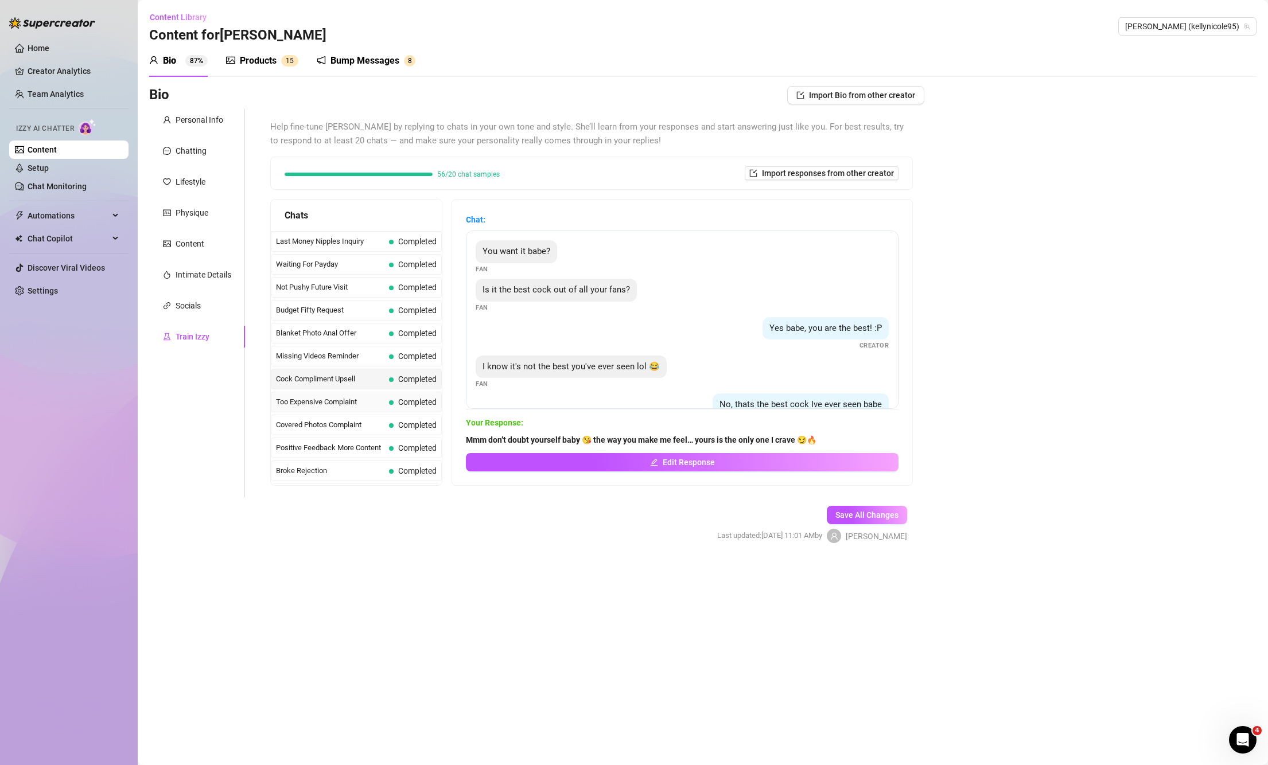
click at [347, 402] on span "Too Expensive Complaint" at bounding box center [330, 402] width 108 height 11
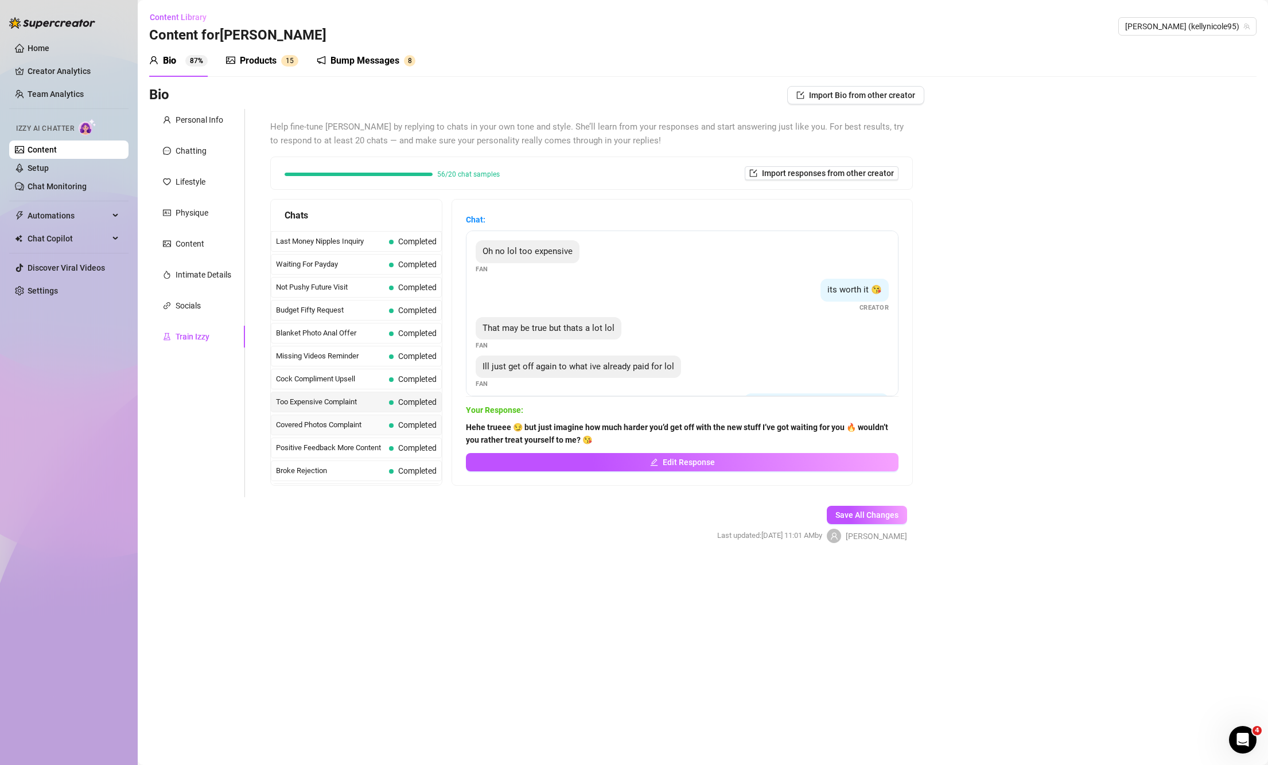
click at [333, 422] on span "Covered Photos Complaint" at bounding box center [330, 424] width 108 height 11
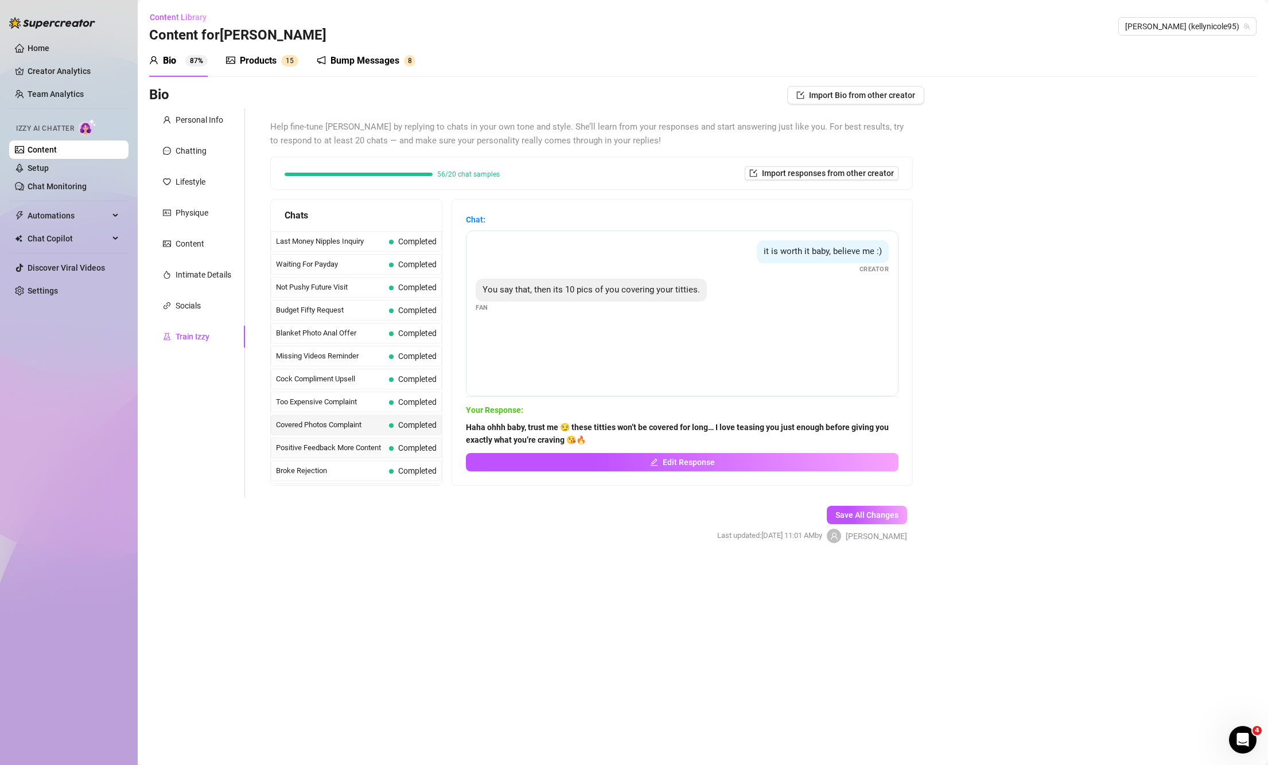
click at [319, 444] on span "Positive Feedback More Content" at bounding box center [330, 447] width 108 height 11
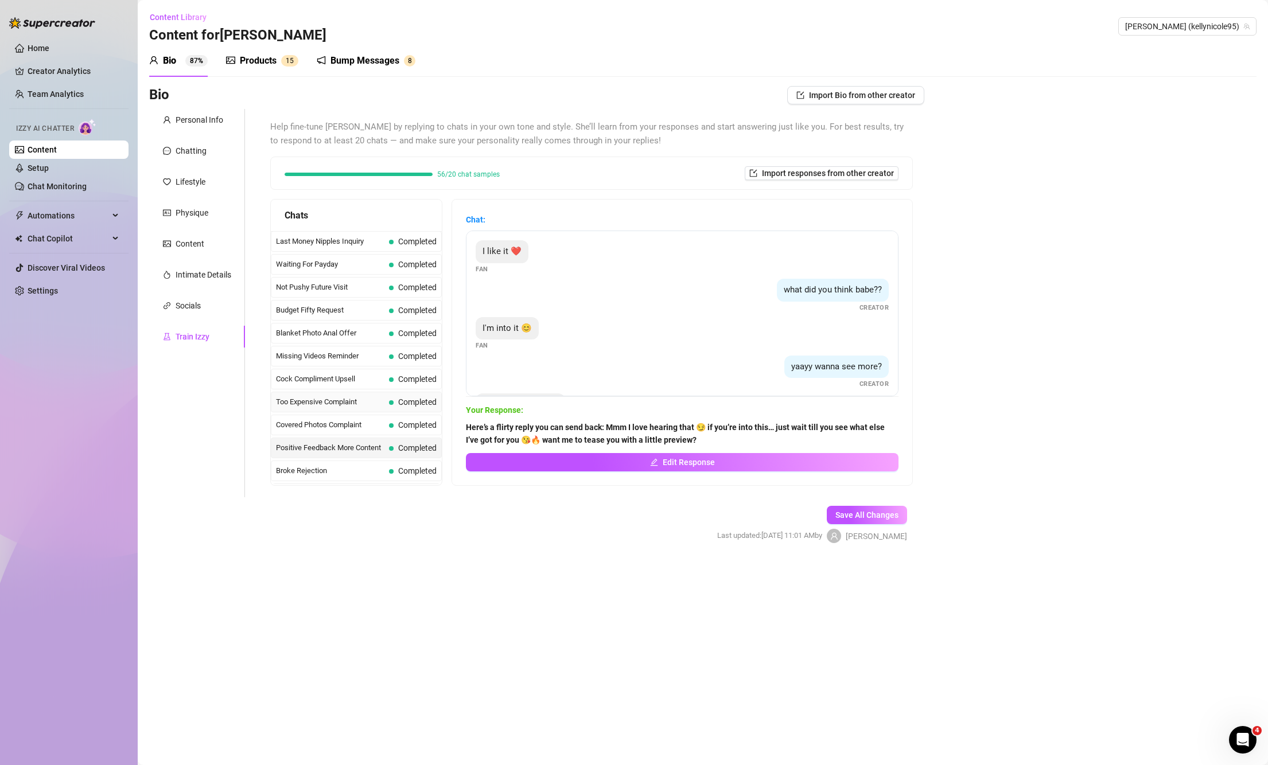
scroll to position [96, 0]
click at [341, 378] on span "Broke Rejection" at bounding box center [330, 375] width 108 height 11
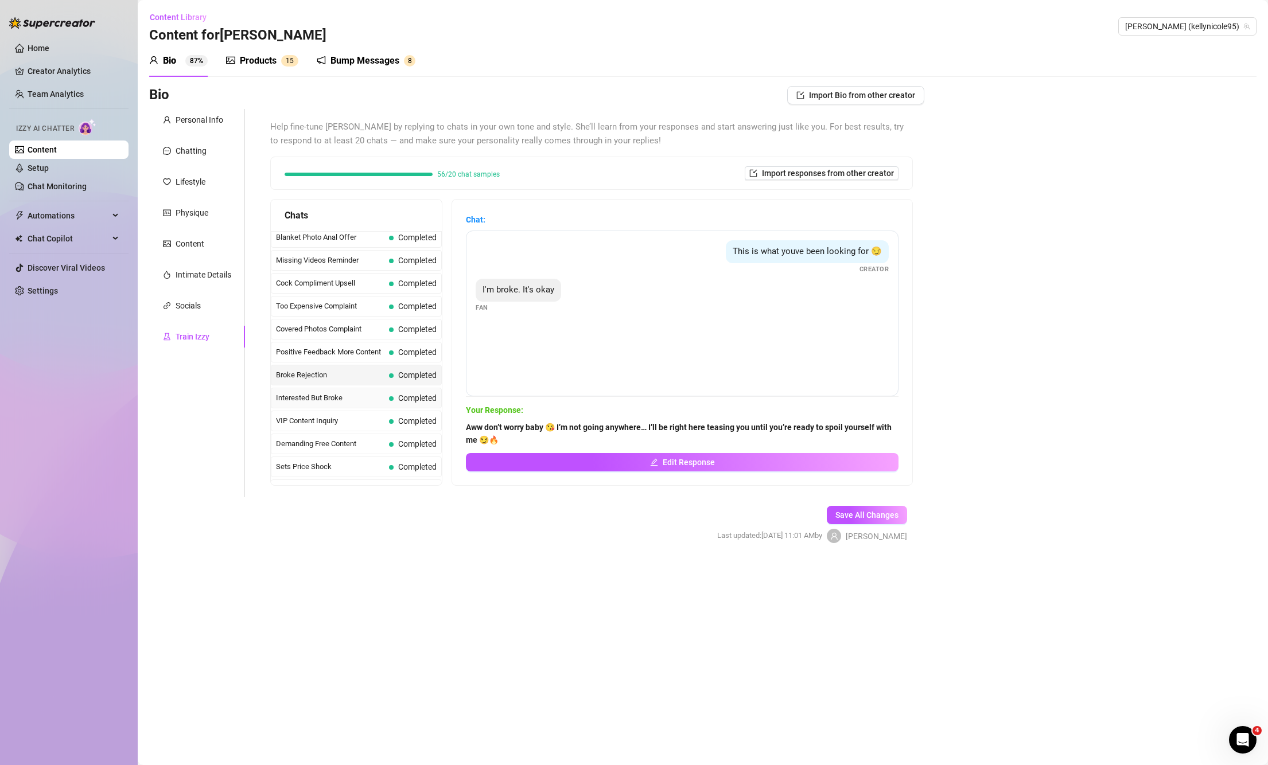
click at [333, 390] on div "Interested But Broke Completed" at bounding box center [356, 398] width 171 height 21
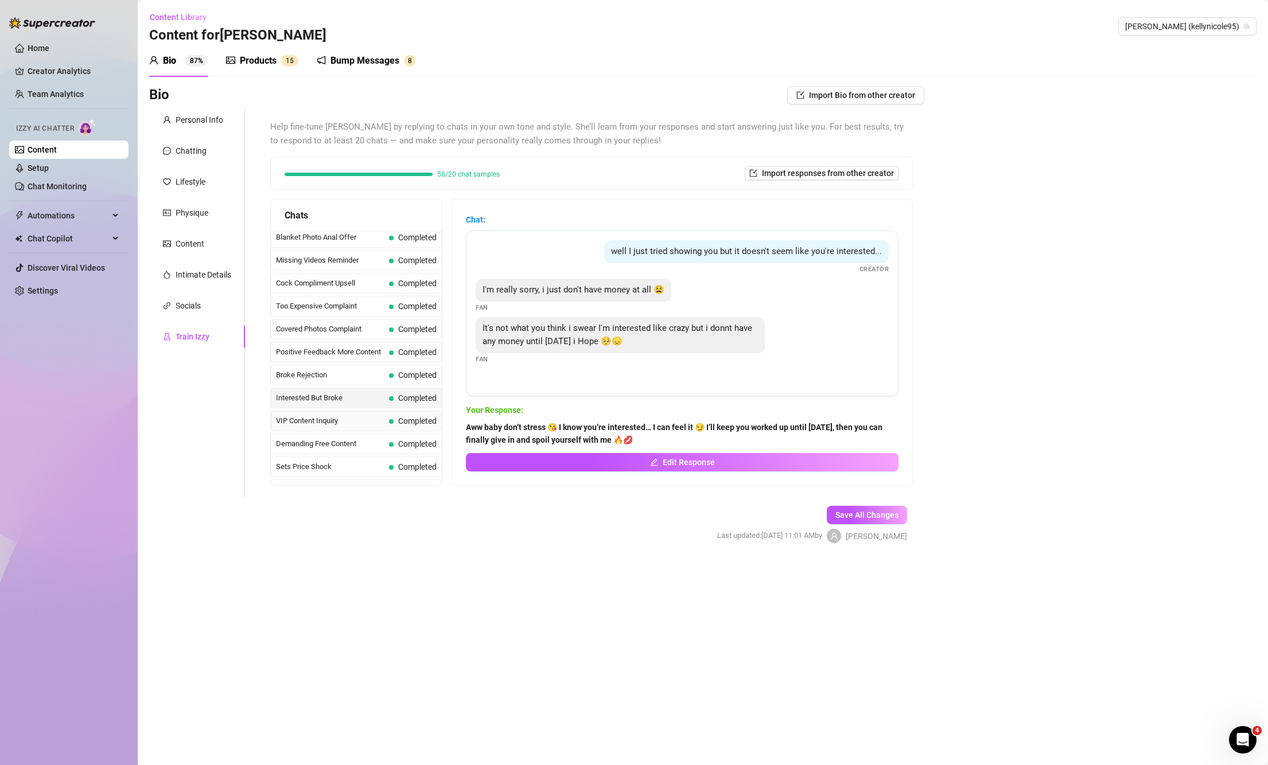
click at [319, 418] on span "VIP Content Inquiry" at bounding box center [330, 420] width 108 height 11
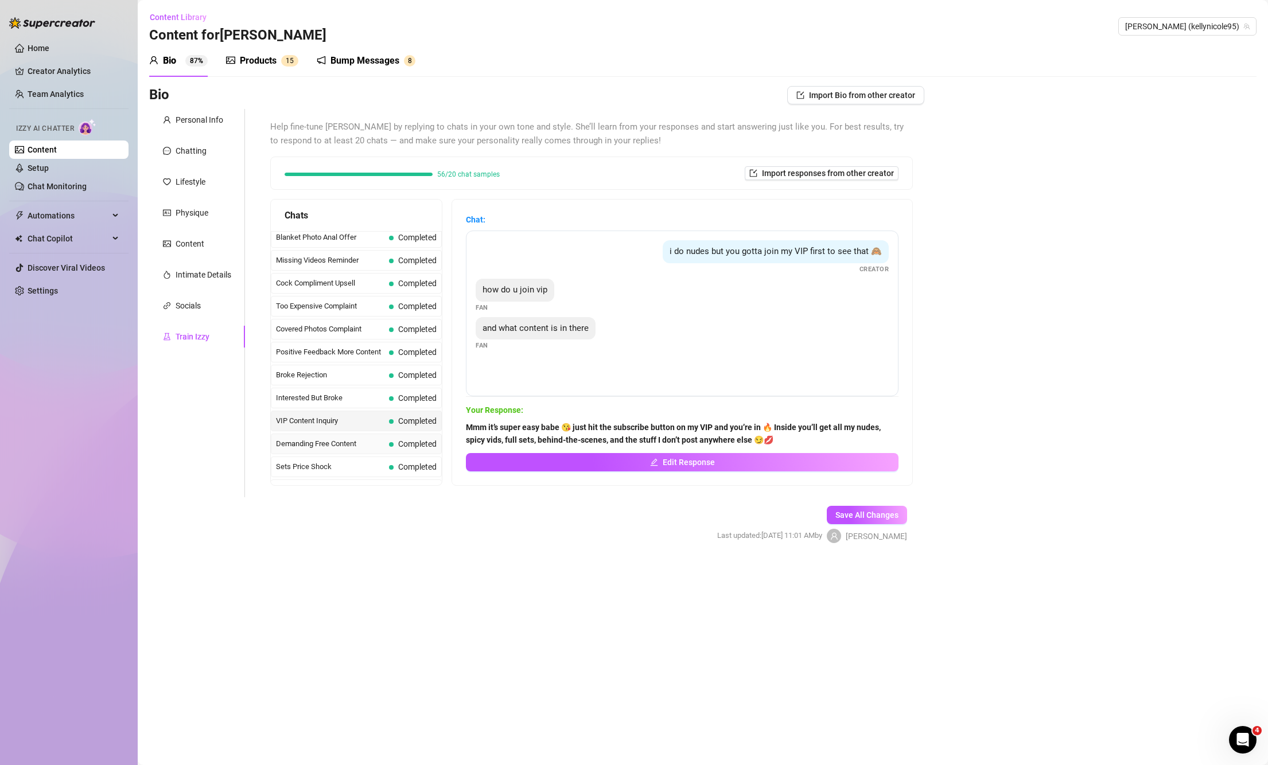
click at [303, 452] on div "Demanding Free Content Completed" at bounding box center [356, 444] width 171 height 21
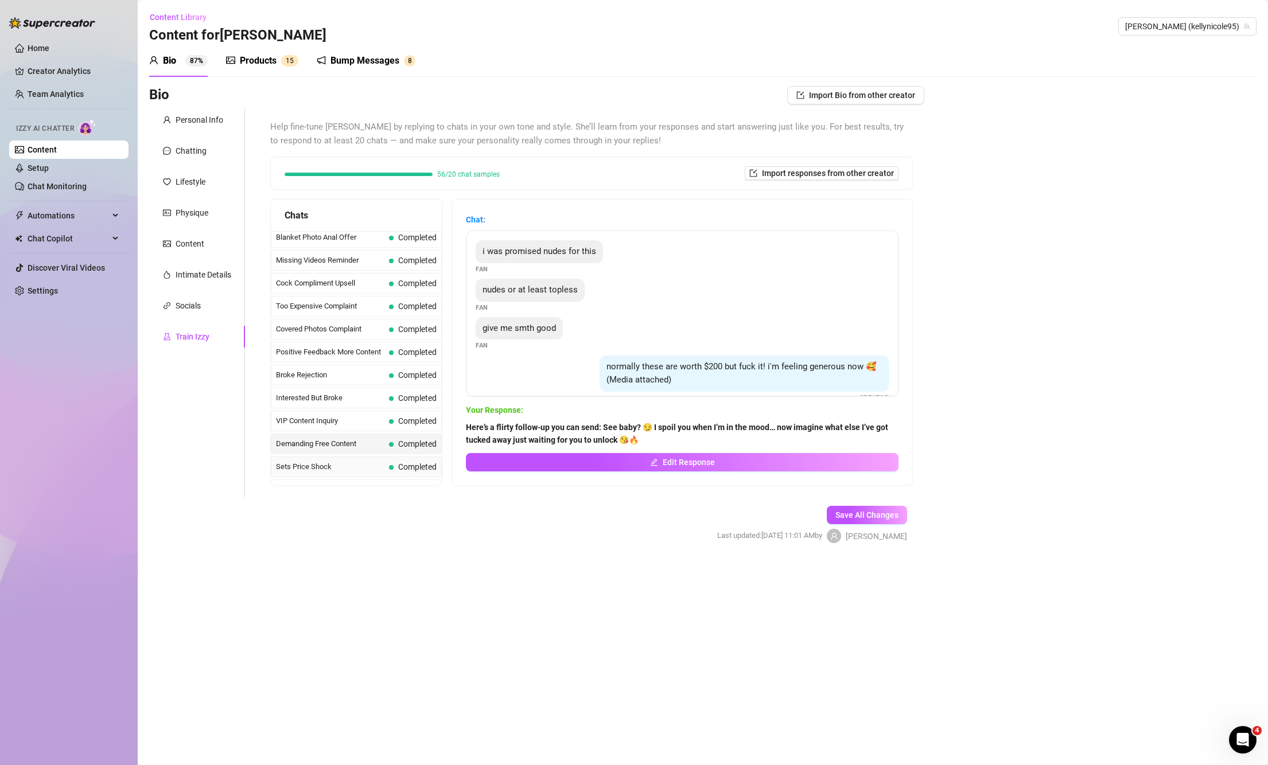
click at [297, 466] on span "Sets Price Shock" at bounding box center [330, 466] width 108 height 11
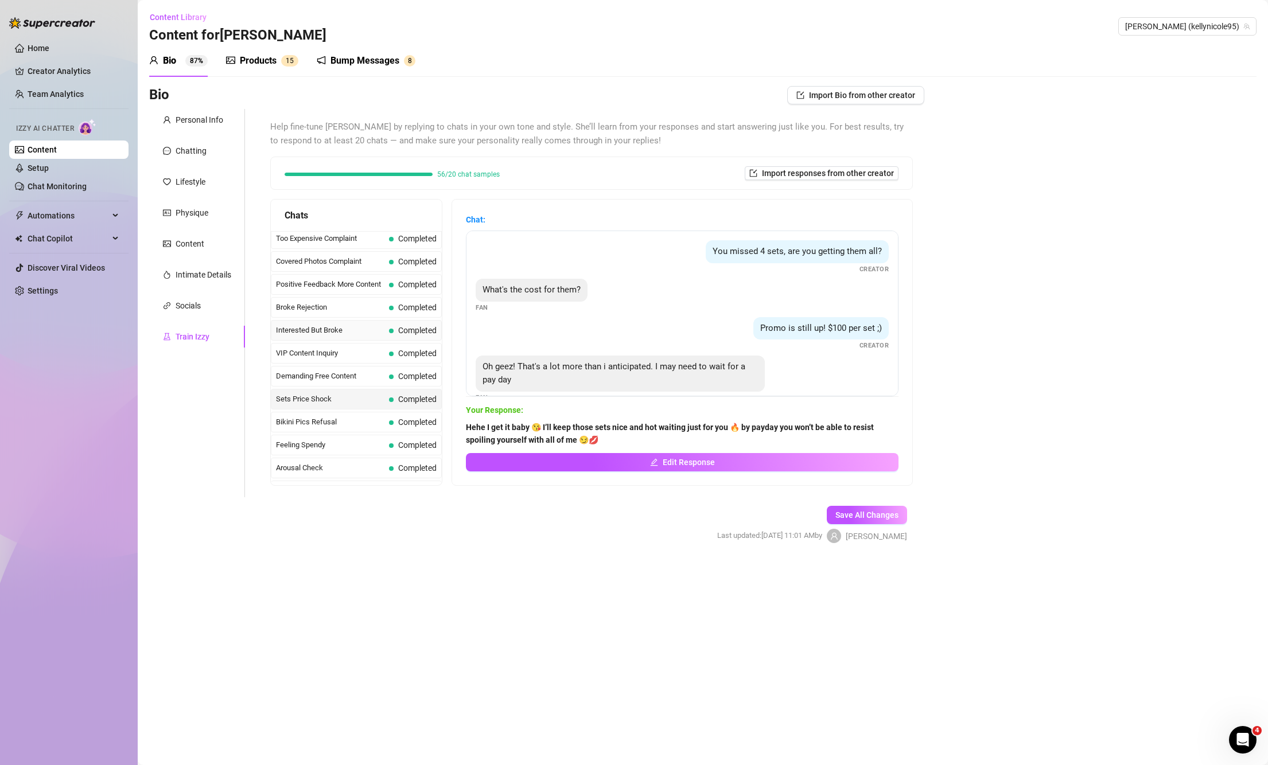
scroll to position [191, 0]
click at [306, 394] on span "Bikini Pics Refusal" at bounding box center [330, 394] width 108 height 11
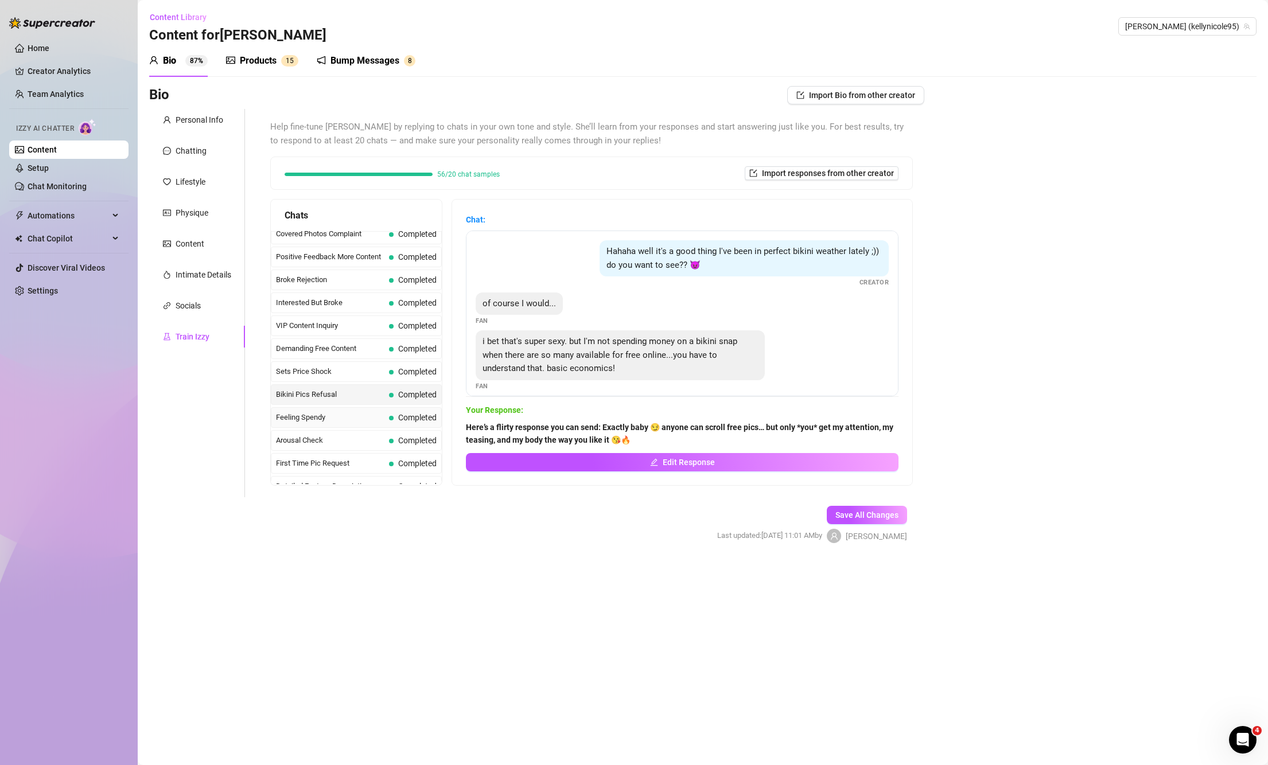
click at [305, 414] on span "Feeling Spendy" at bounding box center [330, 417] width 108 height 11
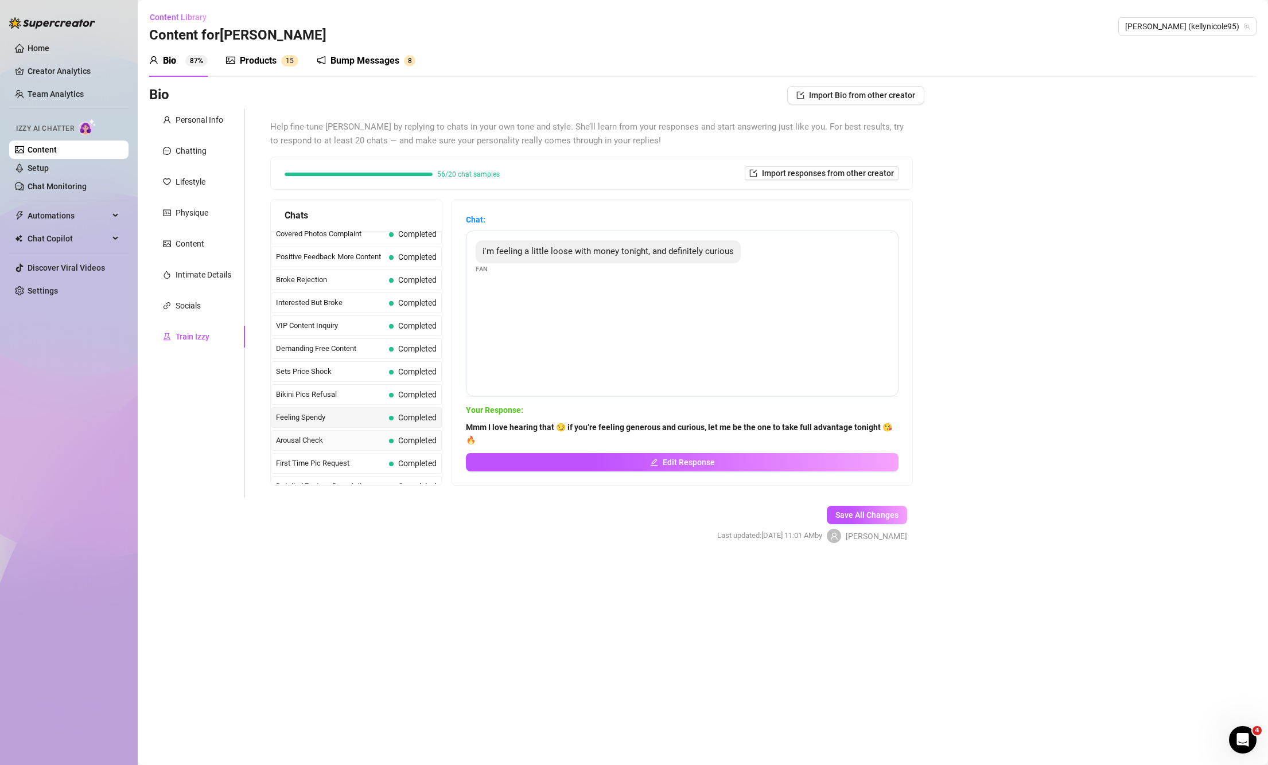
click at [298, 448] on div "Arousal Check Completed" at bounding box center [356, 440] width 171 height 21
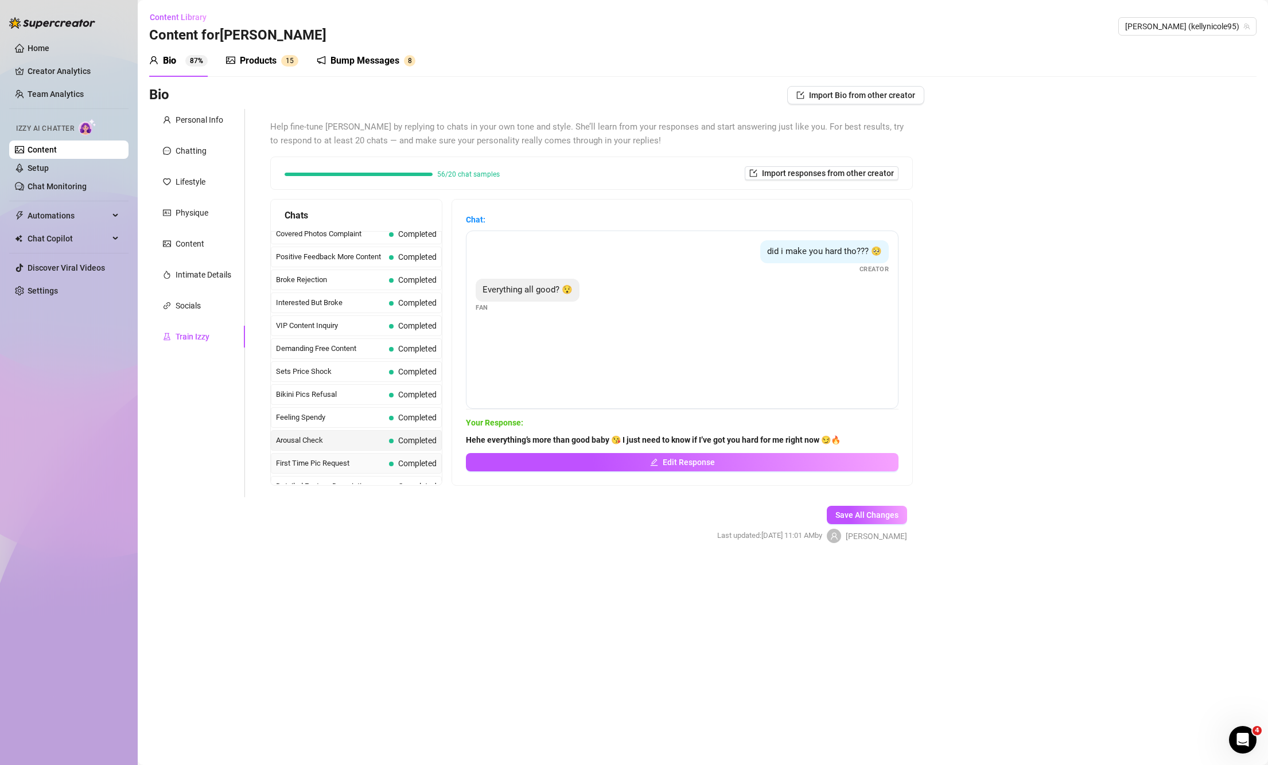
click at [297, 458] on span "First Time Pic Request" at bounding box center [330, 463] width 108 height 11
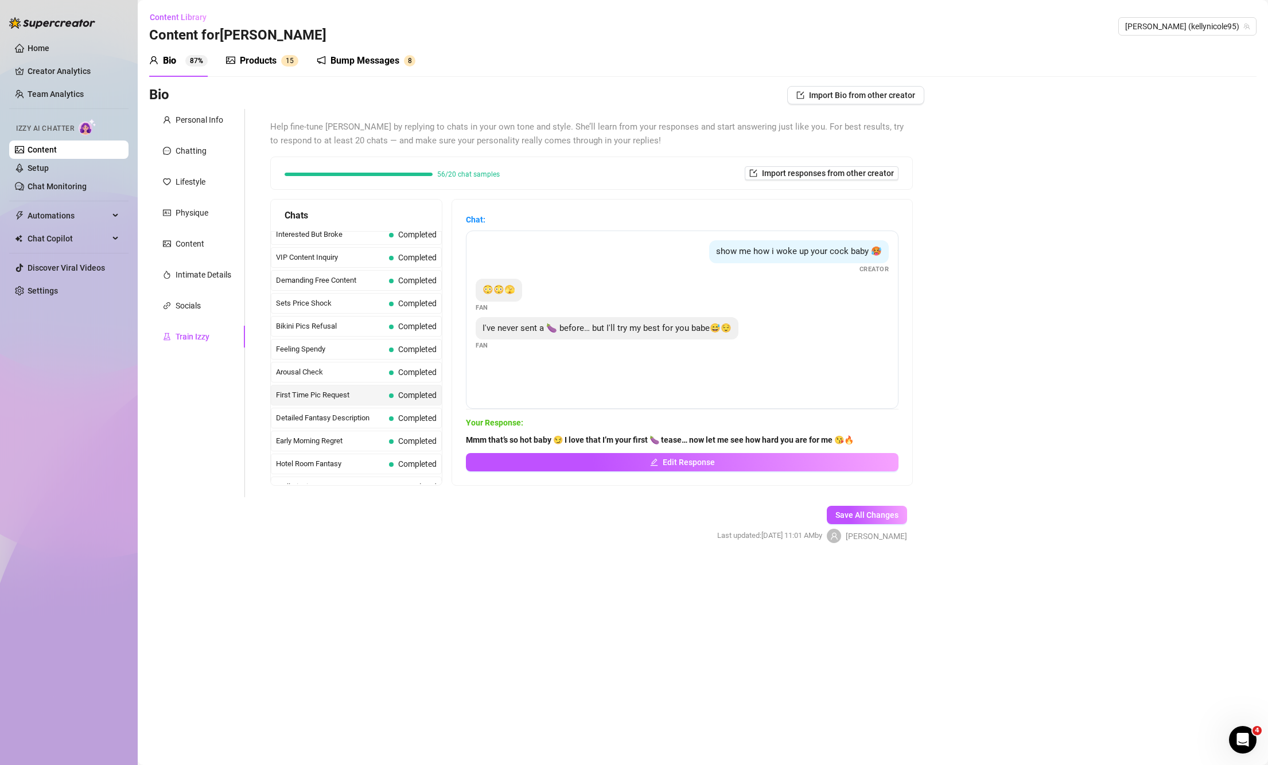
scroll to position [287, 0]
click at [329, 394] on span "Detailed Fantasy Description" at bounding box center [330, 390] width 108 height 11
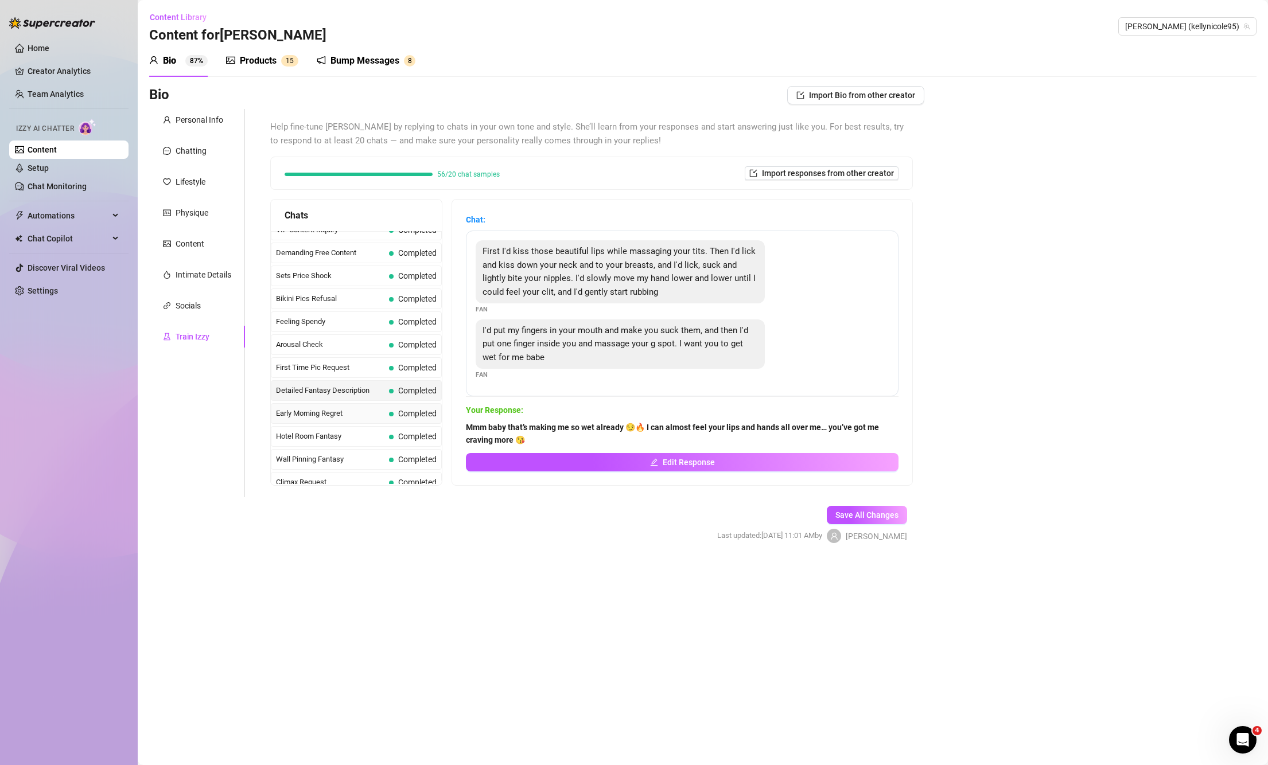
click at [347, 414] on span "Early Morning Regret" at bounding box center [330, 413] width 108 height 11
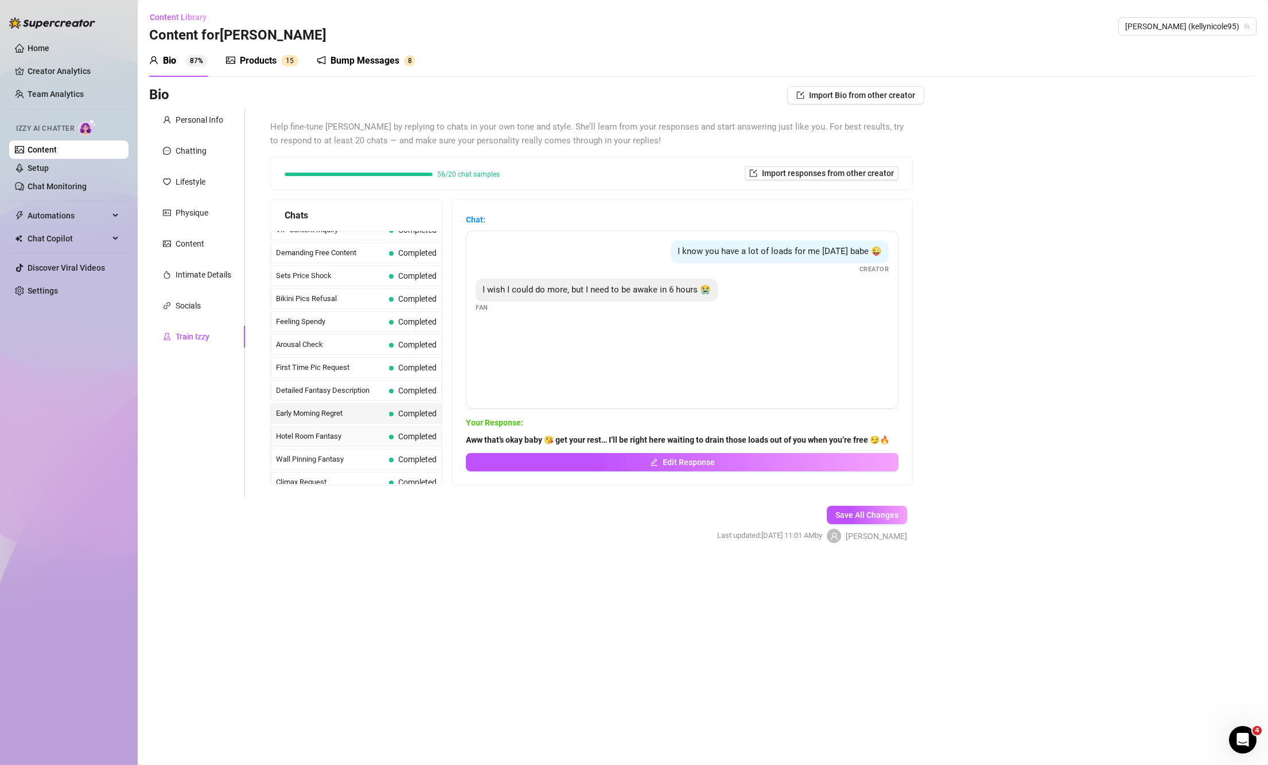
click at [343, 430] on div "Hotel Room Fantasy Completed" at bounding box center [356, 436] width 171 height 21
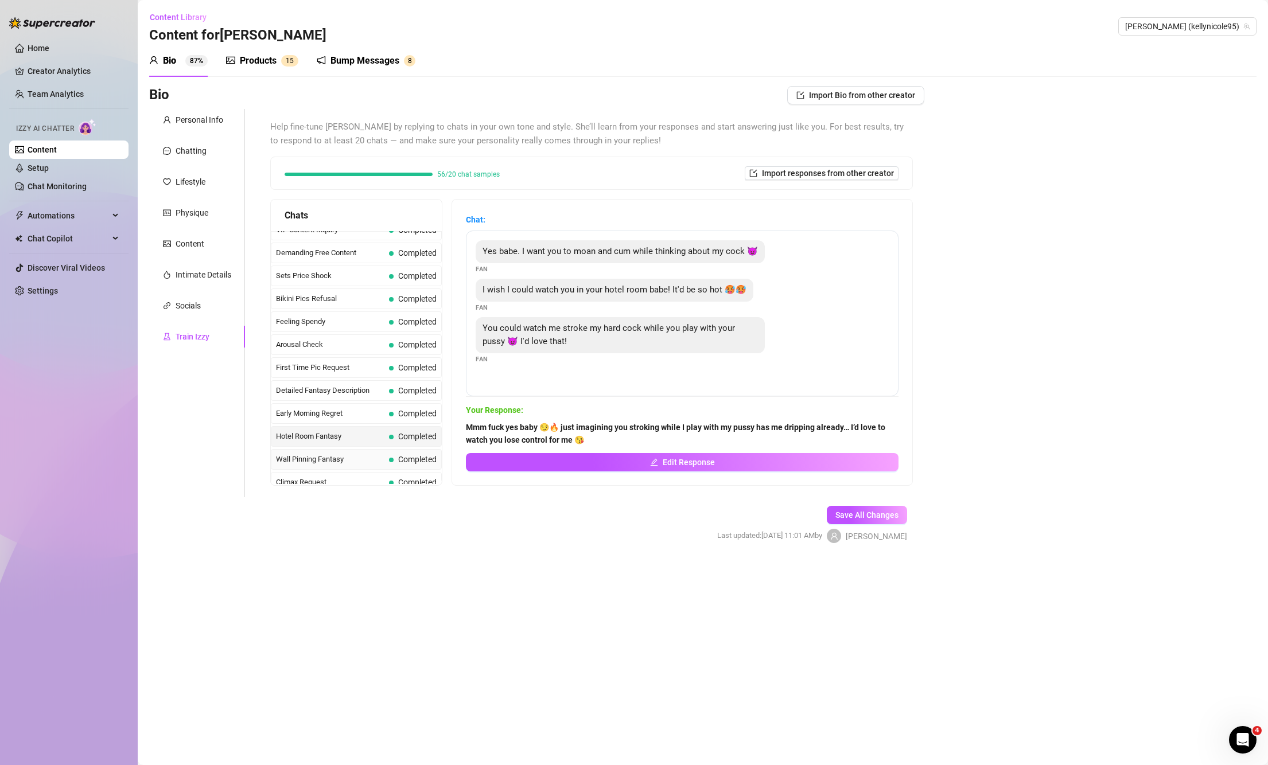
click at [335, 458] on span "Wall Pinning Fantasy" at bounding box center [330, 459] width 108 height 11
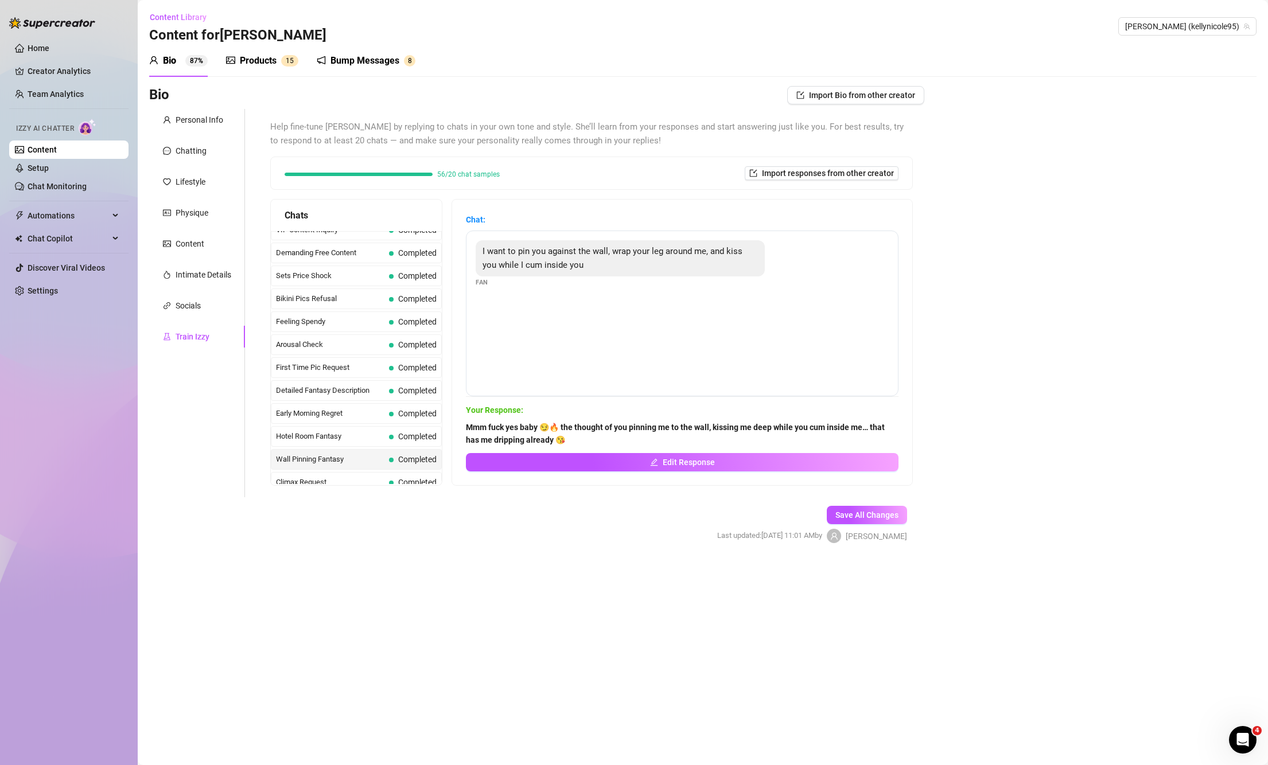
scroll to position [383, 0]
click at [357, 390] on span "Climax Request" at bounding box center [330, 386] width 108 height 11
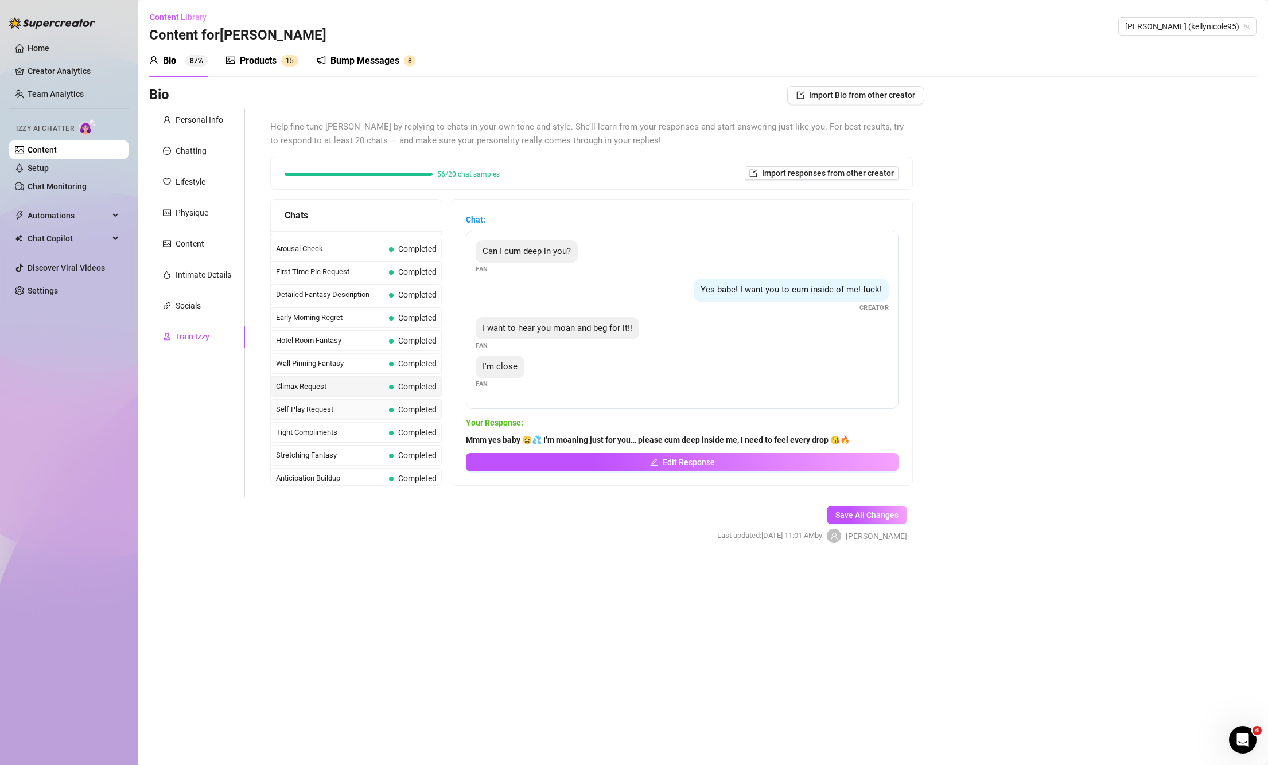
click at [333, 406] on span "Self Play Request" at bounding box center [330, 409] width 108 height 11
click at [323, 423] on div "Tight Compliments Completed" at bounding box center [356, 432] width 171 height 21
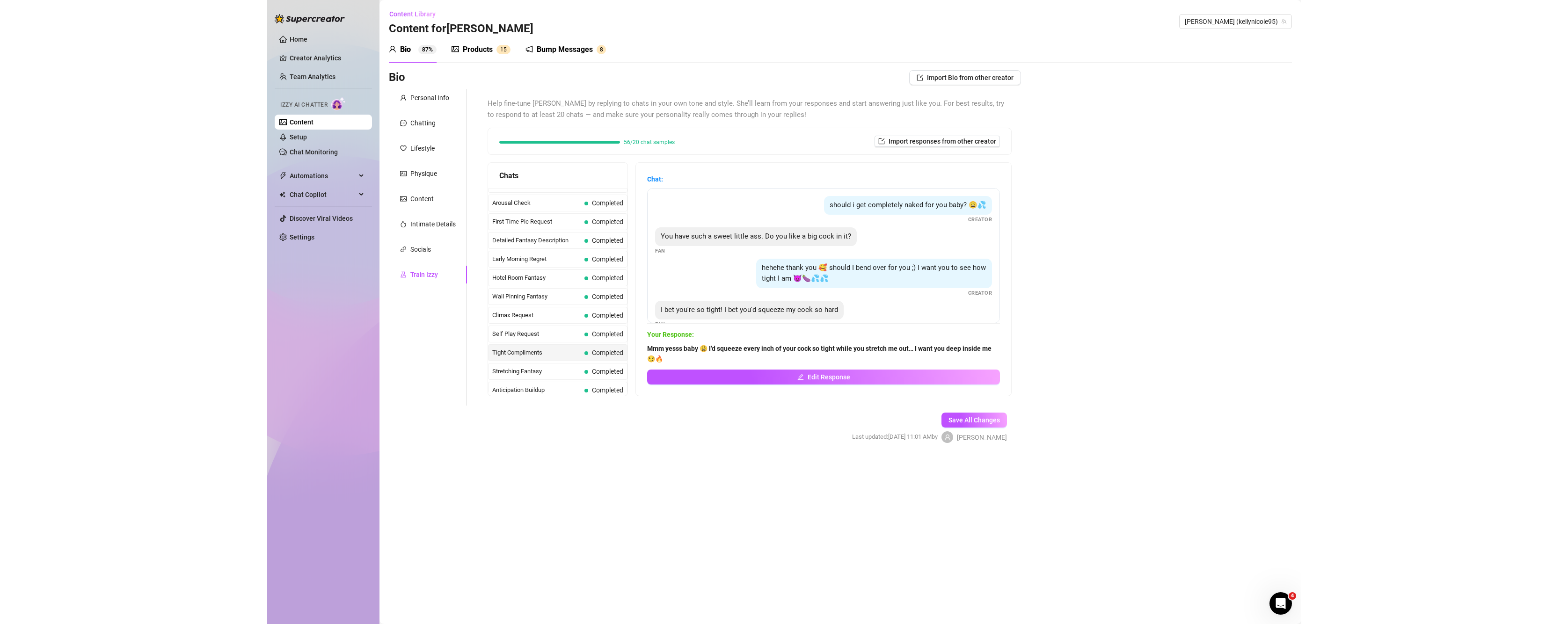
scroll to position [390, 0]
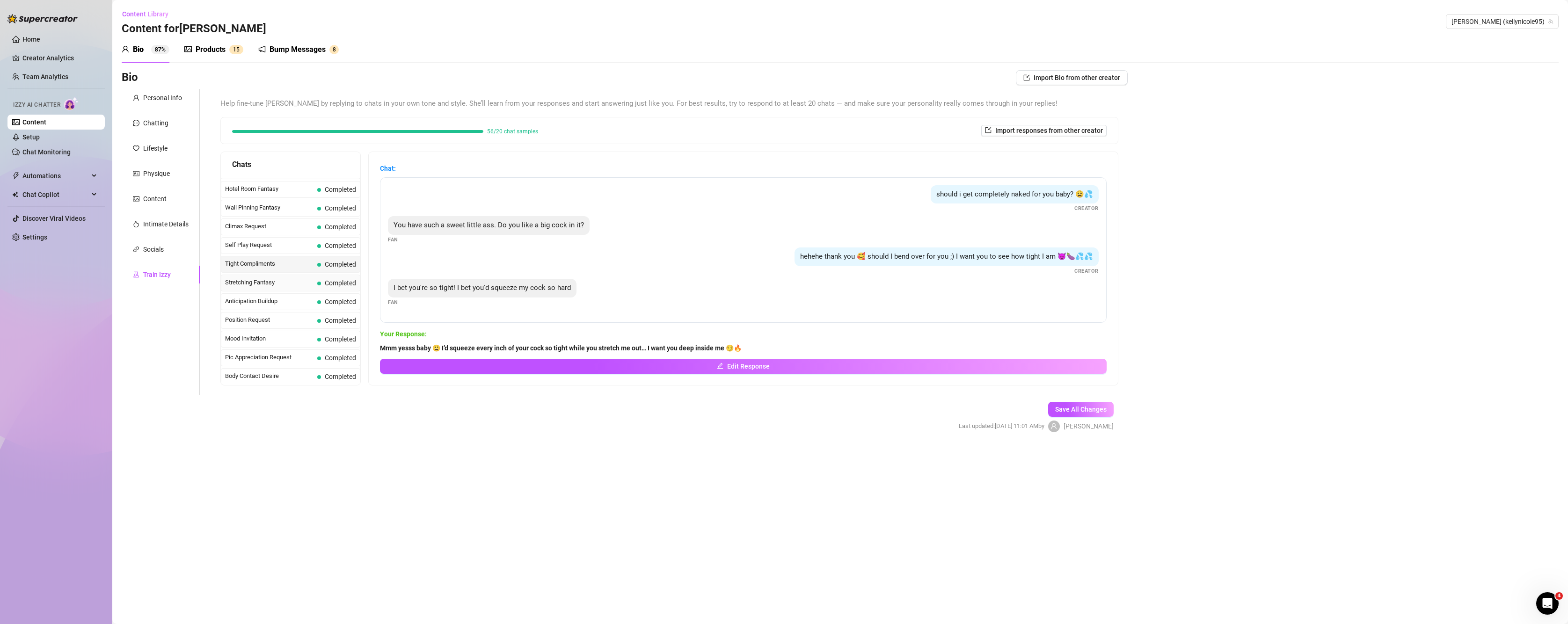
click at [271, 285] on span "Stretching Fantasy" at bounding box center [269, 282] width 88 height 9
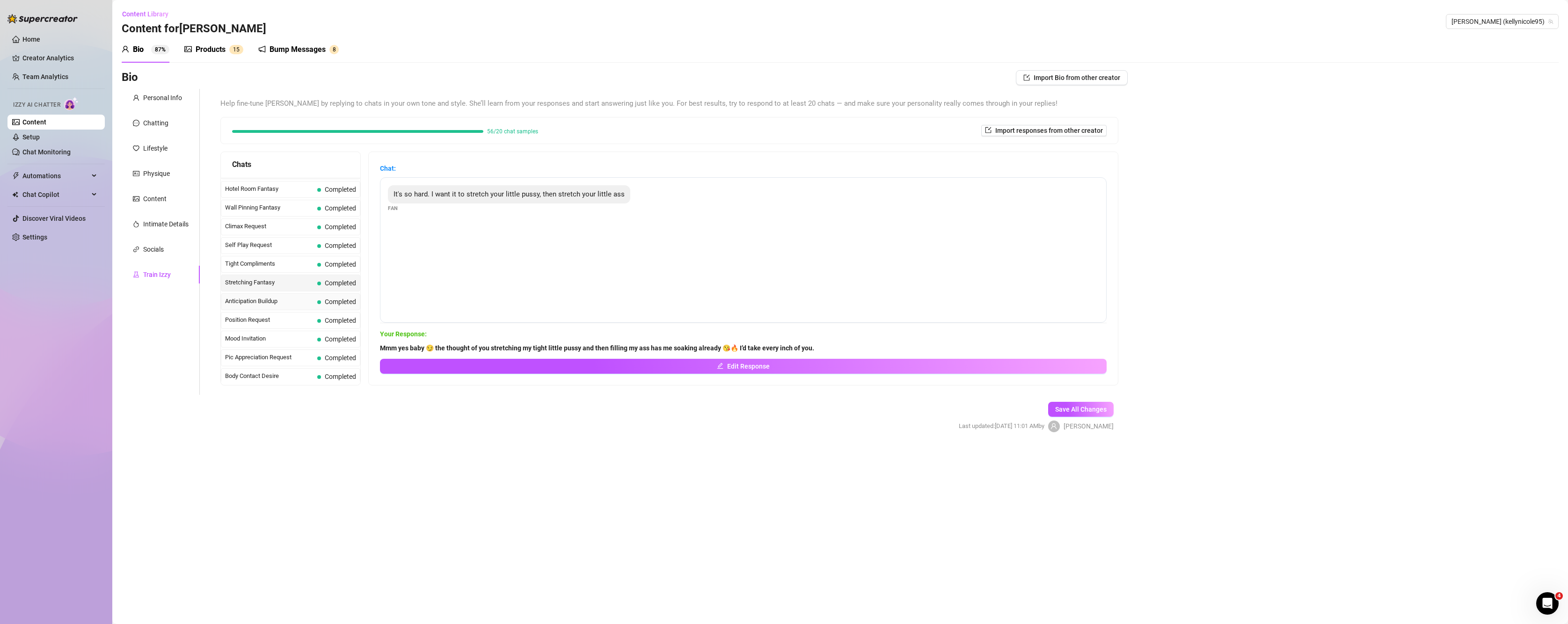
click at [271, 305] on span "Anticipation Buildup" at bounding box center [269, 301] width 88 height 9
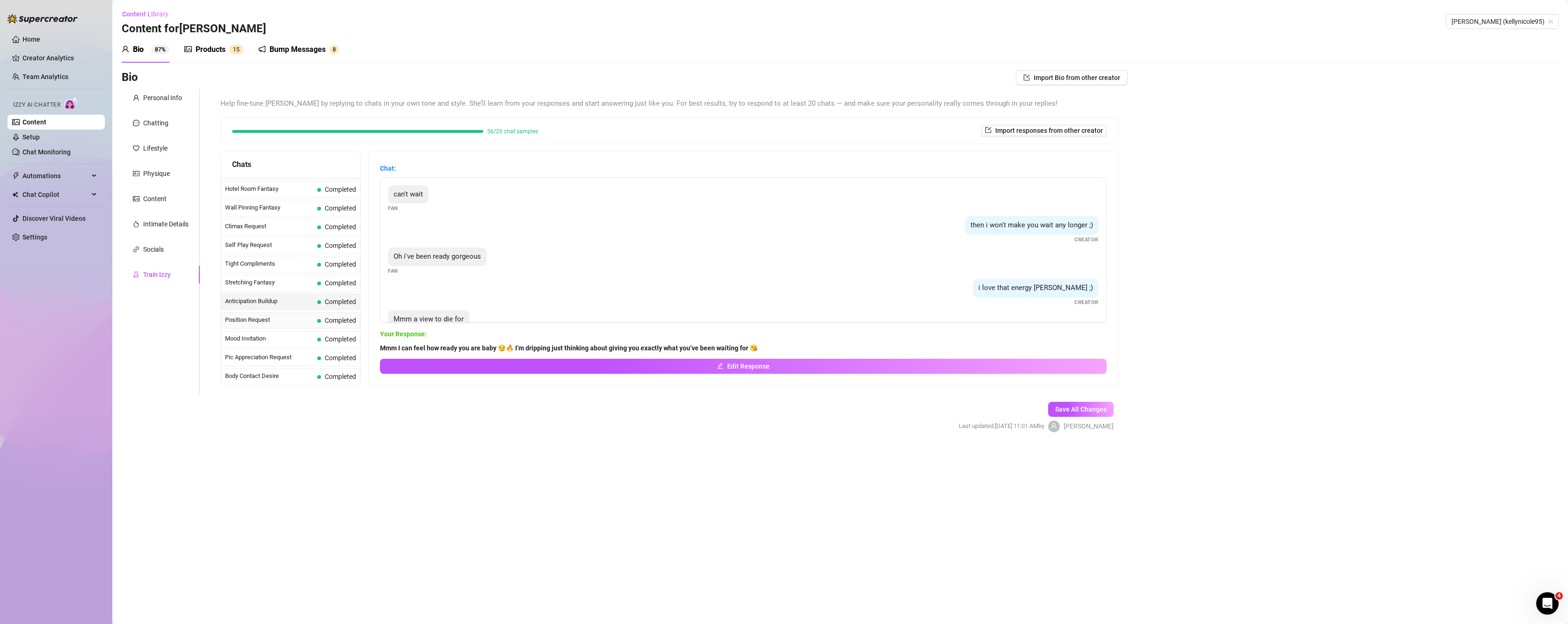
click at [263, 319] on span "Position Request" at bounding box center [269, 320] width 88 height 9
click at [294, 344] on div "Mood Invitation Completed" at bounding box center [290, 339] width 139 height 17
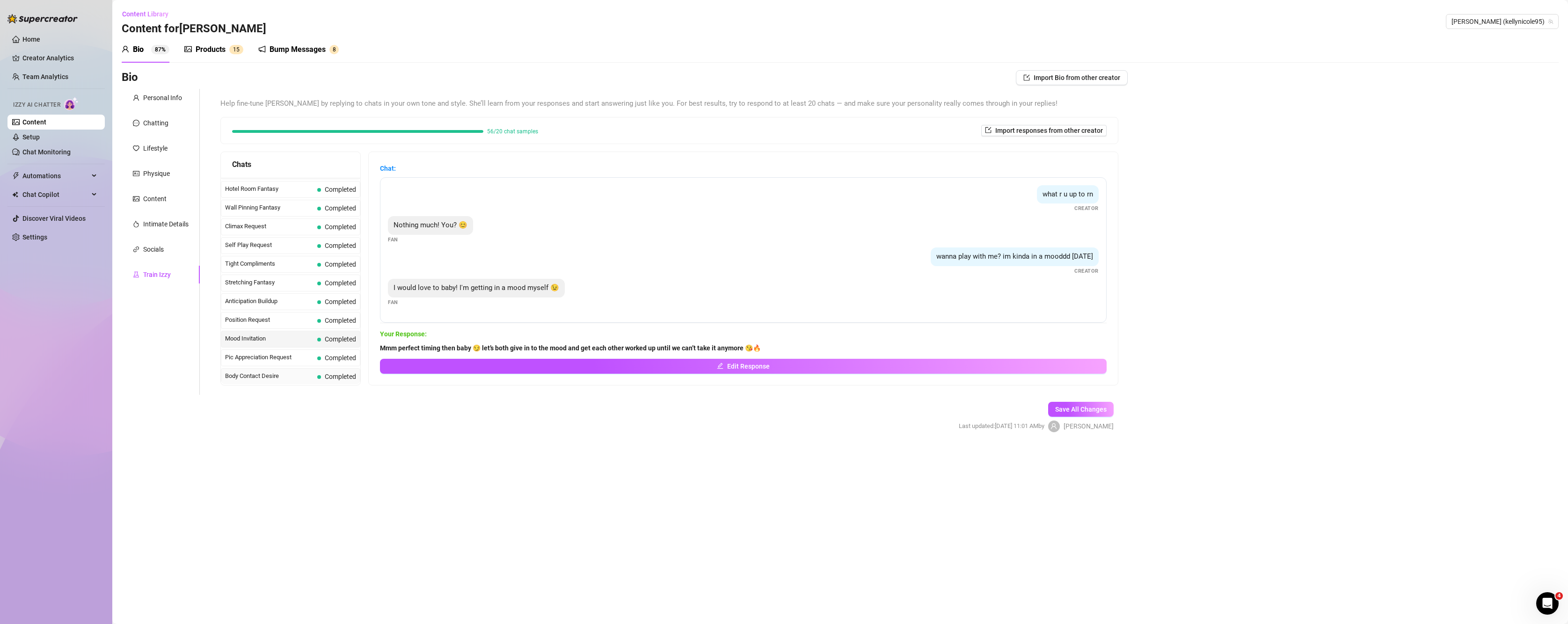
click at [307, 377] on span "Body Contact Desire" at bounding box center [269, 376] width 88 height 9
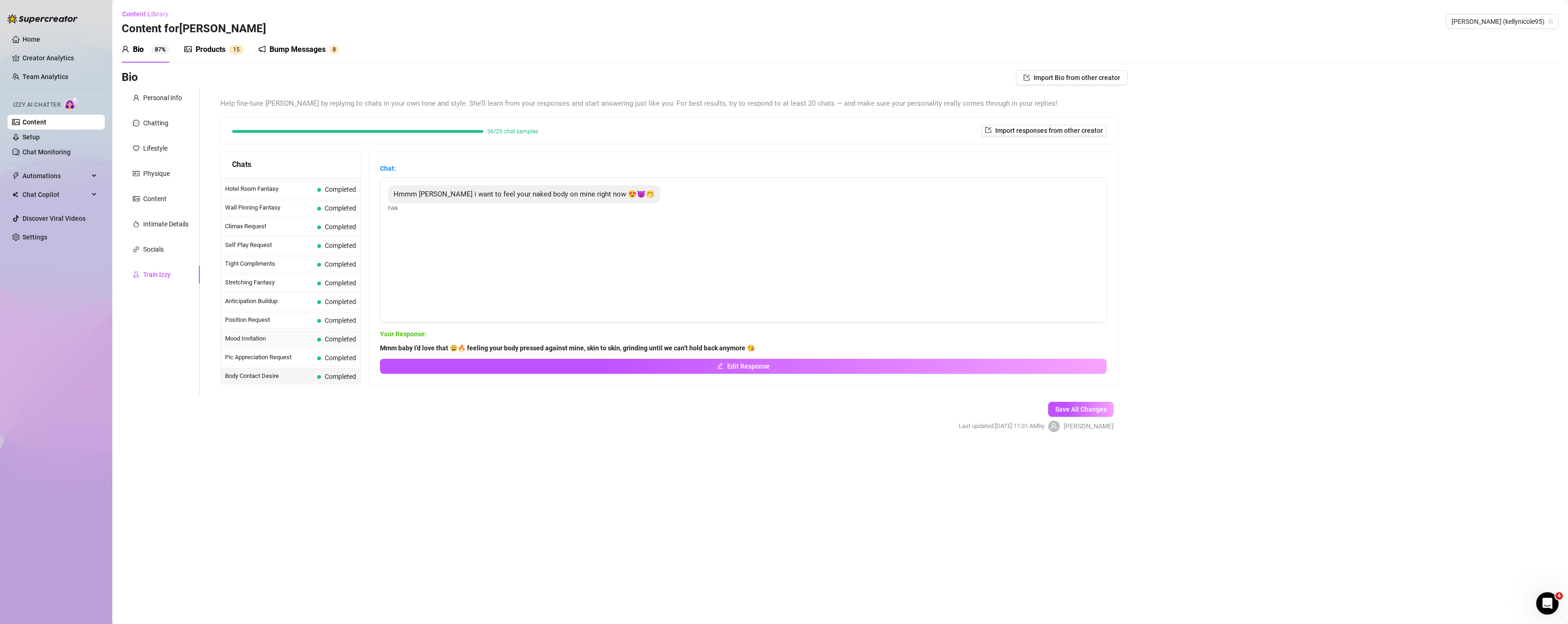
scroll to position [468, 0]
click at [271, 318] on span "Sushi Conversation" at bounding box center [269, 316] width 88 height 9
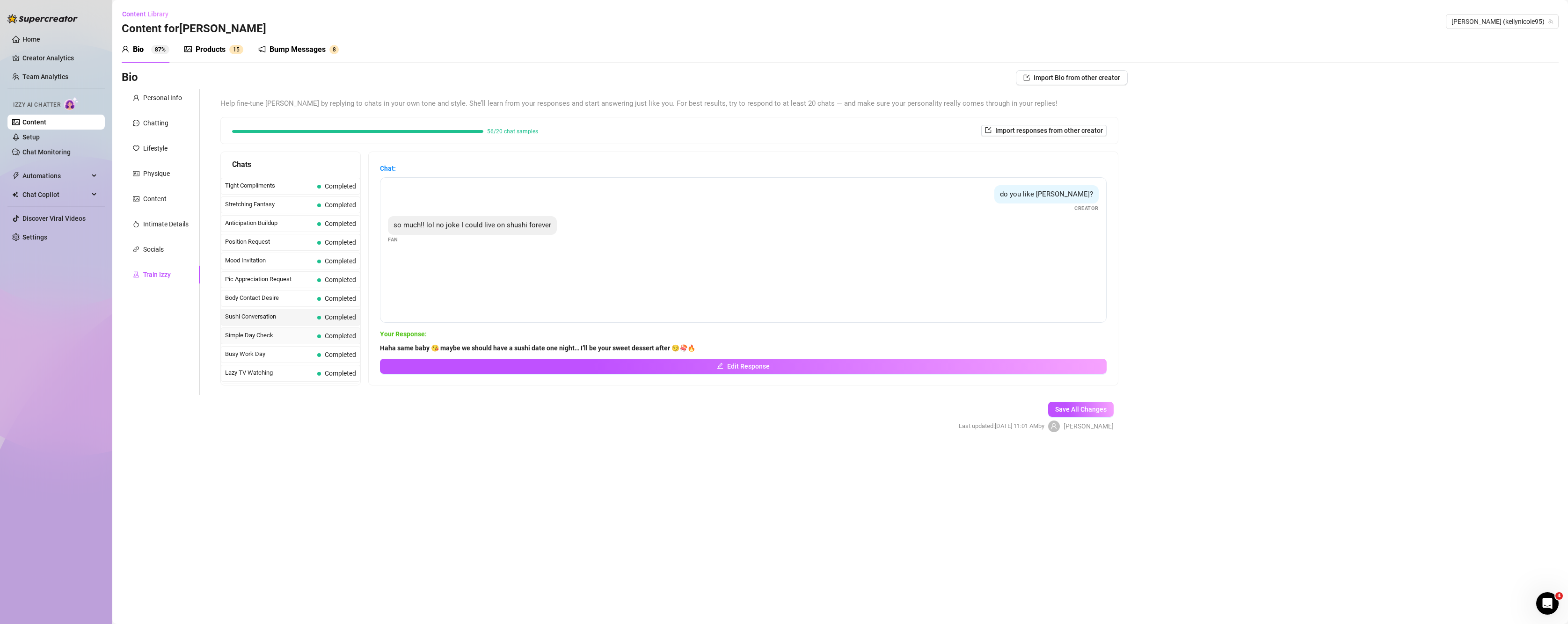
click at [275, 329] on div "Simple Day Check Completed" at bounding box center [290, 336] width 139 height 17
click at [264, 357] on span "Busy Work Day" at bounding box center [269, 354] width 88 height 9
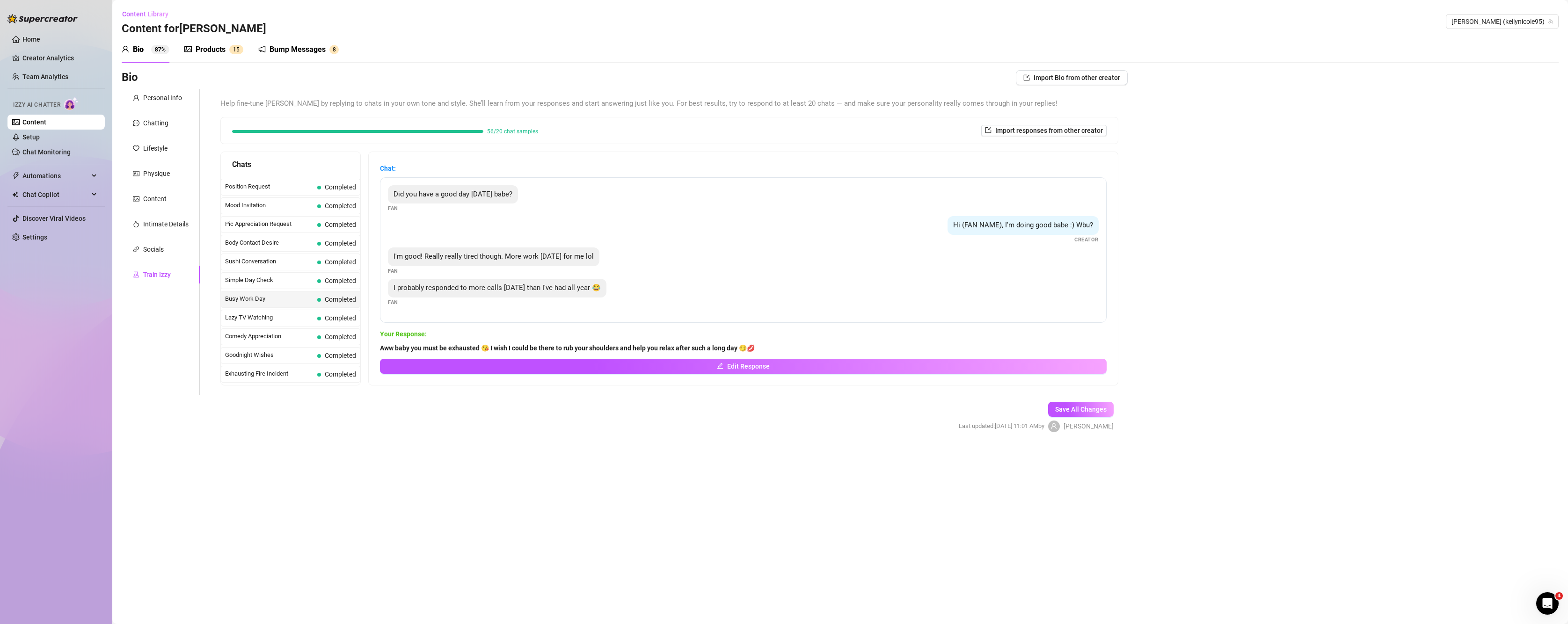
scroll to position [547, 0]
click at [284, 299] on span "Lazy TV Watching" at bounding box center [269, 294] width 88 height 9
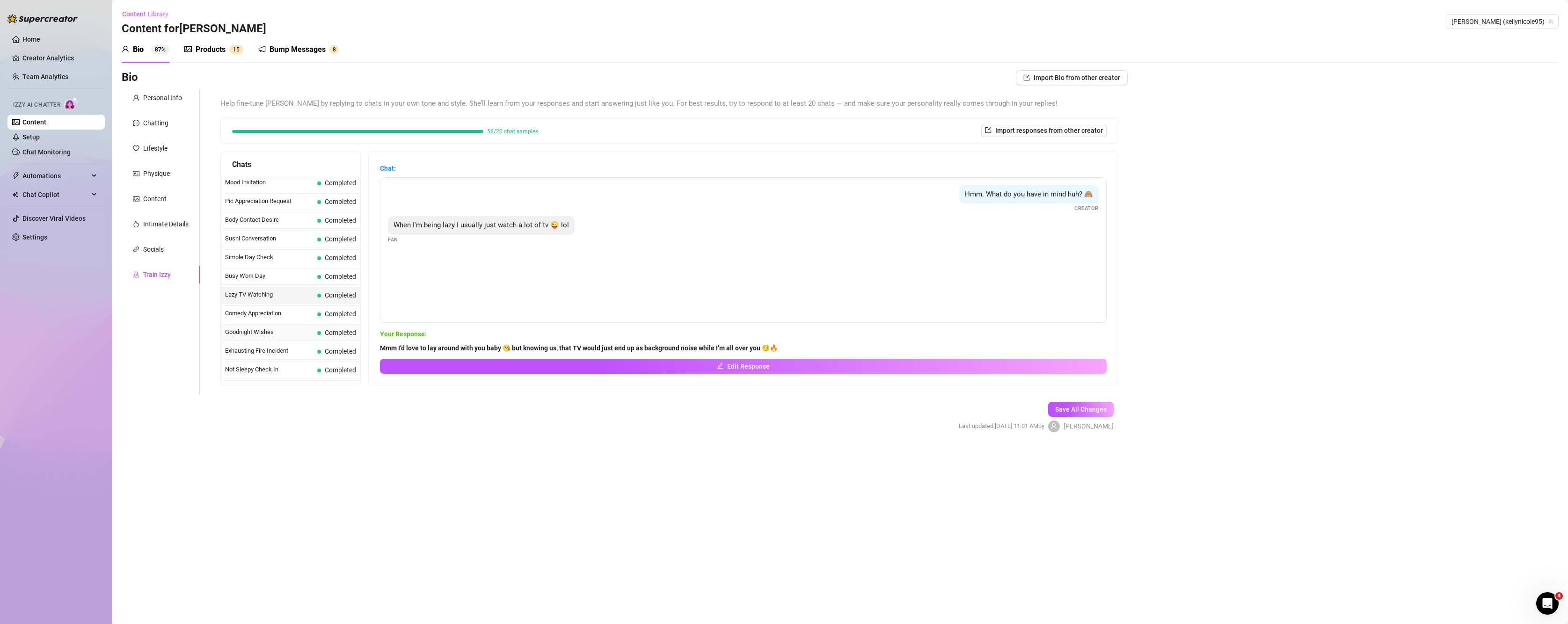
click at [280, 331] on span "Goodnight Wishes" at bounding box center [269, 332] width 88 height 9
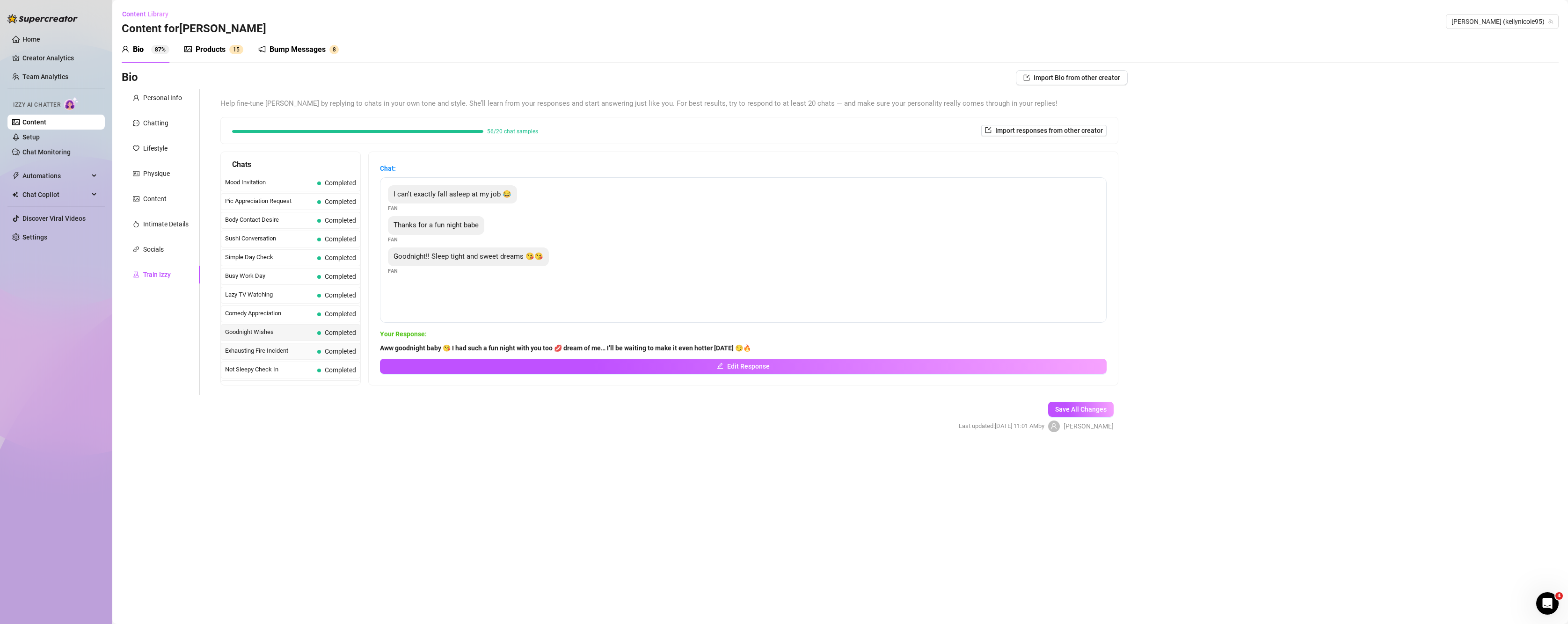
click at [280, 345] on div "Exhausting Fire Incident Completed" at bounding box center [290, 352] width 139 height 17
click at [295, 370] on span "Not Sleepy Check In" at bounding box center [269, 370] width 88 height 9
click at [269, 308] on span "Seattle Memories" at bounding box center [269, 310] width 88 height 9
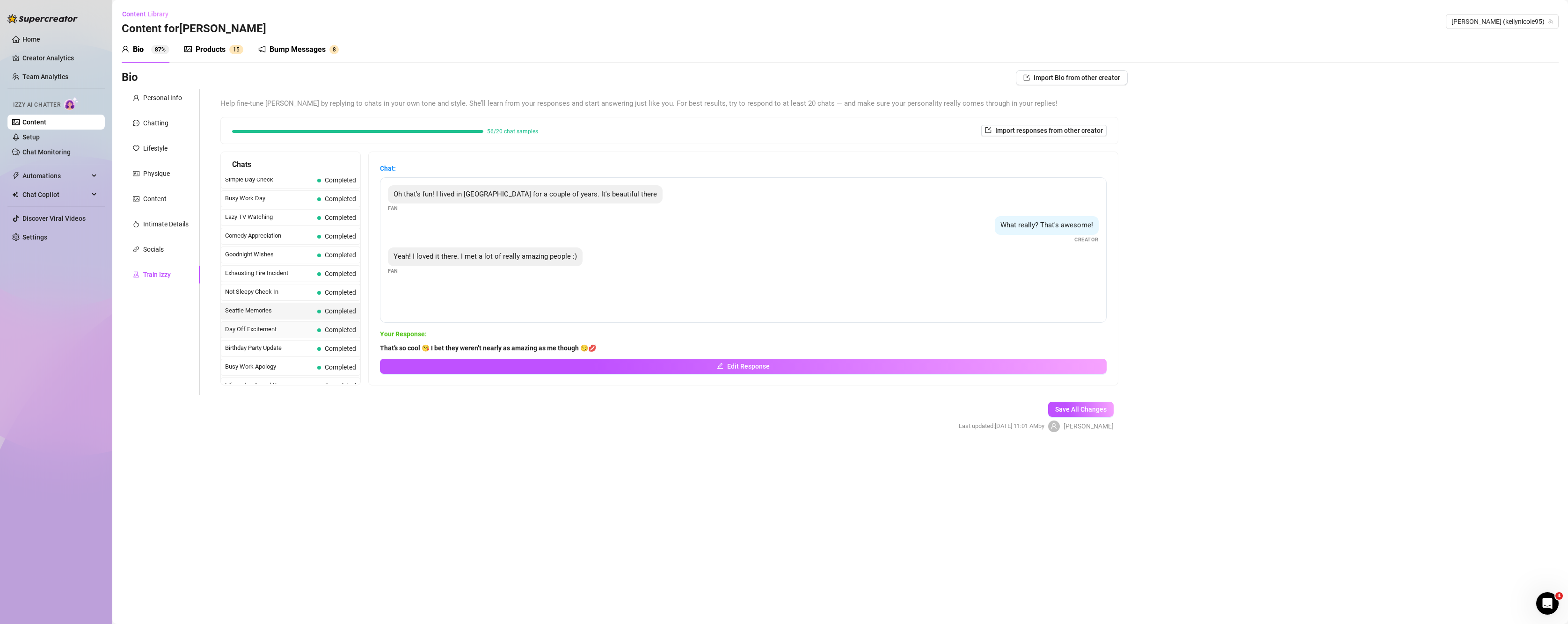
click at [267, 331] on span "Day Off Excitement" at bounding box center [269, 329] width 88 height 9
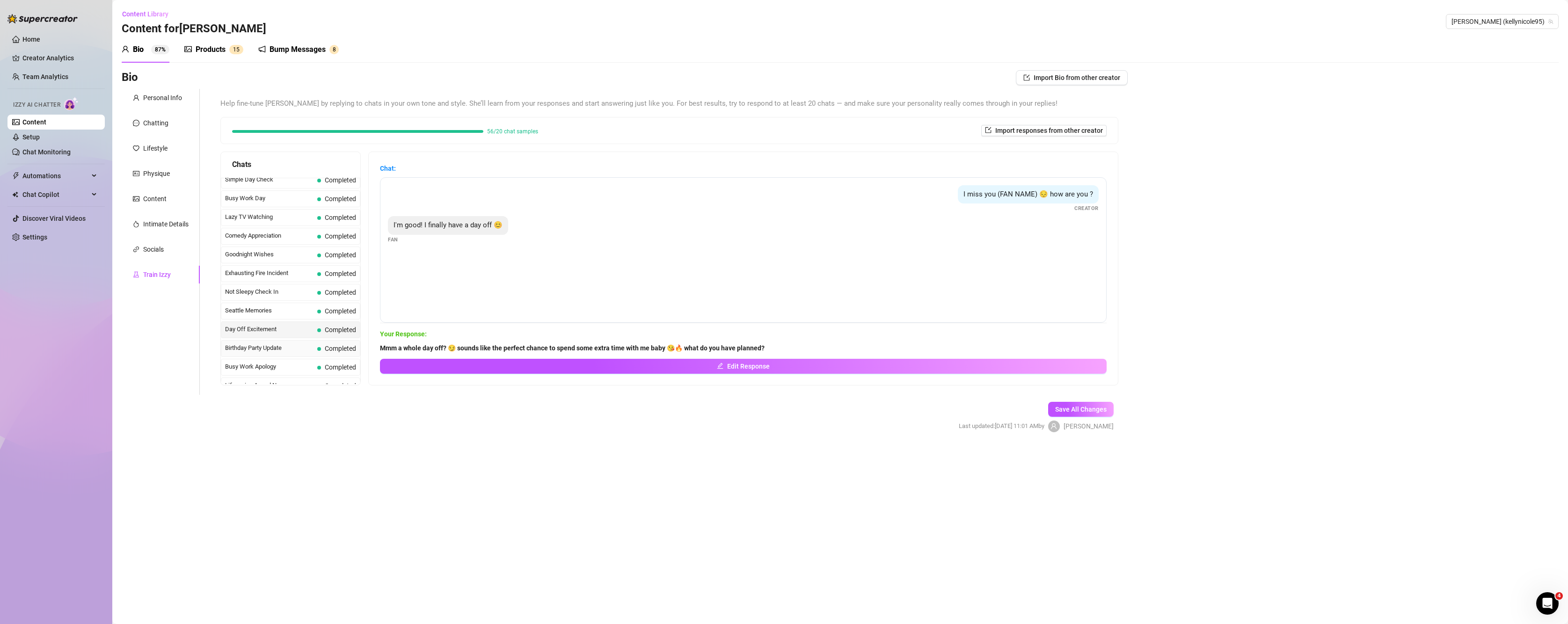
click at [271, 351] on span "Birthday Party Update" at bounding box center [269, 347] width 88 height 9
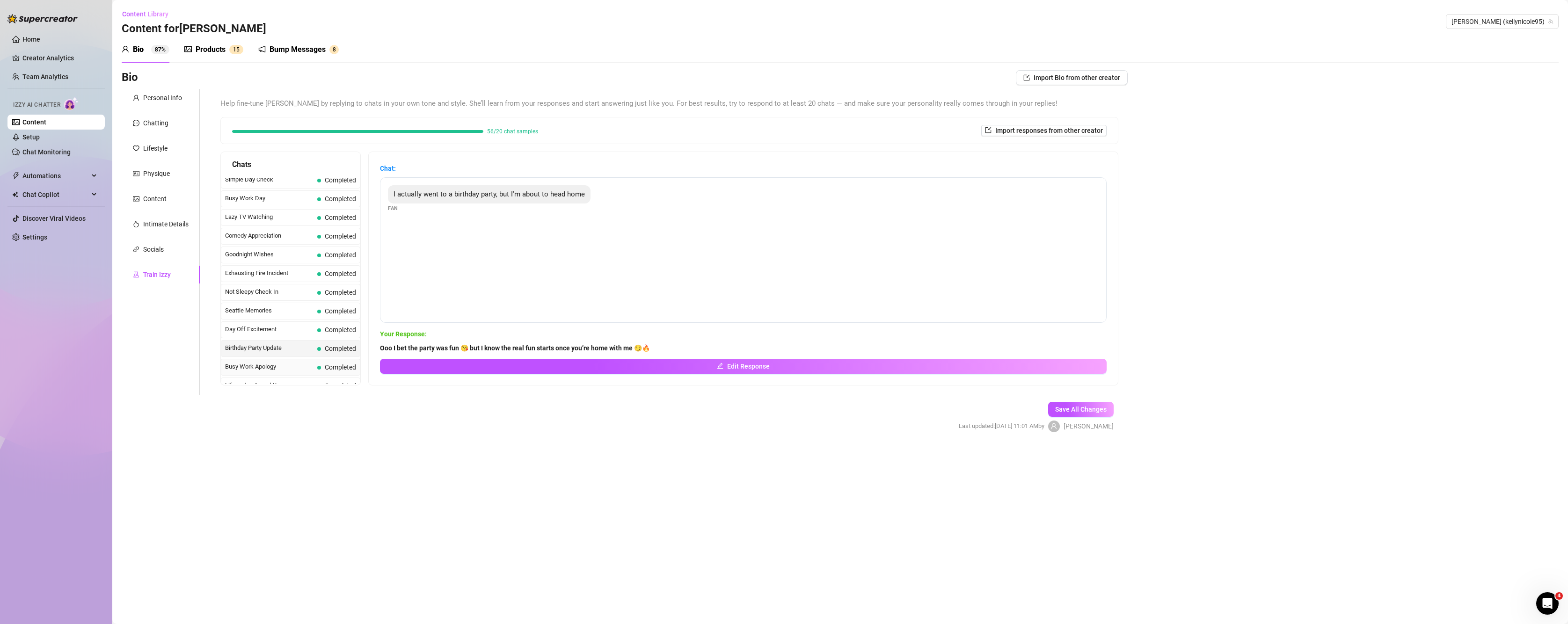
click at [271, 359] on div "Busy Work Apology Completed" at bounding box center [290, 367] width 139 height 17
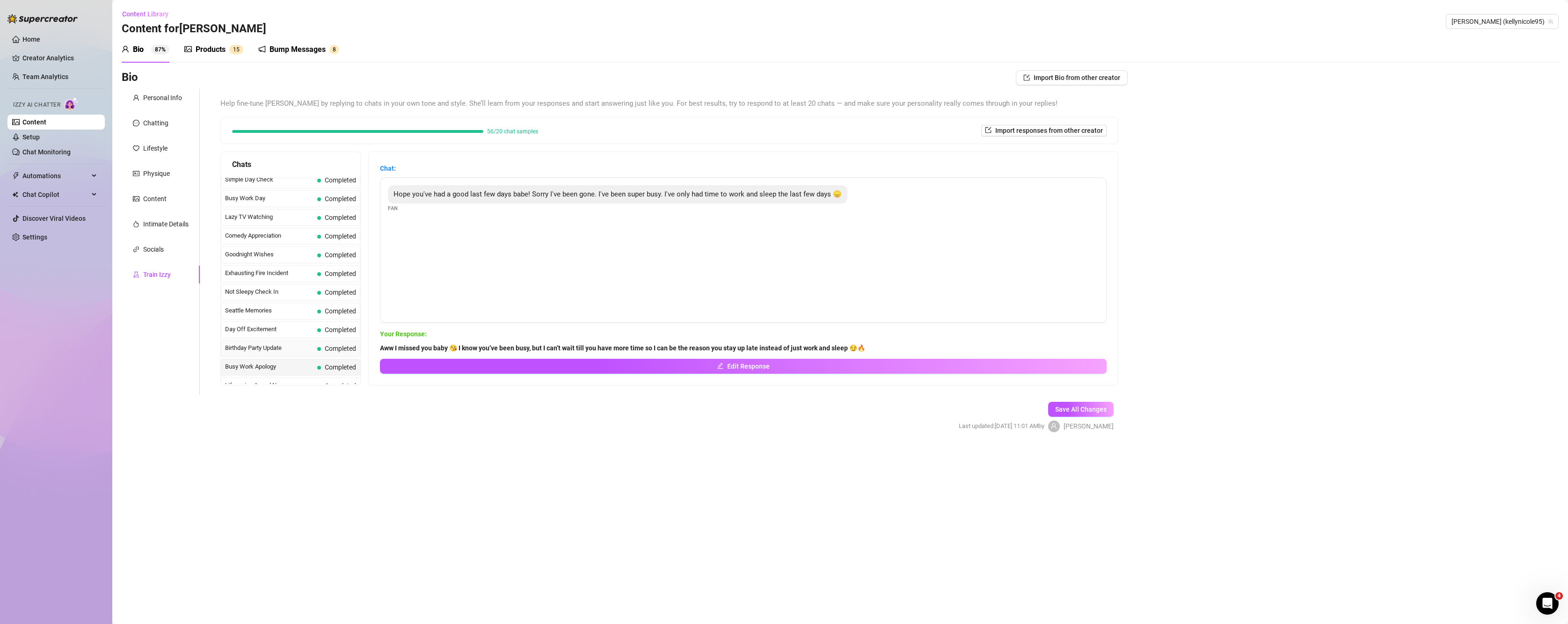
scroll to position [702, 0]
click at [264, 305] on span "Lifesaving Award News" at bounding box center [269, 307] width 88 height 9
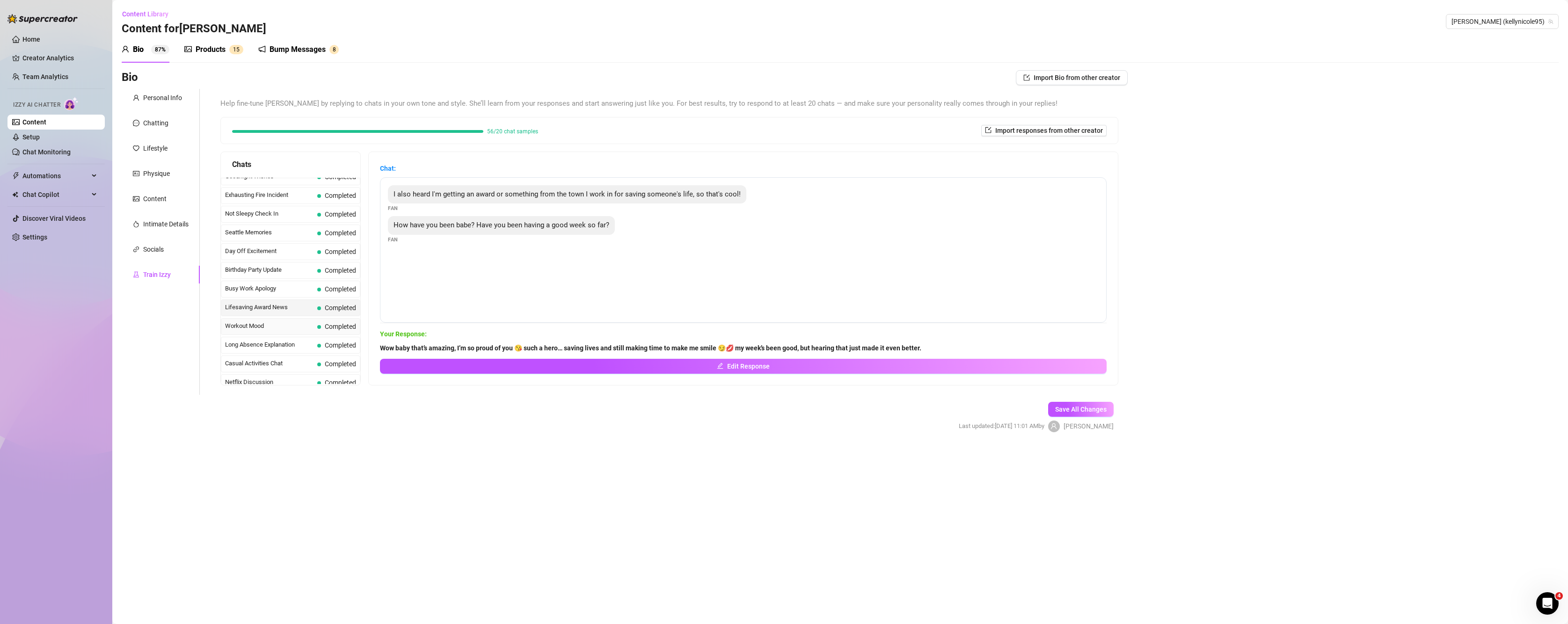
click at [251, 325] on span "Workout Mood" at bounding box center [269, 325] width 88 height 9
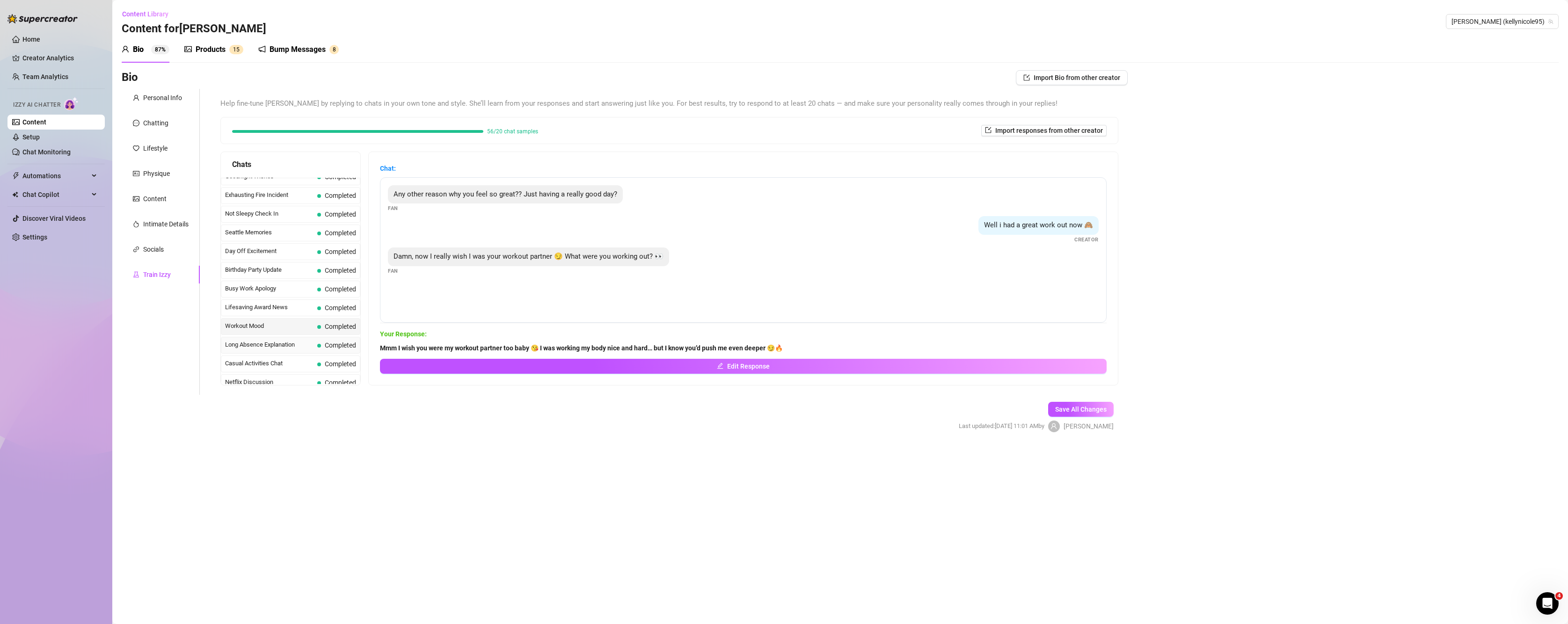
click at [248, 339] on div "Long Absence Explanation Completed" at bounding box center [290, 345] width 139 height 17
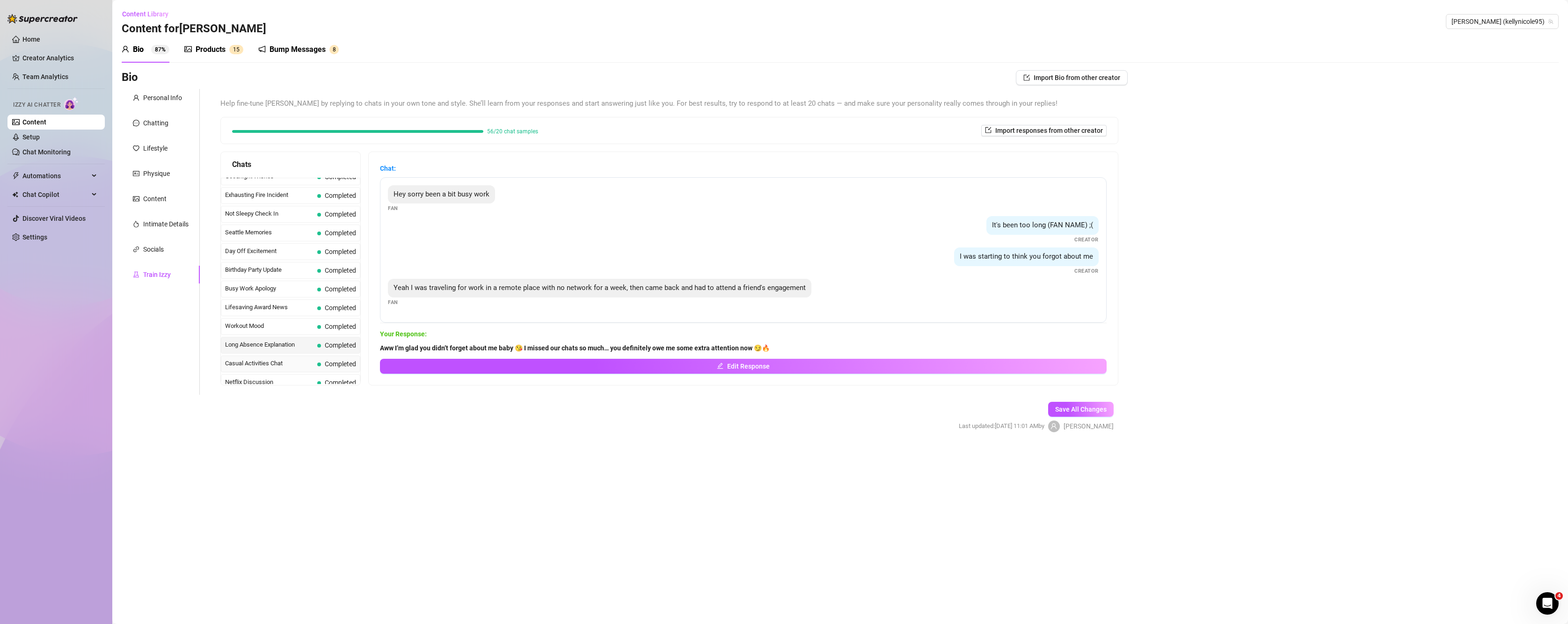
click at [246, 361] on span "Casual Activities Chat" at bounding box center [269, 363] width 88 height 9
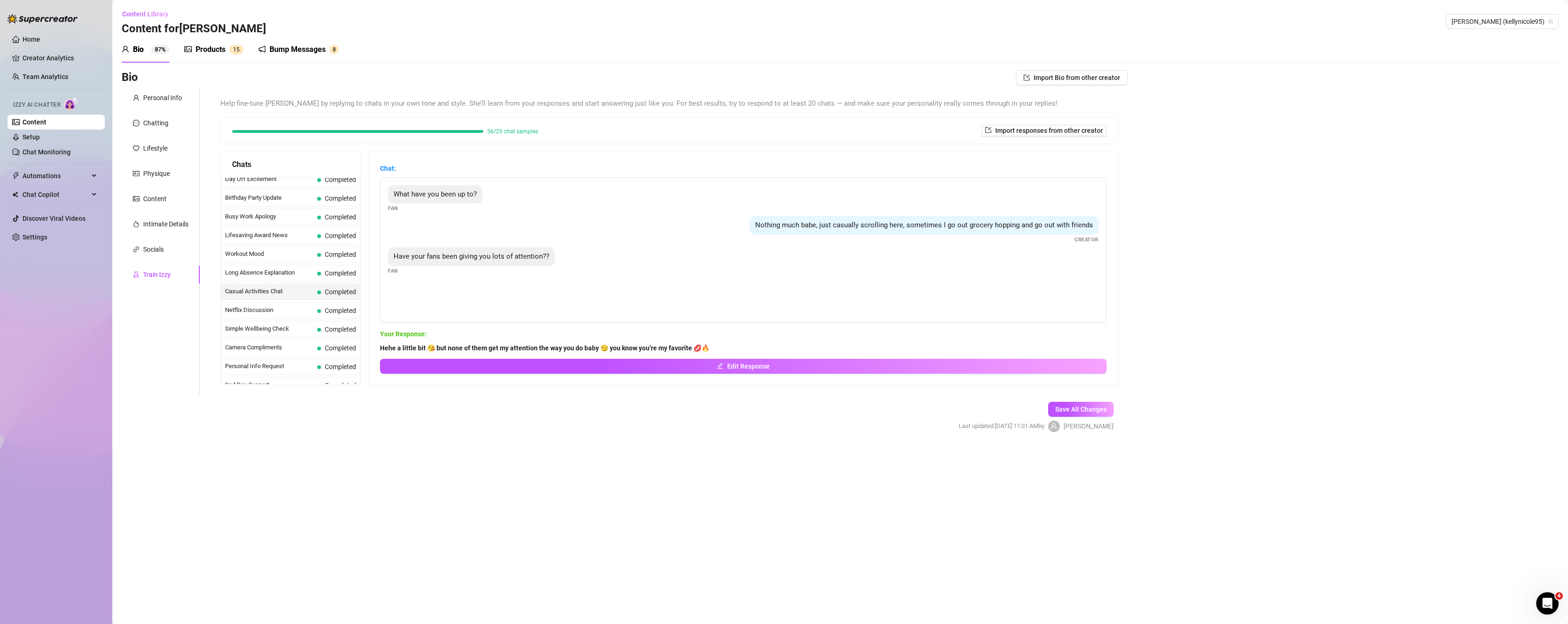
scroll to position [781, 0]
click at [274, 303] on span "Netflix Discussion" at bounding box center [269, 303] width 88 height 9
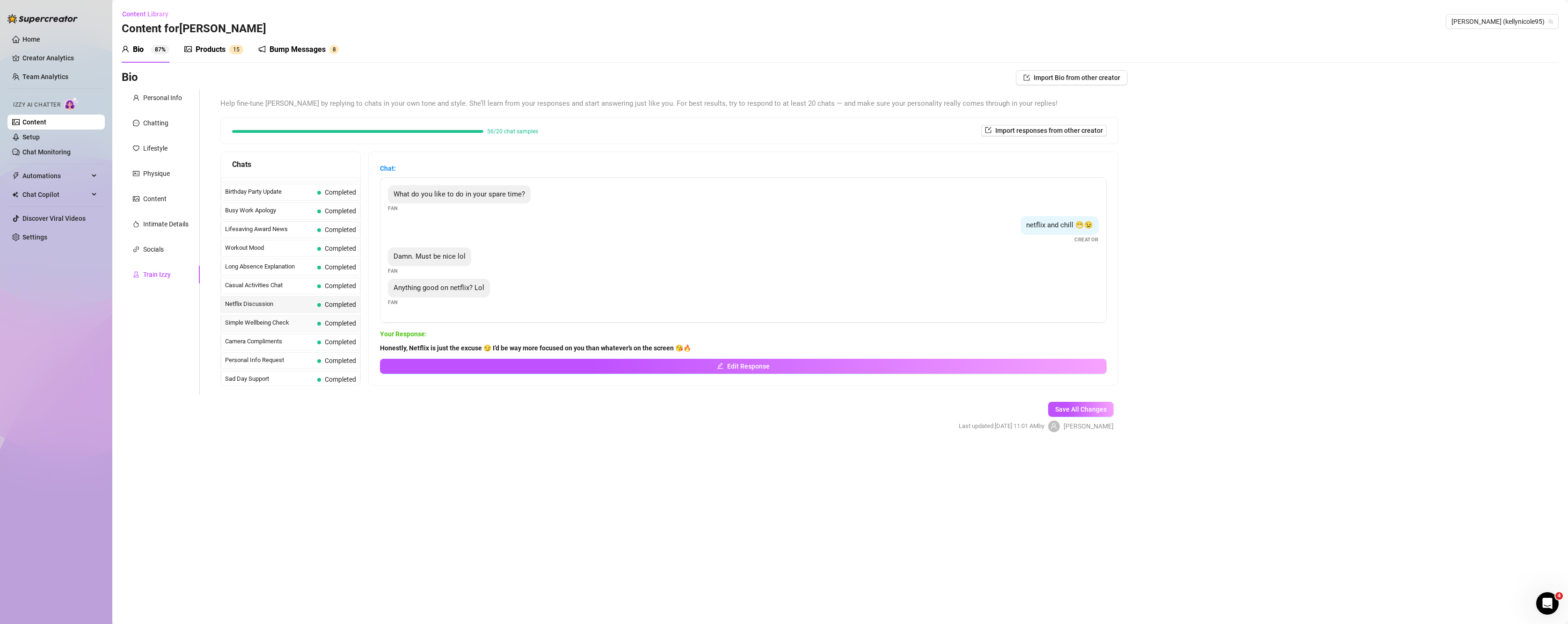
click at [271, 315] on div "Simple Wellbeing Check Completed" at bounding box center [290, 323] width 139 height 17
click at [263, 325] on span "Simple Wellbeing Check" at bounding box center [269, 322] width 88 height 9
click at [264, 335] on div "Camera Compliments Completed" at bounding box center [290, 342] width 139 height 17
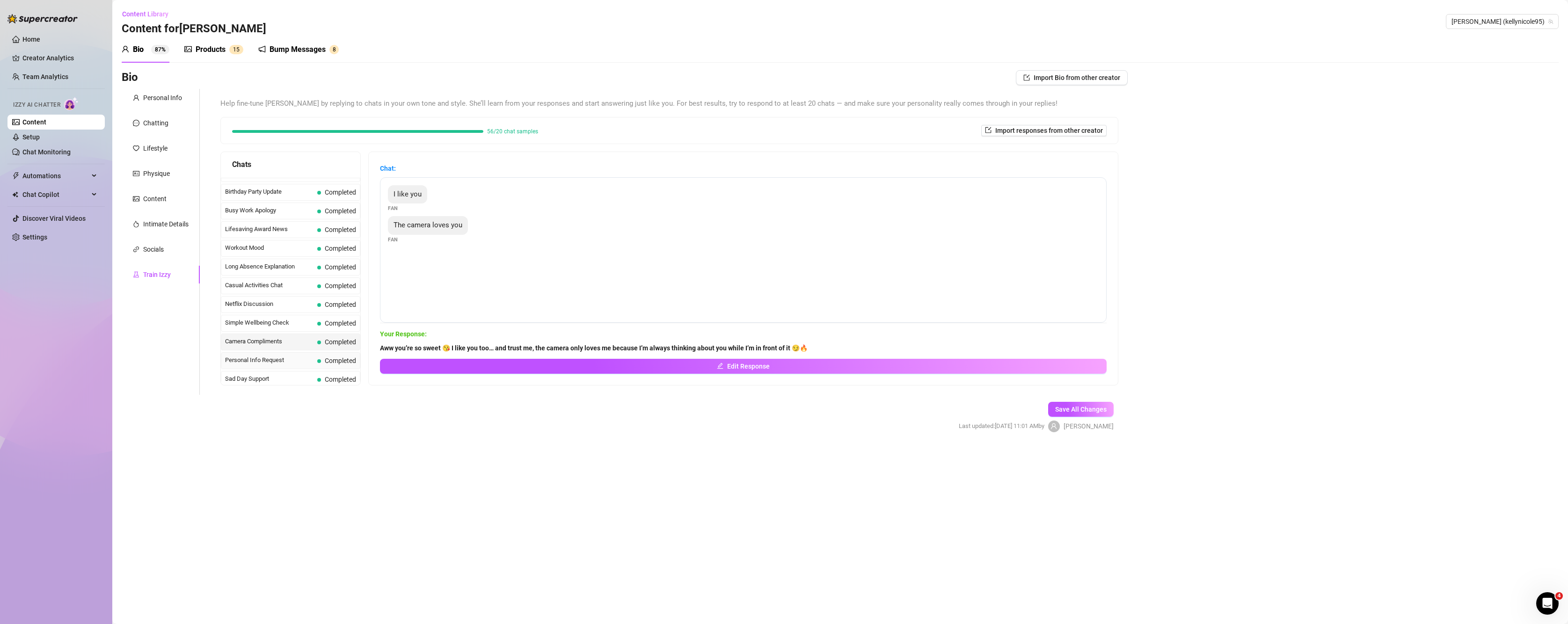
click at [269, 365] on span "Personal Info Request" at bounding box center [269, 360] width 88 height 9
click at [274, 383] on span "Sad Day Support" at bounding box center [269, 378] width 88 height 9
click at [255, 341] on span "Morning Thoughts Appreciation" at bounding box center [269, 338] width 88 height 9
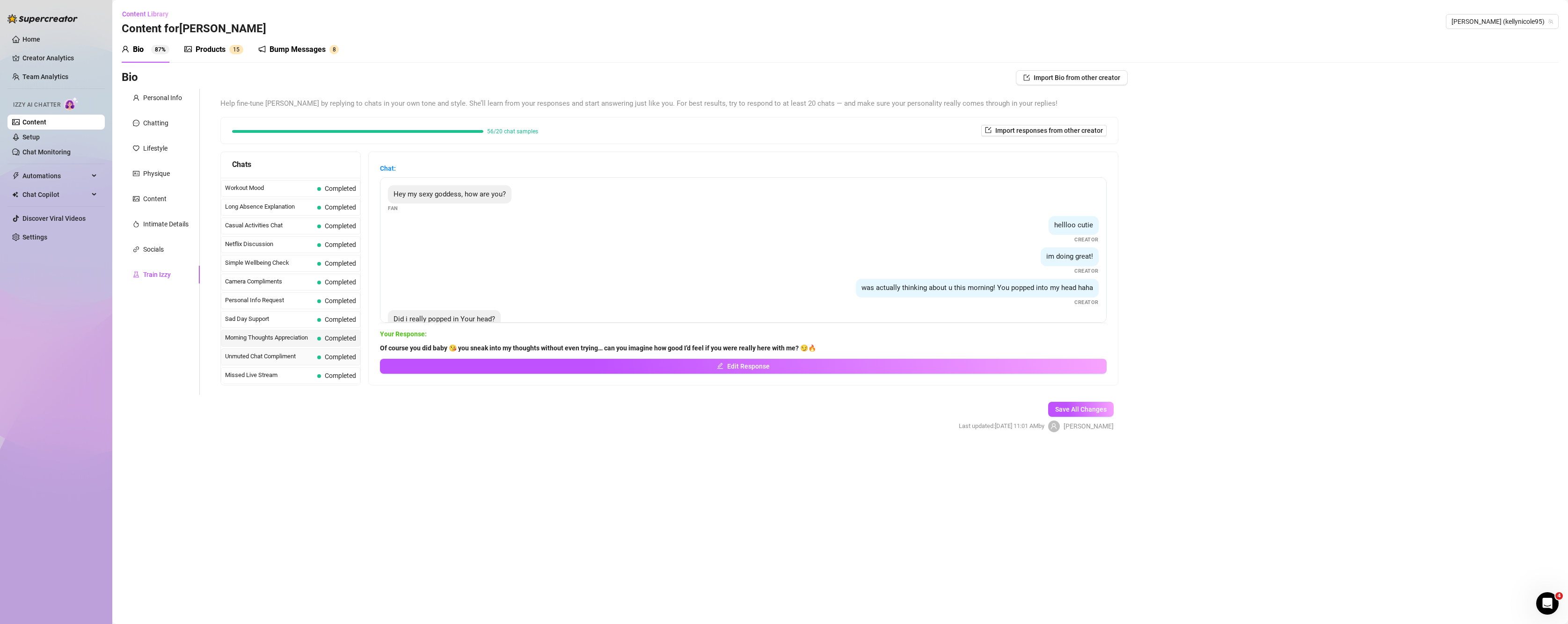
click at [277, 361] on span "Unmuted Chat Compliment" at bounding box center [269, 356] width 88 height 9
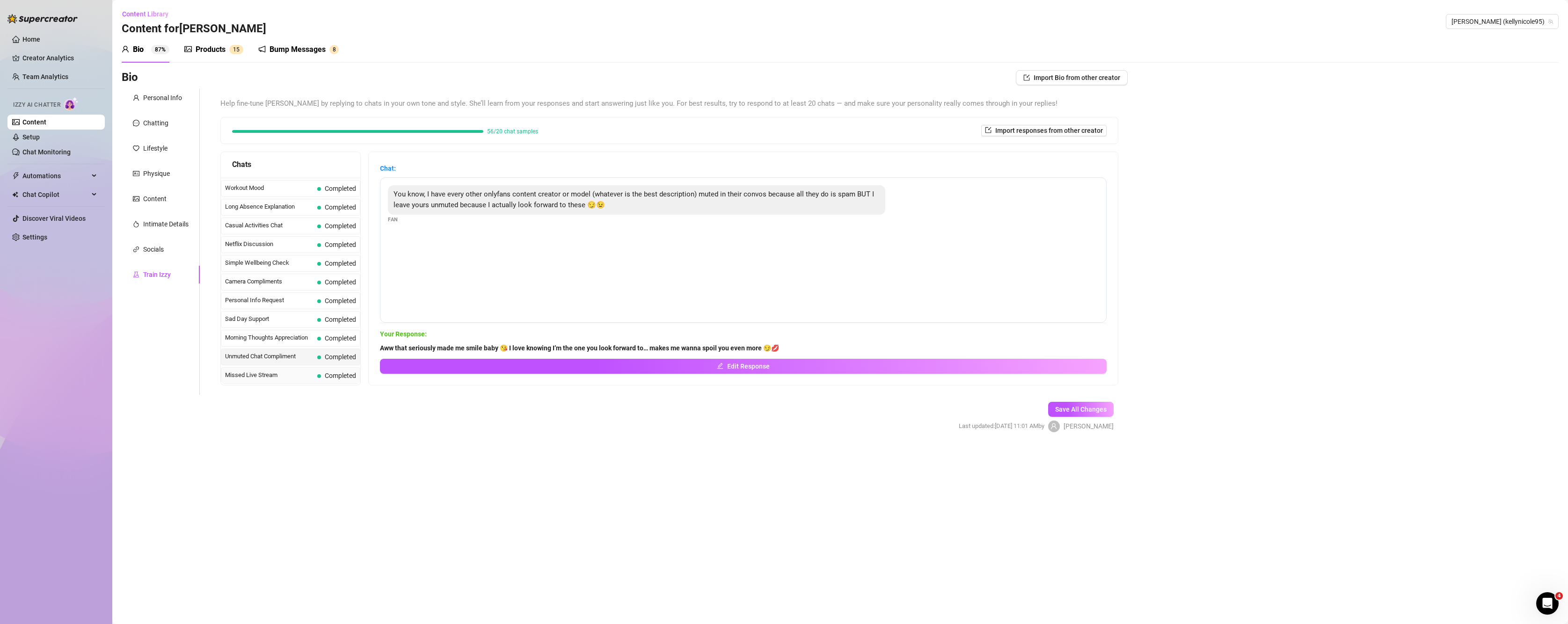
click at [271, 375] on span "Missed Live Stream" at bounding box center [269, 374] width 88 height 9
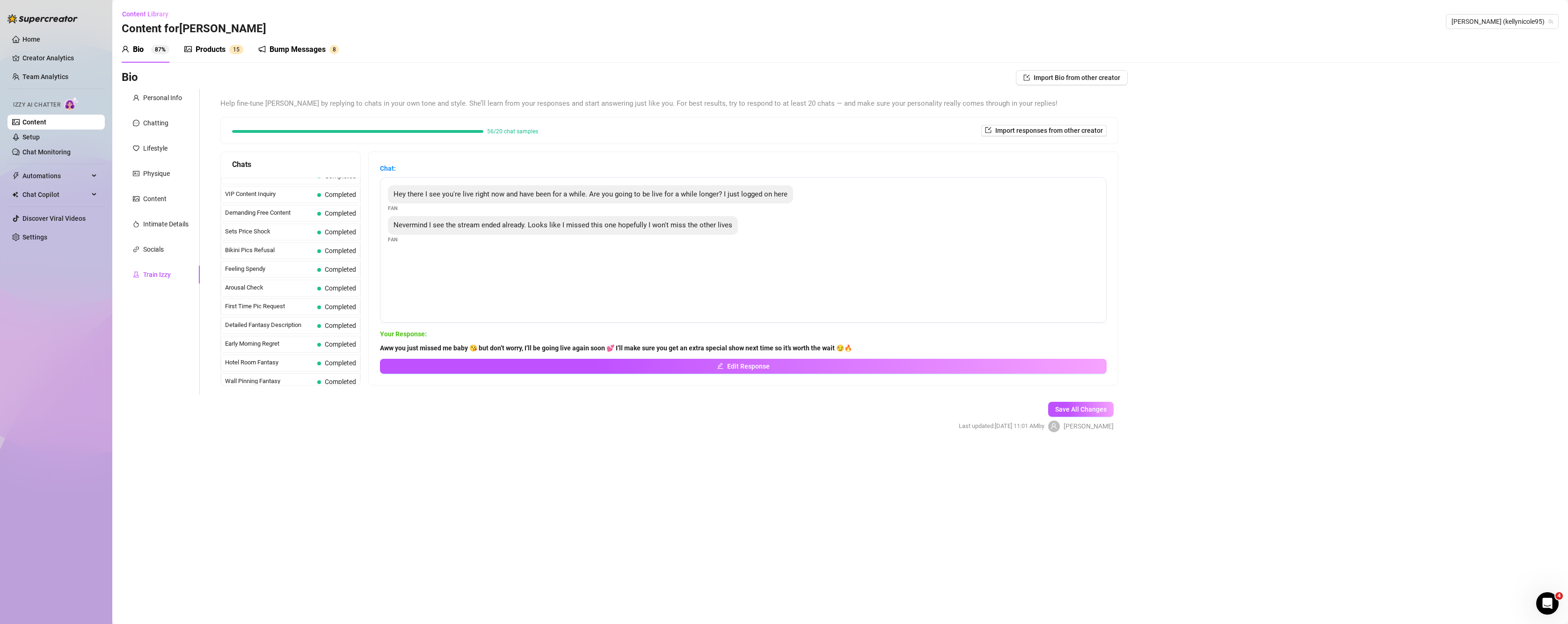
scroll to position [0, 0]
click at [280, 185] on span "Last Money Nipples Inquiry" at bounding box center [269, 185] width 88 height 9
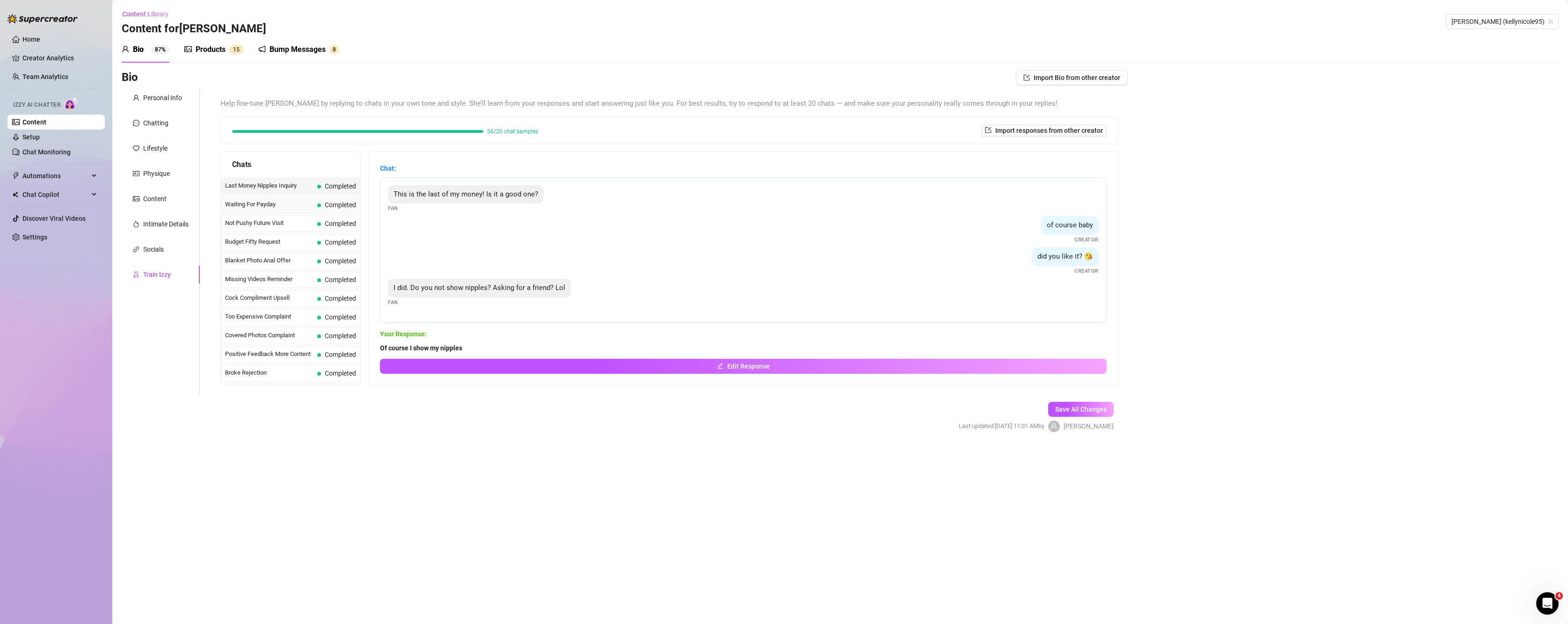
click at [248, 206] on span "Waiting For Payday" at bounding box center [269, 204] width 88 height 9
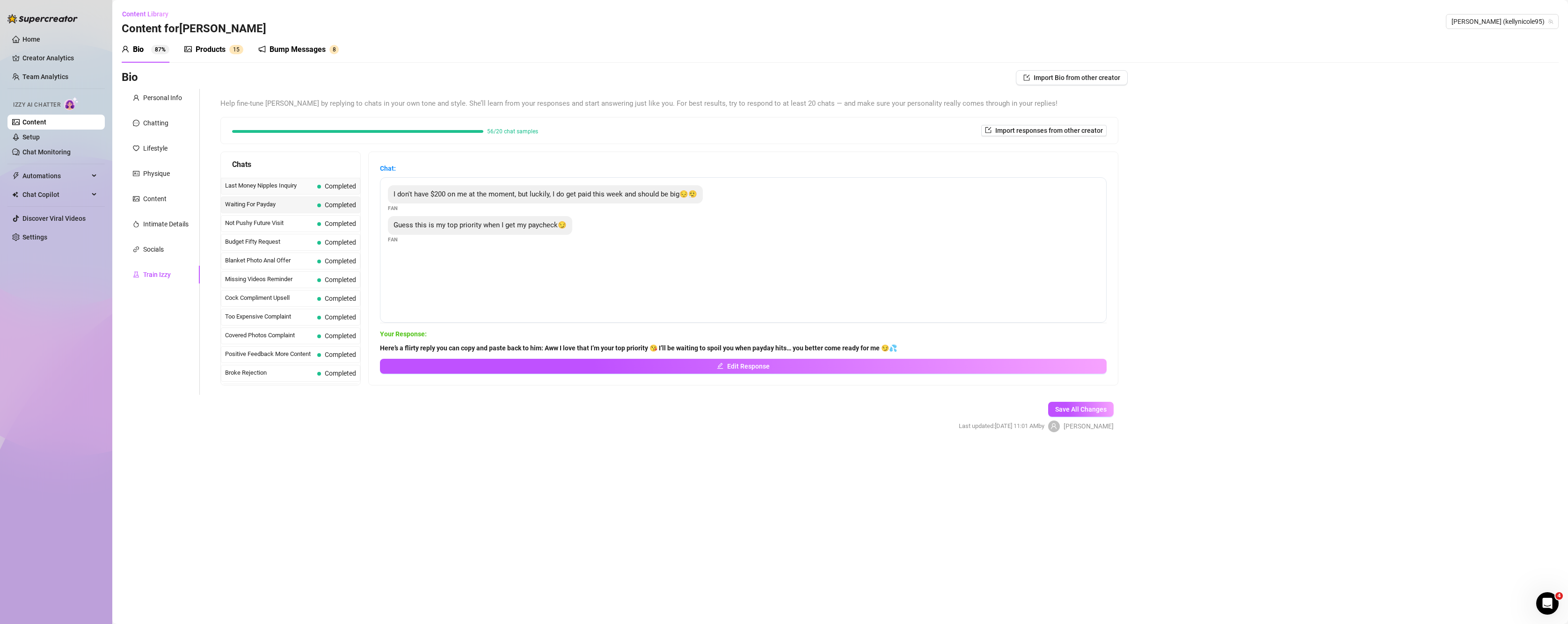
click at [285, 188] on span "Last Money Nipples Inquiry" at bounding box center [269, 185] width 88 height 9
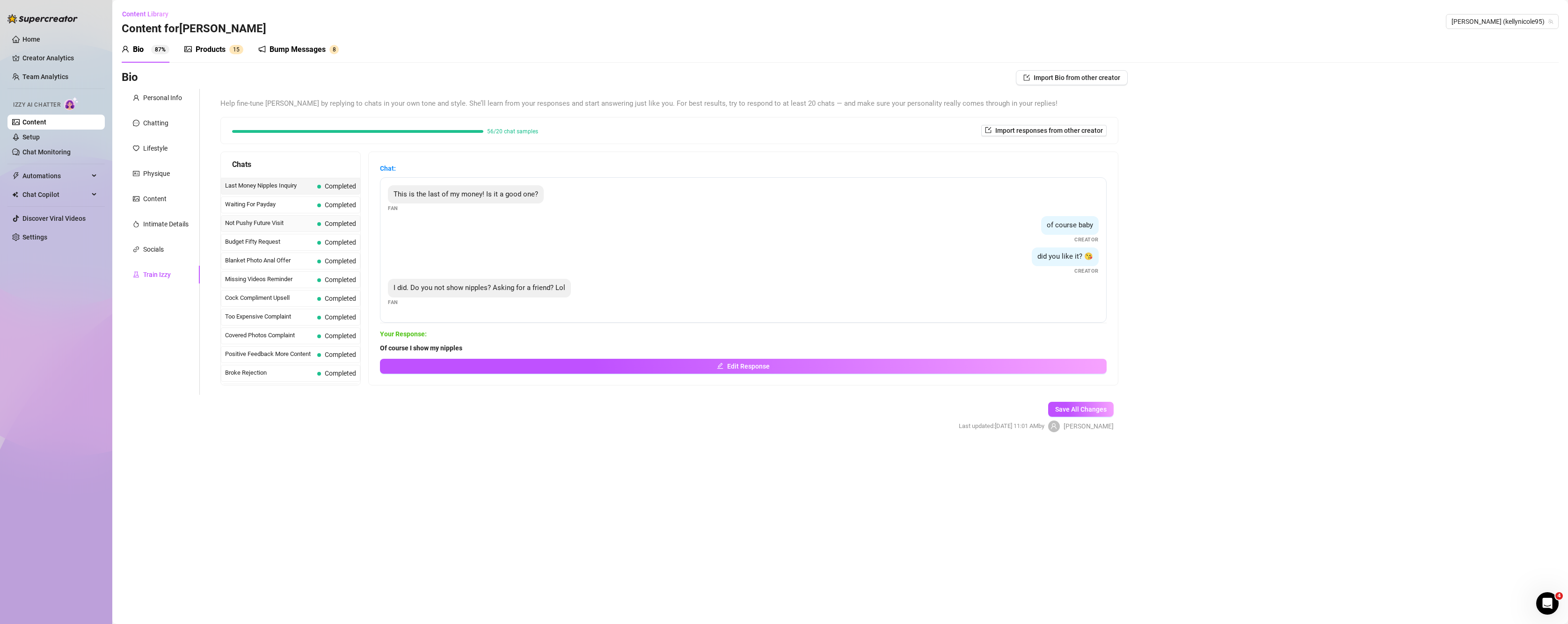
click at [266, 221] on span "Not Pushy Future Visit" at bounding box center [269, 223] width 88 height 9
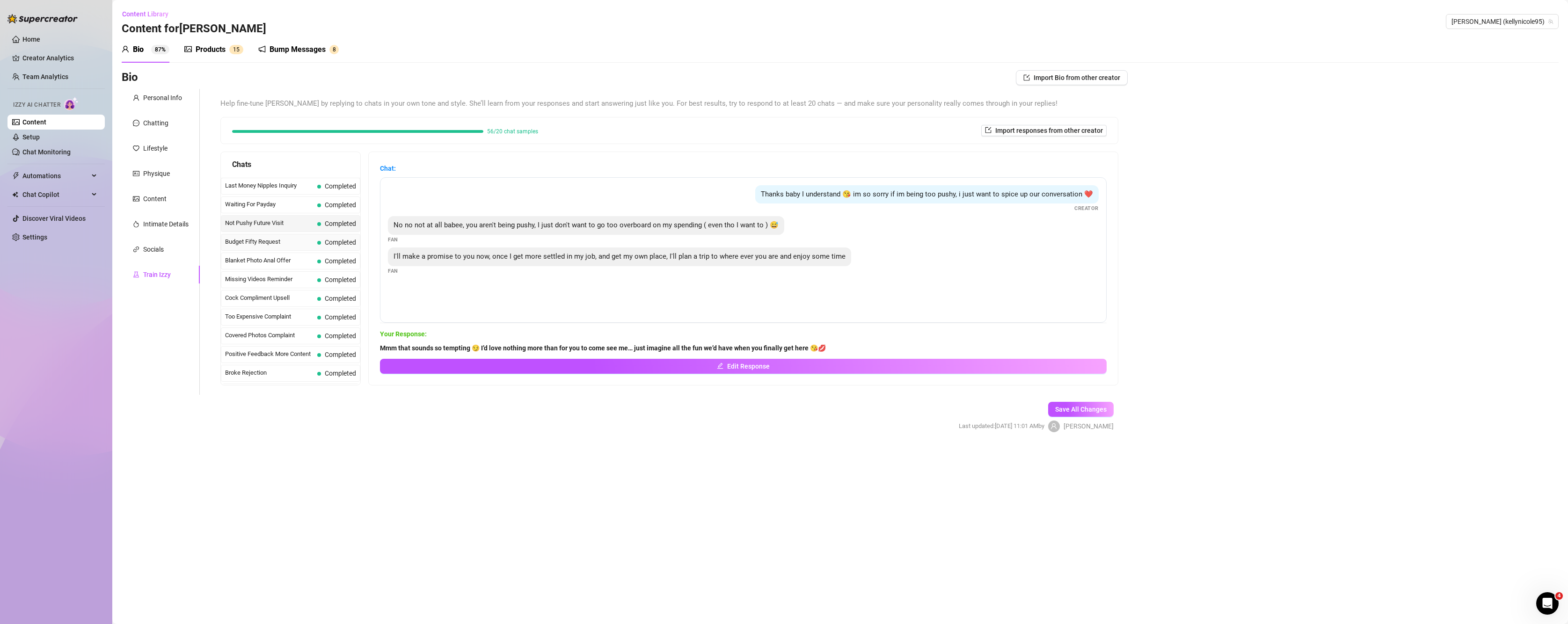
click at [250, 244] on span "Budget Fifty Request" at bounding box center [269, 241] width 88 height 9
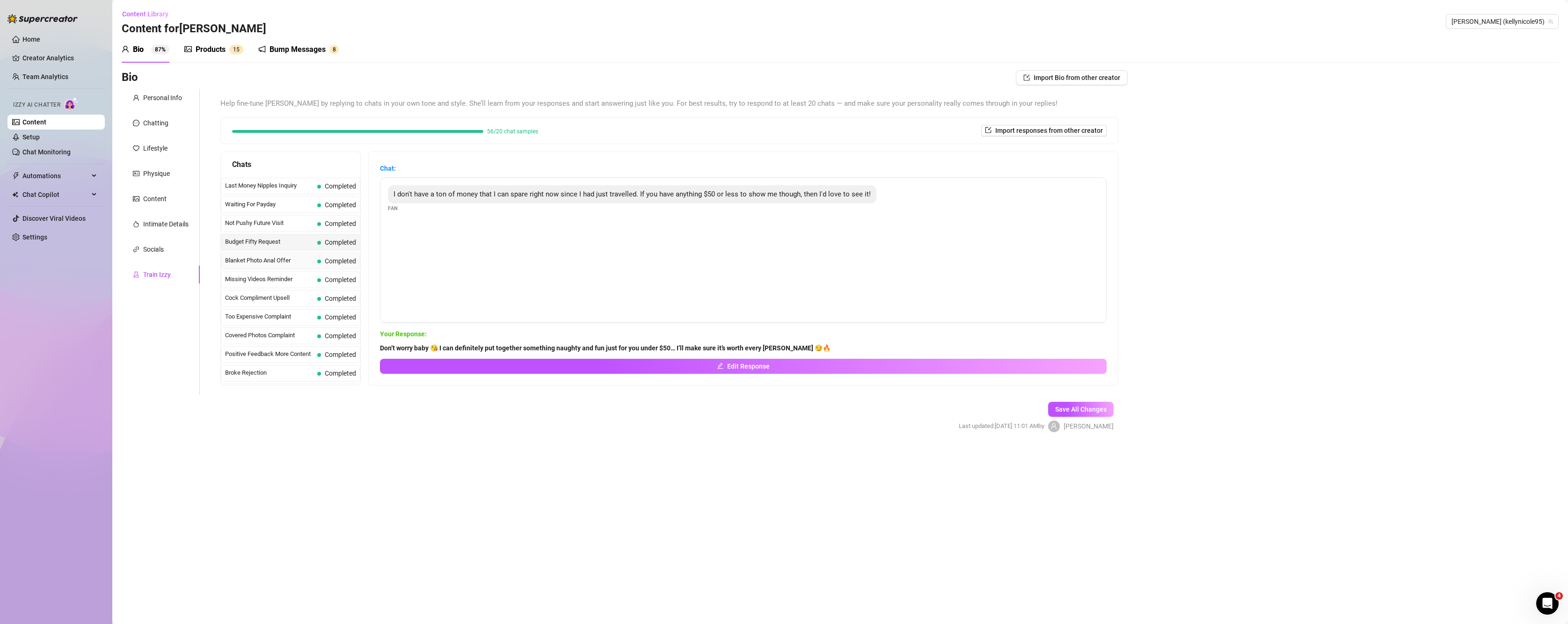
click at [240, 260] on span "Blanket Photo Anal Offer" at bounding box center [269, 260] width 88 height 9
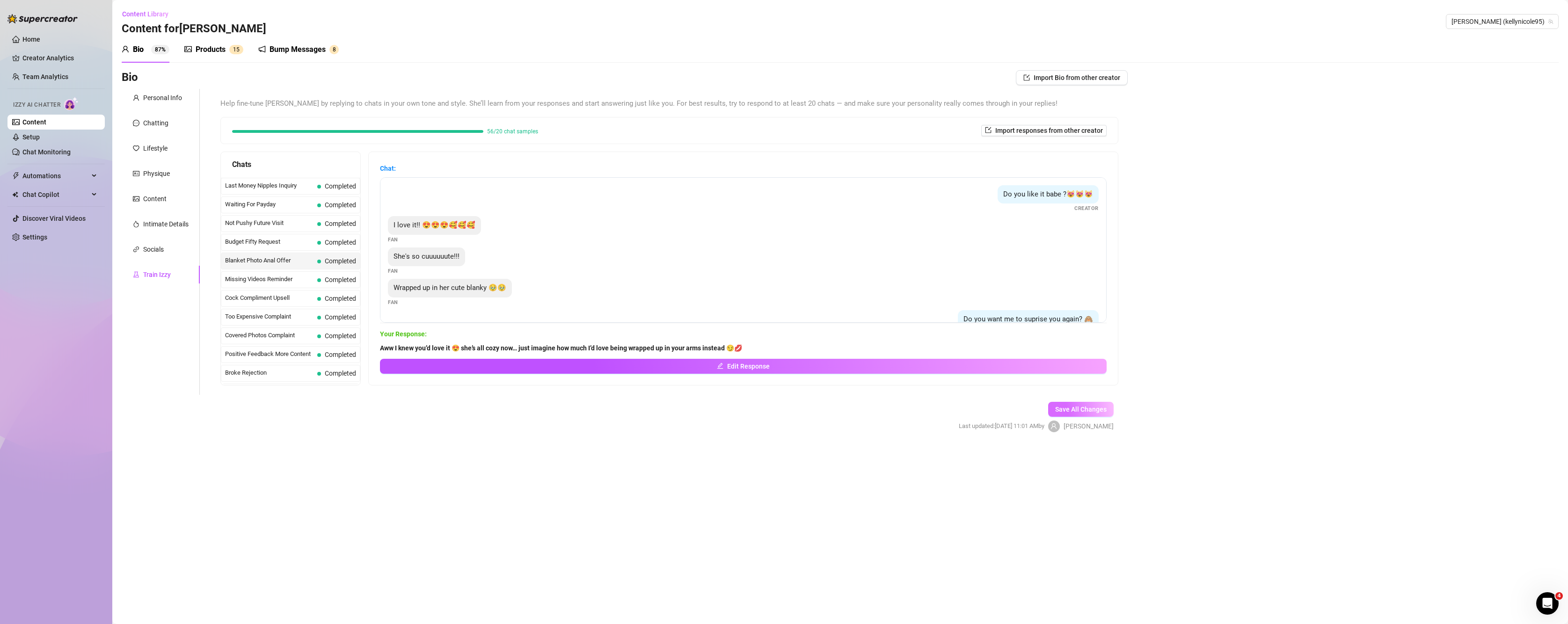
click at [1080, 405] on button "Save All Changes" at bounding box center [1080, 409] width 65 height 15
click at [1067, 403] on button "Save All Changes" at bounding box center [1080, 409] width 65 height 15
click at [1070, 414] on button "Save All Changes" at bounding box center [1080, 409] width 65 height 15
click at [1070, 414] on button "Save All Changes" at bounding box center [1076, 409] width 77 height 15
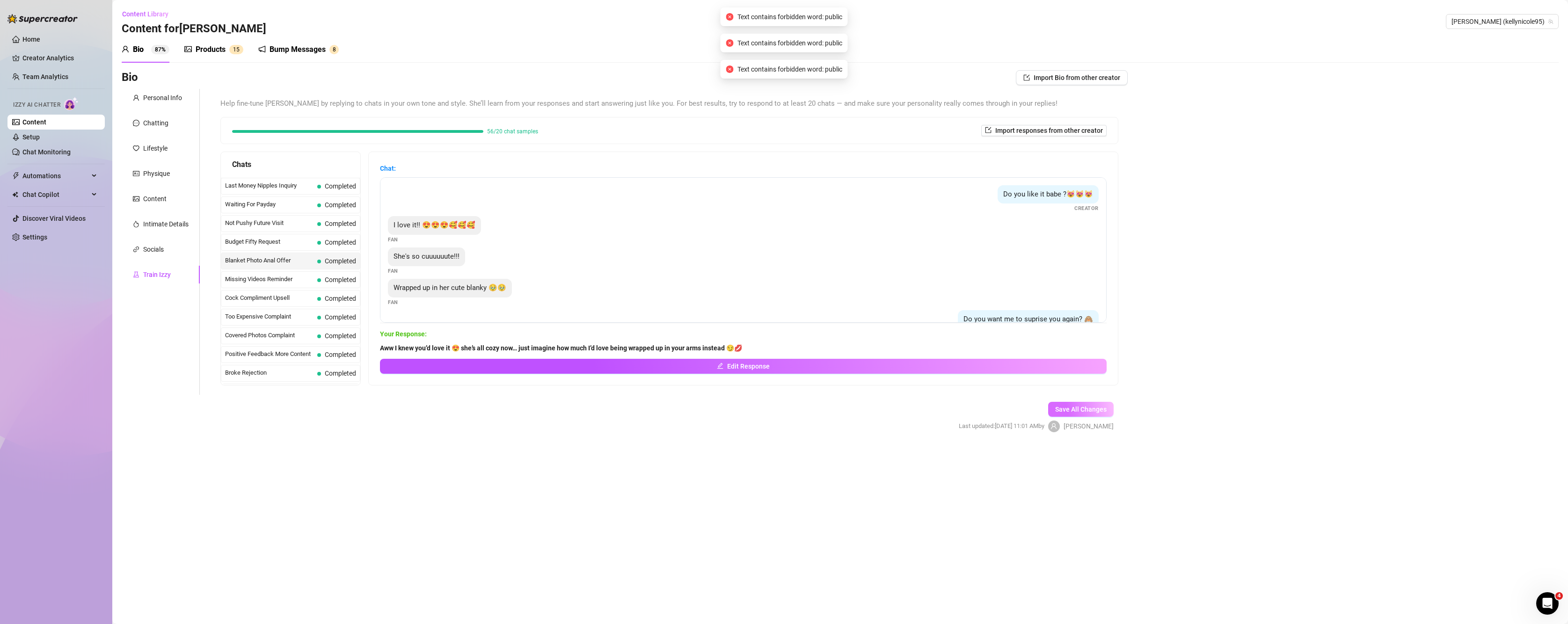
click at [1070, 414] on button "Save All Changes" at bounding box center [1080, 409] width 65 height 15
click at [138, 255] on div "Socials" at bounding box center [161, 250] width 78 height 18
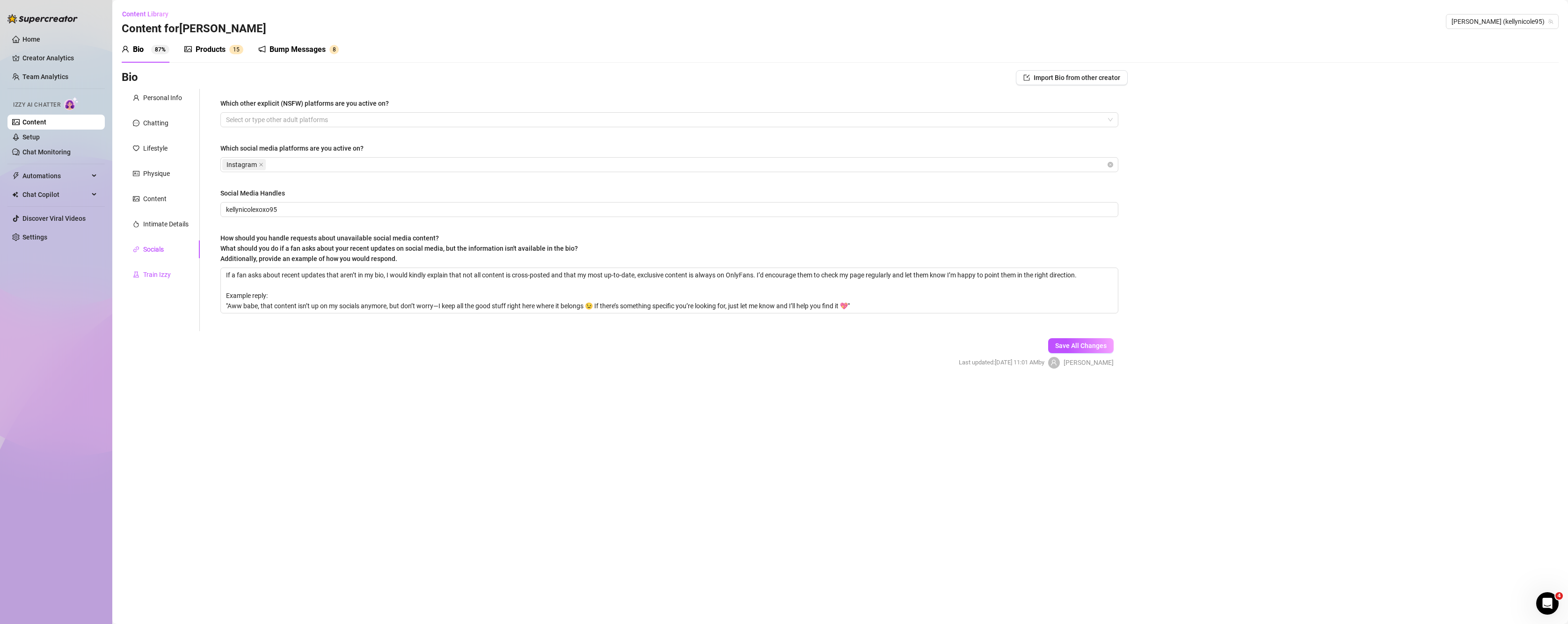
click at [157, 275] on div "Train Izzy" at bounding box center [157, 275] width 28 height 11
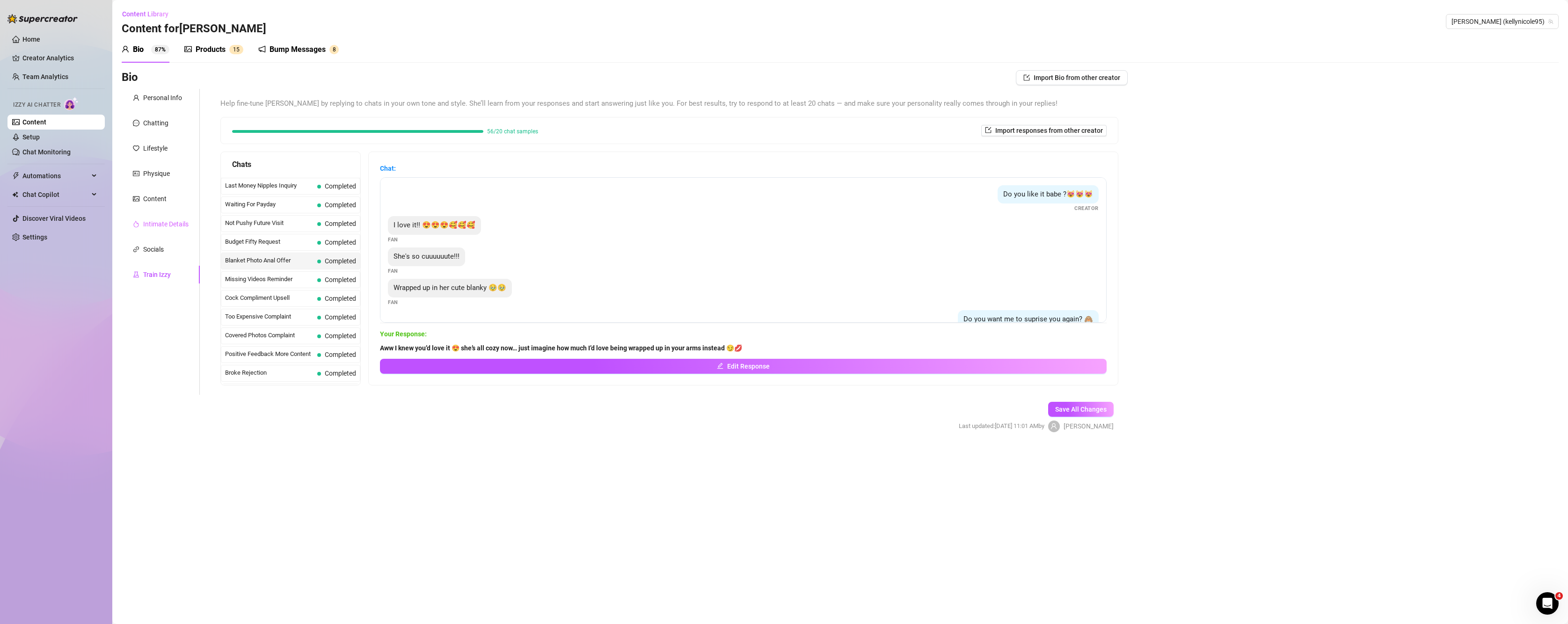
click at [154, 232] on div "Intimate Details" at bounding box center [161, 224] width 78 height 18
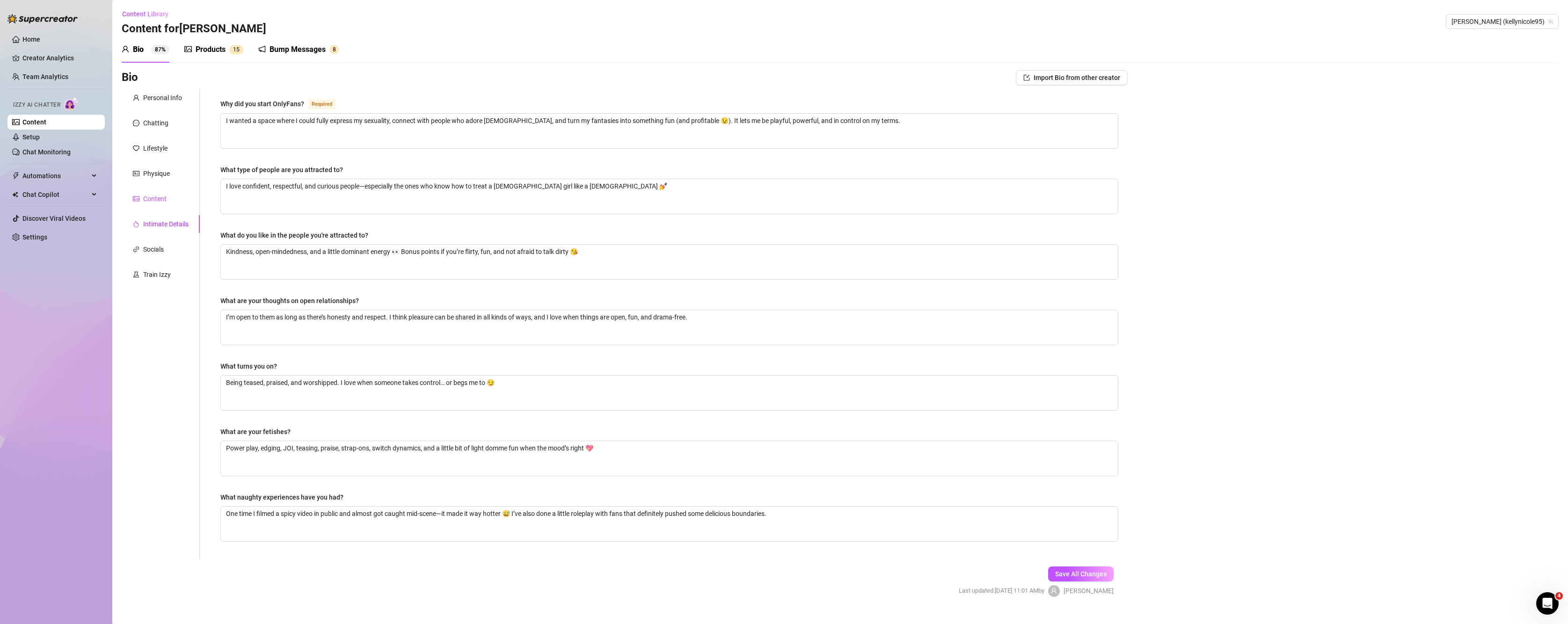
click at [154, 203] on div "Content" at bounding box center [155, 199] width 24 height 11
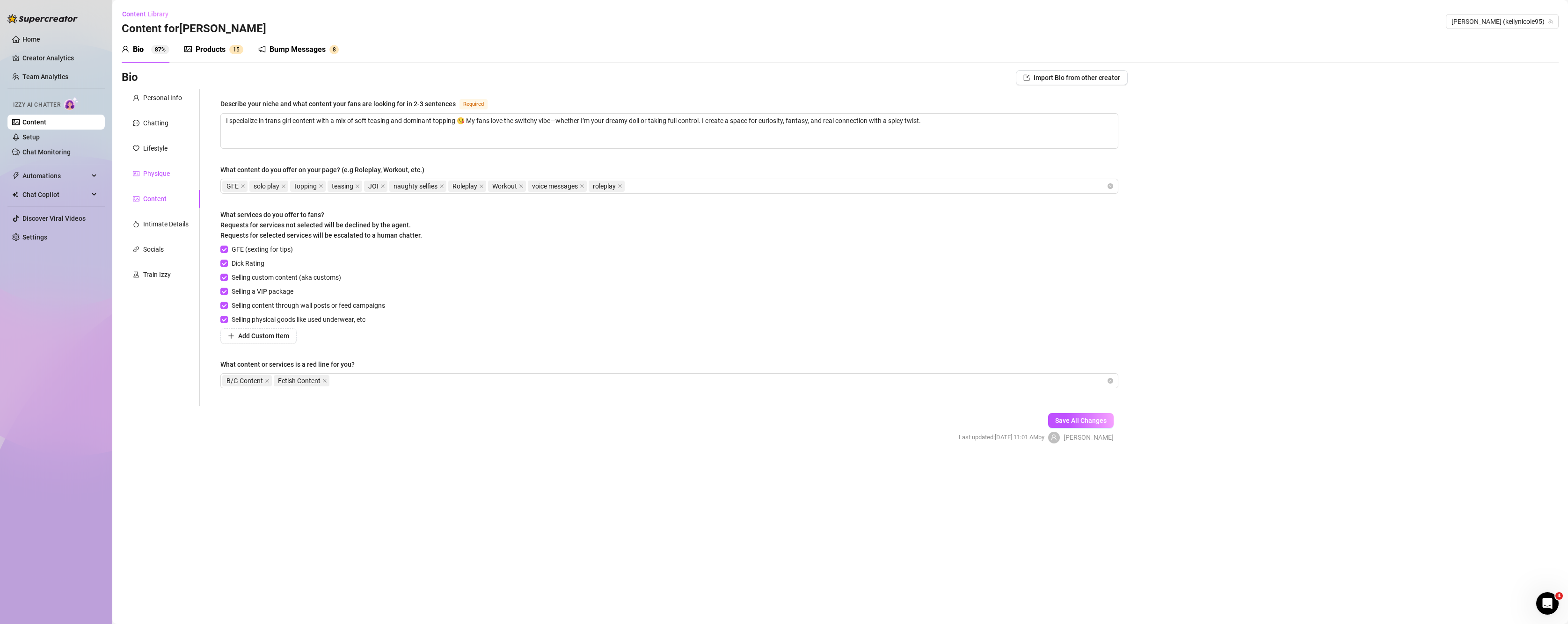
click at [148, 169] on div "Physique" at bounding box center [157, 174] width 27 height 11
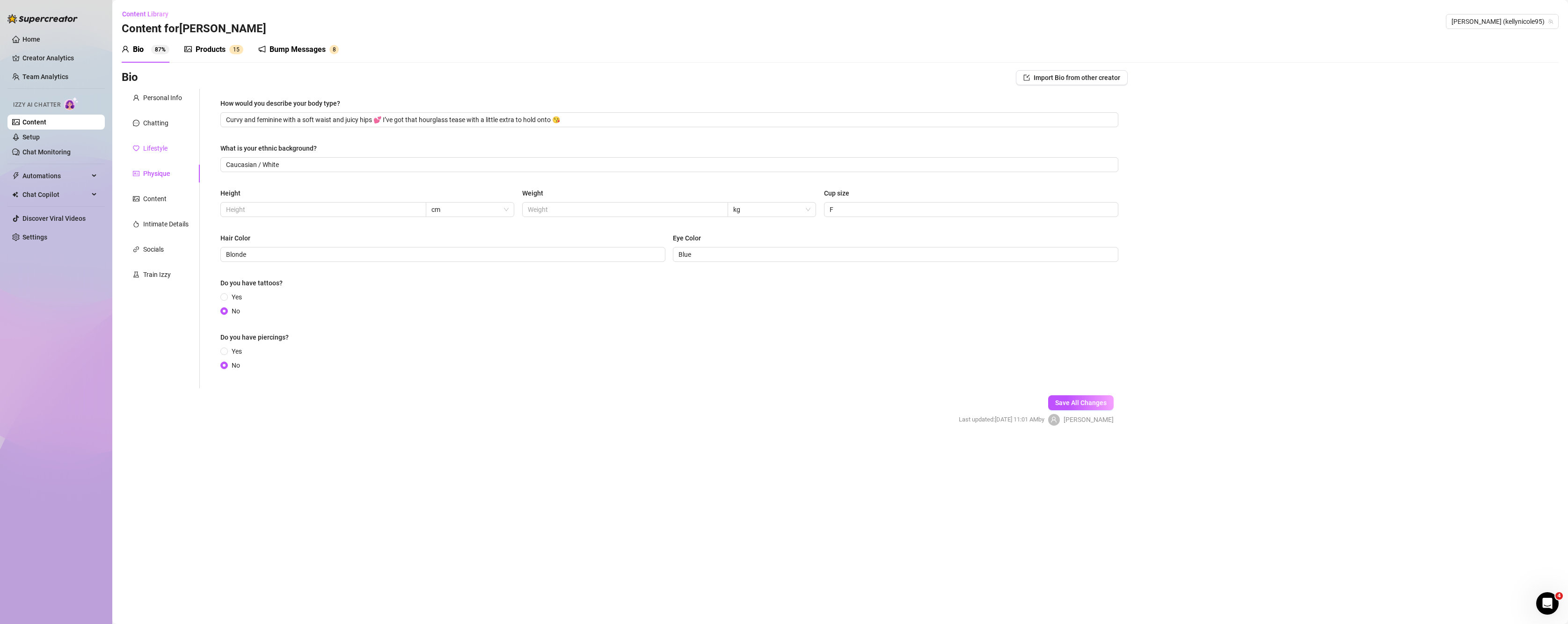
click at [151, 146] on div "Lifestyle" at bounding box center [156, 148] width 24 height 11
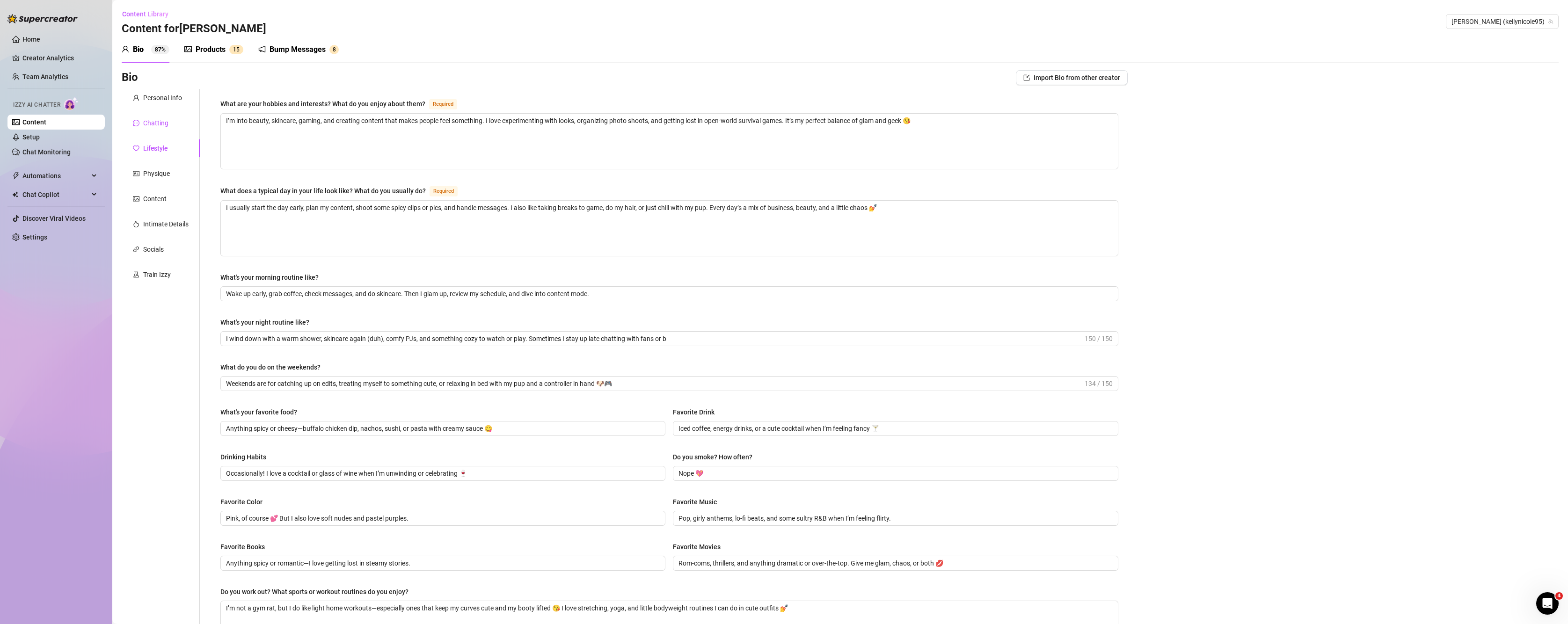
click at [151, 118] on div "Chatting" at bounding box center [156, 123] width 25 height 11
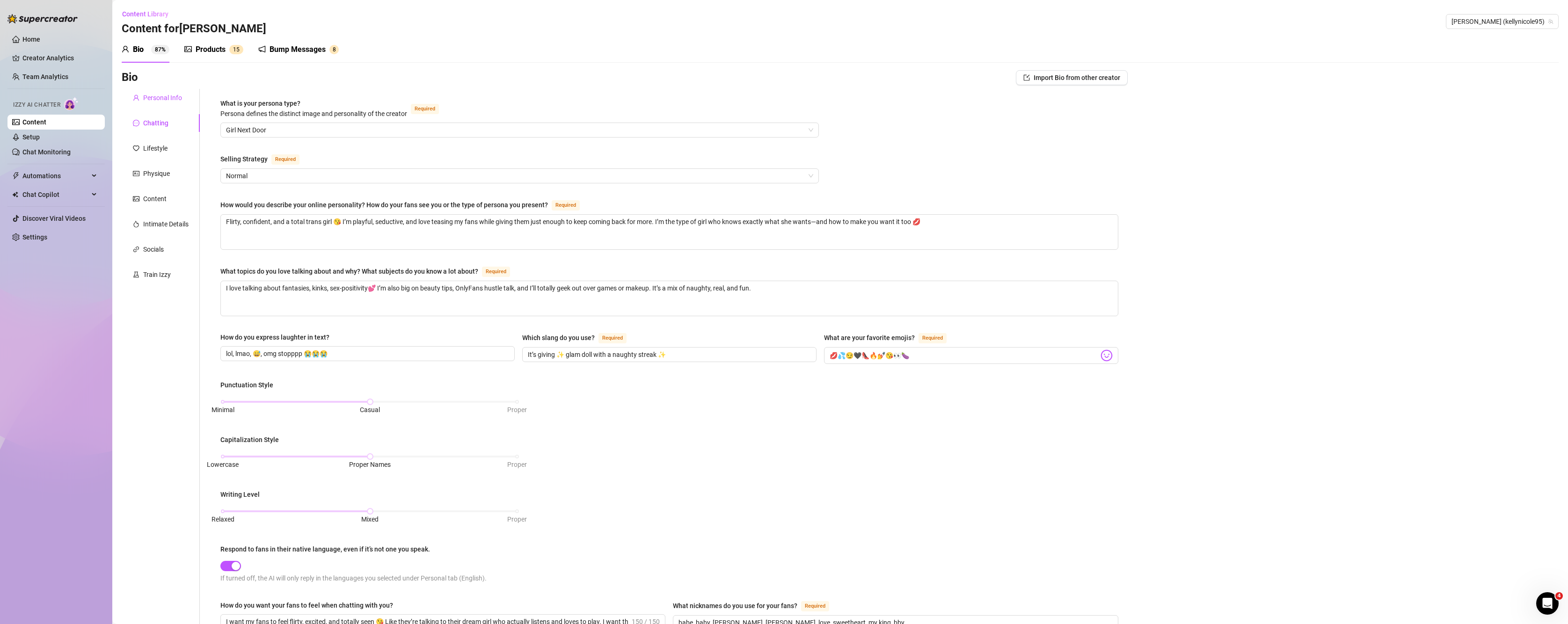
click at [149, 94] on div "Personal Info" at bounding box center [163, 98] width 39 height 11
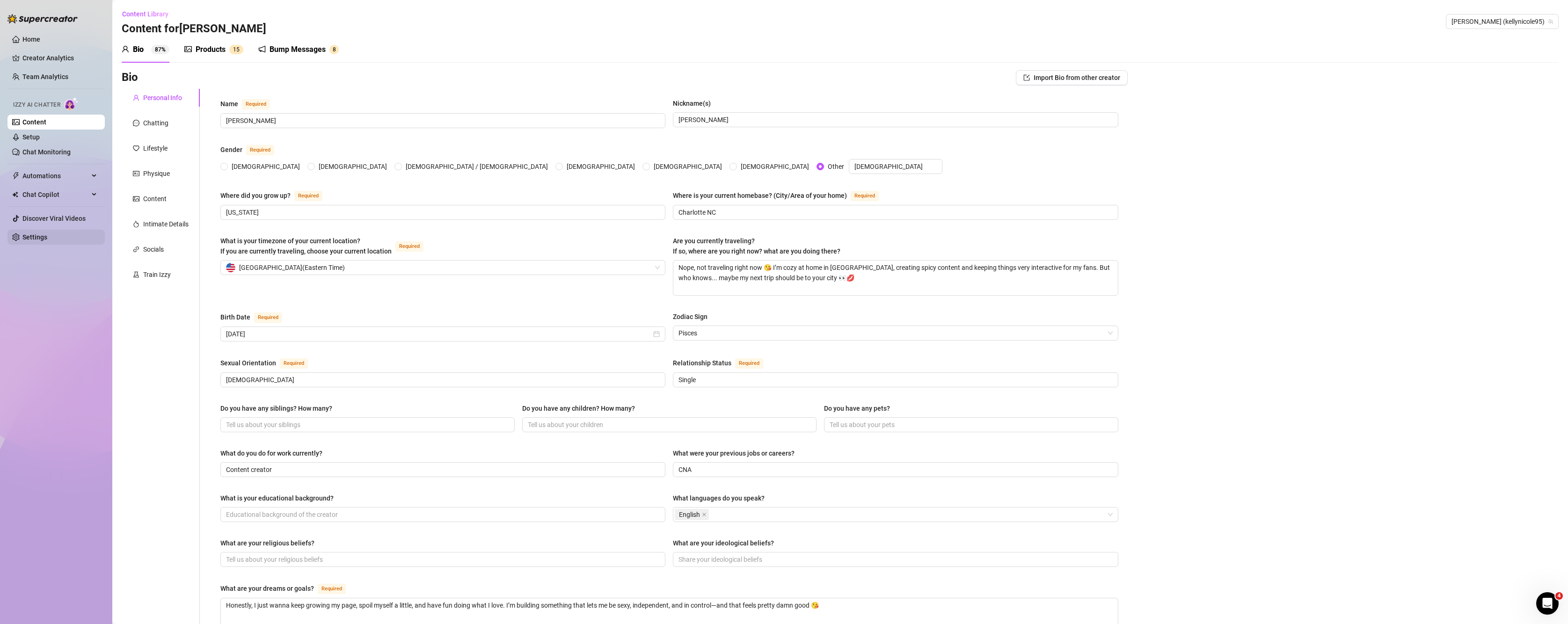
click at [30, 239] on link "Settings" at bounding box center [35, 237] width 24 height 7
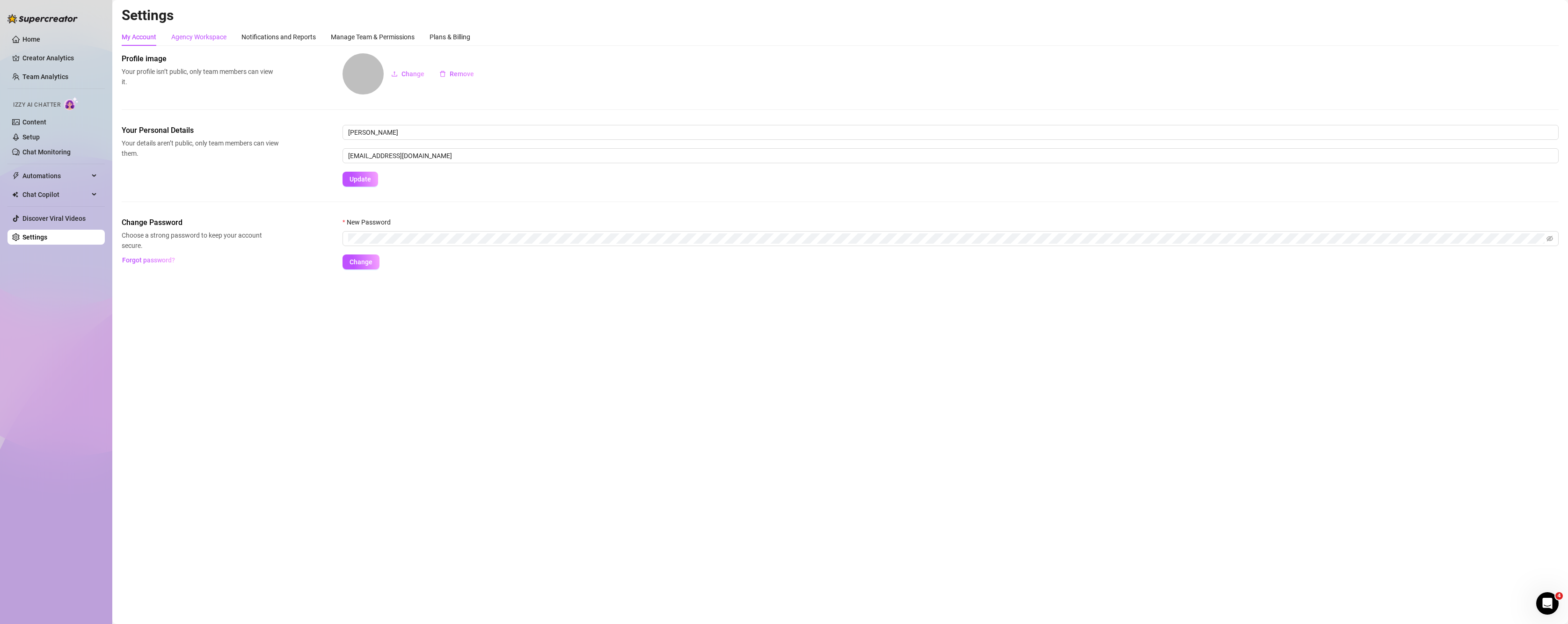
click at [198, 41] on div "Agency Workspace" at bounding box center [199, 37] width 55 height 11
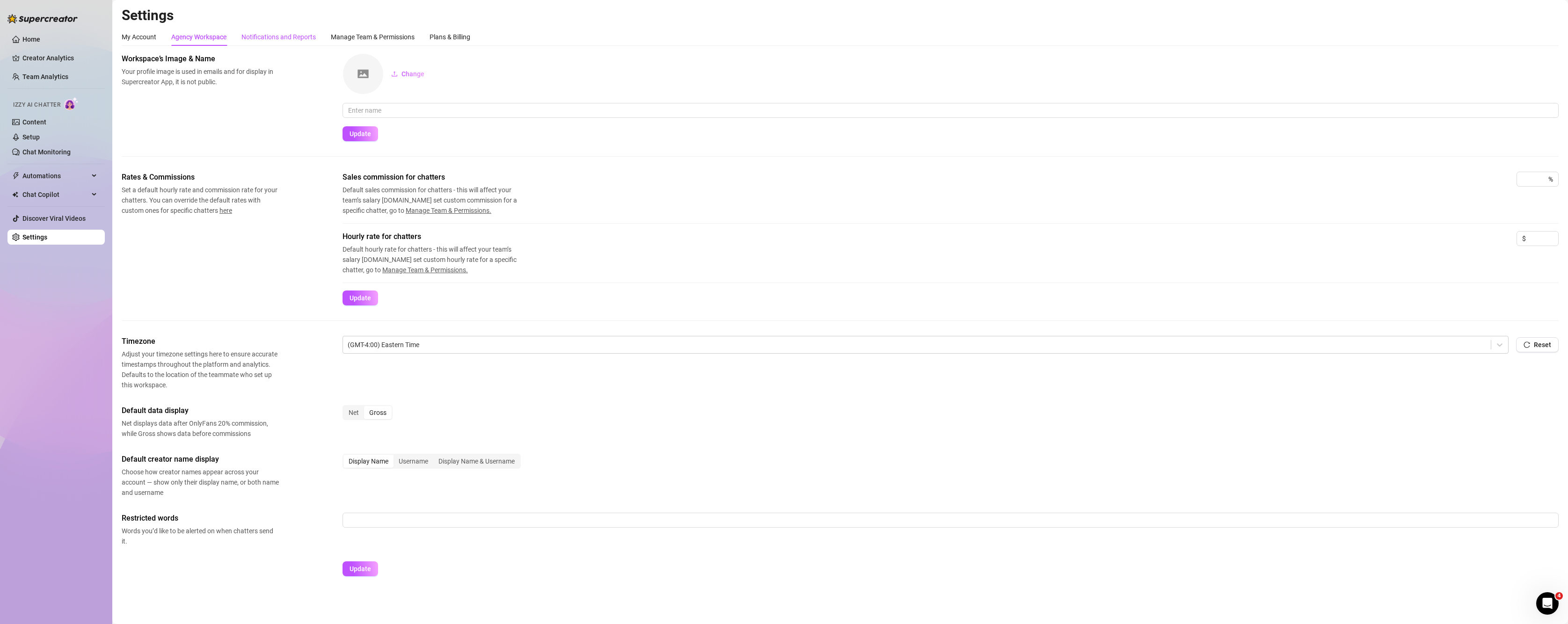
click at [268, 36] on div "Notifications and Reports" at bounding box center [278, 37] width 74 height 11
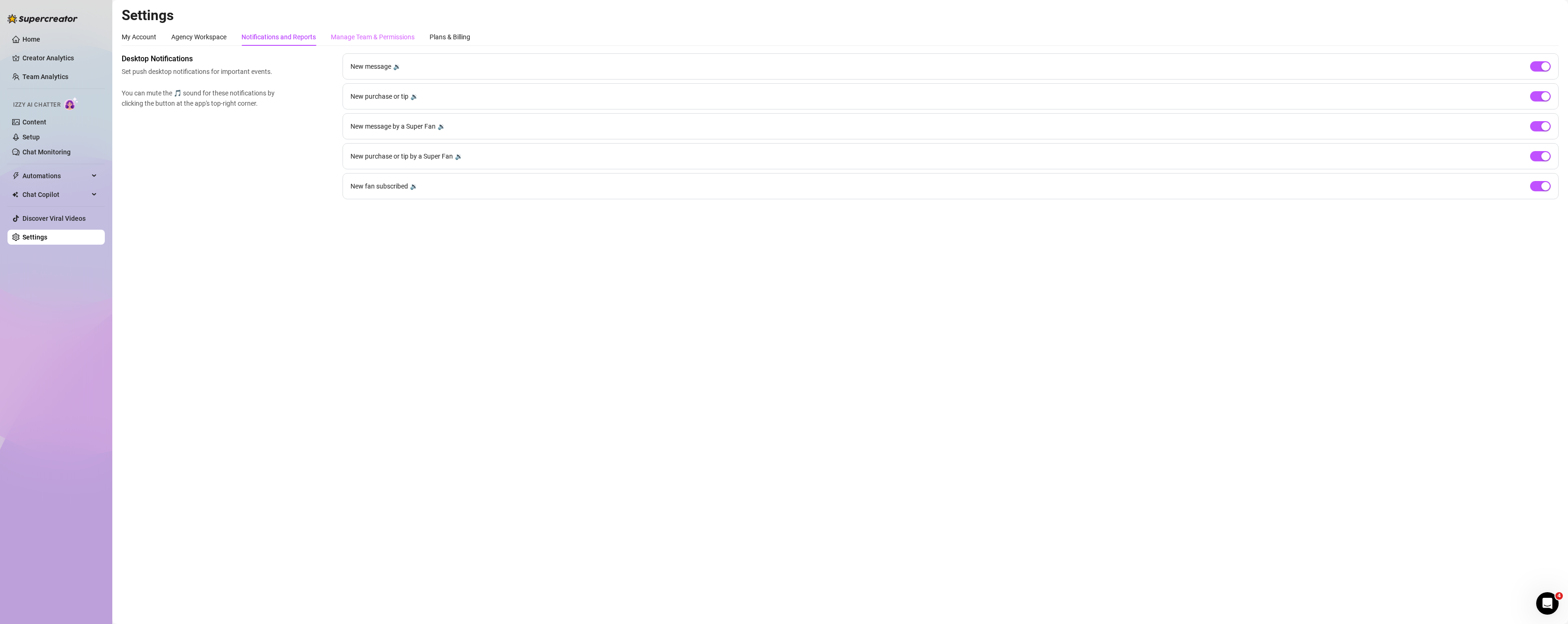
click at [362, 31] on div "Manage Team & Permissions" at bounding box center [373, 37] width 84 height 18
click at [448, 36] on div "Plans & Billing" at bounding box center [450, 37] width 41 height 11
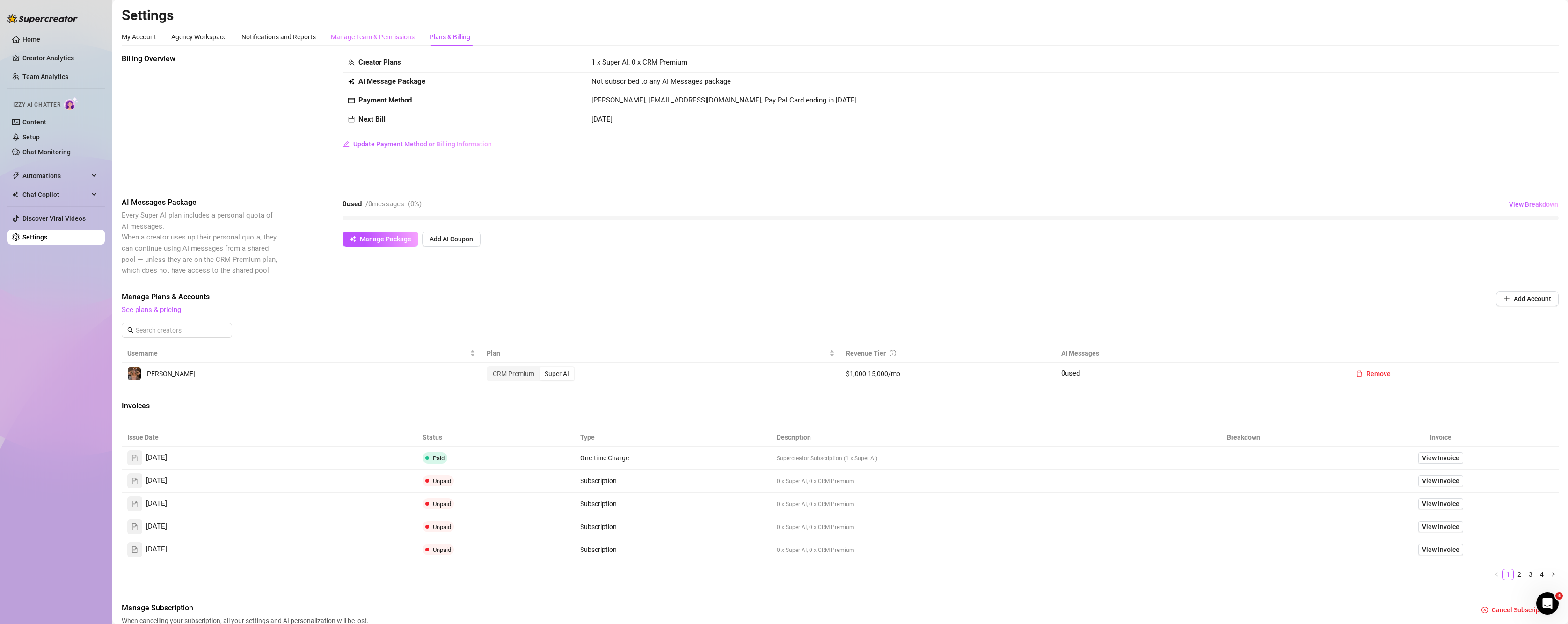
click at [359, 31] on div "Manage Team & Permissions" at bounding box center [373, 37] width 84 height 18
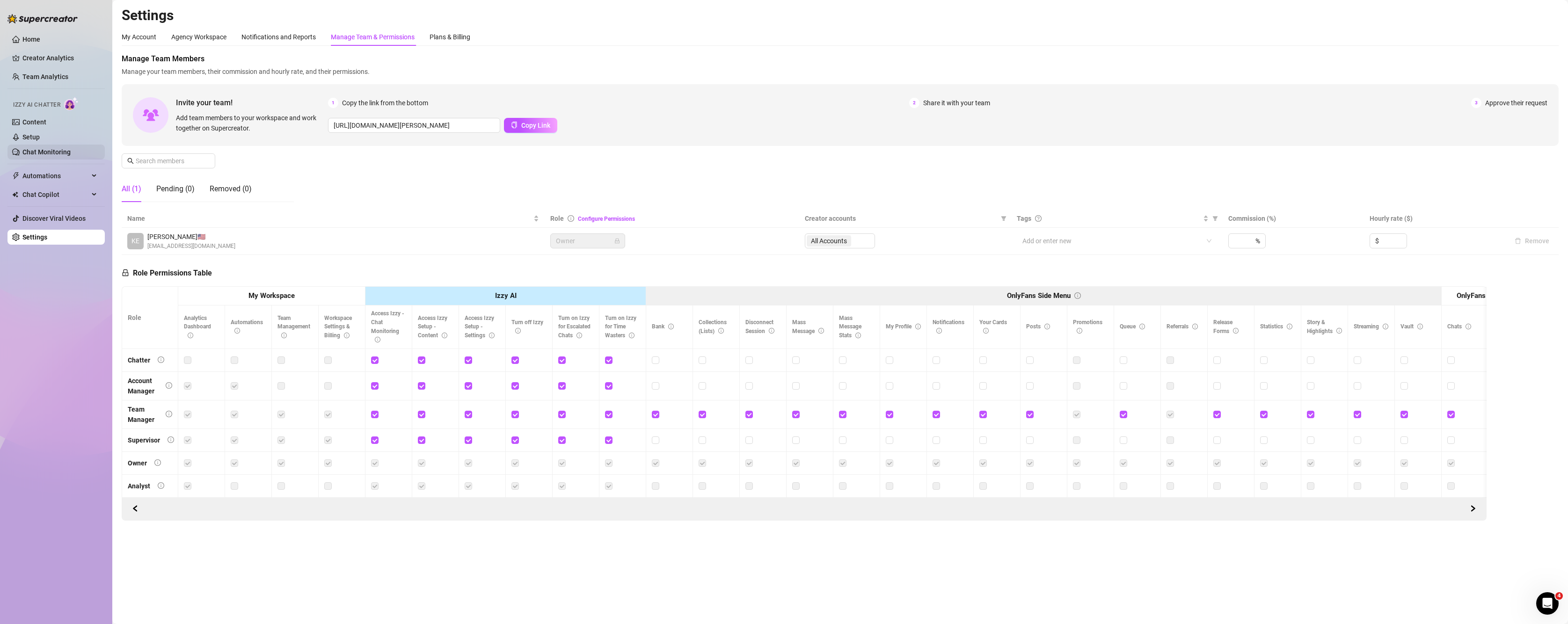
click at [38, 148] on link "Chat Monitoring" at bounding box center [46, 152] width 48 height 7
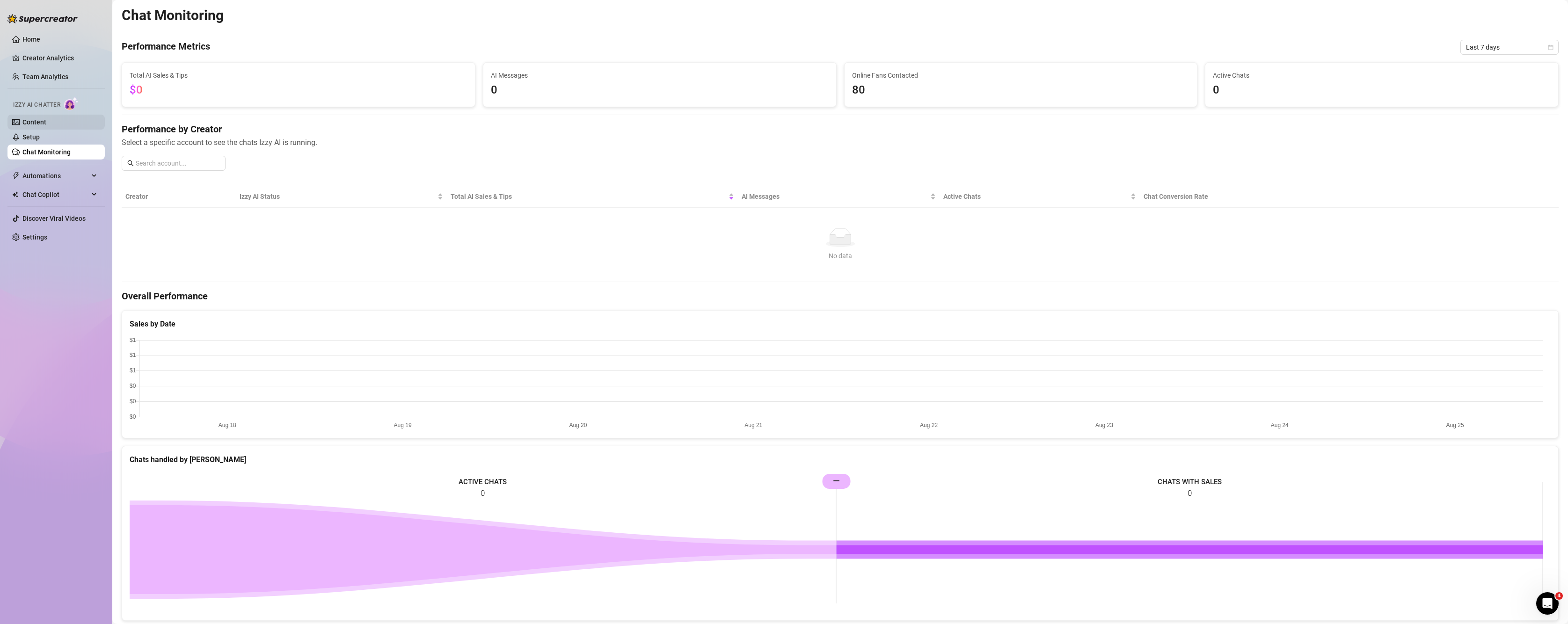
click at [43, 118] on link "Content" at bounding box center [34, 122] width 24 height 7
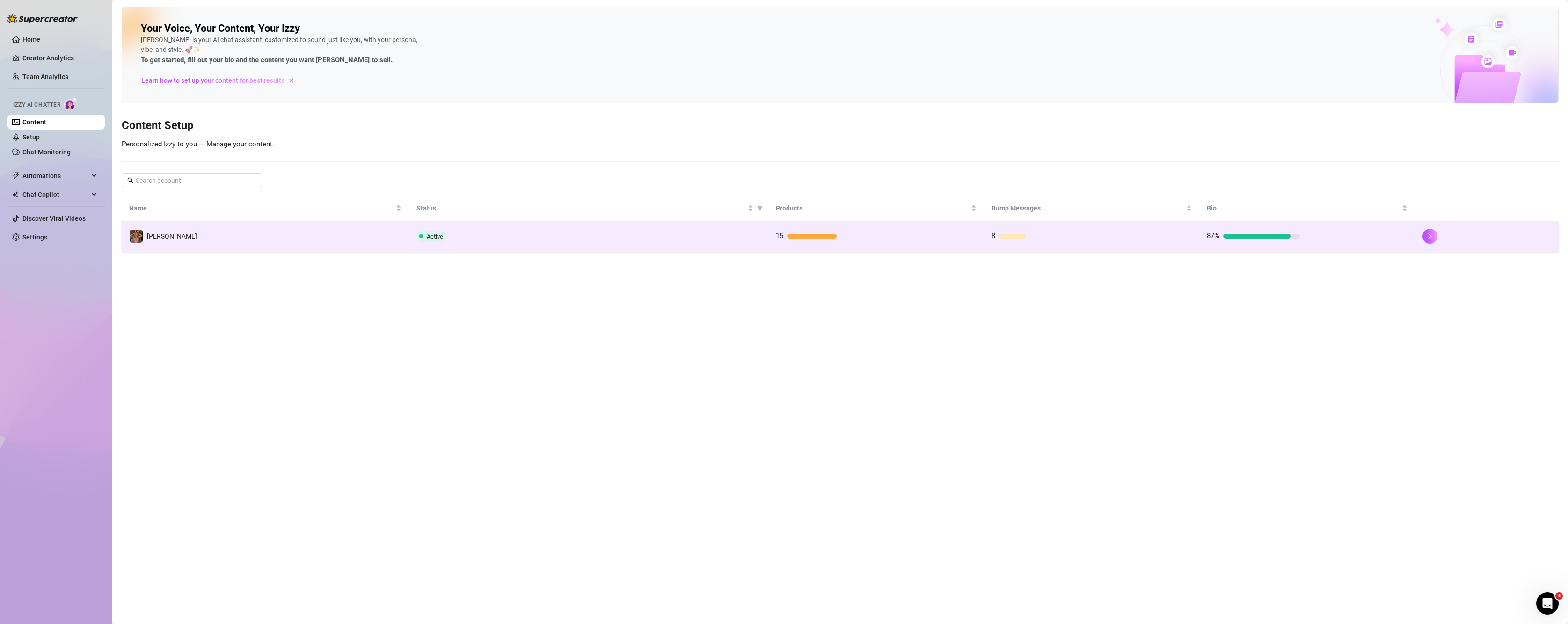
click at [724, 241] on div "Active" at bounding box center [589, 237] width 344 height 11
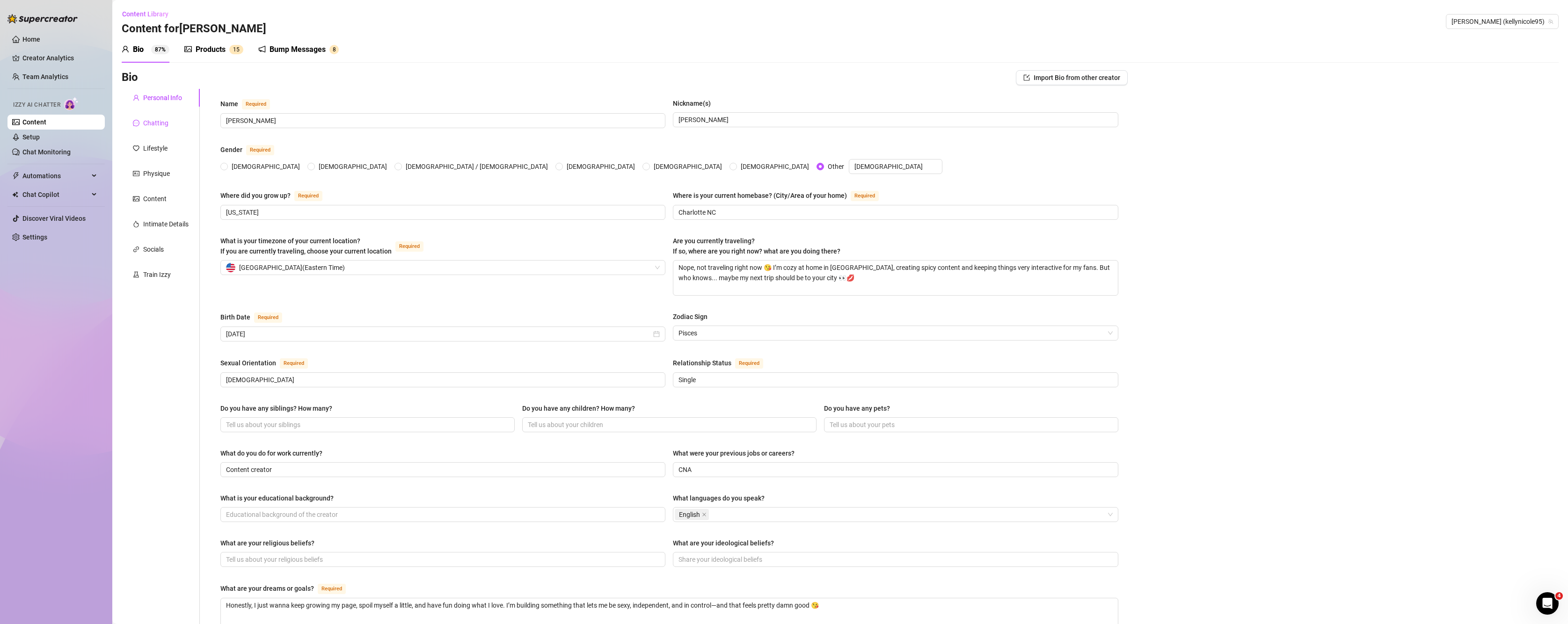
click at [157, 125] on div "Chatting" at bounding box center [156, 123] width 25 height 11
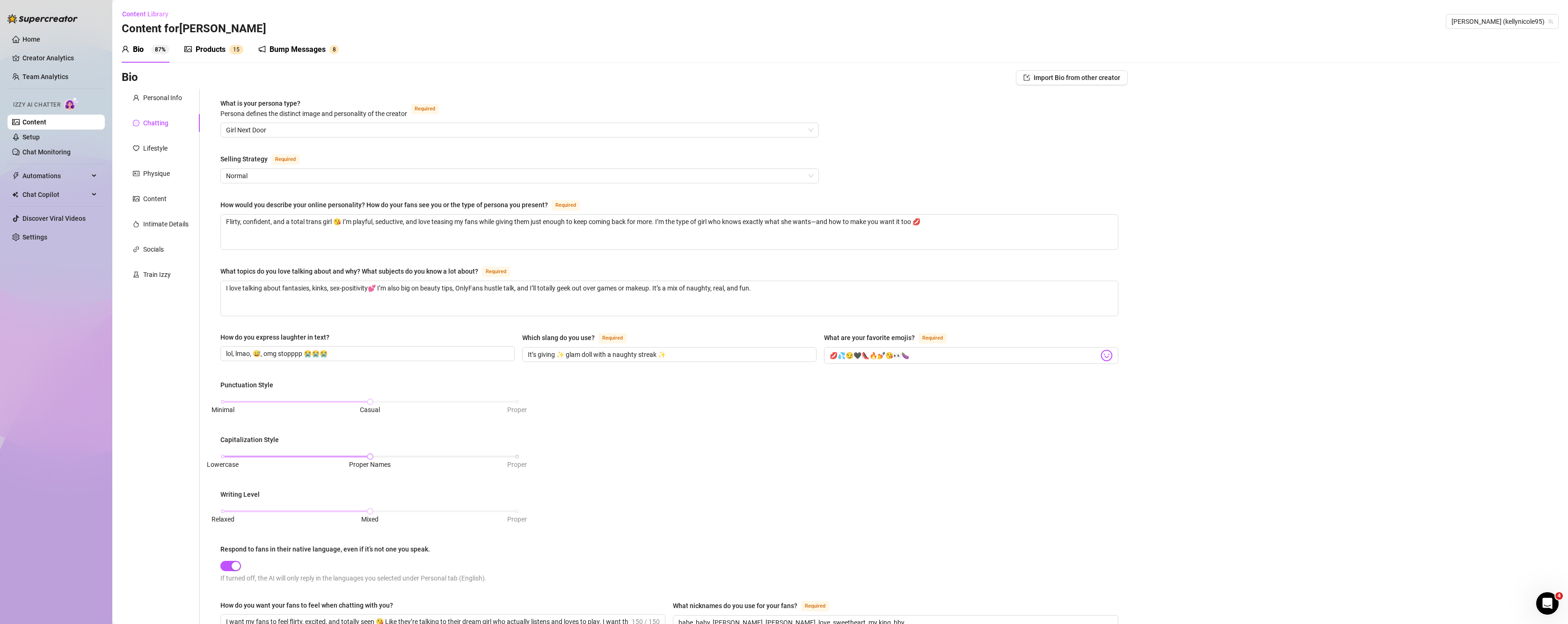
scroll to position [214, 0]
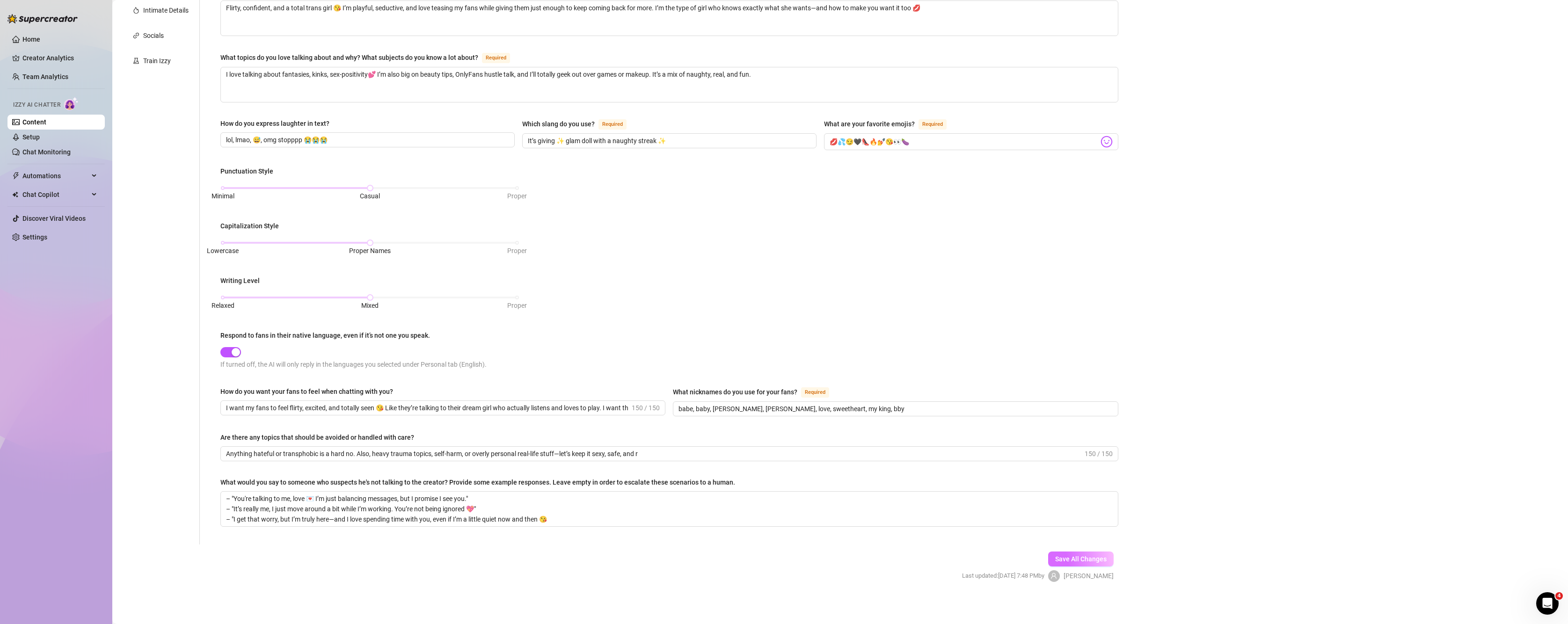
click at [1089, 559] on span "Save All Changes" at bounding box center [1080, 559] width 51 height 7
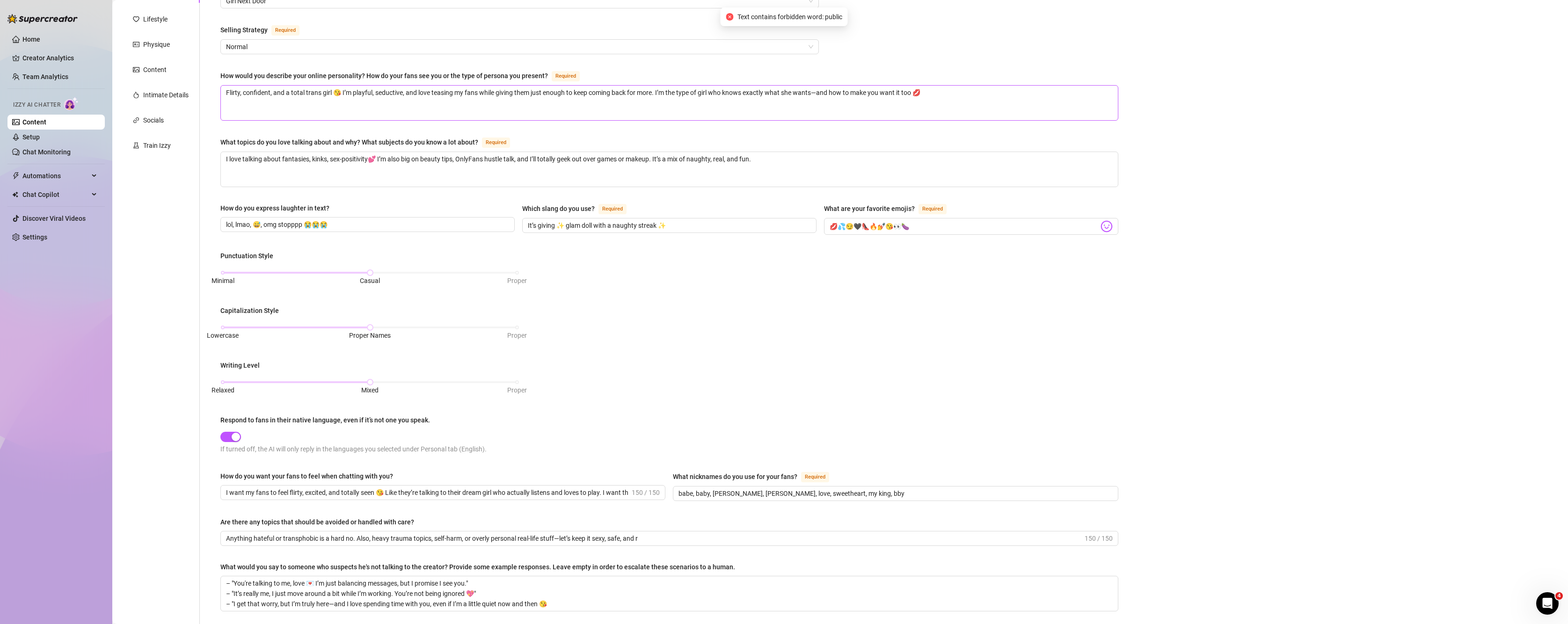
scroll to position [58, 0]
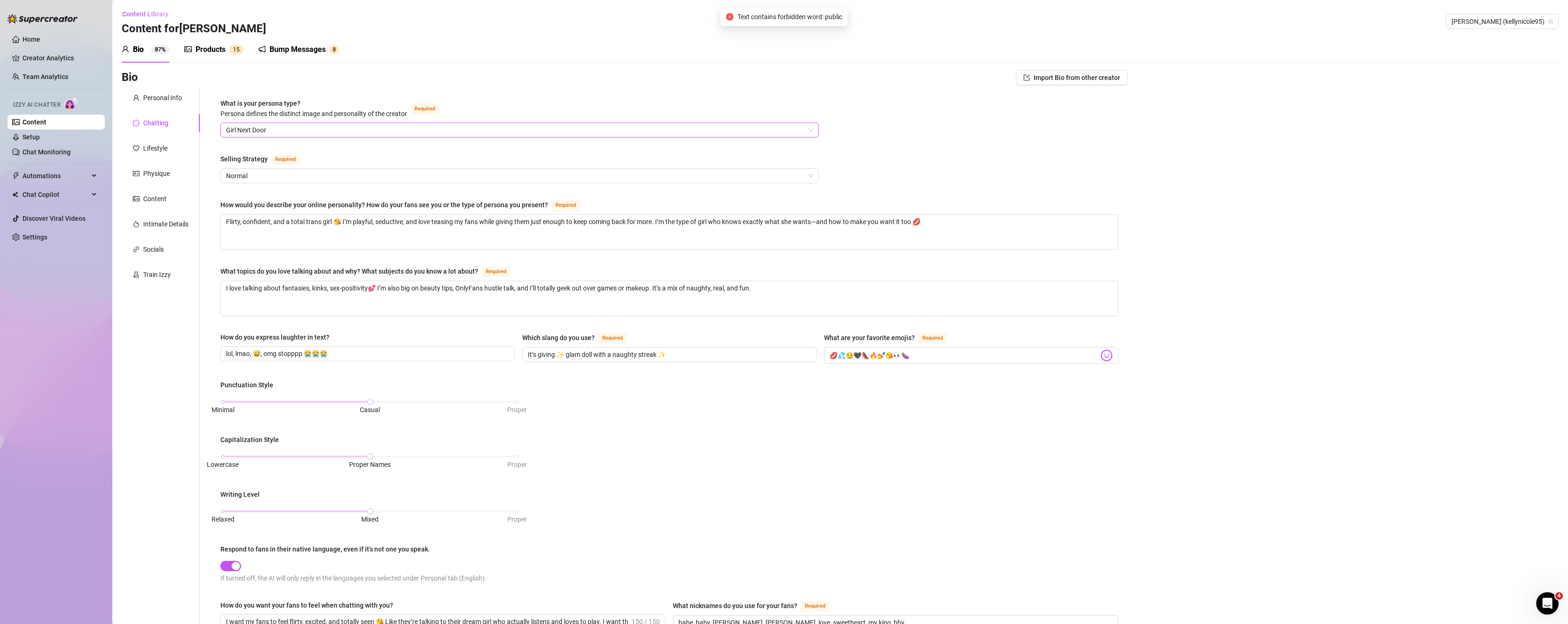
scroll to position [58, 0]
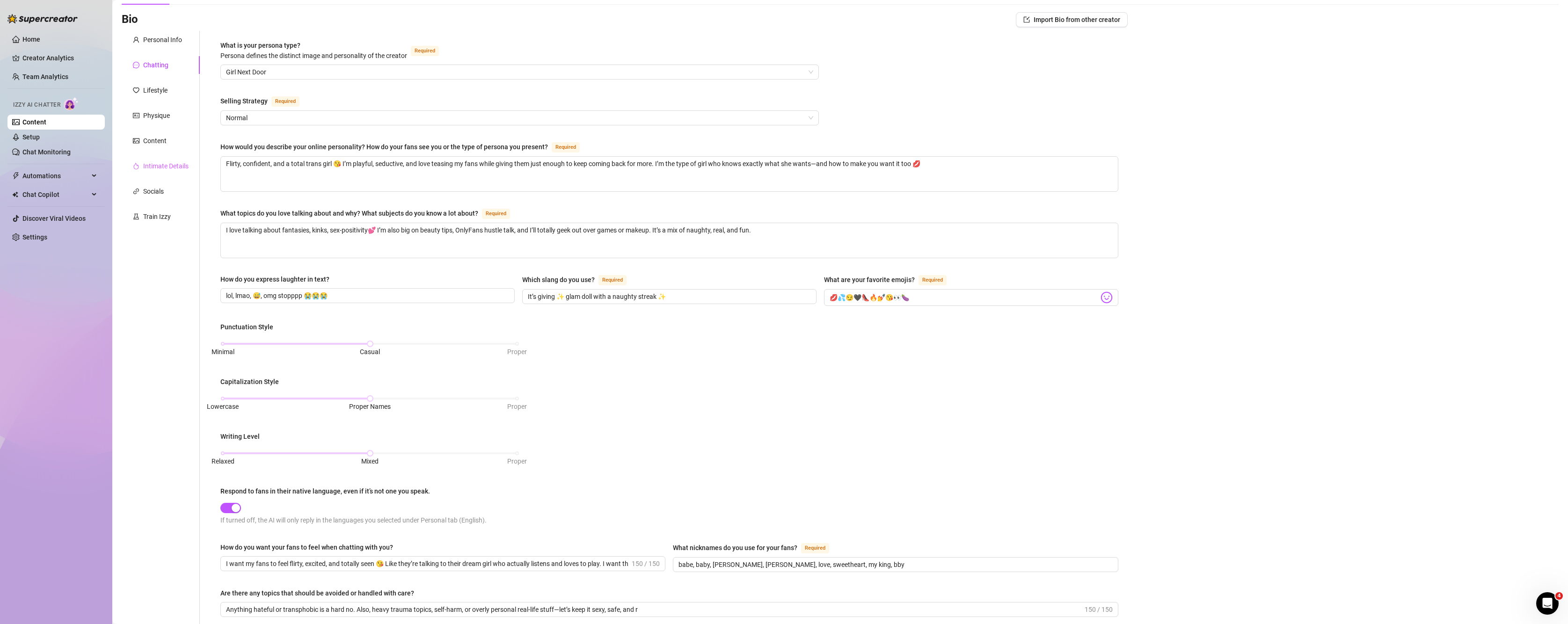
click at [151, 161] on div "Intimate Details" at bounding box center [161, 166] width 78 height 18
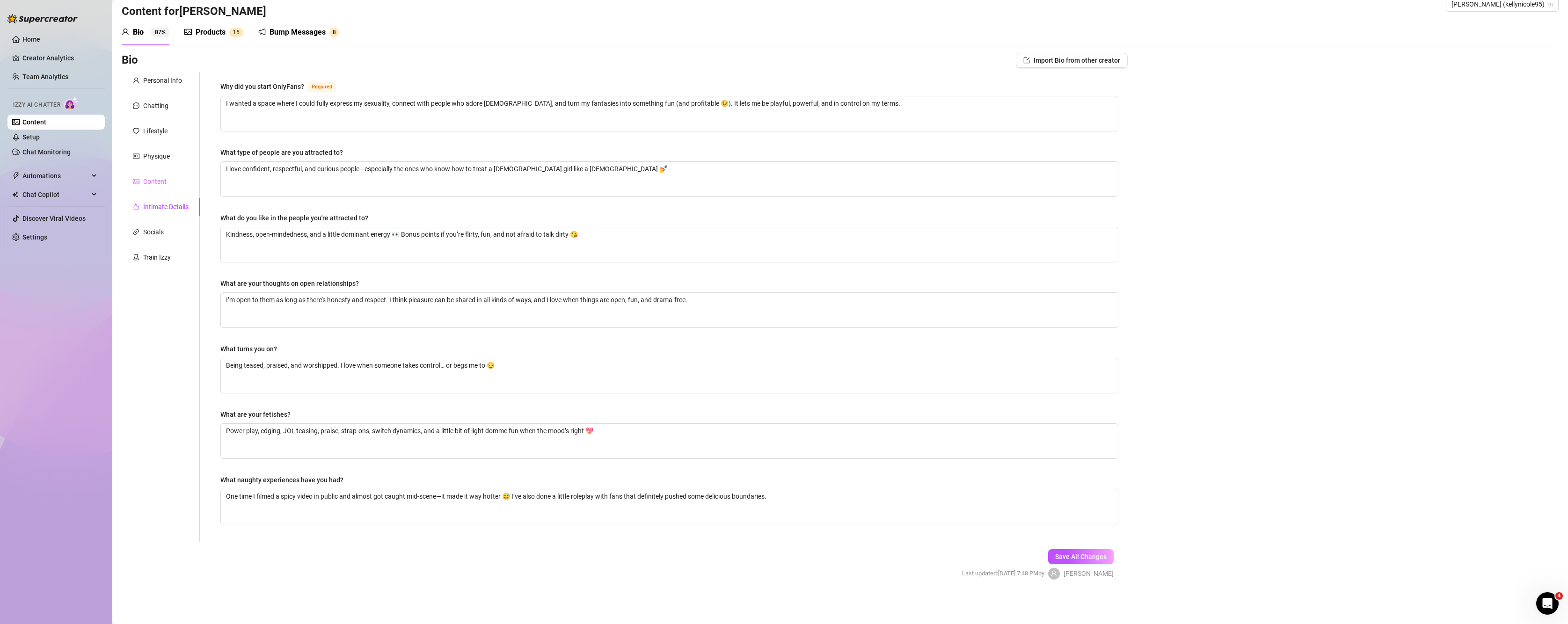
scroll to position [17, 0]
click at [152, 83] on div "Personal Info" at bounding box center [163, 81] width 39 height 11
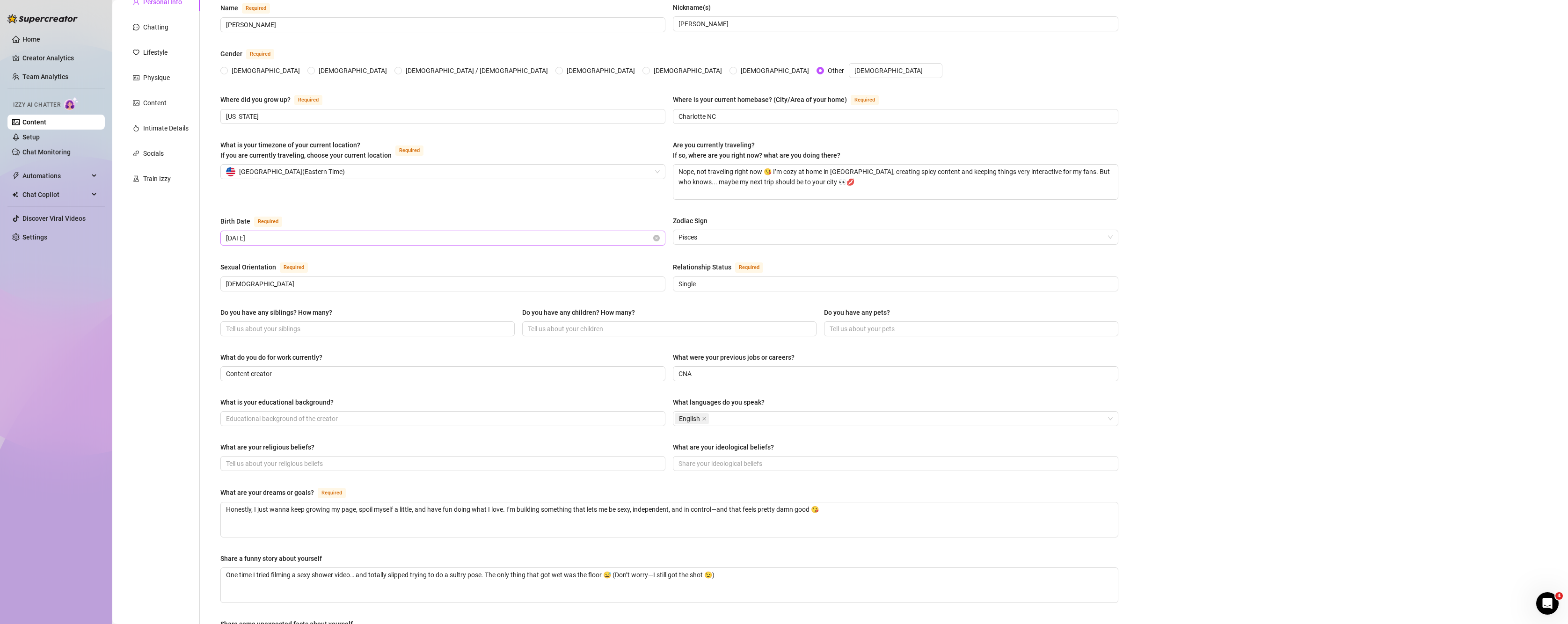
scroll to position [0, 0]
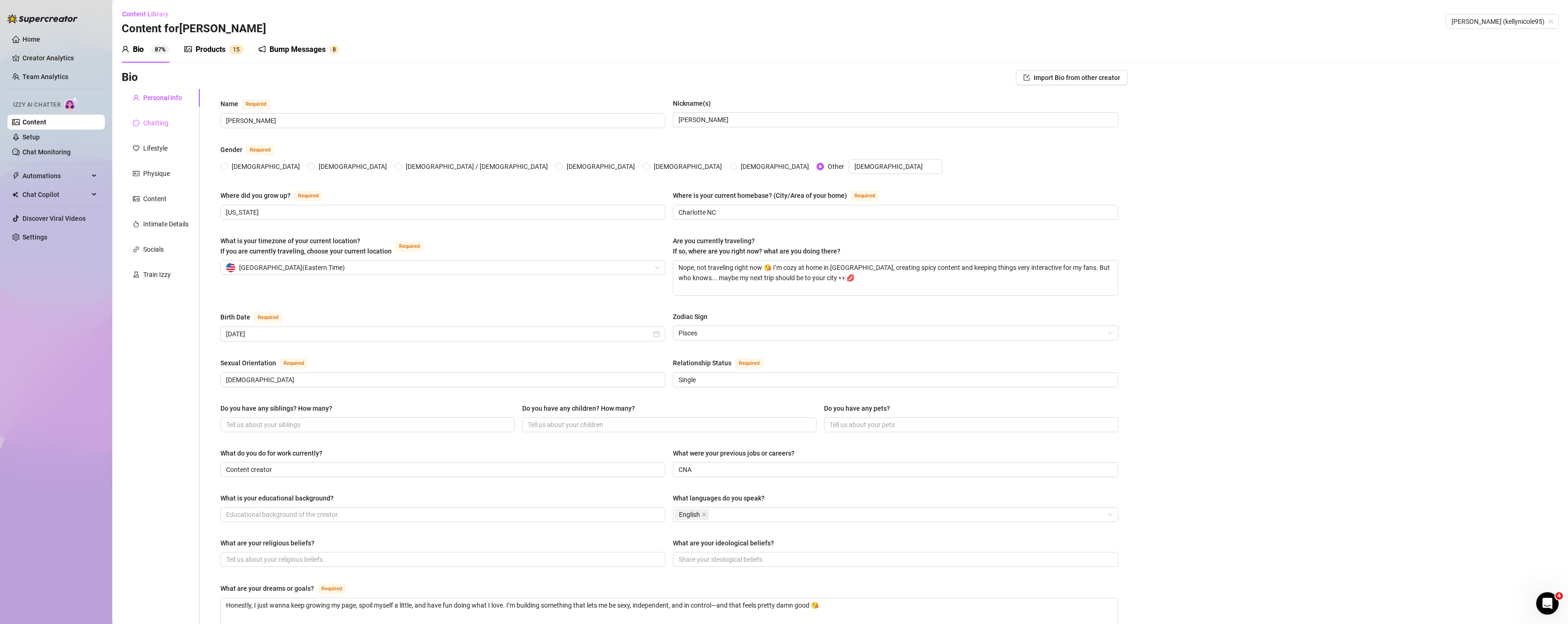
click at [151, 129] on div "Chatting" at bounding box center [161, 123] width 78 height 18
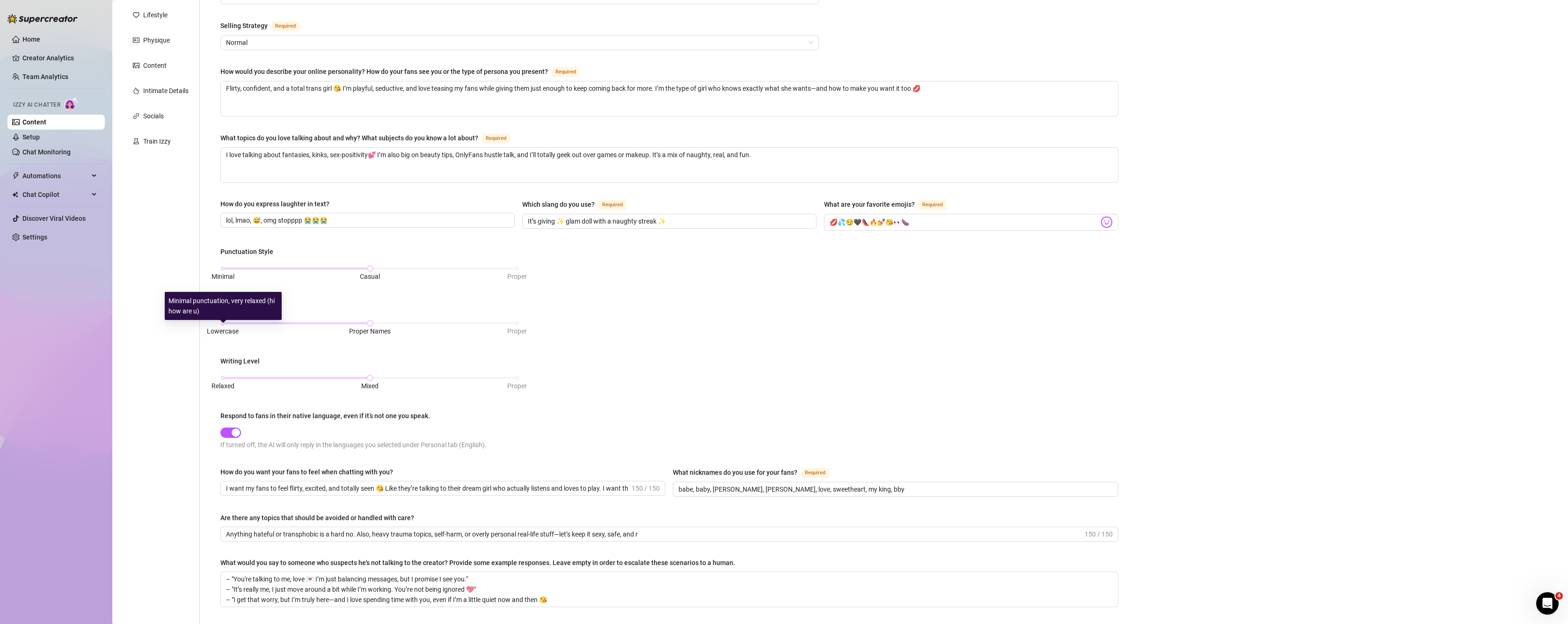
scroll to position [156, 0]
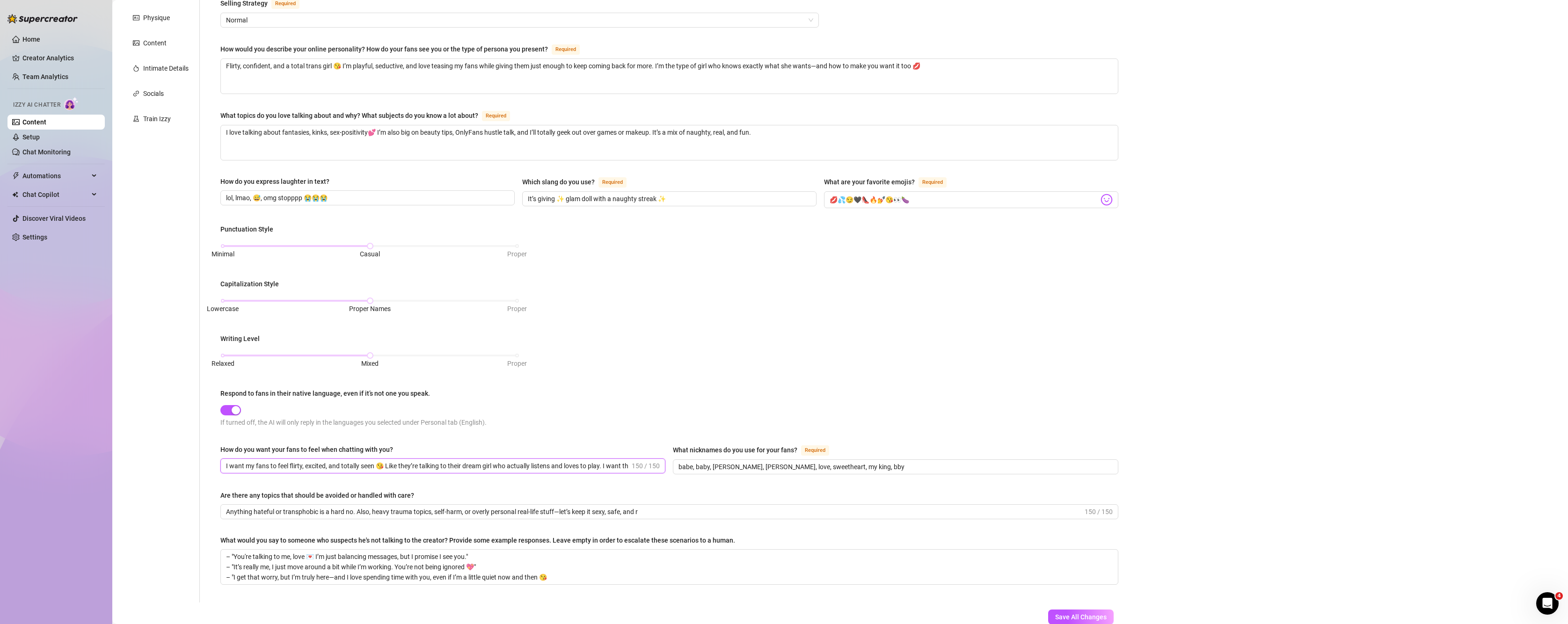
click at [505, 465] on input "I want my fans to feel flirty, excited, and totally seen 😘 Like they’re talking…" at bounding box center [427, 466] width 404 height 11
click at [674, 513] on input "Anything hateful or transphobic is a hard no. Also, heavy trauma topics, self-h…" at bounding box center [654, 511] width 857 height 11
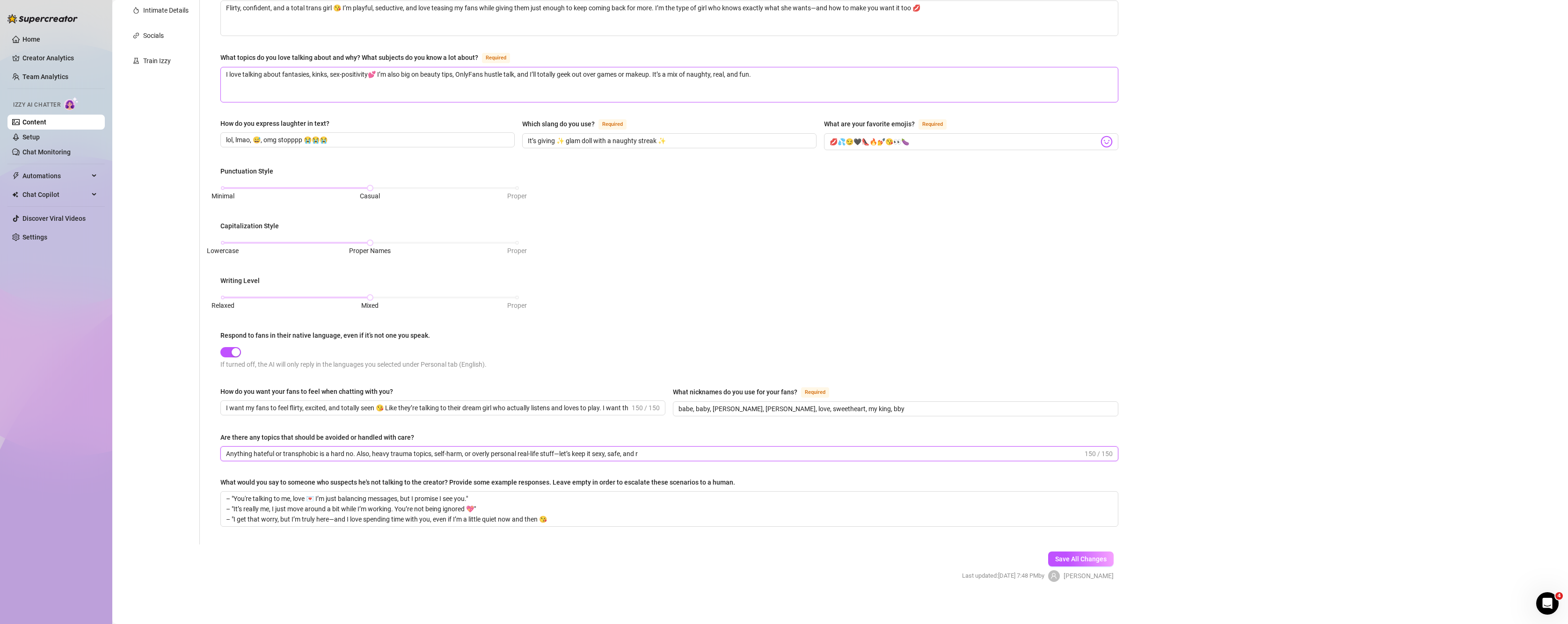
scroll to position [58, 0]
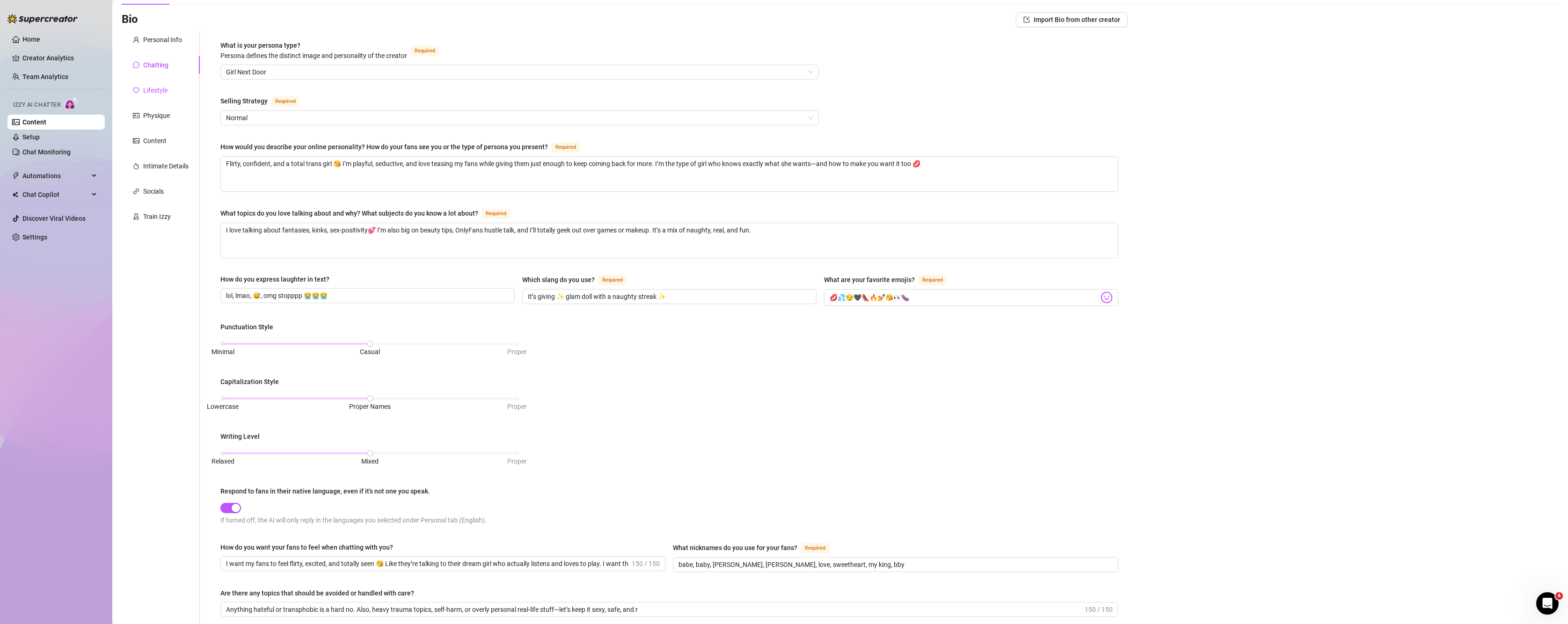
click at [143, 95] on div "Lifestyle" at bounding box center [150, 90] width 34 height 11
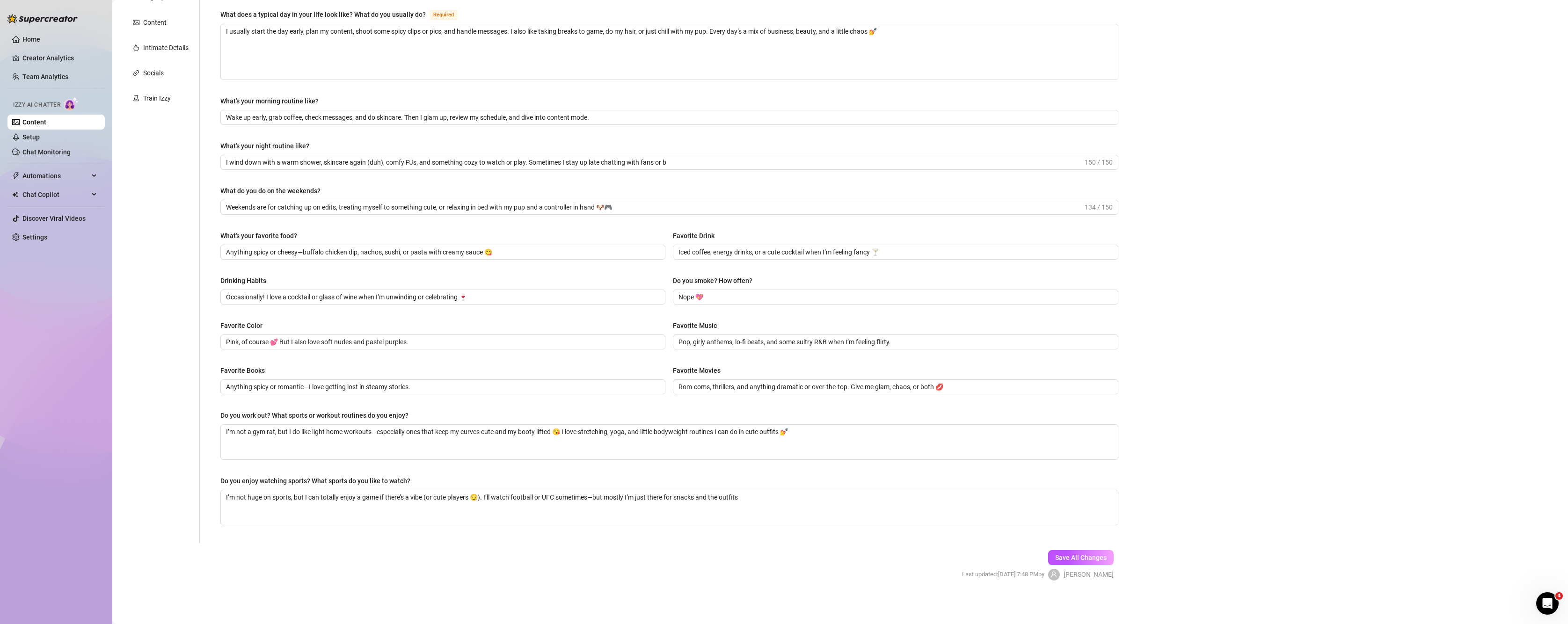
scroll to position [0, 0]
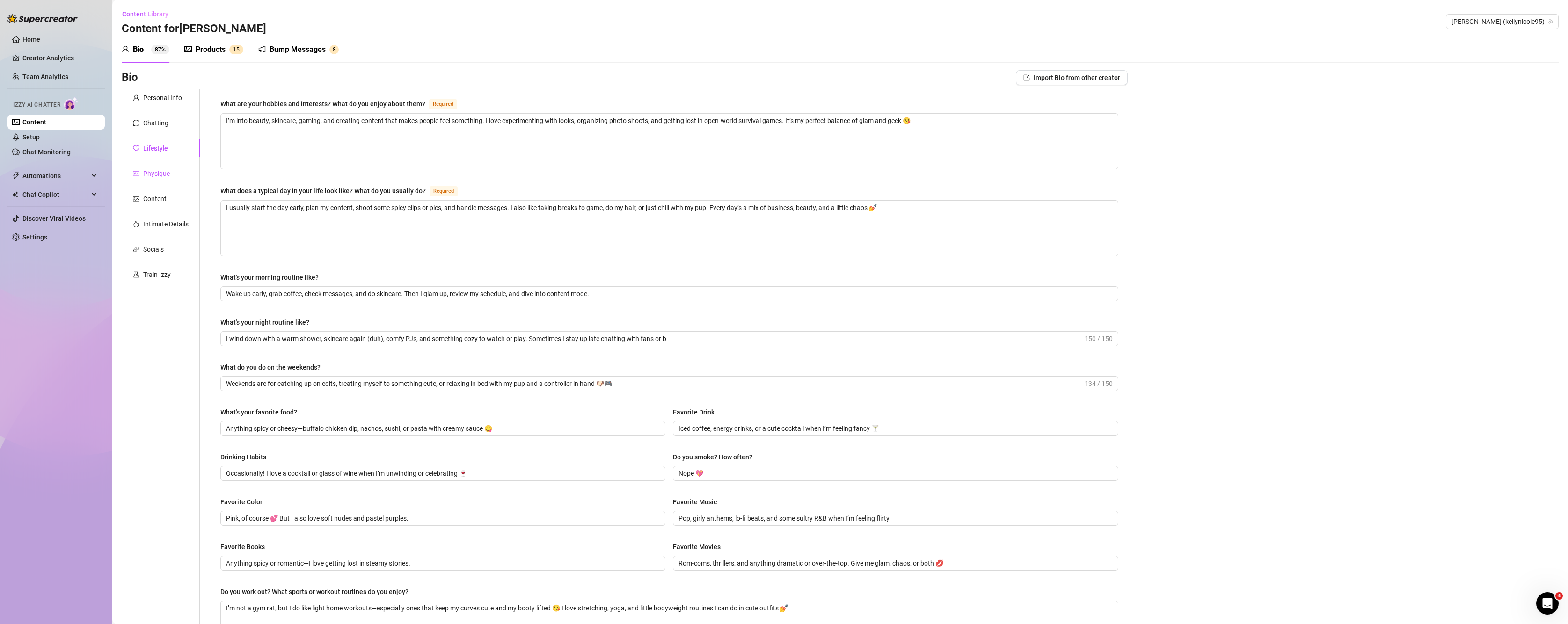
click at [149, 175] on div "Physique" at bounding box center [157, 174] width 27 height 11
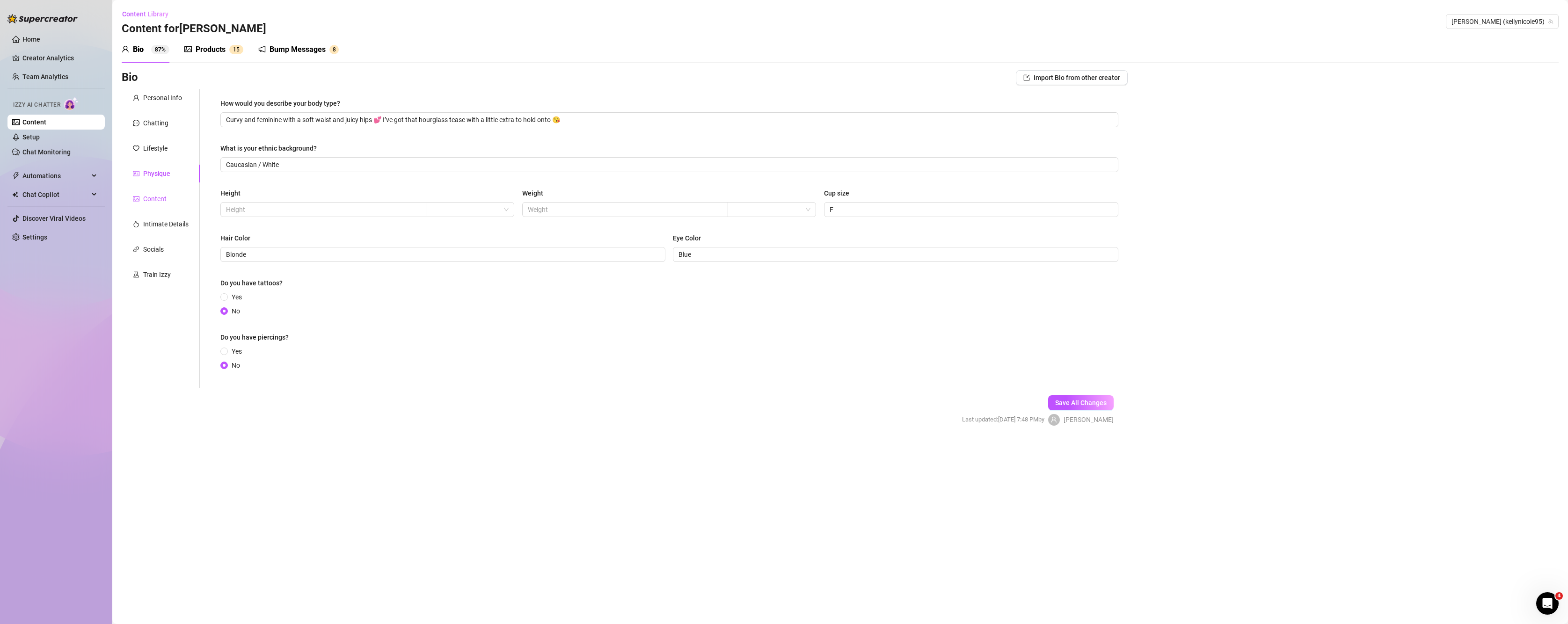
click at [154, 200] on div "Content" at bounding box center [155, 199] width 24 height 11
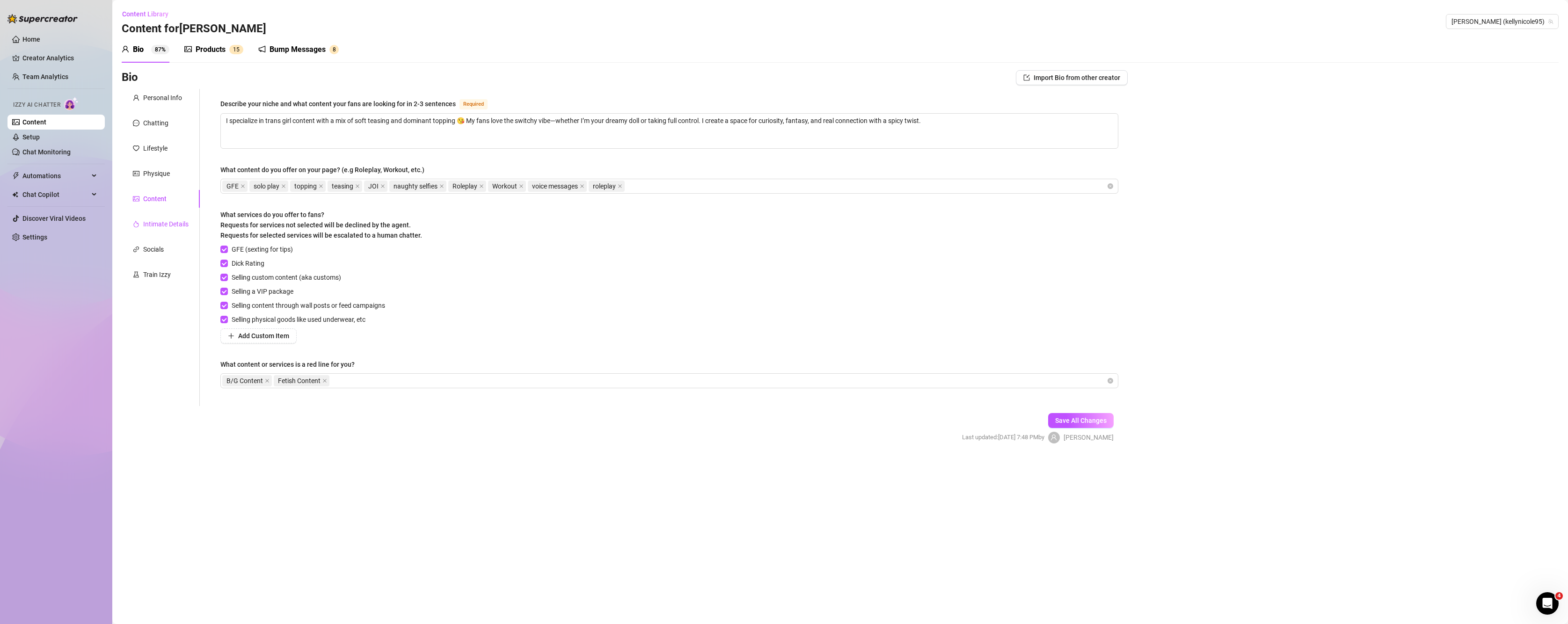
click at [149, 223] on div "Intimate Details" at bounding box center [166, 224] width 46 height 11
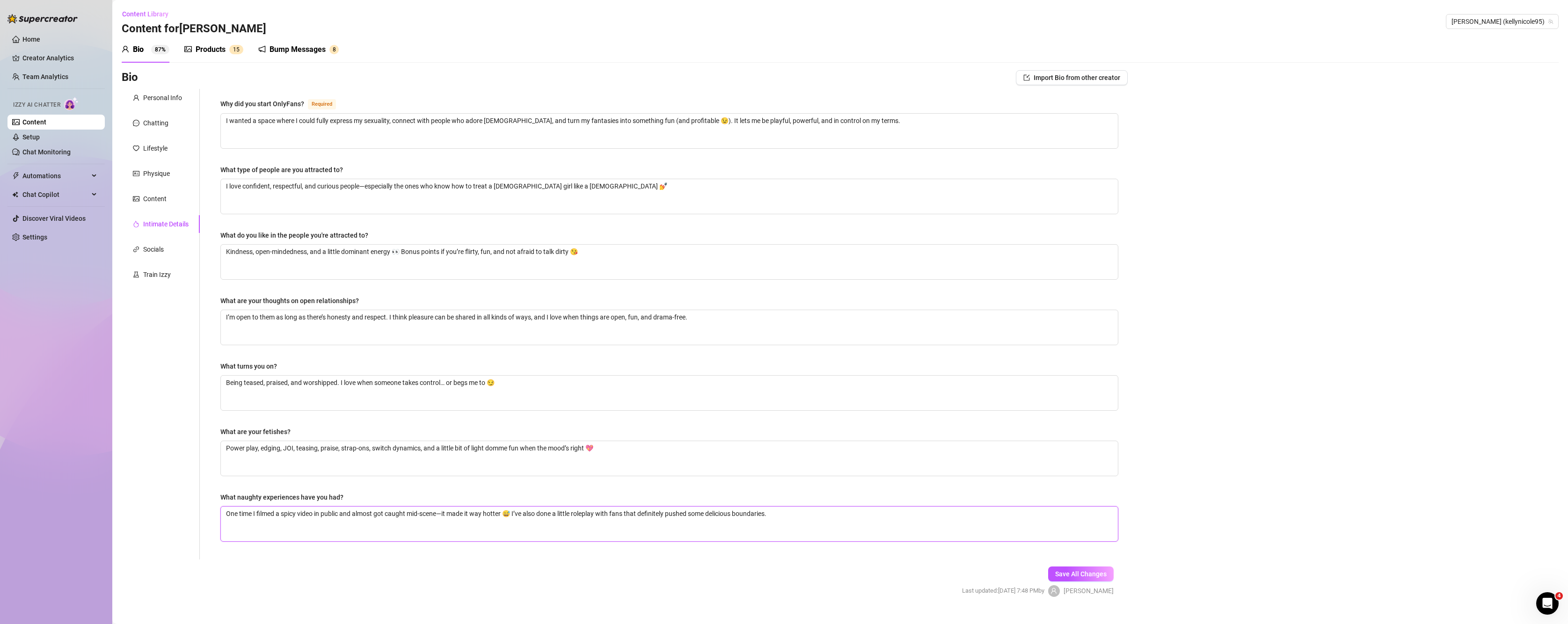
click at [344, 515] on textarea "One time I filmed a spicy video in public and almost got caught mid-scene—it ma…" at bounding box center [669, 524] width 897 height 34
type textarea "One time I filmed a spicy video in publicand almost got caught mid-scene—it mad…"
type textarea "One time I filmed a spicy video in publiand almost got caught mid-scene—it made…"
type textarea "One time I filmed a spicy video in publand almost got caught mid-scene—it made …"
type textarea "One time I filmed a spicy video in puband almost got caught mid-scene—it made i…"
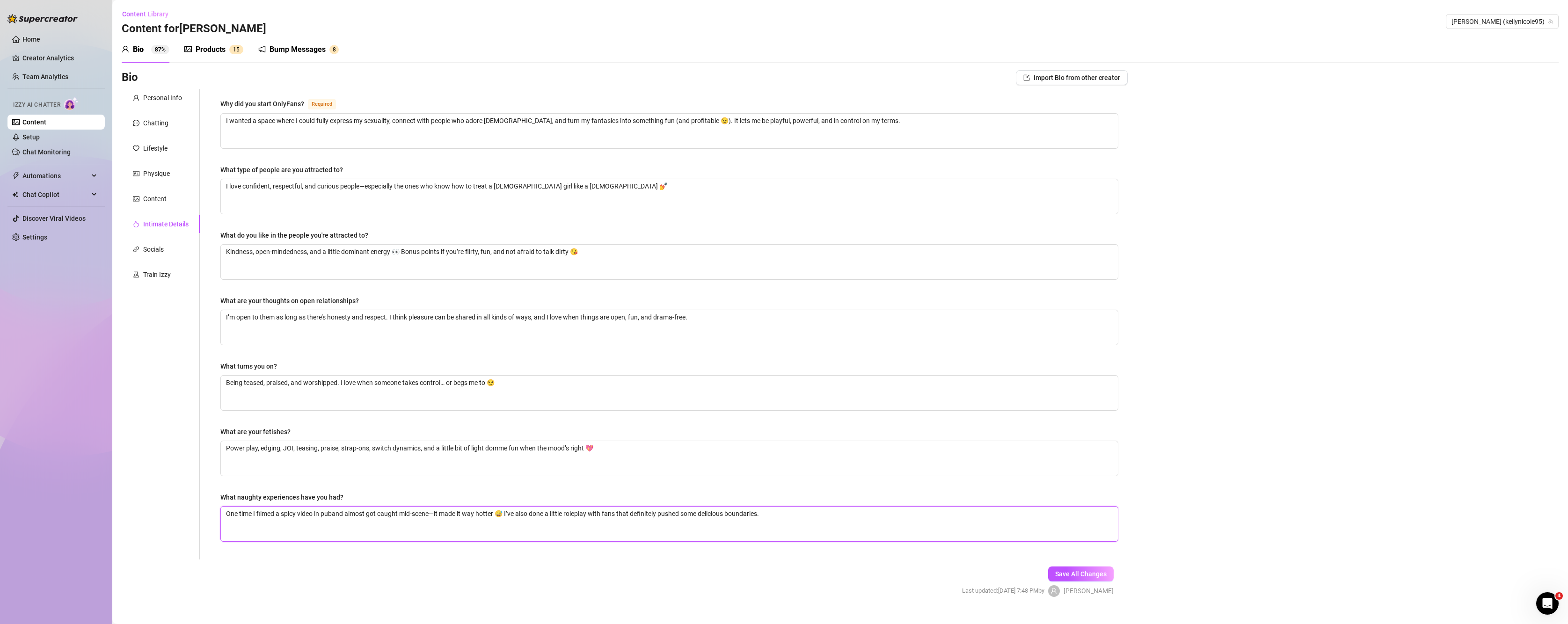
type textarea "One time I filmed a spicy video in puand almost got caught mid-scene—it made it…"
type textarea "One time I filmed a spicy video in pand almost got caught mid-scene—it made it …"
type textarea "One time I filmed a spicy video in and almost got caught mid-scene—it made it w…"
type textarea "One time I filmed a spicy video inand almost got caught mid-scene—it made it wa…"
type textarea "One time I filmed a spicy video iand almost got caught mid-scene—it made it way…"
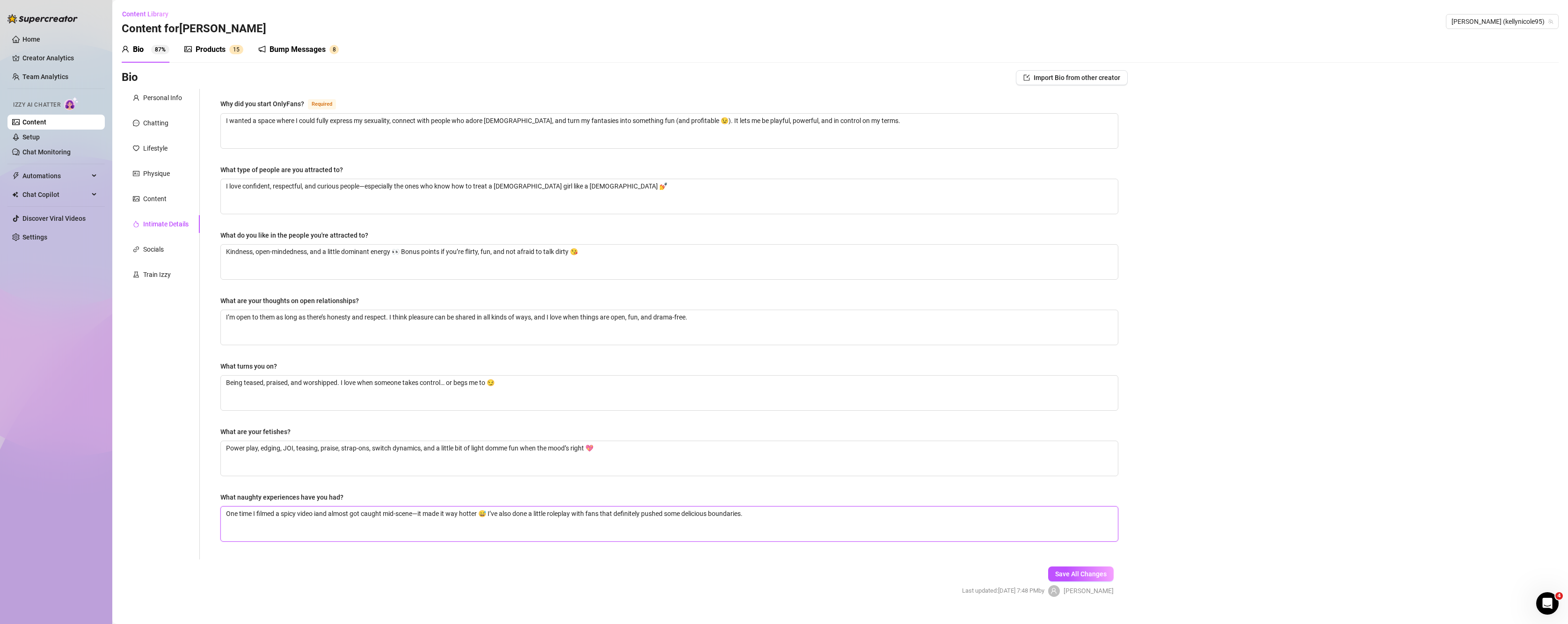
type textarea "One time I filmed a spicy video and almost got caught mid-scene—it made it way …"
click at [1067, 578] on span "Save All Changes" at bounding box center [1080, 574] width 51 height 7
click at [139, 51] on div "Bio" at bounding box center [138, 50] width 11 height 11
click at [221, 51] on div "Products" at bounding box center [210, 50] width 30 height 11
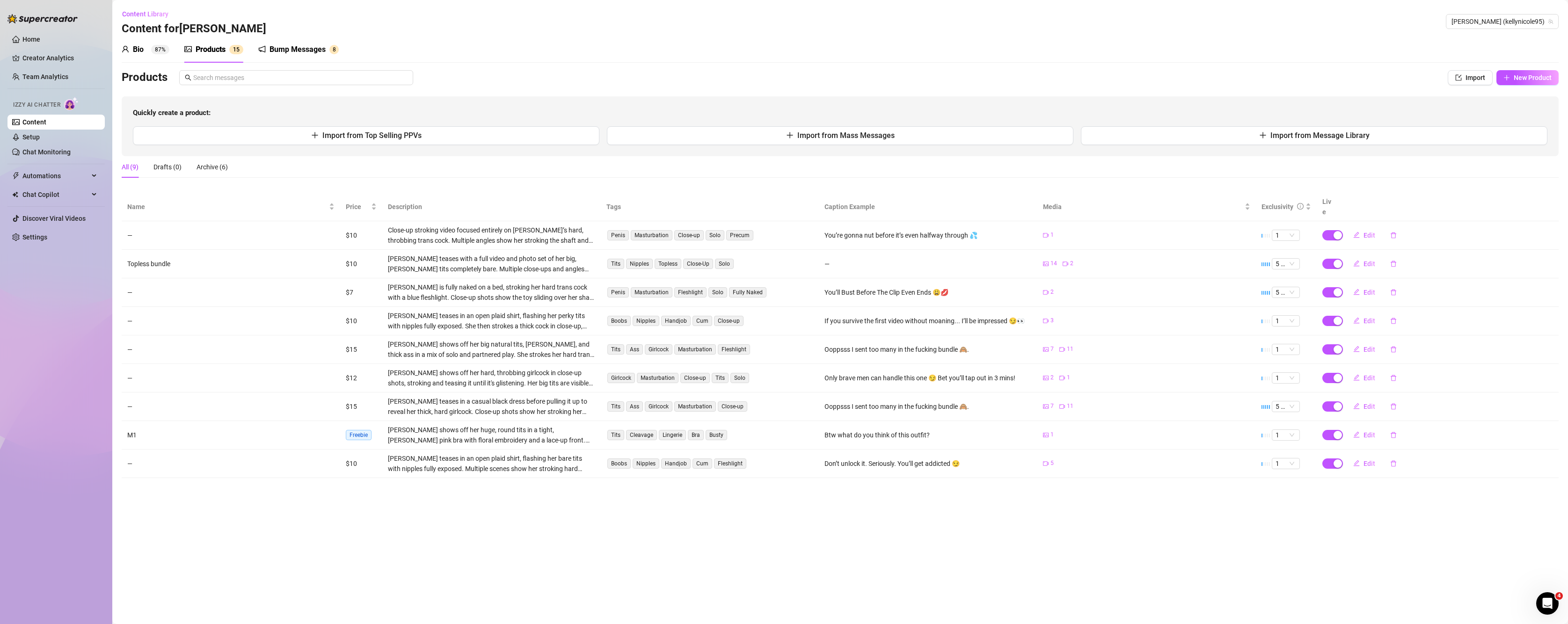
click at [305, 56] on div "Bump Messages 8" at bounding box center [298, 50] width 81 height 26
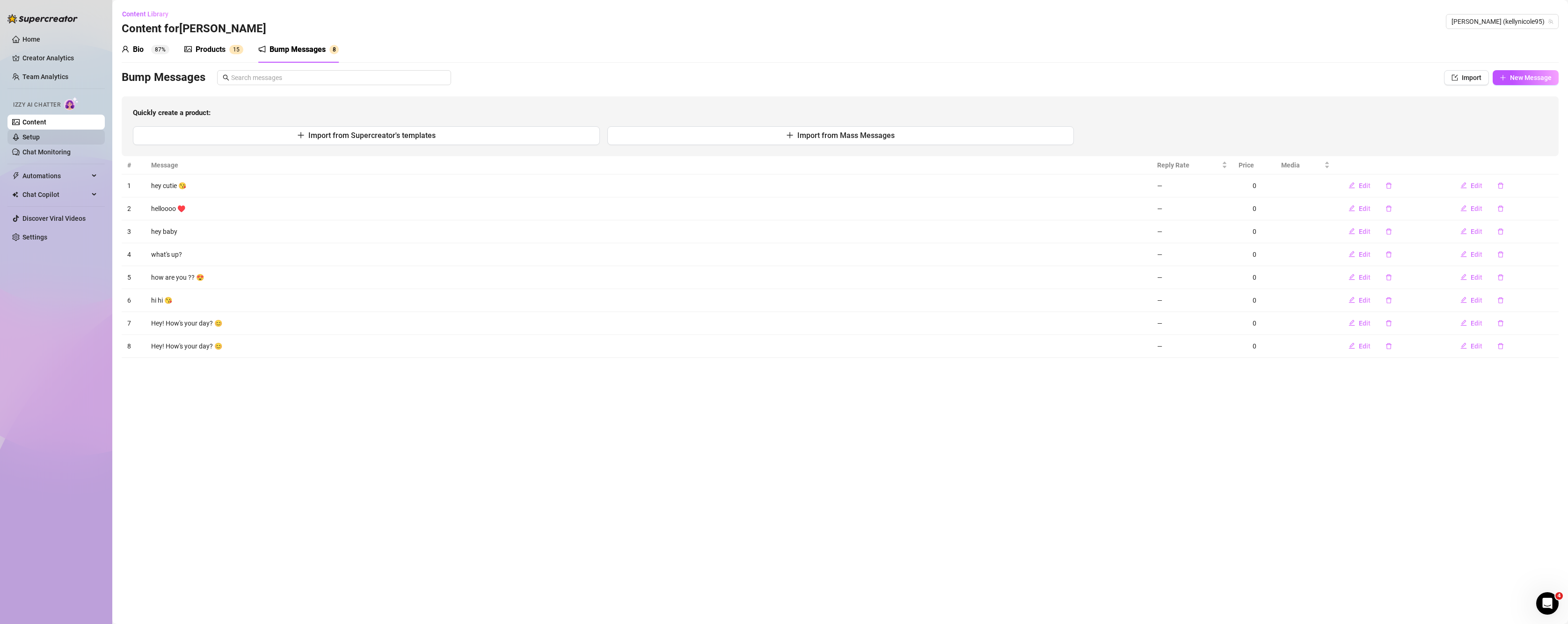
click at [40, 141] on link "Setup" at bounding box center [31, 137] width 17 height 7
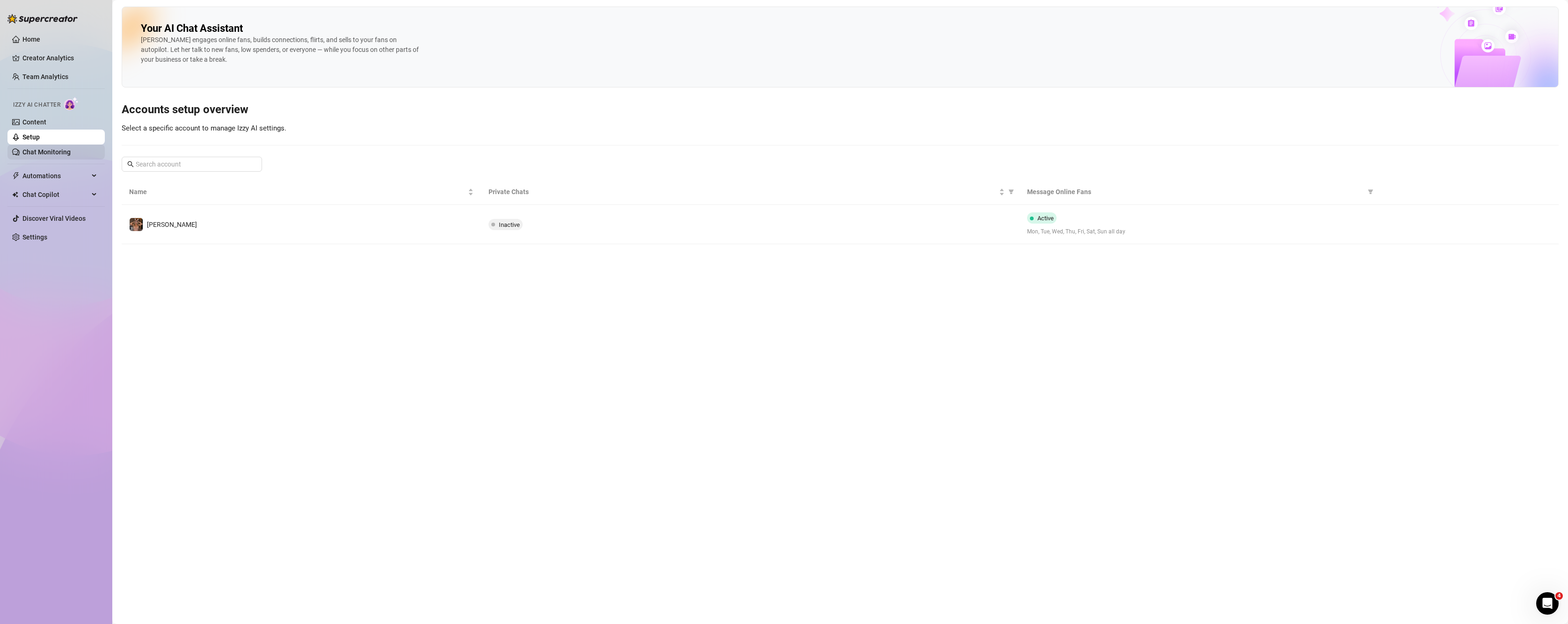
click at [39, 150] on link "Chat Monitoring" at bounding box center [46, 152] width 48 height 7
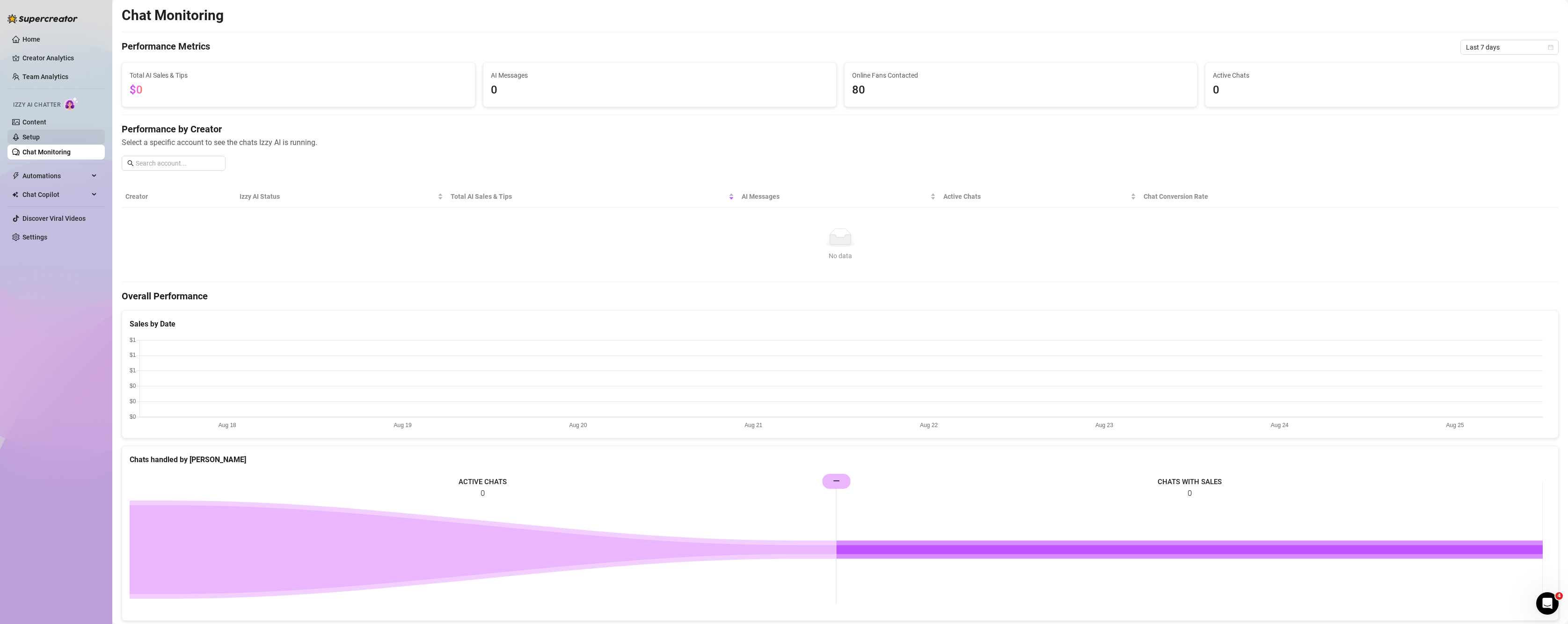
click at [40, 141] on link "Setup" at bounding box center [31, 137] width 17 height 7
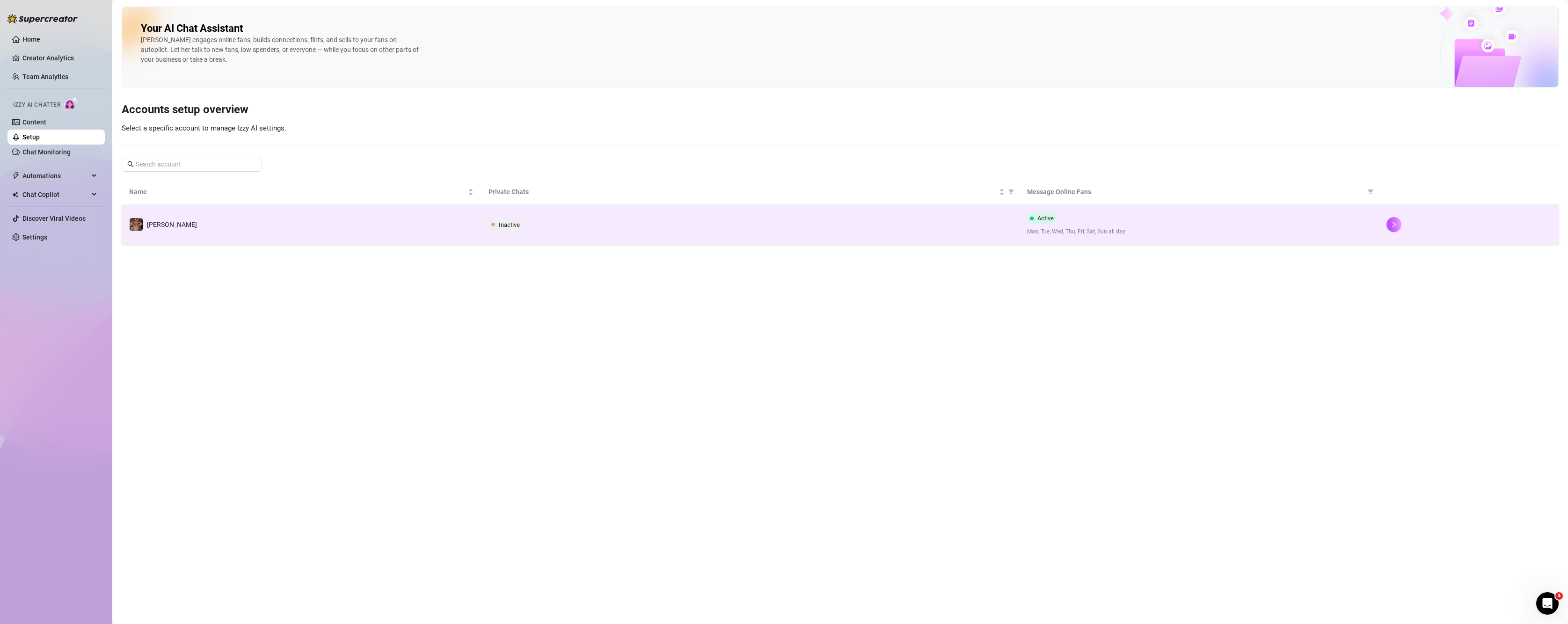
click at [493, 225] on span at bounding box center [493, 224] width 4 height 4
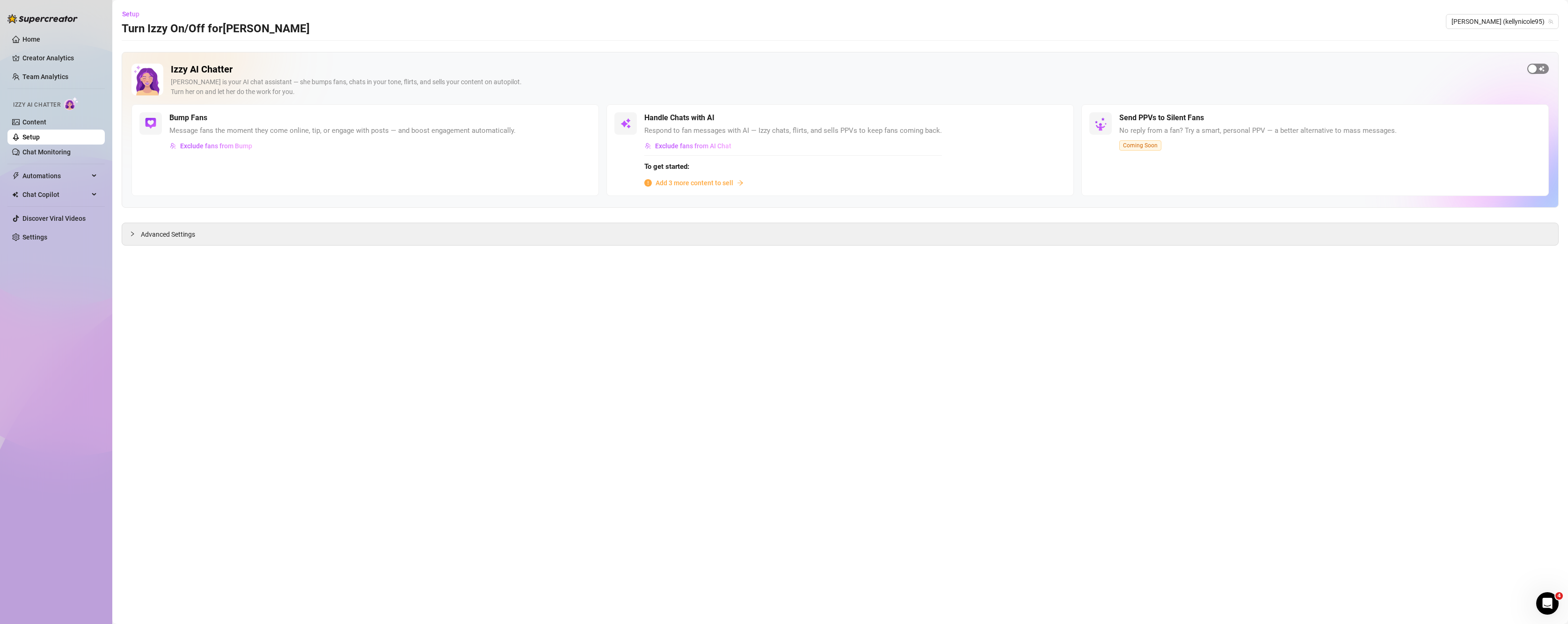
click at [1535, 69] on div "button" at bounding box center [1532, 69] width 8 height 8
click at [927, 120] on div "button" at bounding box center [926, 117] width 8 height 8
click at [692, 147] on span "Exclude fans from AI Chat" at bounding box center [693, 145] width 77 height 7
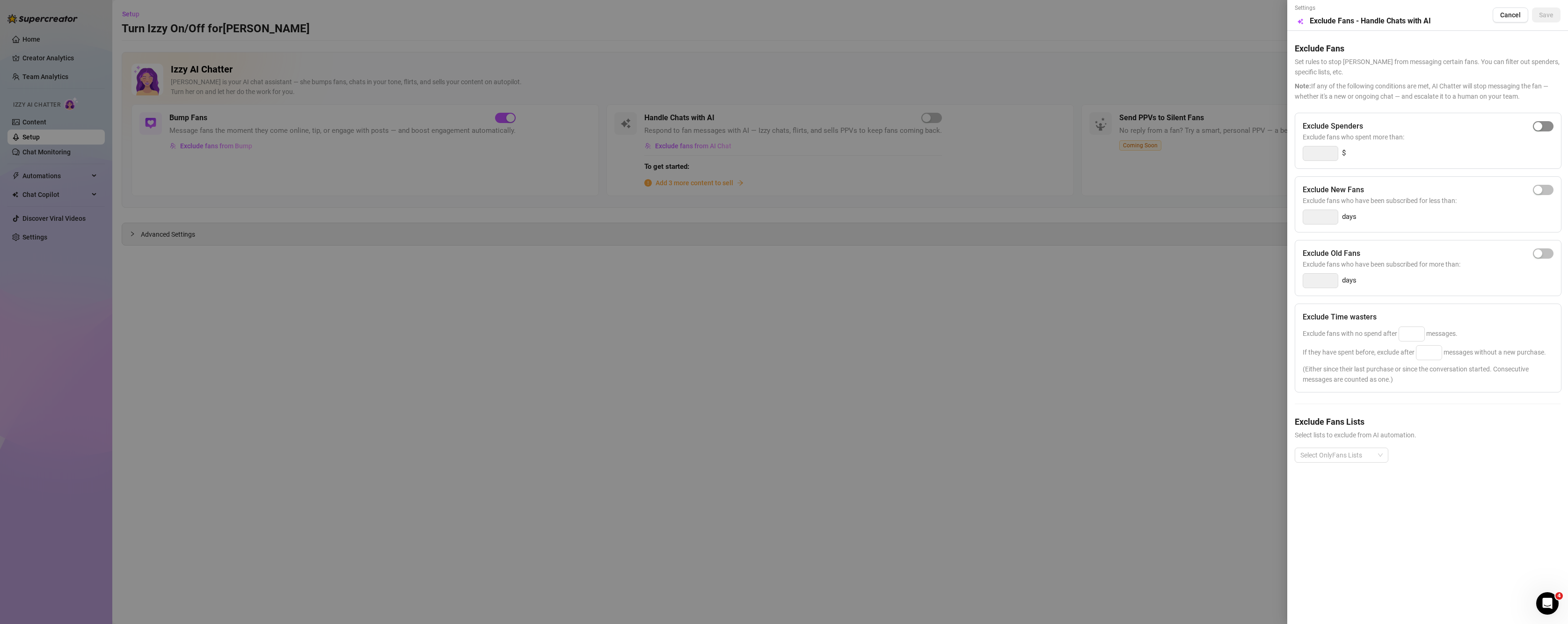
click at [1549, 122] on span "button" at bounding box center [1543, 126] width 20 height 11
type input "300"
click at [1544, 177] on div "Exclude New Fans Exclude fans who have been subscribed for less than: days" at bounding box center [1428, 204] width 267 height 56
click at [1539, 202] on span "Exclude fans who have been subscribed for less than:" at bounding box center [1429, 201] width 251 height 11
click at [1539, 191] on button "button" at bounding box center [1543, 190] width 20 height 11
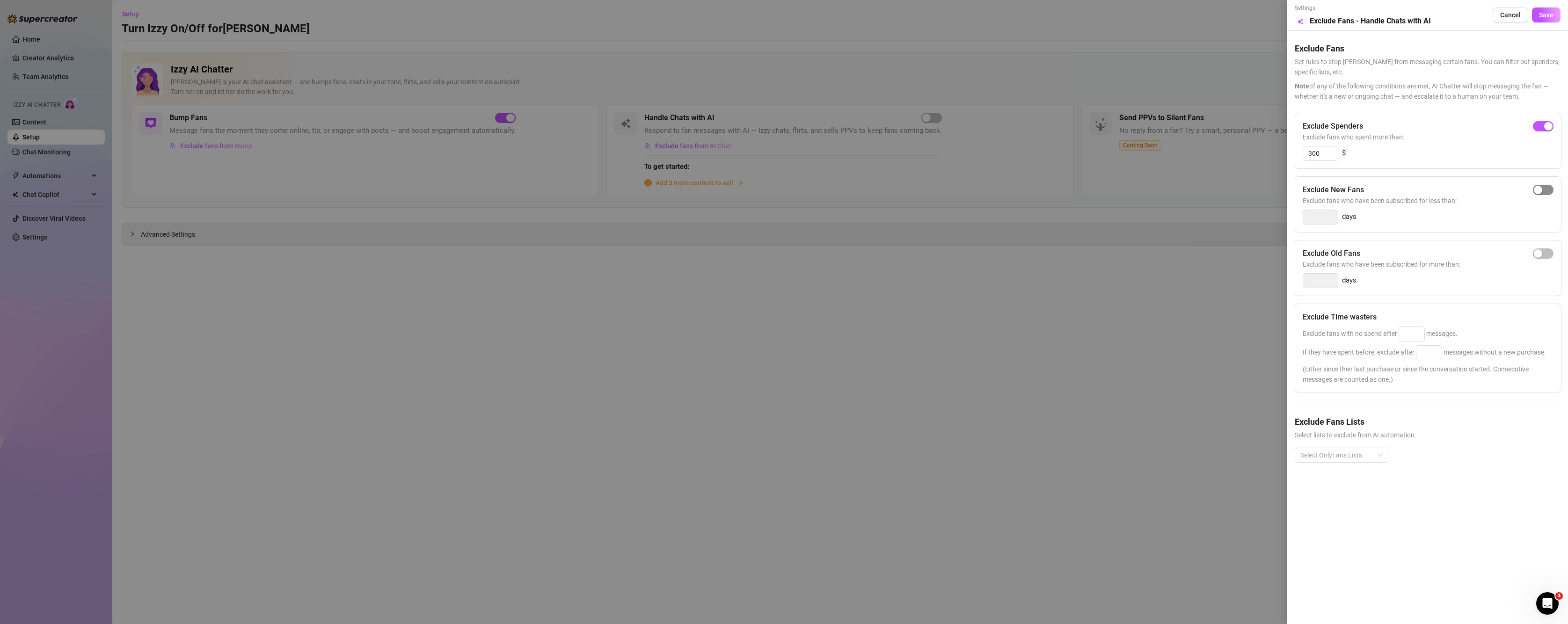
type input "3"
click at [1541, 251] on div "button" at bounding box center [1538, 254] width 8 height 8
type input "14"
click at [1410, 340] on input at bounding box center [1411, 334] width 25 height 14
click at [1433, 347] on input at bounding box center [1429, 352] width 25 height 14
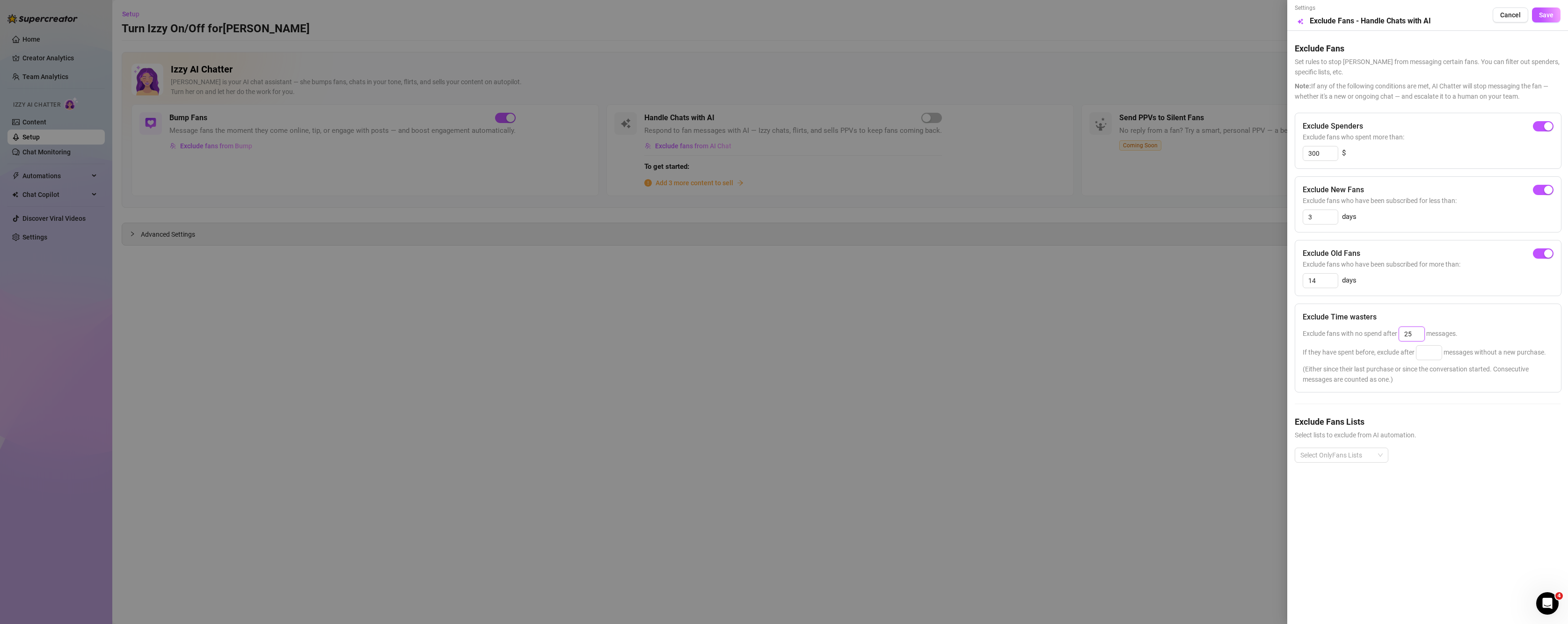
type input "2"
drag, startPoint x: 1415, startPoint y: 338, endPoint x: 1413, endPoint y: 334, distance: 4.5
click at [1413, 334] on input "2" at bounding box center [1411, 334] width 25 height 14
type input "25"
click at [1433, 356] on input at bounding box center [1429, 352] width 25 height 14
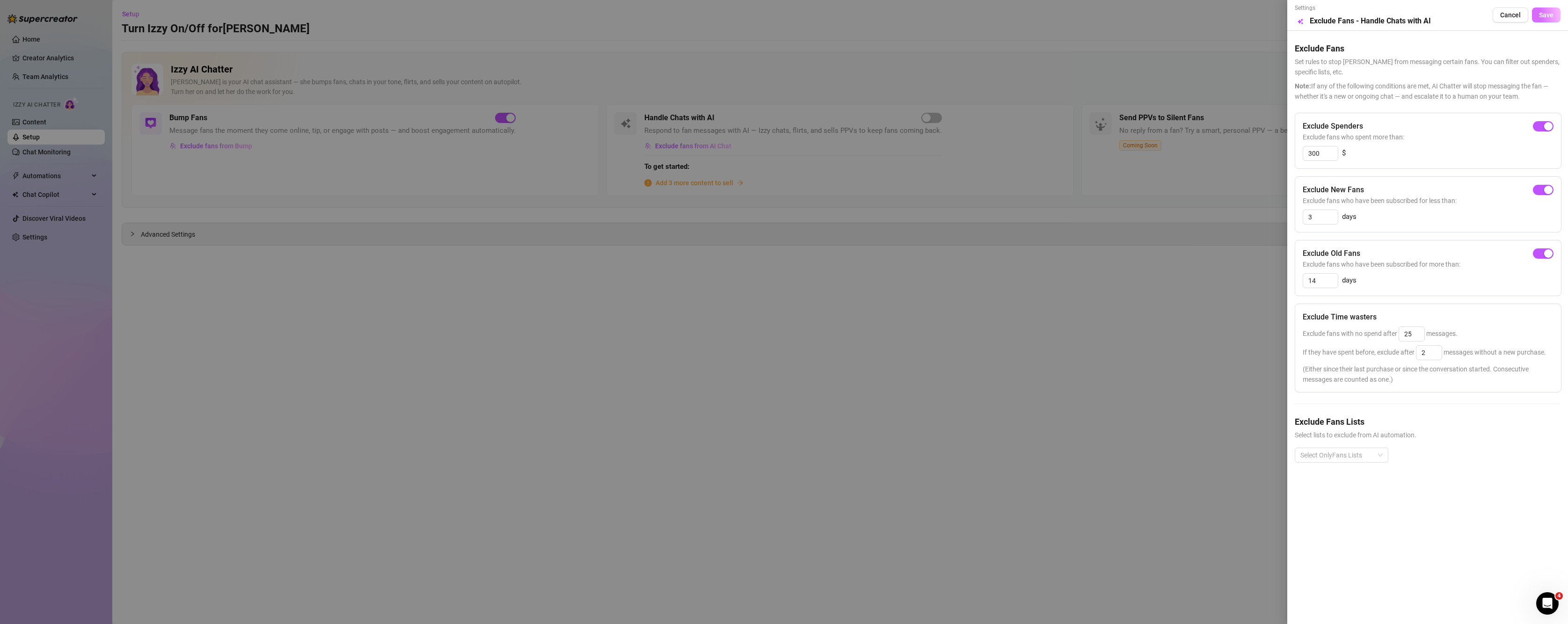
type input "25"
click at [1546, 15] on span "Save" at bounding box center [1546, 15] width 15 height 7
click at [1322, 150] on input "300" at bounding box center [1320, 153] width 34 height 14
type input "3"
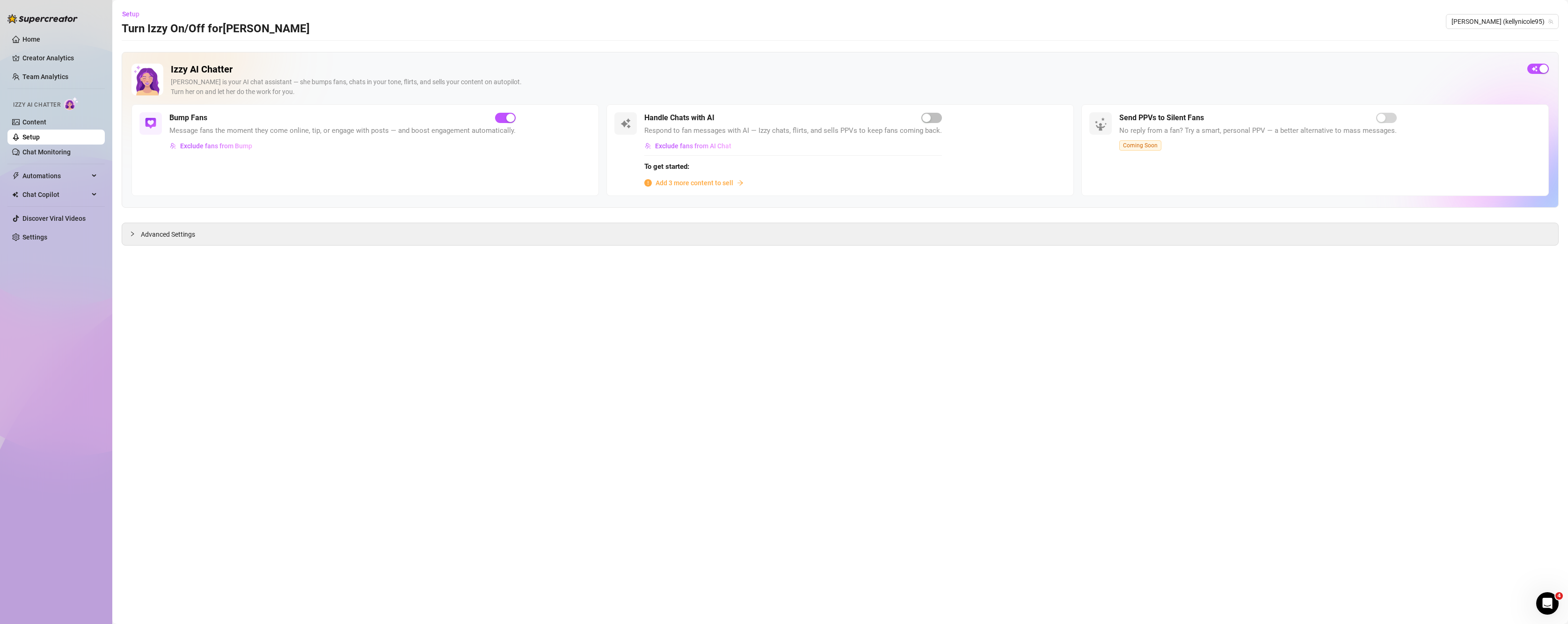
click at [917, 116] on div "Handle Chats with AI" at bounding box center [793, 118] width 298 height 11
click at [932, 118] on span "button" at bounding box center [931, 117] width 20 height 11
click at [218, 235] on div "Advanced Settings" at bounding box center [840, 234] width 1436 height 22
click at [135, 237] on div at bounding box center [135, 234] width 11 height 11
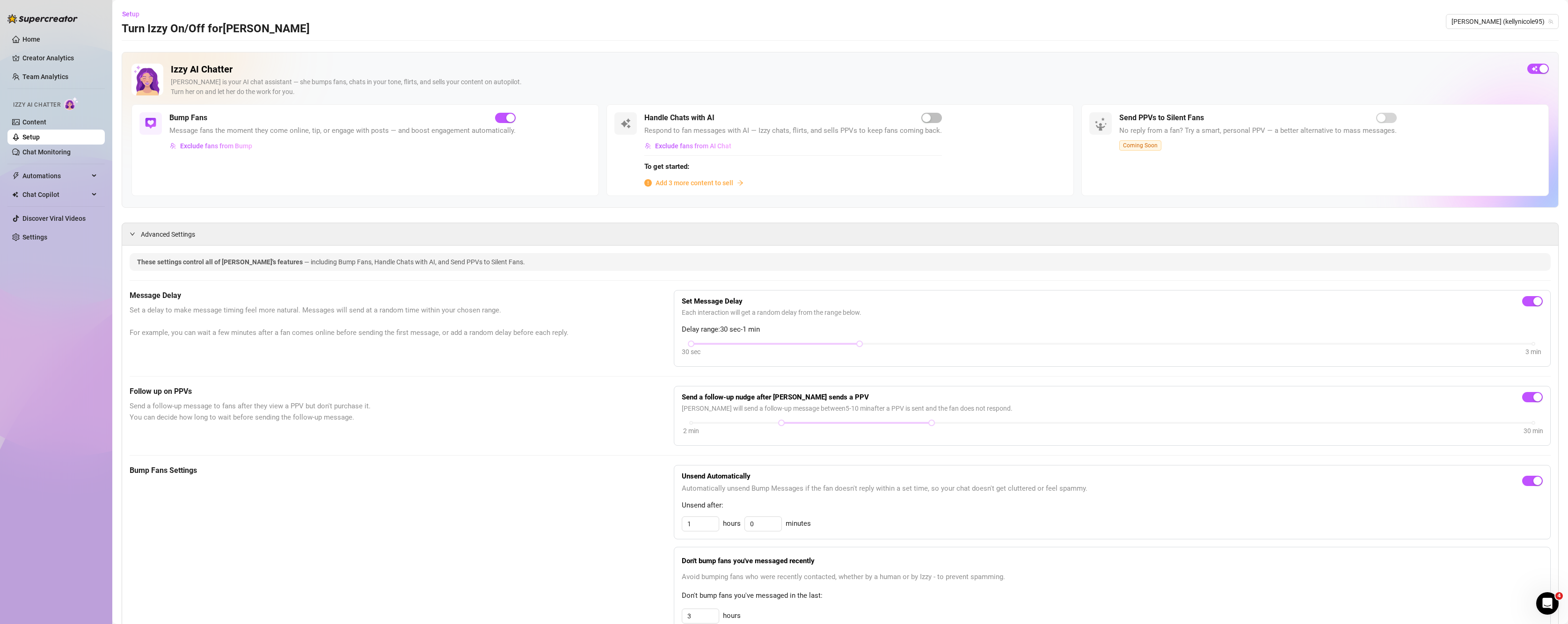
click at [686, 183] on span "Add 3 more content to sell" at bounding box center [694, 183] width 77 height 11
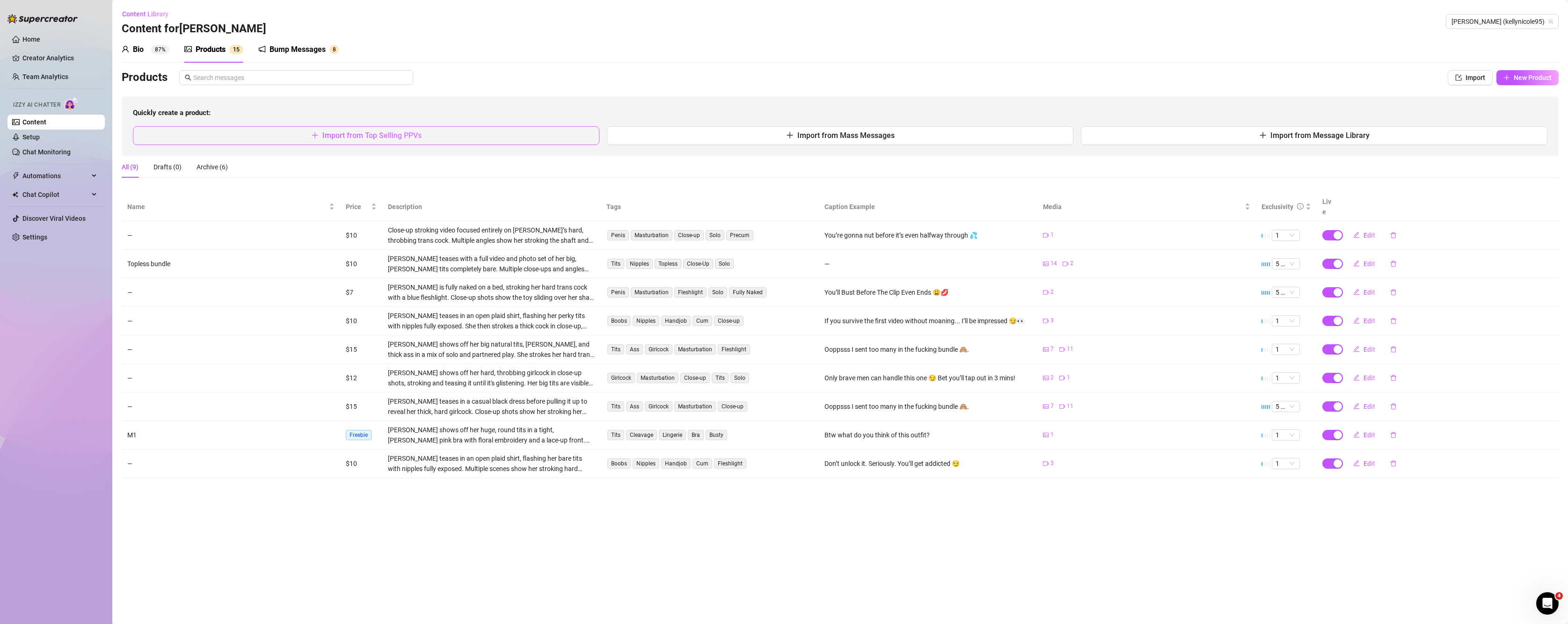
click at [280, 131] on button "Import from Top Selling PPVs" at bounding box center [366, 135] width 466 height 19
type textarea "Type your message here..."
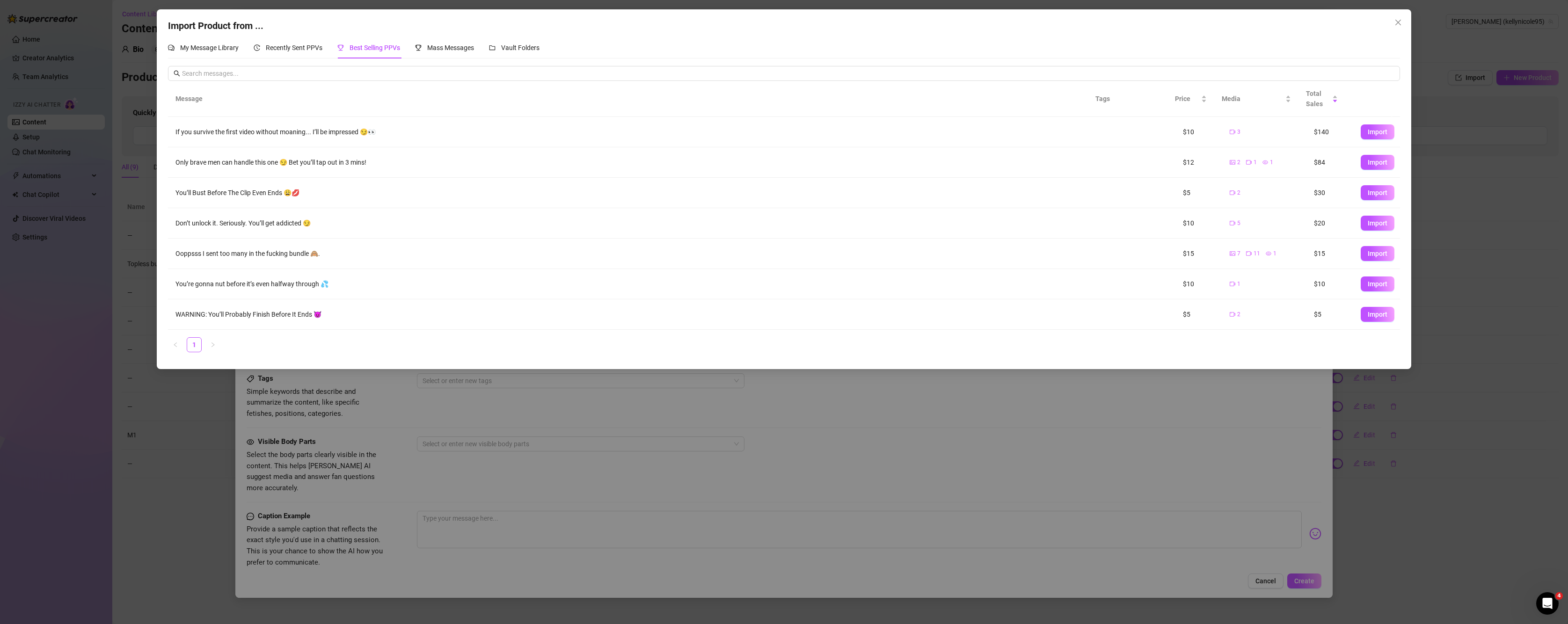
click at [190, 445] on div "Import Product from ... My Message Library Recently Sent PPVs Best Selling PPVs…" at bounding box center [784, 312] width 1568 height 624
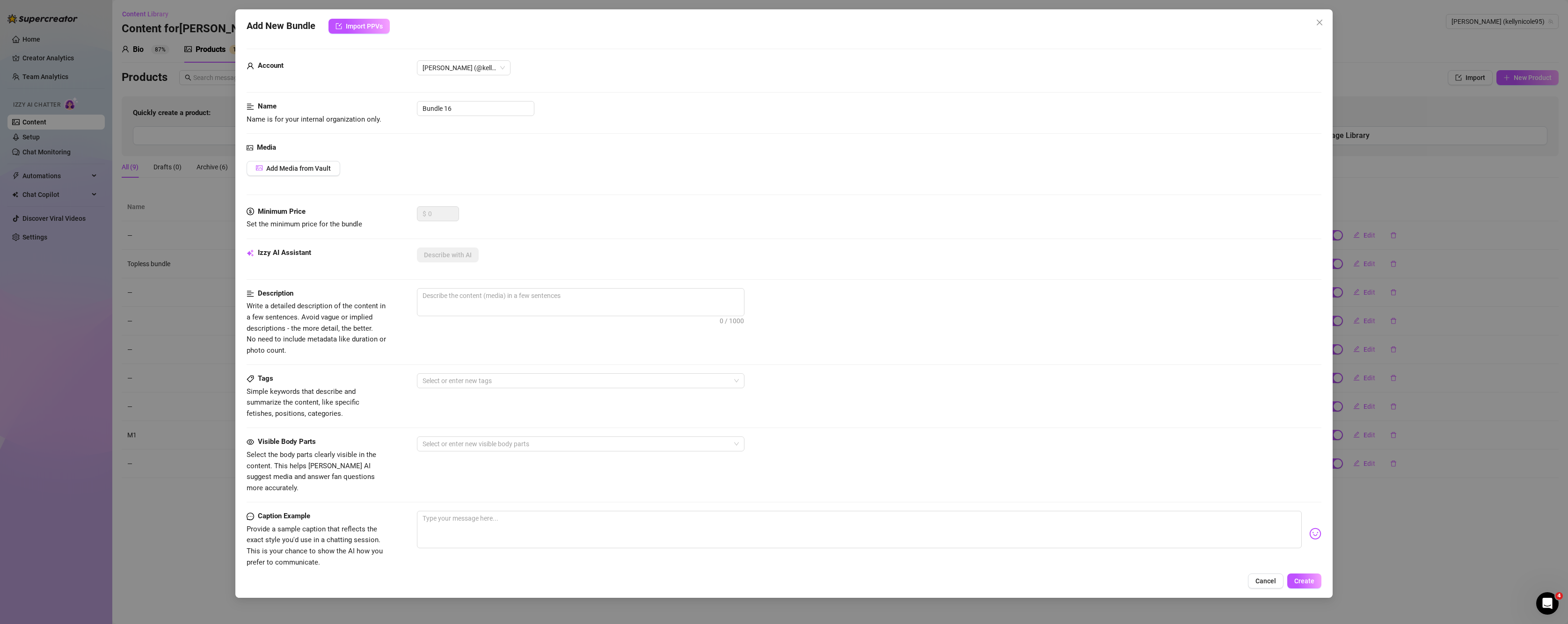
click at [360, 18] on div "Add New Bundle Import PPVs Account Kelly (@kellynicole95) Name Name is for your…" at bounding box center [784, 303] width 1098 height 589
click at [362, 20] on button "Import PPVs" at bounding box center [359, 26] width 61 height 15
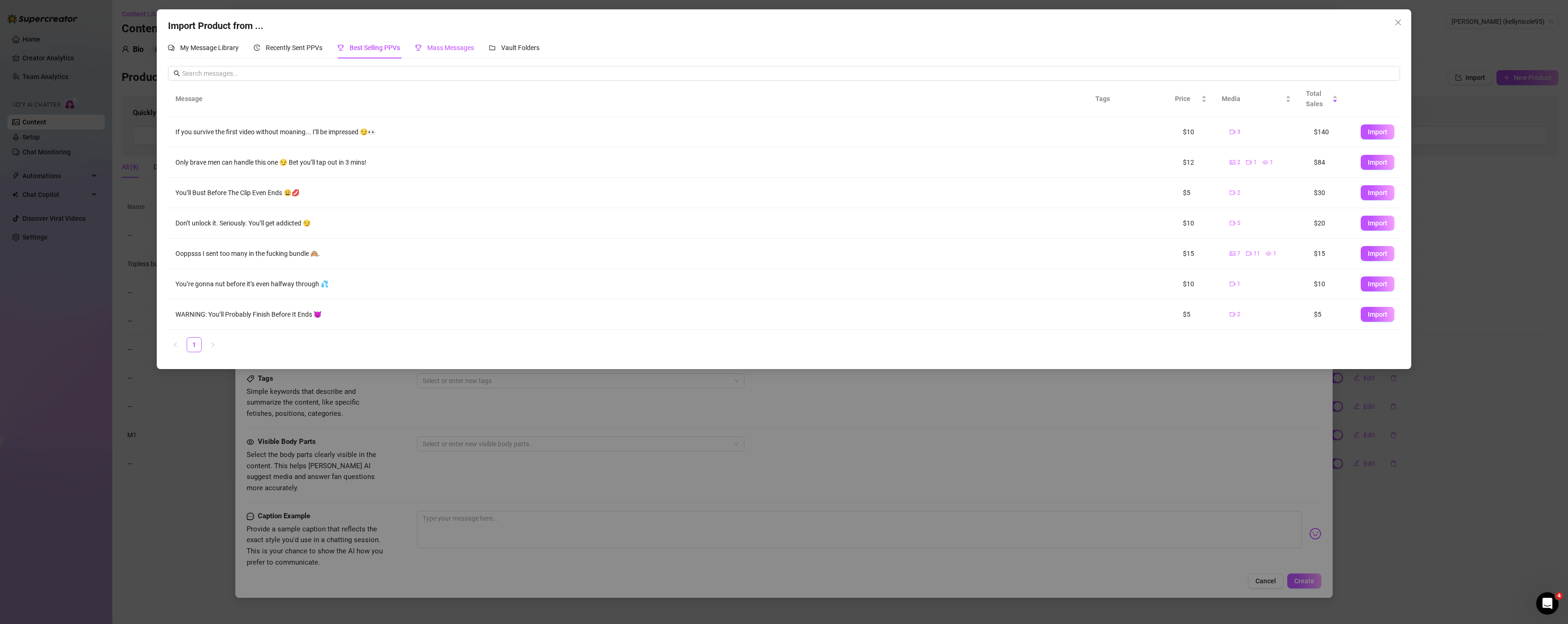
click at [455, 48] on span "Mass Messages" at bounding box center [450, 47] width 46 height 7
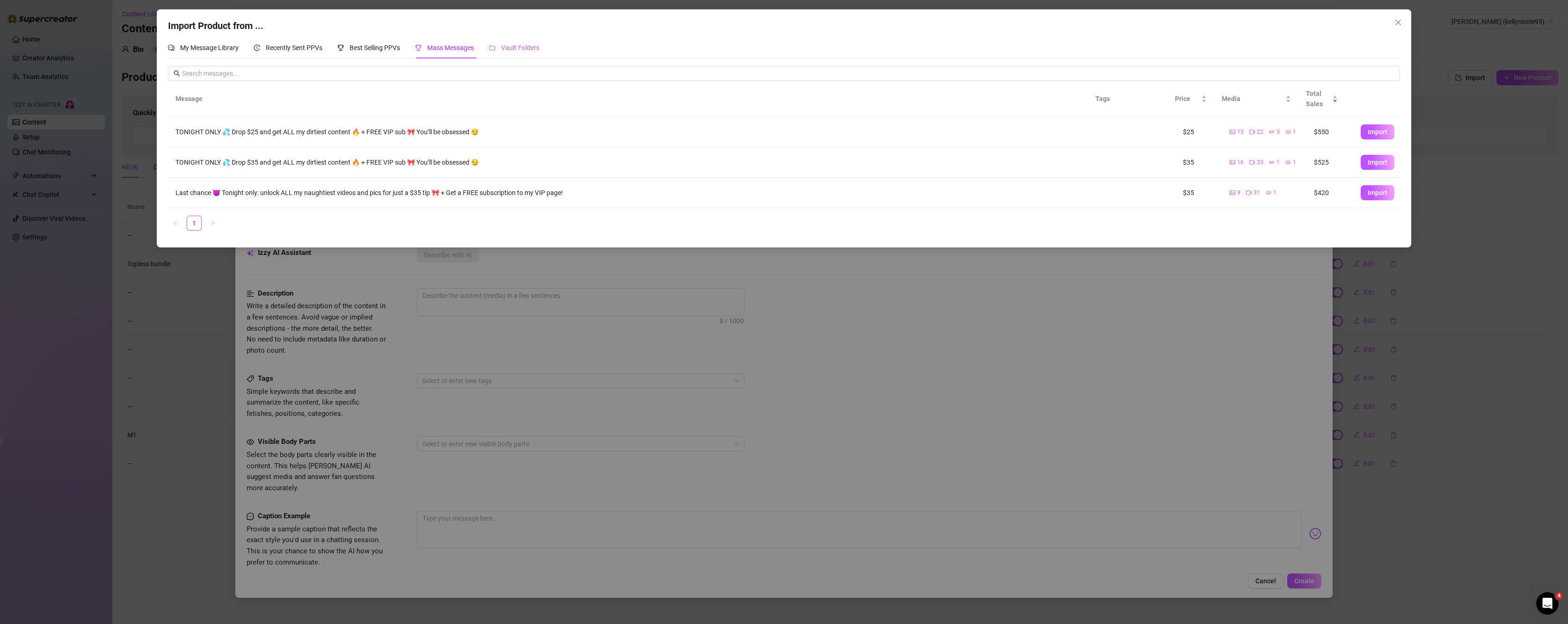
click at [530, 41] on div "Vault Folders" at bounding box center [515, 47] width 51 height 21
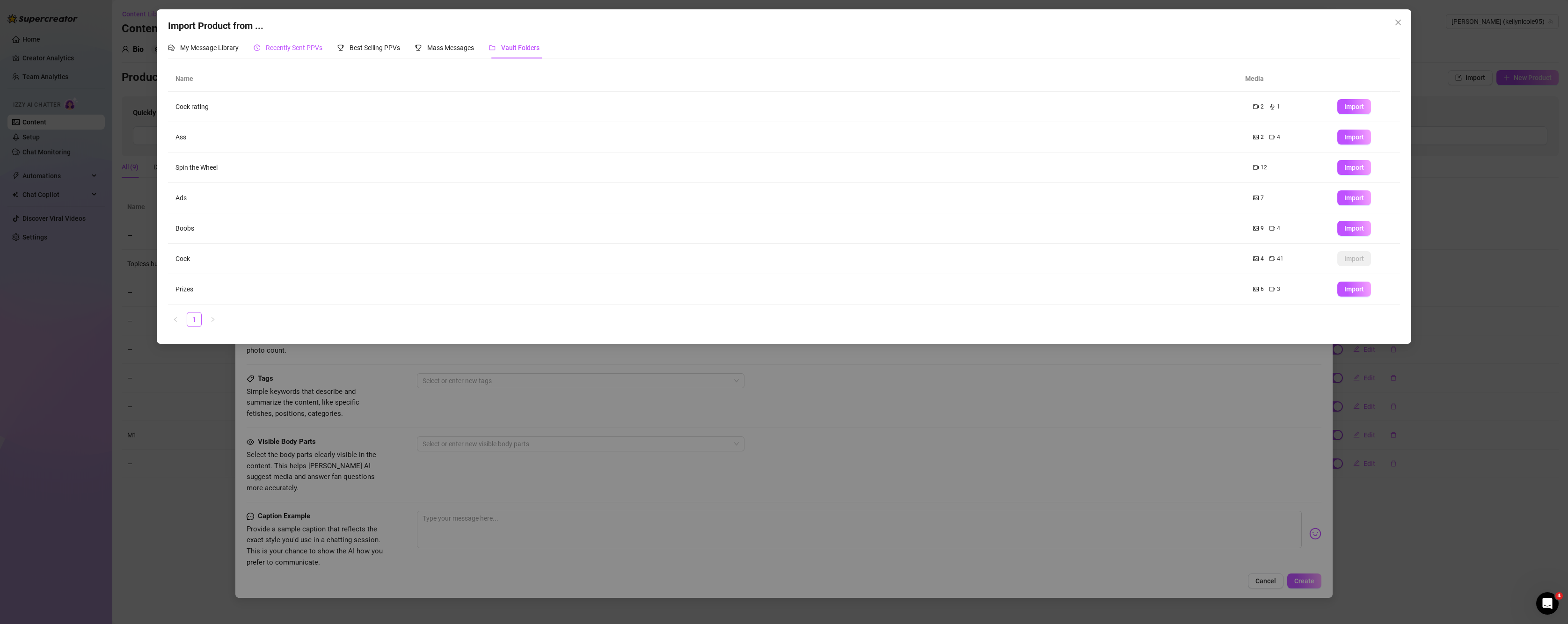
click at [307, 45] on span "Recently Sent PPVs" at bounding box center [294, 47] width 56 height 7
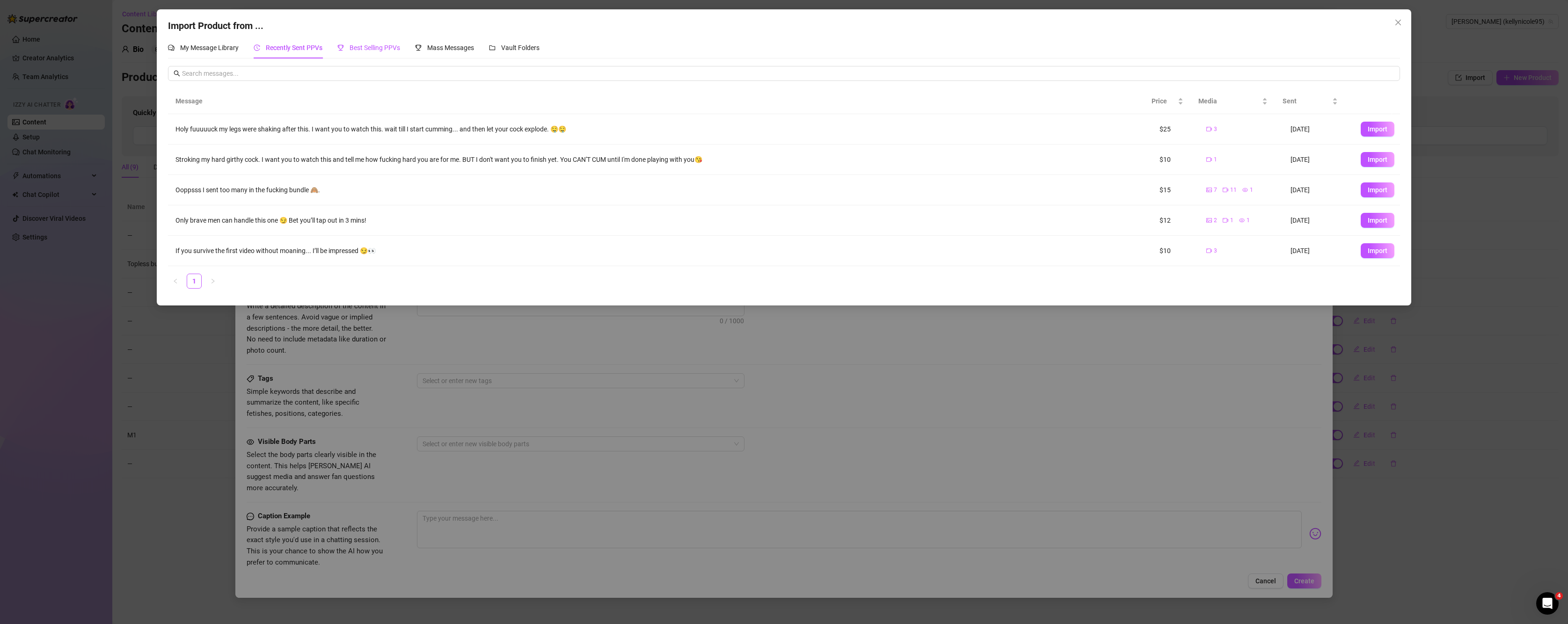
click at [350, 51] on span "Best Selling PPVs" at bounding box center [375, 47] width 51 height 7
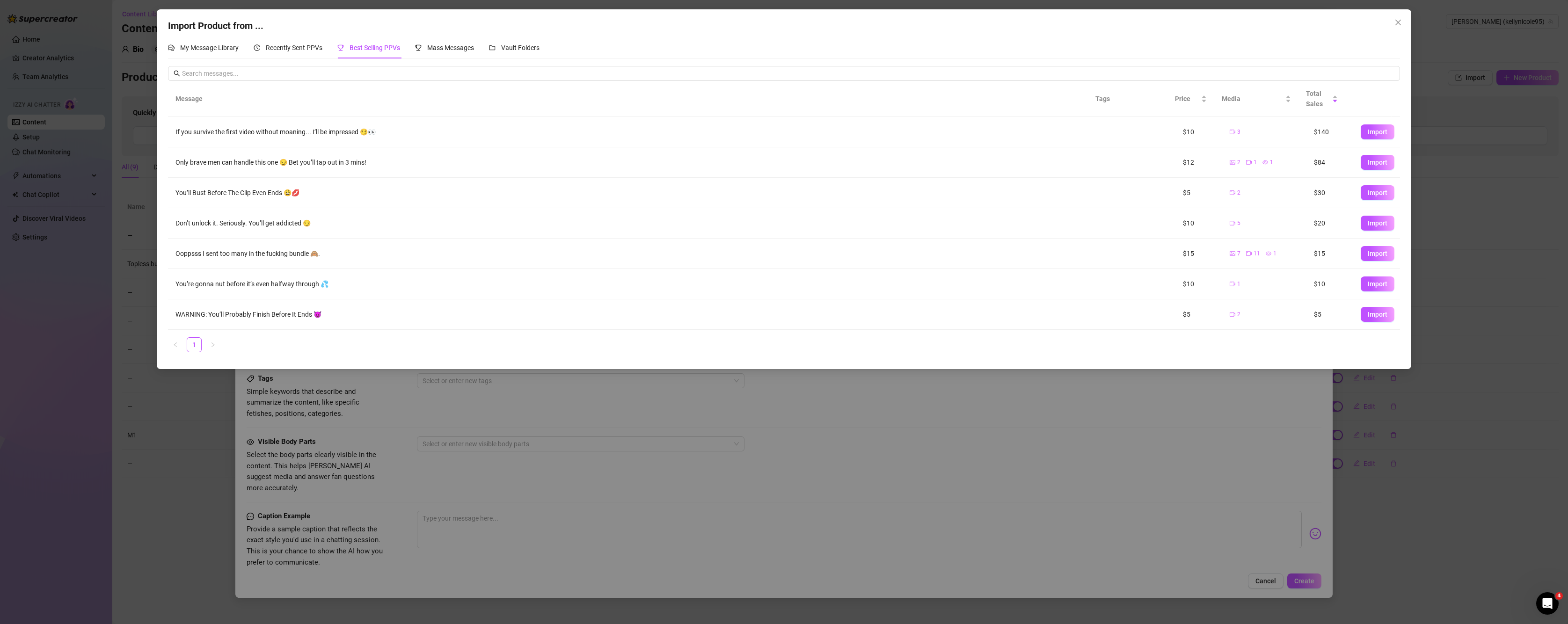
click at [372, 577] on div "Import Product from ... My Message Library Recently Sent PPVs Best Selling PPVs…" at bounding box center [784, 312] width 1568 height 624
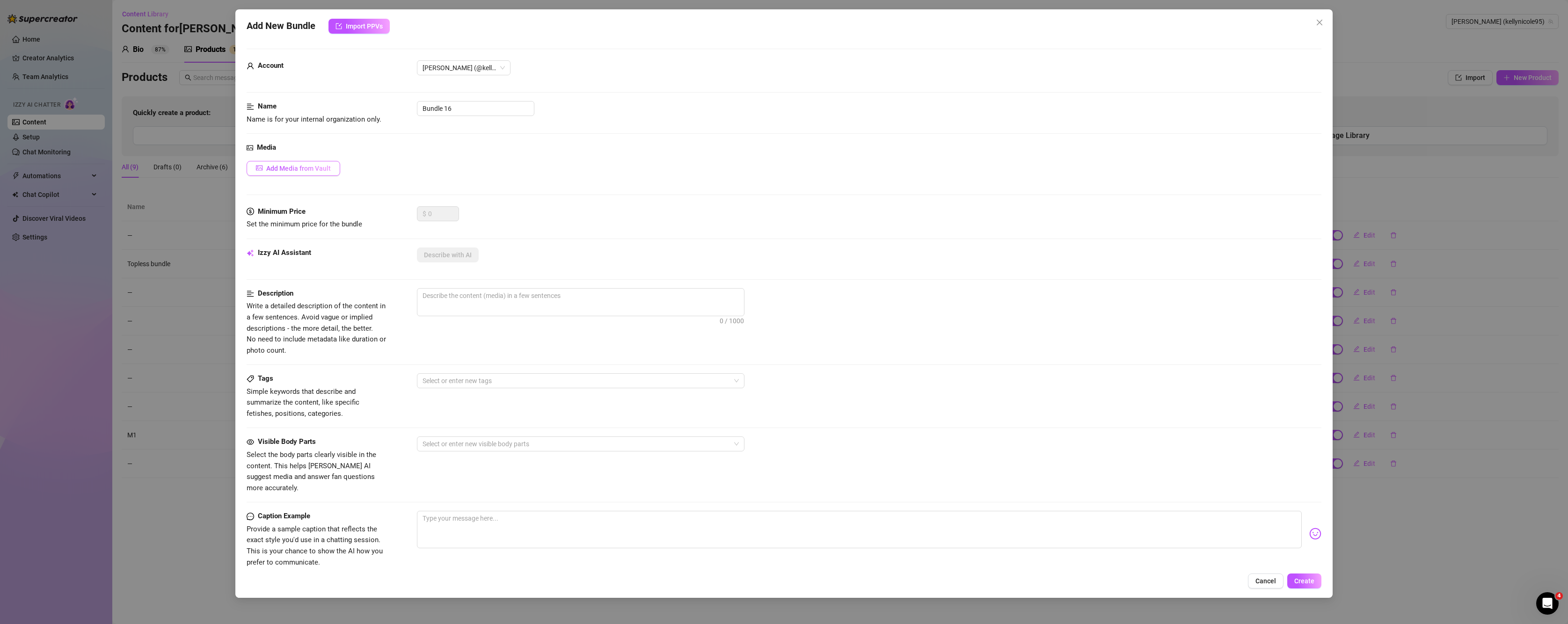
click at [304, 167] on span "Add Media from Vault" at bounding box center [298, 168] width 64 height 7
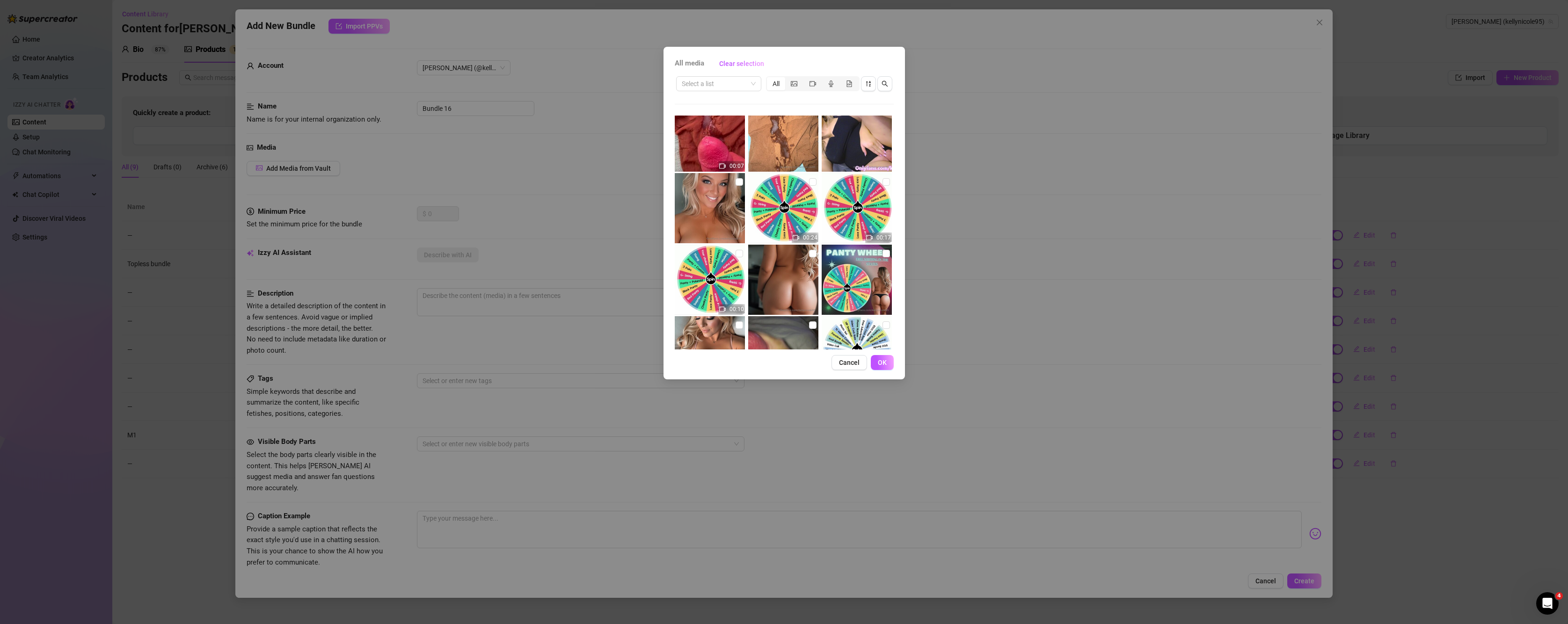
scroll to position [1888, 0]
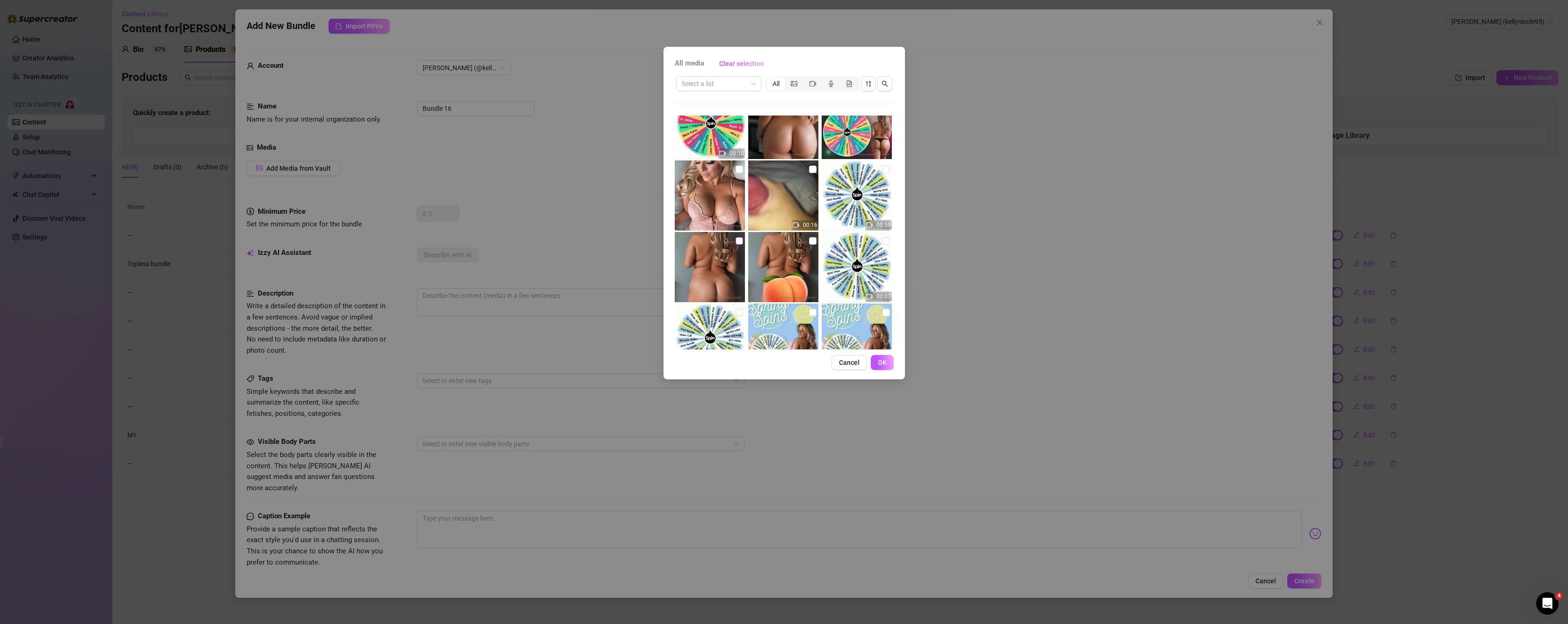
click at [739, 242] on input "checkbox" at bounding box center [739, 241] width 7 height 7
checkbox input "true"
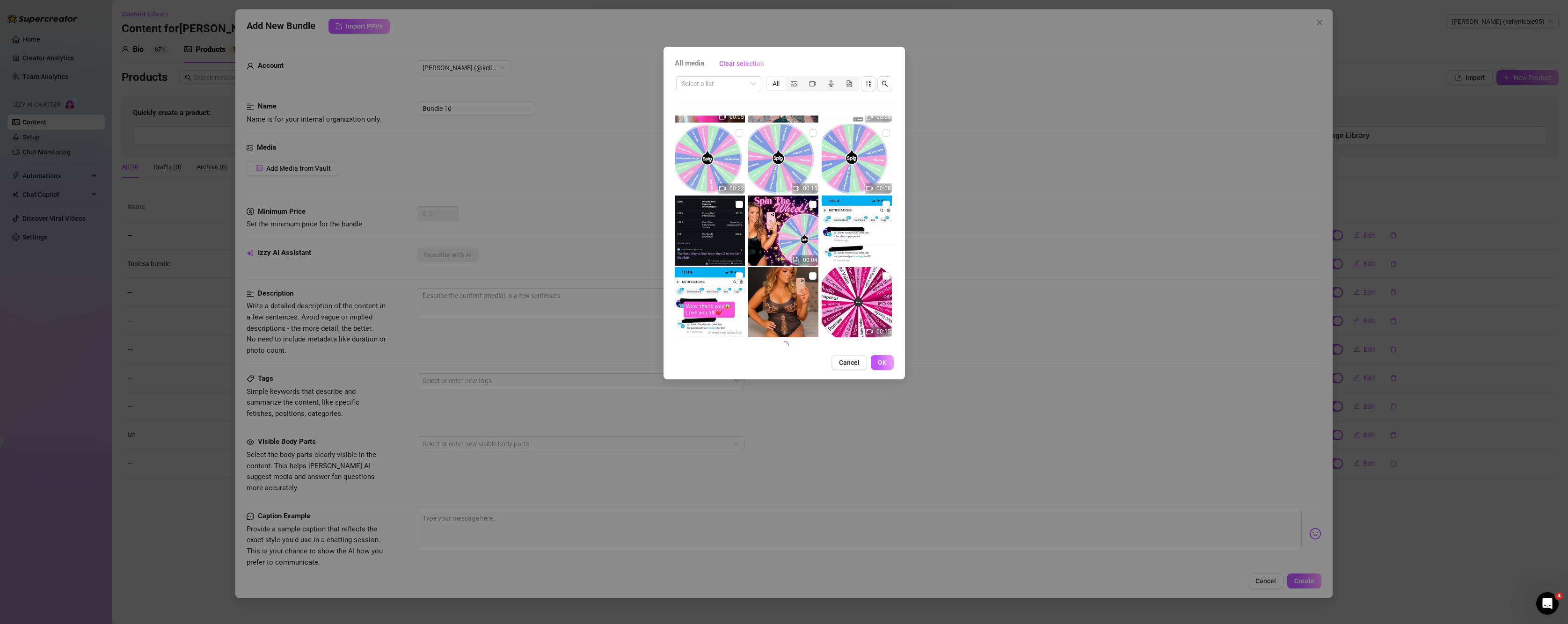
scroll to position [6082, 0]
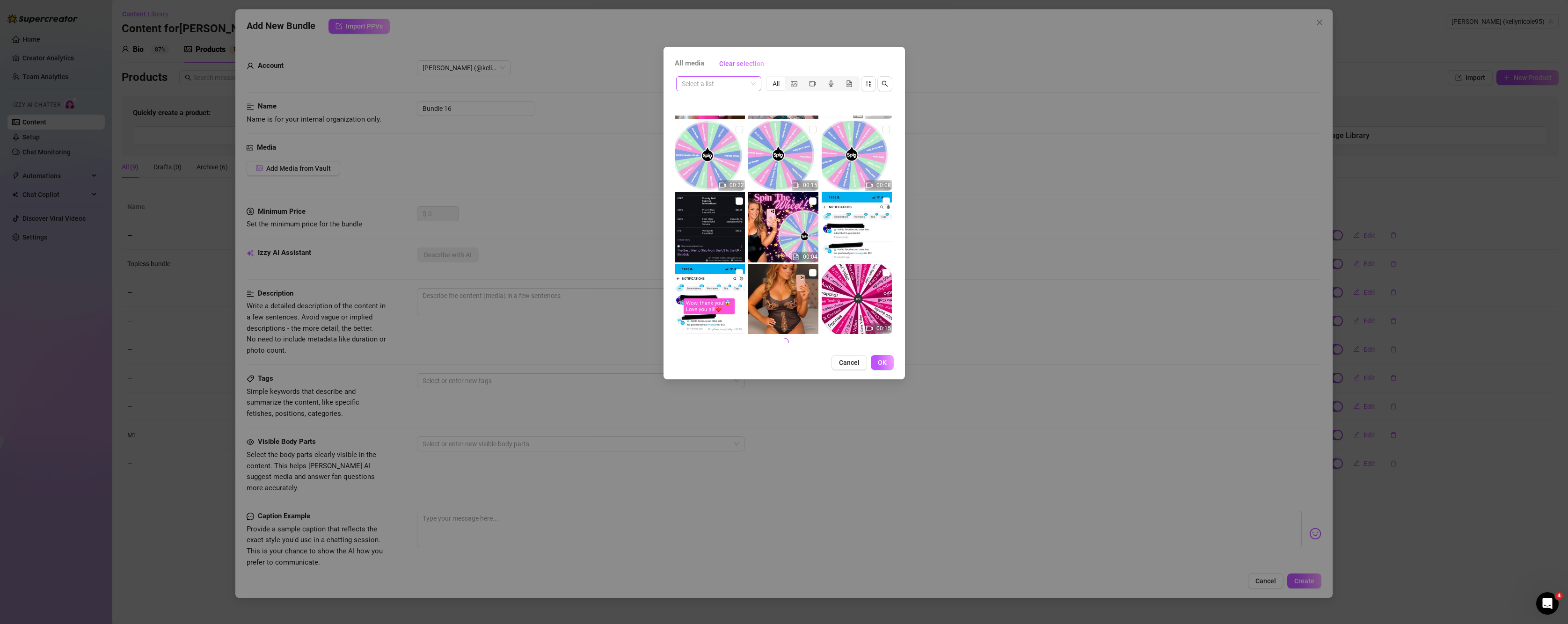
click at [722, 84] on input "search" at bounding box center [714, 83] width 65 height 14
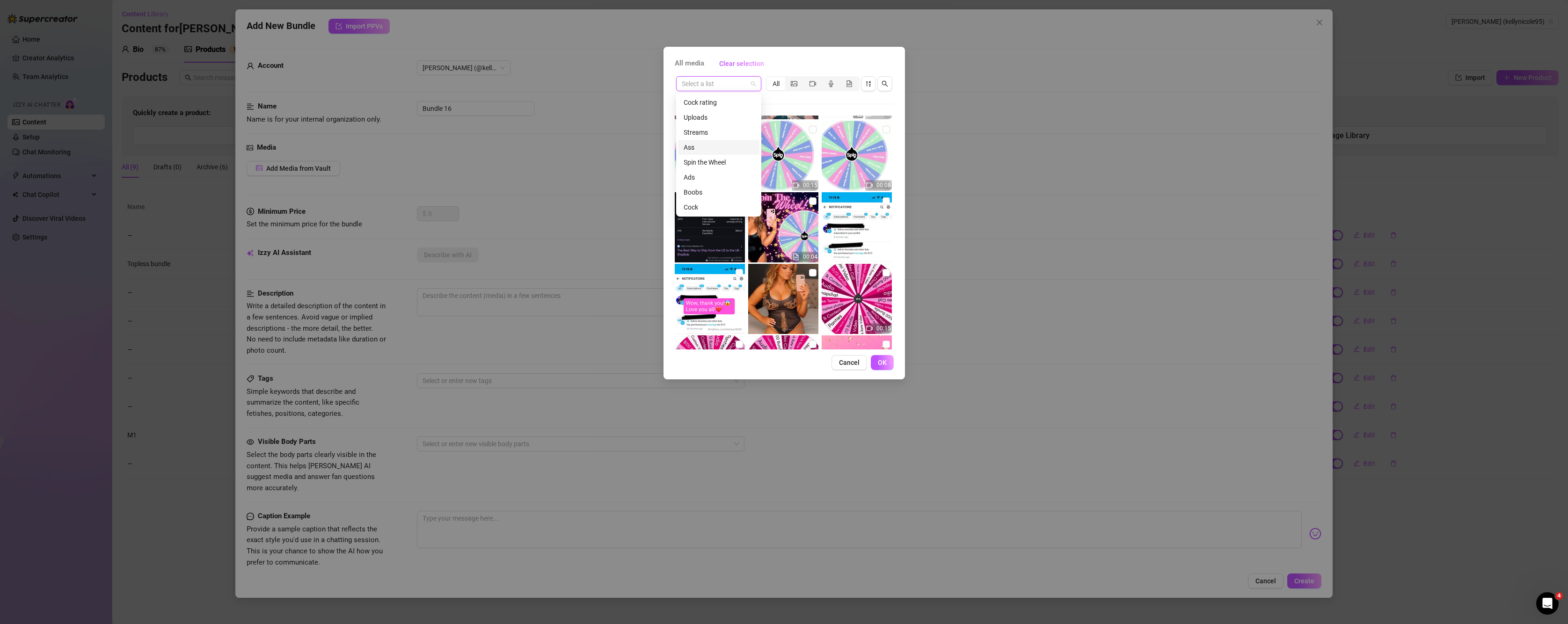
click at [704, 146] on div "Ass" at bounding box center [718, 147] width 70 height 11
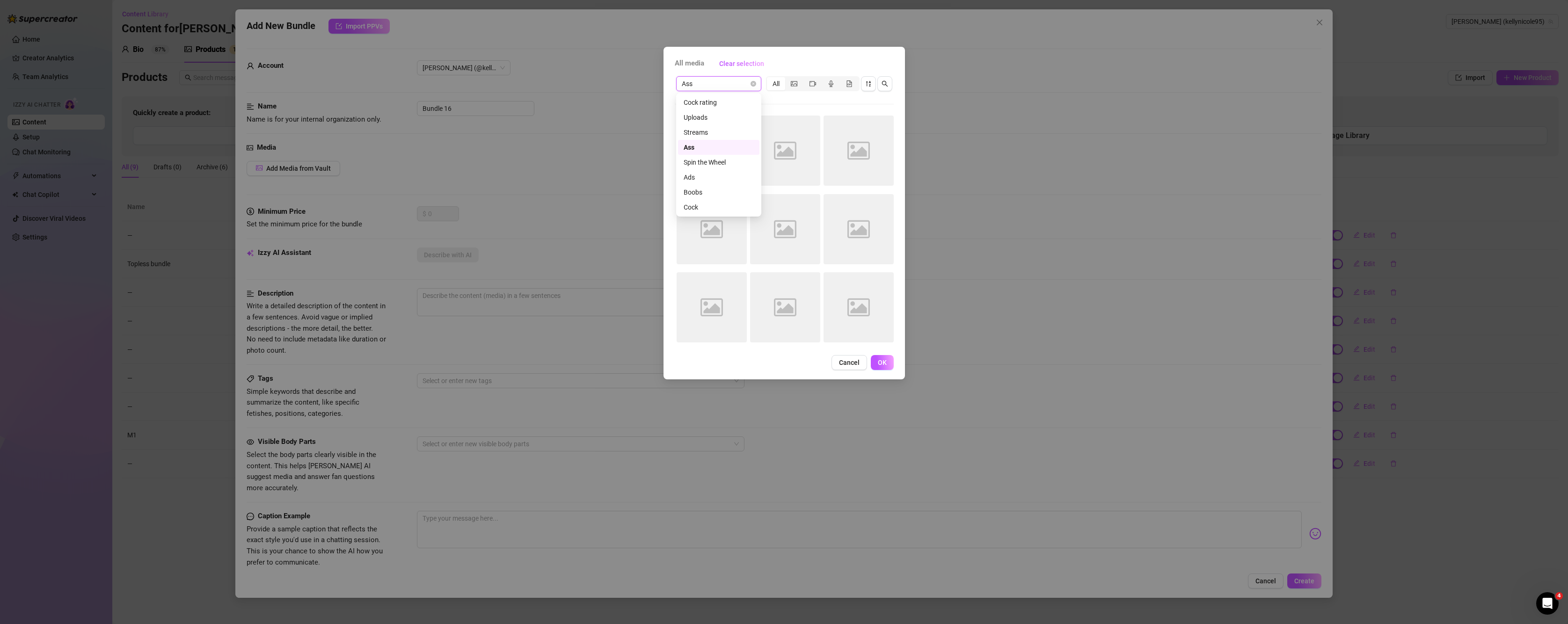
scroll to position [0, 0]
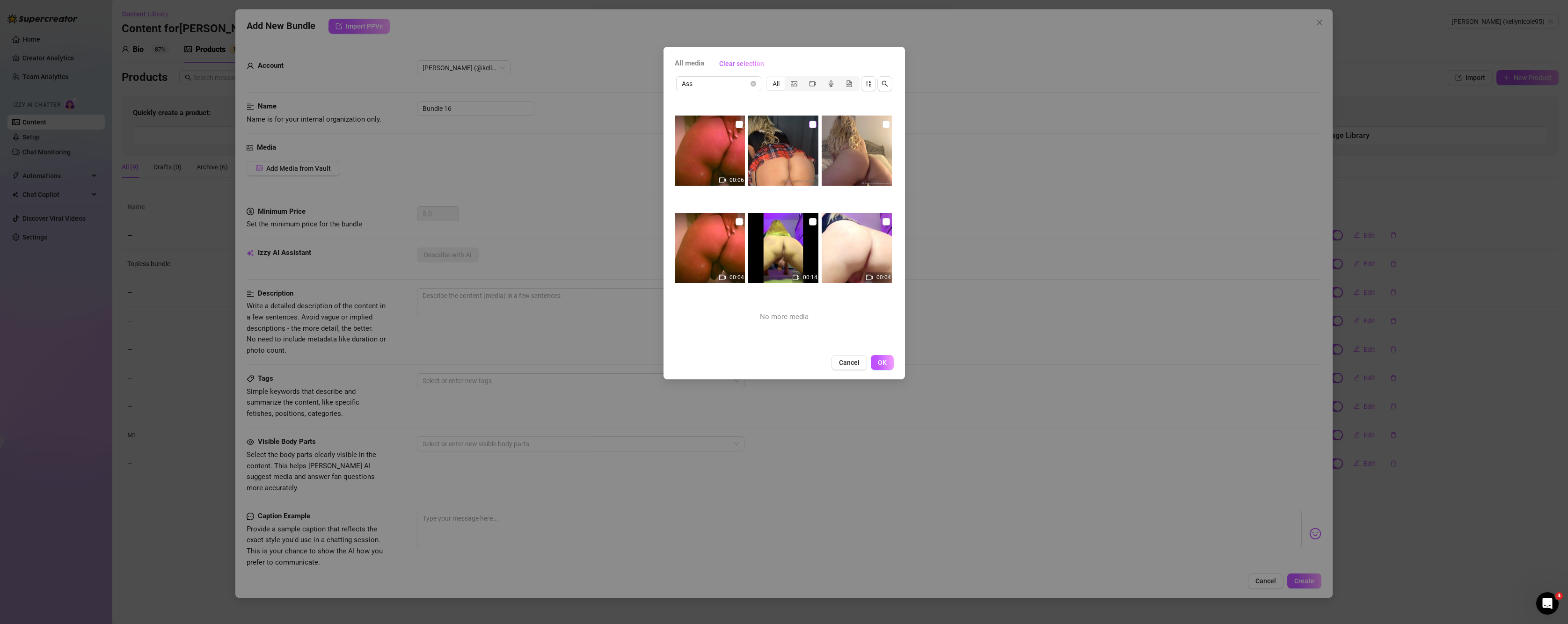
click at [809, 126] on input "checkbox" at bounding box center [812, 124] width 7 height 7
checkbox input "true"
click at [735, 126] on input "checkbox" at bounding box center [739, 124] width 7 height 7
checkbox input "true"
click at [712, 88] on span "Ass" at bounding box center [718, 83] width 74 height 14
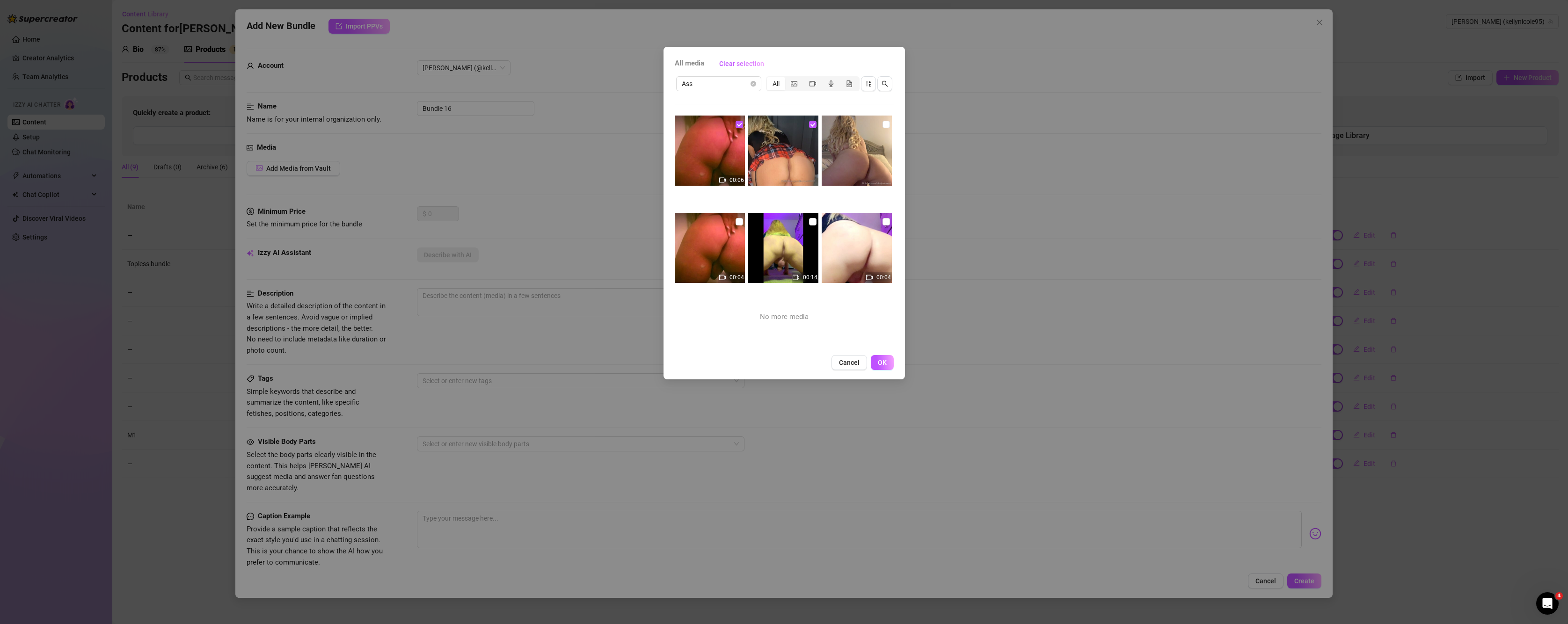
click at [771, 99] on div "Ass All 00:06 00:04 00:14 00:04 No more media" at bounding box center [784, 212] width 219 height 275
click at [876, 361] on button "OK" at bounding box center [882, 363] width 23 height 15
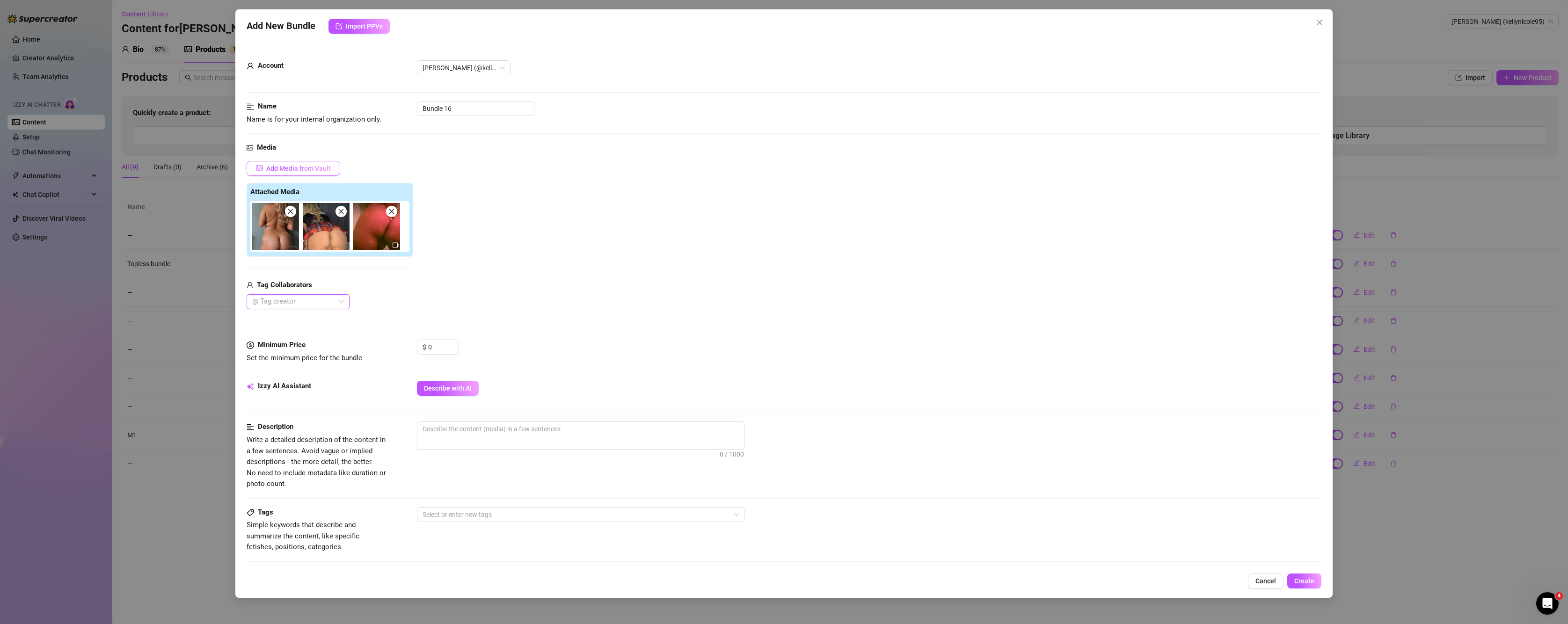
click at [293, 174] on button "Add Media from Vault" at bounding box center [293, 168] width 94 height 15
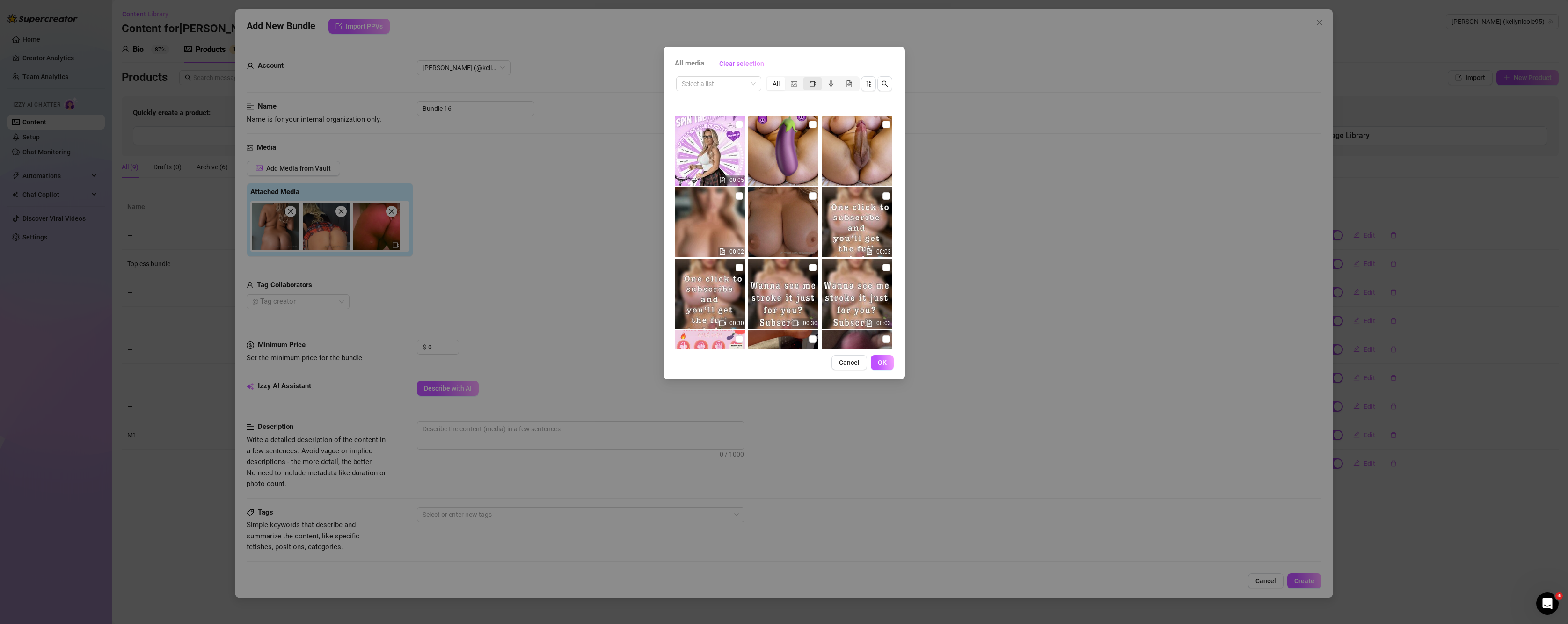
scroll to position [156, 0]
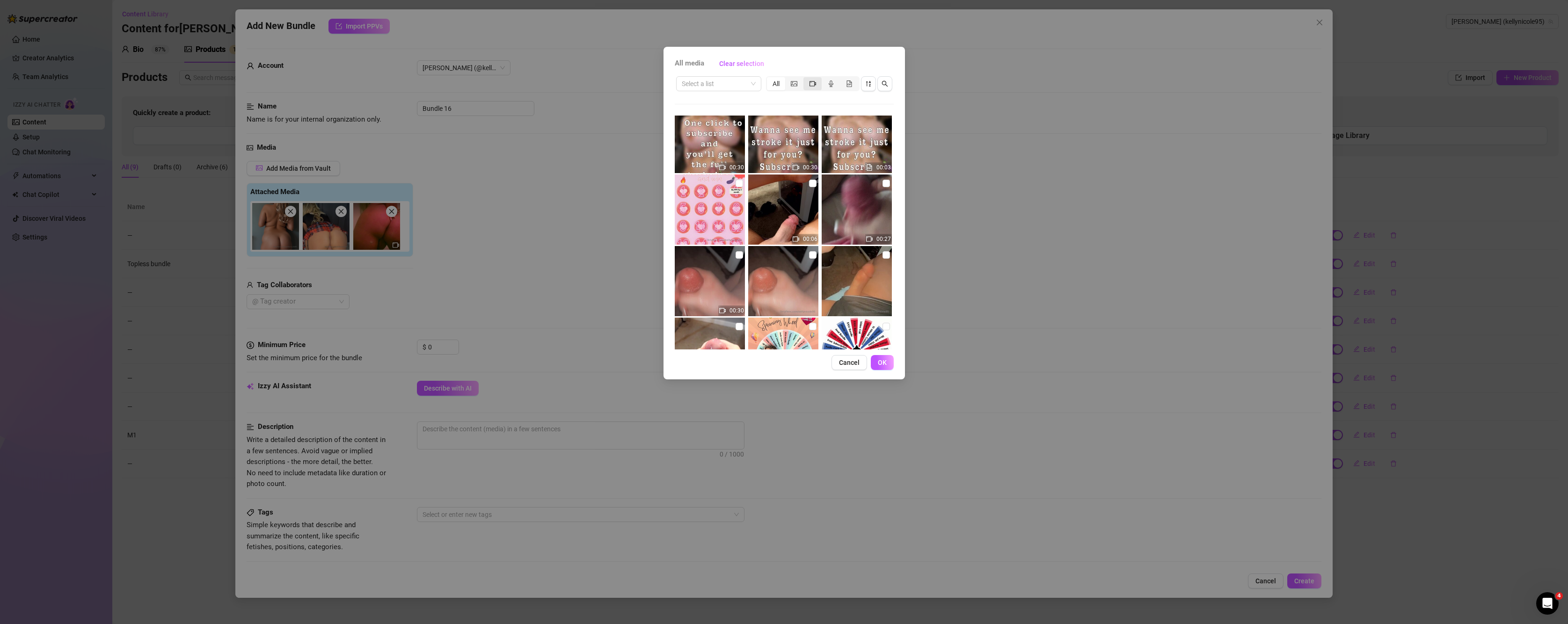
click at [819, 82] on div "segmented control" at bounding box center [812, 84] width 18 height 13
click at [806, 78] on input "segmented control" at bounding box center [806, 78] width 0 height 0
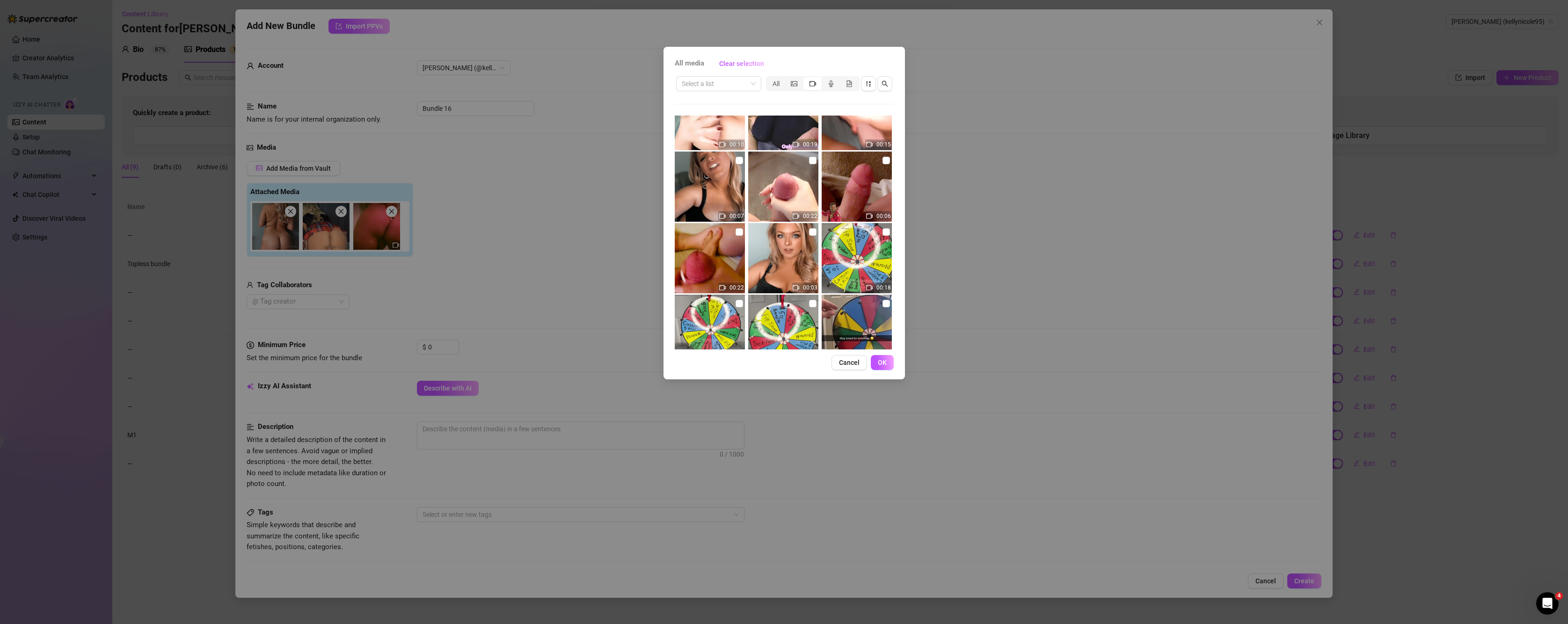
scroll to position [3538, 0]
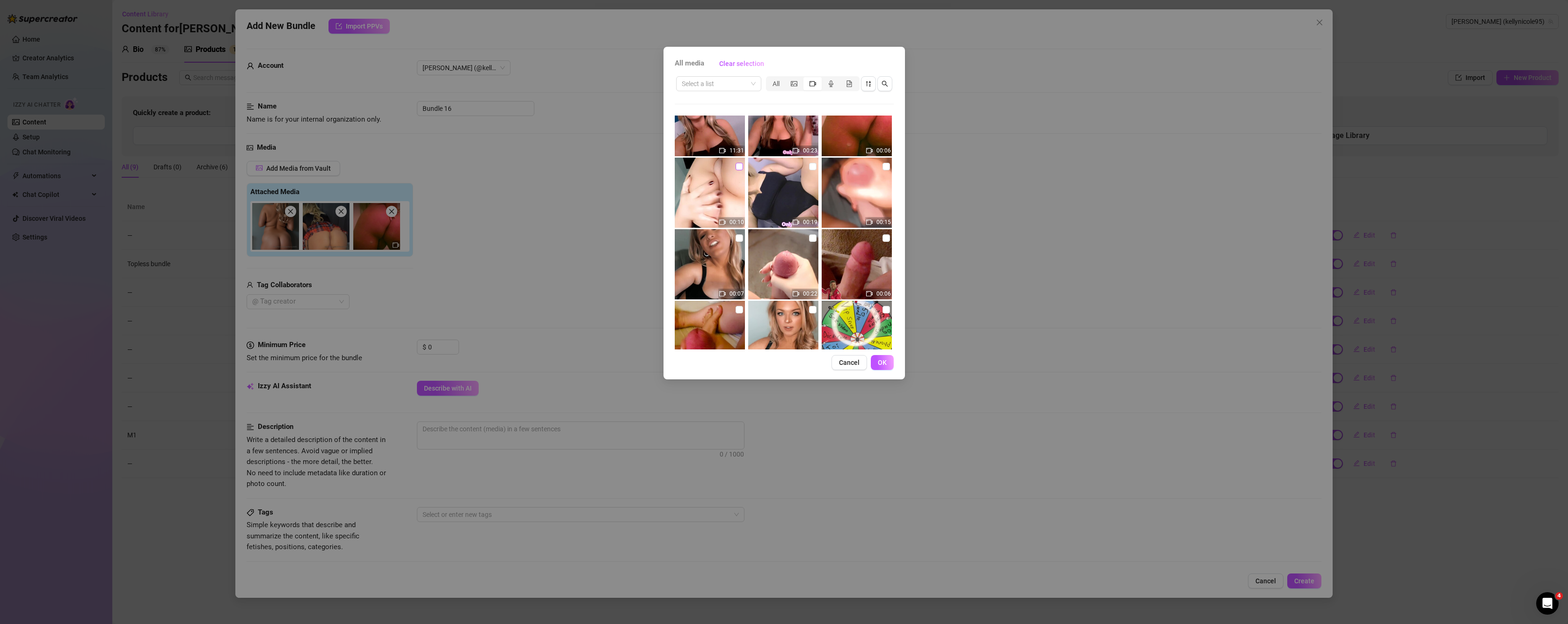
click at [739, 166] on input "checkbox" at bounding box center [739, 166] width 7 height 7
checkbox input "true"
click at [881, 367] on button "OK" at bounding box center [882, 363] width 23 height 15
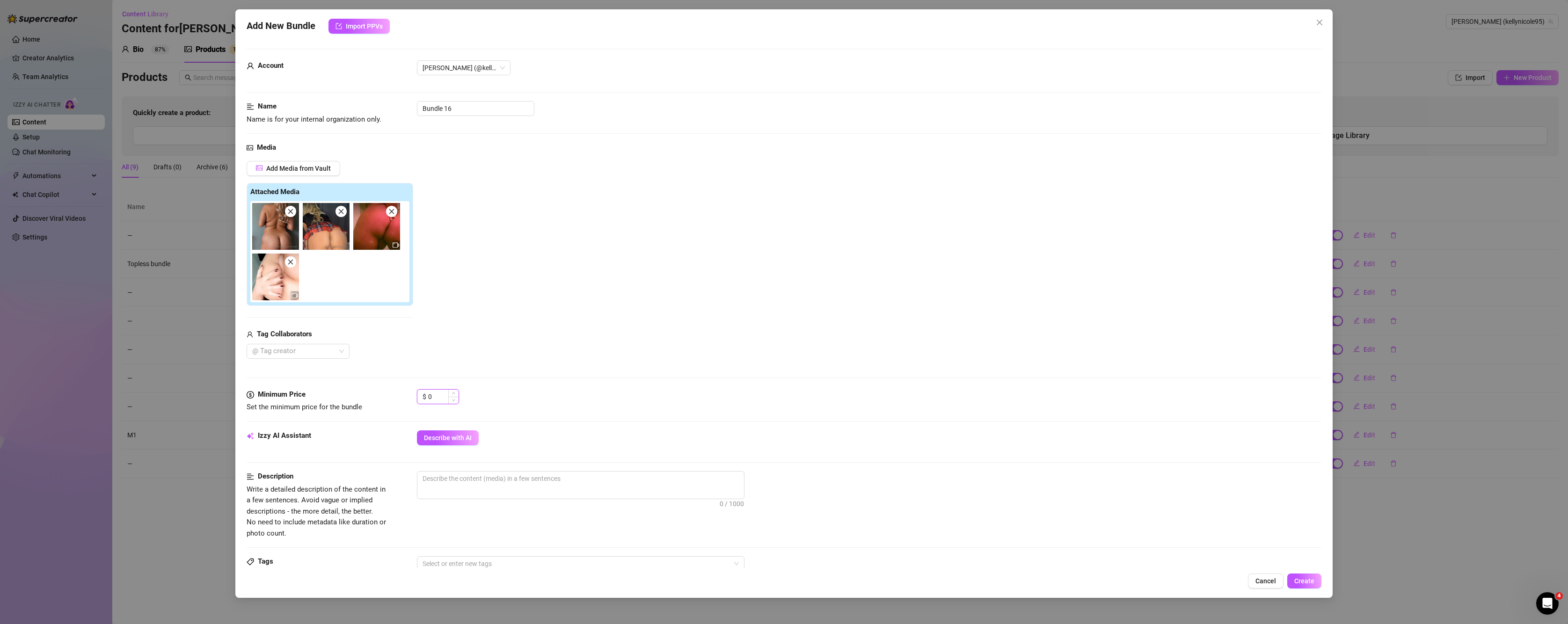
click at [440, 398] on input "0" at bounding box center [443, 396] width 30 height 14
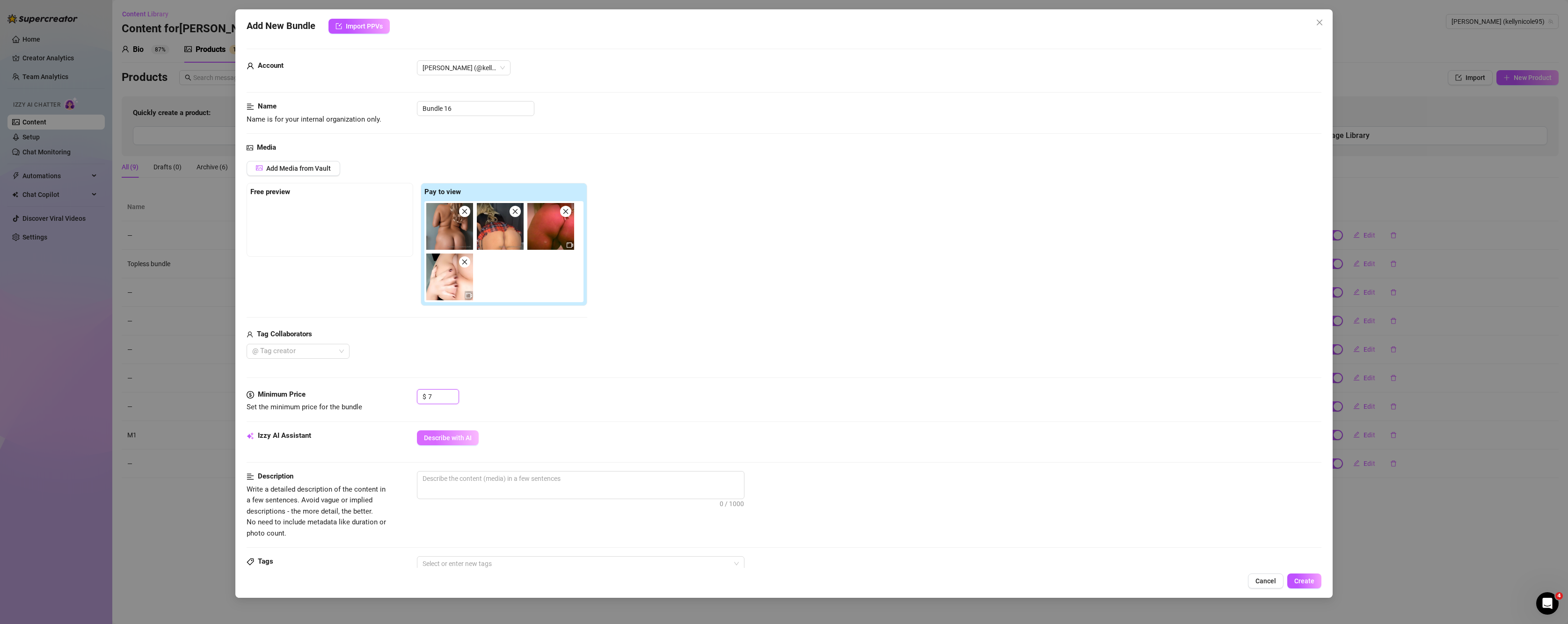
type input "7"
click at [445, 438] on span "Describe with AI" at bounding box center [448, 438] width 48 height 7
drag, startPoint x: 463, startPoint y: 108, endPoint x: 303, endPoint y: 117, distance: 160.3
click at [303, 117] on div "Name Name is for your internal organization only. Bundle 16" at bounding box center [784, 113] width 1076 height 24
type input "Ass"
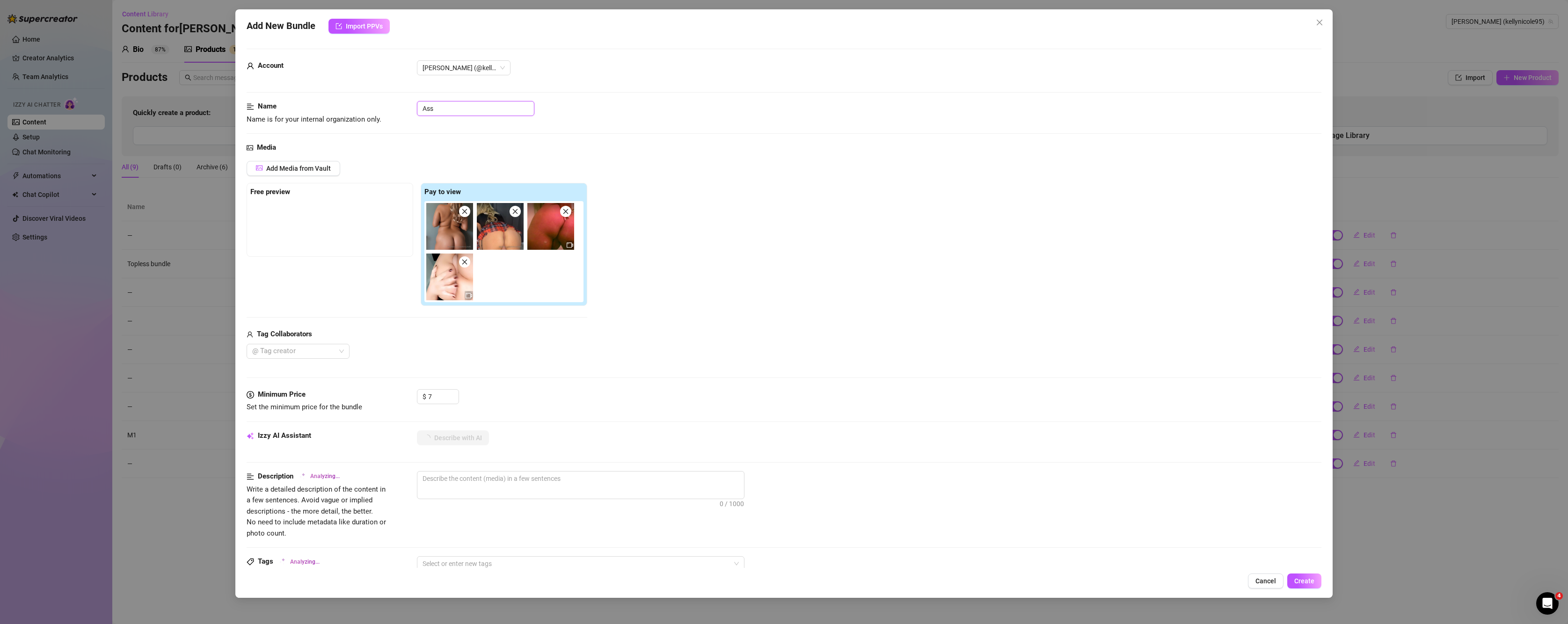
type textarea "[PERSON_NAME]"
type textarea "Kelly Nicole teases"
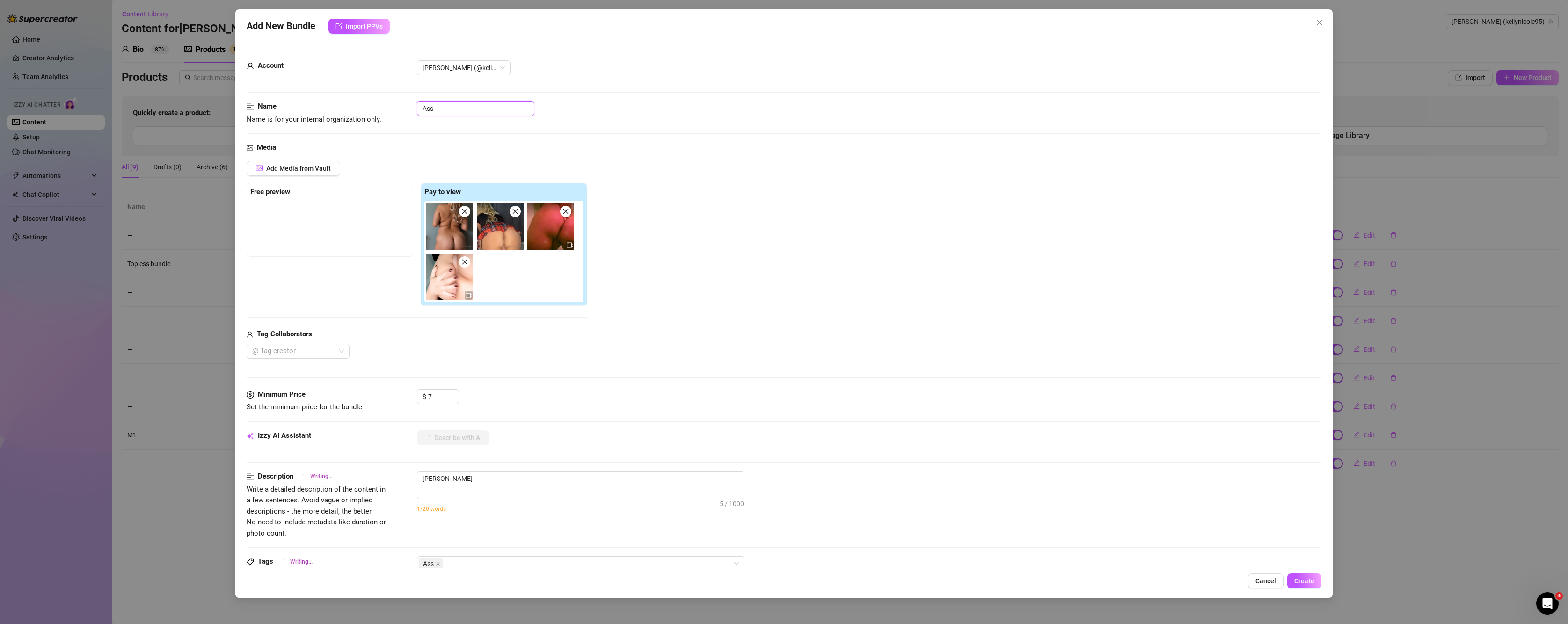
type textarea "Kelly Nicole teases"
type textarea "Kelly Nicole teases in"
type textarea "Kelly Nicole teases in a"
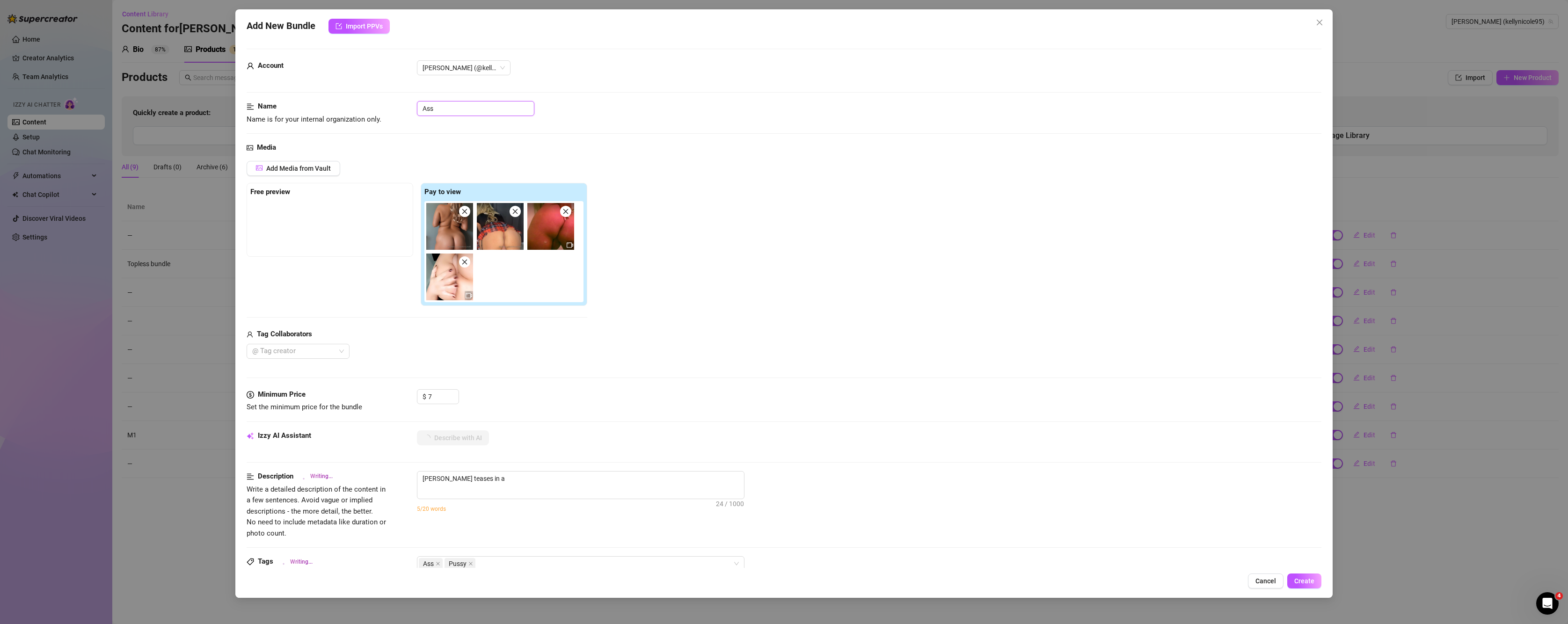
type textarea "Kelly Nicole teases in a short"
type textarea "Kelly Nicole teases in a short plaid"
type textarea "Kelly Nicole teases in a short plaid skirt"
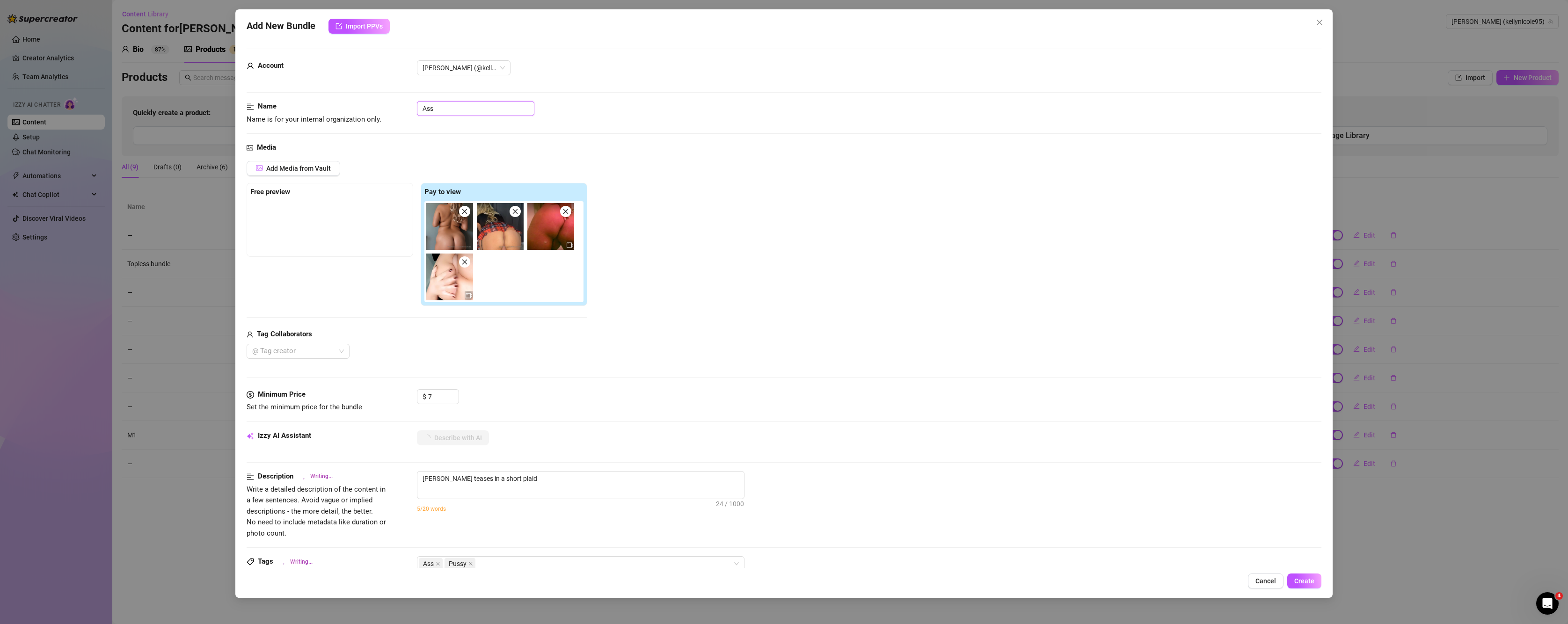
type textarea "Kelly Nicole teases in a short plaid skirt"
type textarea "Kelly Nicole teases in a short plaid skirt and"
type textarea "Kelly Nicole teases in a short plaid skirt and black"
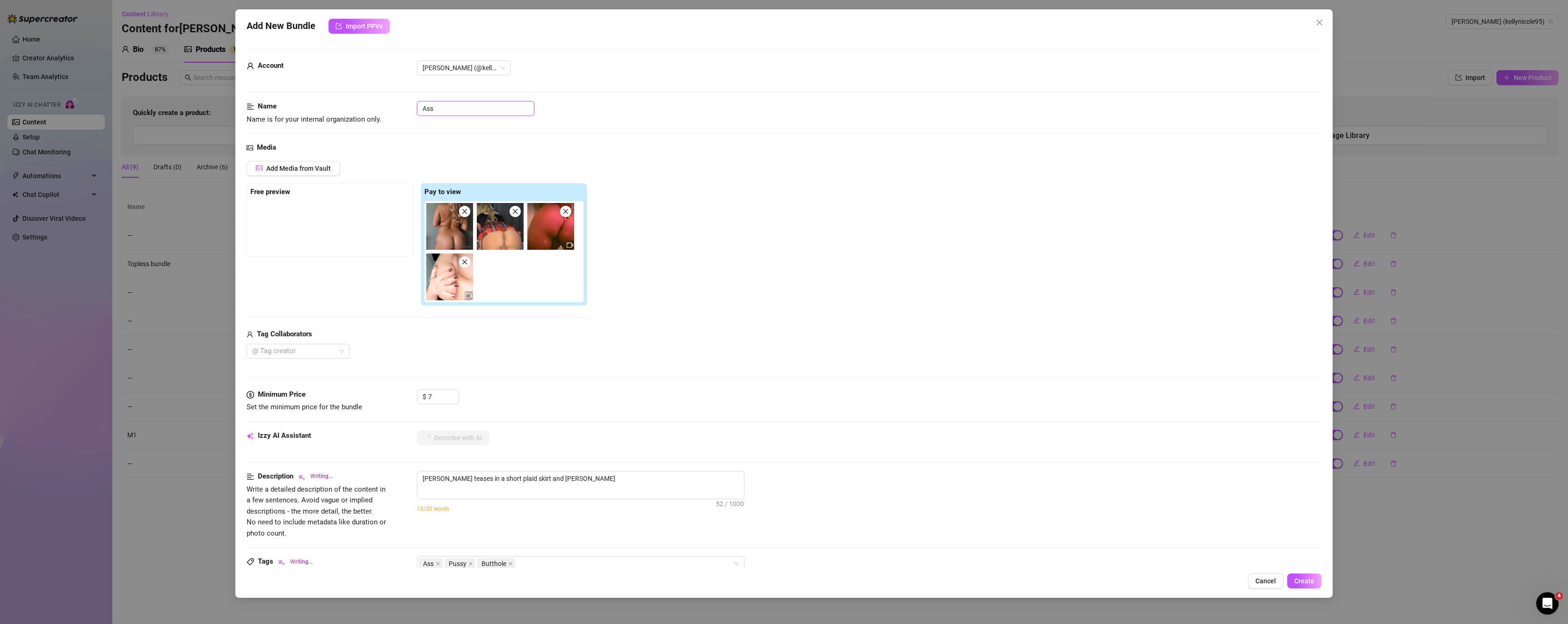
type textarea "Kelly Nicole teases in a short plaid skirt and black top,"
type textarea "Kelly Nicole teases in a short plaid skirt and black top, bending"
type textarea "Kelly Nicole teases in a short plaid skirt and black top, bending over"
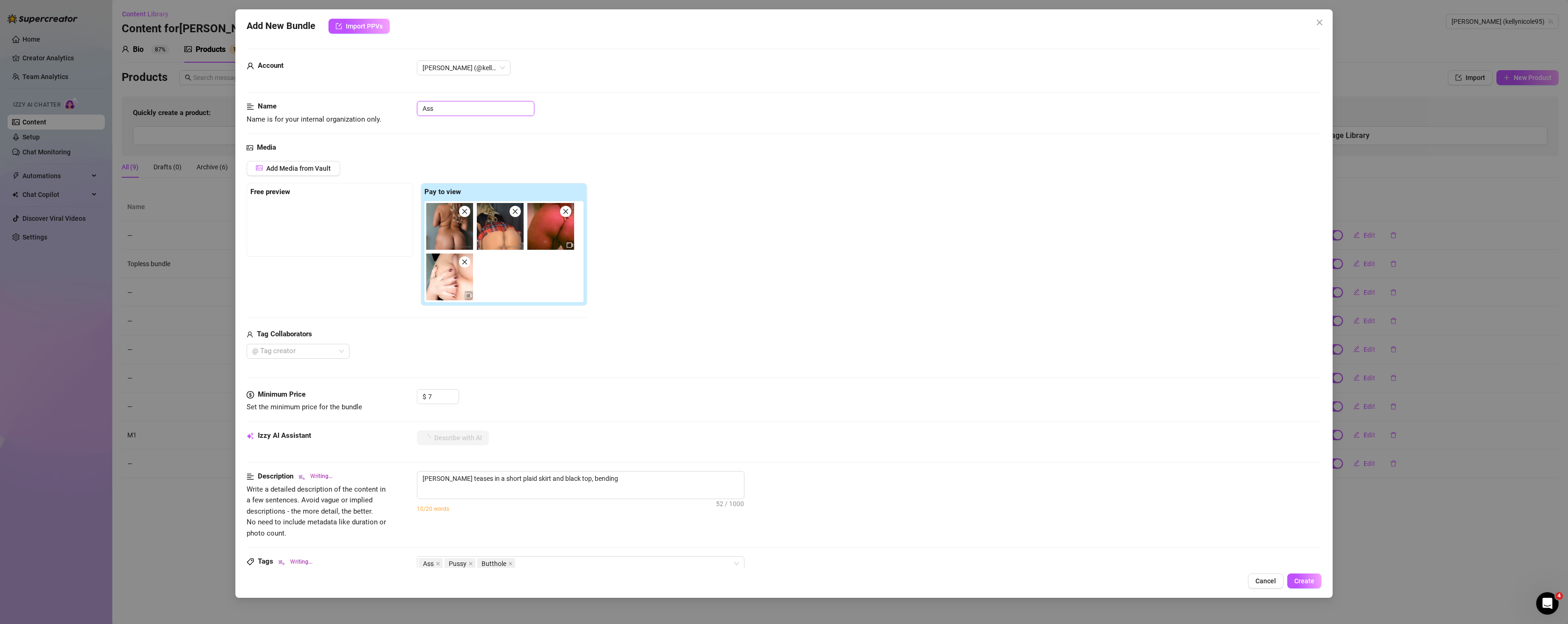
type textarea "Kelly Nicole teases in a short plaid skirt and black top, bending over"
type textarea "Kelly Nicole teases in a short plaid skirt and black top, bending over to"
type textarea "Kelly Nicole teases in a short plaid skirt and black top, bending over to flash"
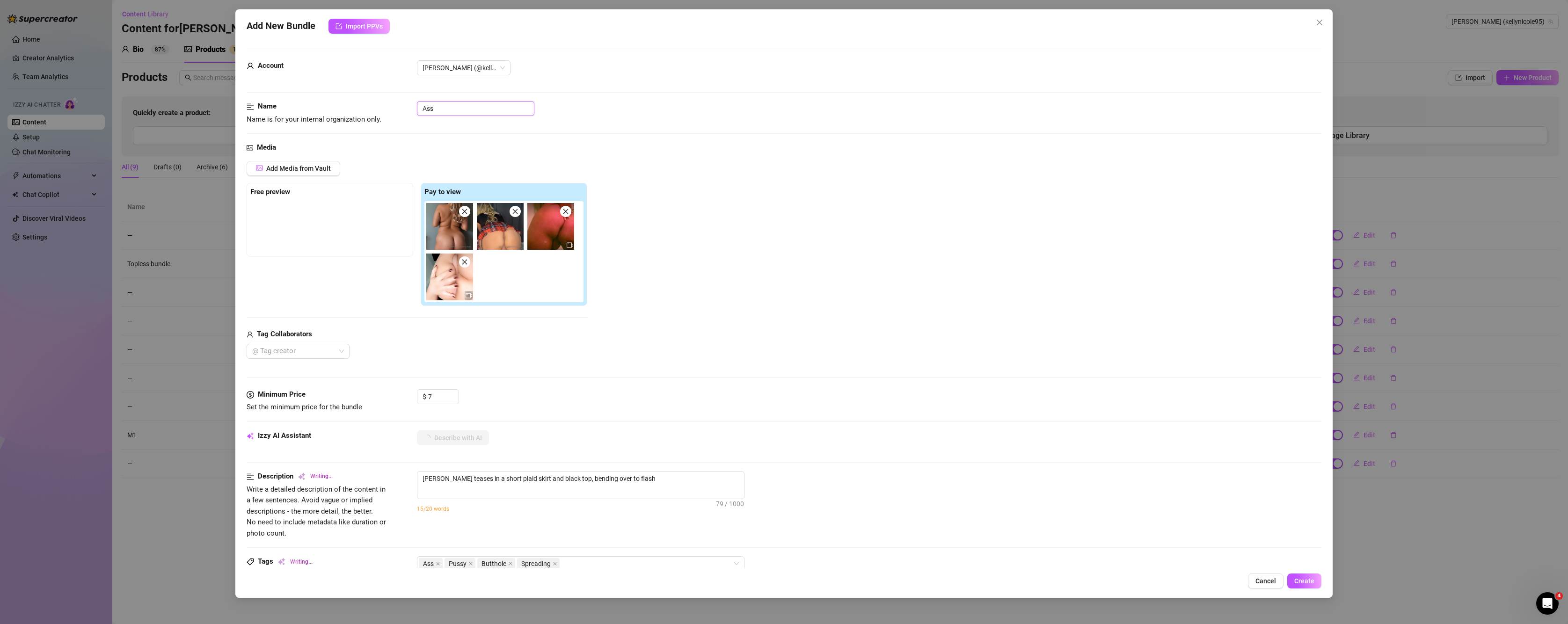
type textarea "Kelly Nicole teases in a short plaid skirt and black top, bending over to flash…"
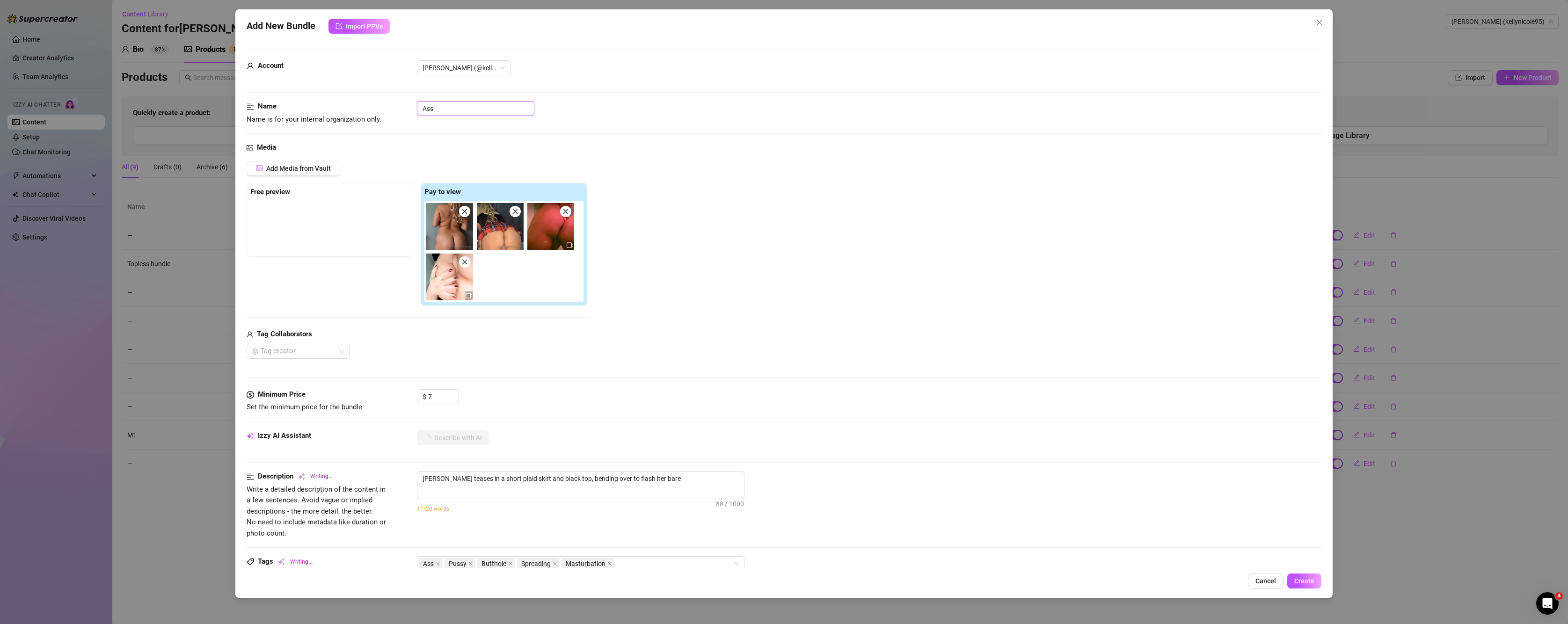
type textarea "Kelly Nicole teases in a short plaid skirt and black top, bending over to flash…"
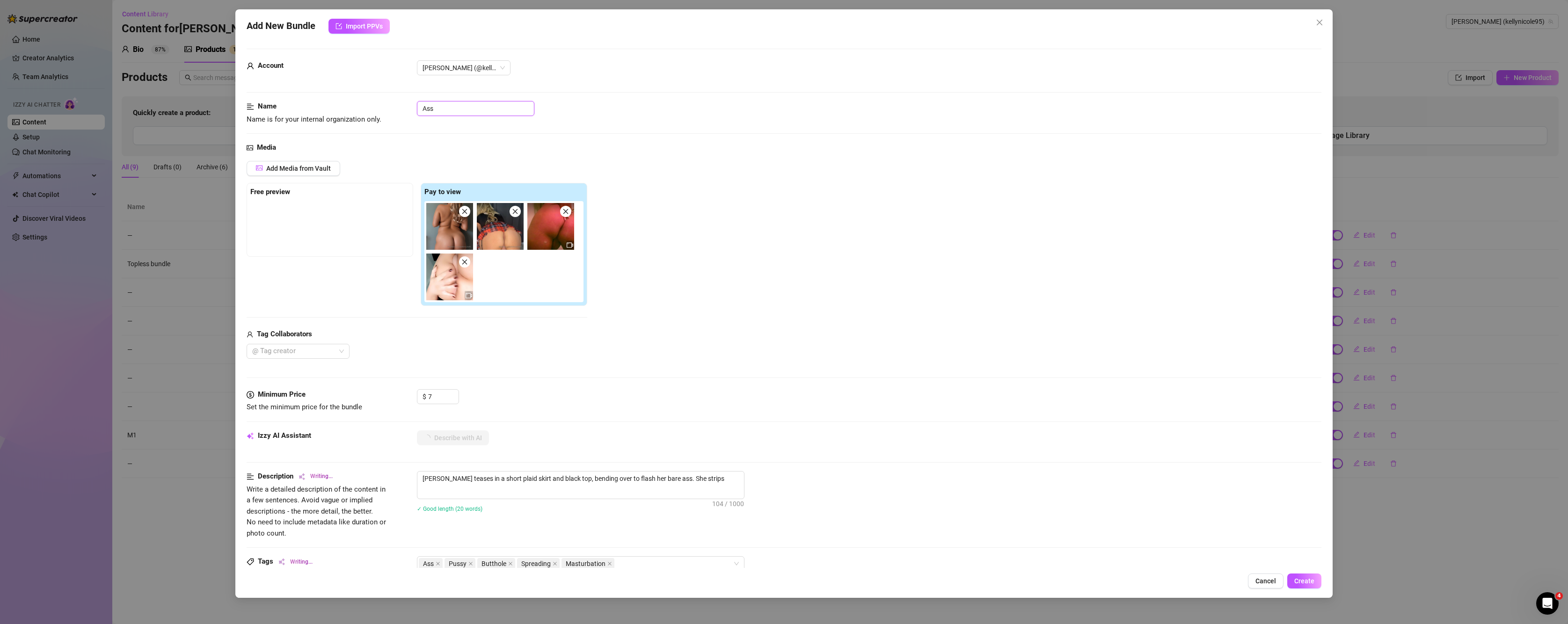
type textarea "Kelly Nicole teases in a short plaid skirt and black top, bending over to flash…"
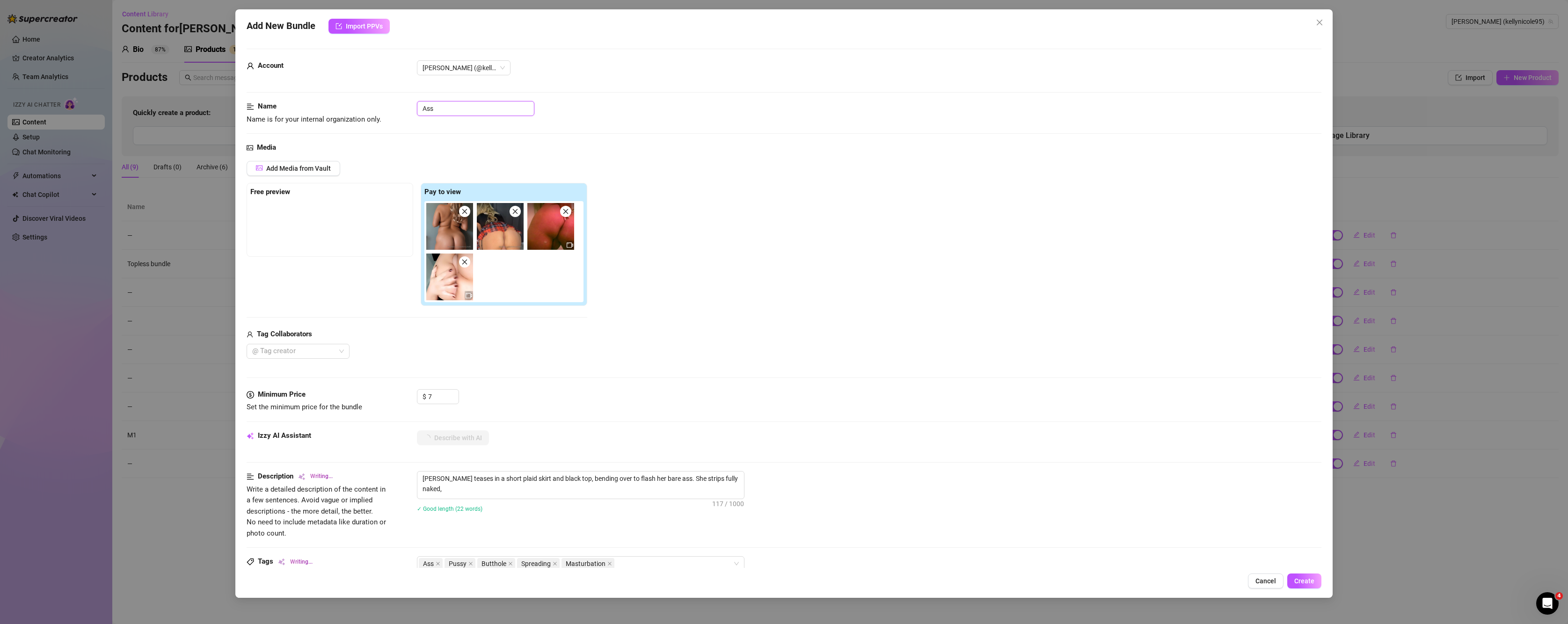
type textarea "Kelly Nicole teases in a short plaid skirt and black top, bending over to flash…"
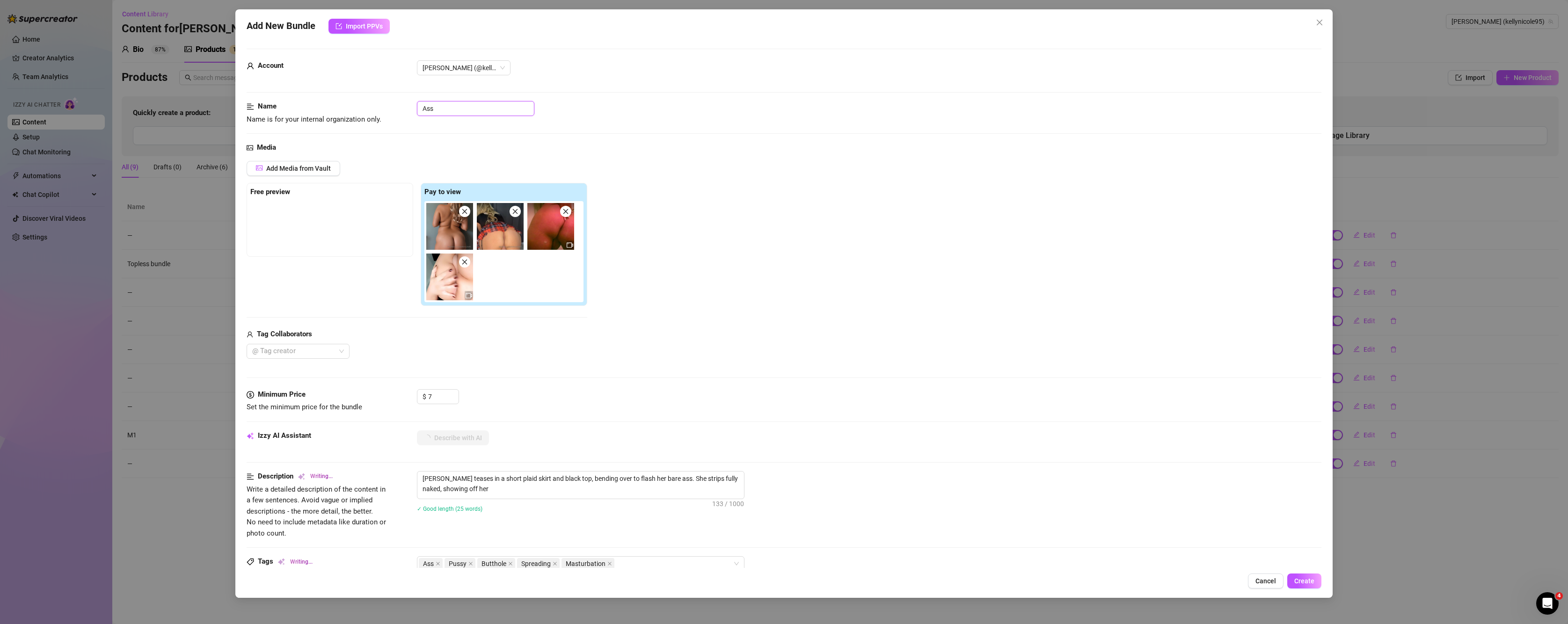
type textarea "Kelly Nicole teases in a short plaid skirt and black top, bending over to flash…"
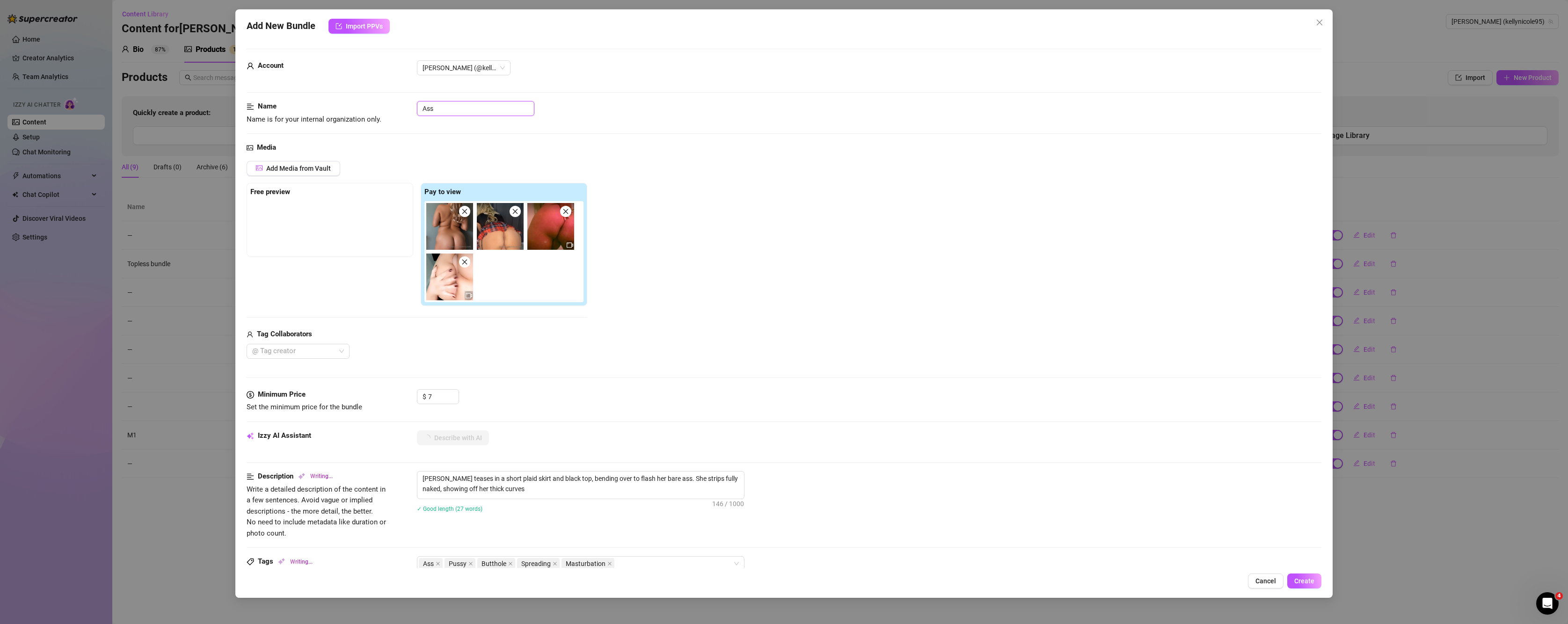
type textarea "Kelly Nicole teases in a short plaid skirt and black top, bending over to flash…"
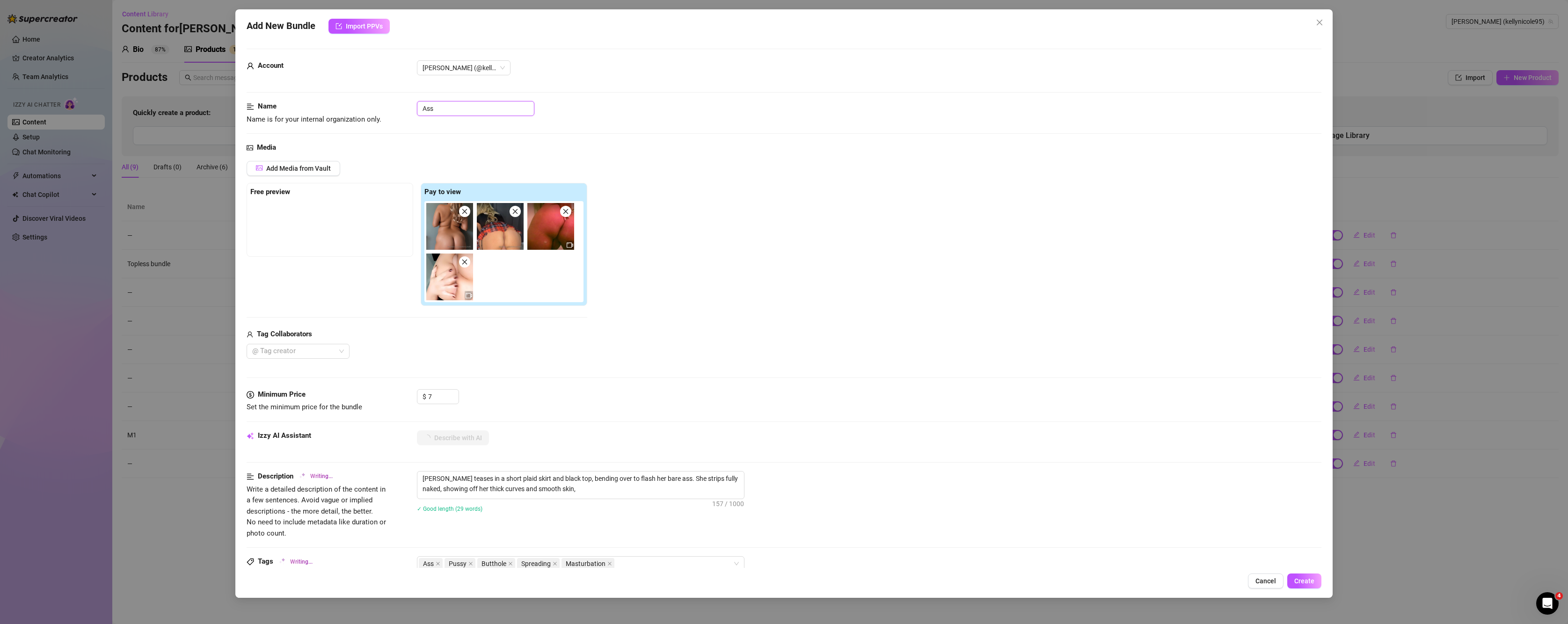
type textarea "Kelly Nicole teases in a short plaid skirt and black top, bending over to flash…"
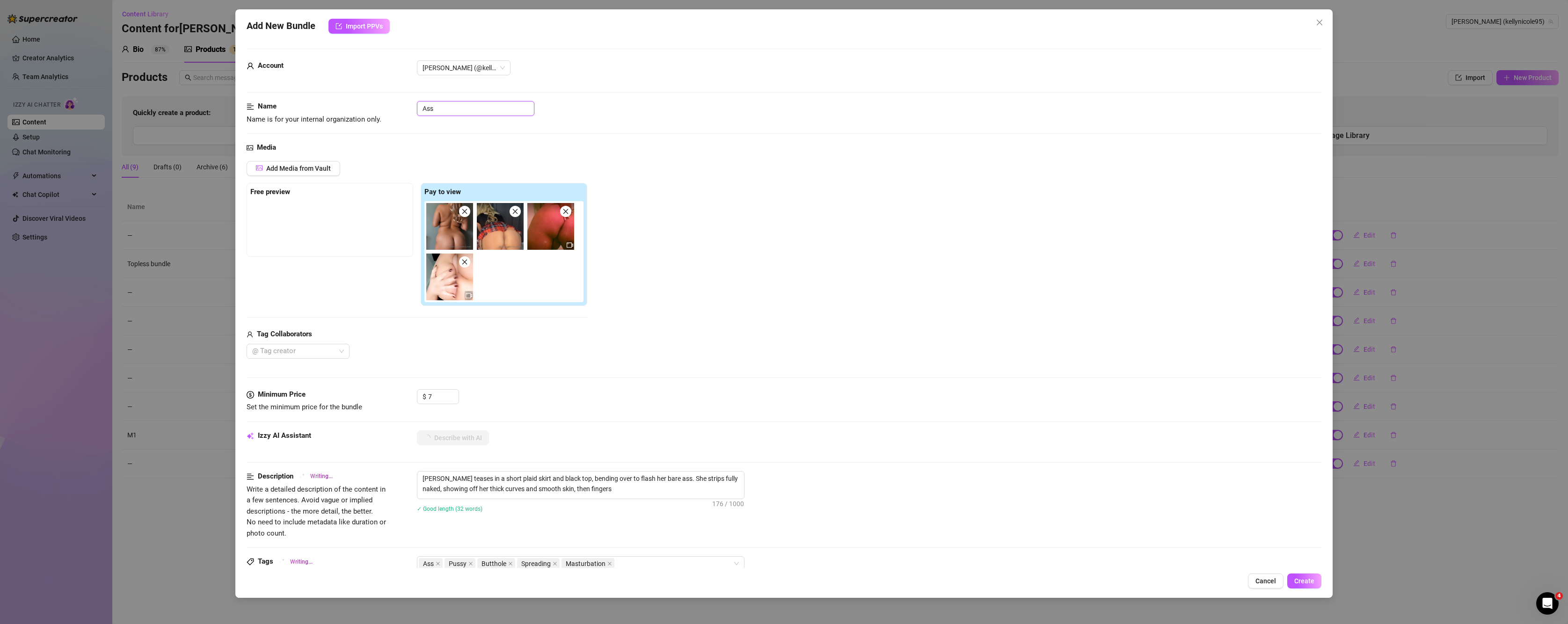
type textarea "Kelly Nicole teases in a short plaid skirt and black top, bending over to flash…"
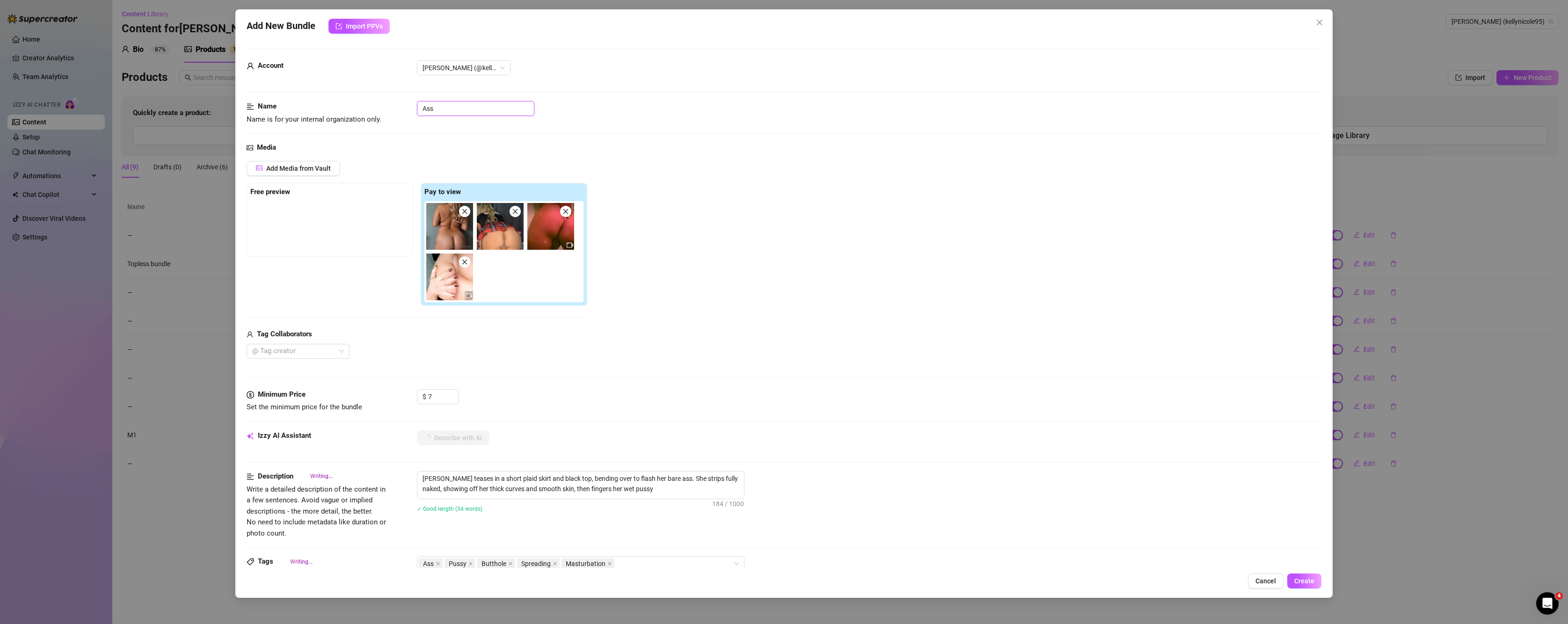
type textarea "Kelly Nicole teases in a short plaid skirt and black top, bending over to flash…"
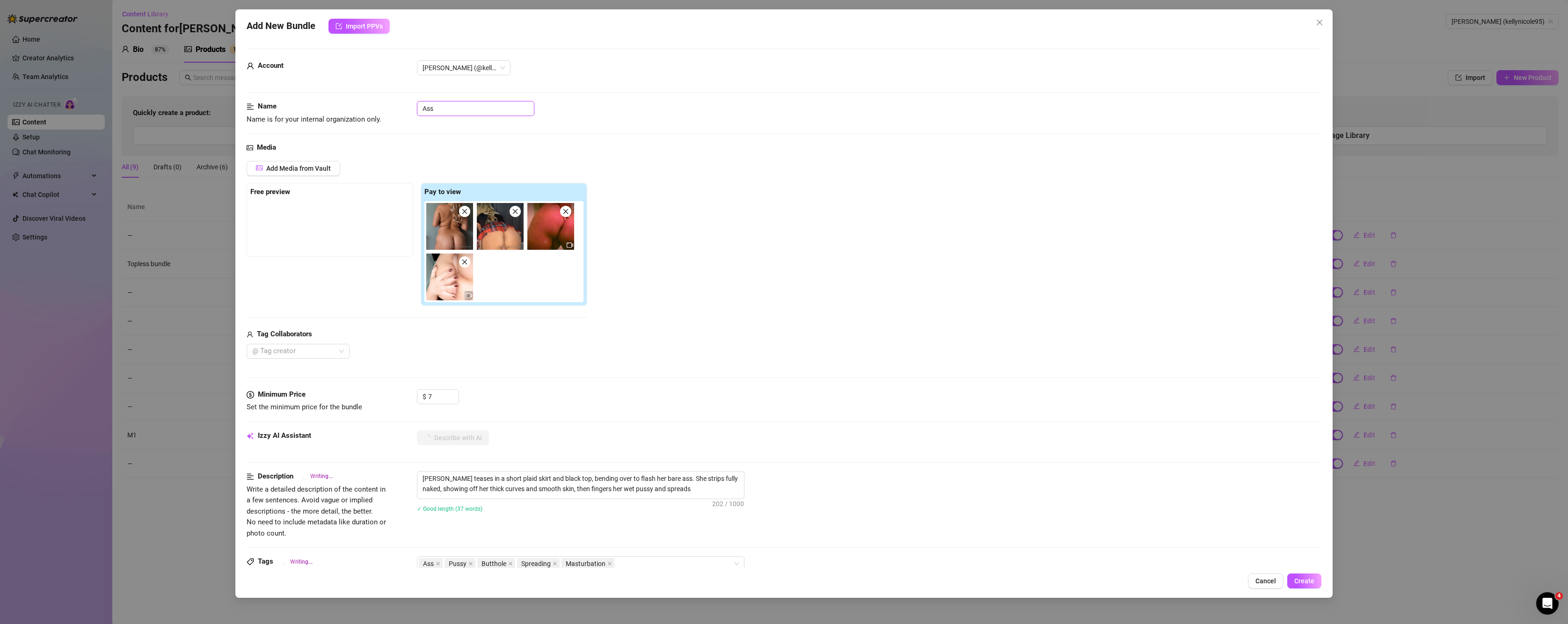
type textarea "Kelly Nicole teases in a short plaid skirt and black top, bending over to flash…"
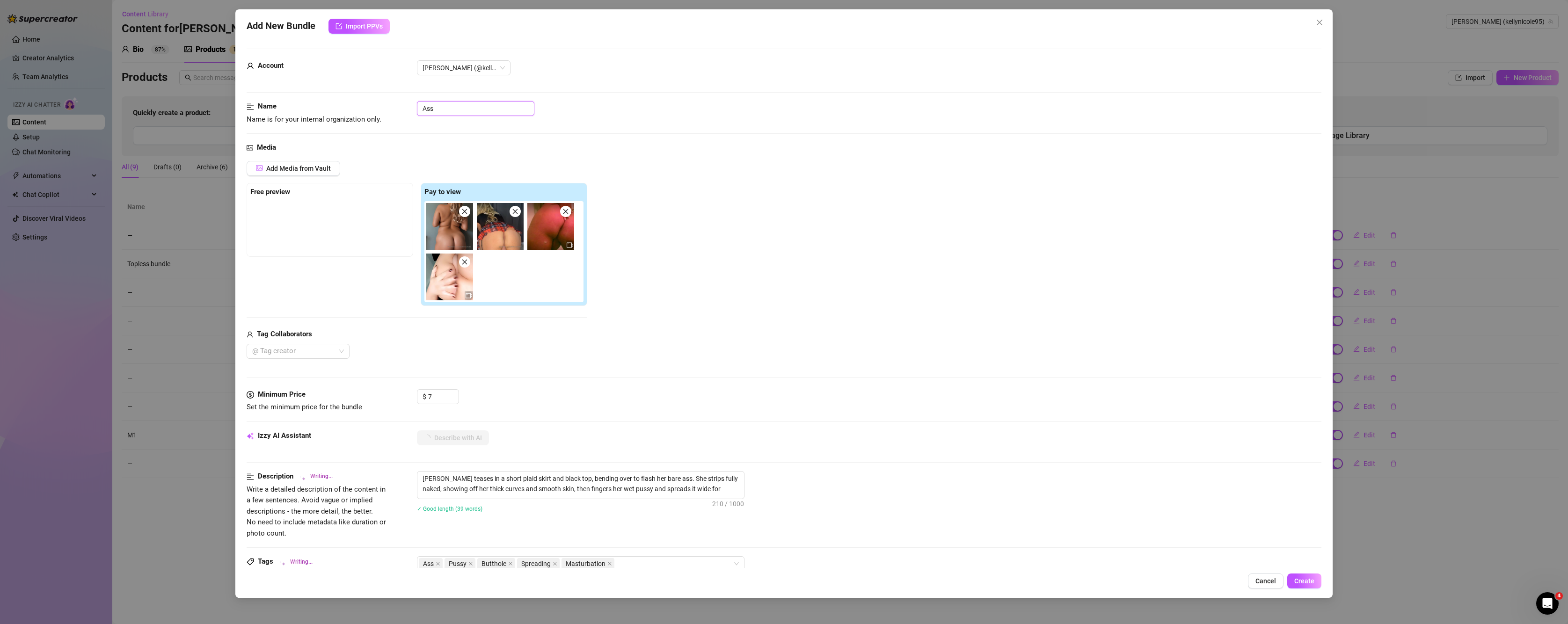
type textarea "Kelly Nicole teases in a short plaid skirt and black top, bending over to flash…"
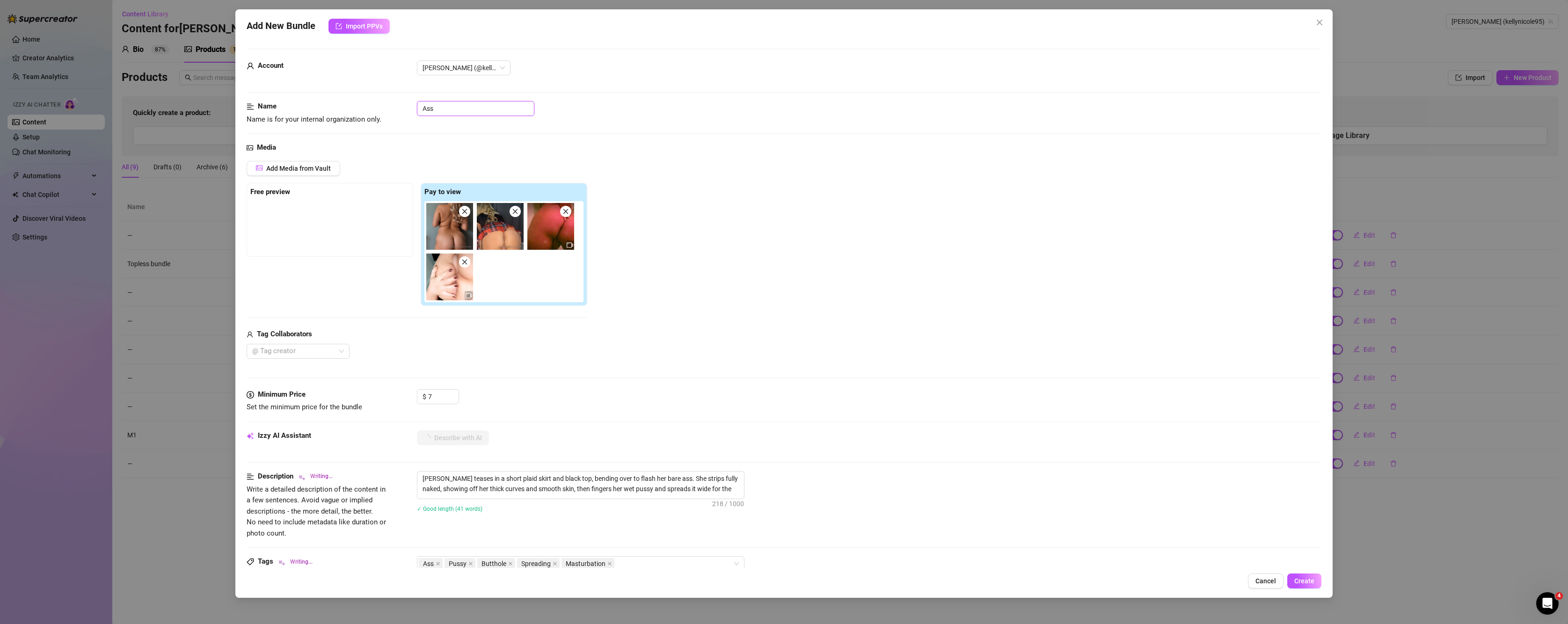
type textarea "Kelly Nicole teases in a short plaid skirt and black top, bending over to flash…"
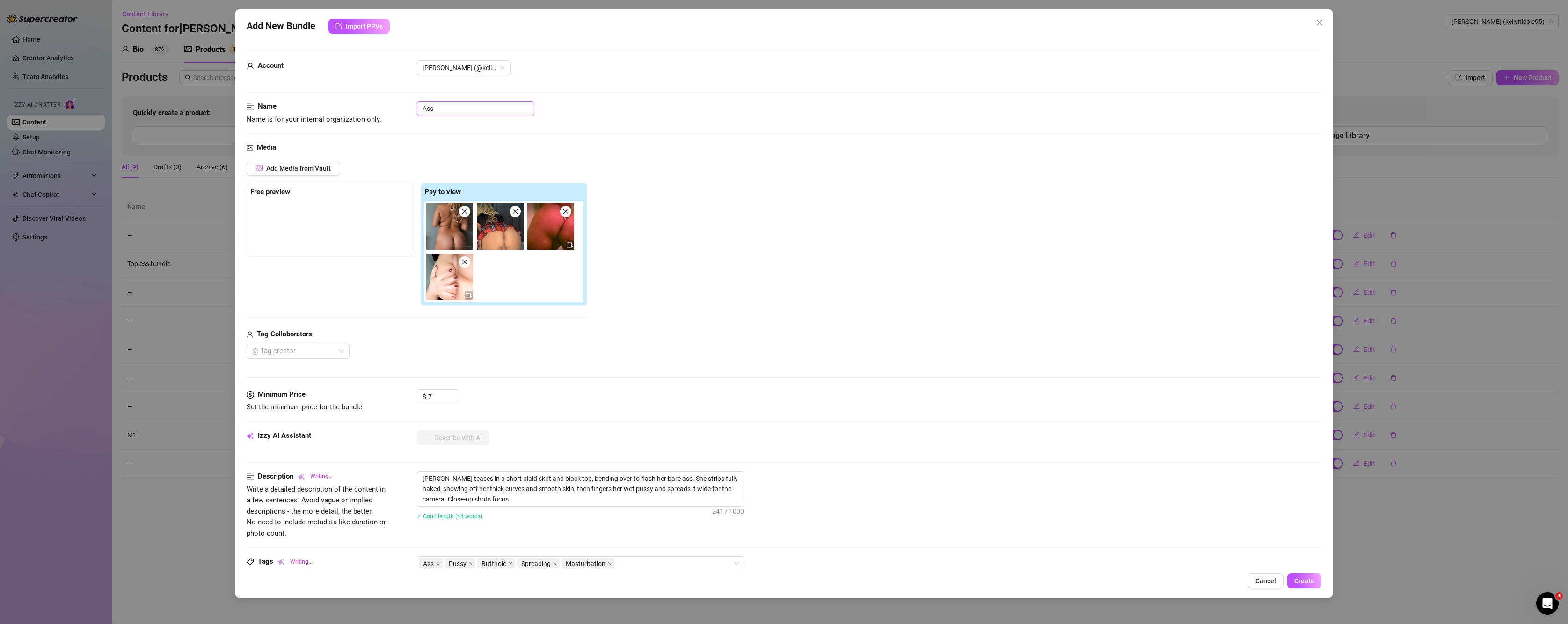
type textarea "Kelly Nicole teases in a short plaid skirt and black top, bending over to flash…"
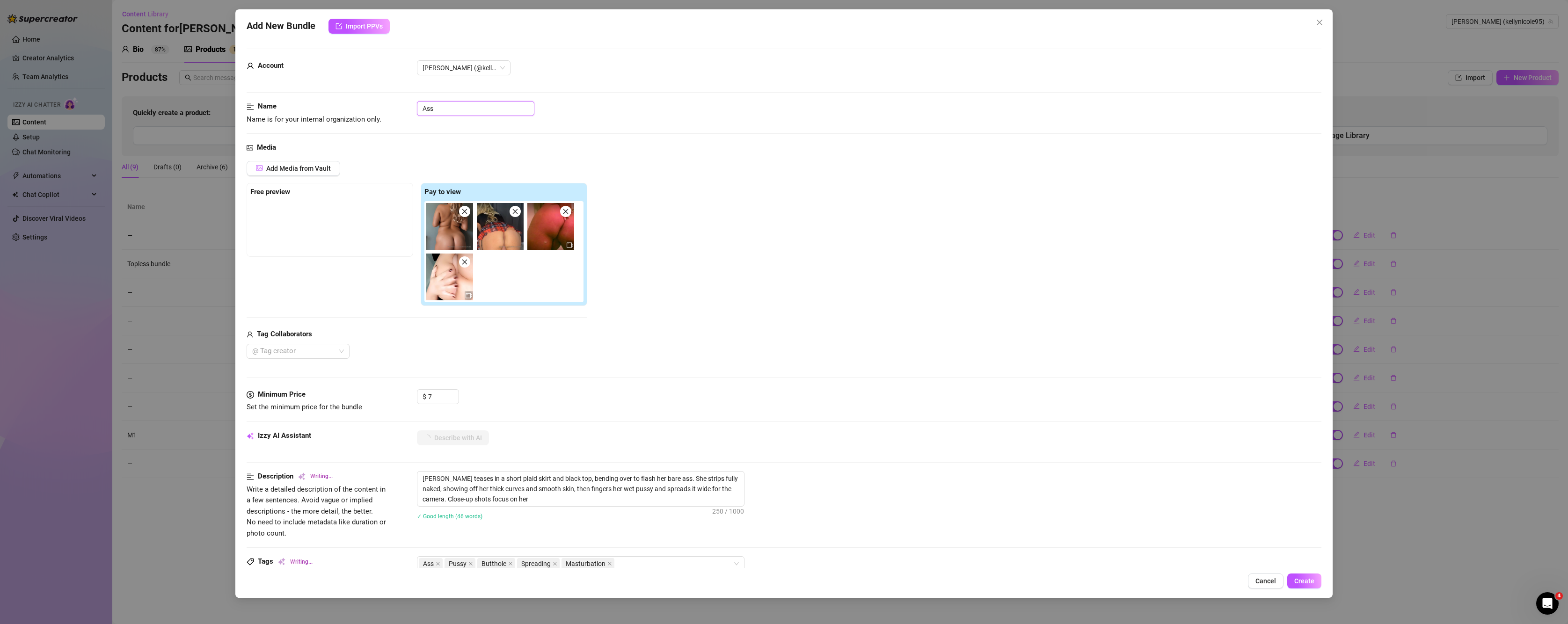
type textarea "Kelly Nicole teases in a short plaid skirt and black top, bending over to flash…"
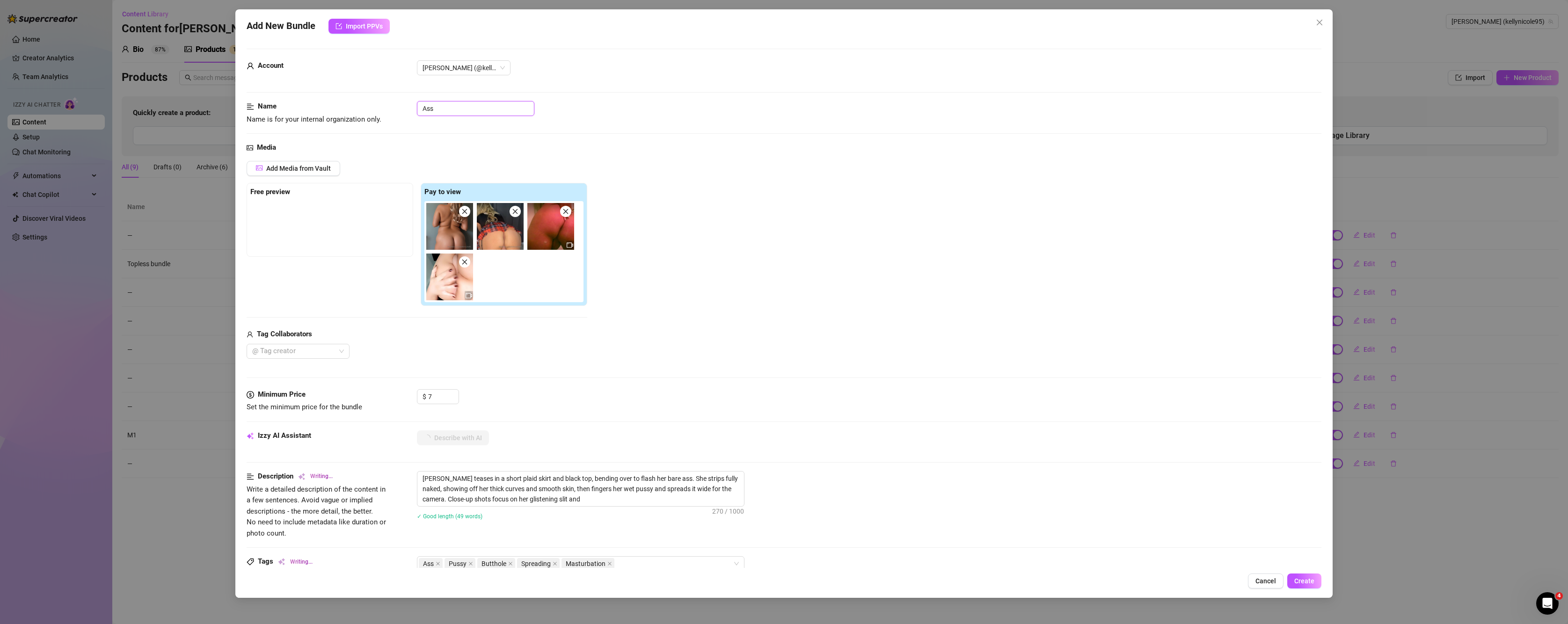
type textarea "Kelly Nicole teases in a short plaid skirt and black top, bending over to flash…"
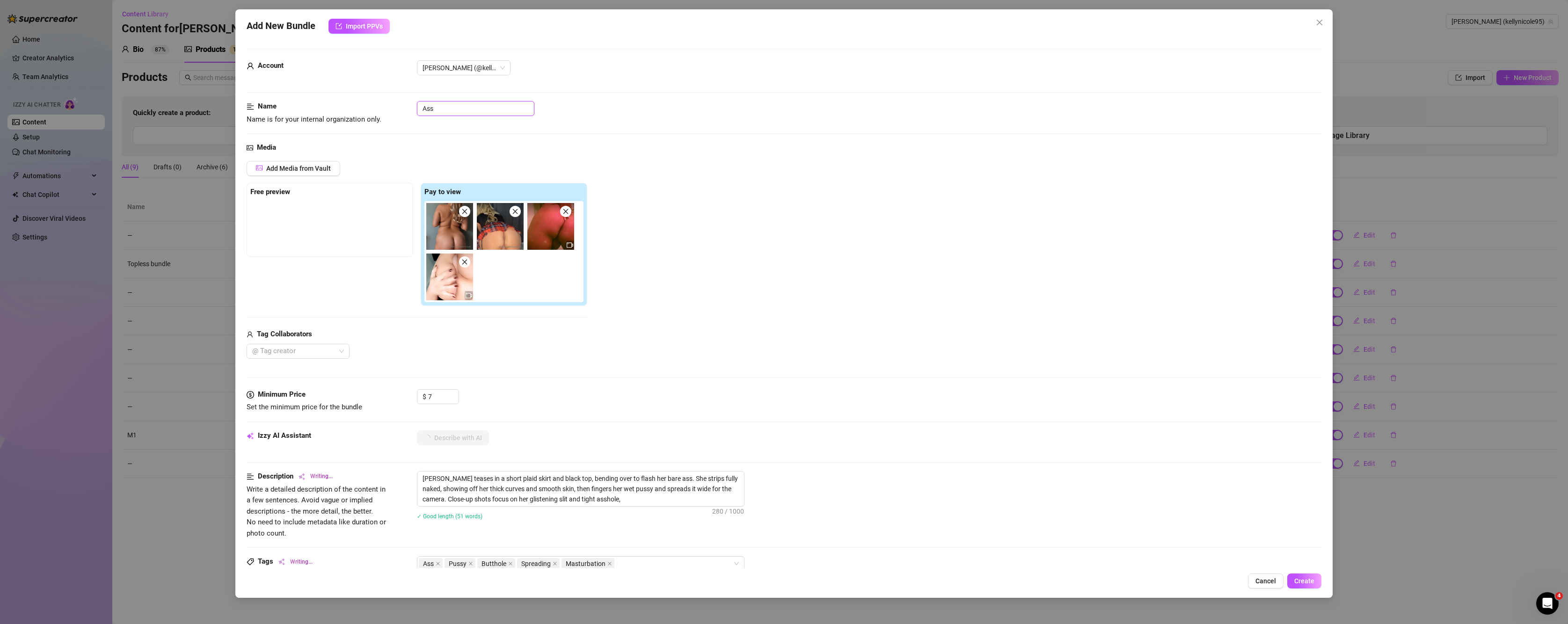
type textarea "Kelly Nicole teases in a short plaid skirt and black top, bending over to flash…"
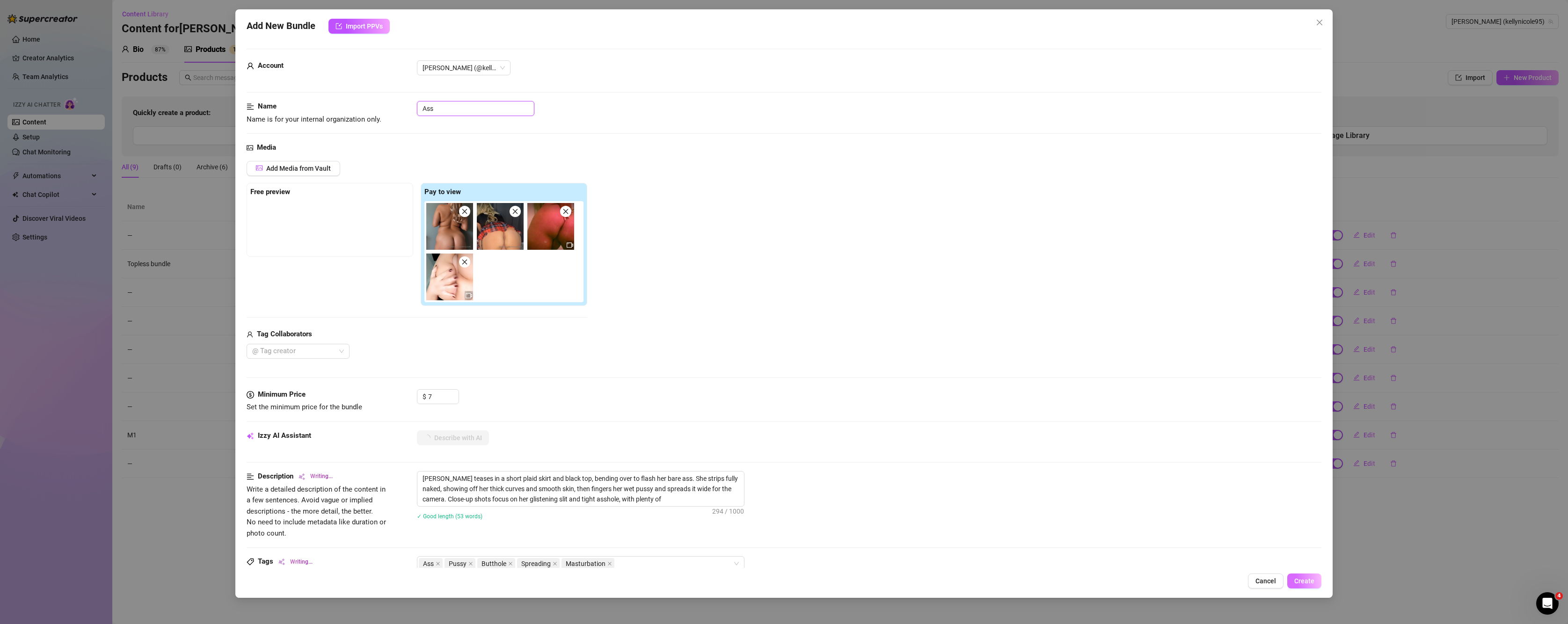
type textarea "Kelly Nicole teases in a short plaid skirt and black top, bending over to flash…"
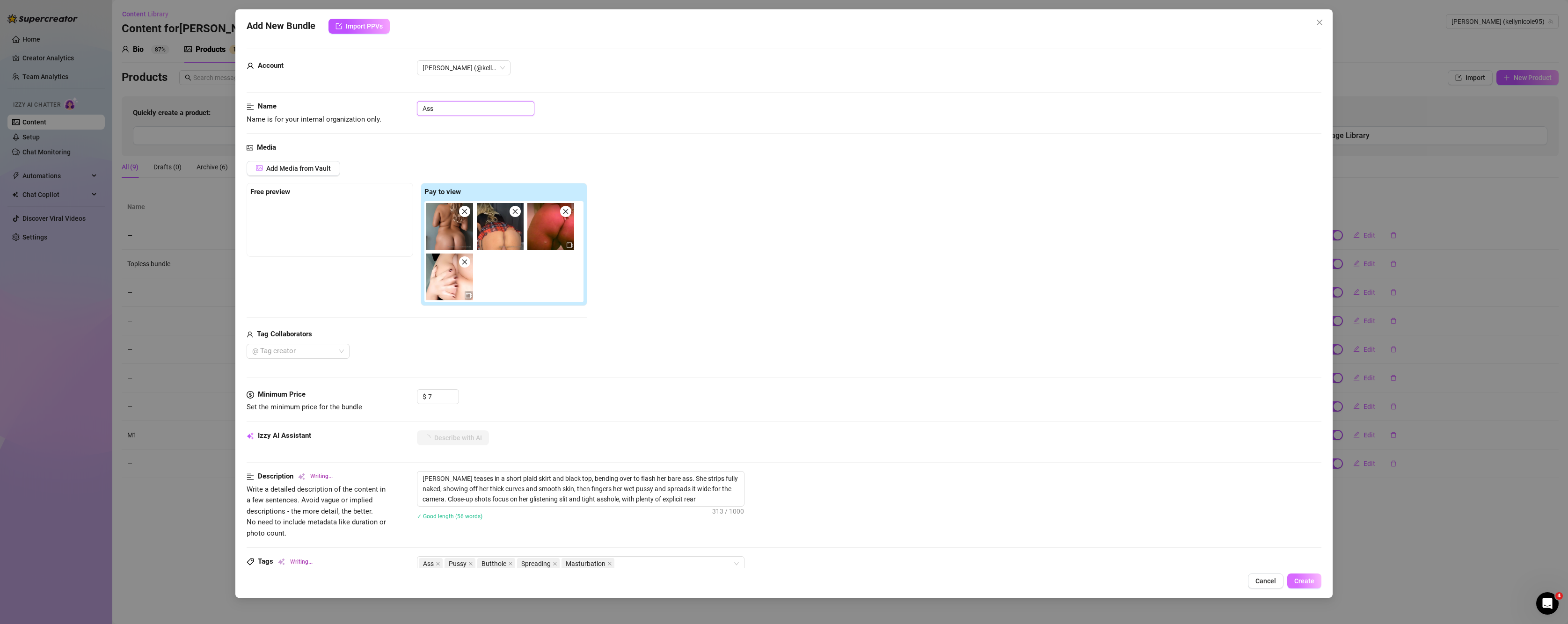
type textarea "Kelly Nicole teases in a short plaid skirt and black top, bending over to flash…"
type input "Ass"
click at [1298, 578] on span "Create" at bounding box center [1304, 581] width 20 height 7
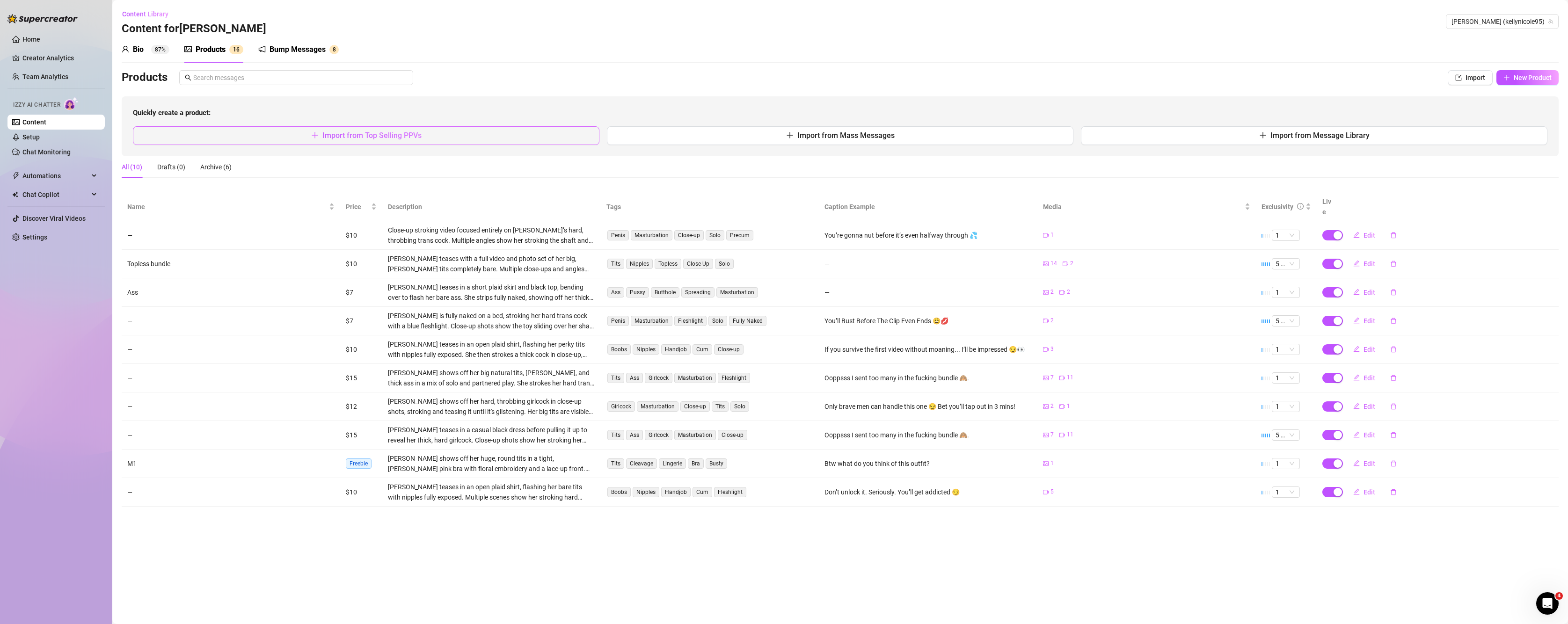
click at [422, 133] on button "Import from Top Selling PPVs" at bounding box center [366, 135] width 466 height 19
type textarea "Type your message here..."
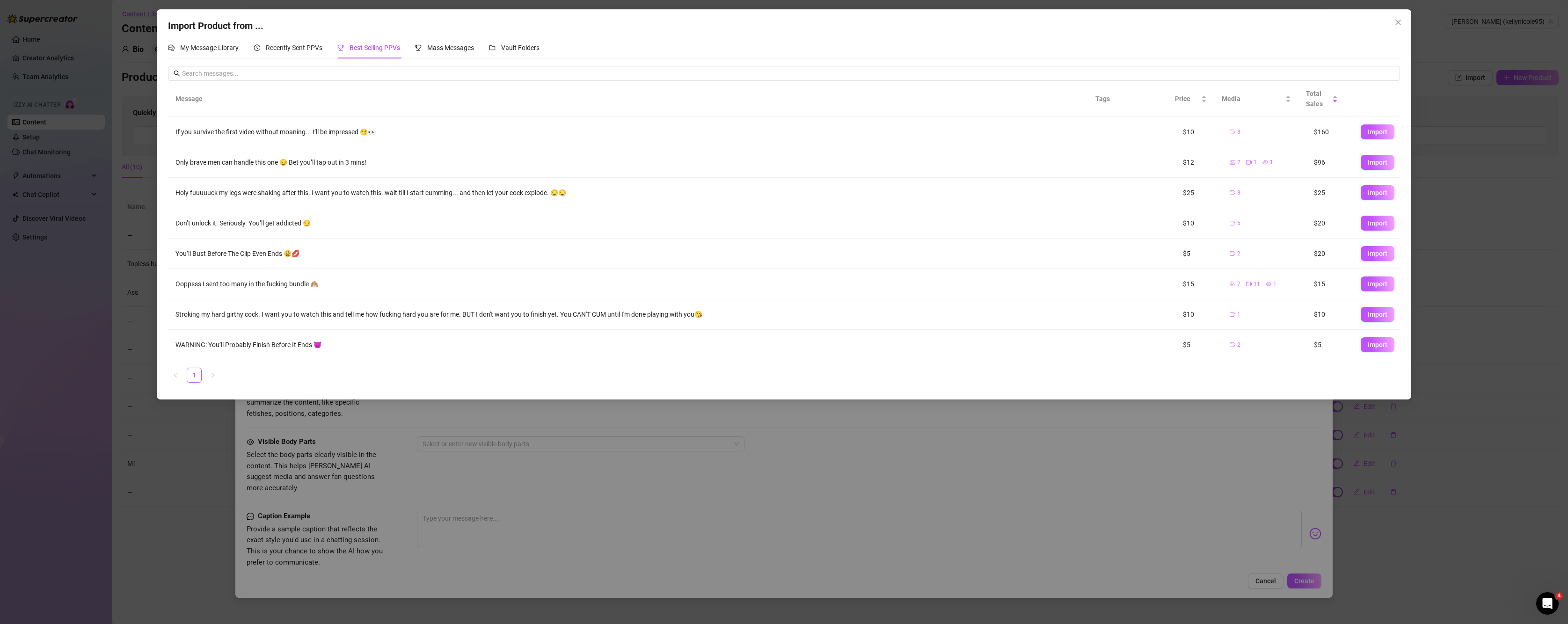
click at [172, 445] on div "Import Product from ... My Message Library Recently Sent PPVs Best Selling PPVs…" at bounding box center [784, 312] width 1568 height 624
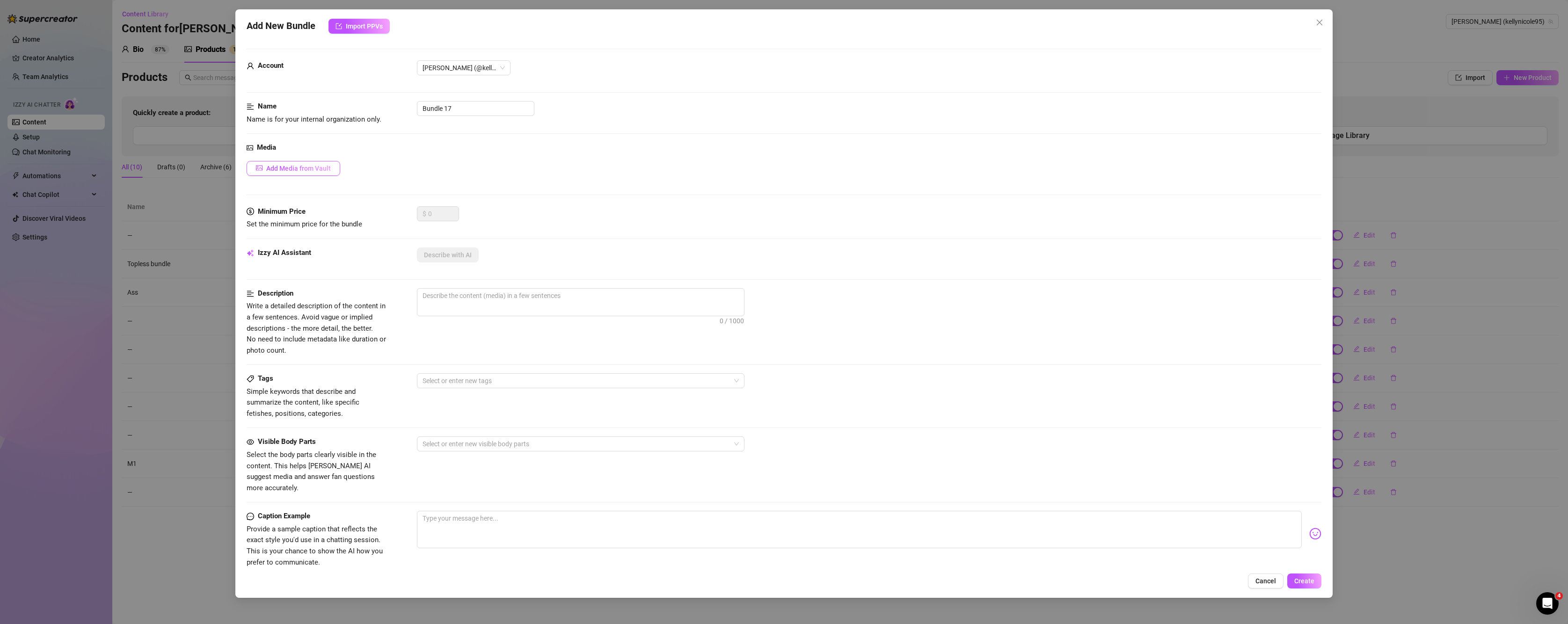
click at [268, 172] on span "Add Media from Vault" at bounding box center [298, 168] width 64 height 7
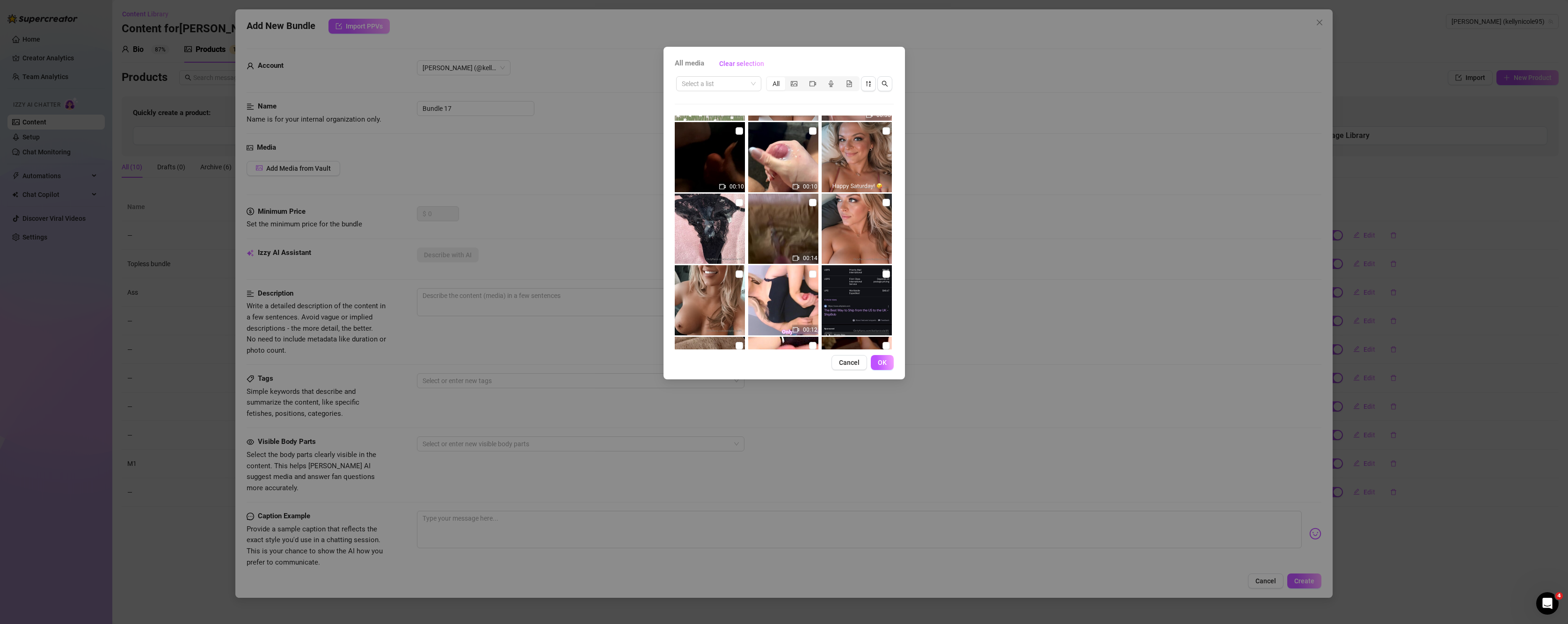
scroll to position [2808, 0]
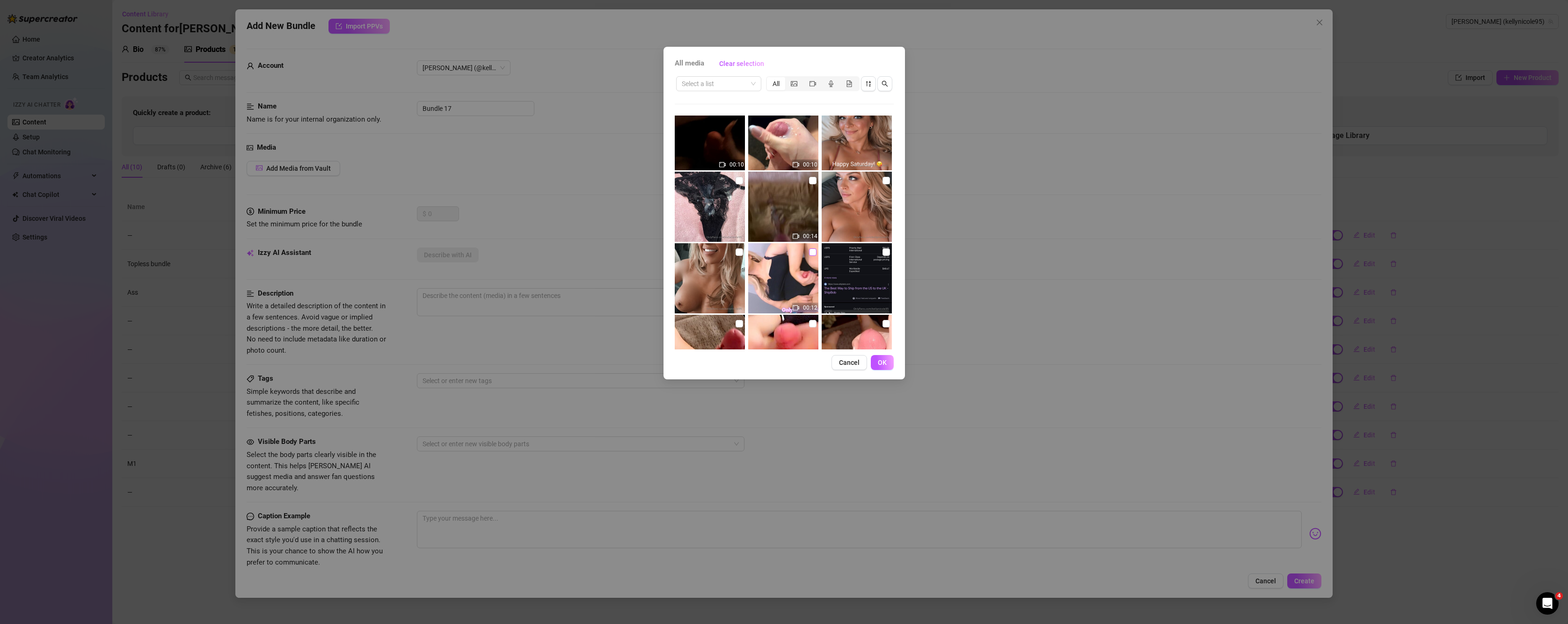
click at [809, 251] on input "checkbox" at bounding box center [812, 252] width 7 height 7
checkbox input "true"
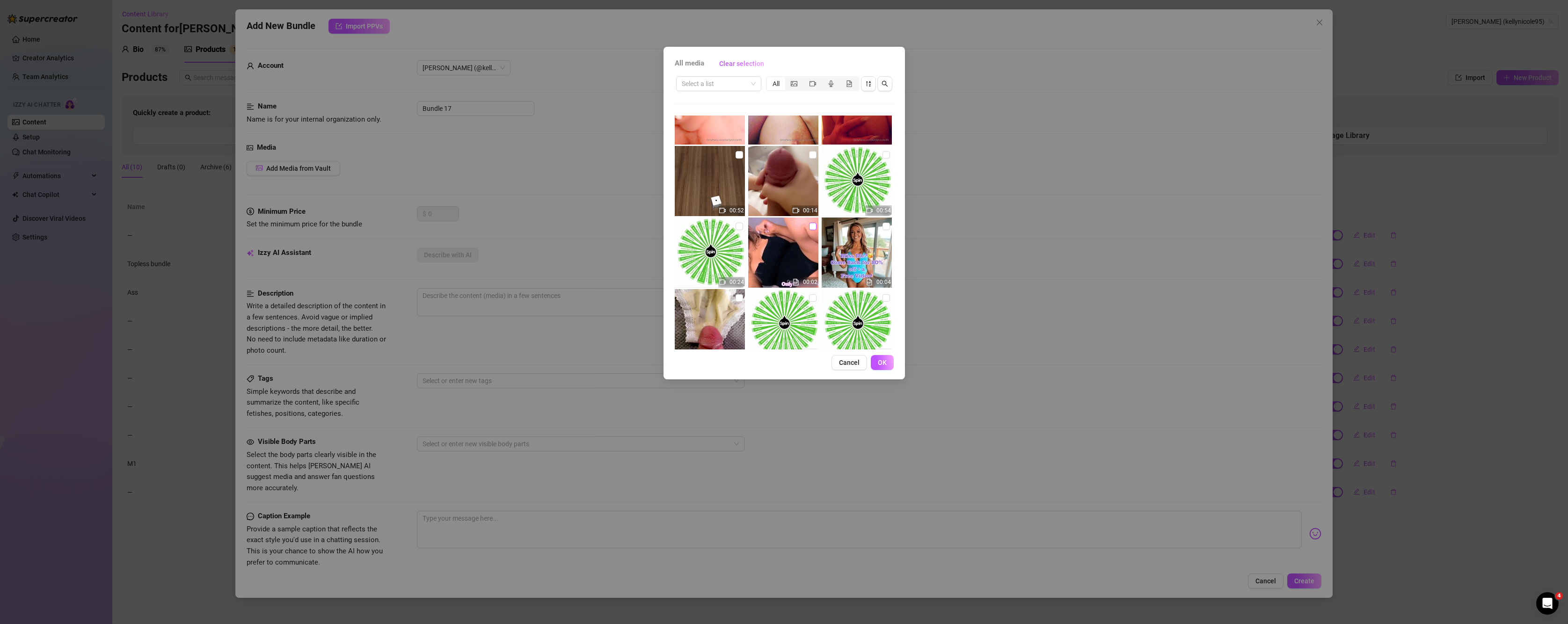
click at [809, 230] on input "checkbox" at bounding box center [812, 226] width 7 height 7
checkbox input "true"
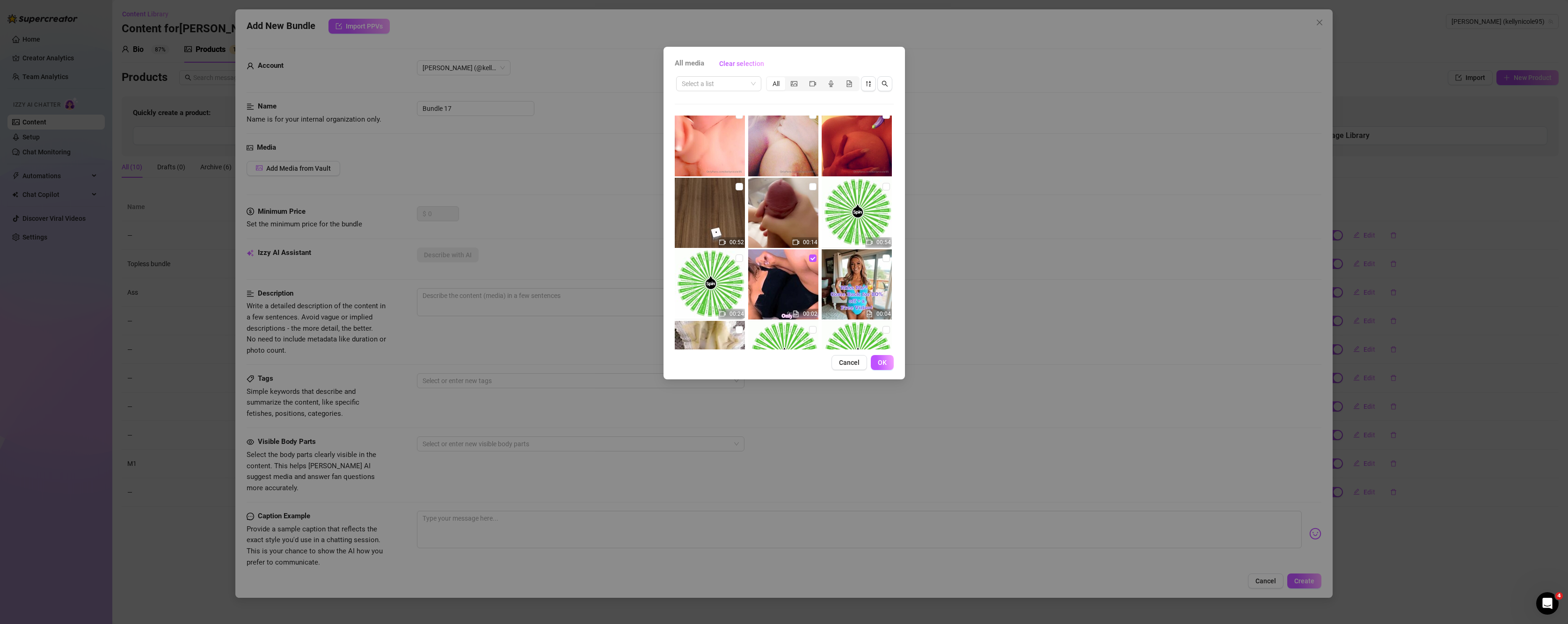
scroll to position [3043, 0]
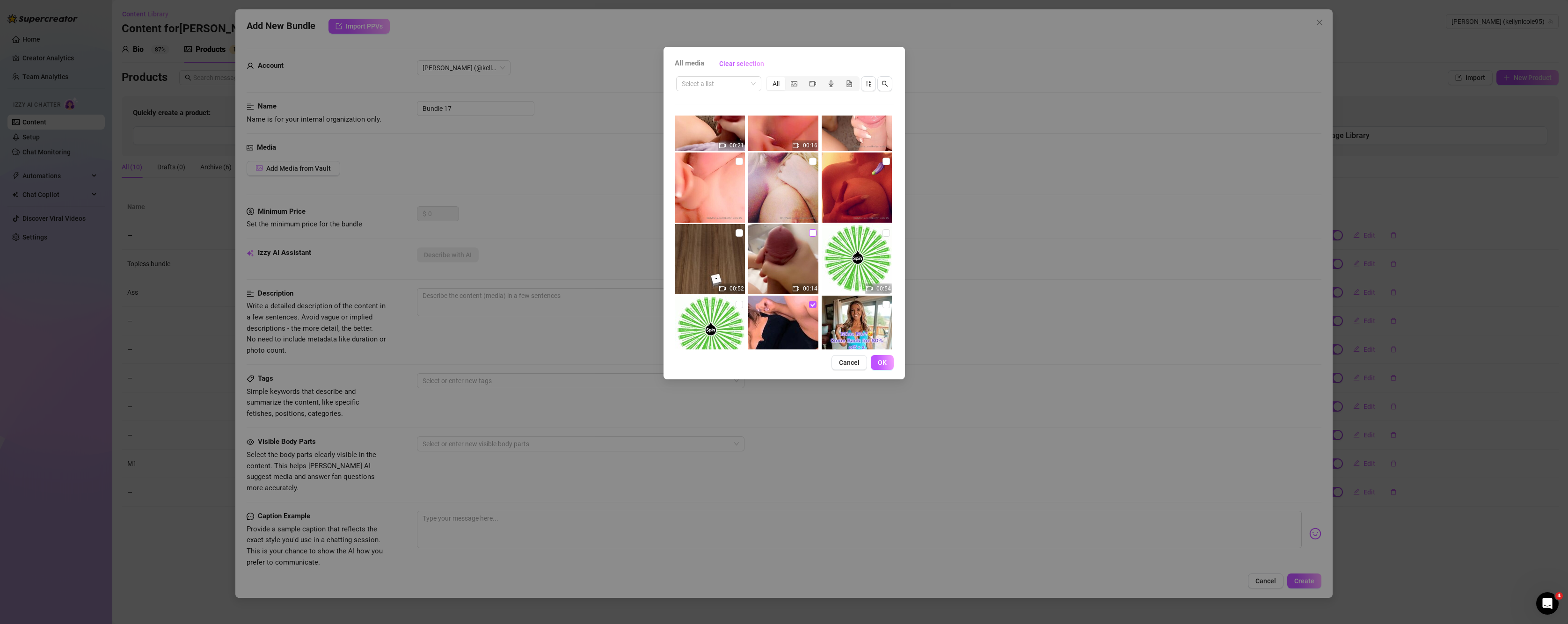
click at [809, 234] on input "checkbox" at bounding box center [812, 232] width 7 height 7
checkbox input "true"
click at [872, 362] on button "OK" at bounding box center [882, 363] width 23 height 15
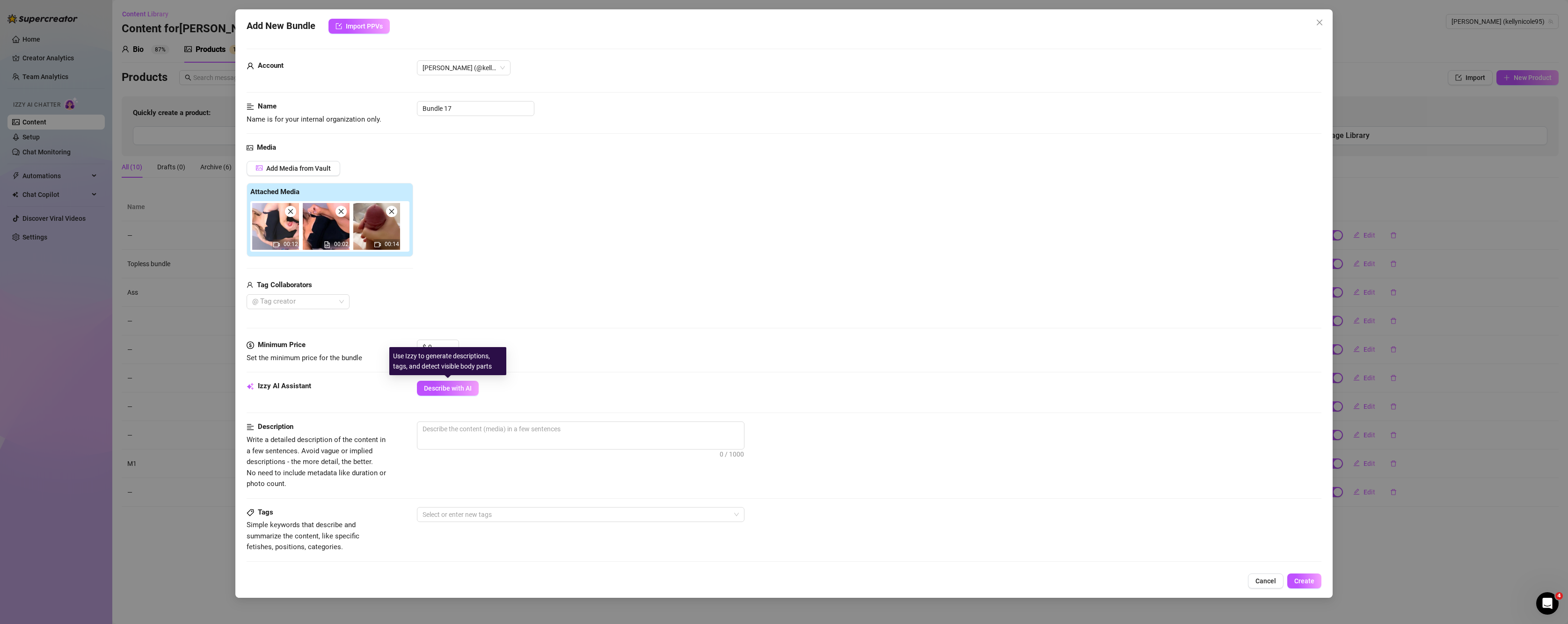
click at [448, 352] on div "Use Izzy to generate descriptions, tags, and detect visible body parts" at bounding box center [447, 361] width 117 height 28
click at [444, 343] on input "0" at bounding box center [443, 347] width 30 height 14
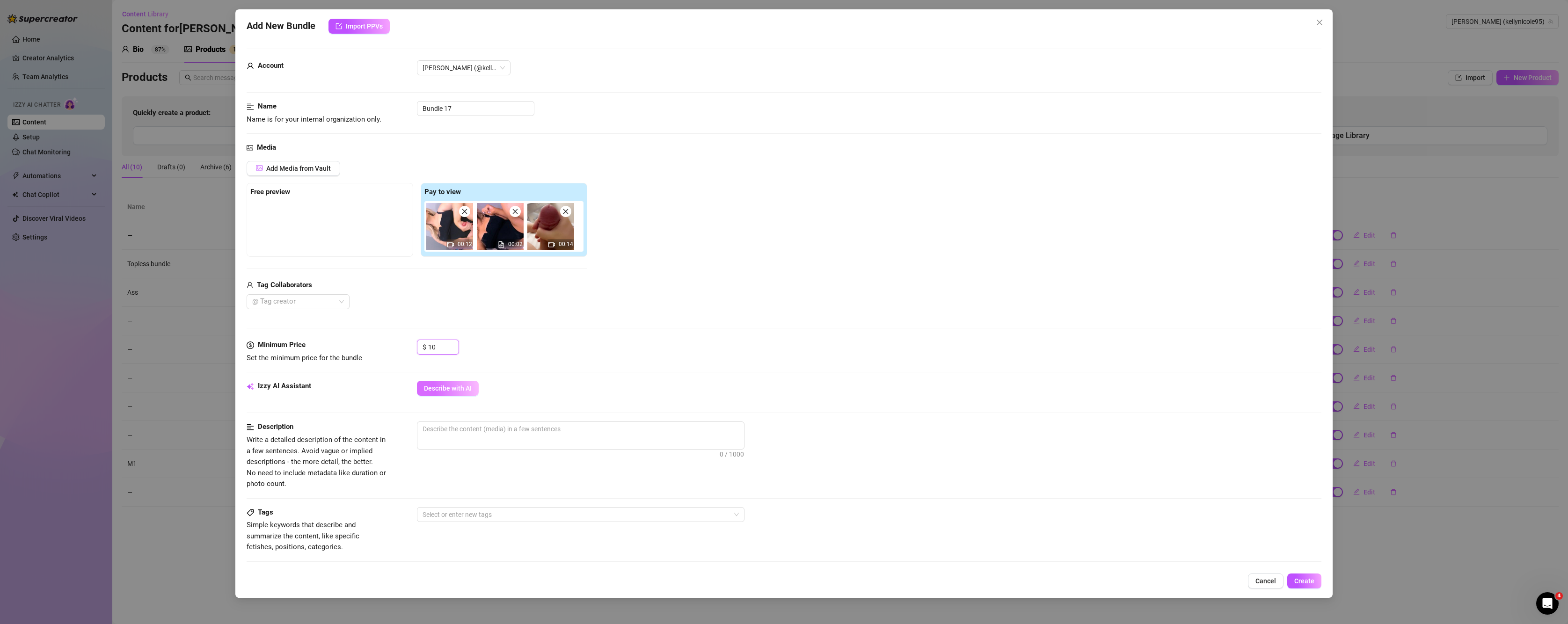
type input "10"
click at [440, 385] on span "Describe with AI" at bounding box center [448, 388] width 48 height 7
click at [481, 104] on input "Bundle 17" at bounding box center [475, 108] width 117 height 15
drag, startPoint x: 481, startPoint y: 104, endPoint x: 373, endPoint y: 105, distance: 108.0
click at [373, 105] on div "Name Name is for your internal organization only. Bundle 17" at bounding box center [784, 113] width 1076 height 24
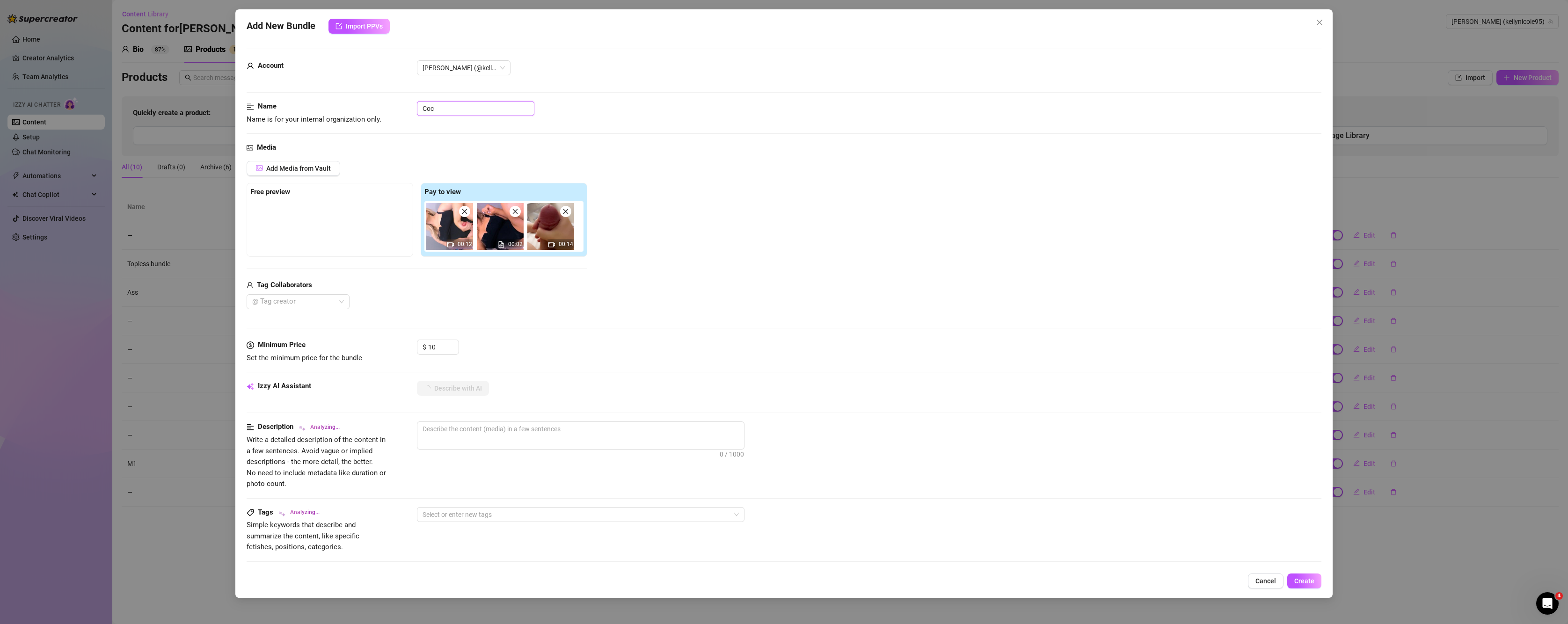
type input "Cock"
type textarea "[PERSON_NAME]"
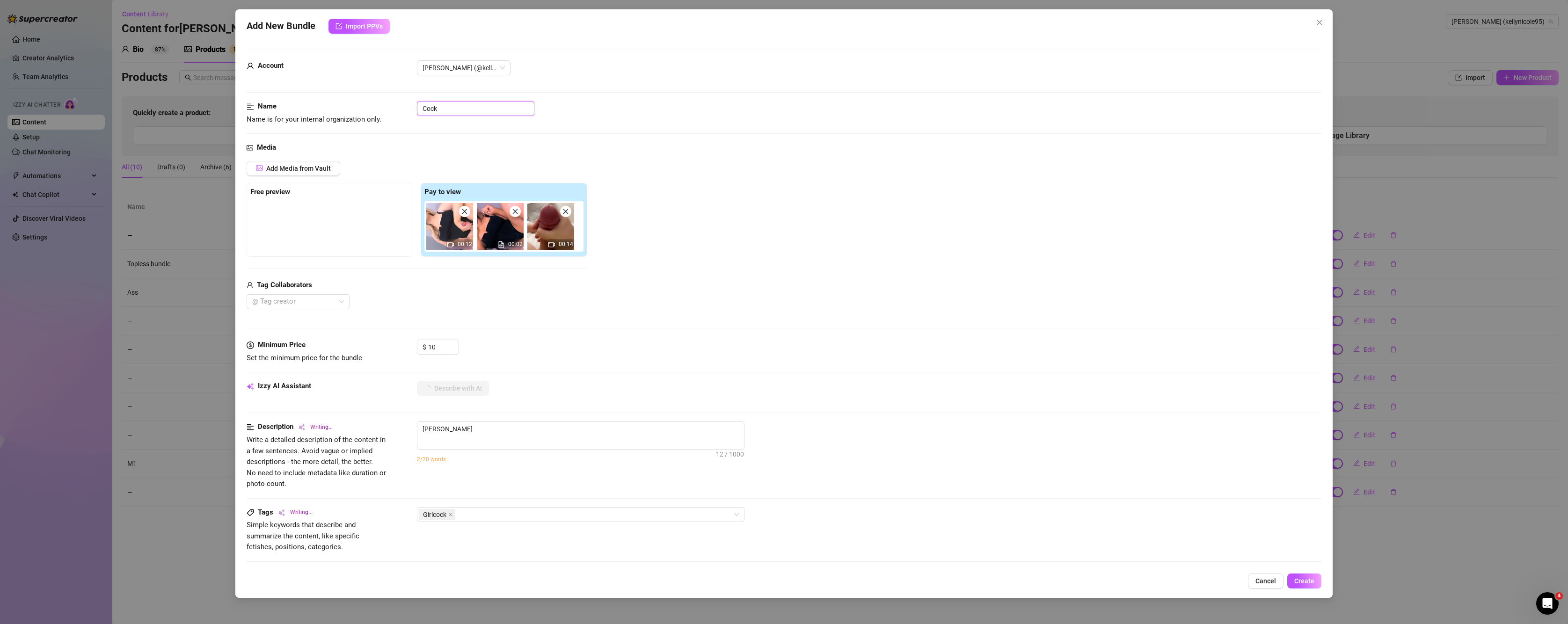
type textarea "Kelly Nicole wears"
type textarea "Kelly Nicole wears a"
type textarea "Kelly Nicole wears a tight"
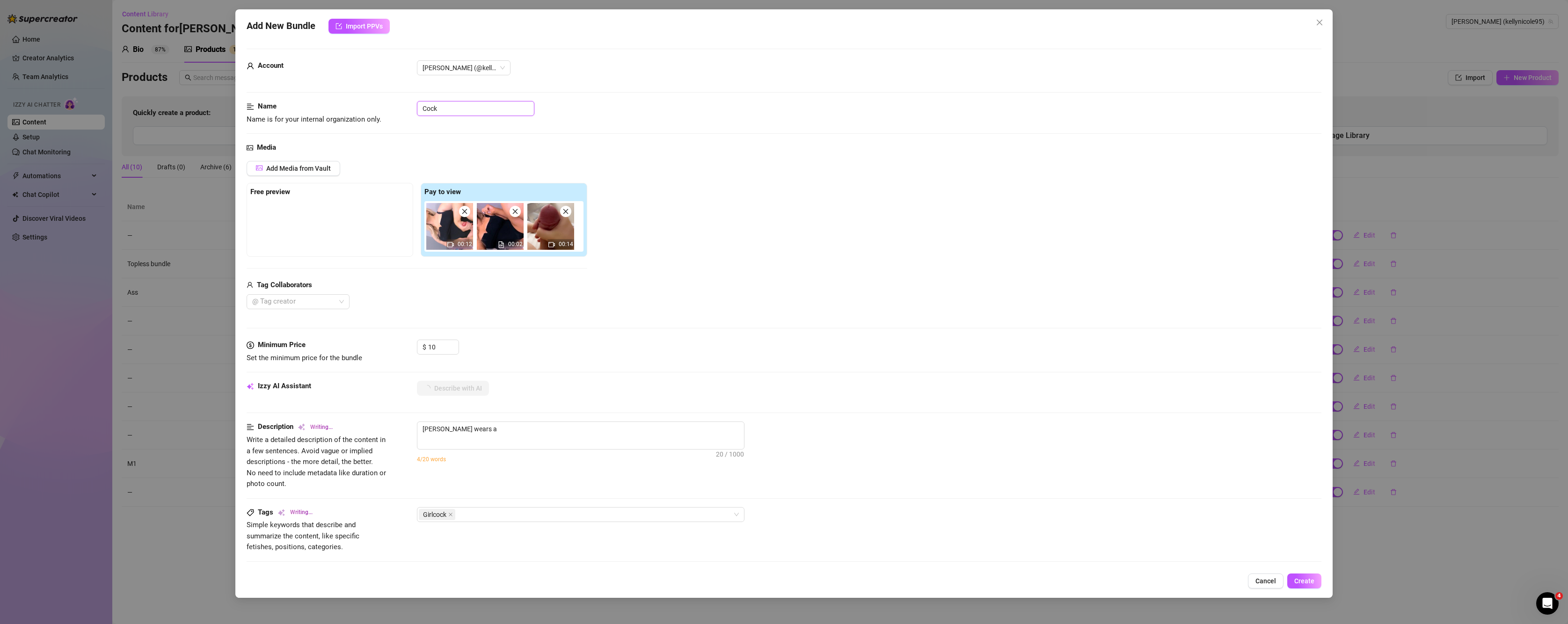
type textarea "Kelly Nicole wears a tight"
type textarea "Kelly Nicole wears a tight black"
type textarea "Kelly Nicole wears a tight black dress,"
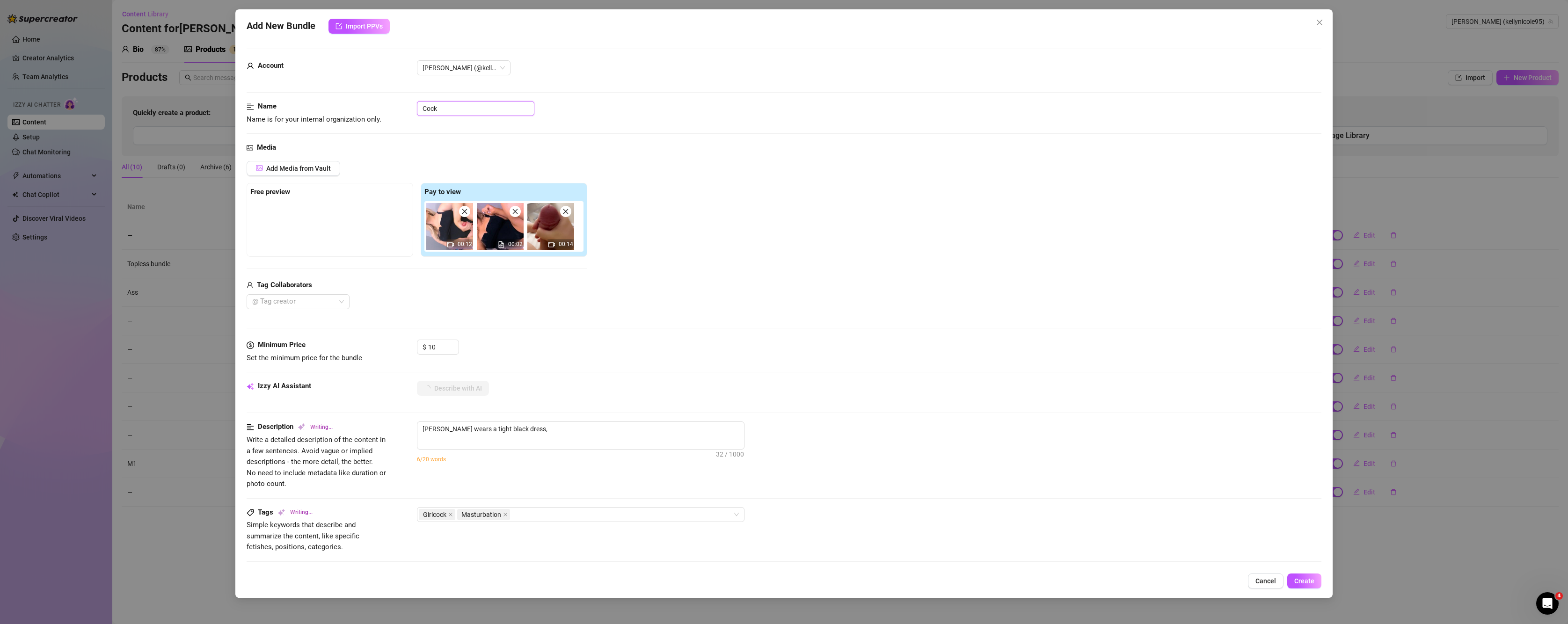
type textarea "Kelly Nicole wears a tight black dress, showing"
type textarea "Kelly Nicole wears a tight black dress, showing off"
type textarea "Kelly Nicole wears a tight black dress, showing off her"
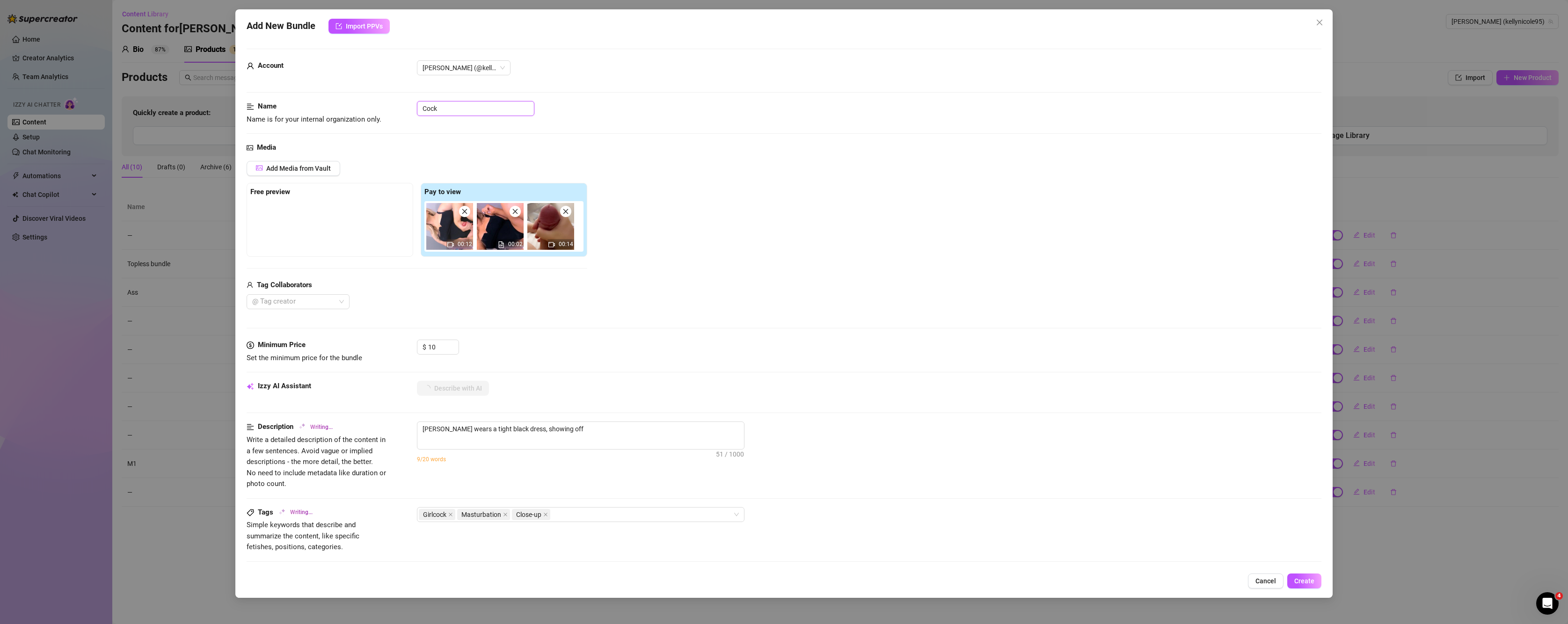
type textarea "Kelly Nicole wears a tight black dress, showing off her"
type textarea "Kelly Nicole wears a tight black dress, showing off her curves"
type textarea "Kelly Nicole wears a tight black dress, showing off her curves while"
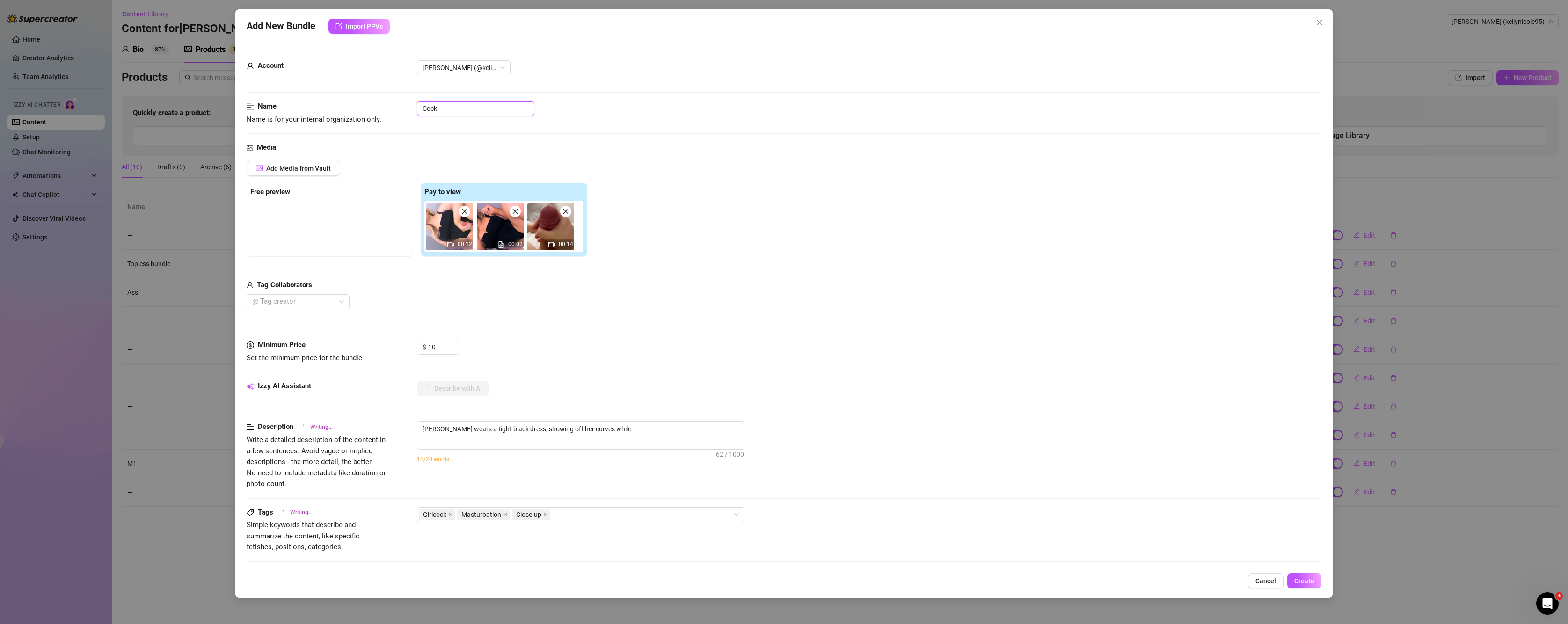
type textarea "Kelly Nicole wears a tight black dress, showing off her curves while stroking"
type textarea "Kelly Nicole wears a tight black dress, showing off her curves while stroking h…"
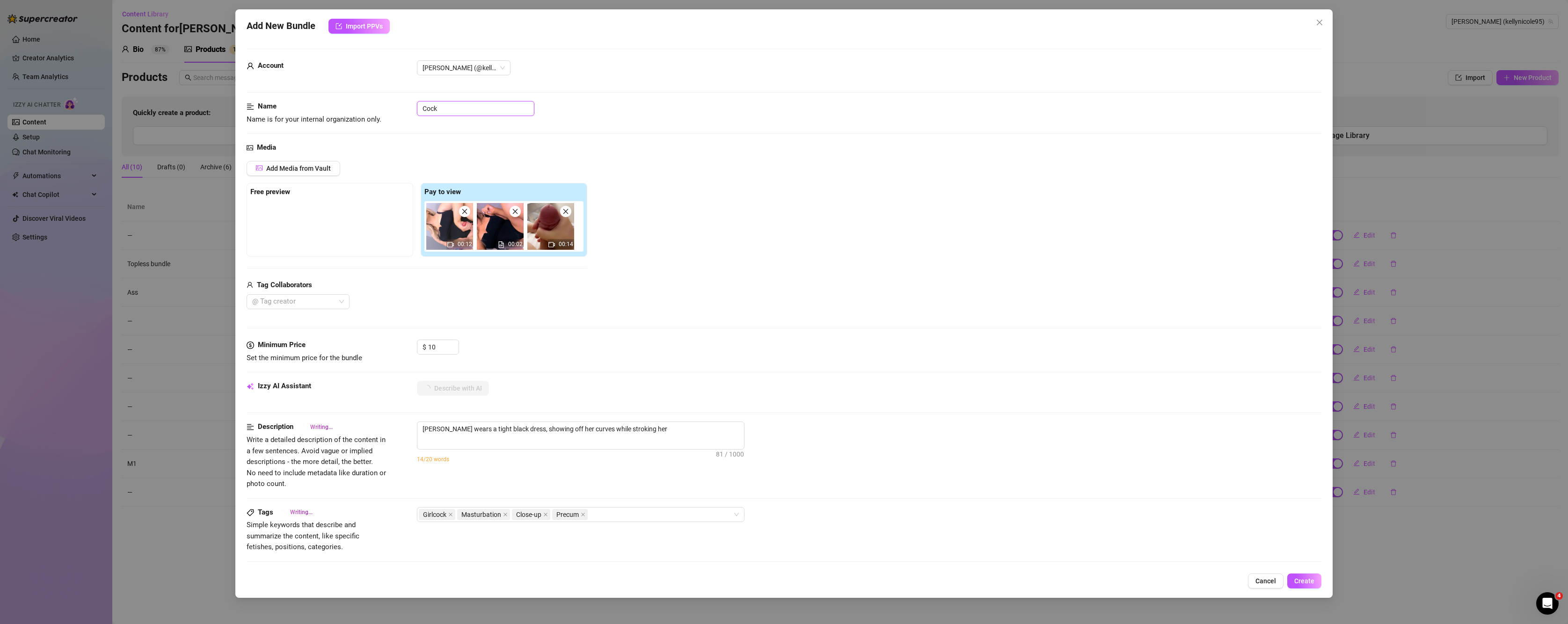
type textarea "Kelly Nicole wears a tight black dress, showing off her curves while stroking h…"
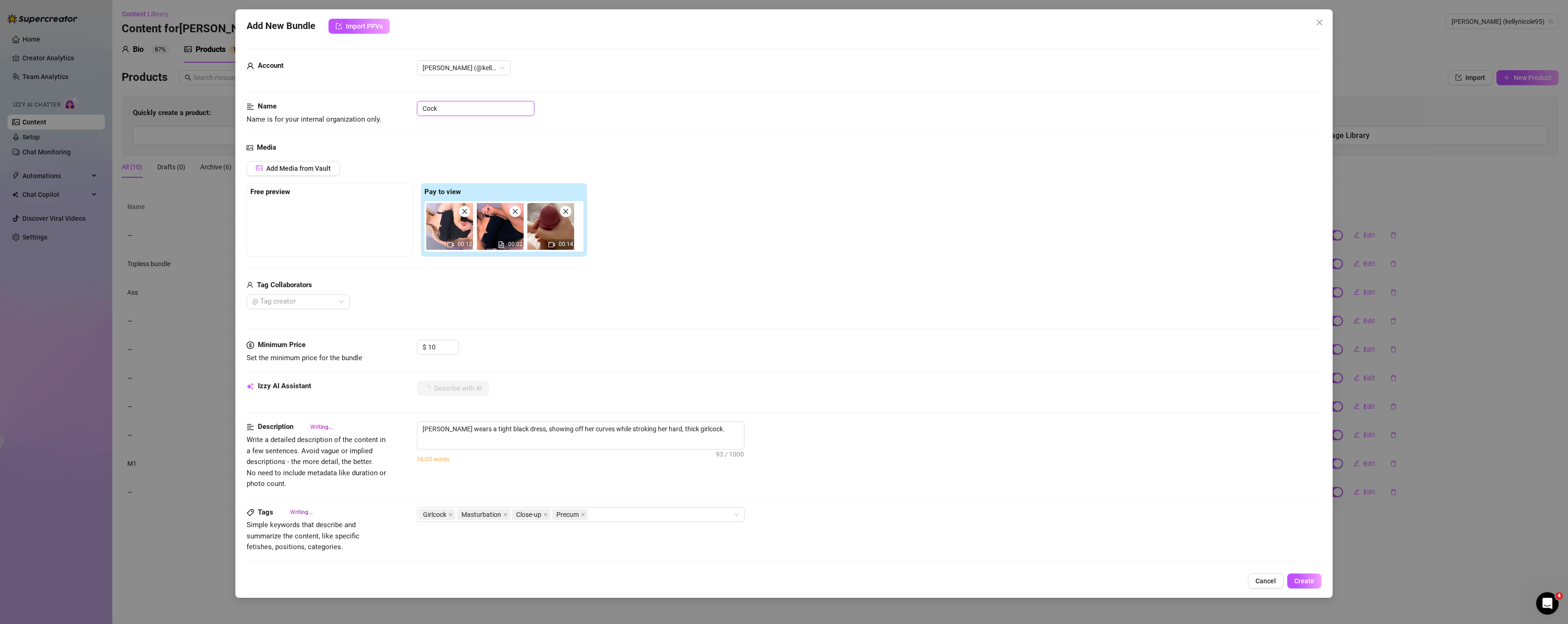
type textarea "Kelly Nicole wears a tight black dress, showing off her curves while stroking h…"
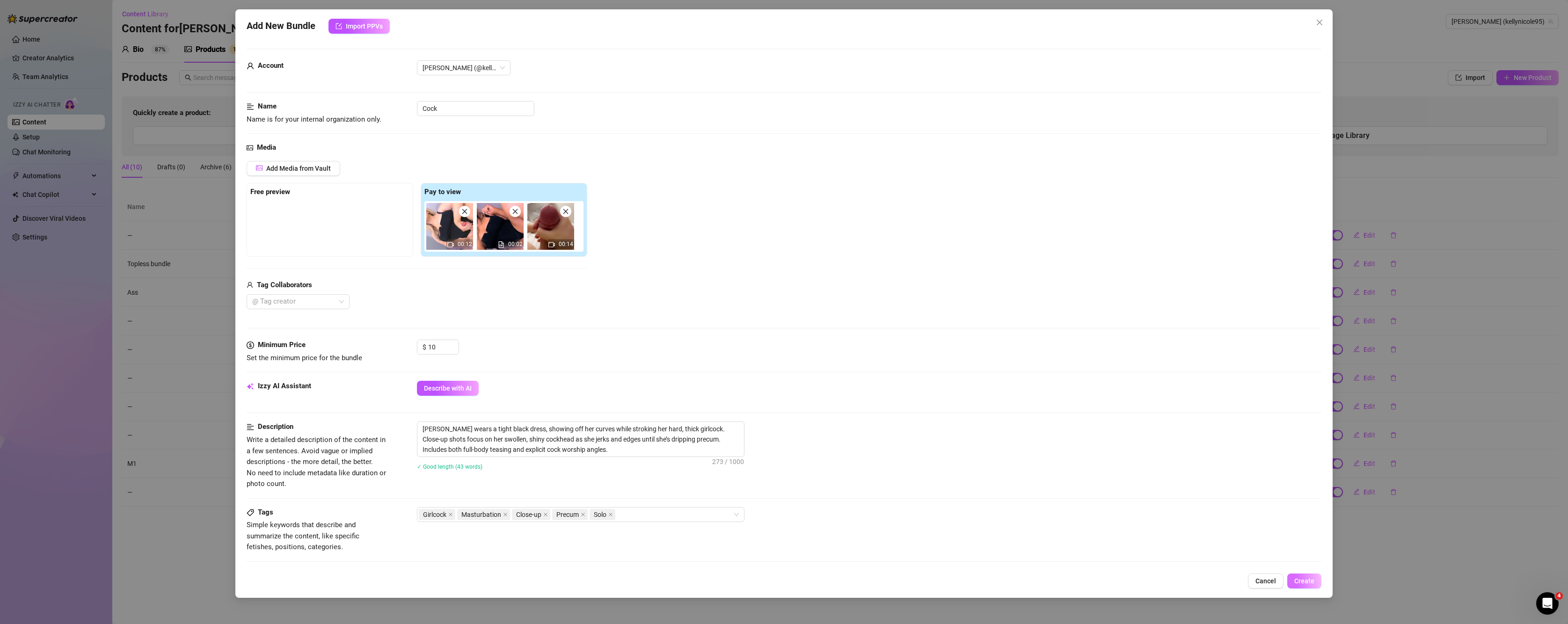
click at [1310, 583] on span "Create" at bounding box center [1304, 581] width 20 height 7
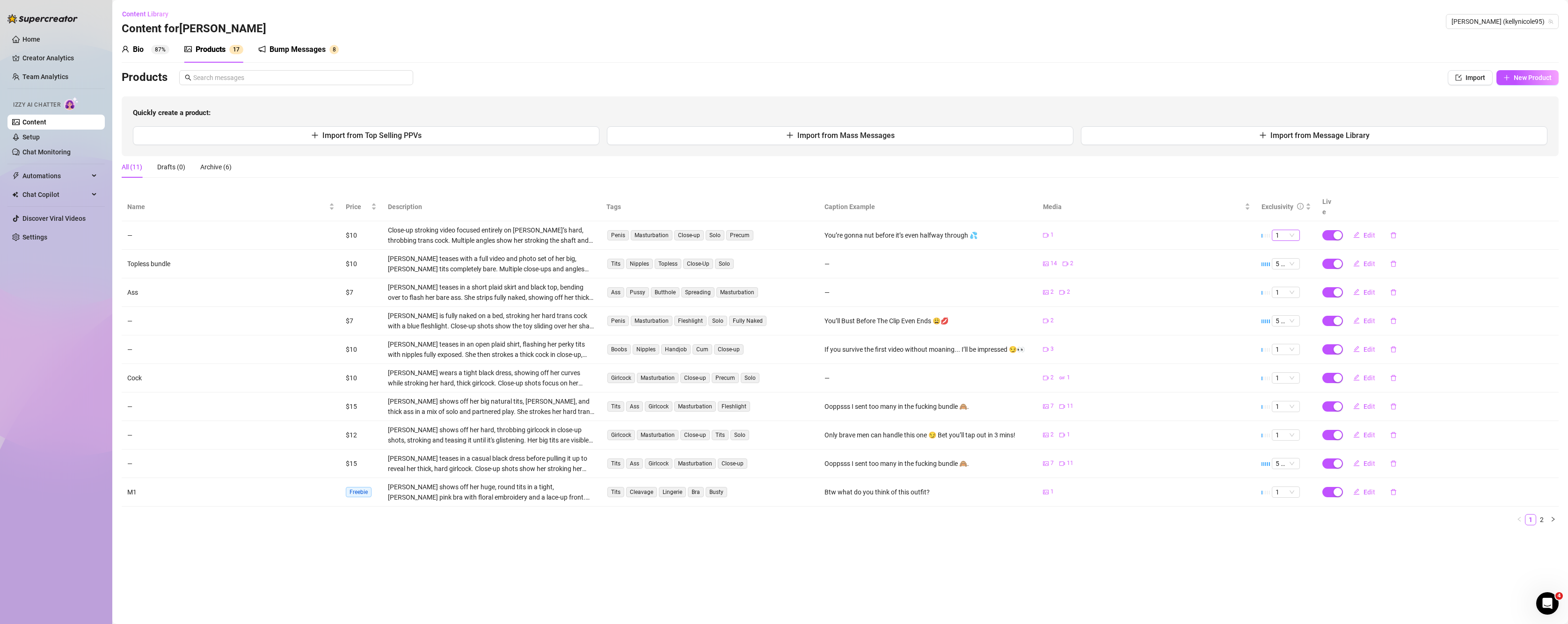
click at [1285, 230] on span "1" at bounding box center [1285, 235] width 20 height 11
click at [1285, 305] on div "5 🔥" at bounding box center [1286, 302] width 13 height 11
click at [1291, 259] on span "5 🔥" at bounding box center [1285, 263] width 20 height 11
click at [1282, 307] on div "3" at bounding box center [1286, 300] width 24 height 15
click at [1294, 287] on span "1" at bounding box center [1285, 292] width 20 height 11
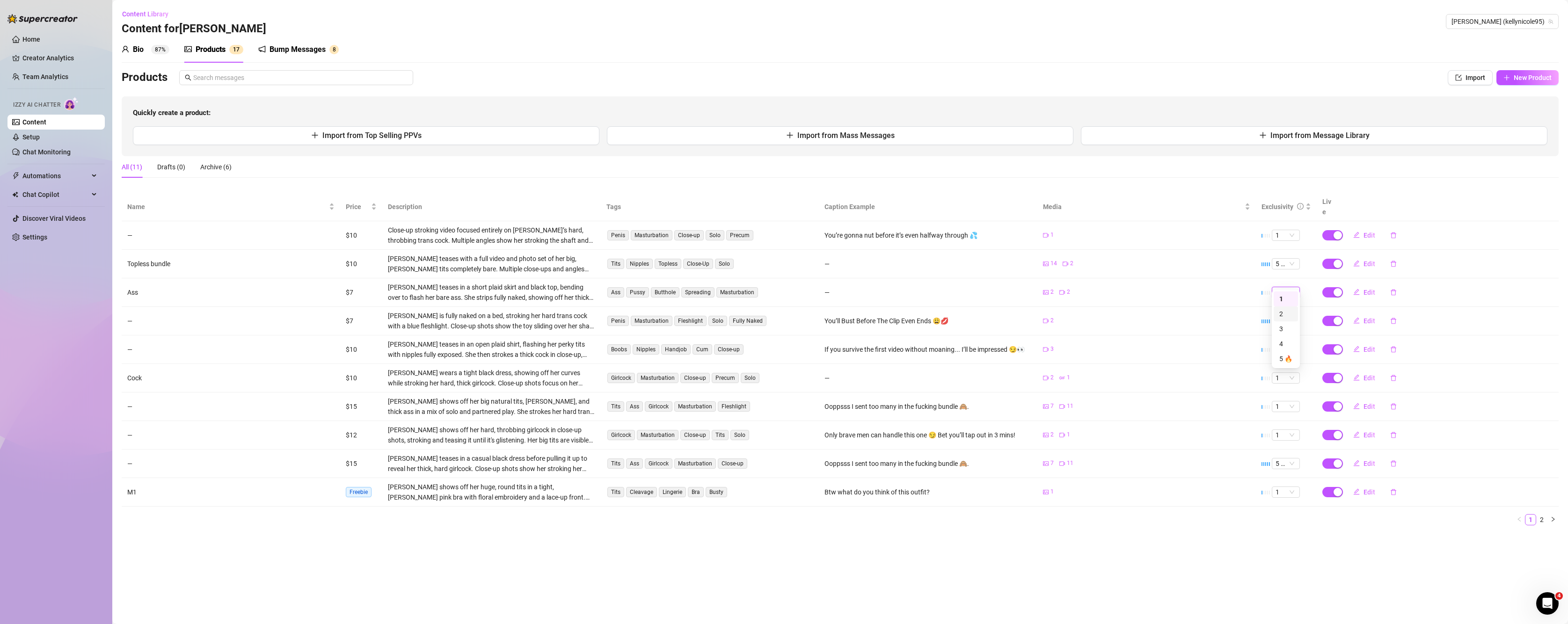
click at [1281, 316] on div "2" at bounding box center [1286, 314] width 13 height 11
click at [1281, 316] on span "5 🔥" at bounding box center [1285, 321] width 20 height 11
click at [1283, 357] on div "3" at bounding box center [1286, 357] width 13 height 11
click at [1290, 344] on span "1" at bounding box center [1285, 349] width 20 height 11
click at [1284, 375] on div "2" at bounding box center [1286, 371] width 13 height 11
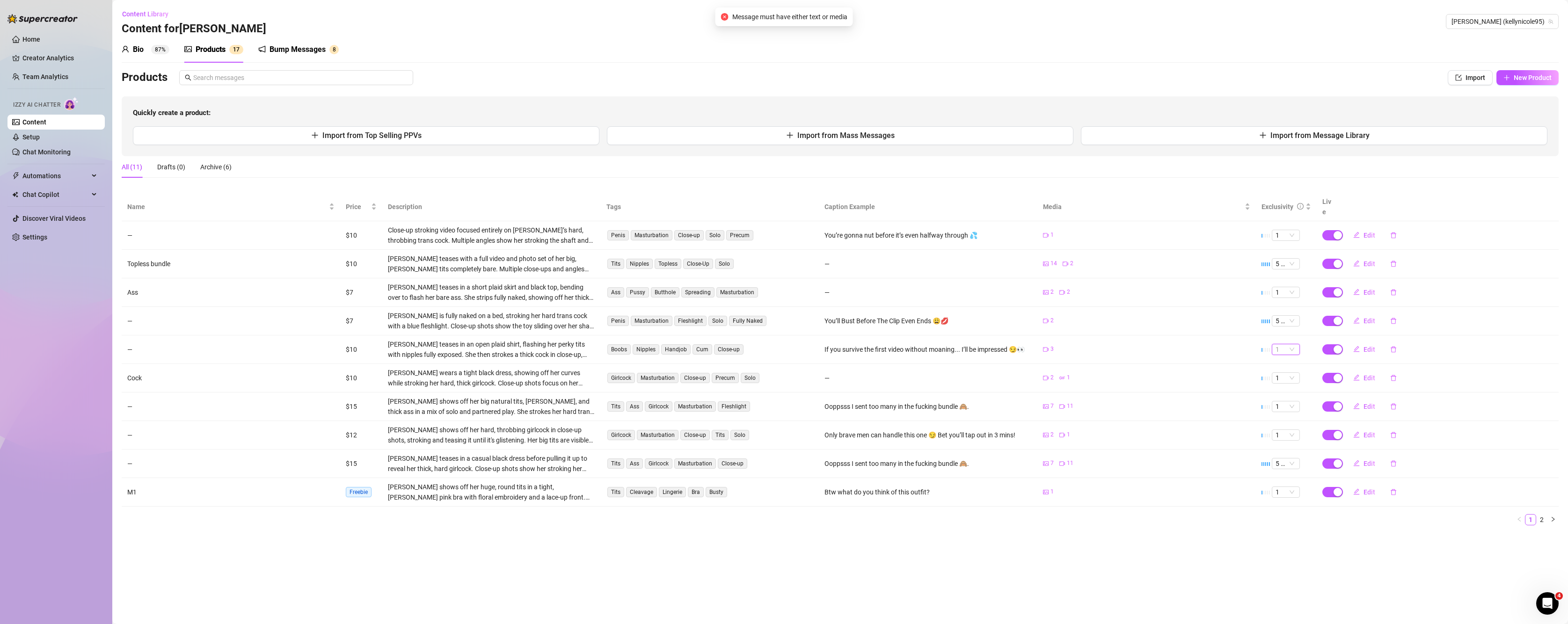
click at [1282, 344] on span "1" at bounding box center [1285, 349] width 20 height 11
click at [1281, 383] on div "3" at bounding box center [1286, 386] width 13 height 11
click at [1288, 401] on span "1" at bounding box center [1285, 406] width 20 height 11
click at [1282, 458] on div "4" at bounding box center [1286, 458] width 13 height 11
click at [373, 139] on span "Import from Top Selling PPVs" at bounding box center [372, 135] width 99 height 9
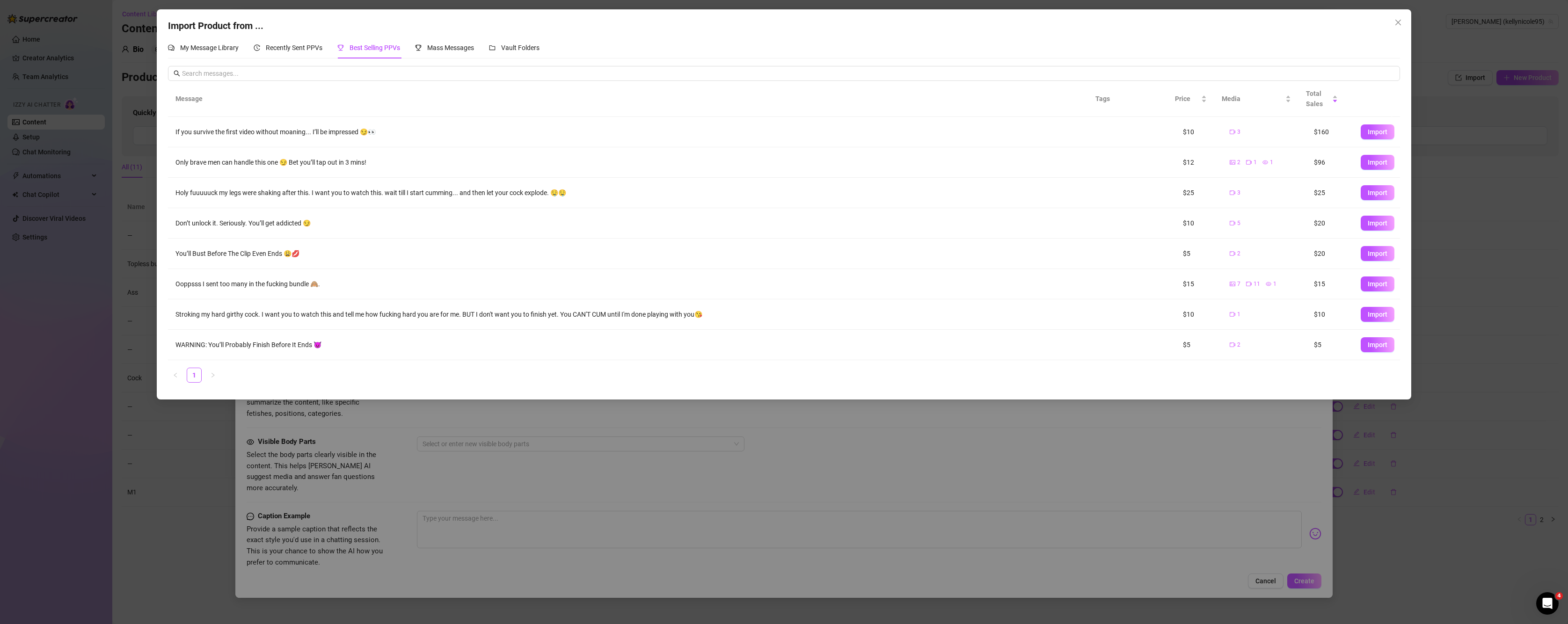
click at [148, 474] on div "Import Product from ... My Message Library Recently Sent PPVs Best Selling PPVs…" at bounding box center [784, 312] width 1568 height 624
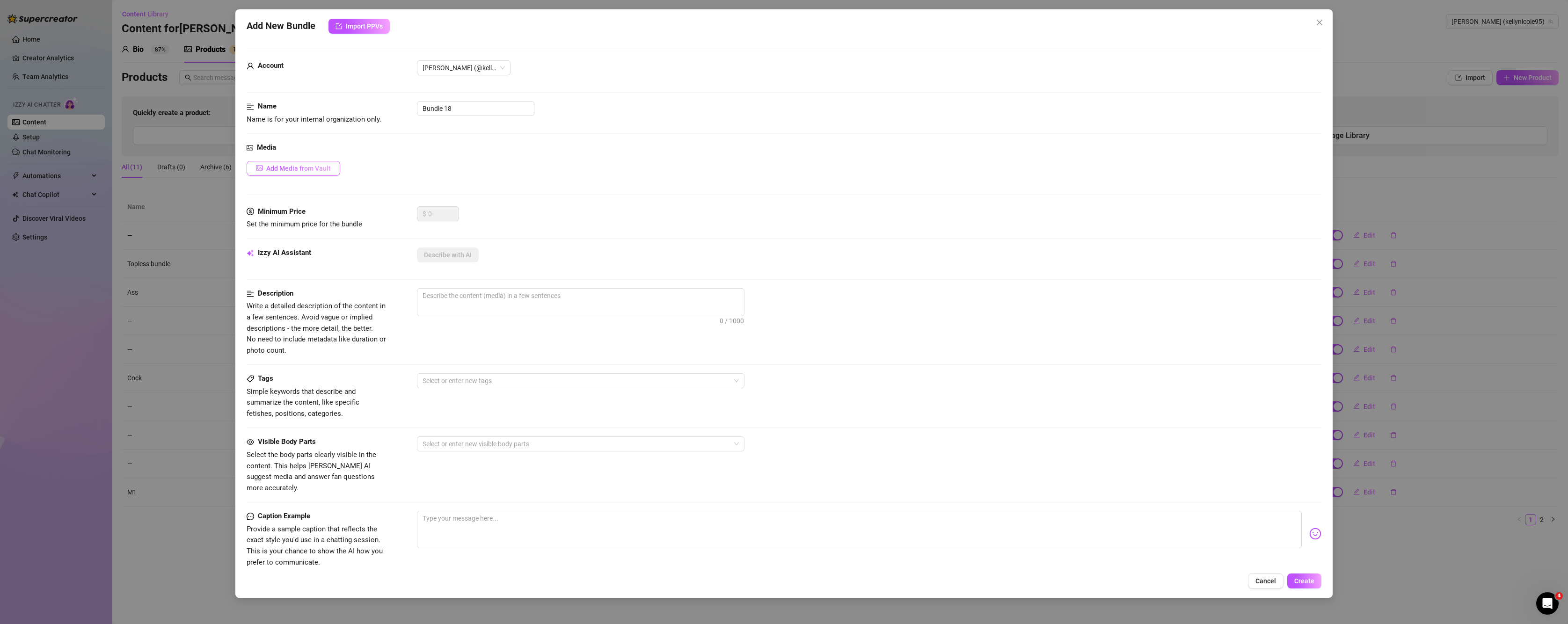
click at [268, 162] on button "Add Media from Vault" at bounding box center [293, 168] width 94 height 15
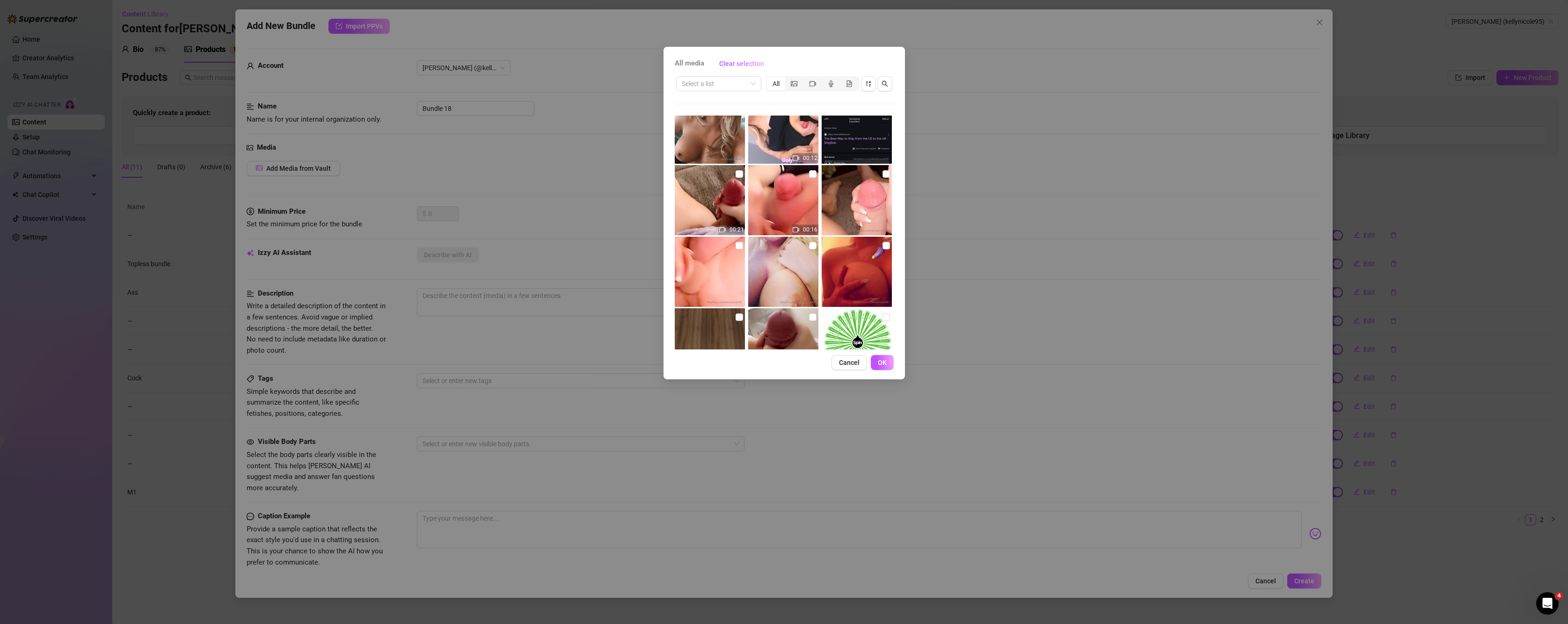
scroll to position [2964, 0]
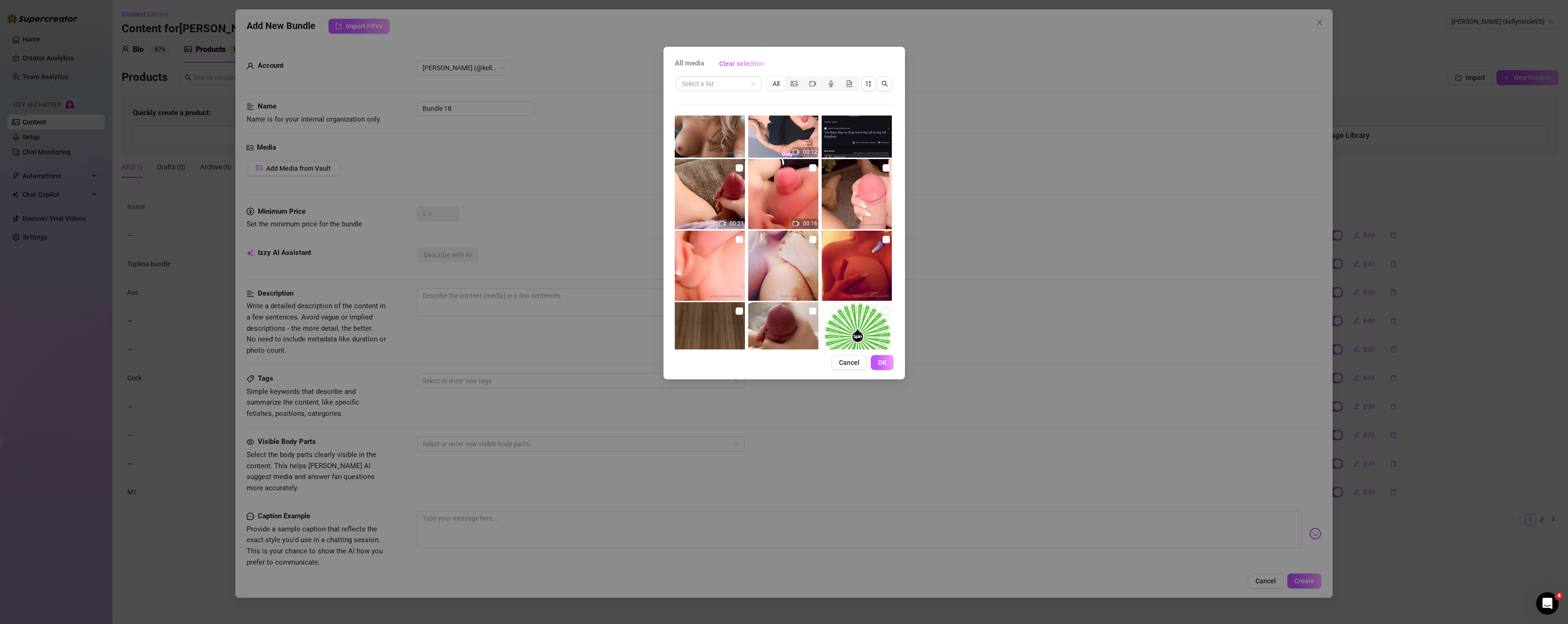
click at [850, 185] on img at bounding box center [857, 194] width 70 height 70
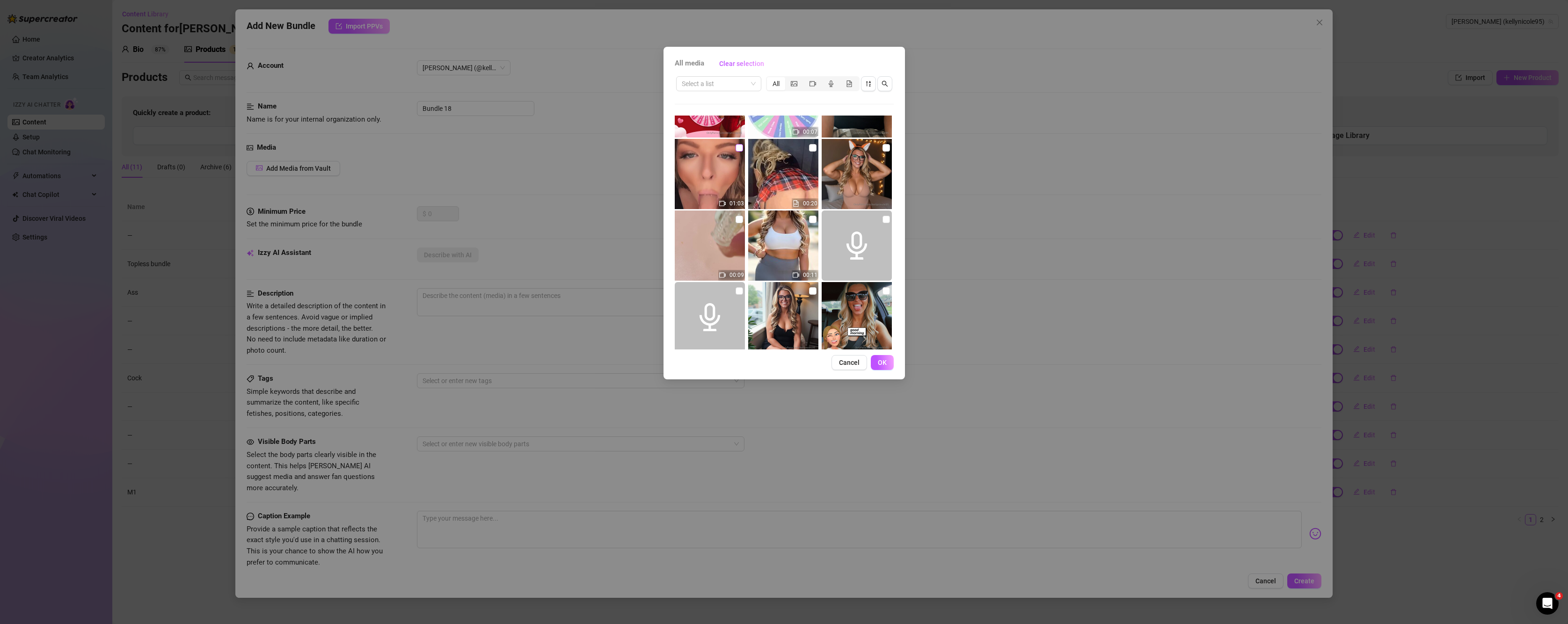
scroll to position [4680, 0]
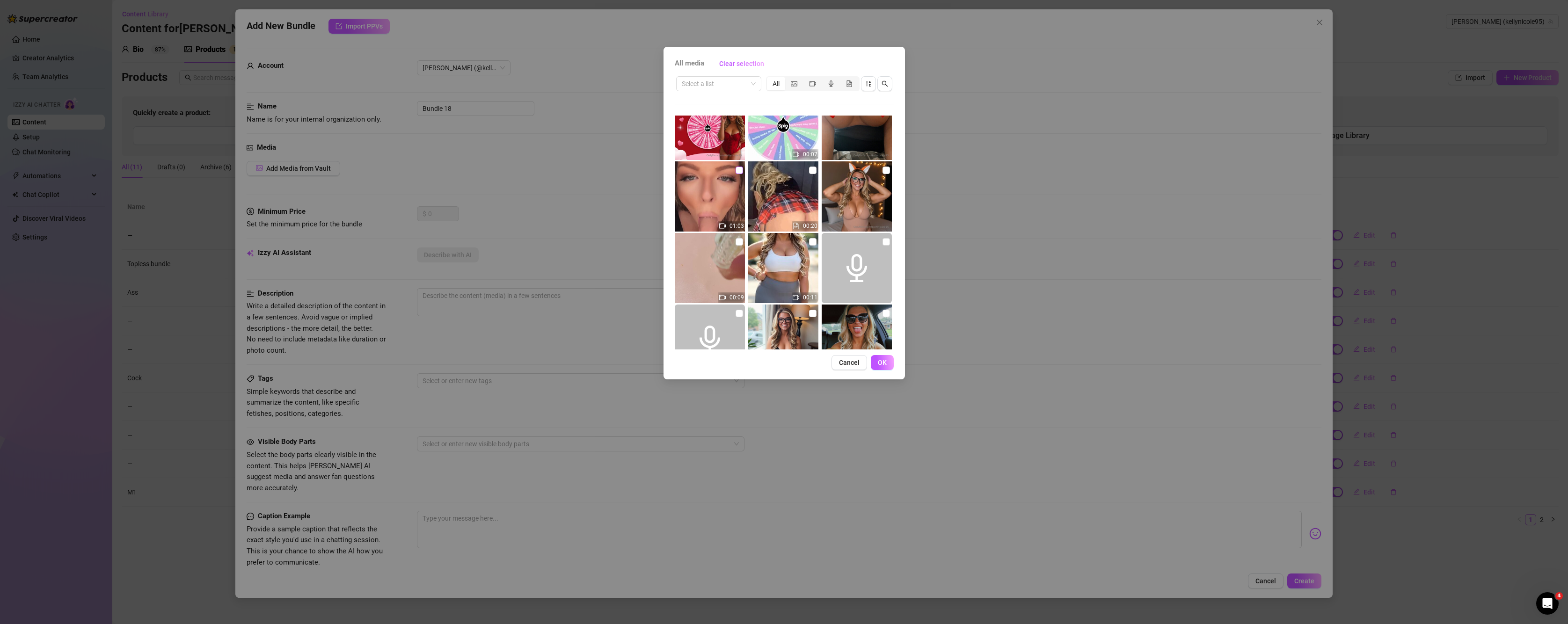
click at [736, 174] on label at bounding box center [739, 170] width 7 height 11
click at [736, 174] on input "checkbox" at bounding box center [739, 170] width 7 height 7
click at [871, 361] on button "OK" at bounding box center [882, 363] width 23 height 15
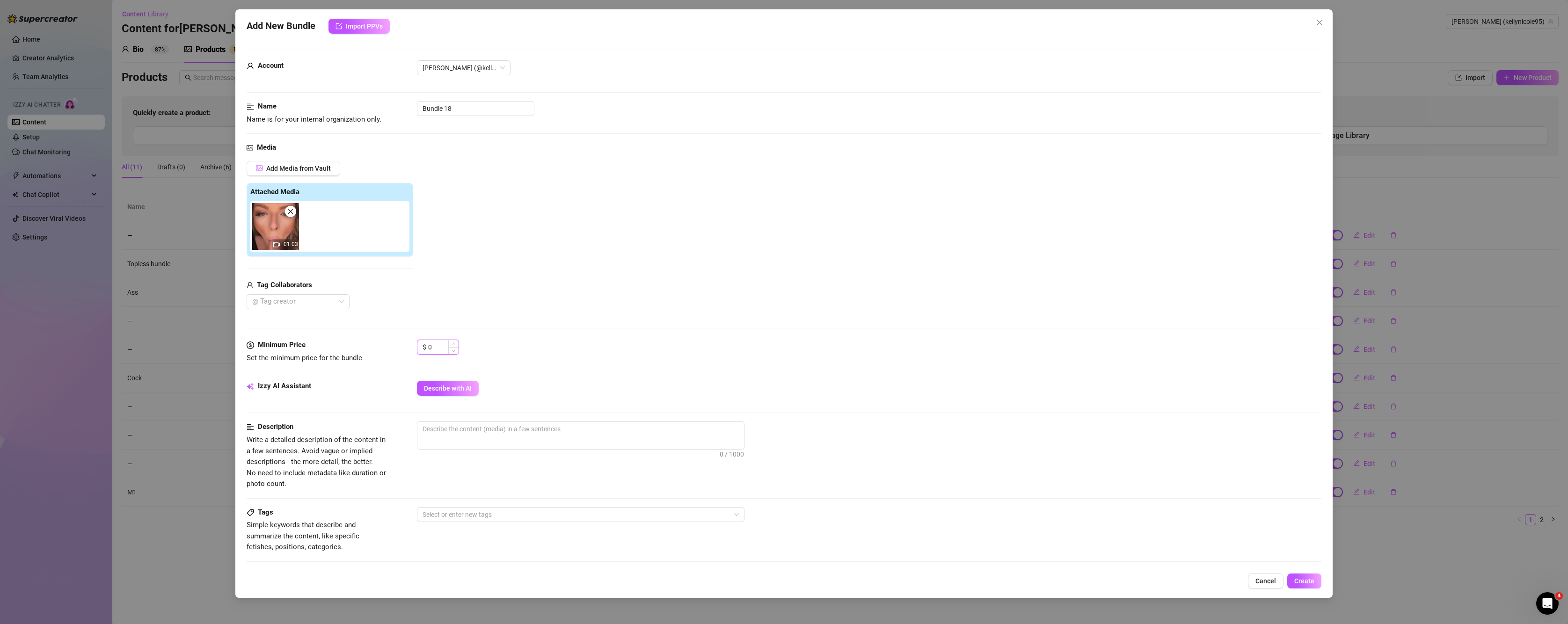
click at [444, 346] on input "0" at bounding box center [443, 347] width 30 height 14
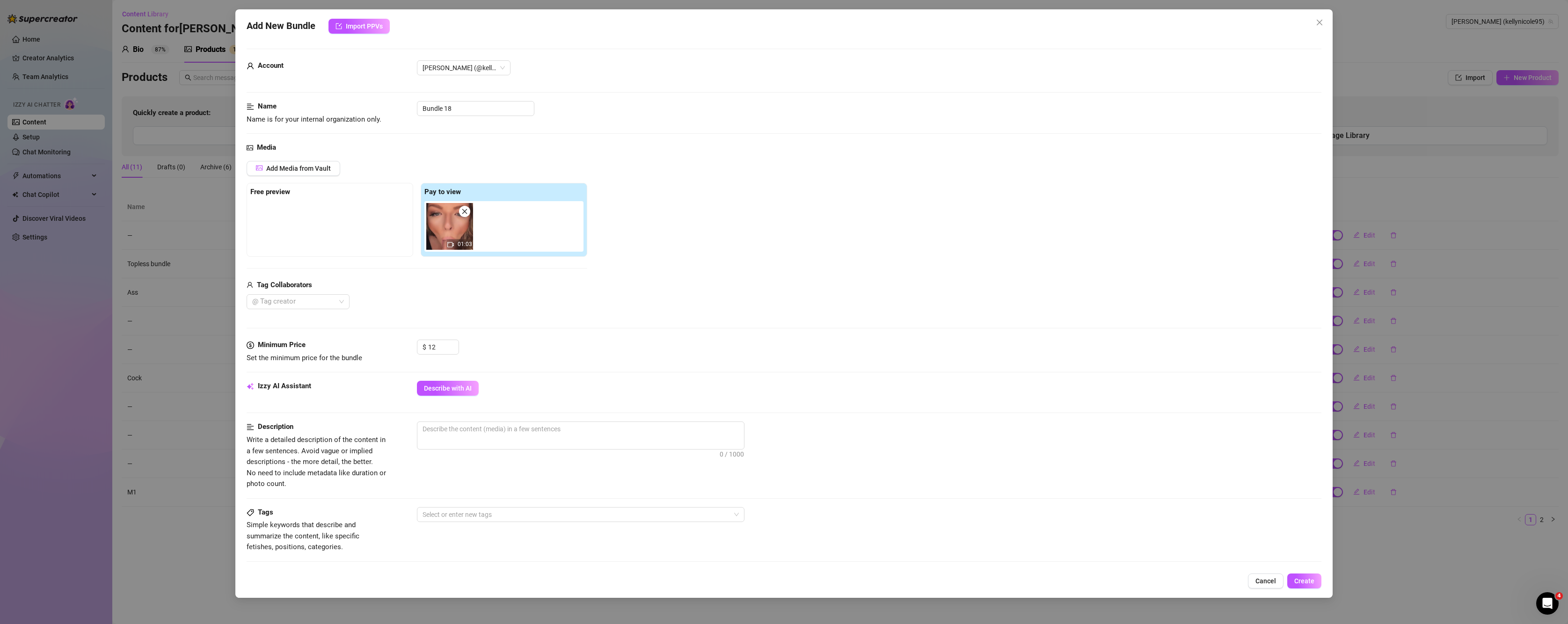
click at [624, 336] on div "Media Add Media from Vault Free preview Pay to view 01:03 Tag Collaborators @ T…" at bounding box center [784, 241] width 1076 height 197
drag, startPoint x: 470, startPoint y: 112, endPoint x: 325, endPoint y: 113, distance: 145.0
click at [325, 113] on div "Name Name is for your internal organization only. Bundle 18" at bounding box center [784, 113] width 1076 height 24
click at [462, 378] on div "Minimum Price Set the minimum price for the bundle $ 12" at bounding box center [784, 361] width 1076 height 41
click at [466, 391] on span "Describe with AI" at bounding box center [448, 388] width 48 height 7
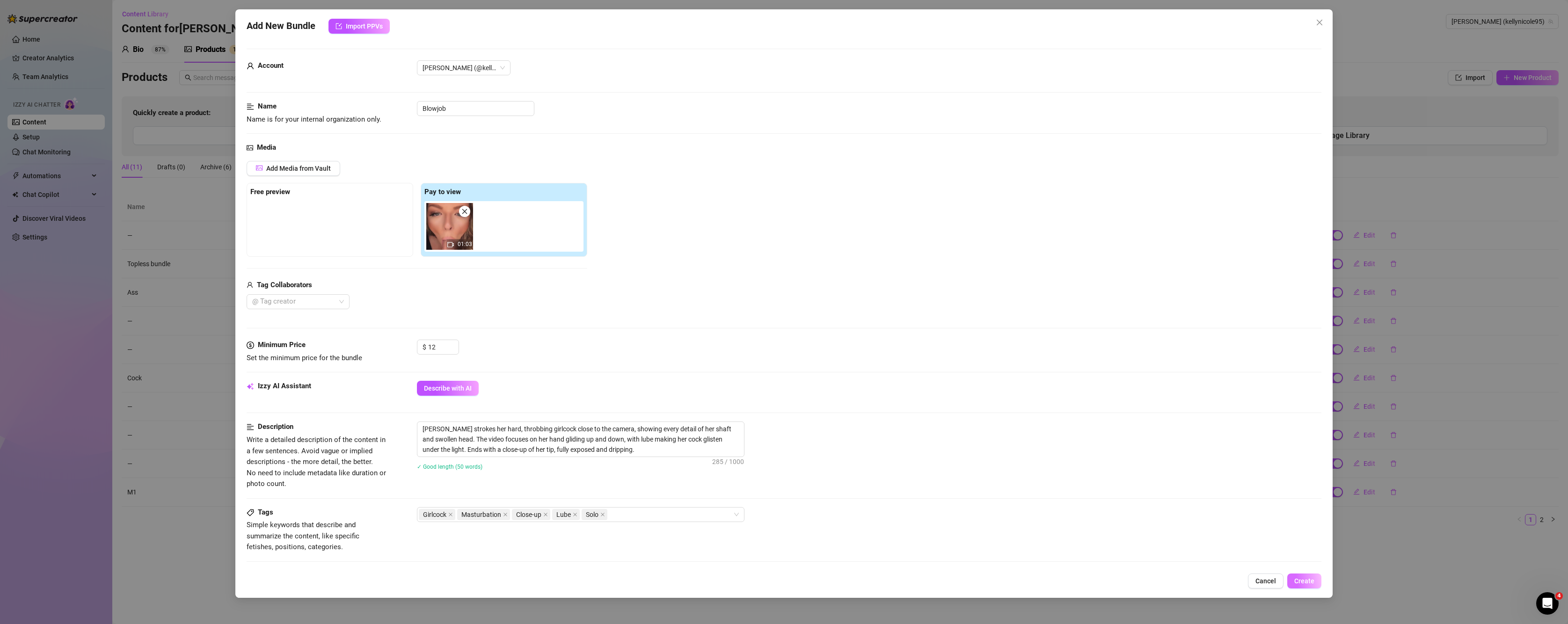
click at [1310, 578] on span "Create" at bounding box center [1304, 581] width 20 height 7
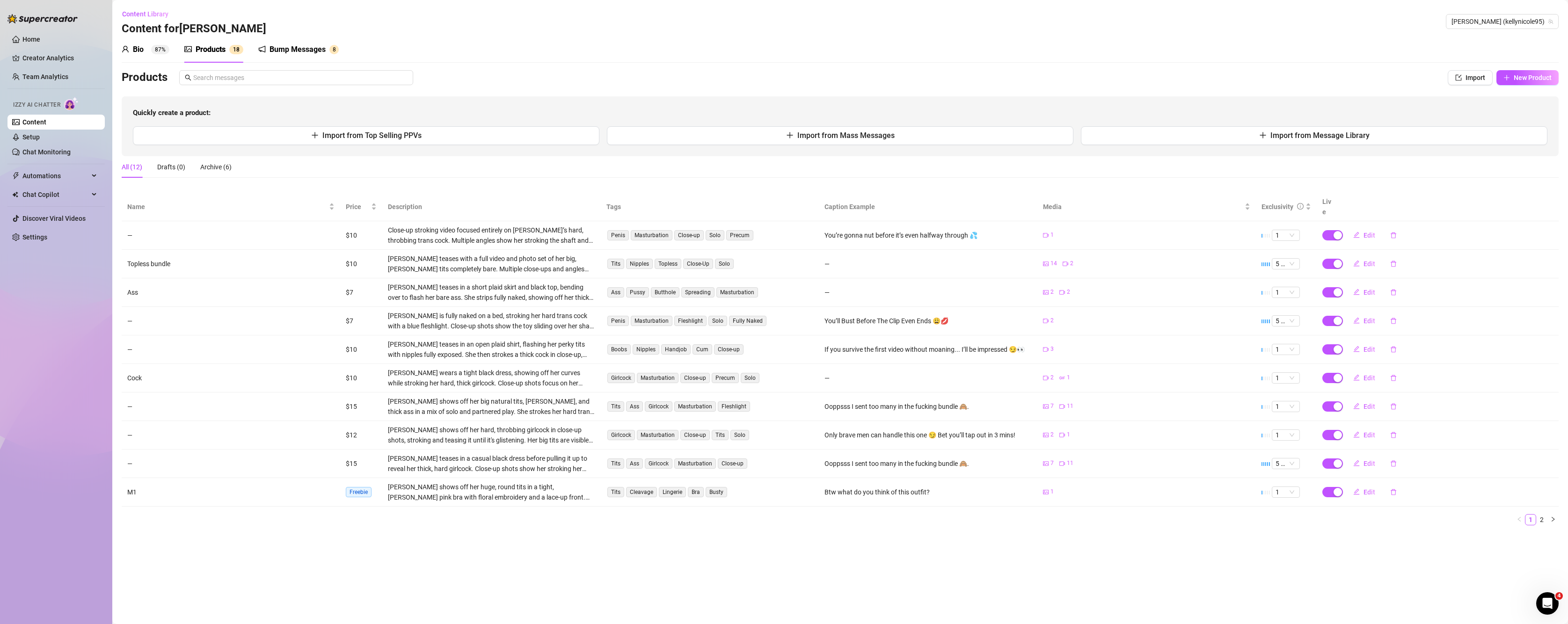
click at [126, 58] on div "Bio 87%" at bounding box center [145, 50] width 48 height 26
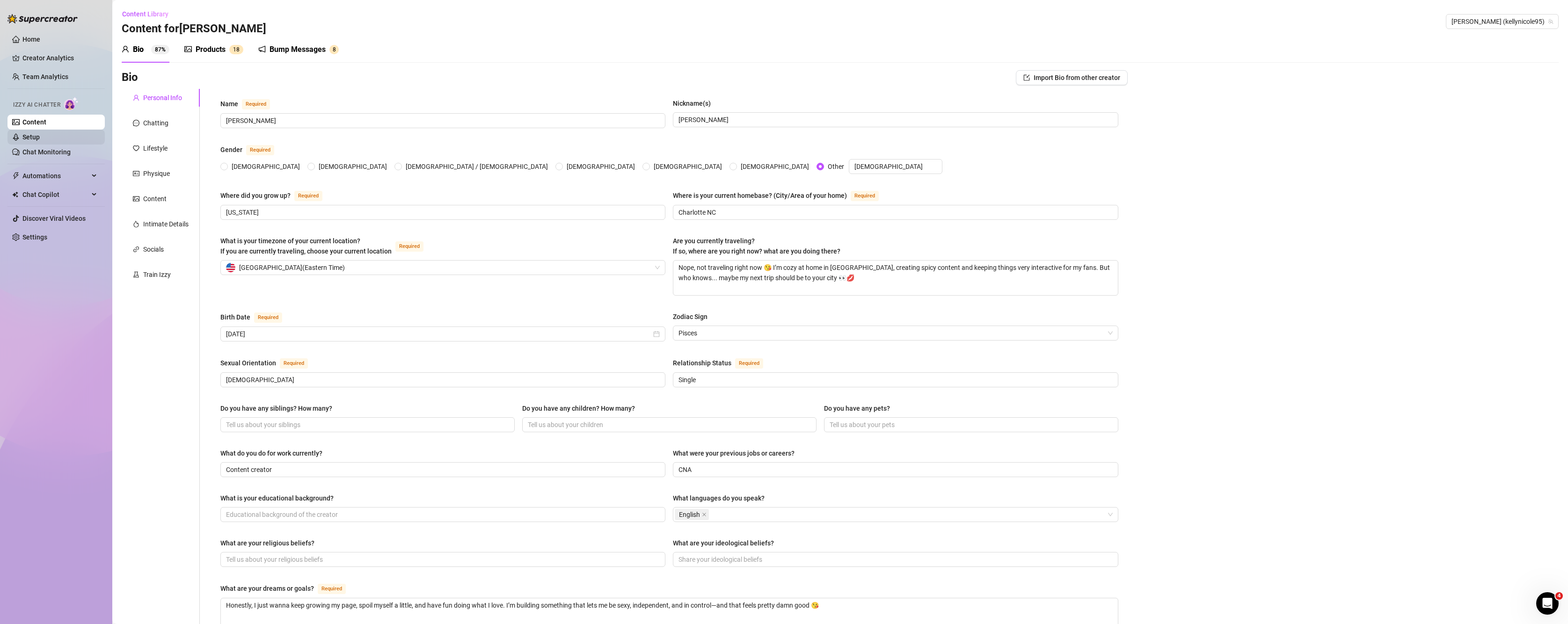
click at [23, 138] on link "Setup" at bounding box center [31, 137] width 17 height 7
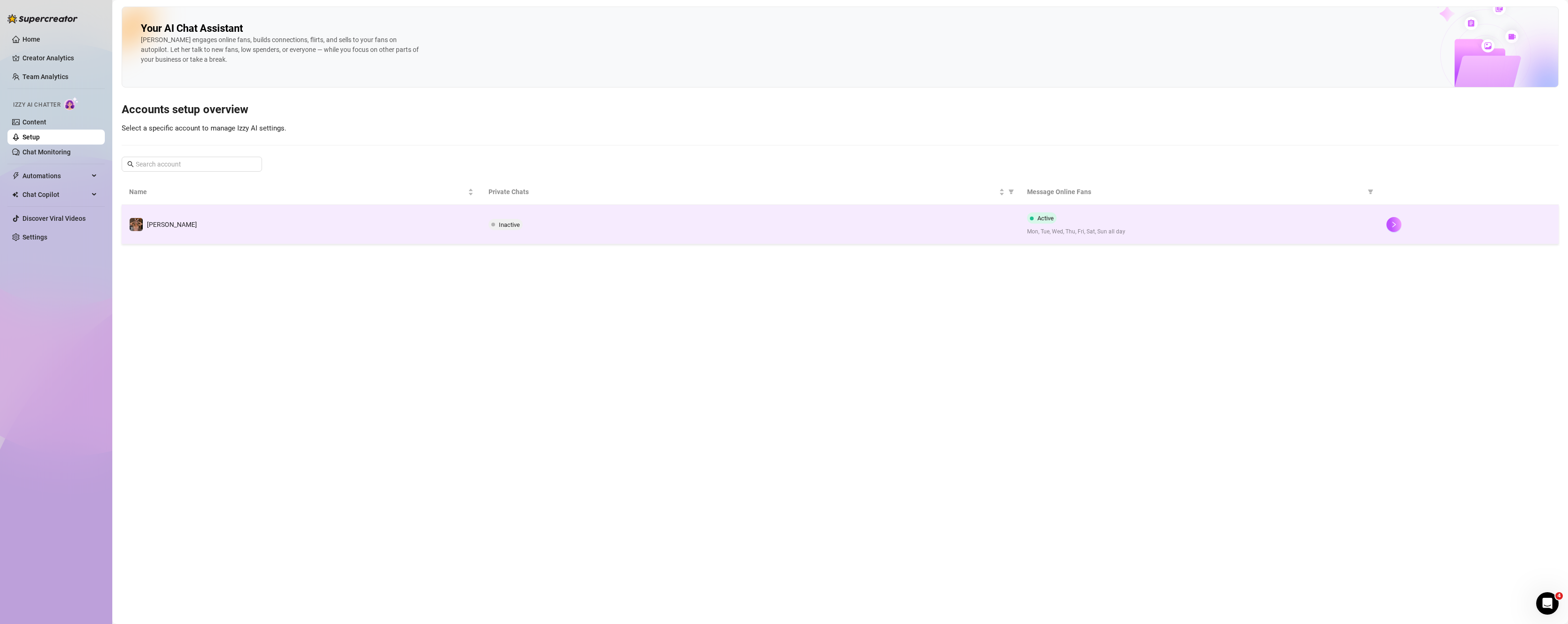
click at [1075, 236] on span "Mon, Tue, Wed, Thu, Fri, Sat, Sun all day" at bounding box center [1199, 232] width 344 height 9
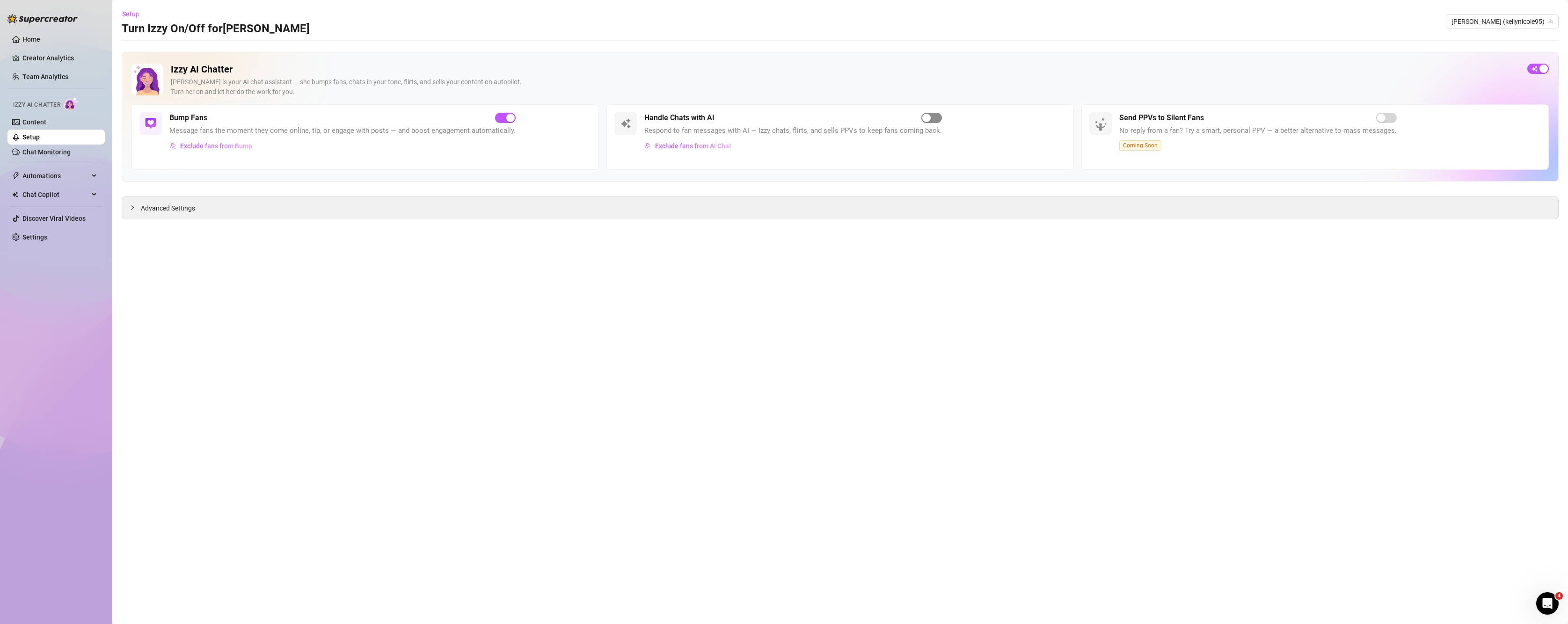
click at [921, 120] on span "button" at bounding box center [931, 117] width 20 height 11
click at [502, 113] on span "button" at bounding box center [505, 117] width 20 height 11
click at [700, 128] on span "Respond to fan messages with AI — Izzy chats, flirts, and sells PPVs to keep fa…" at bounding box center [793, 131] width 298 height 11
click at [638, 117] on div "Handle Chats with AI Respond to fan messages with AI — Izzy chats, flirts, and …" at bounding box center [840, 137] width 467 height 65
click at [668, 144] on span "Exclude fans from AI Chat" at bounding box center [693, 145] width 77 height 7
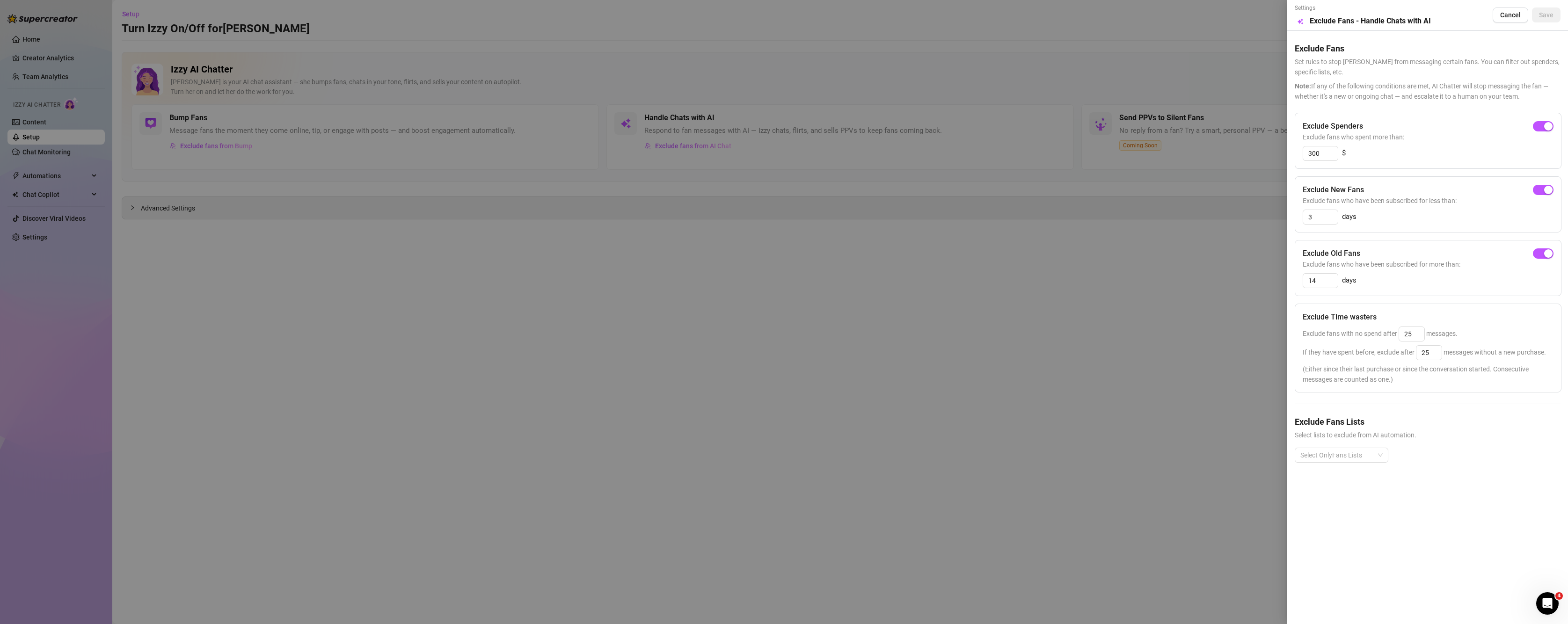
click at [1098, 346] on div at bounding box center [784, 312] width 1568 height 624
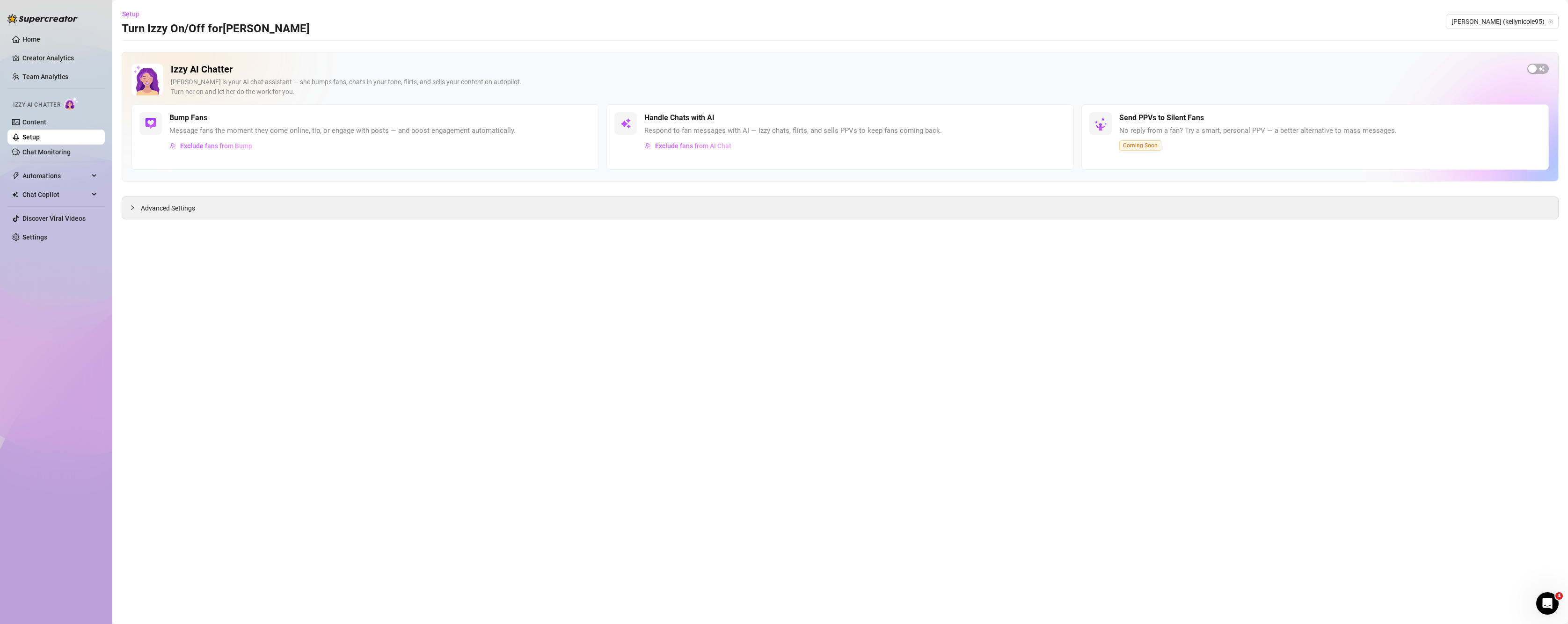
click at [555, 120] on div "Bump Fans Message fans the moment they come online, tip, or engage with posts —…" at bounding box center [364, 137] width 467 height 65
click at [1545, 65] on span "button" at bounding box center [1538, 69] width 21 height 11
click at [938, 118] on span "button" at bounding box center [931, 117] width 20 height 11
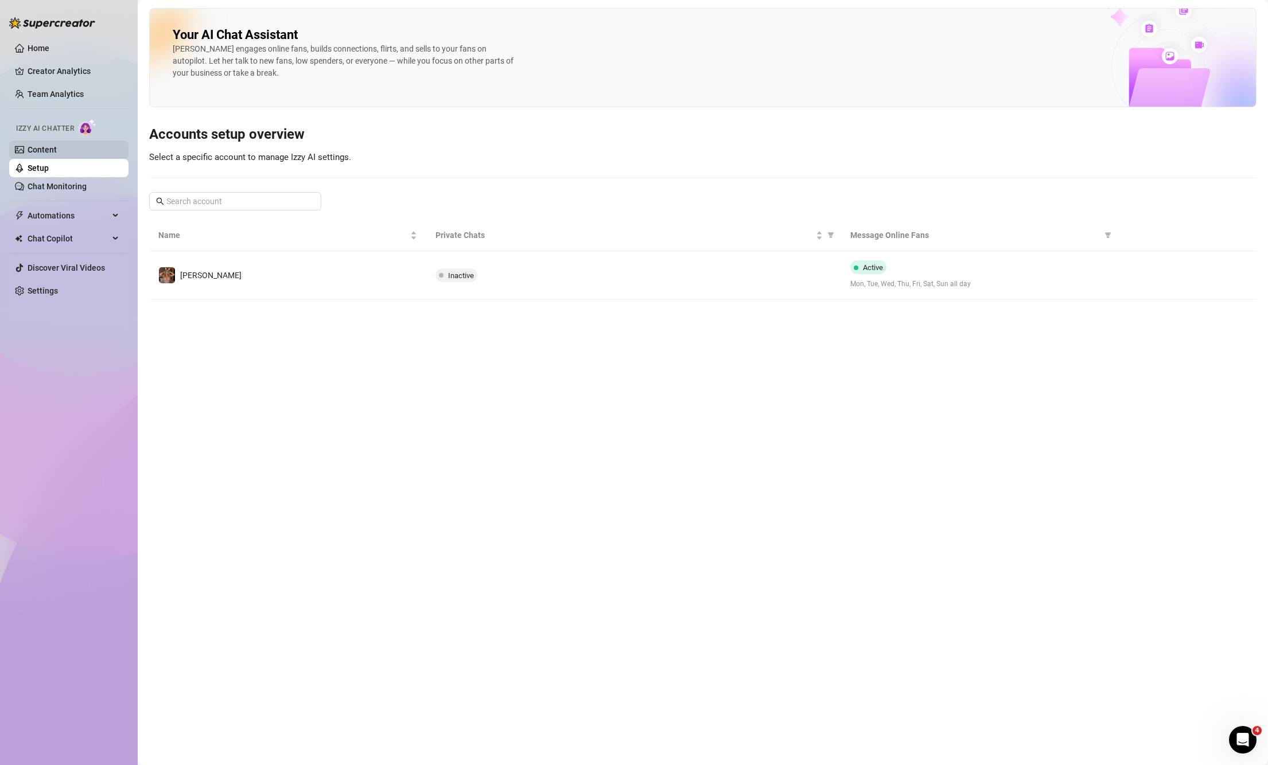
click at [48, 145] on link "Content" at bounding box center [42, 149] width 29 height 9
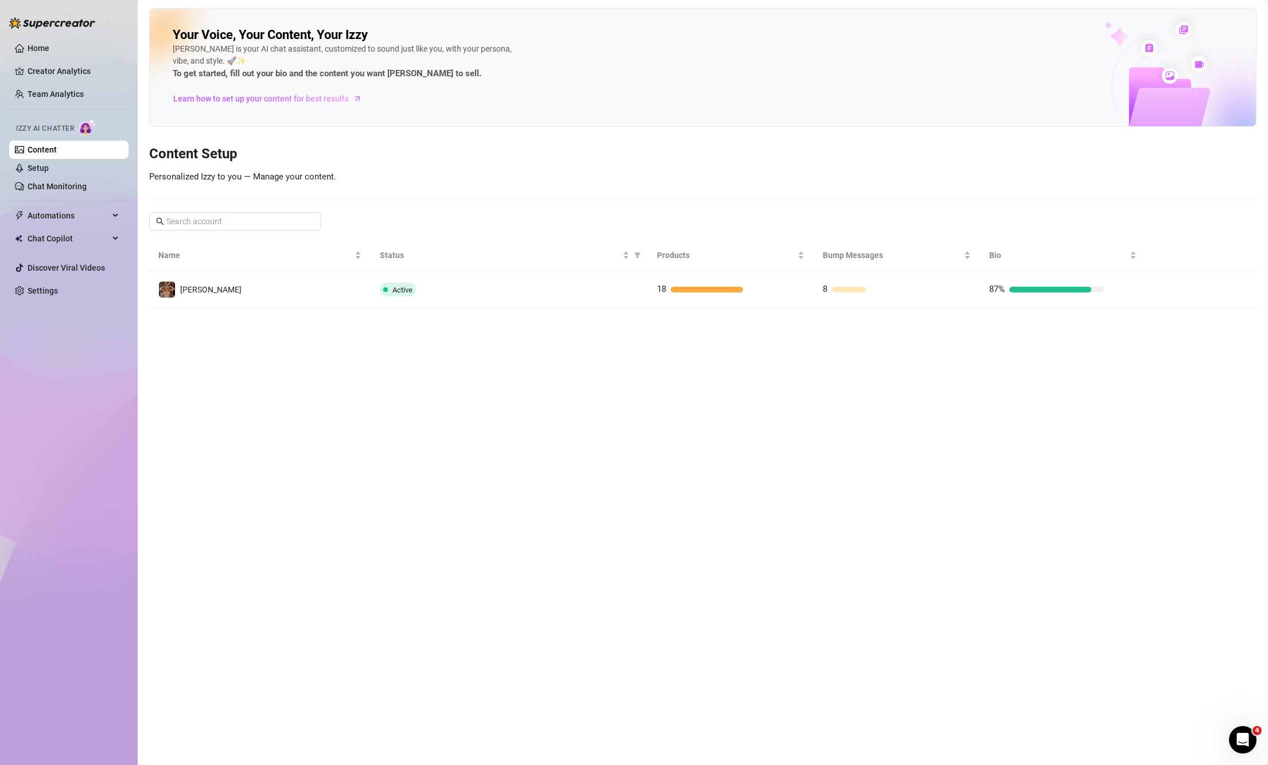
click at [1156, 286] on td at bounding box center [1201, 289] width 111 height 37
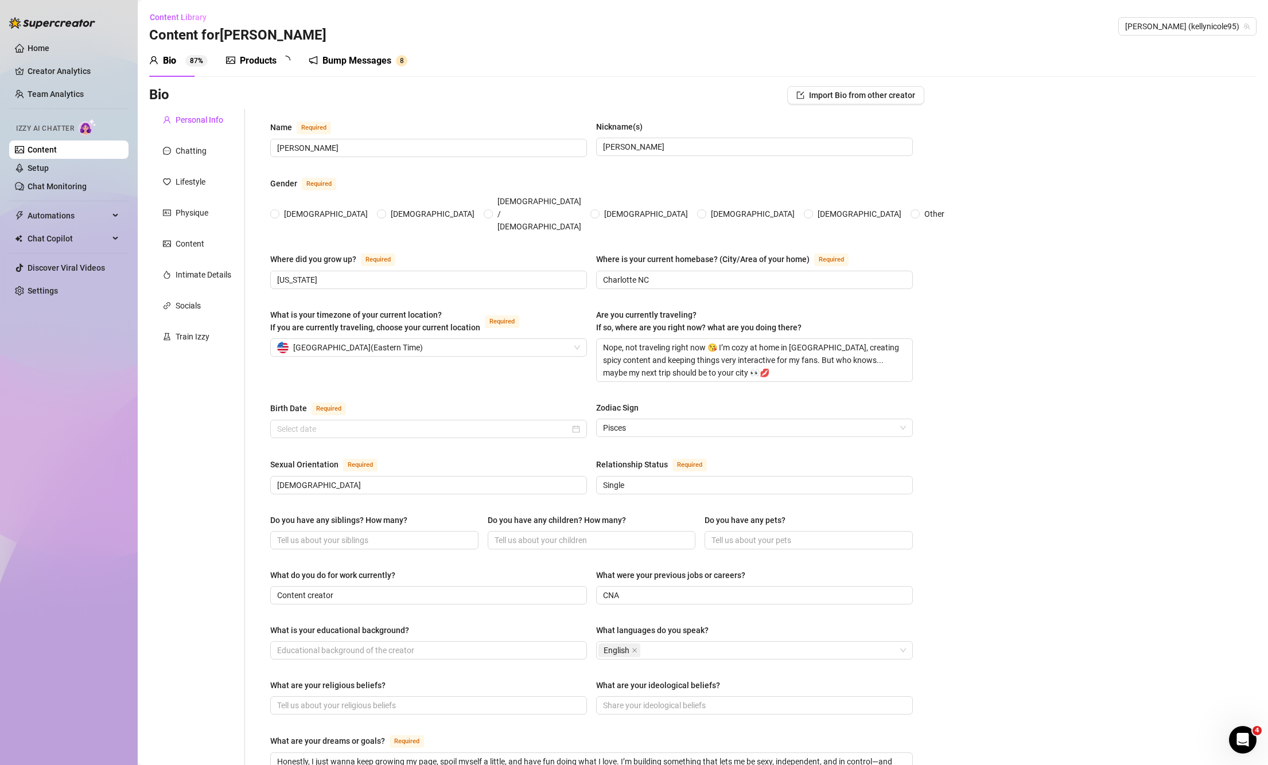
radio input "true"
type input "[DATE]"
click at [204, 149] on div "Chatting" at bounding box center [191, 151] width 31 height 13
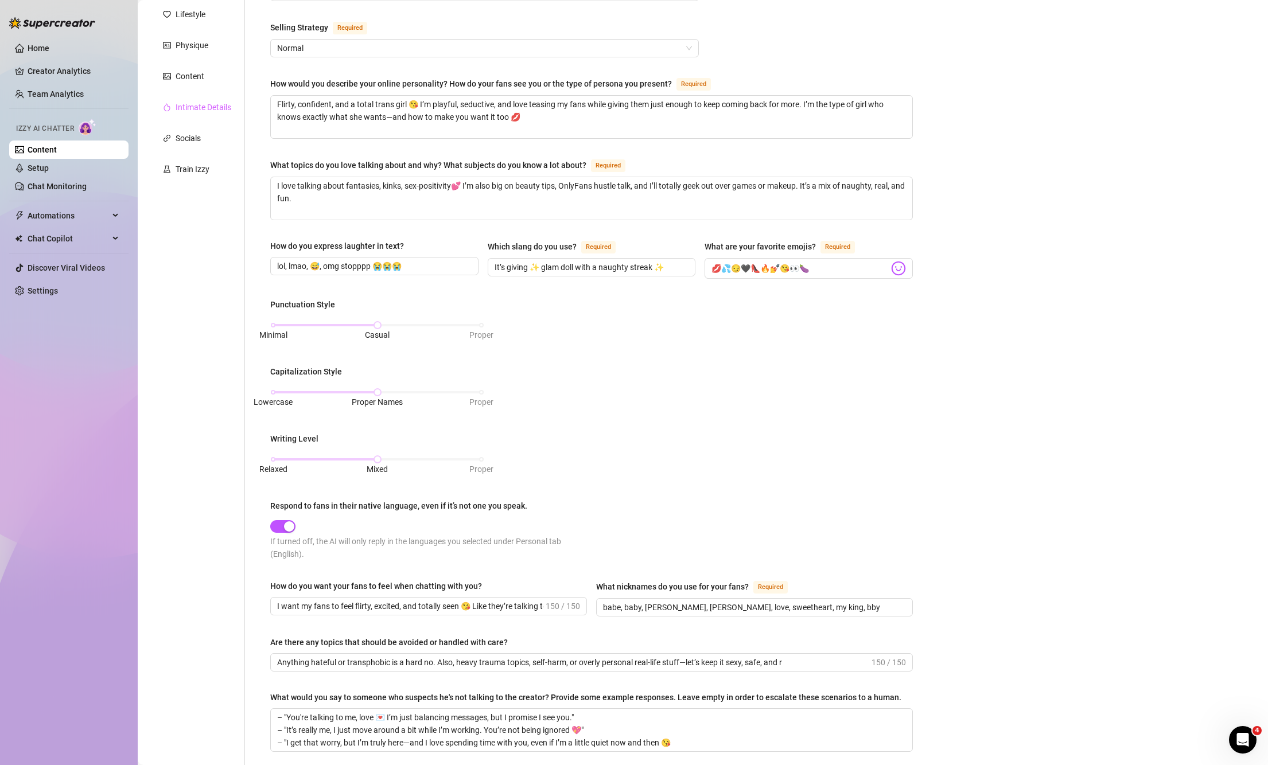
scroll to position [83, 0]
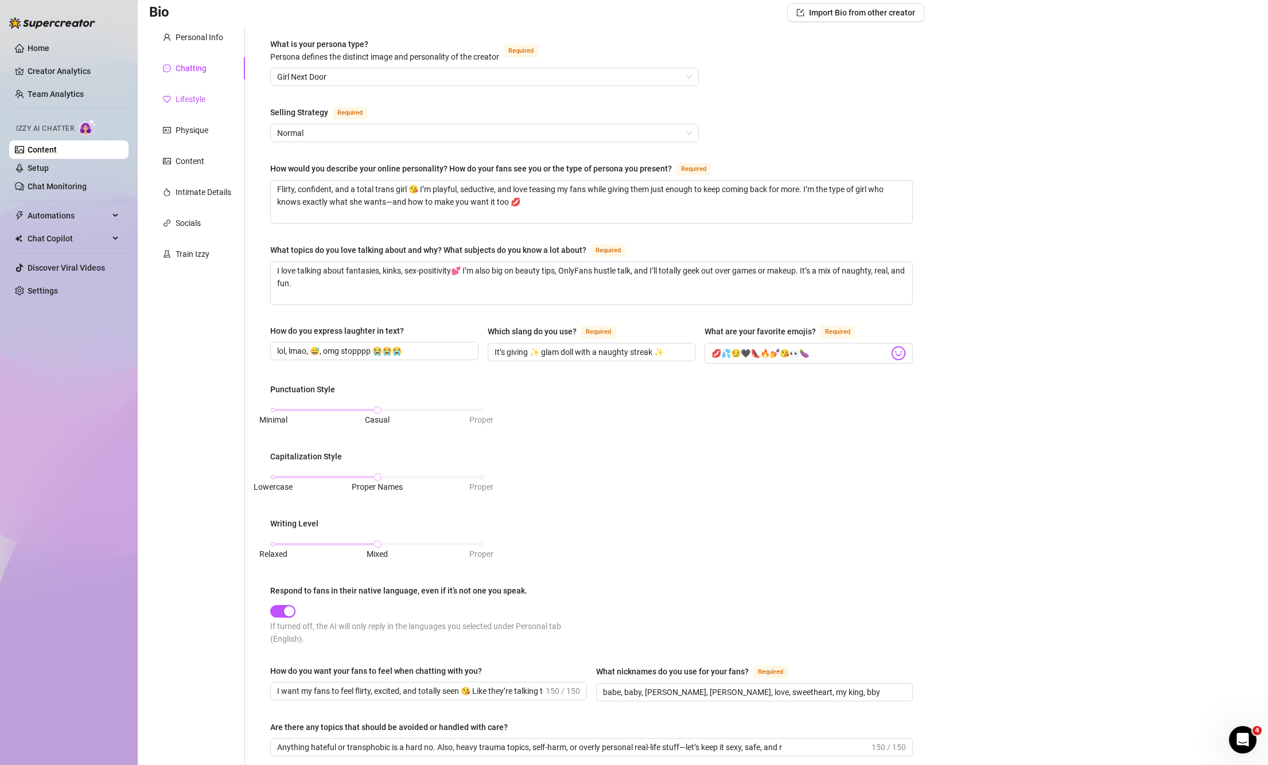
click at [192, 96] on div "Lifestyle" at bounding box center [191, 99] width 30 height 13
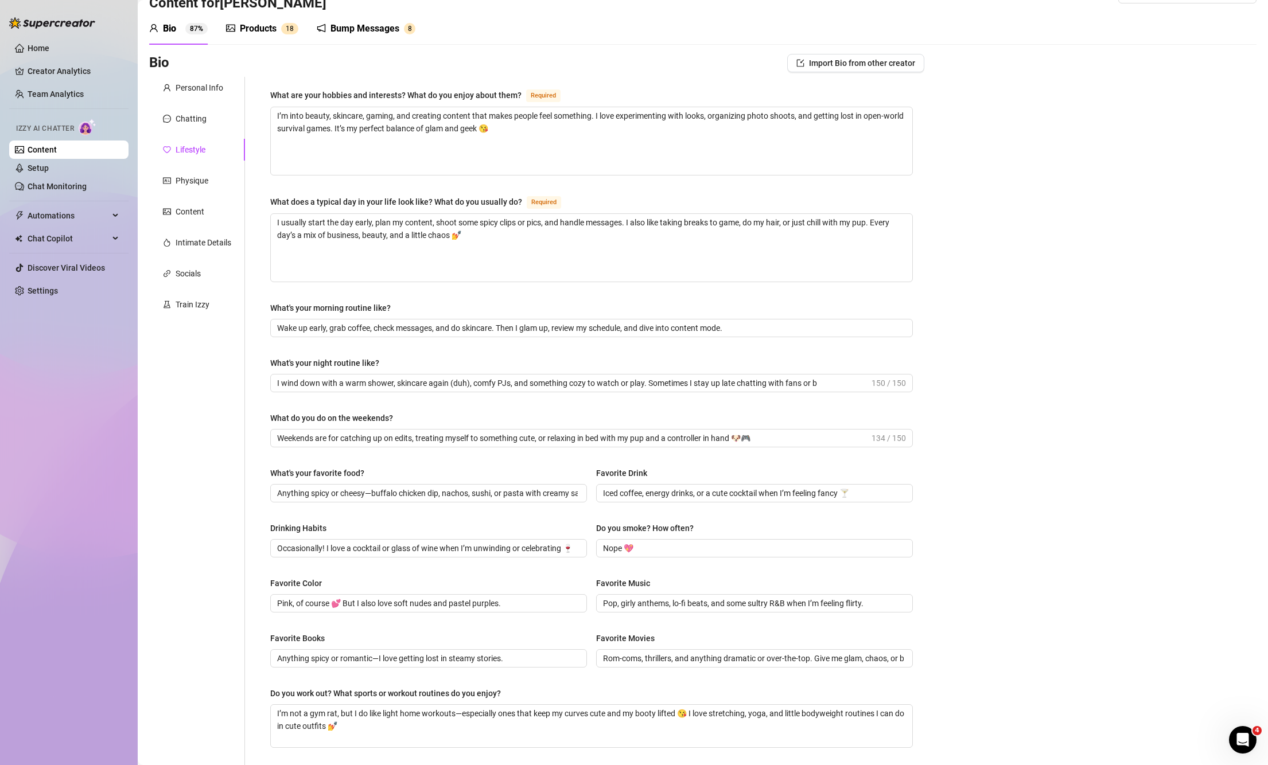
scroll to position [25, 0]
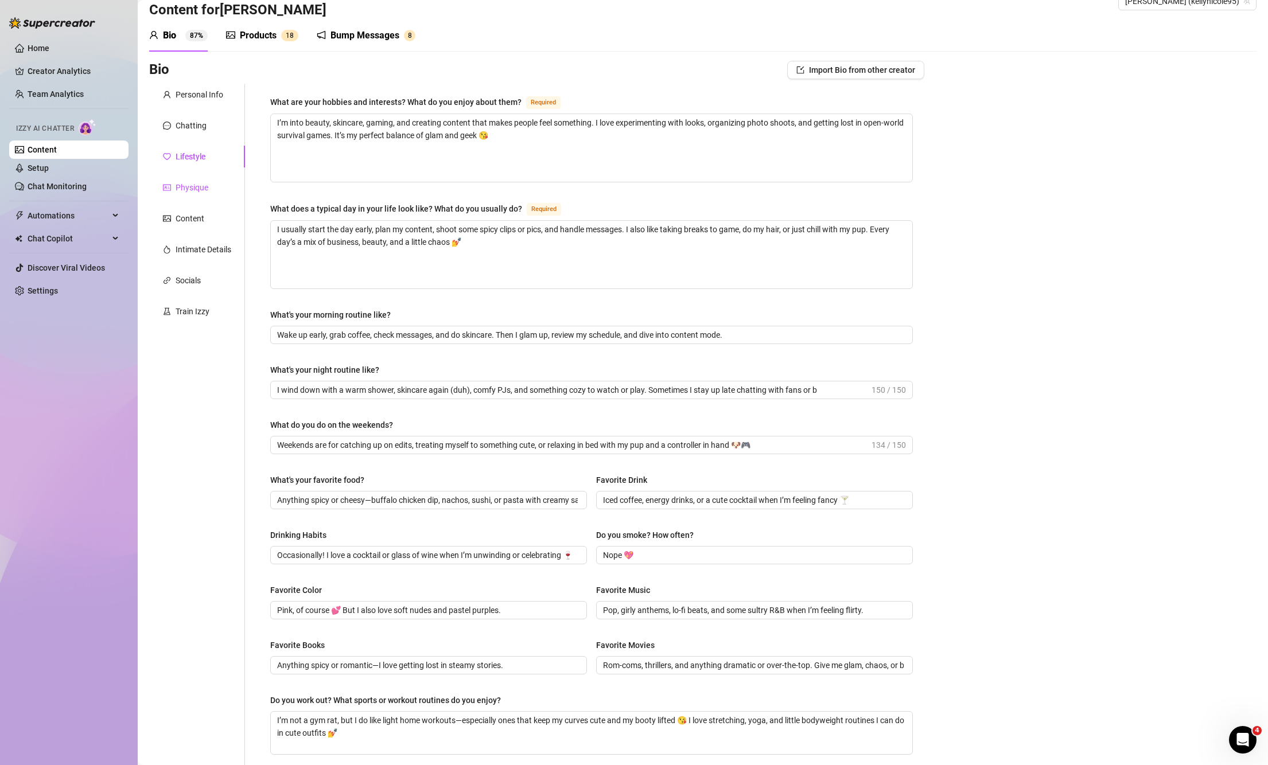
click at [186, 183] on div "Physique" at bounding box center [192, 187] width 33 height 13
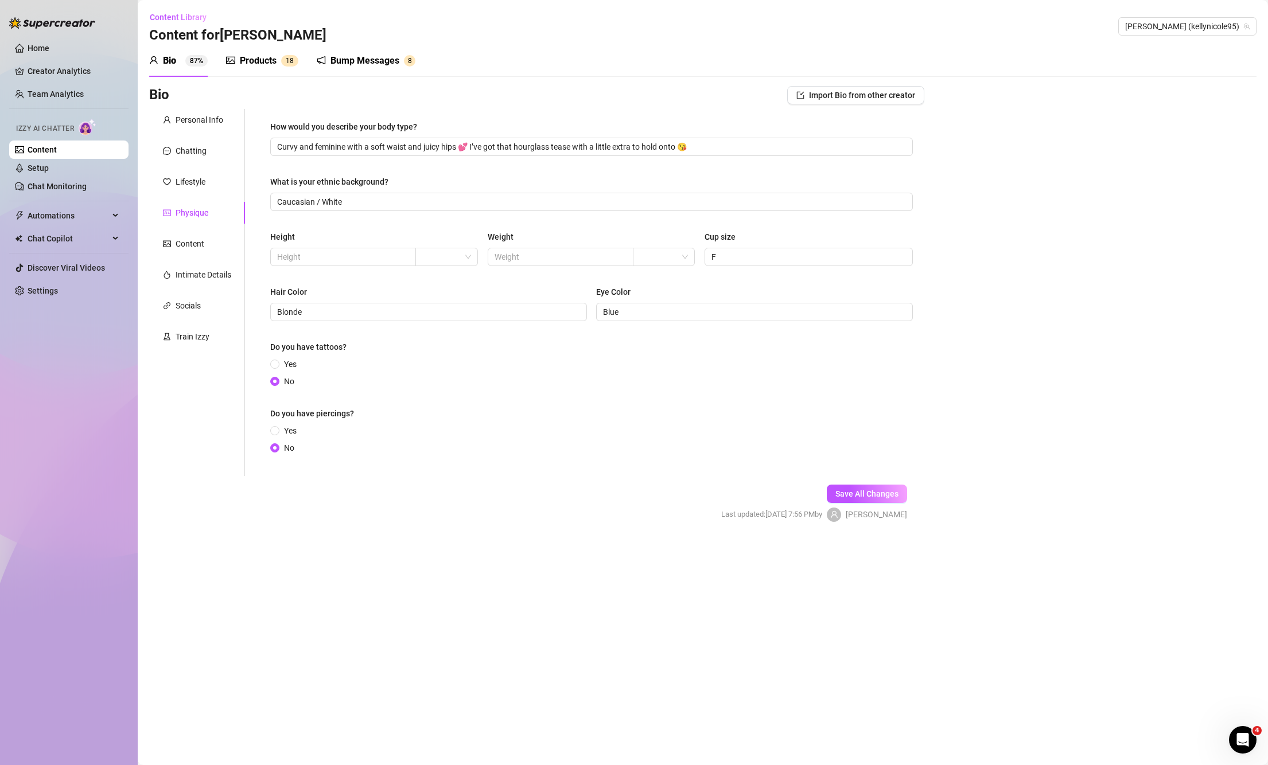
scroll to position [0, 0]
click at [192, 247] on div "Content" at bounding box center [190, 244] width 29 height 13
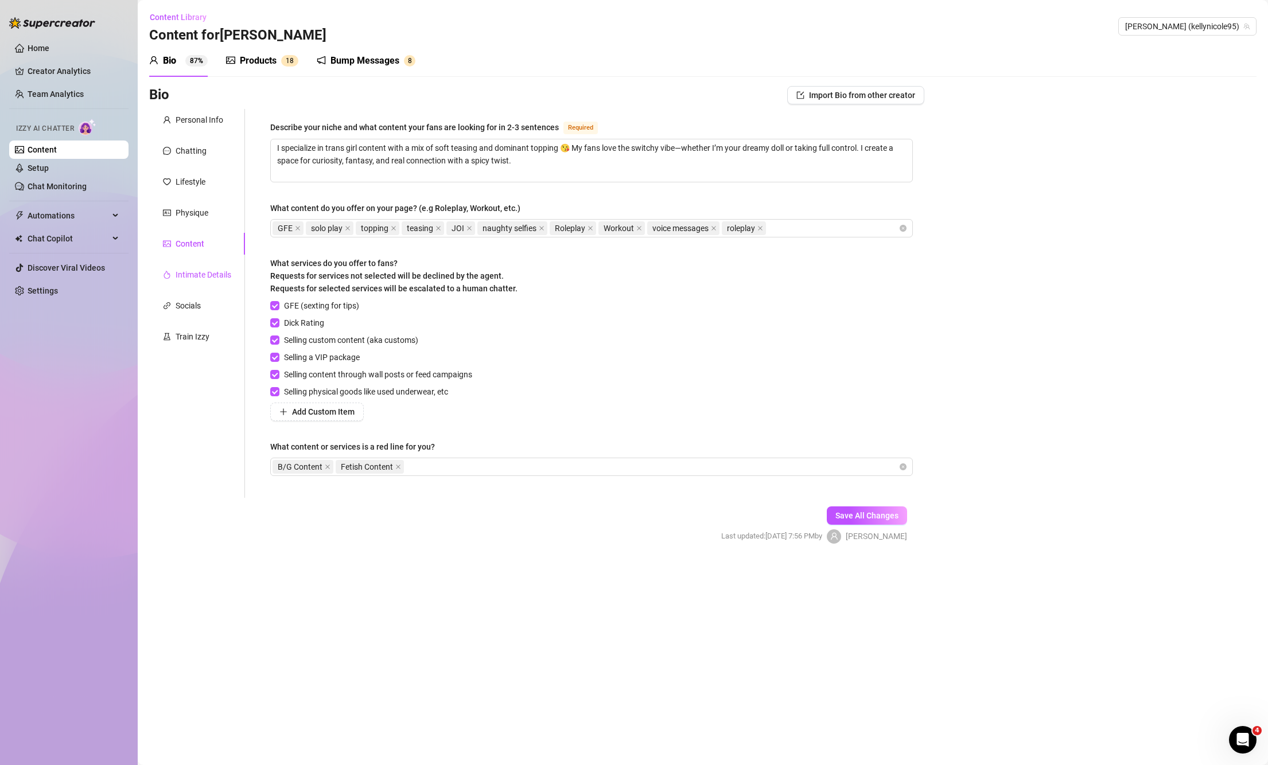
click at [194, 274] on div "Intimate Details" at bounding box center [204, 275] width 56 height 13
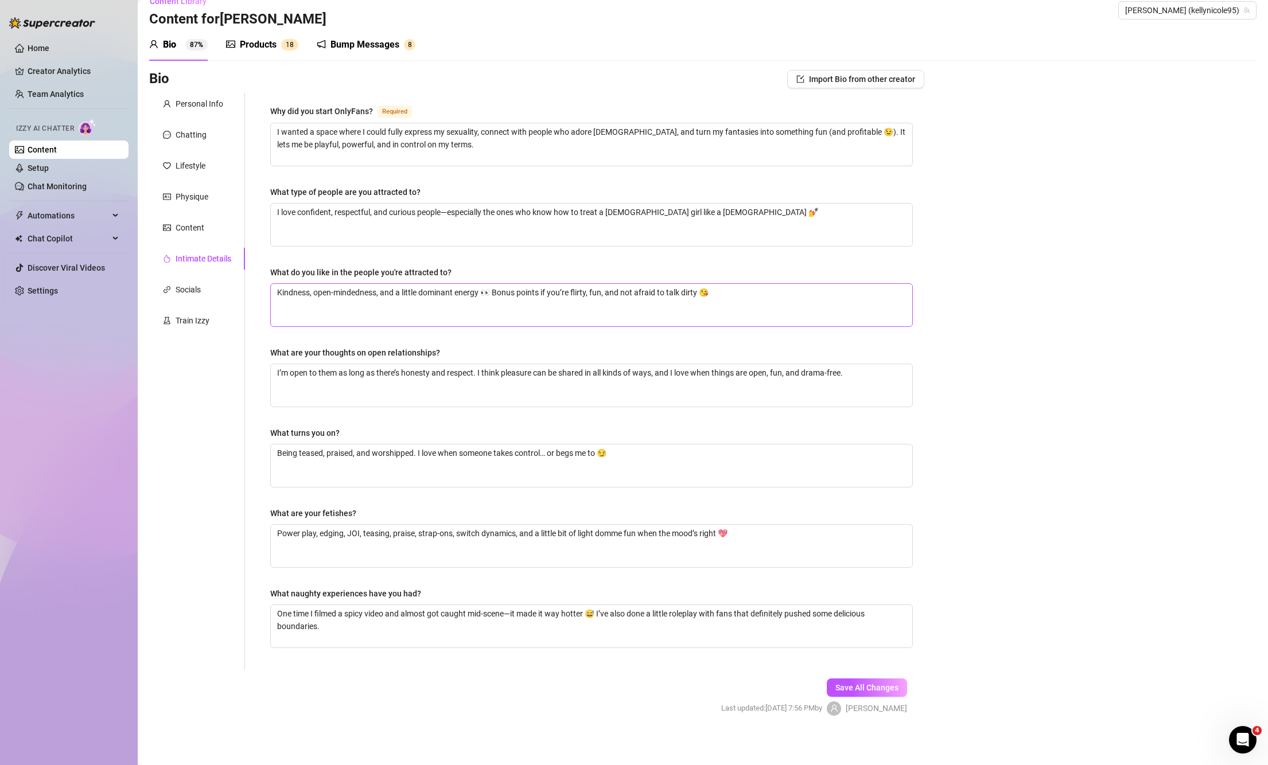
scroll to position [21, 0]
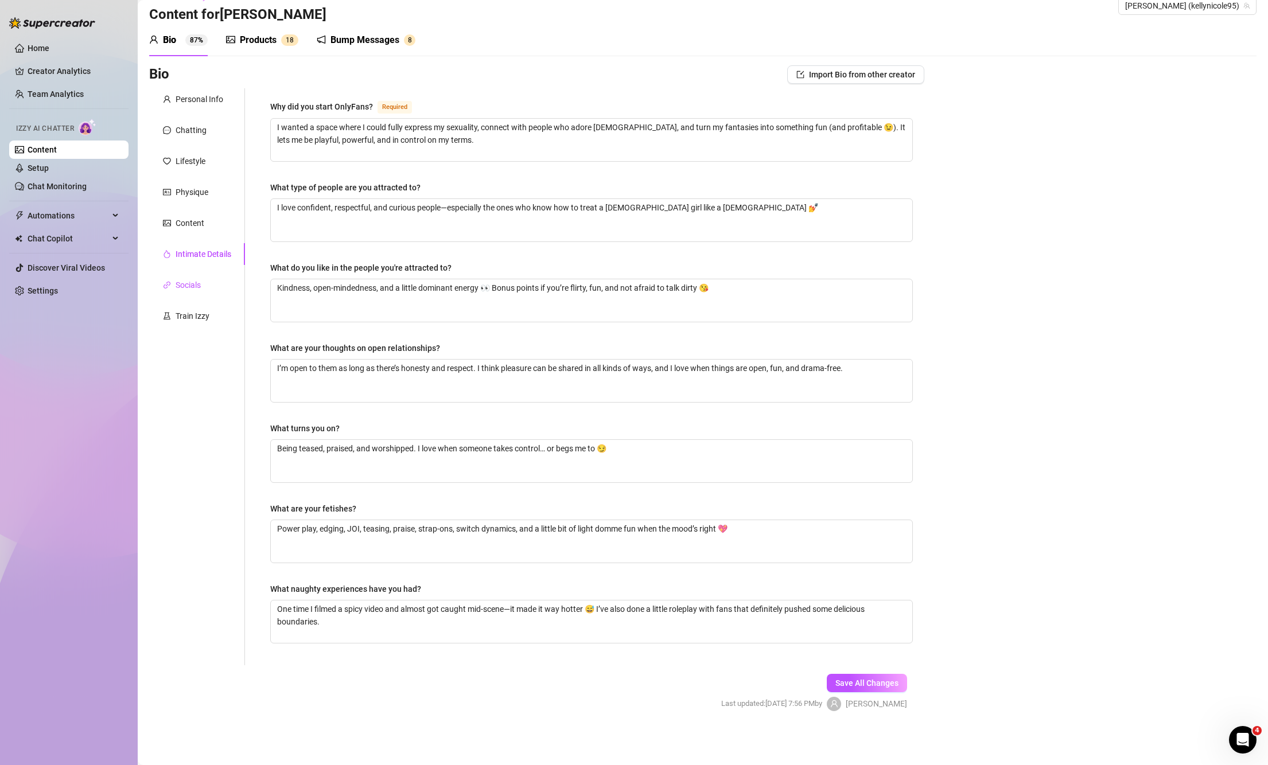
click at [196, 287] on div "Socials" at bounding box center [188, 285] width 25 height 13
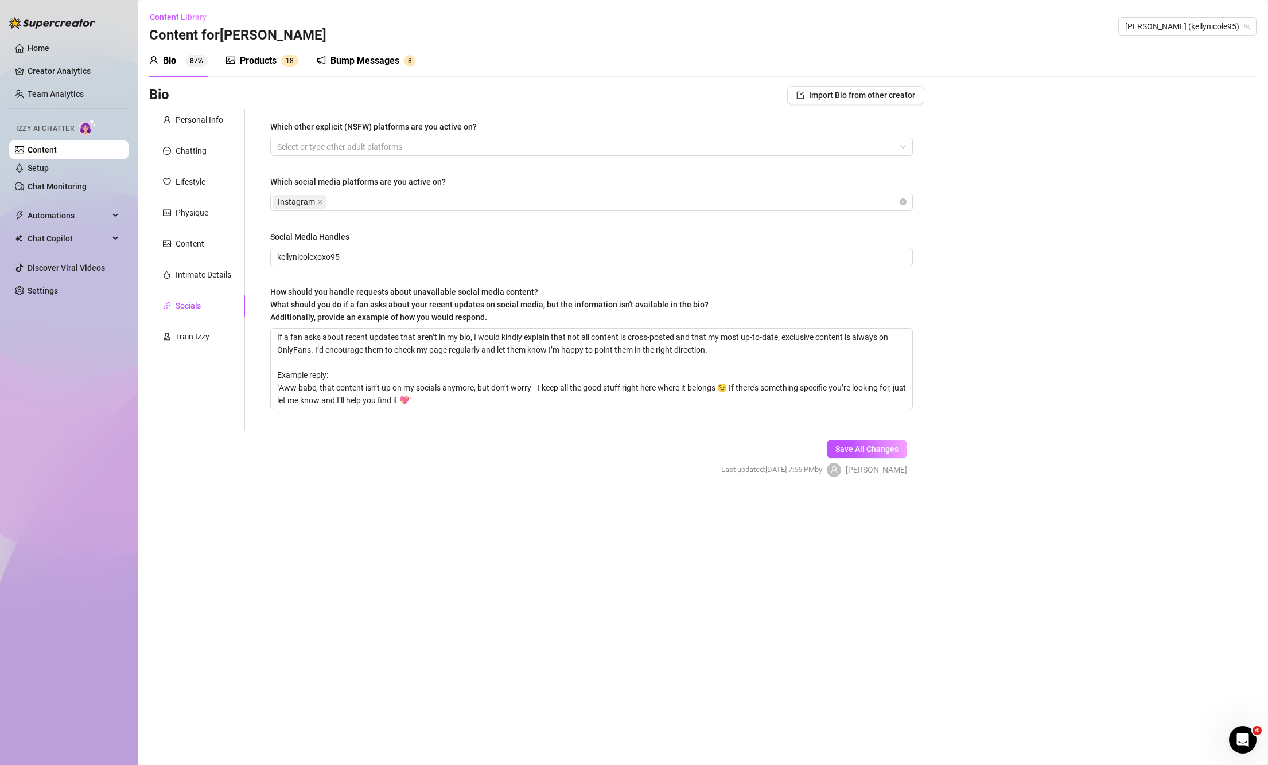
scroll to position [0, 0]
click at [188, 336] on div "Train Izzy" at bounding box center [193, 337] width 34 height 13
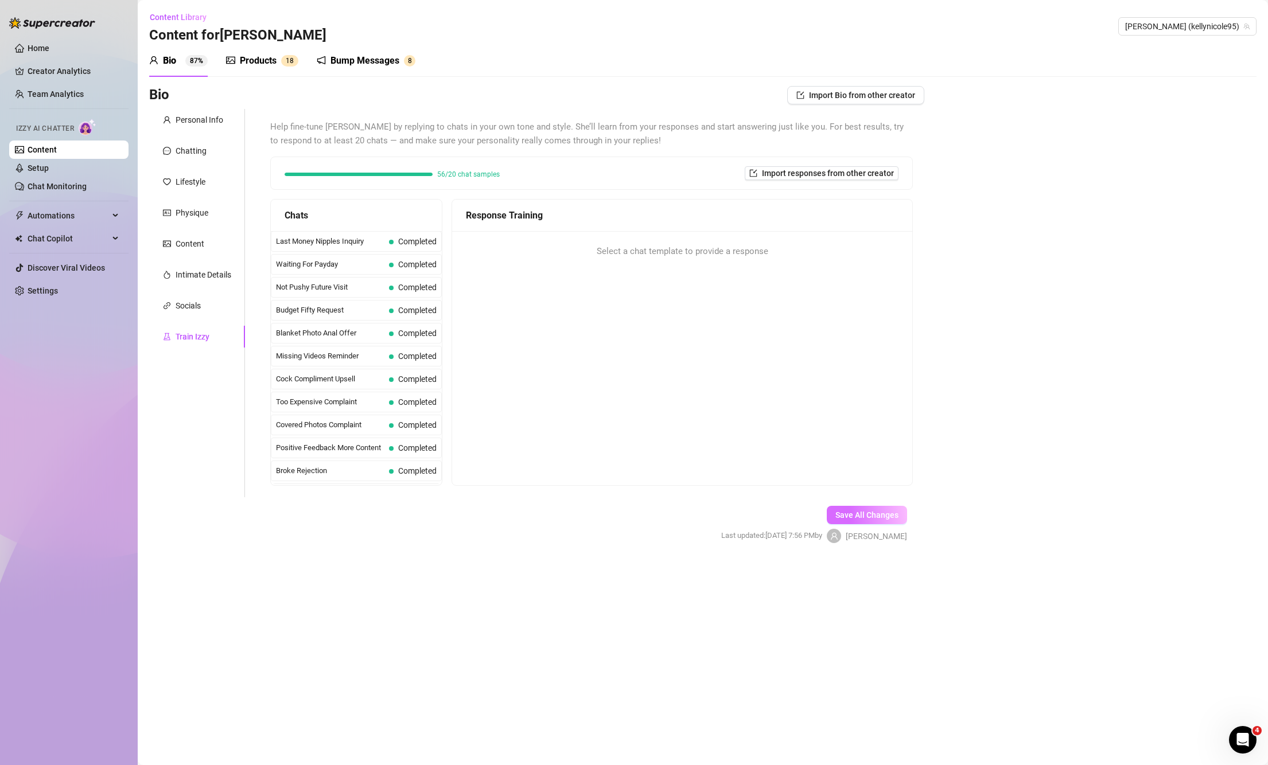
click at [843, 515] on span "Save All Changes" at bounding box center [867, 515] width 63 height 9
click at [200, 119] on div "Personal Info" at bounding box center [200, 120] width 48 height 13
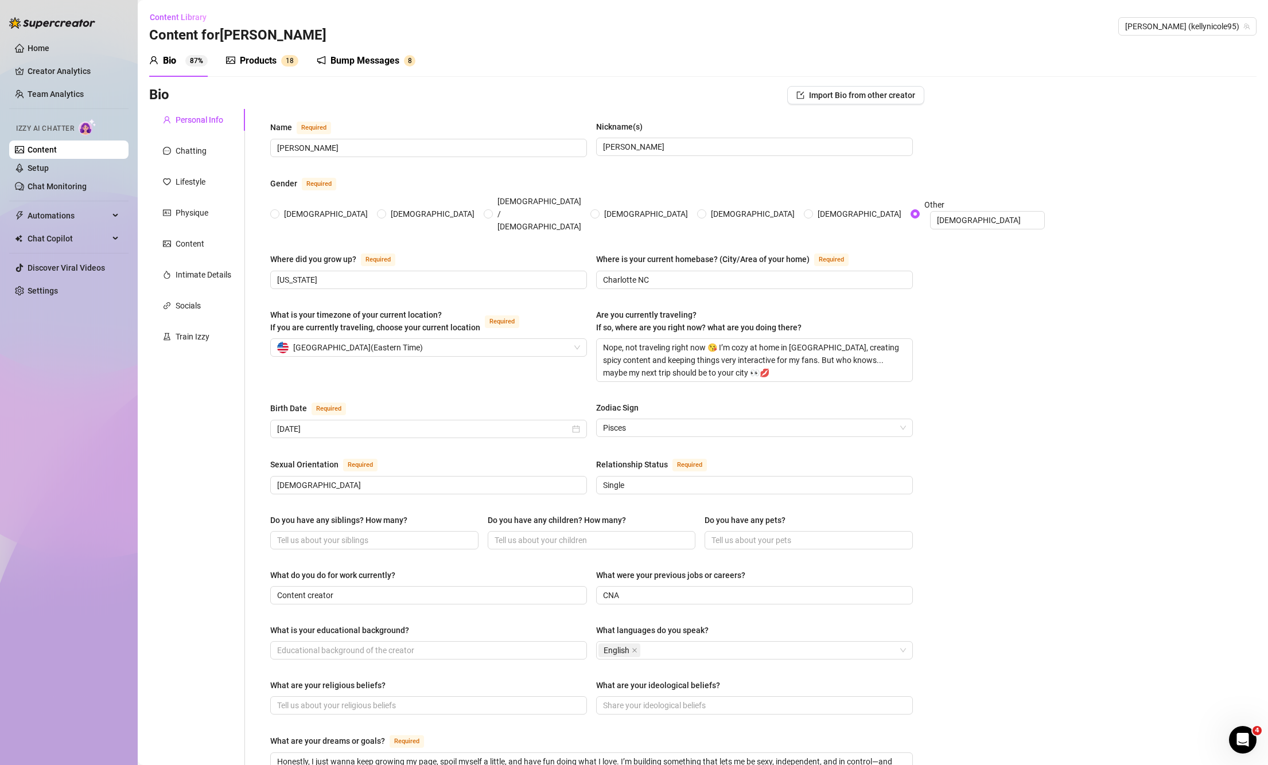
click at [277, 65] on div "Products" at bounding box center [258, 61] width 37 height 14
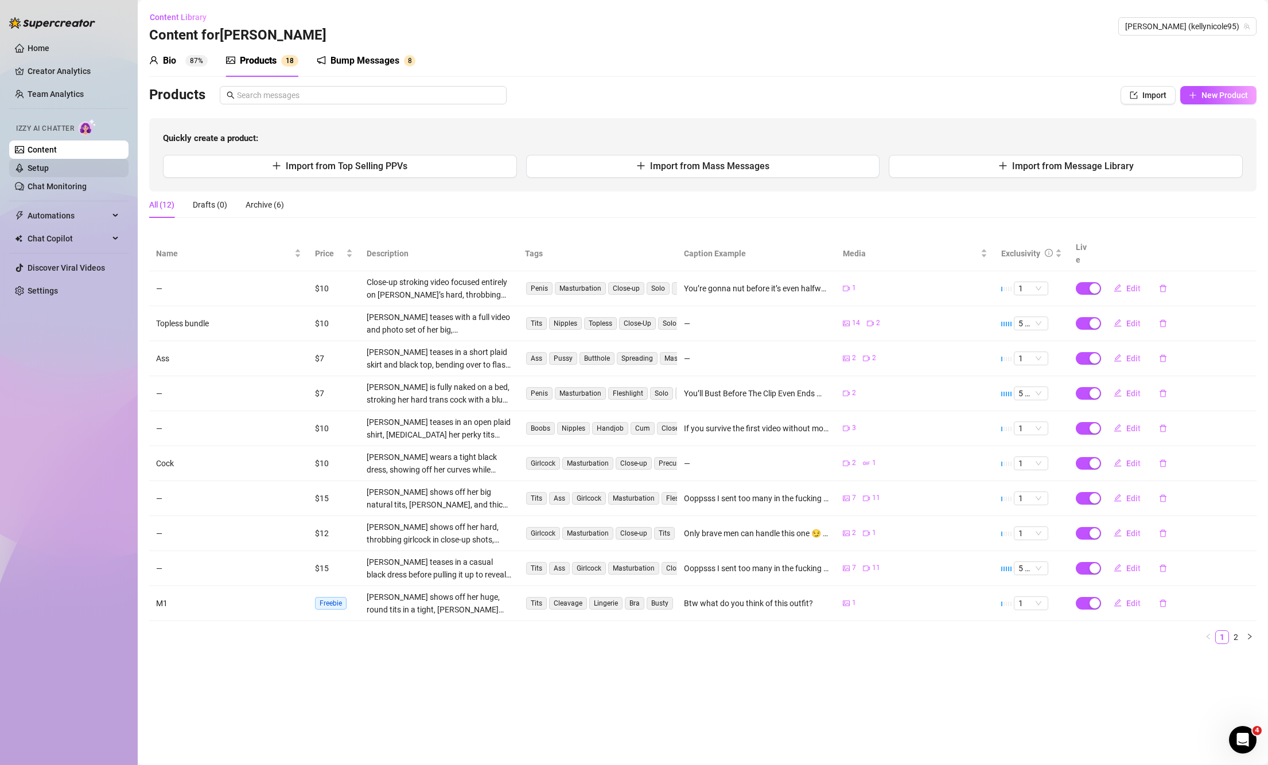
click at [40, 171] on link "Setup" at bounding box center [38, 168] width 21 height 9
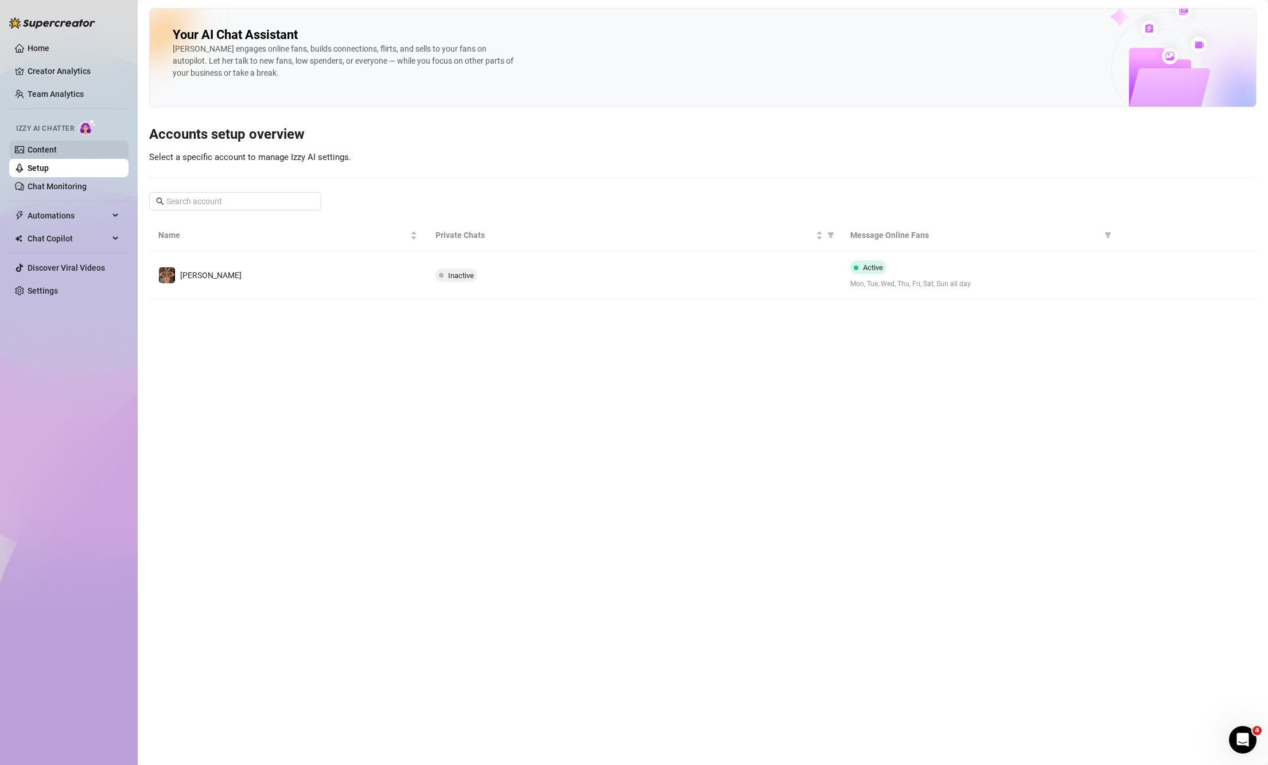
click at [57, 147] on link "Content" at bounding box center [42, 149] width 29 height 9
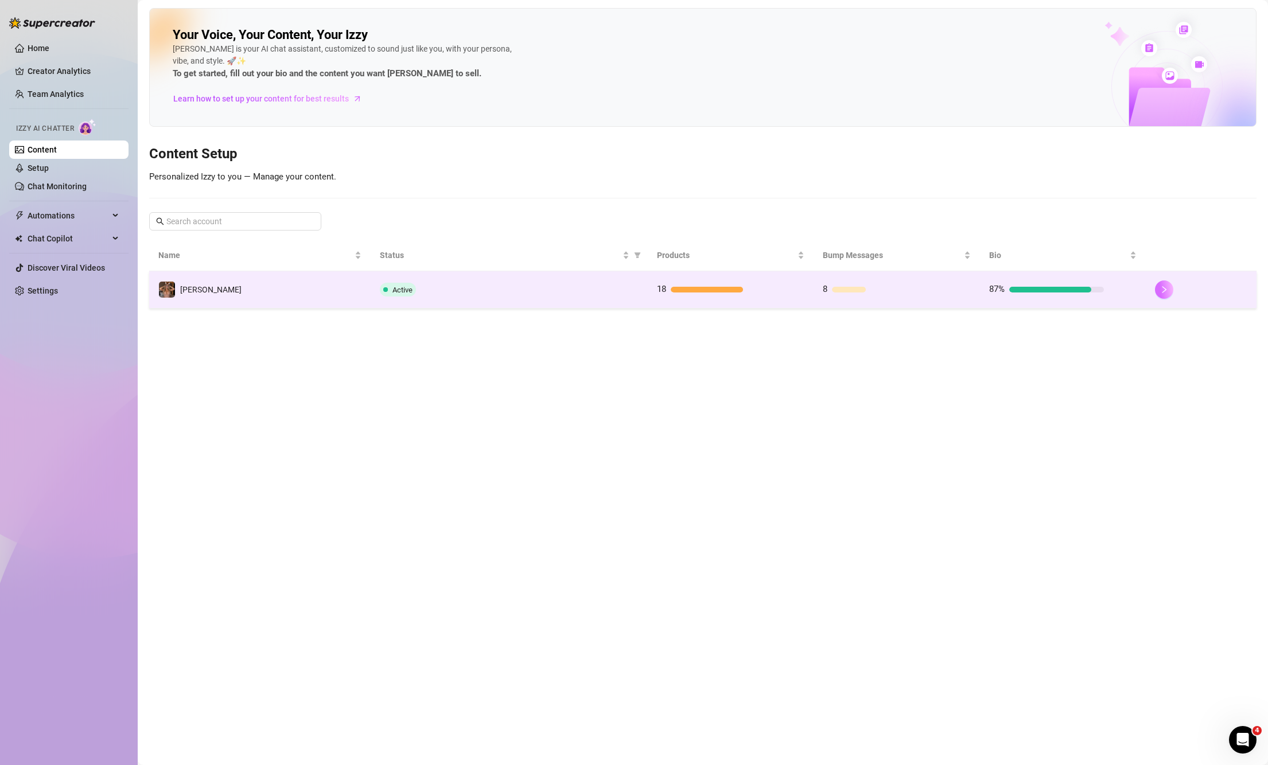
click at [1156, 292] on td at bounding box center [1201, 289] width 111 height 37
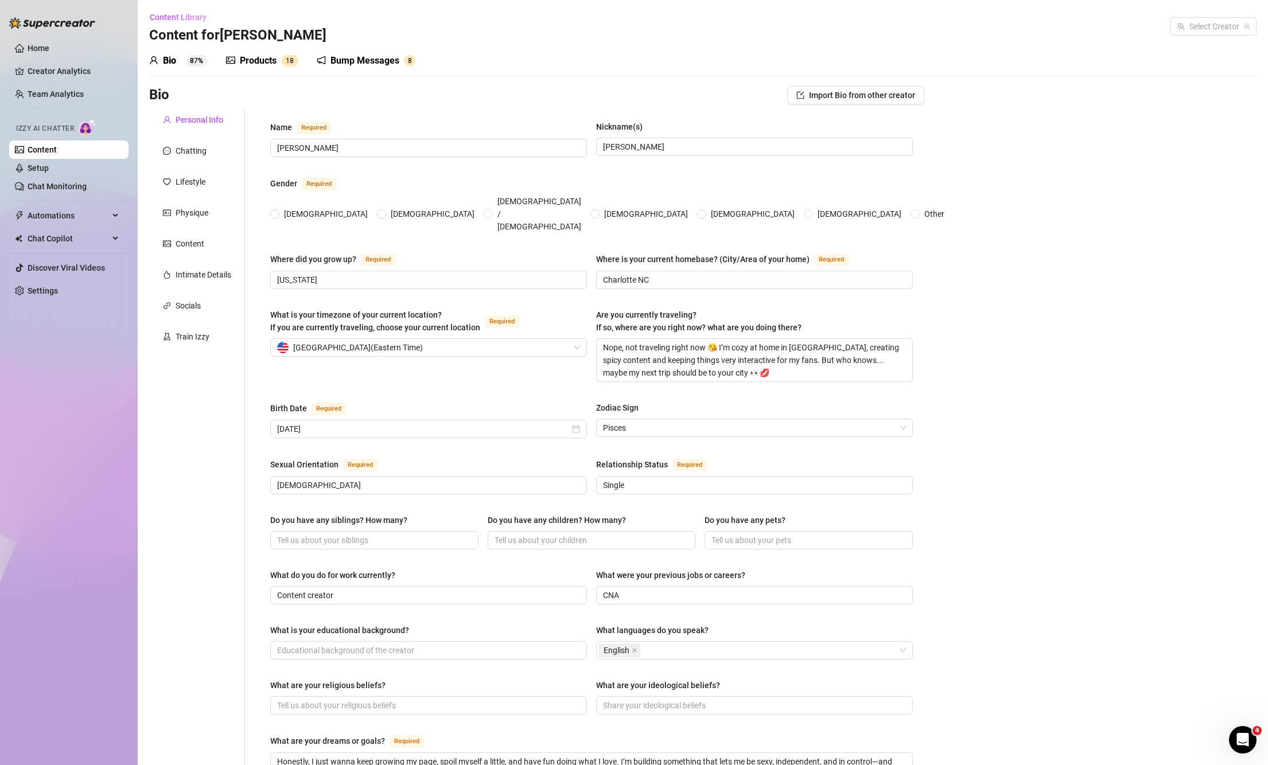
radio input "true"
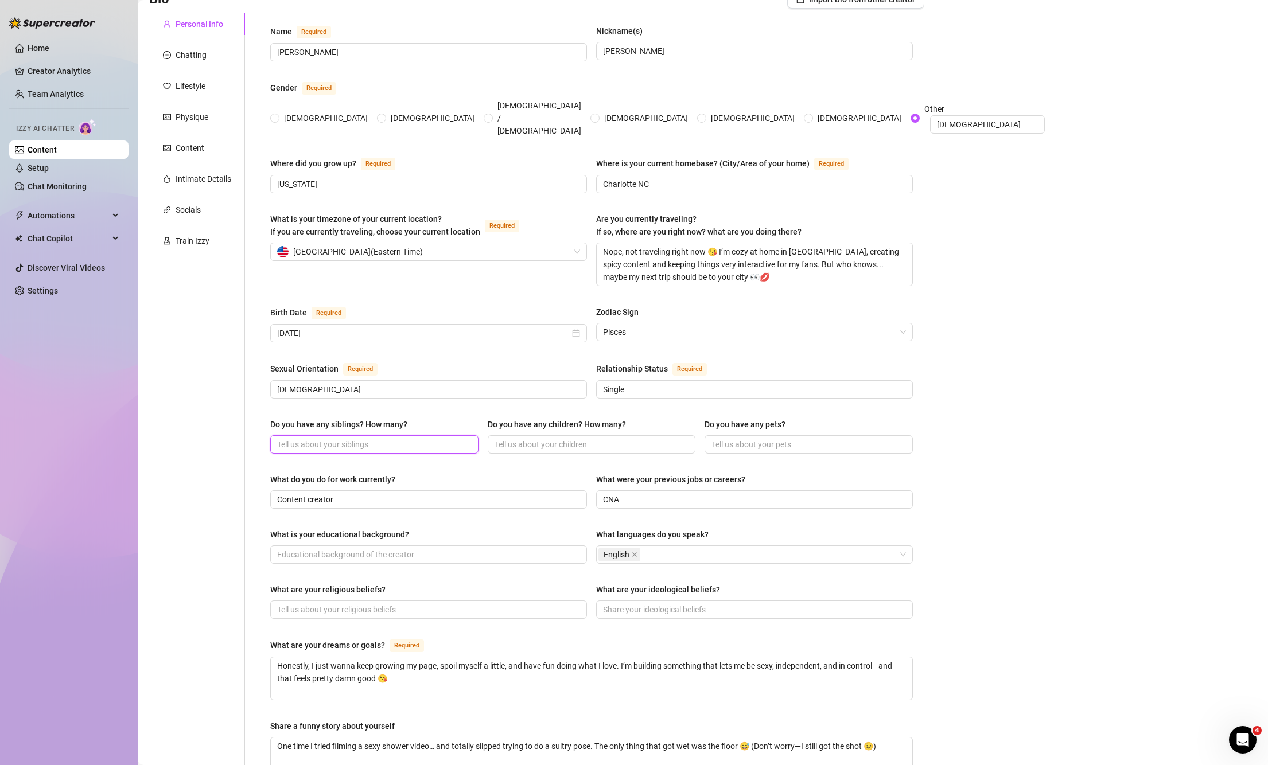
click at [365, 438] on input "Do you have any siblings? How many?" at bounding box center [373, 444] width 192 height 13
type input "0"
click at [792, 438] on input "Do you have any pets?" at bounding box center [808, 444] width 192 height 13
type input "2"
click at [1051, 331] on div "Bio Import Bio from other creator Personal Info Chatting Lifestyle Physique Con…" at bounding box center [702, 509] width 1107 height 1039
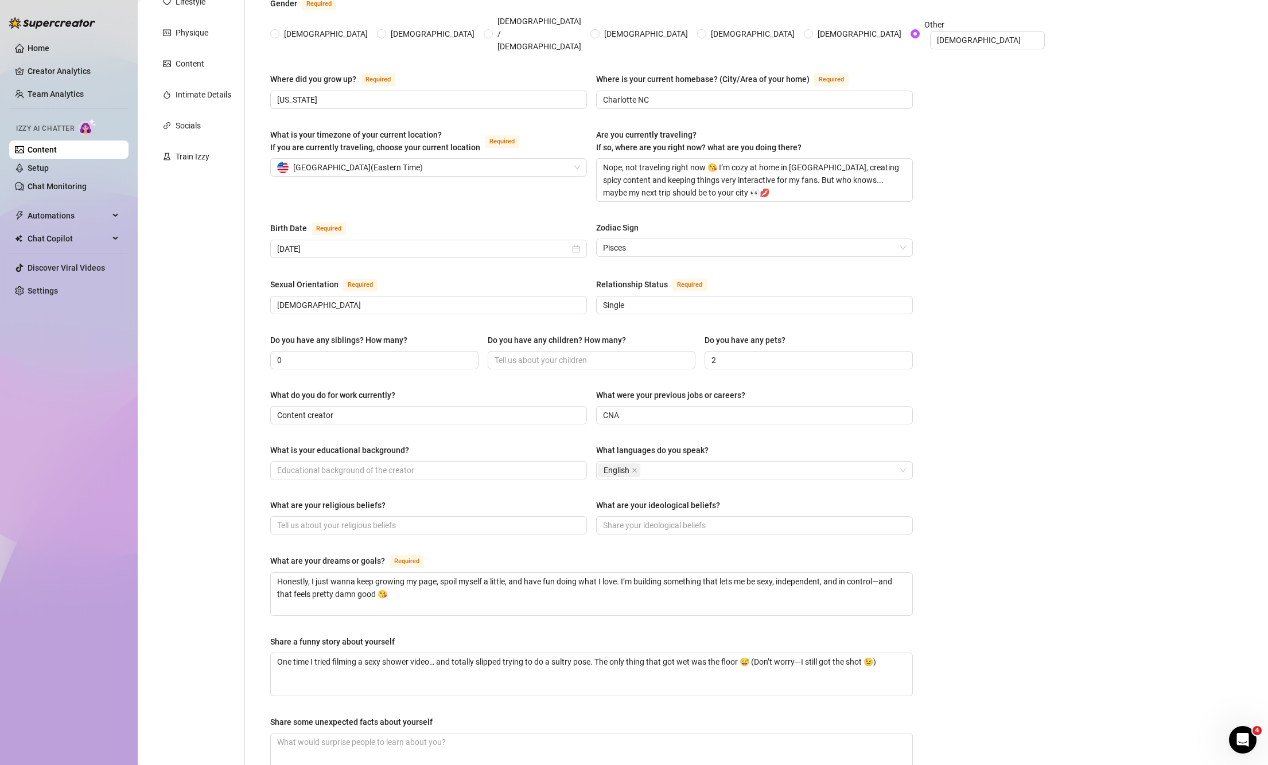
scroll to position [287, 0]
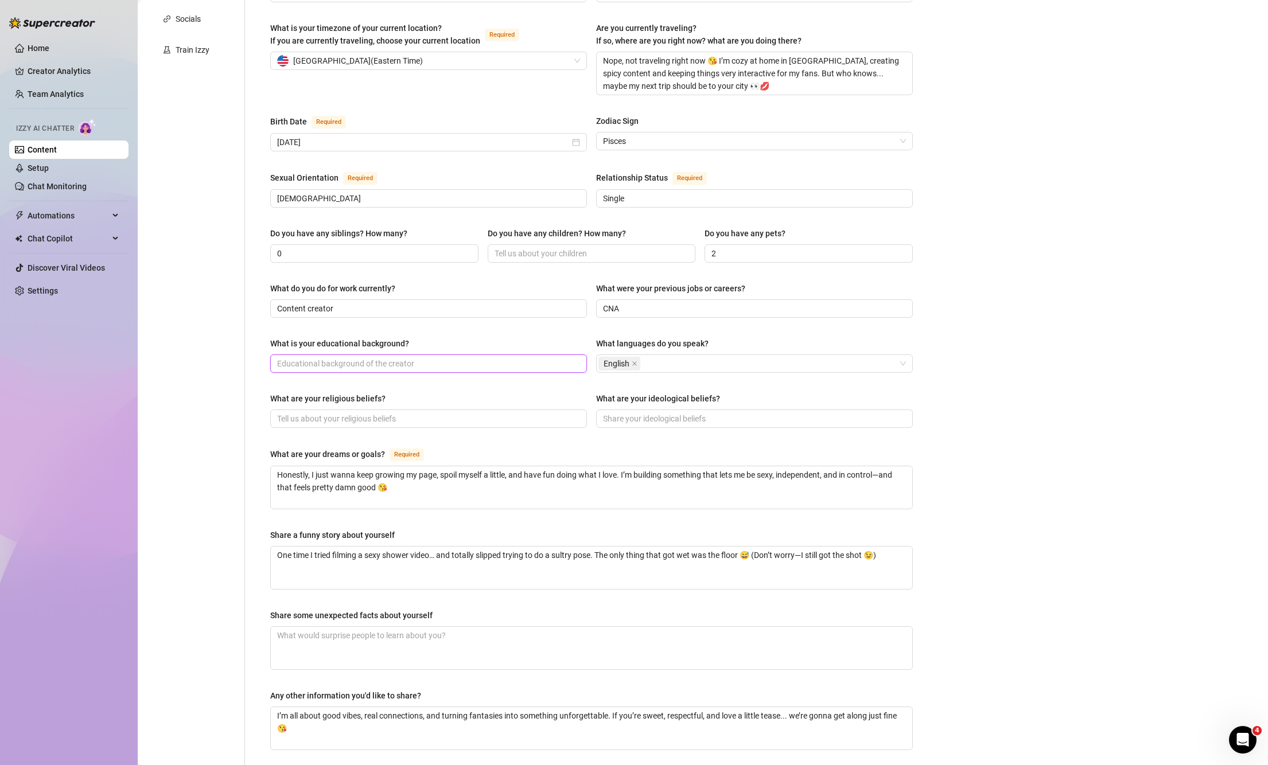
click at [320, 357] on input "What is your educational background?" at bounding box center [427, 363] width 301 height 13
click at [292, 357] on input "highschool" at bounding box center [427, 363] width 301 height 13
type input "high school"
click at [316, 413] on input "What are your religious beliefs?" at bounding box center [427, 419] width 301 height 13
type input "[DEMOGRAPHIC_DATA]"
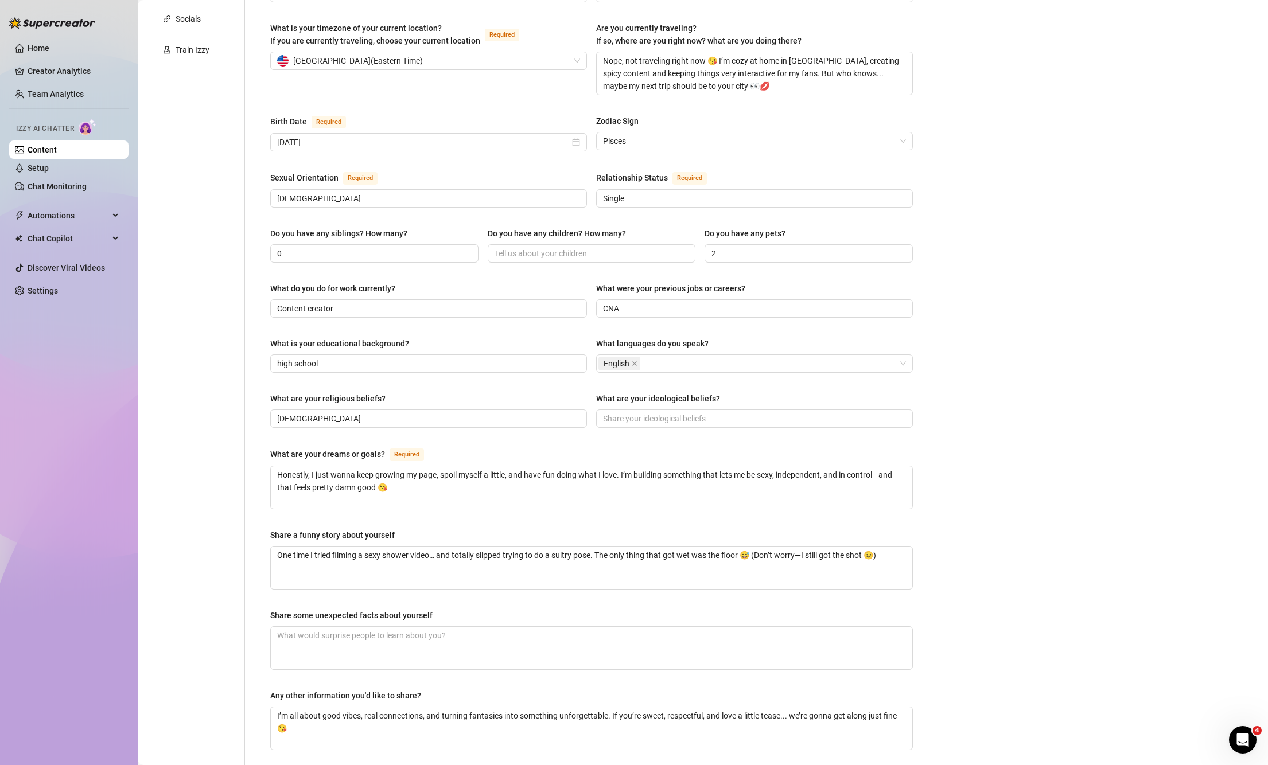
click at [959, 363] on div "Bio Import Bio from other creator Personal Info Chatting Lifestyle Physique Con…" at bounding box center [702, 318] width 1107 height 1039
click at [668, 413] on input "What are your ideological beliefs?" at bounding box center [753, 419] width 301 height 13
type input "N"
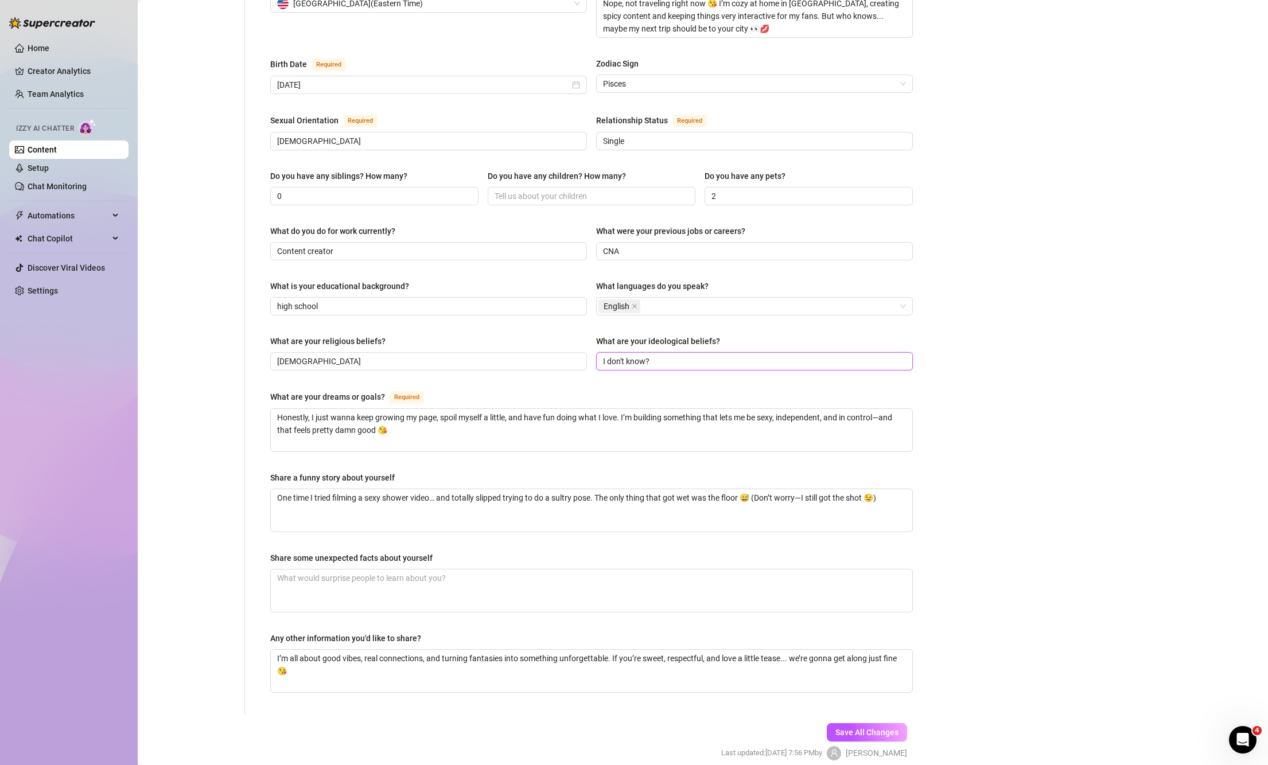
scroll to position [371, 0]
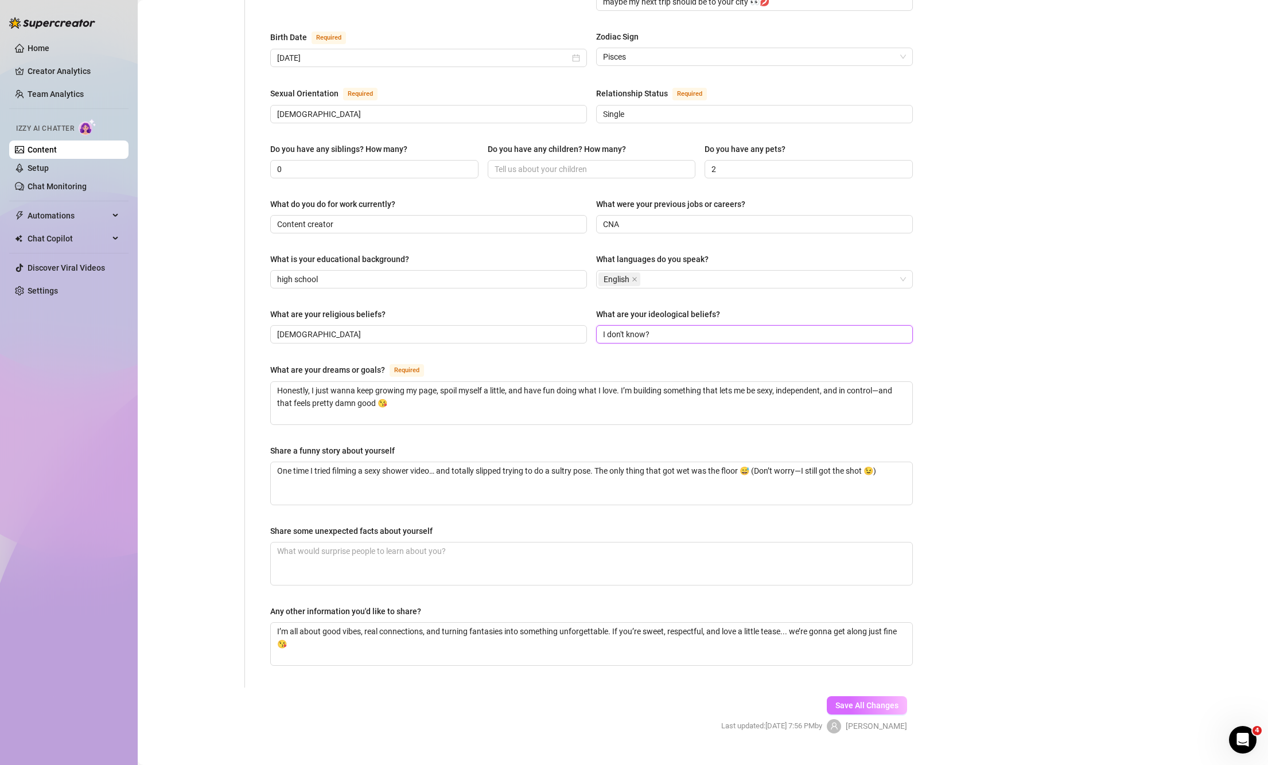
type input "I don't know?"
click at [871, 701] on span "Save All Changes" at bounding box center [867, 705] width 63 height 9
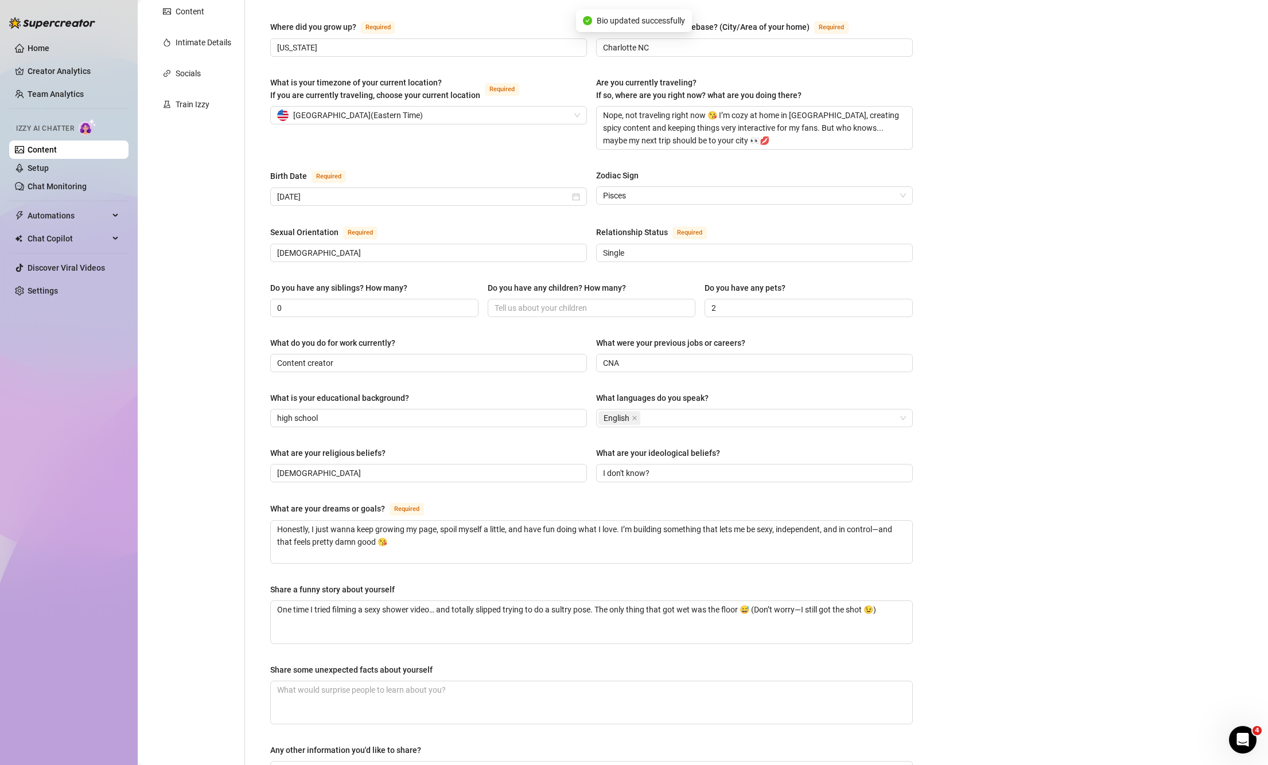
scroll to position [84, 0]
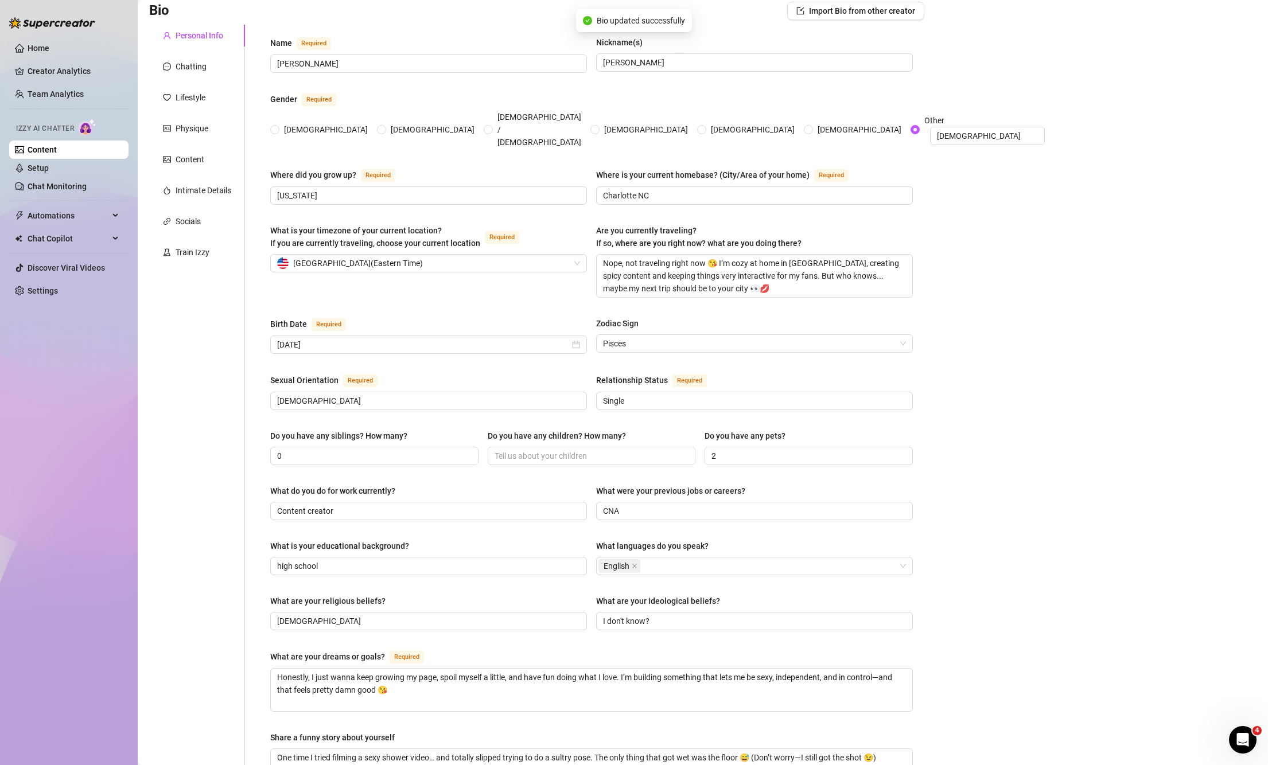
type input "[DEMOGRAPHIC_DATA]"
click at [574, 450] on input "Do you have any children? How many?" at bounding box center [591, 456] width 192 height 13
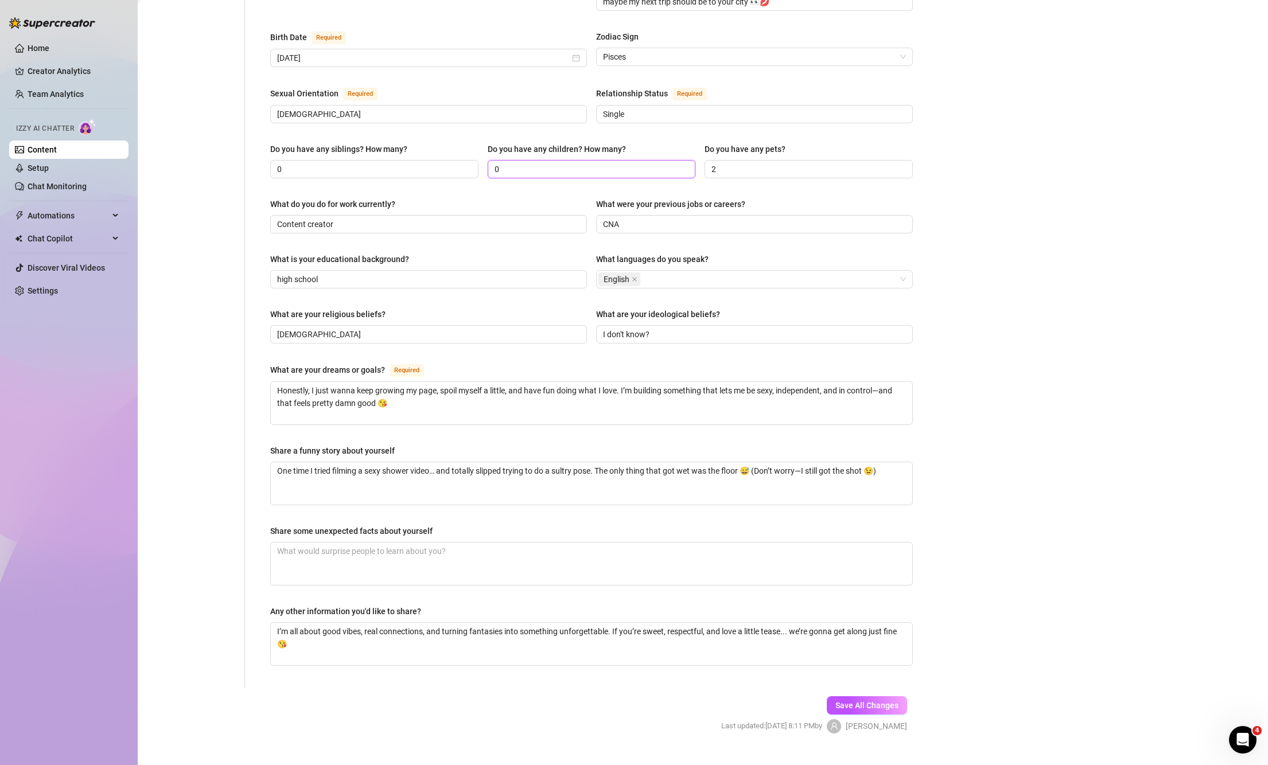
type input "0"
click at [863, 688] on div "Save All Changes Last updated: [DATE] 8:11 PM by [PERSON_NAME]" at bounding box center [814, 715] width 220 height 55
click at [866, 701] on span "Save All Changes" at bounding box center [867, 705] width 63 height 9
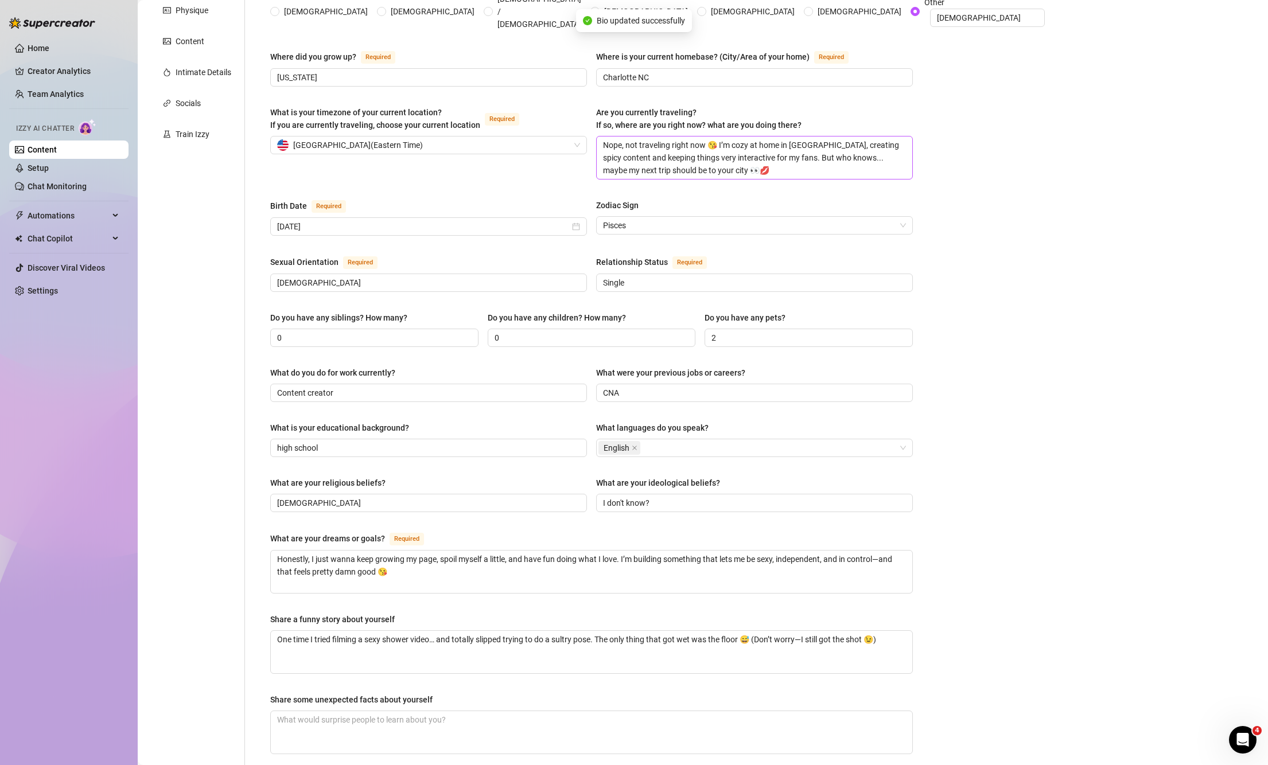
scroll to position [0, 0]
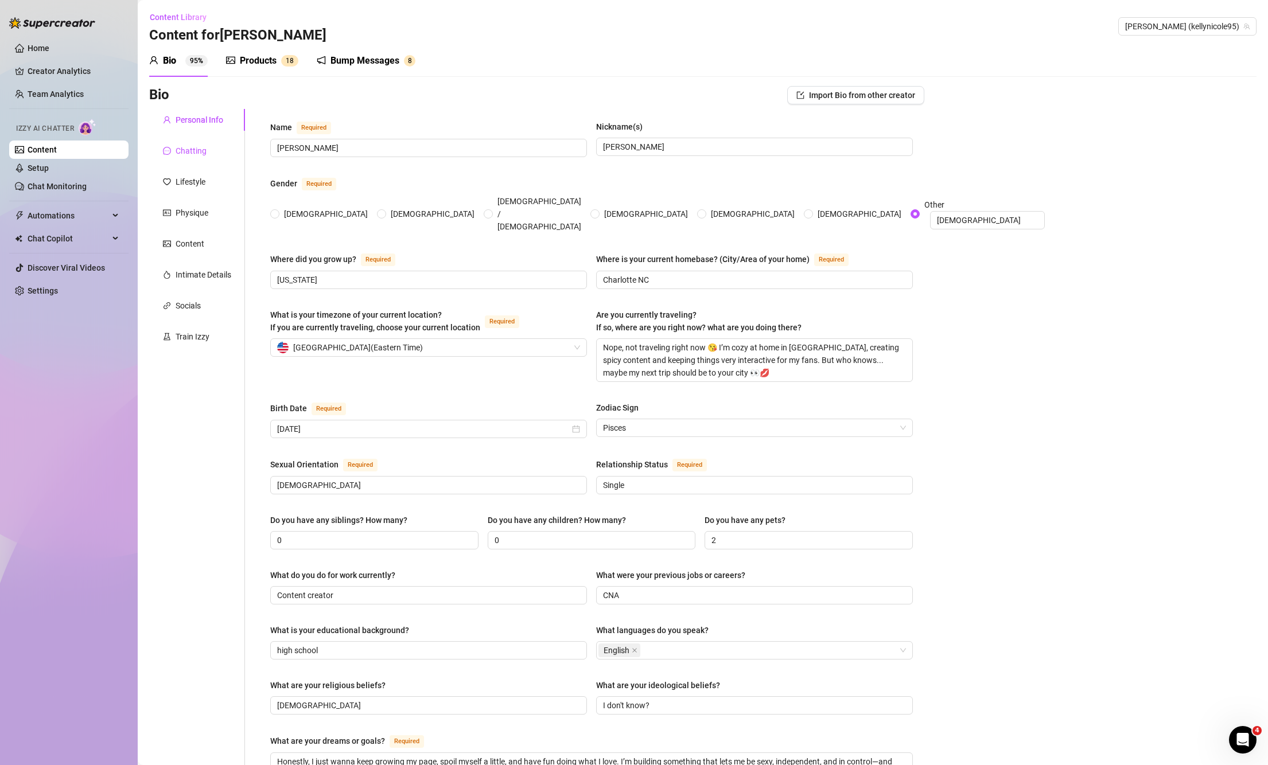
click at [186, 152] on div "Chatting" at bounding box center [191, 151] width 31 height 13
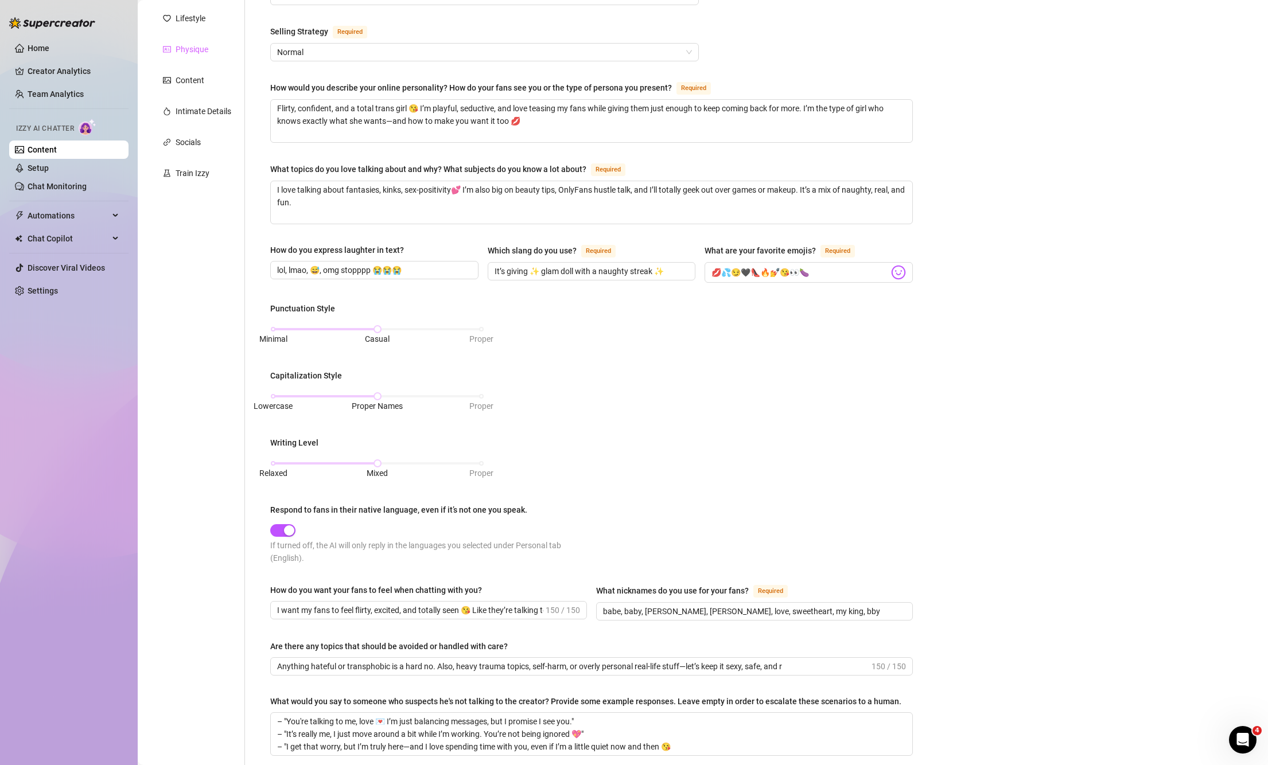
scroll to position [83, 0]
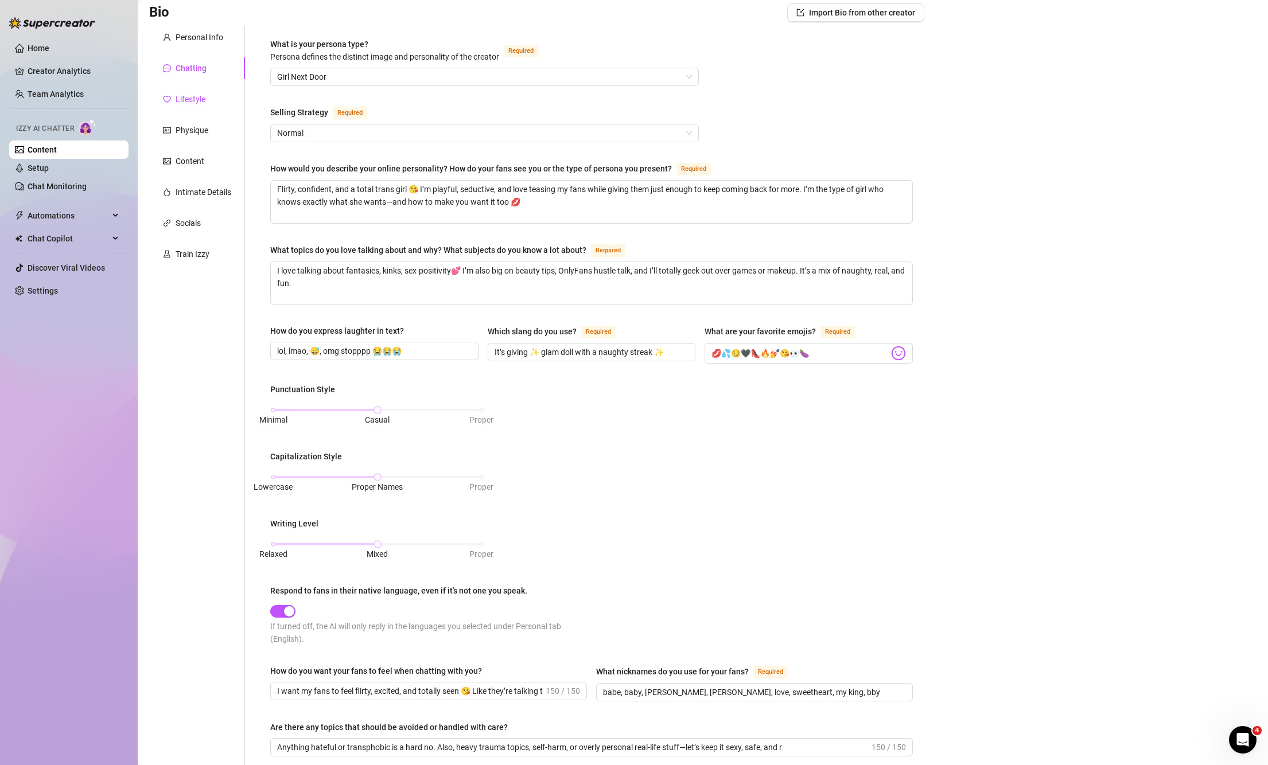
click at [190, 94] on div "Lifestyle" at bounding box center [191, 99] width 30 height 13
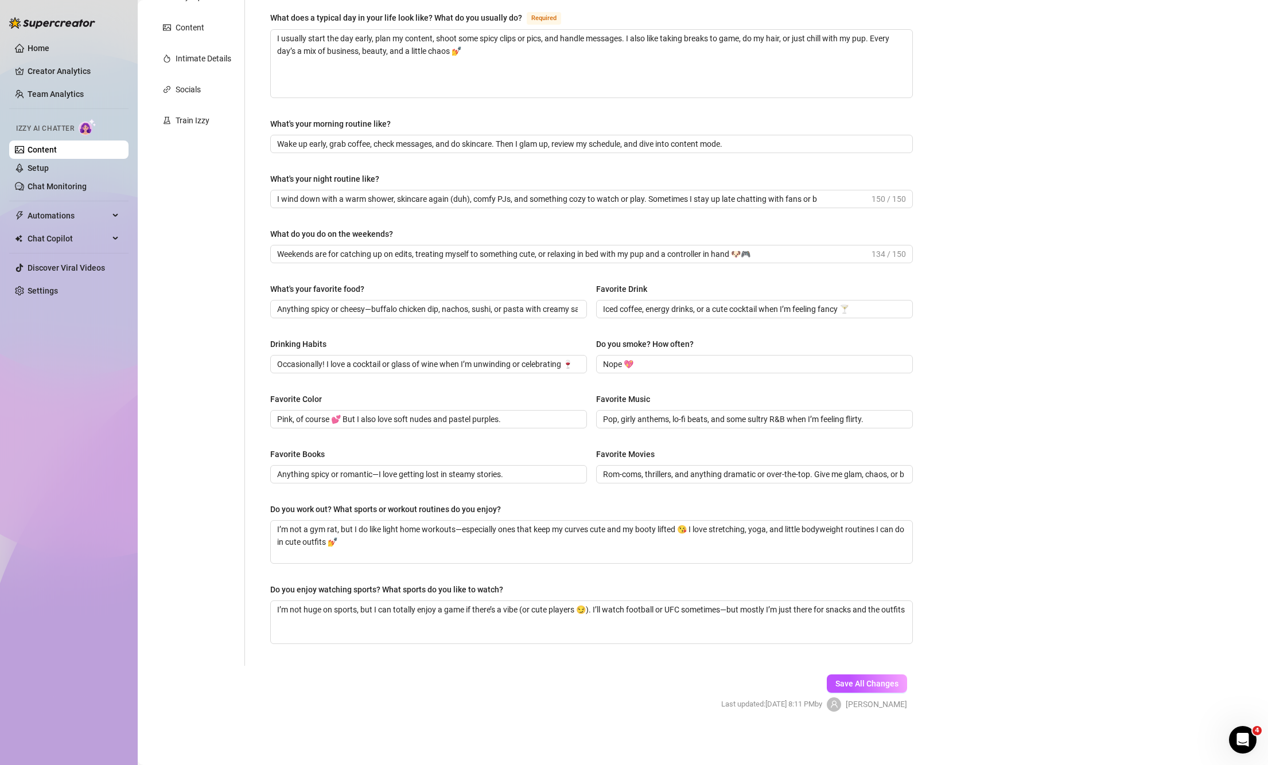
scroll to position [25, 0]
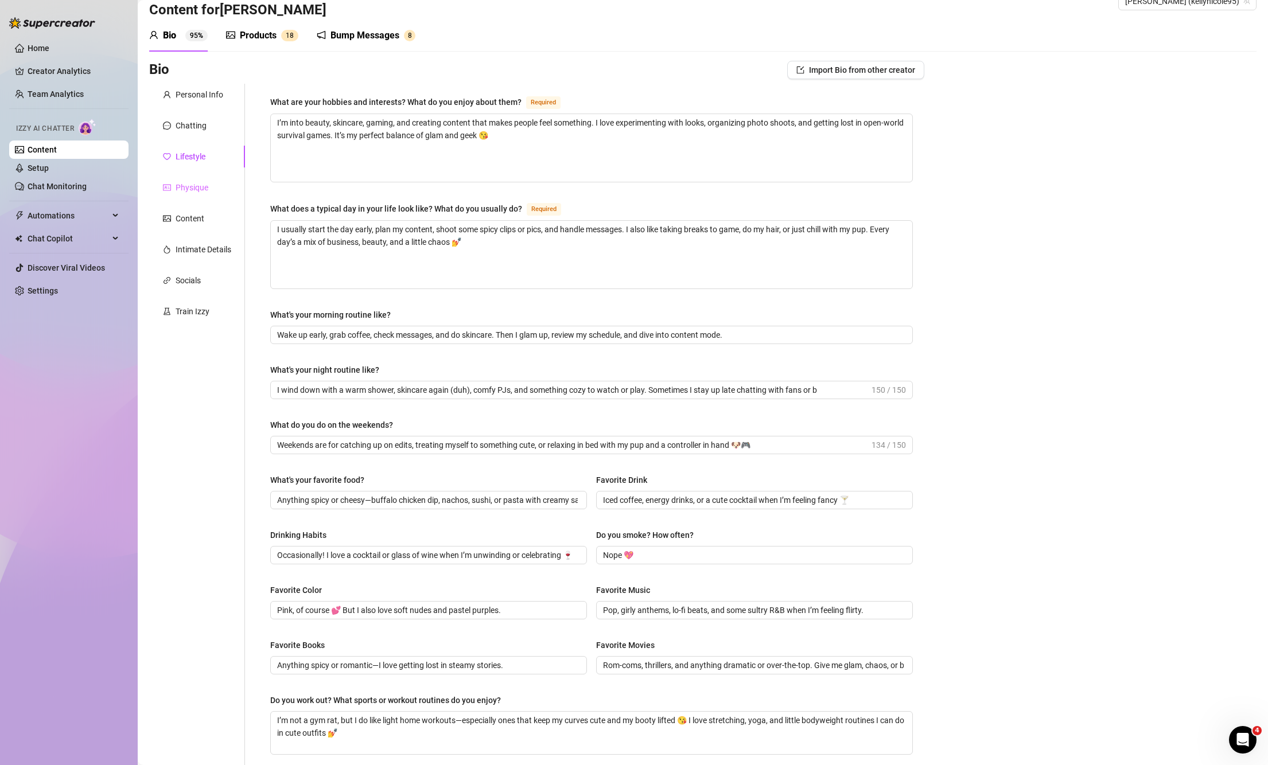
click at [192, 195] on div "Physique" at bounding box center [197, 188] width 96 height 22
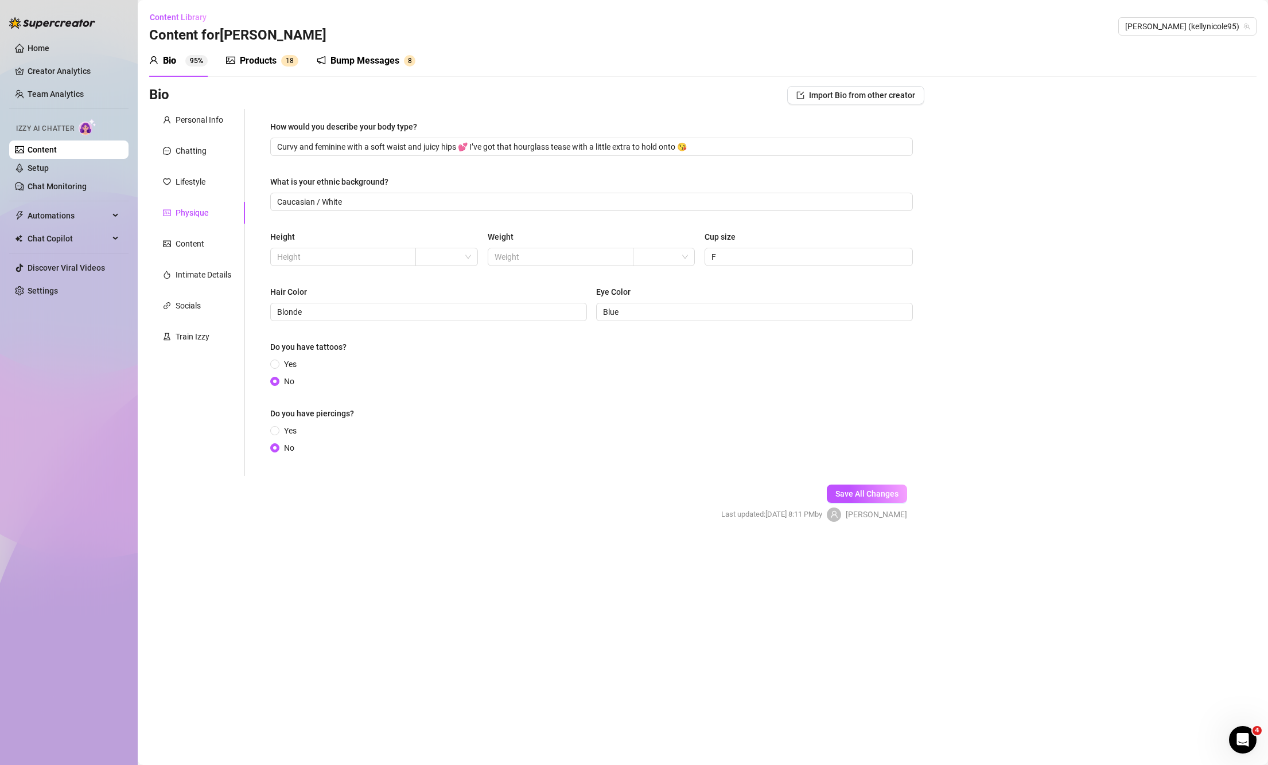
scroll to position [0, 0]
click at [186, 244] on div "Content" at bounding box center [190, 244] width 29 height 13
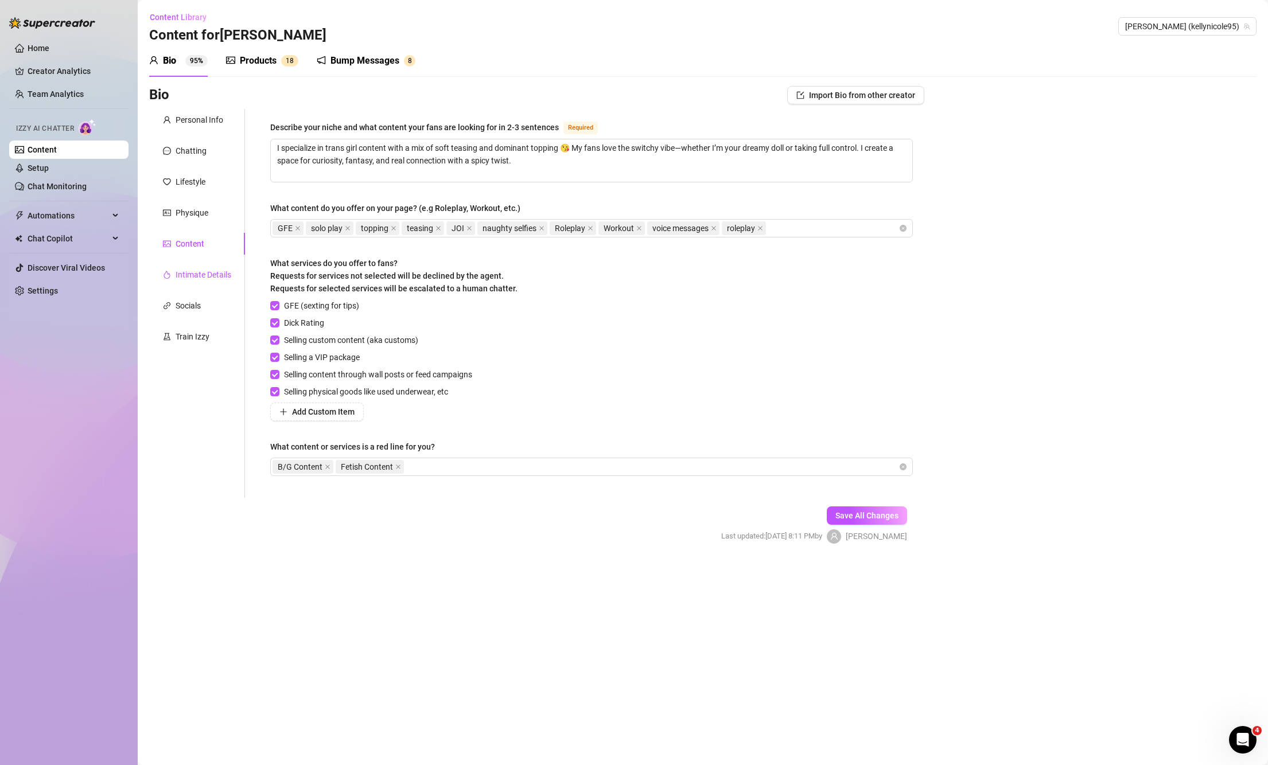
click at [200, 279] on div "Intimate Details" at bounding box center [204, 275] width 56 height 13
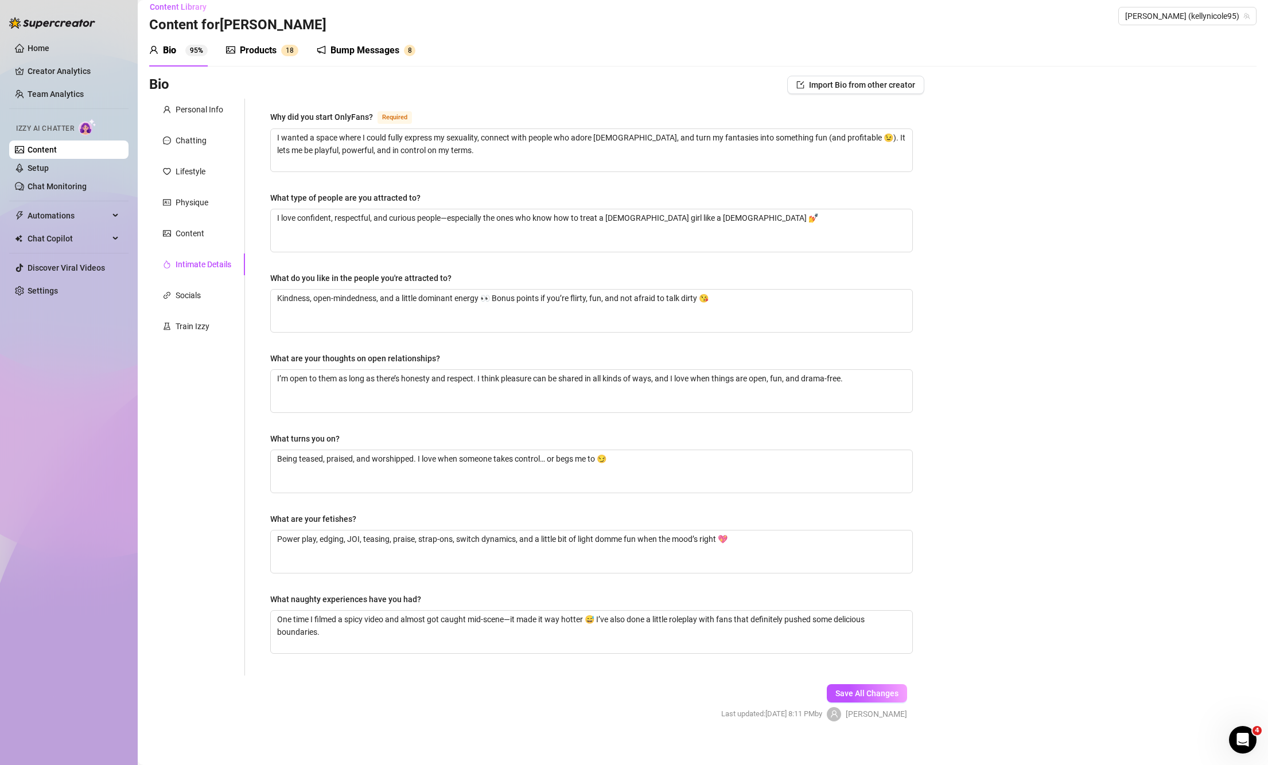
scroll to position [21, 0]
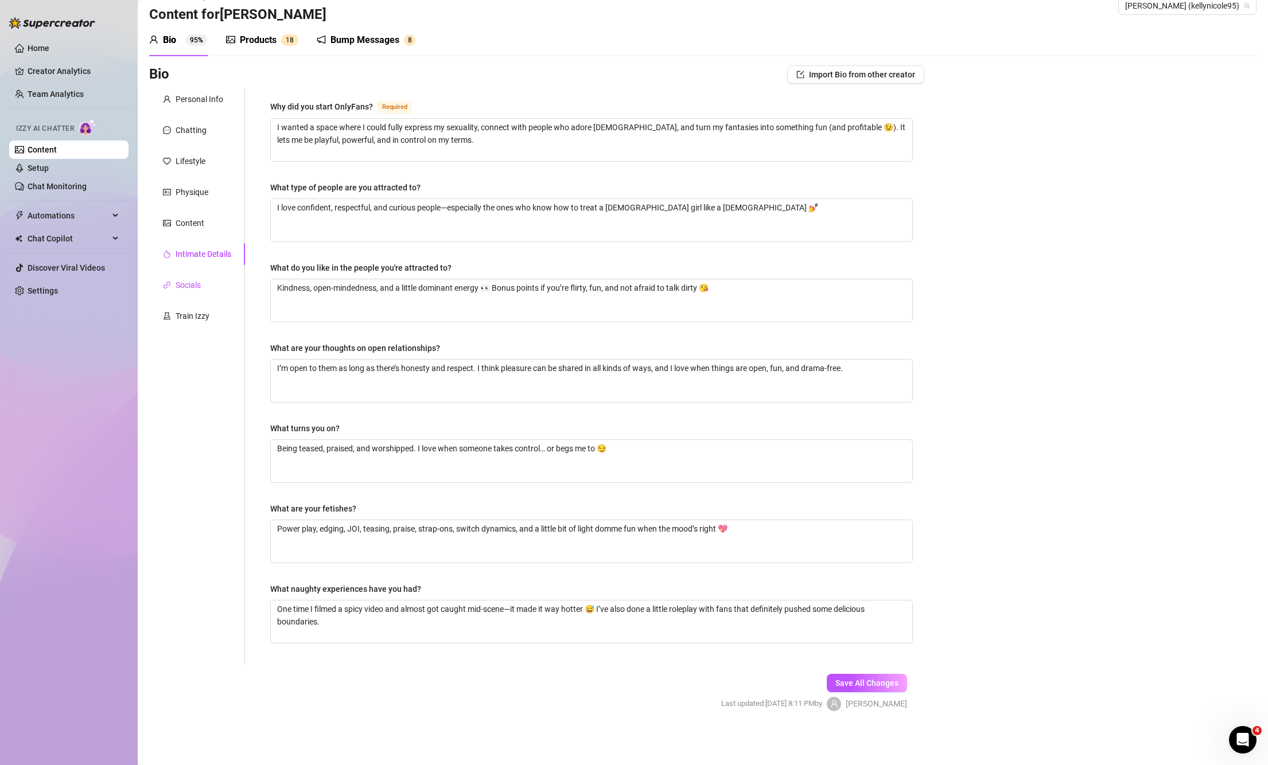
click at [186, 286] on div "Socials" at bounding box center [188, 285] width 25 height 13
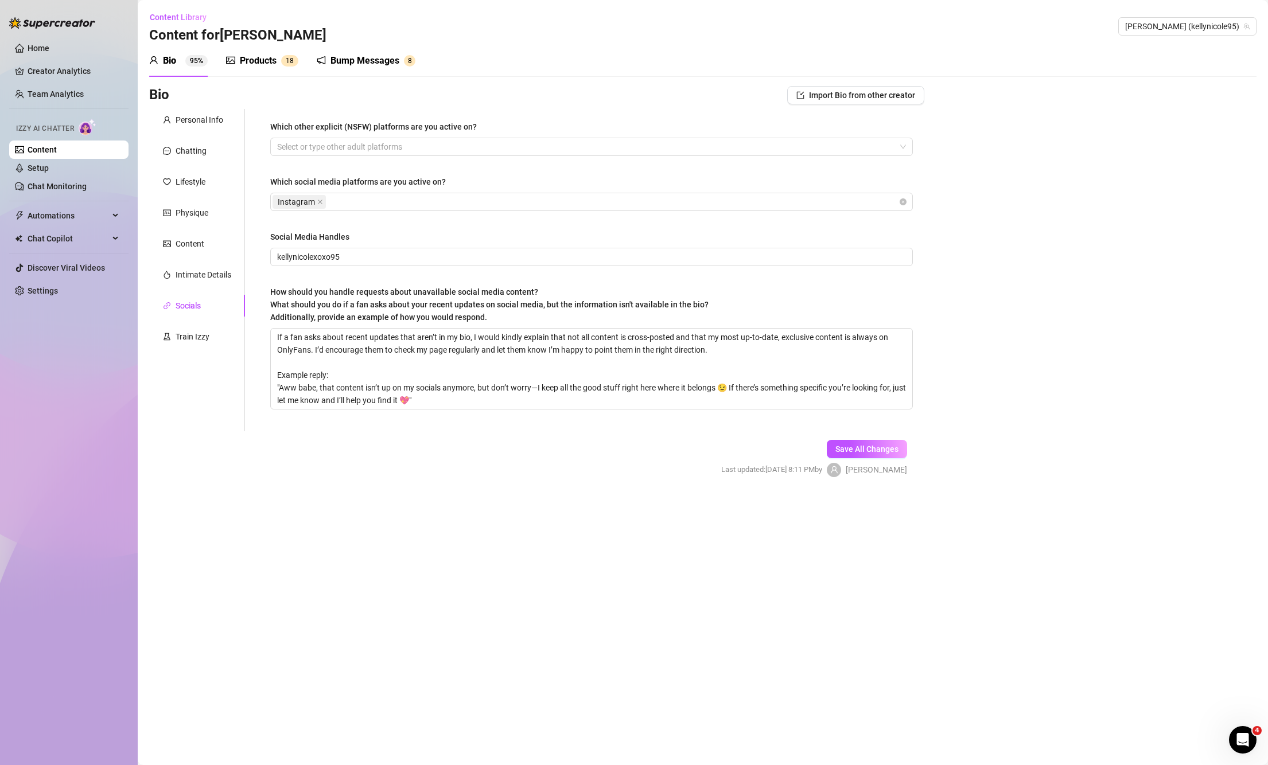
scroll to position [0, 0]
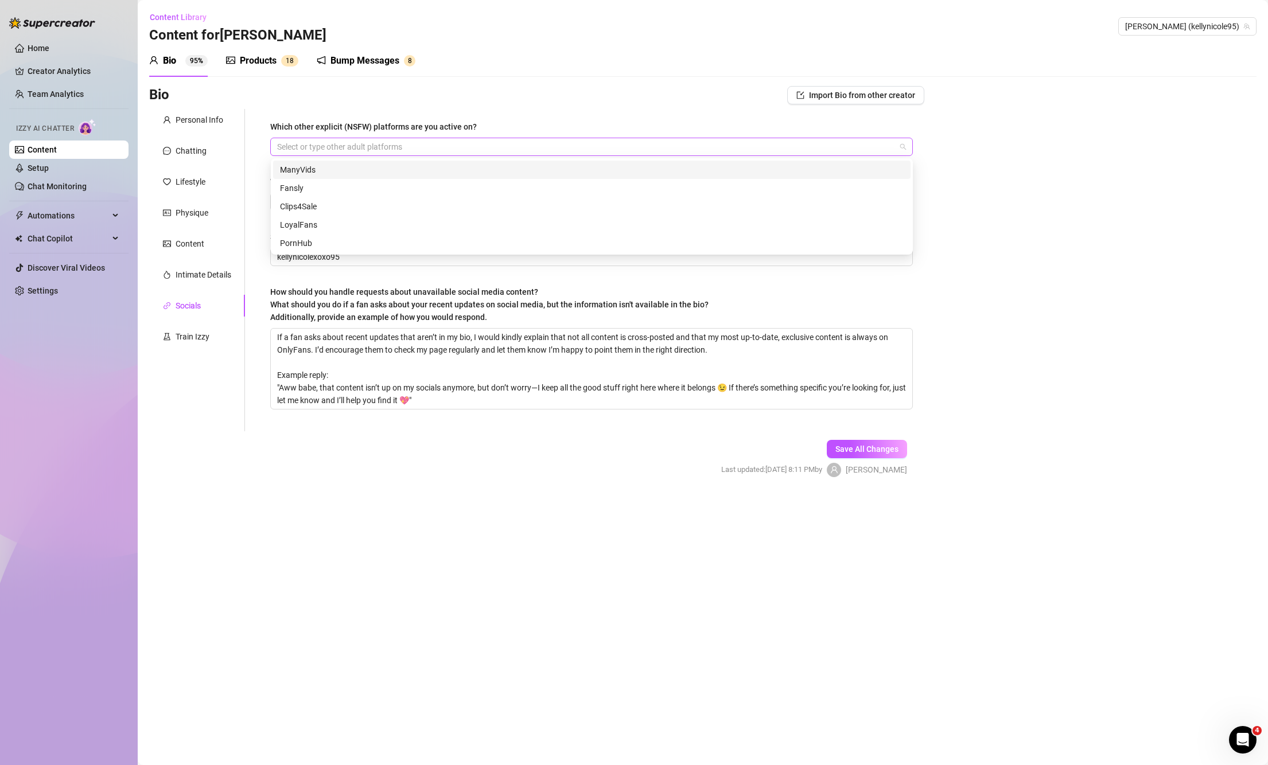
click at [356, 146] on div at bounding box center [586, 147] width 626 height 16
click at [329, 186] on div "Fansly" at bounding box center [592, 188] width 624 height 13
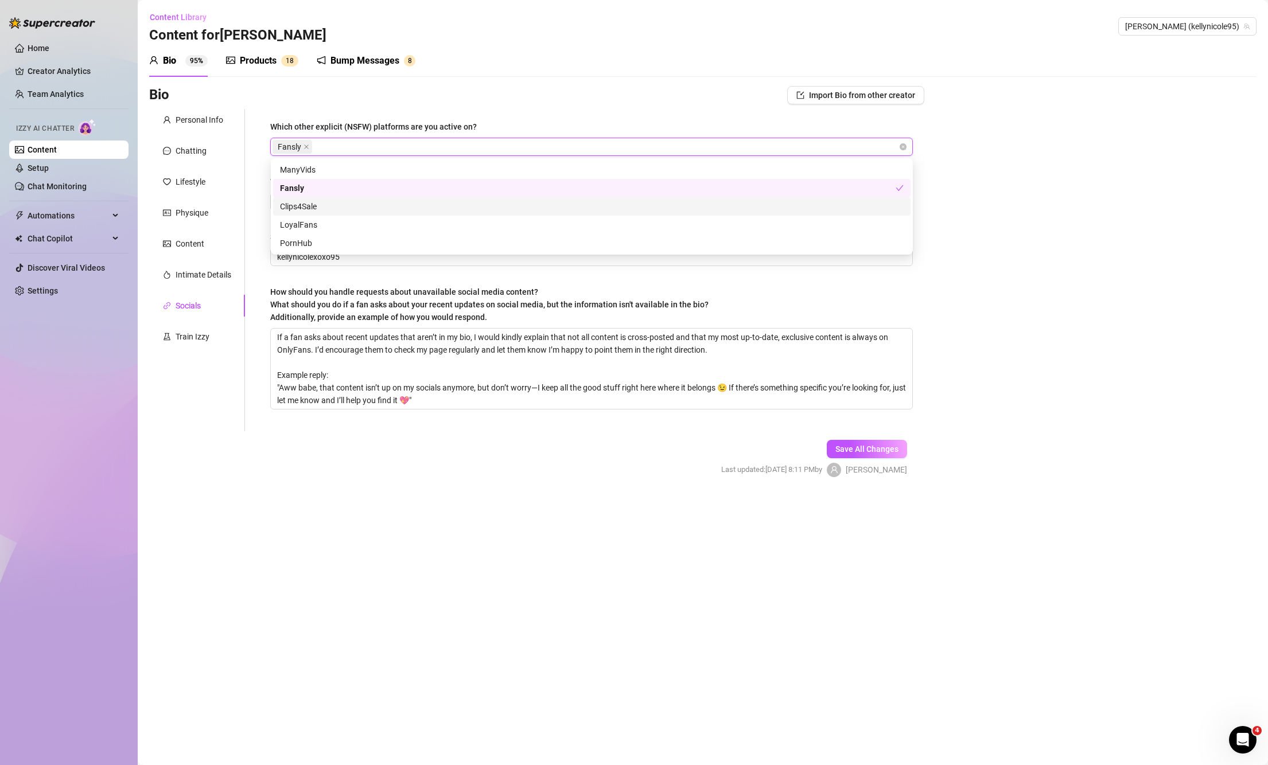
click at [388, 64] on div "Bump Messages" at bounding box center [365, 61] width 69 height 14
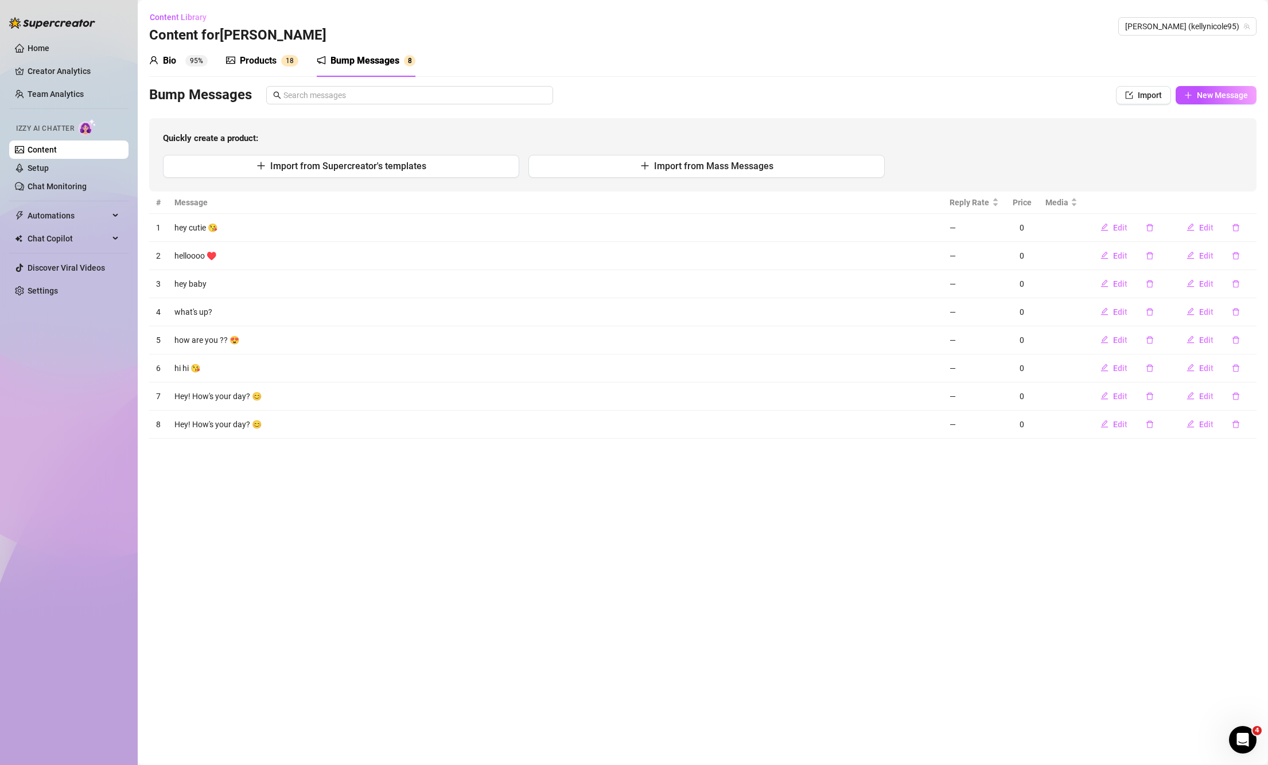
click at [258, 64] on div "Products" at bounding box center [258, 61] width 37 height 14
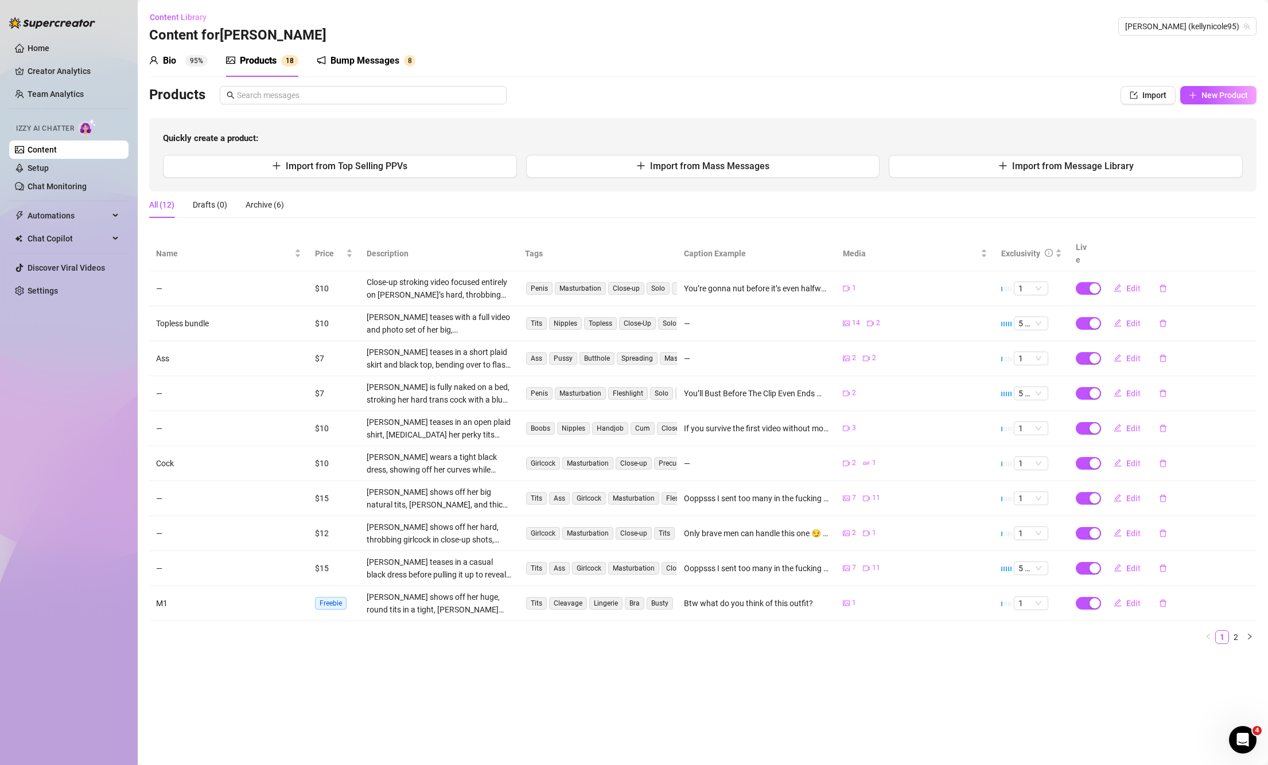
click at [162, 68] on div "Bio 95%" at bounding box center [178, 61] width 59 height 32
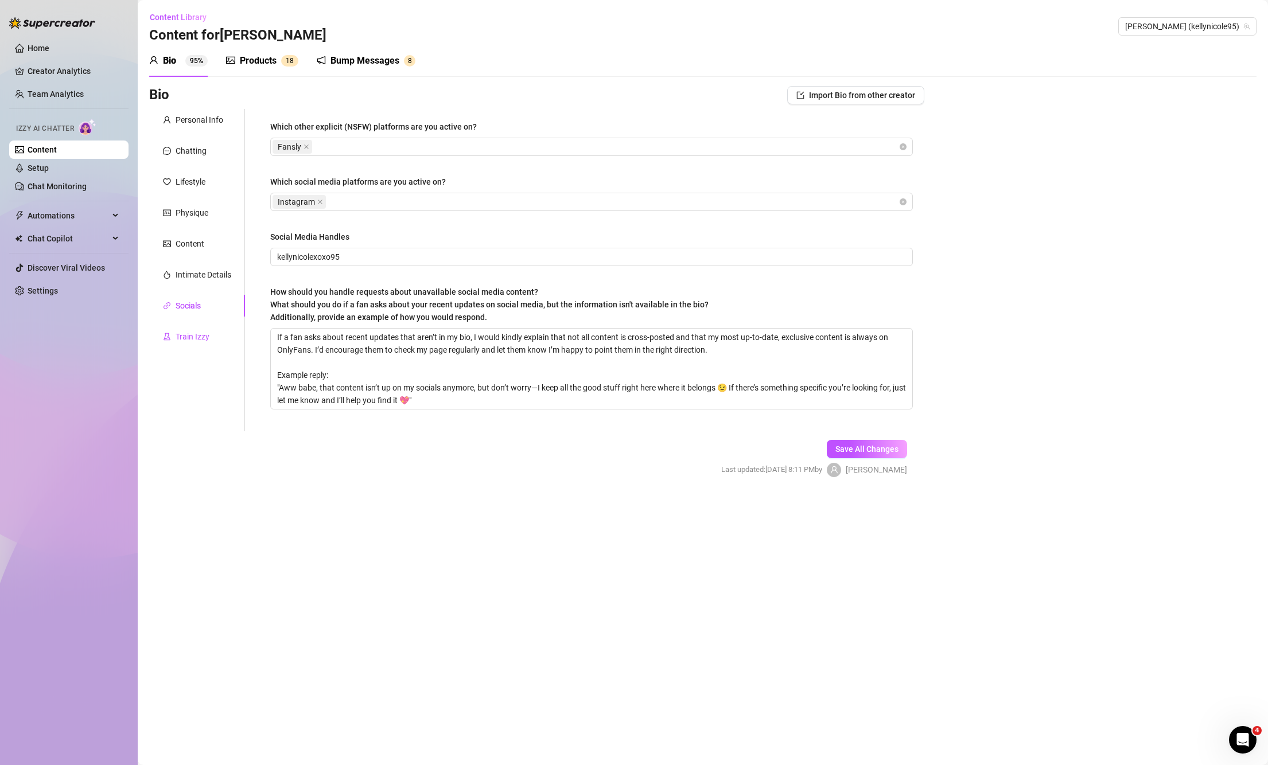
click at [192, 341] on div "Train Izzy" at bounding box center [193, 337] width 34 height 13
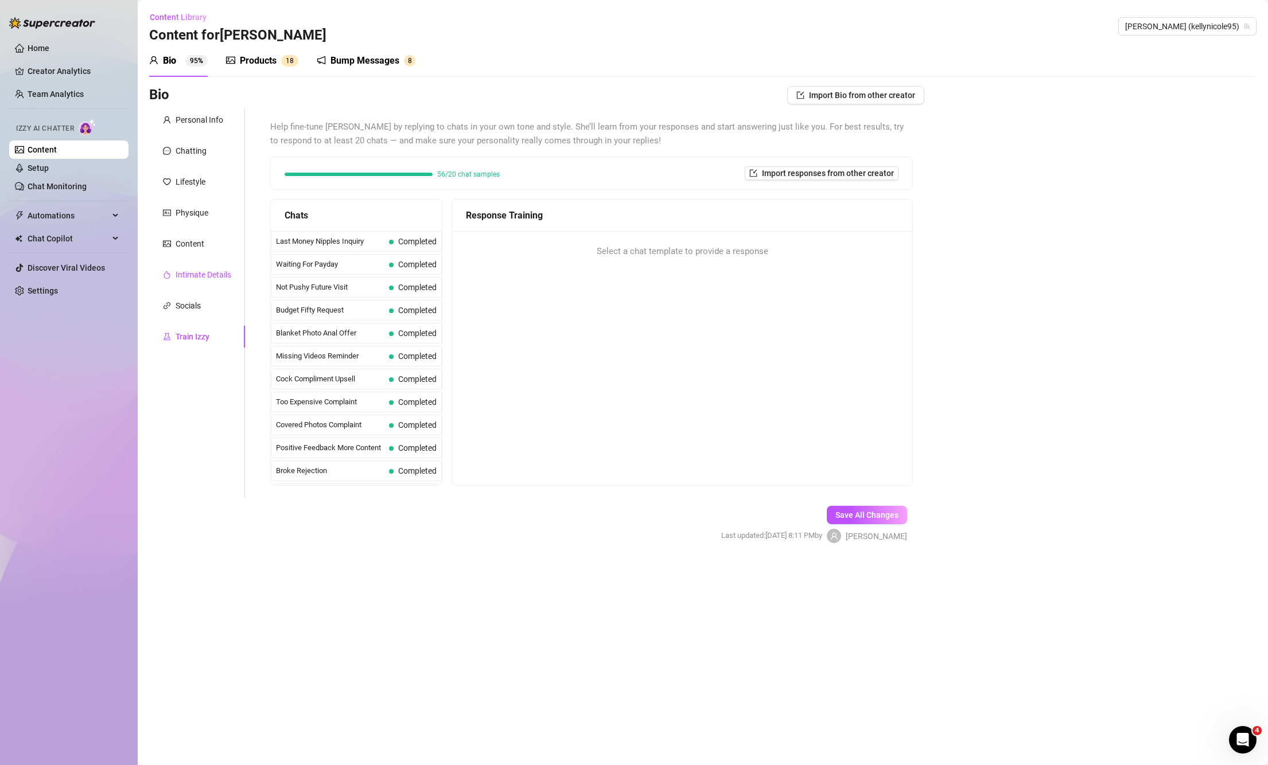
click at [208, 278] on div "Intimate Details" at bounding box center [204, 275] width 56 height 13
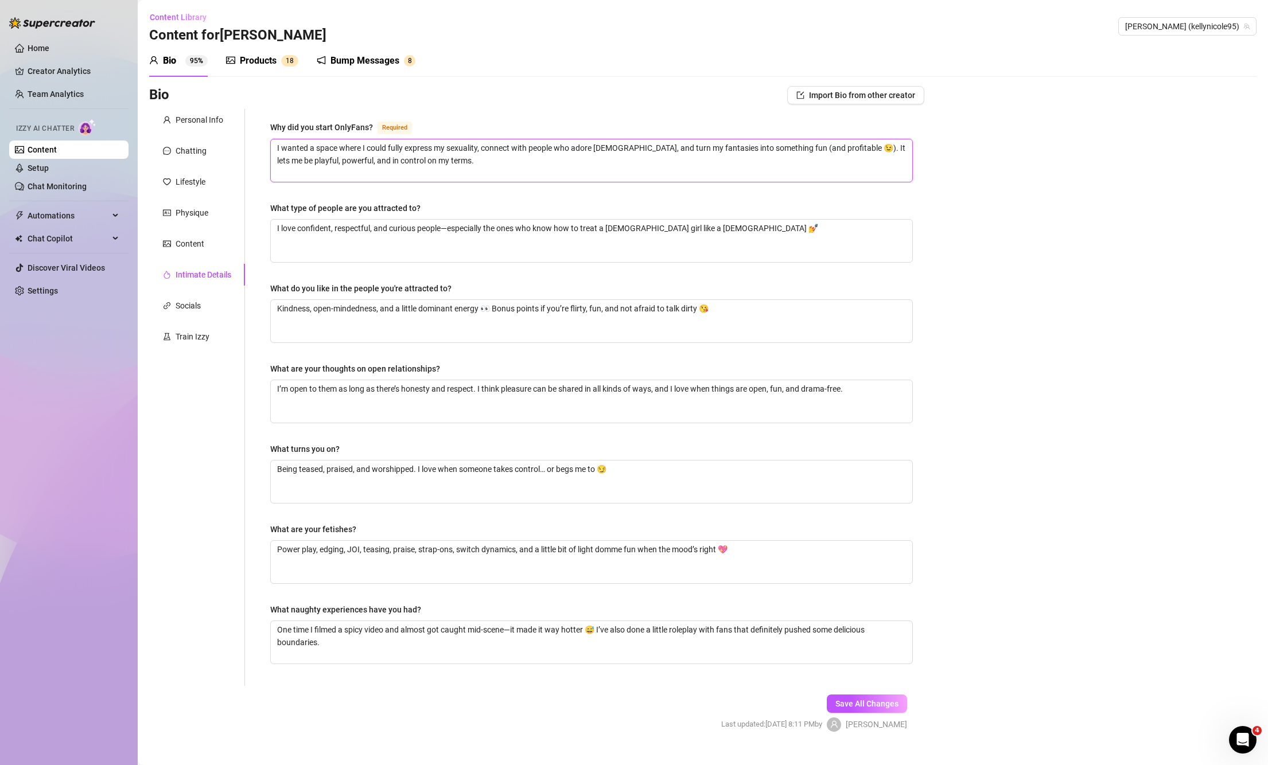
click at [521, 160] on textarea "I wanted a space where I could fully express my sexuality, connect with people …" at bounding box center [592, 160] width 642 height 42
type textarea "I wanted a space where I could fully express my sexuality, connect with people …"
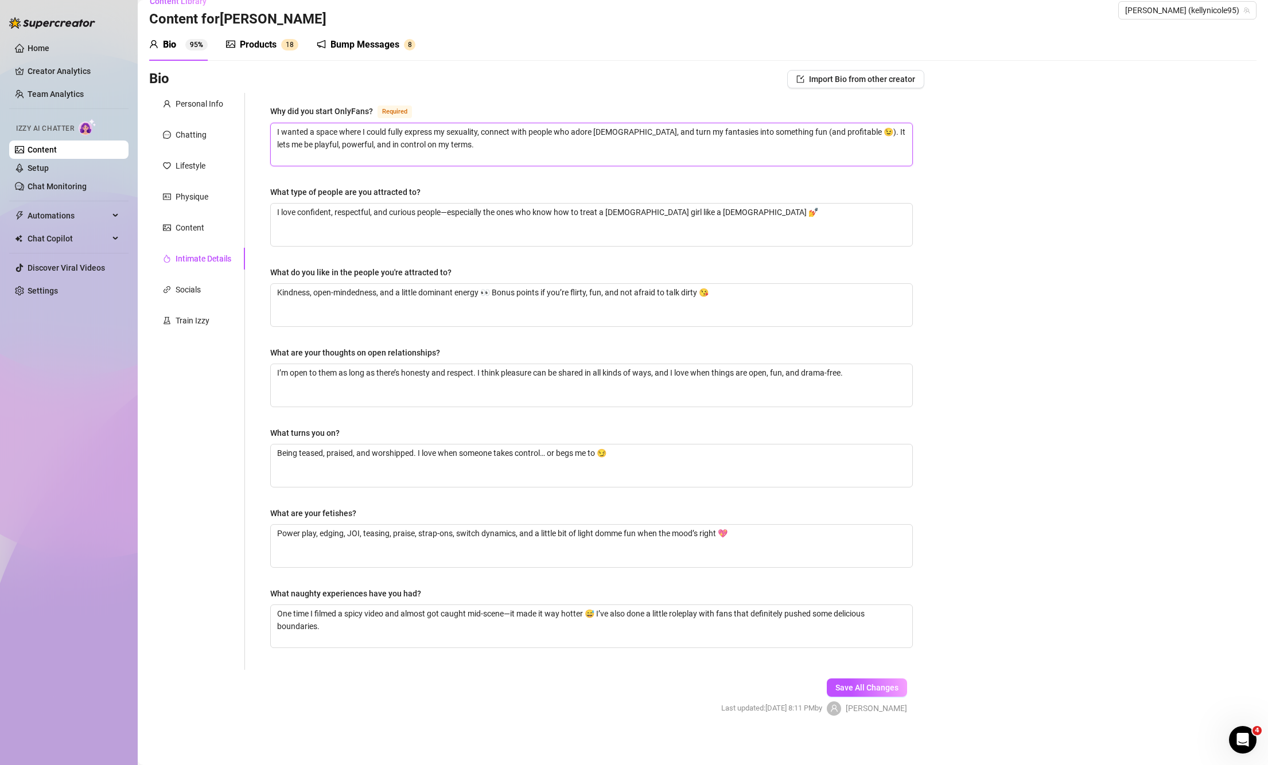
scroll to position [21, 0]
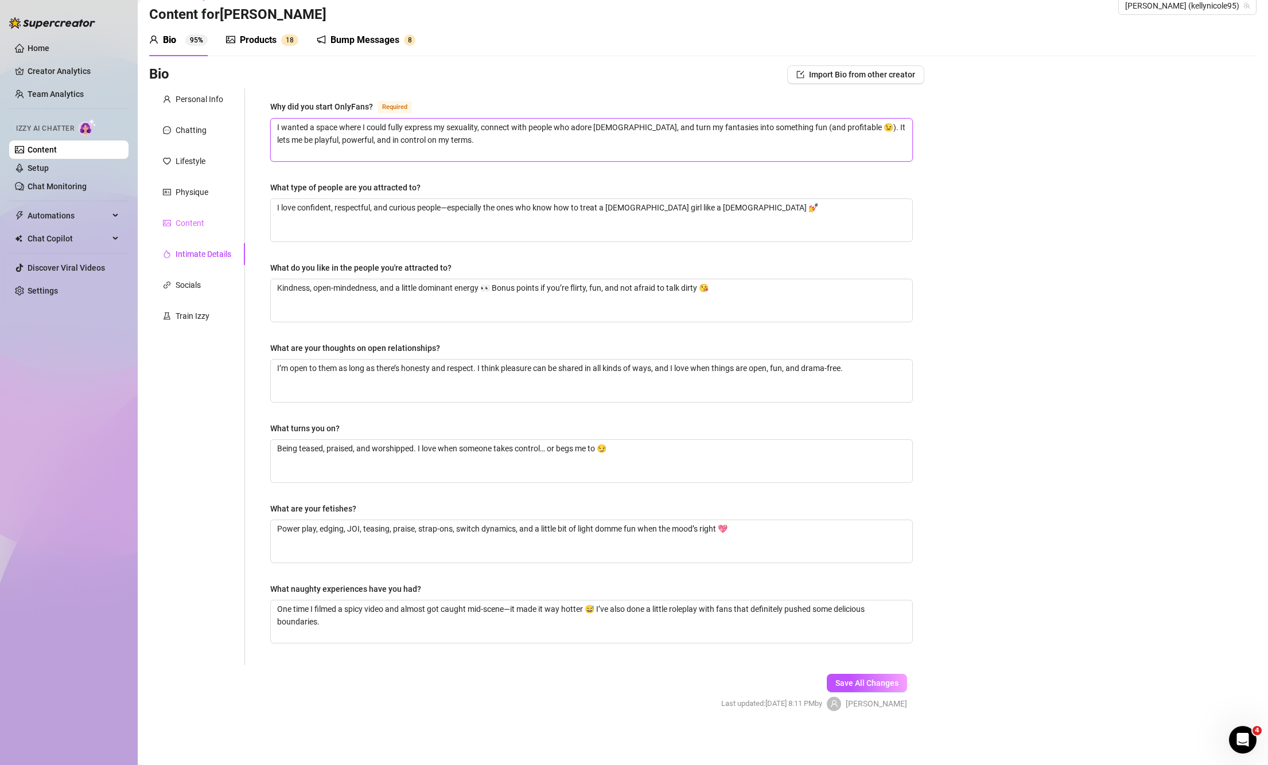
type textarea "I wanted a space where I could fully express my sexuality, connect with people …"
click at [174, 224] on div "Content" at bounding box center [183, 223] width 41 height 13
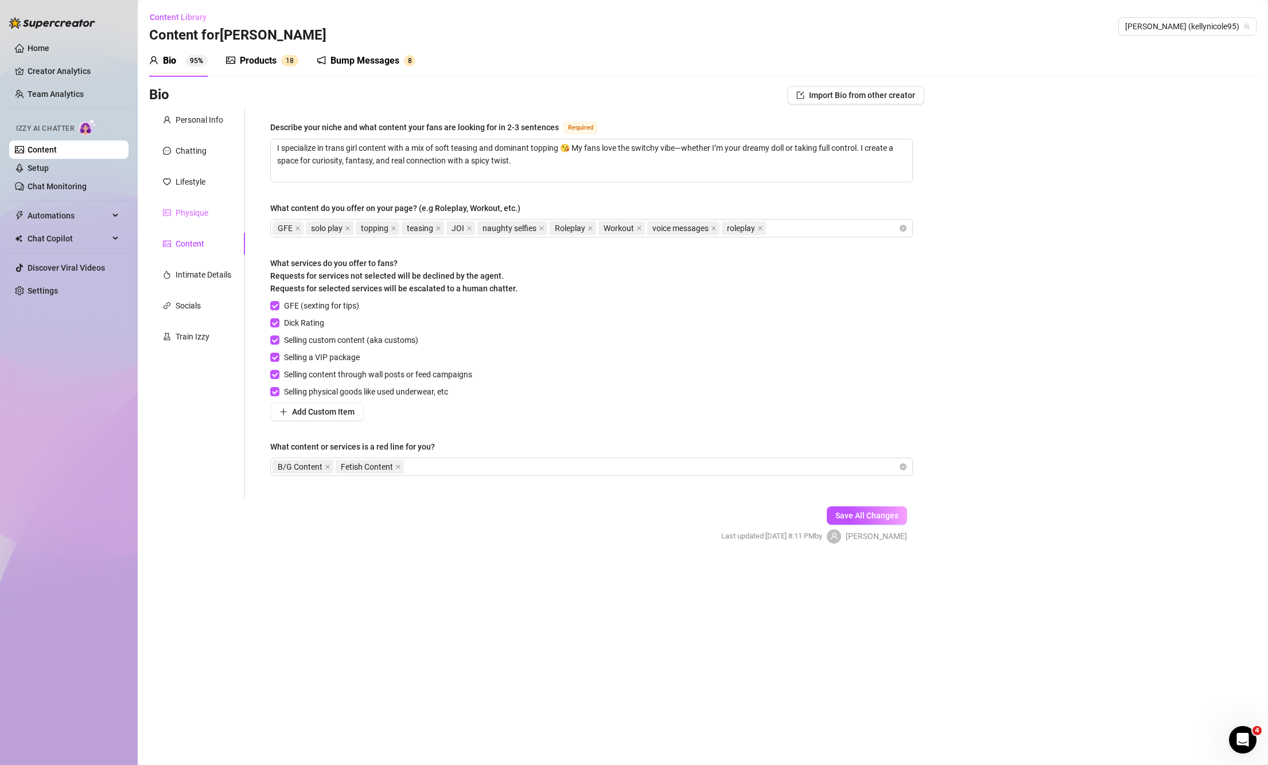
scroll to position [0, 0]
click at [200, 208] on div "Physique" at bounding box center [192, 213] width 33 height 13
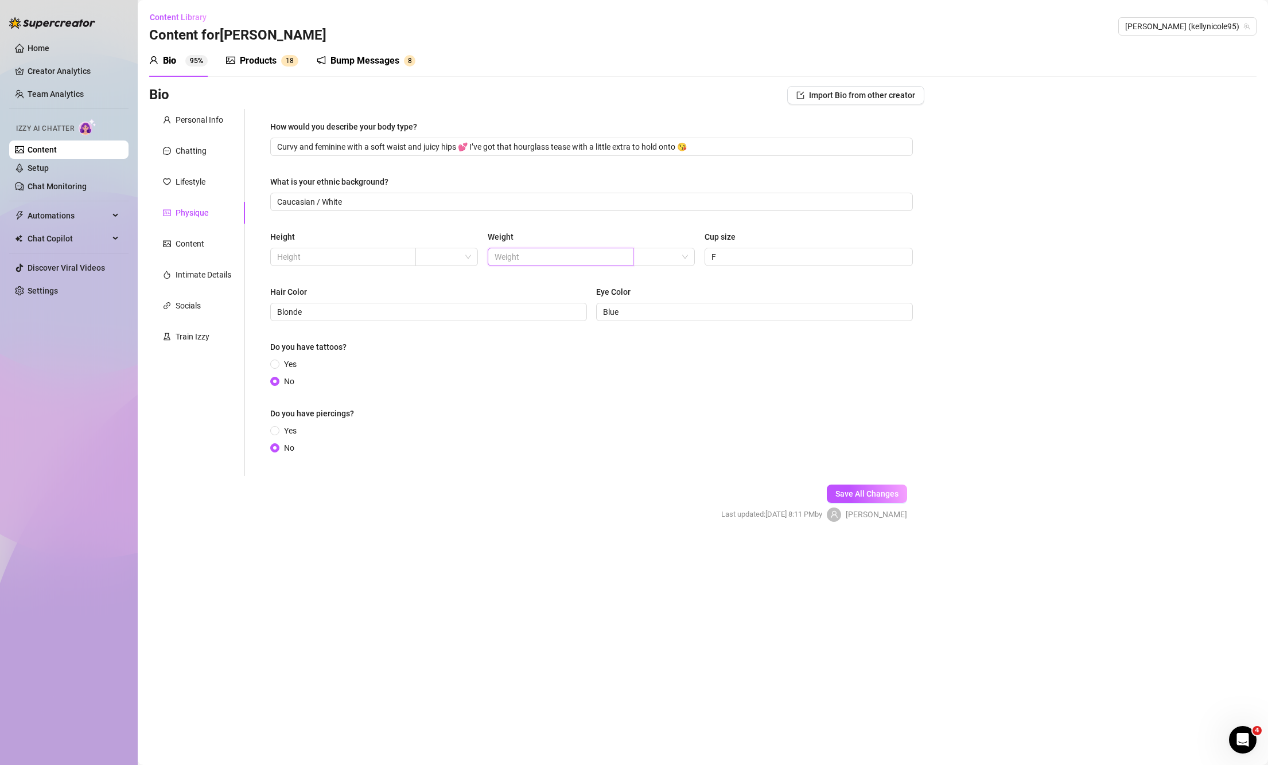
click at [559, 254] on input "text" at bounding box center [560, 257] width 130 height 13
click at [395, 251] on input "text" at bounding box center [342, 257] width 130 height 13
click at [445, 257] on input "search" at bounding box center [441, 256] width 38 height 17
click at [435, 259] on input "search" at bounding box center [441, 256] width 38 height 17
click at [429, 255] on input "search" at bounding box center [441, 256] width 38 height 17
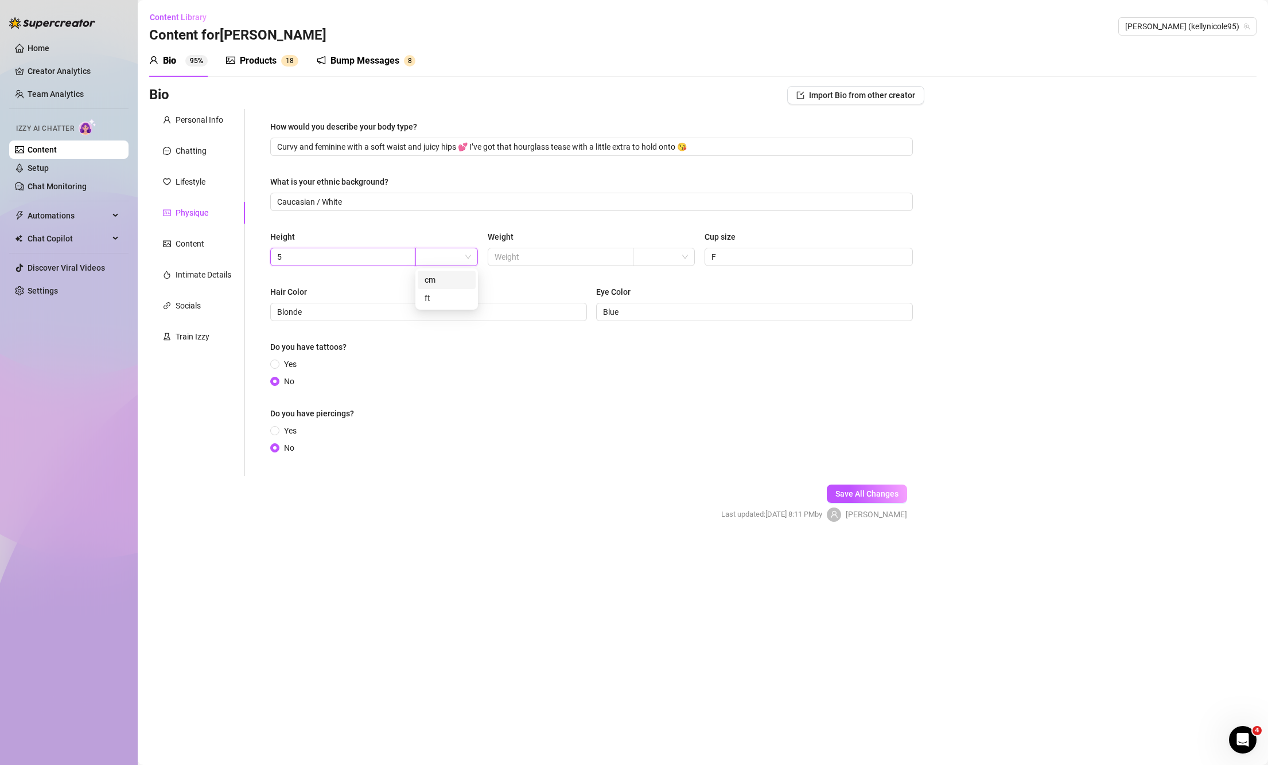
click at [325, 261] on input "5" at bounding box center [342, 257] width 130 height 13
click at [443, 236] on div "Height" at bounding box center [374, 239] width 208 height 17
click at [353, 261] on input "5" at bounding box center [342, 257] width 130 height 13
type input "5.9"
click at [527, 259] on input "text" at bounding box center [560, 257] width 130 height 13
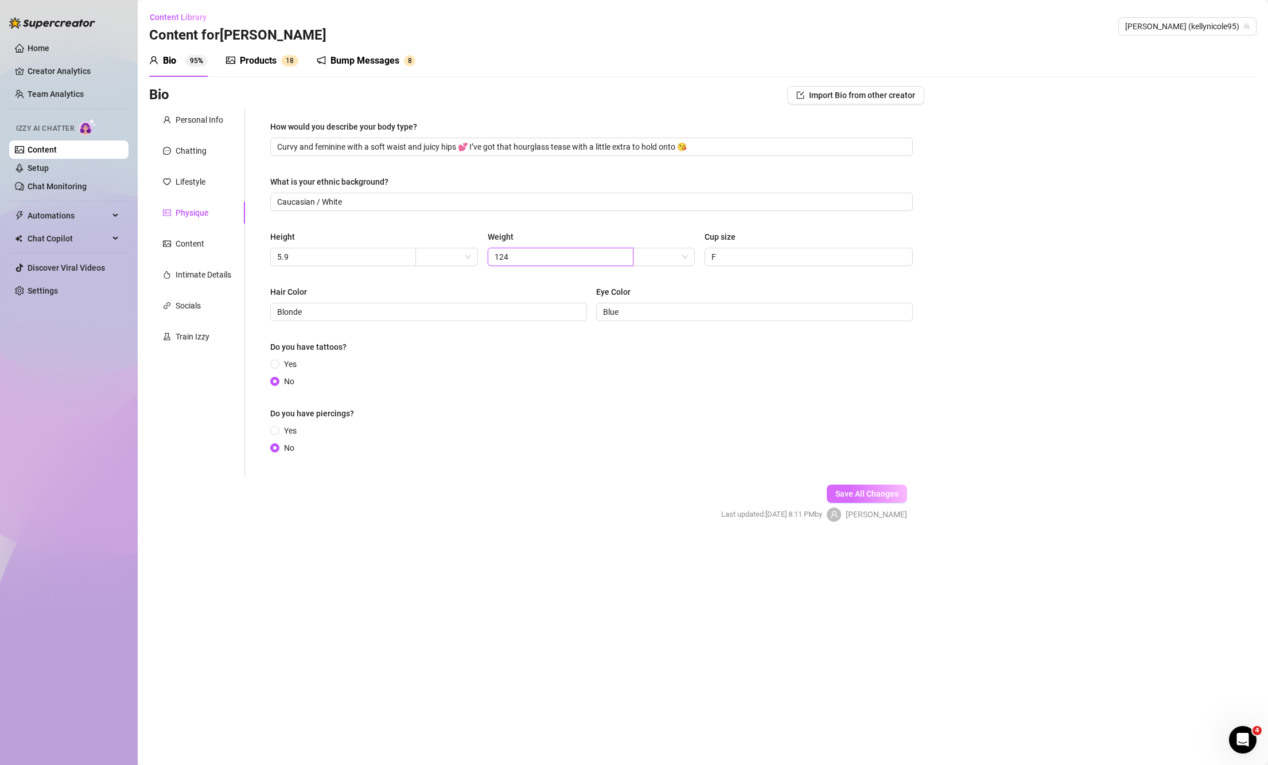
type input "124"
click at [857, 493] on span "Save All Changes" at bounding box center [867, 493] width 63 height 9
click at [28, 44] on link "Home" at bounding box center [39, 48] width 22 height 9
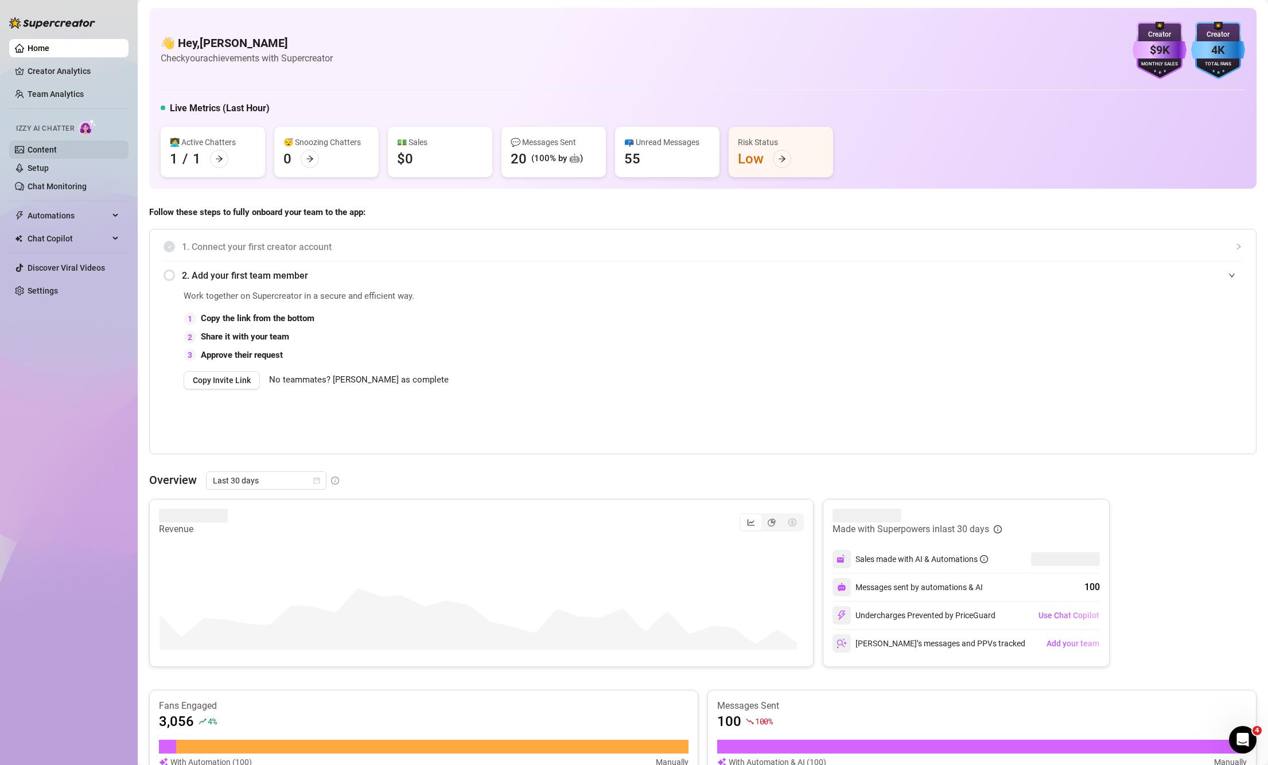
click at [37, 145] on link "Content" at bounding box center [42, 149] width 29 height 9
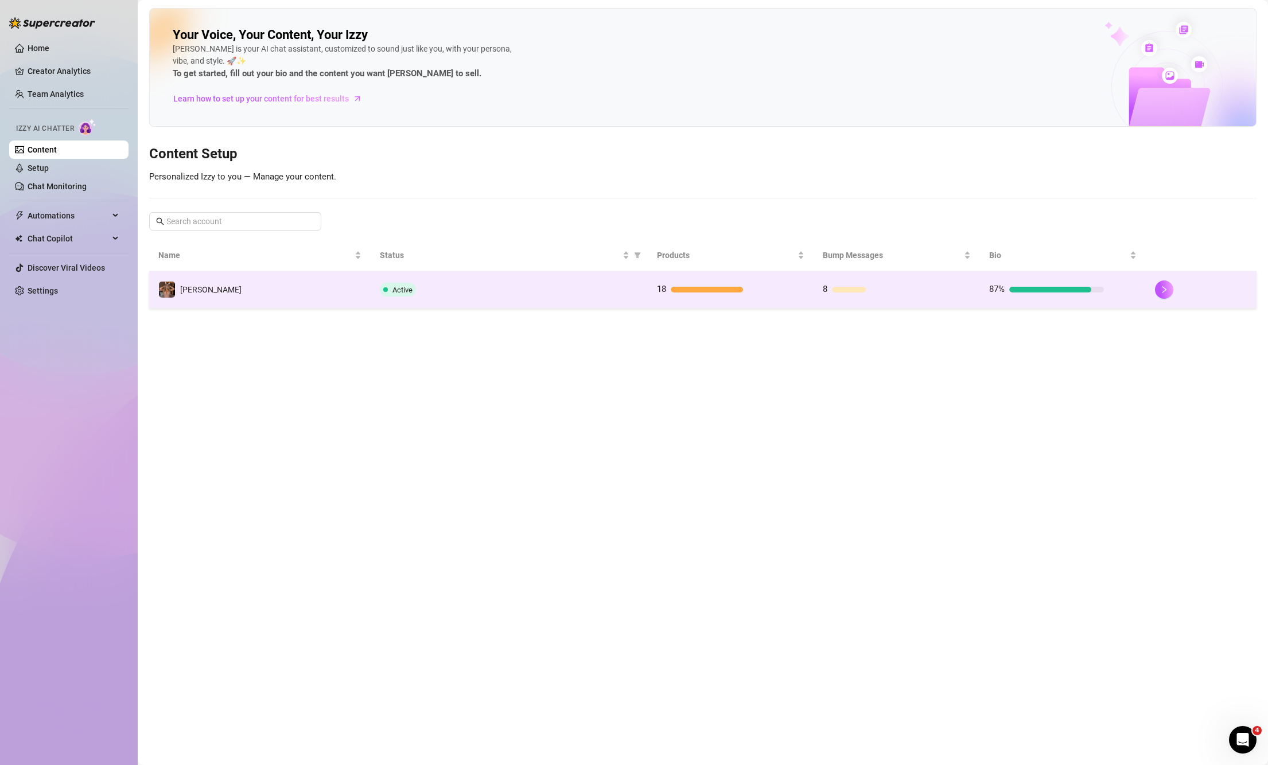
click at [760, 281] on td "18" at bounding box center [731, 289] width 166 height 37
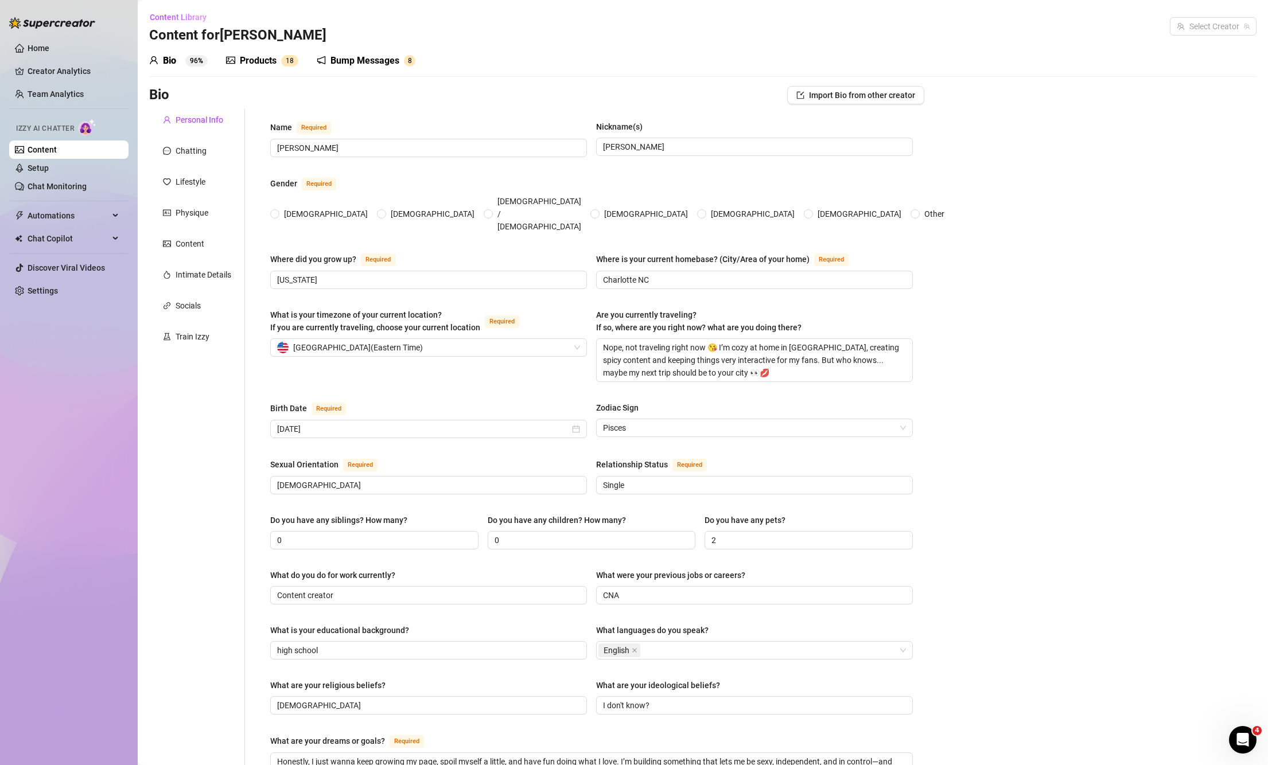
radio input "true"
click at [45, 166] on link "Setup" at bounding box center [38, 168] width 21 height 9
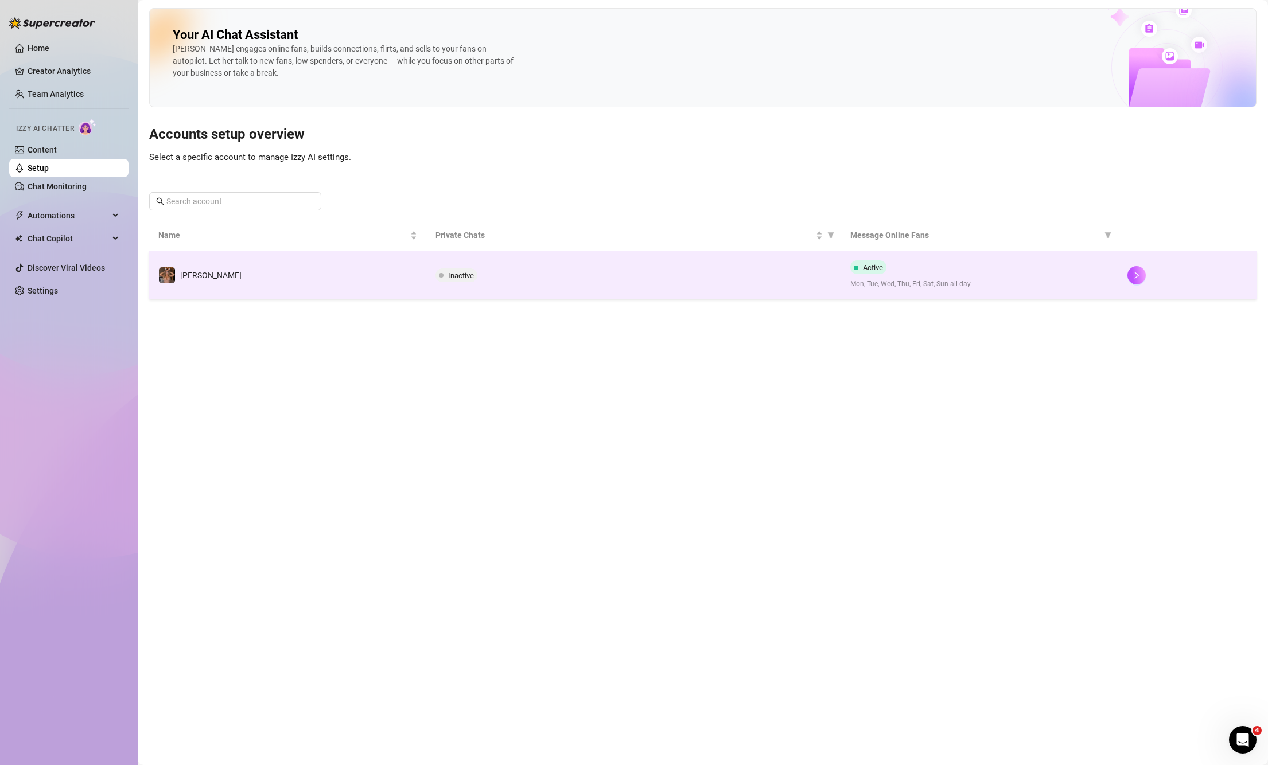
click at [625, 273] on div "Inactive" at bounding box center [634, 276] width 397 height 14
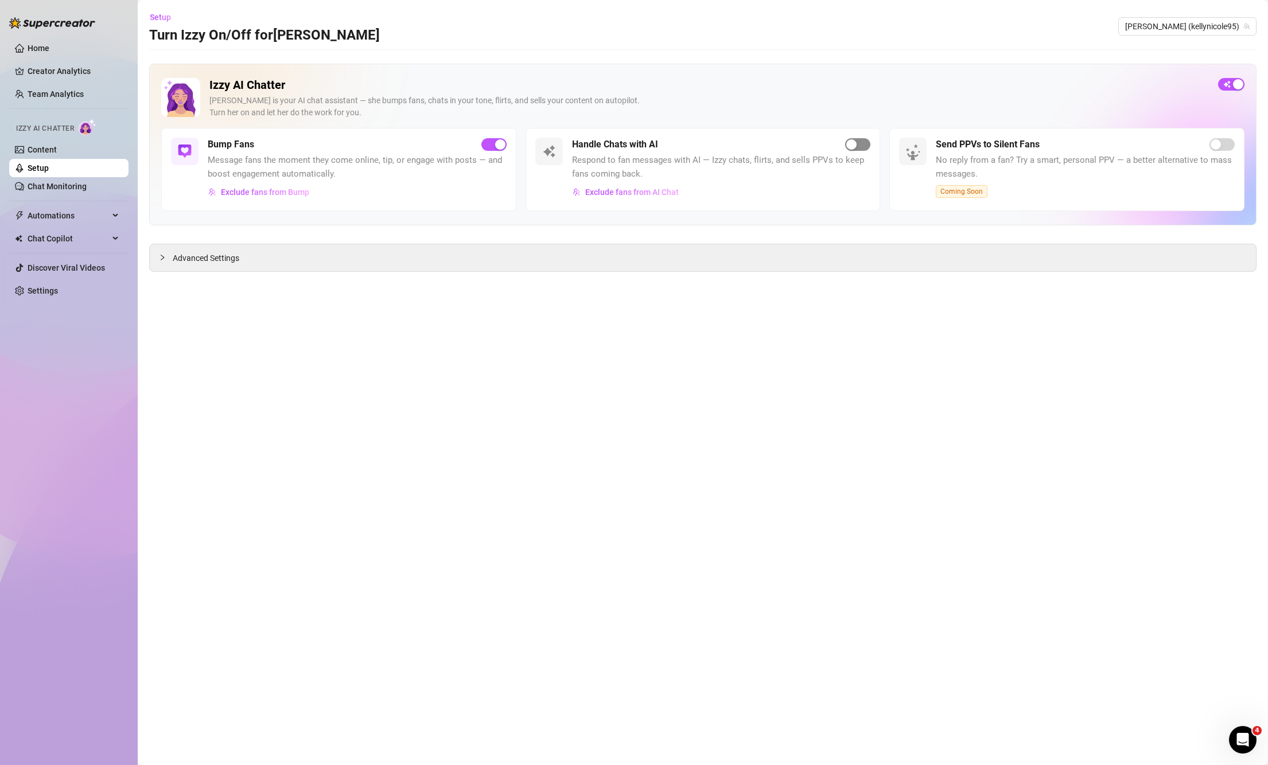
click at [853, 148] on div "button" at bounding box center [851, 144] width 10 height 10
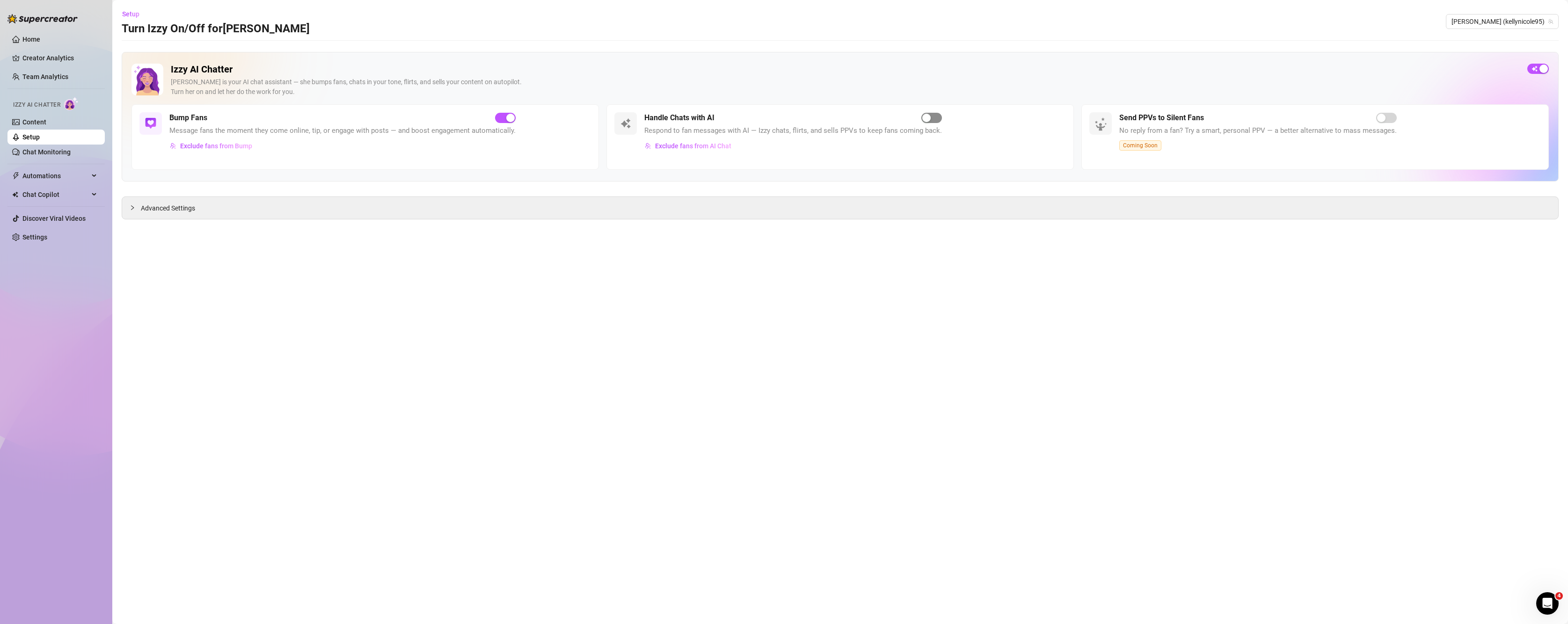
click at [922, 122] on div "button" at bounding box center [926, 117] width 8 height 8
click at [141, 203] on div "Advanced Settings" at bounding box center [840, 208] width 1436 height 22
drag, startPoint x: 139, startPoint y: 210, endPoint x: 115, endPoint y: 210, distance: 24.0
click at [138, 210] on div at bounding box center [135, 207] width 11 height 11
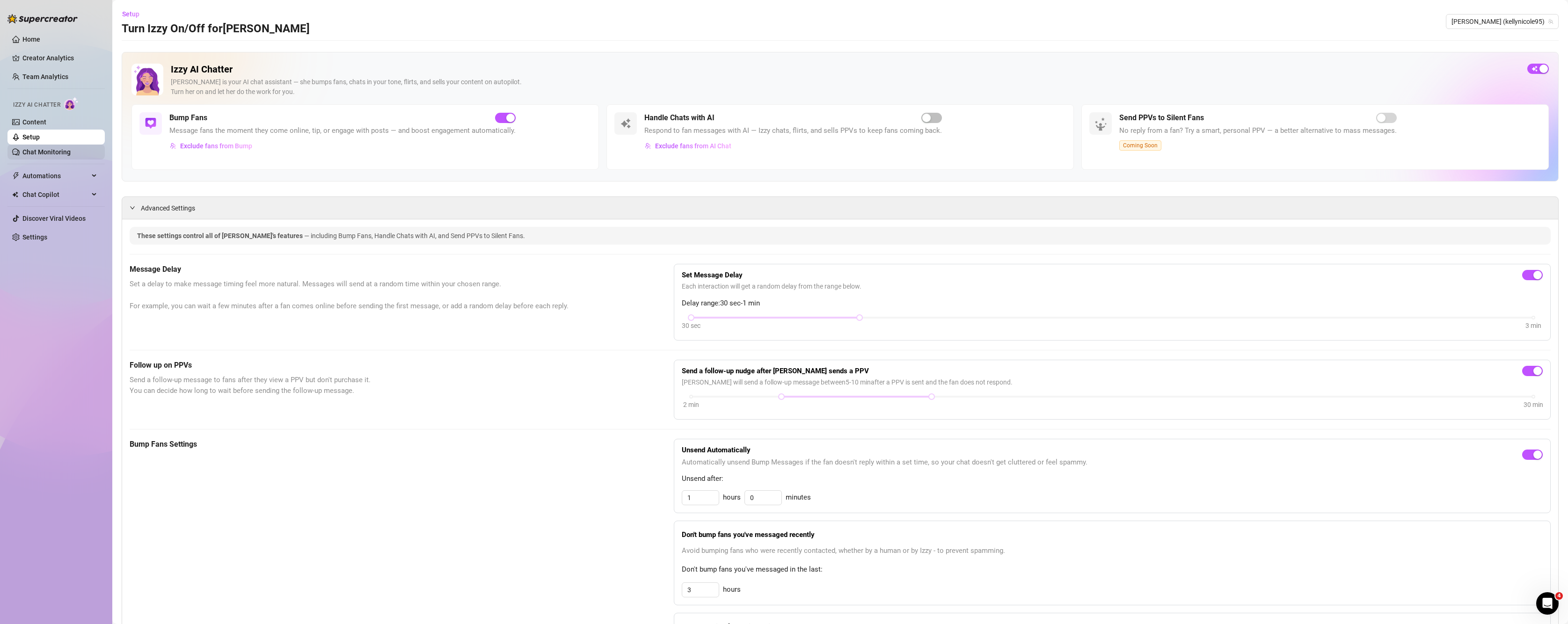
click at [45, 151] on link "Chat Monitoring" at bounding box center [46, 152] width 48 height 7
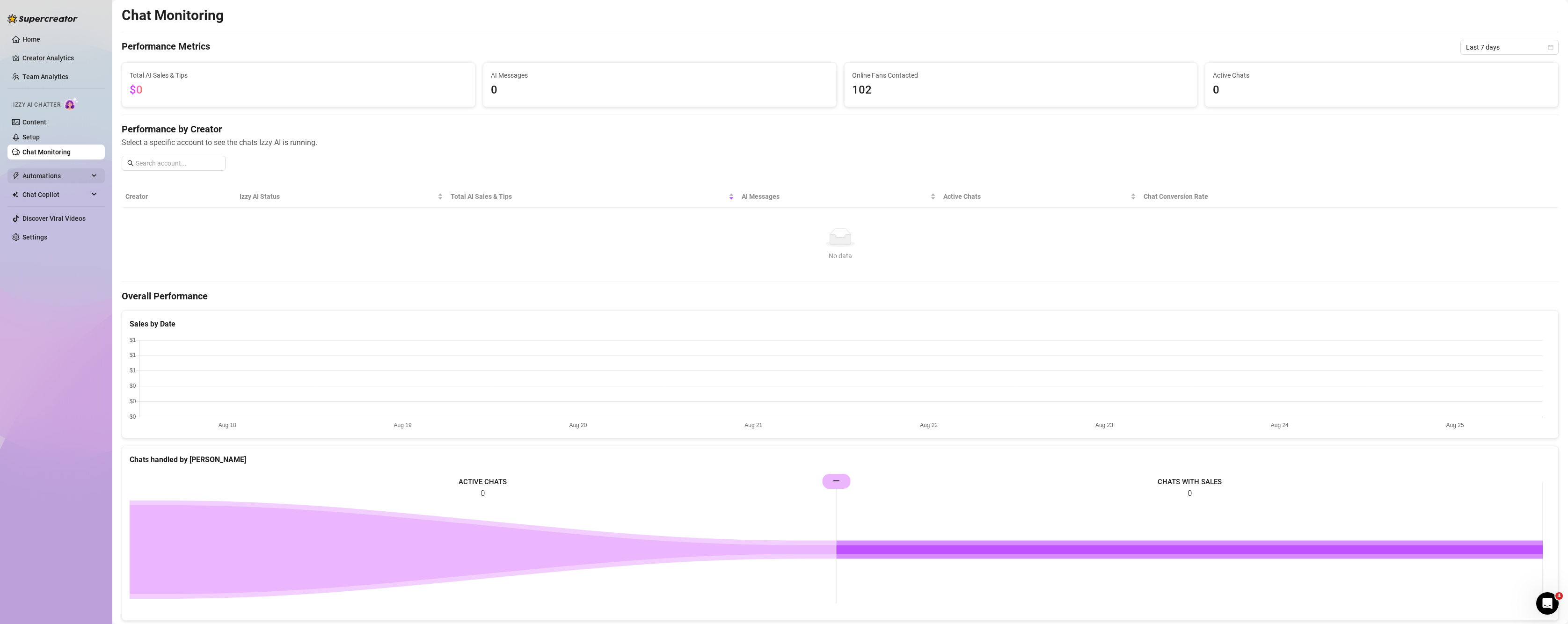
click at [49, 180] on span "Automations" at bounding box center [55, 176] width 66 height 15
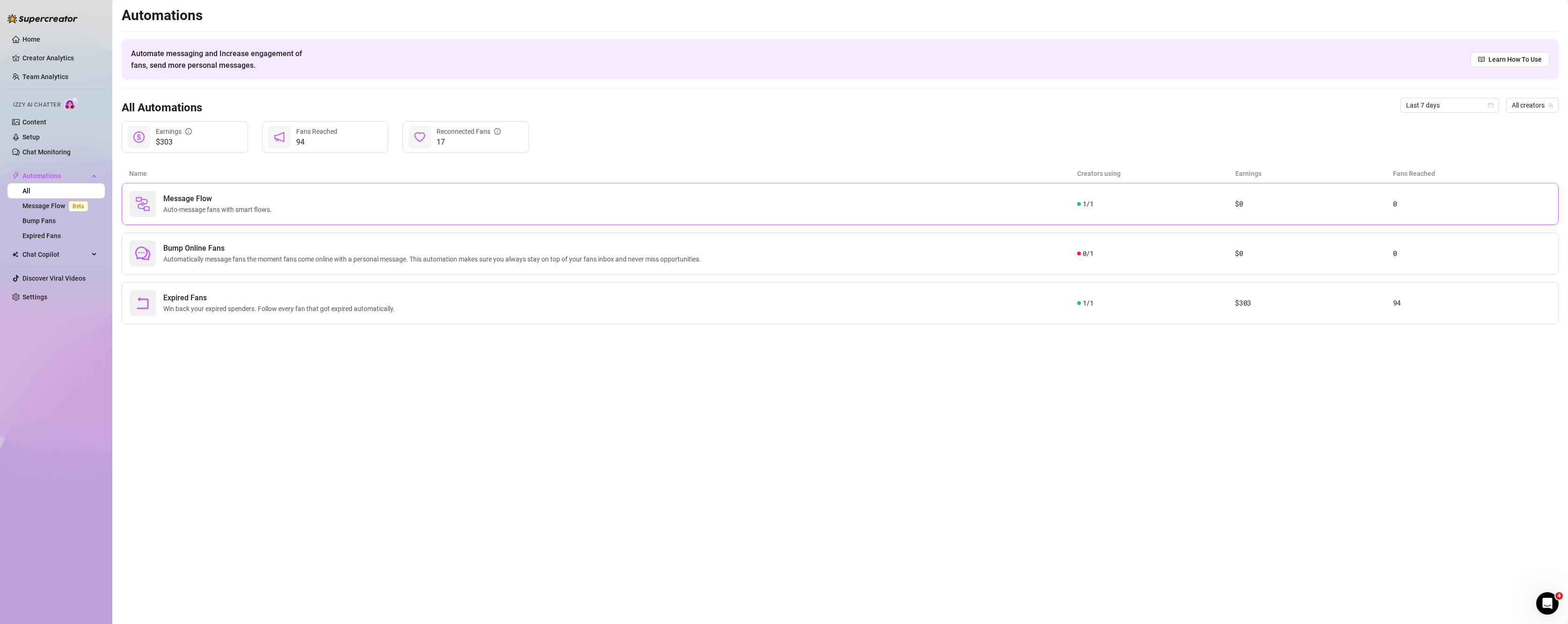
click at [227, 221] on div "Message Flow Auto-message fans with smart flows. 1 / 1 $0 0" at bounding box center [840, 204] width 1437 height 42
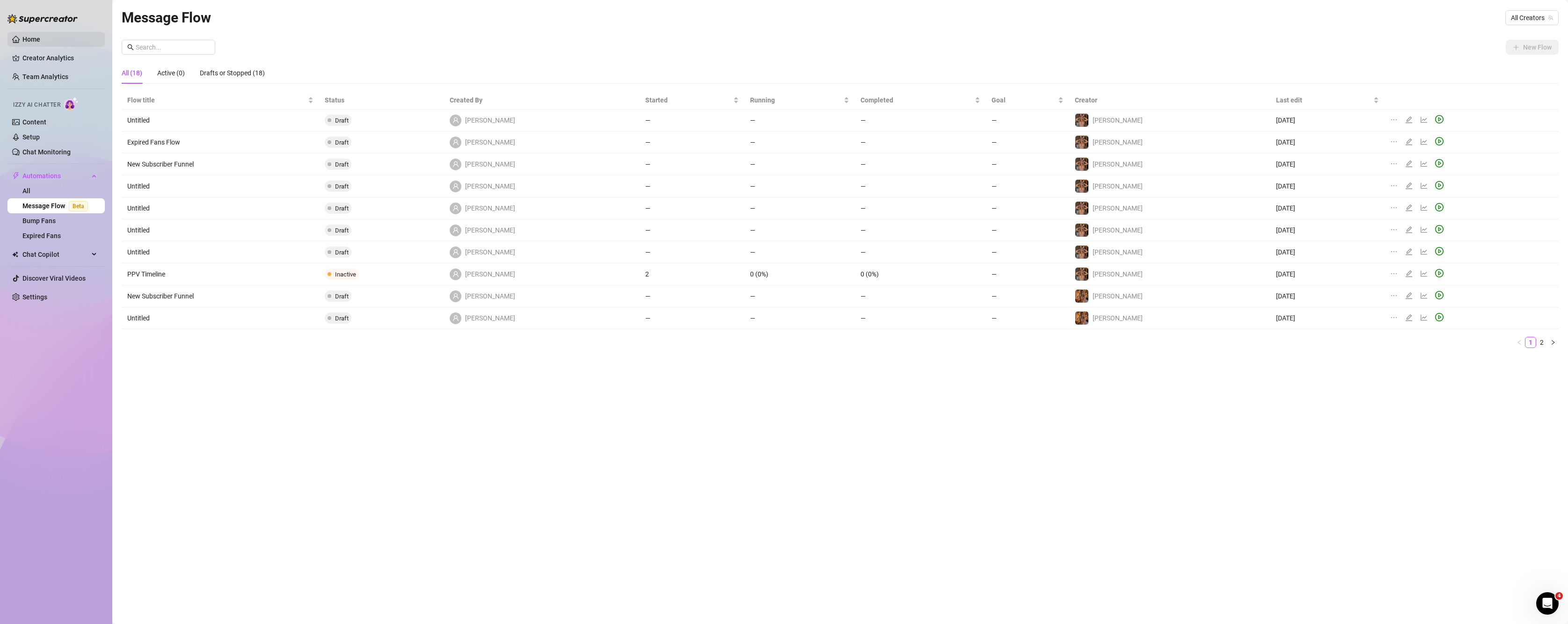
click at [23, 37] on link "Home" at bounding box center [32, 39] width 18 height 7
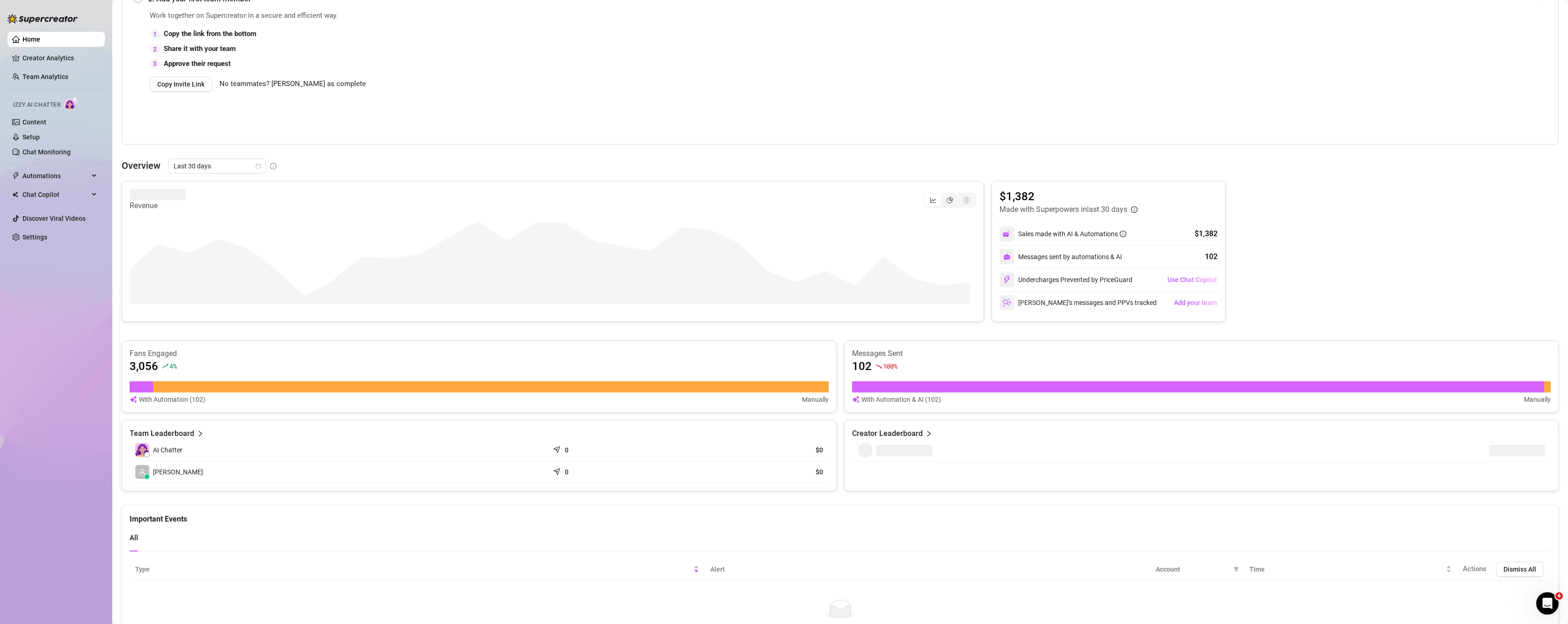
scroll to position [290, 0]
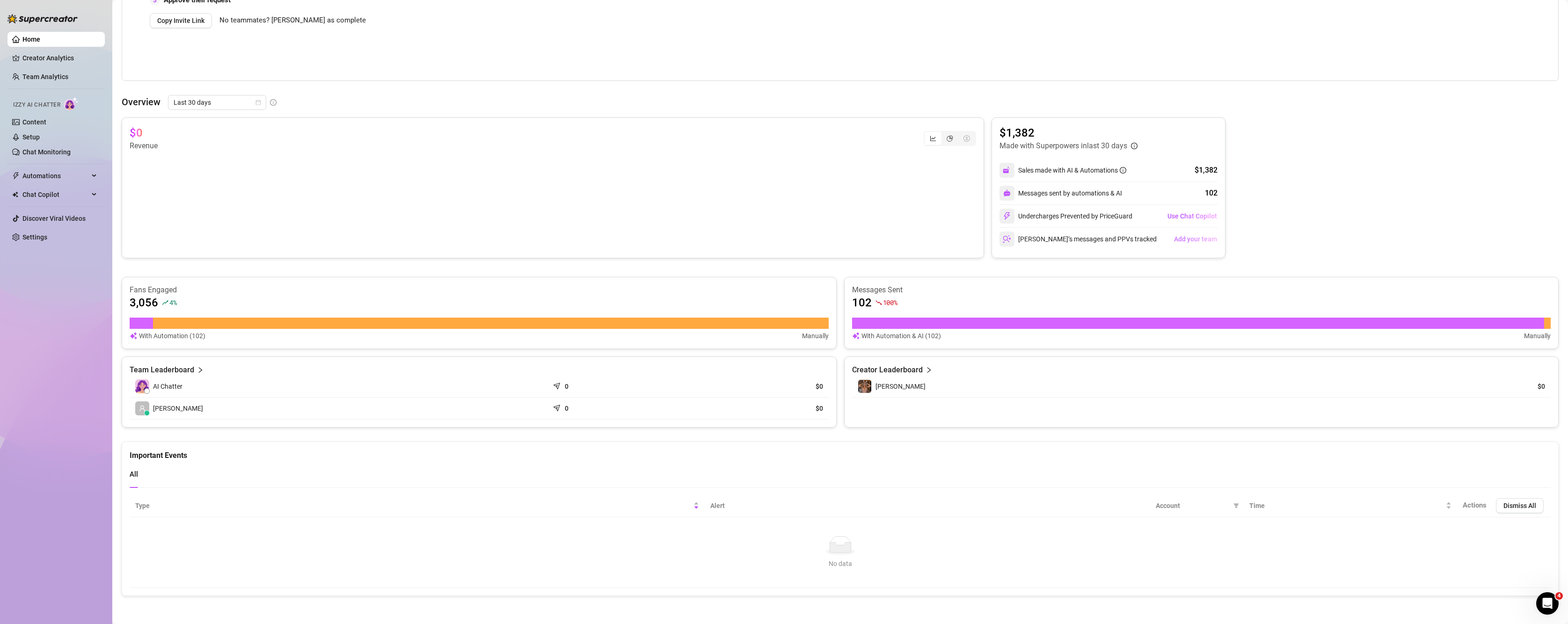
click at [1190, 238] on span "Add your team" at bounding box center [1195, 239] width 43 height 7
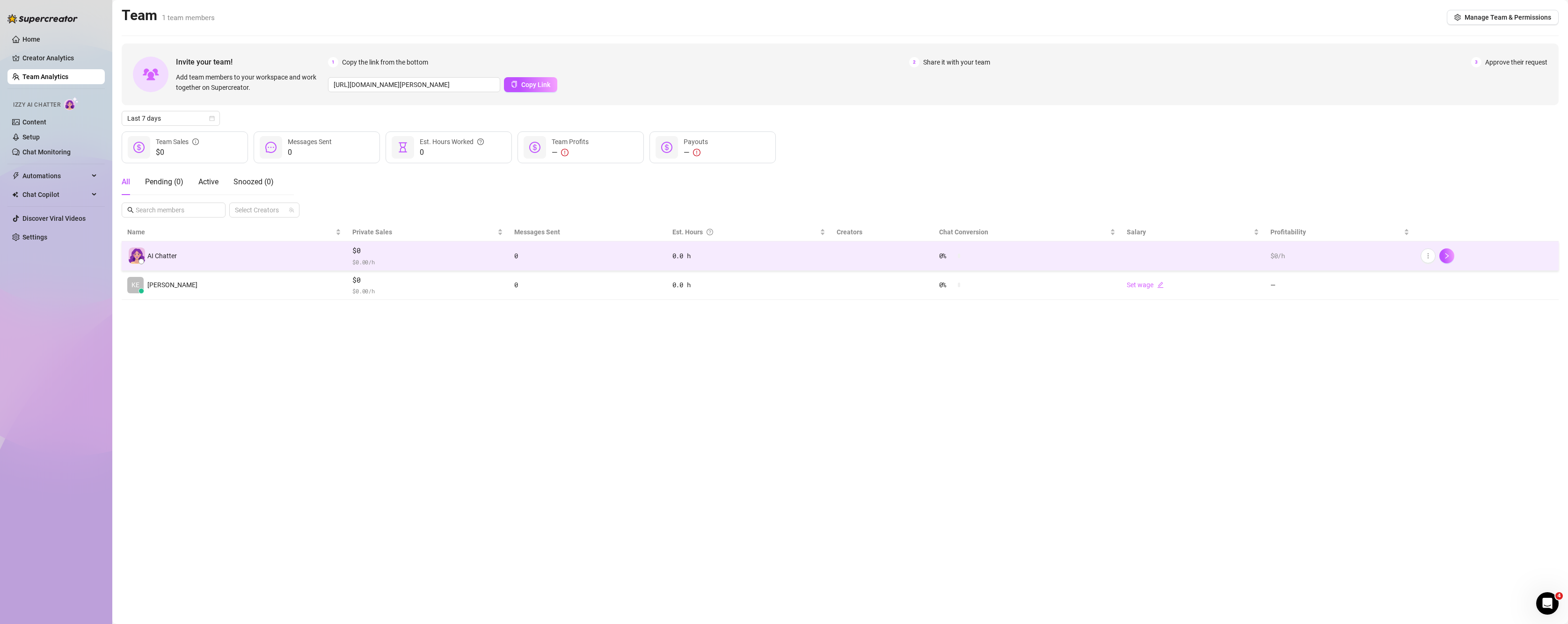
click at [193, 258] on div "AI Chatter" at bounding box center [234, 256] width 214 height 16
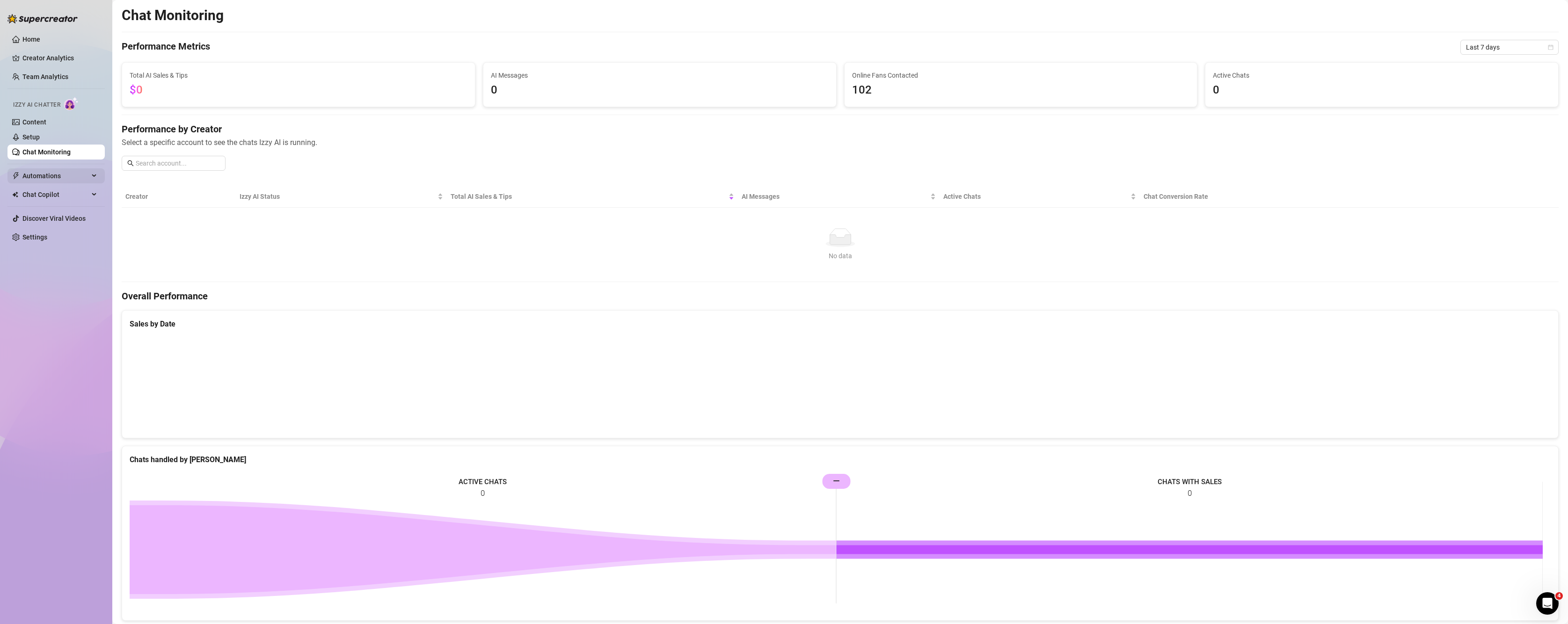
click at [53, 175] on span "Automations" at bounding box center [55, 176] width 66 height 15
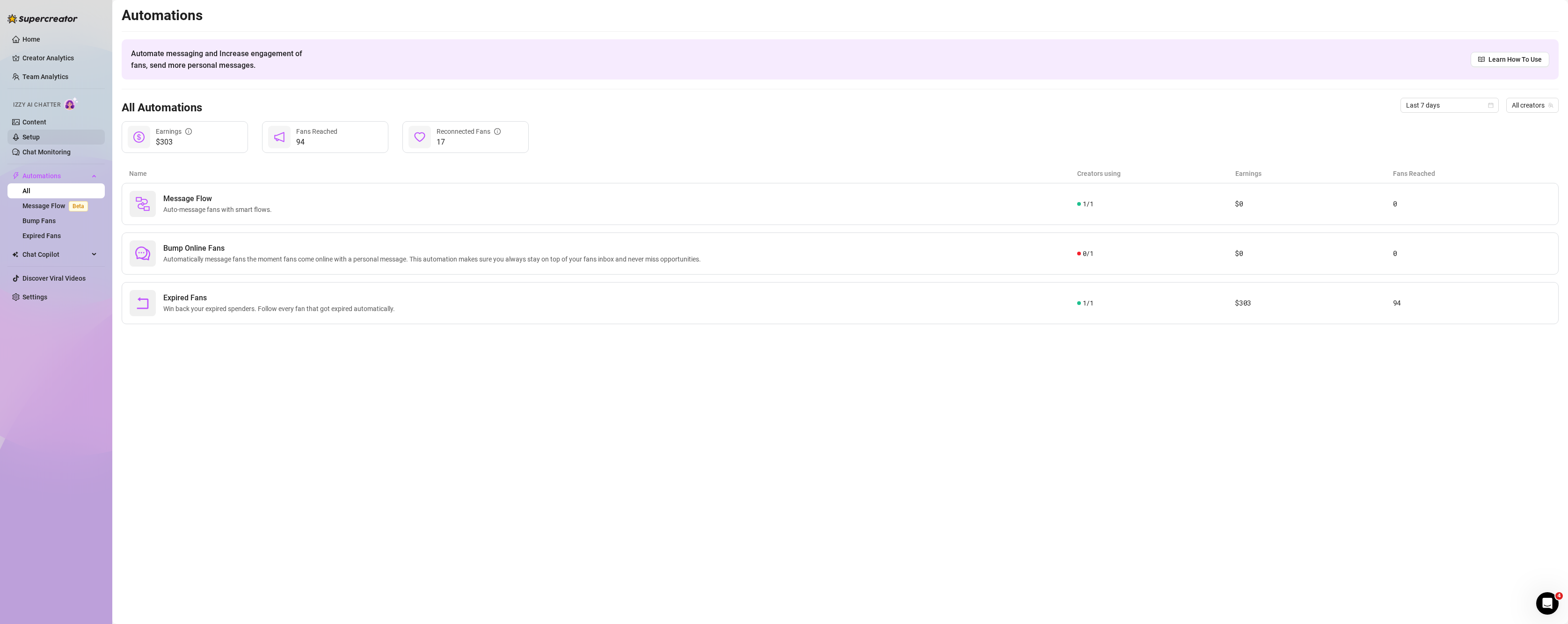
click at [24, 141] on link "Setup" at bounding box center [31, 137] width 17 height 7
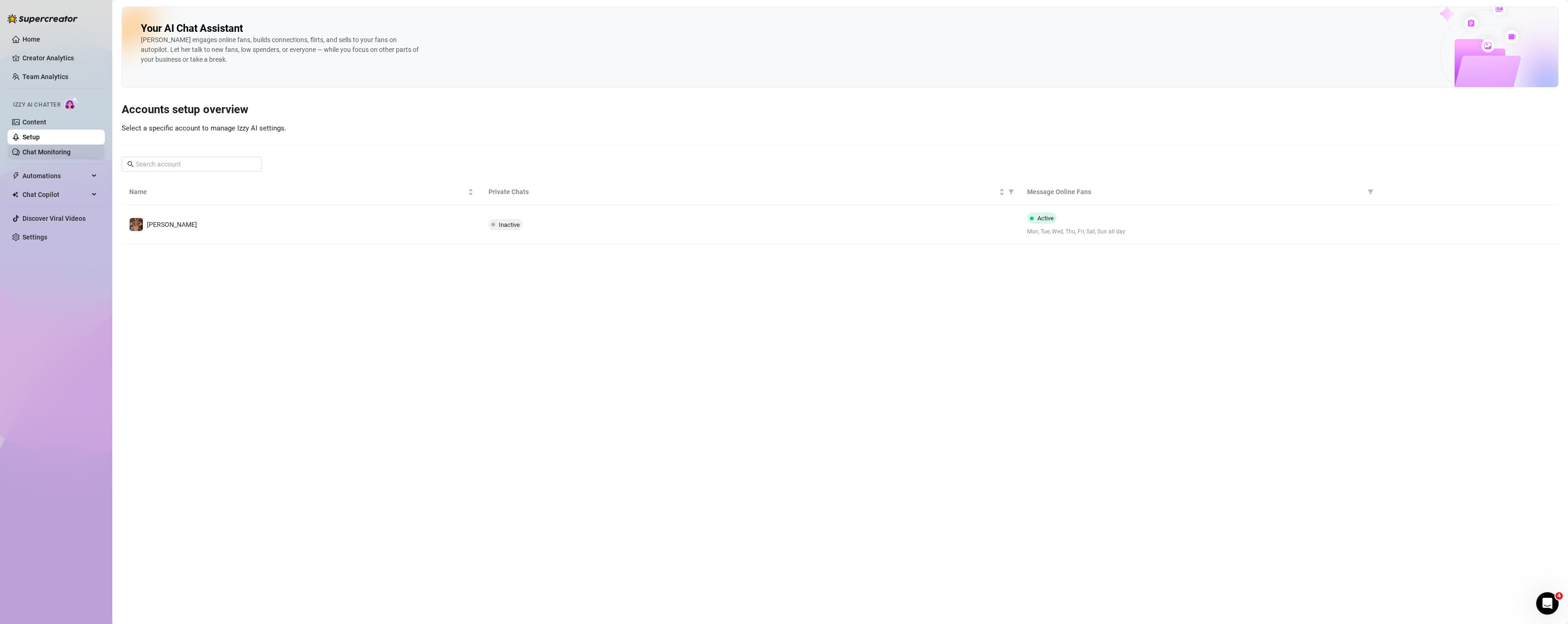
click at [39, 156] on link "Chat Monitoring" at bounding box center [46, 152] width 48 height 7
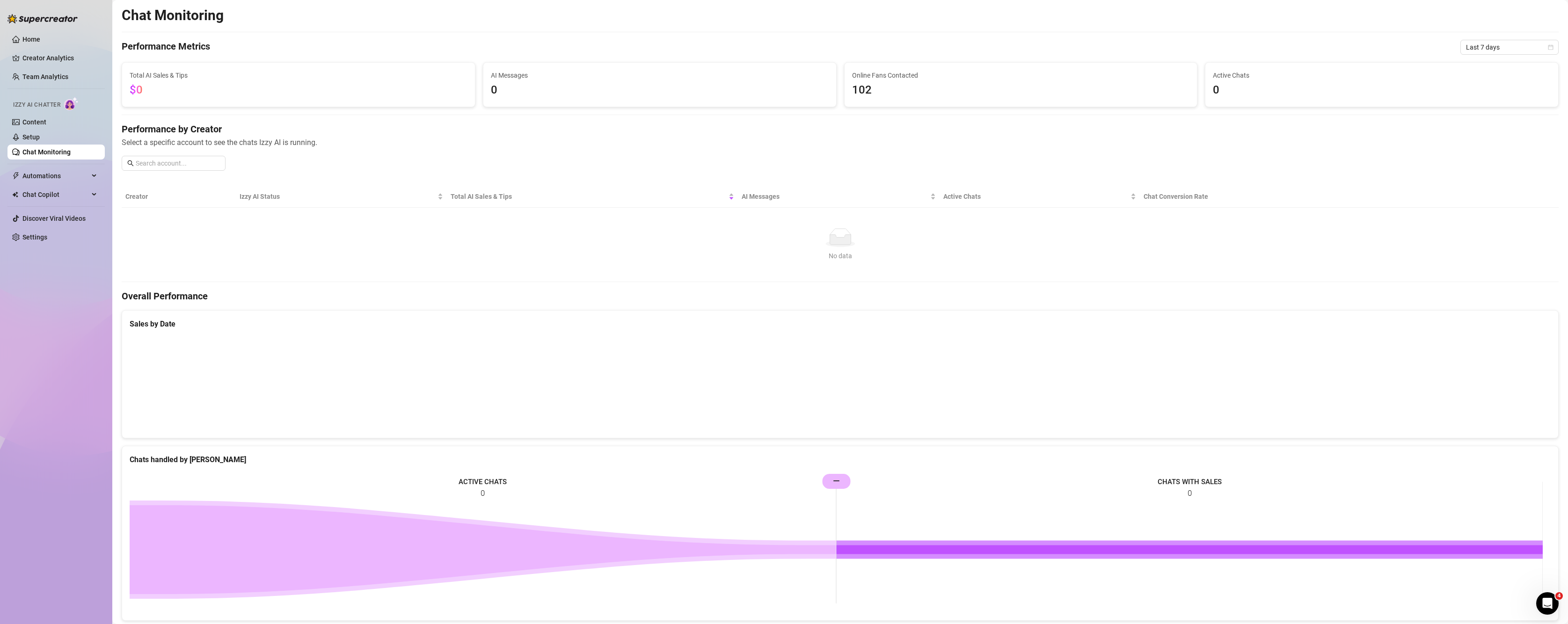
click at [69, 166] on ul "Home Creator Analytics Team Analytics Izzy AI Chatter Content Setup Chat Monito…" at bounding box center [55, 138] width 97 height 220
click at [63, 172] on span "Automations" at bounding box center [55, 176] width 66 height 15
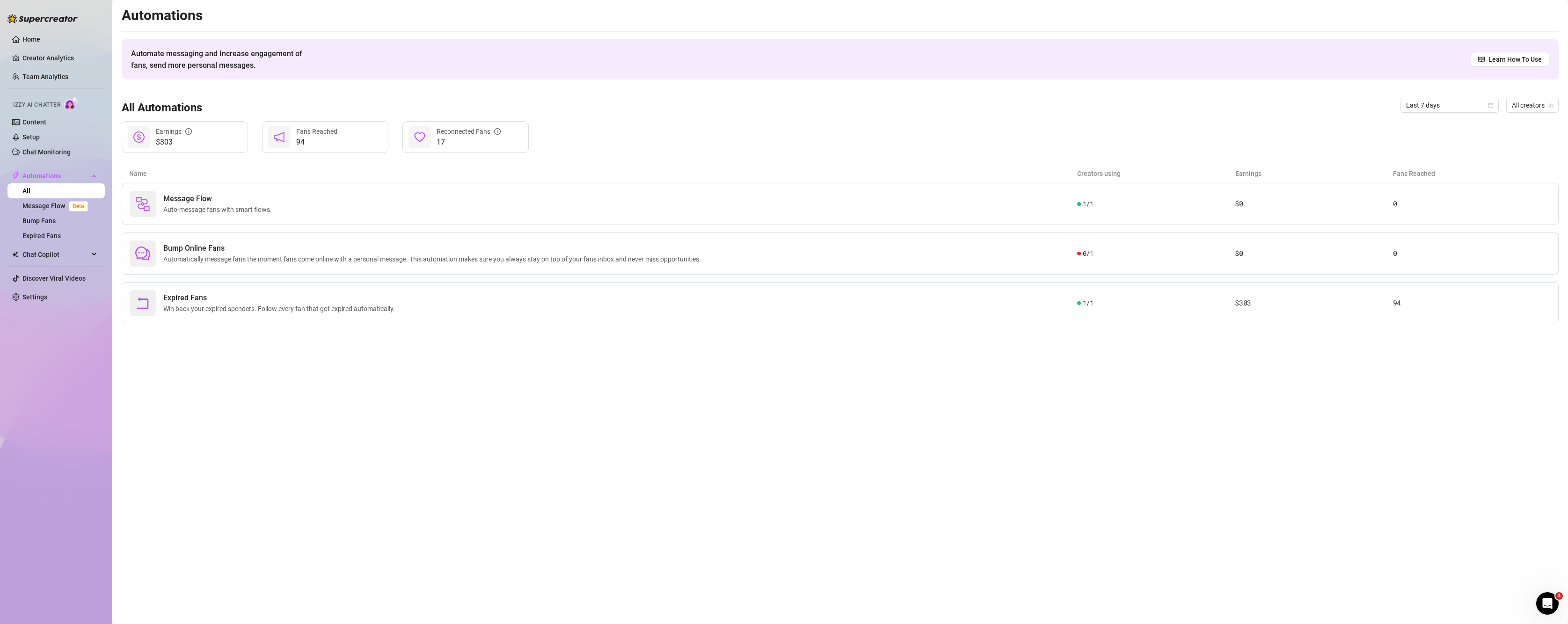
drag, startPoint x: 21, startPoint y: 39, endPoint x: 31, endPoint y: 49, distance: 14.1
click at [23, 39] on link "Home" at bounding box center [32, 39] width 18 height 7
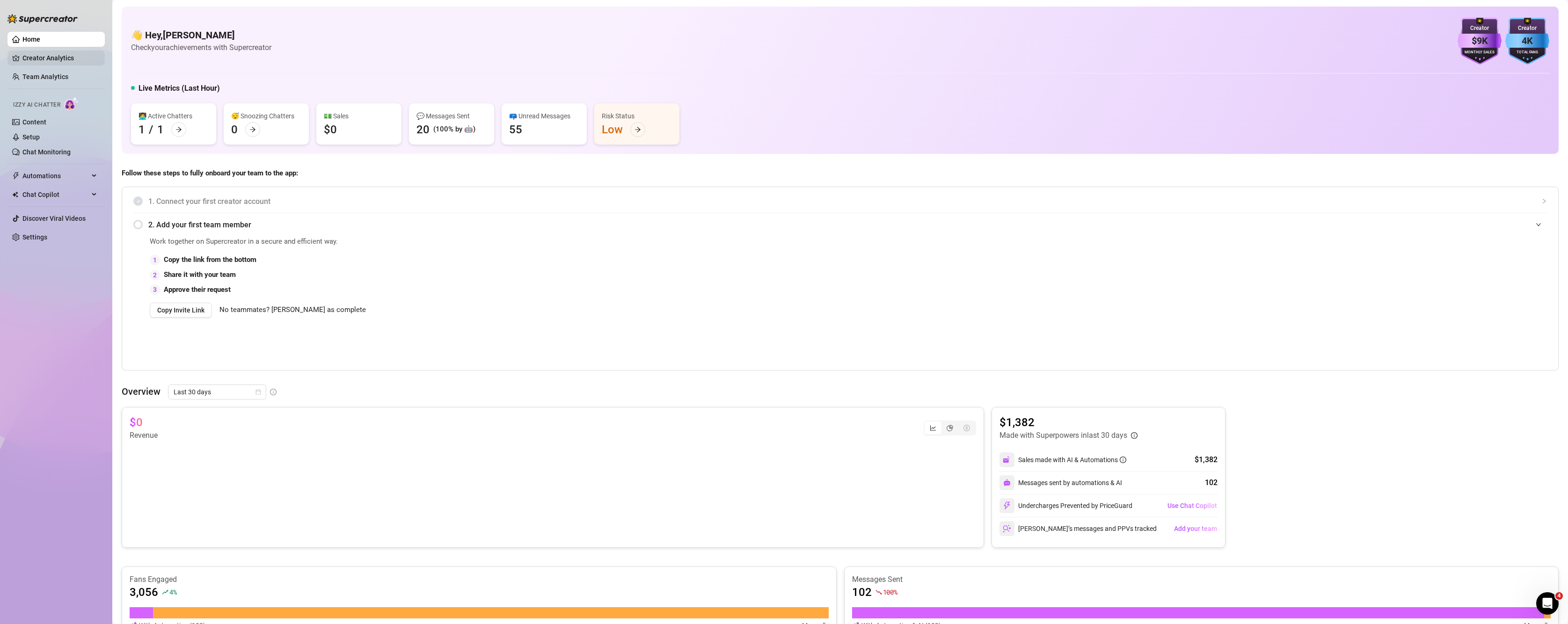
click at [39, 62] on link "Creator Analytics" at bounding box center [60, 58] width 75 height 15
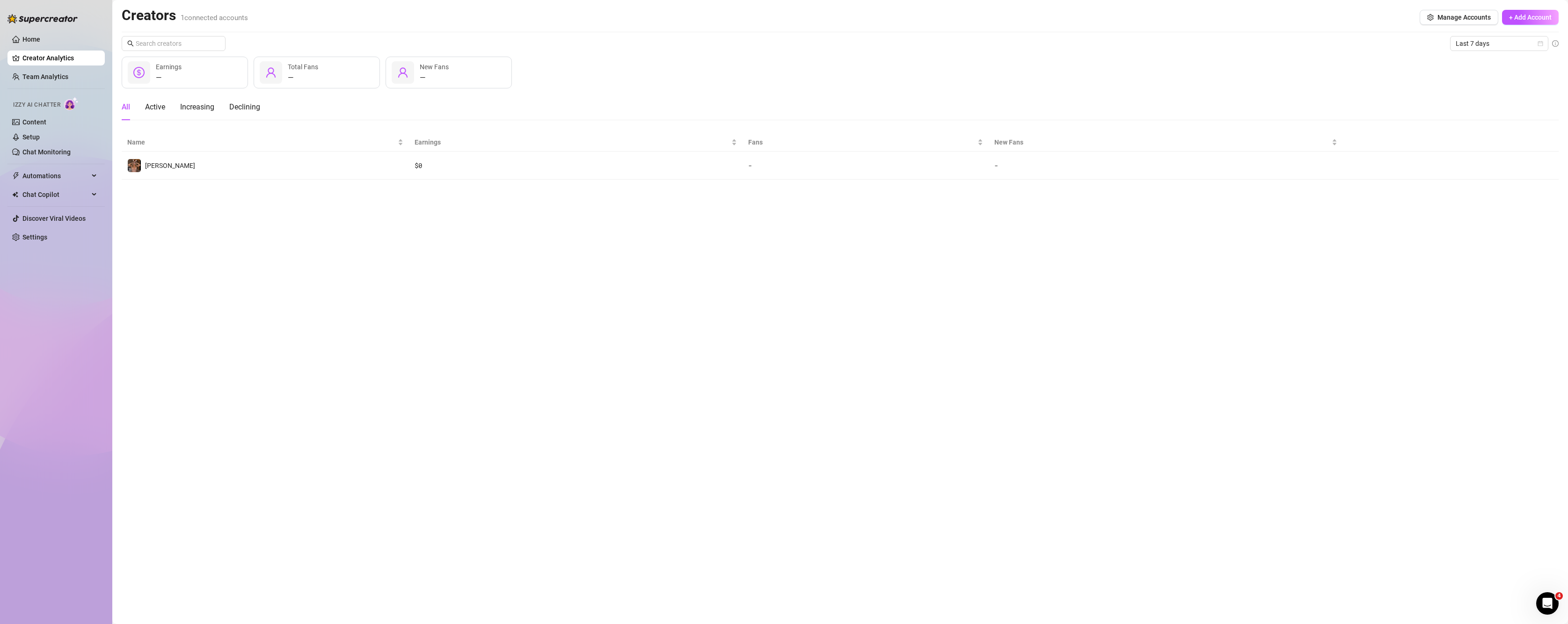
click at [359, 226] on main "Creators 1 connected accounts Manage Accounts + Add Account Last 7 days — Earni…" at bounding box center [840, 312] width 1455 height 624
click at [42, 75] on link "Team Analytics" at bounding box center [46, 77] width 46 height 7
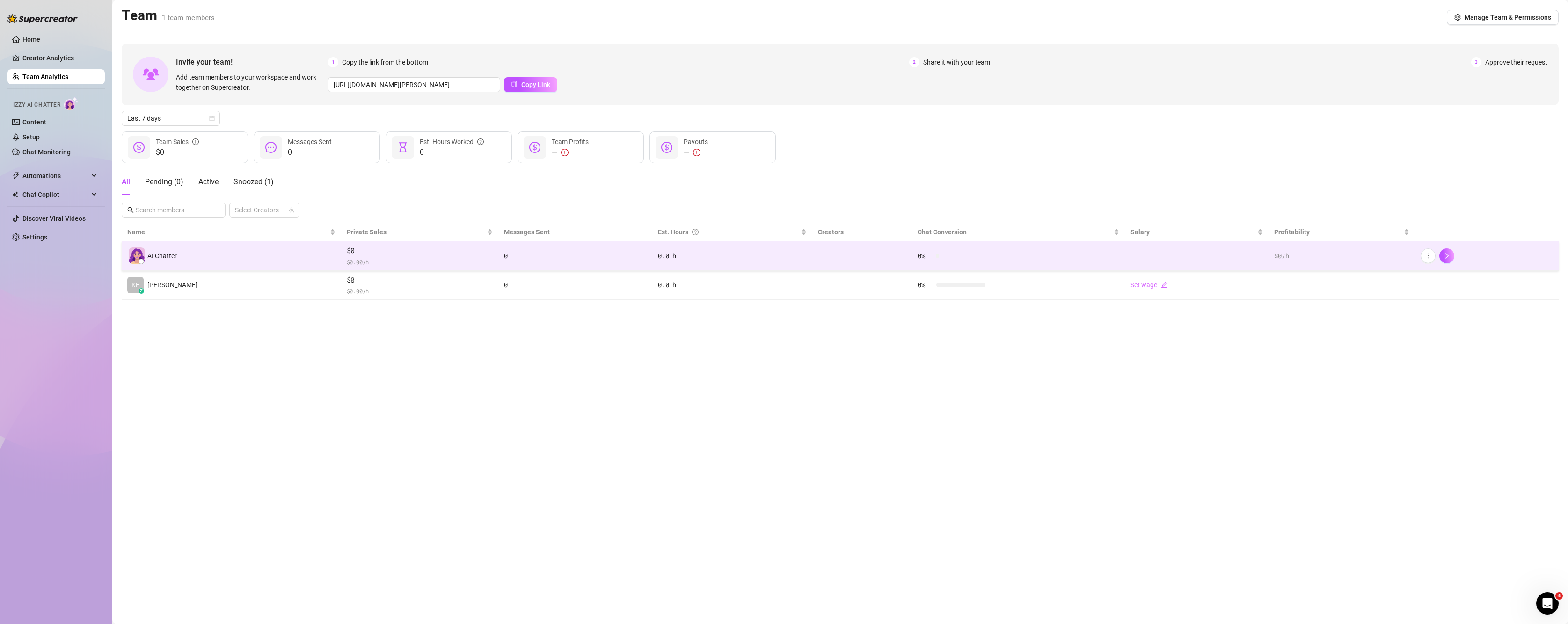
click at [143, 257] on img at bounding box center [137, 256] width 16 height 16
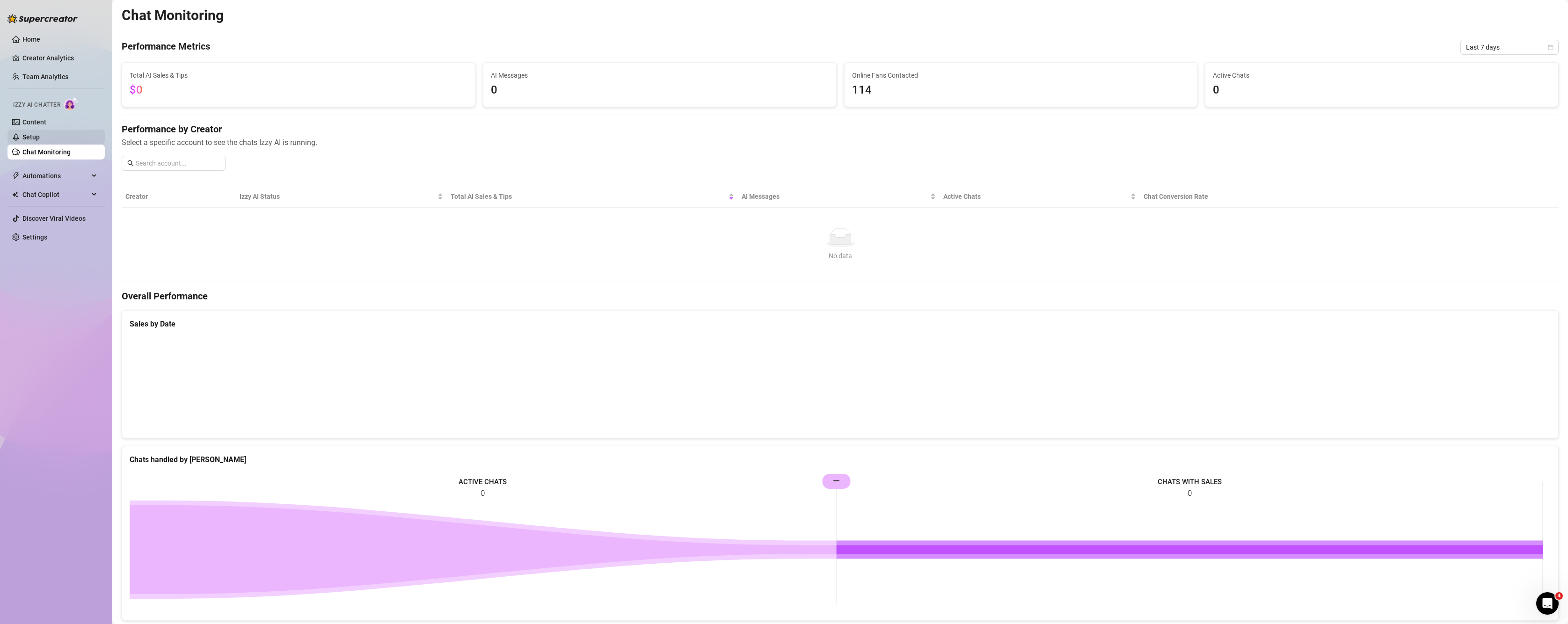
click at [40, 136] on link "Setup" at bounding box center [31, 137] width 17 height 7
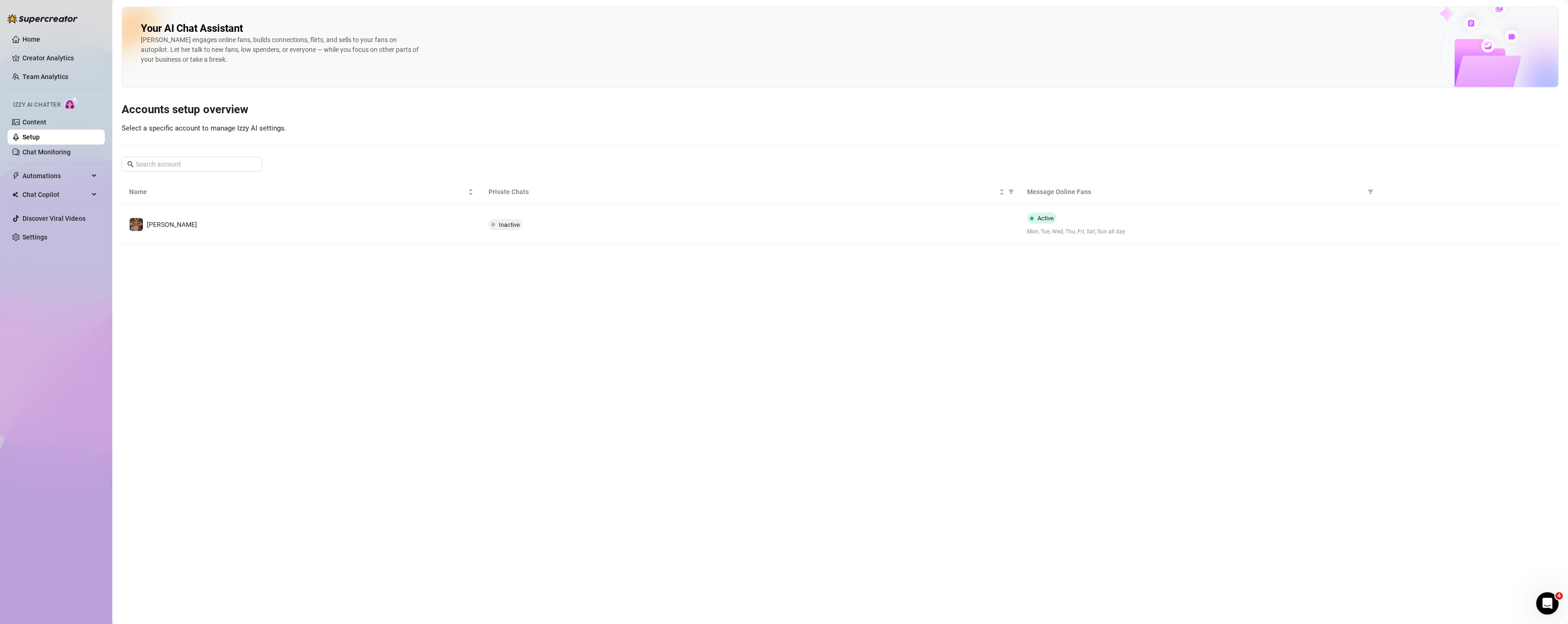
click at [799, 146] on div "Your AI Chat Assistant [PERSON_NAME] engages online fans, builds connections, f…" at bounding box center [840, 126] width 1437 height 238
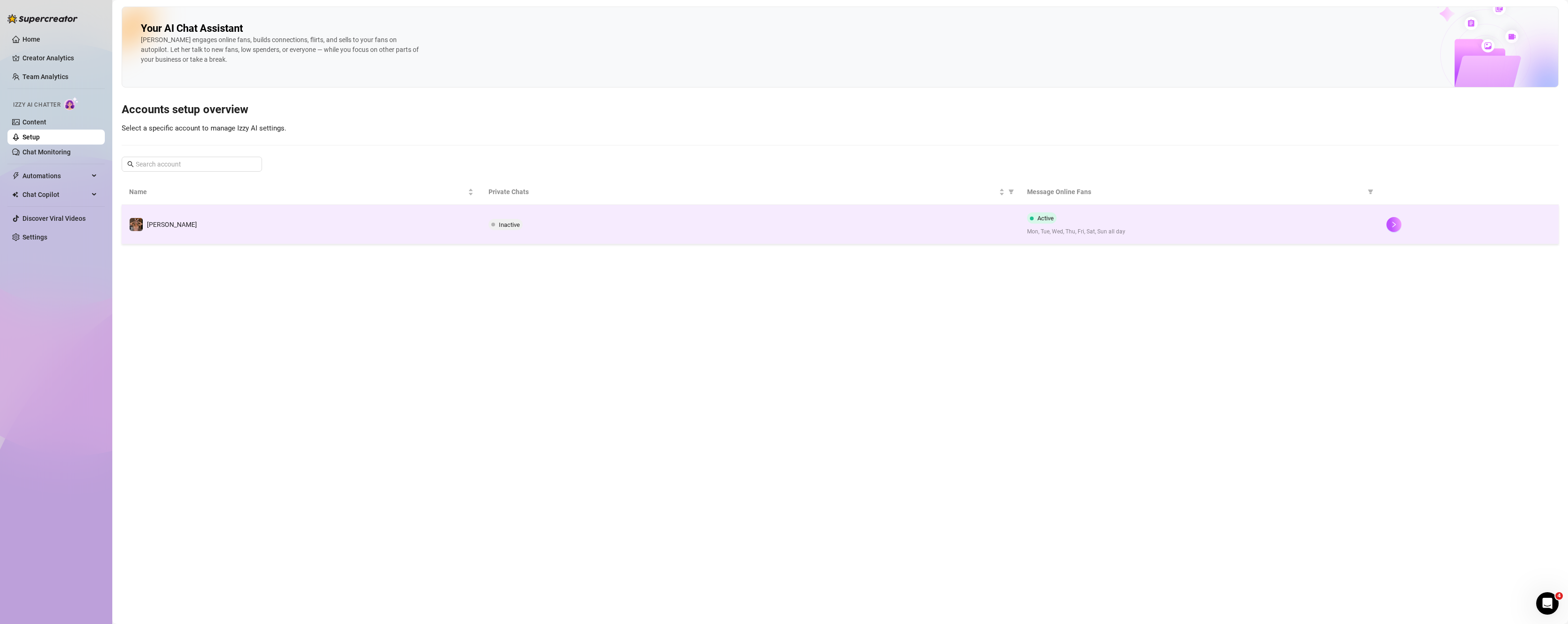
click at [1322, 231] on span "Mon, Tue, Wed, Thu, Fri, Sat, Sun all day" at bounding box center [1199, 232] width 344 height 9
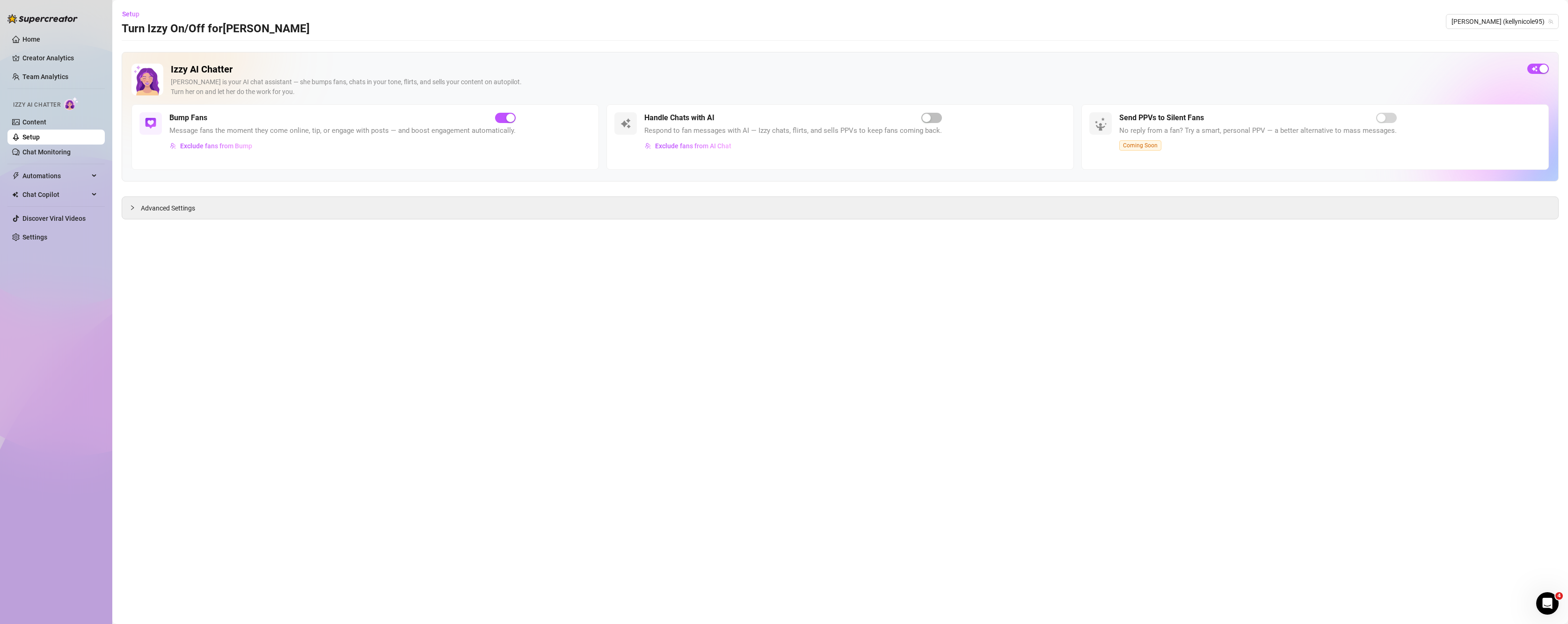
click at [917, 117] on div "Handle Chats with AI" at bounding box center [793, 118] width 298 height 11
click at [503, 116] on button "button" at bounding box center [505, 117] width 20 height 11
click at [167, 77] on div "Izzy AI Chatter [PERSON_NAME] is your AI chat assistant — she bumps fans, chats…" at bounding box center [840, 84] width 1417 height 41
click at [40, 135] on link "Setup" at bounding box center [31, 137] width 17 height 7
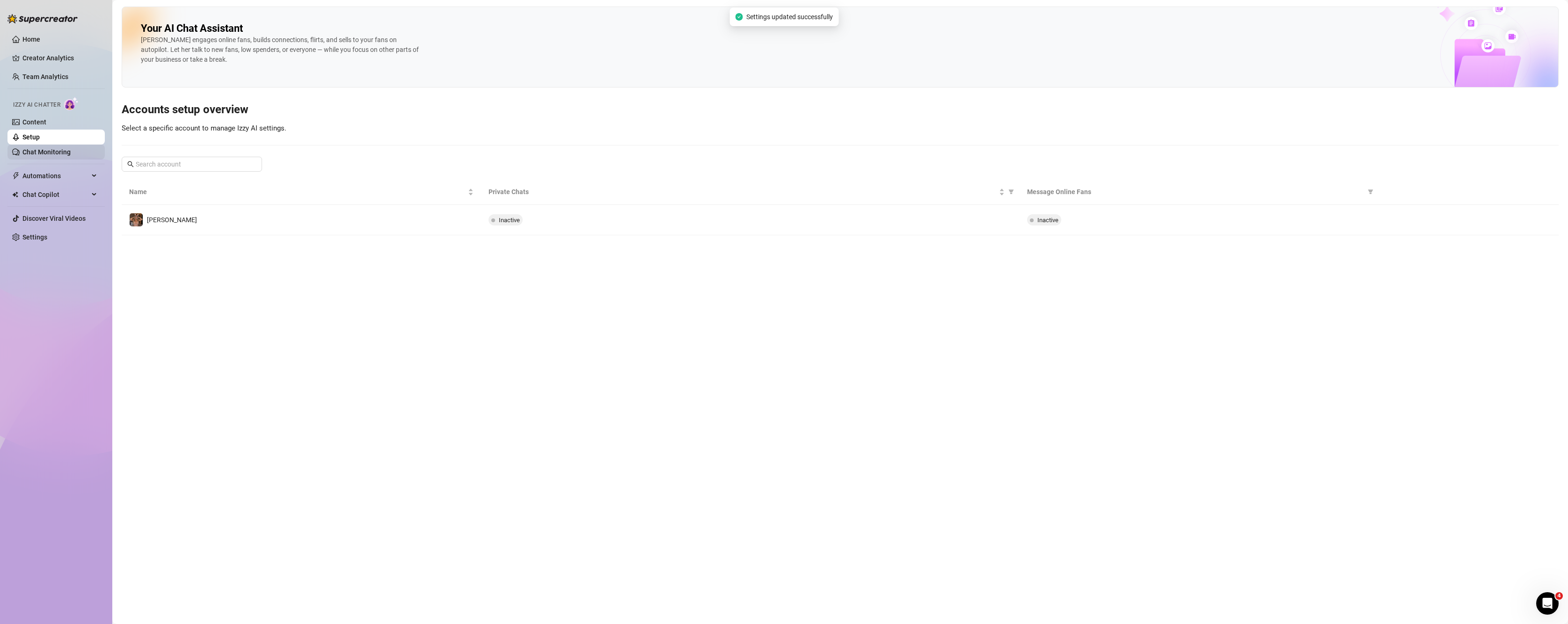
click at [59, 156] on link "Chat Monitoring" at bounding box center [46, 152] width 48 height 7
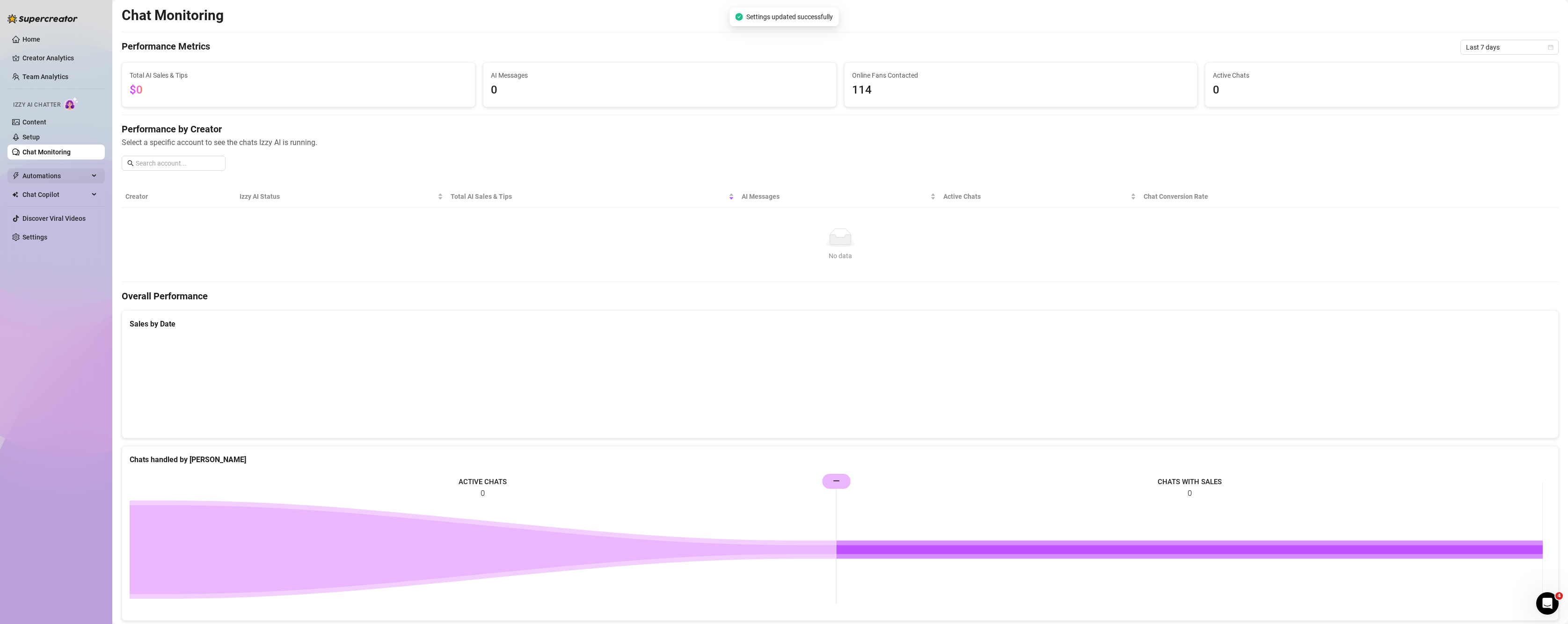
click at [55, 172] on span "Automations" at bounding box center [55, 176] width 66 height 15
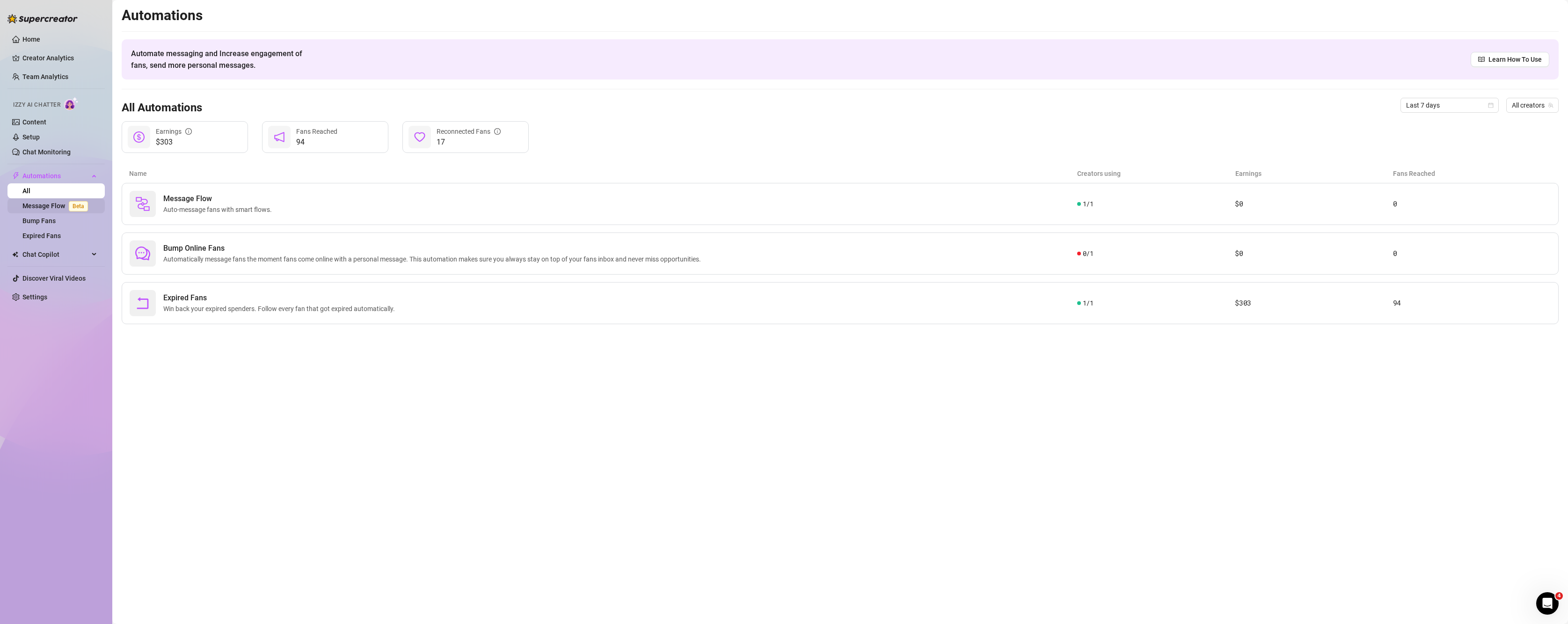
click at [68, 210] on link "Message Flow Beta" at bounding box center [57, 206] width 69 height 7
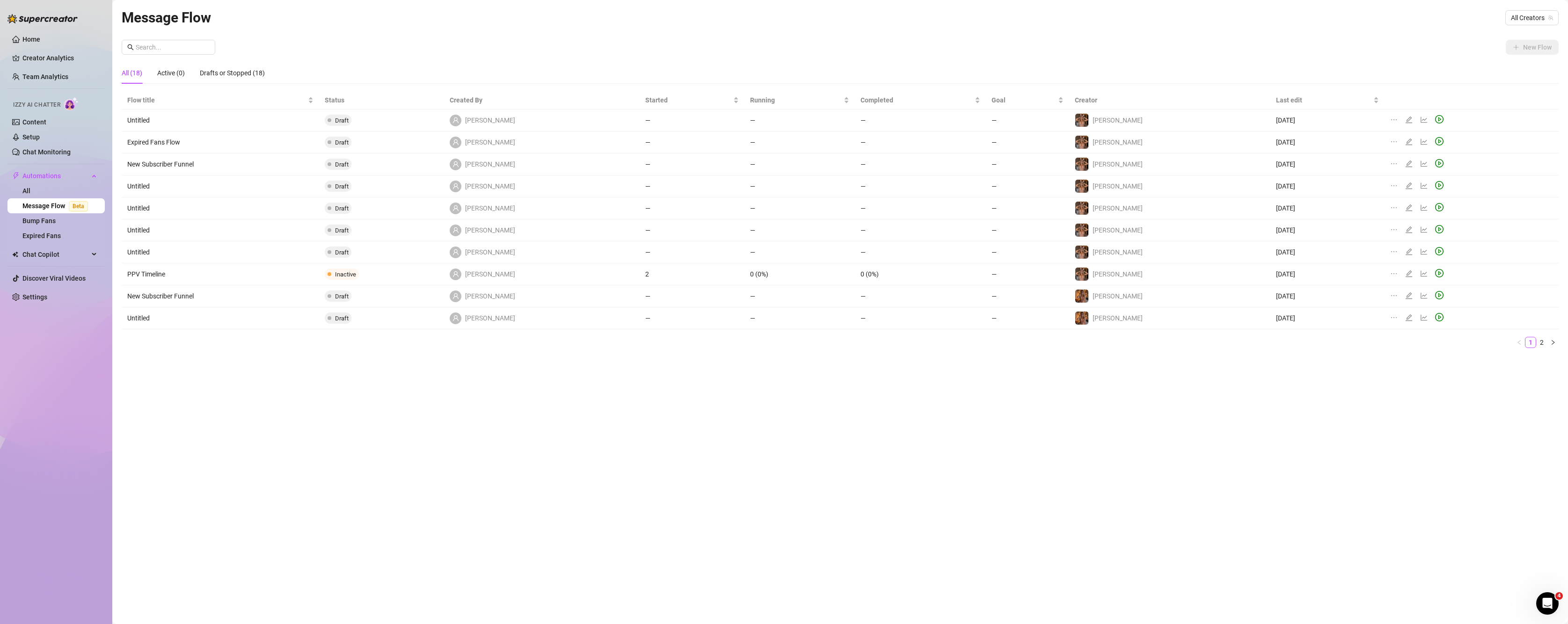
click at [356, 271] on span "Inactive" at bounding box center [346, 274] width 21 height 7
click at [1405, 275] on icon "edit" at bounding box center [1408, 273] width 7 height 7
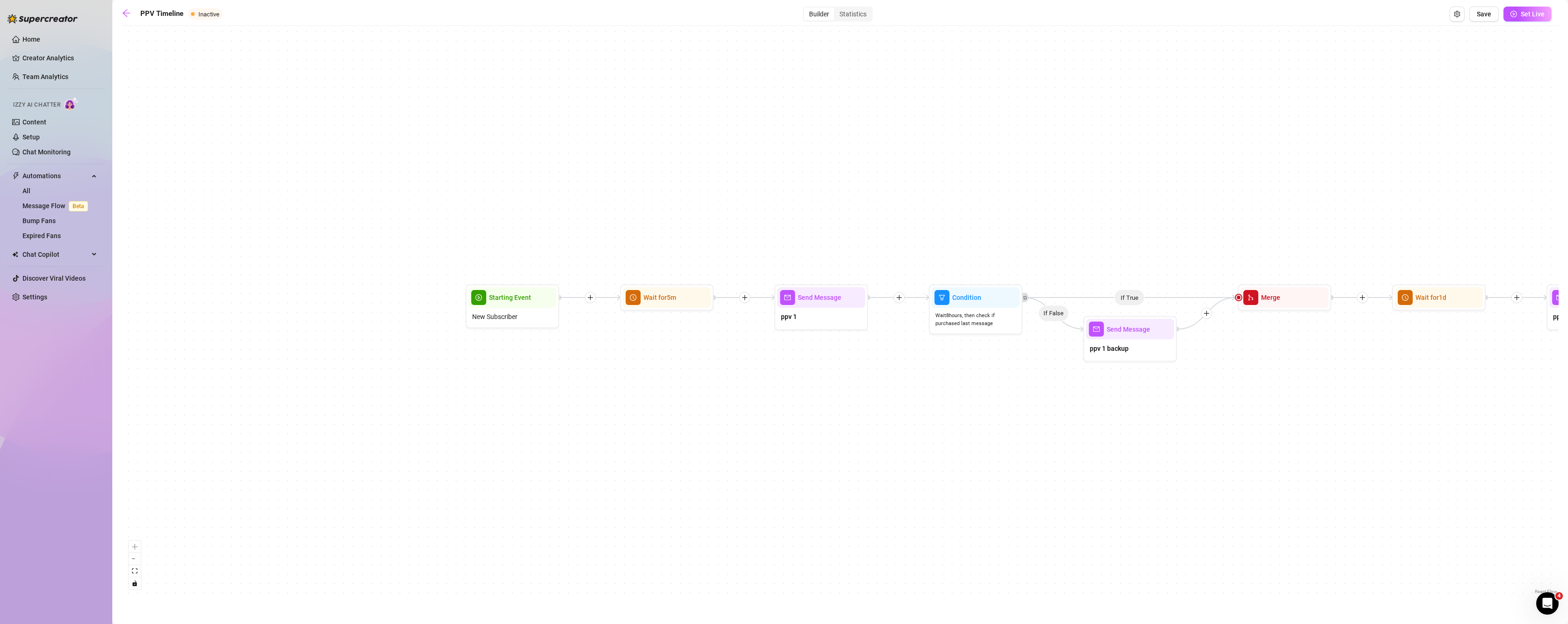
drag, startPoint x: 285, startPoint y: 354, endPoint x: 585, endPoint y: 406, distance: 304.5
click at [607, 416] on div "If True If False If True If False If True If False If True If False If False Se…" at bounding box center [840, 313] width 1437 height 566
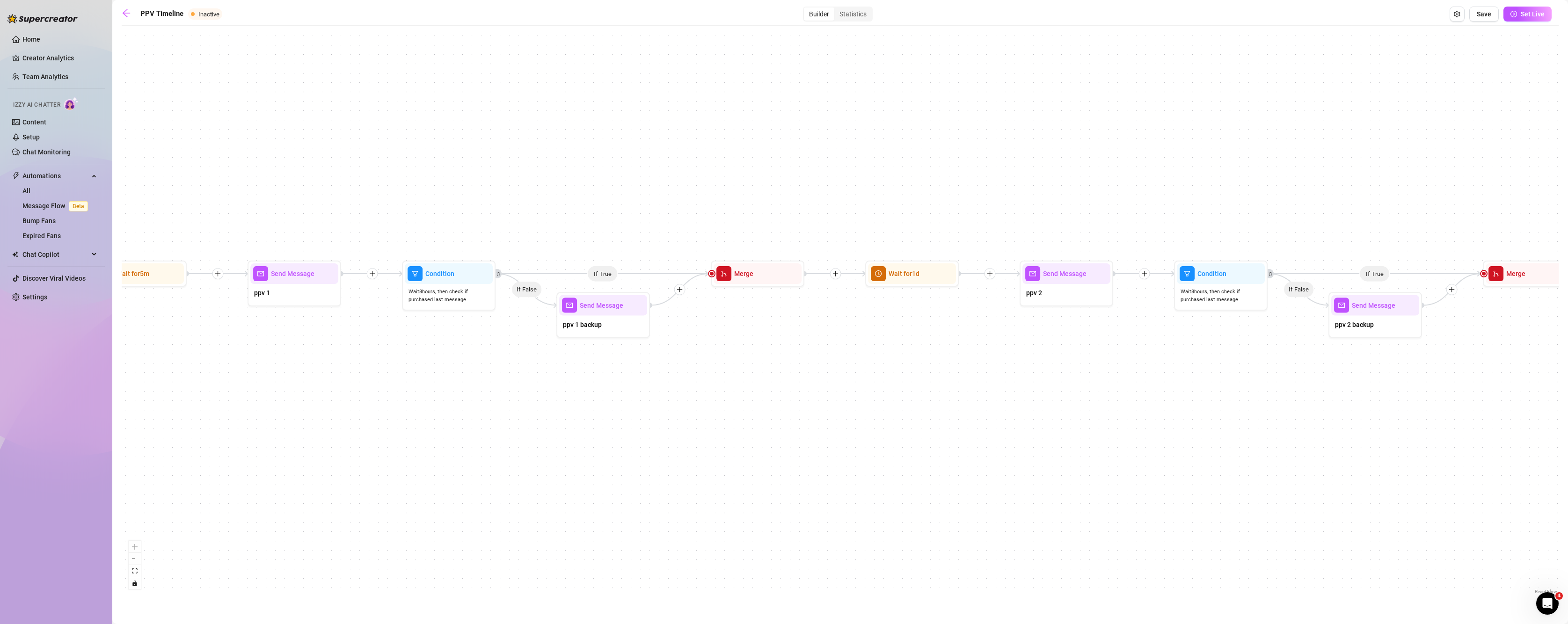
drag, startPoint x: 811, startPoint y: 345, endPoint x: 432, endPoint y: 346, distance: 379.0
click at [432, 346] on div "If True If False If True If False If True If False If True If False If False Se…" at bounding box center [840, 313] width 1437 height 566
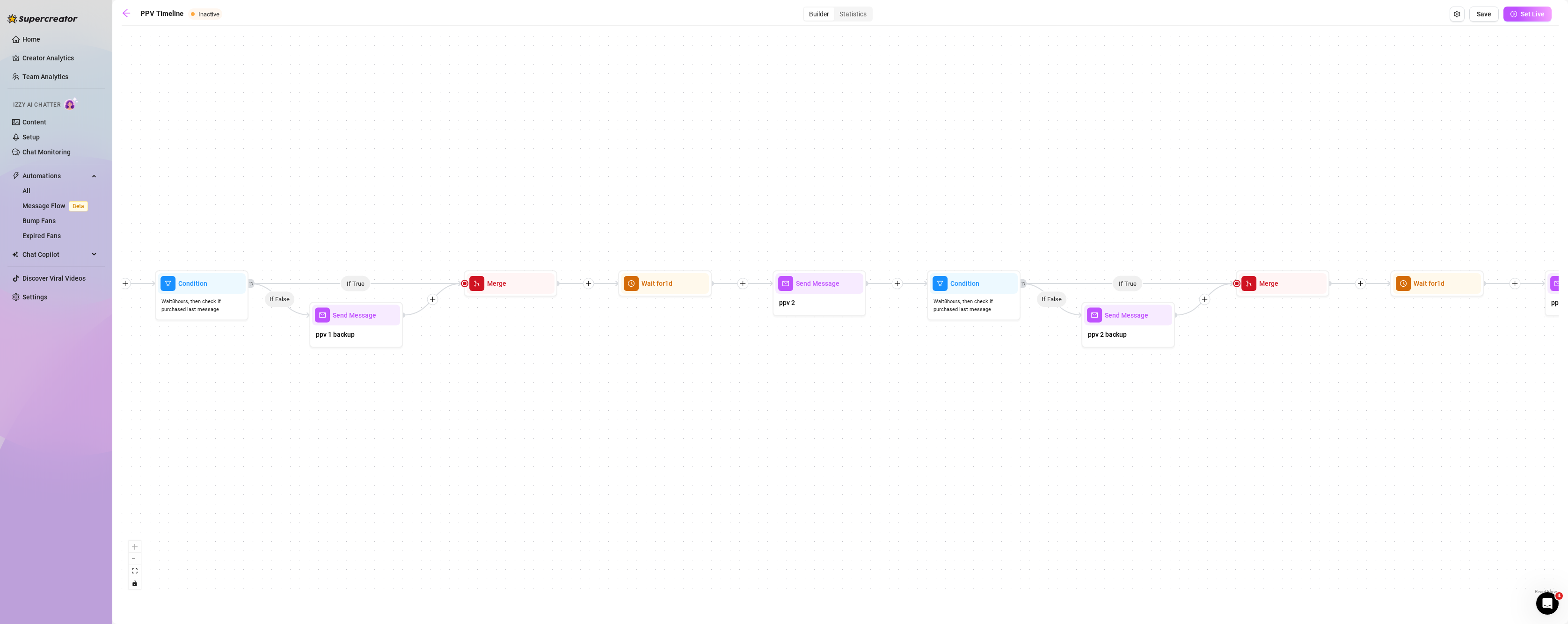
drag, startPoint x: 901, startPoint y: 333, endPoint x: 654, endPoint y: 344, distance: 247.2
click at [654, 344] on div "If True If False If True If False If True If False If True If False If False Se…" at bounding box center [840, 313] width 1437 height 566
click at [794, 287] on div "Send Message" at bounding box center [819, 283] width 88 height 20
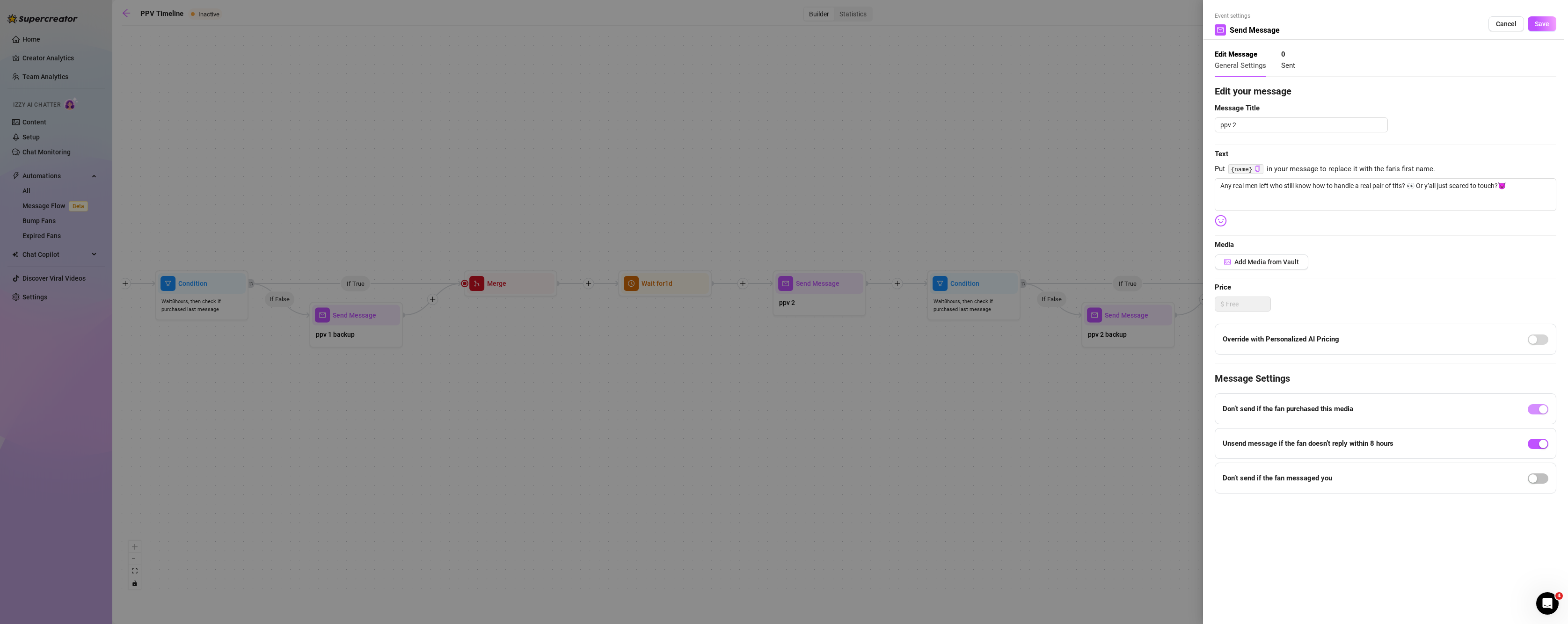
click at [351, 334] on div at bounding box center [784, 312] width 1568 height 624
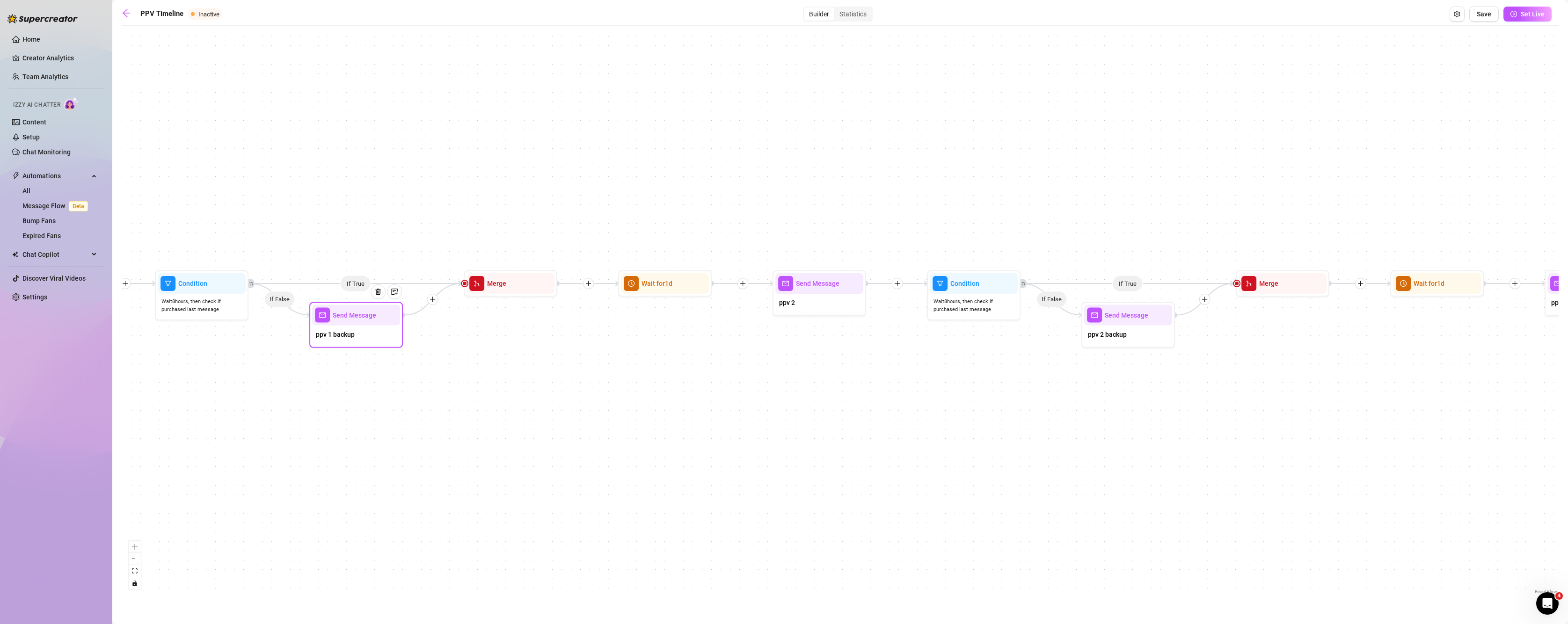
click at [372, 316] on div at bounding box center [382, 299] width 41 height 48
type textarea "🥵 You’ll be replaying these videos all night… Bet you can’t stop watching 😈🤤"
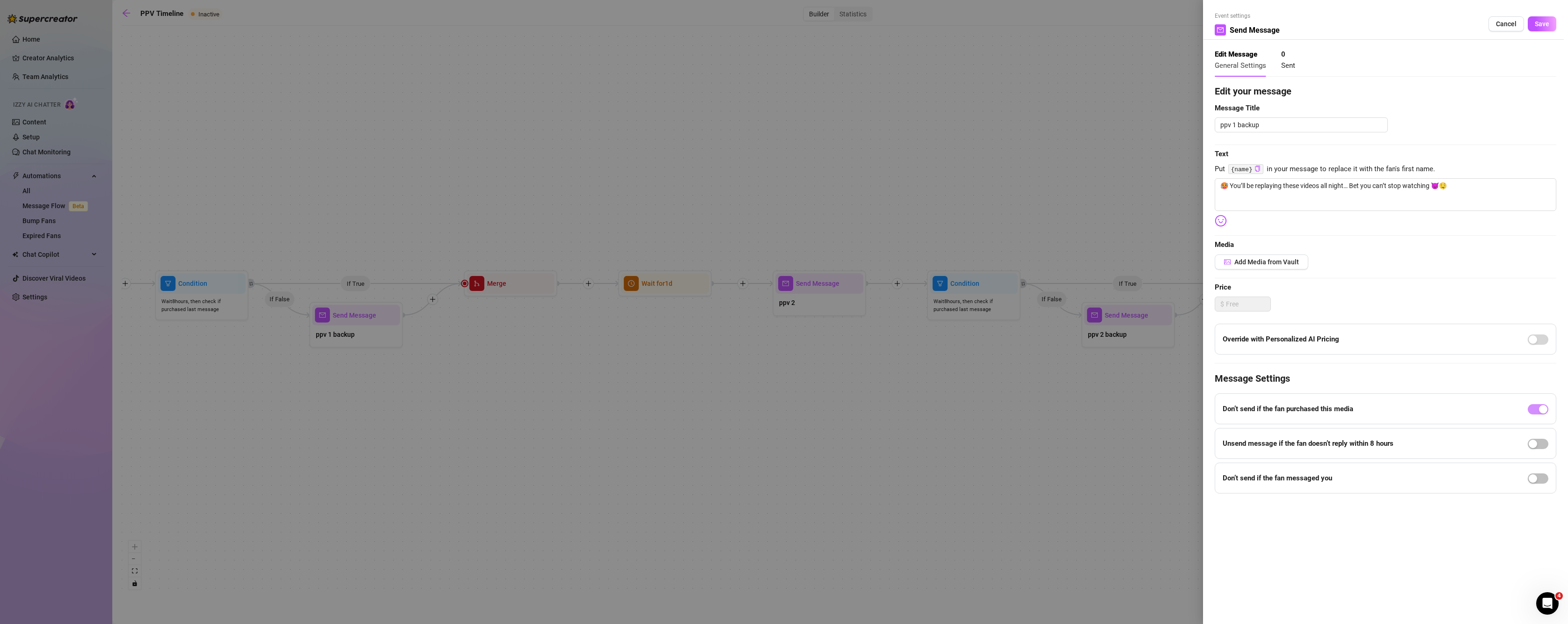
drag, startPoint x: 241, startPoint y: 409, endPoint x: 479, endPoint y: 398, distance: 238.3
click at [479, 398] on div at bounding box center [784, 312] width 1568 height 624
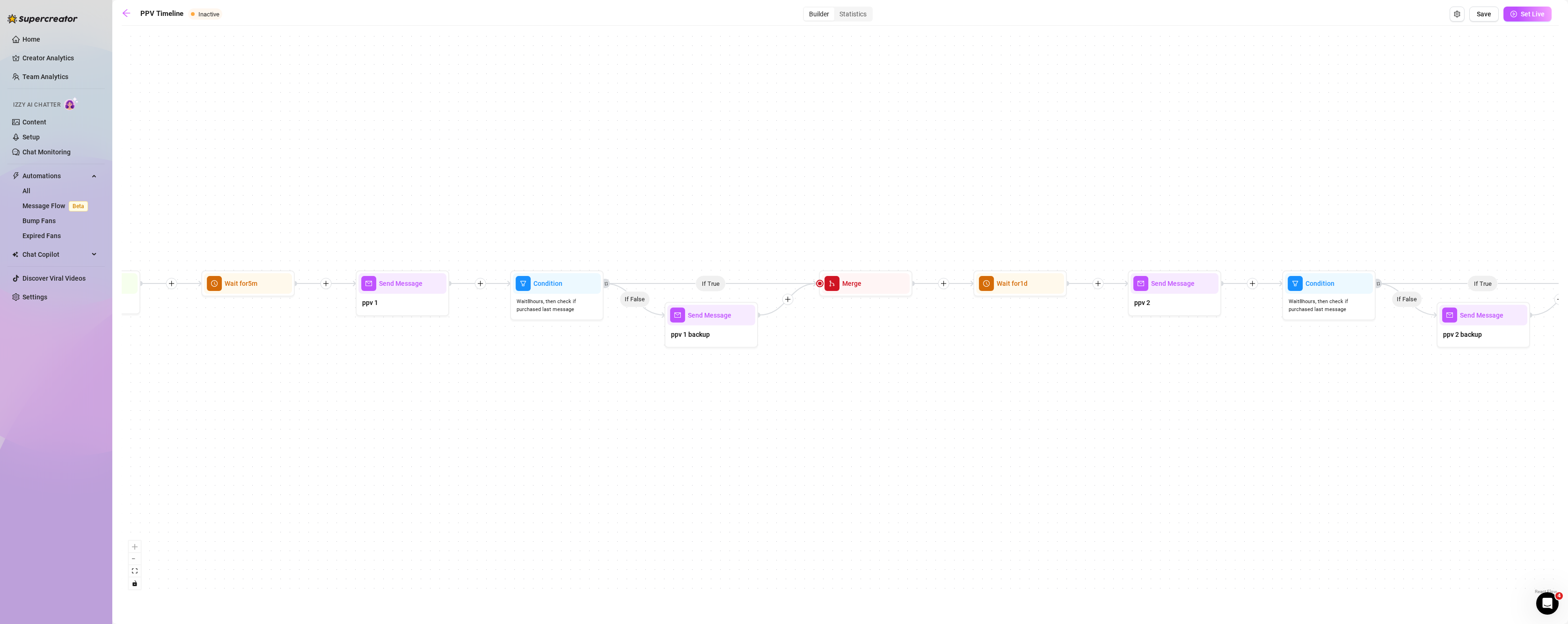
drag, startPoint x: 427, startPoint y: 406, endPoint x: 762, endPoint y: 398, distance: 335.1
click at [786, 406] on div "If True If False If True If False If True If False If True If False If False Se…" at bounding box center [840, 313] width 1437 height 566
click at [398, 306] on div "ppv 1" at bounding box center [406, 303] width 88 height 20
type textarea "🥵 You’ll be replaying these videos all night… Bet you can’t stop watching 😈🤤"
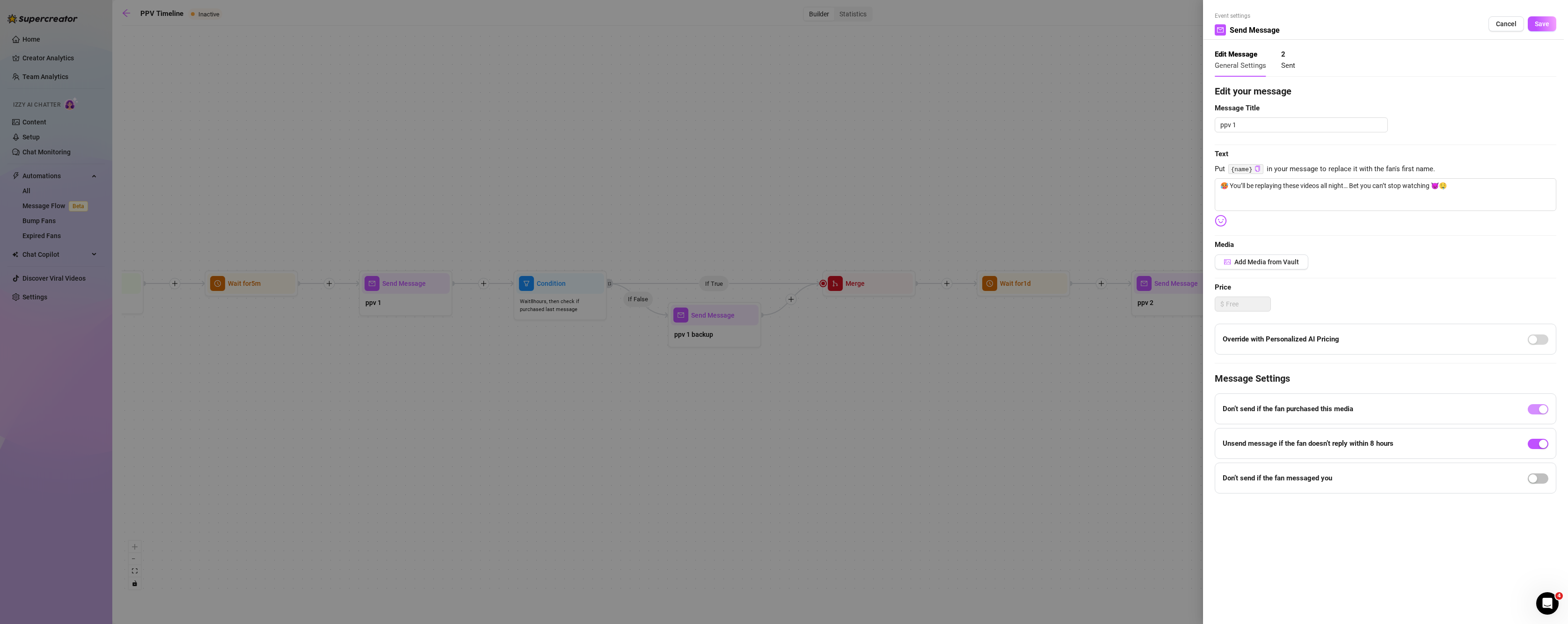
click at [821, 461] on div at bounding box center [784, 312] width 1568 height 624
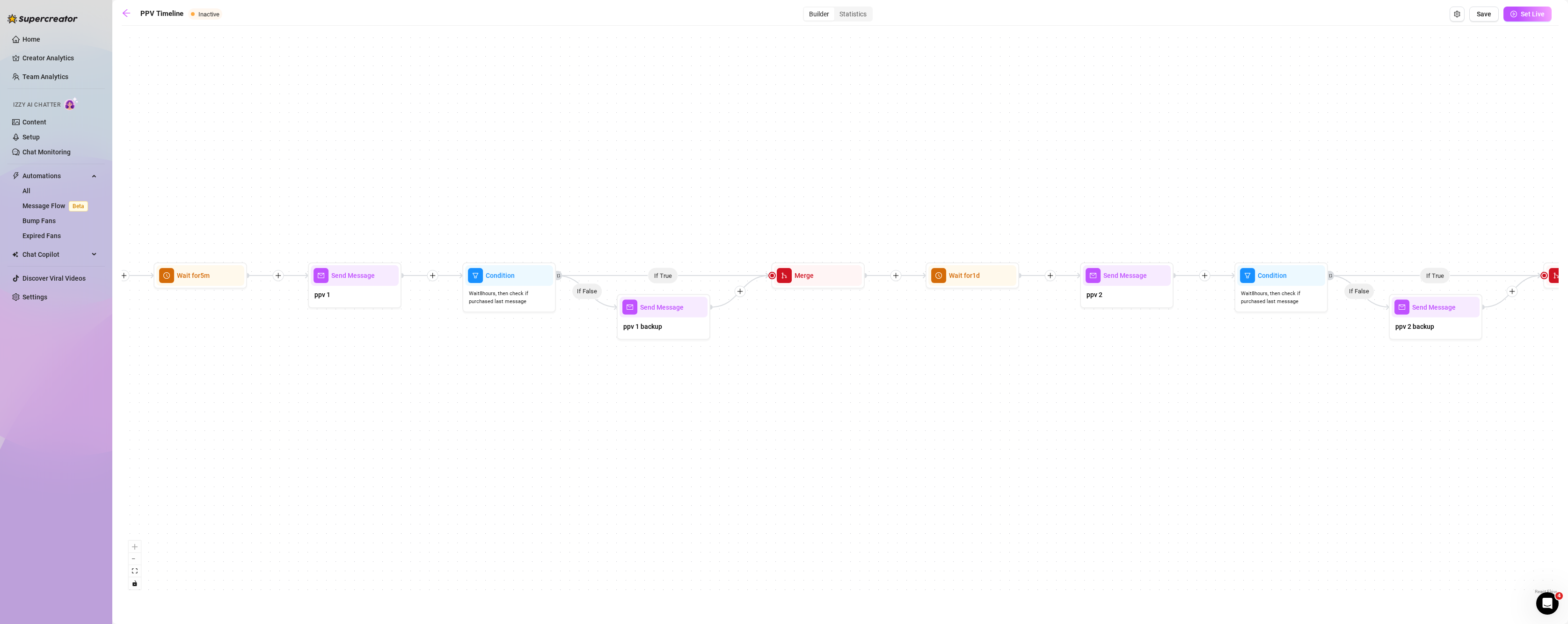
drag, startPoint x: 323, startPoint y: 388, endPoint x: 192, endPoint y: 369, distance: 132.4
click at [192, 370] on div "If True If False If True If False If True If False If True If False If False Se…" at bounding box center [840, 313] width 1437 height 566
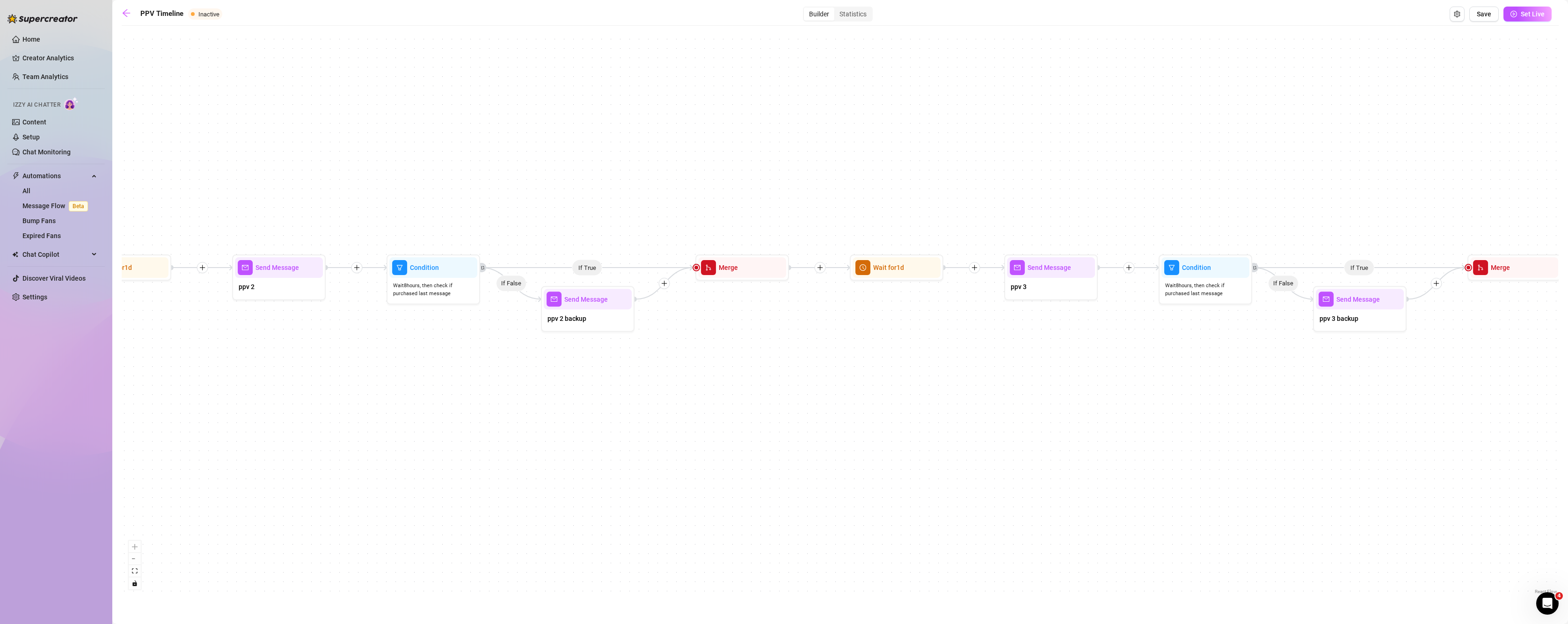
drag, startPoint x: 1045, startPoint y: 312, endPoint x: 277, endPoint y: 315, distance: 768.0
click at [277, 315] on div "If True If False If True If False If True If False If True If False If False Se…" at bounding box center [840, 313] width 1437 height 566
click at [1066, 284] on div "ppv 3" at bounding box center [1051, 288] width 88 height 20
type textarea "I Love Pleasing… And This Blowjob Proves It!!! 😏👄"
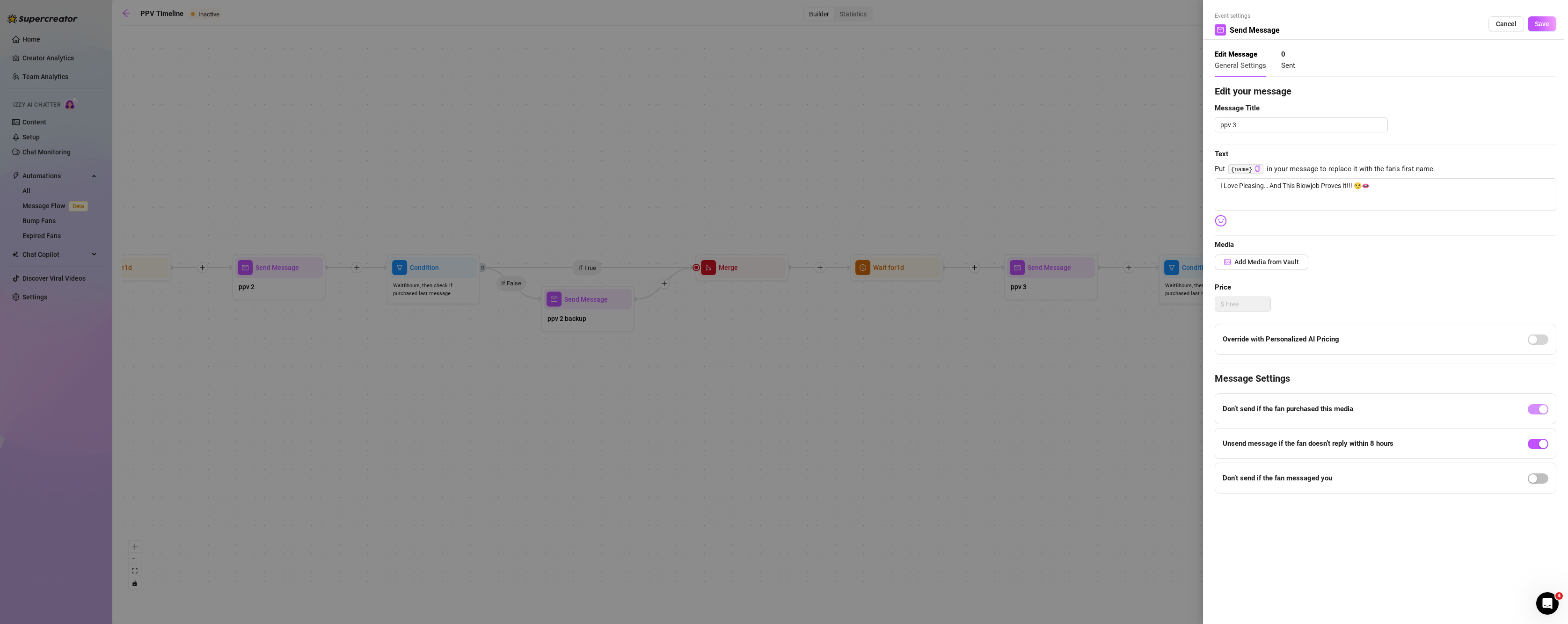
click at [1033, 403] on div at bounding box center [784, 312] width 1568 height 624
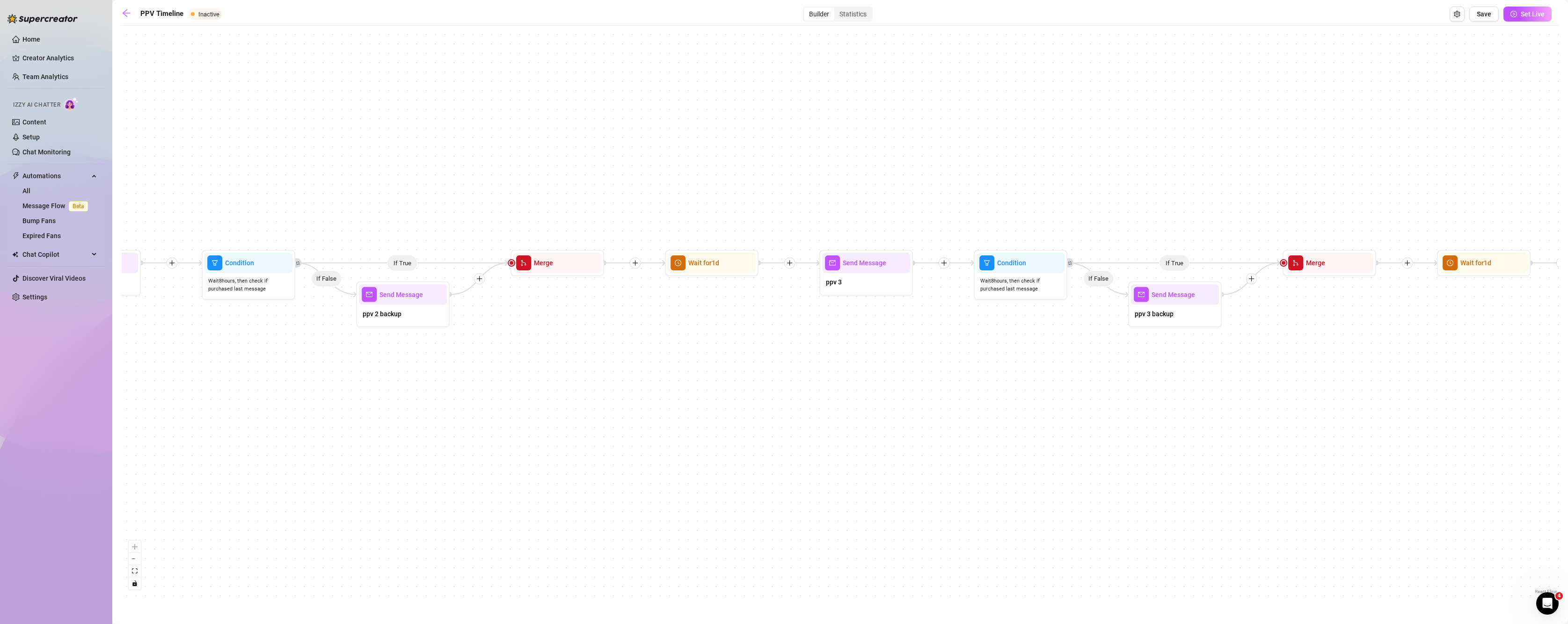
drag, startPoint x: 1148, startPoint y: 409, endPoint x: 678, endPoint y: 390, distance: 470.4
click at [678, 390] on div "If True If False If True If False If True If False If True If False If False Se…" at bounding box center [840, 313] width 1437 height 566
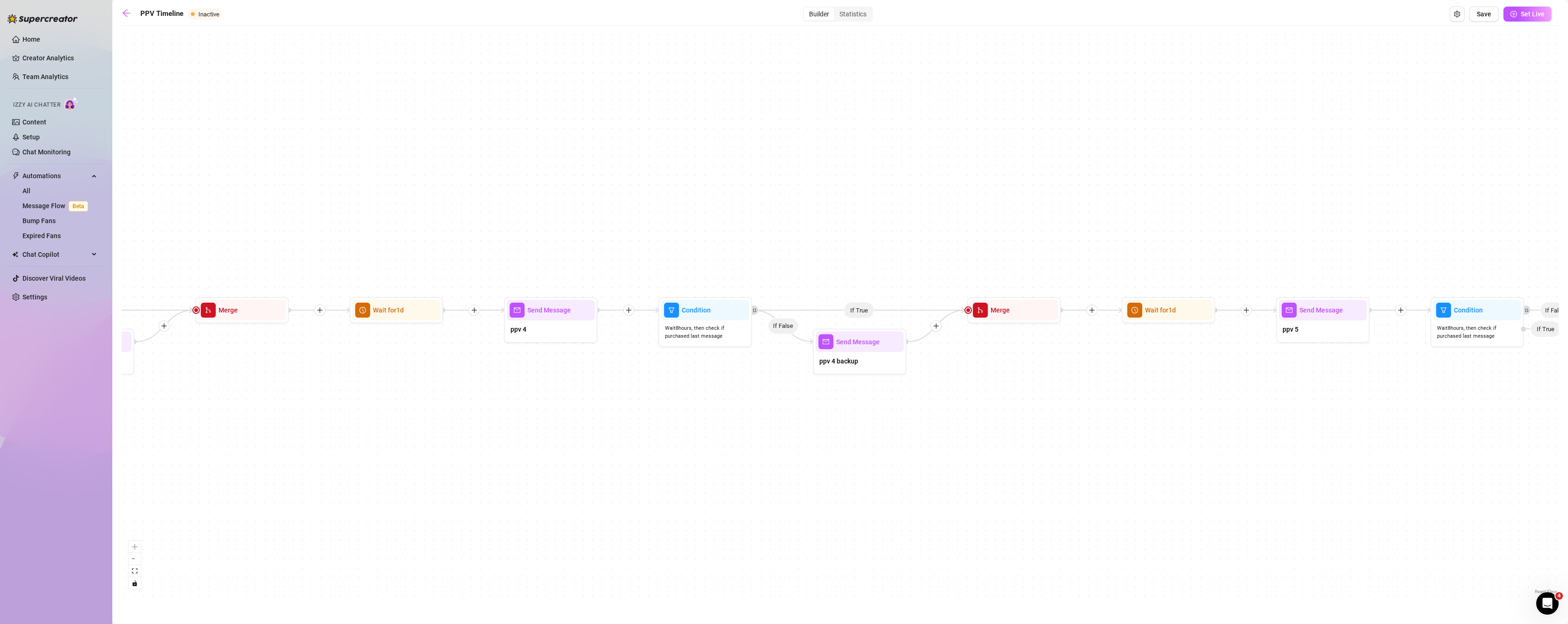
drag, startPoint x: 1189, startPoint y: 312, endPoint x: 329, endPoint y: 341, distance: 860.5
click at [295, 361] on div "If True If False If True If False If True If False If True If False If False Se…" at bounding box center [840, 313] width 1437 height 566
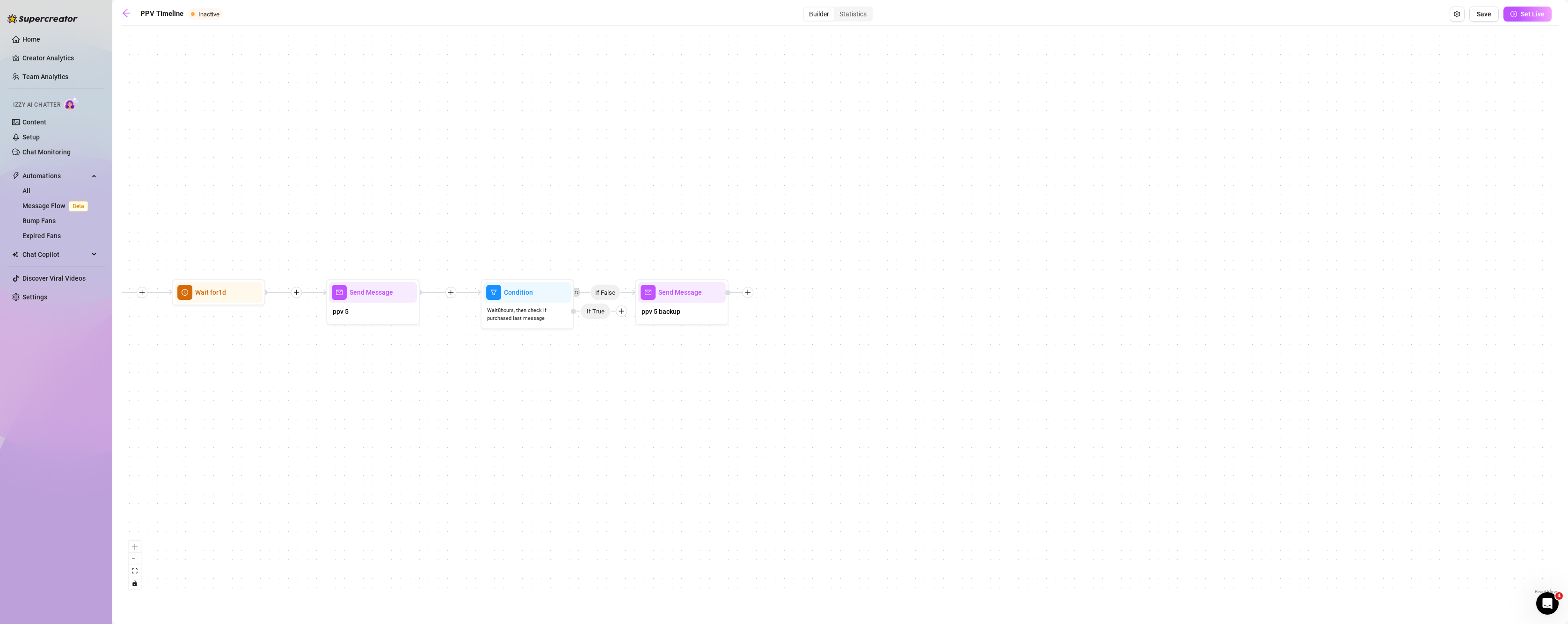
drag, startPoint x: 1292, startPoint y: 385, endPoint x: 442, endPoint y: 380, distance: 850.0
click at [442, 380] on div "If True If False If True If False If True If False If True If False If False Se…" at bounding box center [840, 313] width 1437 height 566
click at [661, 320] on div "ppv 5 backup" at bounding box center [682, 312] width 88 height 20
click at [666, 315] on span "ppv 5 backup" at bounding box center [661, 312] width 39 height 11
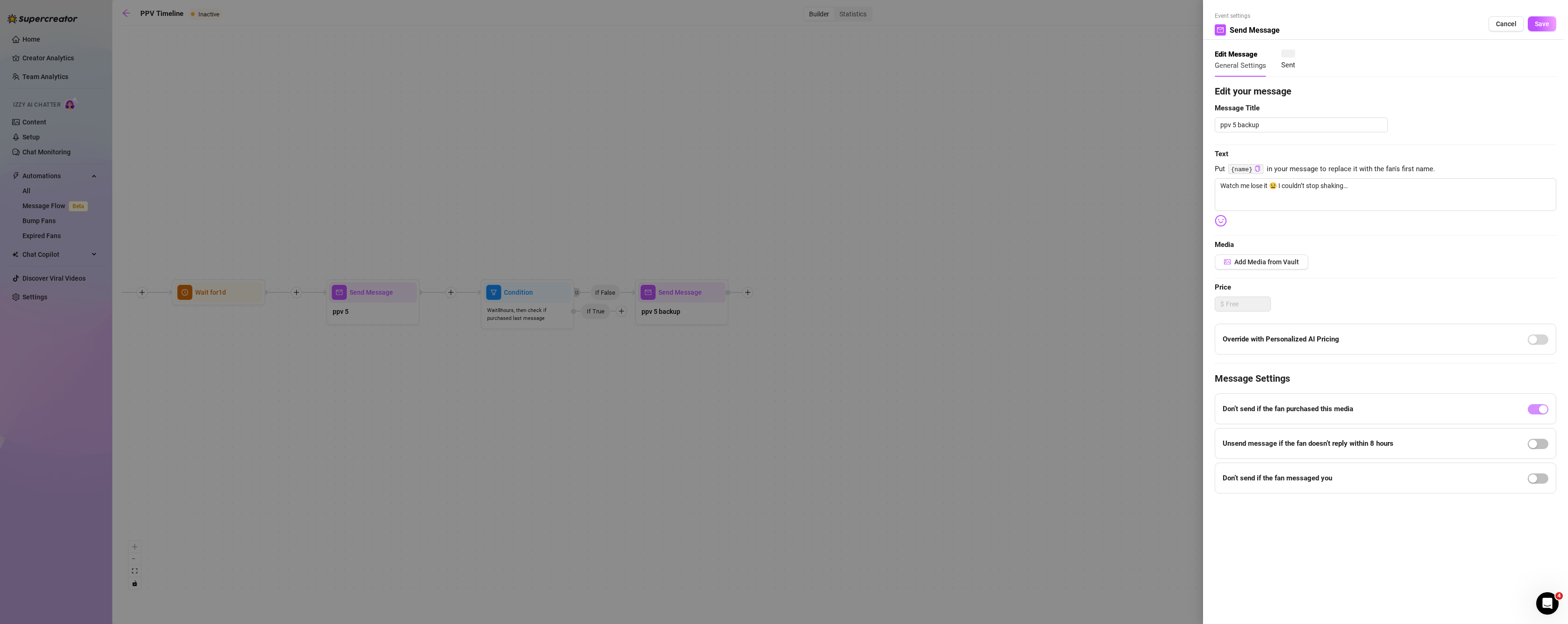
type textarea "Watch me lose it 😫 I couldn’t stop shaking…"
click at [239, 396] on div at bounding box center [784, 312] width 1568 height 624
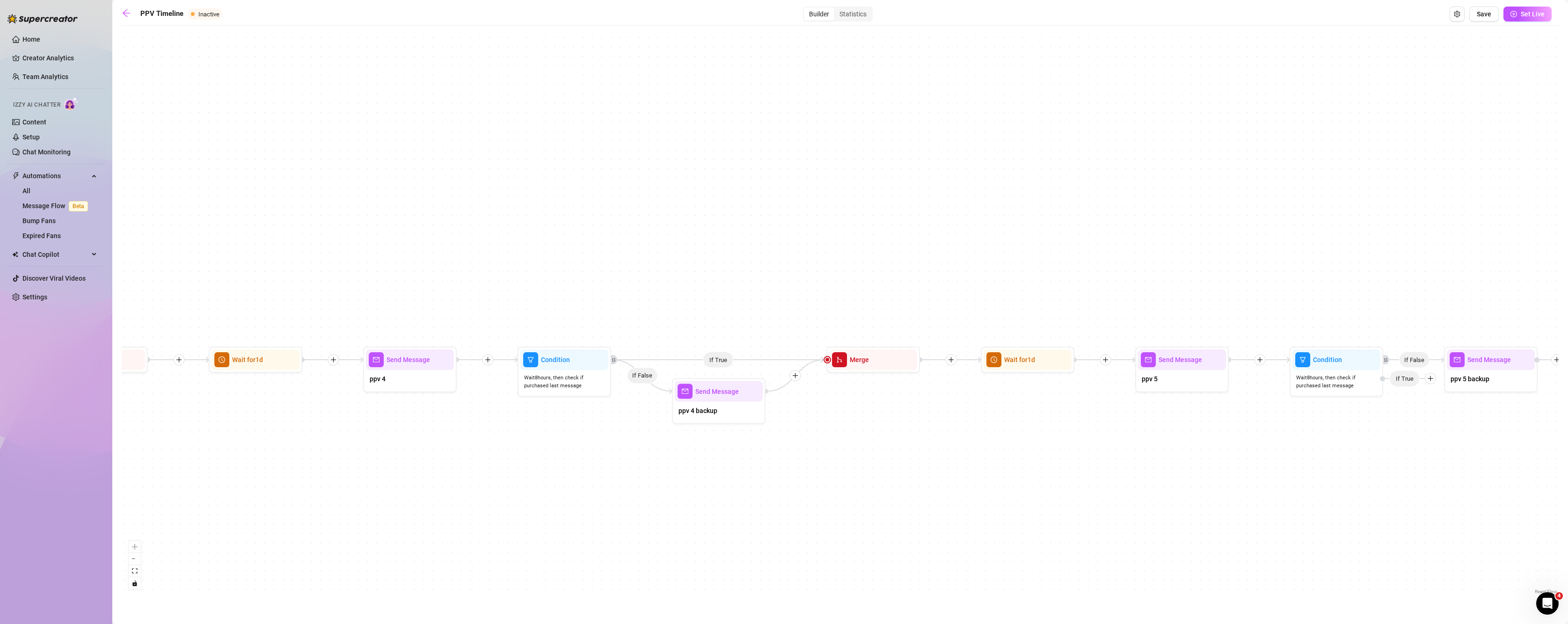
drag, startPoint x: 539, startPoint y: 473, endPoint x: 1153, endPoint y: 452, distance: 614.4
click at [1148, 454] on div "If True If False If True If False If True If False If True If False If False Se…" at bounding box center [840, 313] width 1437 height 566
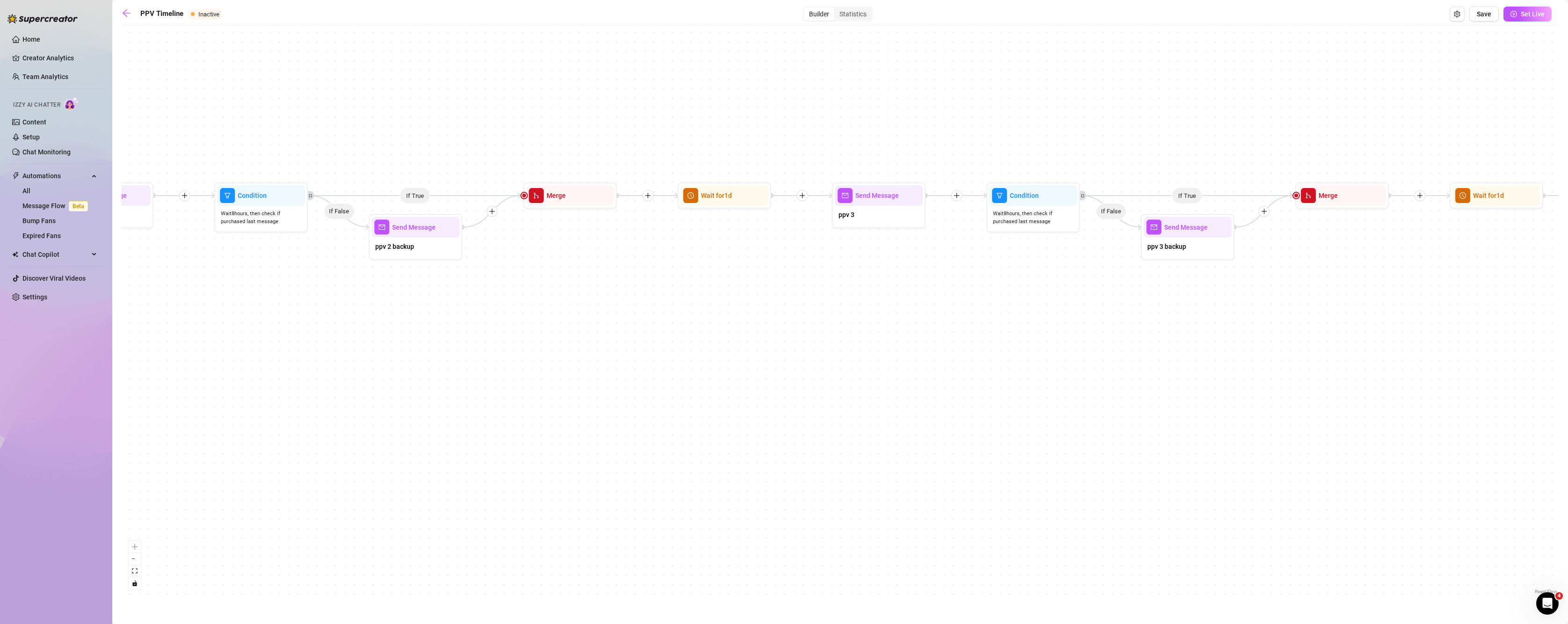
drag, startPoint x: 394, startPoint y: 427, endPoint x: 1487, endPoint y: 277, distance: 1103.2
click at [1487, 277] on div "If True If False If True If False If True If False If True If False If False Se…" at bounding box center [840, 313] width 1437 height 566
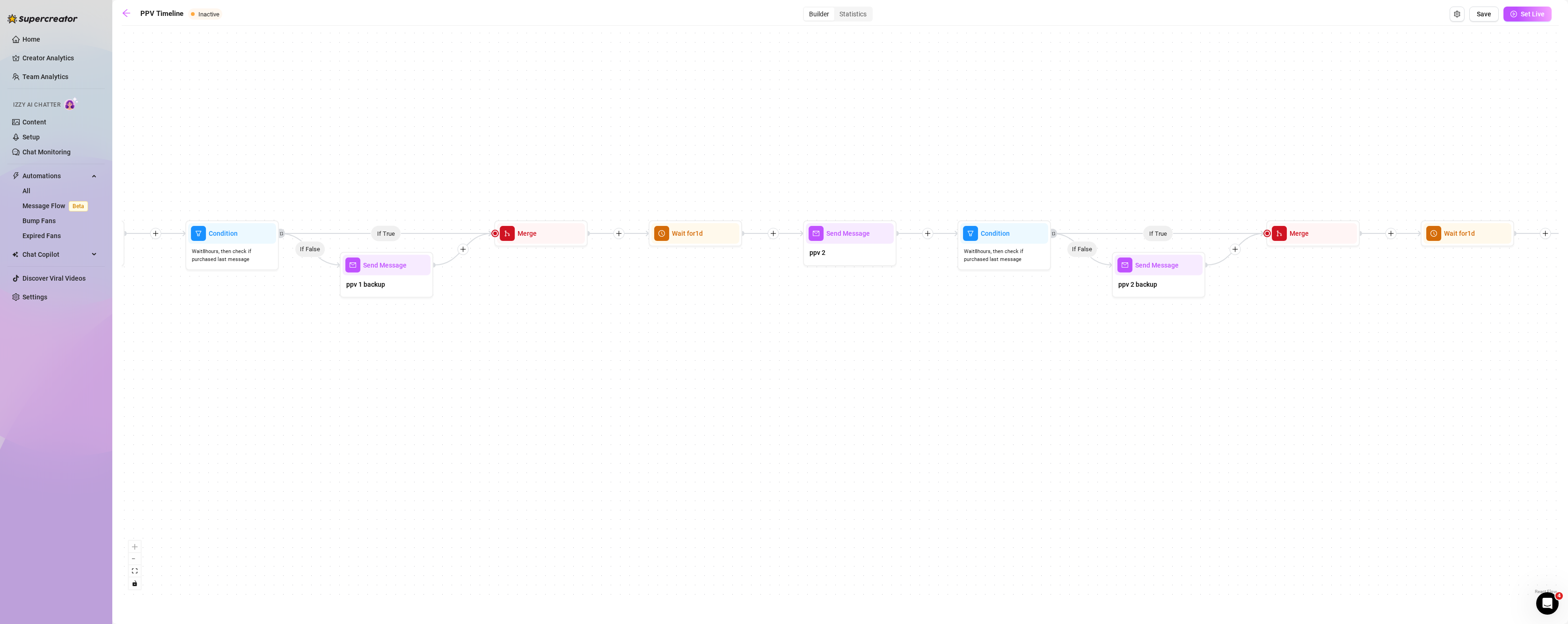
drag, startPoint x: 794, startPoint y: 378, endPoint x: 1499, endPoint y: 427, distance: 706.7
click at [1504, 437] on div "If True If False If True If False If True If False If True If False If False Se…" at bounding box center [840, 313] width 1437 height 566
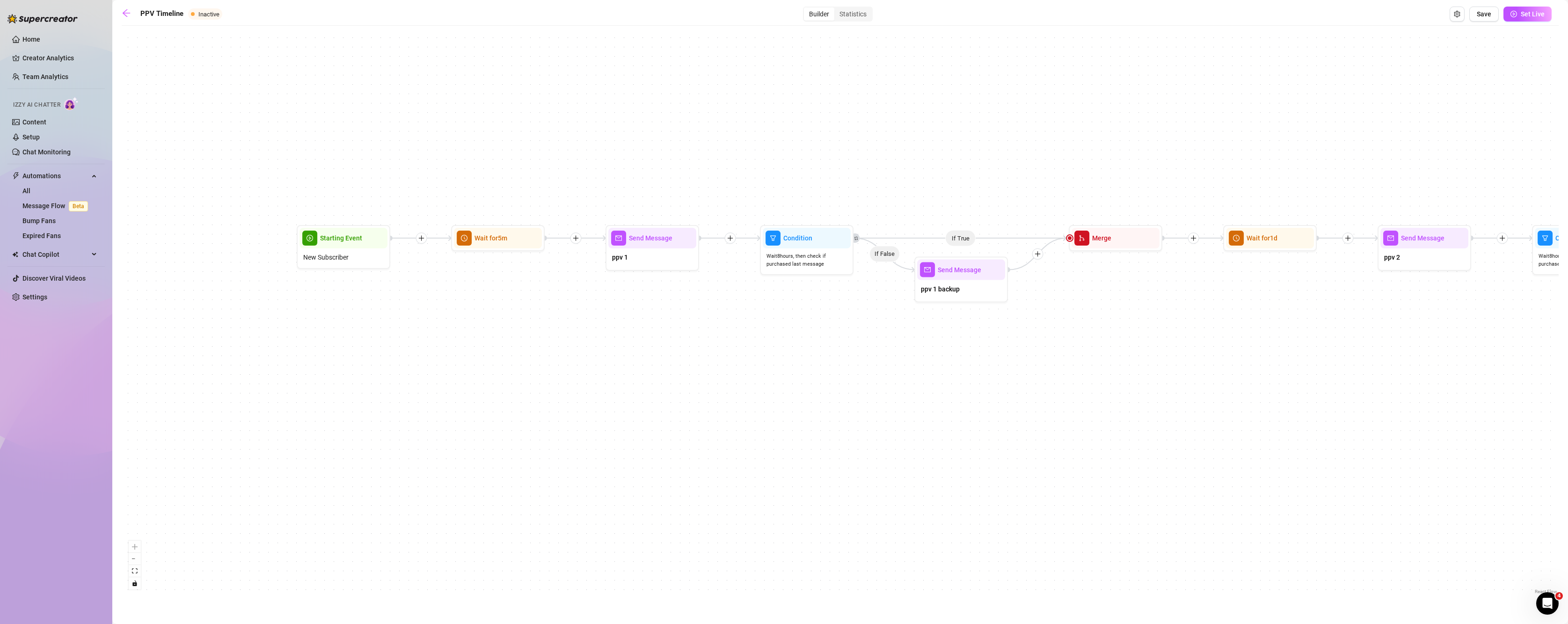
drag, startPoint x: 816, startPoint y: 423, endPoint x: 1417, endPoint y: 392, distance: 601.8
click at [1417, 393] on div "If True If False If True If False If True If False If True If False If False Se…" at bounding box center [840, 313] width 1437 height 566
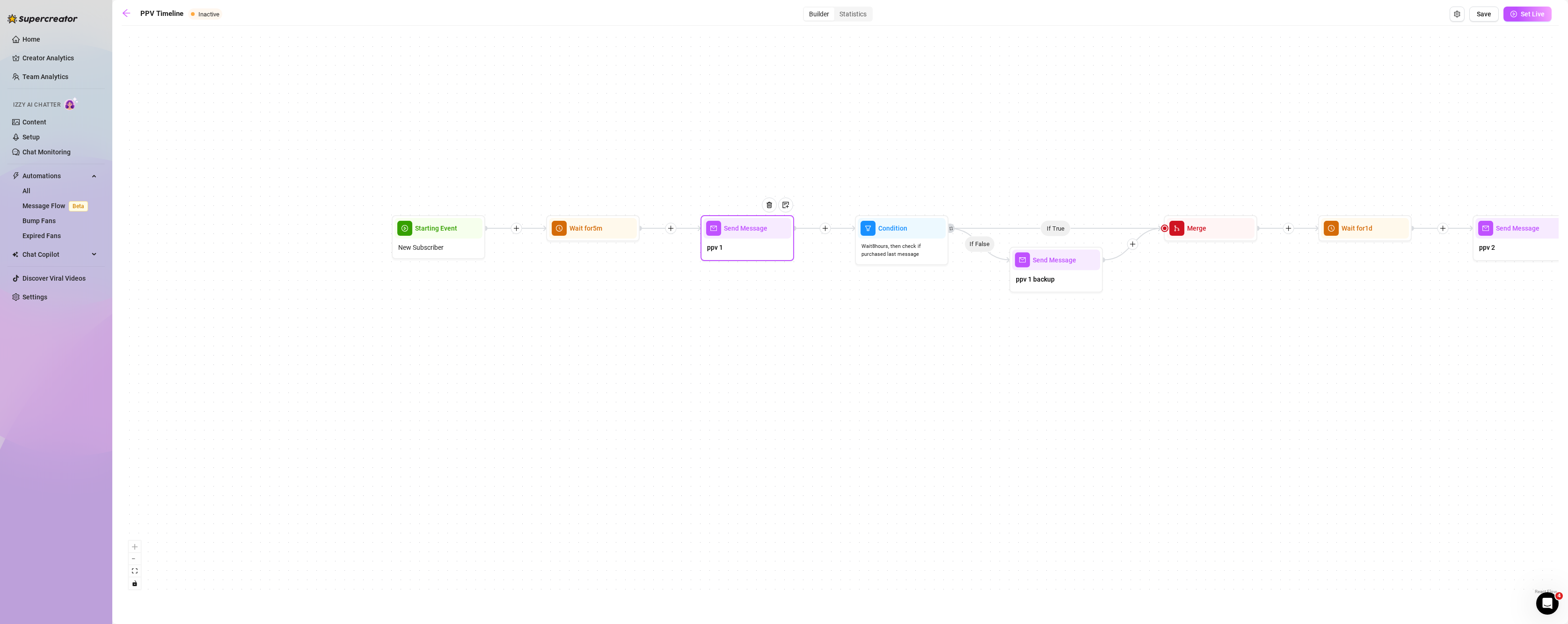
click at [713, 242] on span "ppv 1" at bounding box center [715, 247] width 16 height 11
type textarea "🥵 You’ll be replaying these videos all night… Bet you can’t stop watching 😈🤤"
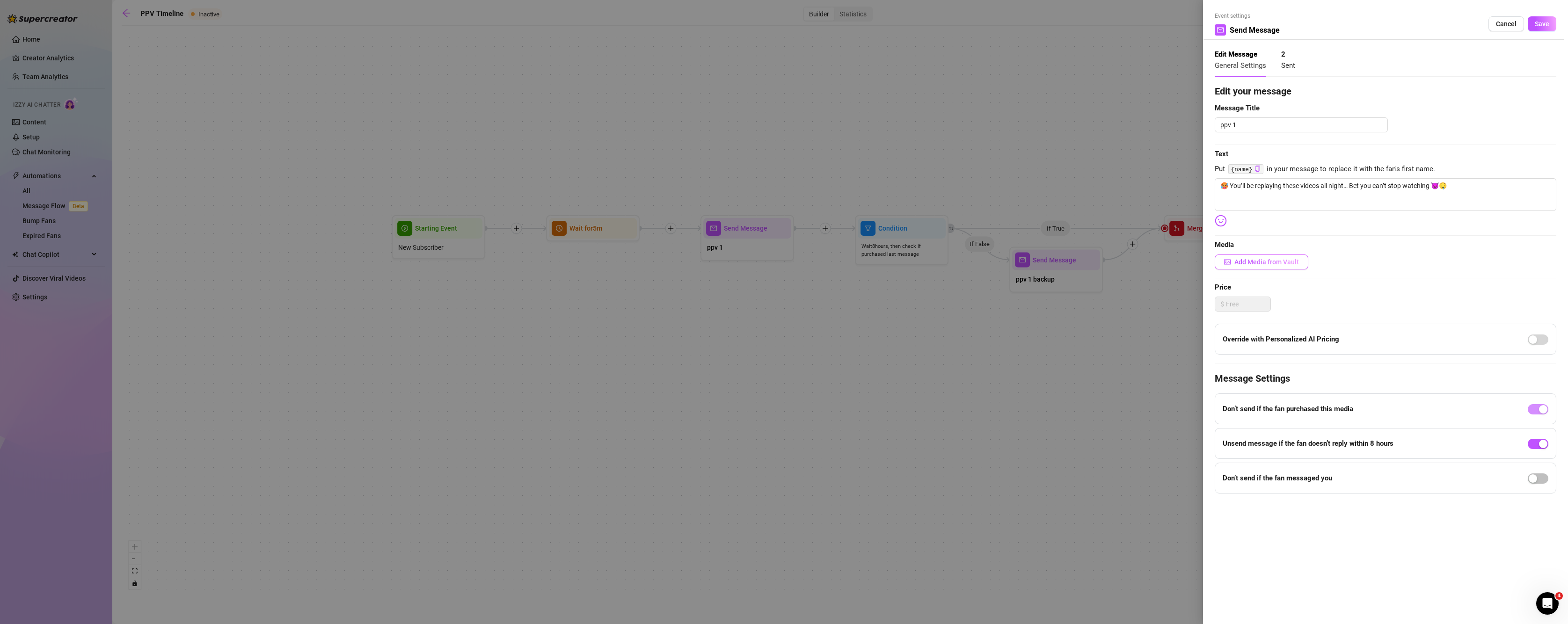
click at [1250, 268] on button "Add Media from Vault" at bounding box center [1261, 262] width 94 height 15
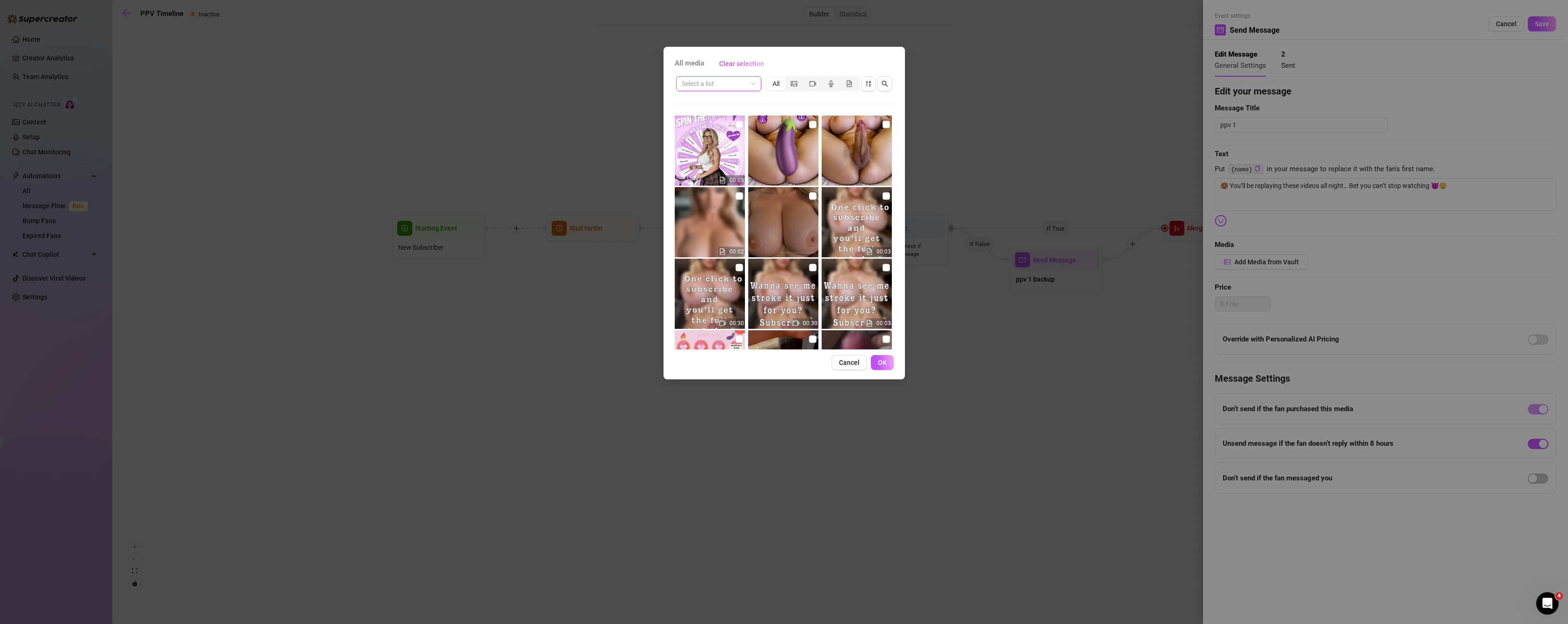
click at [711, 88] on input "search" at bounding box center [714, 83] width 65 height 14
click at [700, 197] on div "Boobs" at bounding box center [718, 193] width 70 height 11
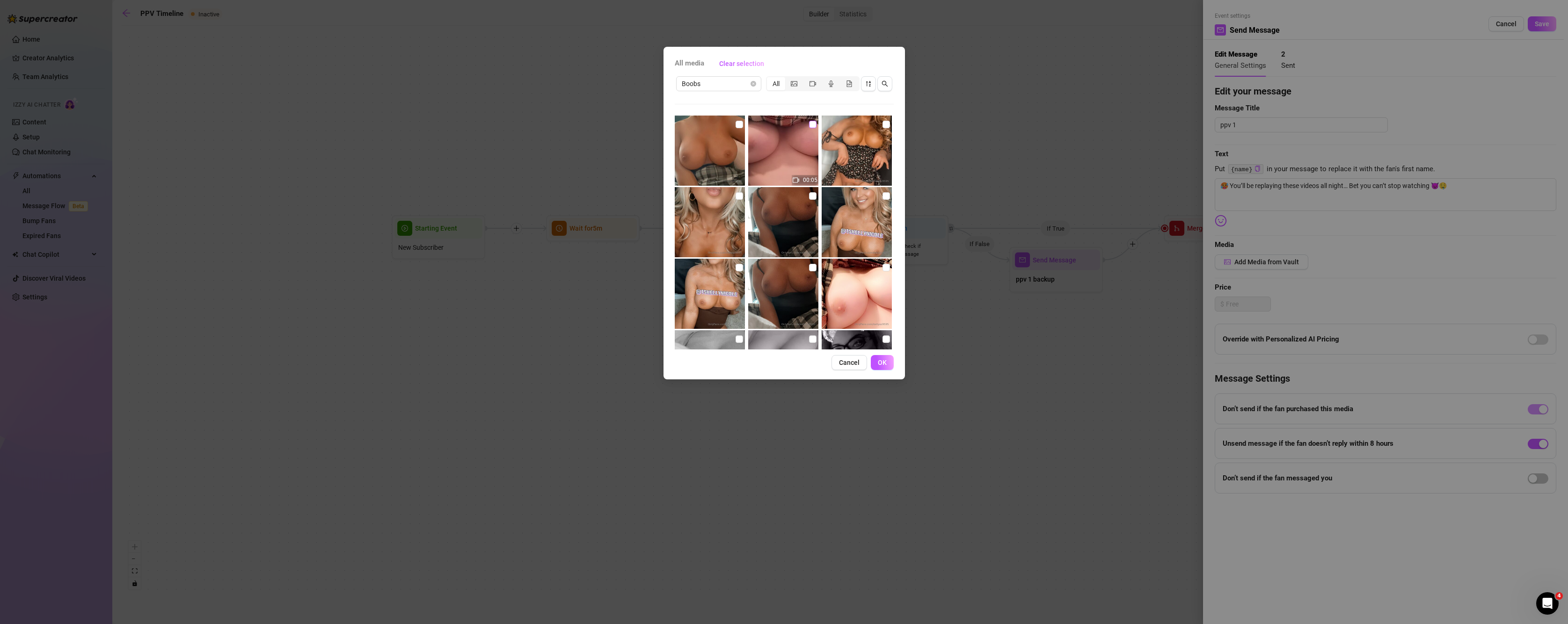
click at [811, 122] on input "checkbox" at bounding box center [812, 124] width 7 height 7
checkbox input "true"
click at [727, 82] on span "Boobs" at bounding box center [718, 83] width 74 height 14
click at [700, 205] on div "Cock" at bounding box center [718, 207] width 70 height 11
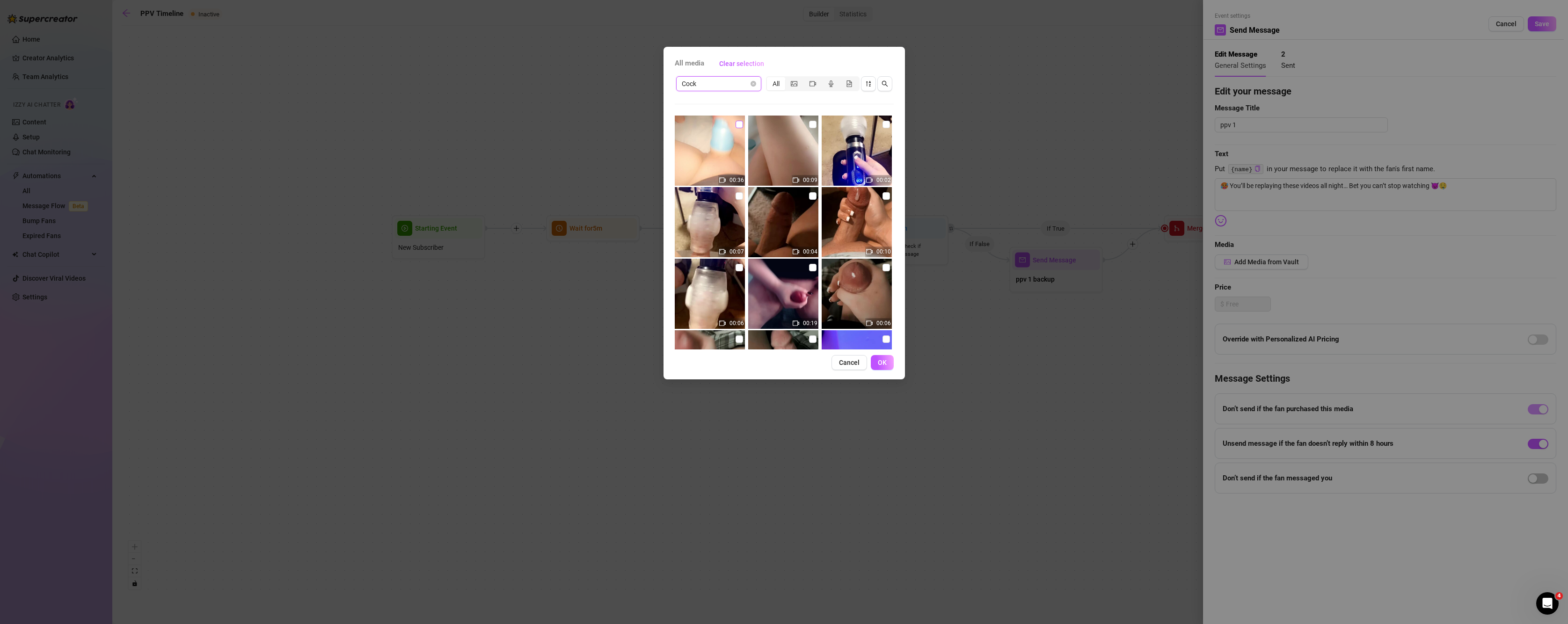
click at [735, 125] on input "checkbox" at bounding box center [739, 124] width 7 height 7
checkbox input "true"
click at [809, 126] on input "checkbox" at bounding box center [812, 124] width 7 height 7
checkbox input "true"
click at [886, 365] on span "OK" at bounding box center [882, 362] width 9 height 7
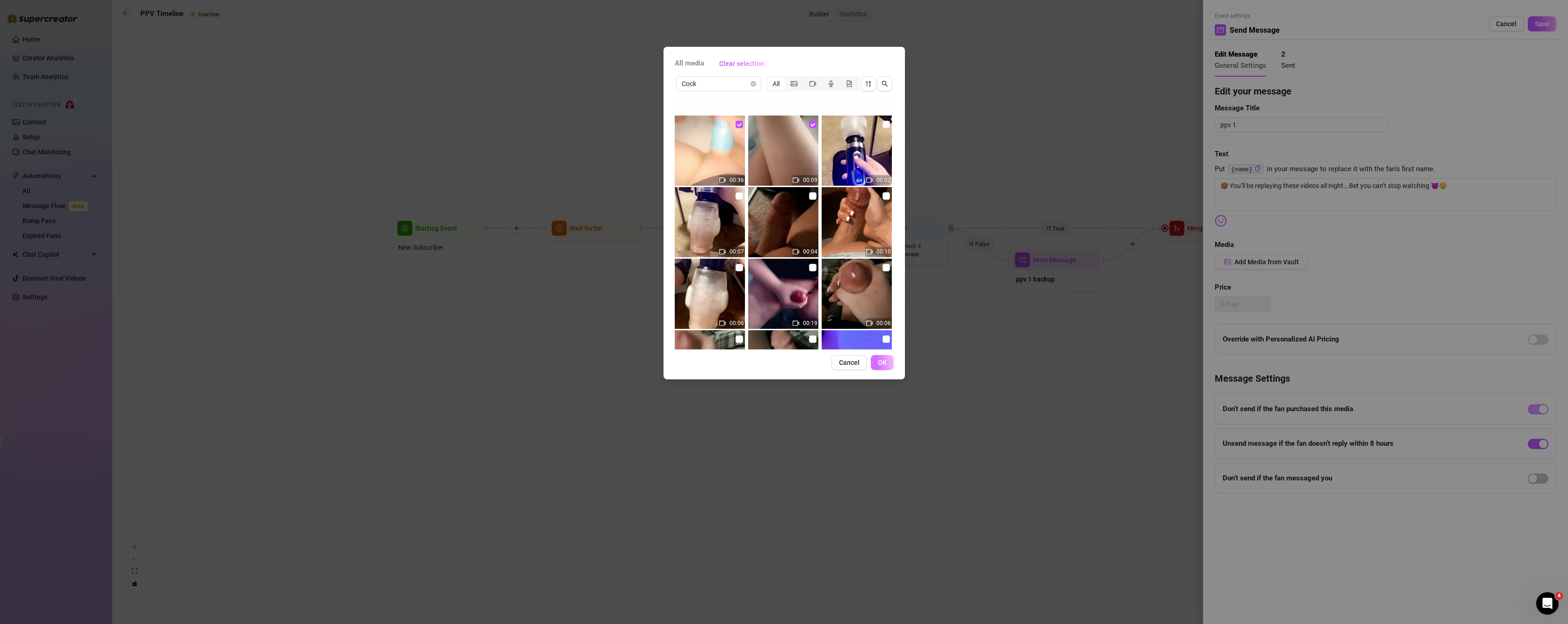
type textarea "🥵 You’ll be replaying these videos all night… Bet you can’t stop watching 😈🤤"
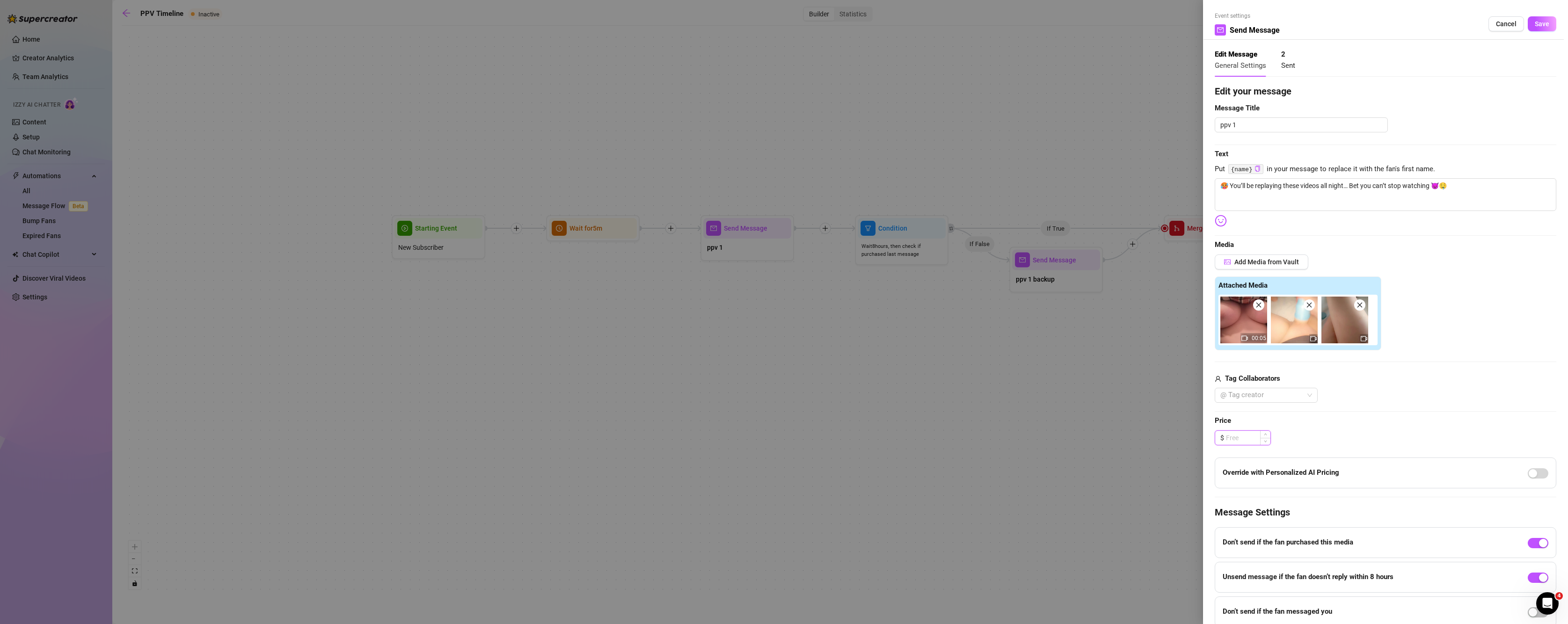
click at [1238, 440] on input at bounding box center [1248, 438] width 45 height 14
click at [1242, 438] on input at bounding box center [1248, 438] width 45 height 14
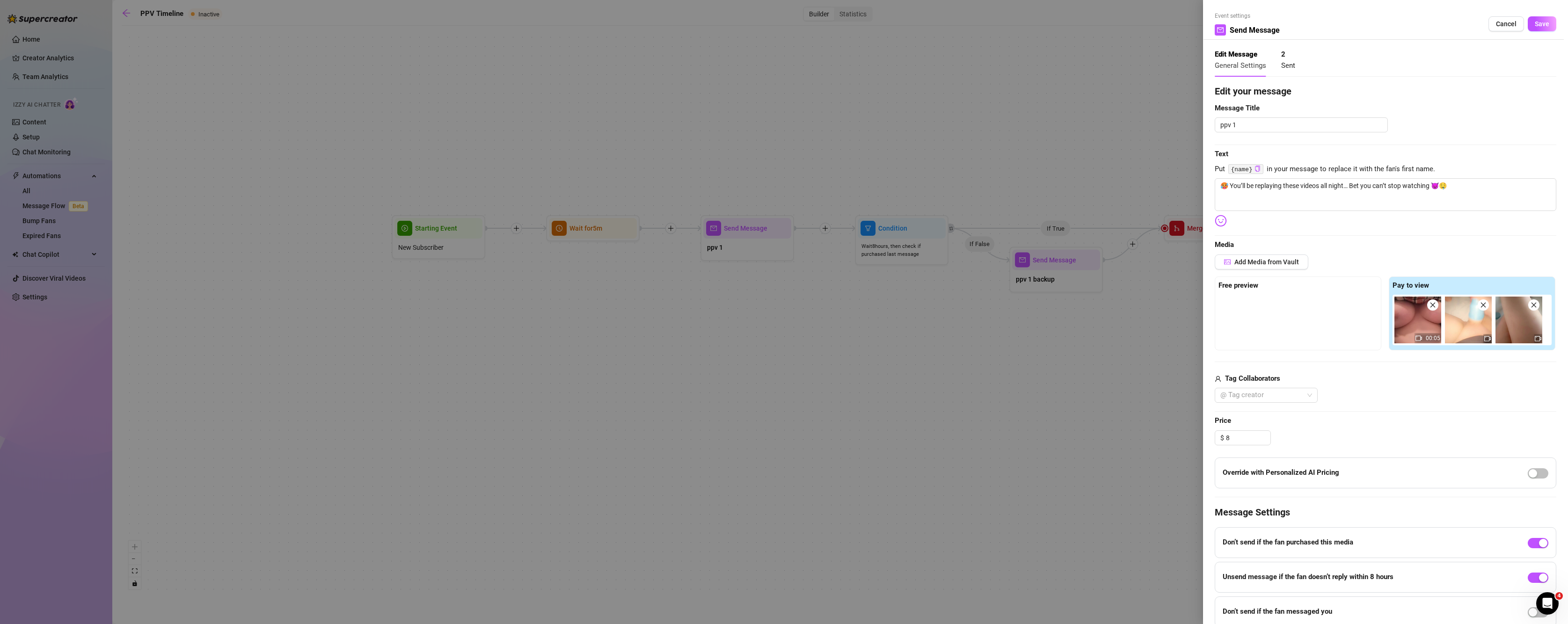
type input "8.00"
click at [1358, 449] on div "Edit your message Message Title ppv 1 Text Put {name} in your message to replac…" at bounding box center [1385, 356] width 342 height 543
click at [1250, 293] on div "Free preview" at bounding box center [1298, 313] width 166 height 74
drag, startPoint x: 1414, startPoint y: 325, endPoint x: 1429, endPoint y: 325, distance: 15.0
click at [1429, 325] on div "00:05" at bounding box center [1474, 321] width 163 height 51
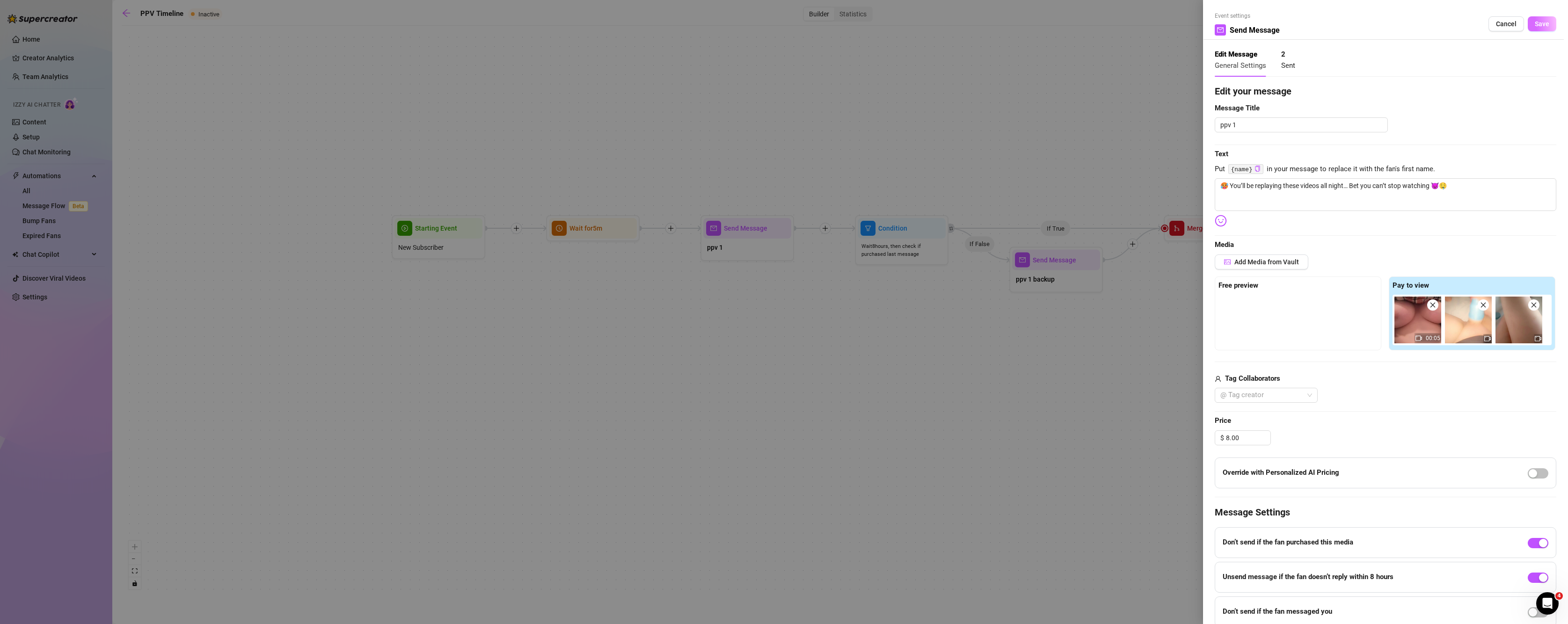
click at [1535, 20] on span "Save" at bounding box center [1542, 24] width 15 height 7
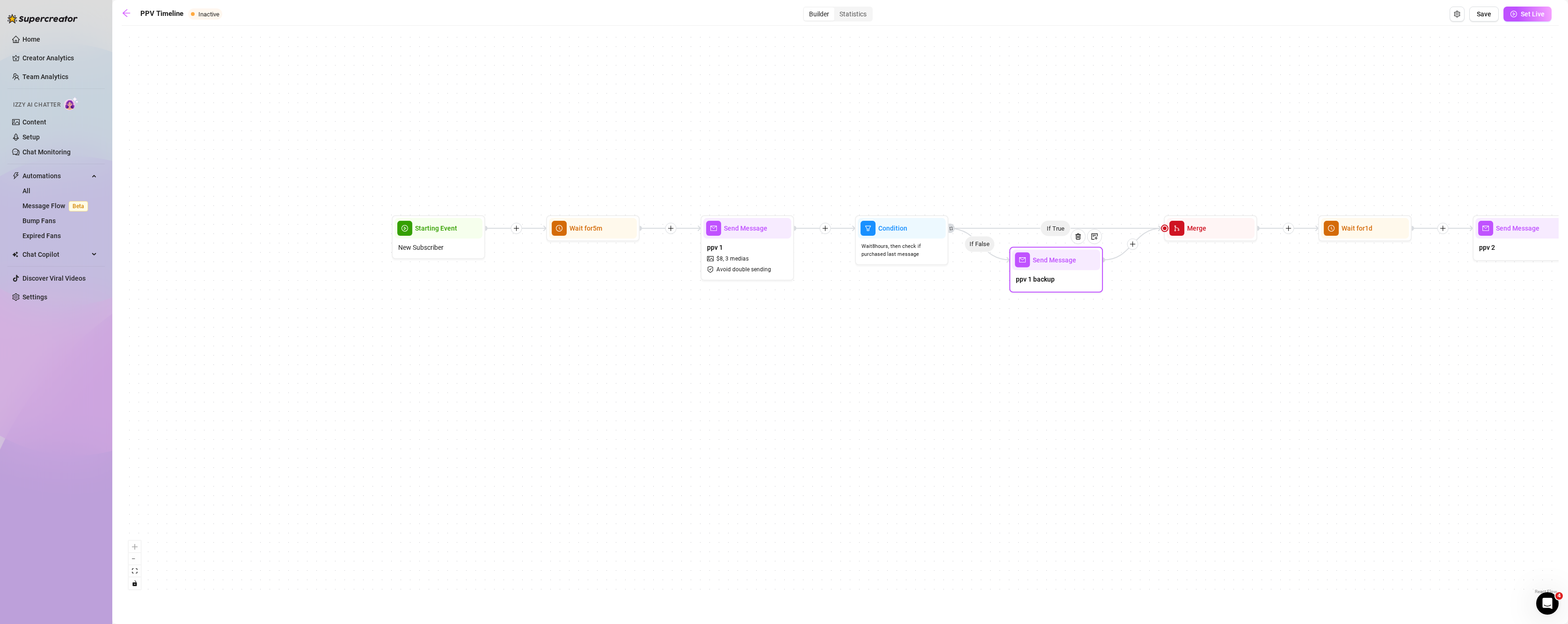
click at [1054, 280] on span "ppv 1 backup" at bounding box center [1036, 279] width 39 height 11
type textarea "🥵 You’ll be replaying these videos all night… Bet you can’t stop watching 😈🤤"
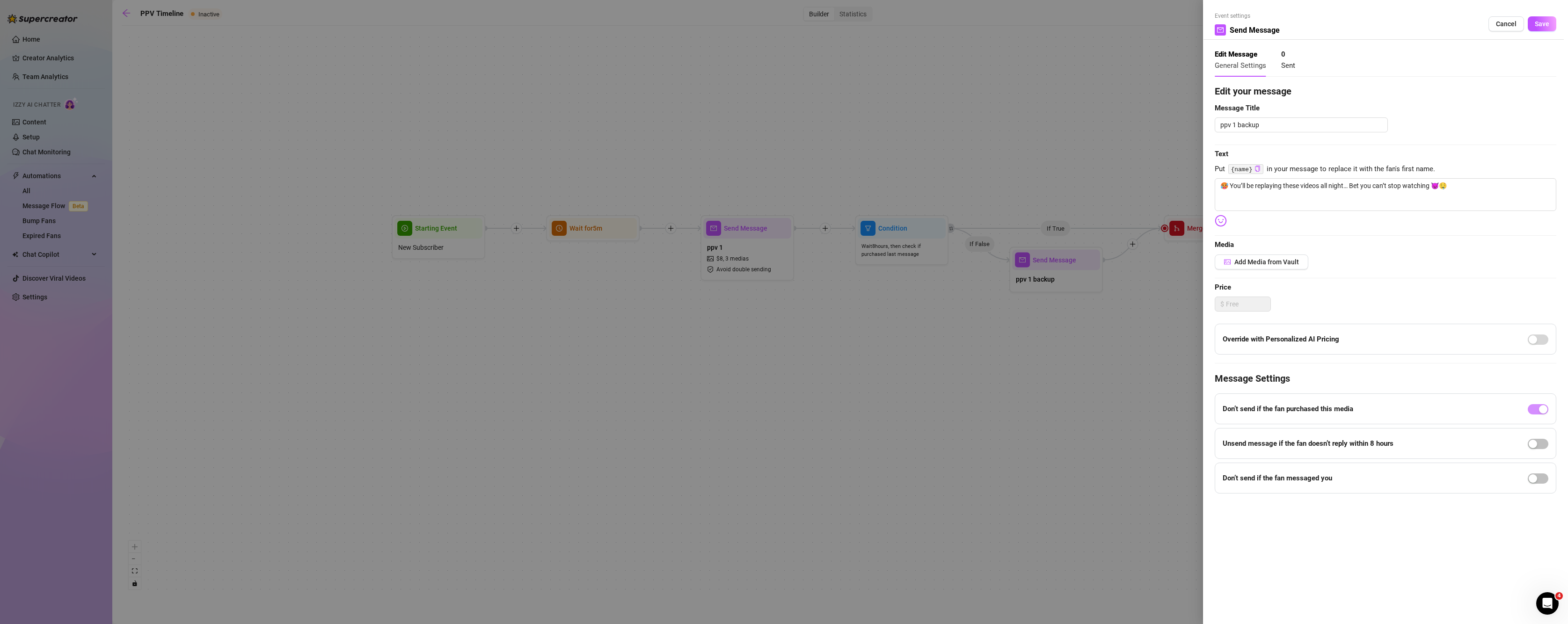
click at [945, 393] on div at bounding box center [784, 312] width 1568 height 624
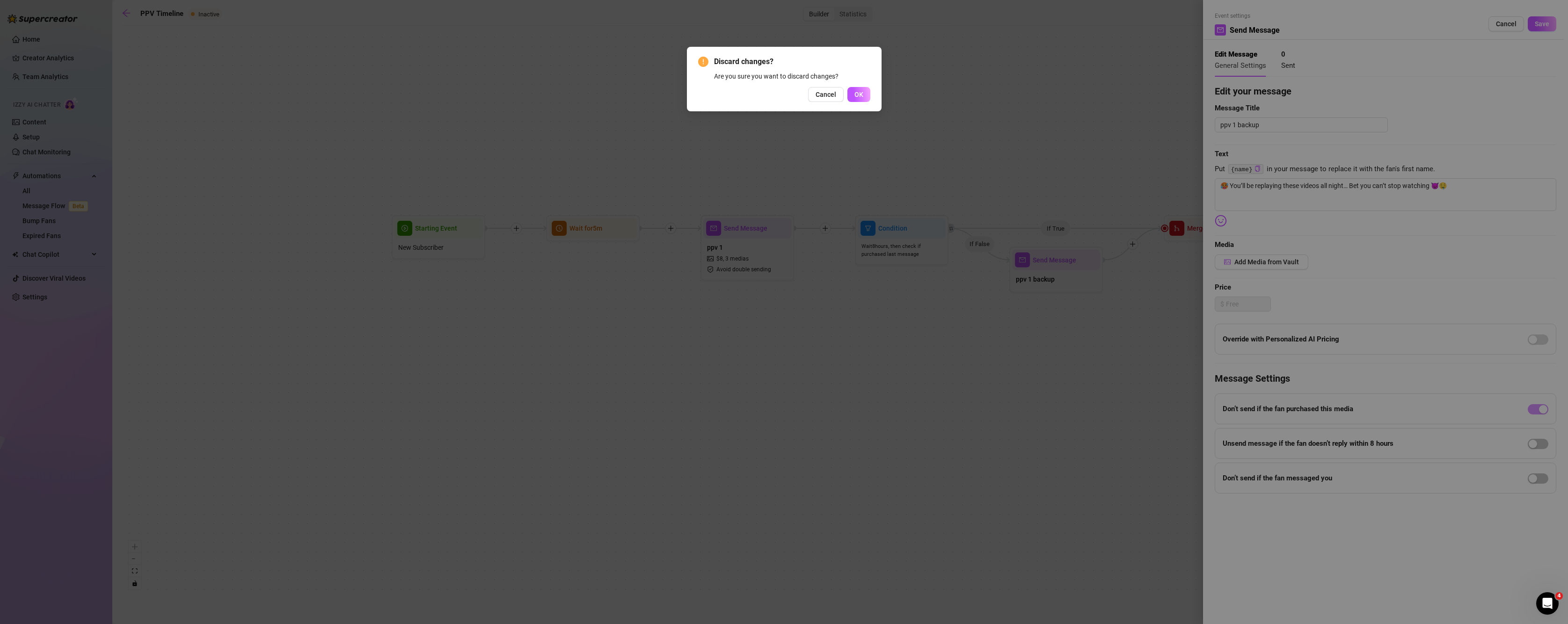
click at [945, 393] on div "Discard changes? Are you sure you want to discard changes? Cancel OK" at bounding box center [784, 312] width 1568 height 624
click at [836, 95] on span "Cancel" at bounding box center [825, 94] width 20 height 7
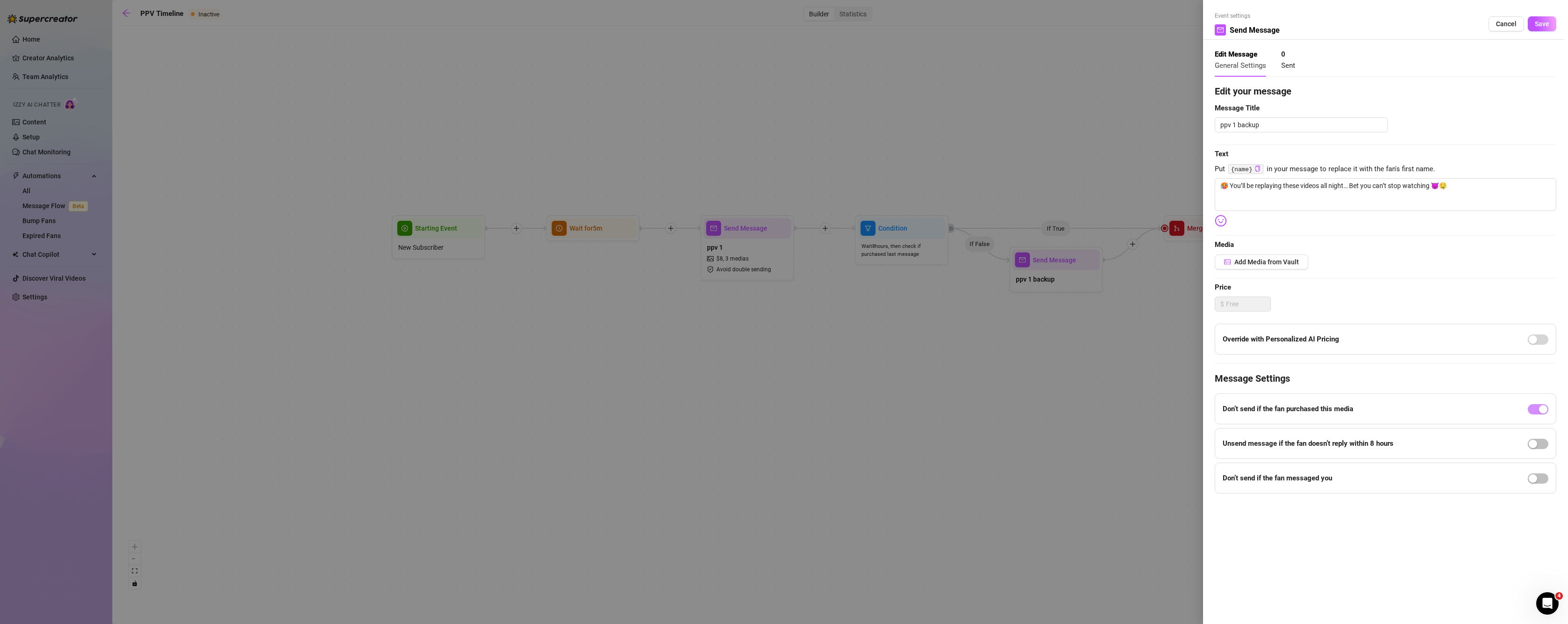
click at [1098, 395] on div at bounding box center [784, 312] width 1568 height 624
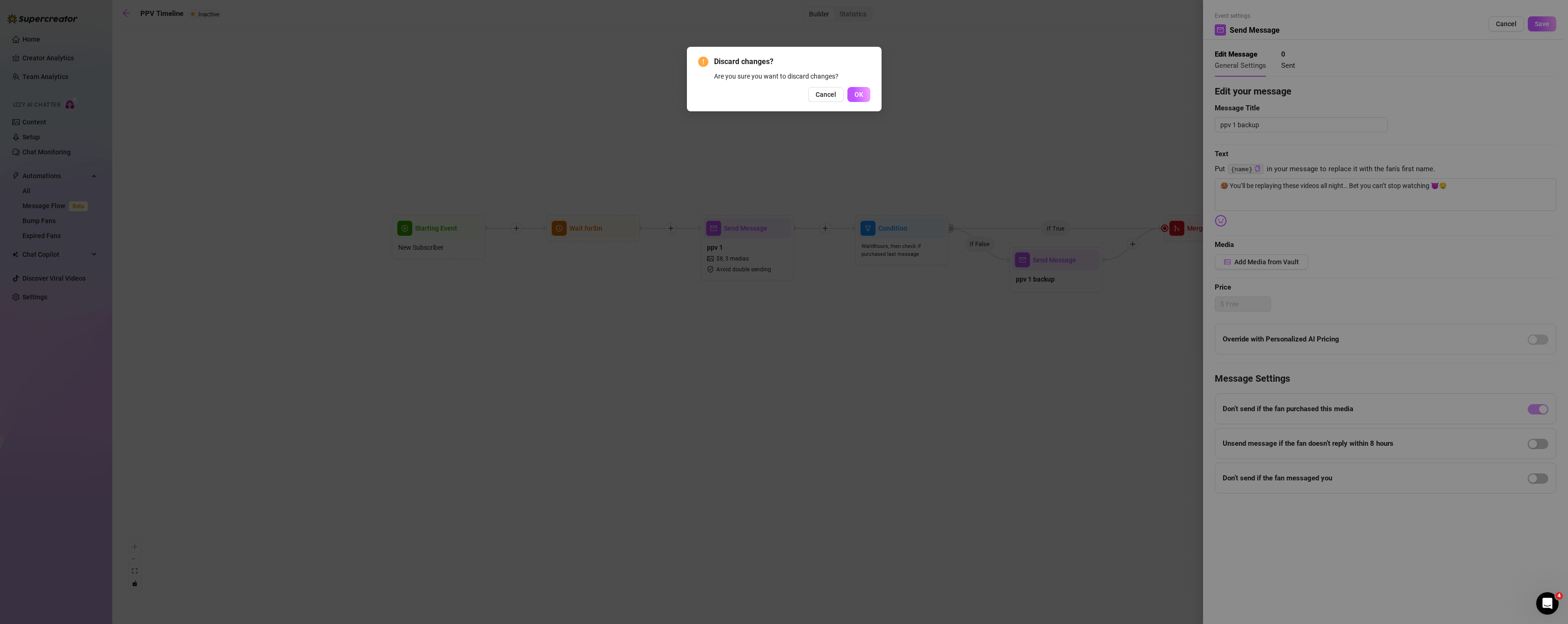
click at [1098, 395] on div "Discard changes? Are you sure you want to discard changes? Cancel OK" at bounding box center [784, 312] width 1568 height 624
click at [826, 99] on span "Cancel" at bounding box center [825, 94] width 20 height 7
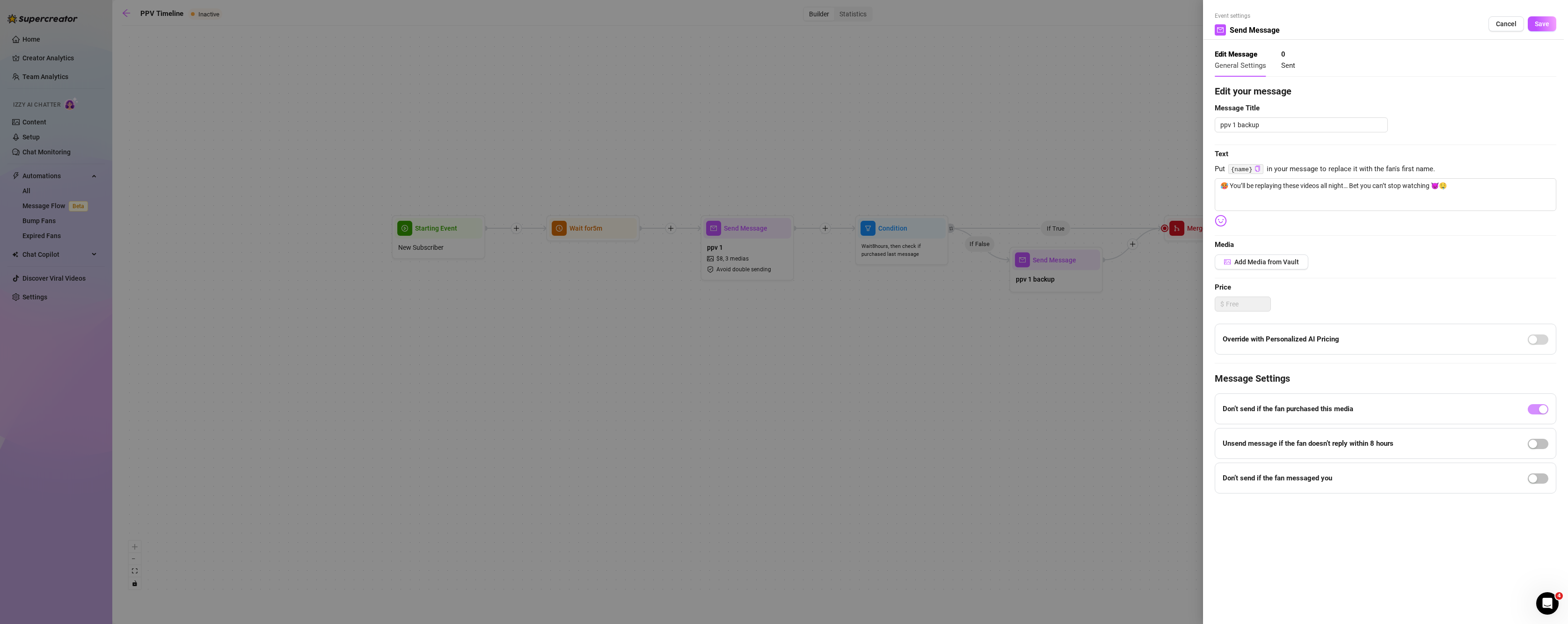
click at [1028, 330] on div at bounding box center [784, 312] width 1568 height 624
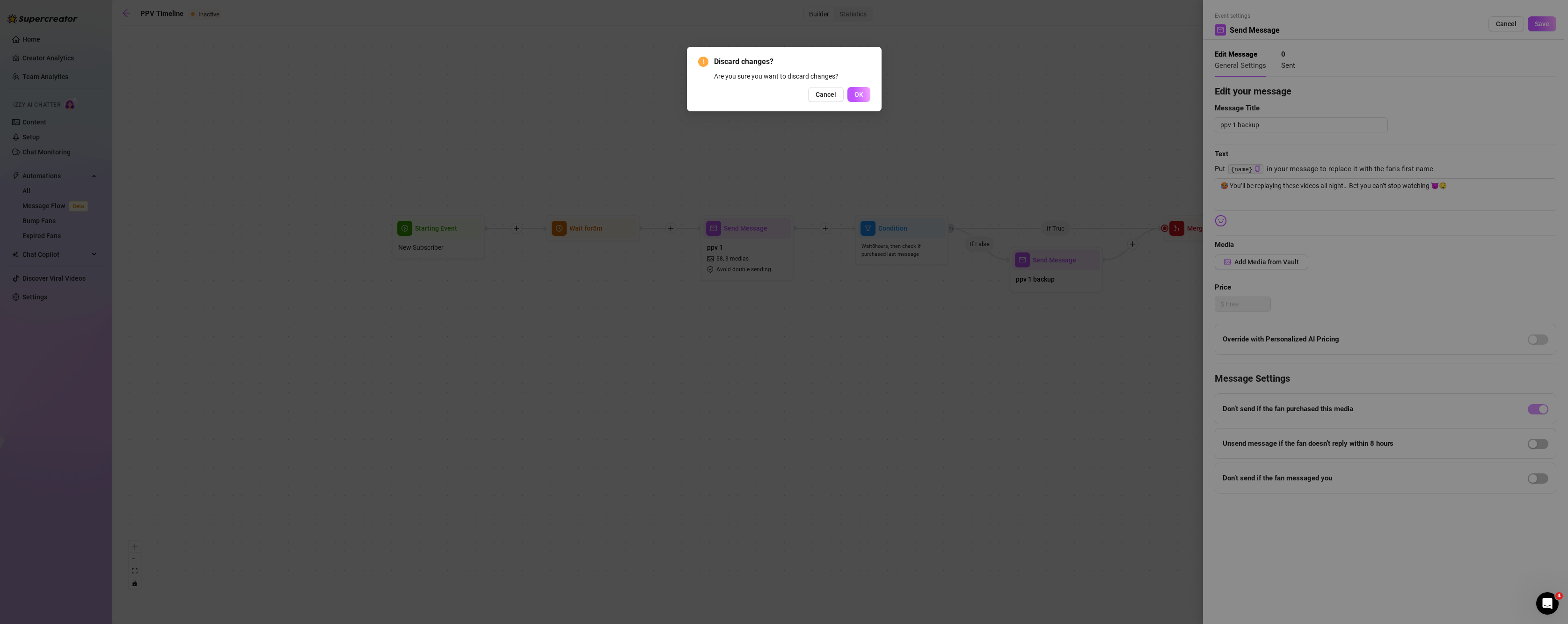
click at [1067, 331] on div "Discard changes? Are you sure you want to discard changes? Cancel OK" at bounding box center [784, 312] width 1568 height 624
click at [861, 95] on span "OK" at bounding box center [859, 94] width 9 height 7
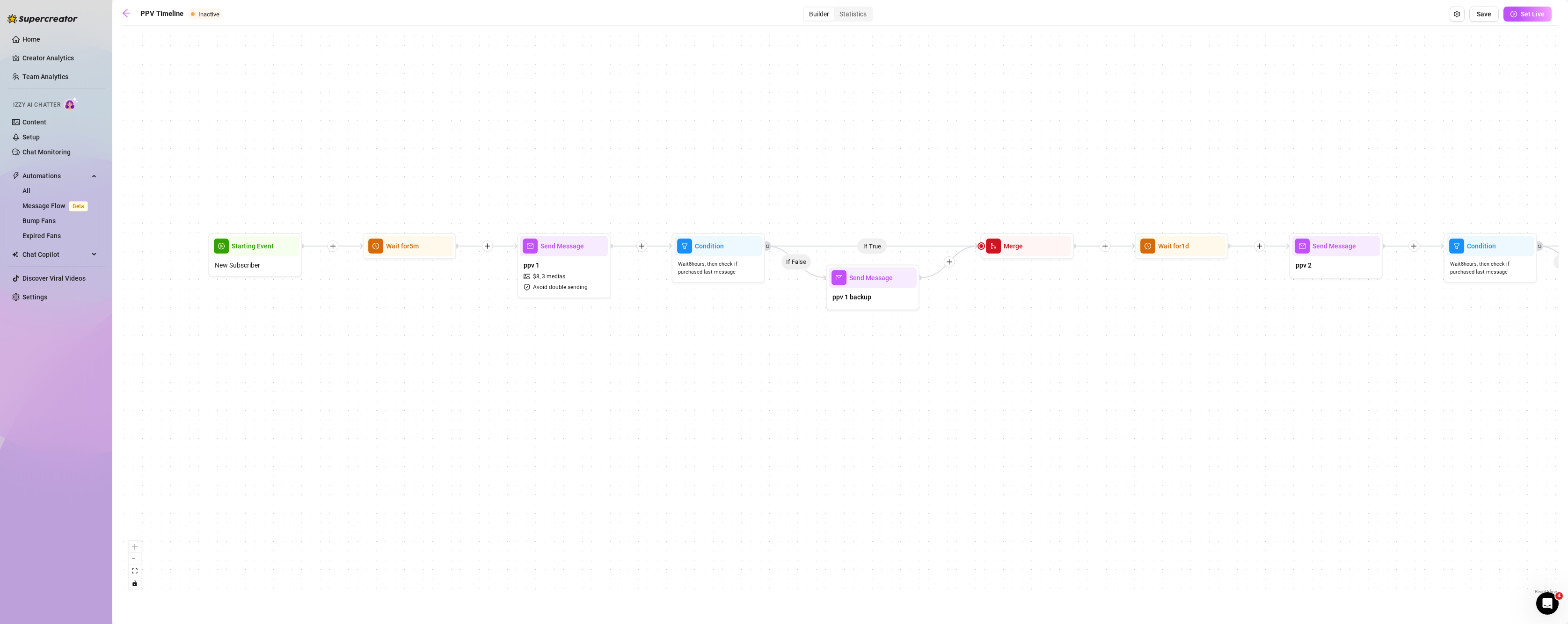
drag, startPoint x: 1184, startPoint y: 151, endPoint x: 991, endPoint y: 187, distance: 196.3
click at [991, 187] on div "If True If False If True If False If True If False If True If False If False Se…" at bounding box center [840, 313] width 1437 height 566
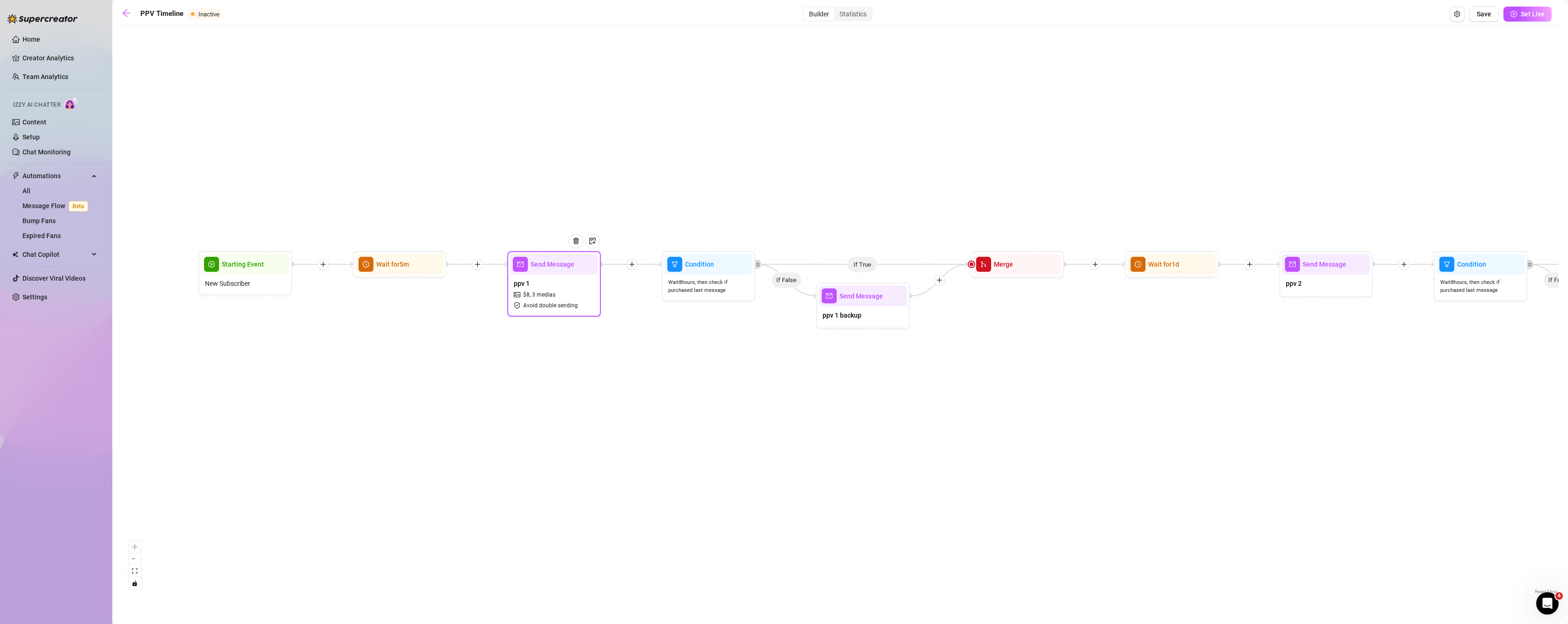
click at [557, 305] on span "Avoid double sending" at bounding box center [550, 306] width 55 height 9
type textarea "🥵 You’ll be replaying these videos all night… Bet you can’t stop watching 😈🤤"
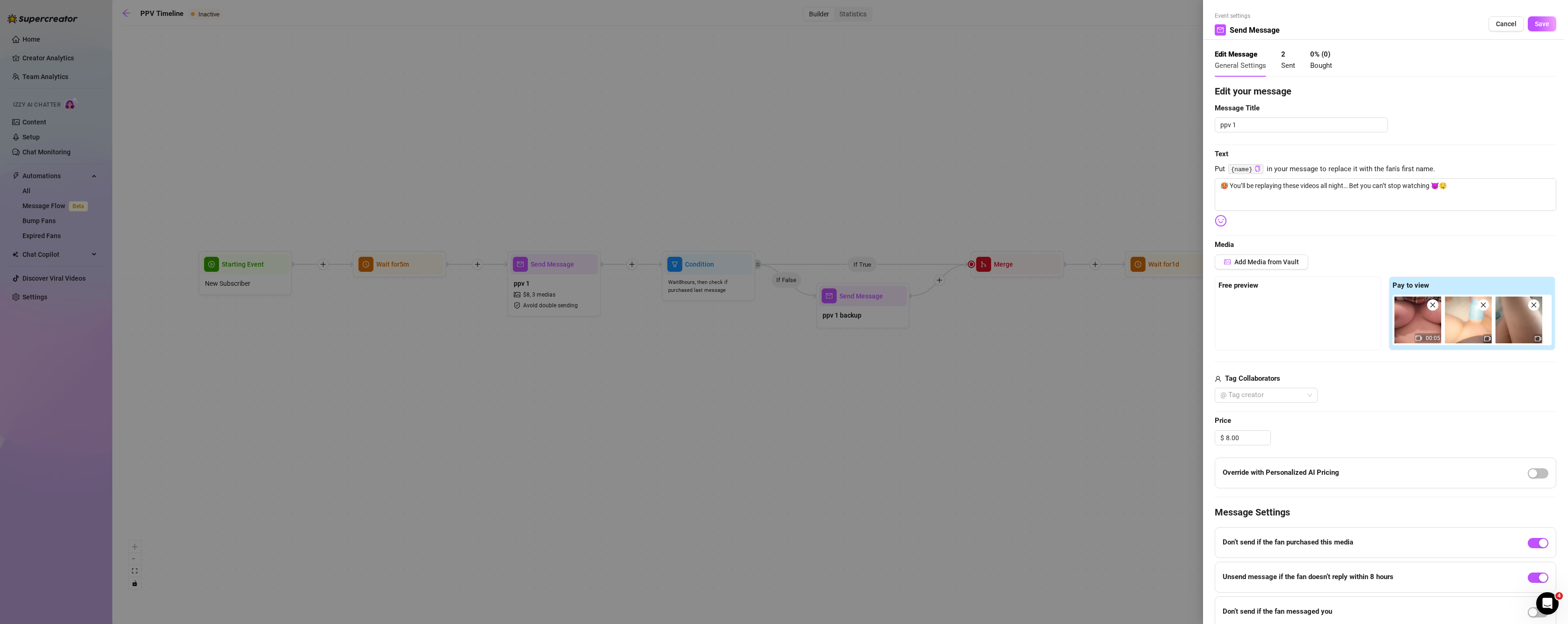
click at [837, 296] on div at bounding box center [784, 312] width 1568 height 624
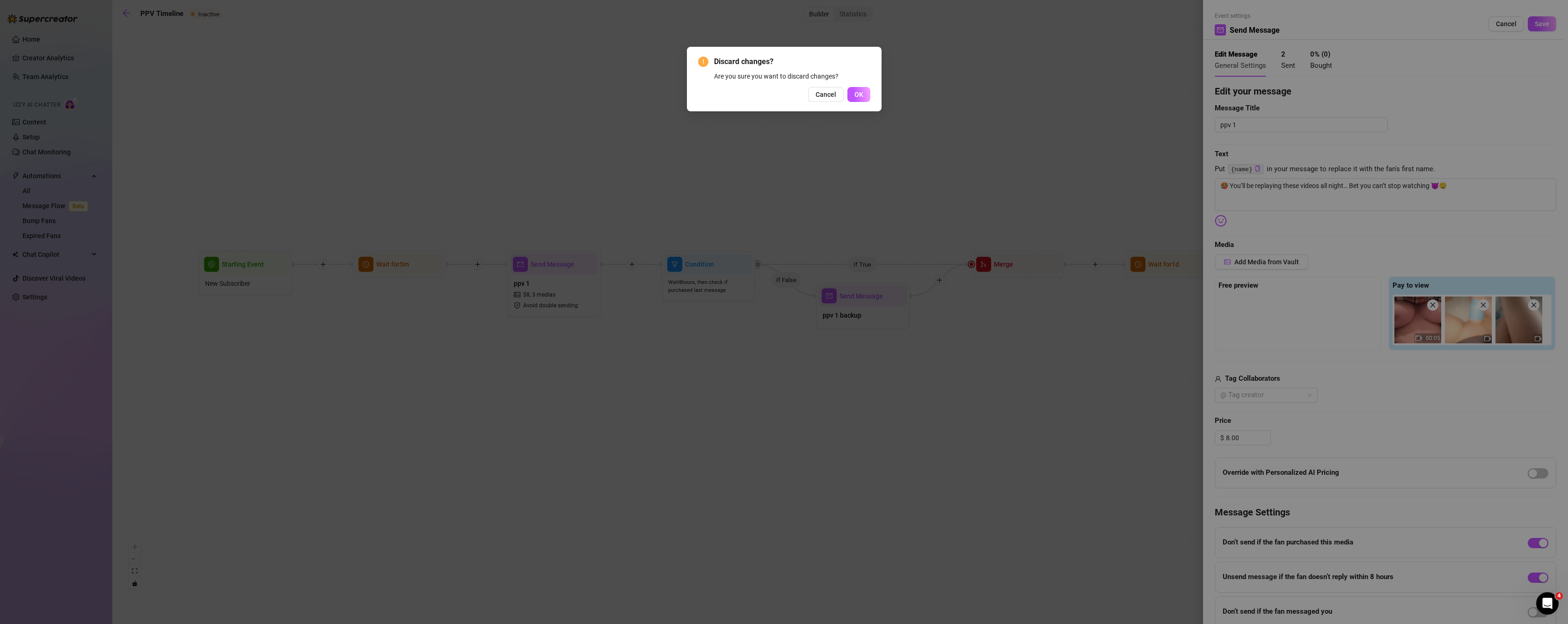
click at [867, 318] on div "Discard changes? Are you sure you want to discard changes? Cancel OK" at bounding box center [784, 312] width 1568 height 624
drag, startPoint x: 867, startPoint y: 318, endPoint x: 898, endPoint y: 287, distance: 43.8
click at [870, 315] on div "Discard changes? Are you sure you want to discard changes? Cancel OK" at bounding box center [784, 312] width 1568 height 624
click at [814, 100] on button "Cancel" at bounding box center [826, 95] width 36 height 15
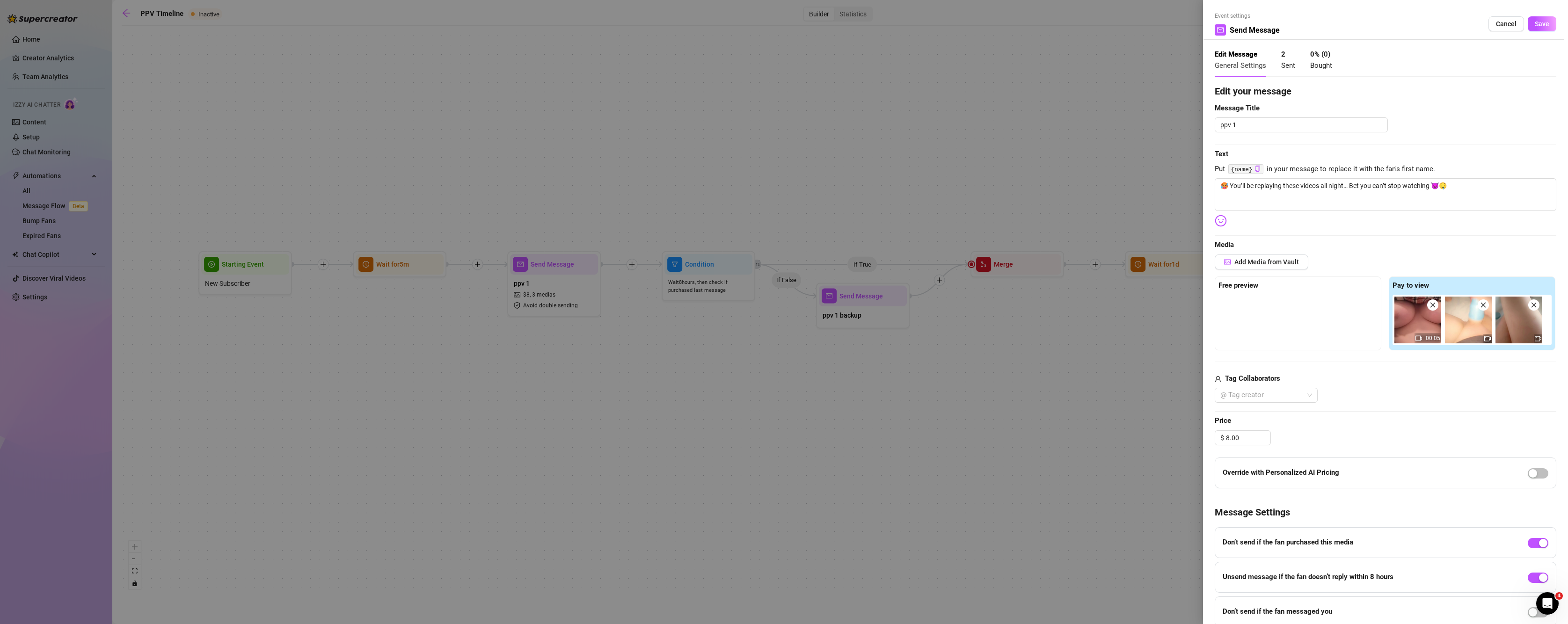
click at [552, 283] on div at bounding box center [784, 312] width 1568 height 624
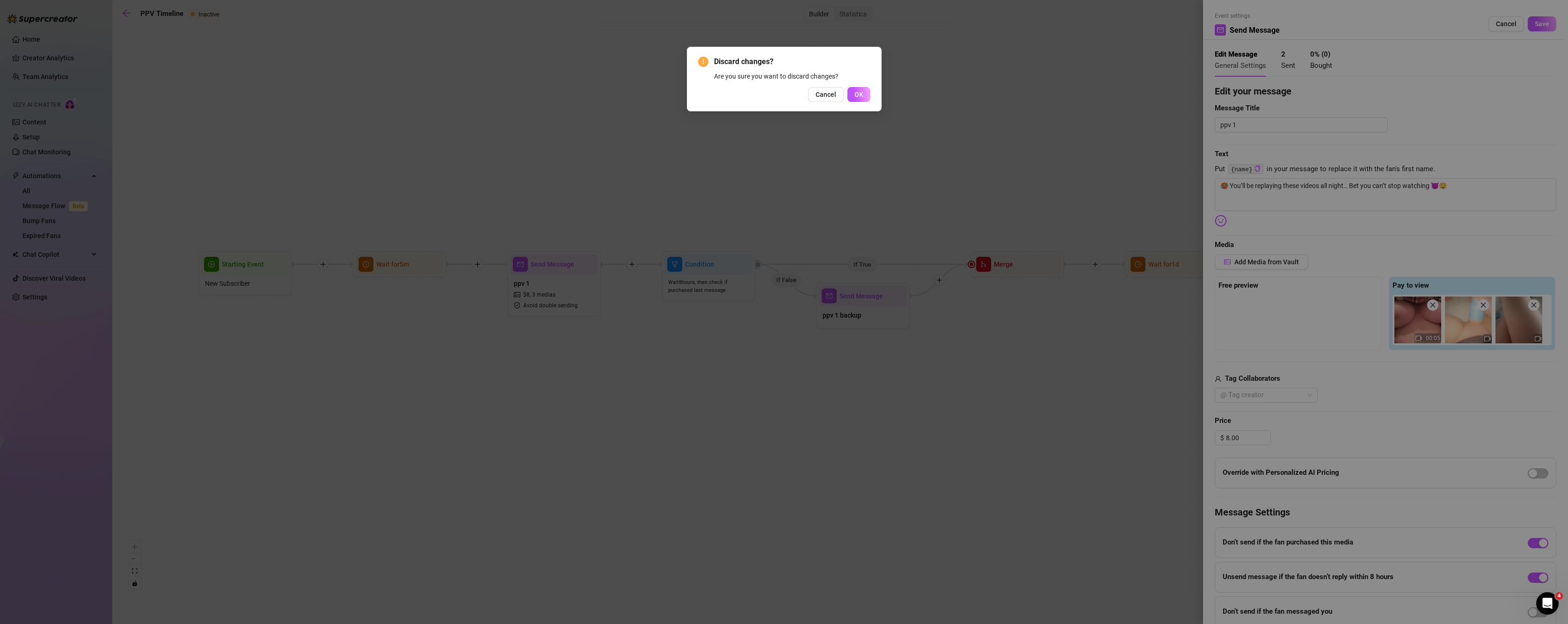
click at [552, 283] on div "Discard changes? Are you sure you want to discard changes? Cancel OK" at bounding box center [784, 312] width 1568 height 624
click at [825, 94] on span "Cancel" at bounding box center [825, 94] width 20 height 7
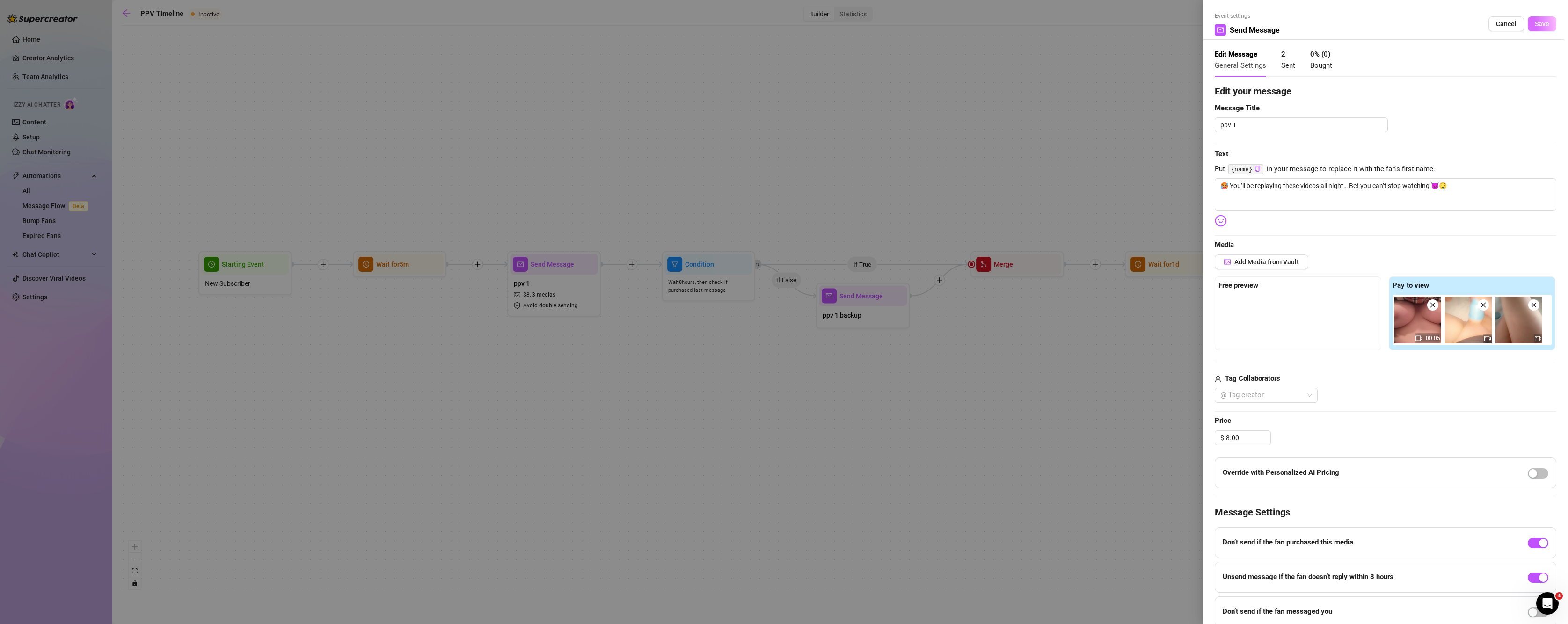
click at [1538, 24] on span "Save" at bounding box center [1542, 24] width 15 height 7
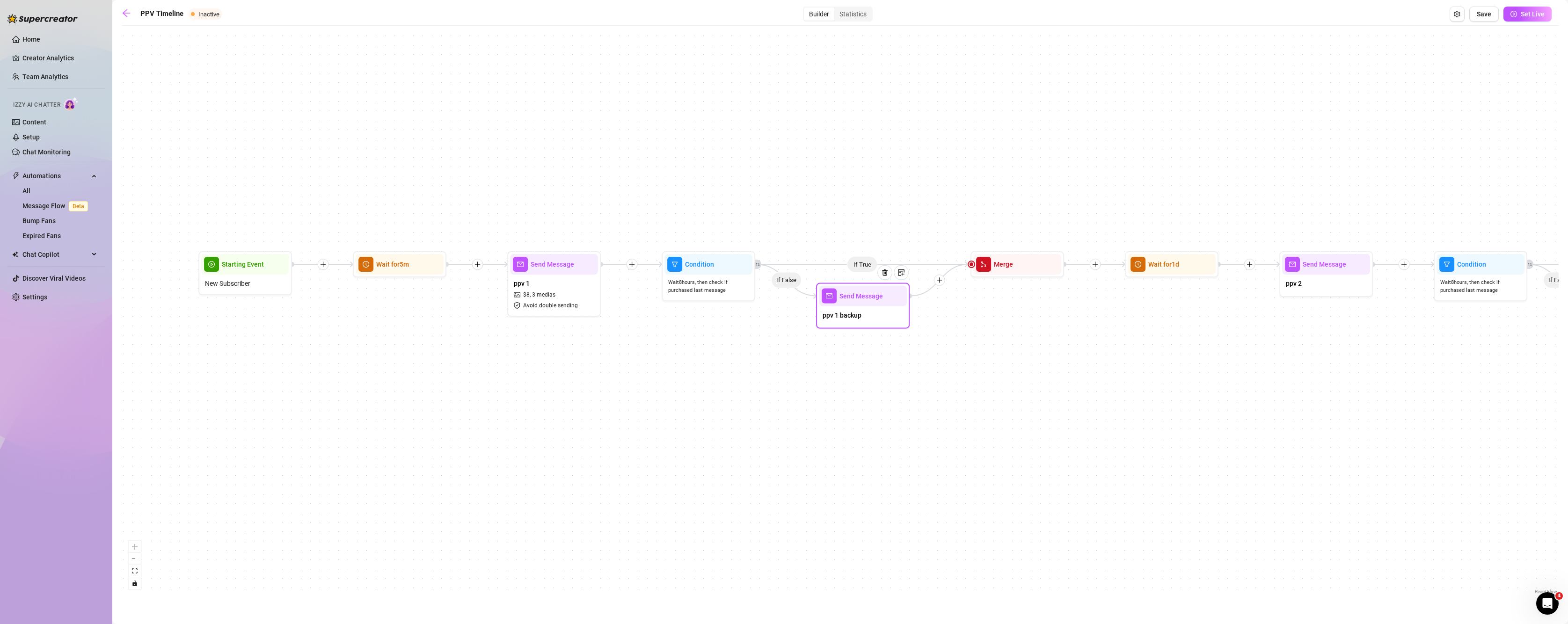
click at [835, 309] on div "ppv 1 backup" at bounding box center [863, 316] width 88 height 20
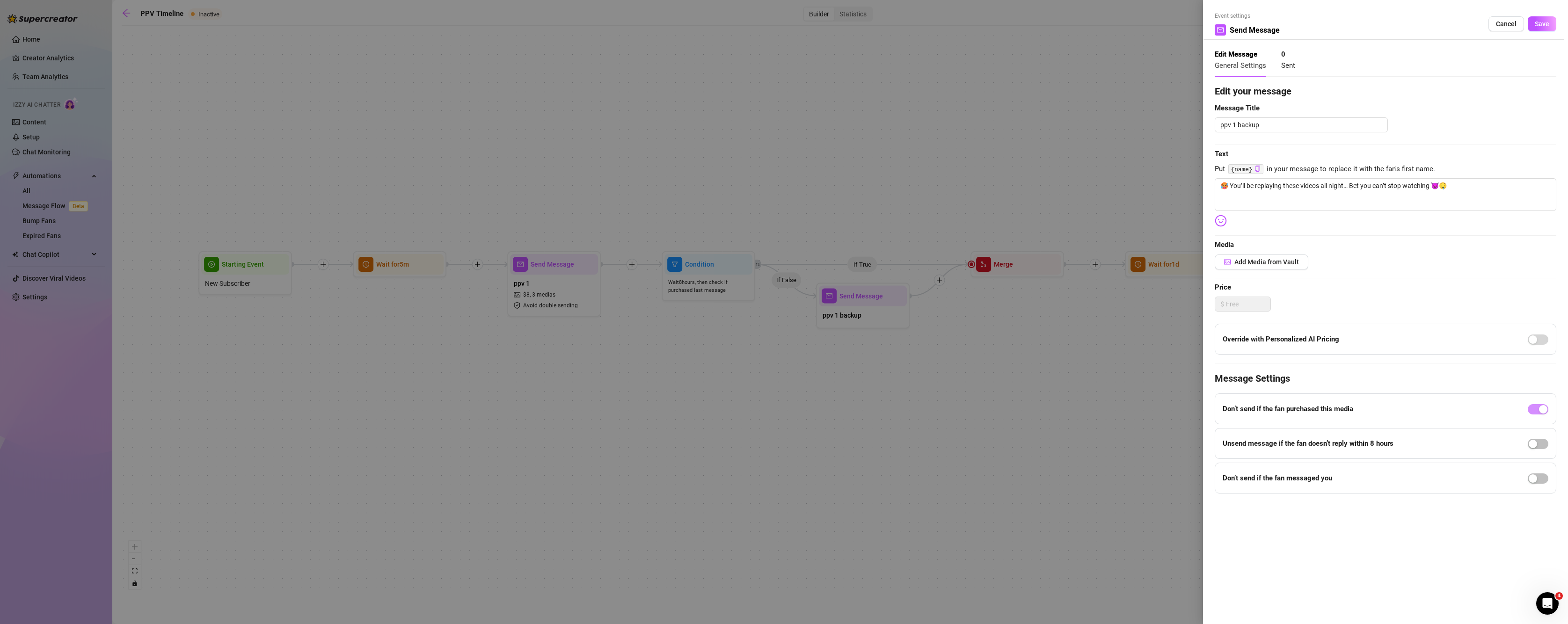
type textarea "🥵 You’ll be replaying these videos all night… Bet you can’t stop watching 😈🤤"
click at [1508, 29] on button "Cancel" at bounding box center [1506, 24] width 36 height 15
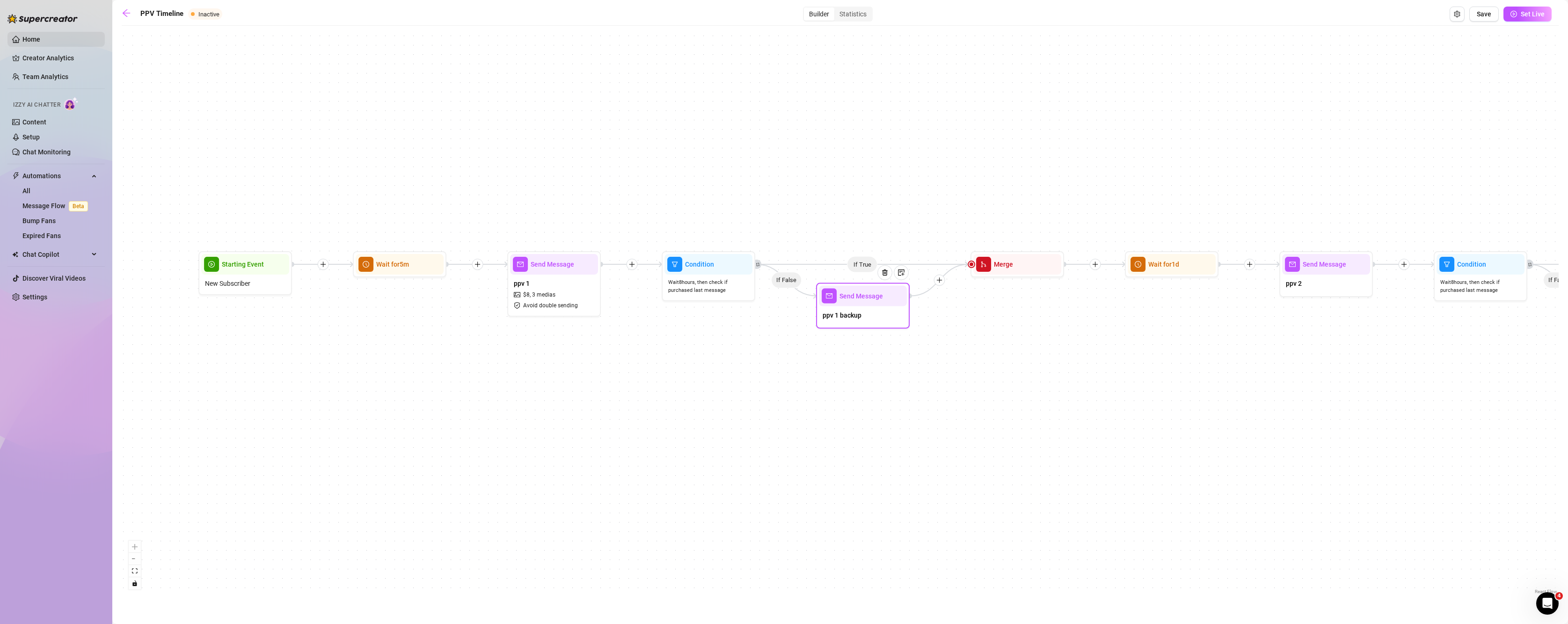
drag, startPoint x: 872, startPoint y: 306, endPoint x: 28, endPoint y: 41, distance: 884.6
click at [28, 41] on link "Home" at bounding box center [32, 39] width 18 height 7
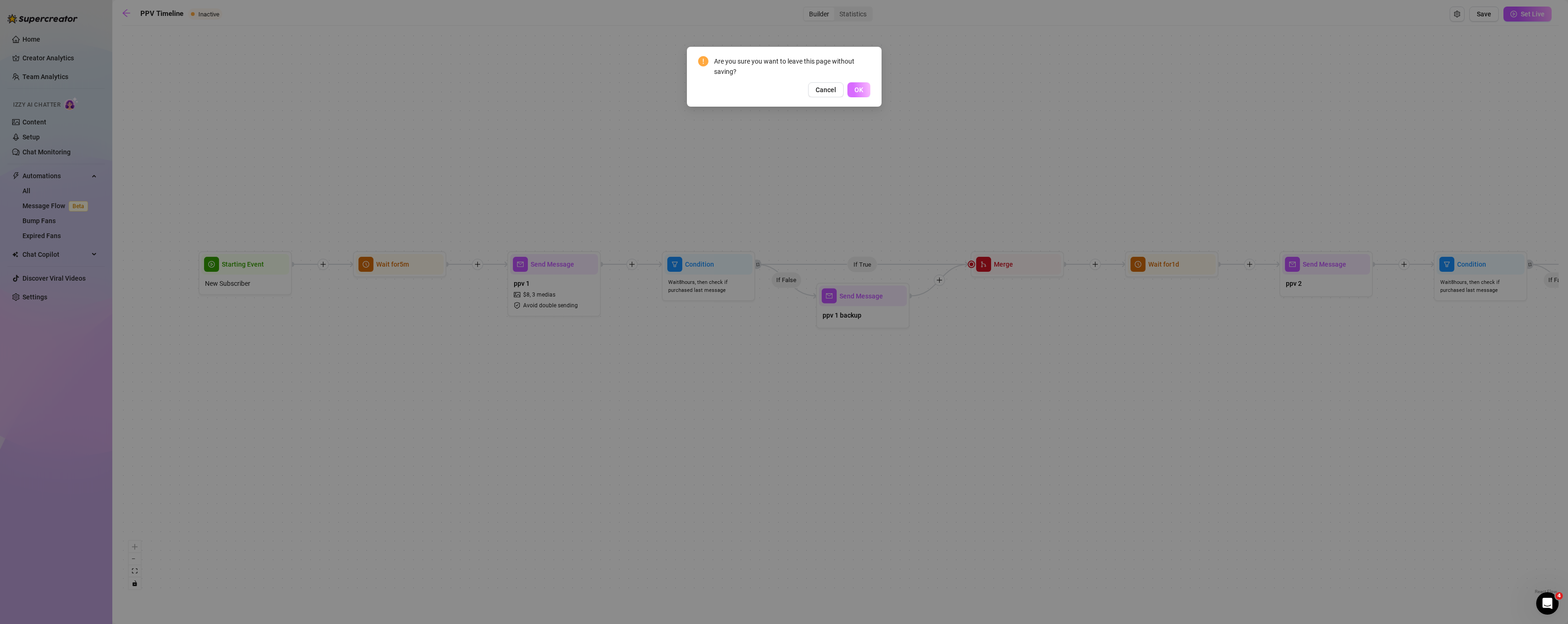
click at [856, 93] on span "OK" at bounding box center [859, 90] width 9 height 7
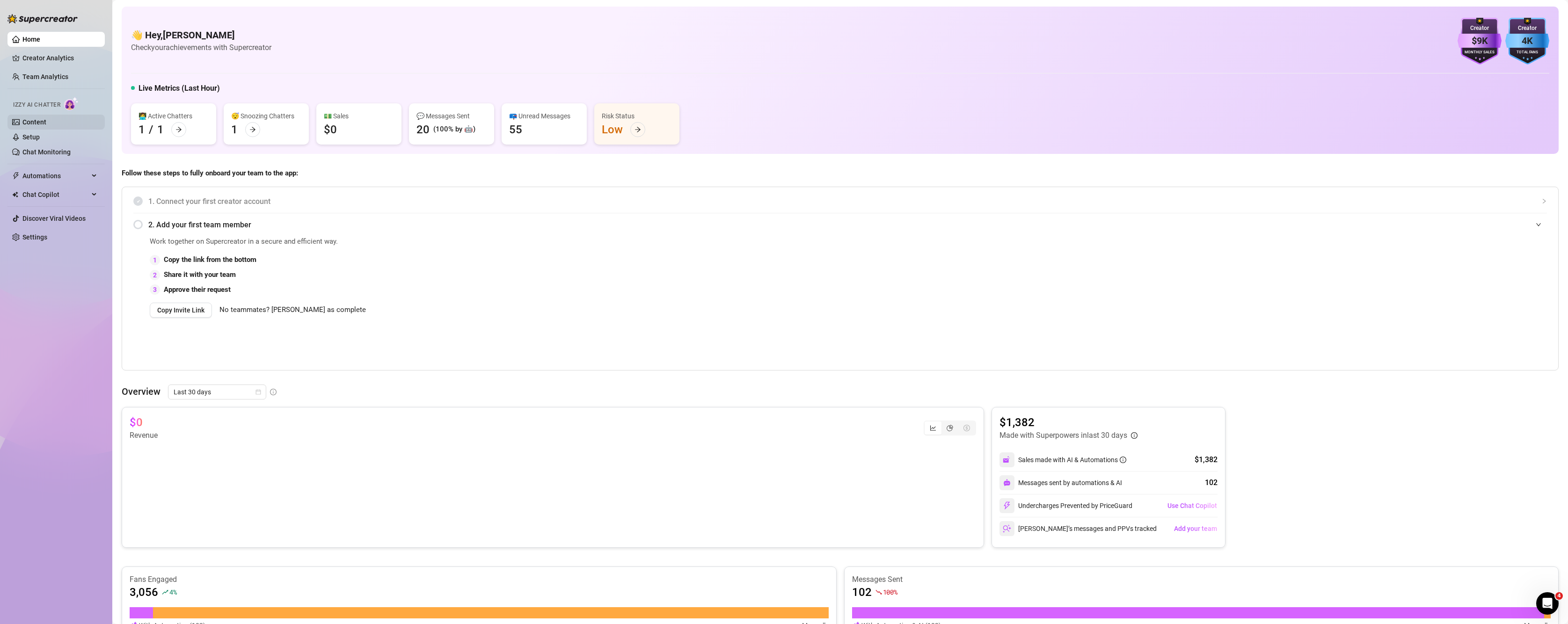
click at [39, 122] on link "Content" at bounding box center [34, 122] width 24 height 7
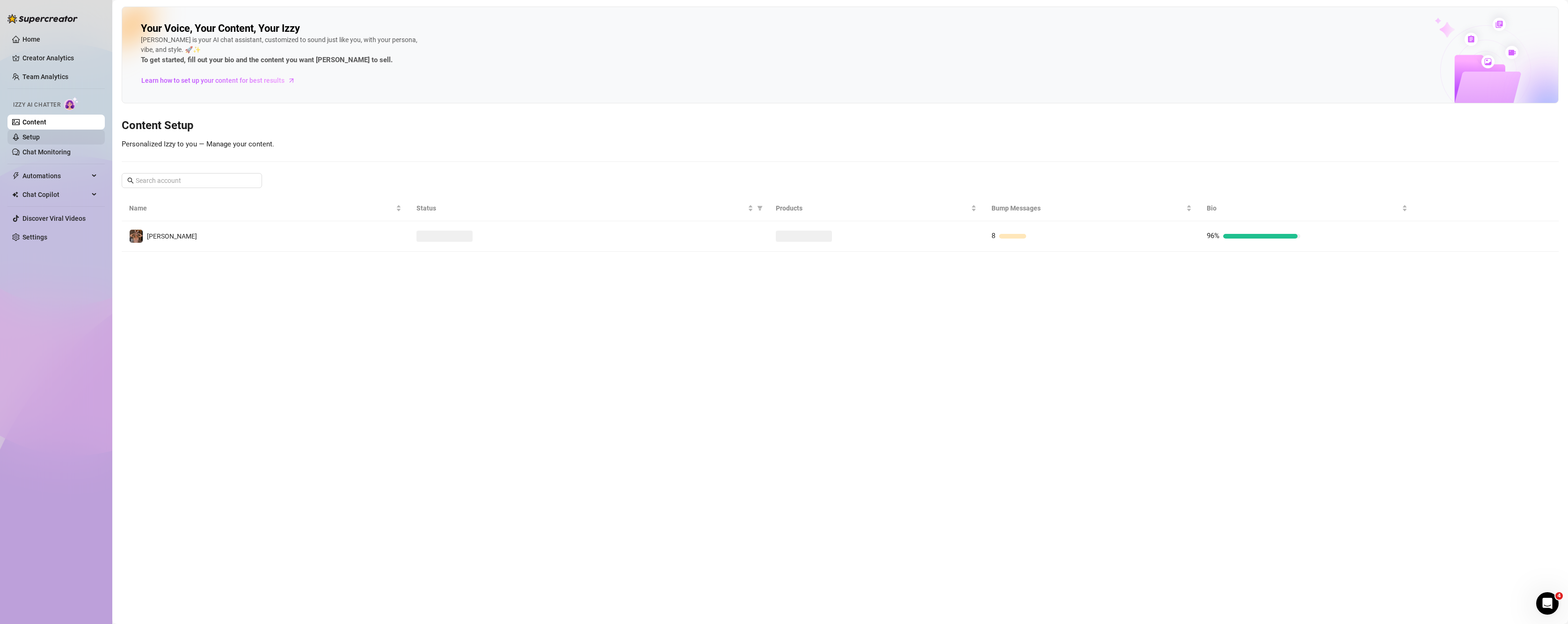
click at [40, 138] on link "Setup" at bounding box center [31, 137] width 17 height 7
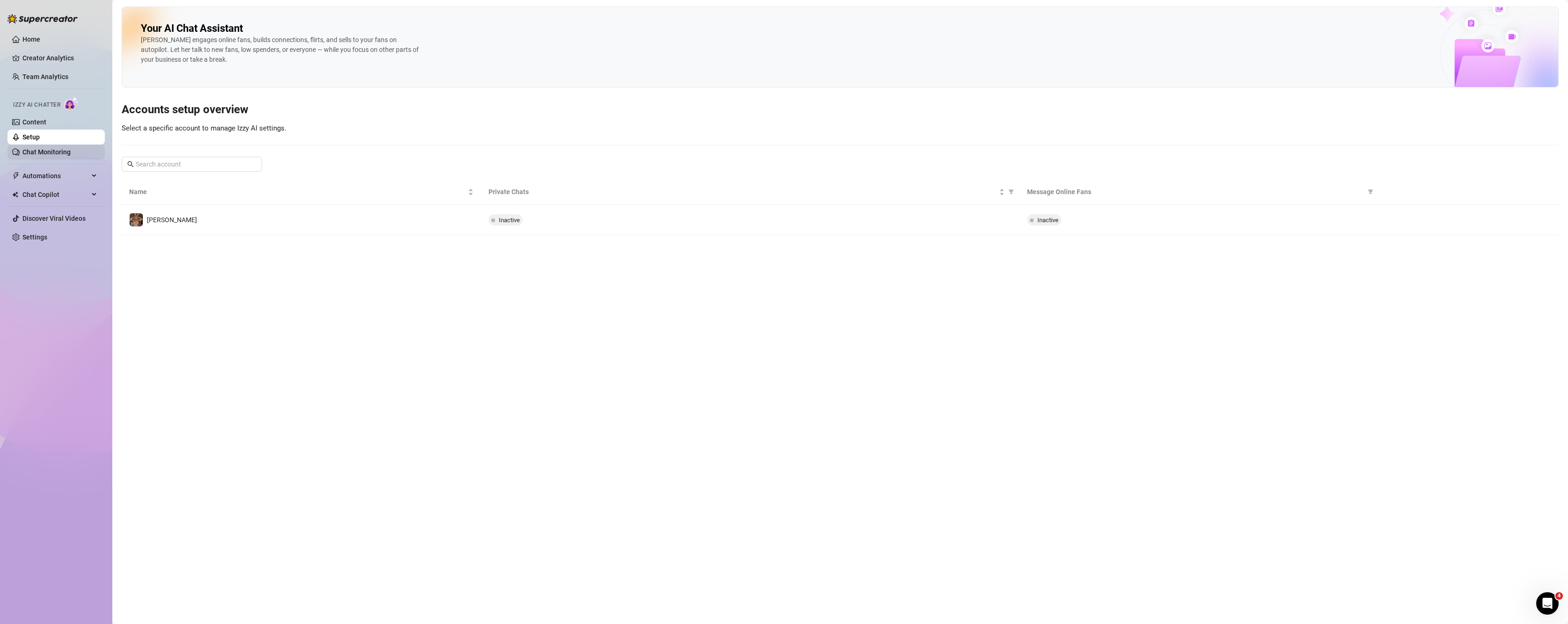
click at [46, 151] on link "Chat Monitoring" at bounding box center [46, 152] width 48 height 7
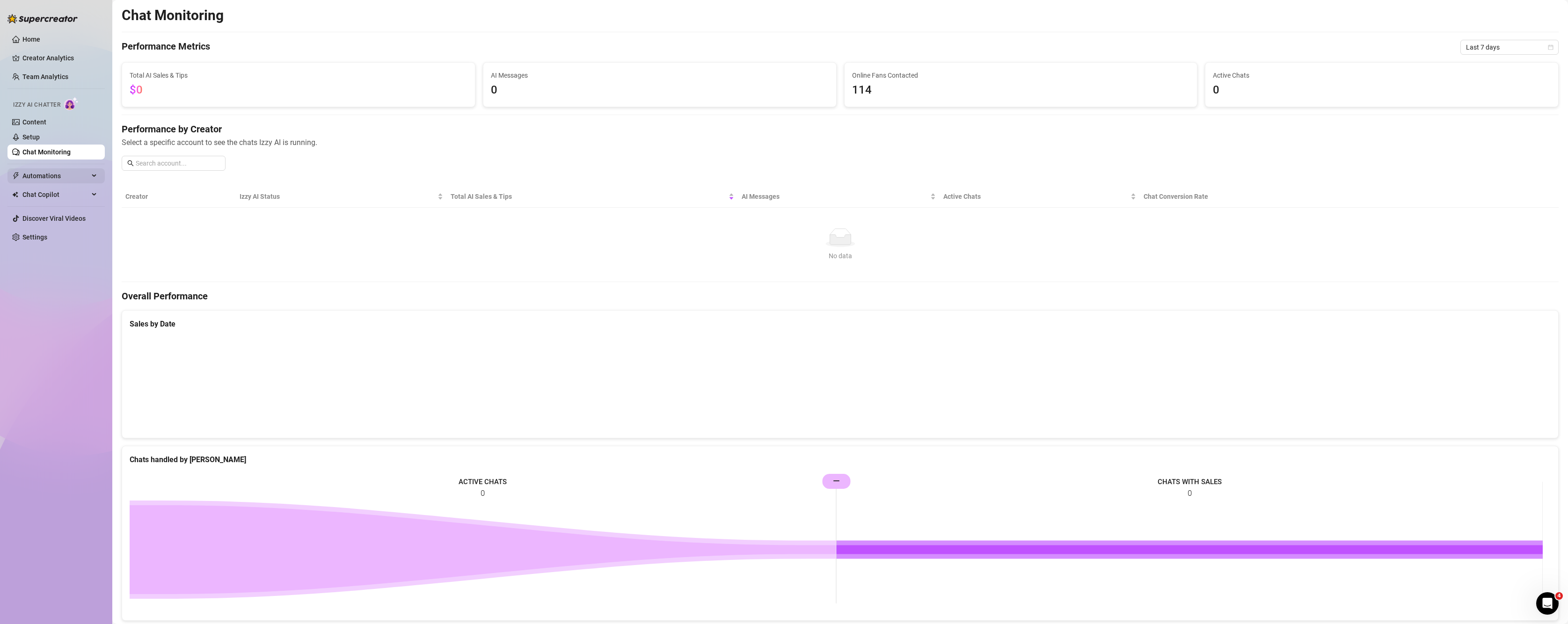
click at [39, 184] on span "Automations" at bounding box center [55, 176] width 66 height 15
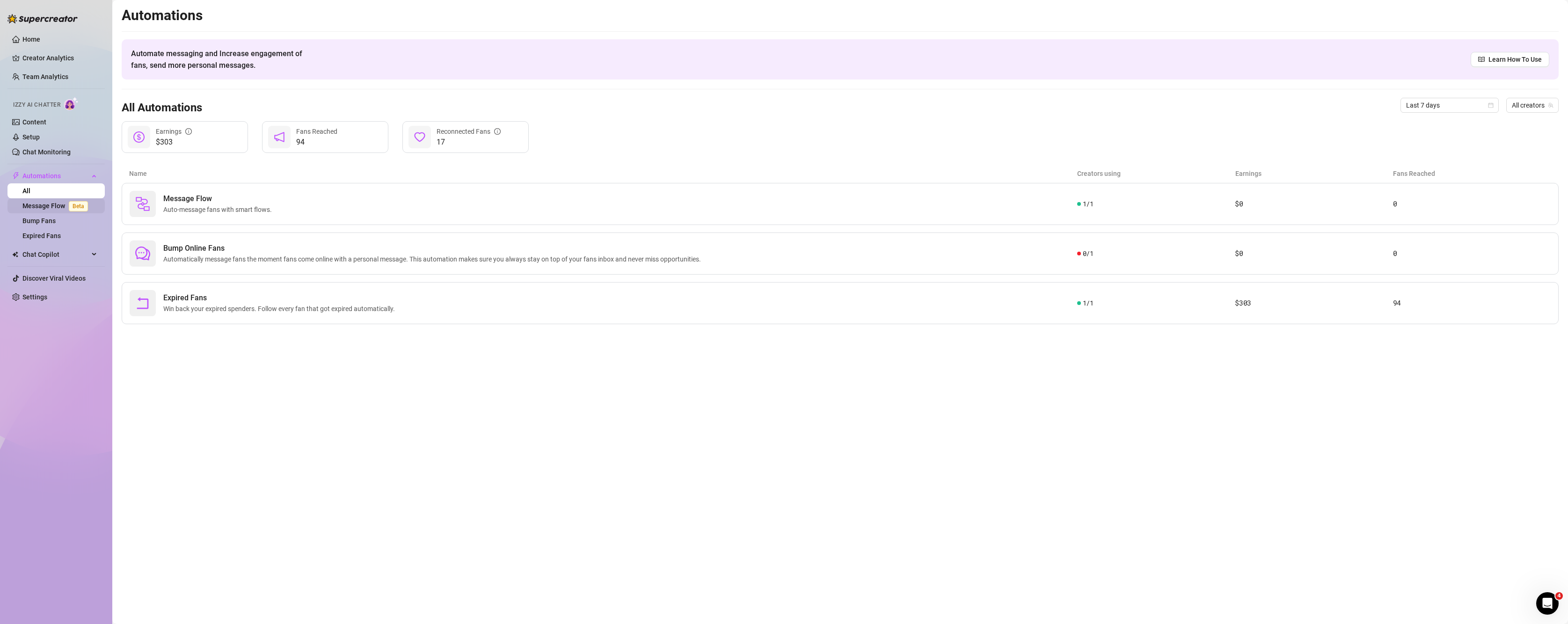
click at [44, 205] on link "Message Flow Beta" at bounding box center [57, 206] width 69 height 7
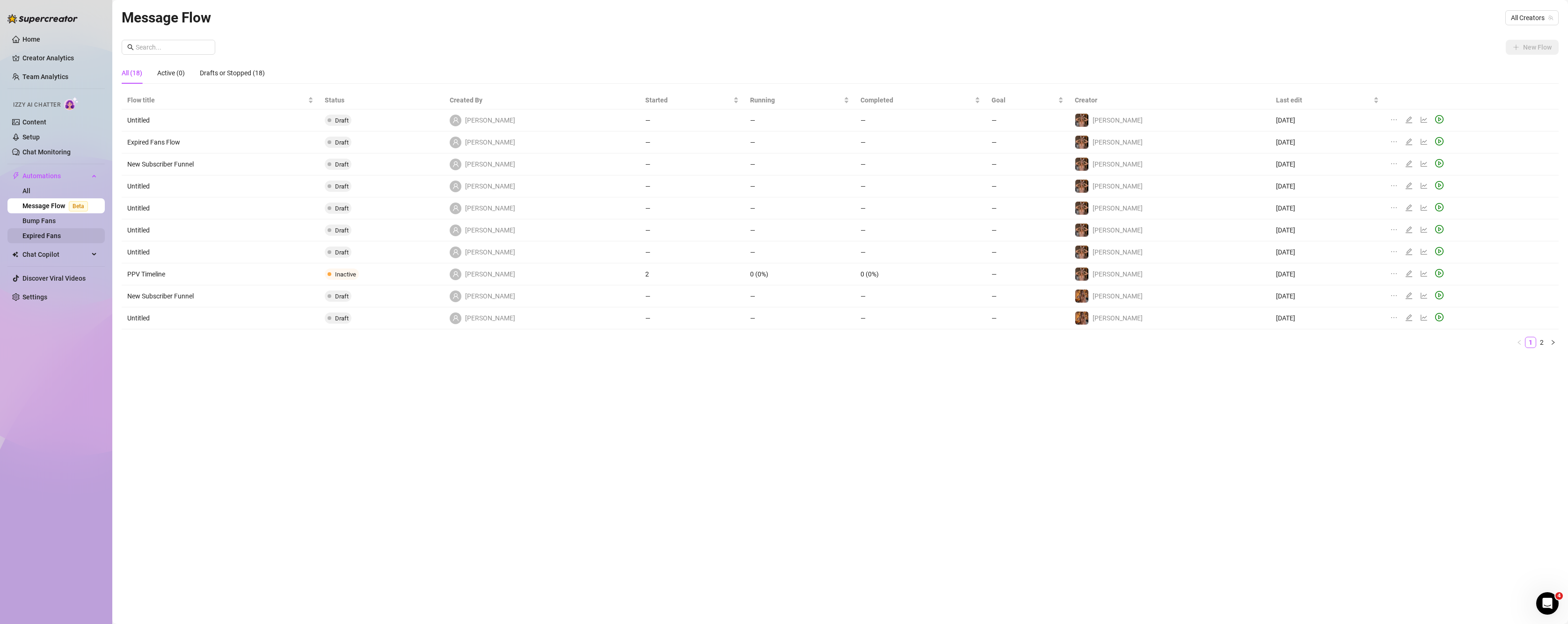
click at [51, 232] on link "Expired Fans" at bounding box center [42, 236] width 38 height 7
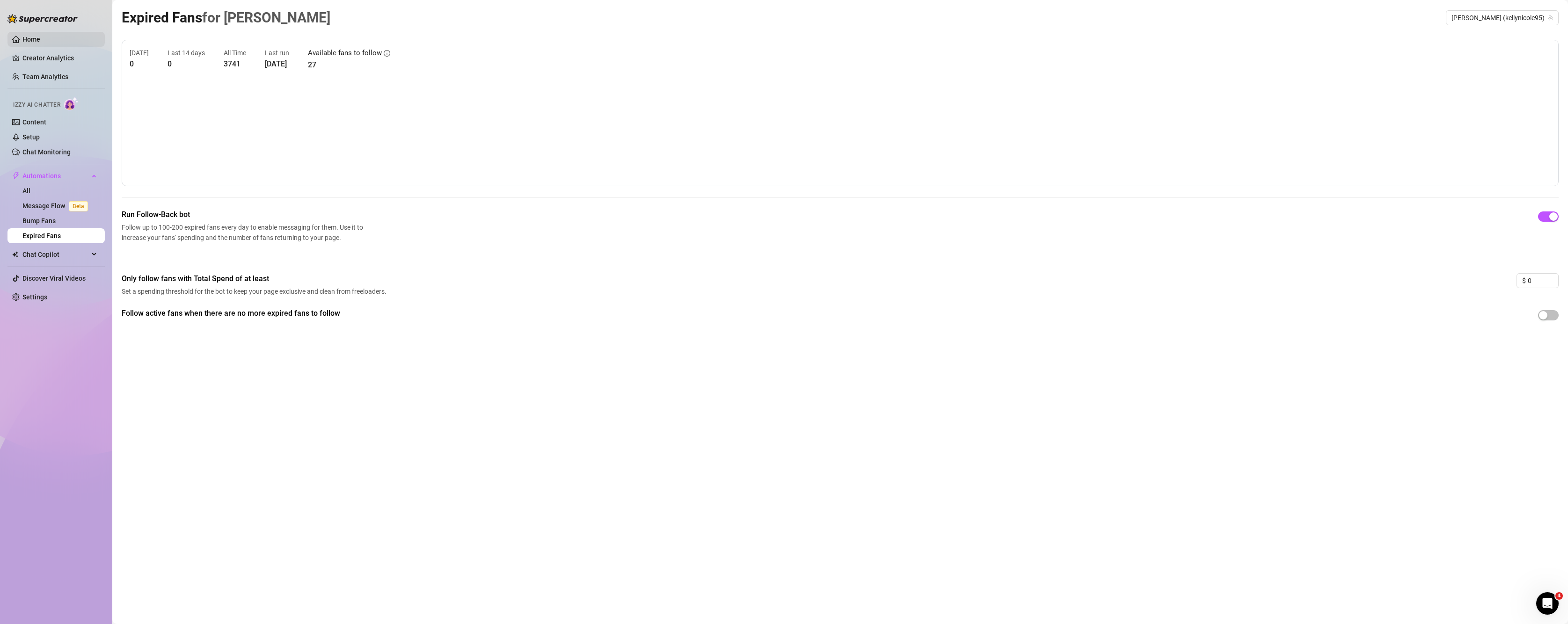
click at [23, 42] on link "Home" at bounding box center [32, 39] width 18 height 7
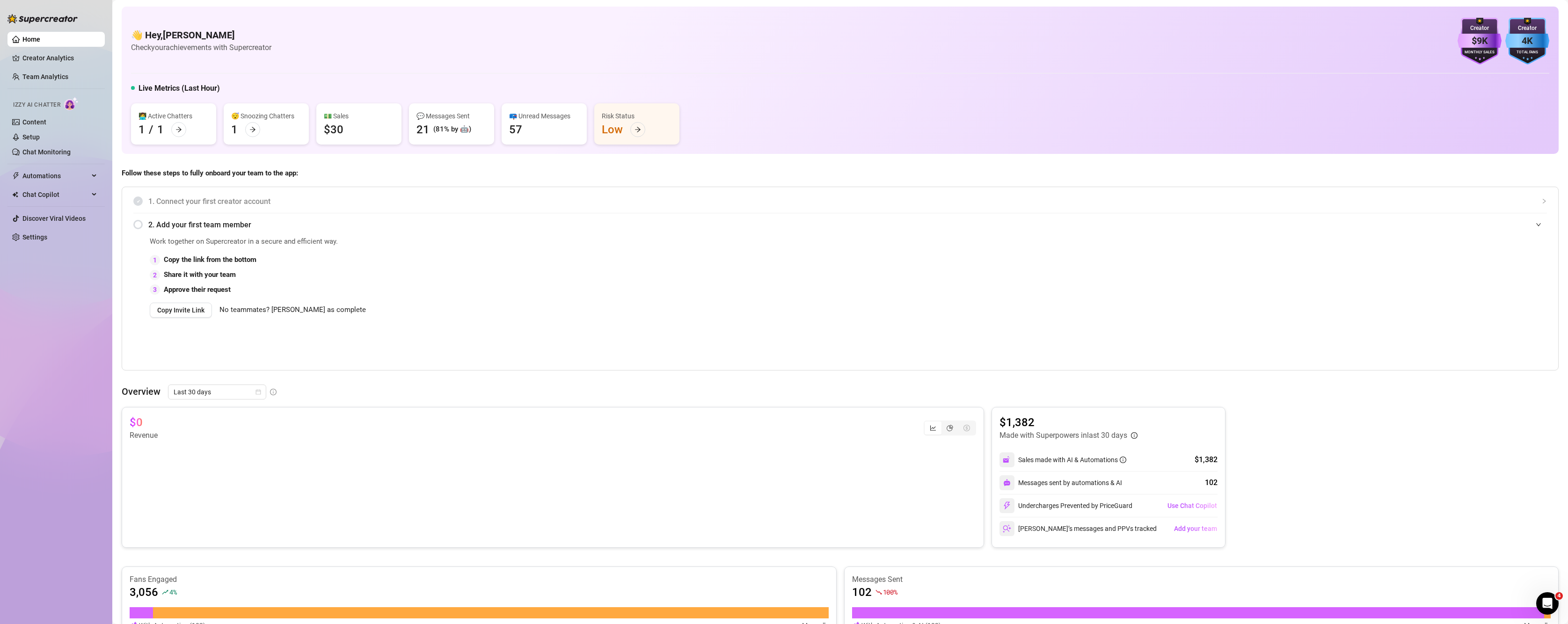
drag, startPoint x: 762, startPoint y: 279, endPoint x: 290, endPoint y: 184, distance: 481.5
click at [760, 277] on div "2 Share it with your team" at bounding box center [743, 276] width 1186 height 11
click at [49, 58] on link "Creator Analytics" at bounding box center [60, 58] width 75 height 15
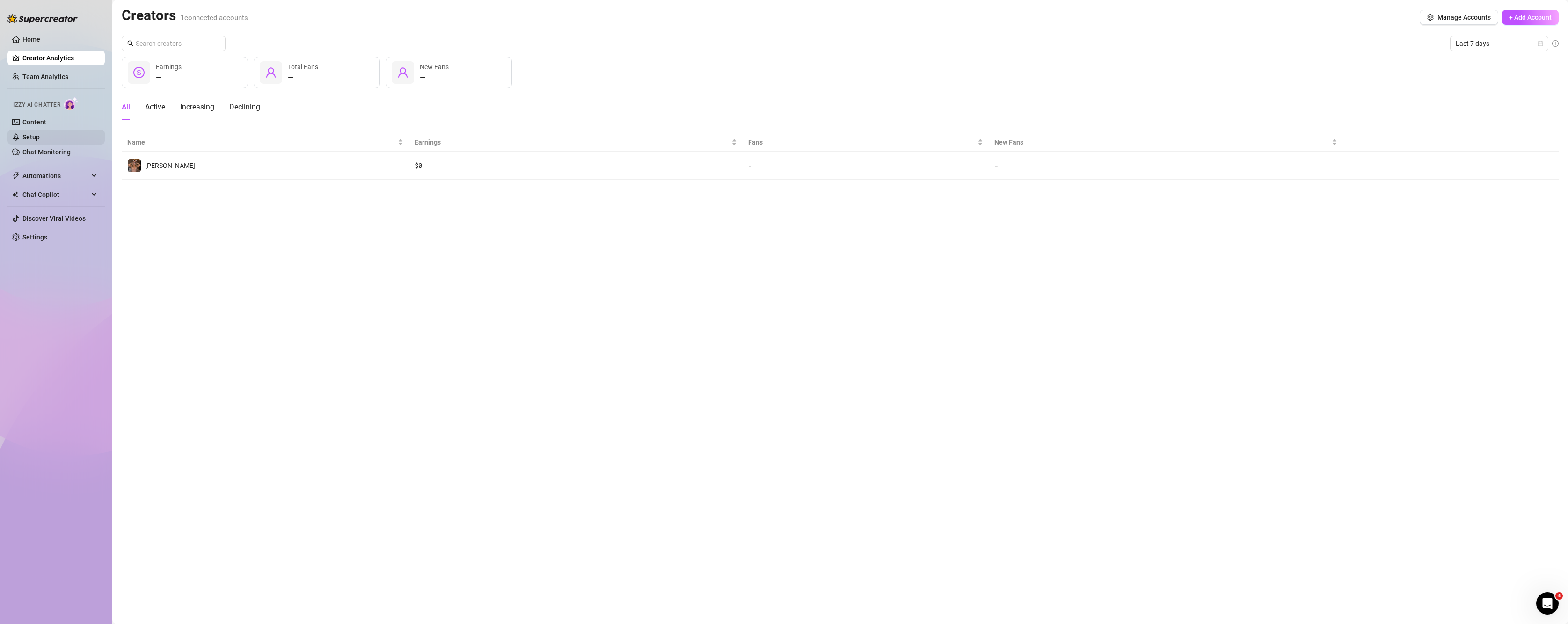
click at [40, 135] on link "Setup" at bounding box center [31, 137] width 17 height 7
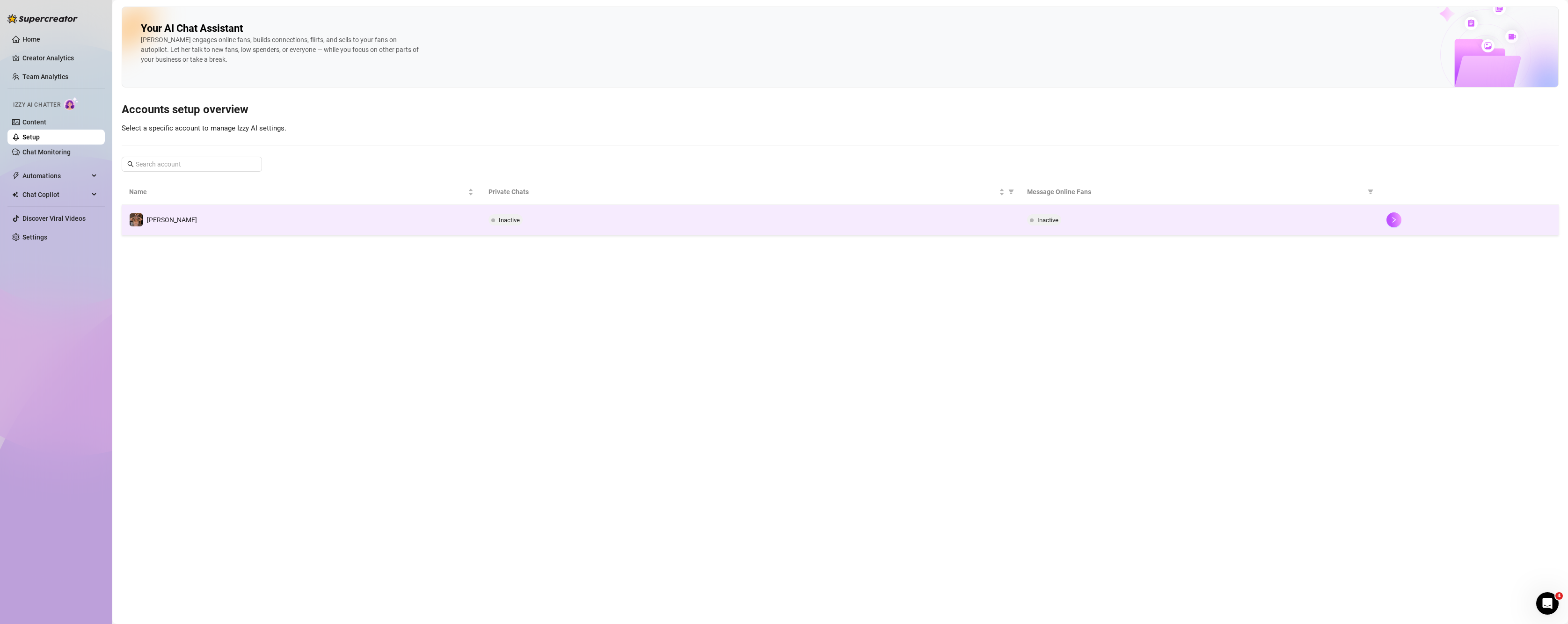
click at [241, 232] on td "[PERSON_NAME]" at bounding box center [301, 219] width 360 height 30
